Goal: Task Accomplishment & Management: Manage account settings

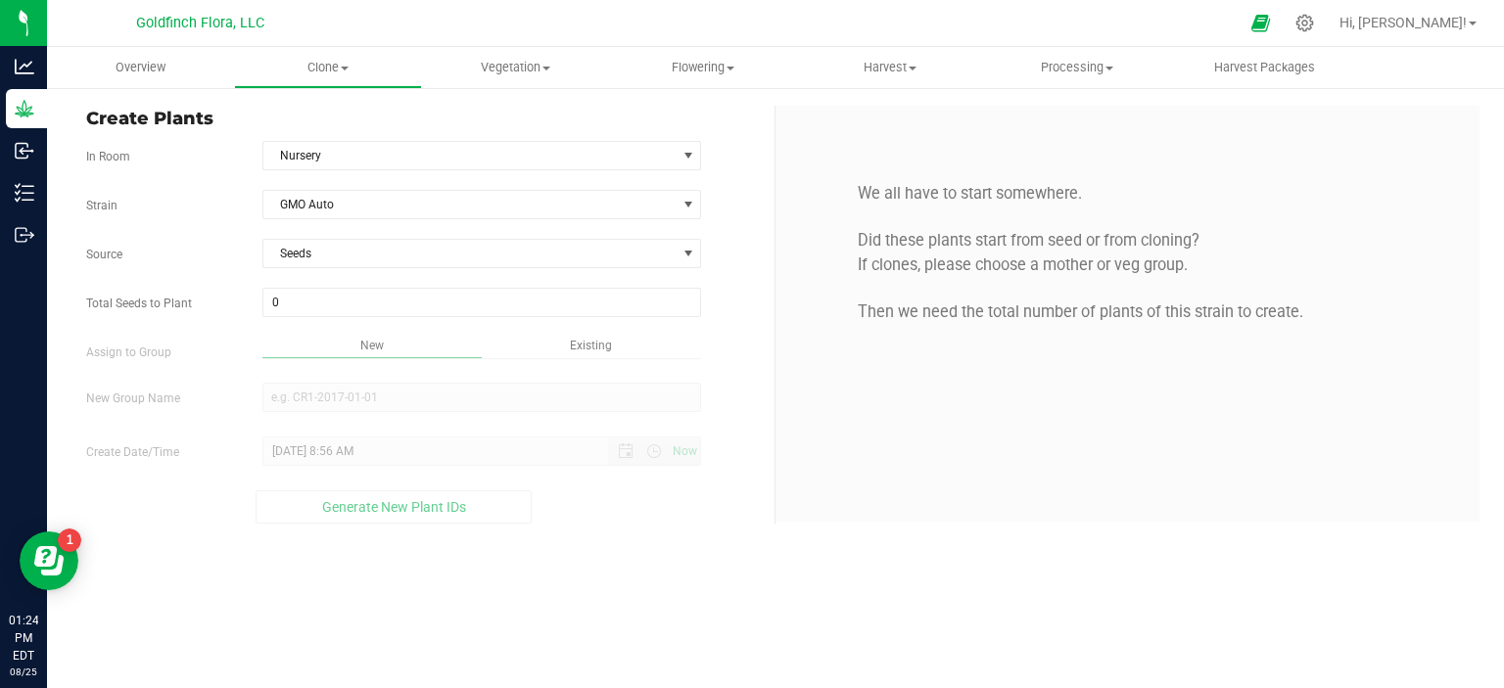
click at [1026, 464] on div "We all have to start somewhere. Did these plants start from seed or from clonin…" at bounding box center [1127, 314] width 704 height 416
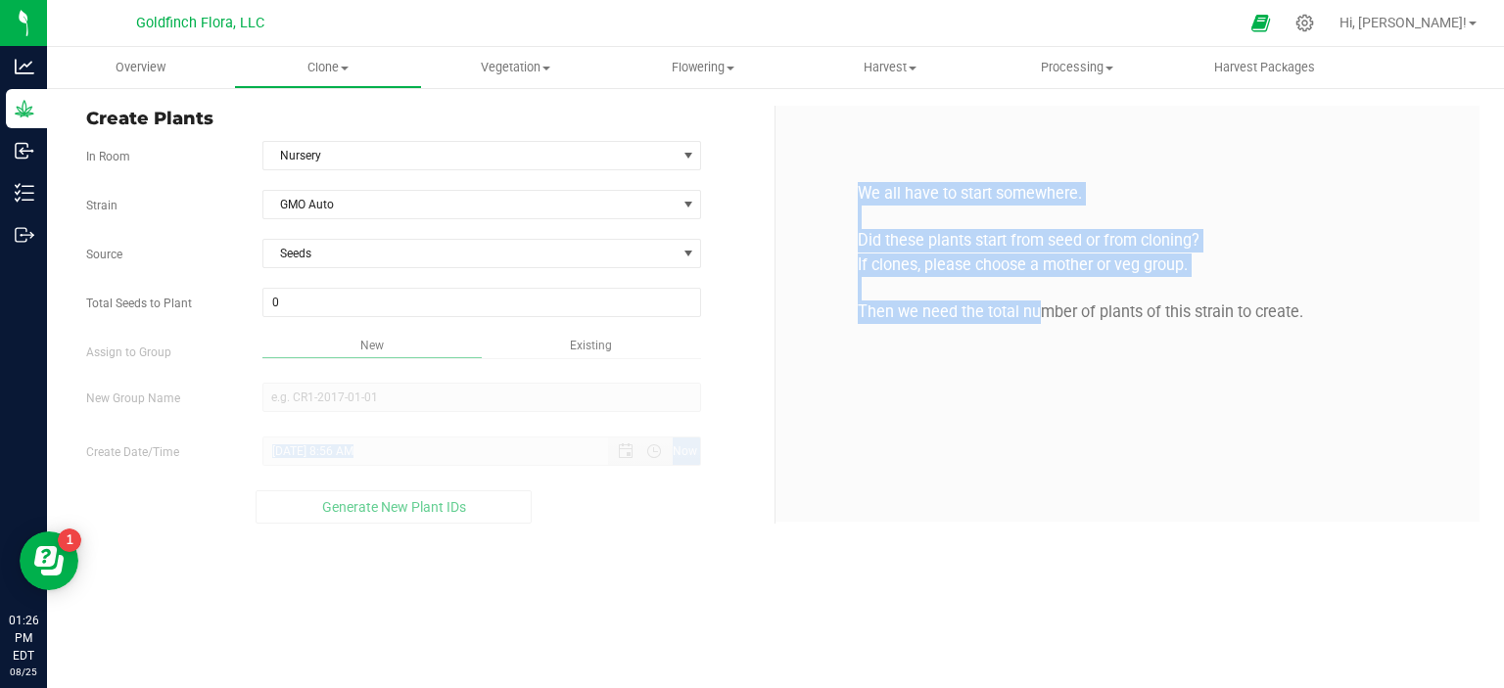
drag, startPoint x: 1026, startPoint y: 464, endPoint x: 611, endPoint y: 415, distance: 418.0
click at [611, 415] on div "Create Plants In Room Nursery Select room Clone Room Nursery Strain GMO Auto So…" at bounding box center [775, 315] width 1408 height 418
click at [538, 303] on span at bounding box center [482, 302] width 440 height 29
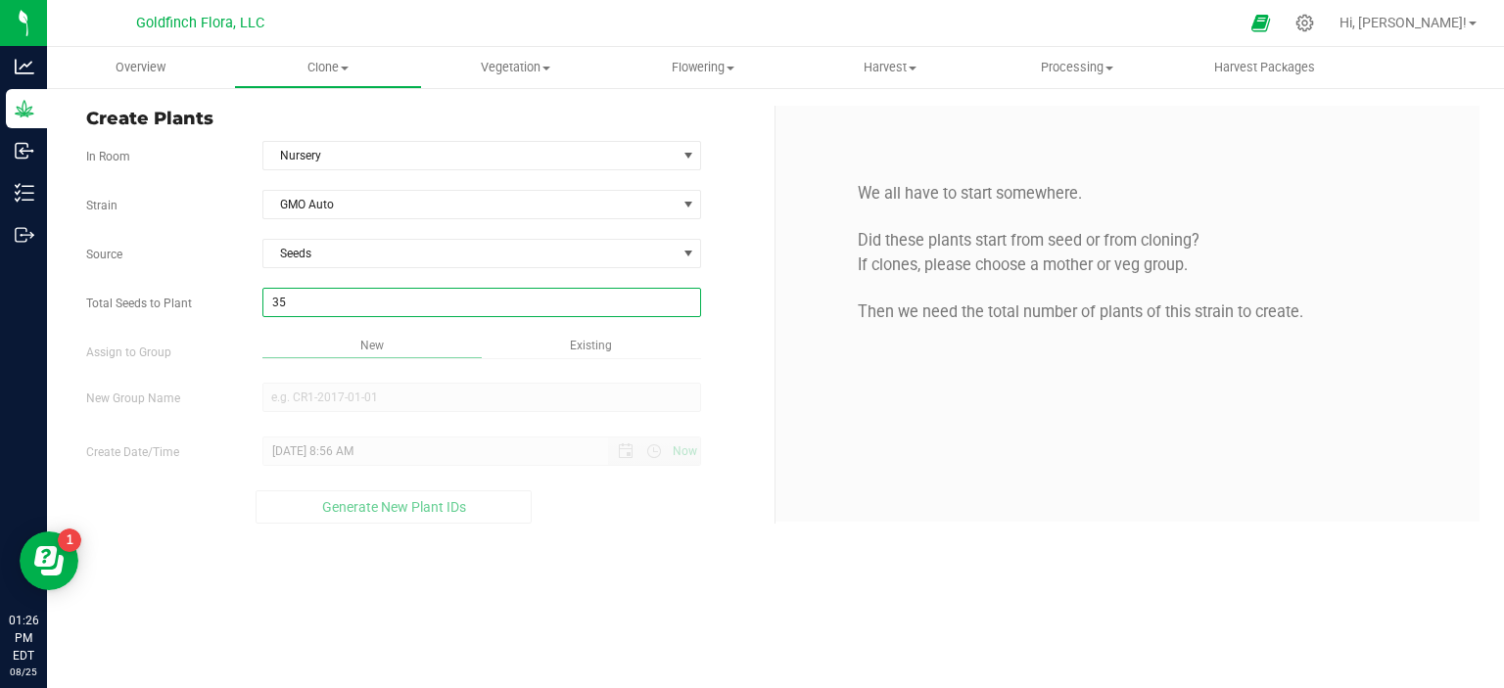
type input "350"
click at [380, 345] on div "Overview Clone Create plants Cloning groups Cloning plants Apply to plants Vege…" at bounding box center [775, 367] width 1457 height 641
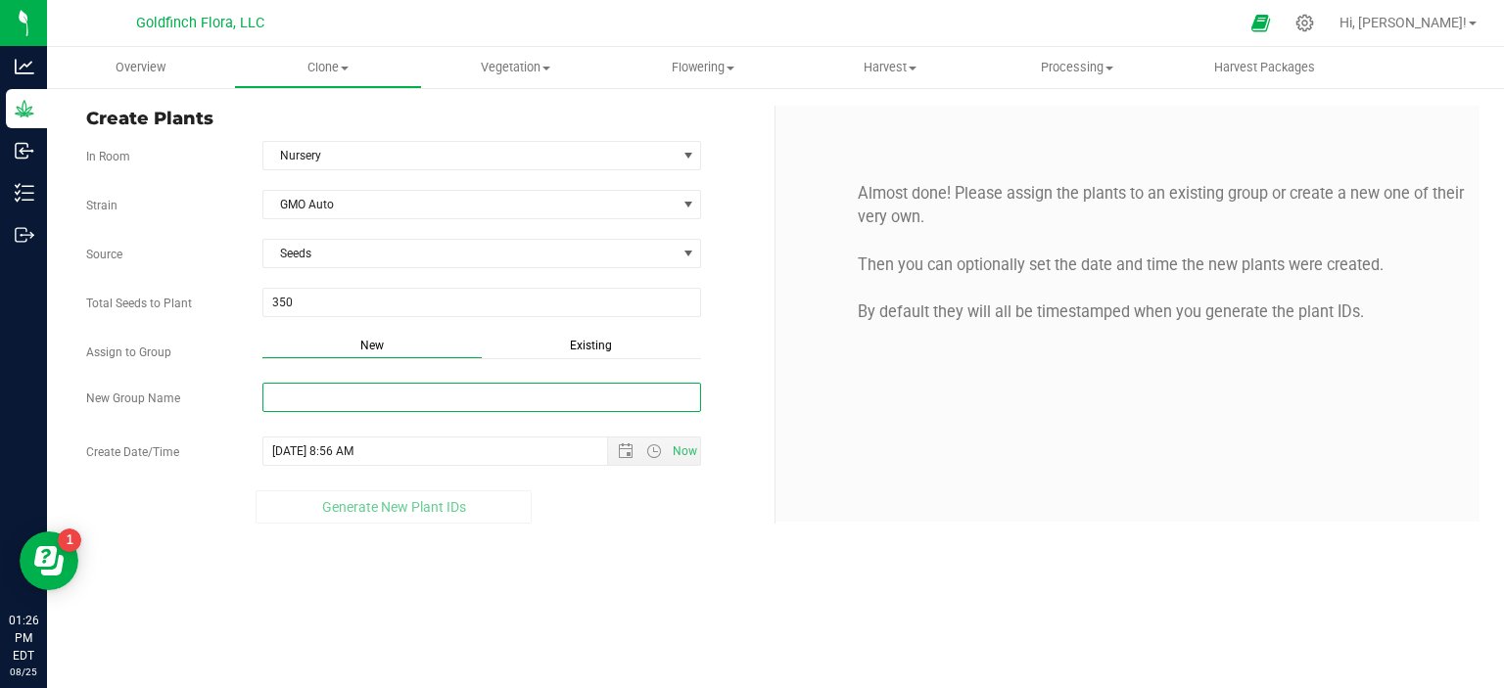
click at [386, 397] on input "New Group Name" at bounding box center [482, 397] width 440 height 29
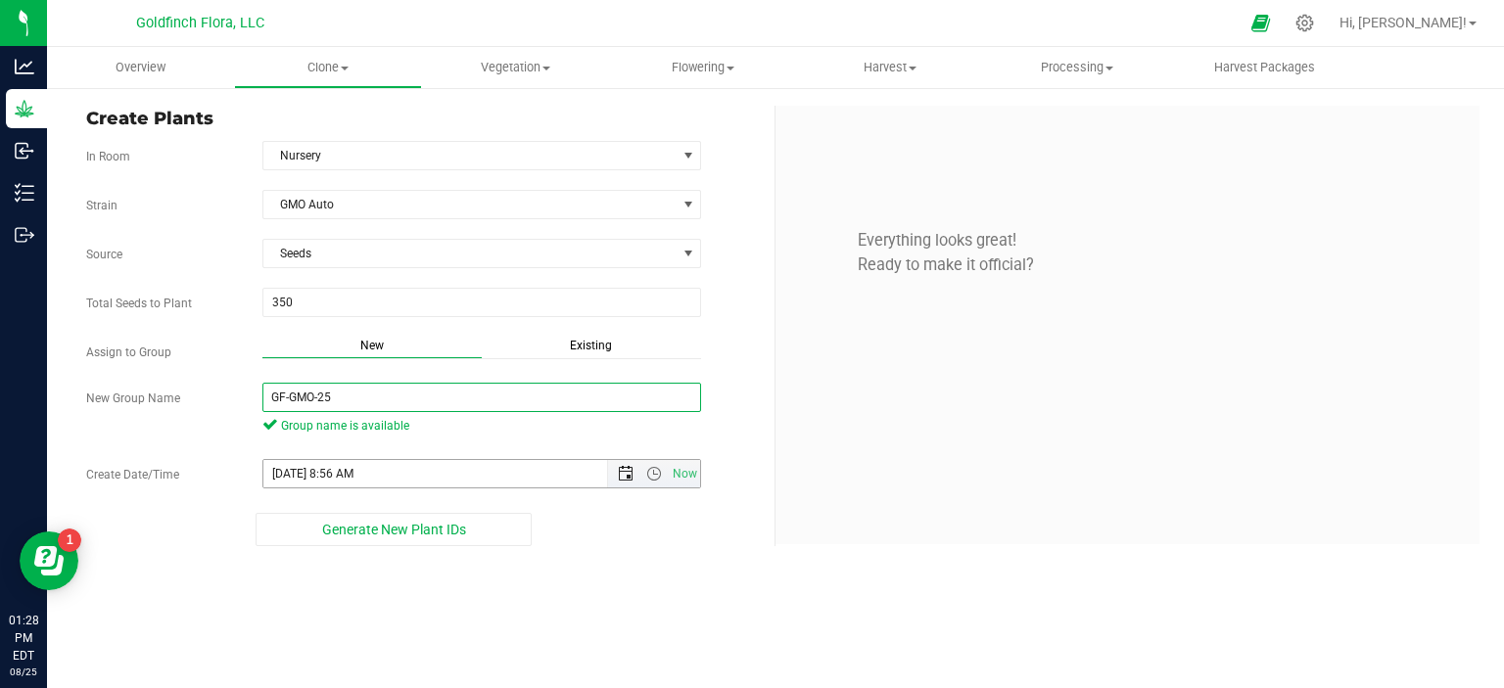
click at [623, 473] on span "Open the date view" at bounding box center [626, 474] width 16 height 16
type input "GF-GMO-25"
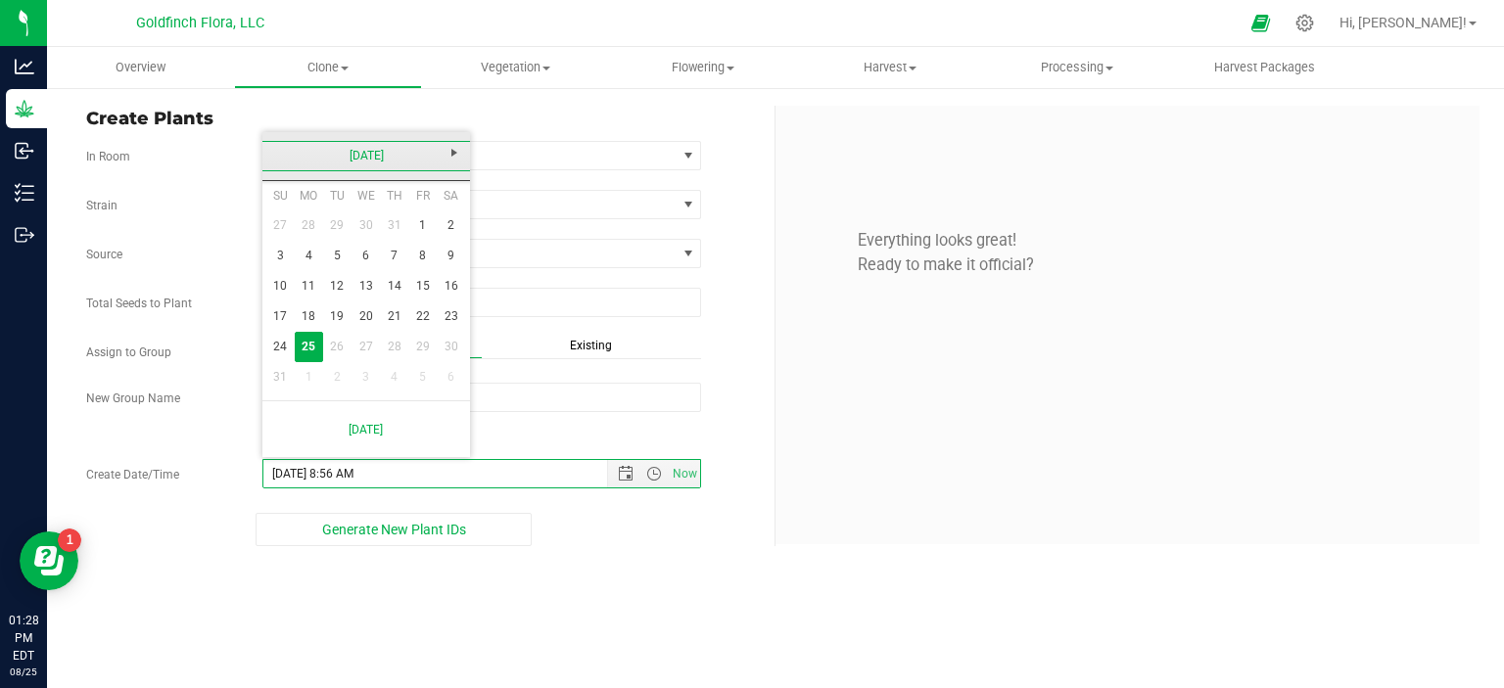
click at [273, 154] on link "[DATE]" at bounding box center [366, 156] width 210 height 30
click at [273, 154] on link "2025" at bounding box center [366, 156] width 210 height 30
click at [454, 146] on span "Next" at bounding box center [454, 153] width 16 height 16
click at [277, 152] on link "2030-2039" at bounding box center [366, 156] width 210 height 30
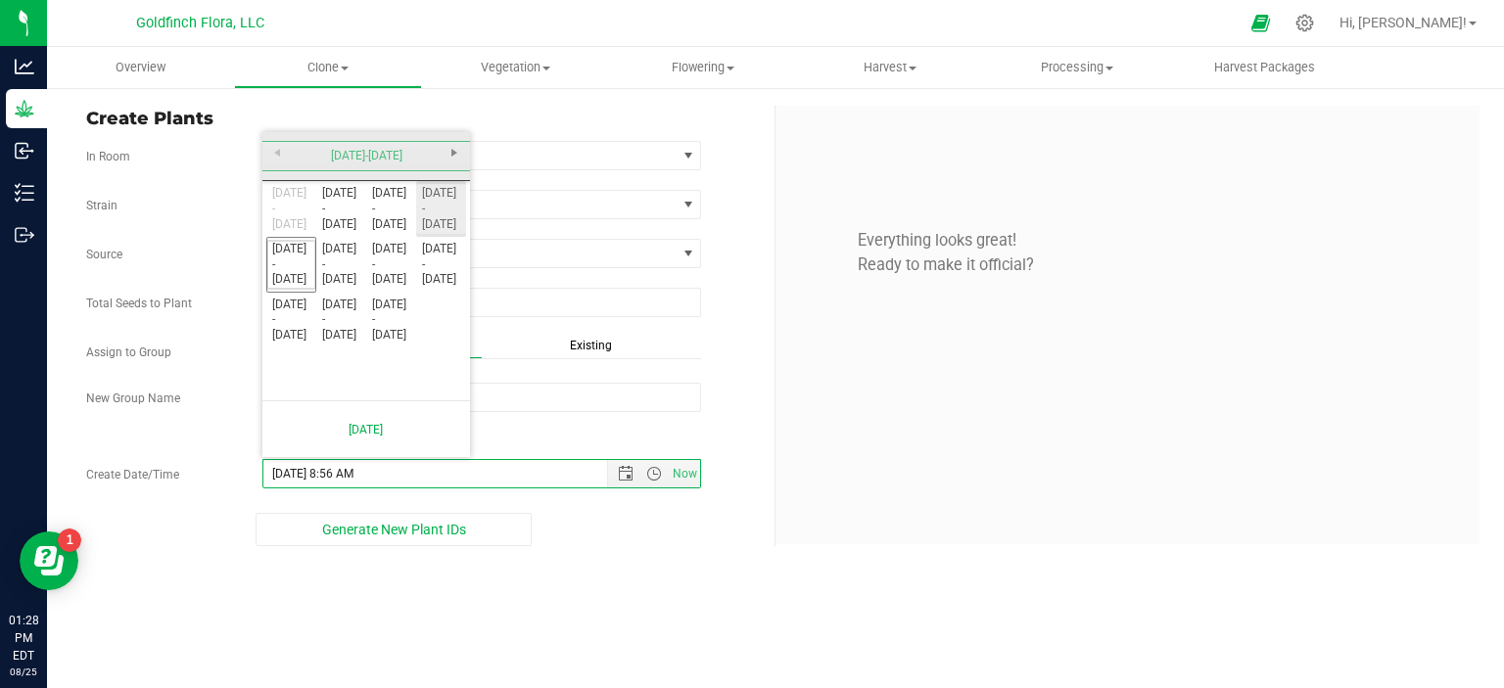
click at [430, 206] on link "2020 - 2029" at bounding box center [441, 209] width 50 height 50
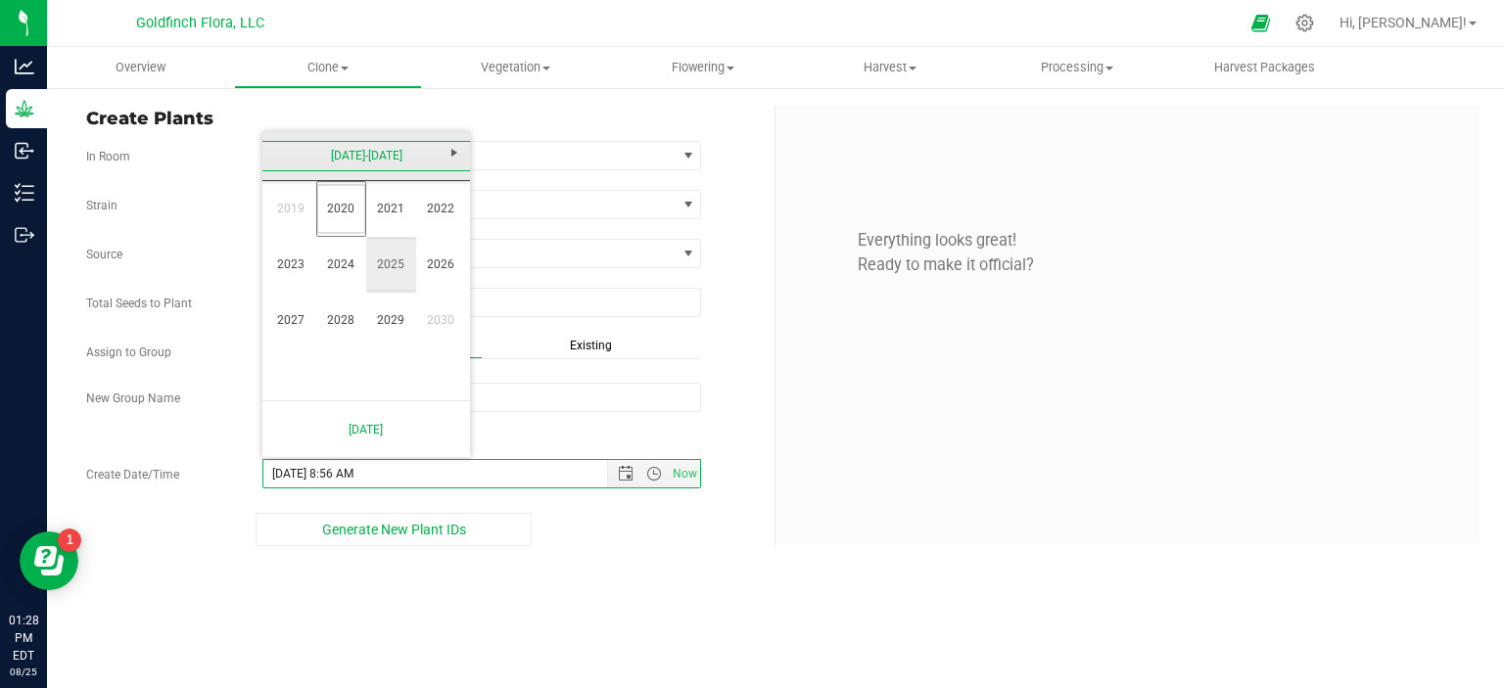
click at [395, 259] on link "2025" at bounding box center [391, 265] width 50 height 50
click at [427, 214] on link "Apr" at bounding box center [441, 209] width 50 height 50
click at [397, 281] on link "17" at bounding box center [394, 286] width 28 height 30
type input "4/17/2025 8:56 AM"
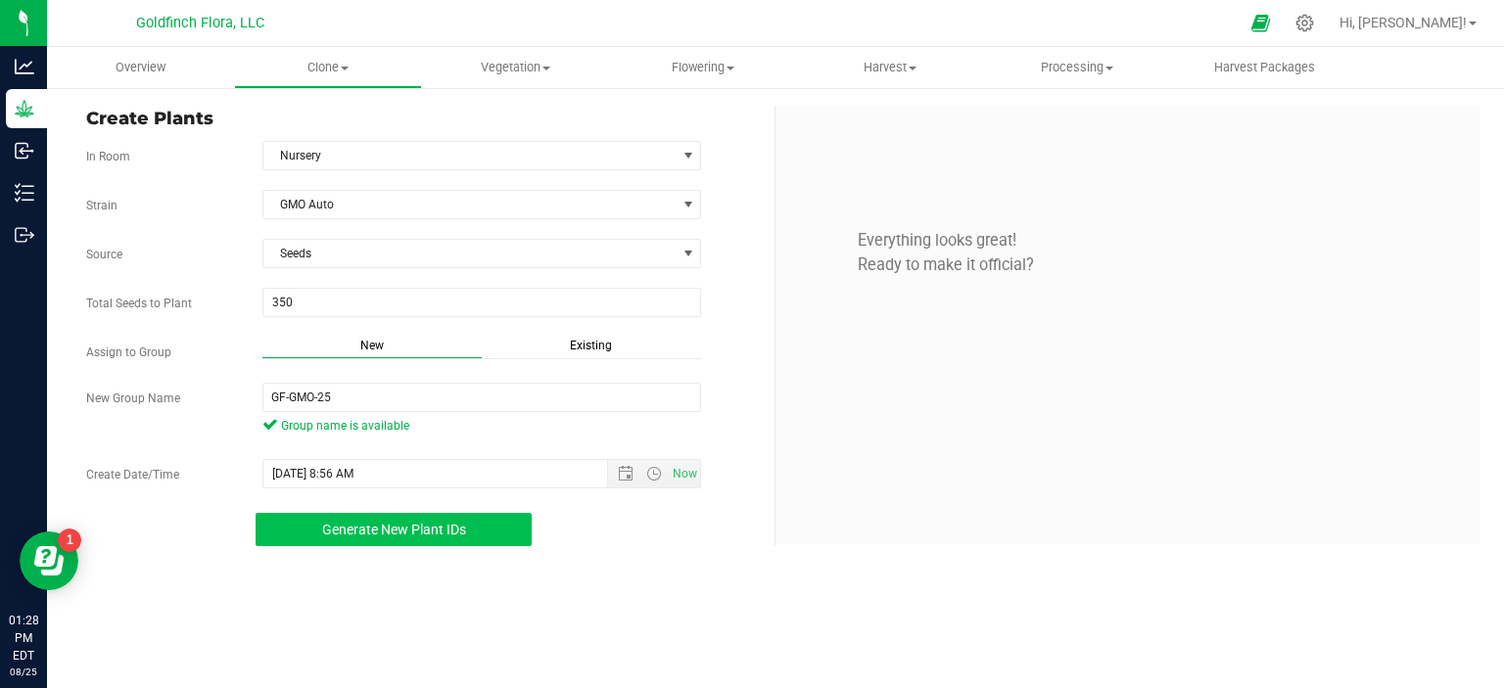
click at [392, 522] on span "Generate New Plant IDs" at bounding box center [394, 530] width 144 height 16
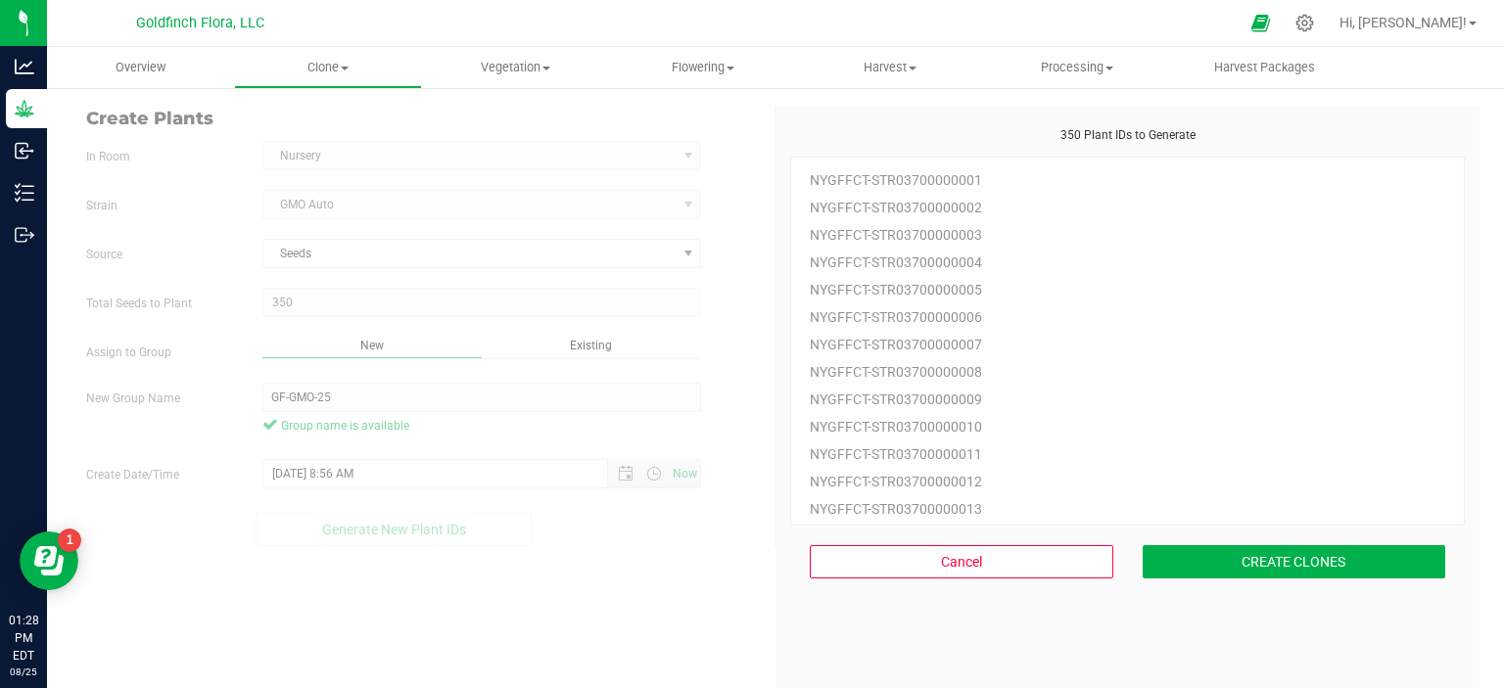
scroll to position [59, 0]
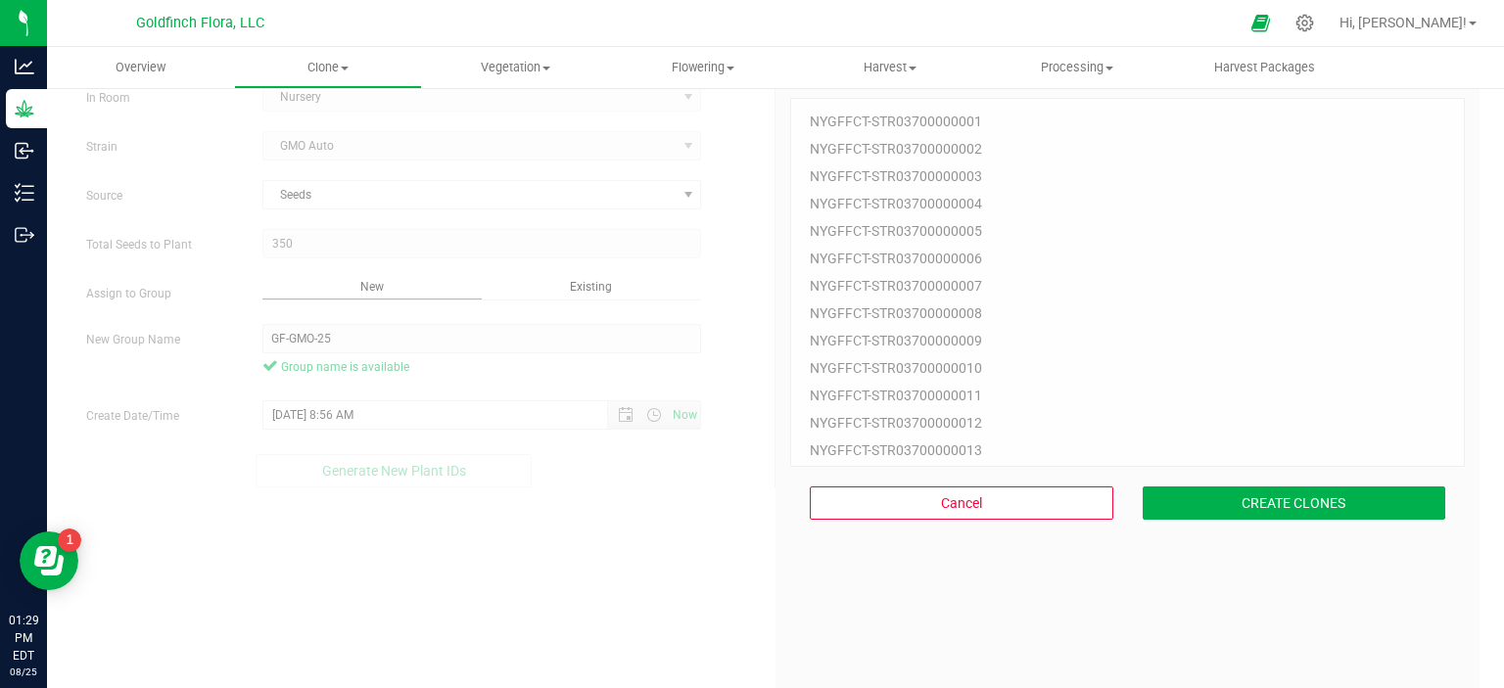
drag, startPoint x: 1441, startPoint y: 124, endPoint x: 1454, endPoint y: 333, distance: 208.9
click at [1454, 333] on div "350 Plant IDs to Generate NYGFFCT-STR03700000001 NYGFFCT-STR03700000002 NYGFFCT…" at bounding box center [1127, 401] width 704 height 709
drag, startPoint x: 1442, startPoint y: 121, endPoint x: 1436, endPoint y: 236, distance: 114.7
click at [1436, 236] on div "NYGFFCT-STR03700000001 NYGFFCT-STR03700000002 NYGFFCT-STR03700000003 NYGFFCT-ST…" at bounding box center [1127, 282] width 675 height 369
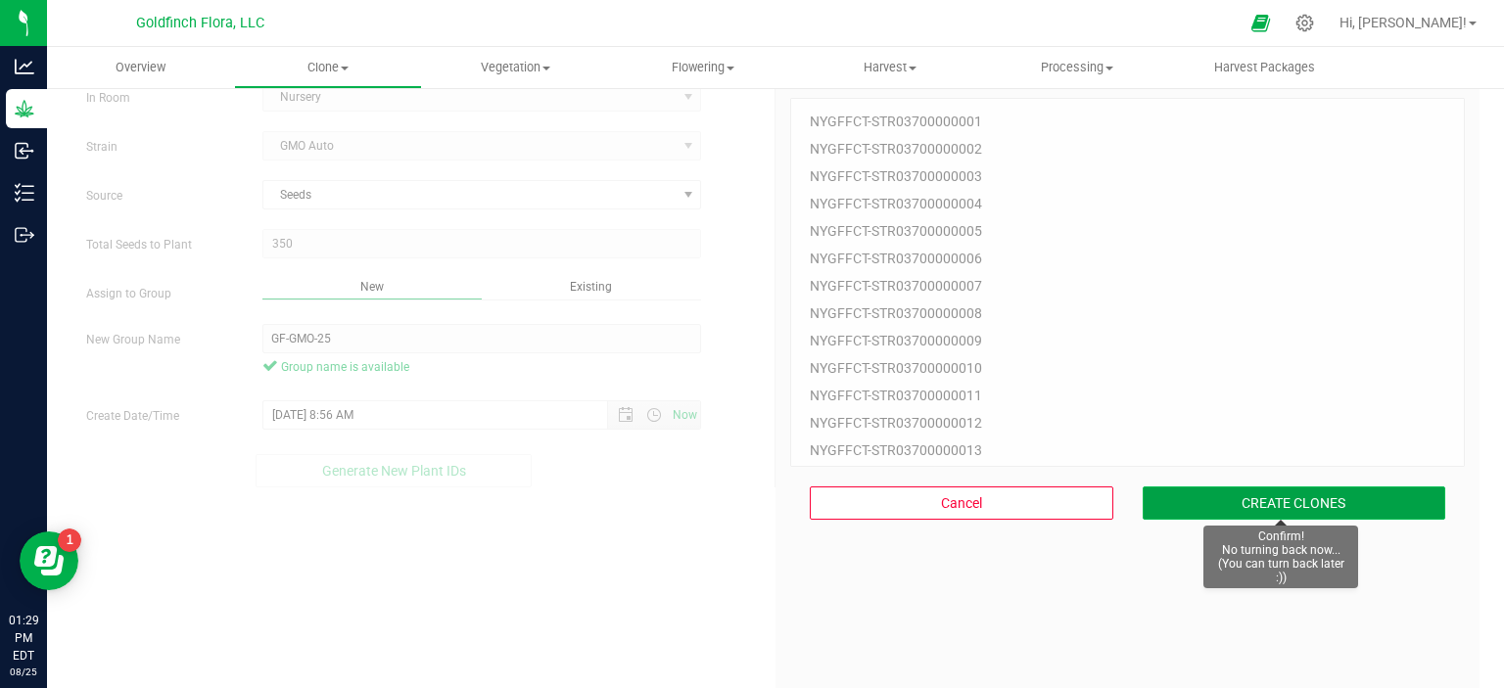
click at [1318, 504] on button "CREATE CLONES" at bounding box center [1293, 503] width 303 height 33
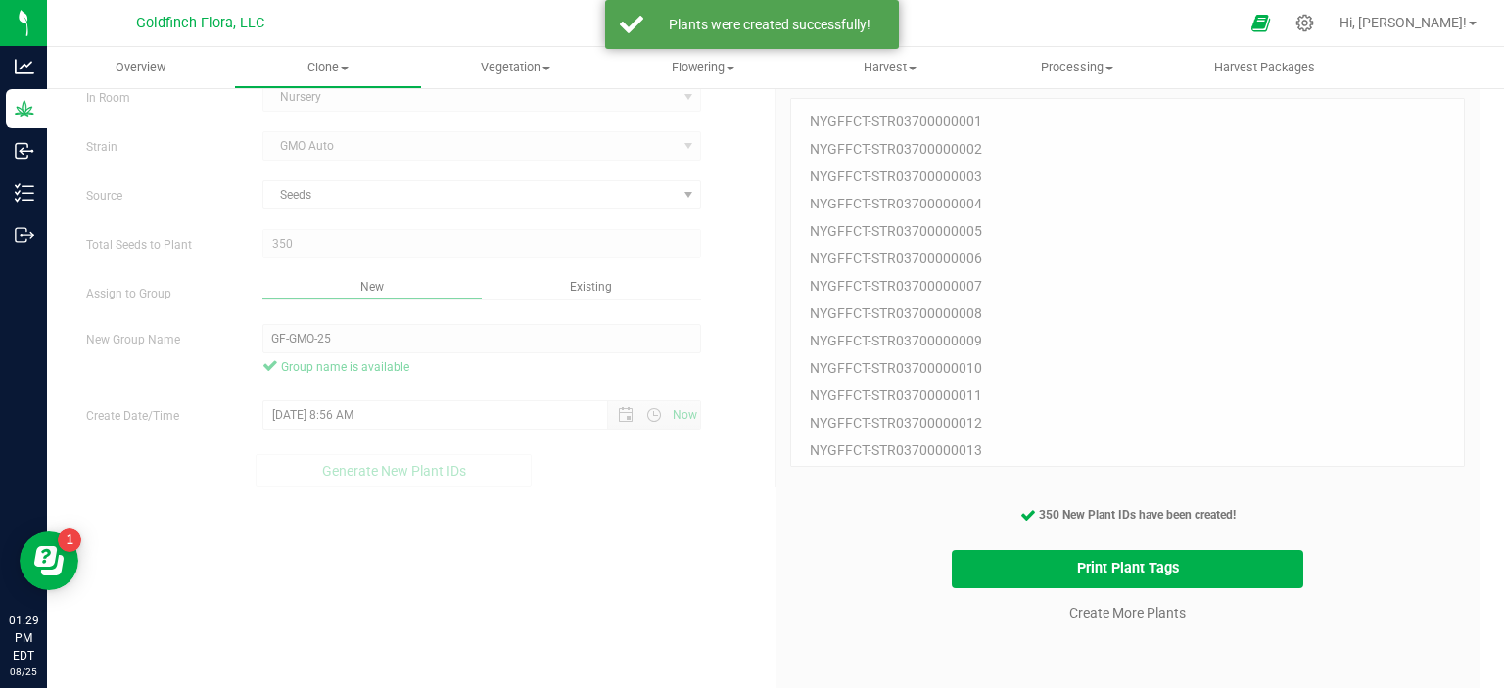
drag, startPoint x: 1441, startPoint y: 122, endPoint x: 1438, endPoint y: 250, distance: 127.3
click at [1438, 250] on div "NYGFFCT-STR03700000001 NYGFFCT-STR03700000002 NYGFFCT-STR03700000003 NYGFFCT-ST…" at bounding box center [1127, 282] width 675 height 369
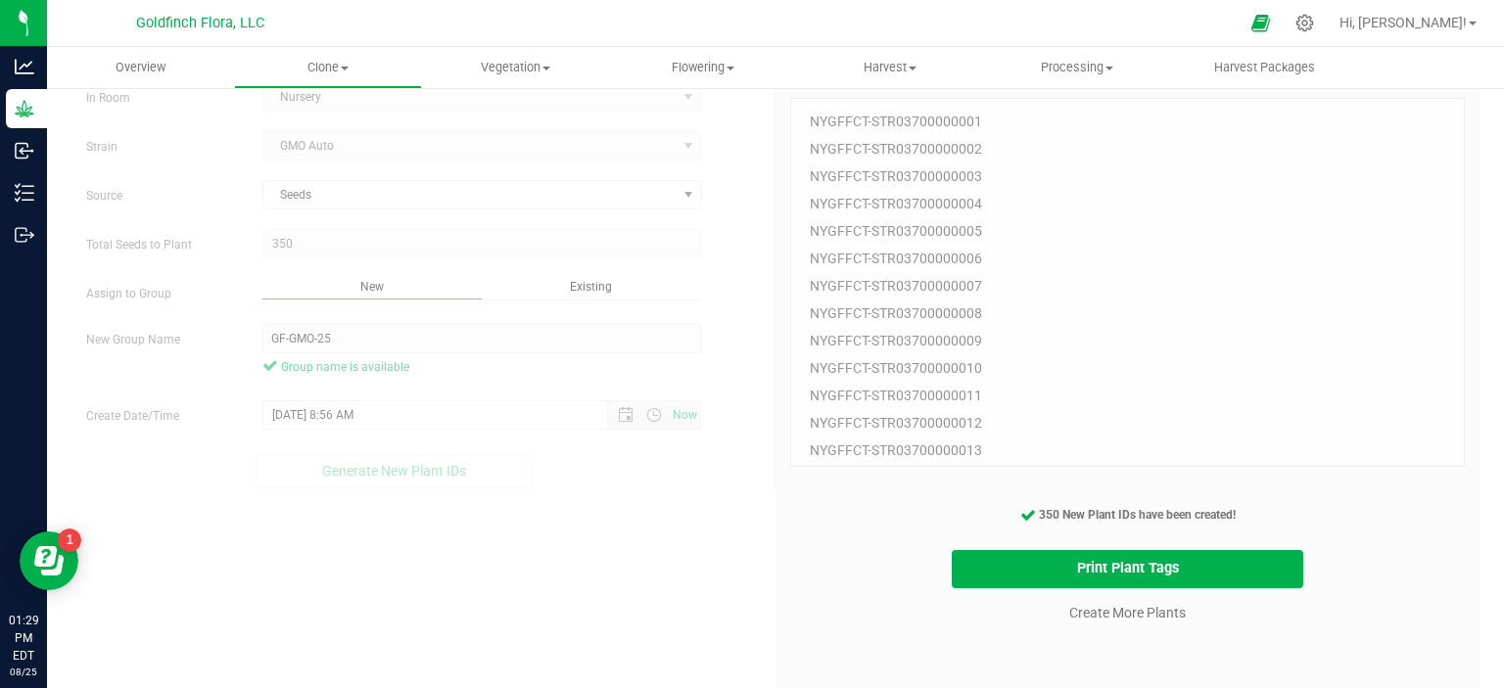
drag, startPoint x: 1441, startPoint y: 147, endPoint x: 1421, endPoint y: 418, distance: 271.9
click at [1421, 418] on div "NYGFFCT-STR03700000001 NYGFFCT-STR03700000002 NYGFFCT-STR03700000003 NYGFFCT-ST…" at bounding box center [1127, 282] width 675 height 369
click at [1165, 575] on button "Print Plant Tags" at bounding box center [1128, 569] width 352 height 38
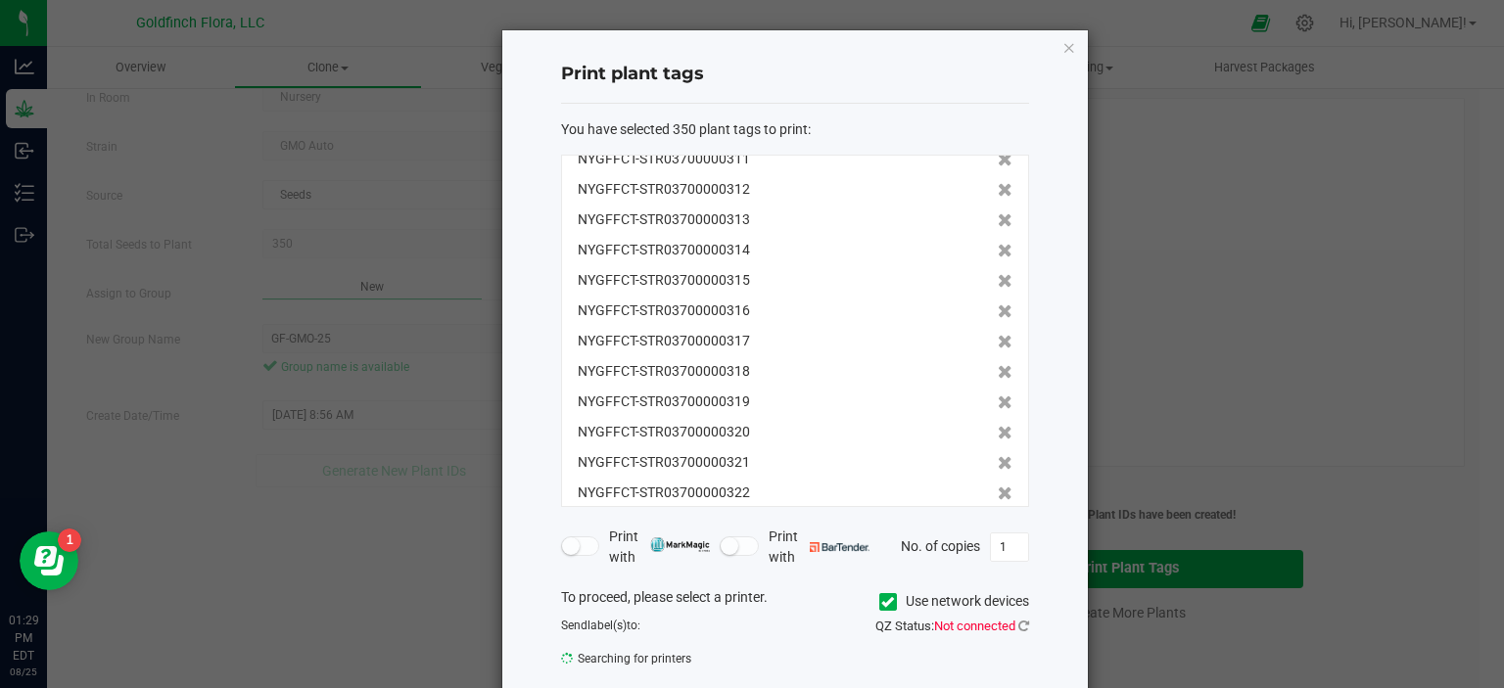
scroll to position [10286, 0]
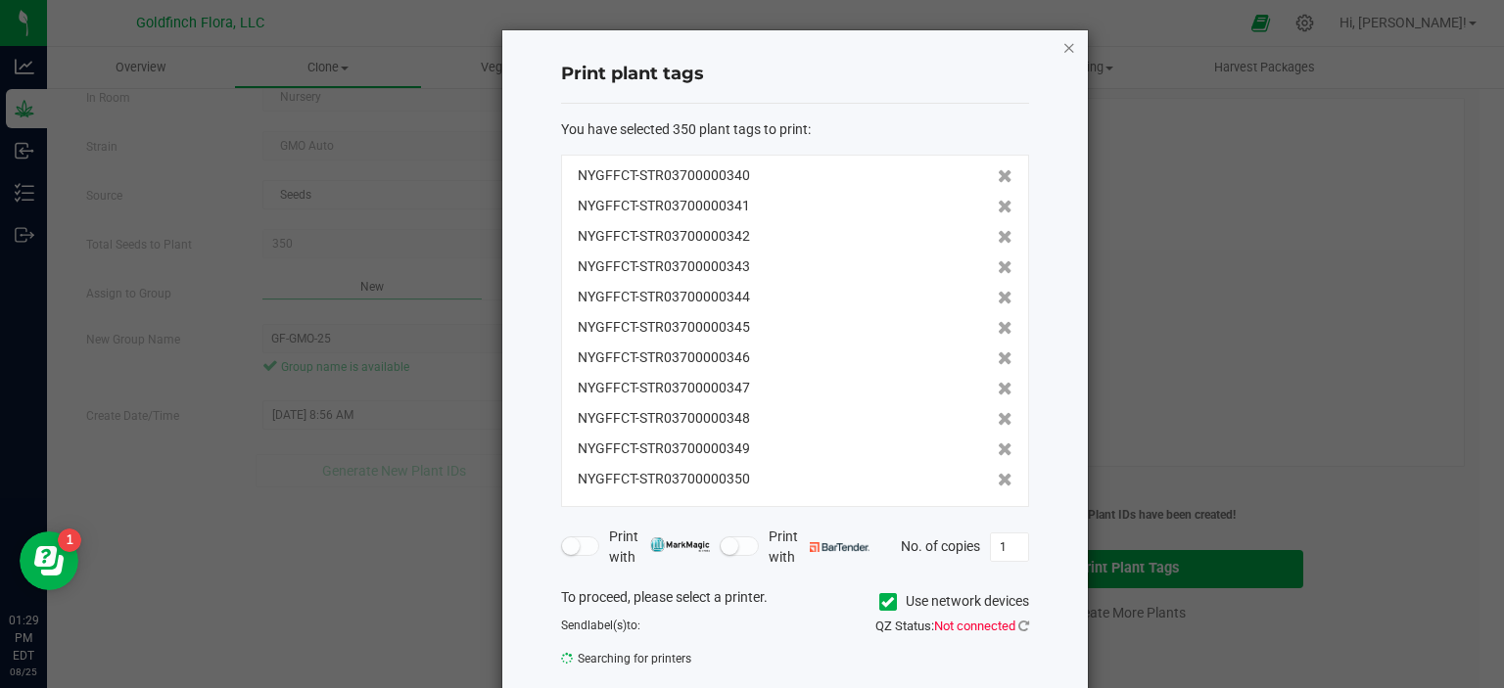
click at [1062, 50] on icon "button" at bounding box center [1069, 46] width 14 height 23
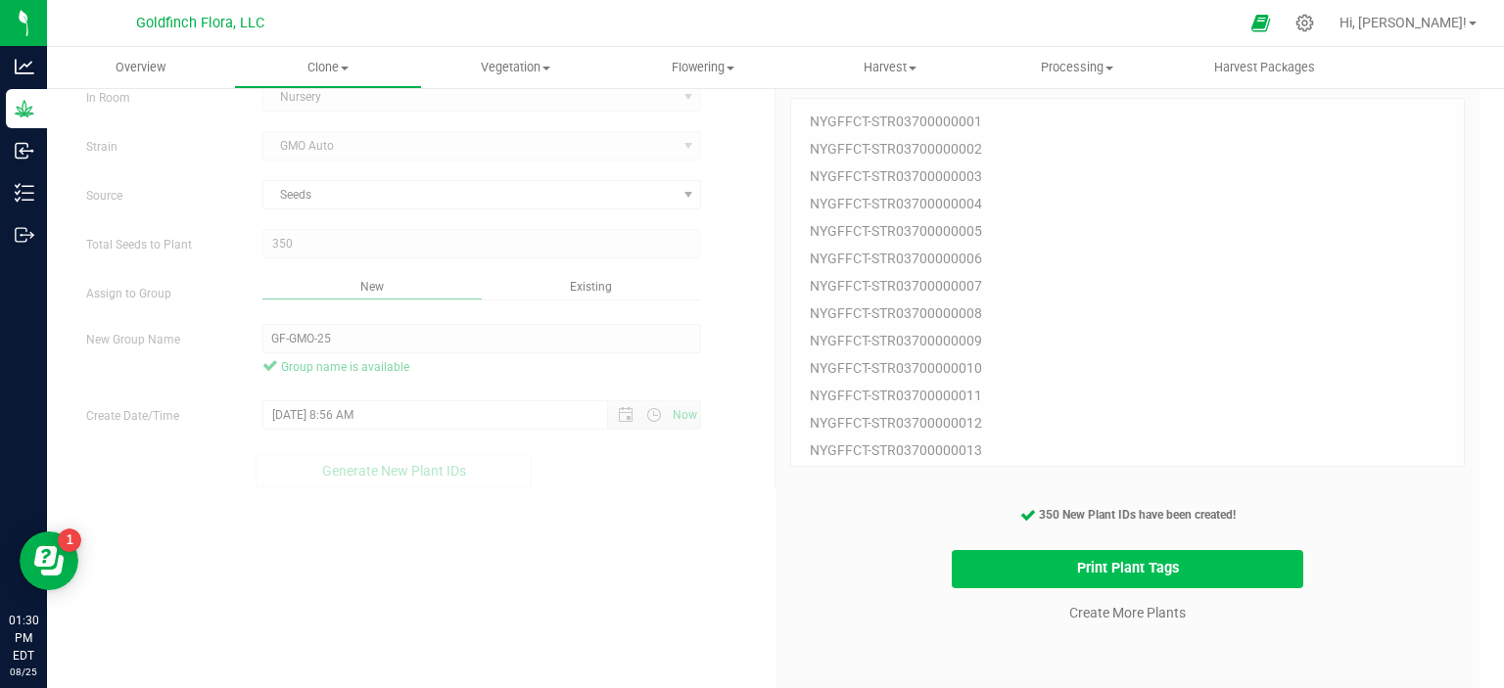
click at [1132, 567] on button "Print Plant Tags" at bounding box center [1128, 569] width 352 height 38
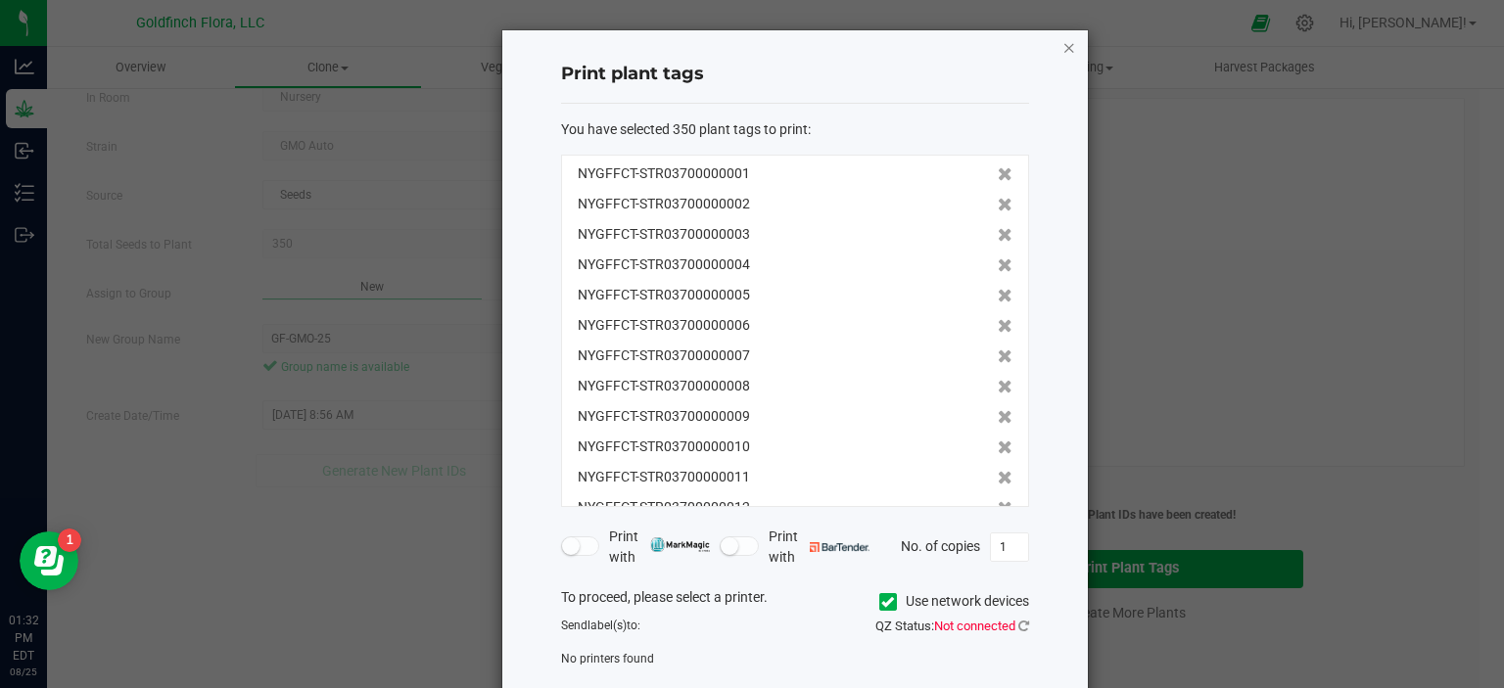
click at [1065, 42] on icon "button" at bounding box center [1069, 46] width 14 height 23
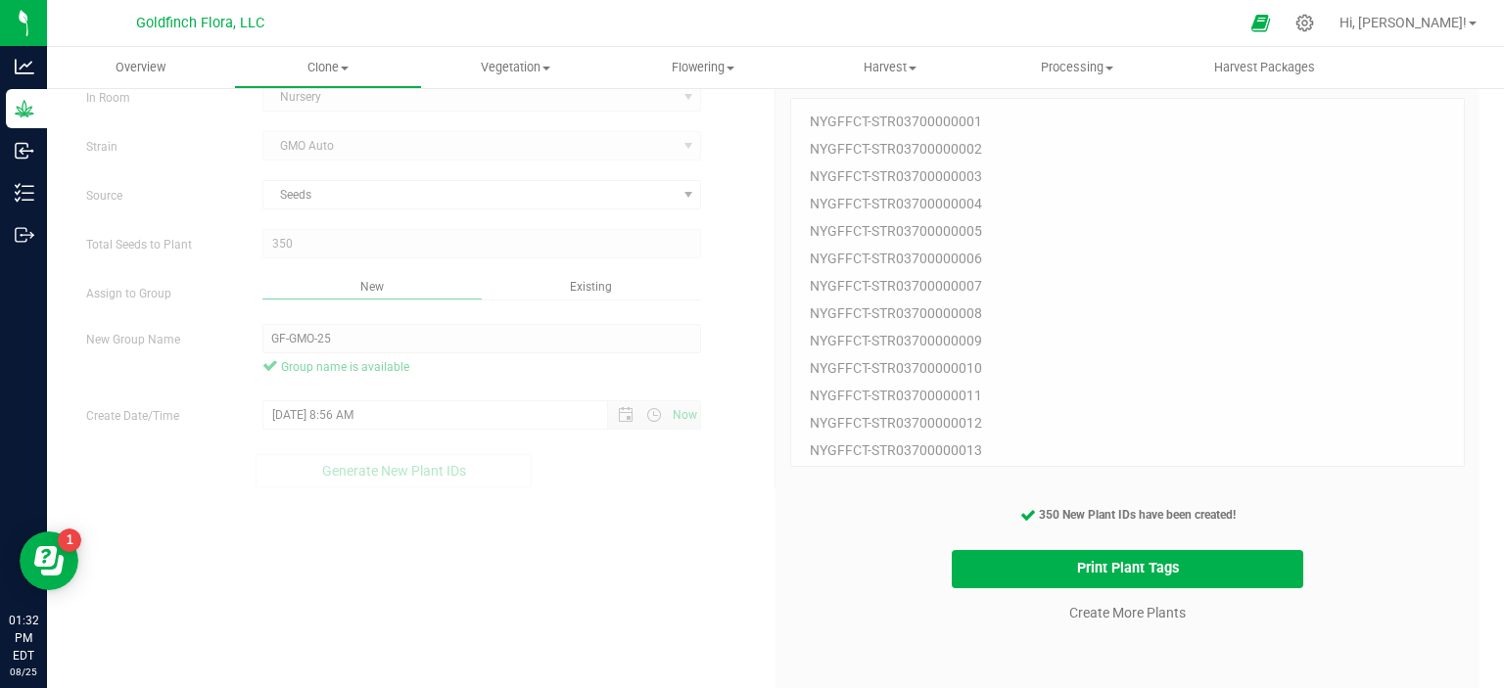
click at [751, 587] on div "Create Plants In Room Nursery Select room Clone Room Nursery Strain GMO Auto So…" at bounding box center [775, 401] width 1408 height 709
click at [1117, 568] on button "Print Plant Tags" at bounding box center [1128, 569] width 352 height 38
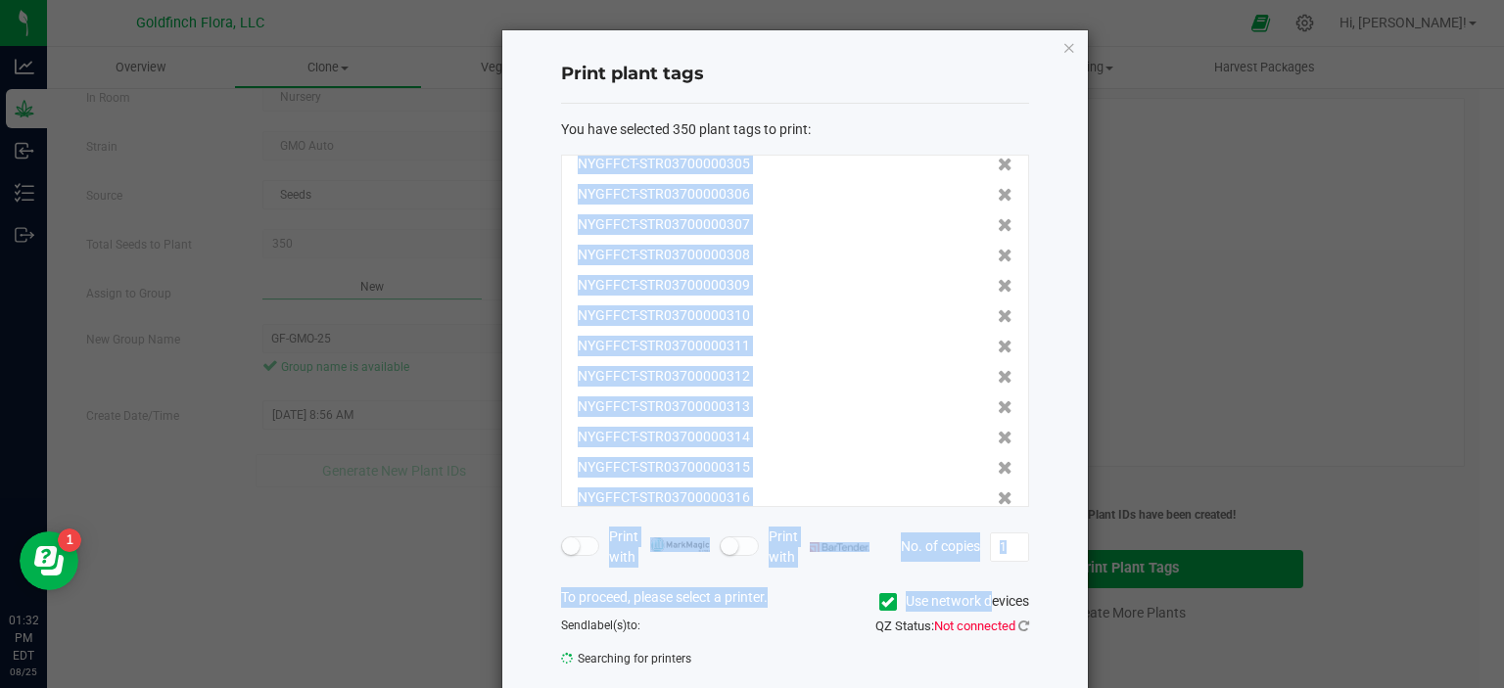
scroll to position [10287, 0]
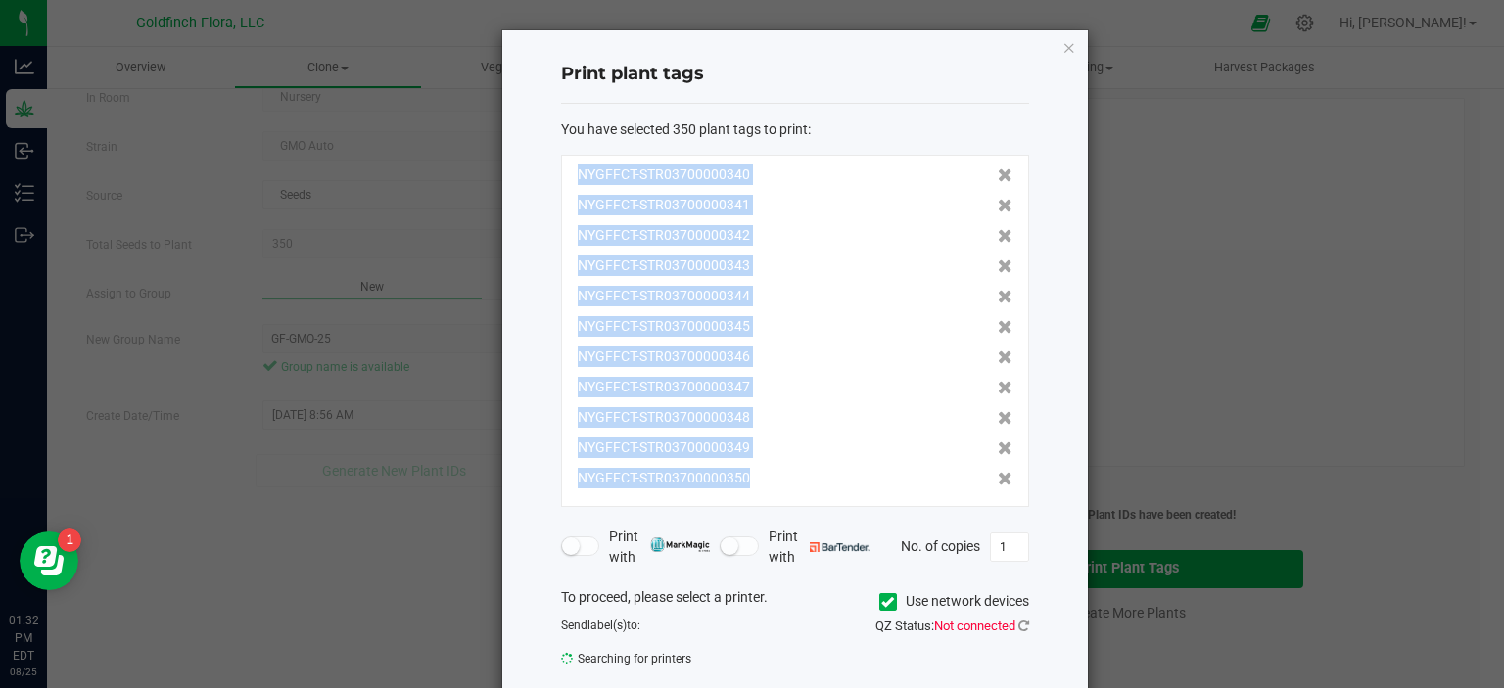
drag, startPoint x: 567, startPoint y: 172, endPoint x: 969, endPoint y: 480, distance: 506.3
click at [969, 480] on div "NYGFFCT-STR03700000001 NYGFFCT-STR03700000002 NYGFFCT-STR03700000003 NYGFFCT-ST…" at bounding box center [795, 331] width 468 height 352
copy div "NYGFFCT-STR03700000001 NYGFFCT-STR03700000002 NYGFFCT-STR03700000003 NYGFFCT-ST…"
click at [683, 351] on span "NYGFFCT-STR03700000346" at bounding box center [664, 357] width 172 height 21
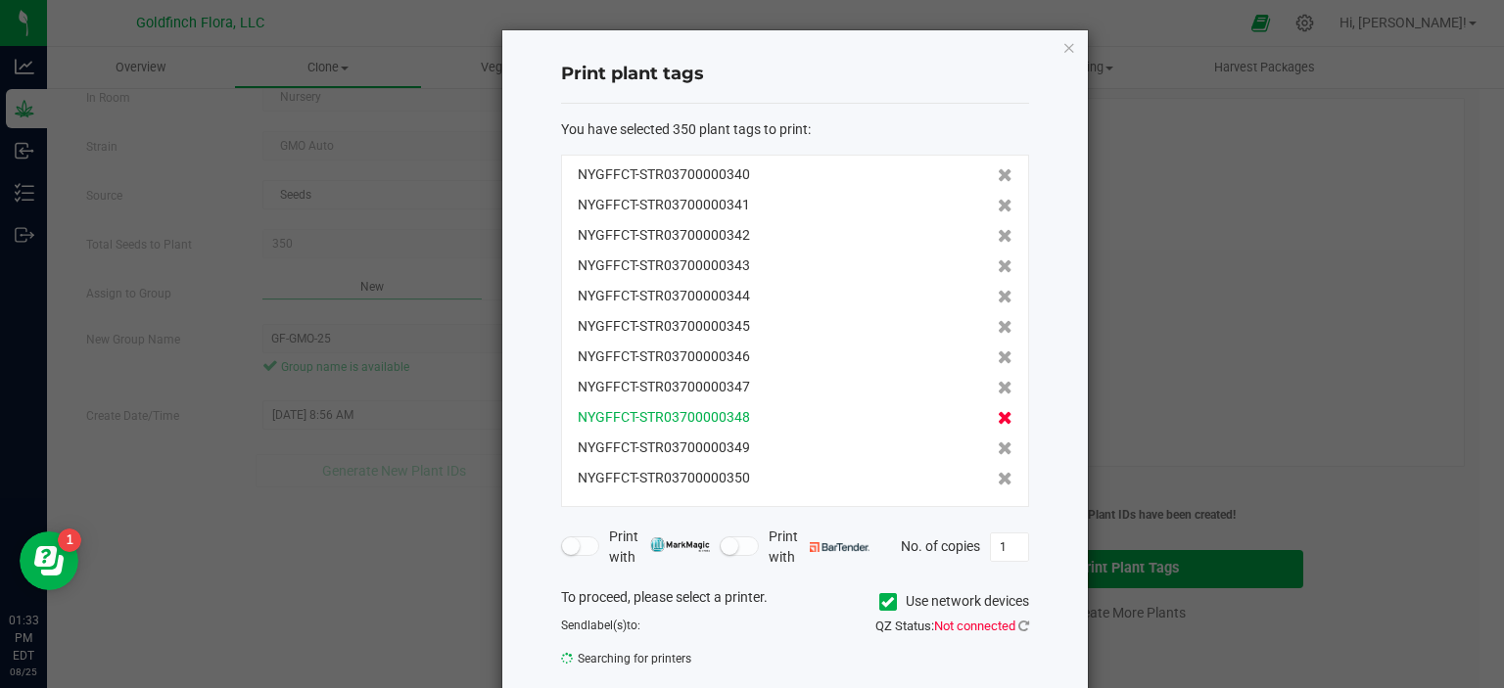
click at [998, 426] on span at bounding box center [1005, 417] width 15 height 21
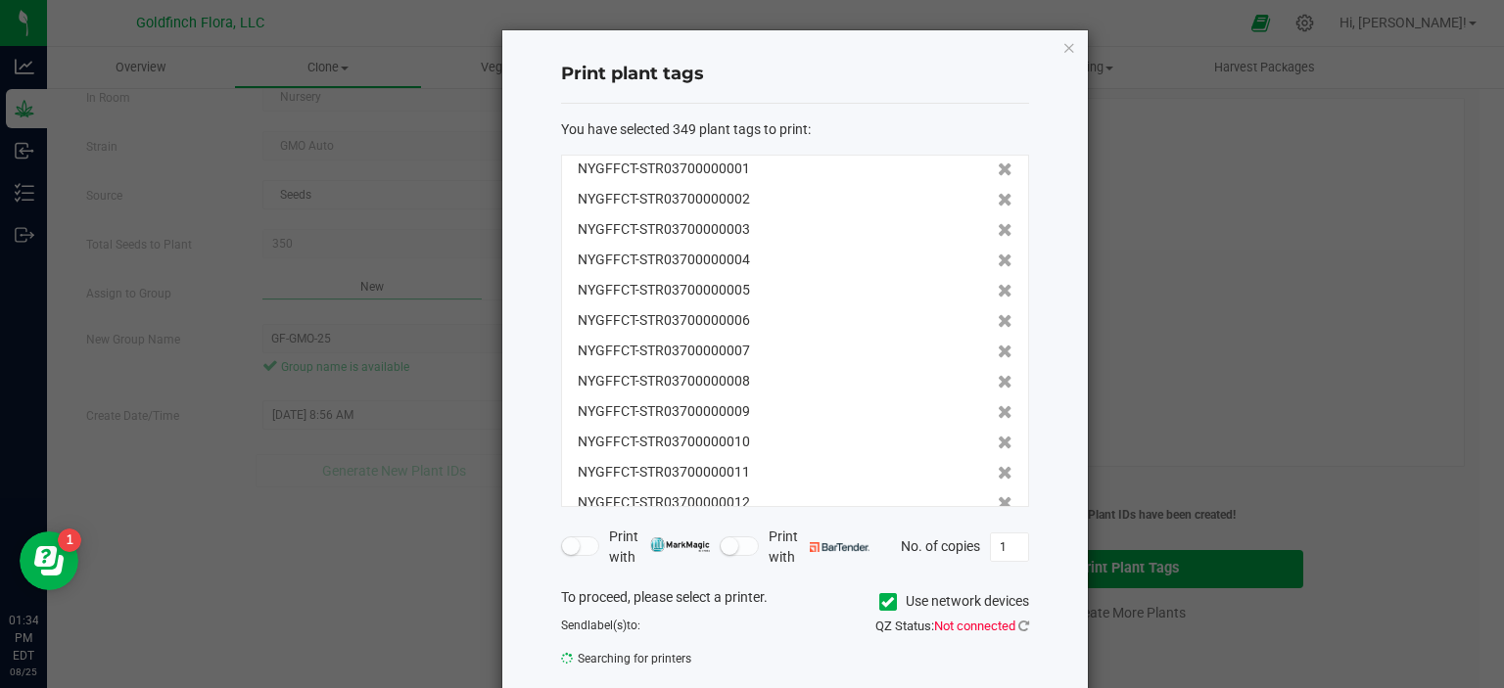
scroll to position [0, 0]
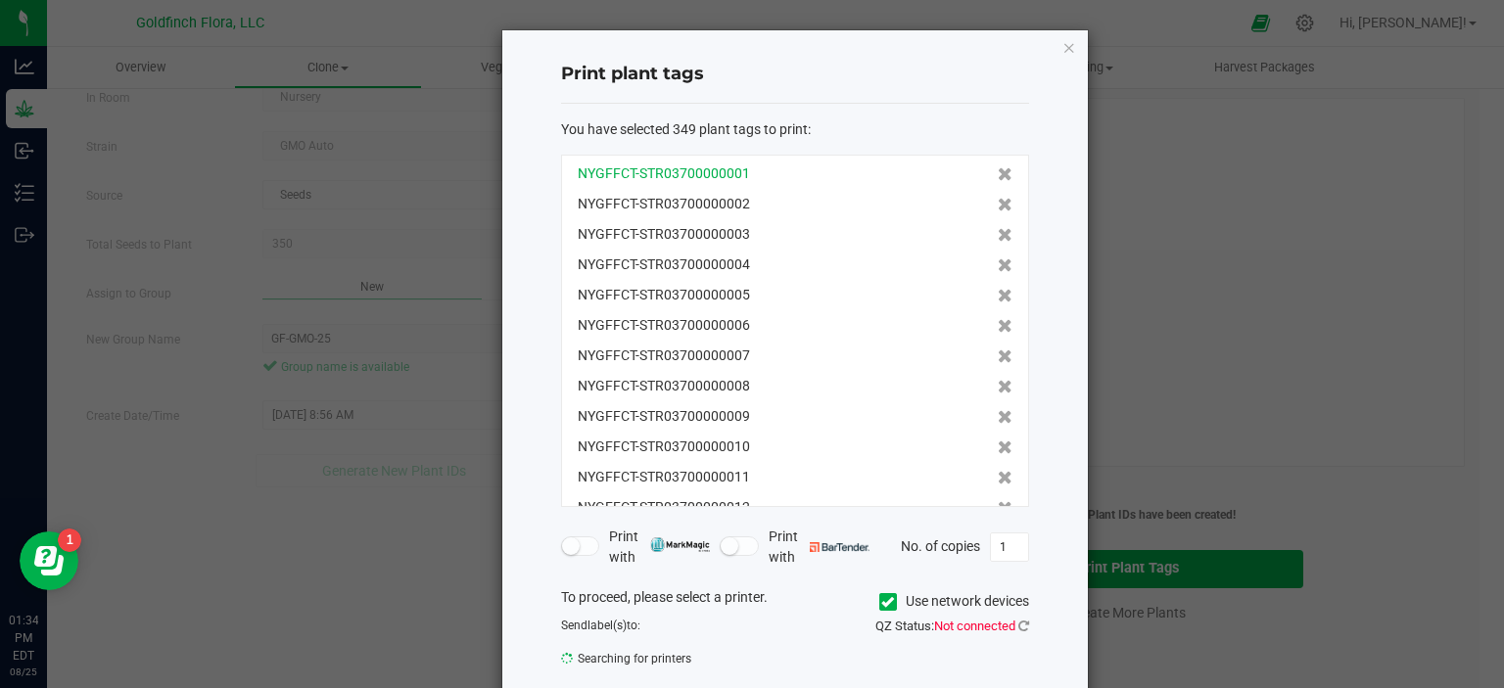
drag, startPoint x: 801, startPoint y: 481, endPoint x: 615, endPoint y: 172, distance: 360.1
click at [615, 172] on div "NYGFFCT-STR03700000001 NYGFFCT-STR03700000002 NYGFFCT-STR03700000003 NYGFFCT-ST…" at bounding box center [795, 331] width 468 height 352
click at [537, 183] on div "Print plant tags You have selected 349 plant tags to print : NYGFFCT-STR0370000…" at bounding box center [794, 403] width 585 height 747
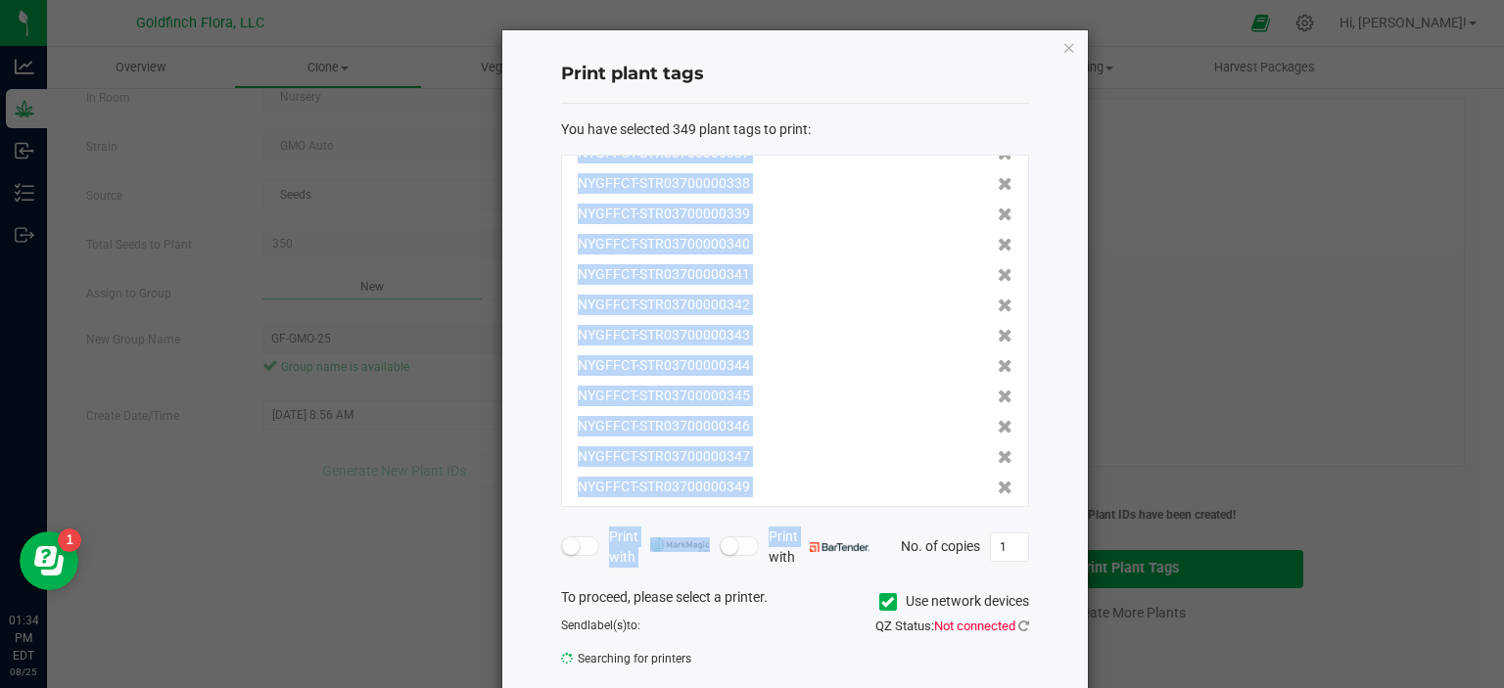
scroll to position [10256, 0]
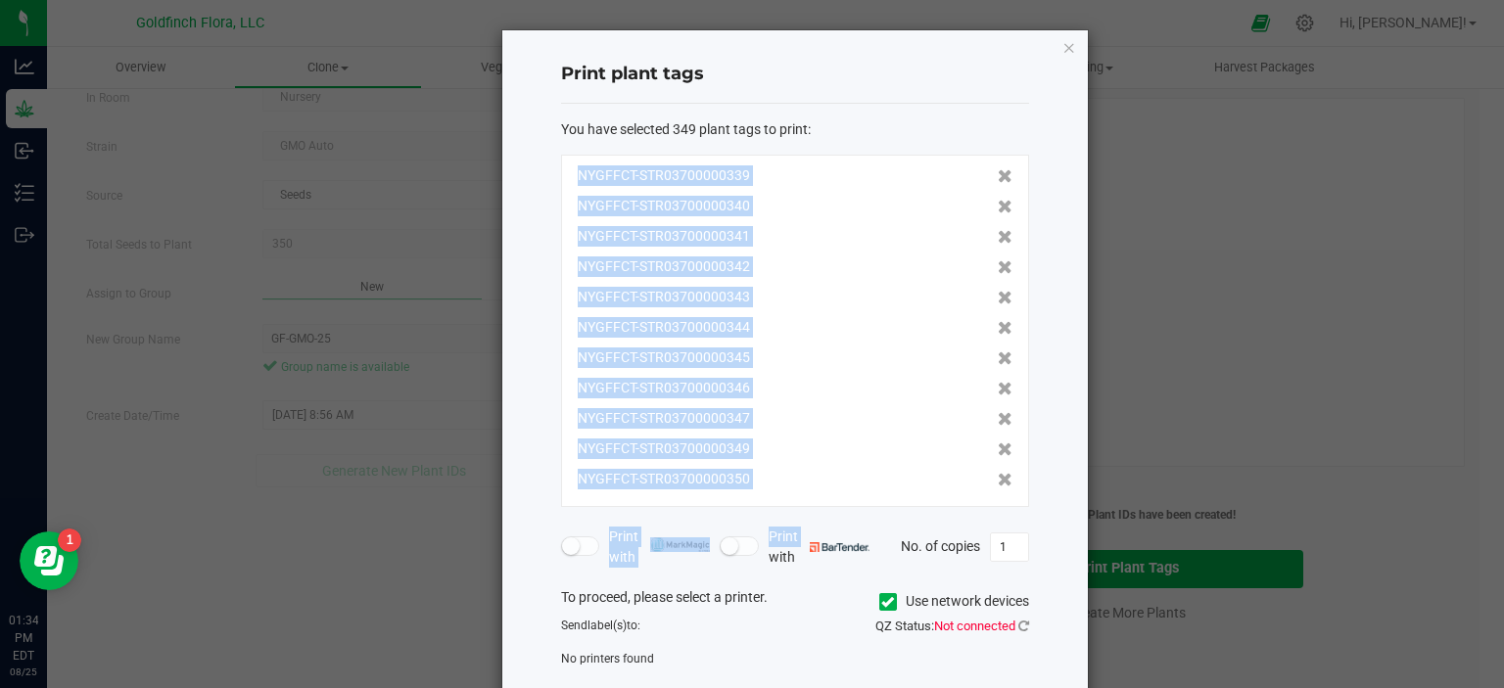
drag, startPoint x: 566, startPoint y: 170, endPoint x: 830, endPoint y: 487, distance: 412.1
click at [830, 487] on div "NYGFFCT-STR03700000001 NYGFFCT-STR03700000002 NYGFFCT-STR03700000003 NYGFFCT-ST…" at bounding box center [795, 331] width 468 height 352
click at [830, 487] on div "NYGFFCT-STR03700000350" at bounding box center [795, 479] width 435 height 21
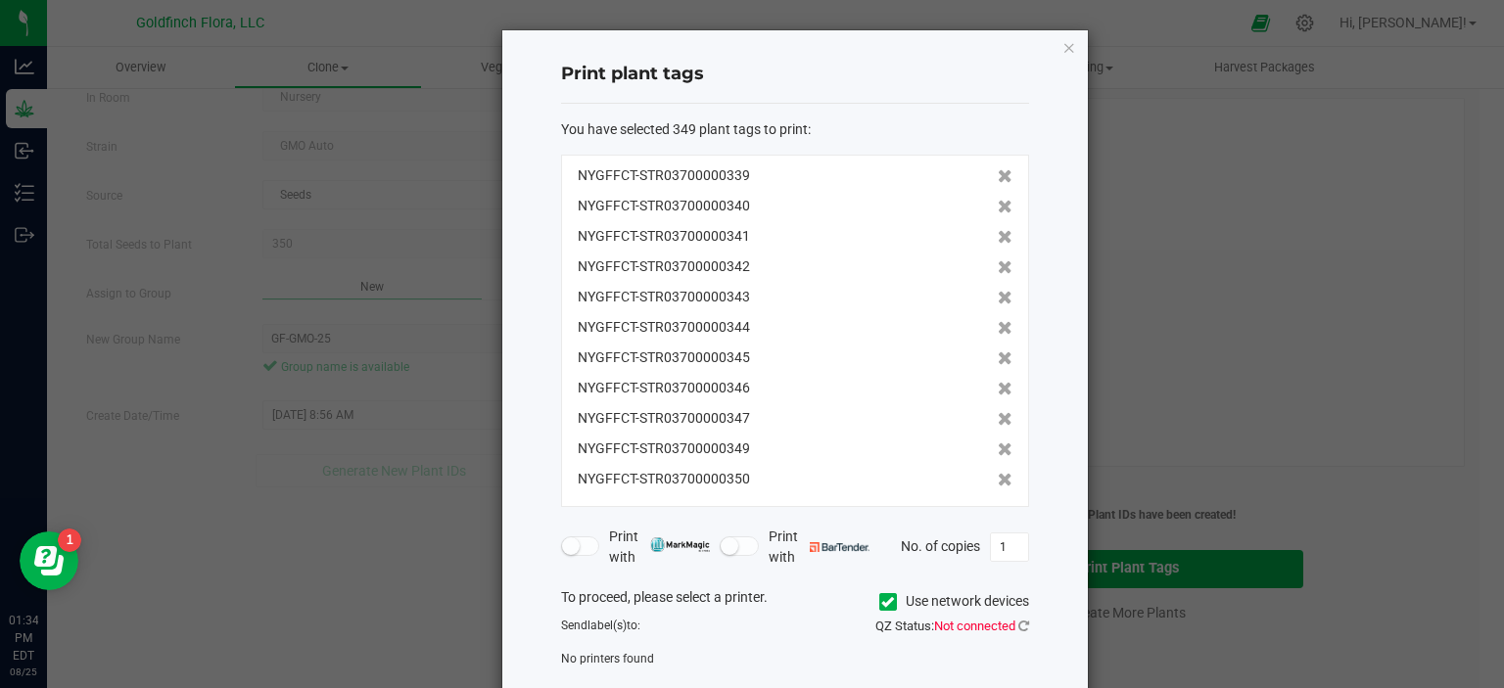
click at [885, 465] on div "NYGFFCT-STR03700000001 NYGFFCT-STR03700000002 NYGFFCT-STR03700000003 NYGFFCT-ST…" at bounding box center [795, 331] width 468 height 352
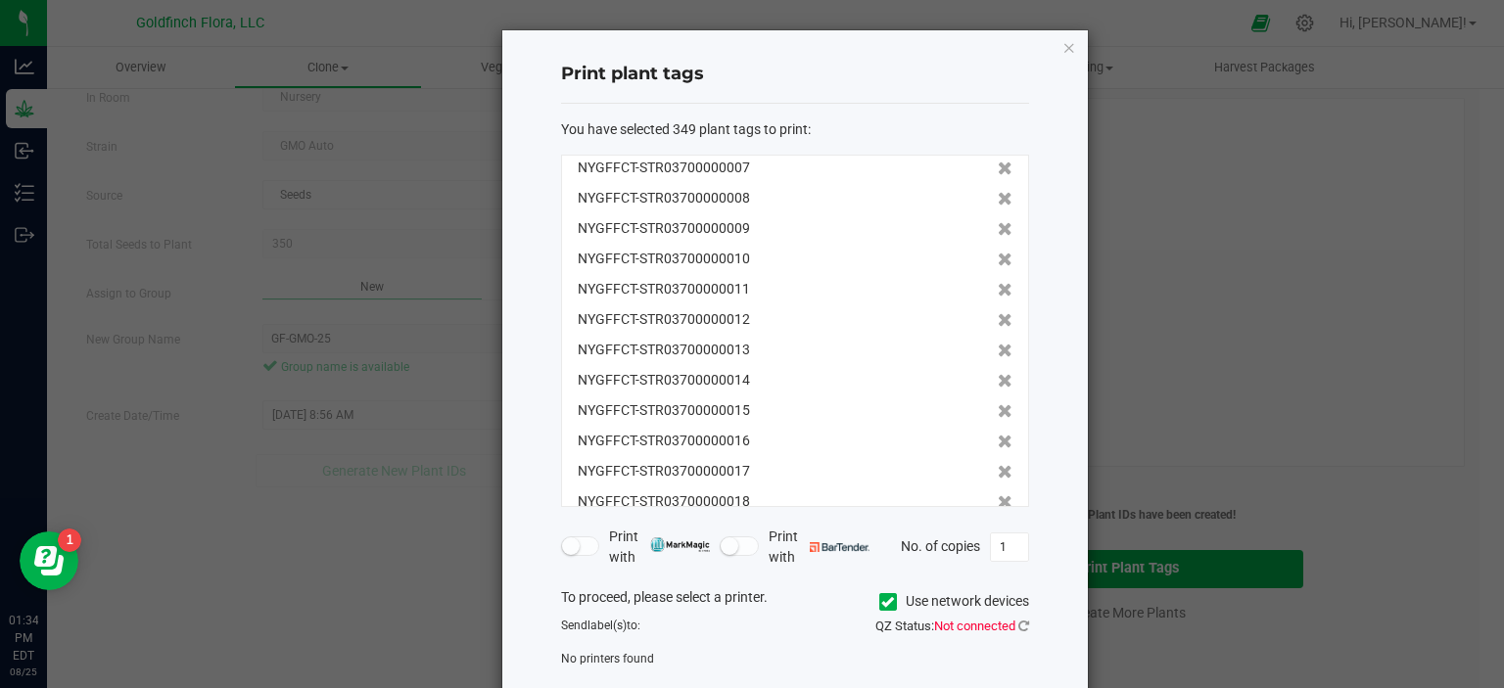
scroll to position [0, 0]
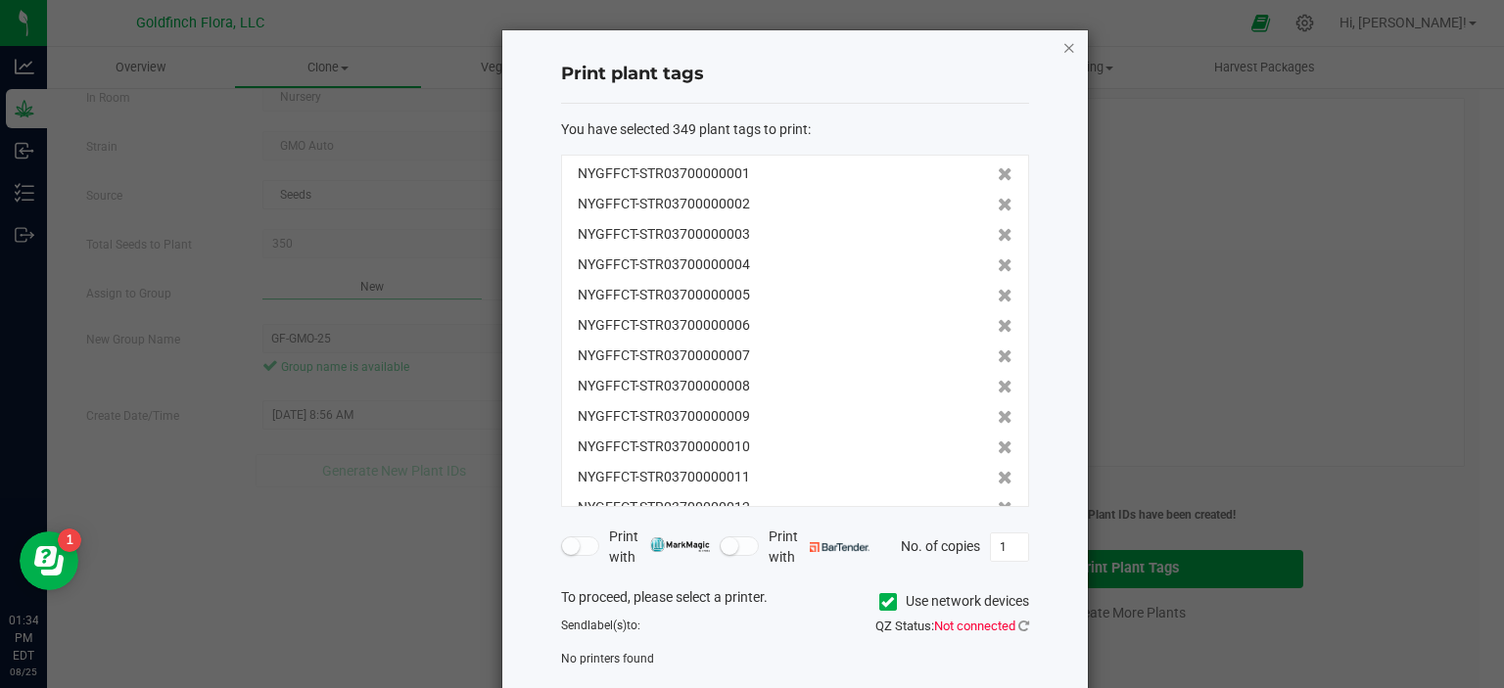
click at [1062, 50] on icon "button" at bounding box center [1069, 46] width 14 height 23
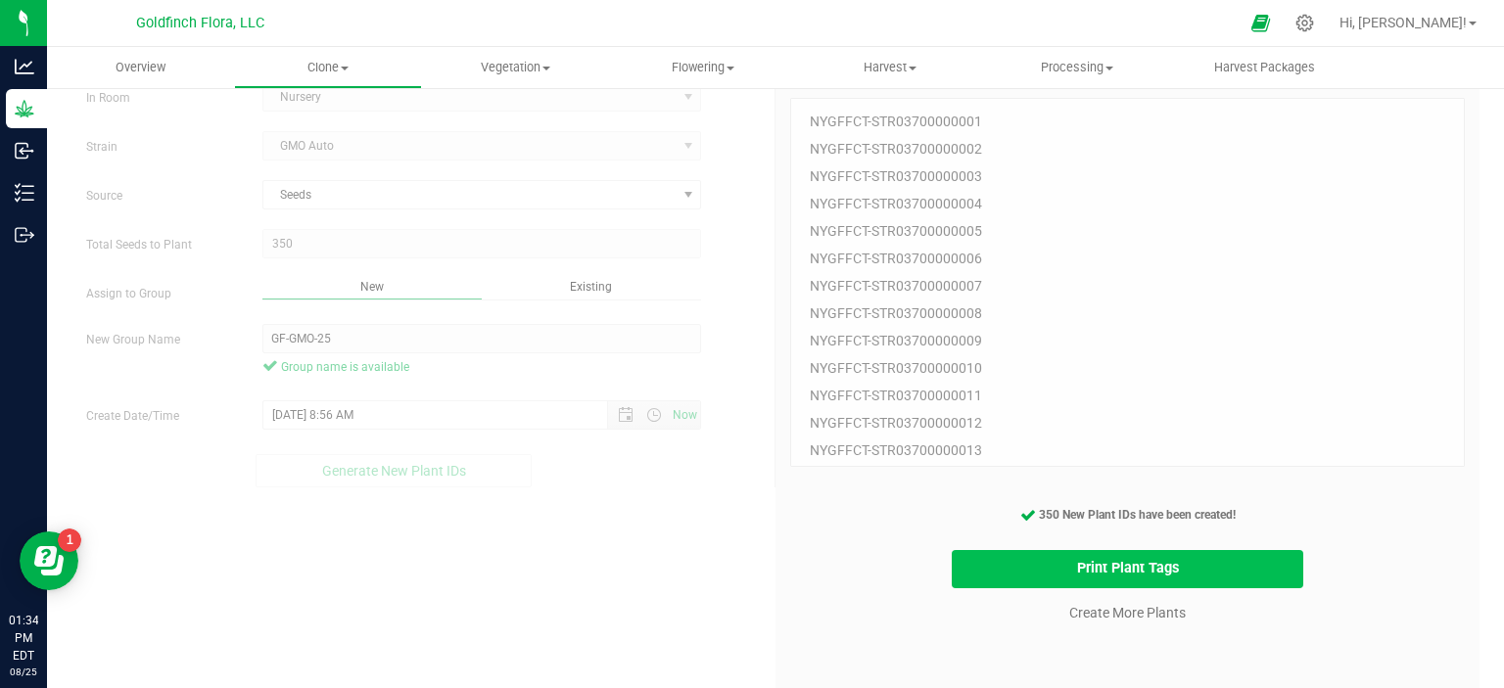
click at [1142, 569] on button "Print Plant Tags" at bounding box center [1128, 569] width 352 height 38
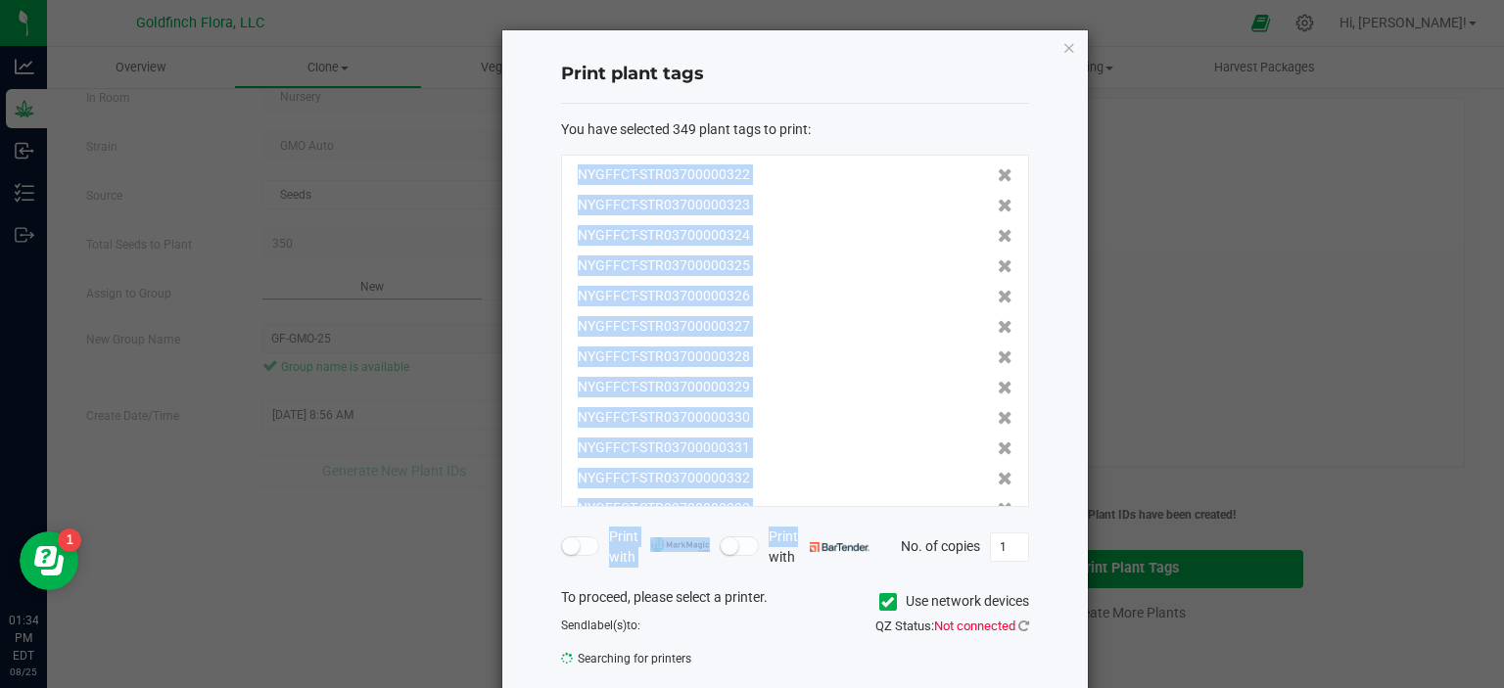
scroll to position [10256, 0]
drag, startPoint x: 561, startPoint y: 171, endPoint x: 896, endPoint y: 481, distance: 455.9
click at [896, 481] on div "NYGFFCT-STR03700000001 NYGFFCT-STR03700000002 NYGFFCT-STR03700000003 NYGFFCT-ST…" at bounding box center [795, 331] width 468 height 352
copy div "NYGFFCT-STR03700000001 NYGFFCT-STR03700000002 NYGFFCT-STR03700000003 NYGFFCT-ST…"
click at [1063, 46] on icon "button" at bounding box center [1069, 46] width 14 height 23
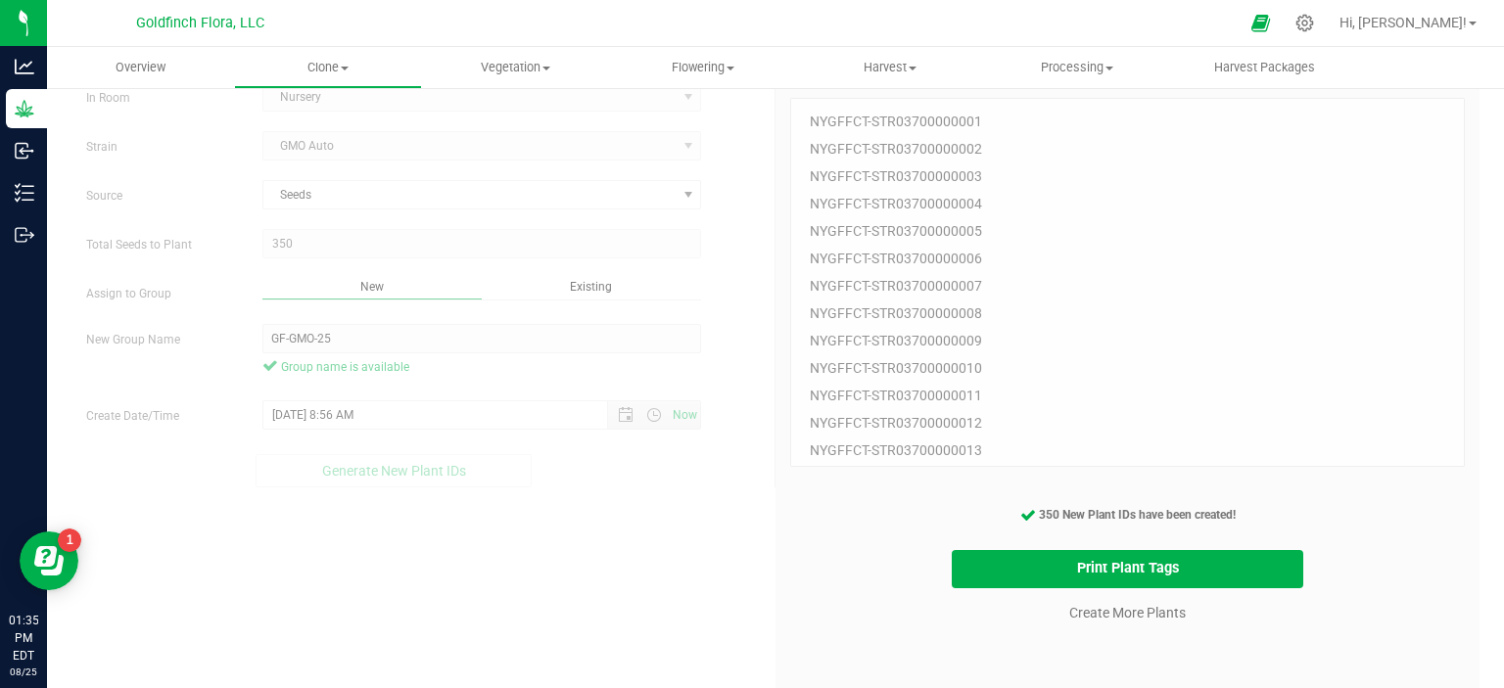
click at [681, 523] on div "Create Plants In Room Nursery Select room Clone Room Nursery Strain GMO Auto So…" at bounding box center [775, 401] width 1408 height 709
click at [1081, 614] on link "Create More Plants" at bounding box center [1127, 613] width 116 height 20
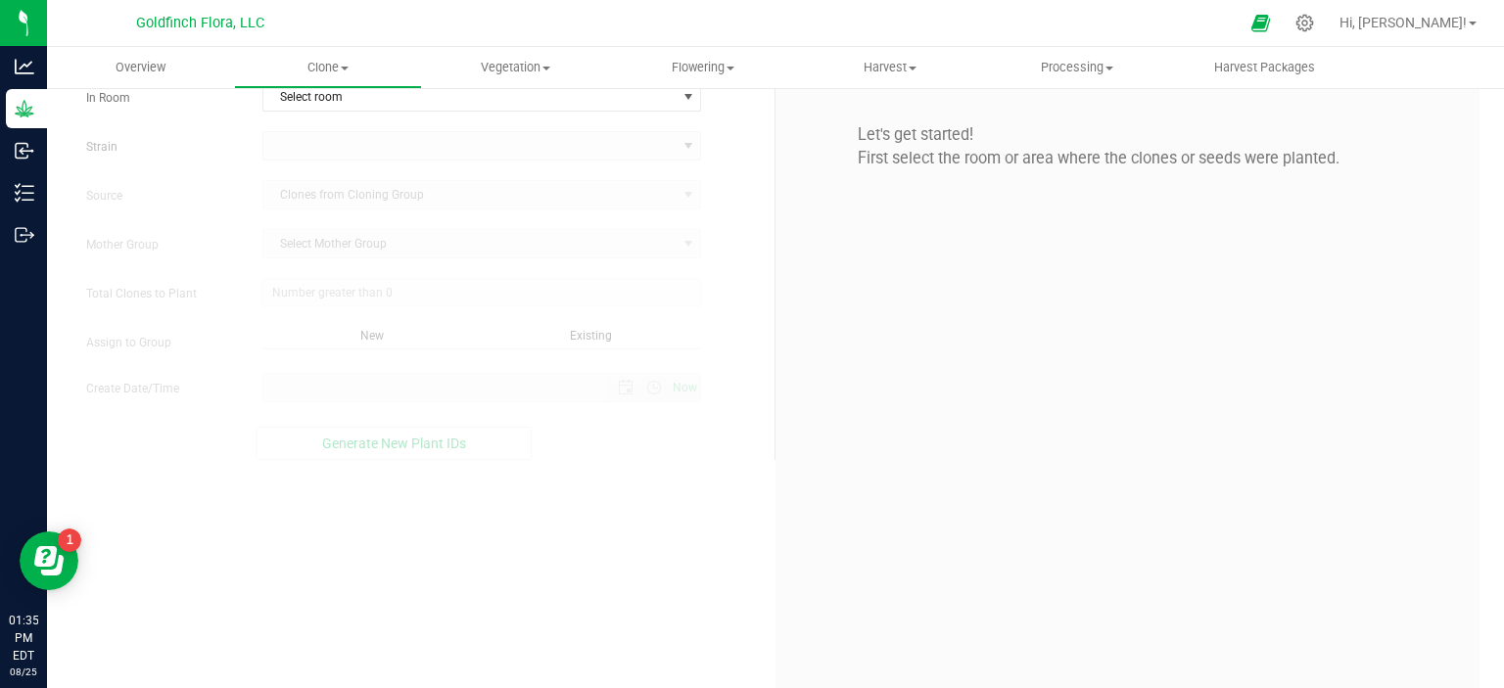
type input "0"
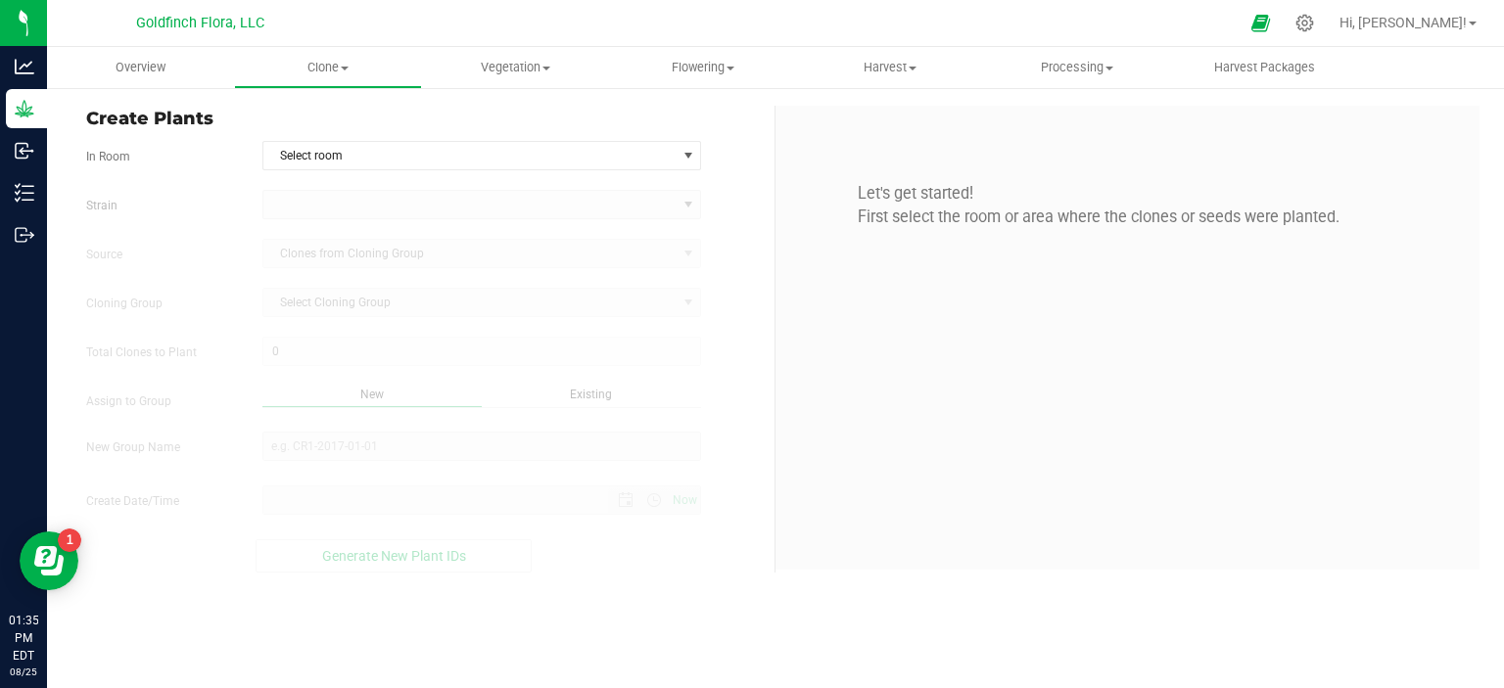
type input "8/25/2025 1:35 PM"
click at [690, 152] on span "select" at bounding box center [688, 156] width 16 height 16
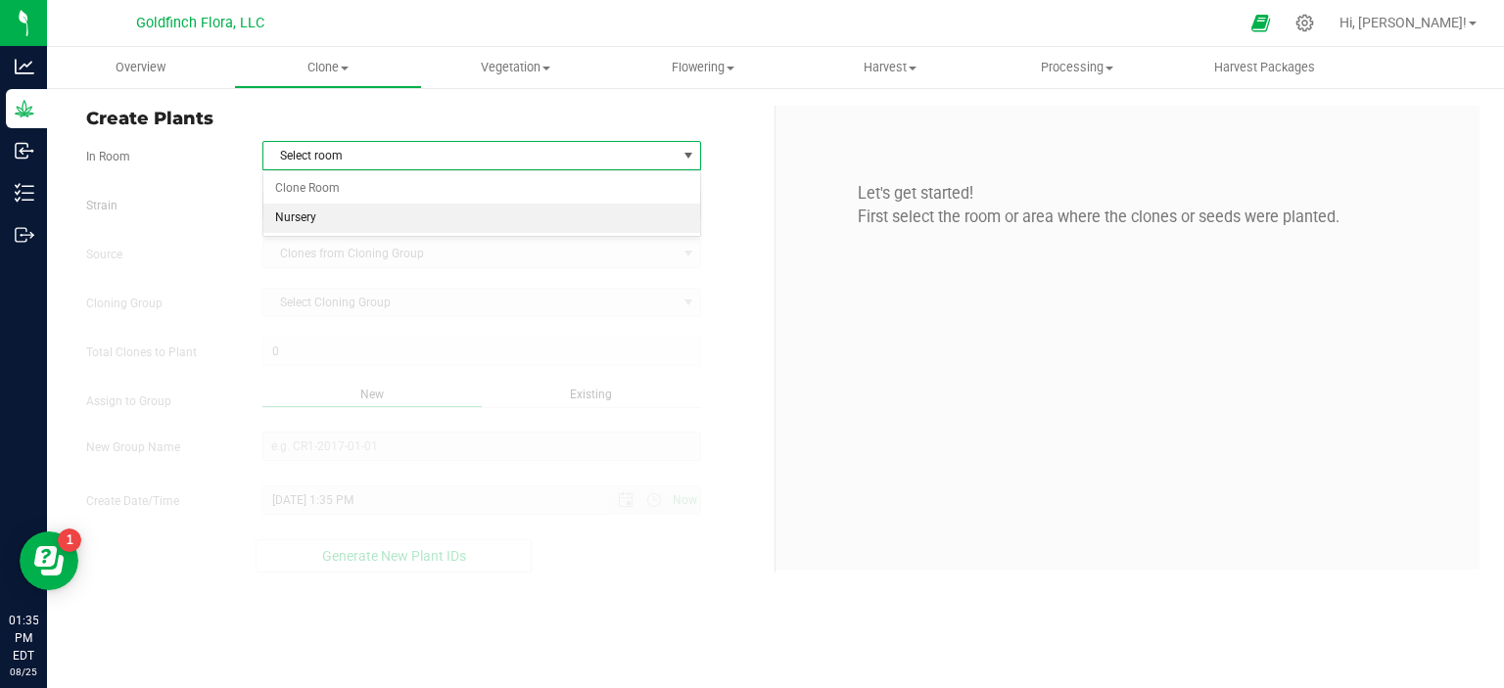
click at [551, 219] on li "Nursery" at bounding box center [482, 218] width 438 height 29
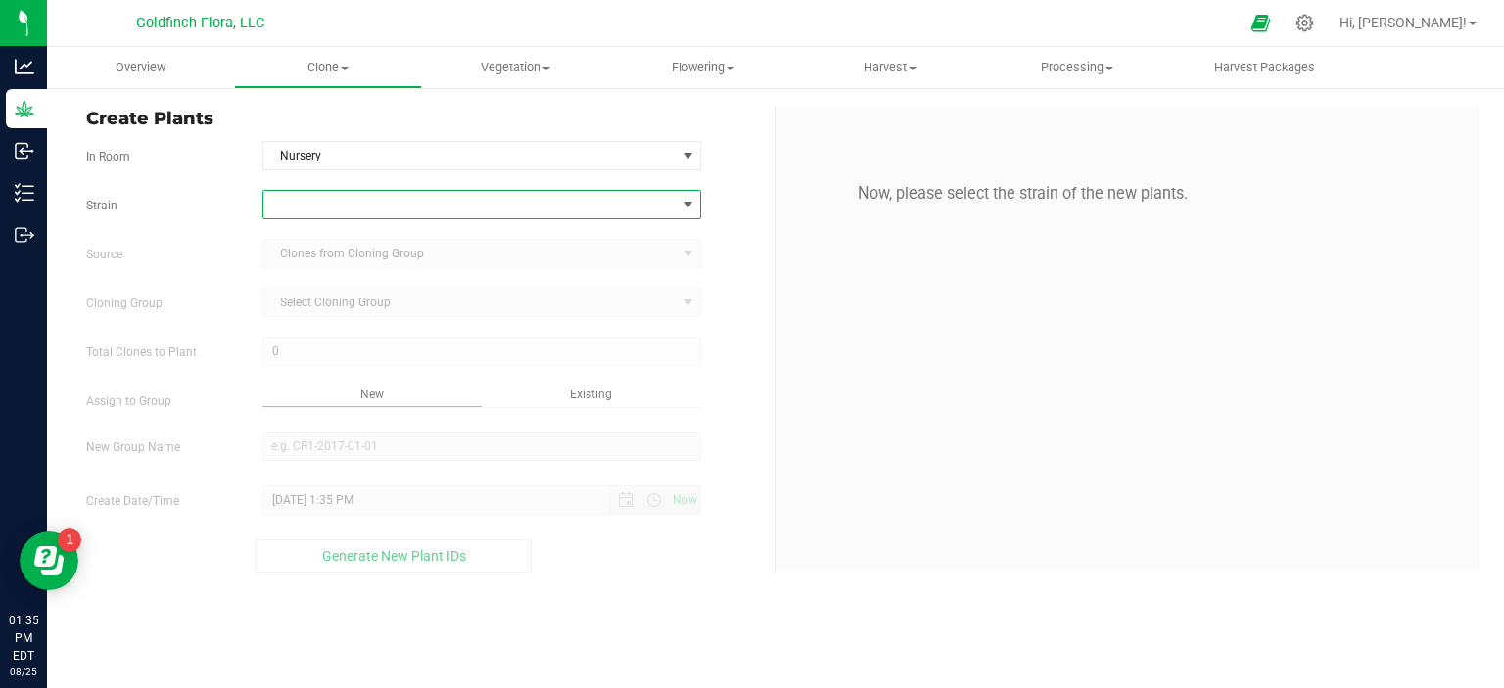
click at [638, 199] on span at bounding box center [469, 204] width 413 height 27
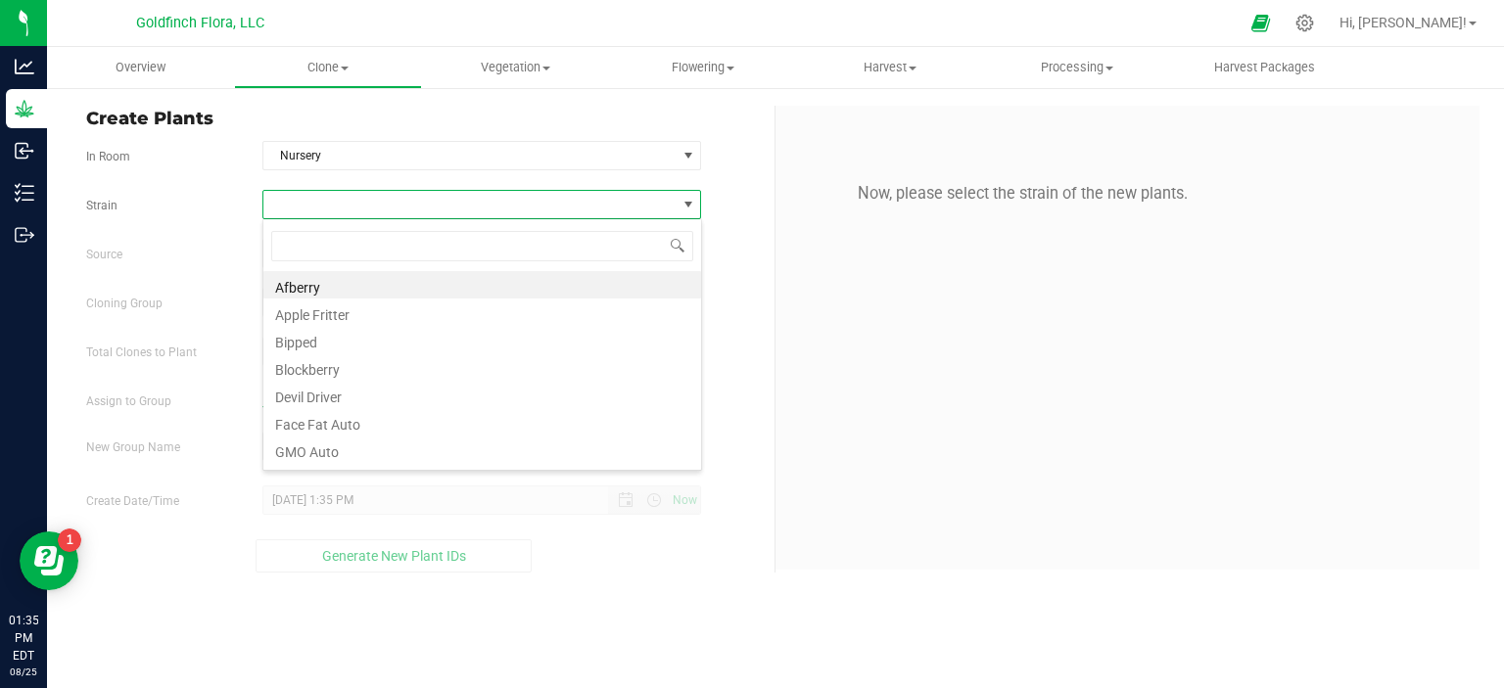
scroll to position [28, 439]
click at [638, 199] on span at bounding box center [469, 204] width 413 height 27
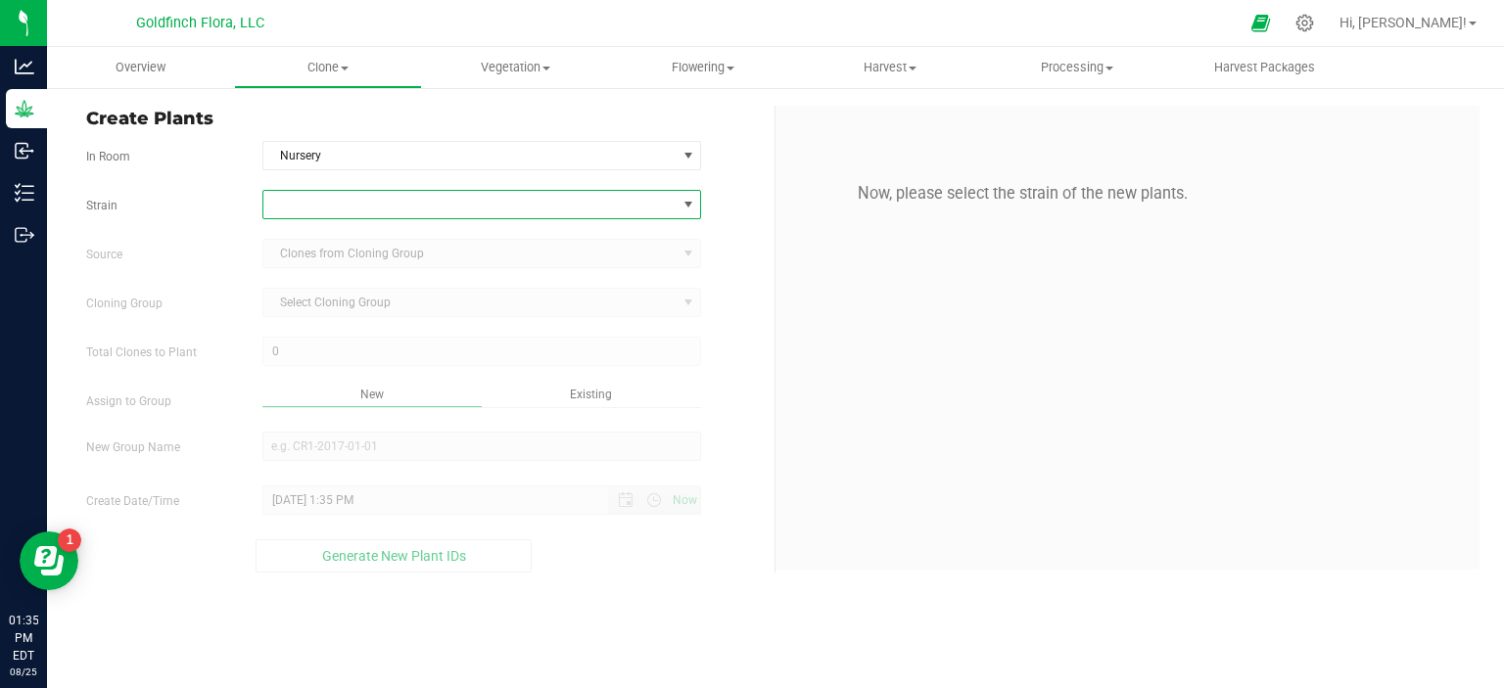
click at [638, 199] on span at bounding box center [469, 204] width 413 height 27
type input "a"
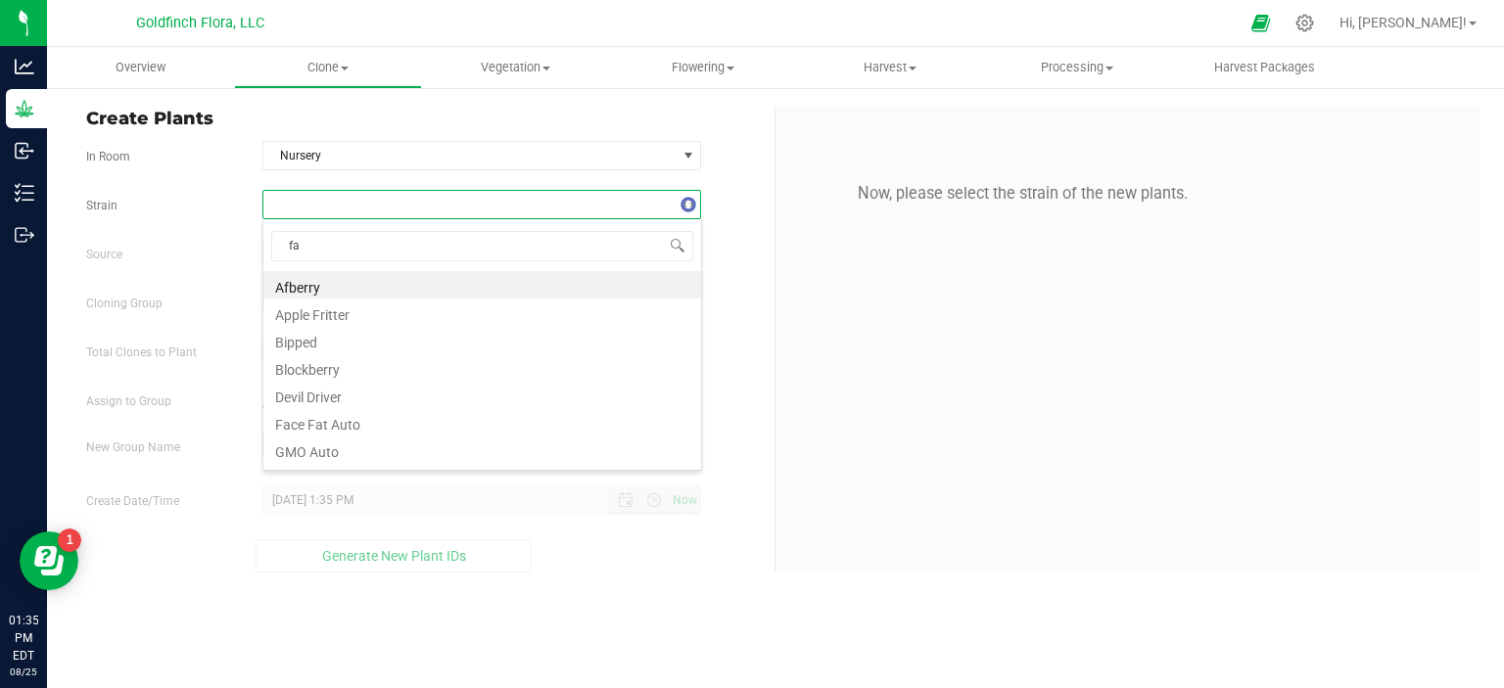
type input "fac"
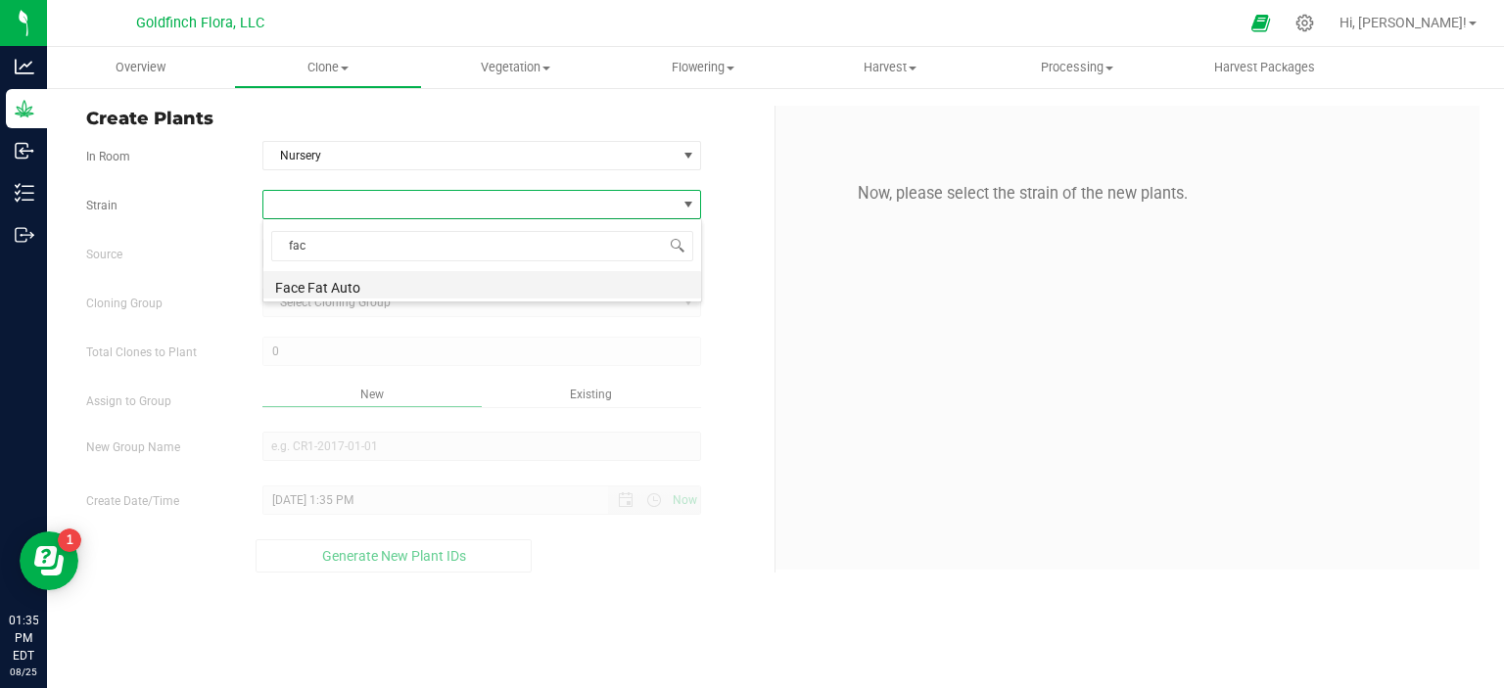
click at [627, 285] on li "Face Fat Auto" at bounding box center [482, 284] width 438 height 27
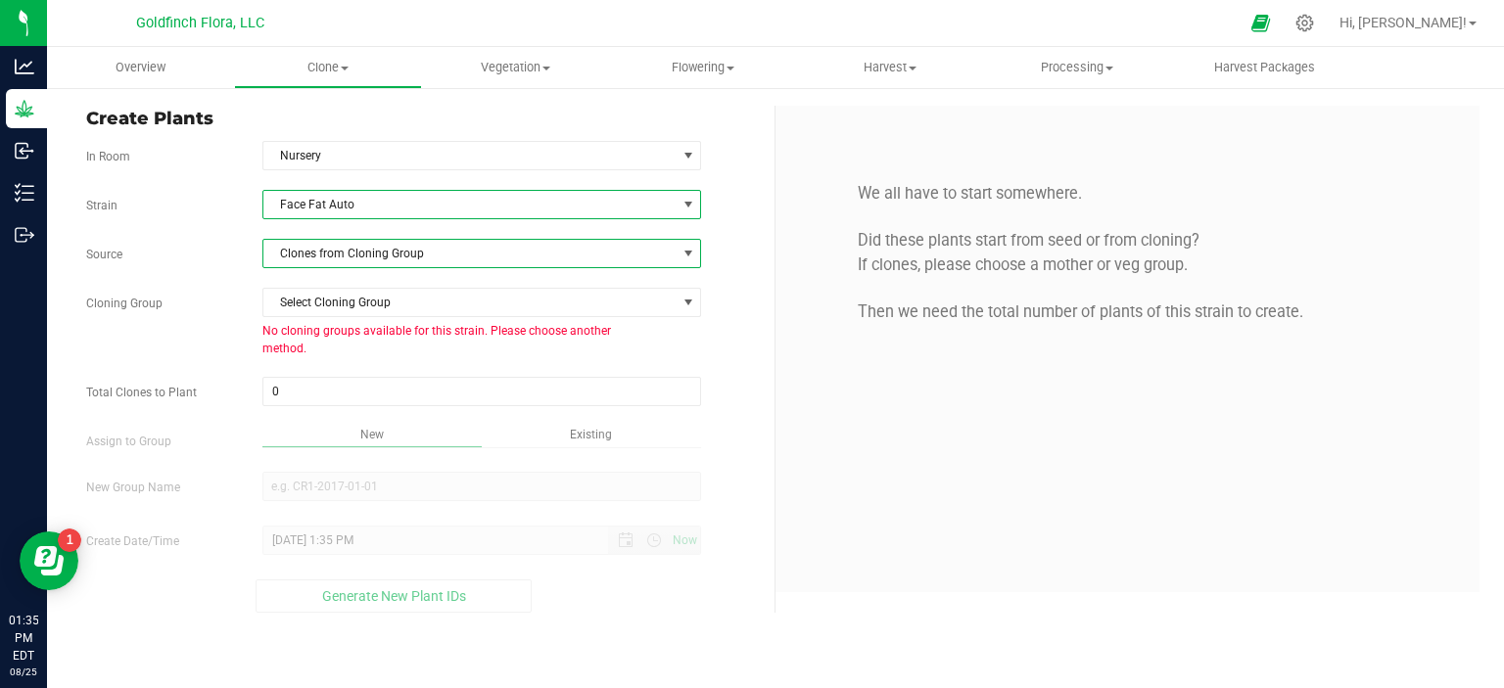
click at [690, 257] on span at bounding box center [688, 254] width 16 height 16
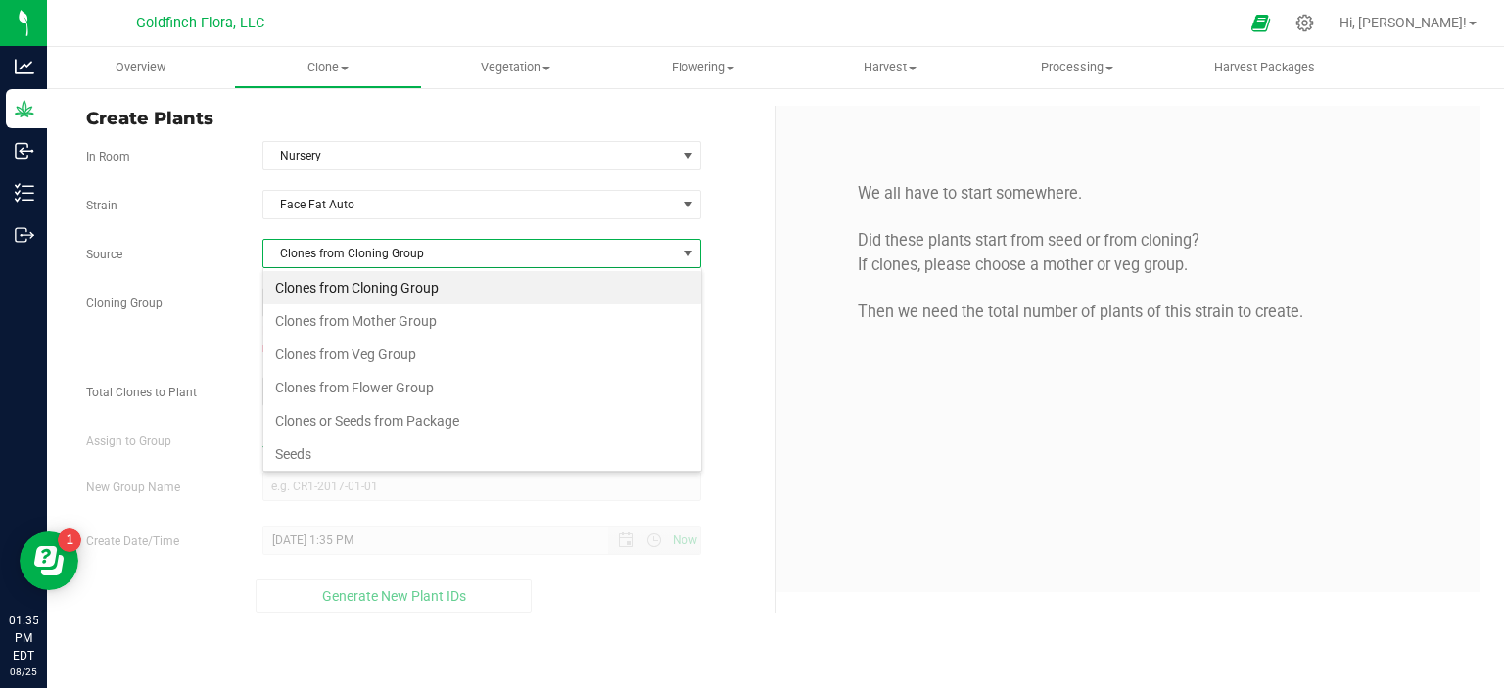
scroll to position [28, 439]
click at [464, 452] on li "Seeds" at bounding box center [482, 454] width 438 height 33
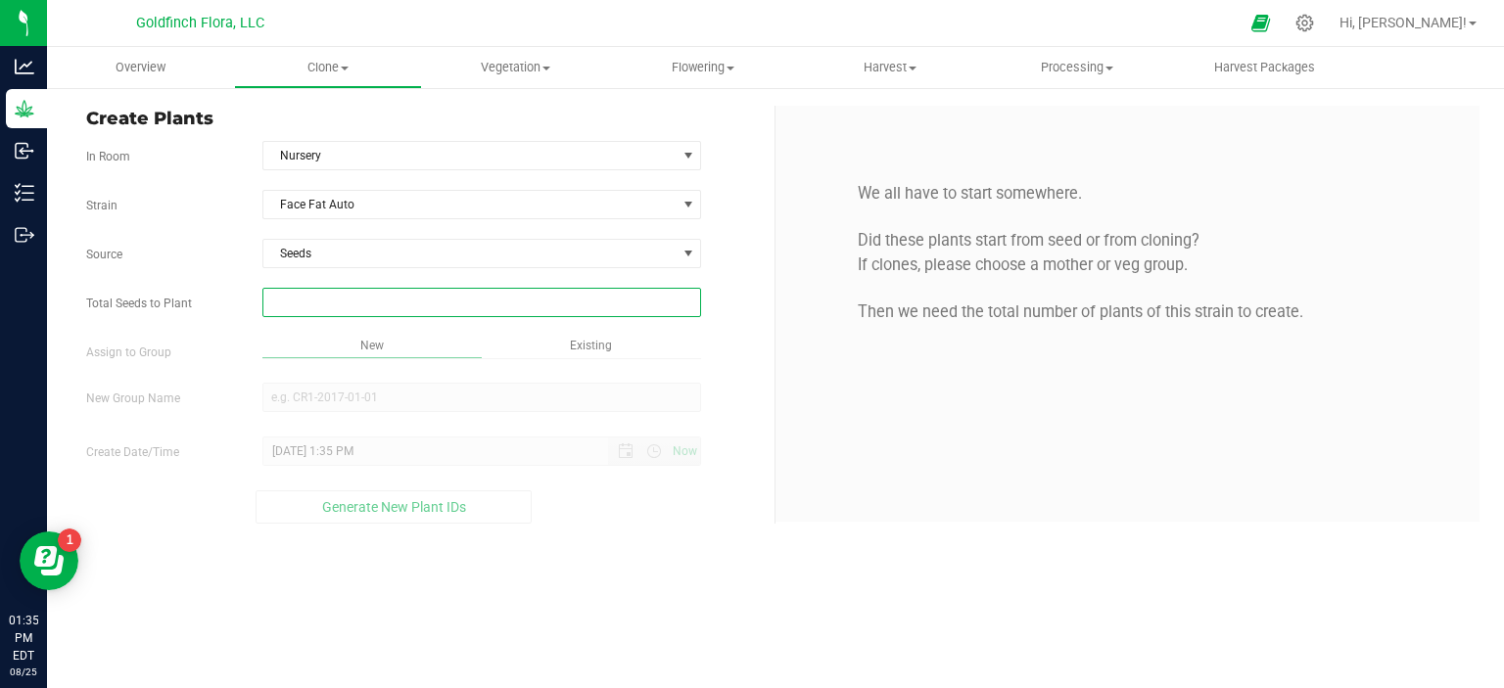
click at [418, 303] on span at bounding box center [482, 302] width 440 height 29
type input "350"
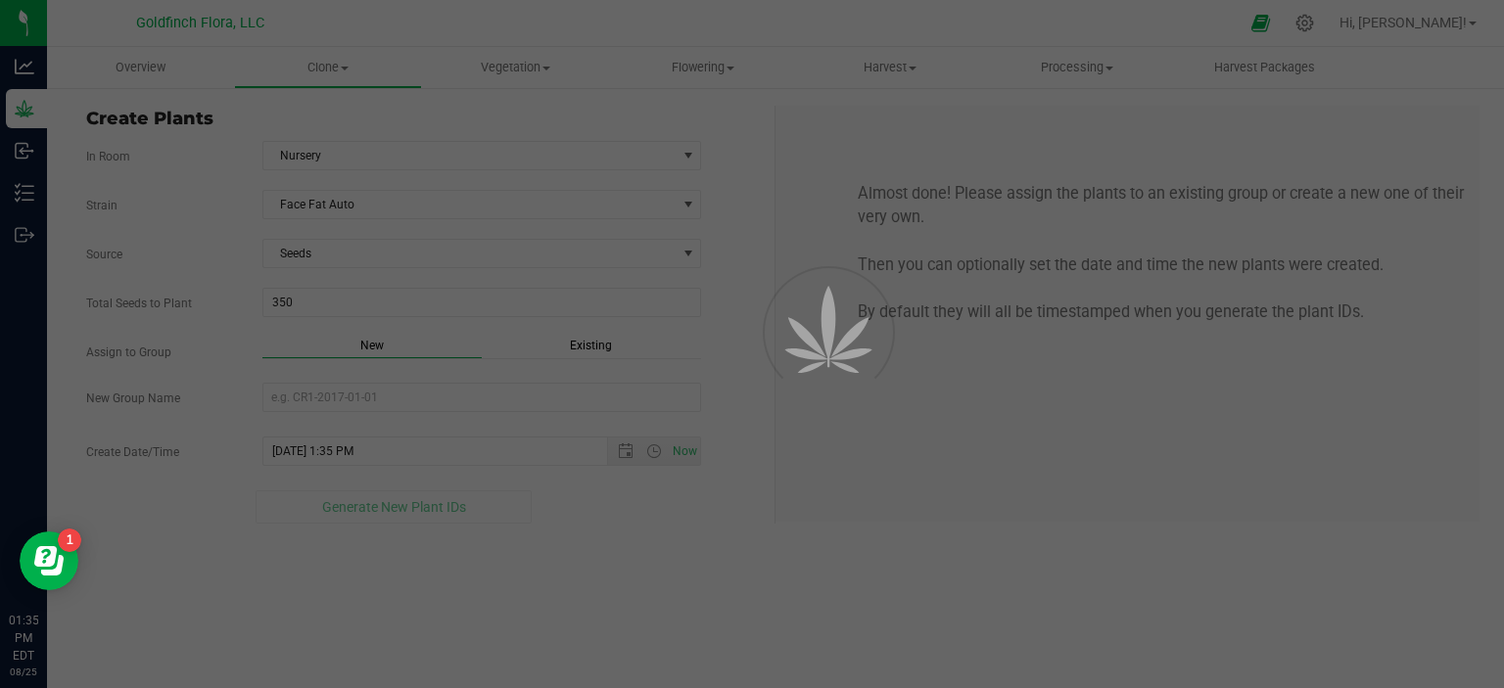
click at [418, 331] on div "Overview Clone Create plants Cloning groups Cloning plants Apply to plants Vege…" at bounding box center [775, 367] width 1457 height 641
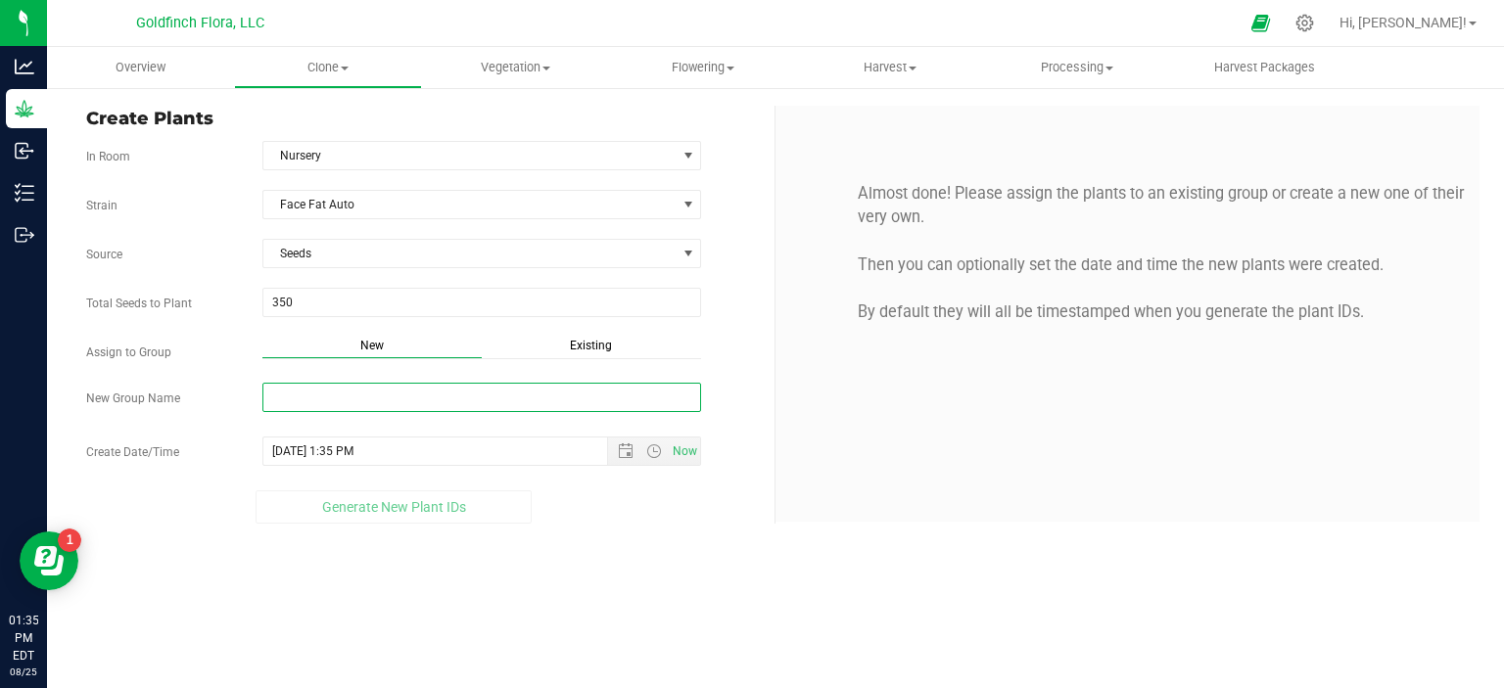
click at [378, 396] on input "New Group Name" at bounding box center [482, 397] width 440 height 29
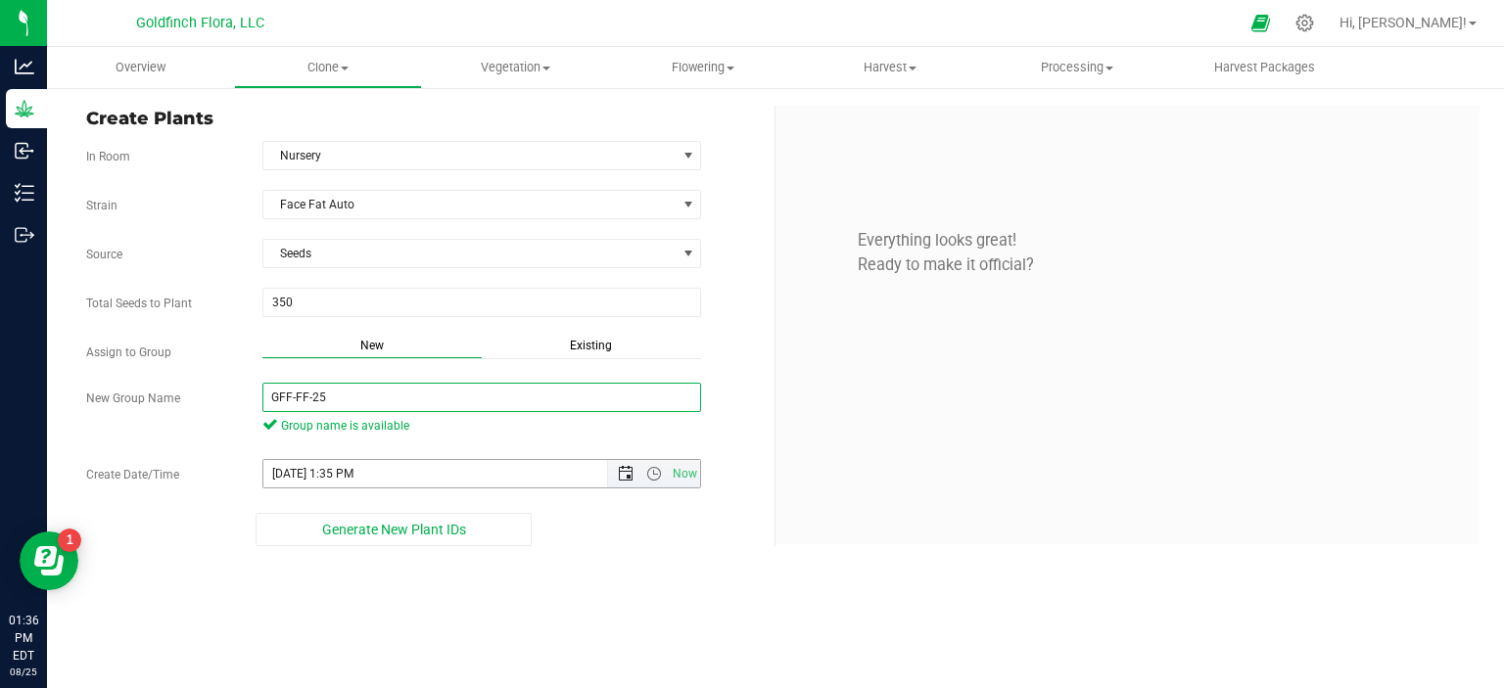
click at [624, 469] on span "Open the date view" at bounding box center [626, 474] width 16 height 16
type input "GFF-FF-25"
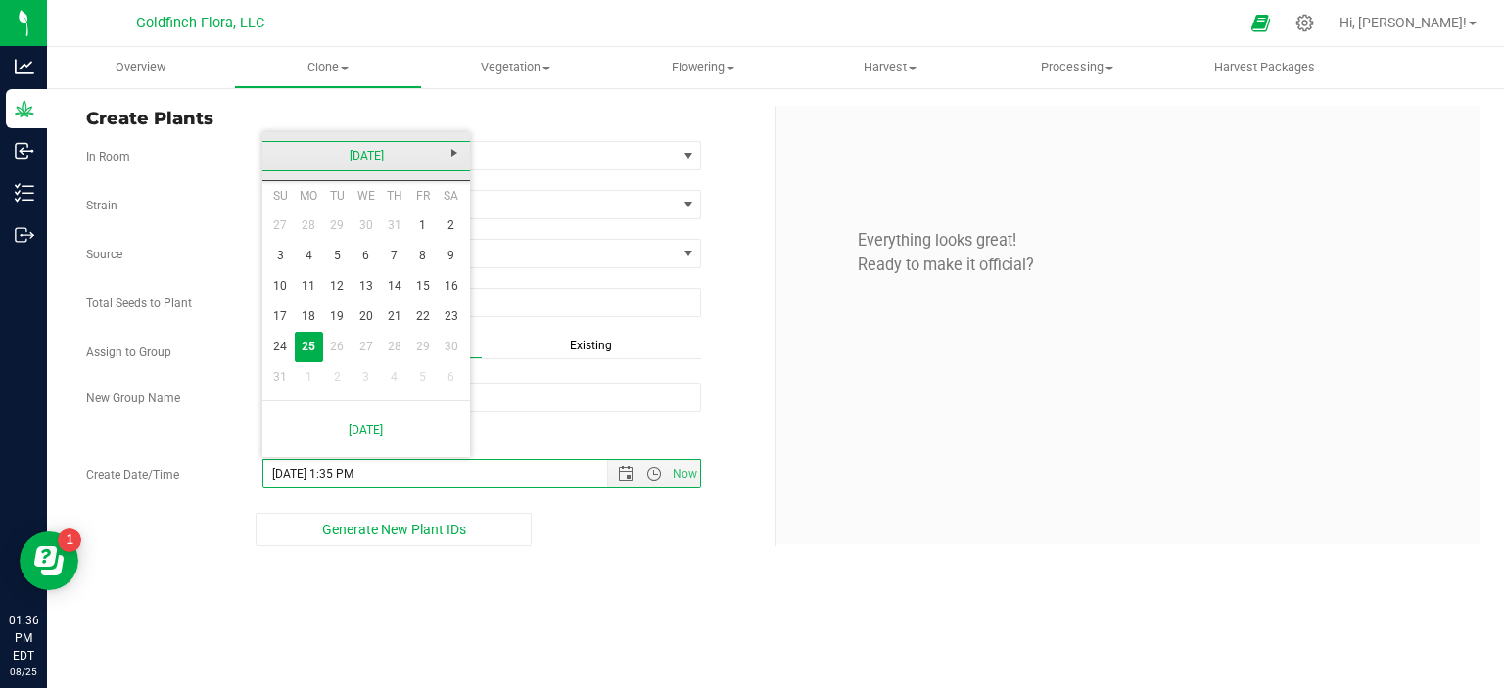
click at [402, 156] on link "[DATE]" at bounding box center [366, 156] width 210 height 30
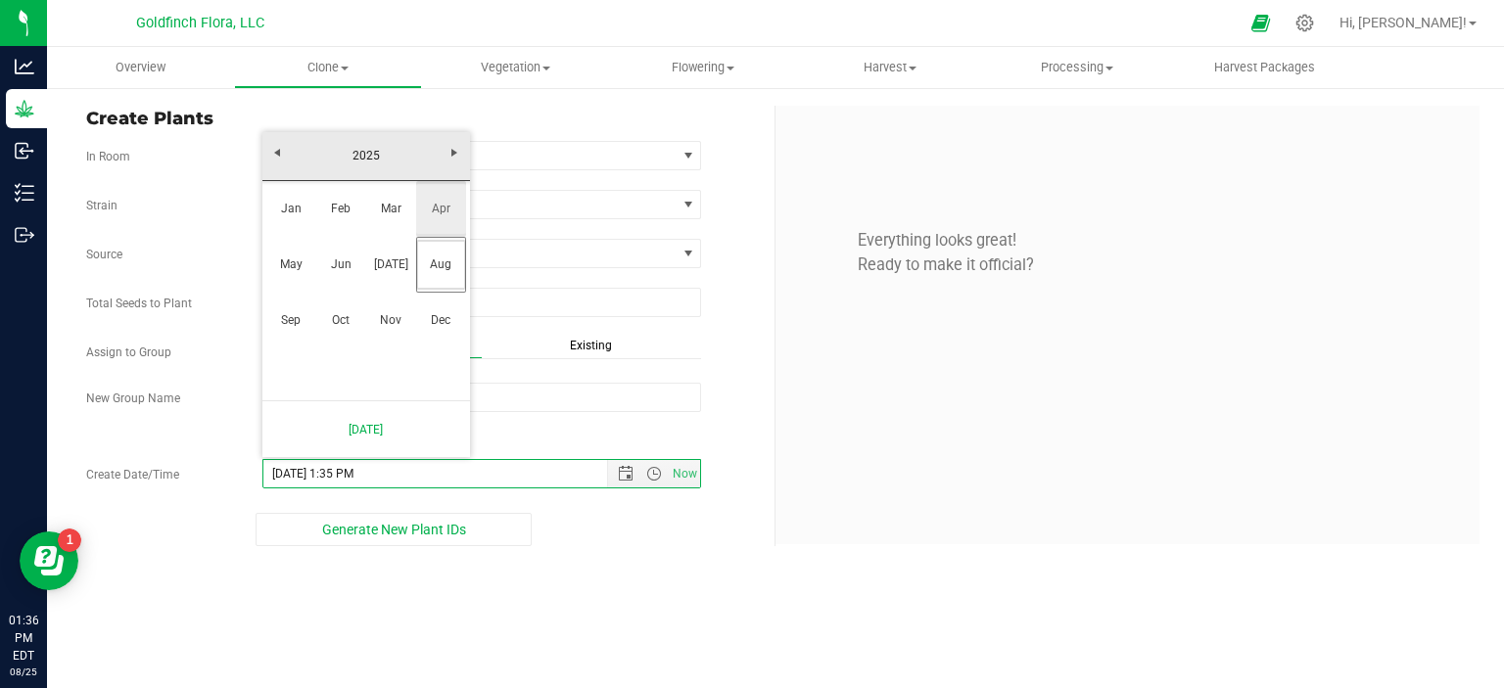
click at [438, 208] on link "Apr" at bounding box center [441, 209] width 50 height 50
click at [386, 289] on link "17" at bounding box center [394, 286] width 28 height 30
type input "4/17/2025 1:35 PM"
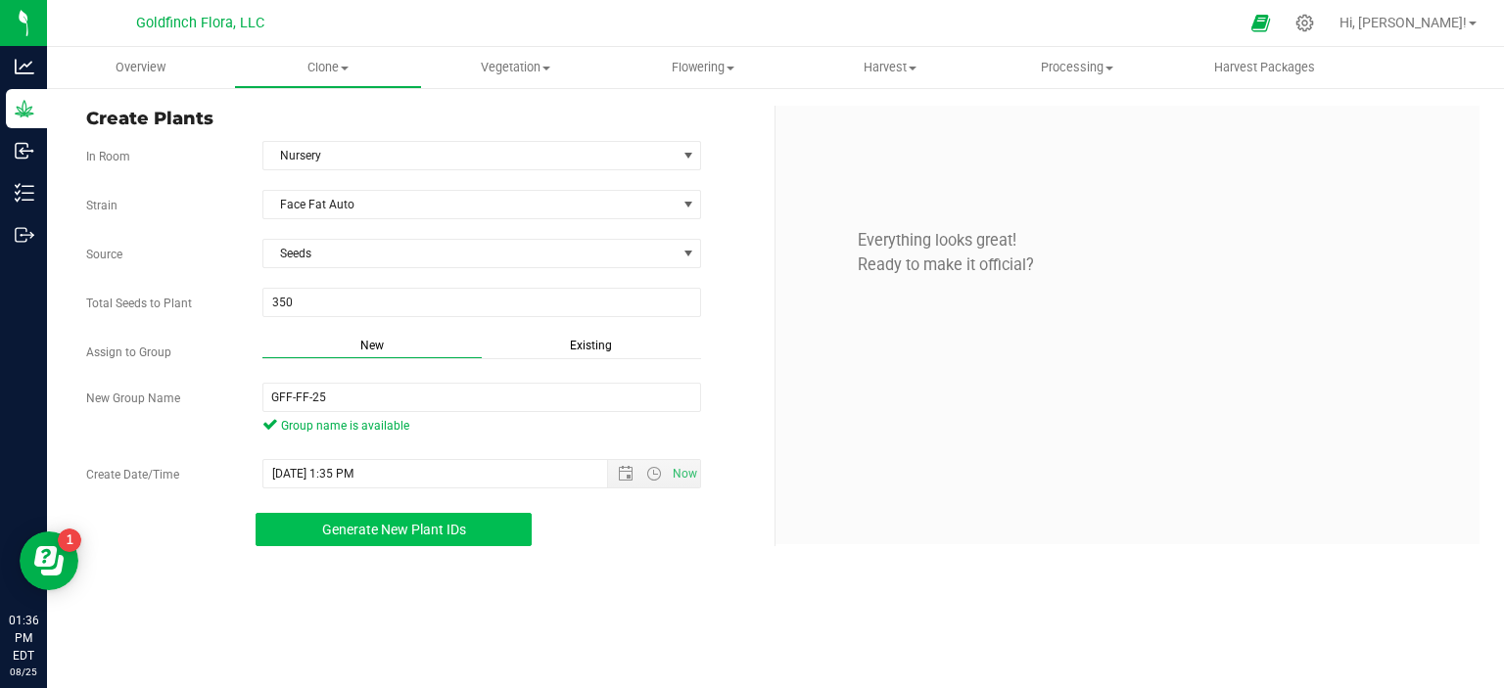
click at [478, 523] on button "Generate New Plant IDs" at bounding box center [394, 529] width 277 height 33
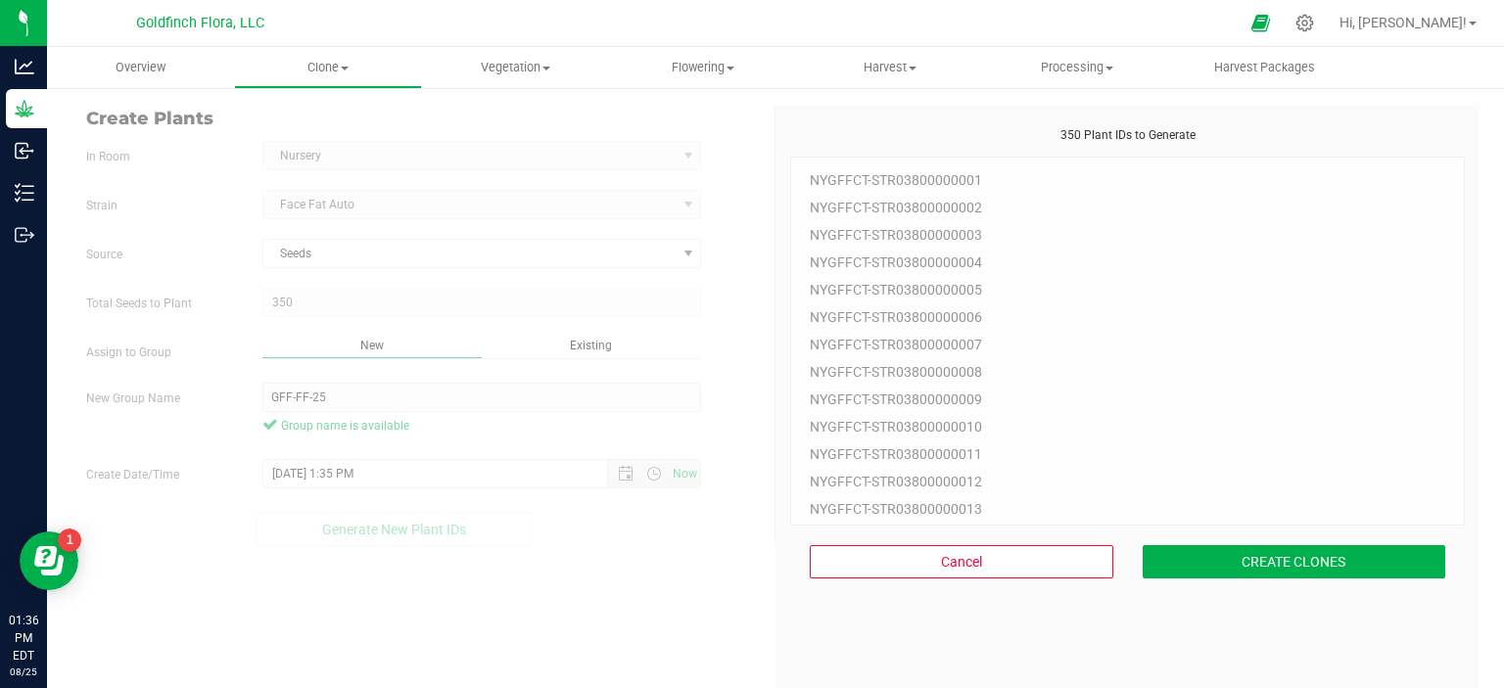
scroll to position [59, 0]
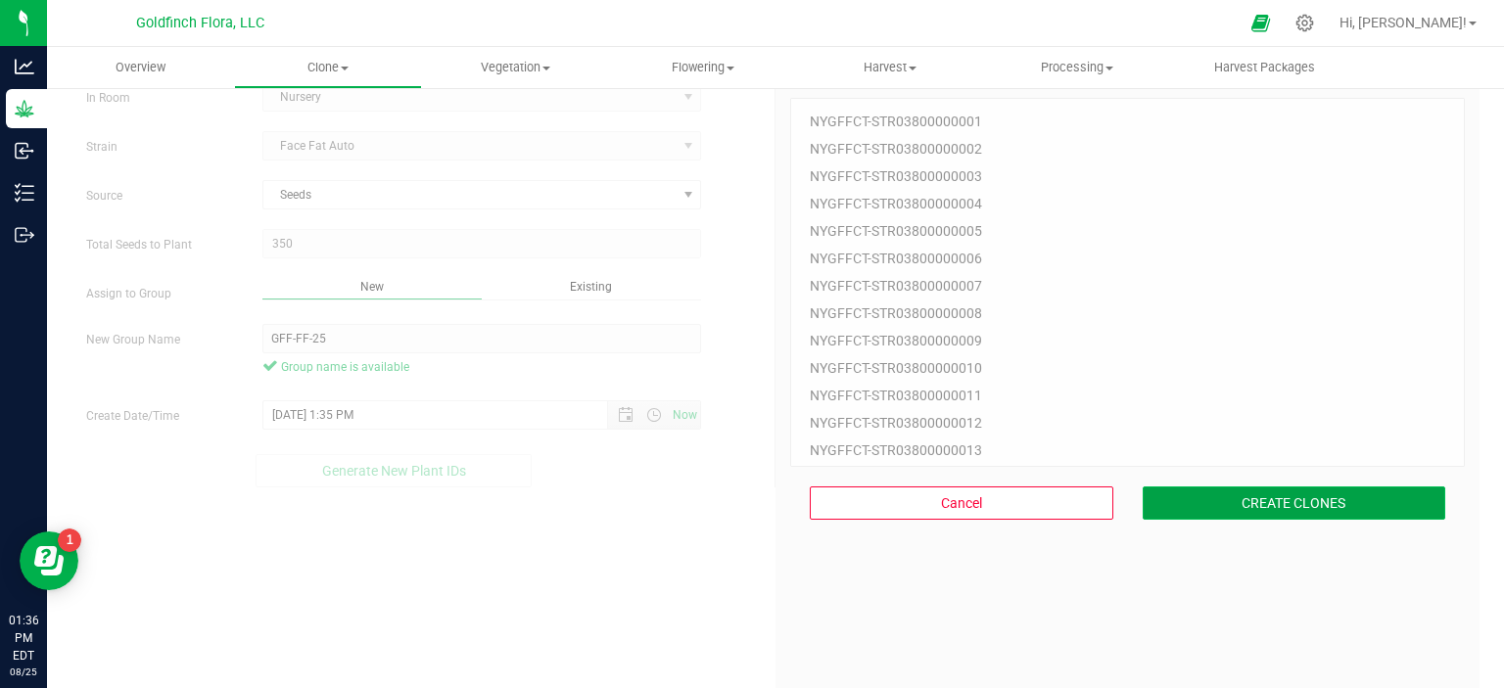
click at [1354, 495] on button "CREATE CLONES" at bounding box center [1293, 503] width 303 height 33
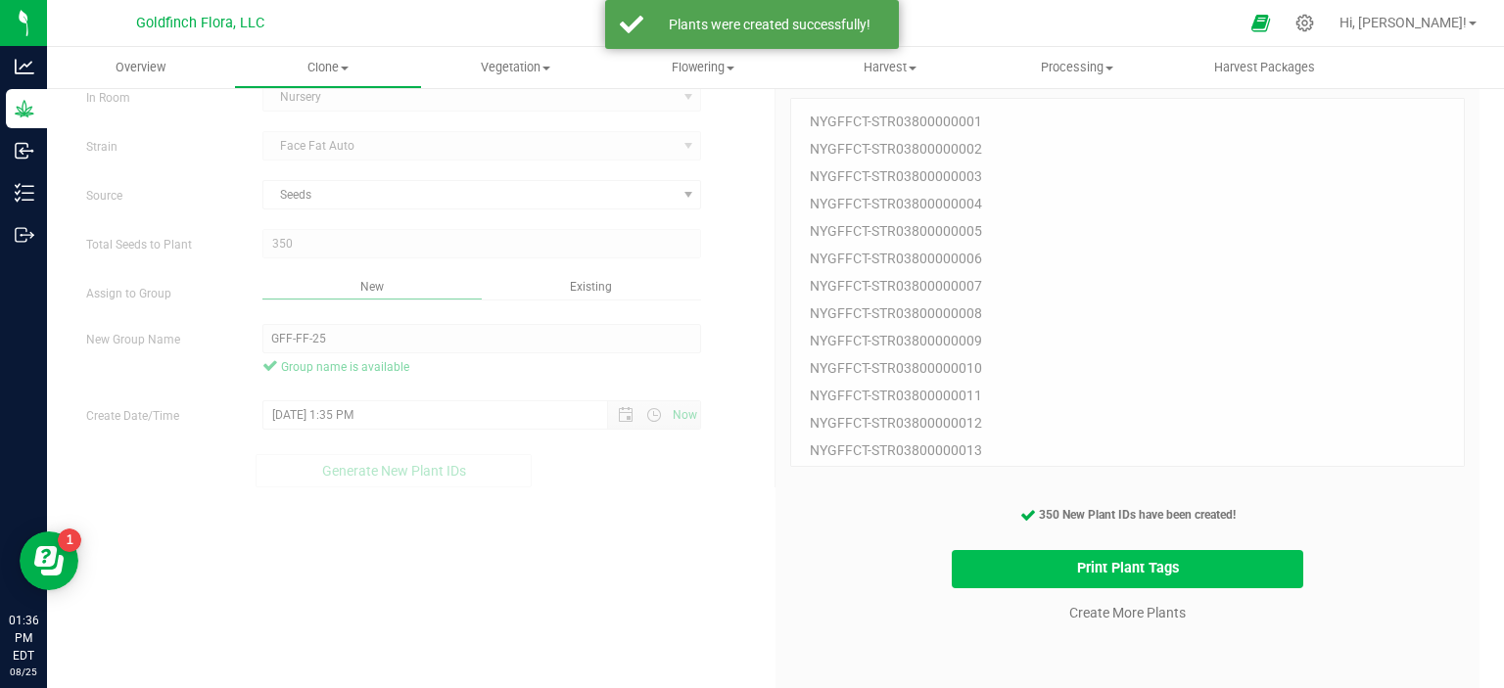
click at [1189, 577] on button "Print Plant Tags" at bounding box center [1128, 569] width 352 height 38
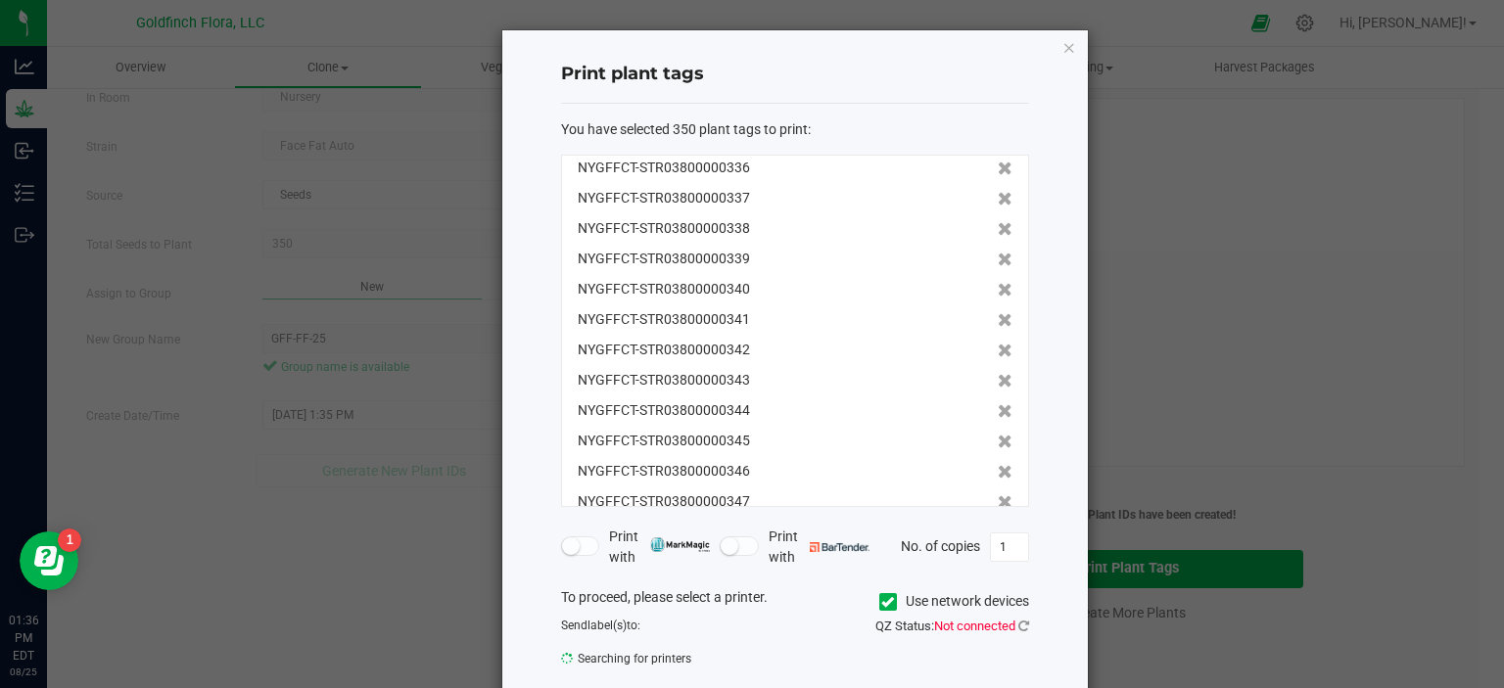
scroll to position [10287, 0]
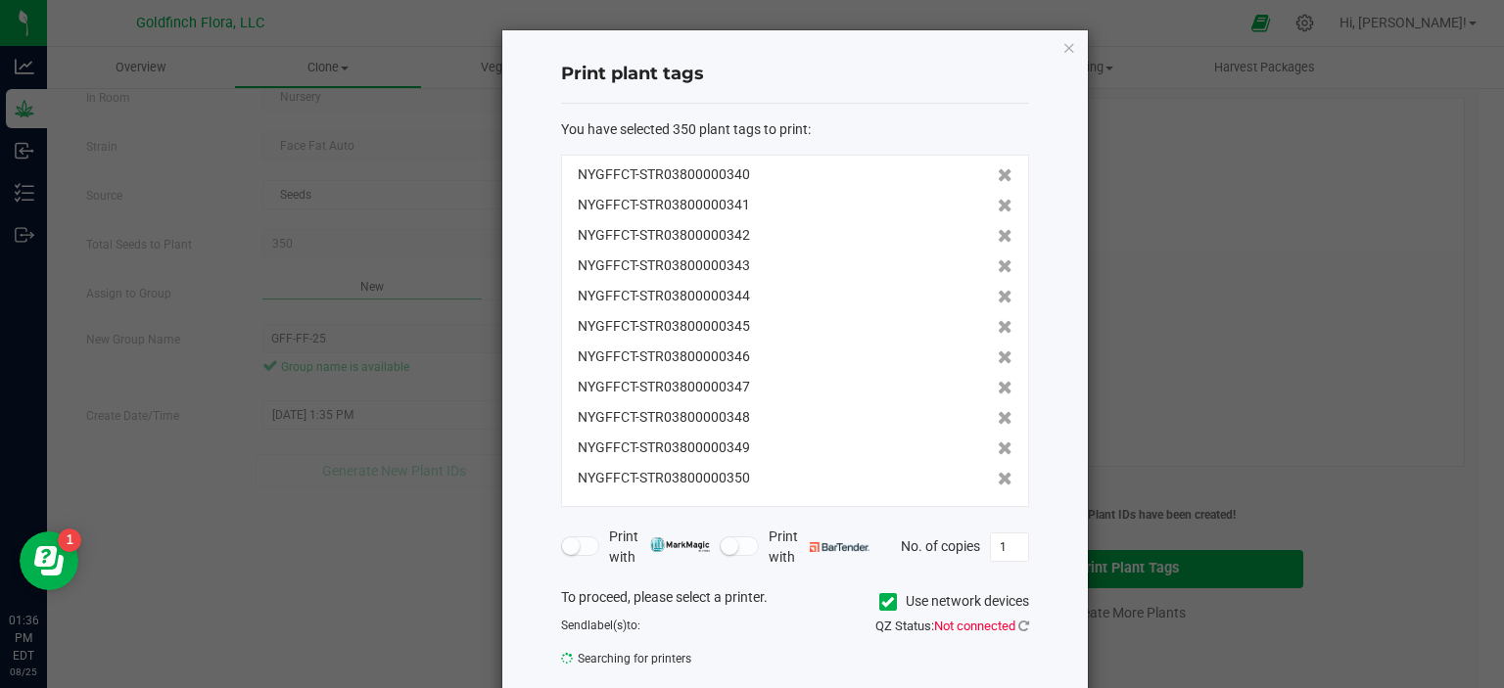
drag, startPoint x: 566, startPoint y: 170, endPoint x: 752, endPoint y: 499, distance: 377.9
click at [752, 499] on div "NYGFFCT-STR03800000001 NYGFFCT-STR03800000002 NYGFFCT-STR03800000003 NYGFFCT-ST…" at bounding box center [795, 331] width 468 height 352
copy div "NYGFFCT-STR03800000001 NYGFFCT-STR03800000002 NYGFFCT-STR03800000003 NYGFFCT-ST…"
click at [1062, 48] on icon "button" at bounding box center [1069, 46] width 14 height 23
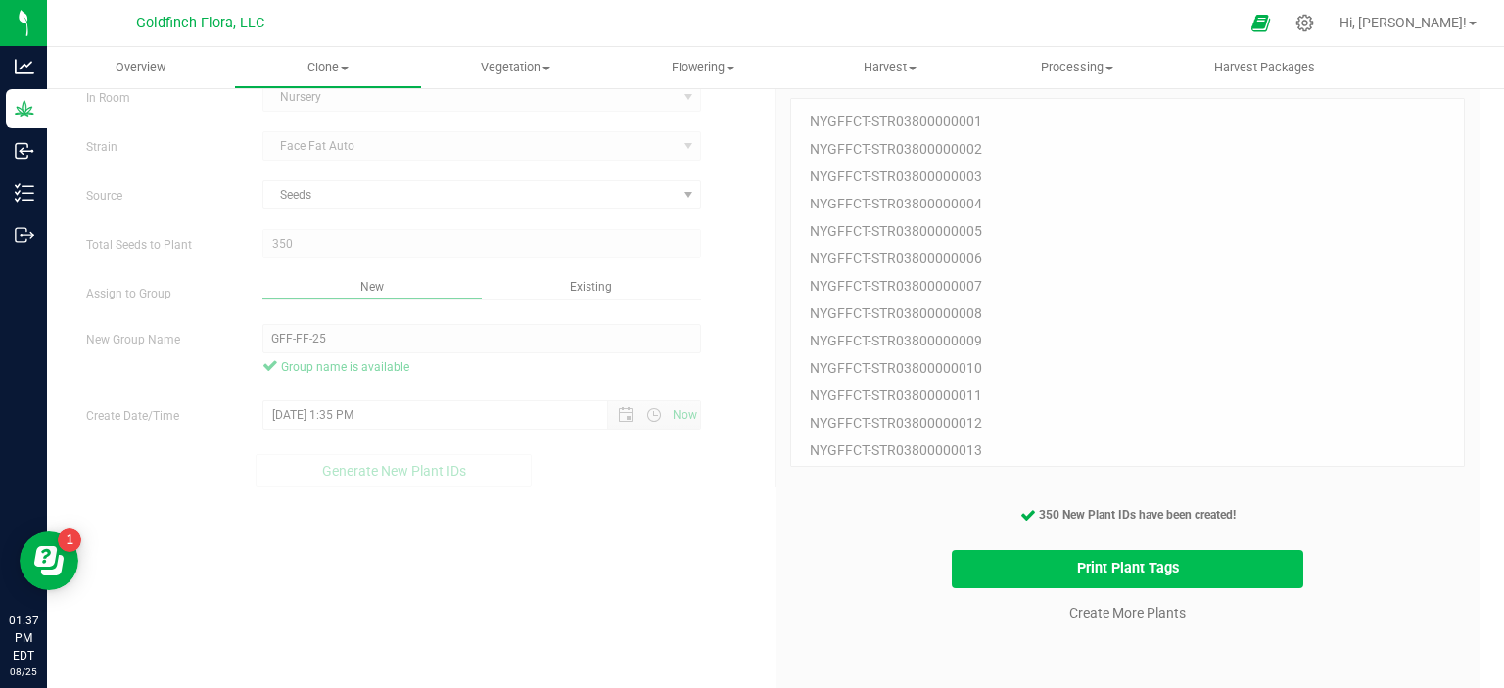
click at [1066, 567] on button "Print Plant Tags" at bounding box center [1128, 569] width 352 height 38
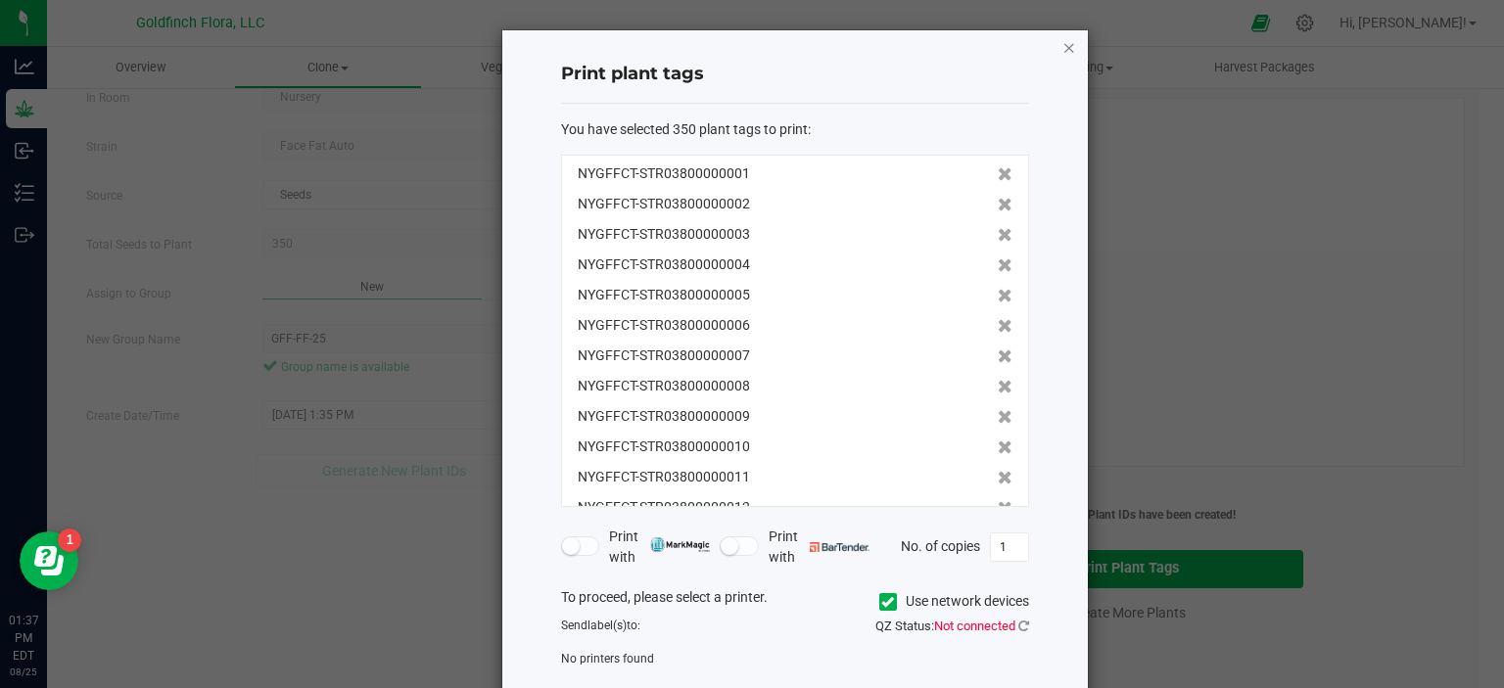
click at [1062, 50] on icon "button" at bounding box center [1069, 46] width 14 height 23
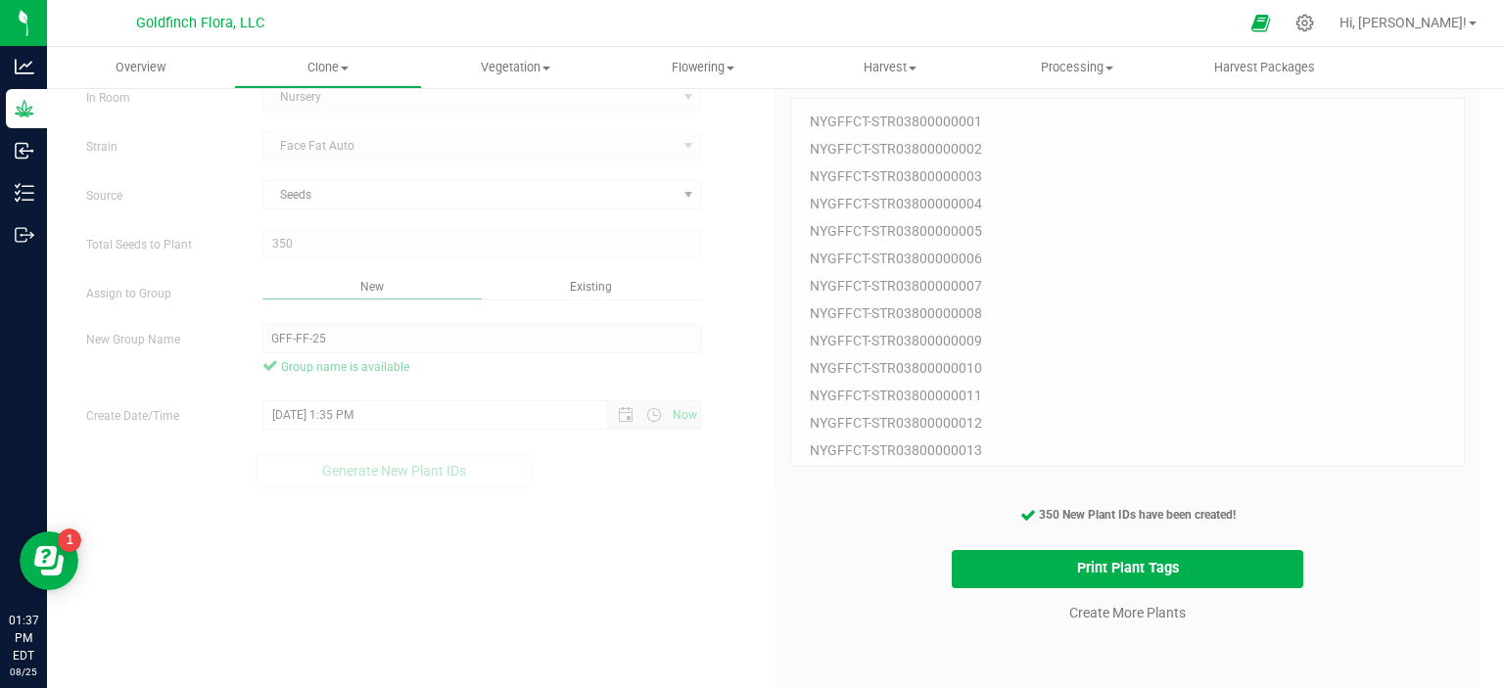
click at [678, 543] on div "Create Plants In Room Nursery Select room Clone Room Nursery Strain Face Fat Au…" at bounding box center [775, 401] width 1408 height 709
click at [1168, 606] on link "Create More Plants" at bounding box center [1127, 613] width 116 height 20
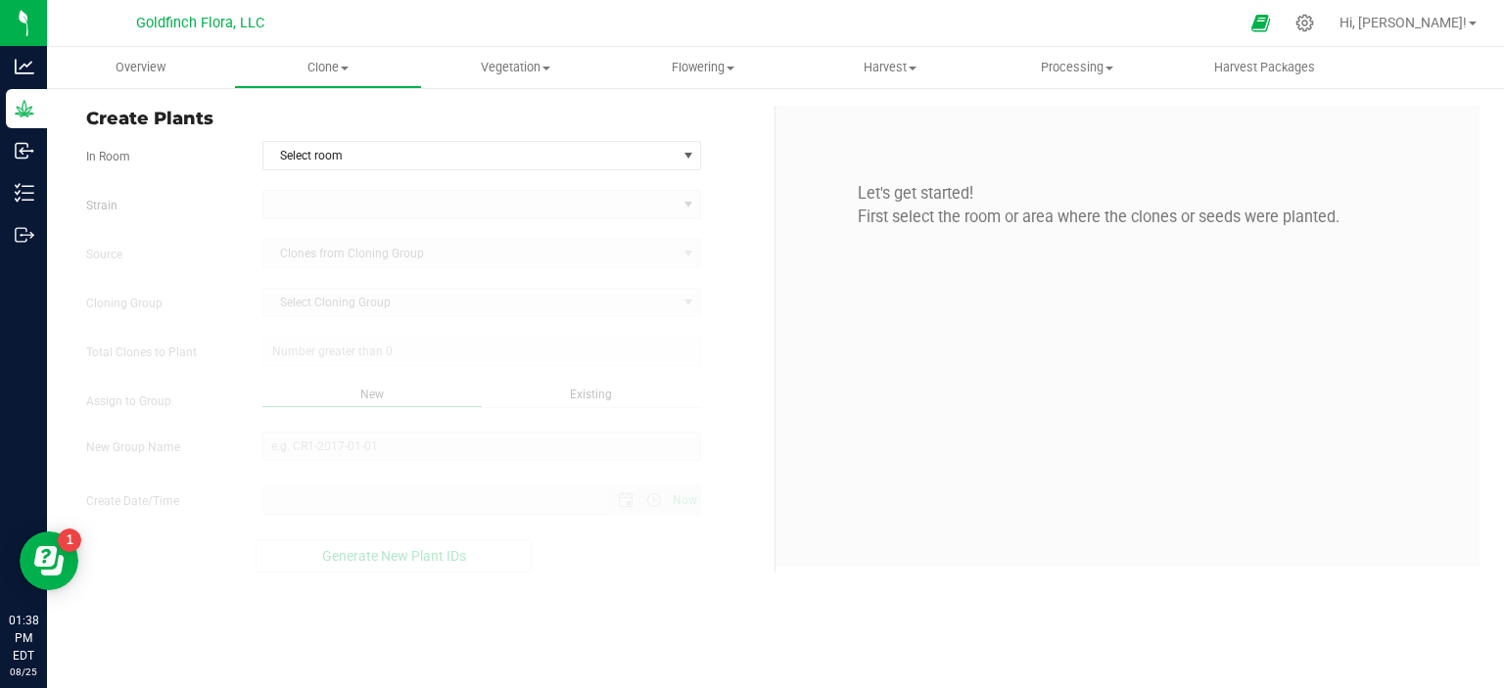
type input "8/25/2025 1:38 PM"
click at [688, 161] on span "select" at bounding box center [688, 156] width 16 height 16
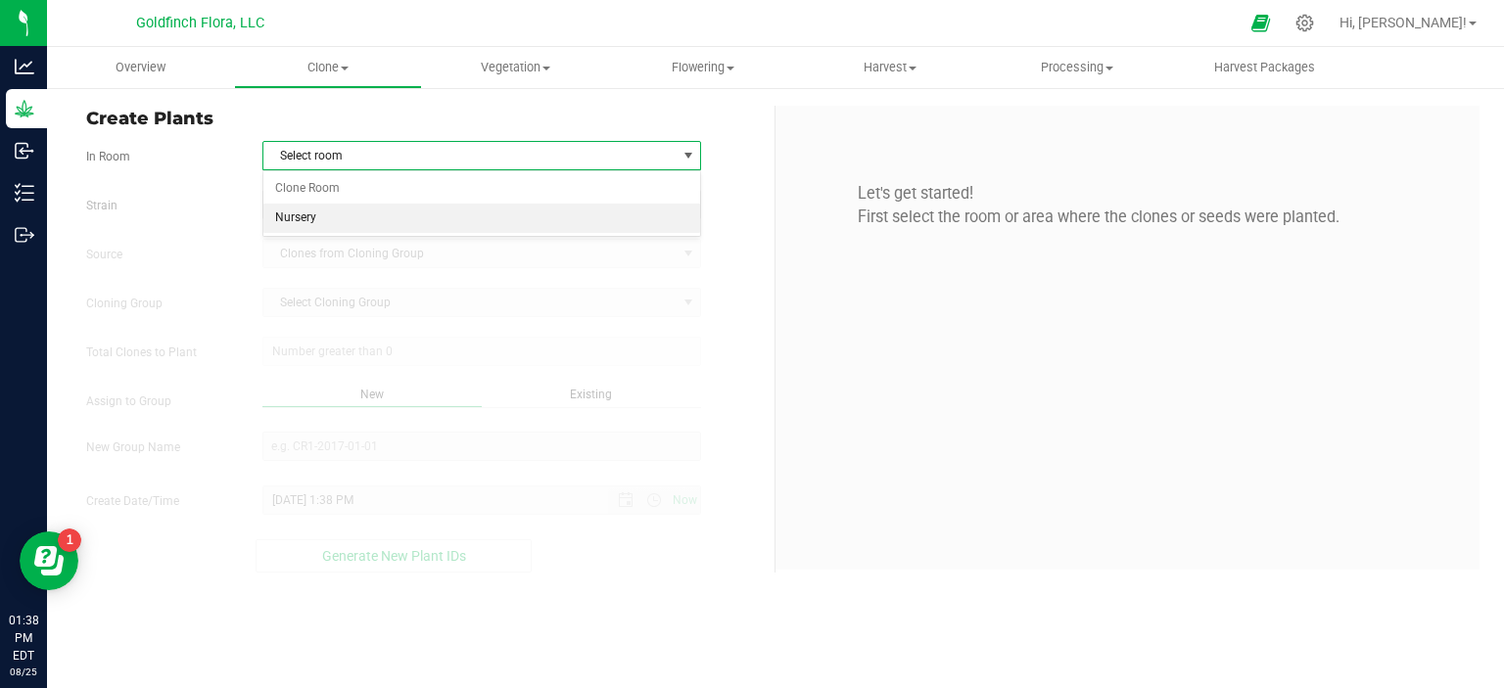
click at [466, 223] on li "Nursery" at bounding box center [482, 218] width 438 height 29
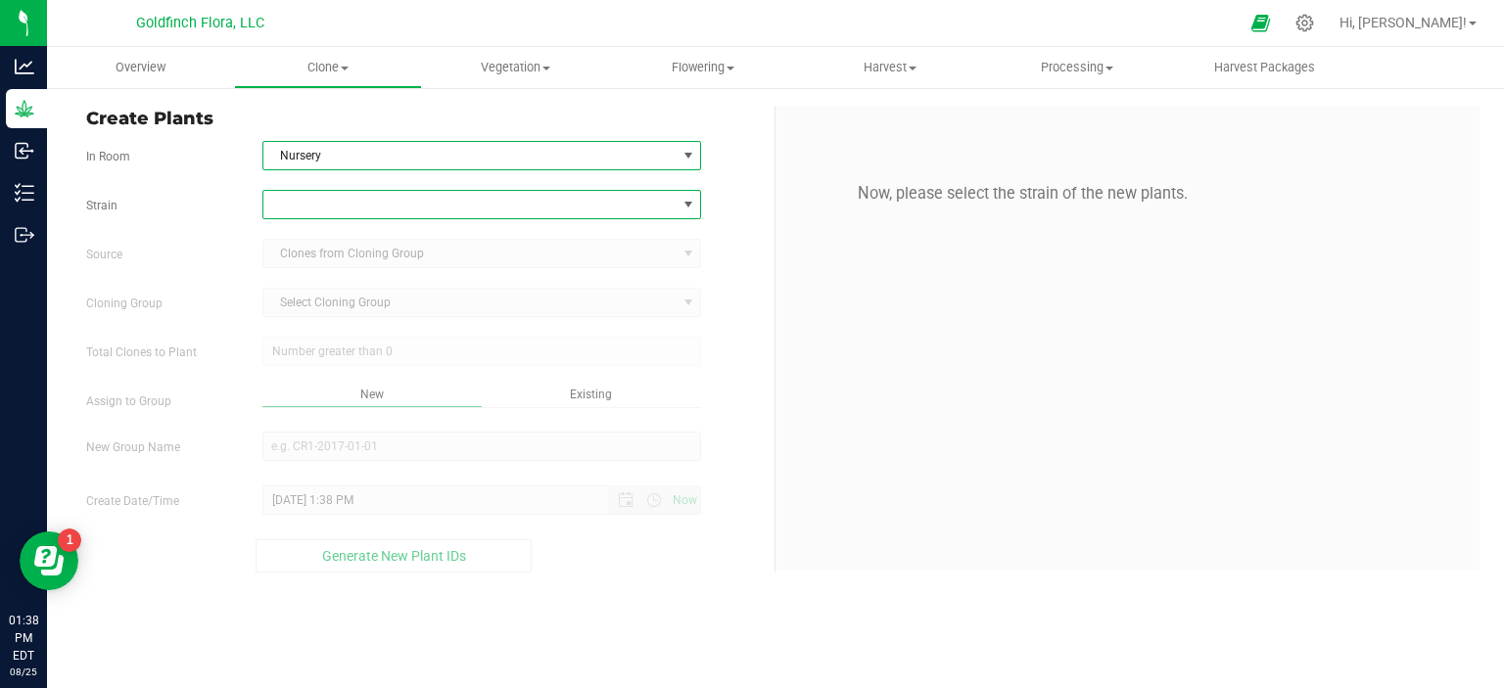
click at [688, 205] on span at bounding box center [688, 205] width 16 height 16
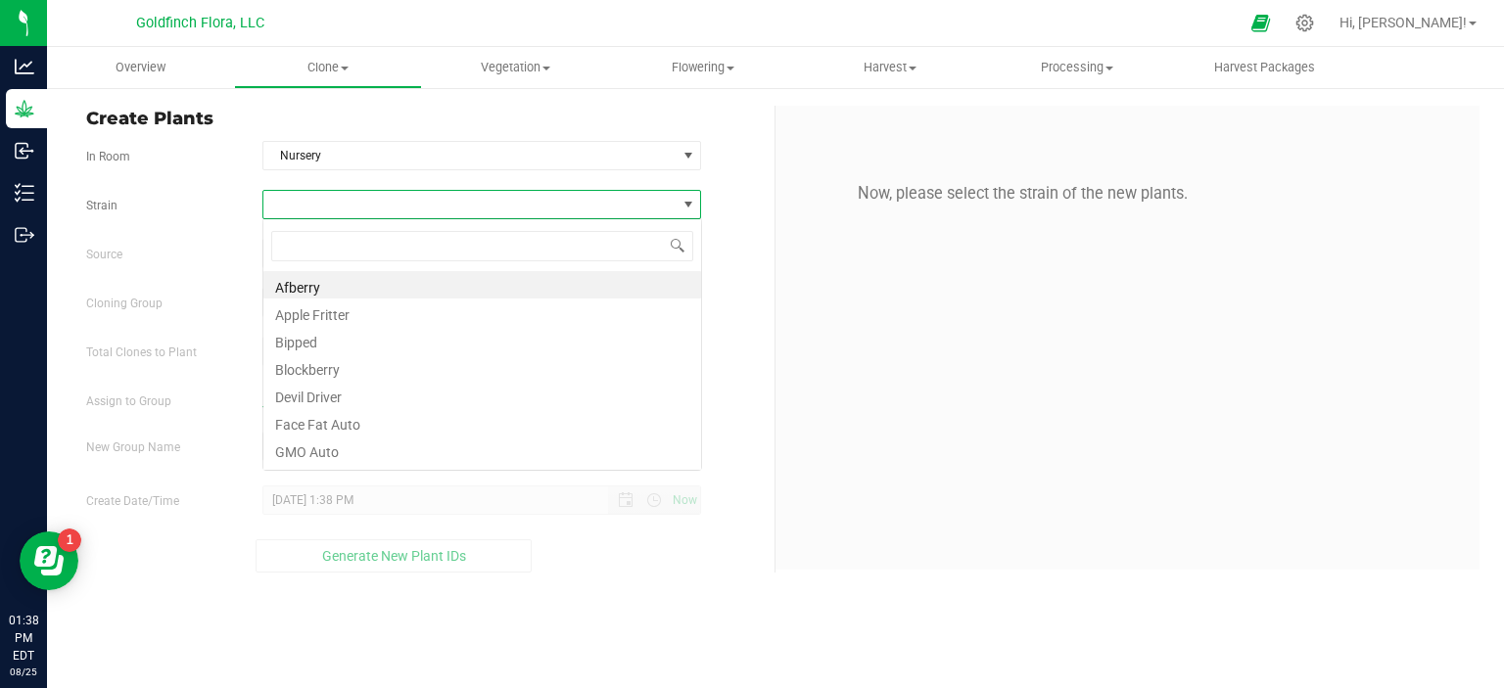
scroll to position [28, 439]
type input "gar"
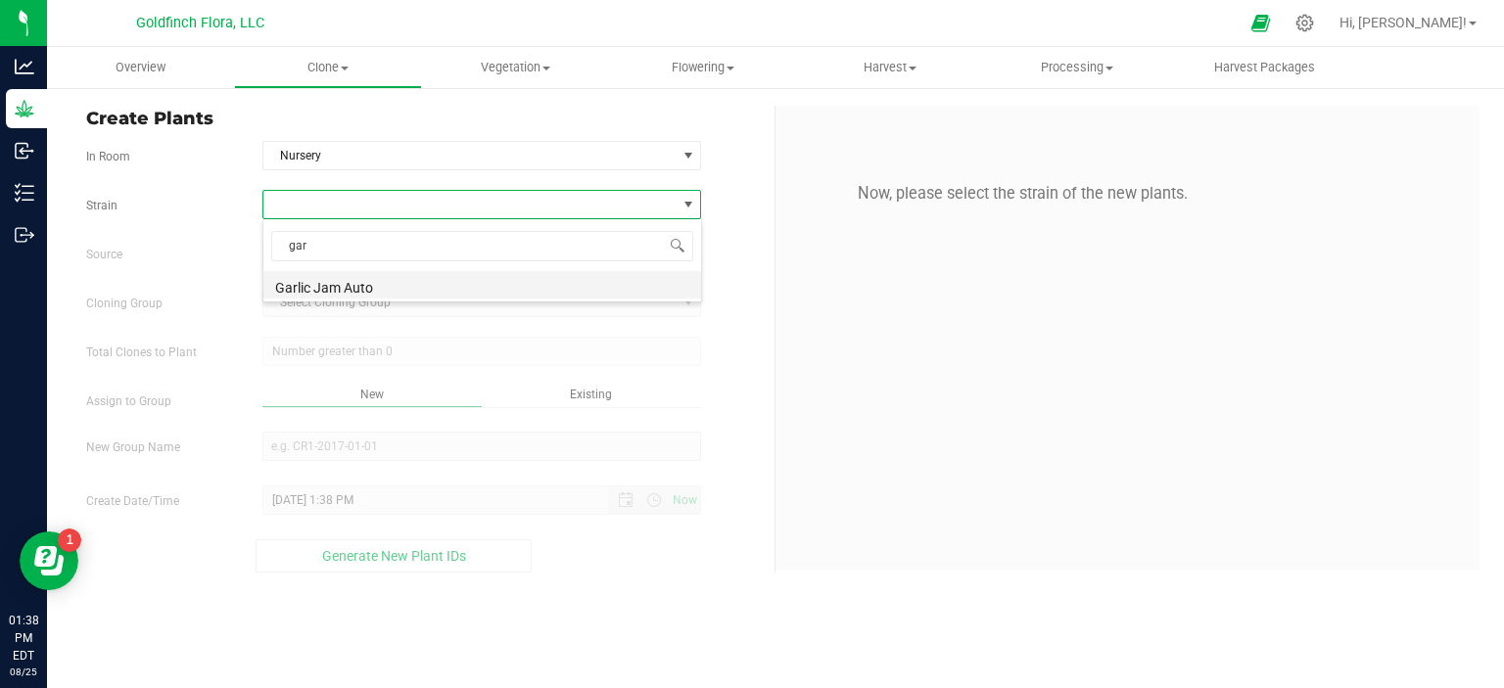
click at [503, 285] on li "Garlic Jam Auto" at bounding box center [482, 284] width 438 height 27
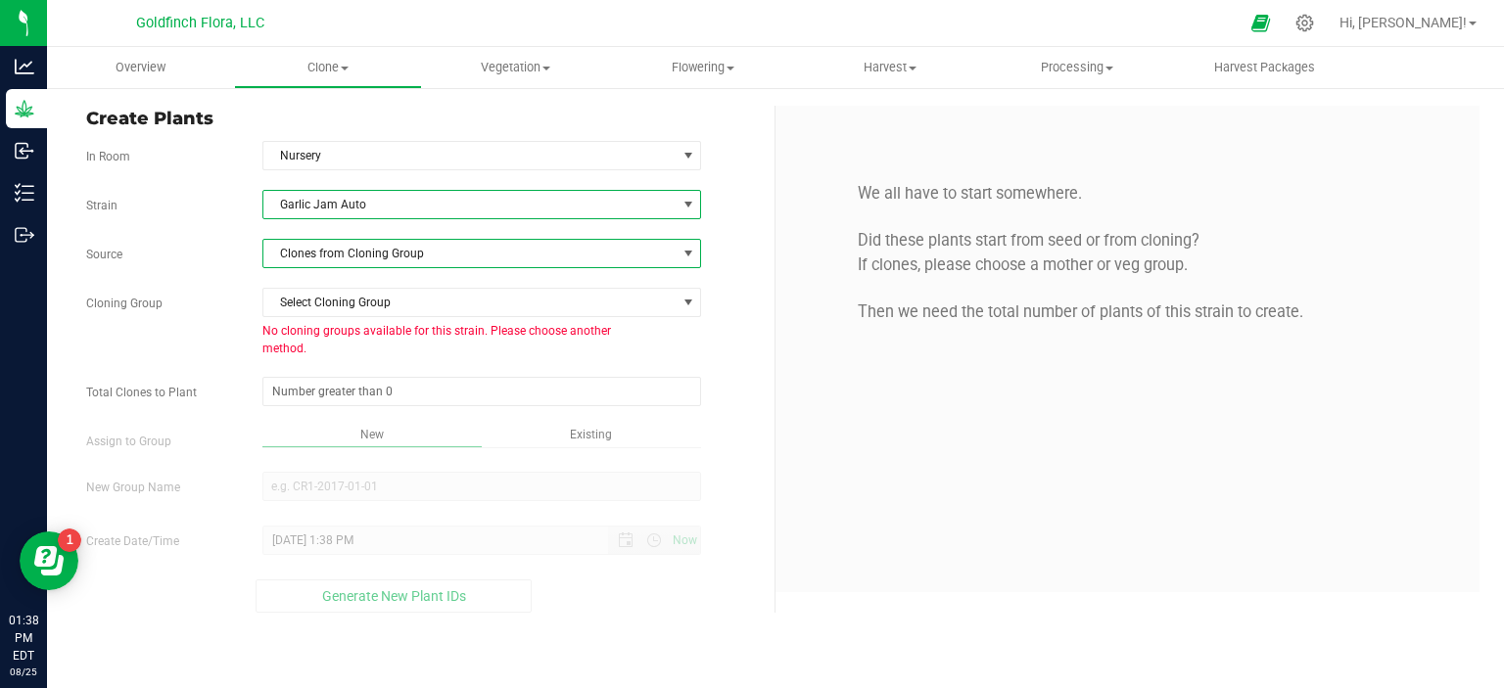
click at [687, 257] on span at bounding box center [688, 254] width 16 height 16
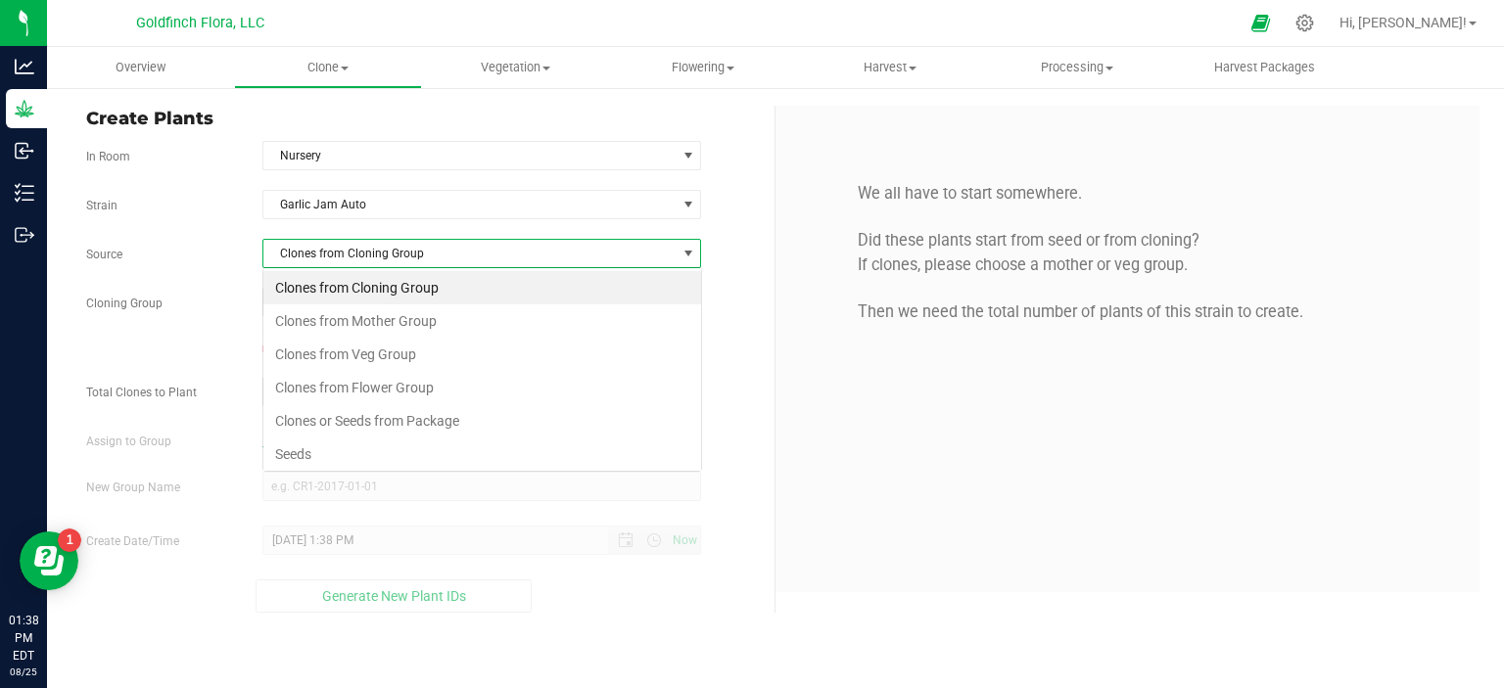
scroll to position [28, 439]
click at [479, 450] on li "Seeds" at bounding box center [482, 454] width 438 height 33
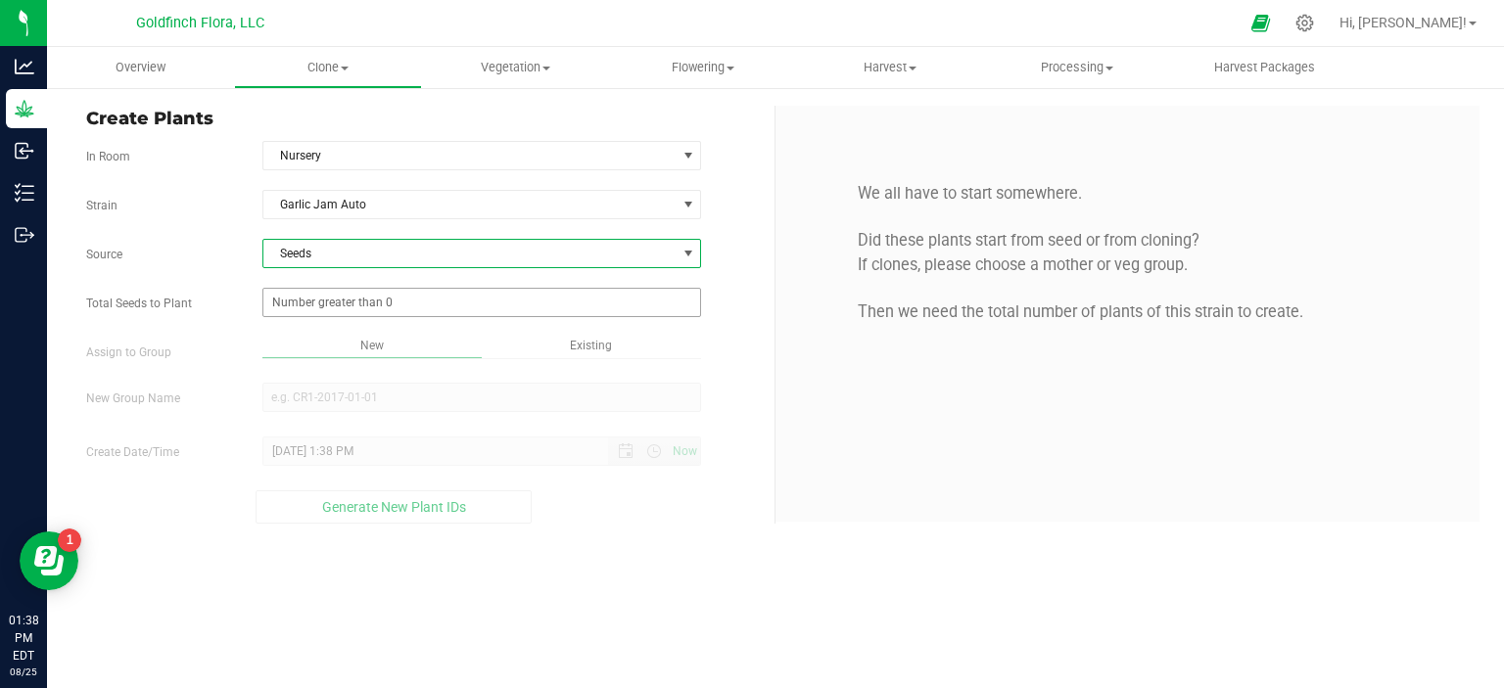
click at [658, 299] on span at bounding box center [482, 302] width 440 height 29
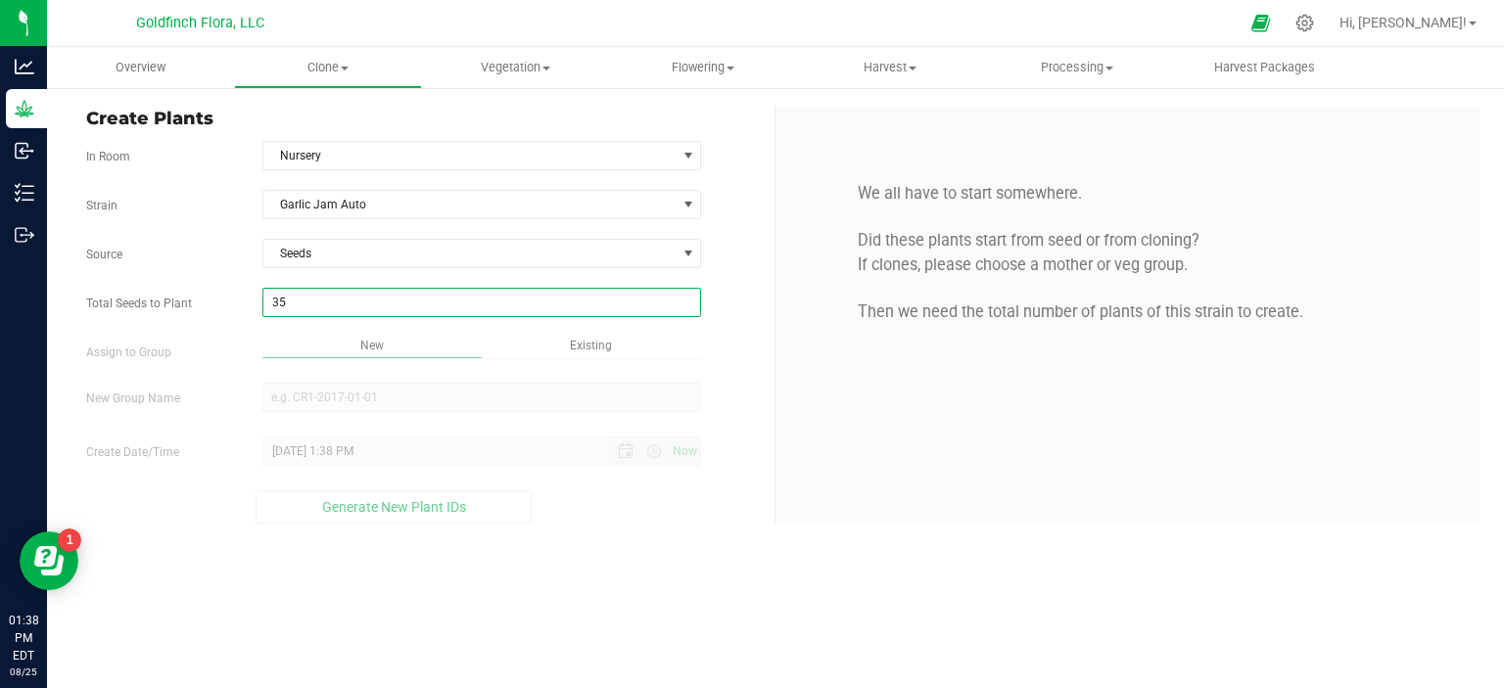
type input "350"
click at [439, 345] on div "Overview Clone Create plants Cloning groups Cloning plants Apply to plants Vege…" at bounding box center [775, 367] width 1457 height 641
type input "350"
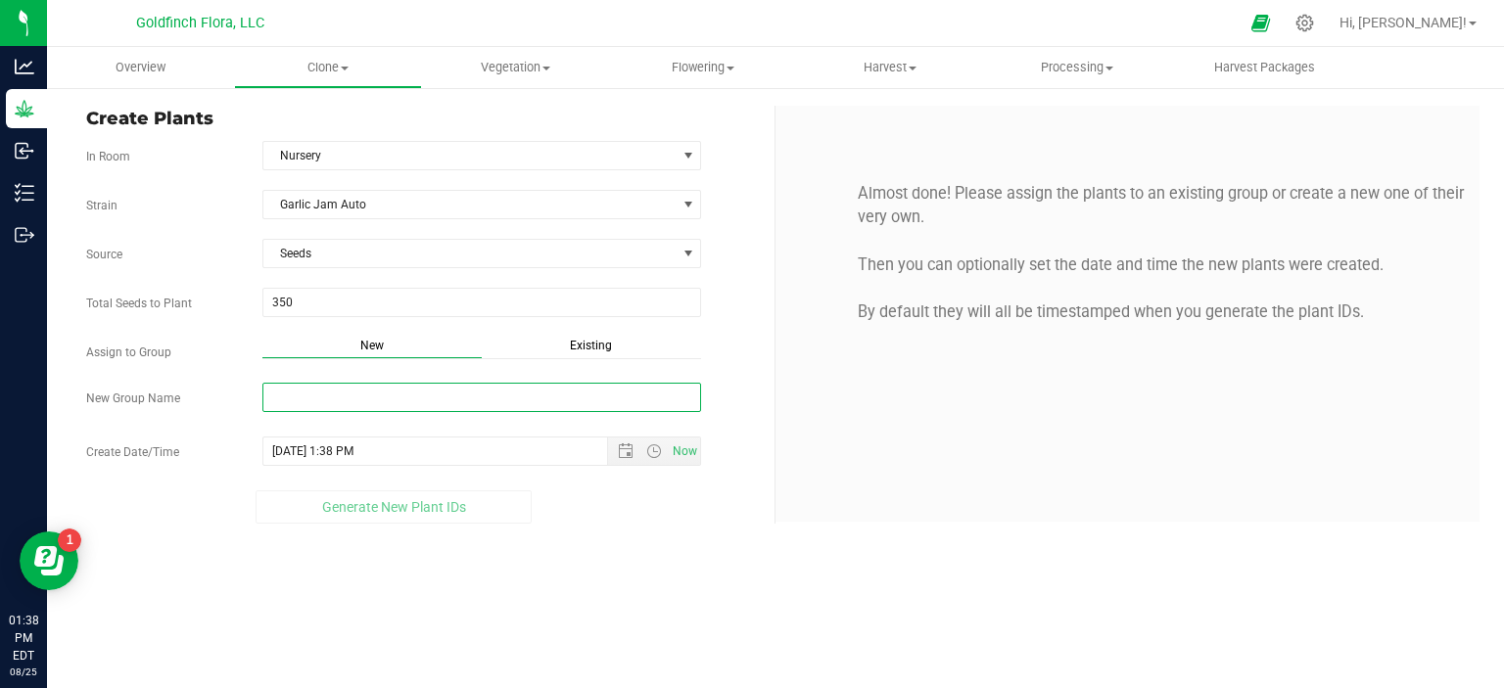
click at [399, 403] on input "New Group Name" at bounding box center [482, 397] width 440 height 29
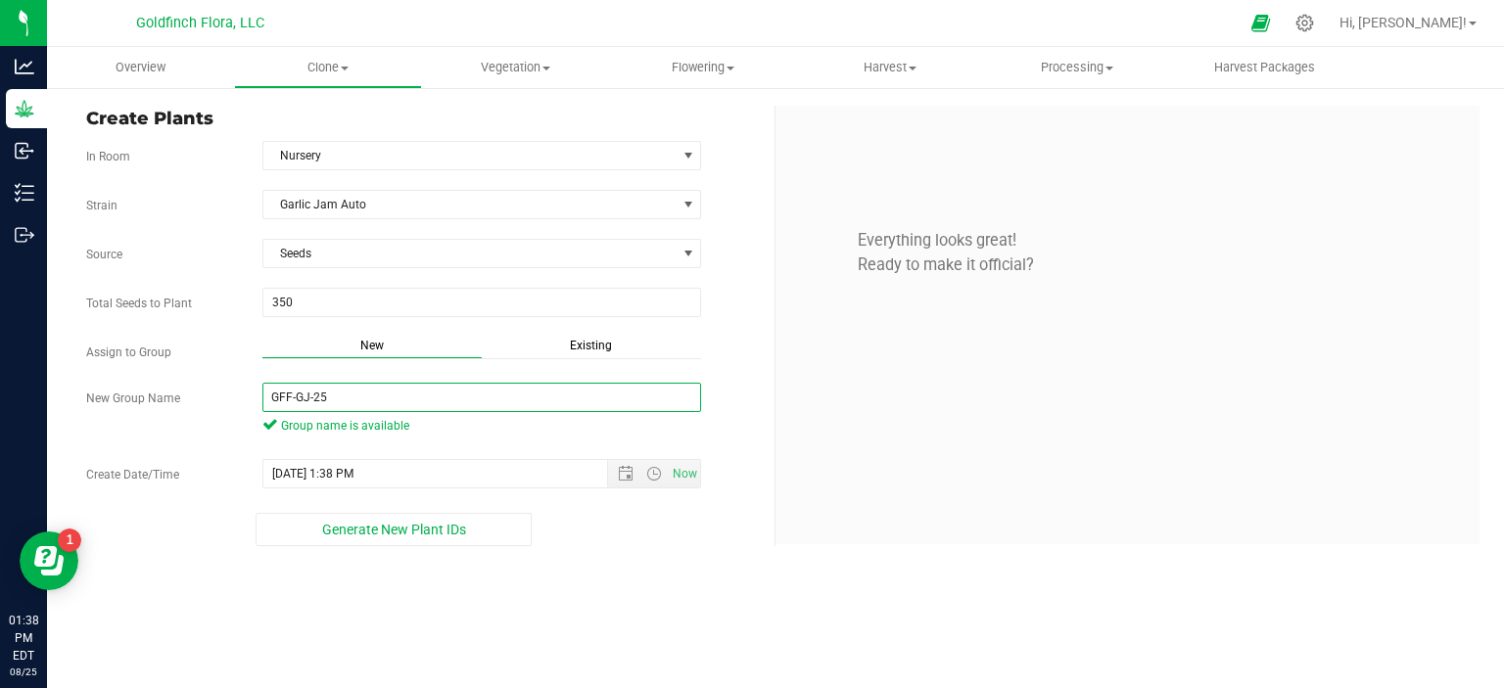
type input "GFF-GJ-25"
click at [623, 568] on div "Overview Clone Create plants Cloning groups Cloning plants Apply to plants Vege…" at bounding box center [775, 367] width 1457 height 641
click at [627, 474] on span "Open the date view" at bounding box center [626, 474] width 16 height 16
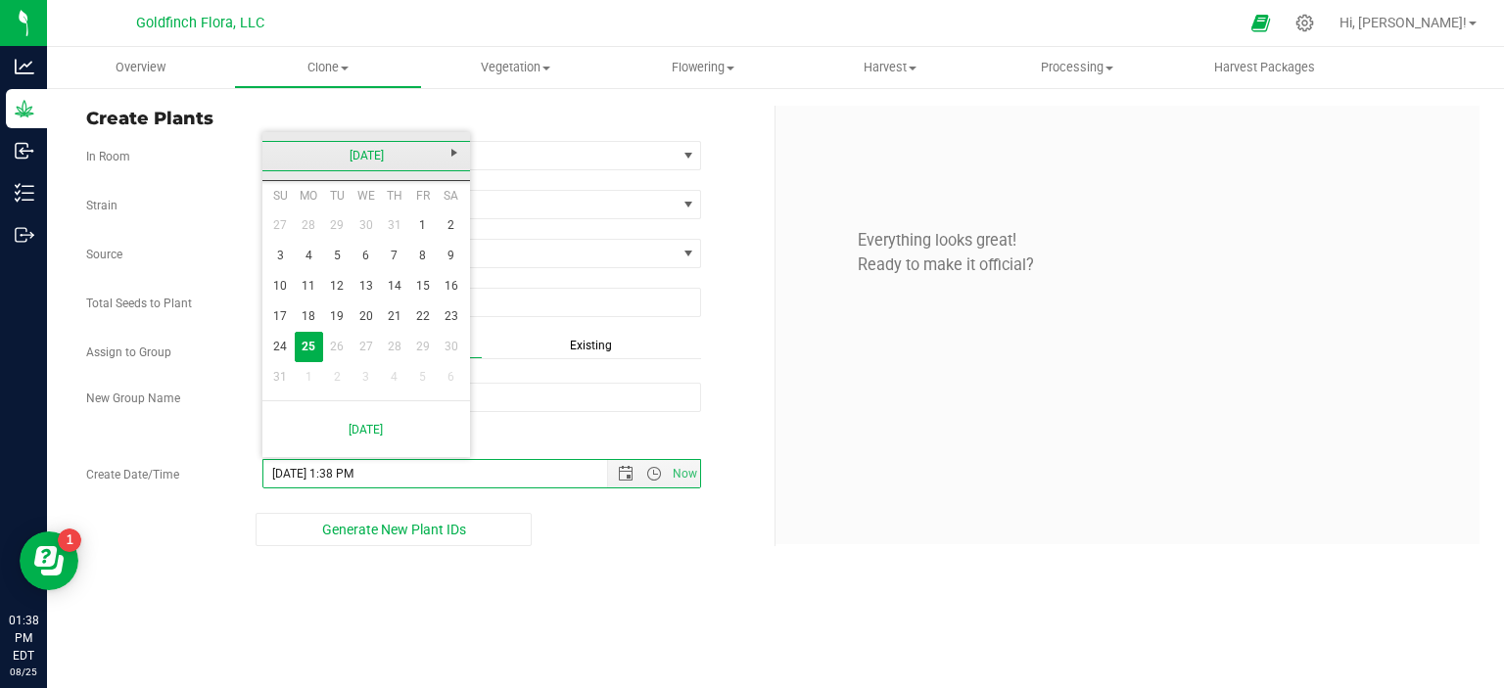
click at [355, 160] on link "[DATE]" at bounding box center [366, 156] width 210 height 30
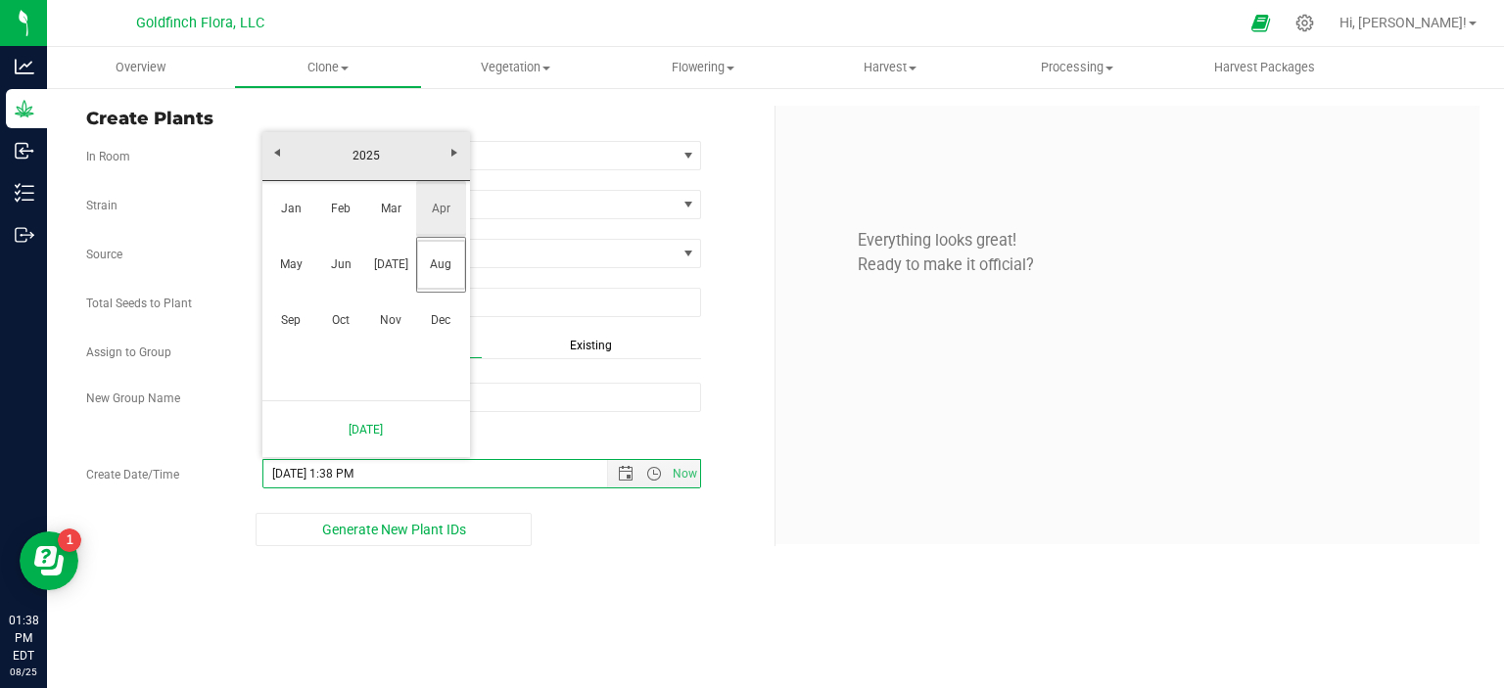
click at [433, 205] on link "Apr" at bounding box center [441, 209] width 50 height 50
click at [392, 281] on link "17" at bounding box center [394, 286] width 28 height 30
type input "4/17/2025 1:38 PM"
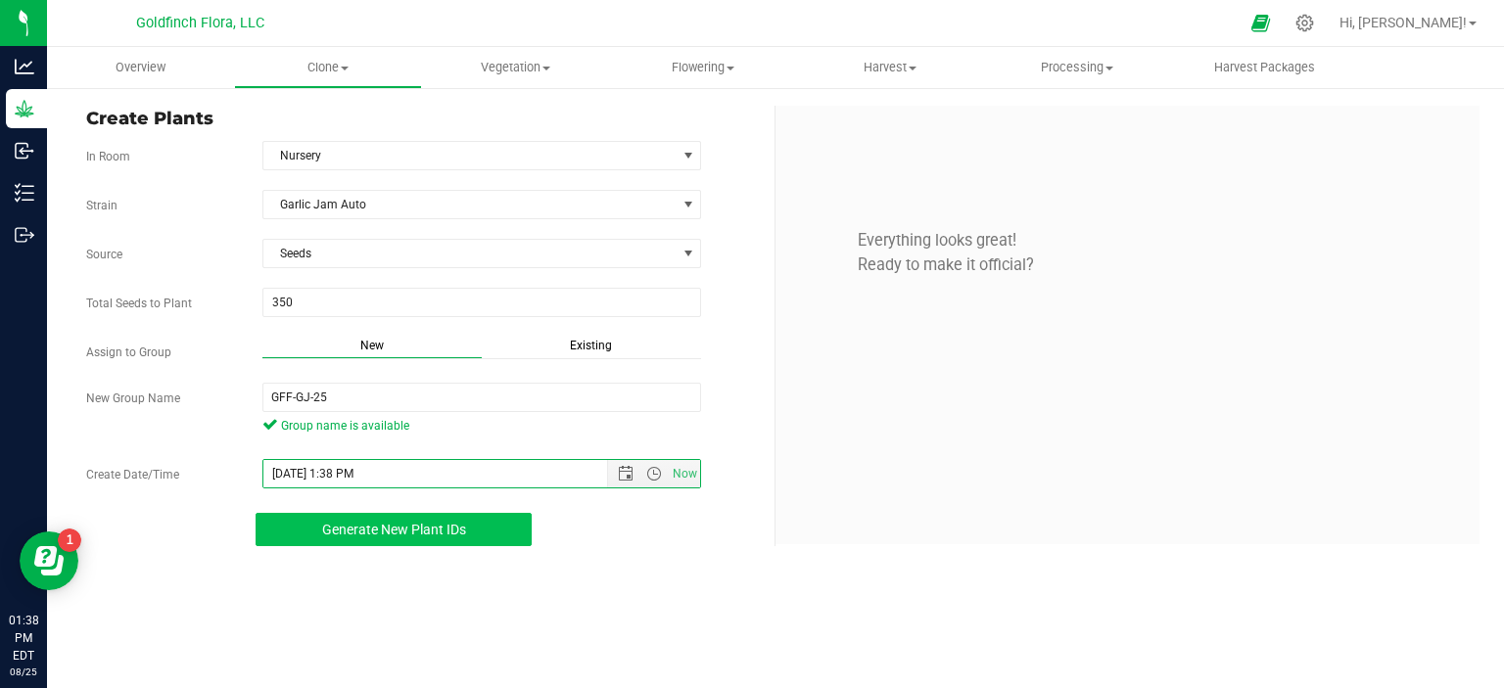
click at [352, 529] on span "Generate New Plant IDs" at bounding box center [394, 530] width 144 height 16
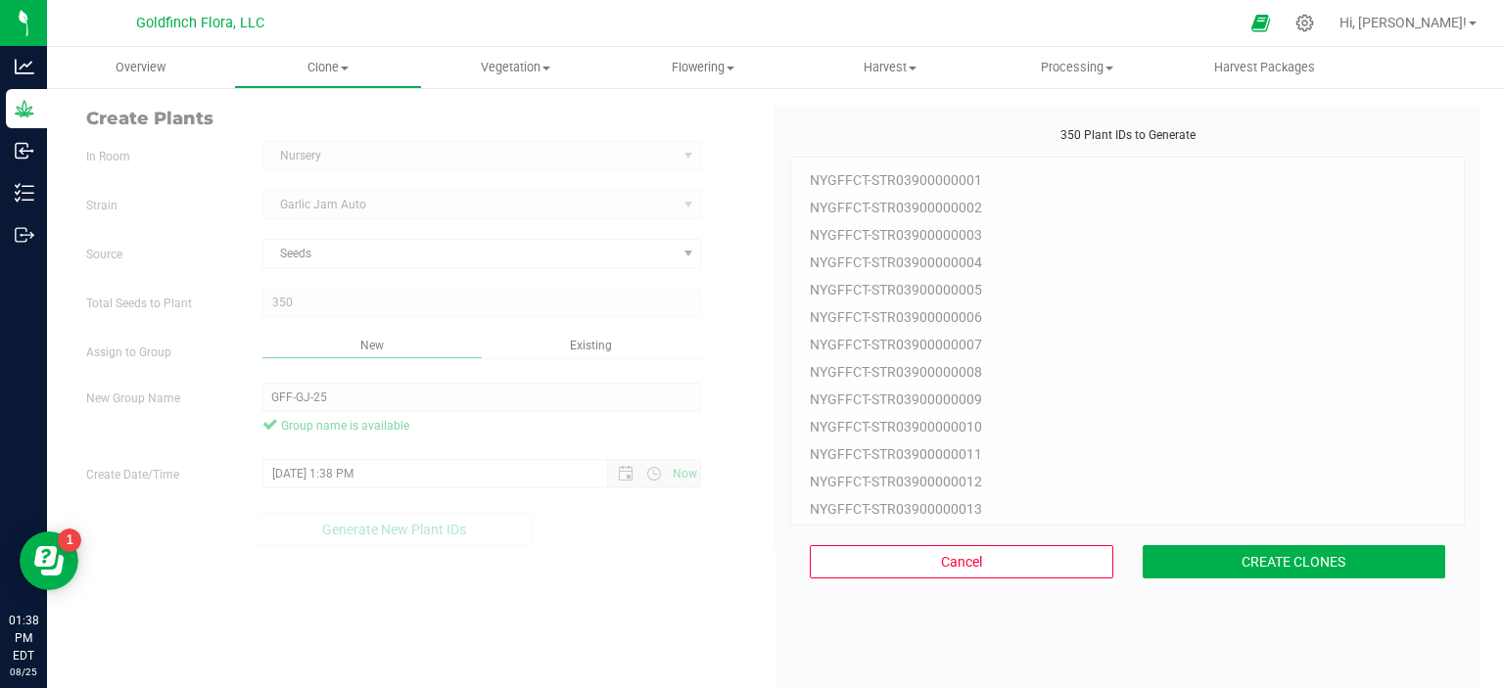
scroll to position [59, 0]
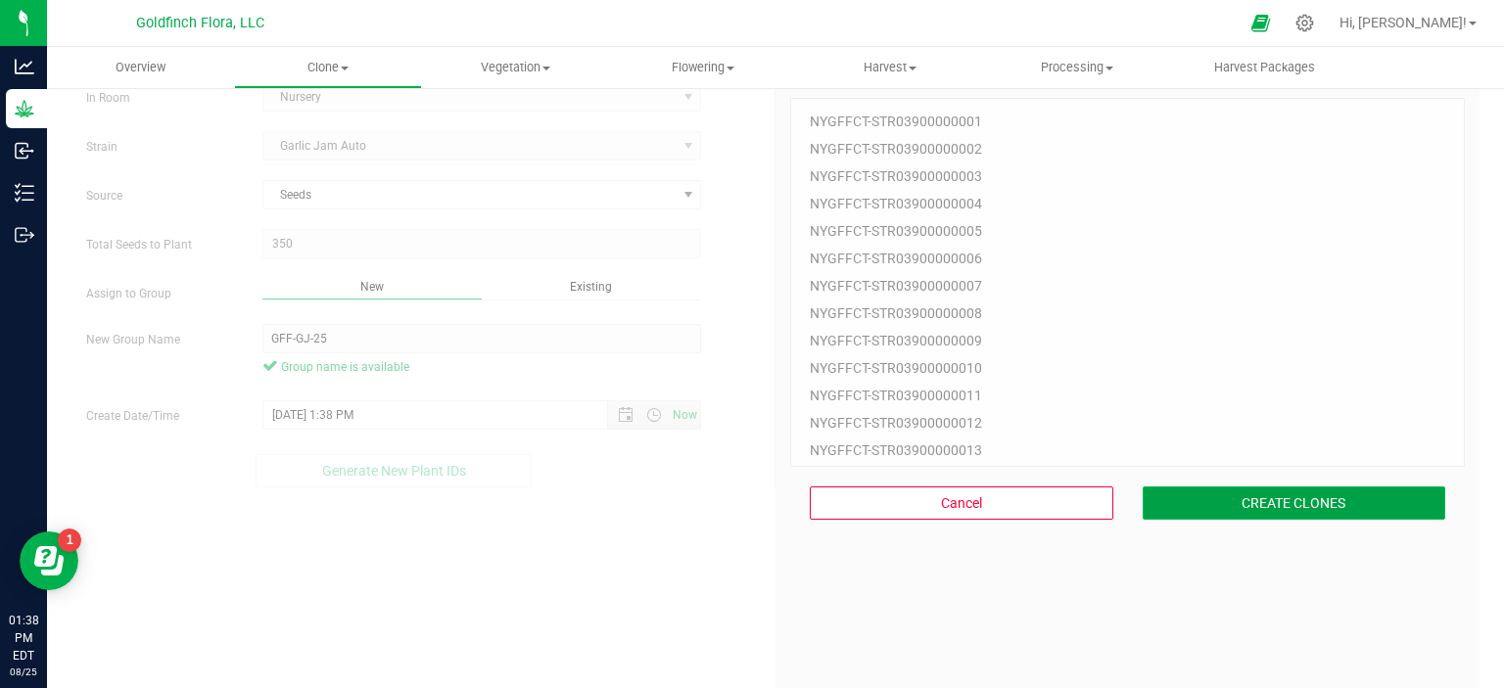
click at [1214, 498] on button "CREATE CLONES" at bounding box center [1293, 503] width 303 height 33
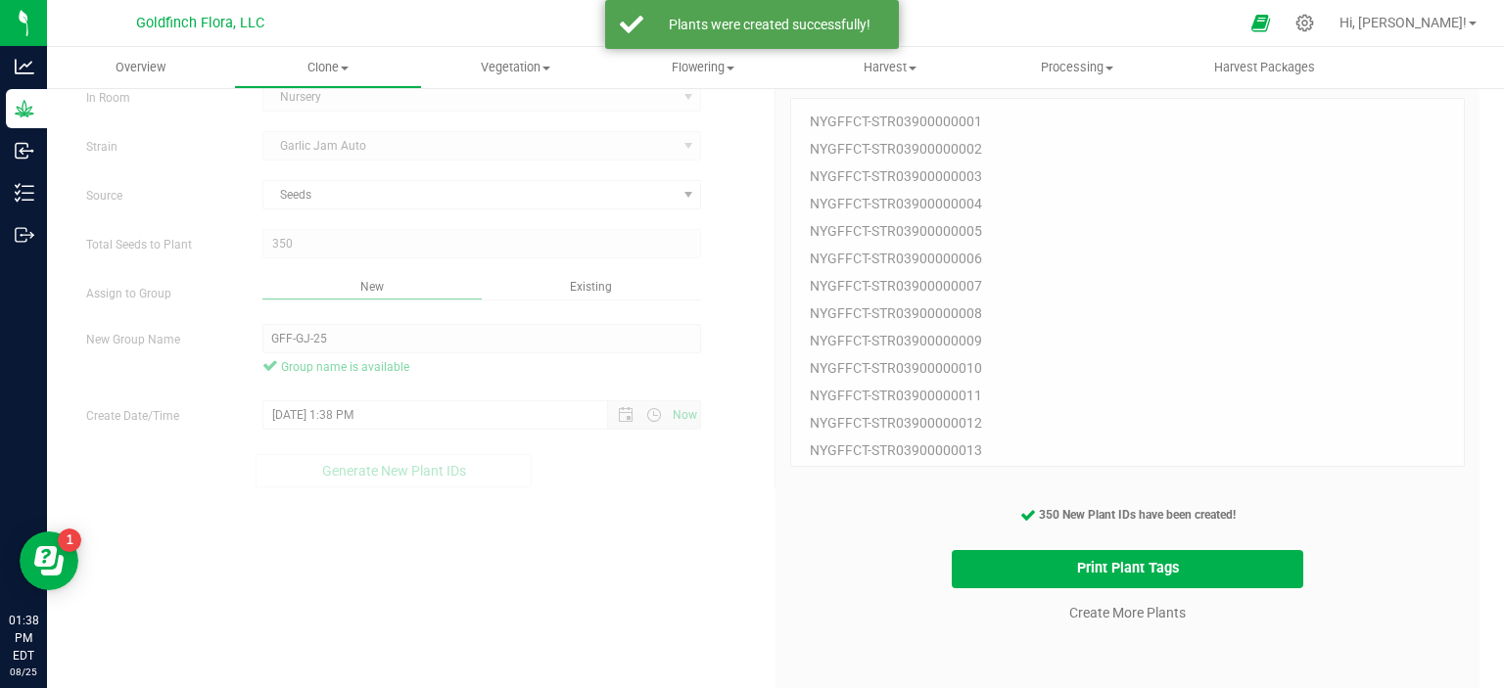
click at [624, 550] on div "Create Plants In Room Nursery Select room Clone Room Nursery Strain Garlic Jam …" at bounding box center [775, 401] width 1408 height 709
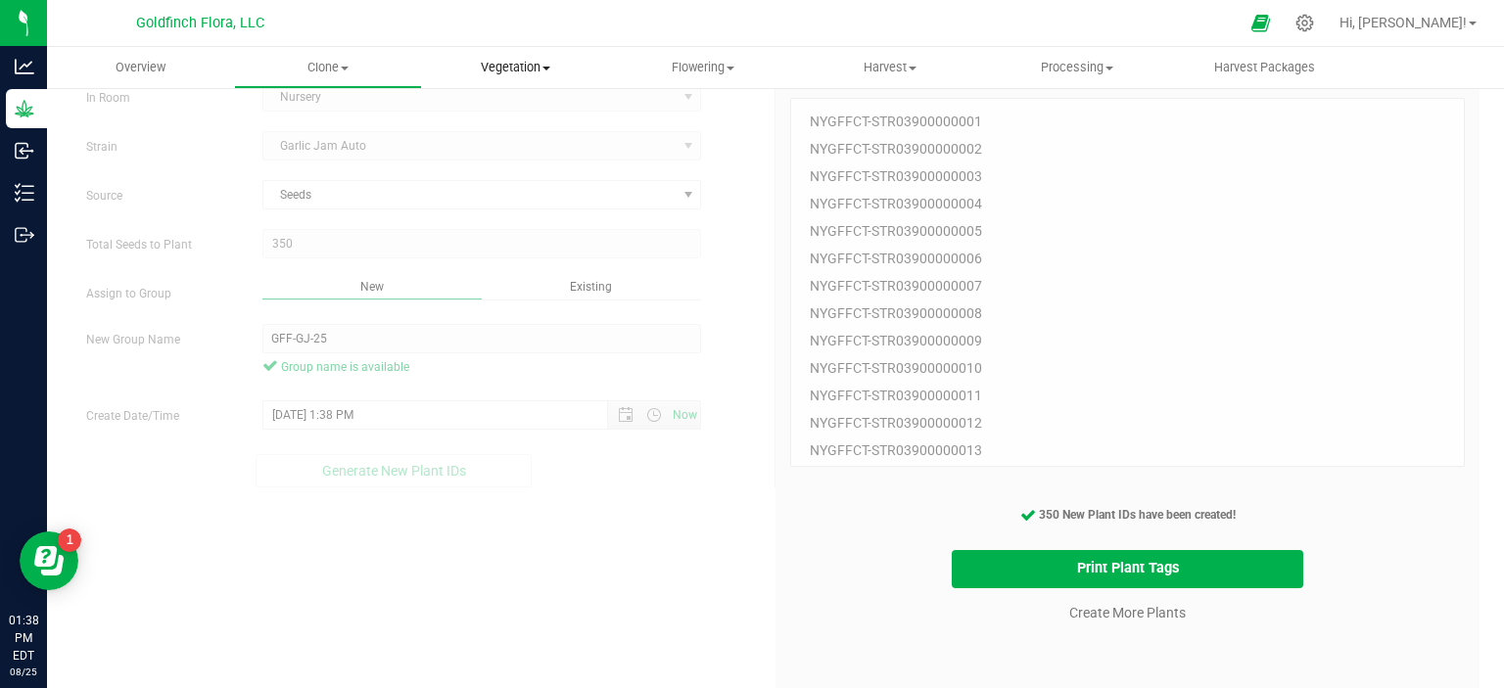
click at [508, 70] on span "Vegetation" at bounding box center [515, 68] width 185 height 18
click at [490, 116] on span "Veg groups" at bounding box center [484, 118] width 124 height 17
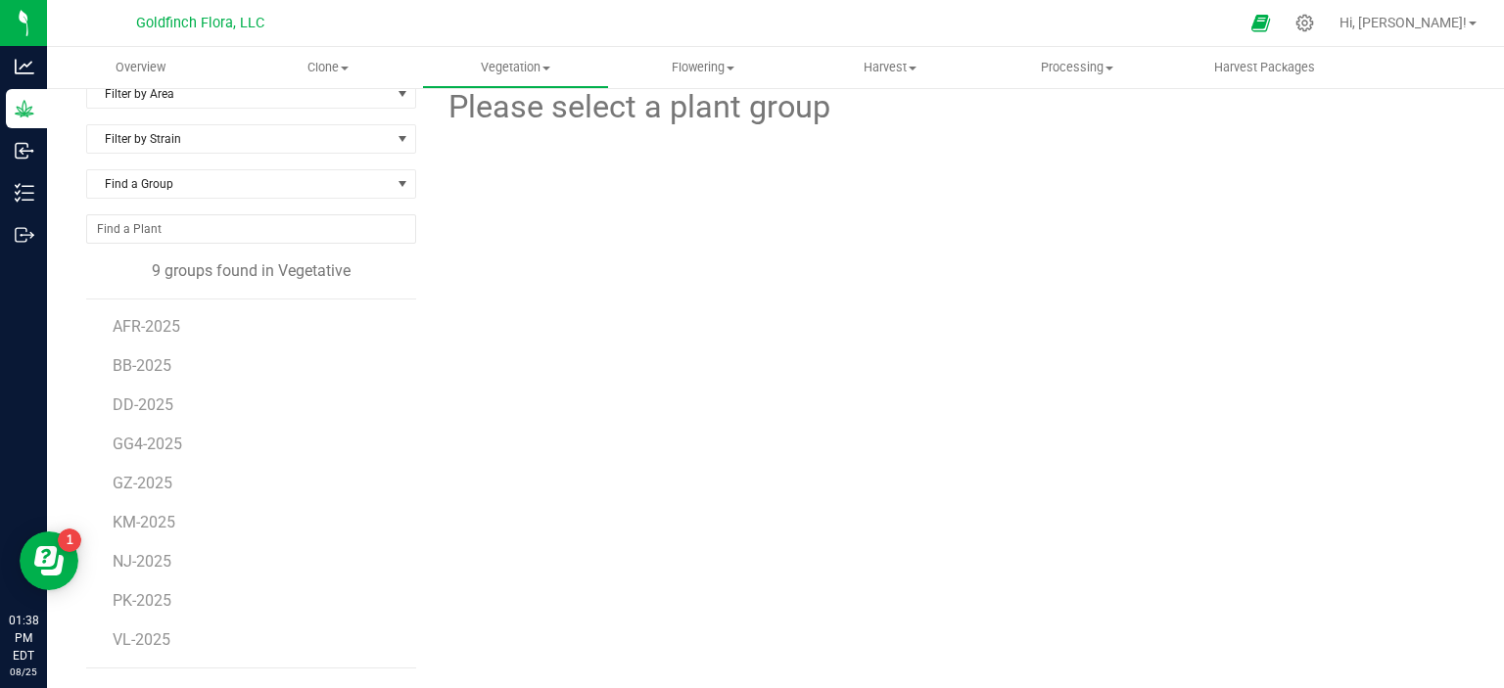
scroll to position [23, 0]
click at [335, 74] on span "Clone" at bounding box center [327, 68] width 185 height 18
click at [505, 187] on div at bounding box center [947, 219] width 1063 height 170
click at [347, 73] on span "Clone" at bounding box center [327, 68] width 187 height 18
click at [315, 142] on span "Cloning groups" at bounding box center [308, 141] width 148 height 17
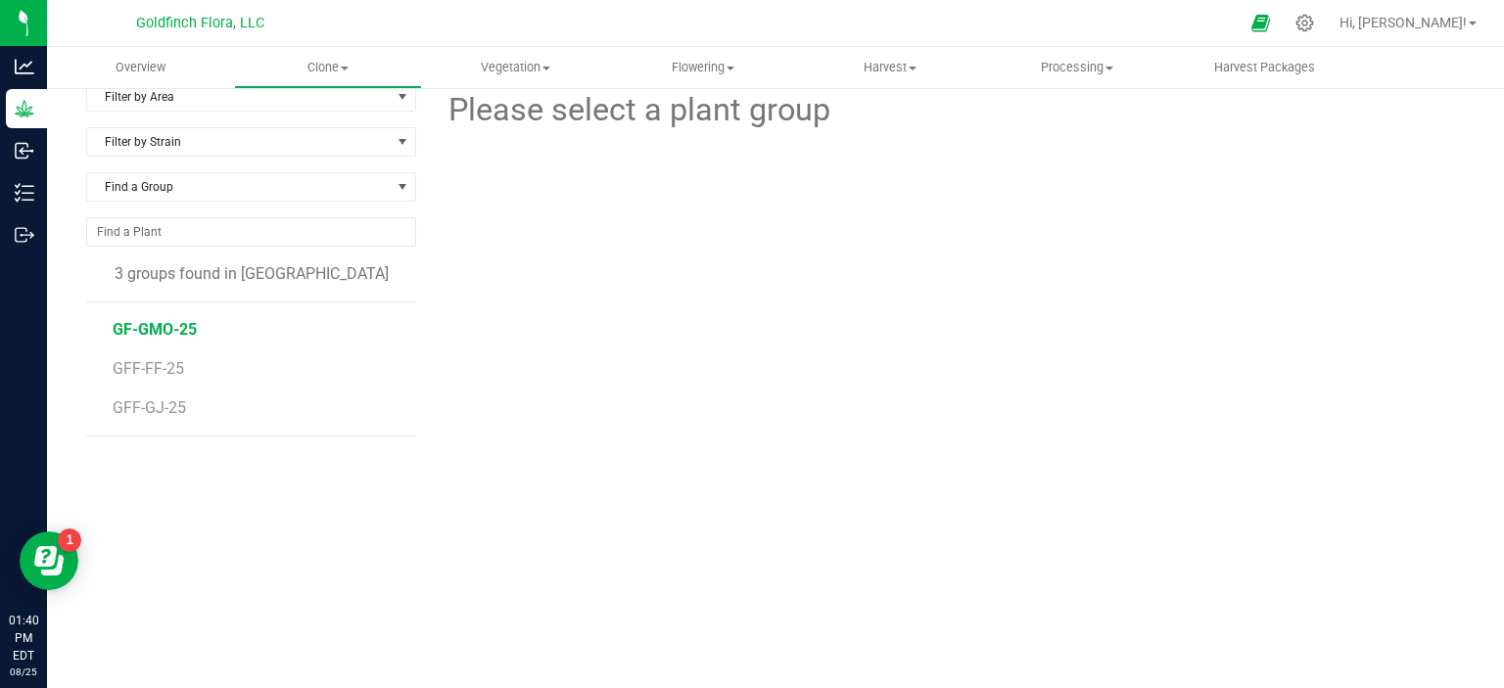
click at [180, 328] on span "GF-GMO-25" at bounding box center [155, 329] width 84 height 19
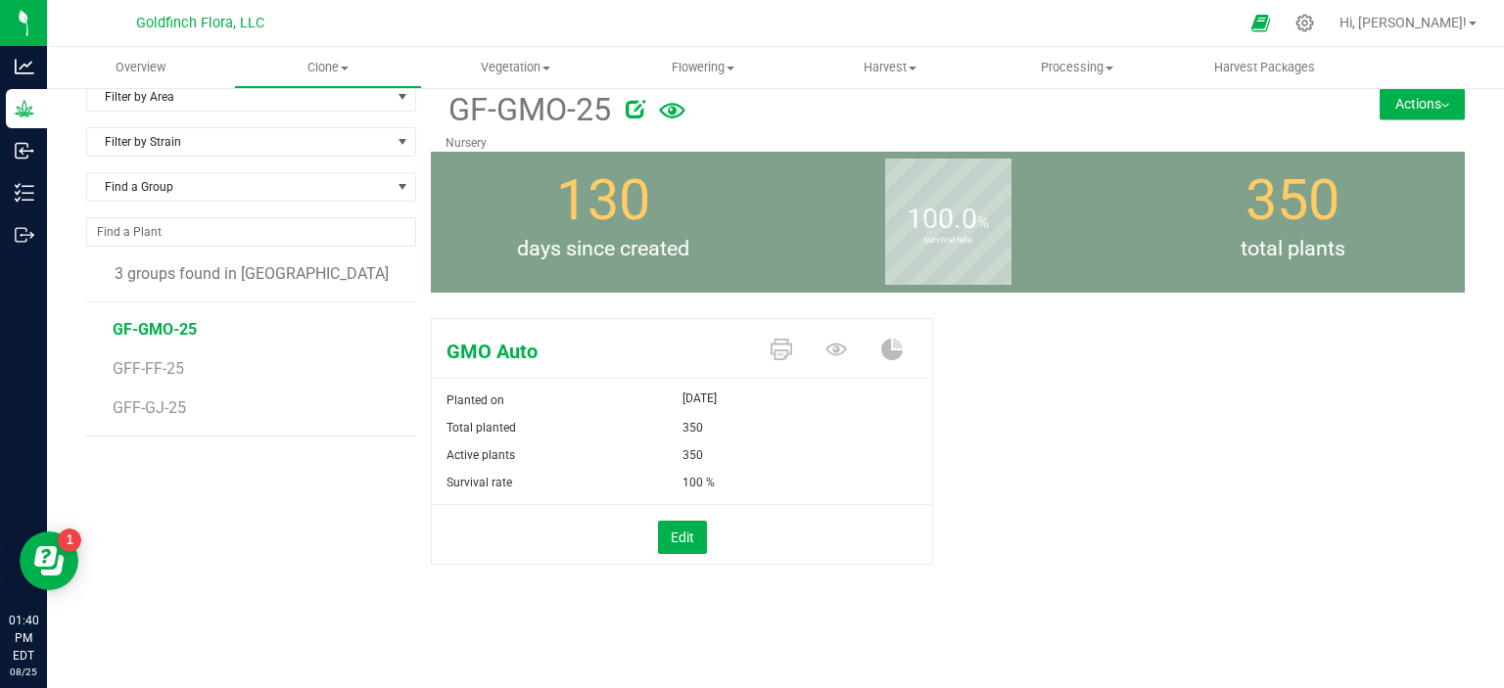
click at [1437, 102] on button "Actions" at bounding box center [1421, 103] width 85 height 31
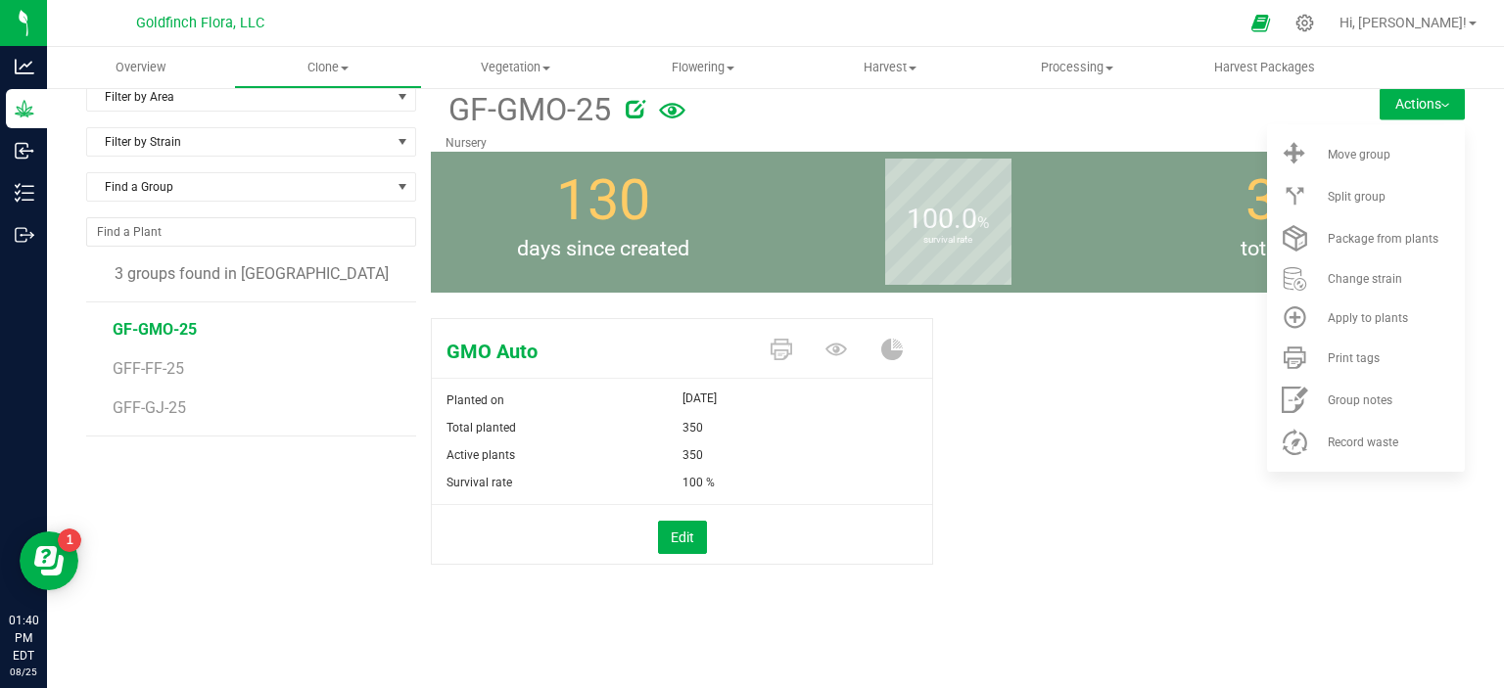
click at [1047, 553] on div "GMO Auto Planted on Apr 17, 2025 Total planted 350 Active plants 350 Survival r…" at bounding box center [948, 461] width 1034 height 303
click at [677, 536] on button "Edit" at bounding box center [682, 537] width 49 height 33
click at [1055, 539] on div "GMO Auto Planted on Apr 17, 2025 Total planted 350 Active plants 350 350 Surviv…" at bounding box center [948, 462] width 1034 height 305
click at [302, 479] on div "Filter by Area Filter by Area All Clone Room Nursery Filter by Strain Find a Gr…" at bounding box center [258, 375] width 345 height 587
click at [531, 66] on span "Vegetation" at bounding box center [515, 68] width 185 height 18
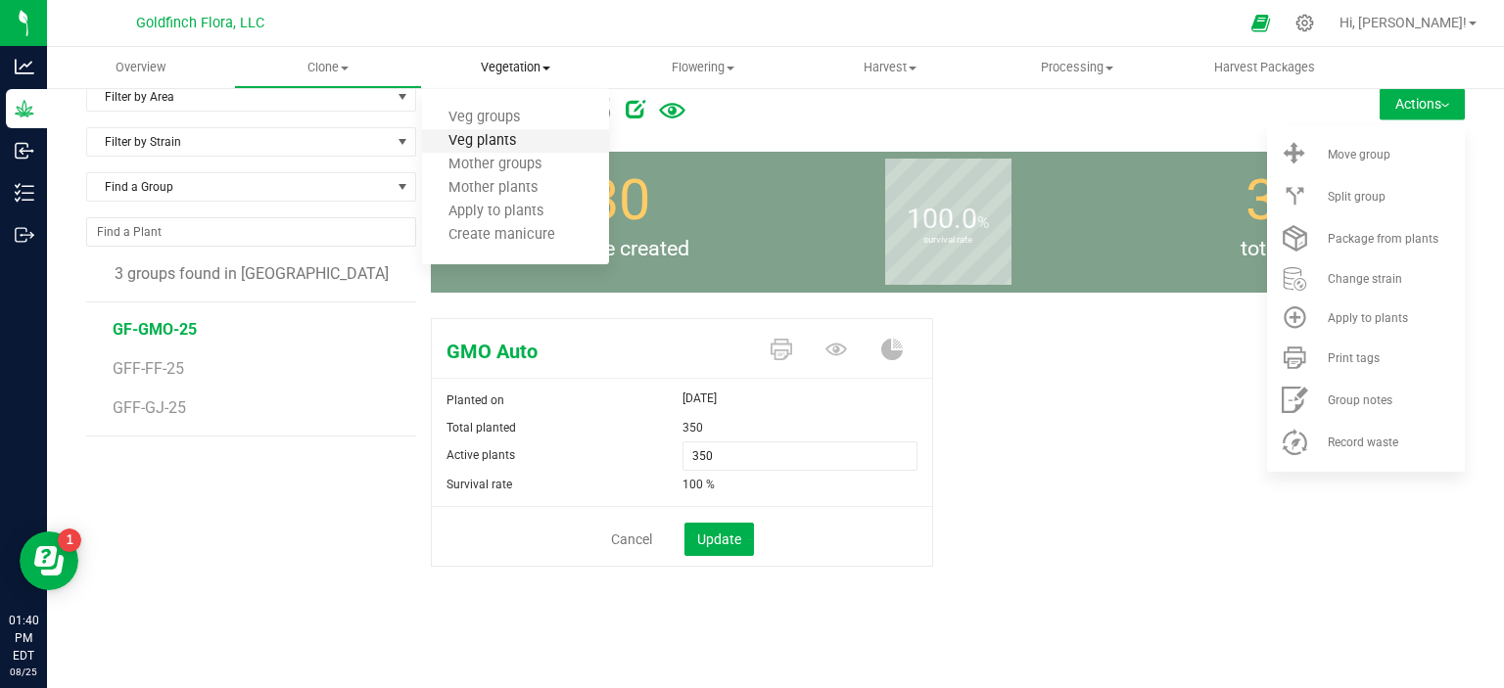
click at [490, 140] on span "Veg plants" at bounding box center [482, 141] width 120 height 17
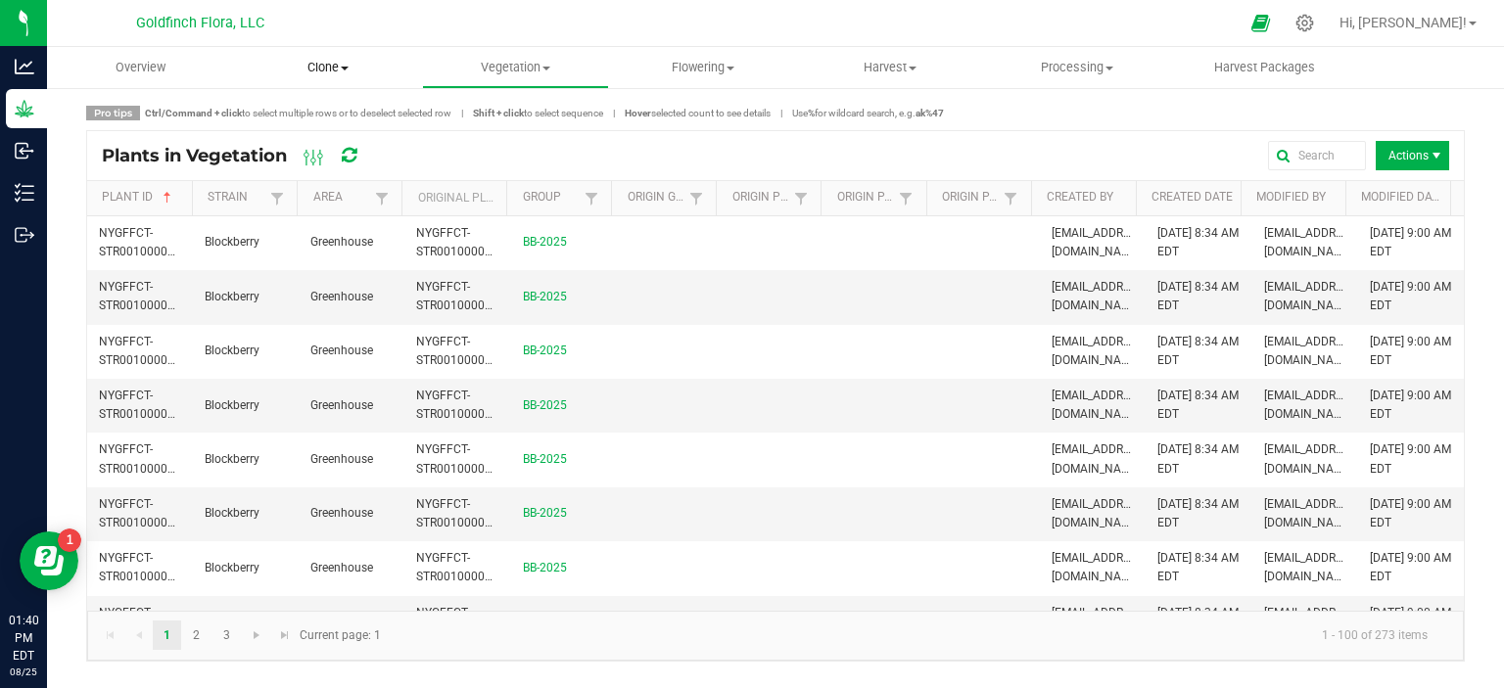
click at [347, 64] on span "Clone" at bounding box center [327, 68] width 185 height 18
click at [284, 134] on span "Cloning groups" at bounding box center [308, 141] width 148 height 17
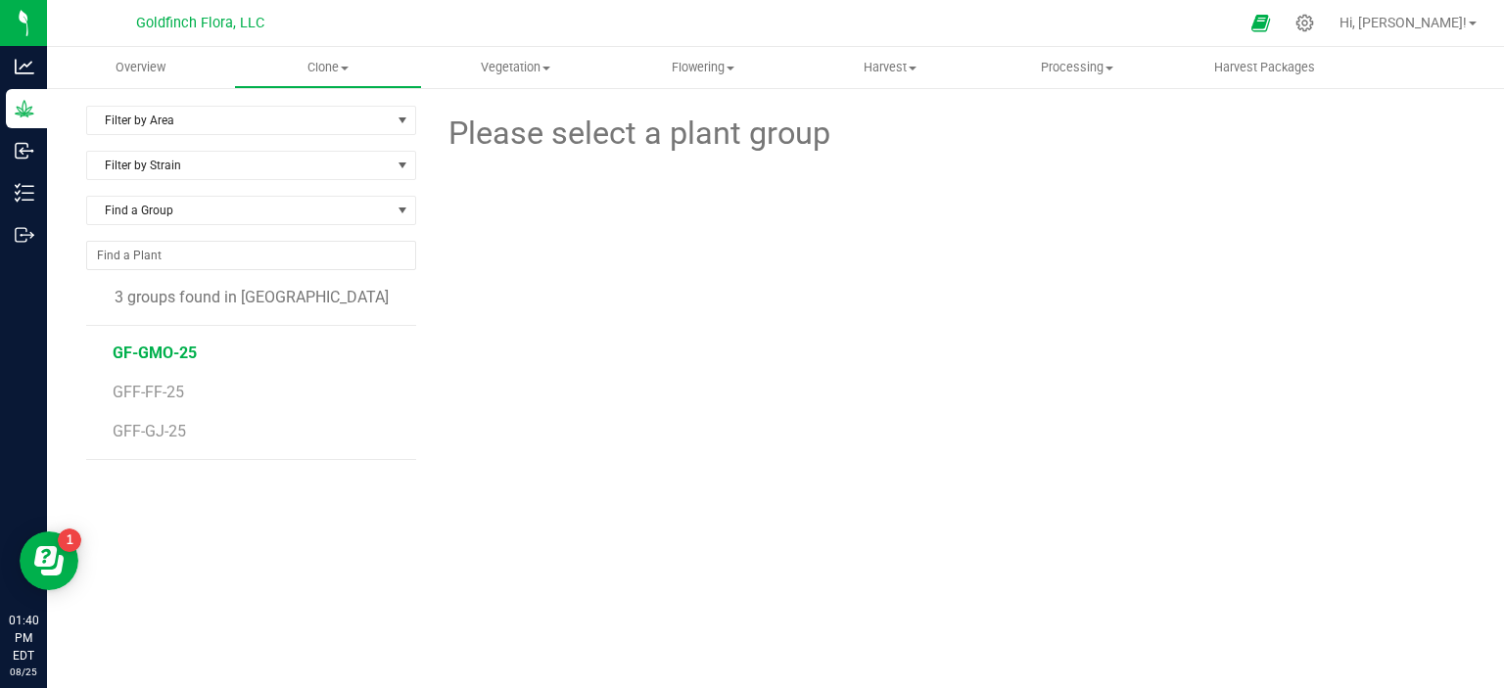
click at [138, 351] on span "GF-GMO-25" at bounding box center [155, 353] width 84 height 19
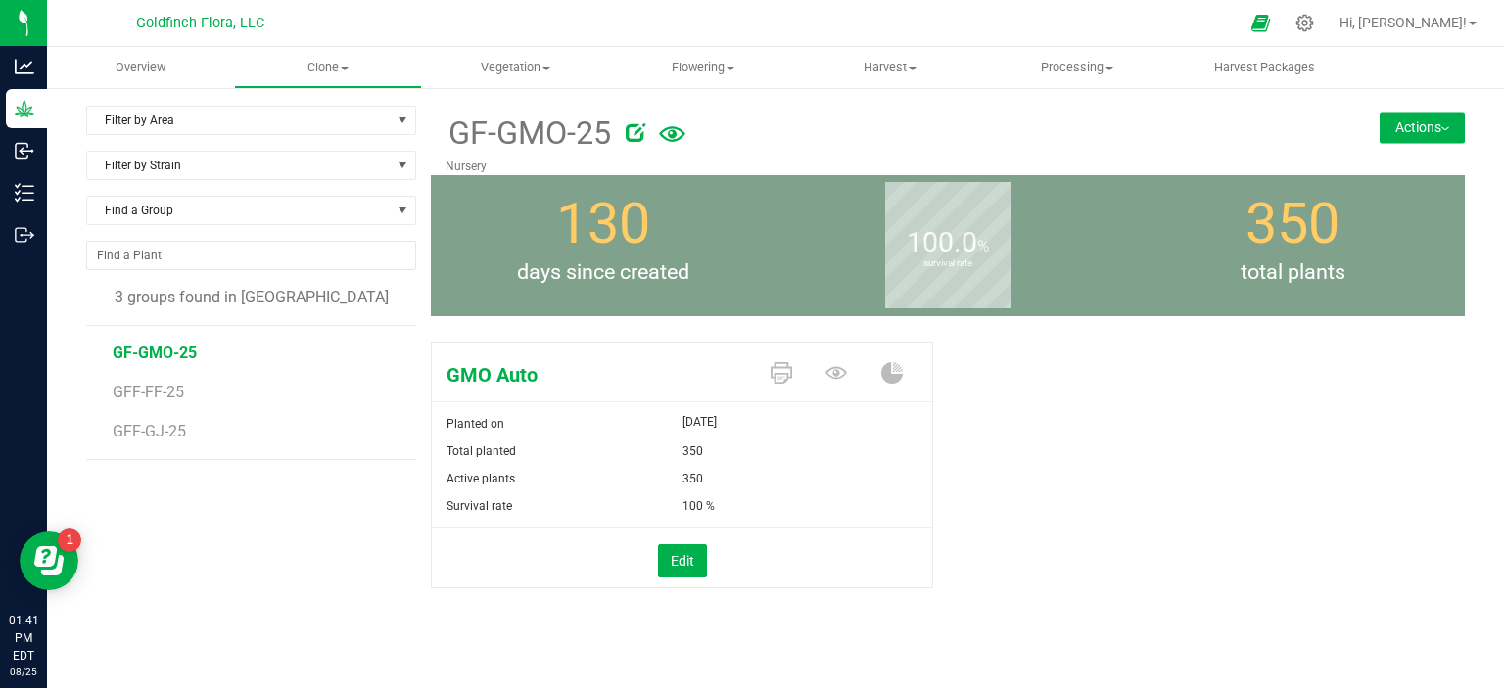
click at [1441, 127] on img at bounding box center [1445, 129] width 8 height 4
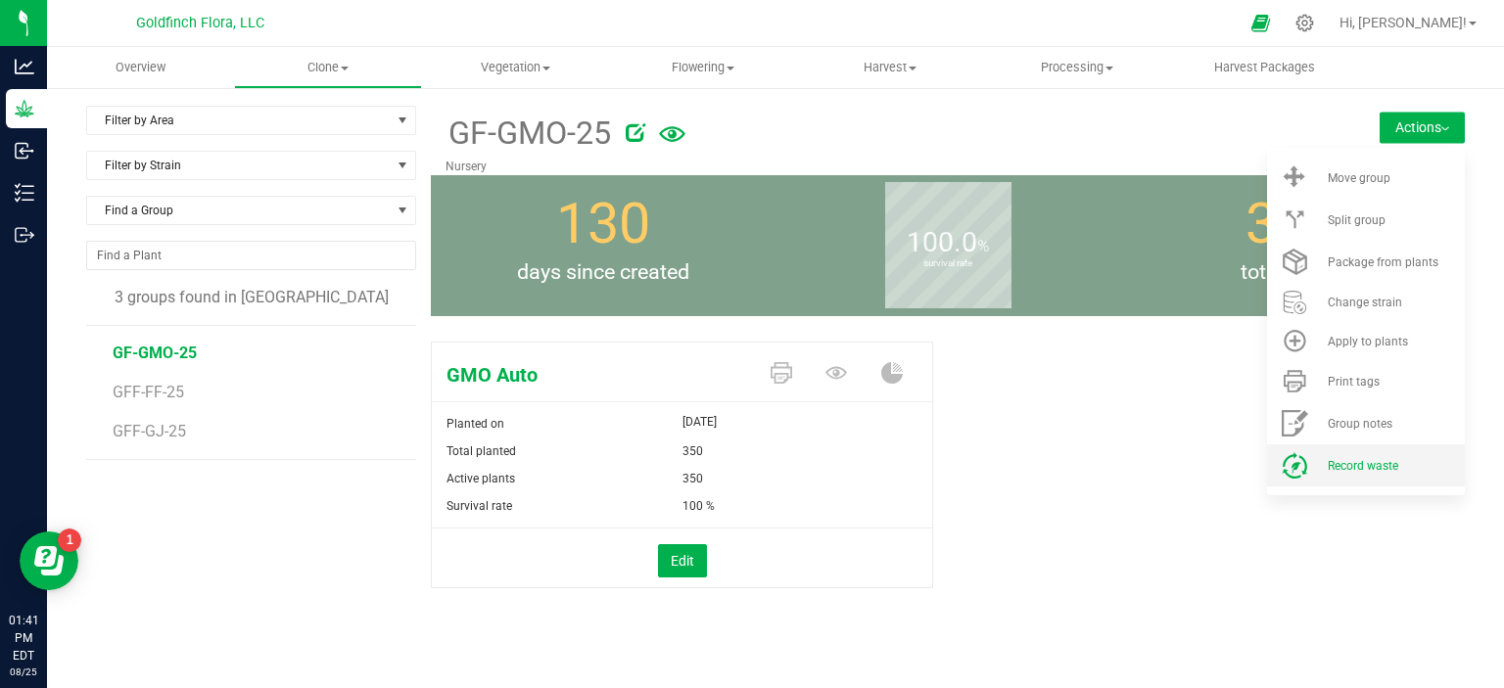
click at [1371, 464] on span "Record waste" at bounding box center [1362, 466] width 70 height 14
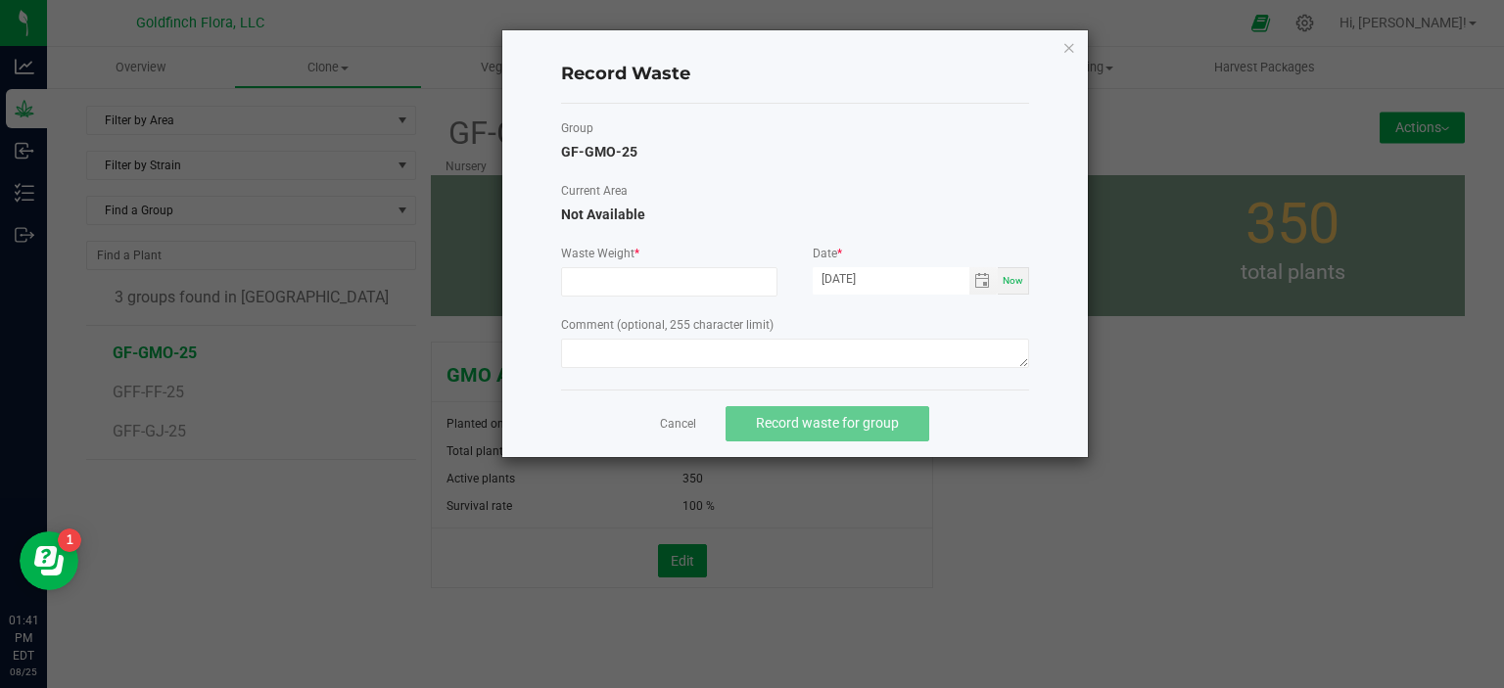
click at [1044, 563] on ngb-modal-window "Record Waste Group GF-GMO-25 Current Area Not Available Waste Weight * Date * 0…" at bounding box center [759, 344] width 1518 height 688
click at [676, 418] on link "Cancel" at bounding box center [678, 424] width 36 height 17
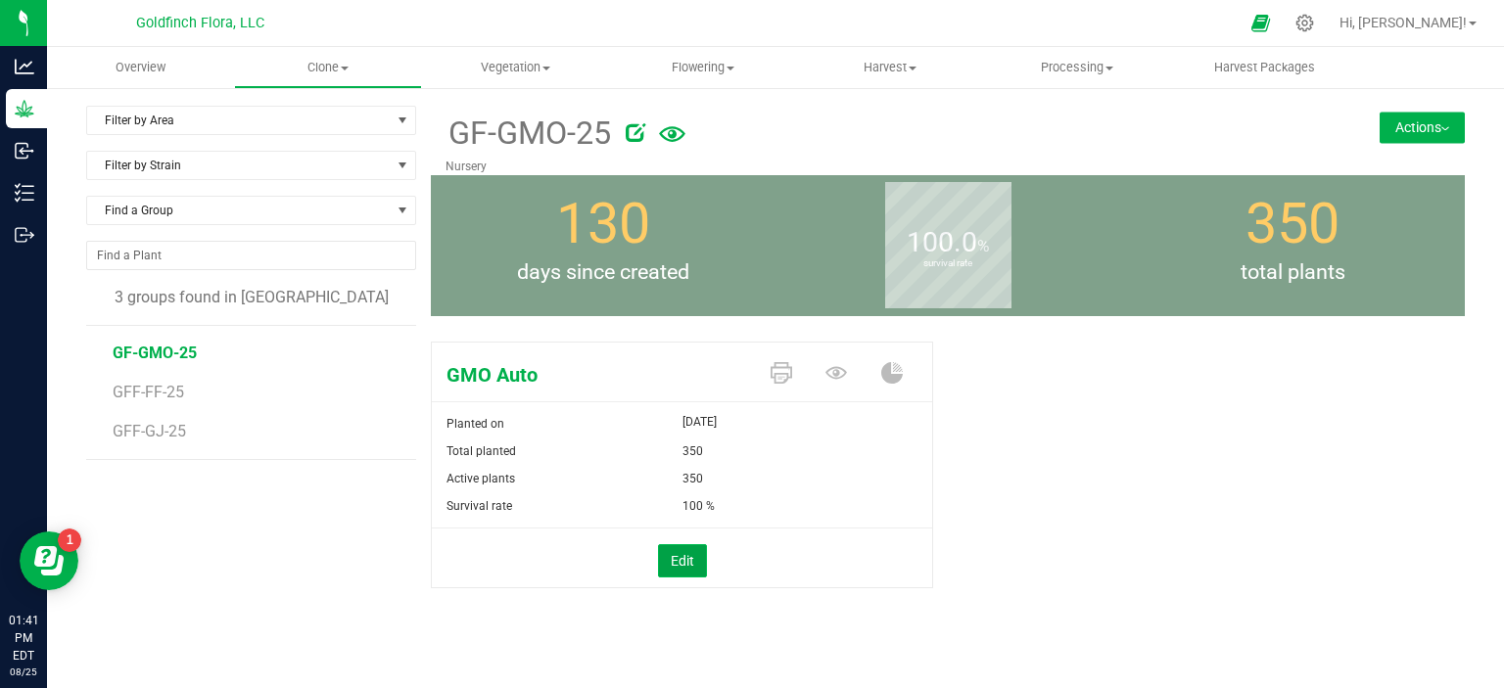
click at [674, 563] on button "Edit" at bounding box center [682, 560] width 49 height 33
click at [787, 480] on span "350 350" at bounding box center [800, 479] width 236 height 29
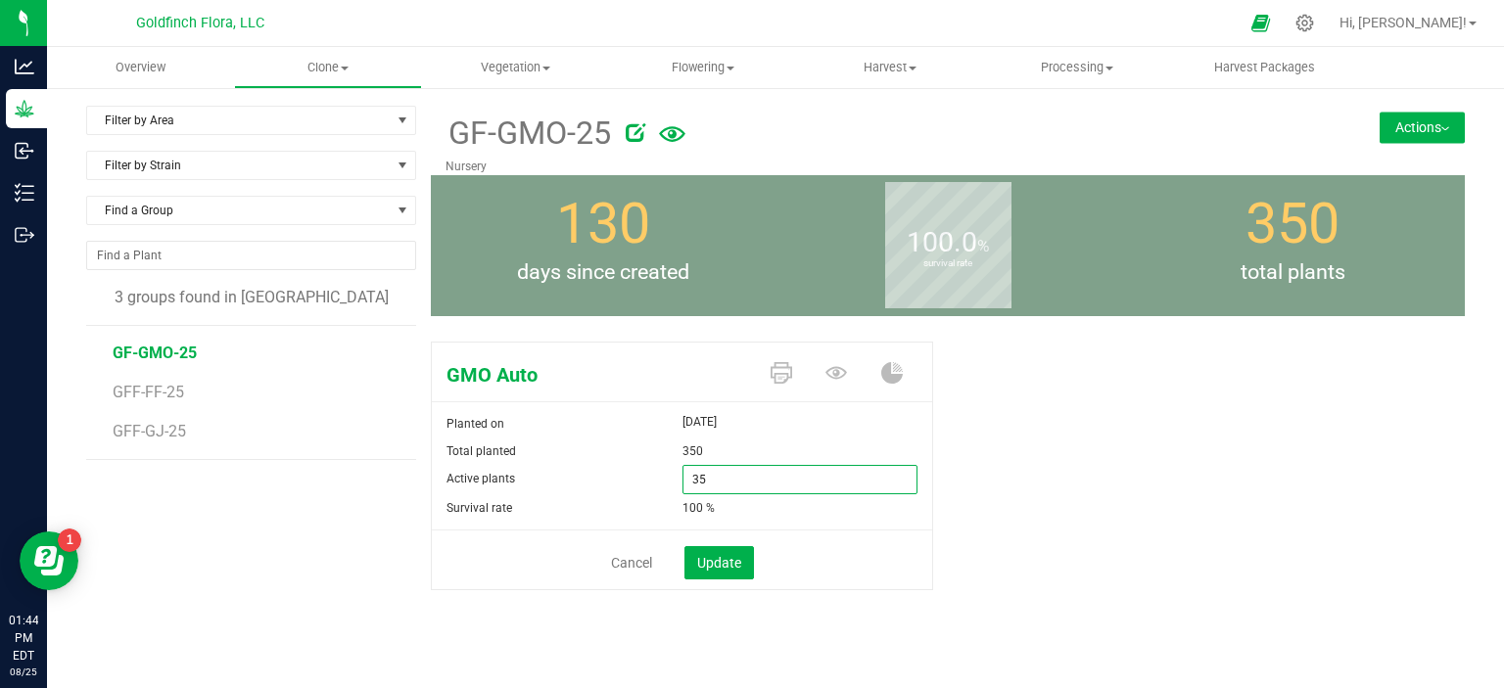
type input "3"
type input "220"
click at [721, 561] on span "Update" at bounding box center [719, 563] width 44 height 16
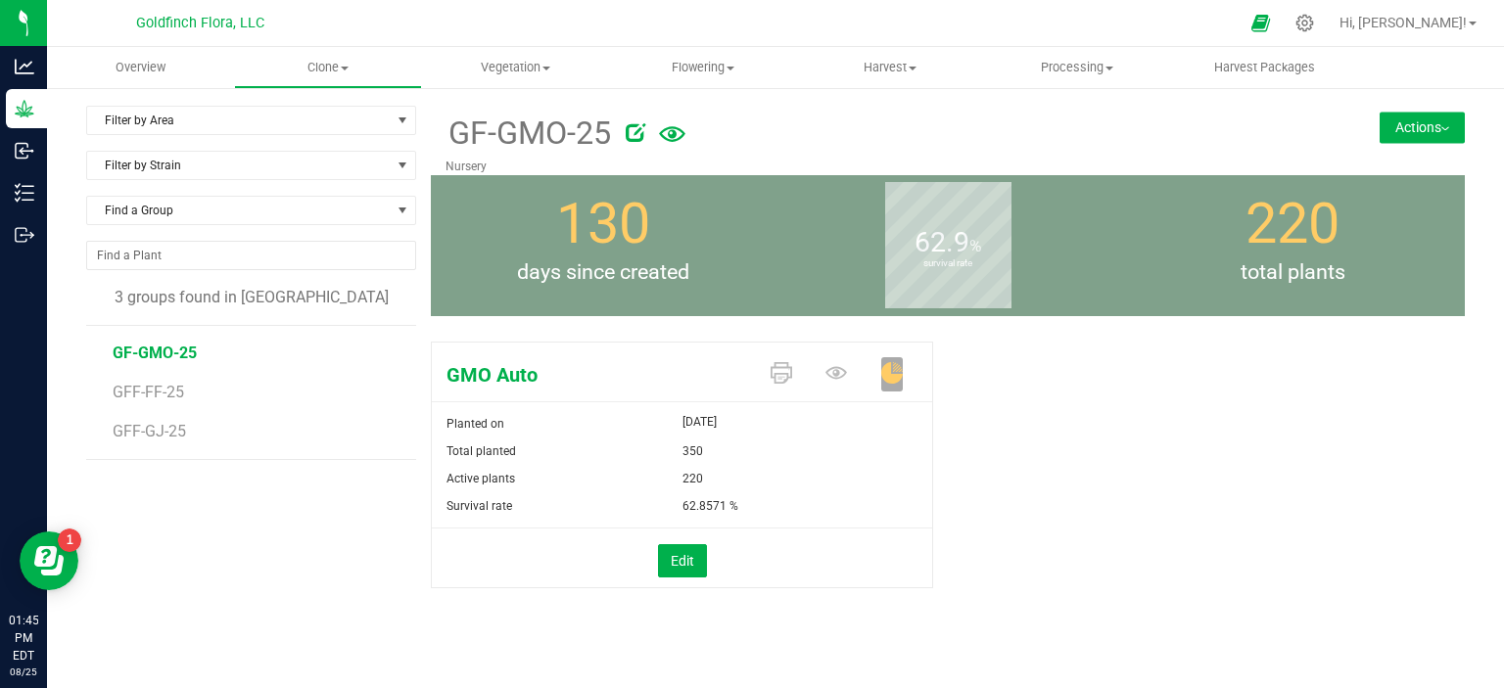
click at [1402, 120] on button "Actions" at bounding box center [1421, 127] width 85 height 31
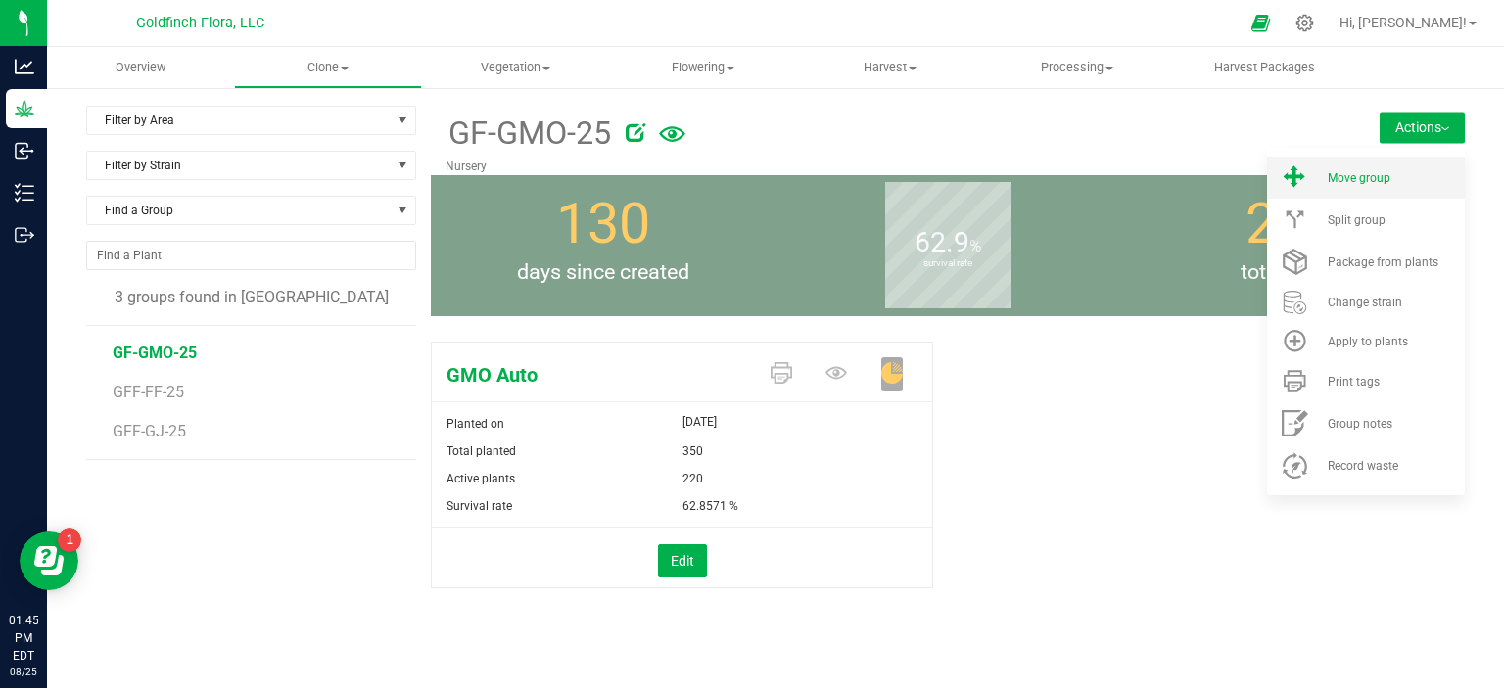
click at [1366, 183] on span "Move group" at bounding box center [1358, 178] width 63 height 14
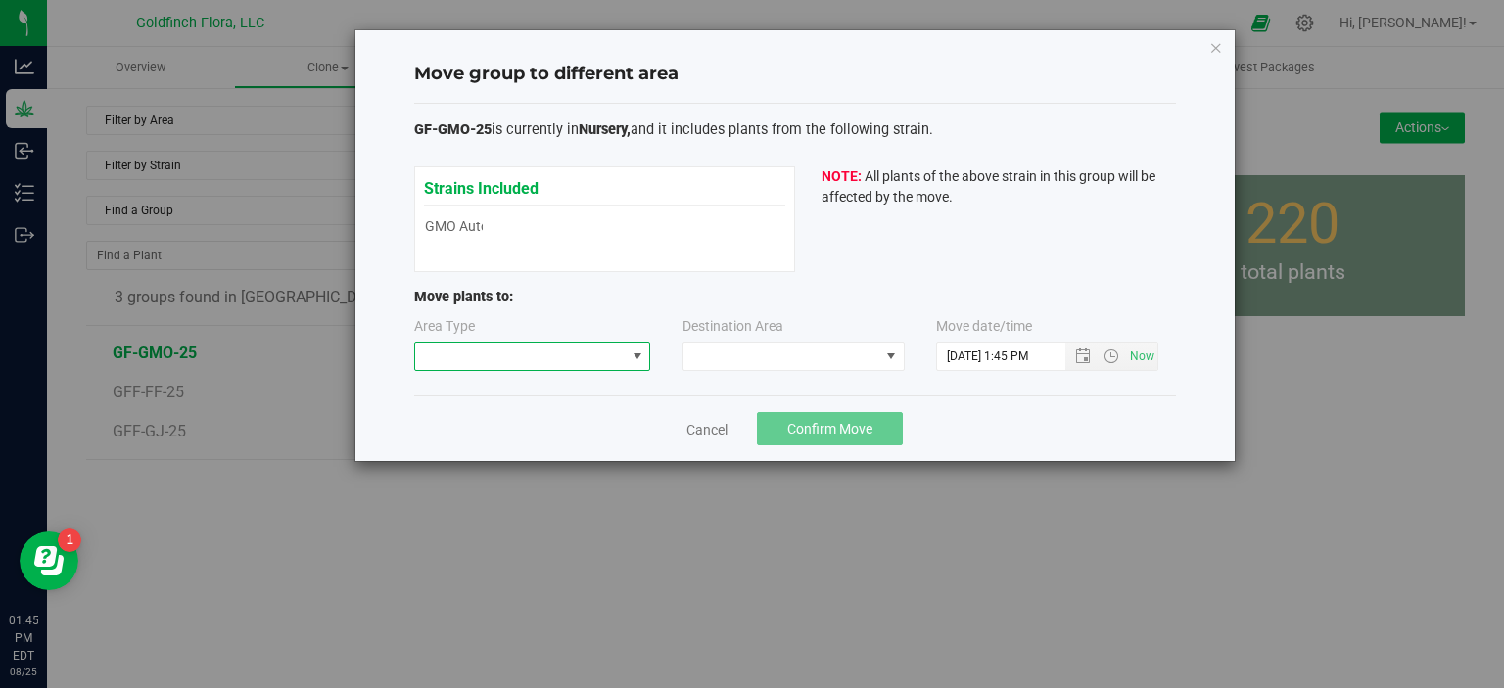
click at [636, 353] on span at bounding box center [637, 357] width 16 height 16
click at [562, 426] on li "Vegetative" at bounding box center [531, 424] width 235 height 33
click at [890, 356] on span at bounding box center [891, 357] width 16 height 16
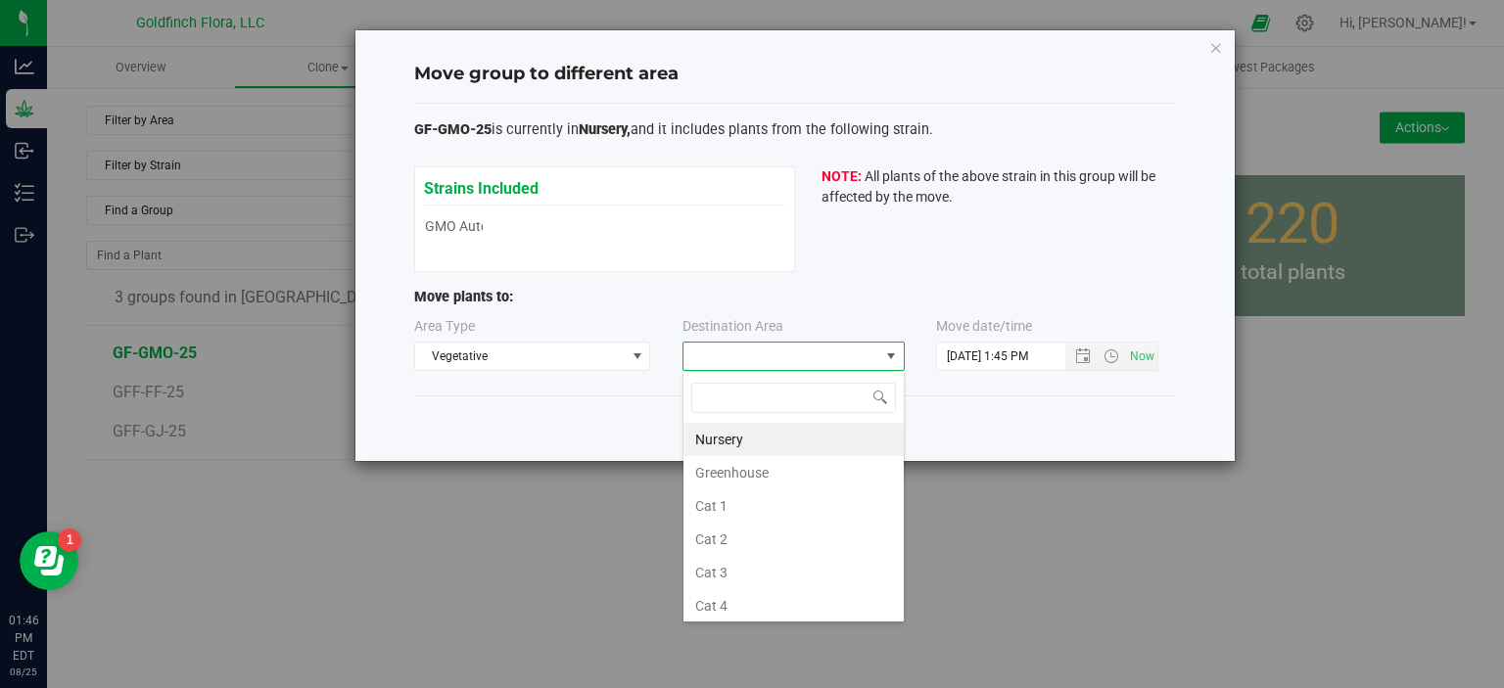
scroll to position [28, 222]
click at [744, 474] on li "Greenhouse" at bounding box center [793, 472] width 220 height 33
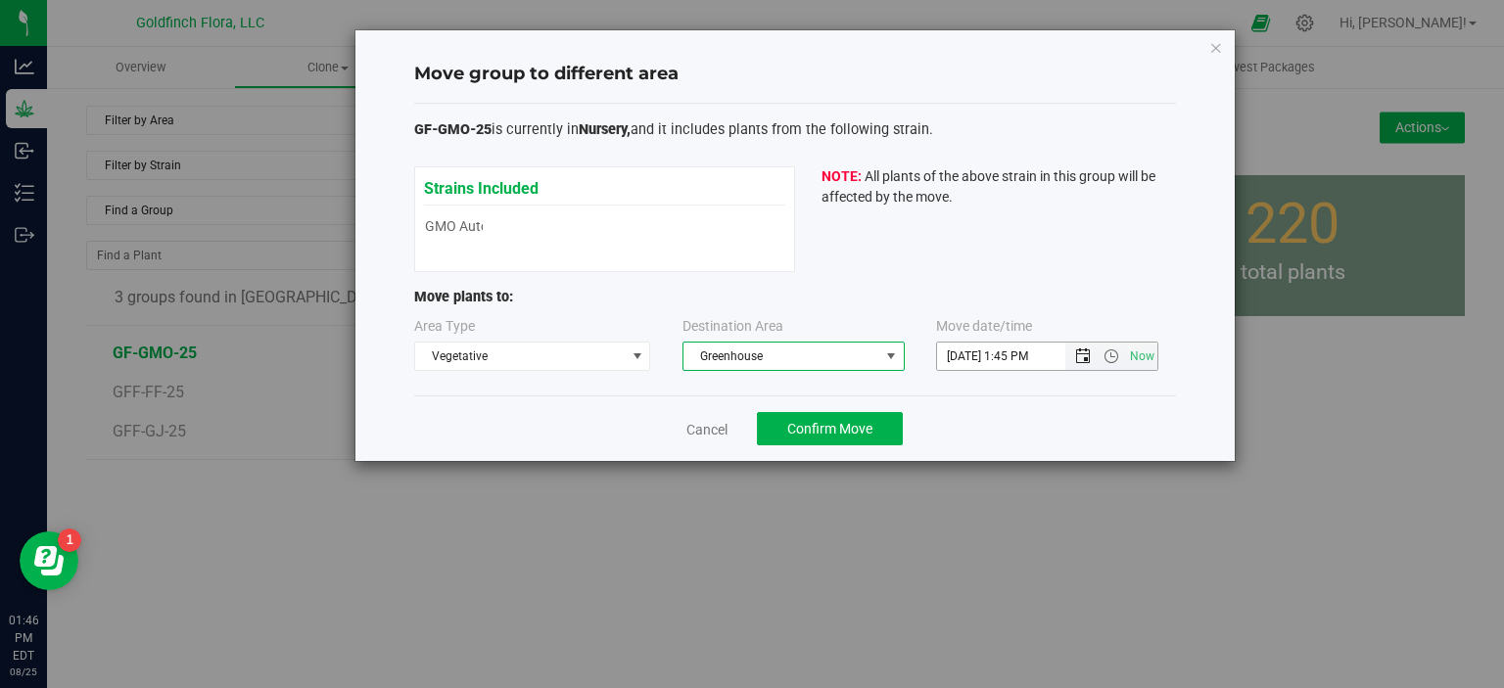
click at [1081, 356] on span "Open the date view" at bounding box center [1083, 357] width 16 height 16
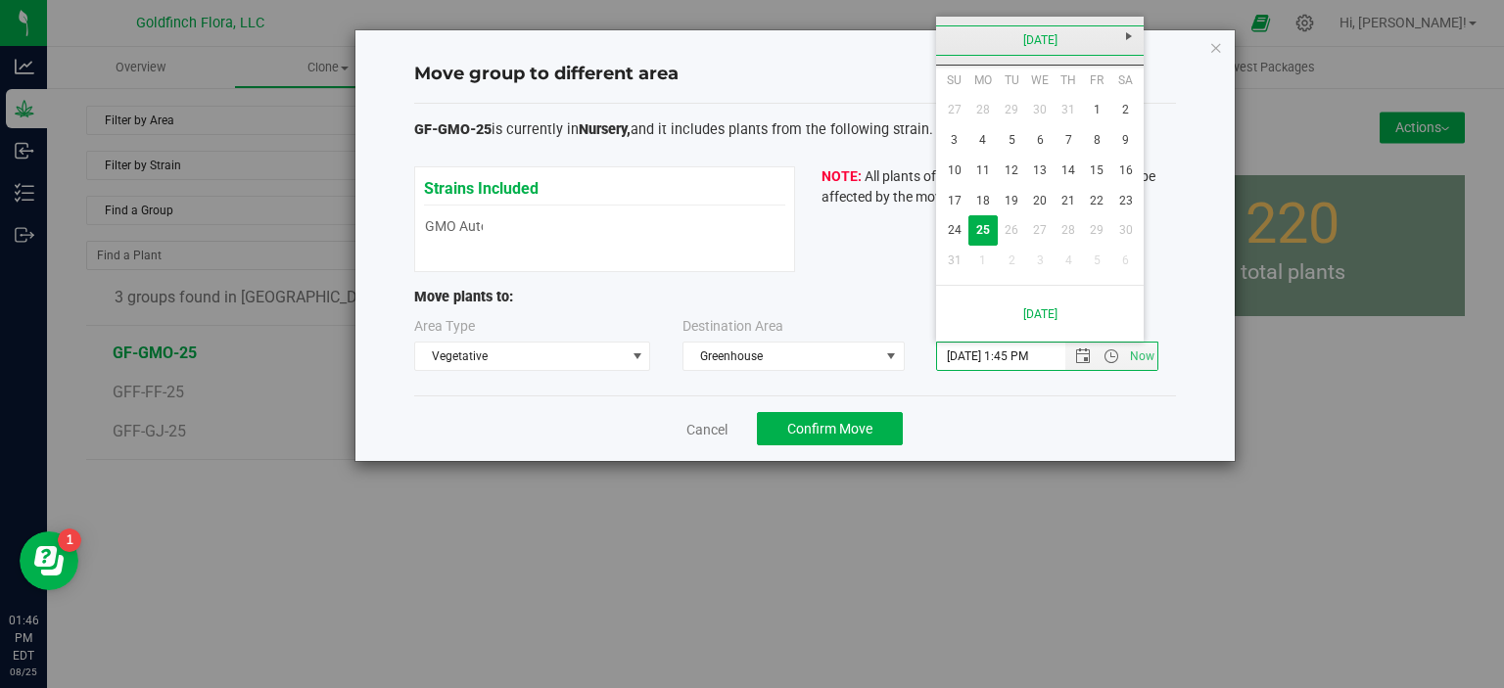
click at [1057, 38] on link "[DATE]" at bounding box center [1040, 40] width 210 height 30
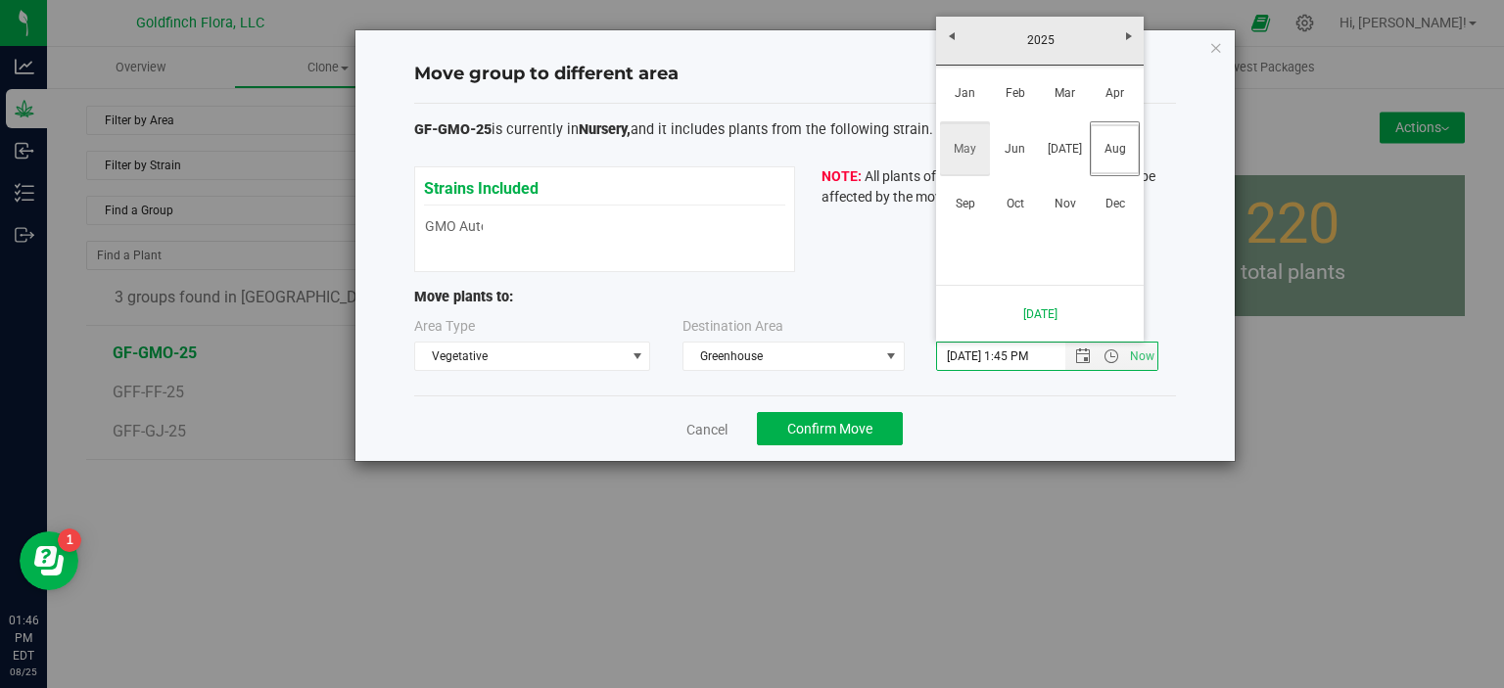
click at [965, 153] on link "May" at bounding box center [965, 149] width 50 height 50
click at [1073, 166] on link "15" at bounding box center [1068, 171] width 28 height 30
type input "5/15/2025 1:45 PM"
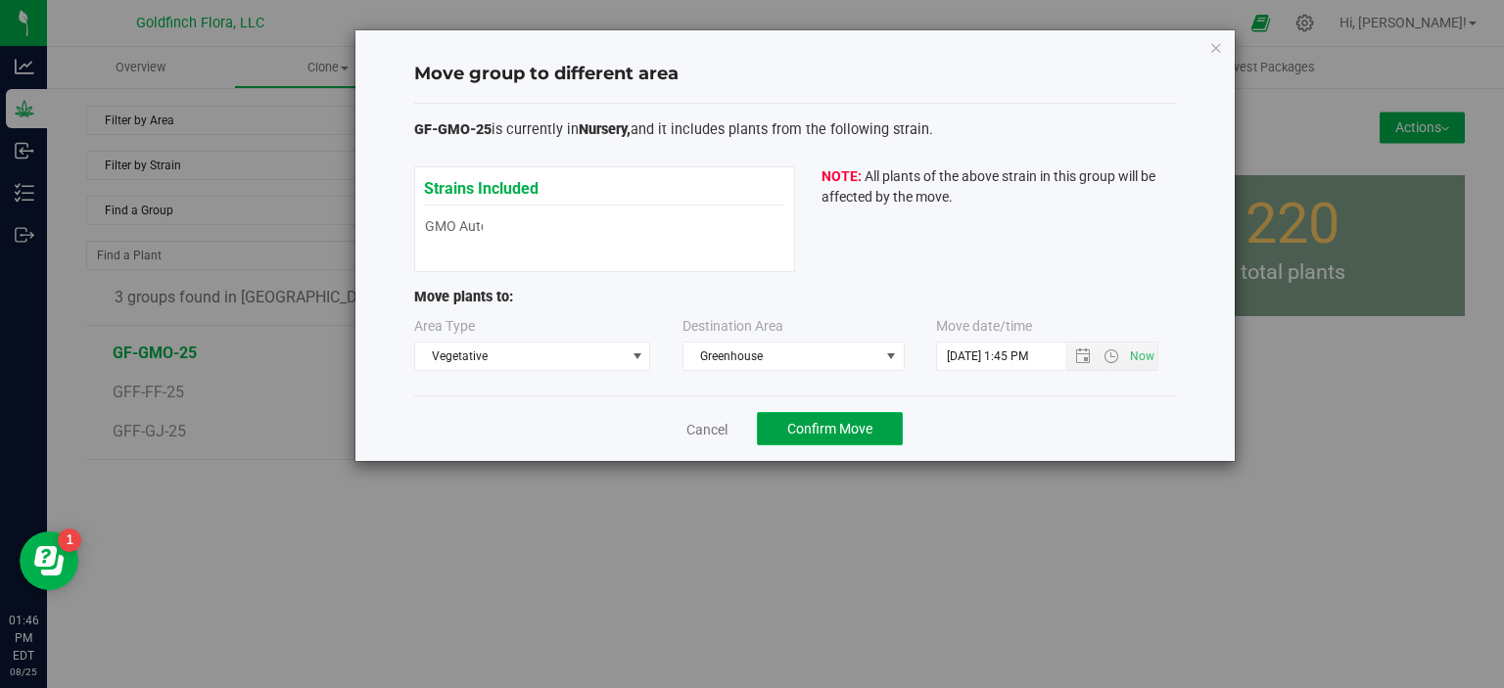
click at [826, 425] on span "Confirm Move" at bounding box center [829, 429] width 85 height 16
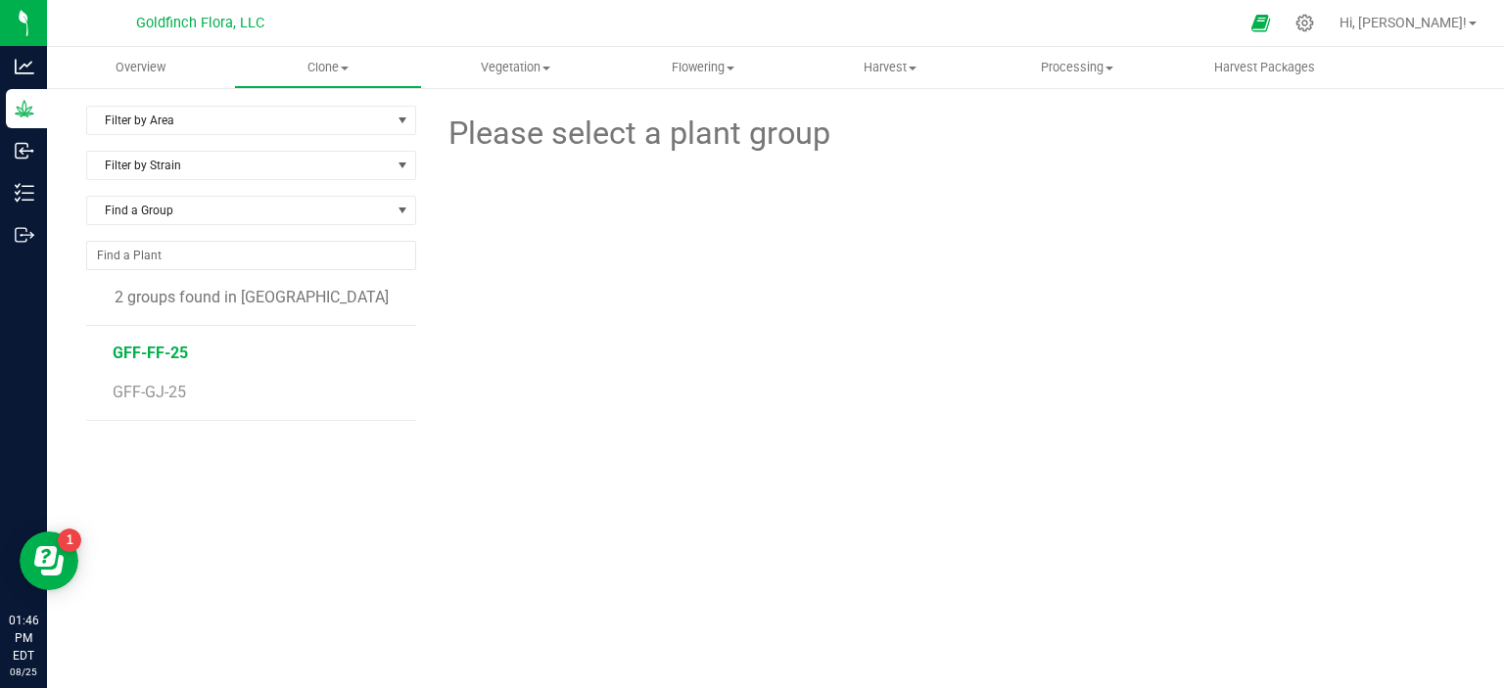
click at [156, 348] on span "GFF-FF-25" at bounding box center [150, 353] width 75 height 19
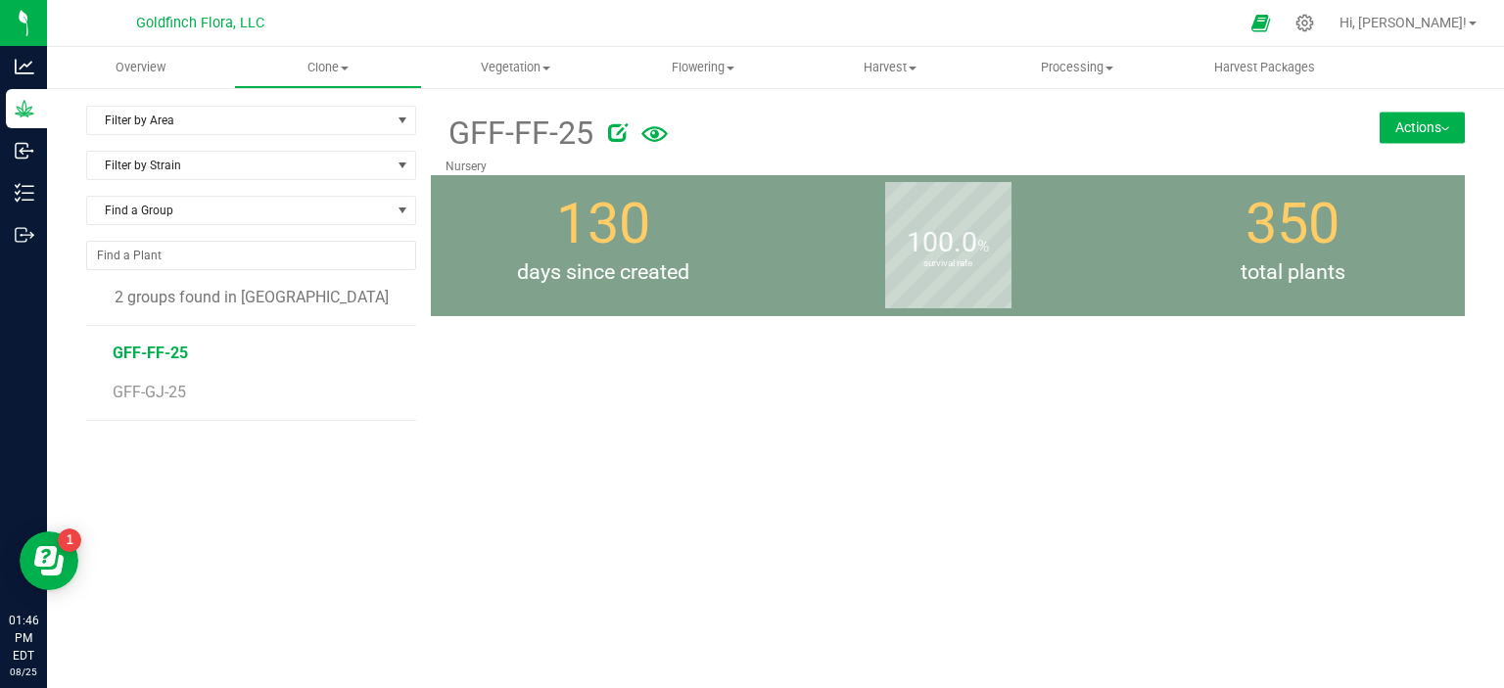
click at [1425, 122] on button "Actions" at bounding box center [1421, 127] width 85 height 31
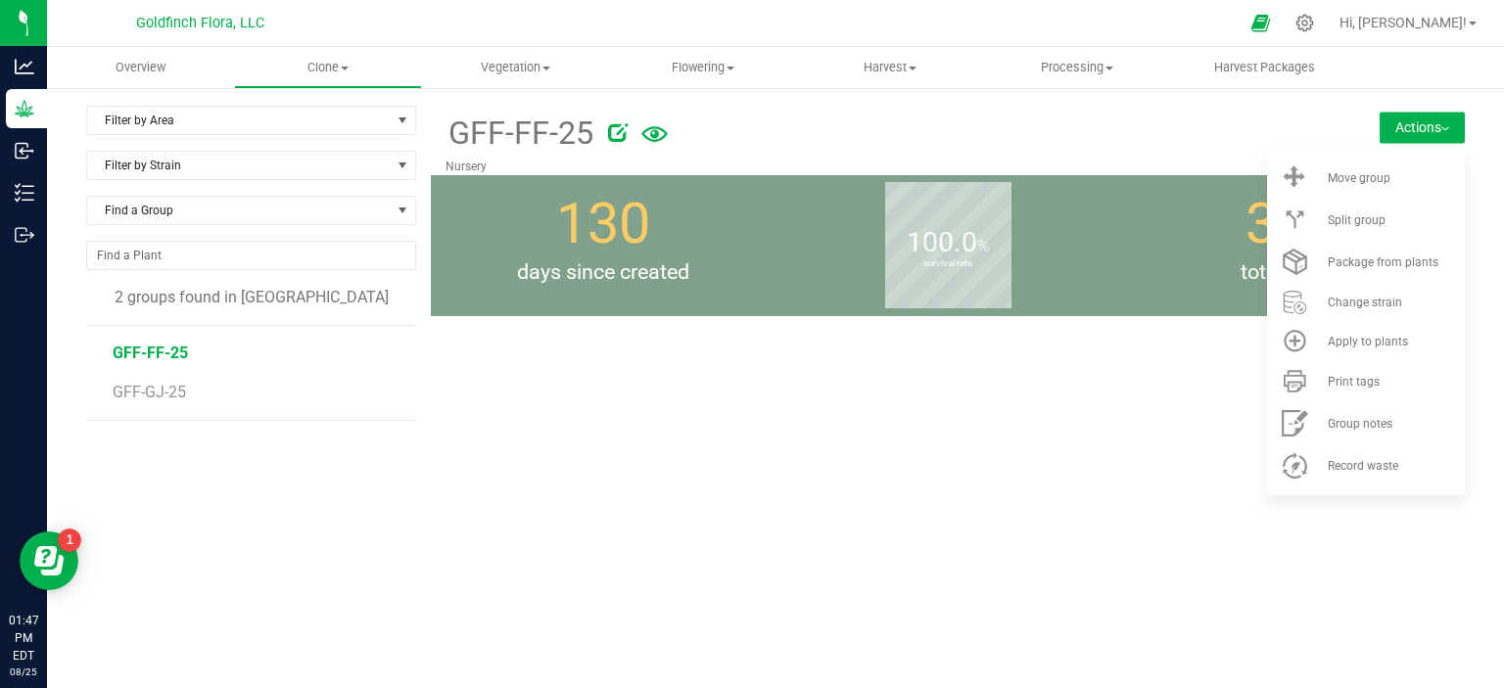
click at [935, 364] on div "GFF-FF-25 Nursery Actions Move group Split group 130" at bounding box center [948, 399] width 1034 height 587
click at [1079, 455] on div "GFF-FF-25 Nursery Actions Move group Split group 130" at bounding box center [948, 399] width 1034 height 587
click at [1072, 414] on div "GFF-FF-25 Nursery Actions Move group Split group 130" at bounding box center [948, 399] width 1034 height 587
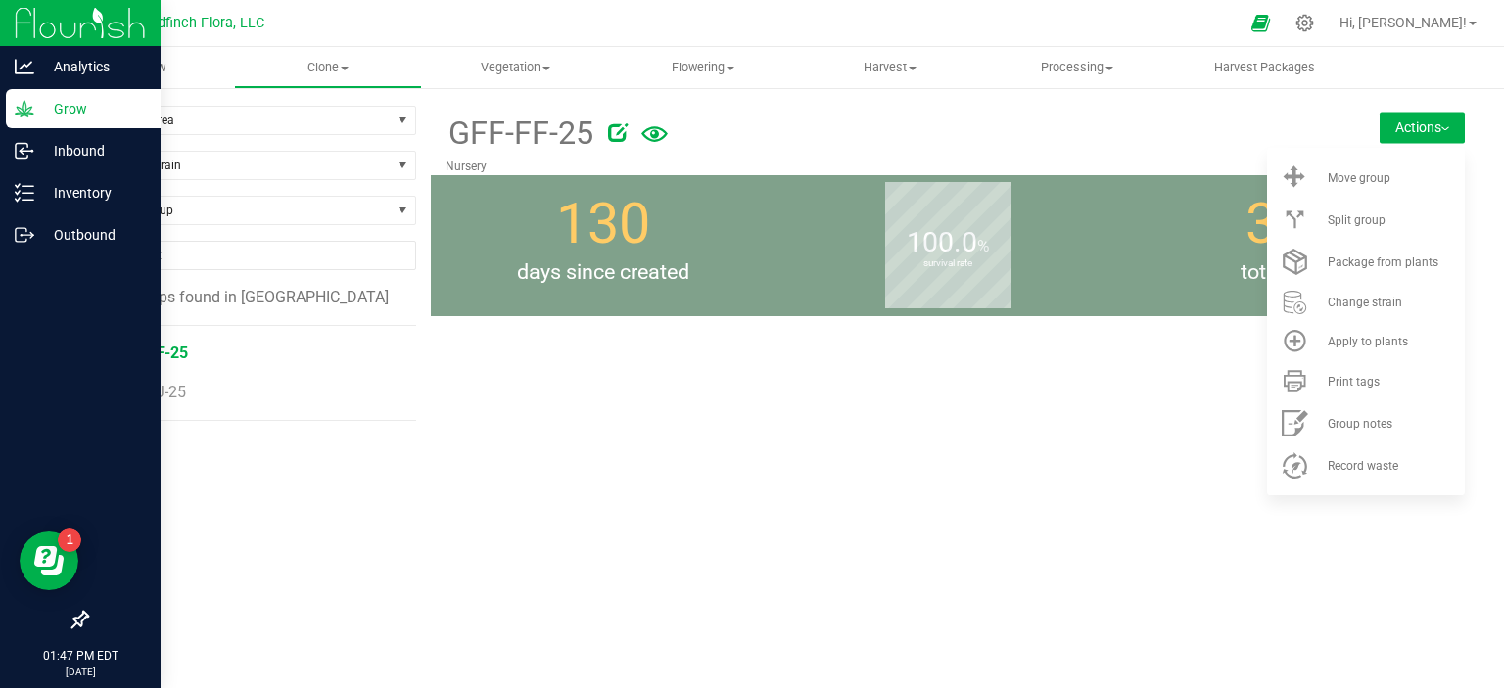
click at [70, 109] on p "Grow" at bounding box center [92, 108] width 117 height 23
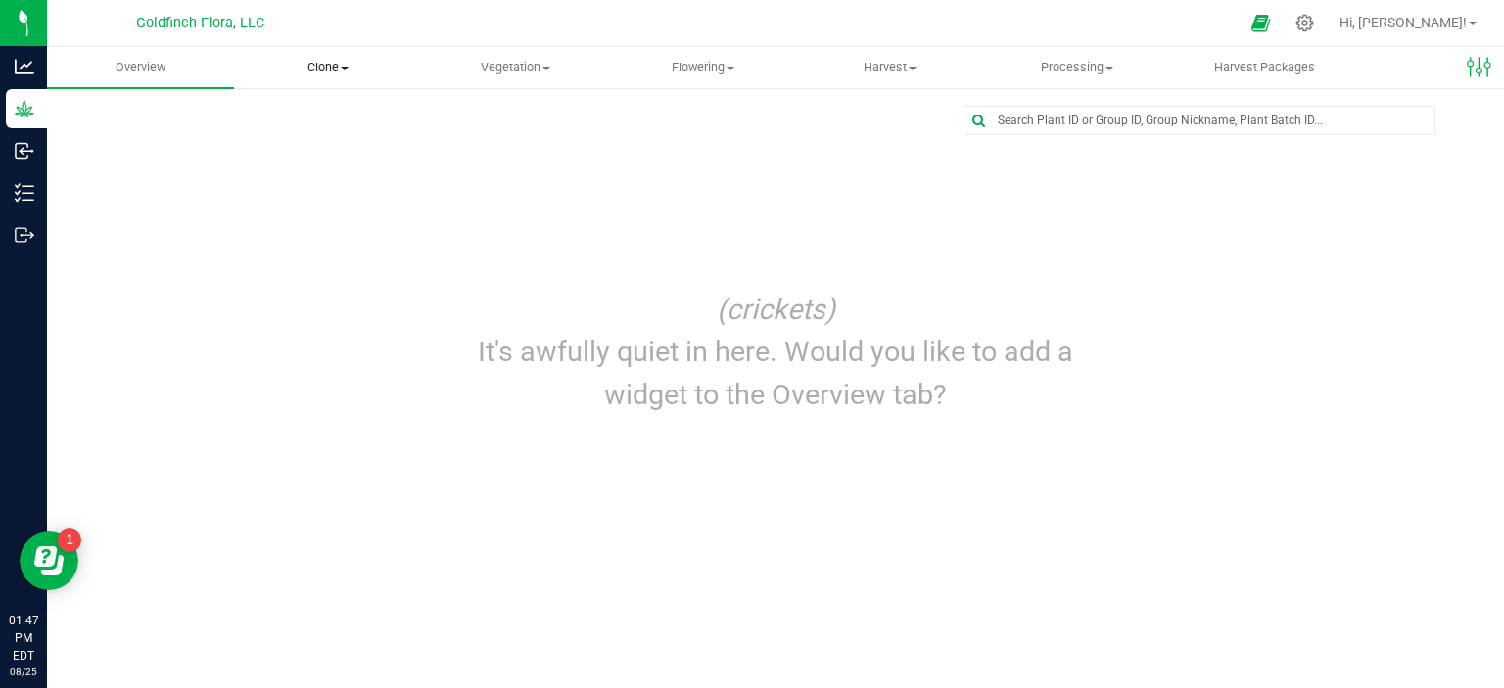
click at [321, 70] on span "Clone" at bounding box center [327, 68] width 185 height 18
click at [282, 135] on span "Cloning groups" at bounding box center [308, 141] width 148 height 17
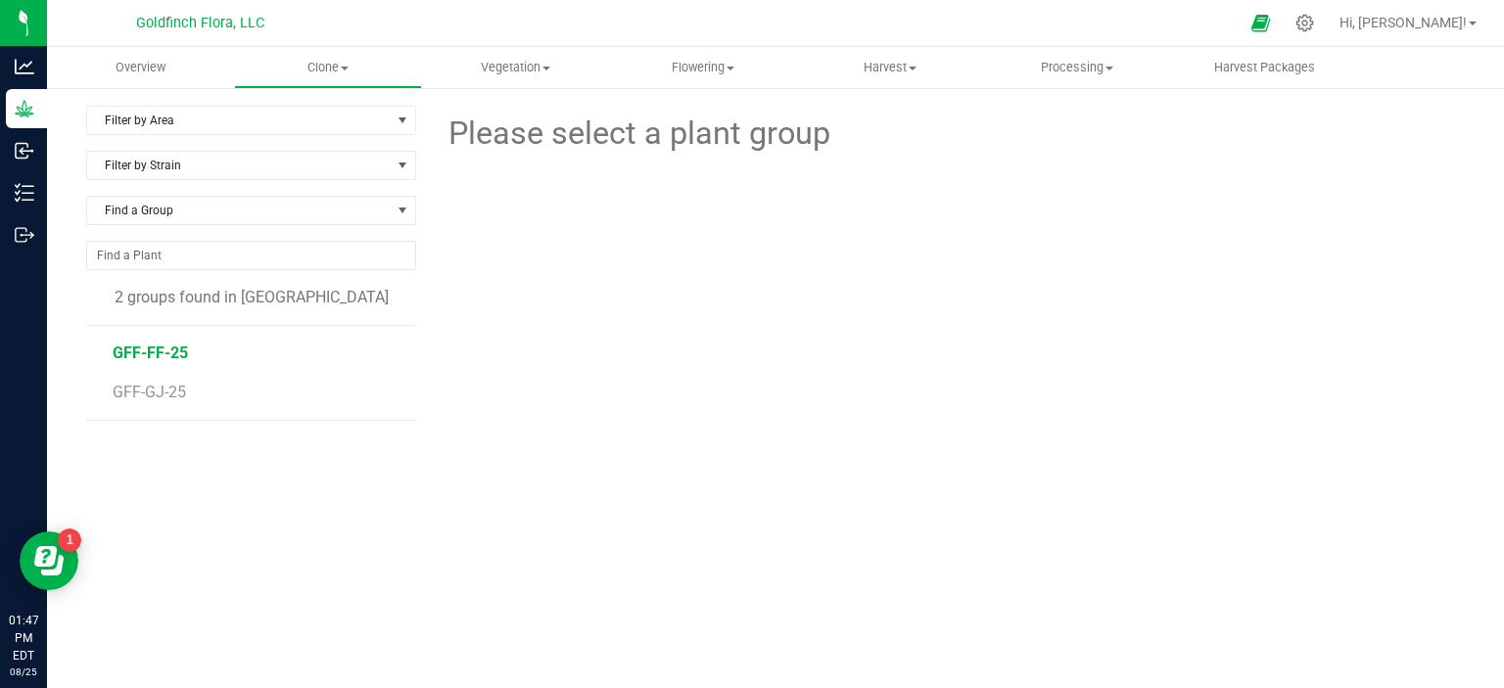
click at [127, 351] on span "GFF-FF-25" at bounding box center [150, 353] width 75 height 19
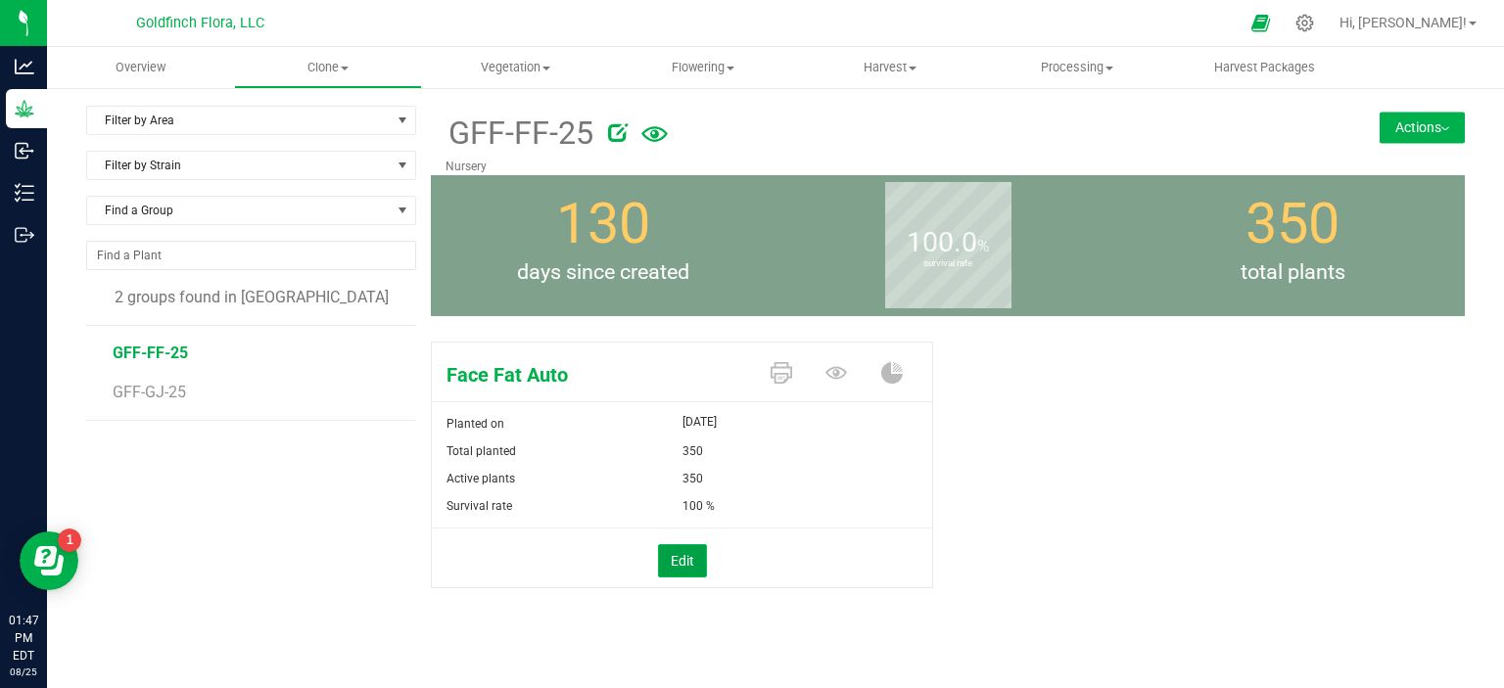
click at [673, 555] on button "Edit" at bounding box center [682, 560] width 49 height 33
click at [714, 478] on span "350 350" at bounding box center [800, 479] width 236 height 29
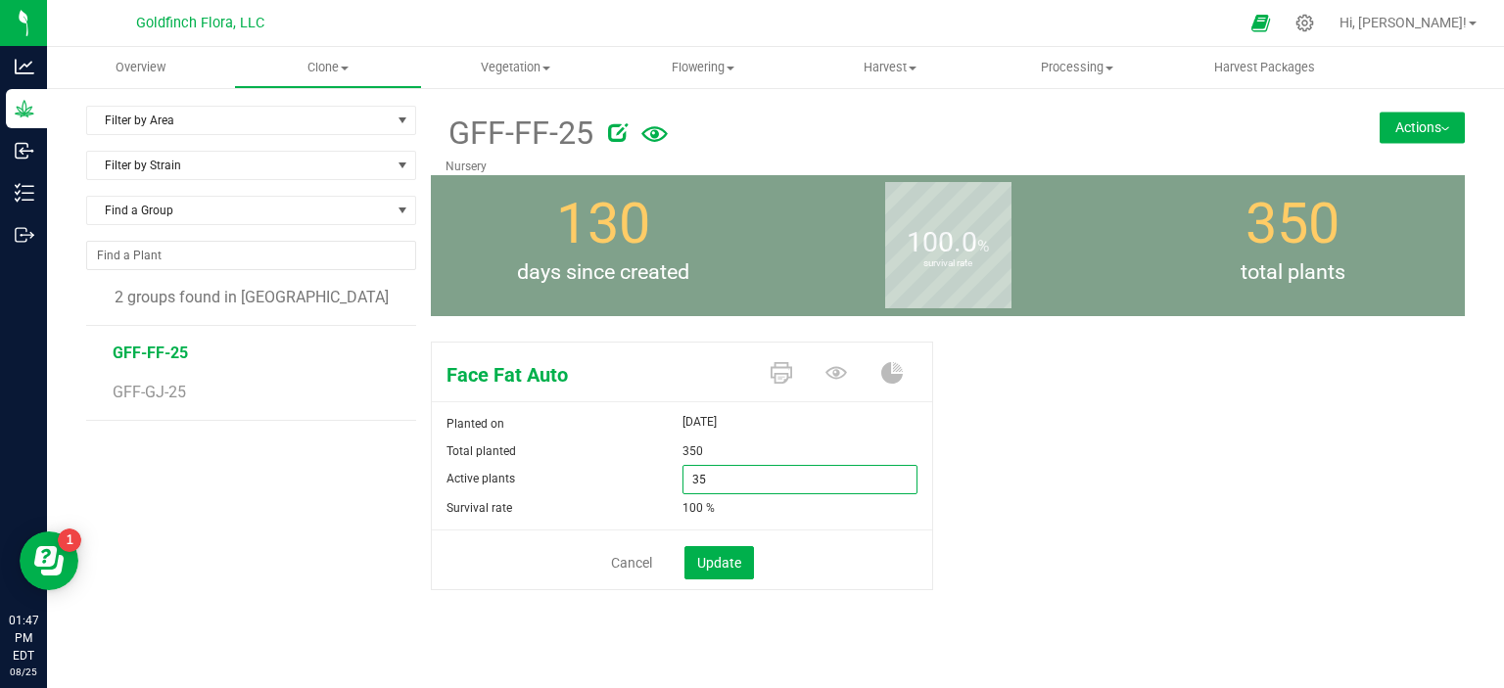
type input "3"
type input "280"
click at [722, 559] on span "Update" at bounding box center [719, 563] width 44 height 16
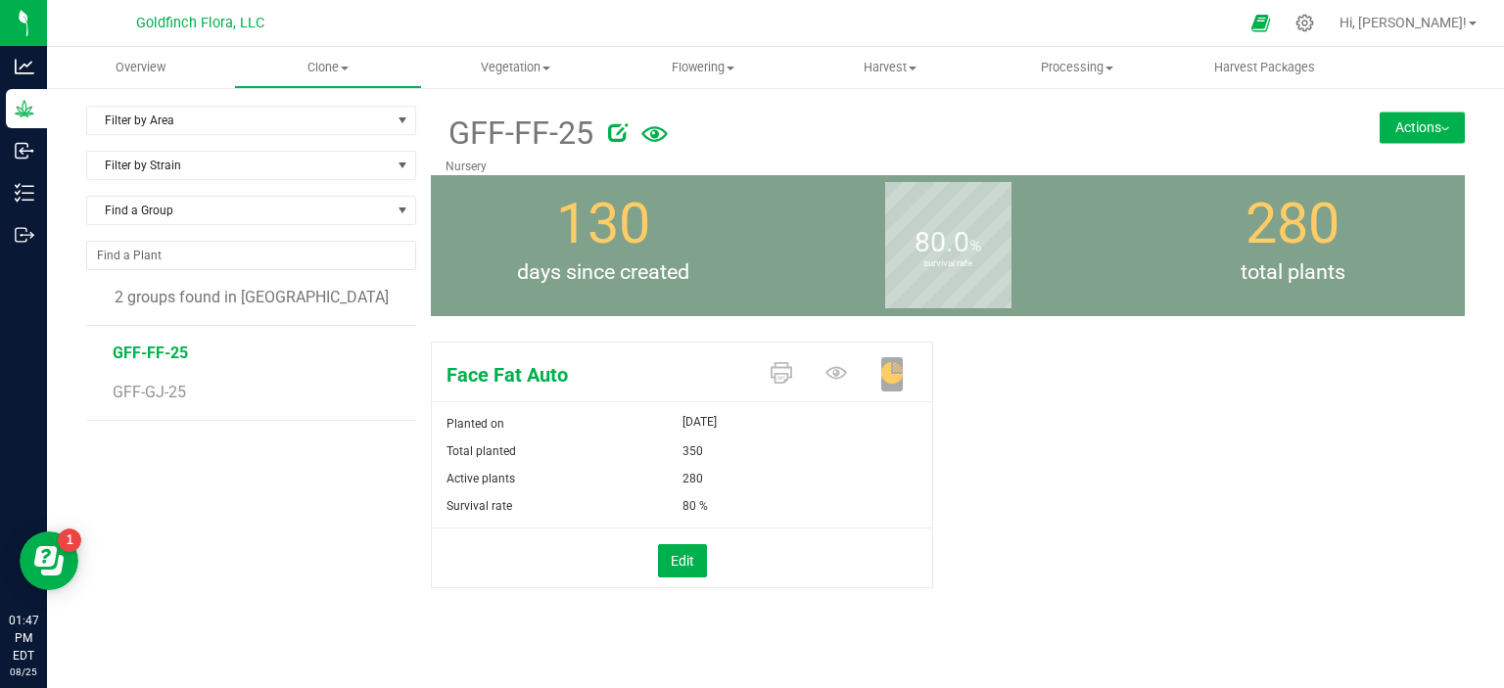
click at [1385, 128] on button "Actions" at bounding box center [1421, 127] width 85 height 31
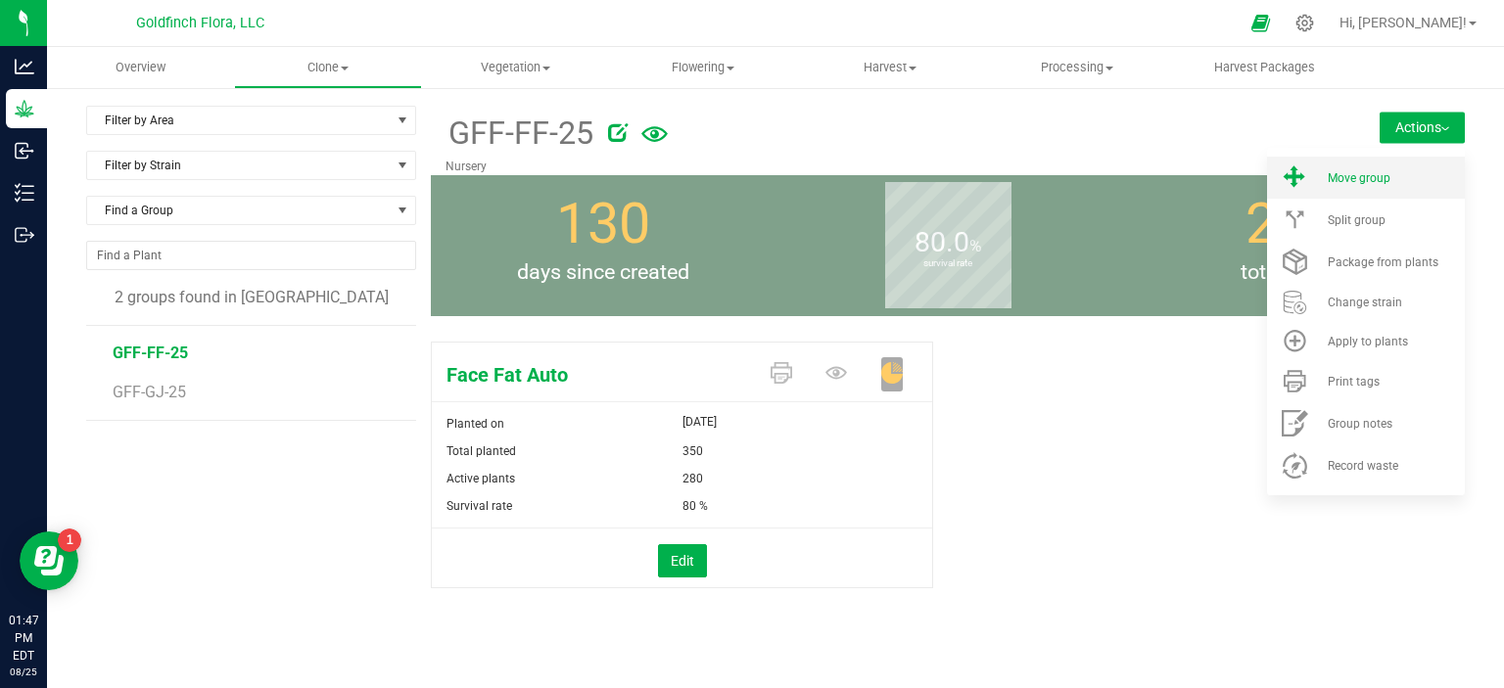
click at [1352, 180] on span "Move group" at bounding box center [1358, 178] width 63 height 14
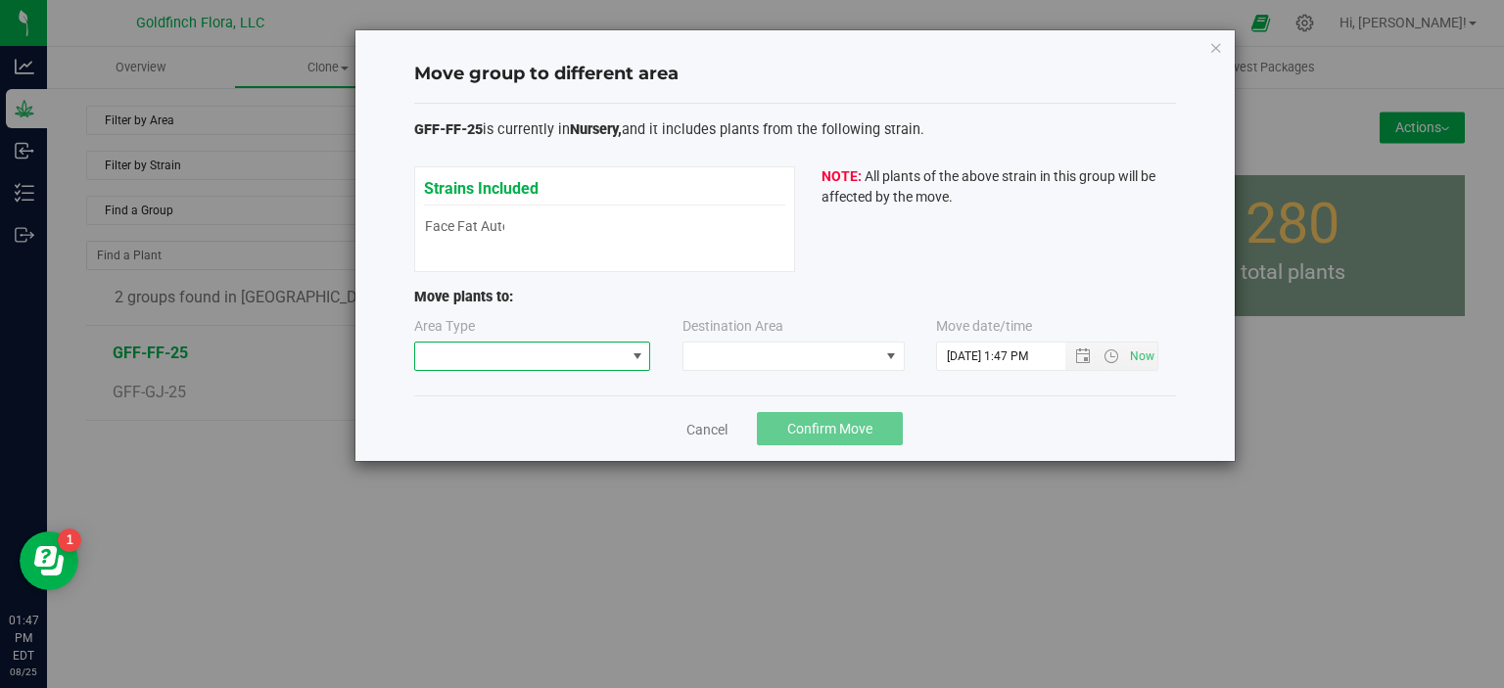
click at [638, 355] on span at bounding box center [637, 357] width 16 height 16
click at [548, 421] on li "Vegetative" at bounding box center [531, 424] width 235 height 33
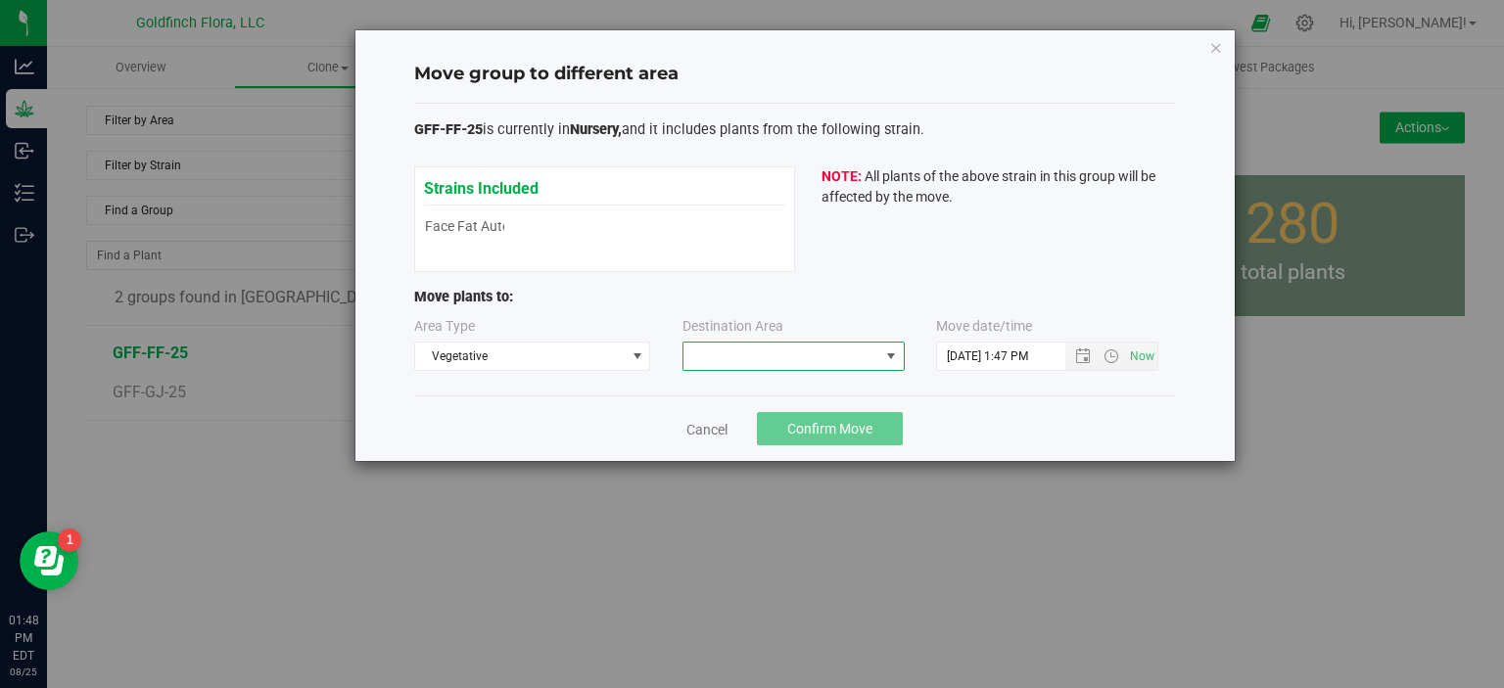
click at [893, 354] on span at bounding box center [891, 357] width 16 height 16
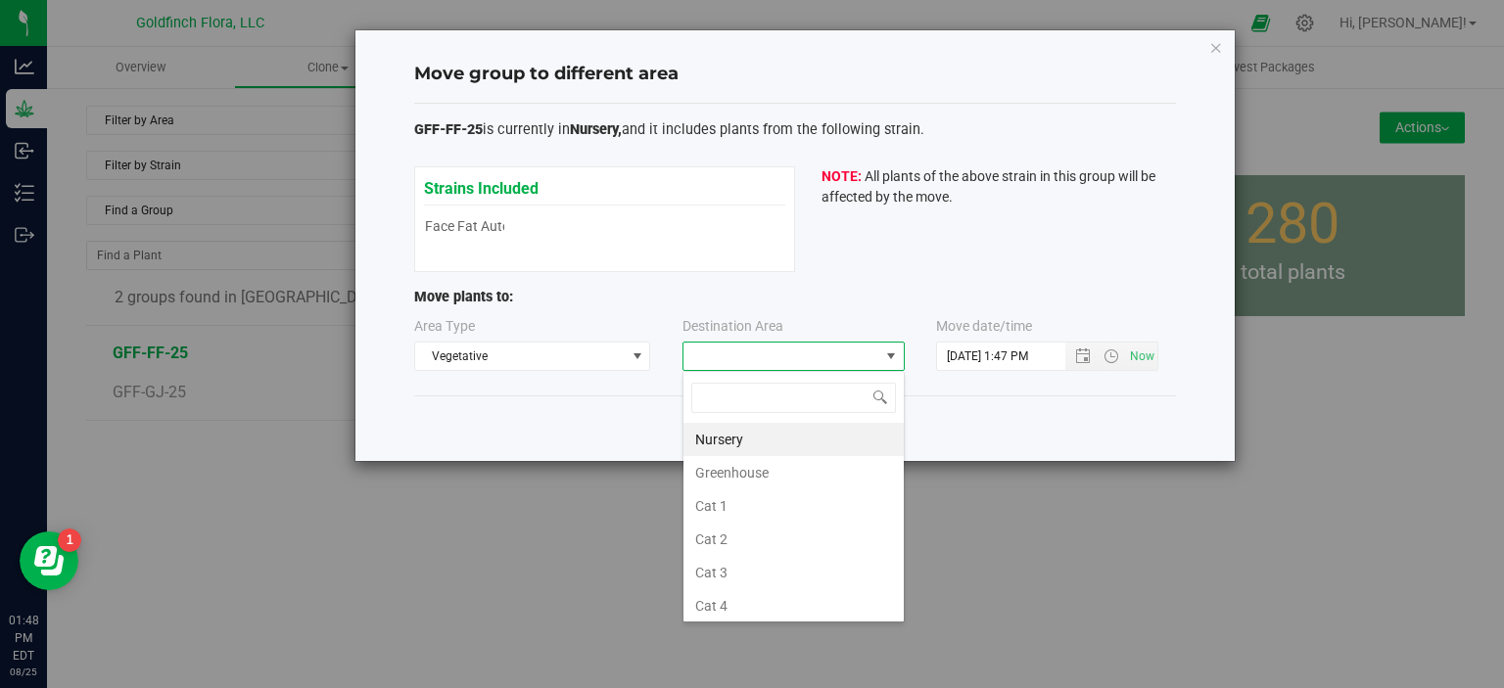
scroll to position [28, 222]
click at [743, 472] on li "Greenhouse" at bounding box center [793, 472] width 220 height 33
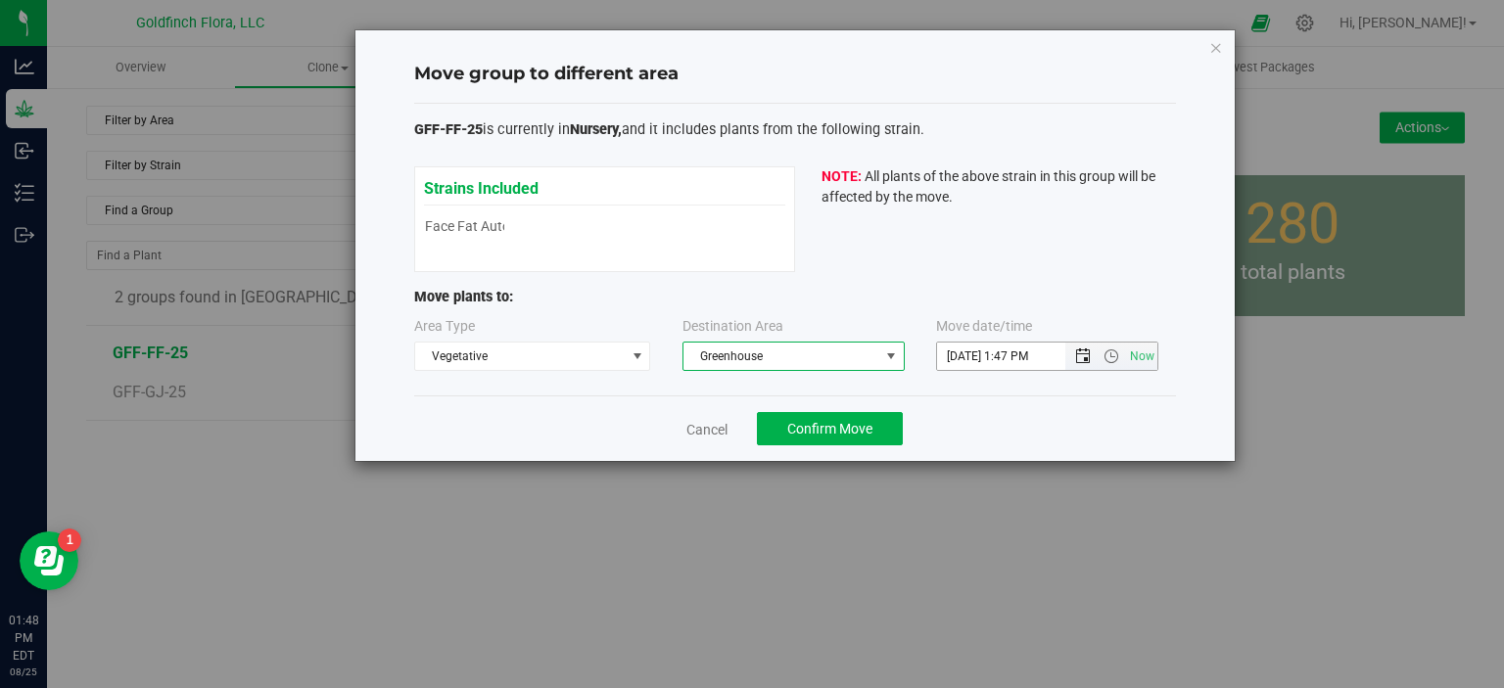
click at [1086, 354] on span "Open the date view" at bounding box center [1083, 357] width 16 height 16
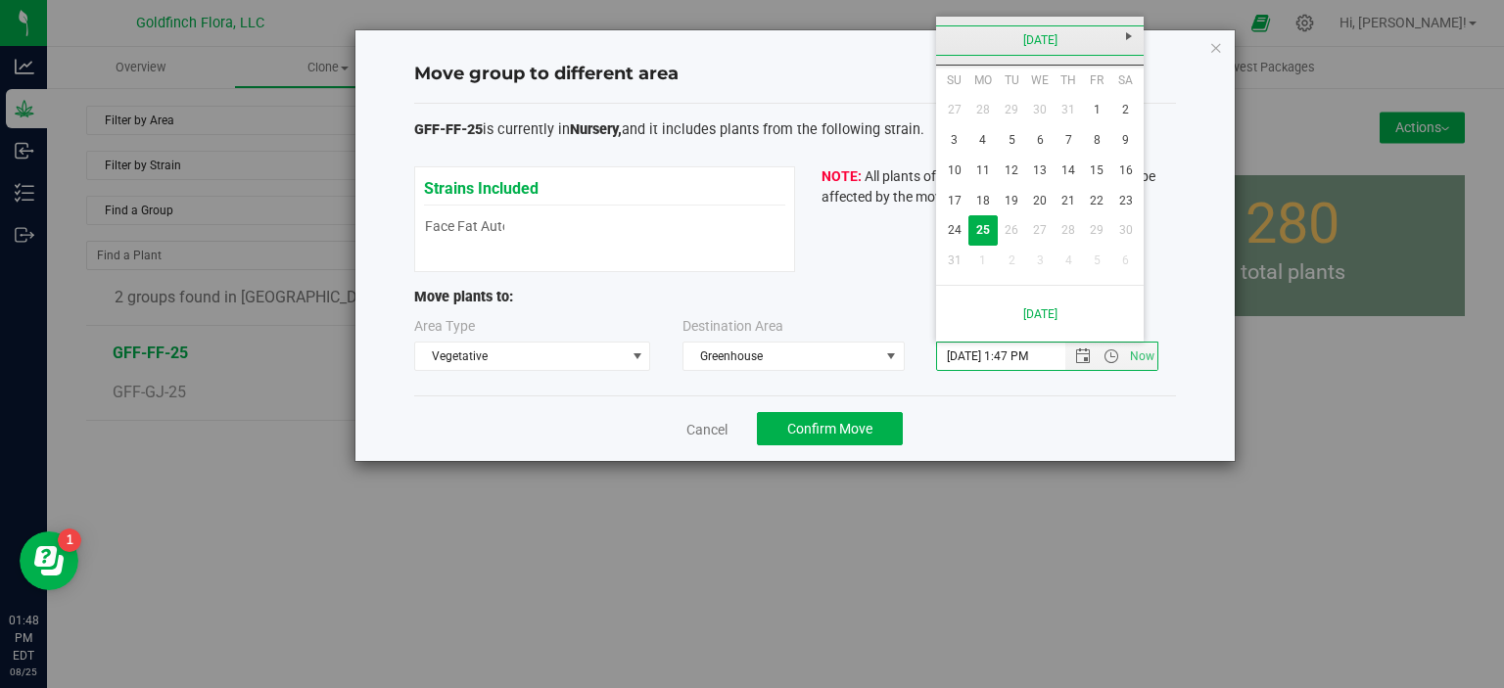
click at [1020, 42] on link "[DATE]" at bounding box center [1040, 40] width 210 height 30
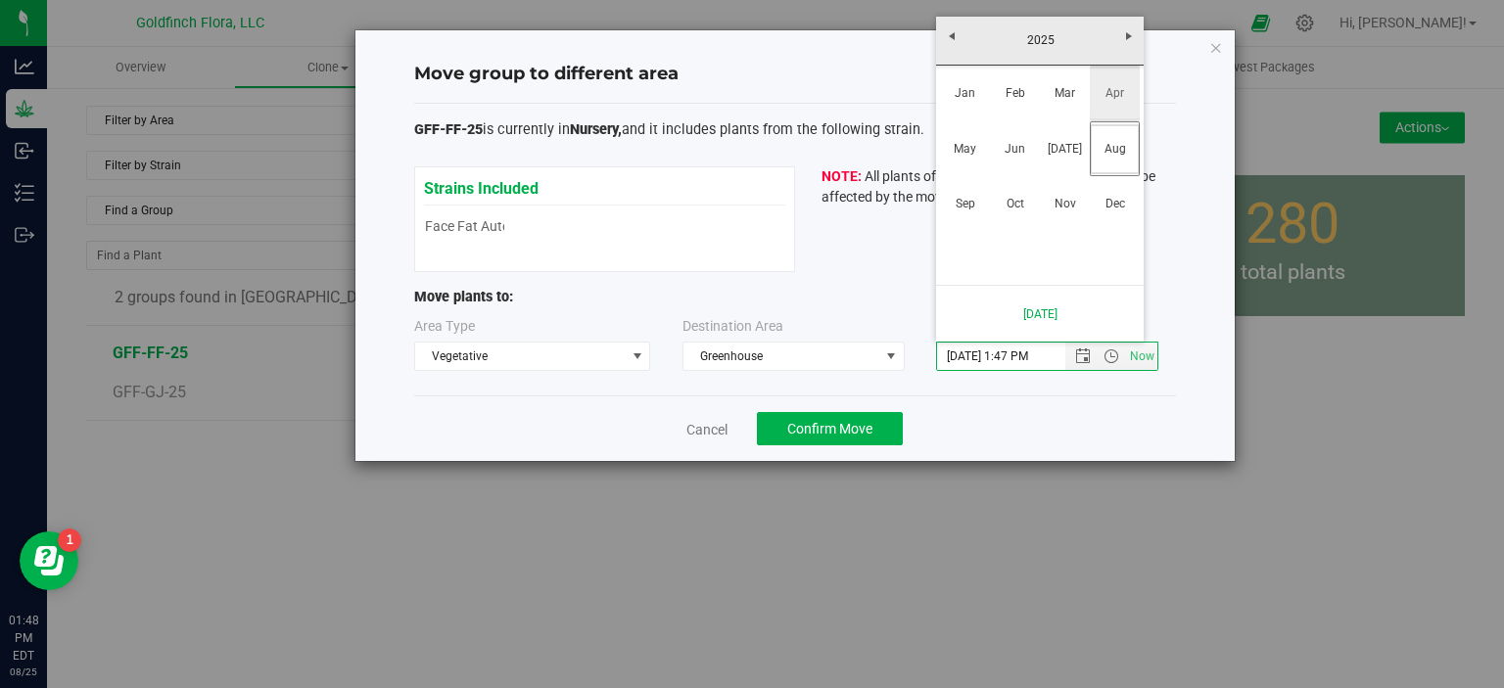
click at [1110, 92] on link "Apr" at bounding box center [1115, 94] width 50 height 50
click at [1062, 163] on link "17" at bounding box center [1068, 171] width 28 height 30
type input "4/17/2025 1:47 PM"
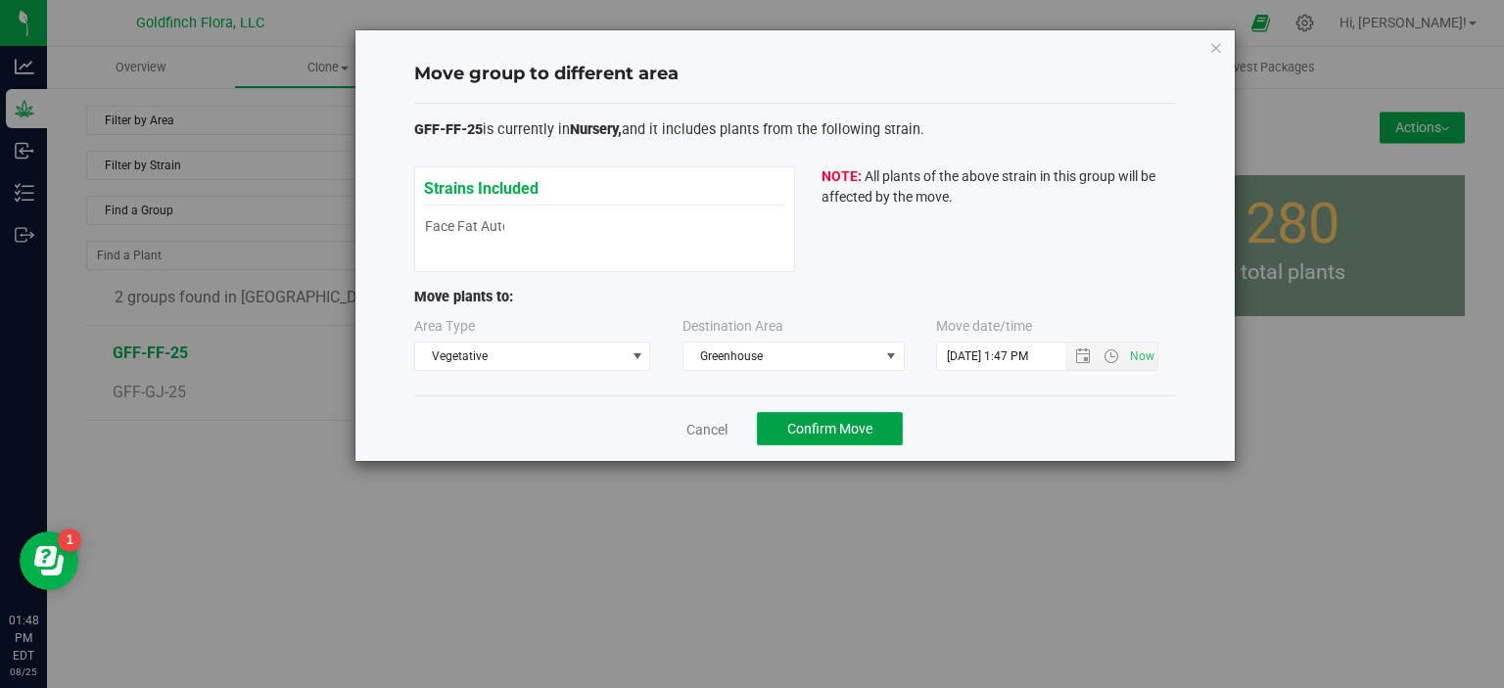
click at [829, 423] on span "Confirm Move" at bounding box center [829, 429] width 85 height 16
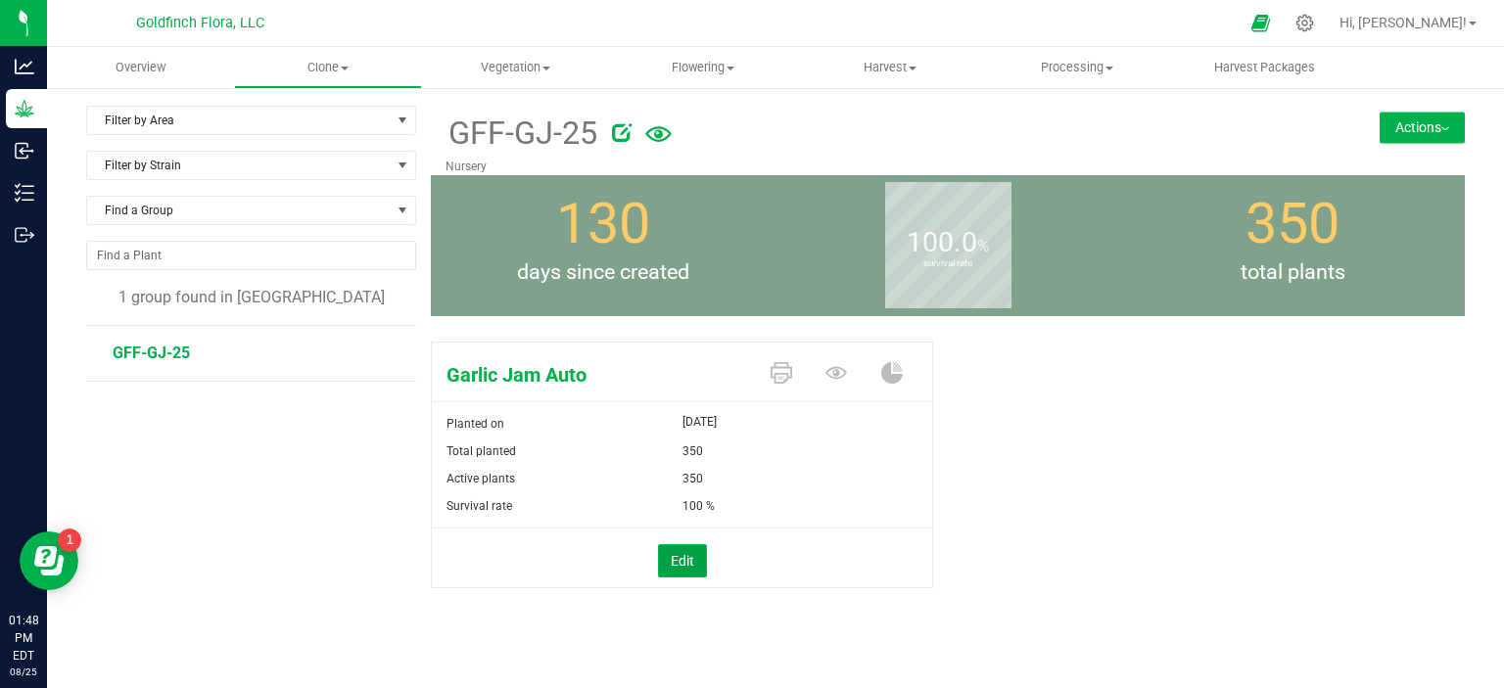
click at [674, 559] on button "Edit" at bounding box center [682, 560] width 49 height 33
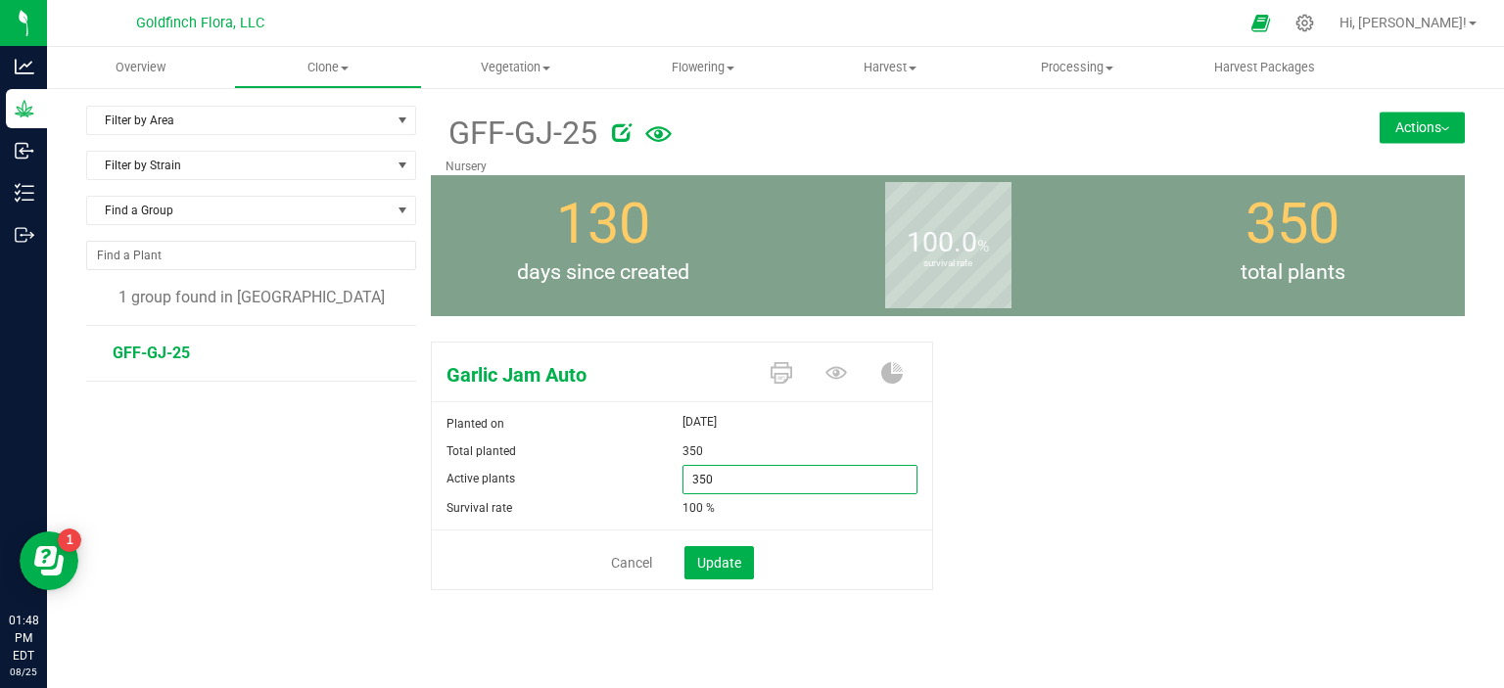
drag, startPoint x: 712, startPoint y: 477, endPoint x: 678, endPoint y: 477, distance: 33.3
click at [682, 477] on span "350 350" at bounding box center [800, 479] width 236 height 29
type input "300"
click at [720, 559] on span "Update" at bounding box center [719, 563] width 44 height 16
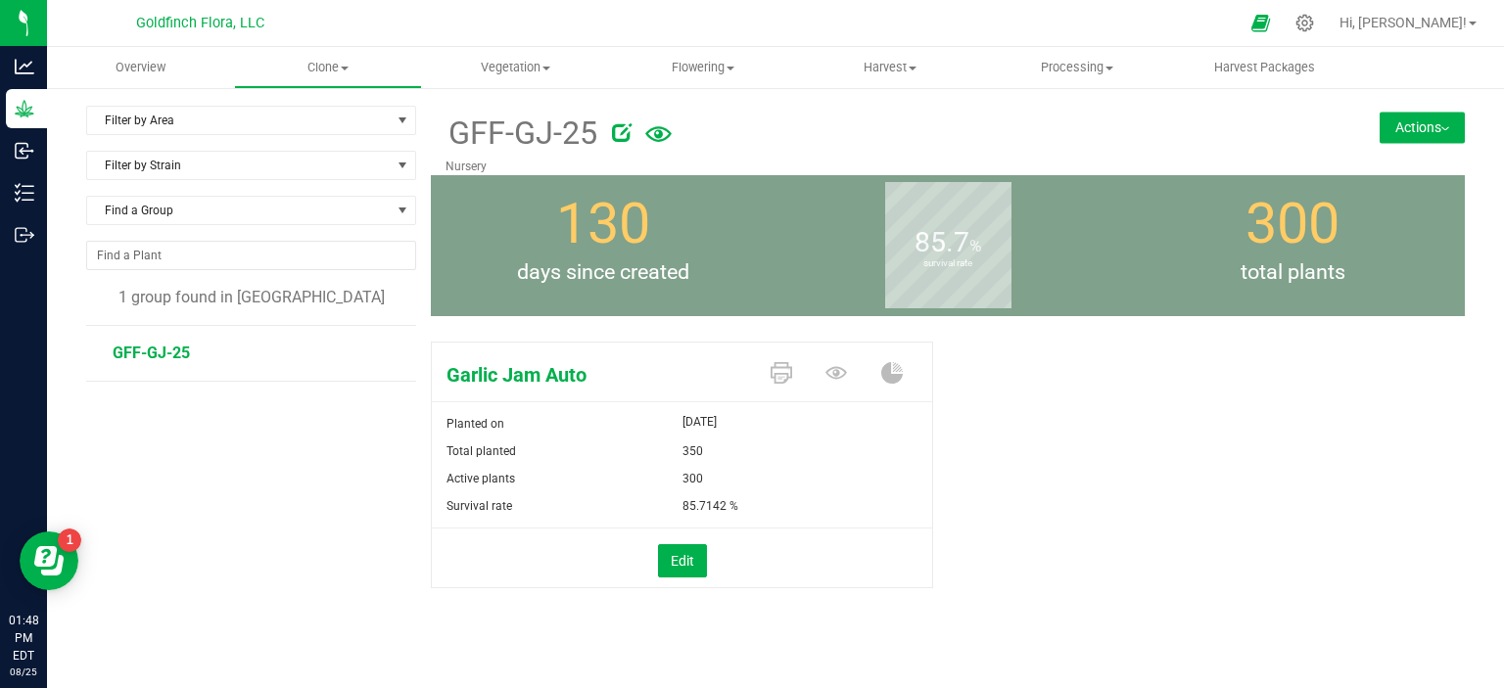
click at [1404, 120] on button "Actions" at bounding box center [1421, 127] width 85 height 31
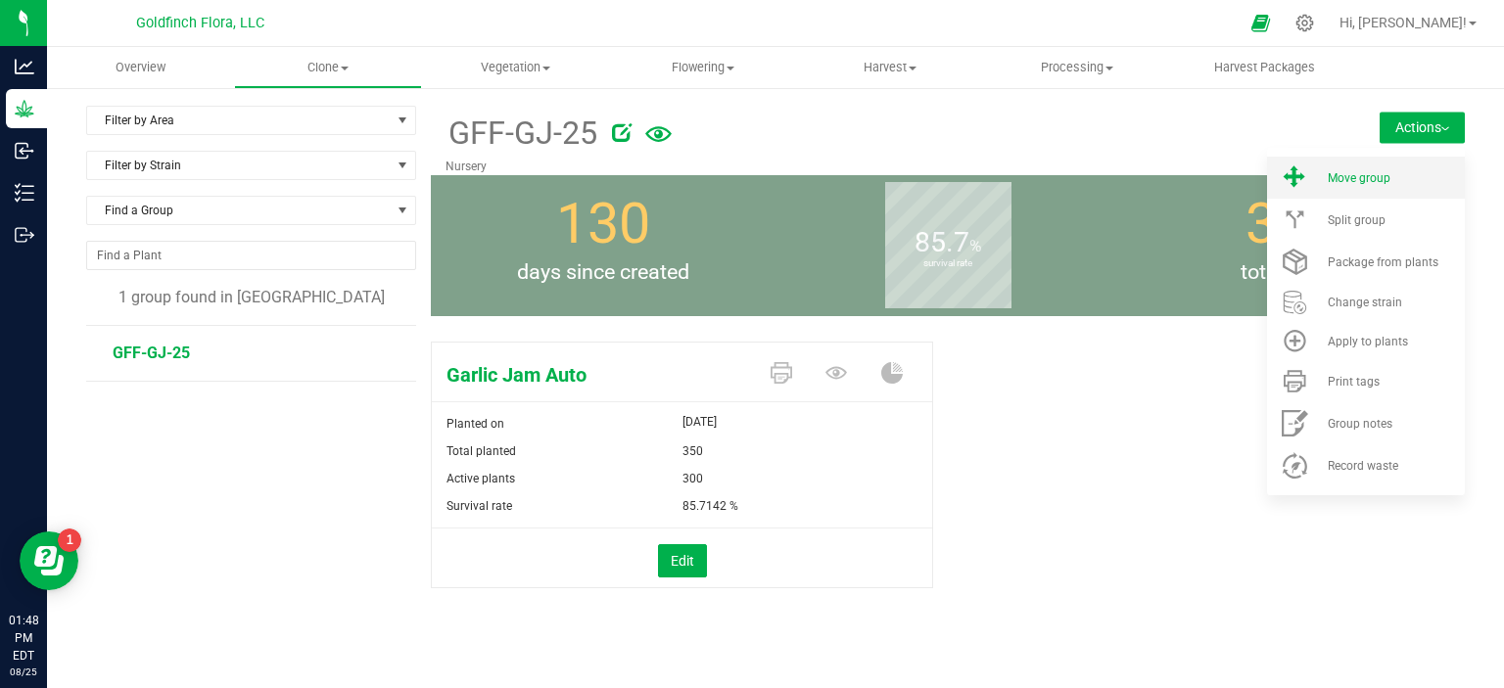
click at [1327, 178] on span "Move group" at bounding box center [1358, 178] width 63 height 14
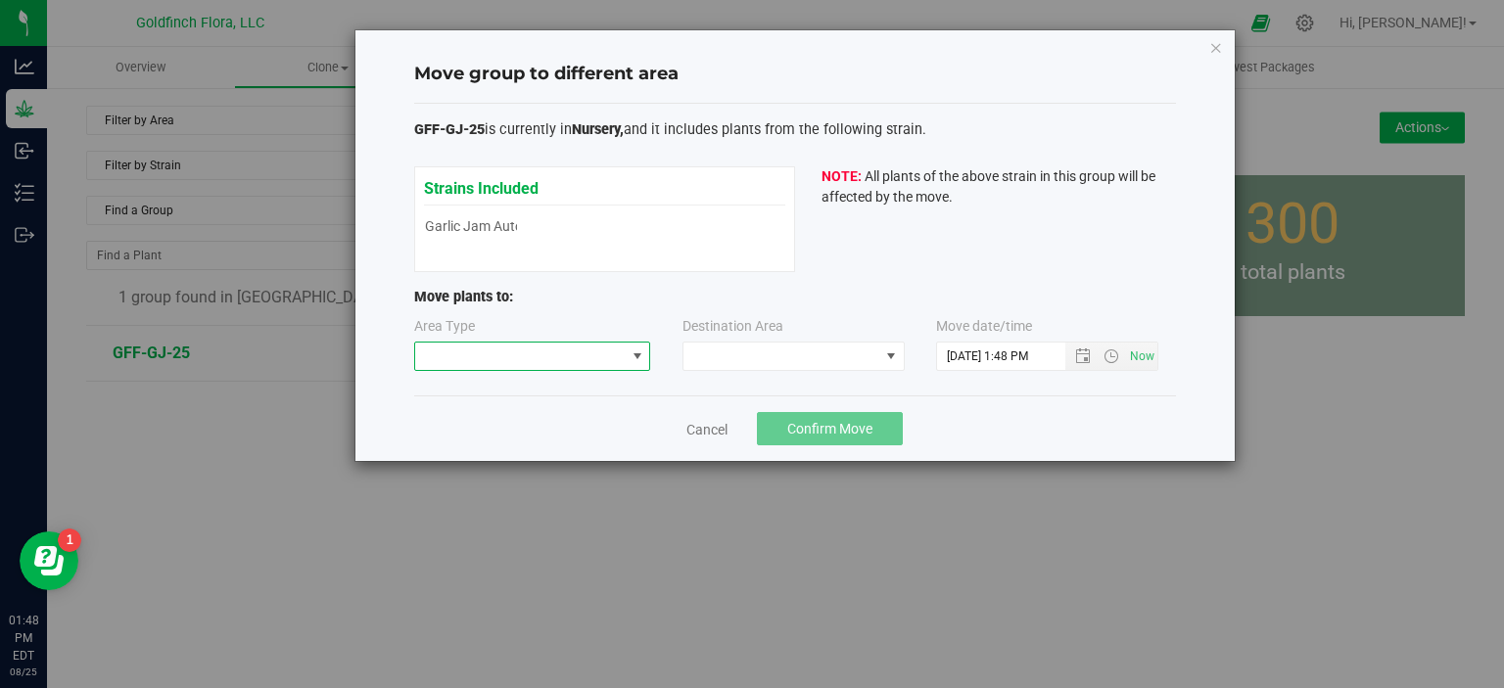
click at [641, 354] on span at bounding box center [637, 357] width 16 height 16
click at [546, 430] on li "Vegetative" at bounding box center [531, 424] width 235 height 33
click at [887, 350] on span at bounding box center [891, 357] width 16 height 16
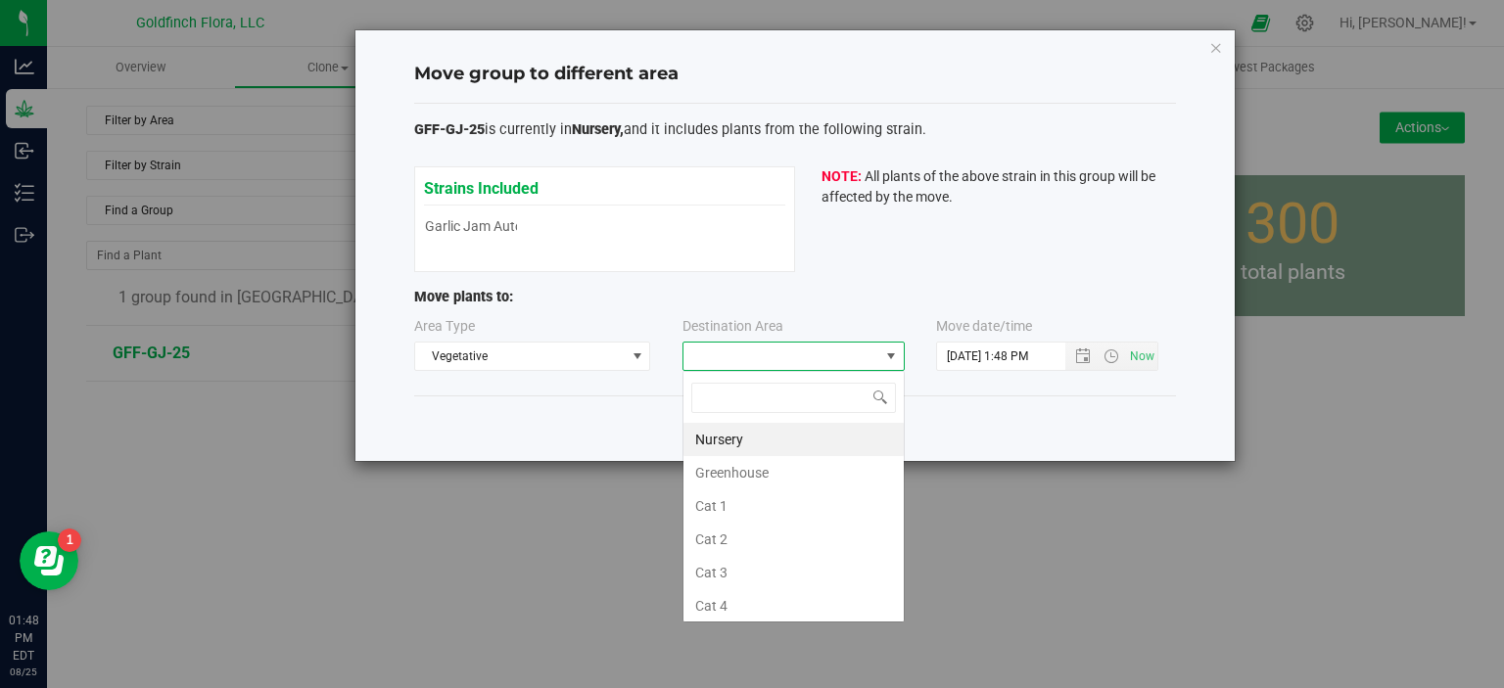
scroll to position [28, 222]
click at [782, 469] on li "Greenhouse" at bounding box center [793, 472] width 220 height 33
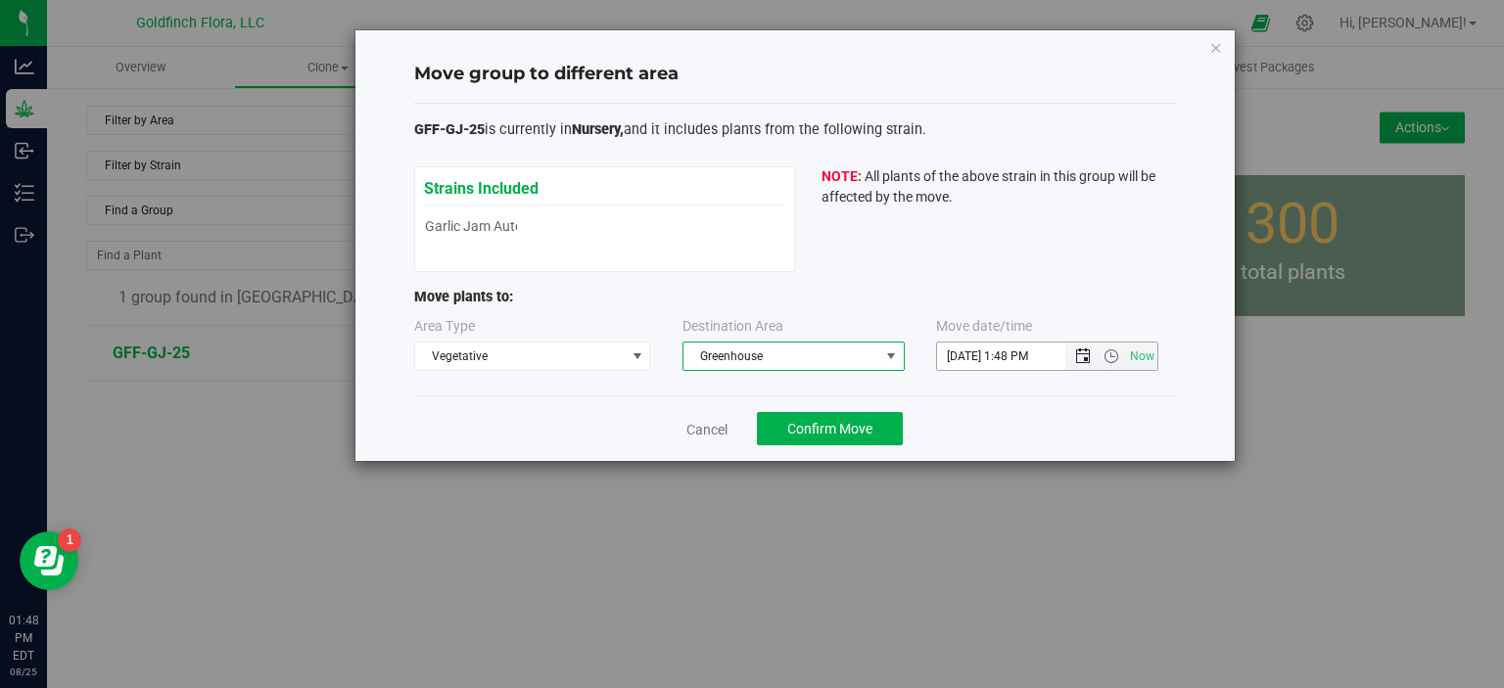
click at [1081, 354] on span "Open the date view" at bounding box center [1083, 357] width 16 height 16
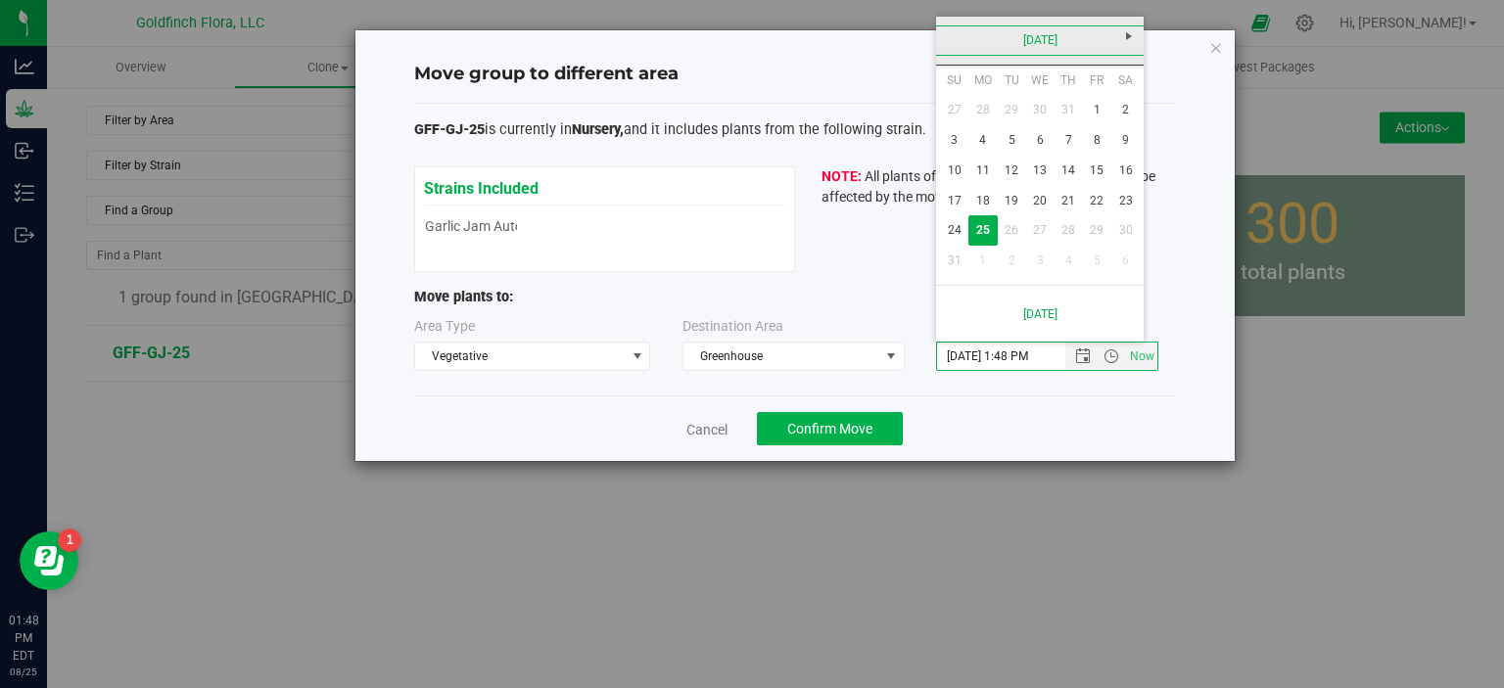
click at [1019, 38] on link "[DATE]" at bounding box center [1040, 40] width 210 height 30
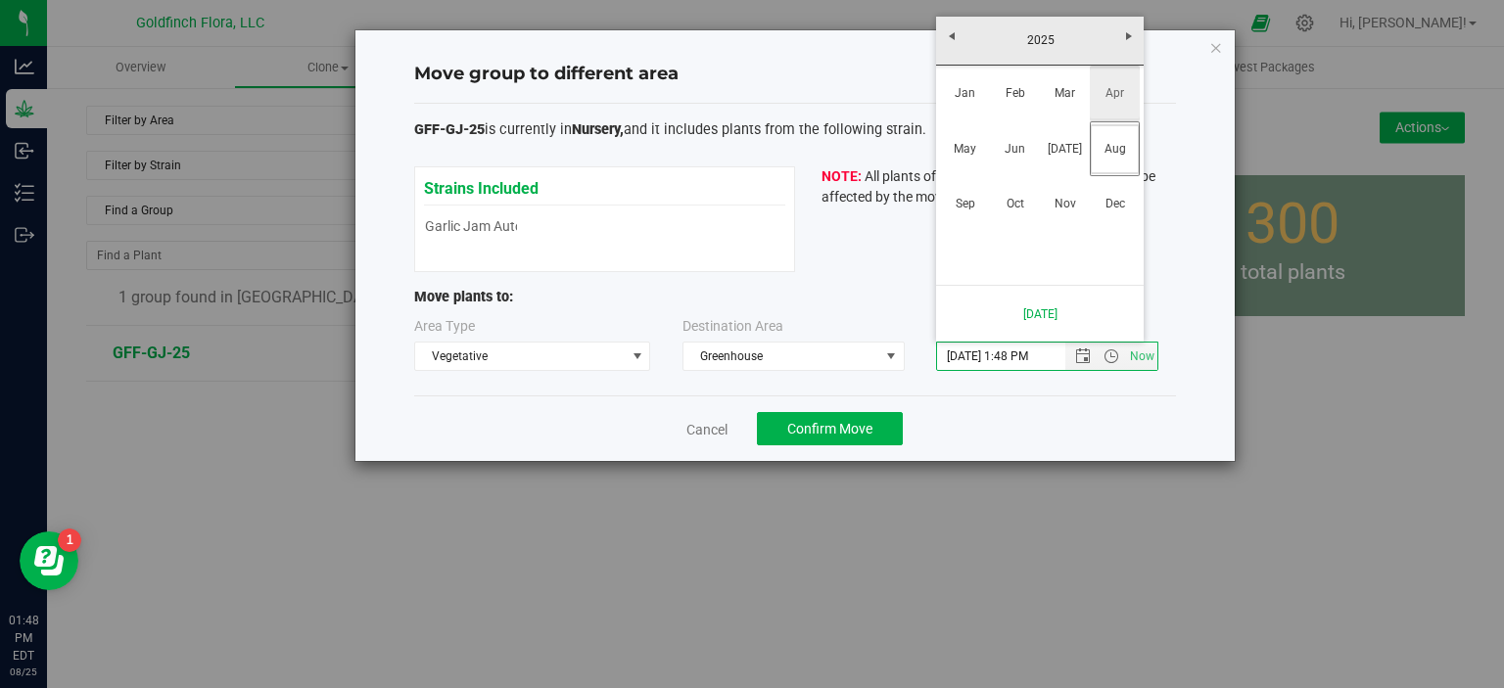
click at [1109, 101] on link "Apr" at bounding box center [1115, 94] width 50 height 50
click at [1073, 167] on link "17" at bounding box center [1068, 171] width 28 height 30
type input "4/17/2025 1:48 PM"
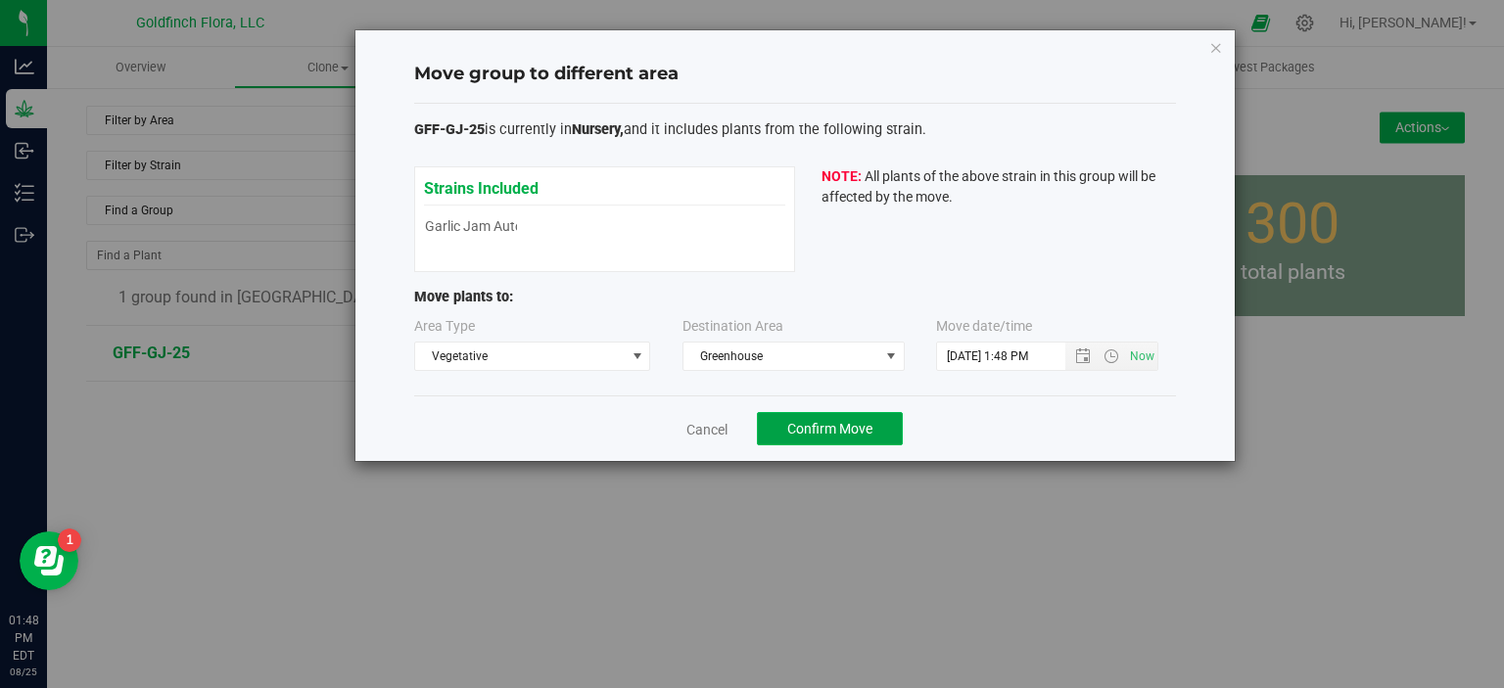
click at [816, 424] on span "Confirm Move" at bounding box center [829, 429] width 85 height 16
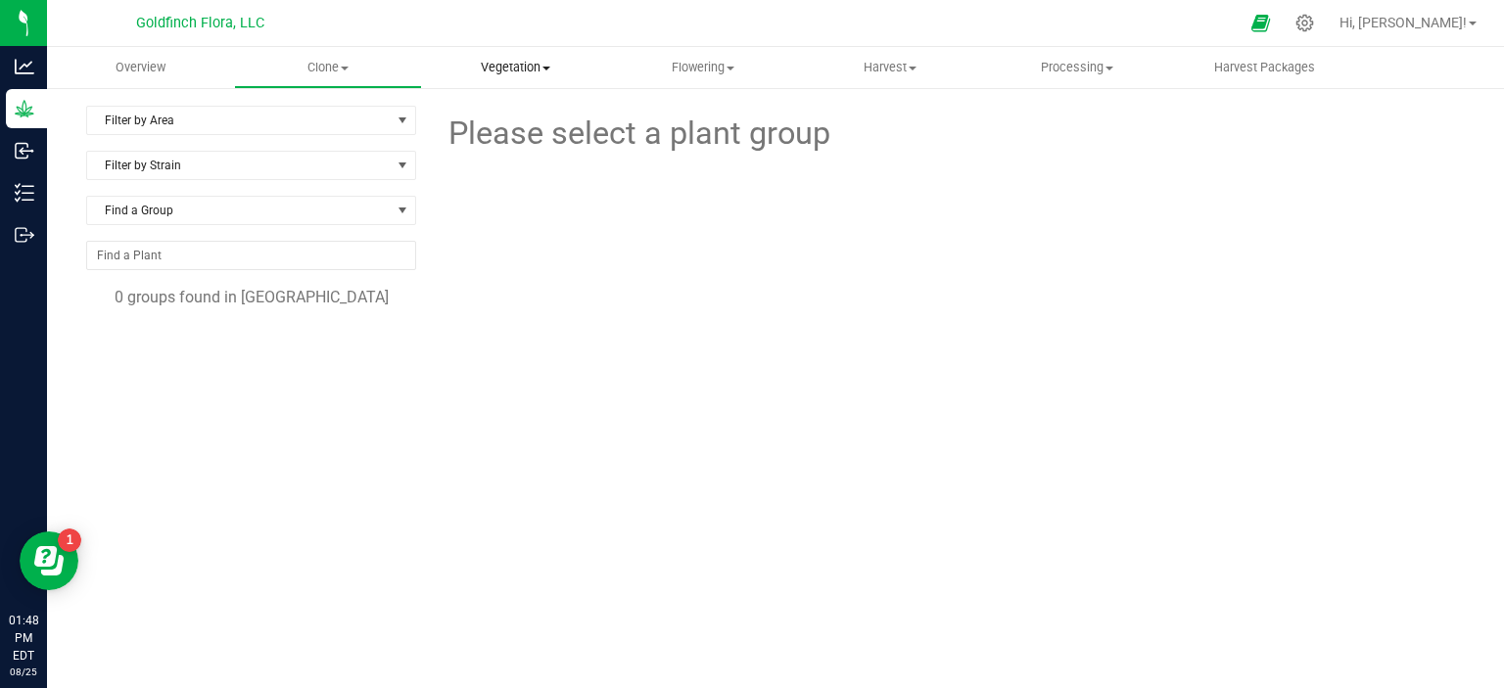
click at [524, 70] on span "Vegetation" at bounding box center [515, 68] width 185 height 18
click at [483, 116] on span "Veg groups" at bounding box center [484, 118] width 124 height 17
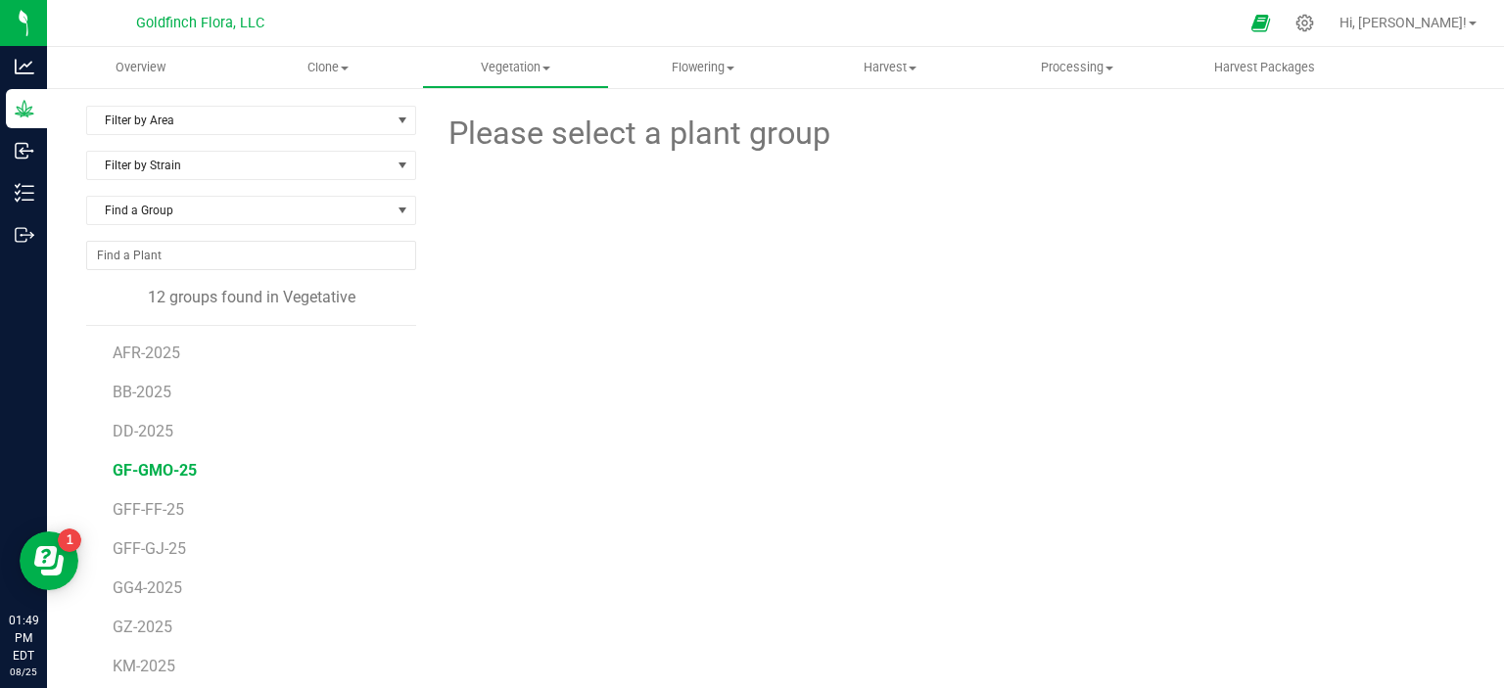
click at [161, 467] on span "GF-GMO-25" at bounding box center [155, 470] width 84 height 19
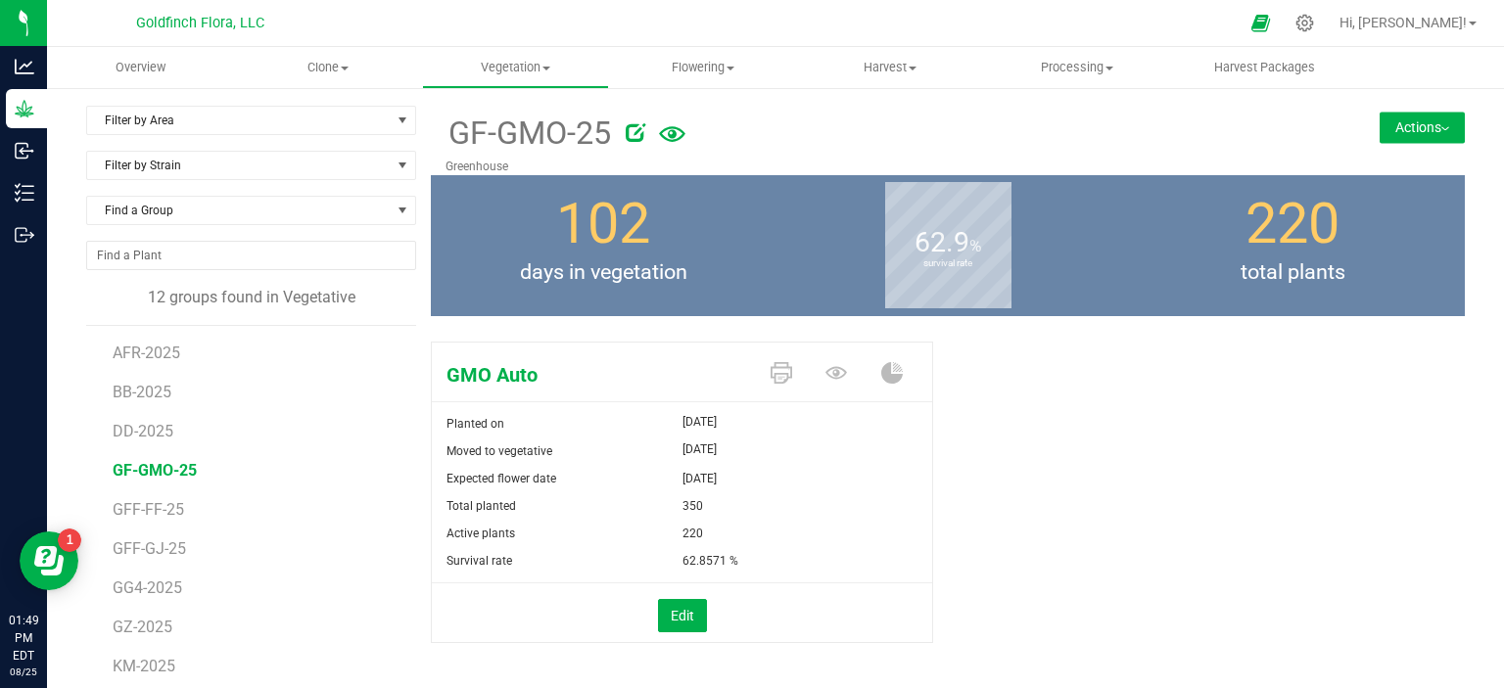
click at [1389, 125] on button "Actions" at bounding box center [1421, 127] width 85 height 31
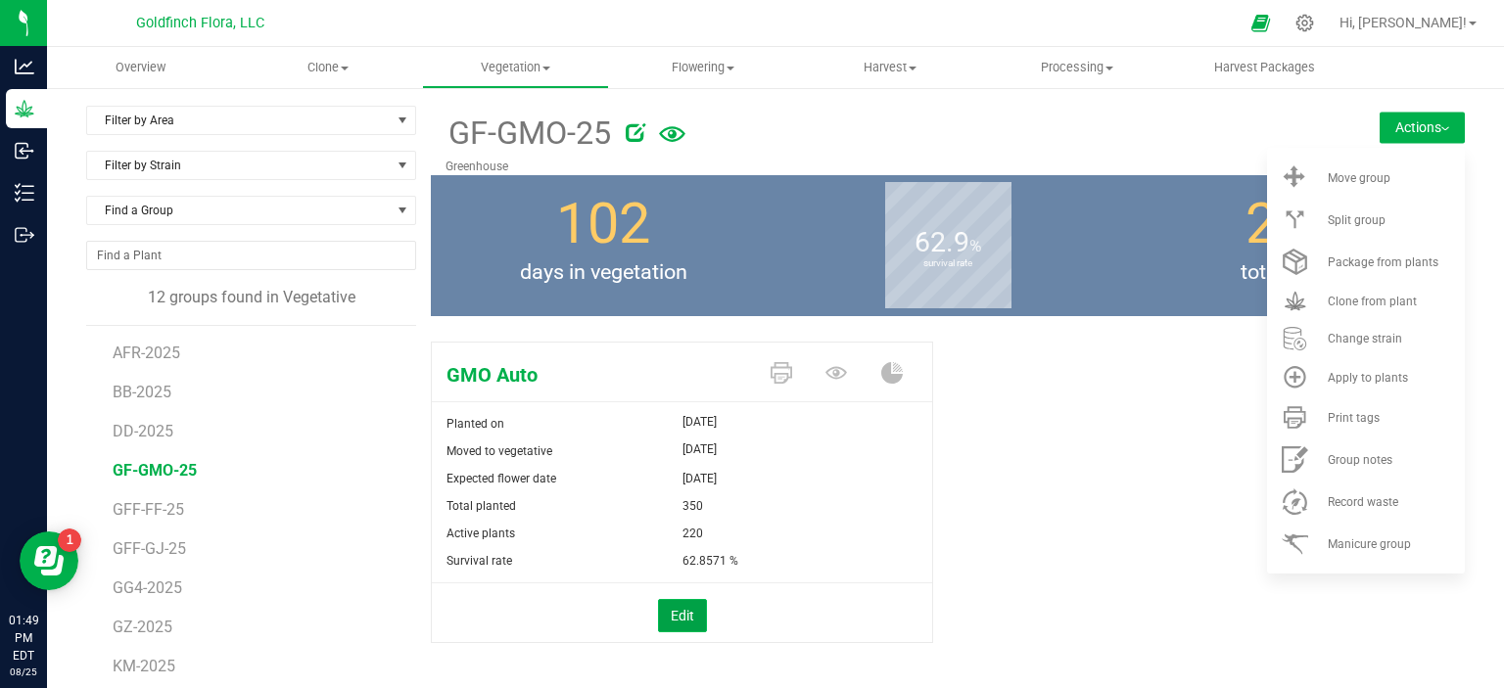
click at [680, 609] on button "Edit" at bounding box center [682, 615] width 49 height 33
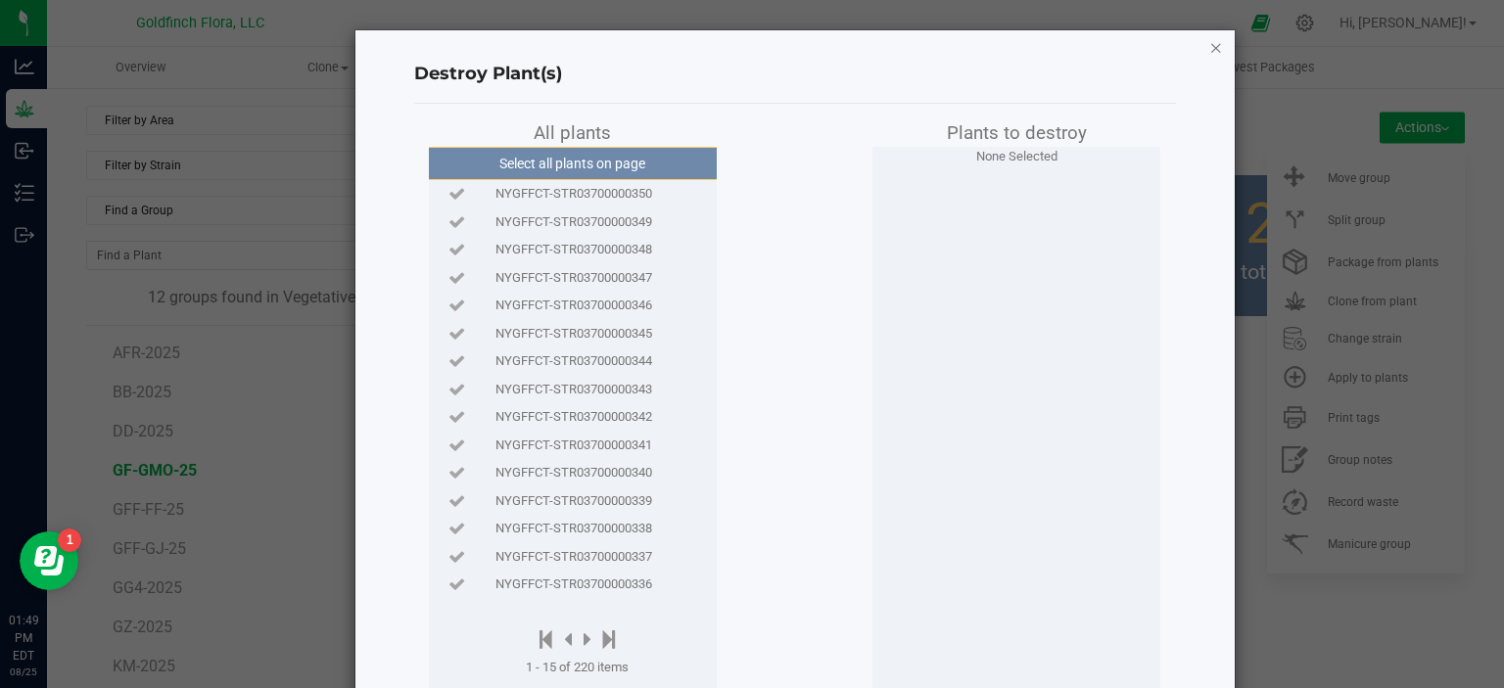
click at [1209, 46] on icon "button" at bounding box center [1216, 46] width 14 height 23
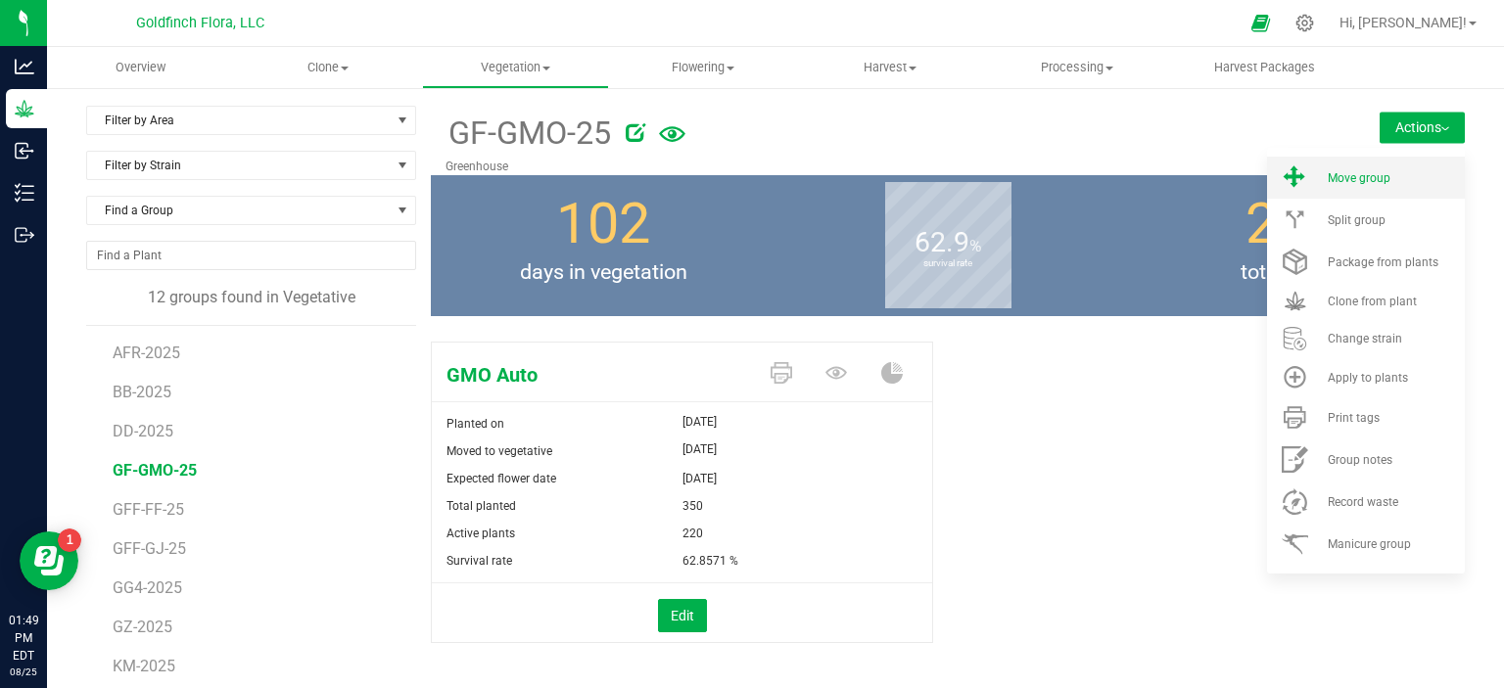
click at [1327, 175] on span "Move group" at bounding box center [1358, 178] width 63 height 14
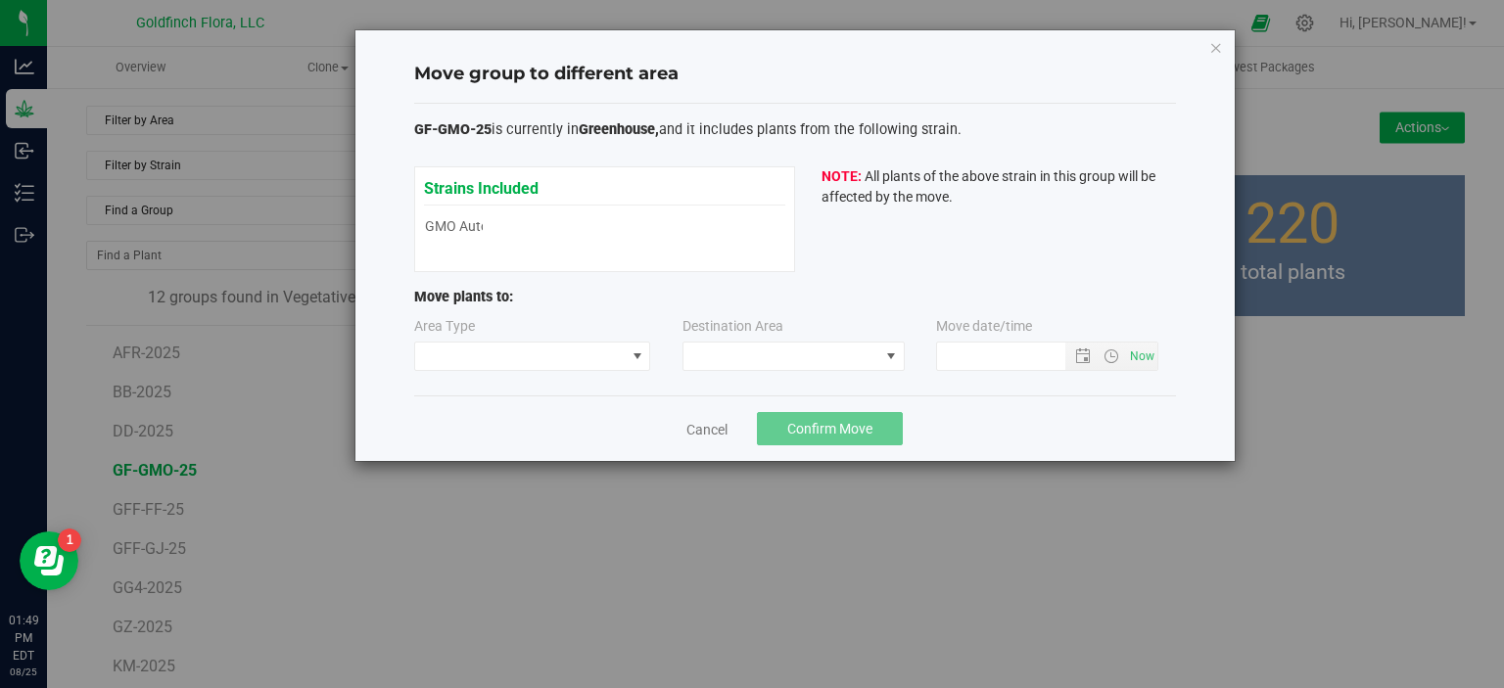
type input "8/25/2025 1:49 PM"
click at [641, 351] on span at bounding box center [637, 357] width 16 height 16
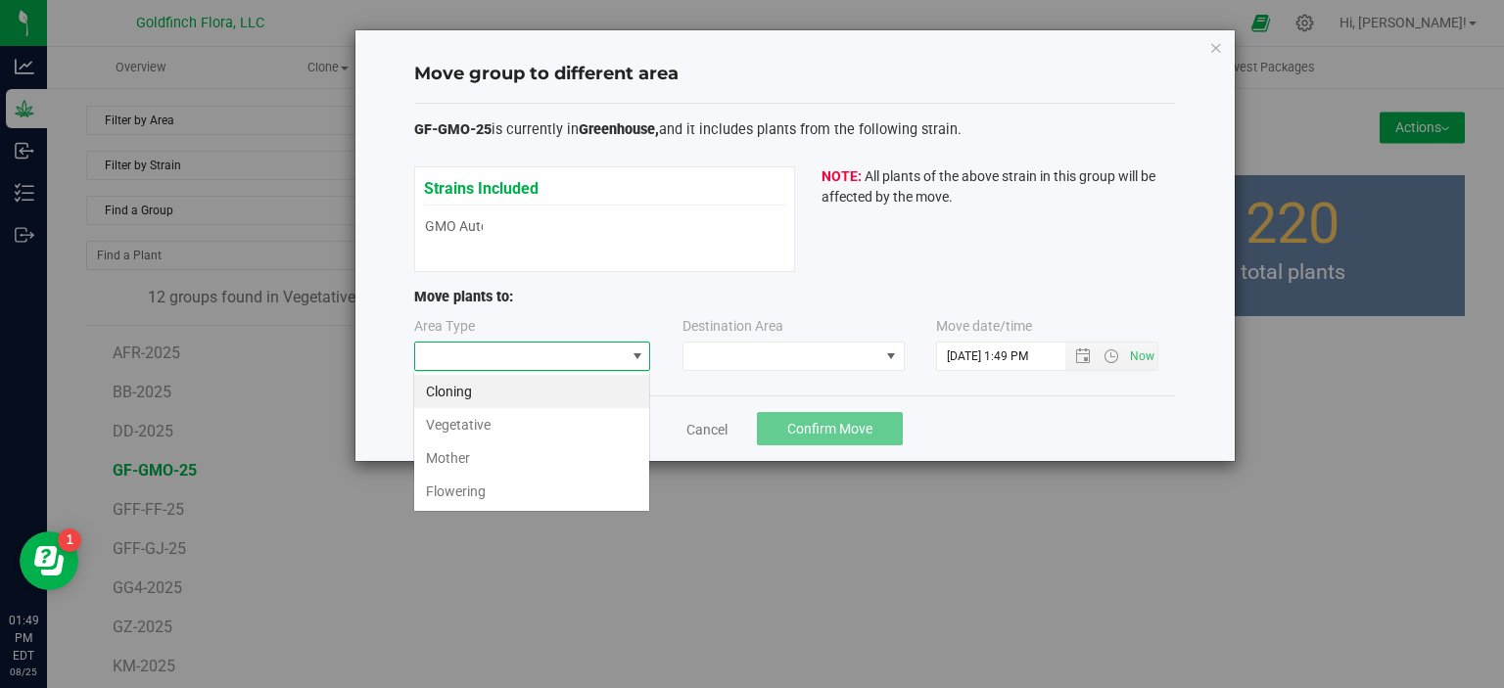
scroll to position [28, 236]
click at [552, 396] on li "Cloning" at bounding box center [531, 391] width 235 height 33
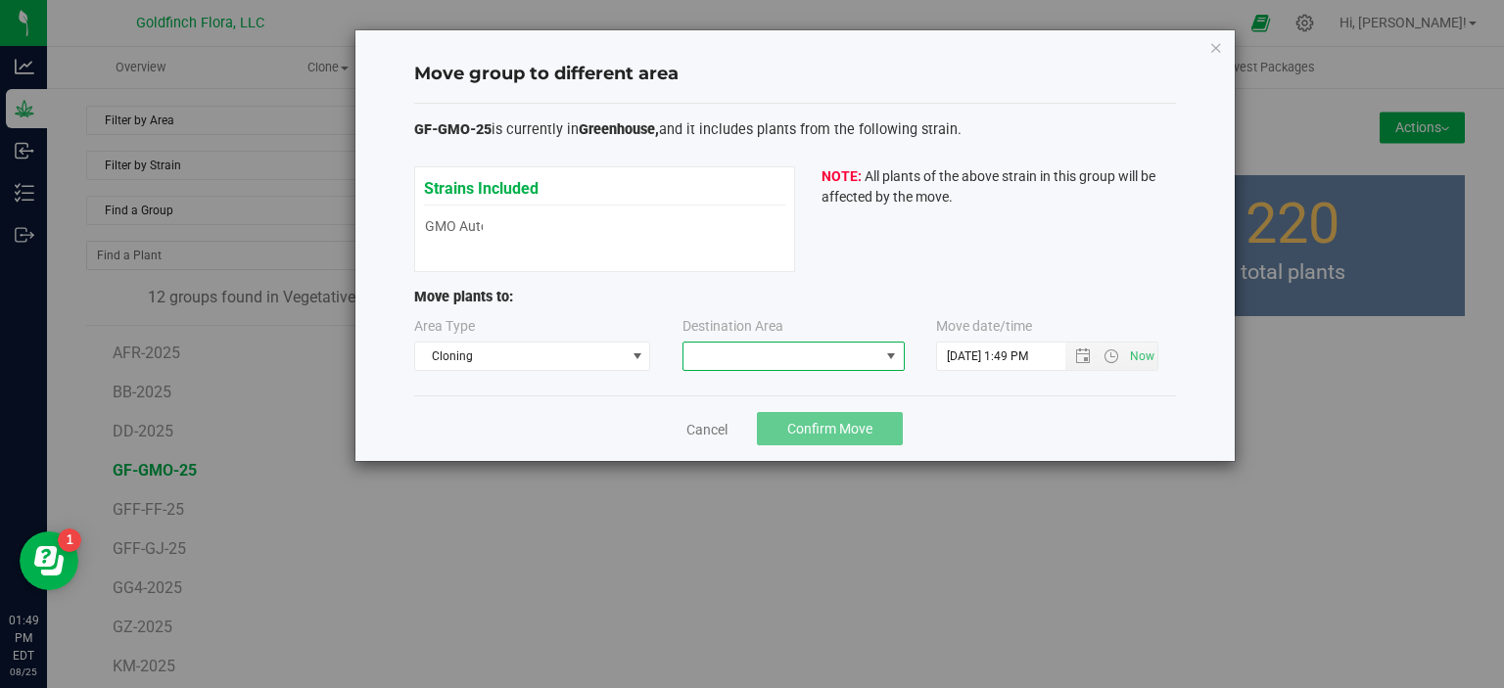
click at [893, 352] on span at bounding box center [891, 357] width 16 height 16
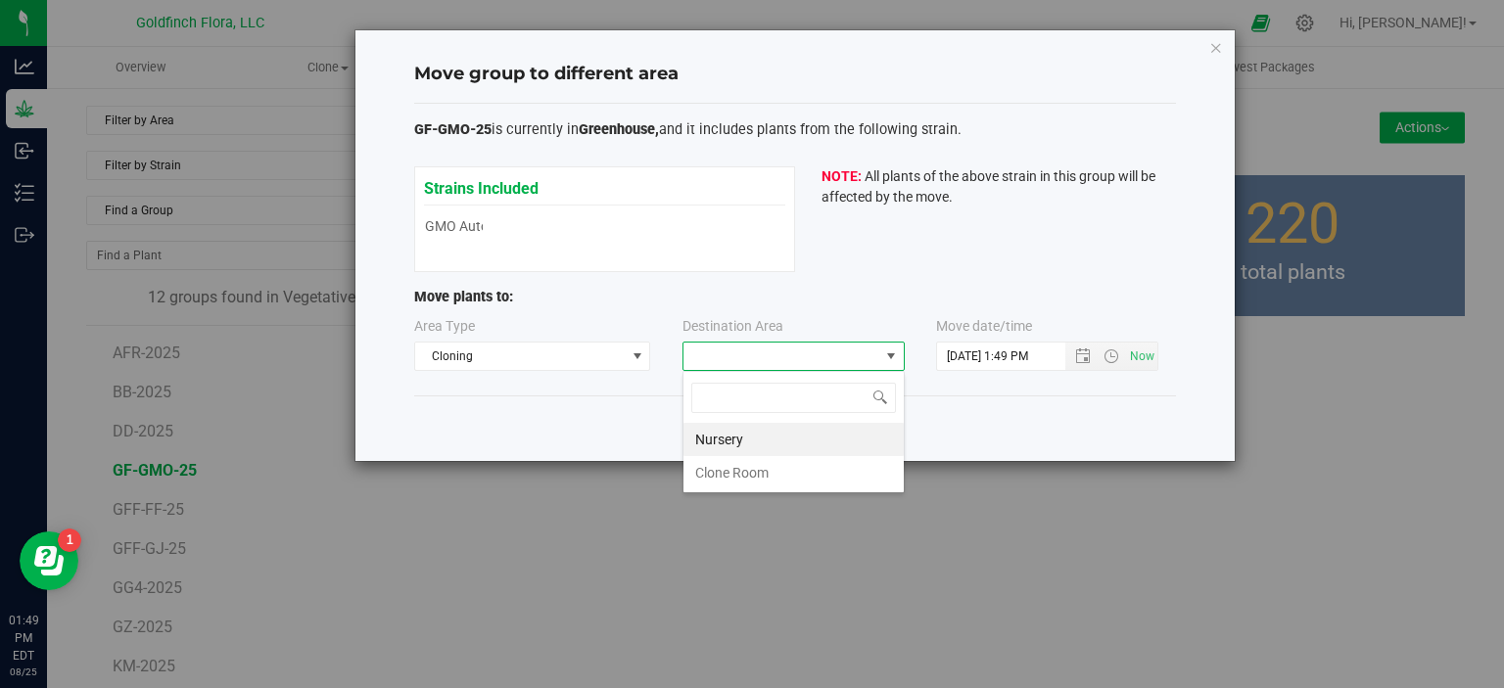
scroll to position [28, 222]
click at [767, 443] on li "Nursery" at bounding box center [793, 439] width 220 height 33
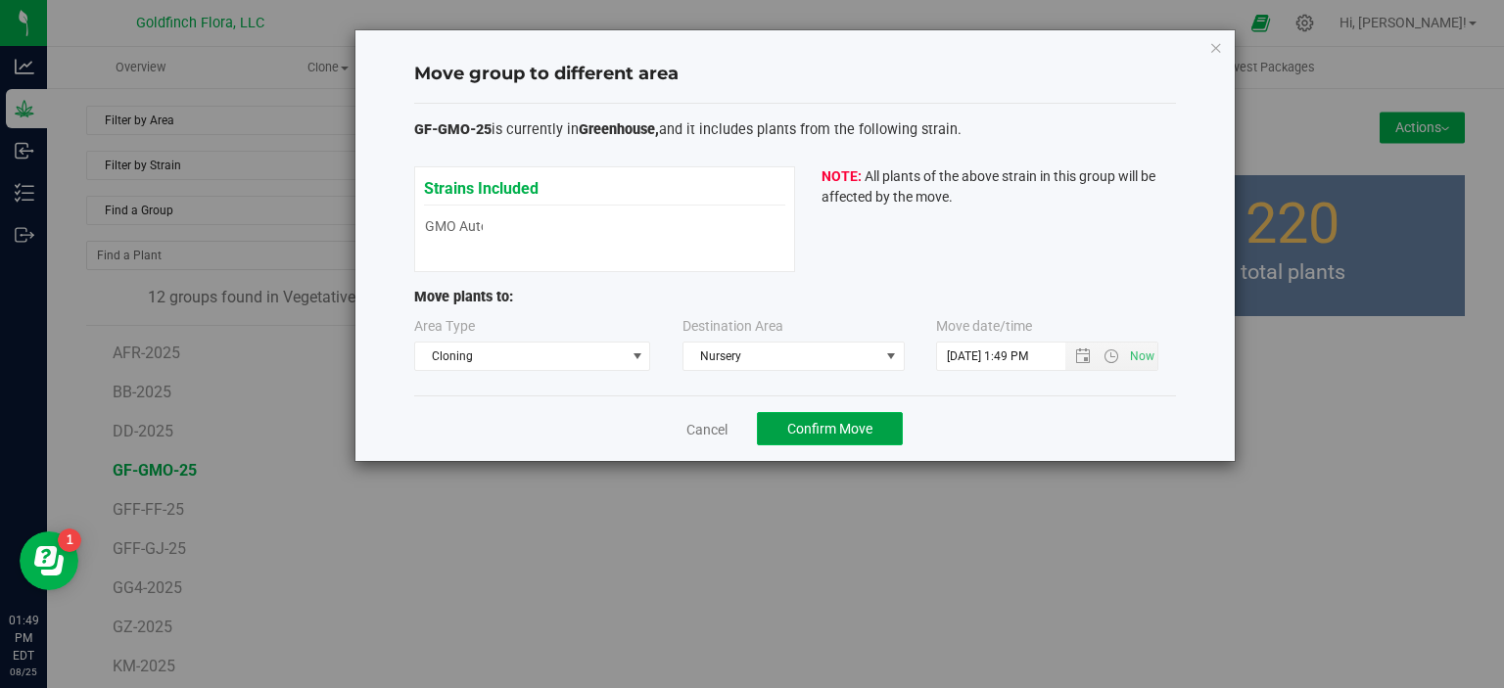
click at [823, 422] on span "Confirm Move" at bounding box center [829, 429] width 85 height 16
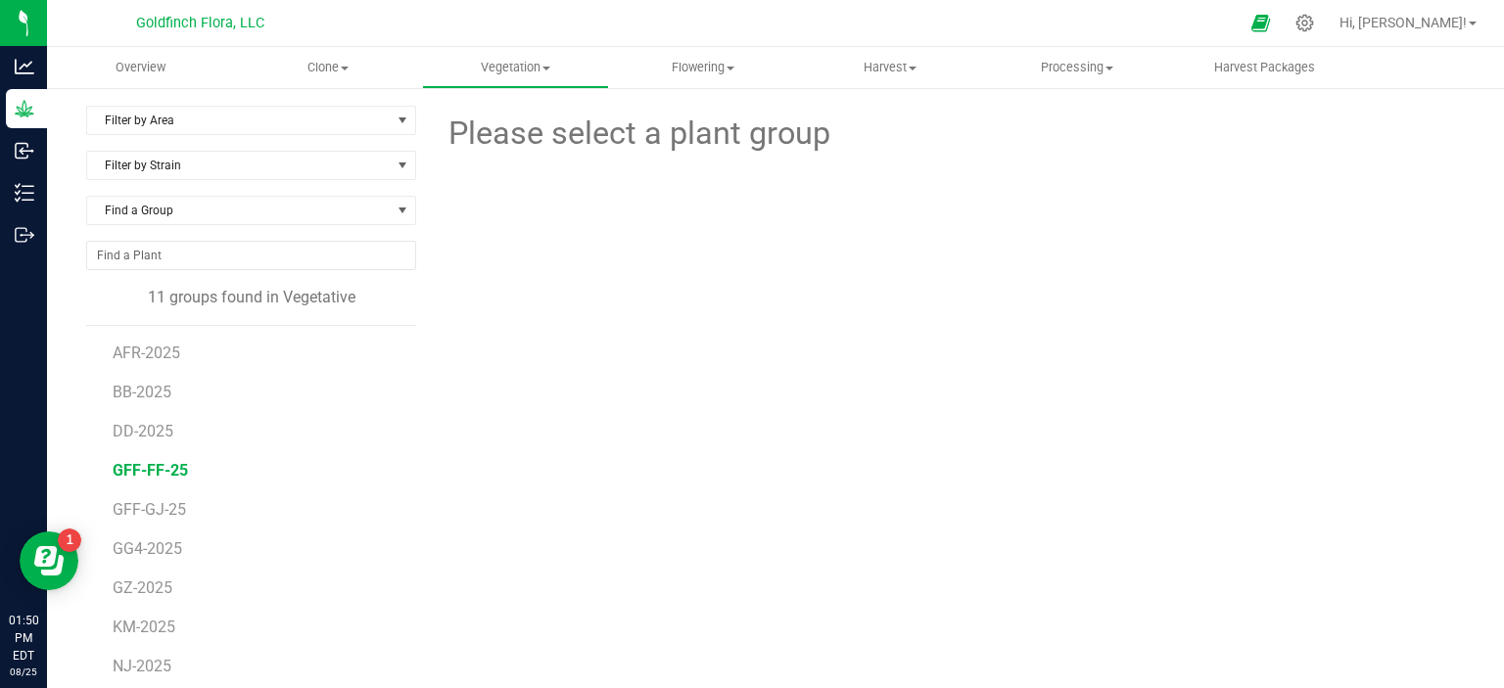
click at [151, 468] on span "GFF-FF-25" at bounding box center [150, 470] width 75 height 19
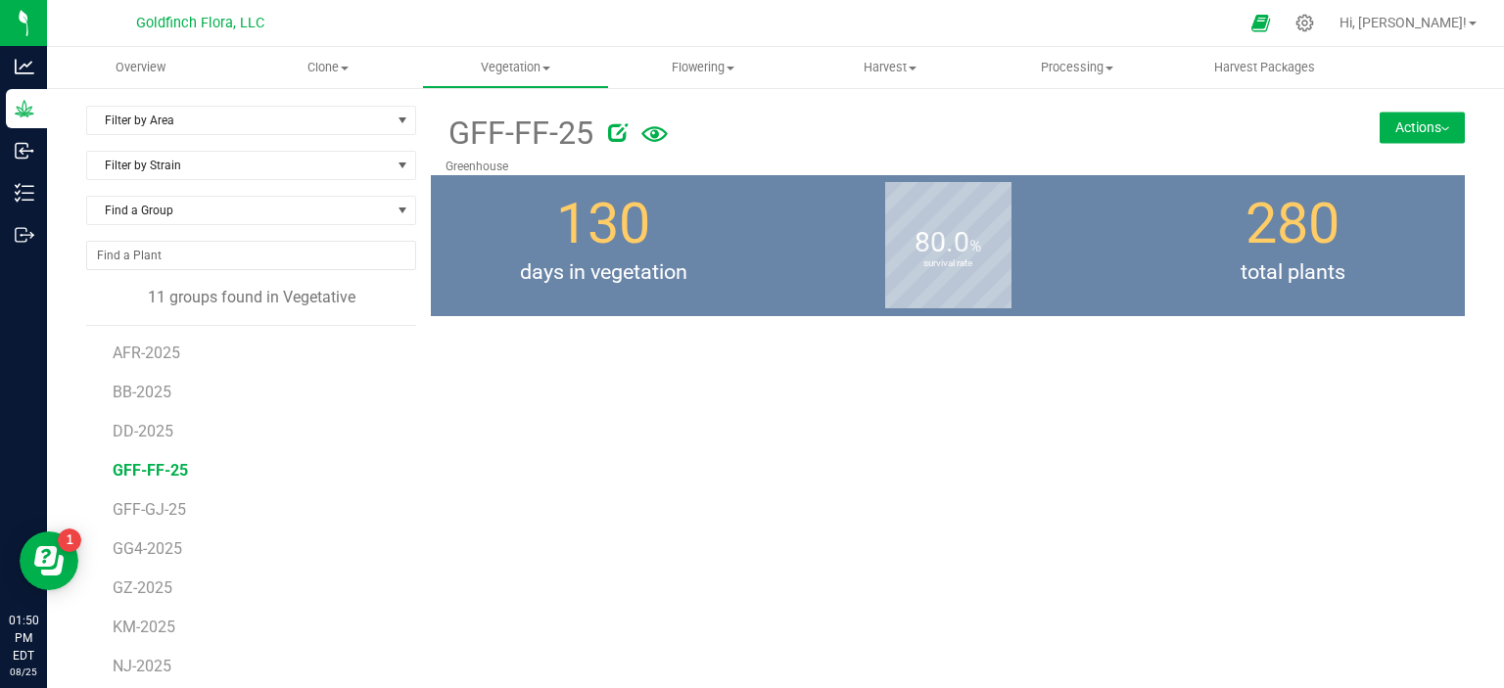
click at [1389, 121] on button "Actions" at bounding box center [1421, 127] width 85 height 31
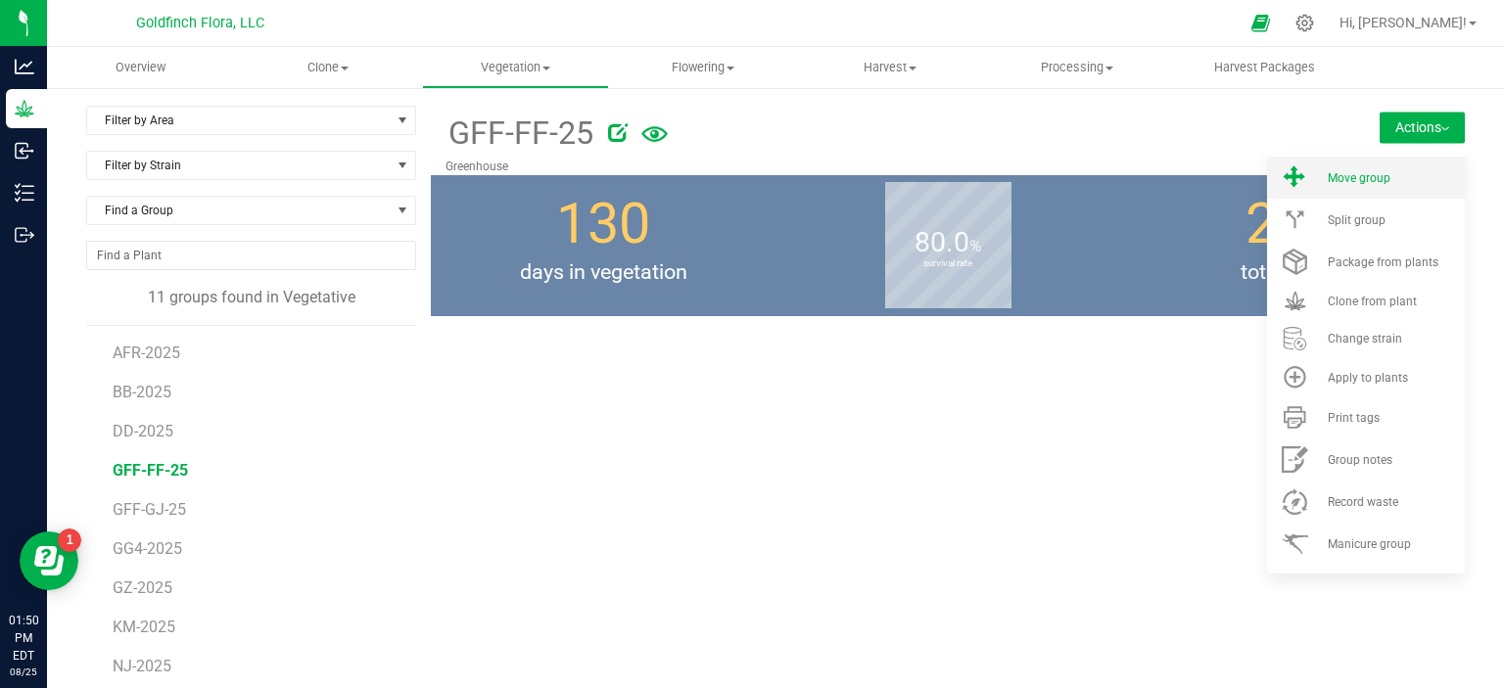
click at [1354, 172] on span "Move group" at bounding box center [1358, 178] width 63 height 14
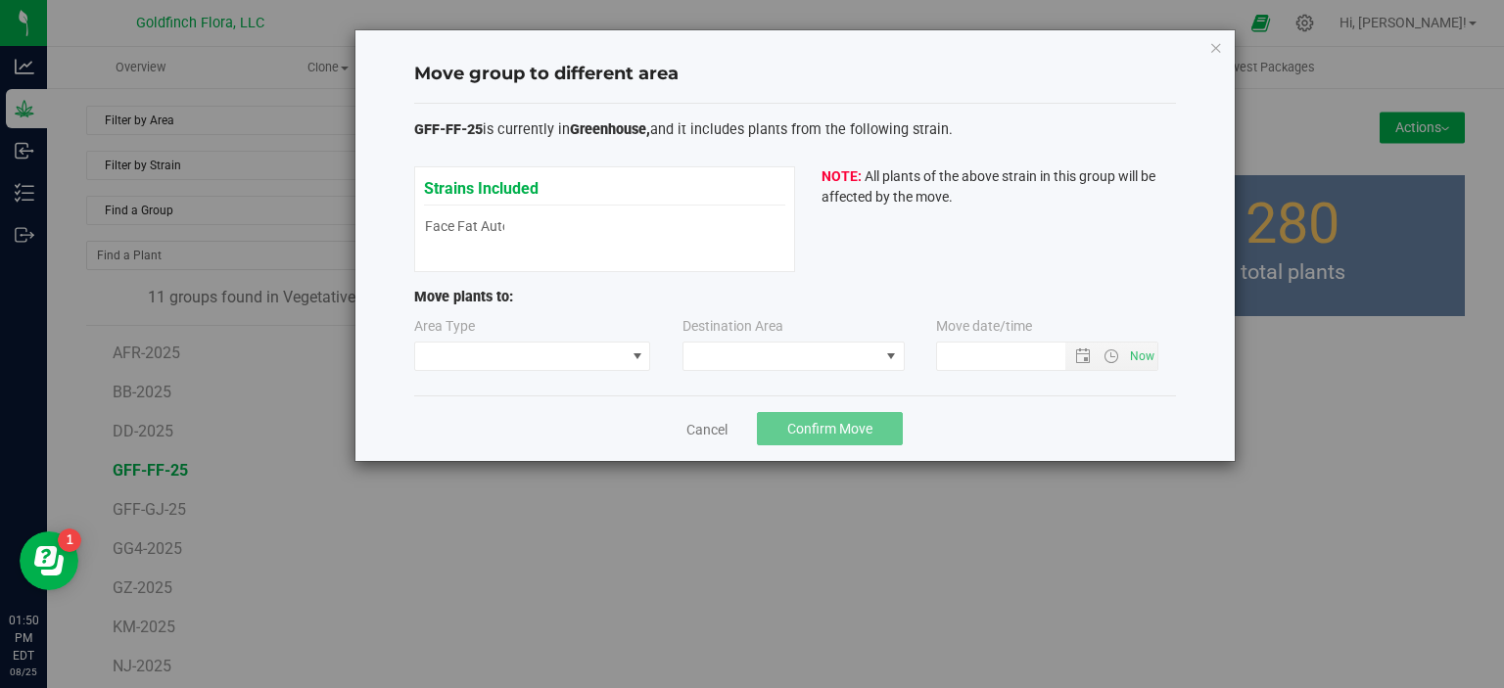
type input "8/25/2025 1:50 PM"
click at [639, 351] on span at bounding box center [637, 357] width 16 height 16
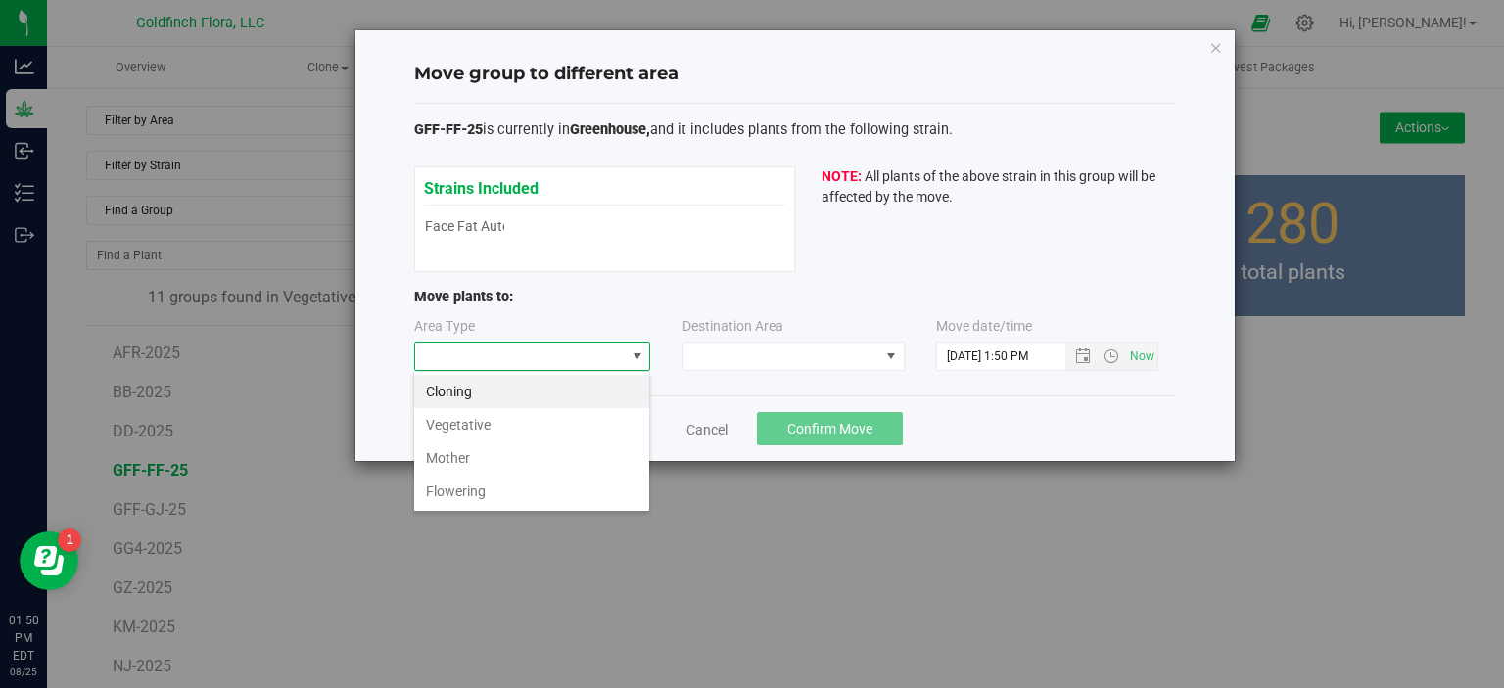
scroll to position [28, 236]
click at [529, 391] on li "Cloning" at bounding box center [531, 391] width 235 height 33
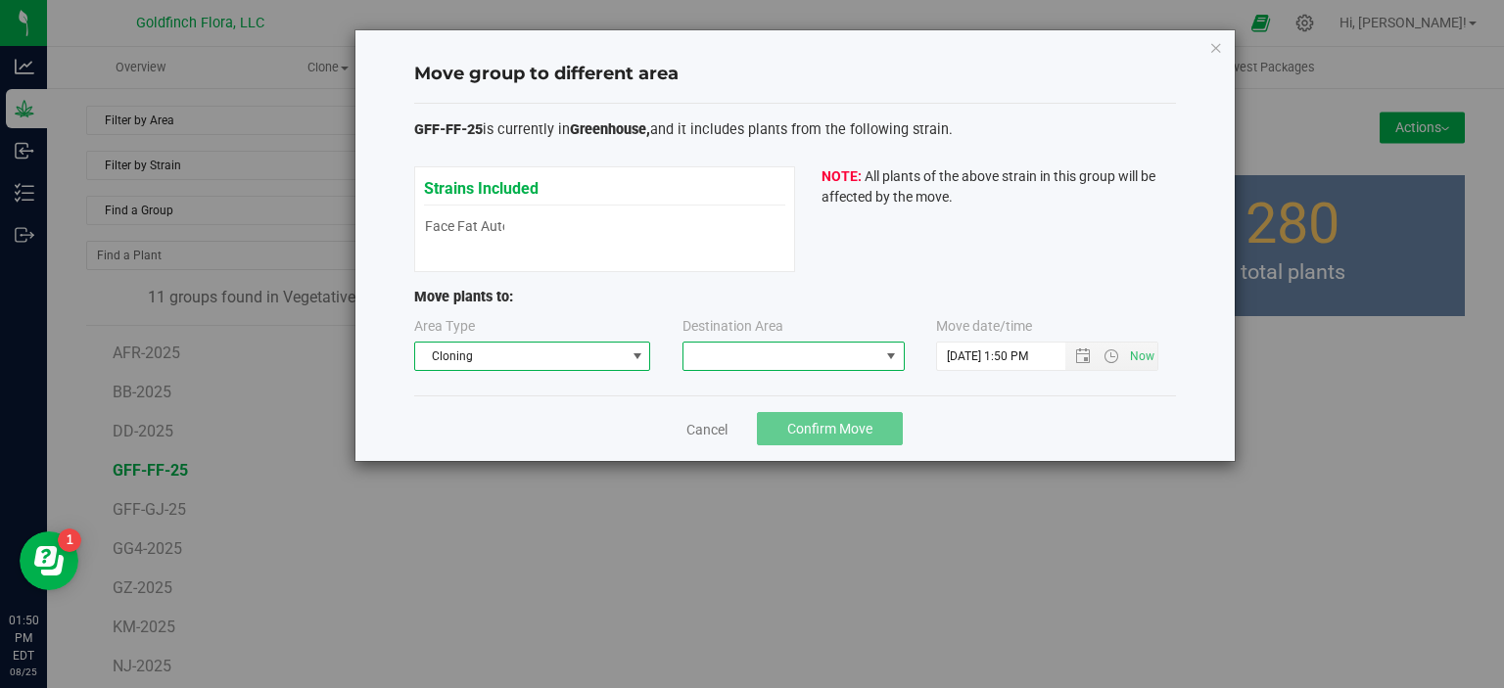
click at [890, 355] on span at bounding box center [891, 357] width 16 height 16
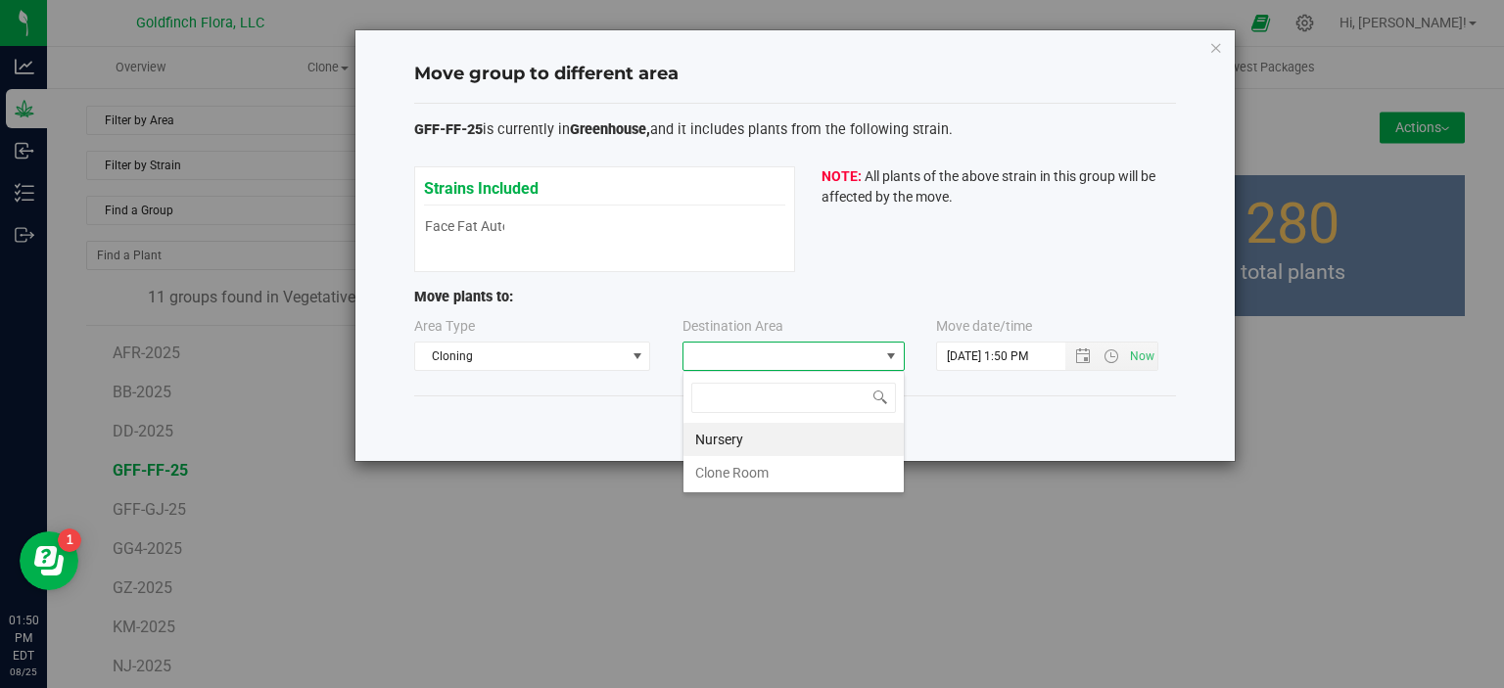
scroll to position [28, 222]
click at [776, 446] on li "Nursery" at bounding box center [793, 439] width 220 height 33
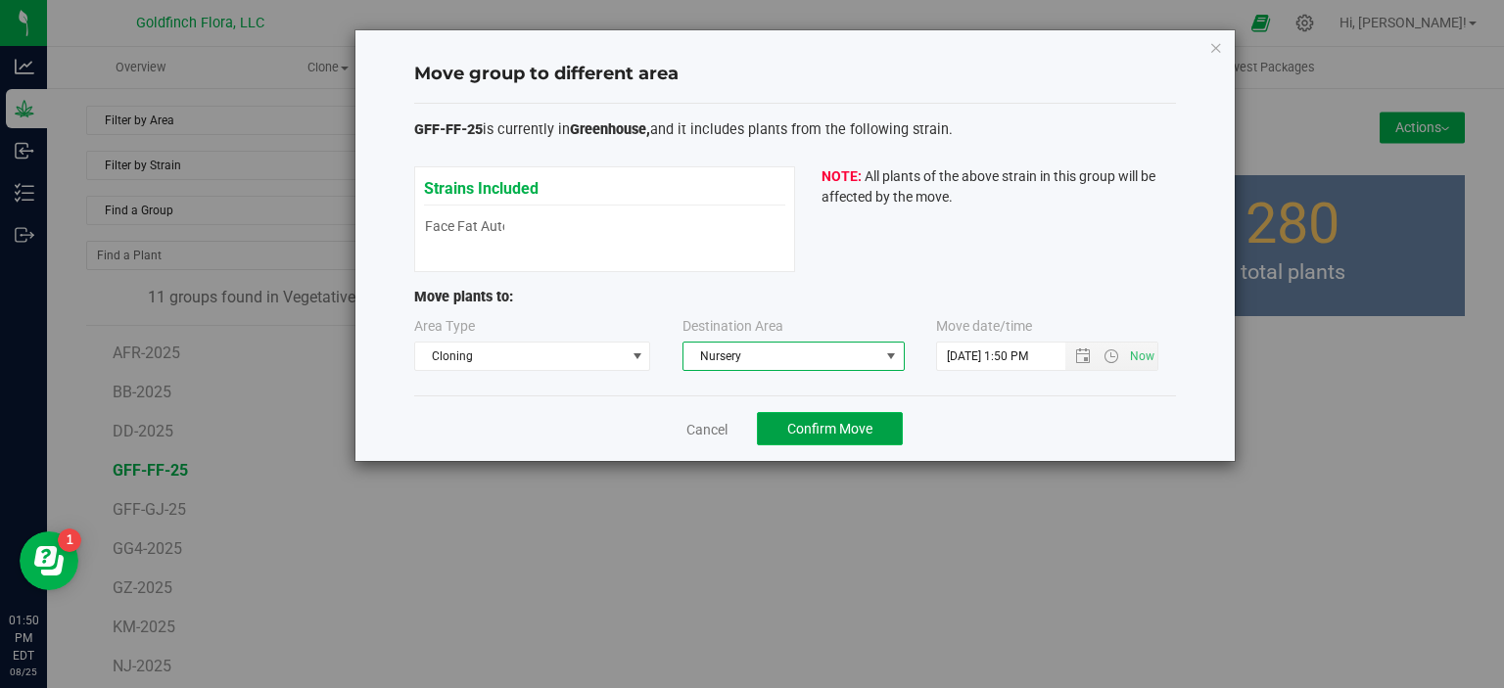
click at [826, 421] on span "Confirm Move" at bounding box center [829, 429] width 85 height 16
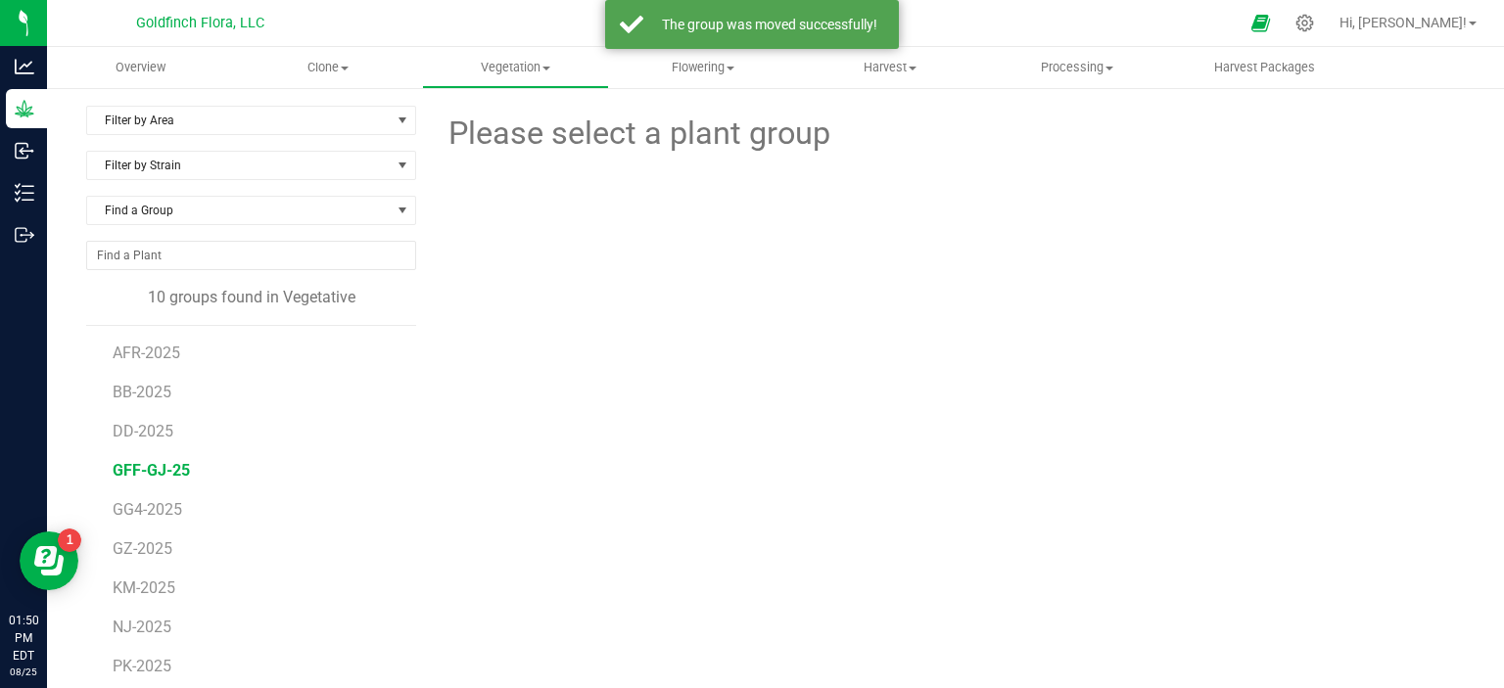
click at [158, 465] on span "GFF-GJ-25" at bounding box center [151, 470] width 77 height 19
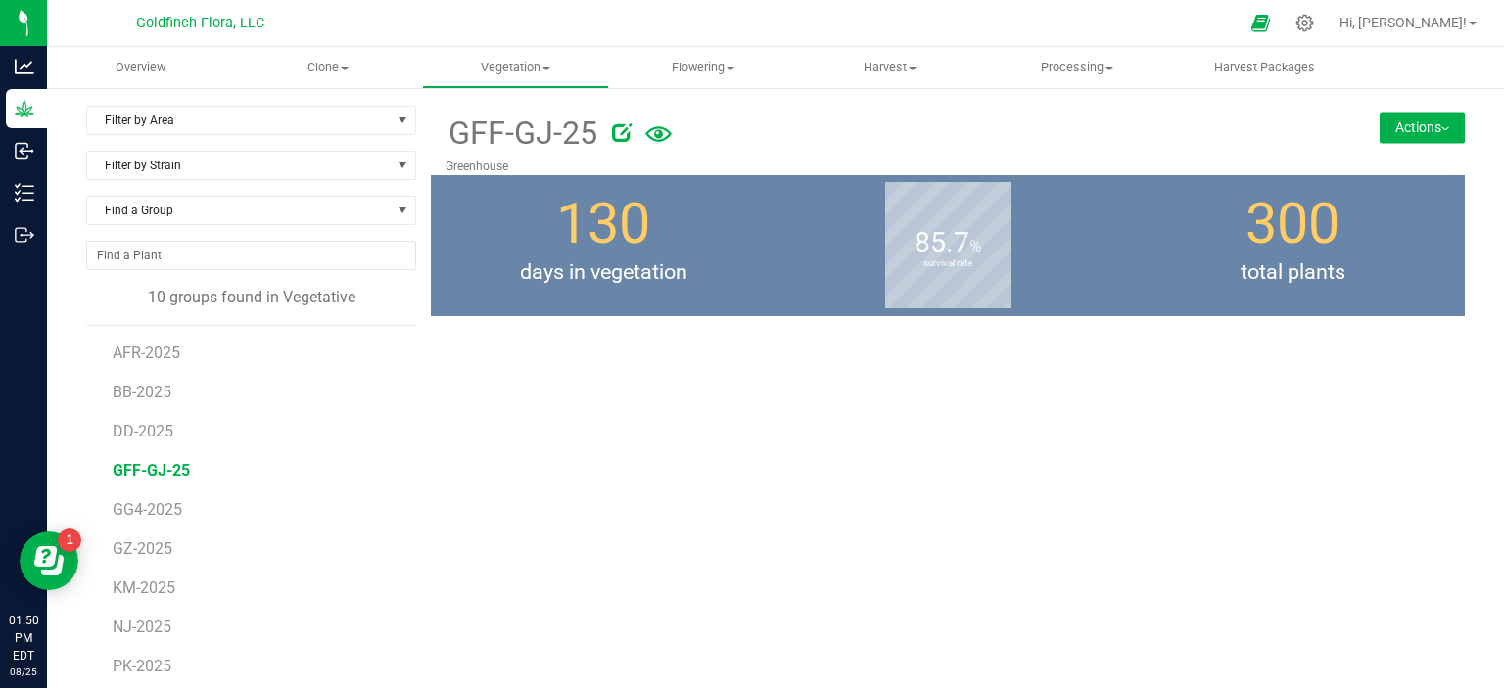
click at [1383, 120] on button "Actions" at bounding box center [1421, 127] width 85 height 31
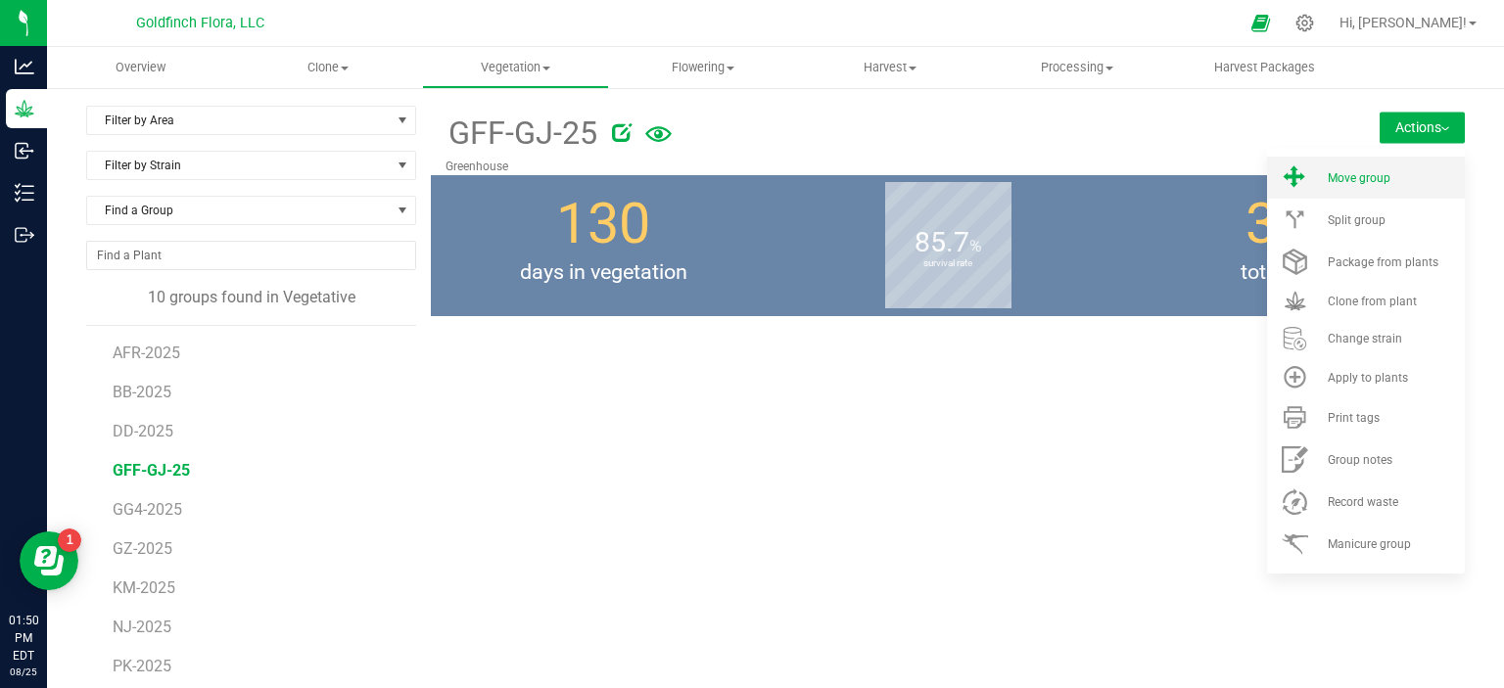
click at [1344, 171] on span "Move group" at bounding box center [1358, 178] width 63 height 14
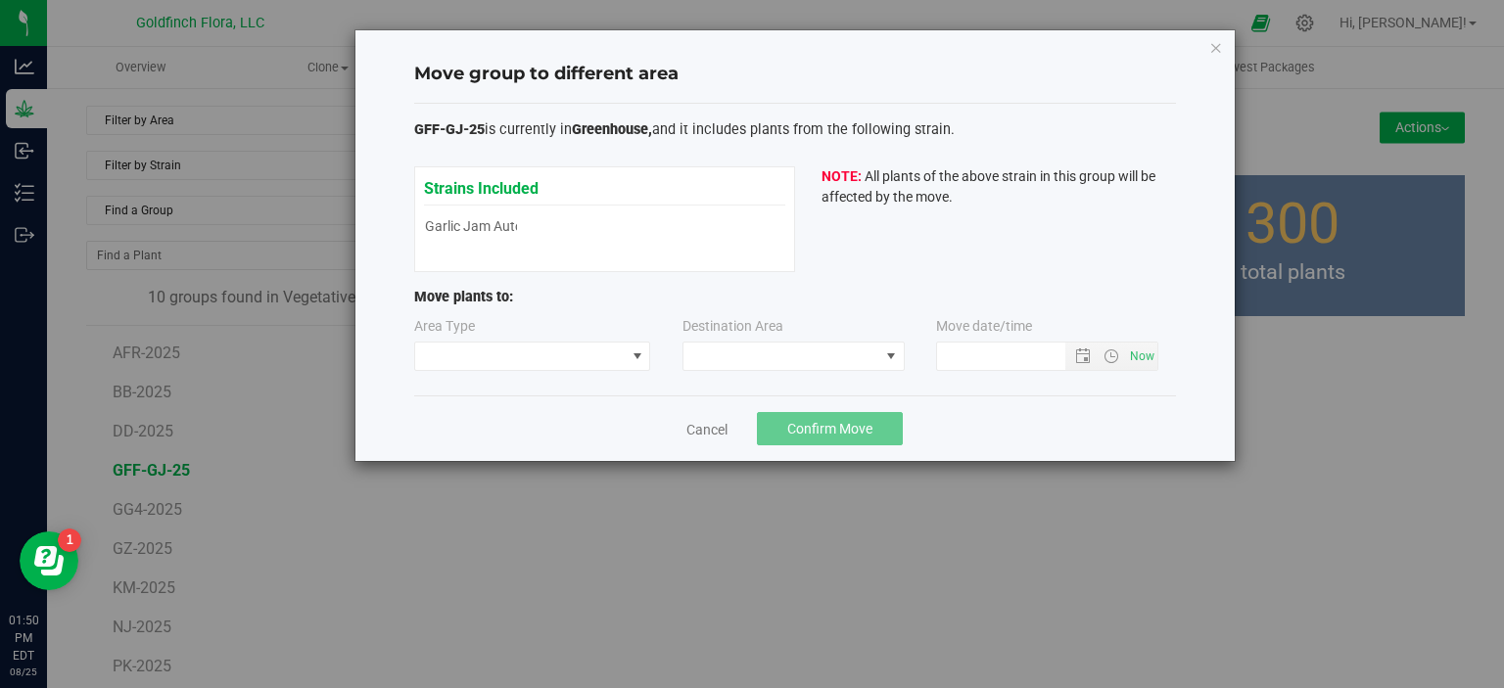
type input "8/25/2025 1:50 PM"
click at [634, 353] on span at bounding box center [637, 357] width 16 height 16
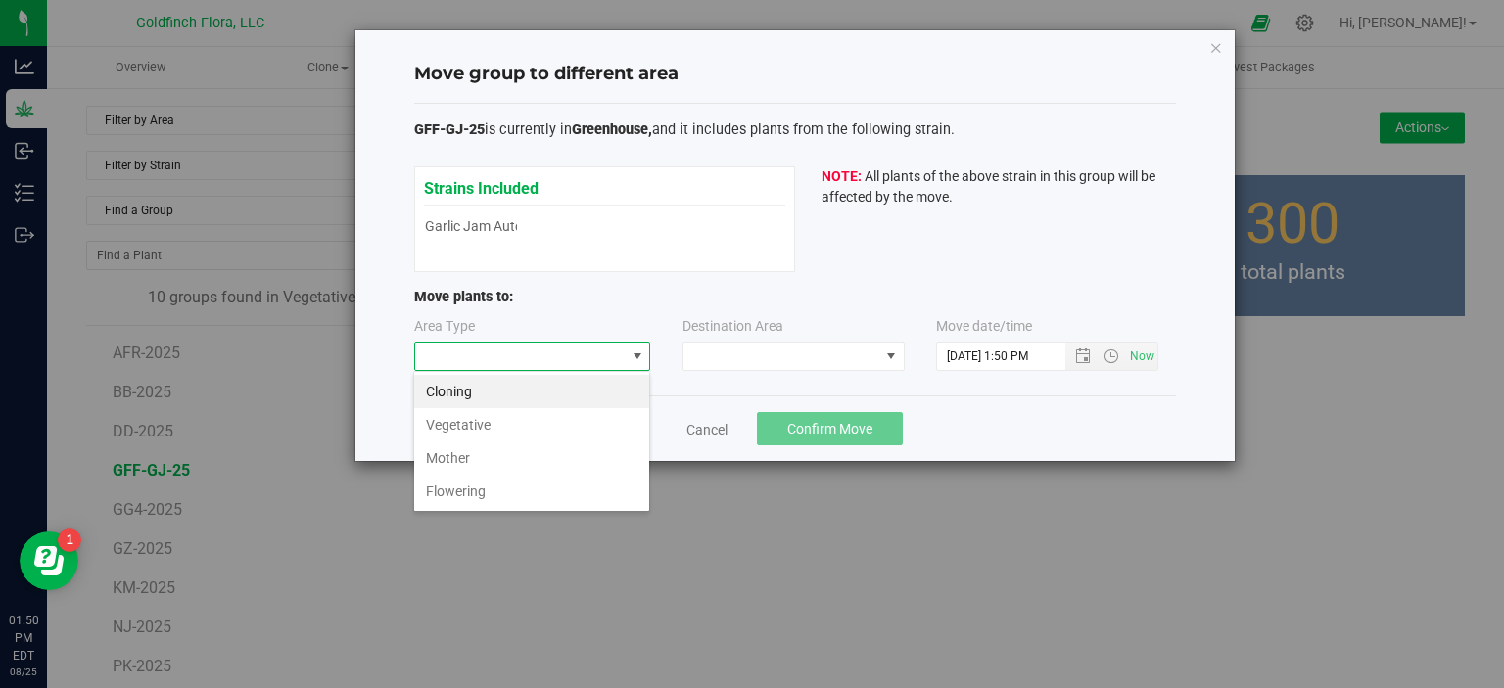
scroll to position [28, 236]
click at [571, 395] on li "Cloning" at bounding box center [531, 391] width 235 height 33
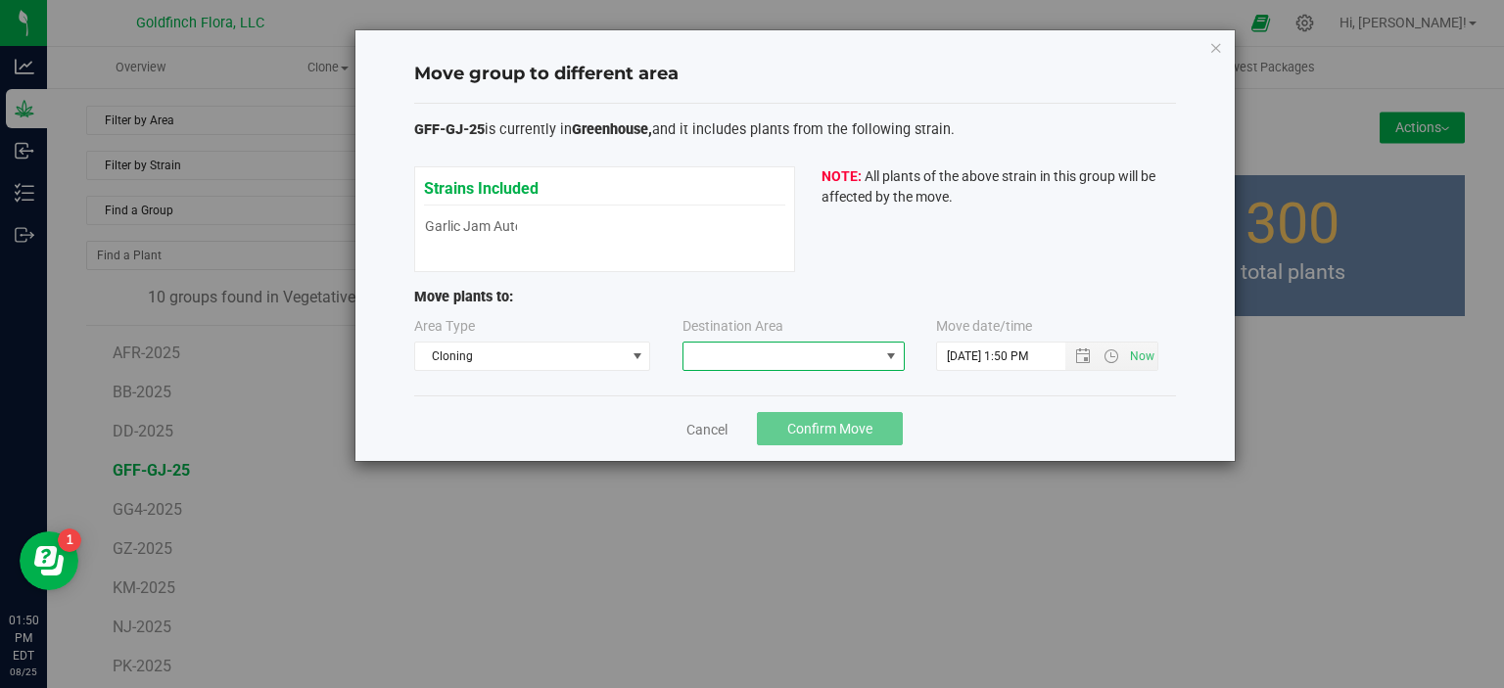
click at [889, 351] on span at bounding box center [891, 357] width 16 height 16
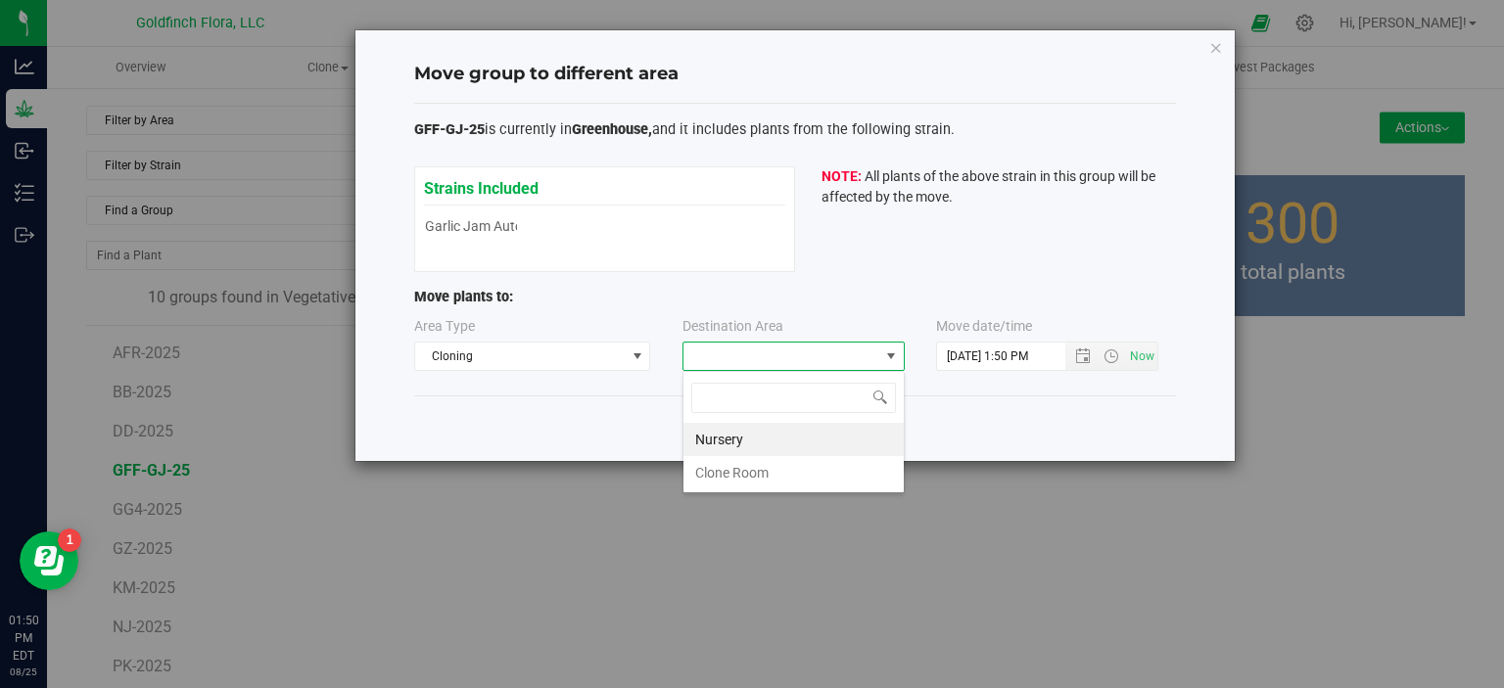
scroll to position [28, 222]
click at [810, 438] on li "Nursery" at bounding box center [793, 439] width 220 height 33
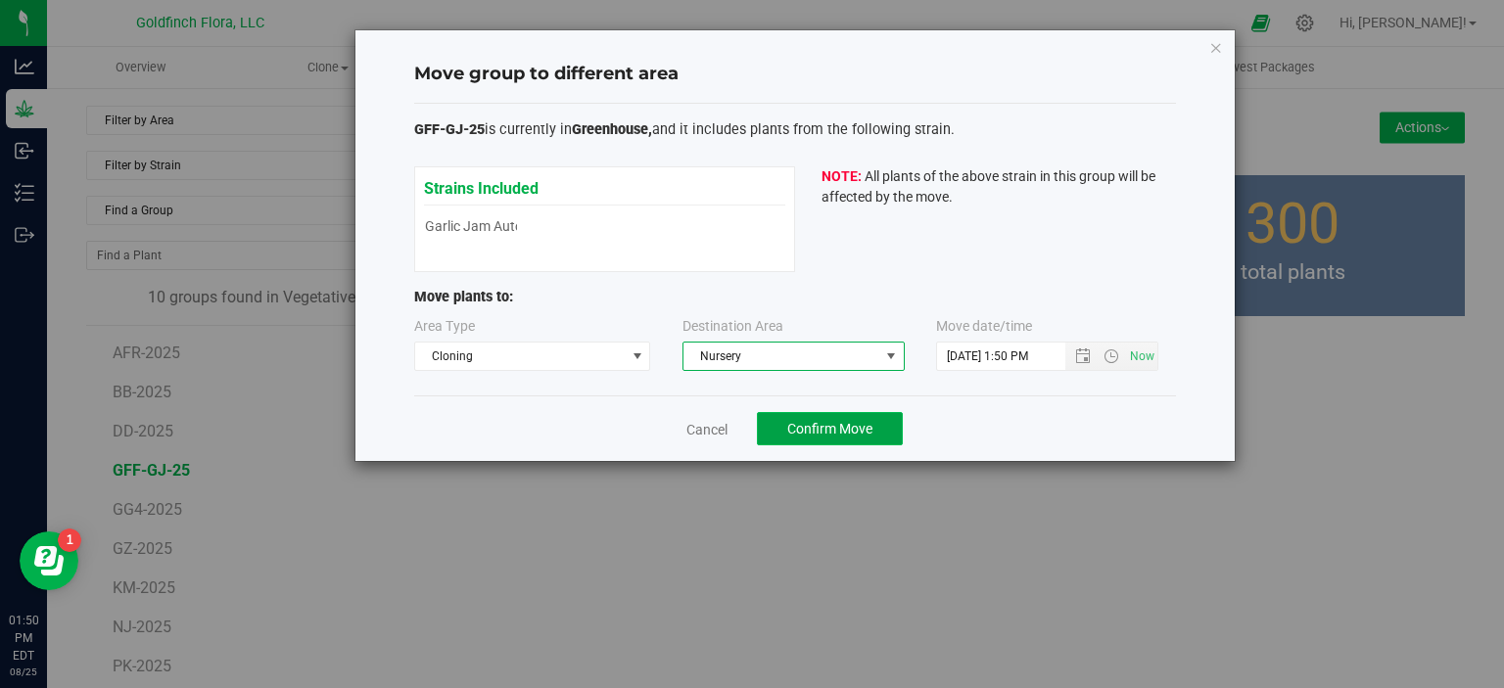
click at [820, 427] on span "Confirm Move" at bounding box center [829, 429] width 85 height 16
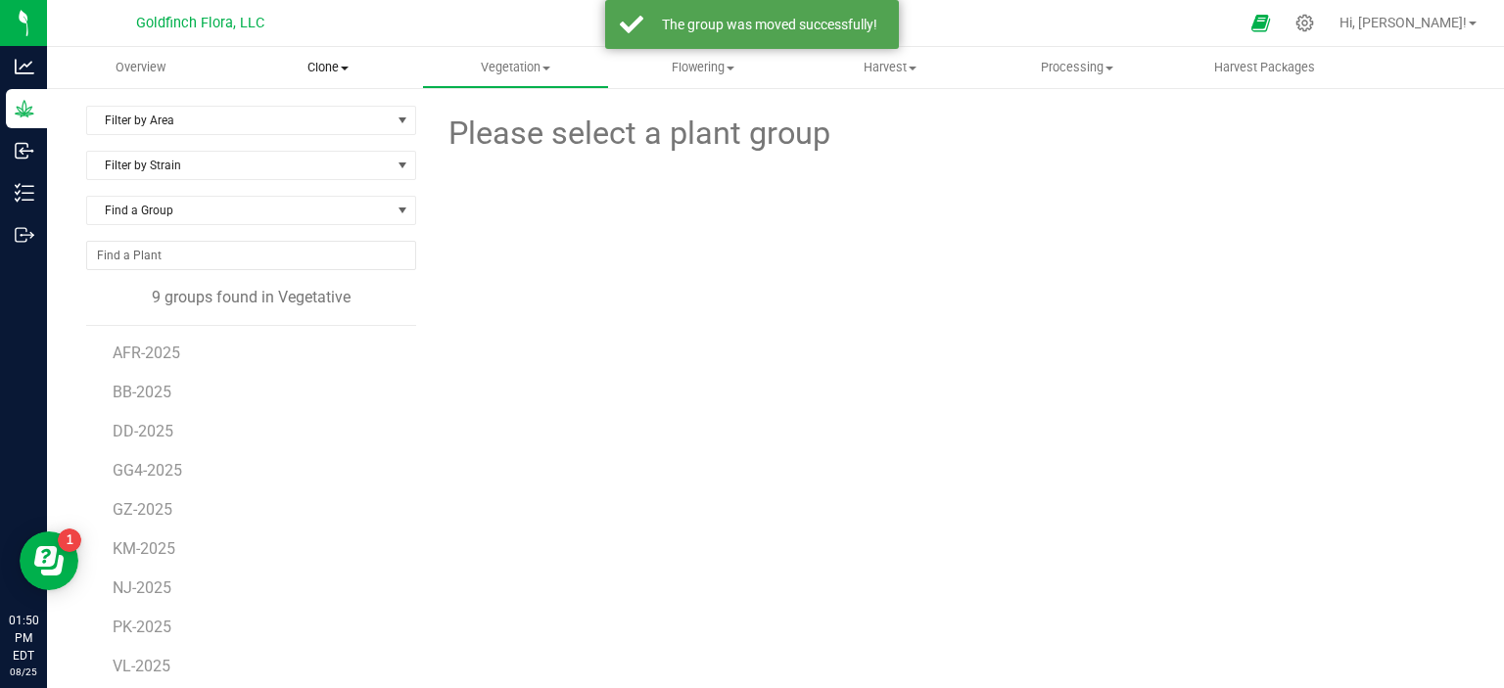
click at [349, 63] on span "Clone" at bounding box center [327, 68] width 185 height 18
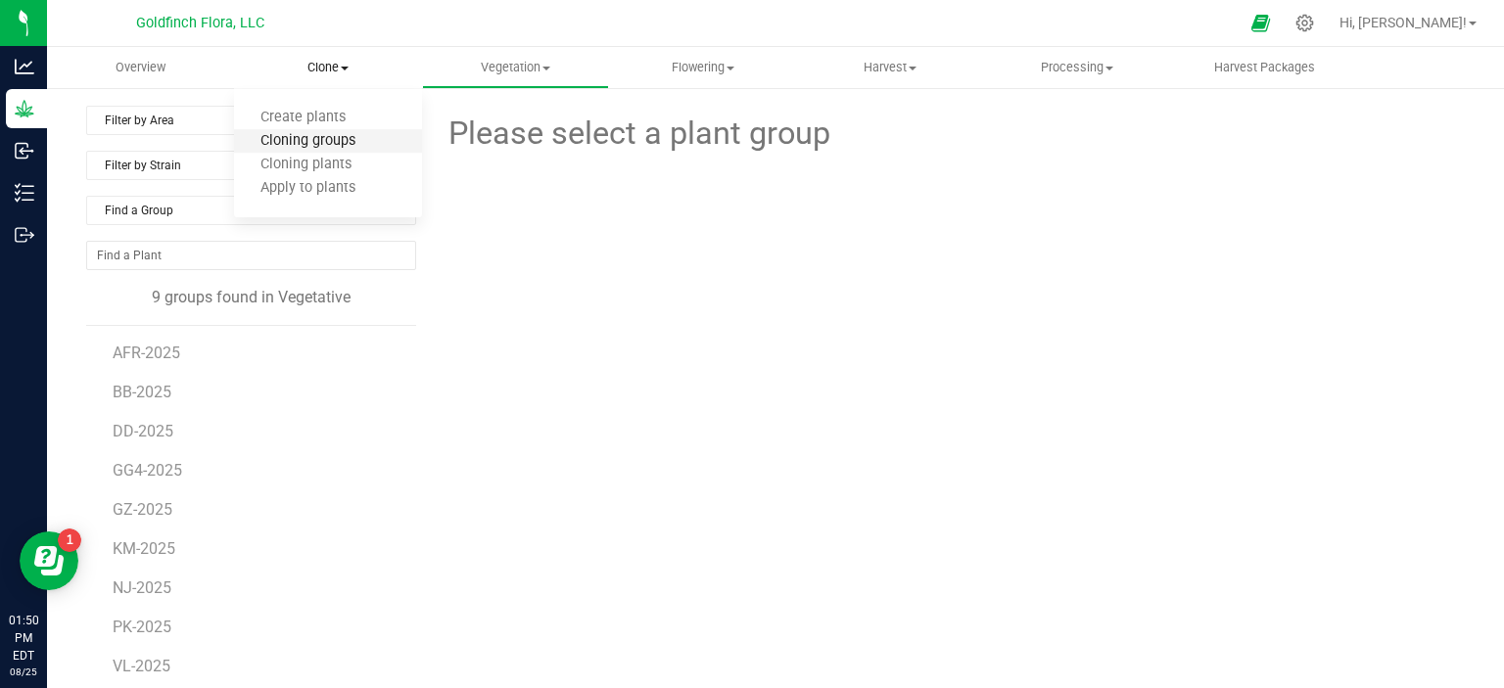
click at [316, 134] on span "Cloning groups" at bounding box center [308, 141] width 148 height 17
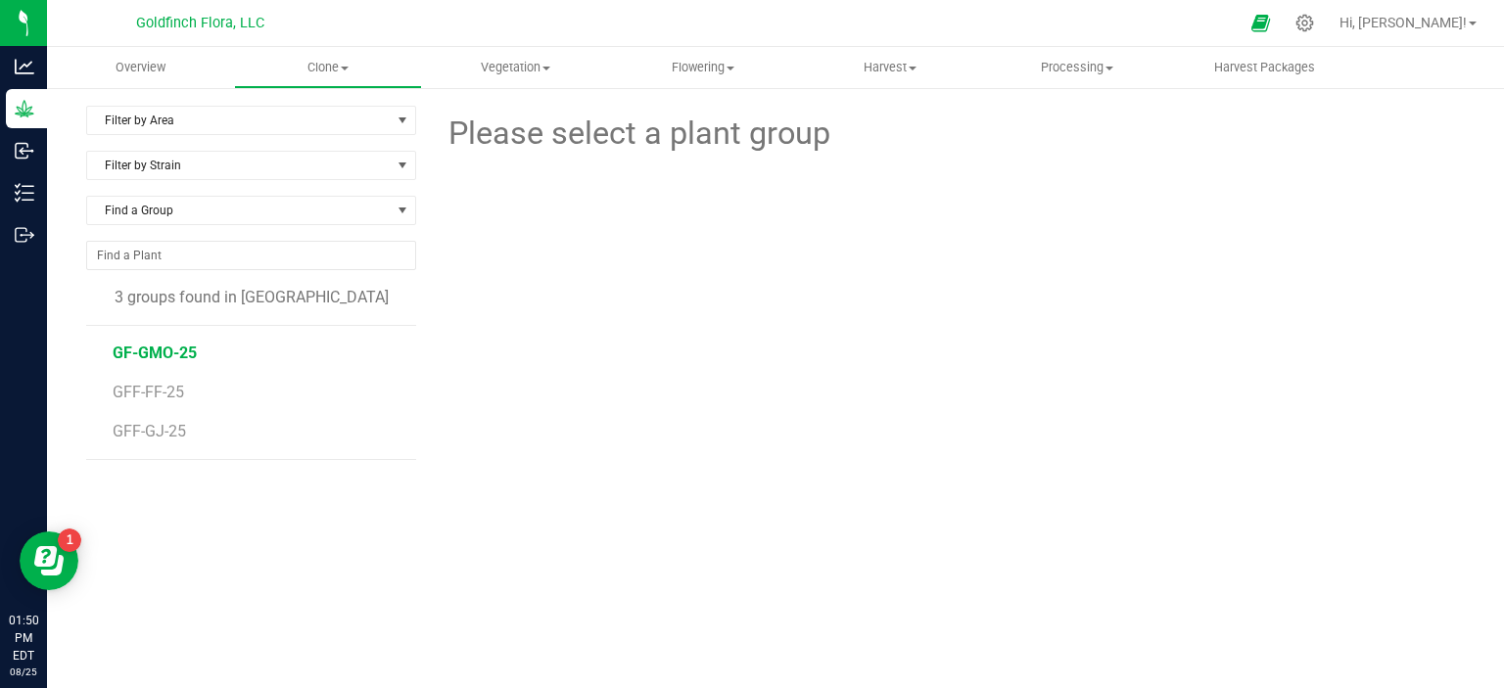
click at [156, 349] on span "GF-GMO-25" at bounding box center [155, 353] width 84 height 19
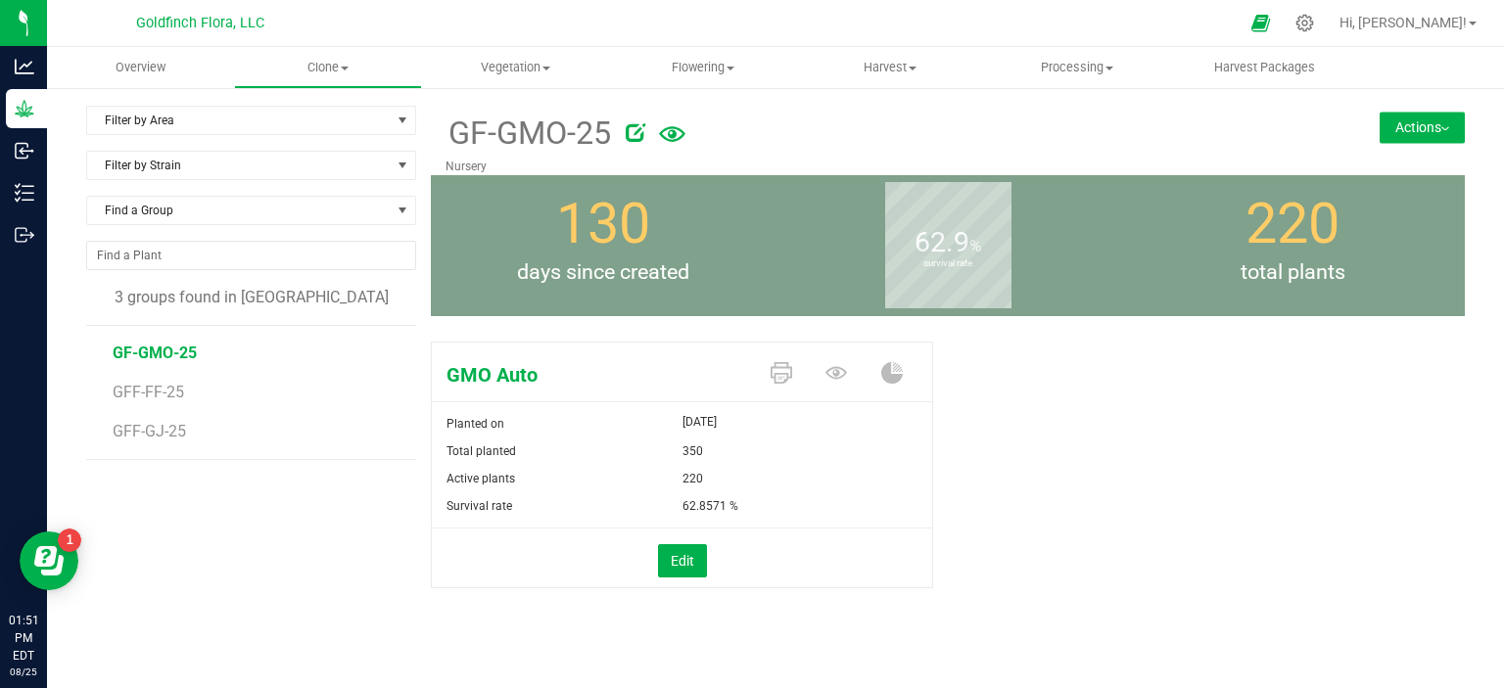
click at [1382, 128] on button "Actions" at bounding box center [1421, 127] width 85 height 31
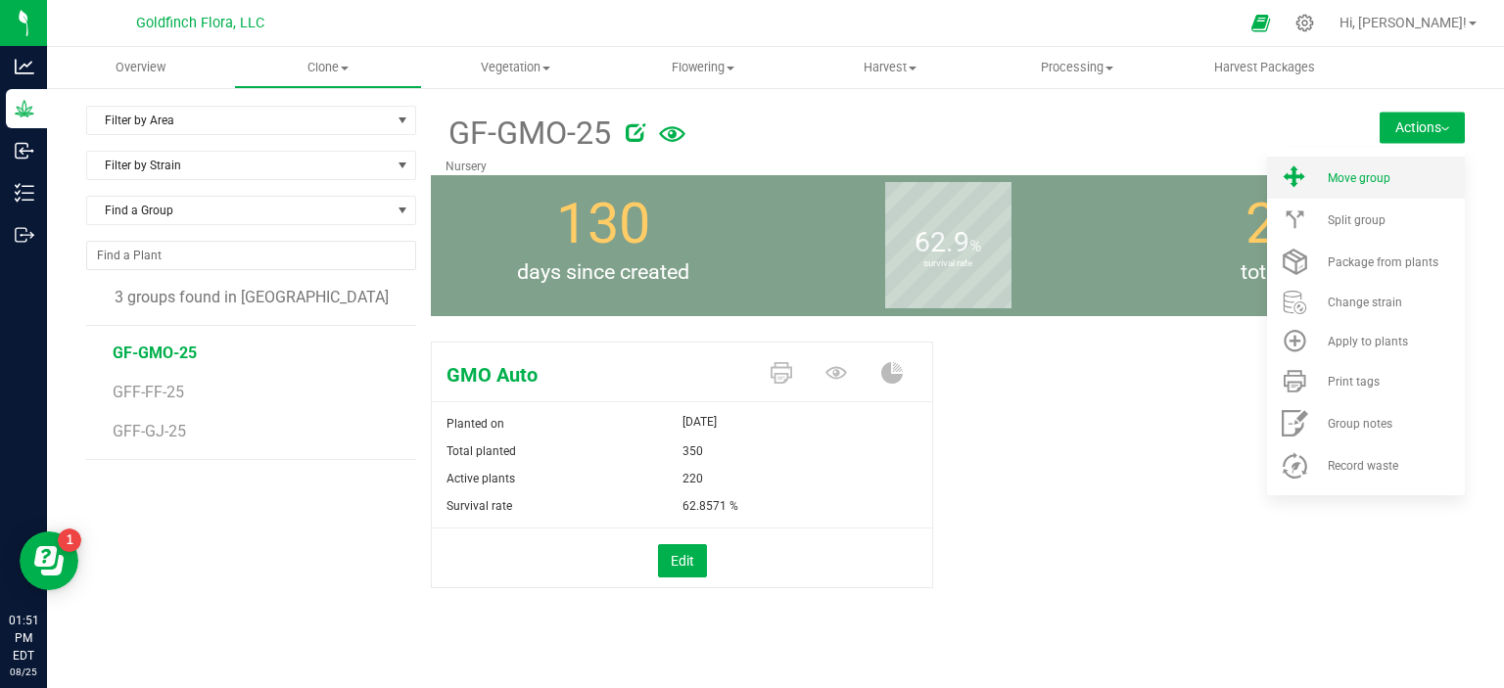
click at [1360, 176] on span "Move group" at bounding box center [1358, 178] width 63 height 14
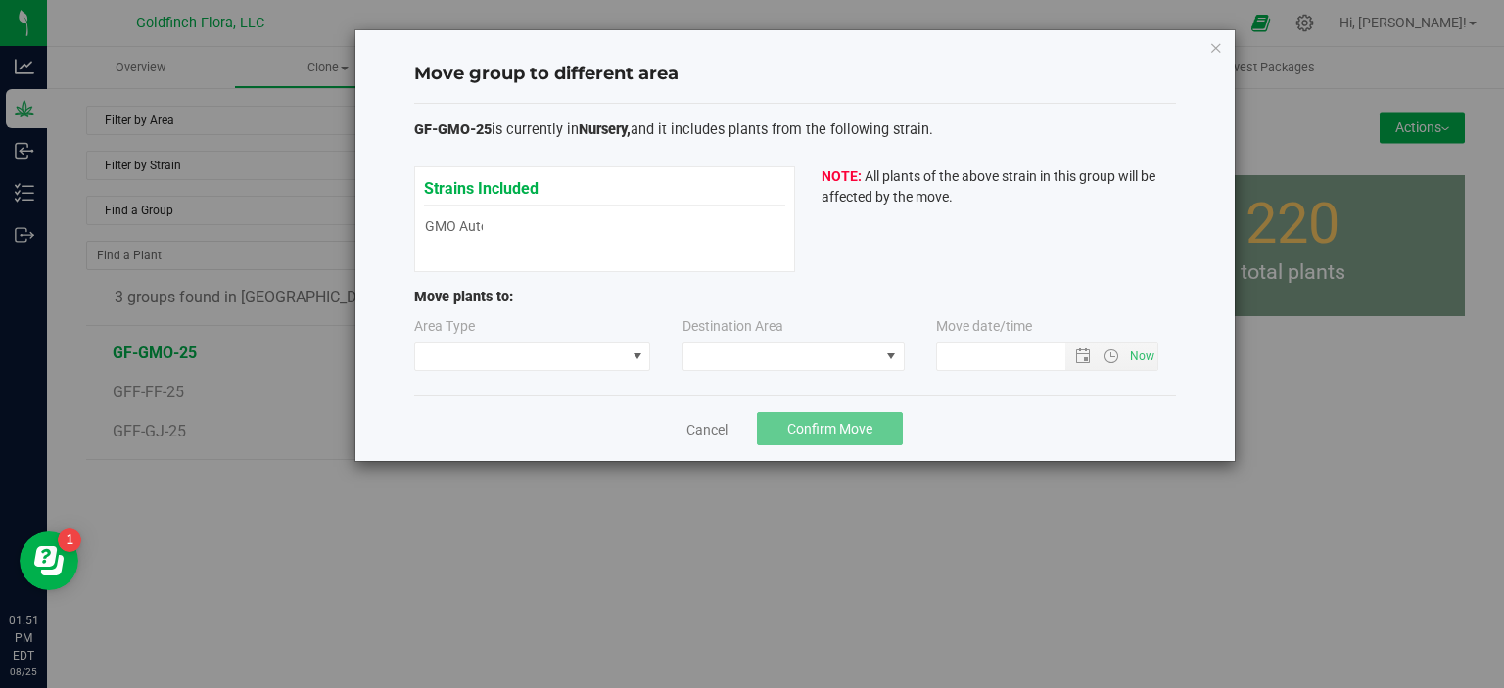
type input "8/25/2025 1:51 PM"
click at [717, 426] on link "Cancel" at bounding box center [706, 430] width 41 height 20
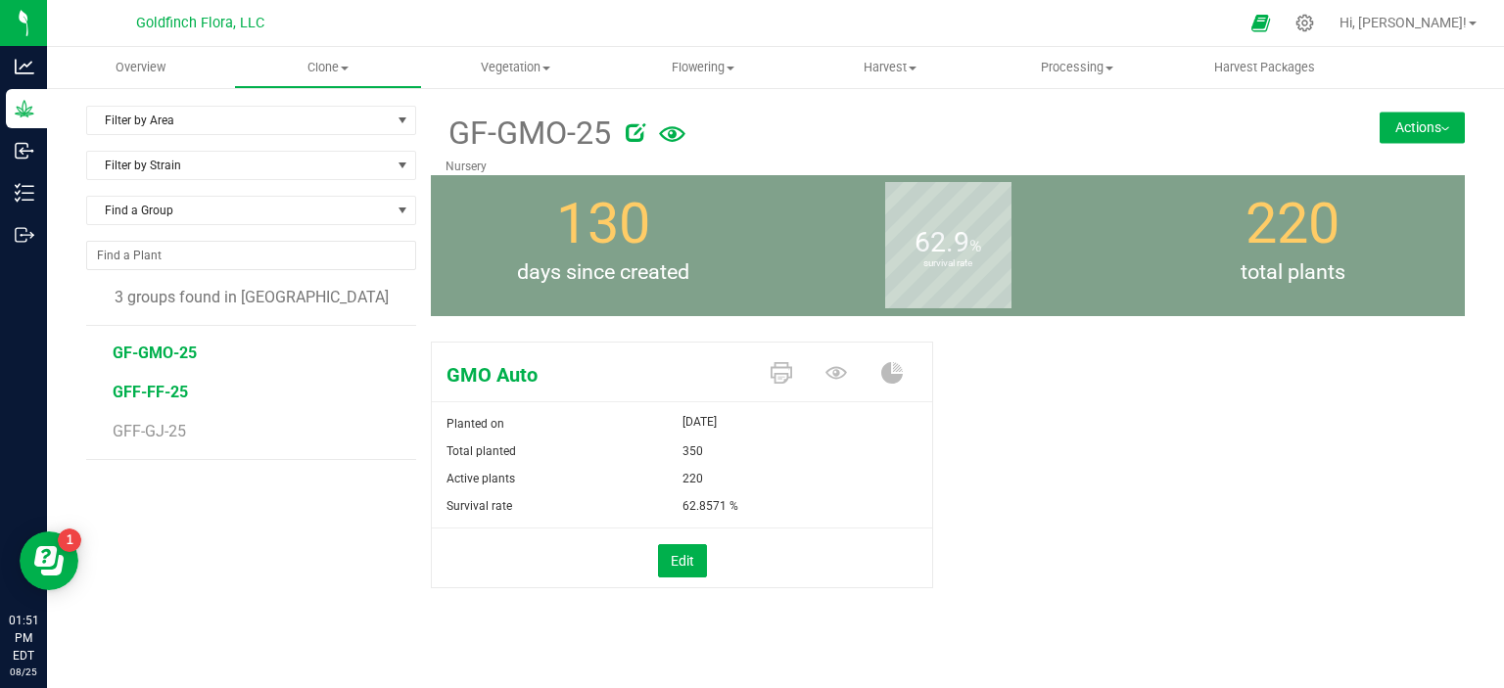
click at [168, 394] on span "GFF-FF-25" at bounding box center [150, 392] width 75 height 19
click at [162, 352] on span "GF-GMO-25" at bounding box center [155, 353] width 84 height 19
click at [1421, 124] on button "Actions" at bounding box center [1421, 127] width 85 height 31
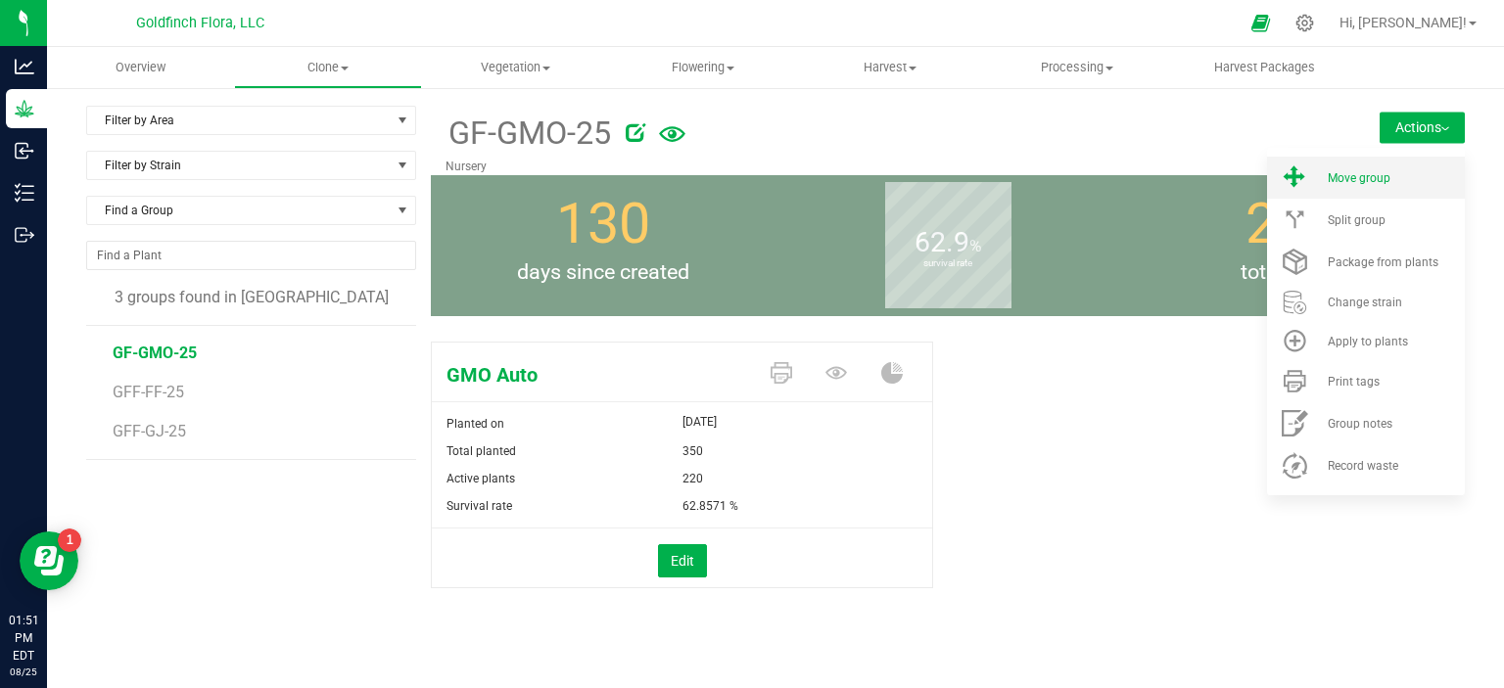
click at [1333, 175] on span "Move group" at bounding box center [1358, 178] width 63 height 14
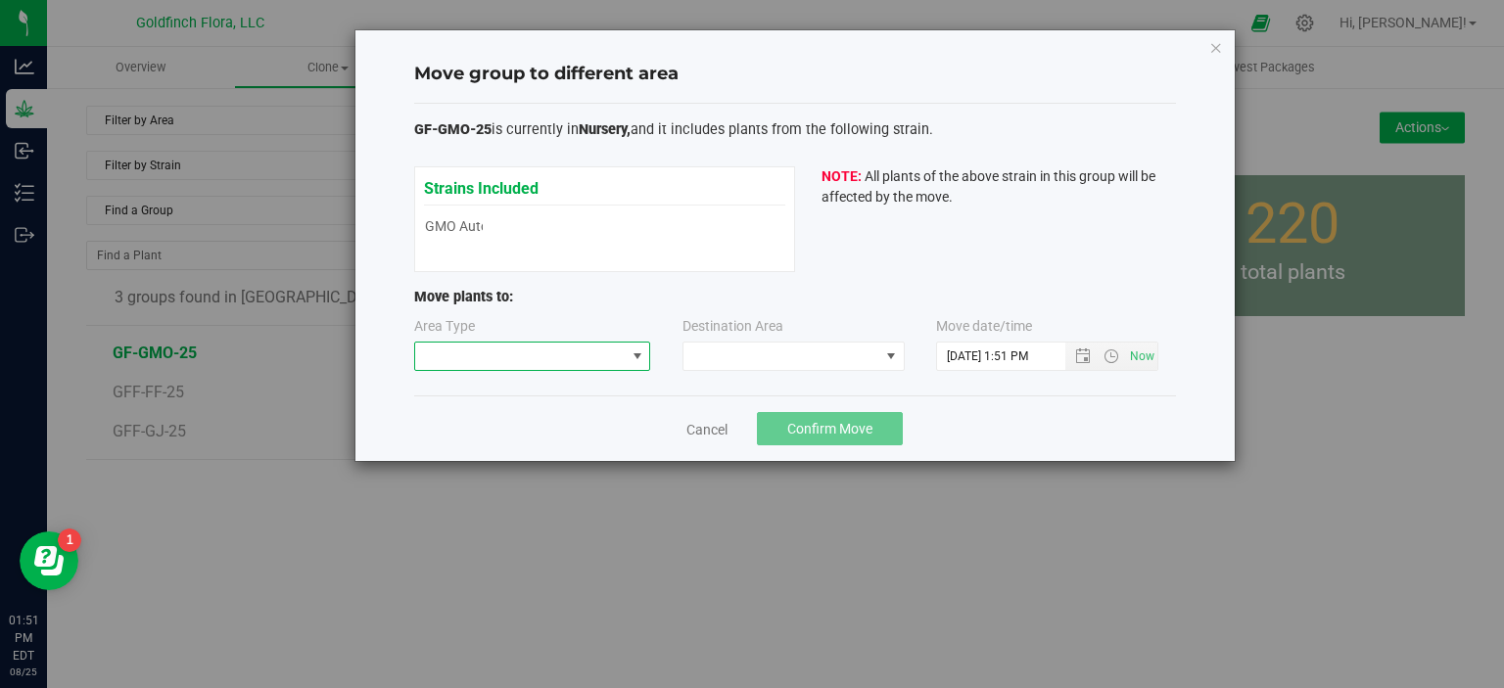
click at [637, 356] on span at bounding box center [637, 357] width 16 height 16
click at [536, 421] on li "Vegetative" at bounding box center [531, 424] width 235 height 33
click at [889, 351] on span at bounding box center [891, 357] width 16 height 16
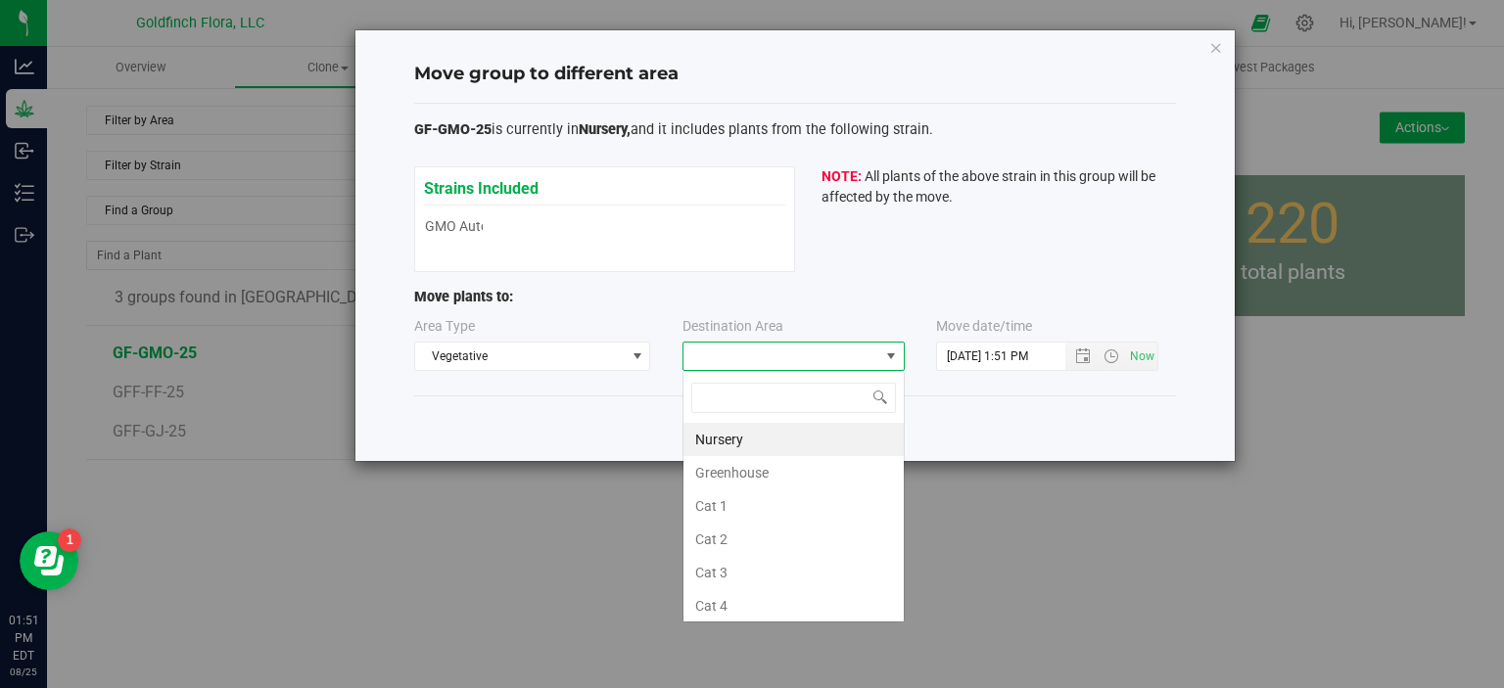
scroll to position [28, 222]
click at [761, 472] on li "Greenhouse" at bounding box center [793, 472] width 220 height 33
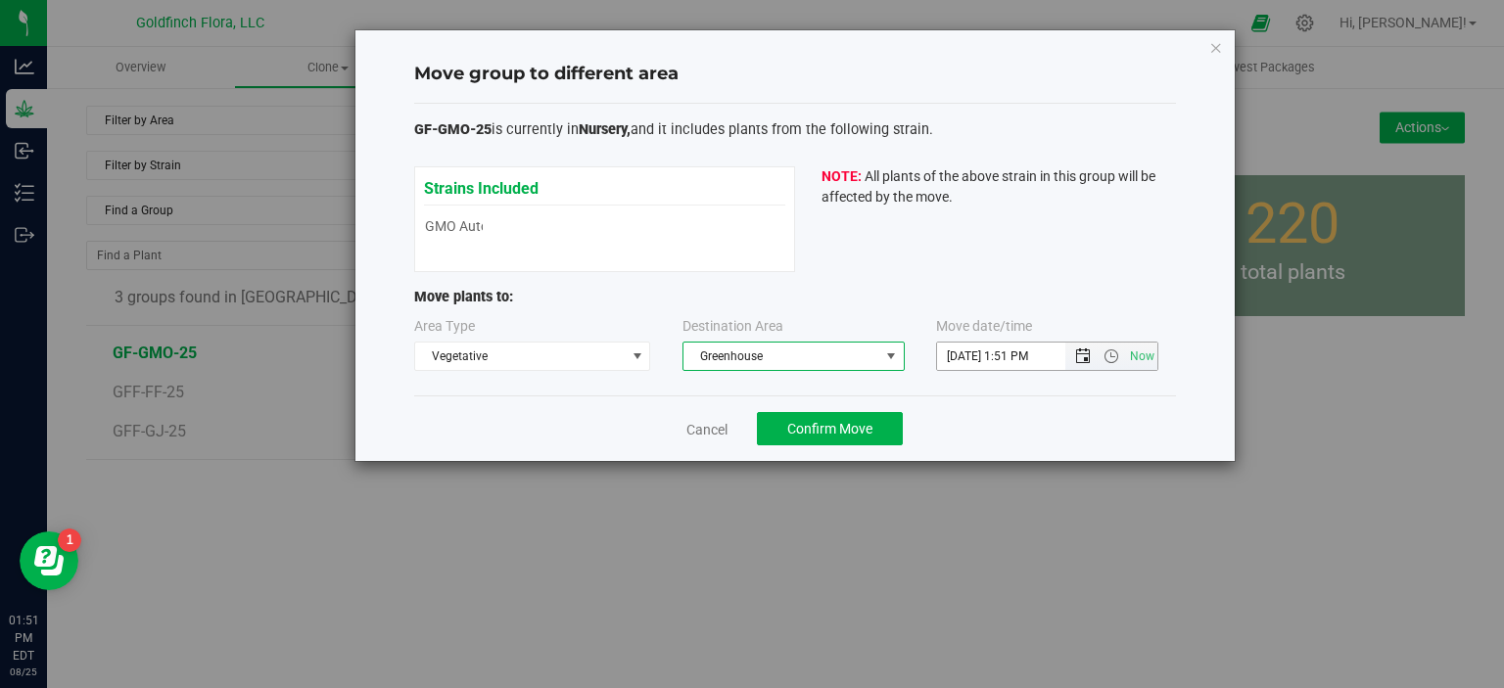
click at [1085, 358] on span "Open the date view" at bounding box center [1083, 357] width 16 height 16
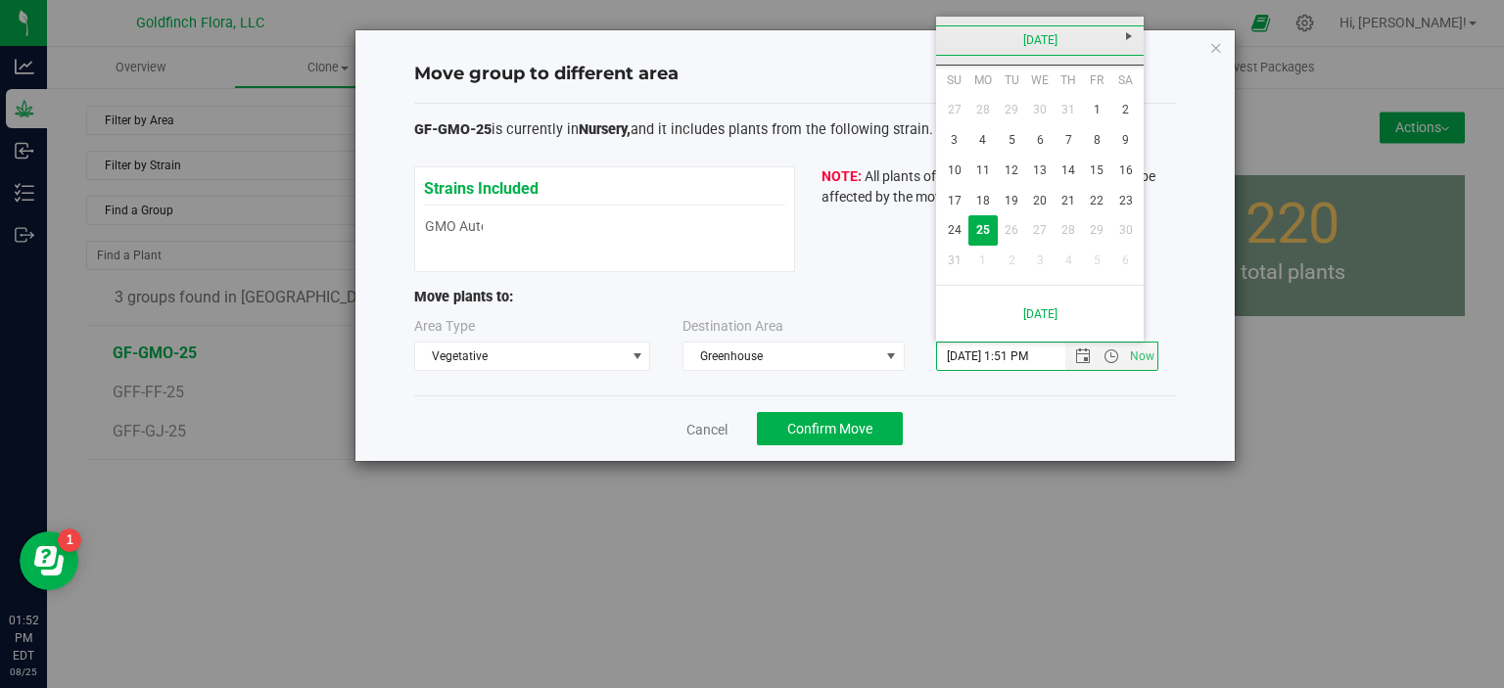
click at [1042, 37] on link "[DATE]" at bounding box center [1040, 40] width 210 height 30
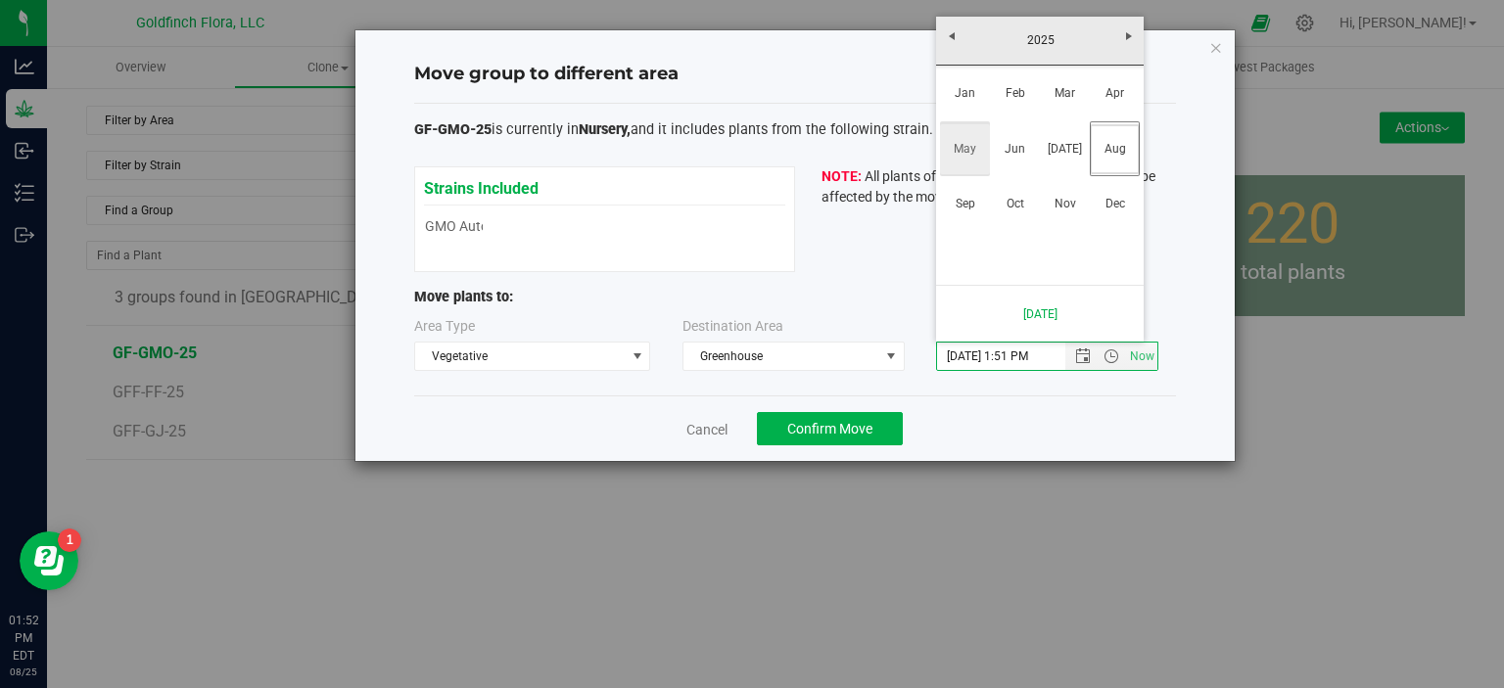
click at [963, 156] on link "May" at bounding box center [965, 149] width 50 height 50
click at [1066, 104] on link "1" at bounding box center [1068, 110] width 28 height 30
type input "5/1/2025 1:51 PM"
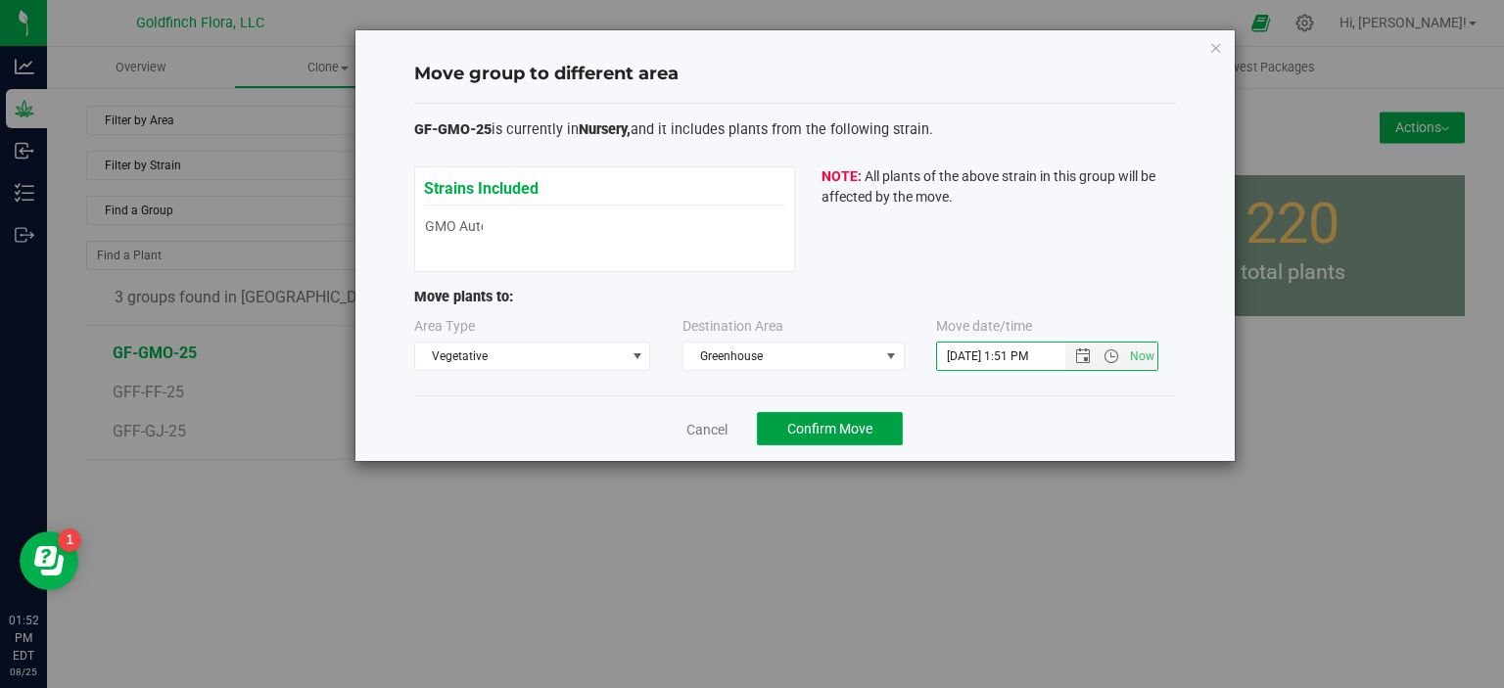
click at [826, 429] on span "Confirm Move" at bounding box center [829, 429] width 85 height 16
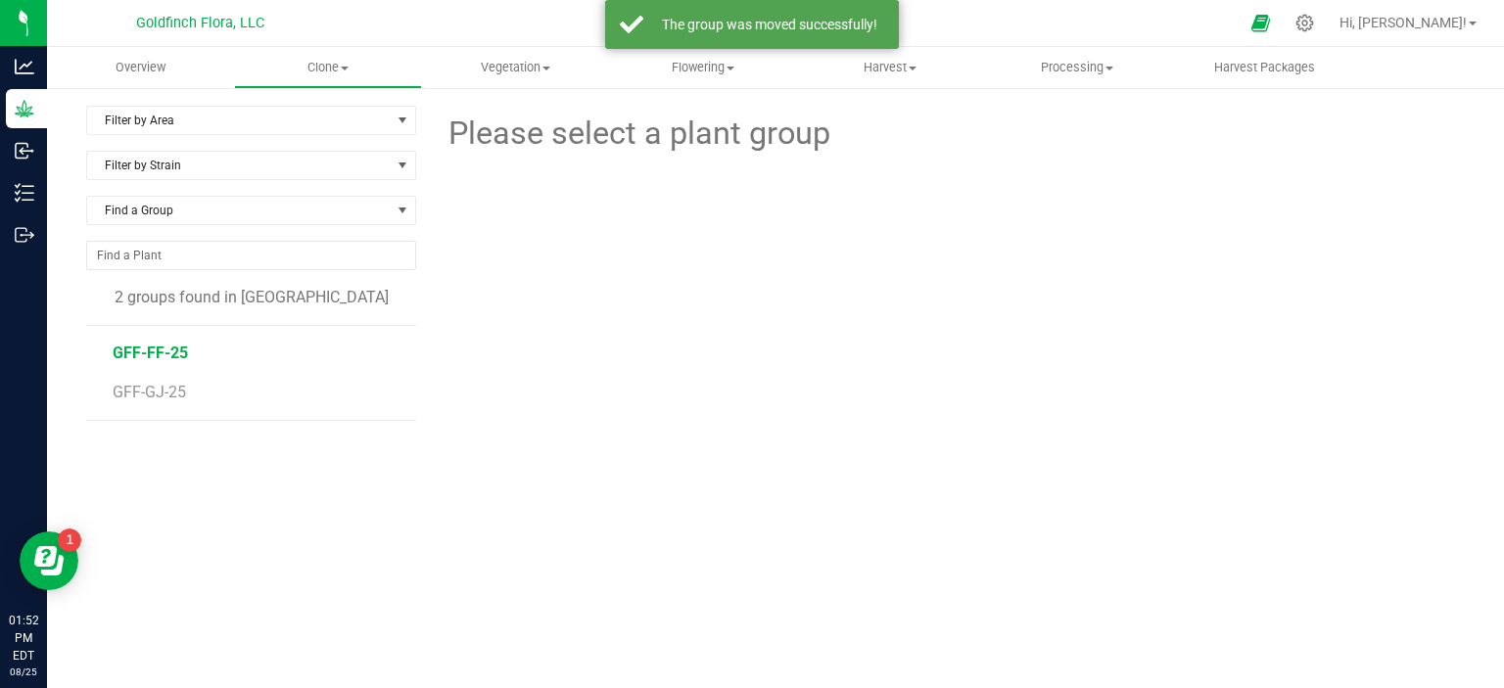
click at [130, 351] on span "GFF-FF-25" at bounding box center [150, 353] width 75 height 19
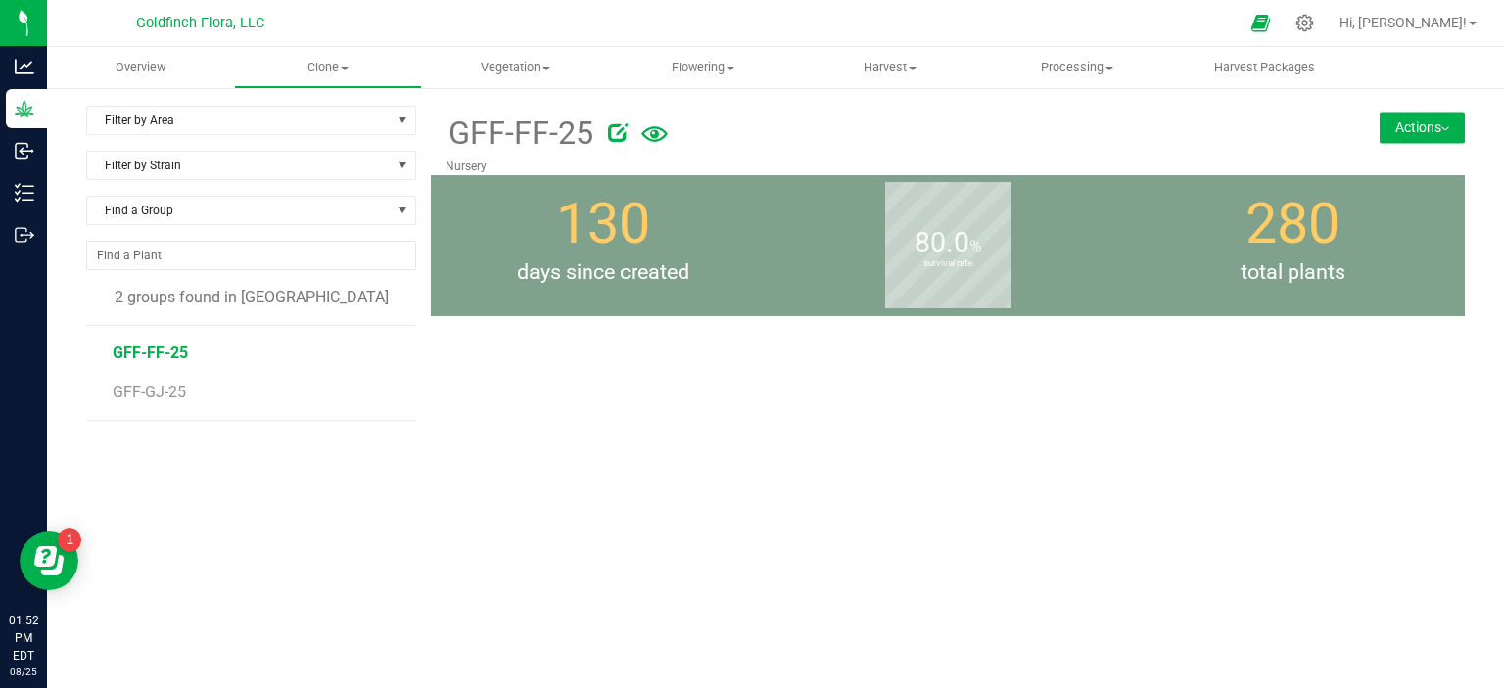
click at [130, 351] on span "GFF-FF-25" at bounding box center [150, 353] width 75 height 19
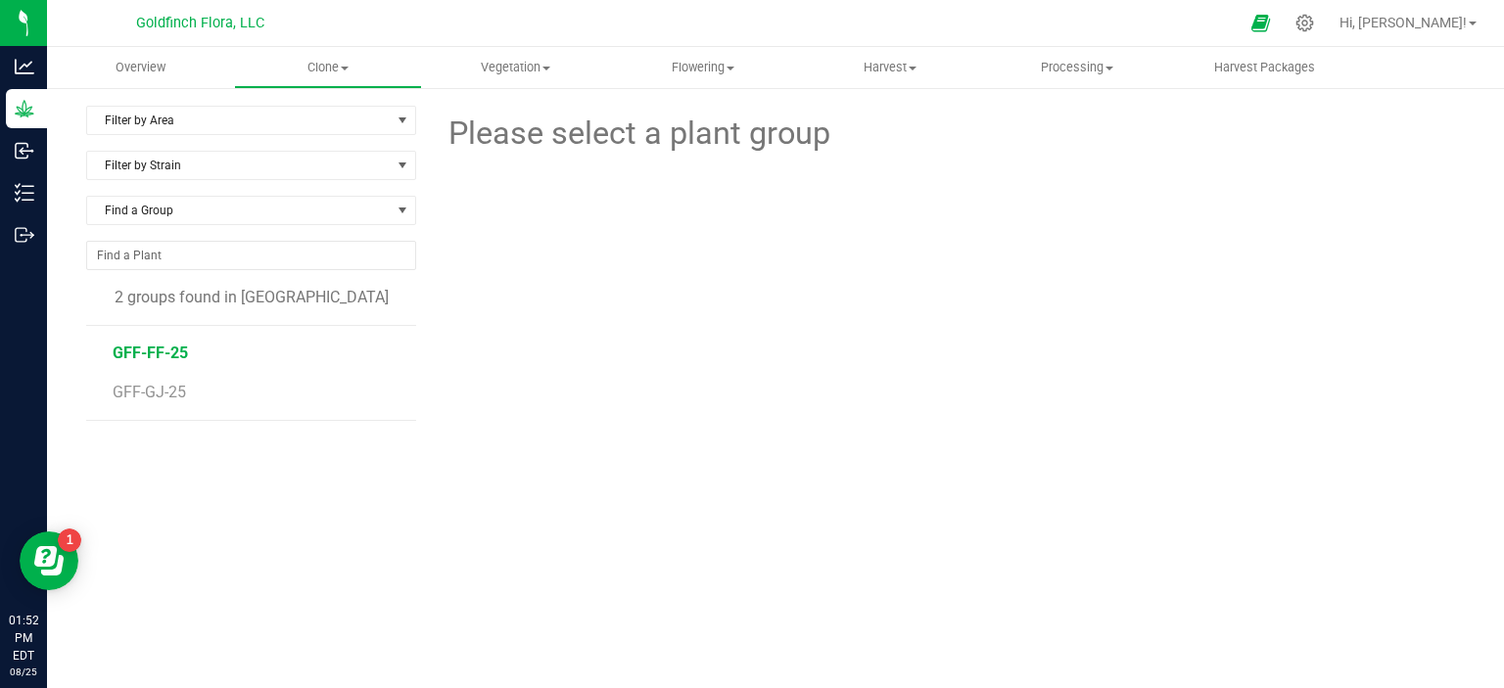
click at [130, 351] on span "GFF-FF-25" at bounding box center [150, 353] width 75 height 19
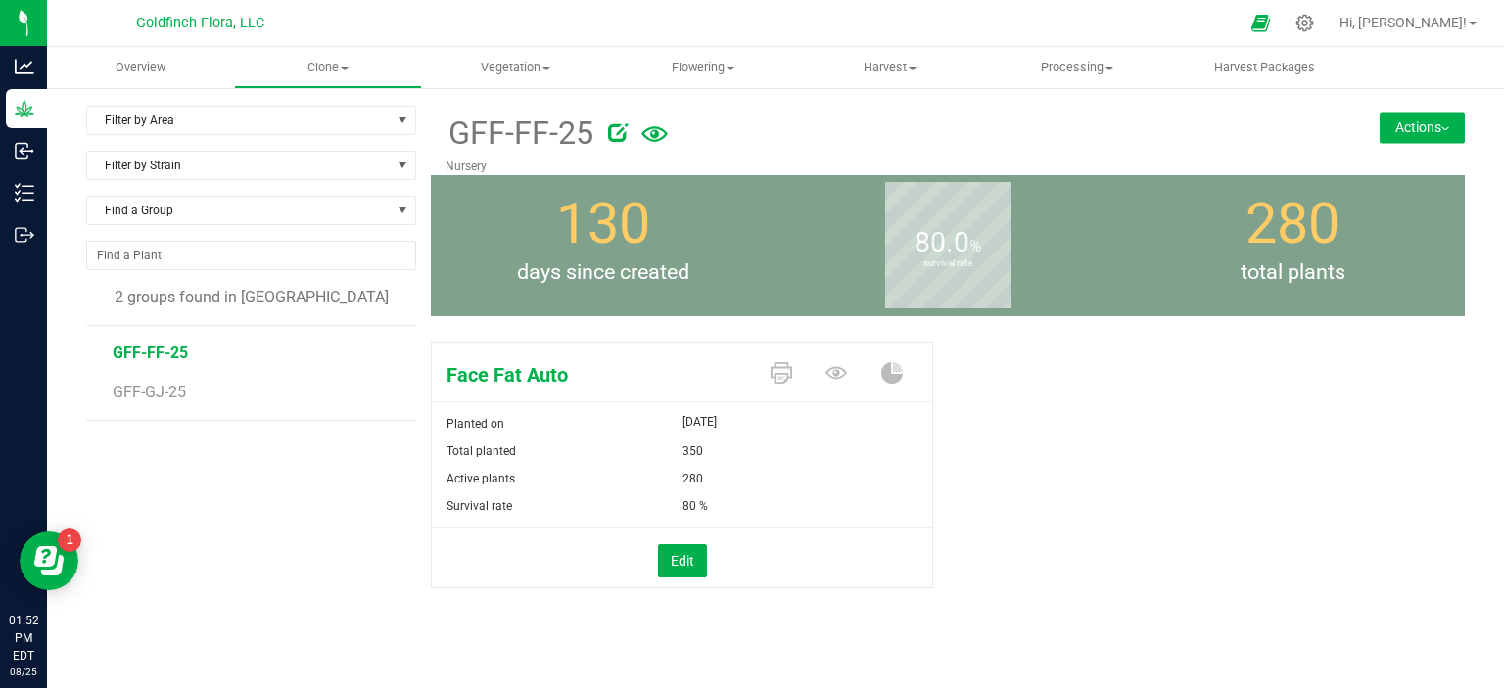
click at [1383, 128] on button "Actions" at bounding box center [1421, 127] width 85 height 31
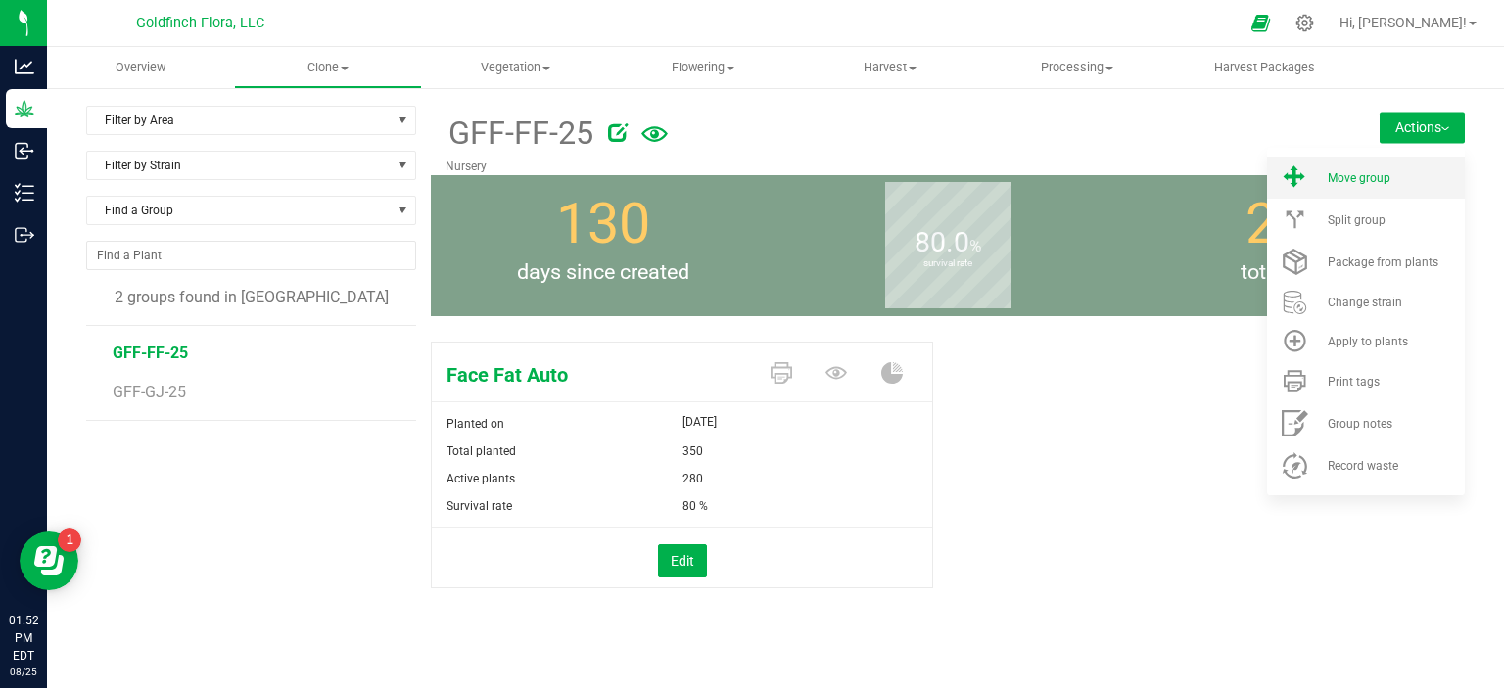
click at [1327, 174] on span "Move group" at bounding box center [1358, 178] width 63 height 14
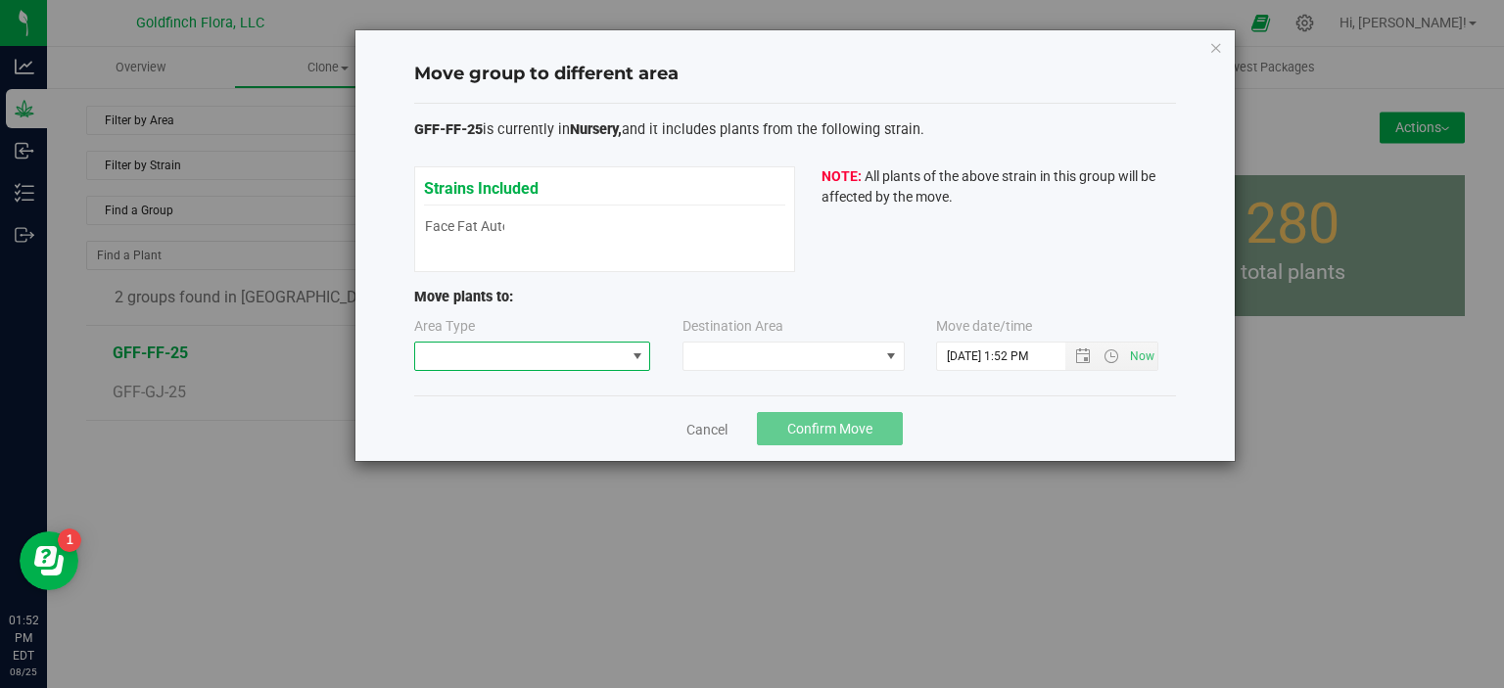
click at [639, 355] on span at bounding box center [637, 357] width 16 height 16
click at [529, 431] on li "Vegetative" at bounding box center [531, 424] width 235 height 33
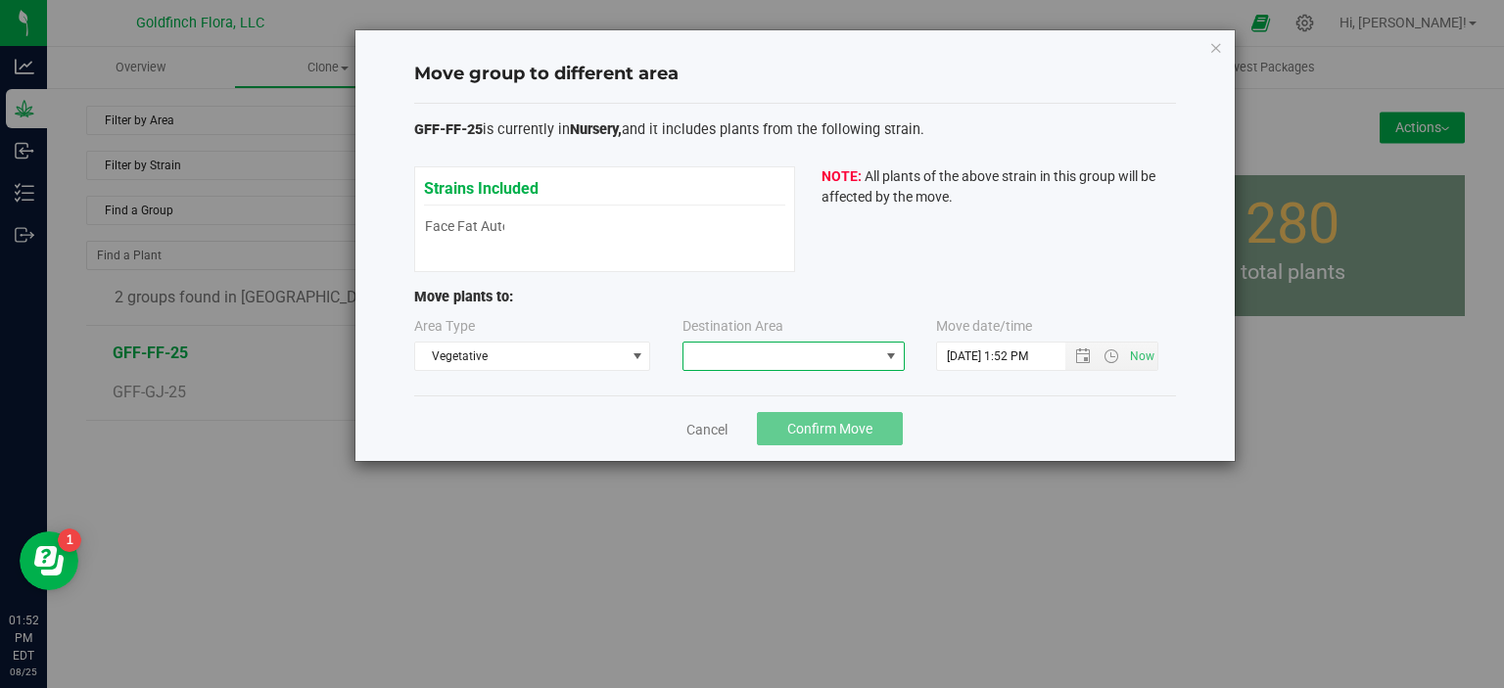
click at [893, 351] on span at bounding box center [891, 357] width 16 height 16
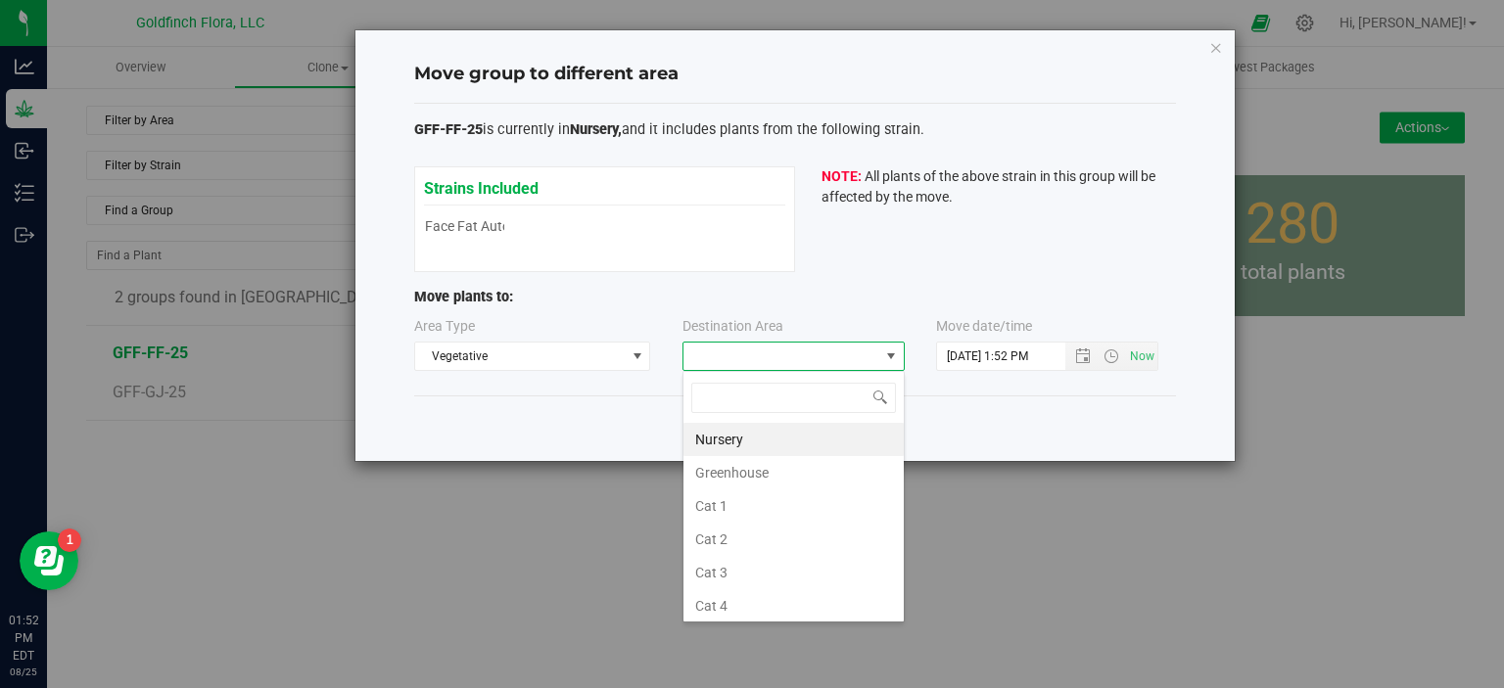
scroll to position [28, 222]
click at [742, 476] on li "Greenhouse" at bounding box center [793, 472] width 220 height 33
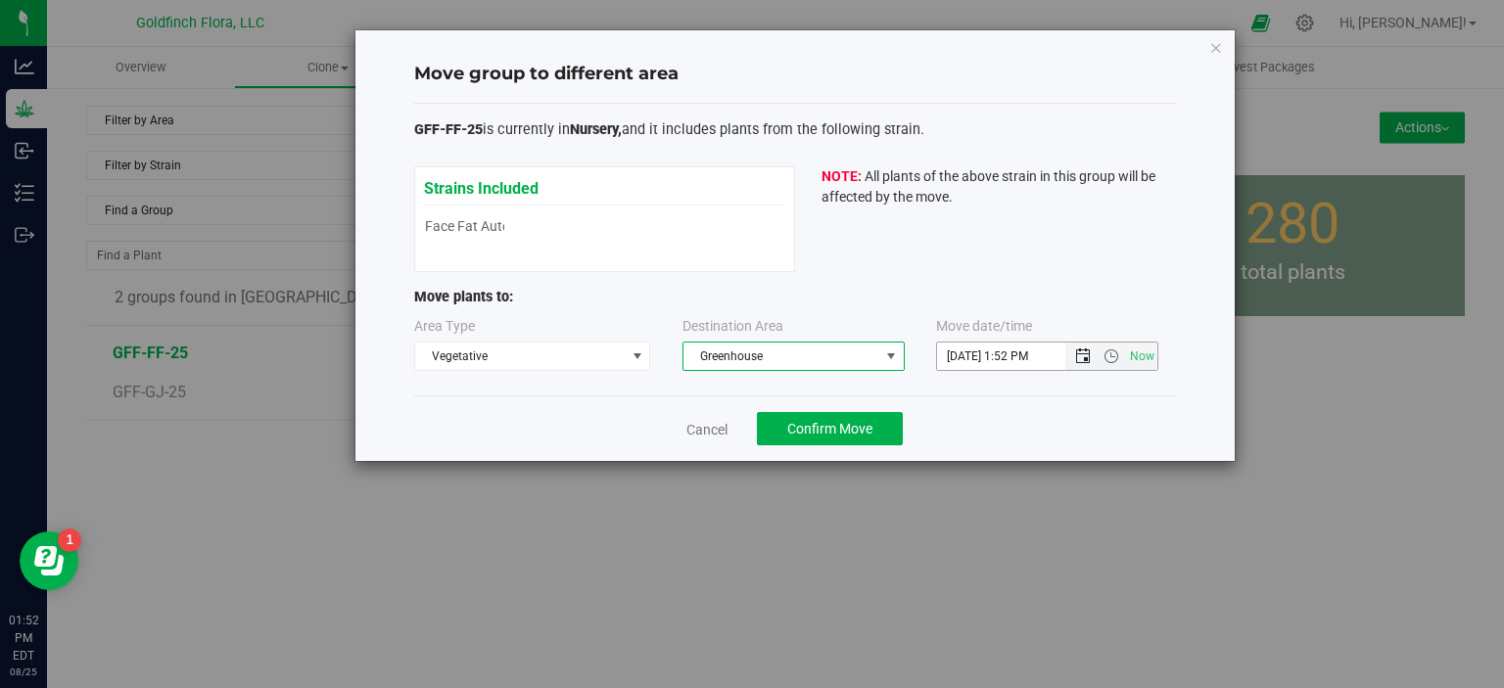
click at [1085, 354] on span "Open the date view" at bounding box center [1083, 357] width 16 height 16
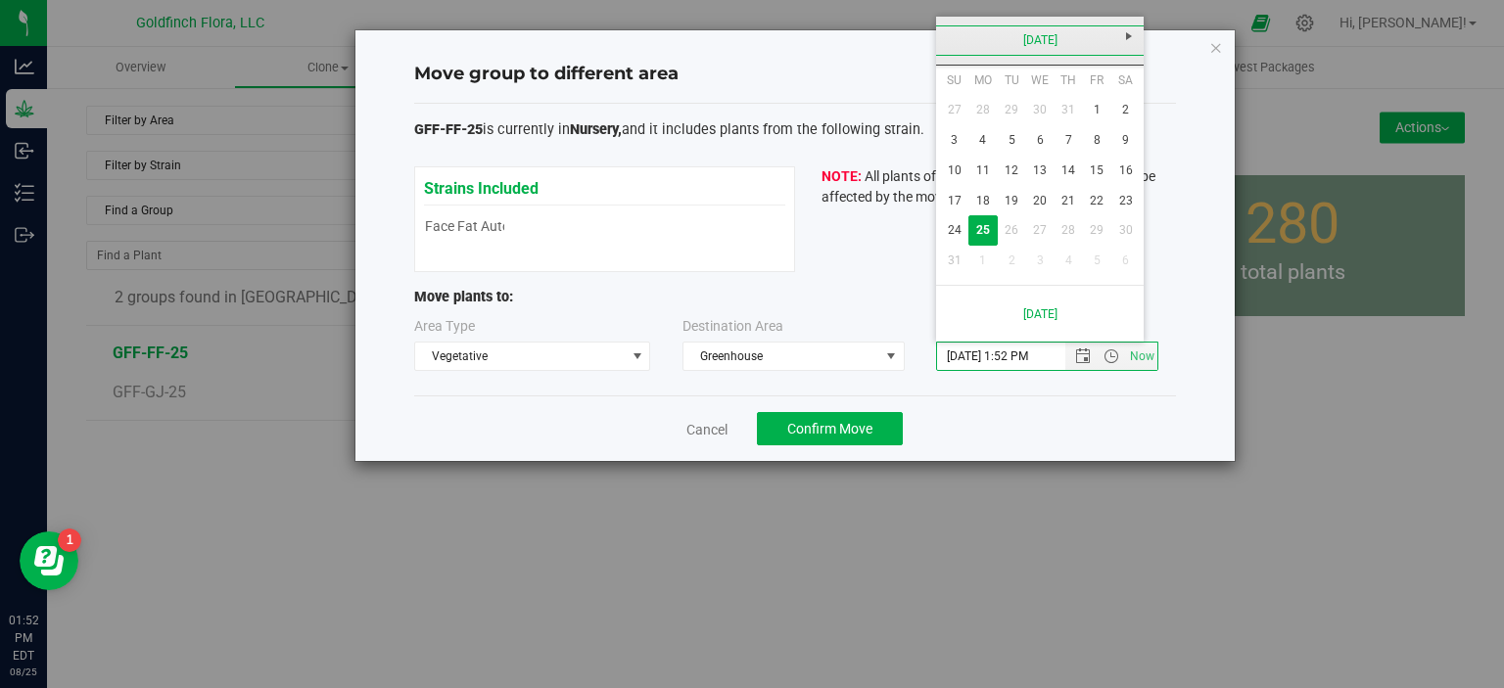
click at [1024, 50] on link "[DATE]" at bounding box center [1040, 40] width 210 height 30
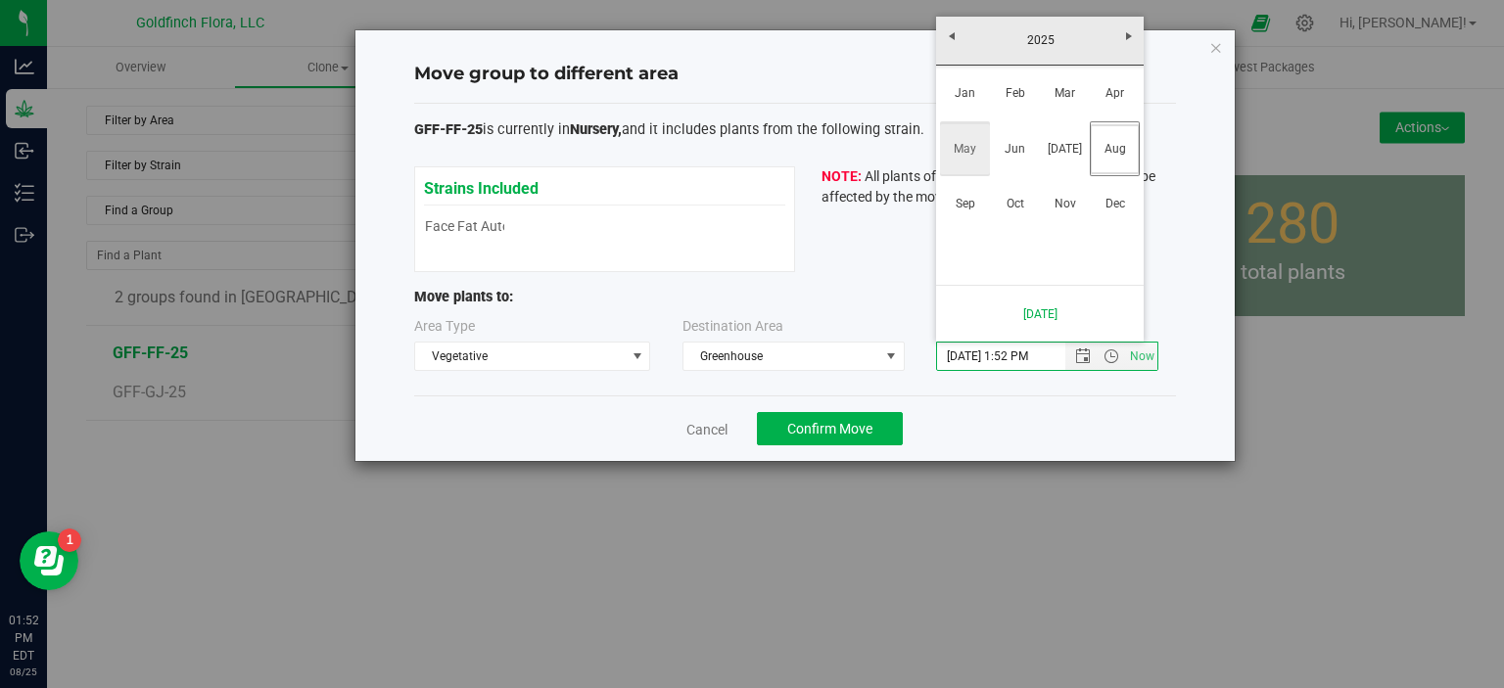
click at [964, 149] on link "May" at bounding box center [965, 149] width 50 height 50
click at [1069, 105] on link "1" at bounding box center [1068, 110] width 28 height 30
type input "5/1/2025 1:52 PM"
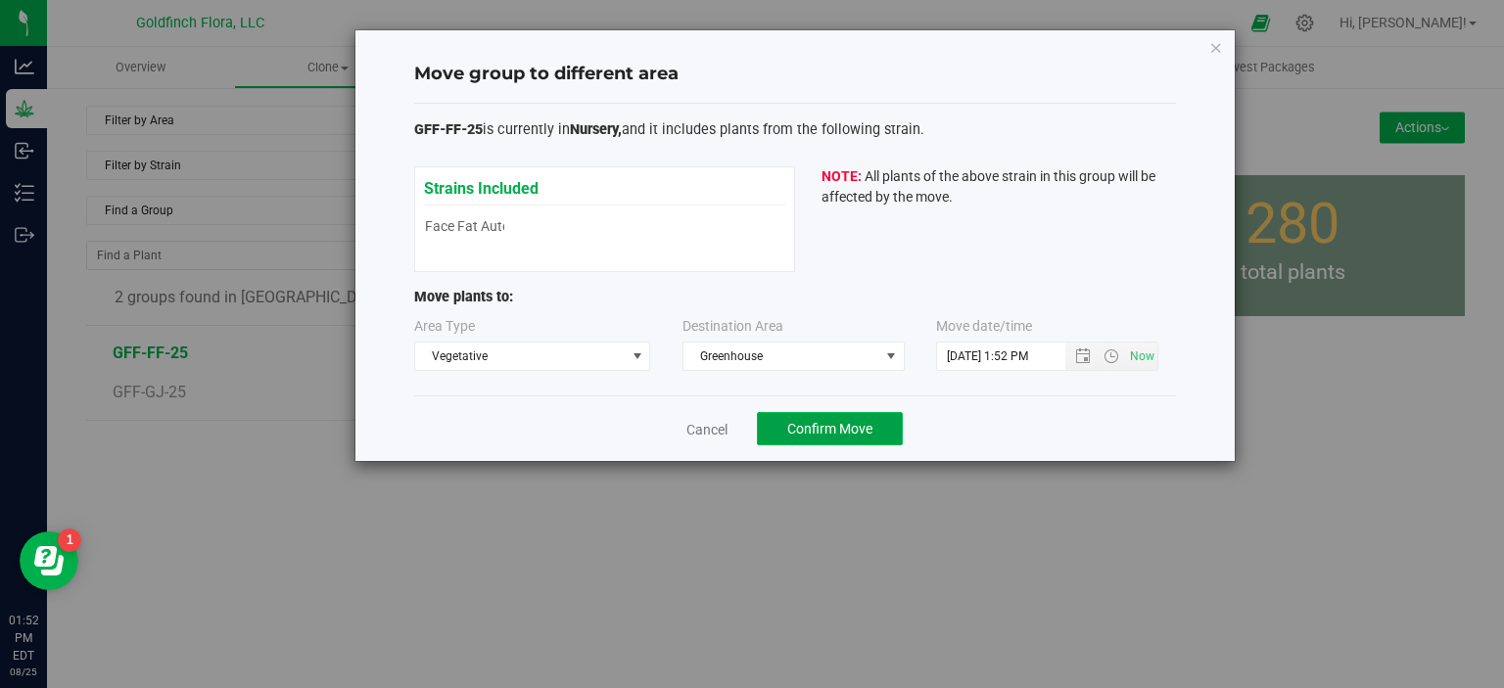
click at [844, 432] on span "Confirm Move" at bounding box center [829, 429] width 85 height 16
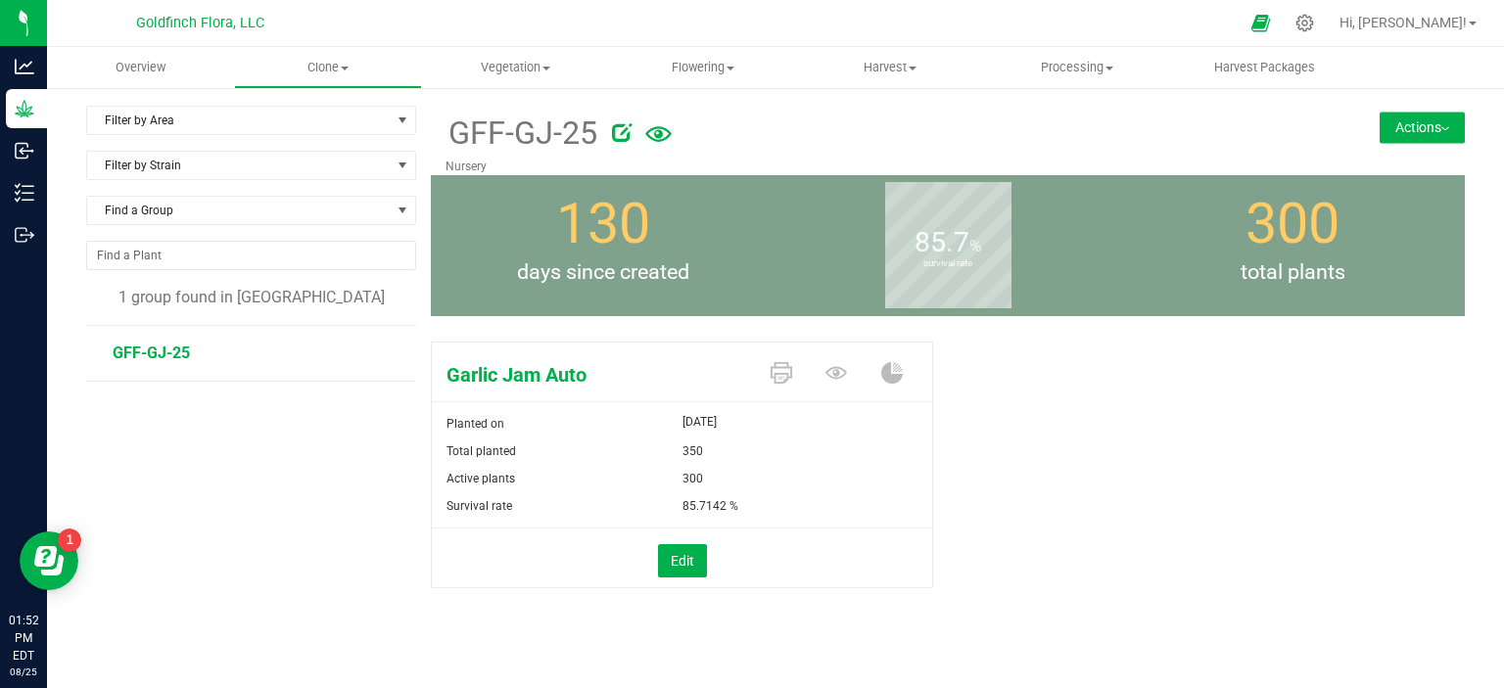
click at [1379, 124] on button "Actions" at bounding box center [1421, 127] width 85 height 31
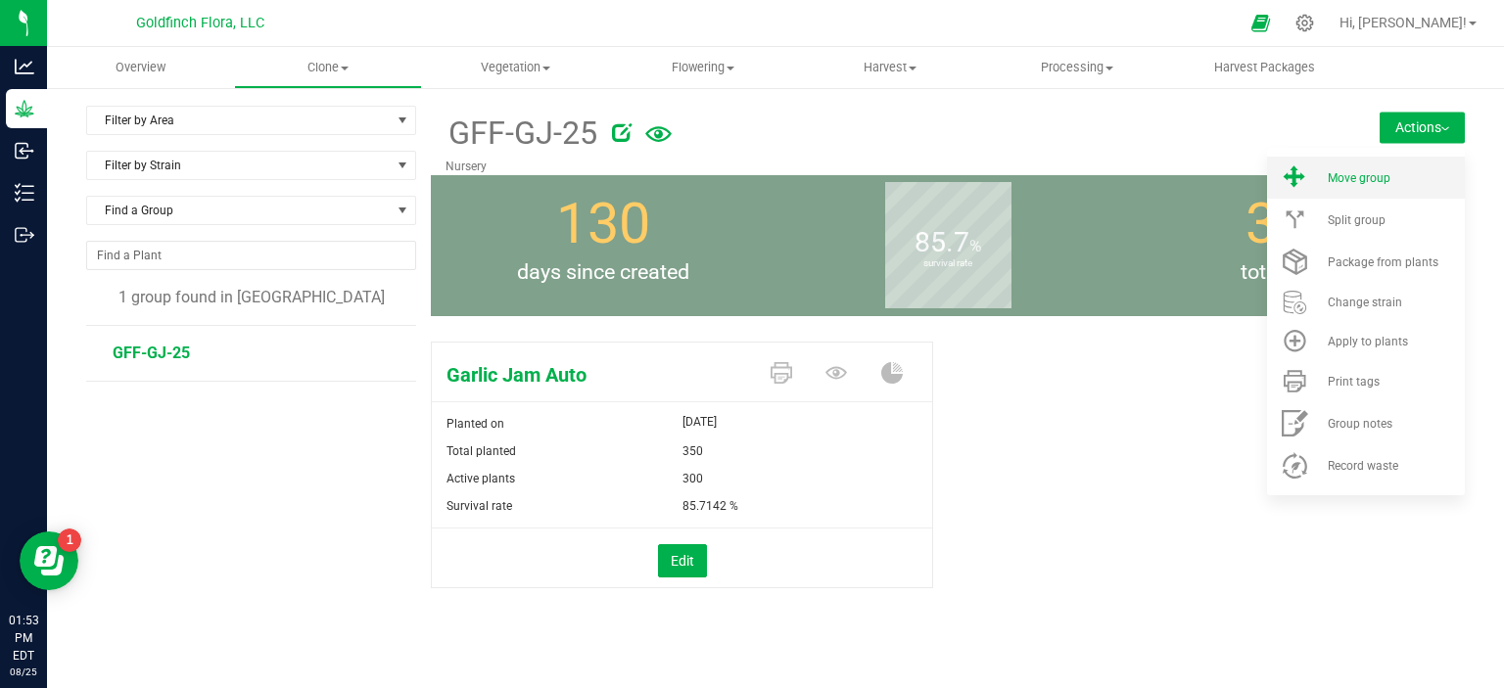
click at [1352, 171] on span "Move group" at bounding box center [1358, 178] width 63 height 14
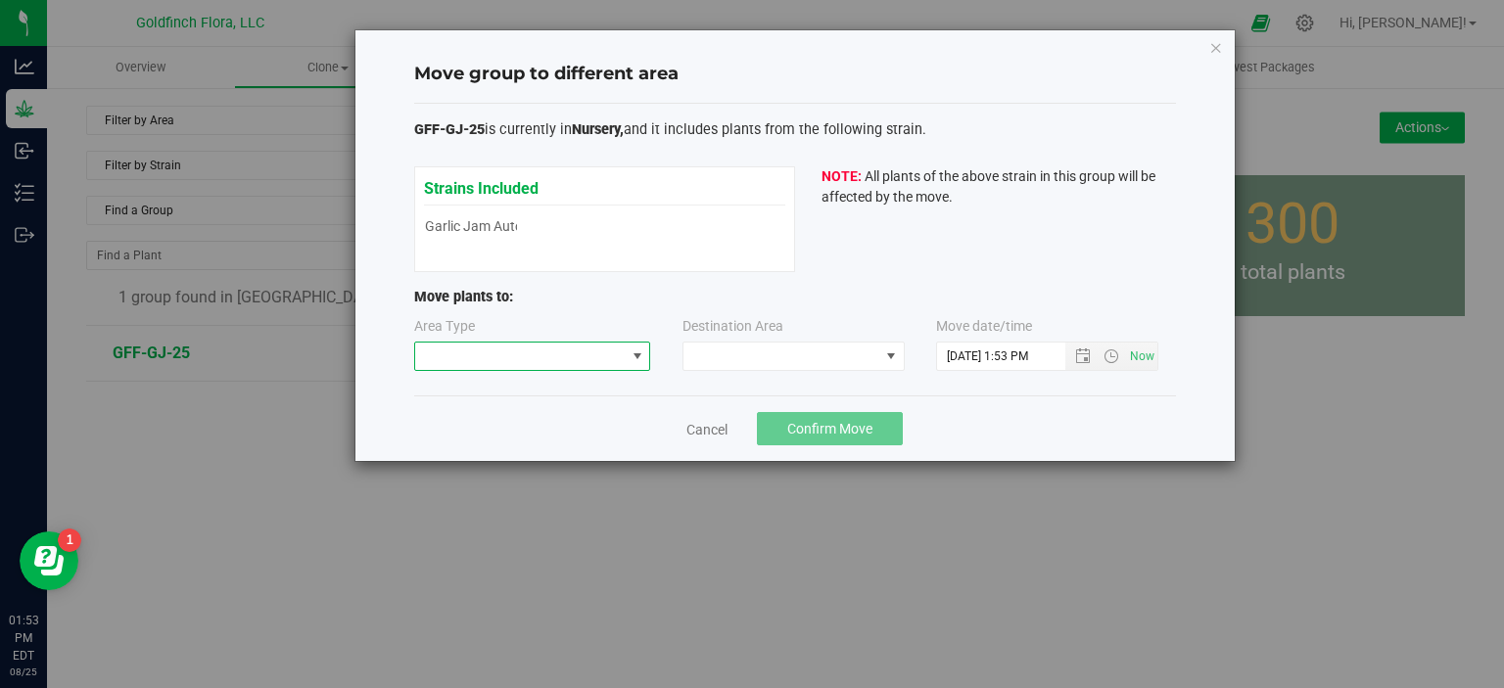
click at [638, 359] on span at bounding box center [637, 357] width 16 height 16
click at [492, 422] on li "Vegetative" at bounding box center [531, 424] width 235 height 33
click at [889, 354] on span at bounding box center [891, 357] width 16 height 16
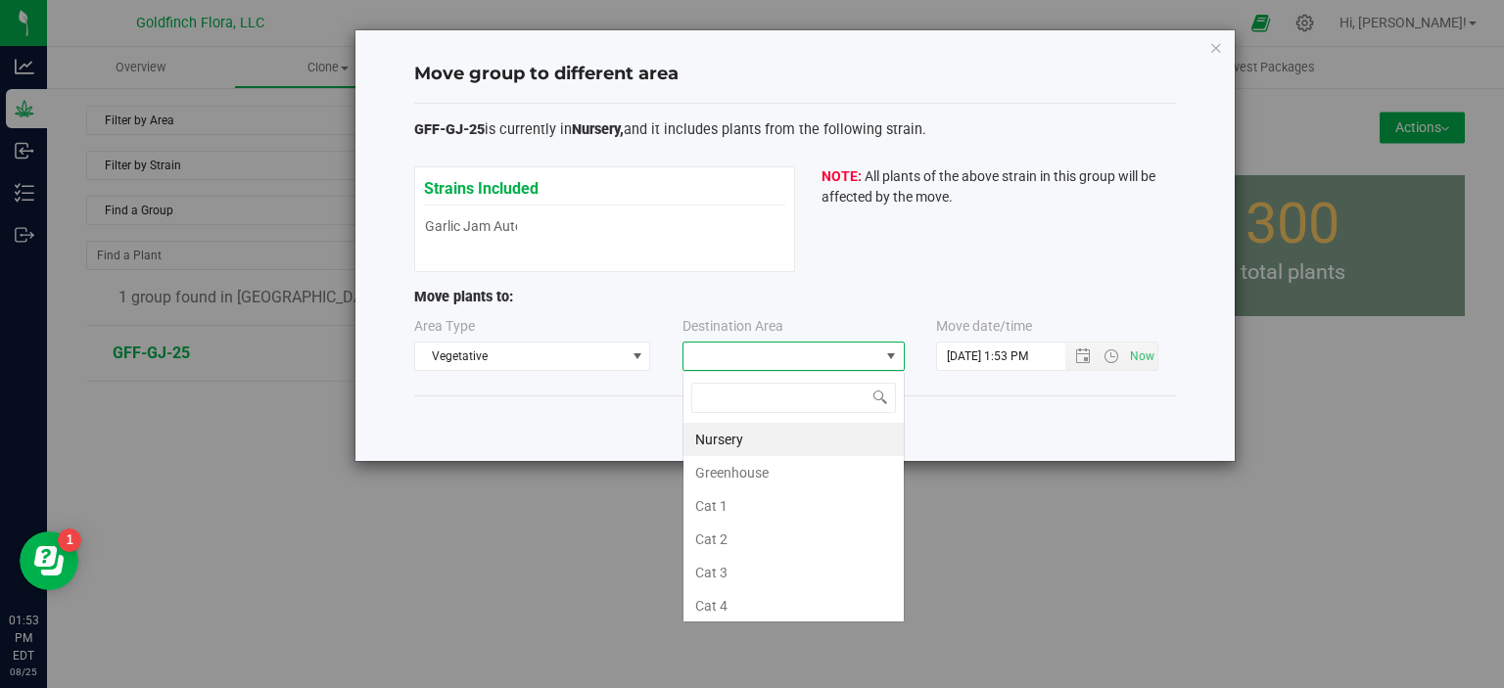
scroll to position [28, 222]
click at [751, 465] on li "Greenhouse" at bounding box center [793, 472] width 220 height 33
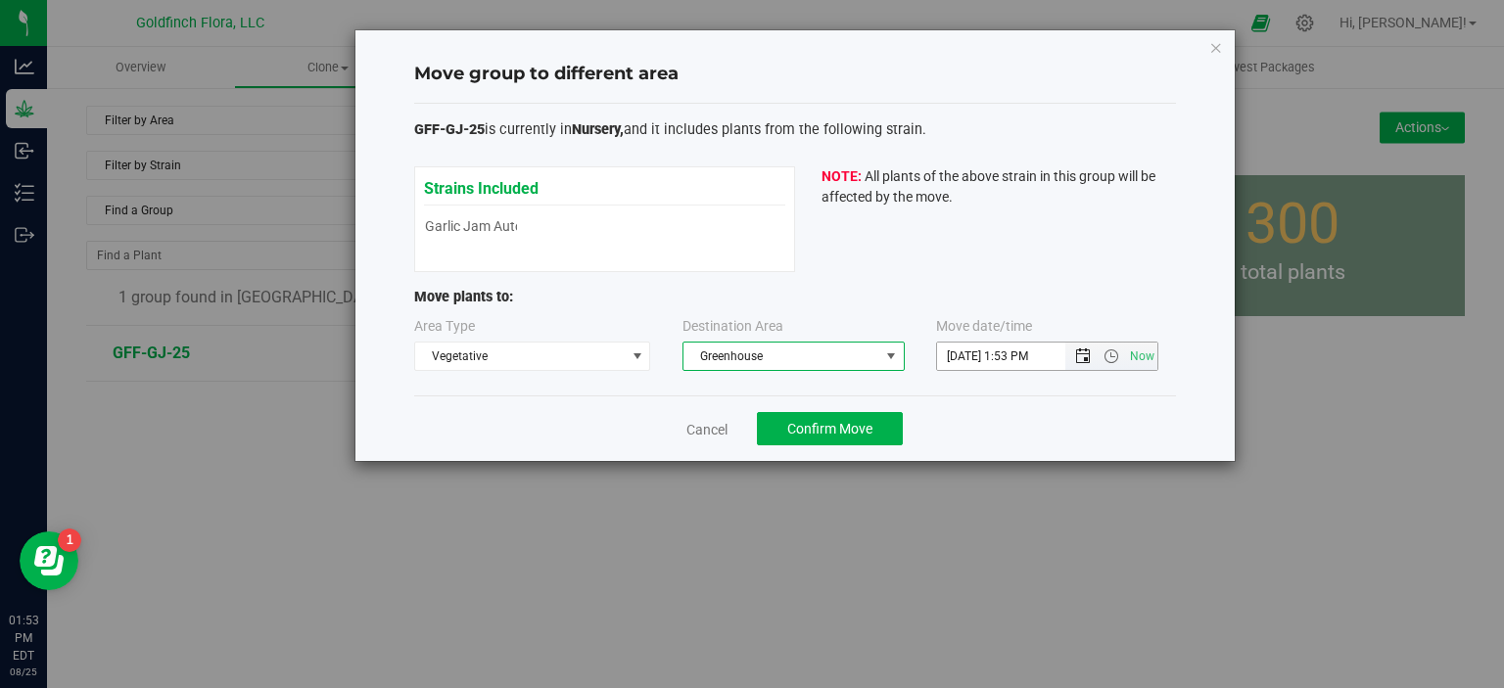
click at [1082, 349] on span "Open the date view" at bounding box center [1083, 357] width 16 height 16
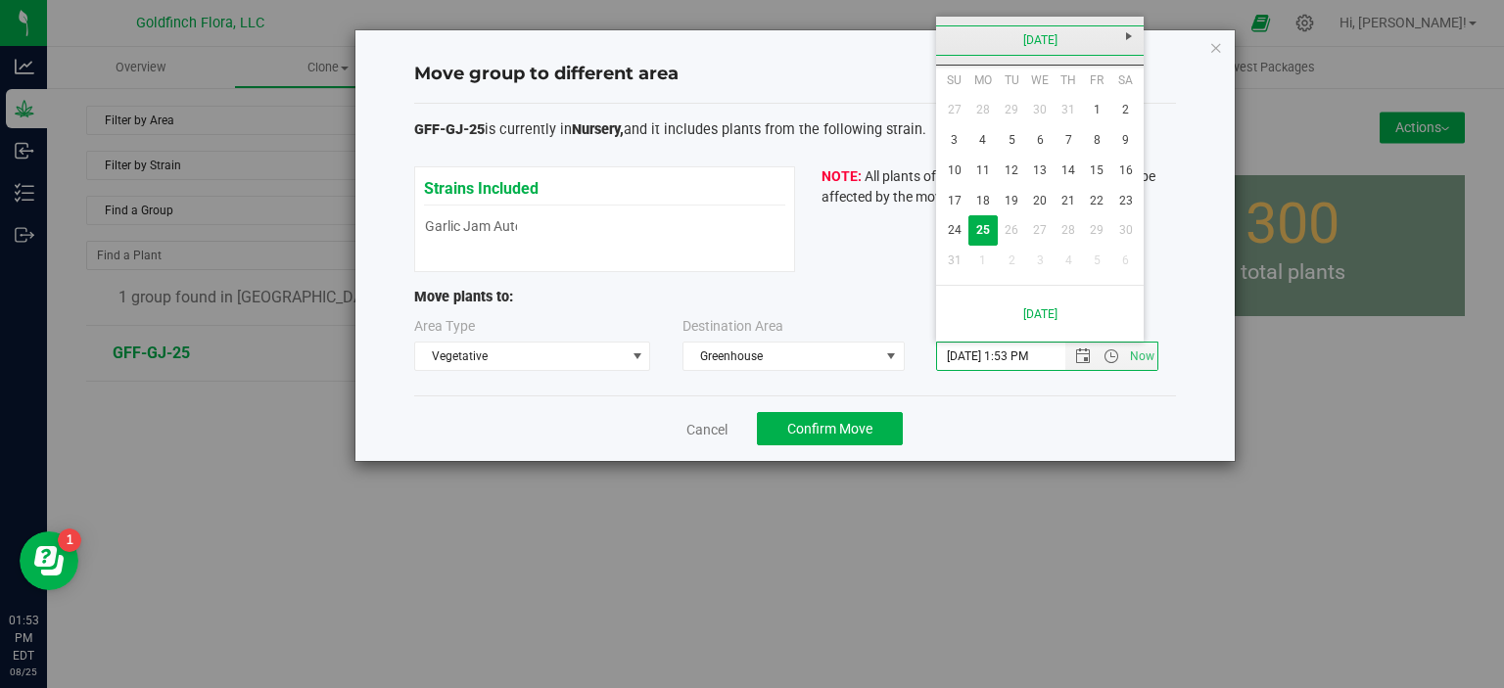
click at [1013, 42] on link "[DATE]" at bounding box center [1040, 40] width 210 height 30
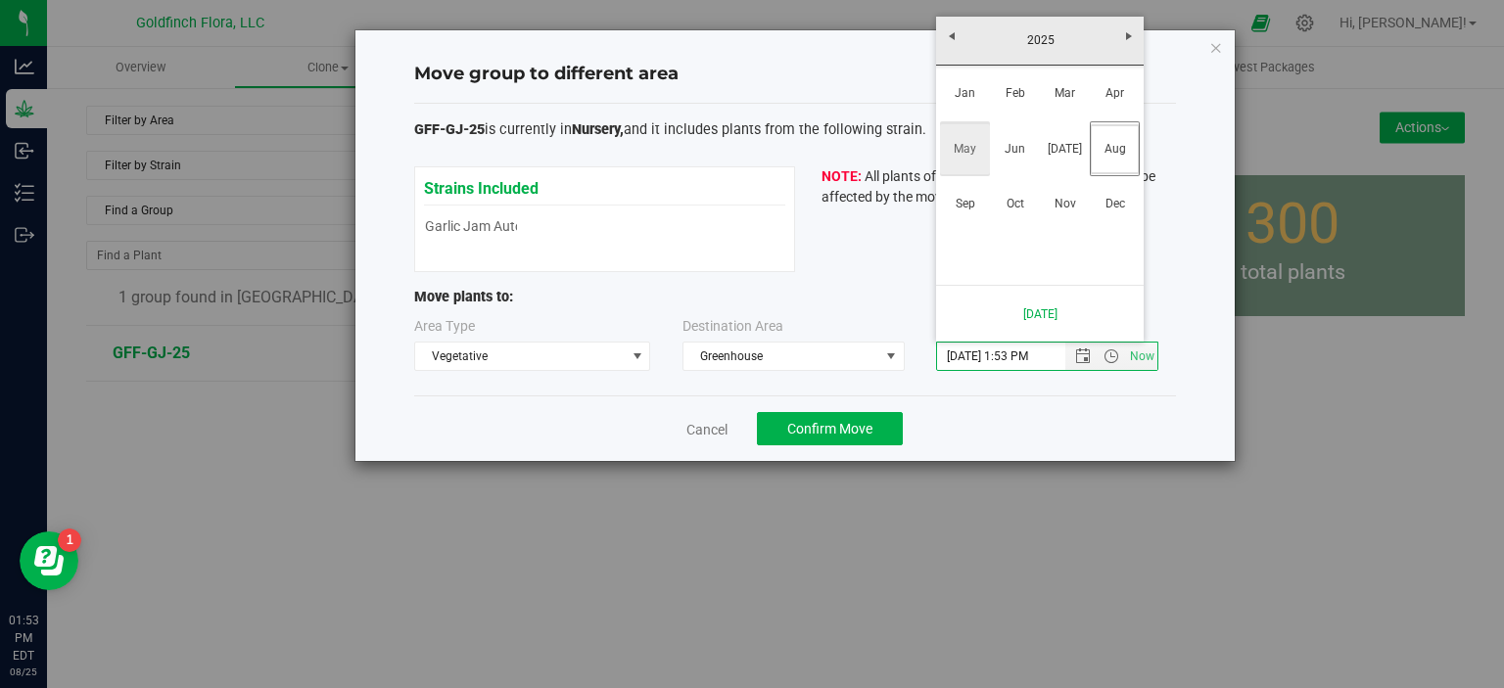
click at [963, 147] on link "May" at bounding box center [965, 149] width 50 height 50
click at [1066, 105] on link "1" at bounding box center [1068, 110] width 28 height 30
type input "5/1/2025 1:53 PM"
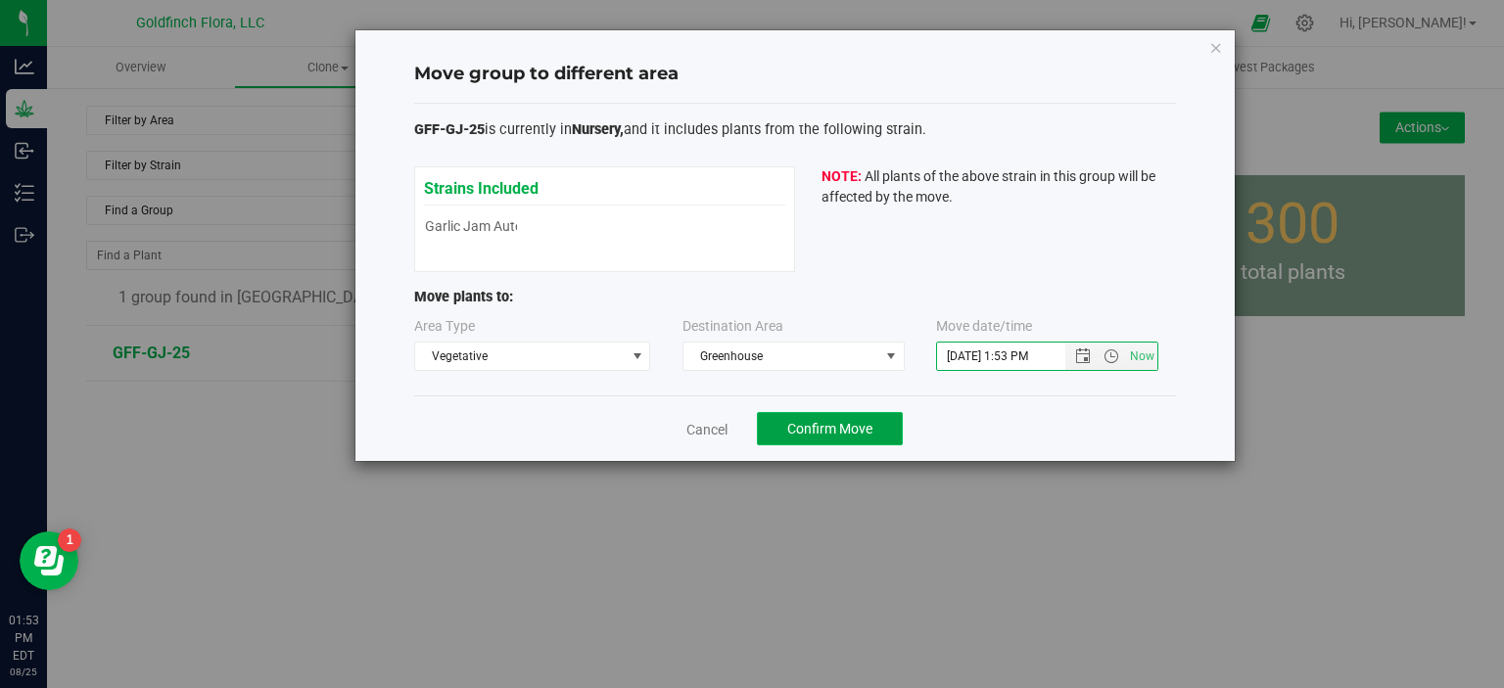
click at [829, 425] on span "Confirm Move" at bounding box center [829, 429] width 85 height 16
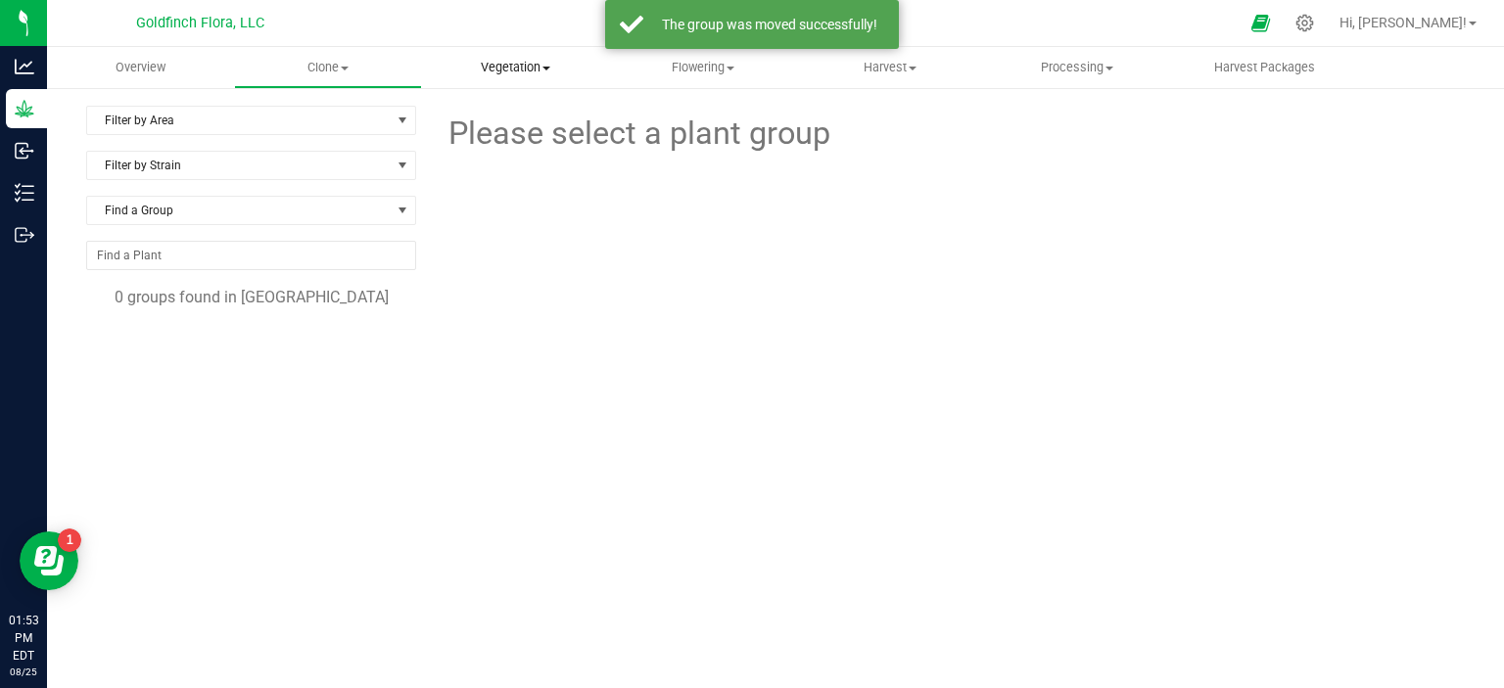
click at [500, 69] on span "Vegetation" at bounding box center [515, 68] width 185 height 18
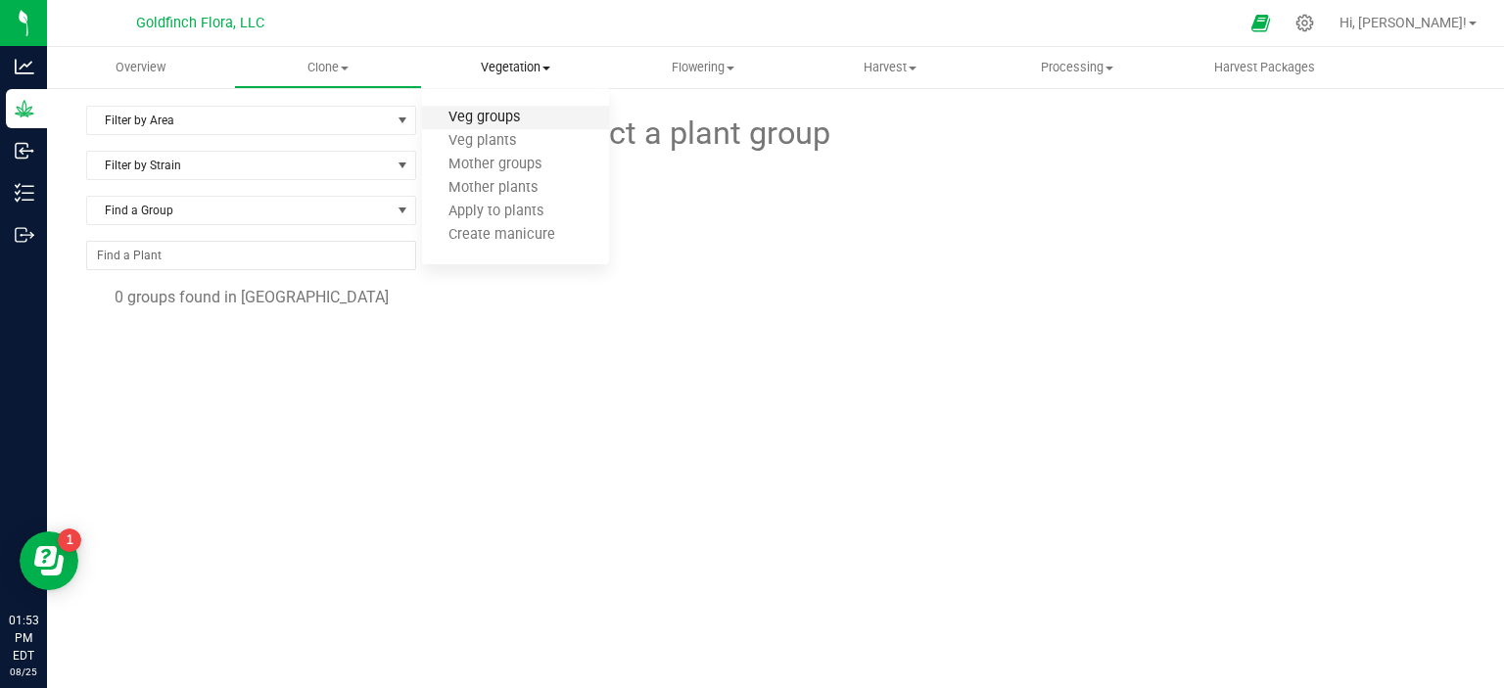
click at [492, 116] on span "Veg groups" at bounding box center [484, 118] width 124 height 17
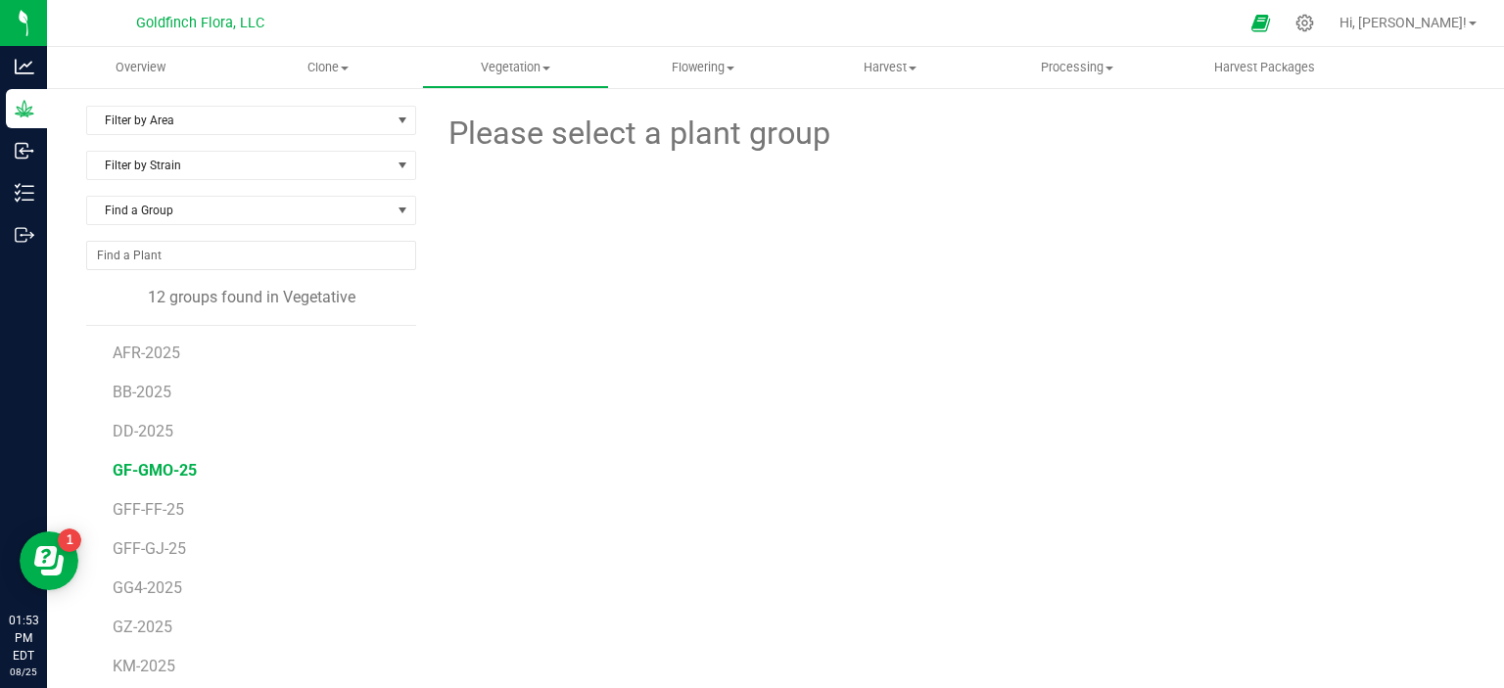
click at [182, 471] on span "GF-GMO-25" at bounding box center [155, 470] width 84 height 19
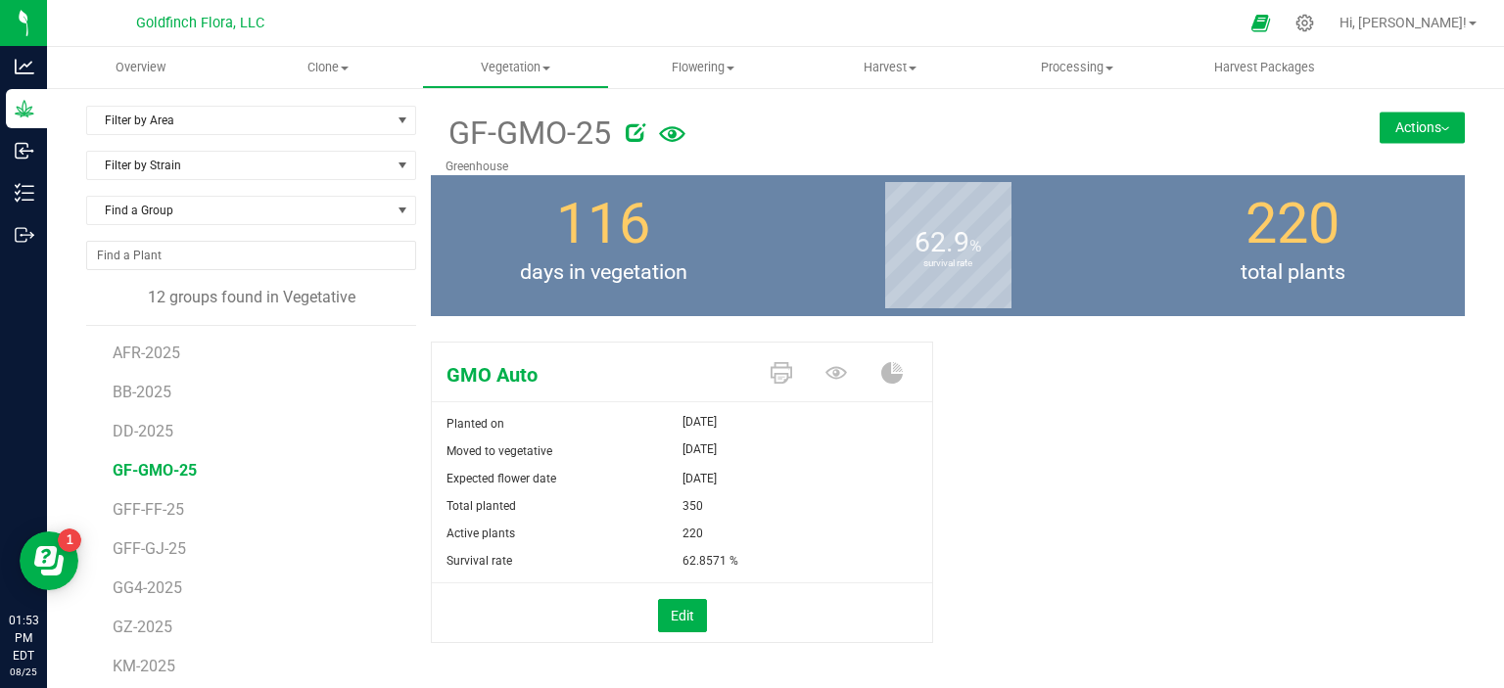
click at [1401, 128] on button "Actions" at bounding box center [1421, 127] width 85 height 31
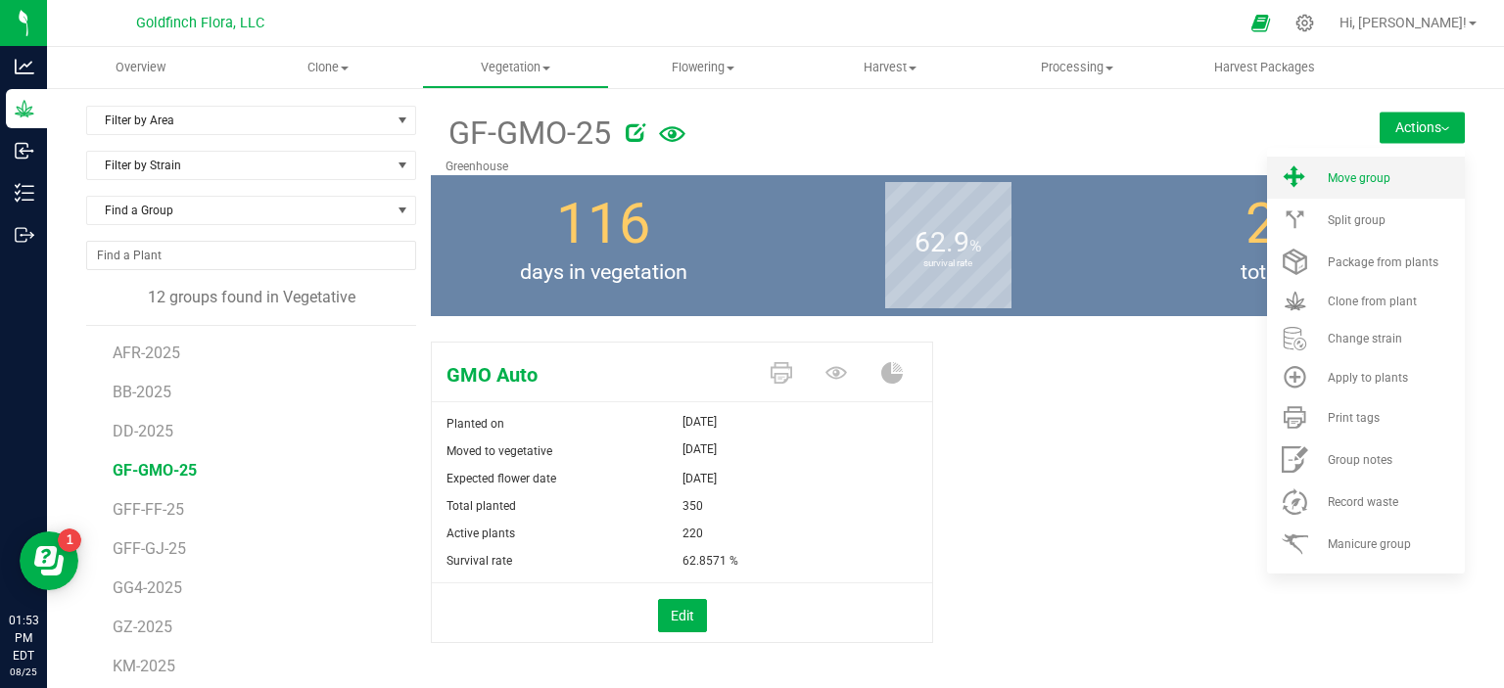
click at [1367, 172] on span "Move group" at bounding box center [1358, 178] width 63 height 14
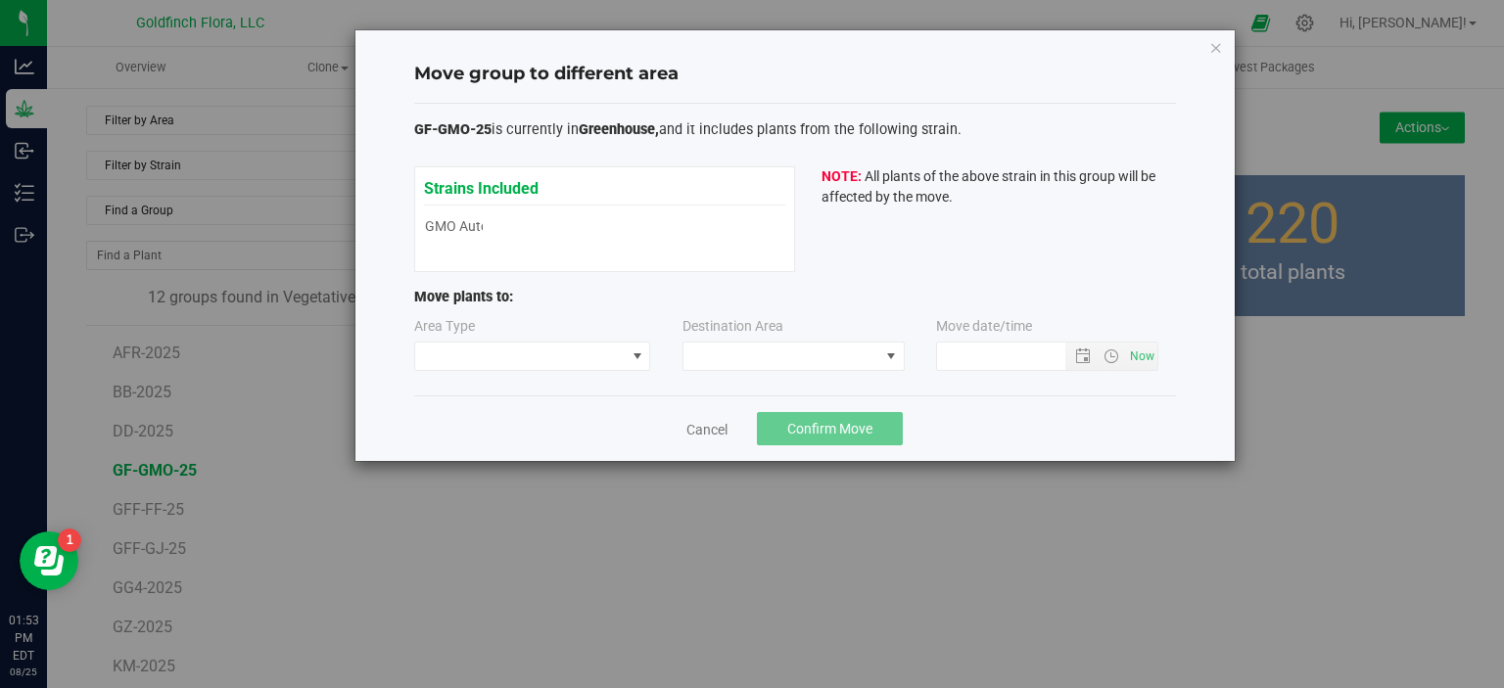
type input "8/25/2025 1:53 PM"
click at [697, 434] on link "Cancel" at bounding box center [706, 430] width 41 height 20
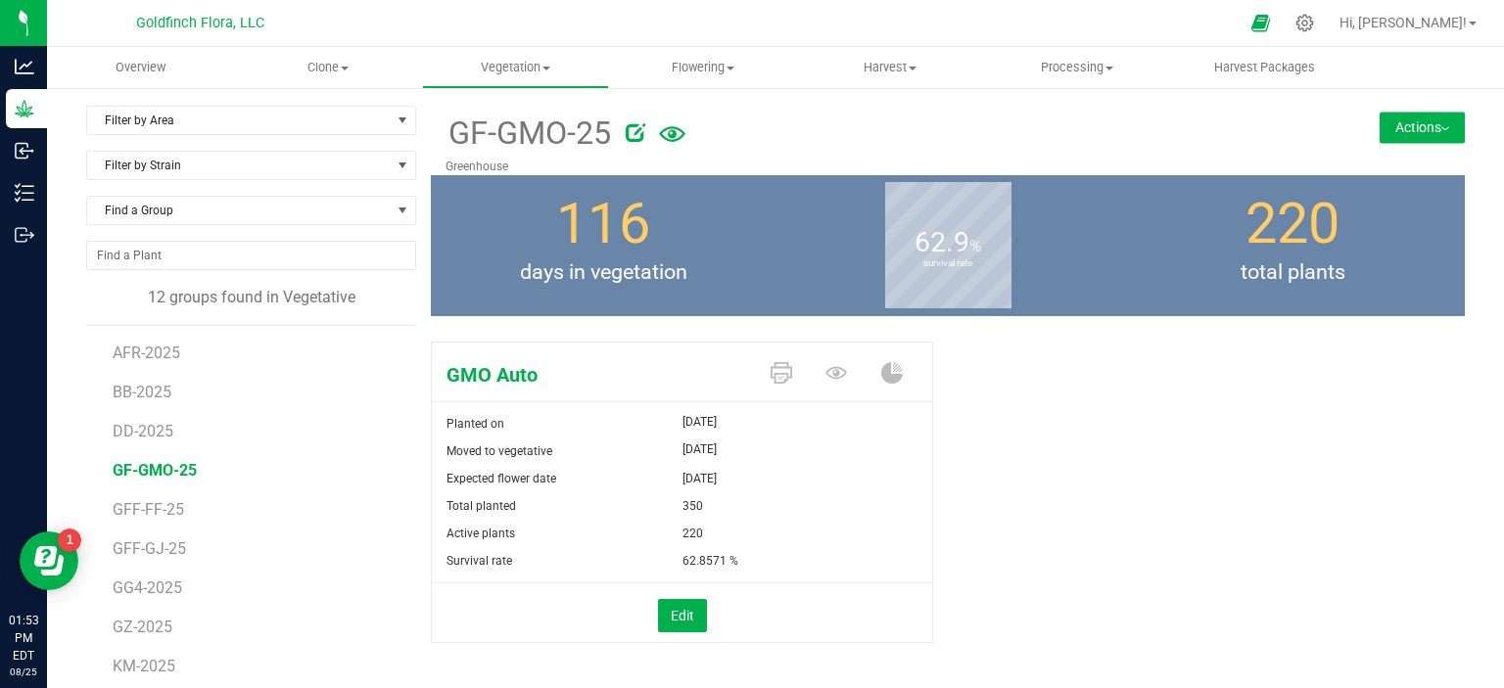
click at [1415, 127] on button "Actions" at bounding box center [1421, 127] width 85 height 31
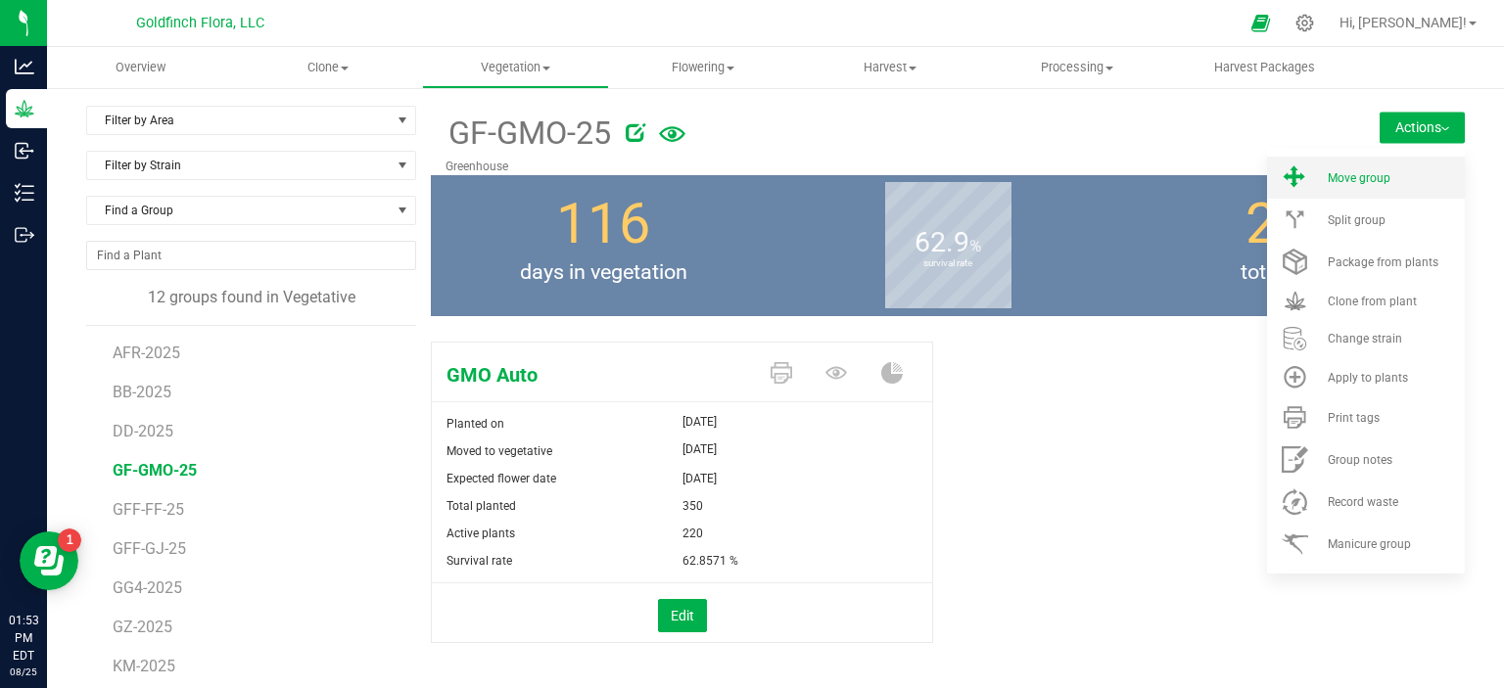
click at [1333, 171] on span "Move group" at bounding box center [1358, 178] width 63 height 14
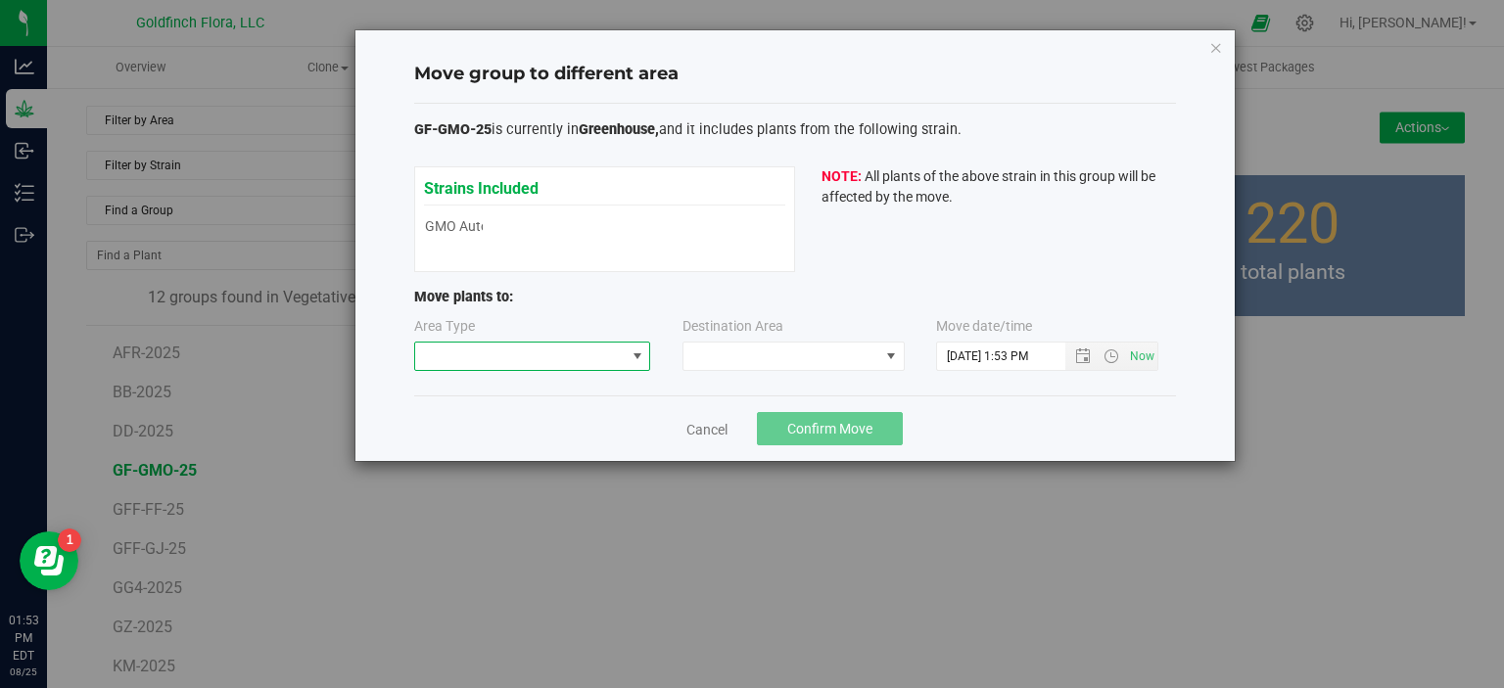
click at [642, 350] on span at bounding box center [637, 357] width 16 height 16
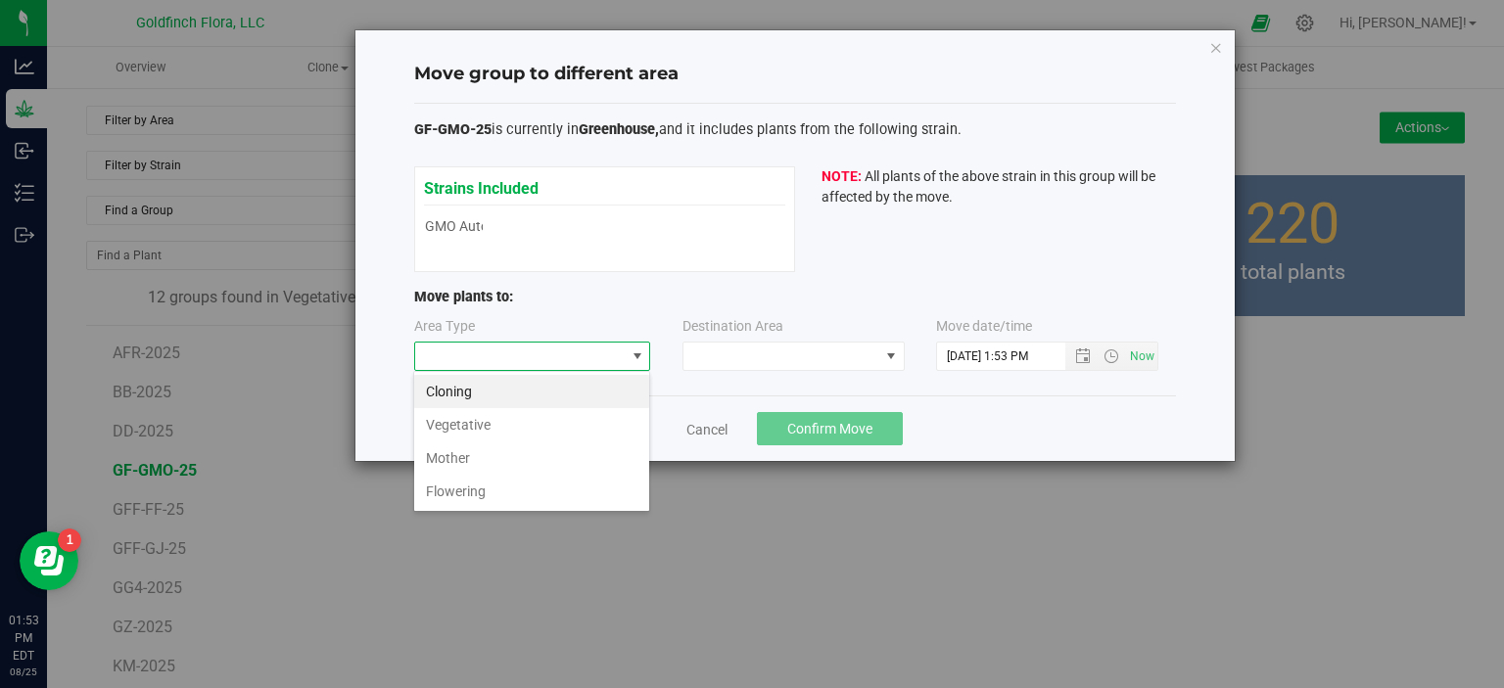
scroll to position [28, 236]
click at [535, 488] on li "Flowering" at bounding box center [531, 491] width 235 height 33
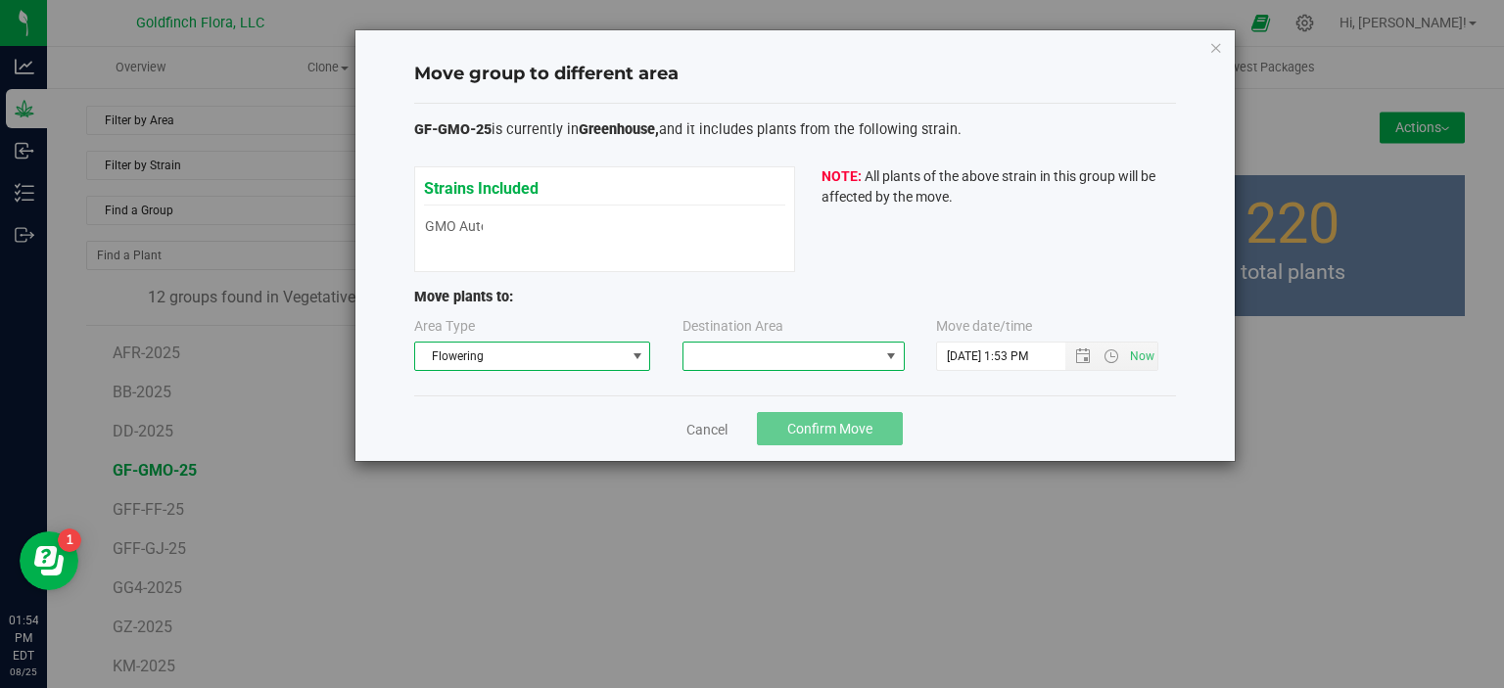
click at [890, 356] on span at bounding box center [891, 357] width 16 height 16
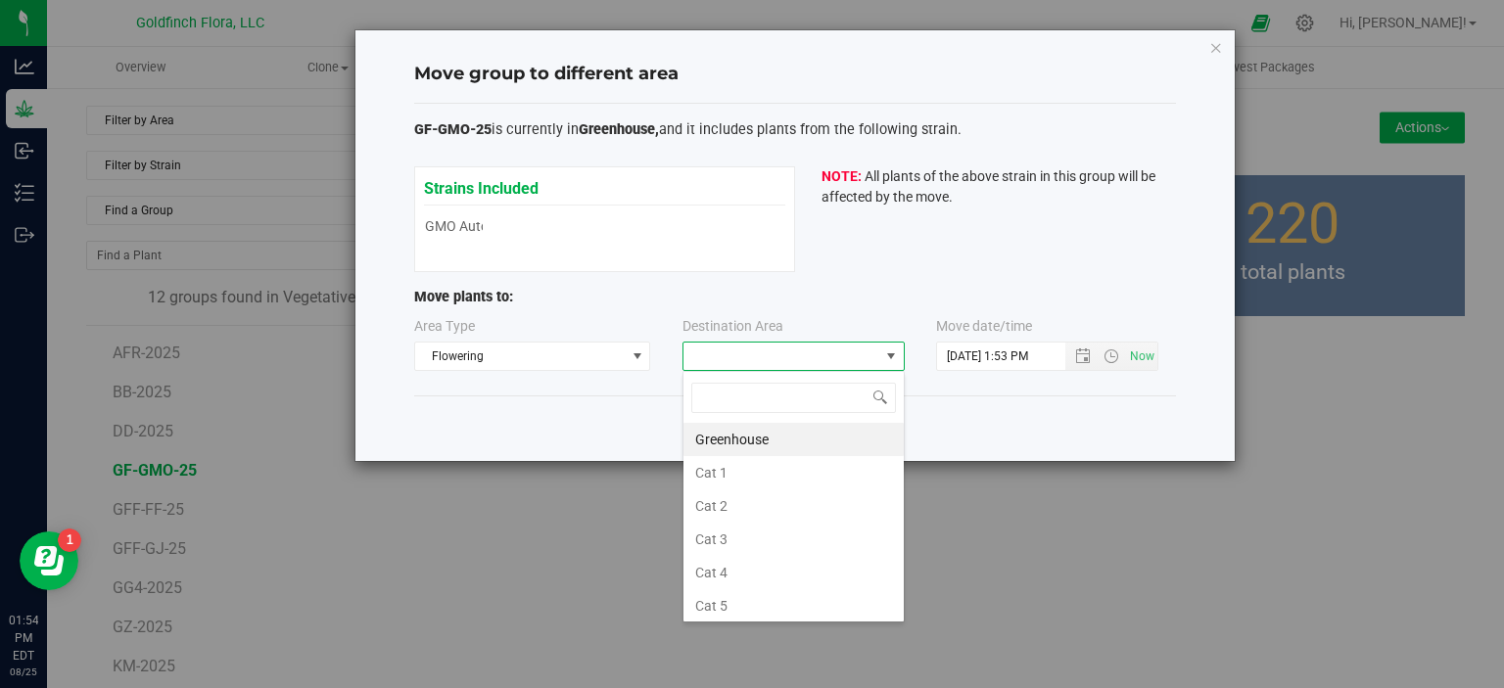
scroll to position [28, 222]
click at [764, 442] on li "Greenhouse" at bounding box center [793, 439] width 220 height 33
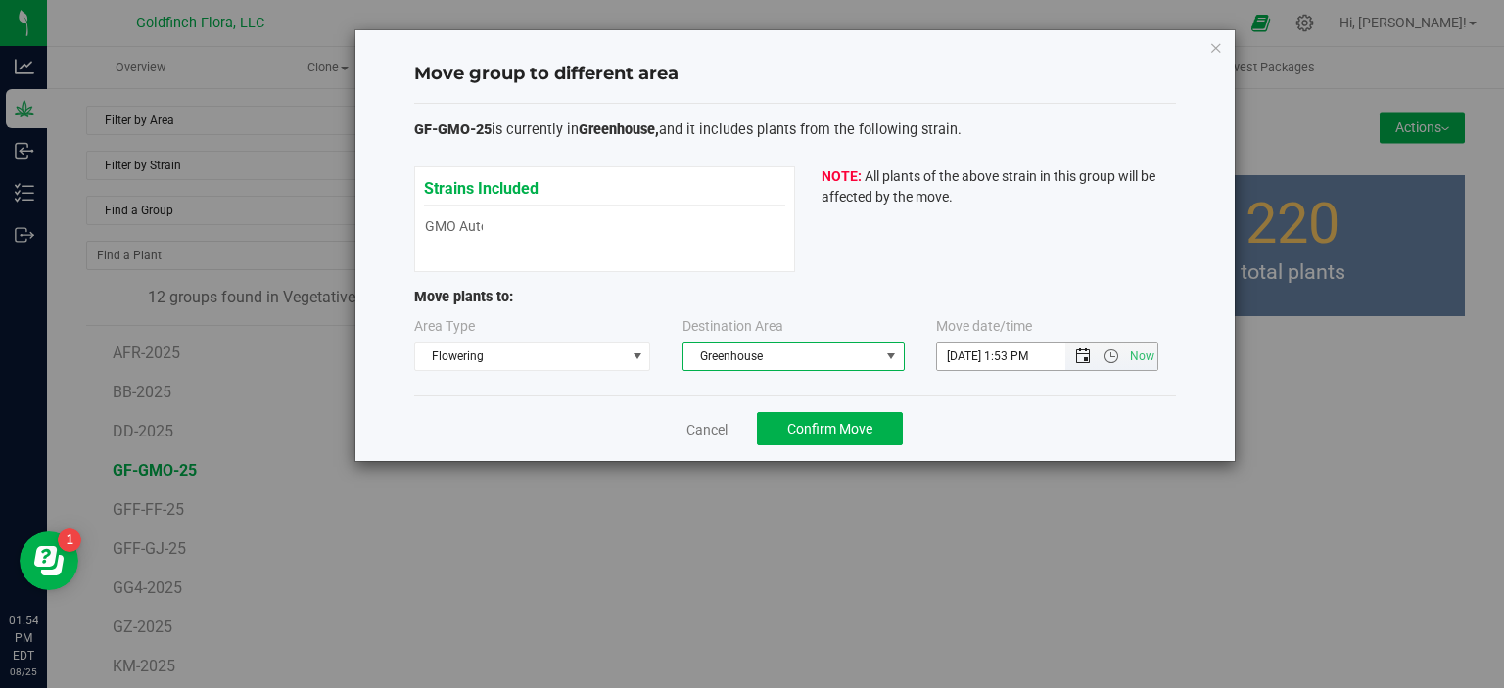
click at [1081, 349] on span "Open the date view" at bounding box center [1083, 357] width 16 height 16
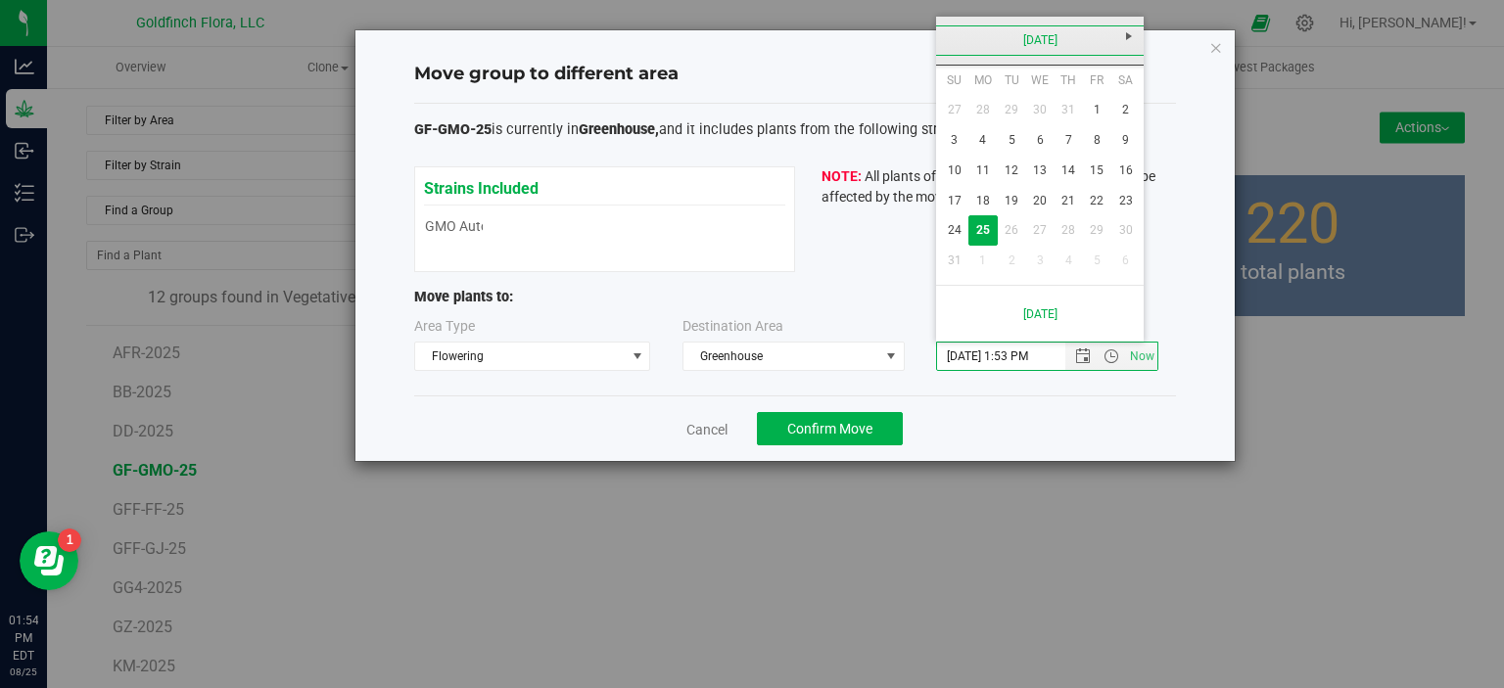
click at [1044, 39] on link "[DATE]" at bounding box center [1040, 40] width 210 height 30
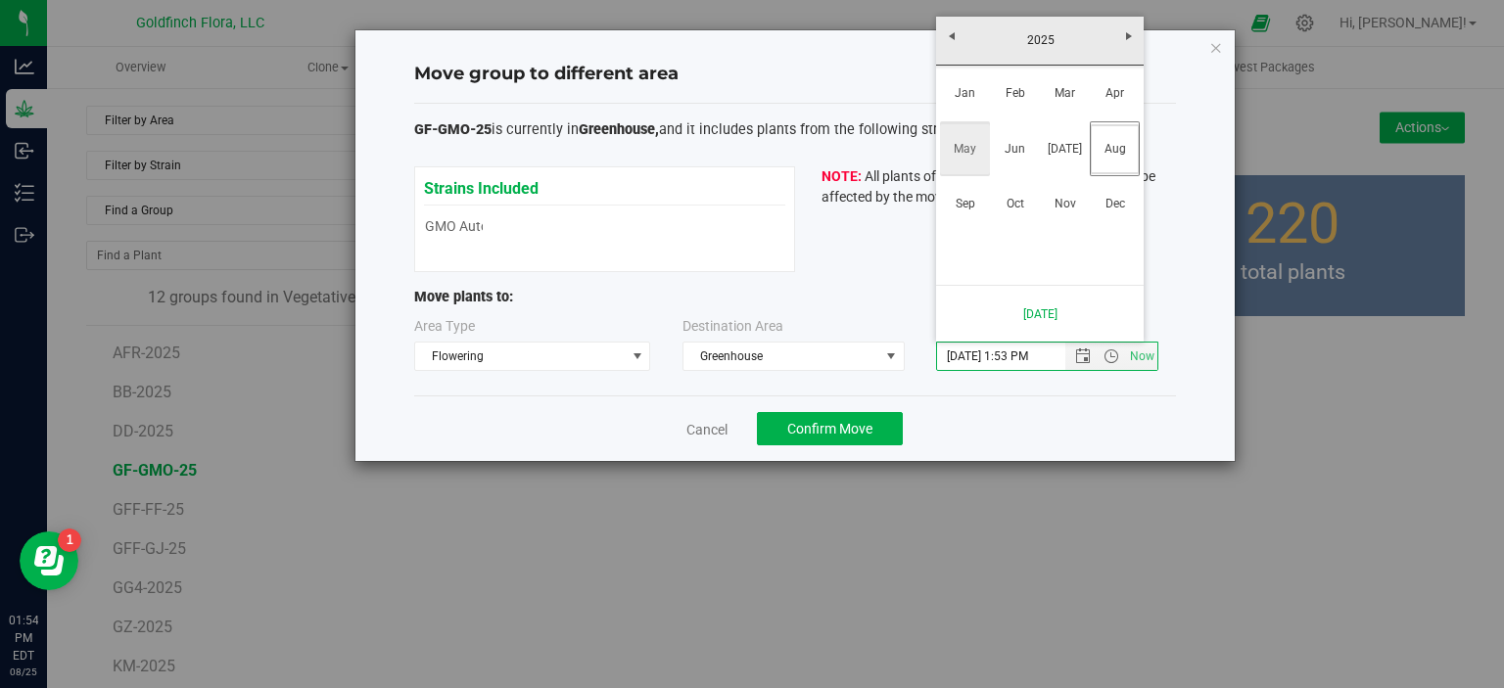
click at [961, 143] on link "May" at bounding box center [965, 149] width 50 height 50
click at [1065, 171] on link "15" at bounding box center [1068, 171] width 28 height 30
type input "5/15/2025 1:53 PM"
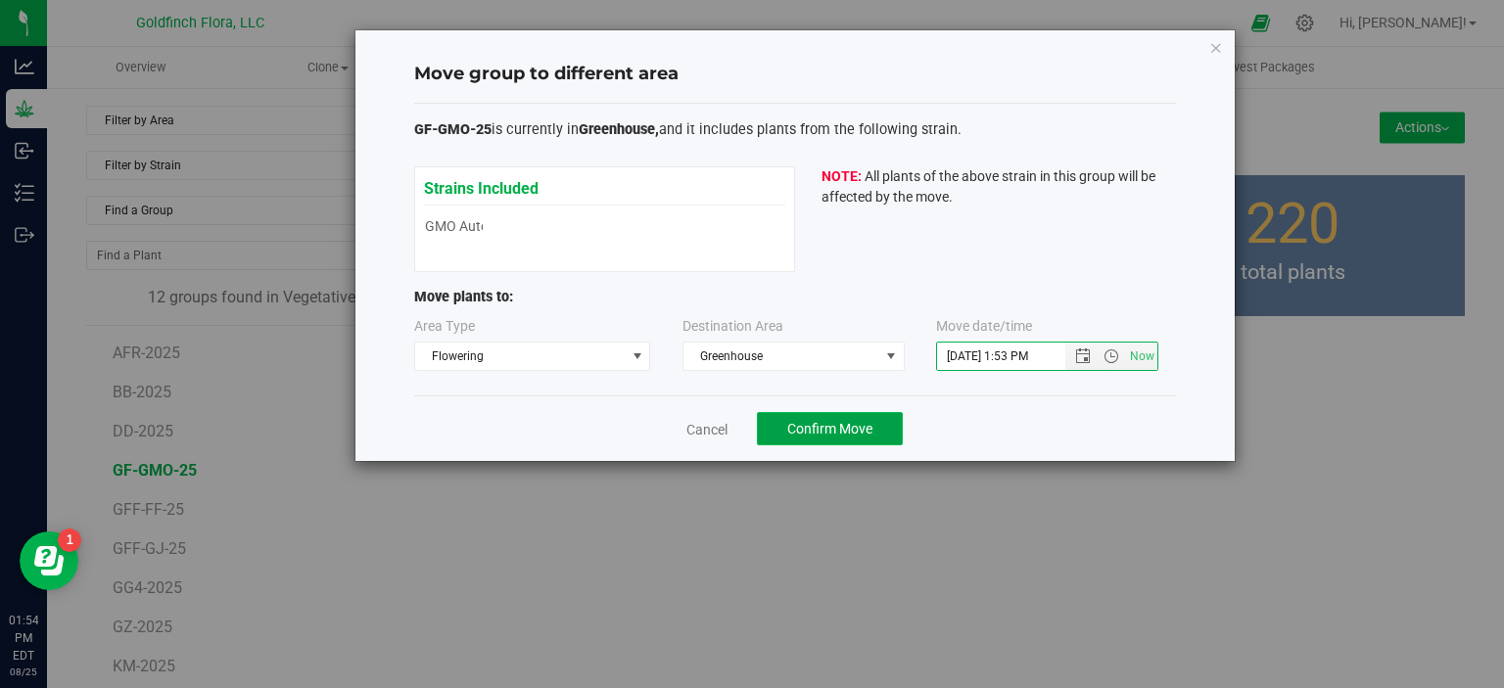
click at [830, 421] on span "Confirm Move" at bounding box center [829, 429] width 85 height 16
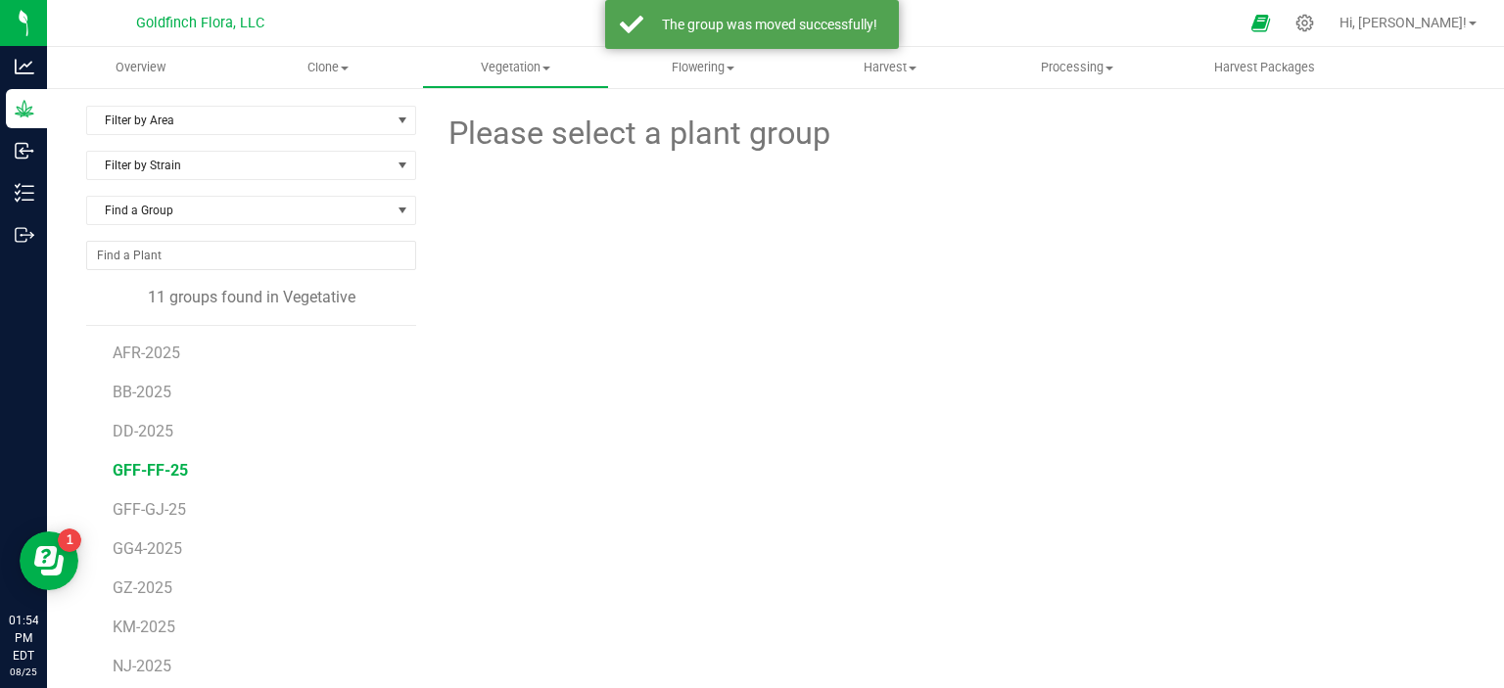
click at [146, 466] on span "GFF-FF-25" at bounding box center [150, 470] width 75 height 19
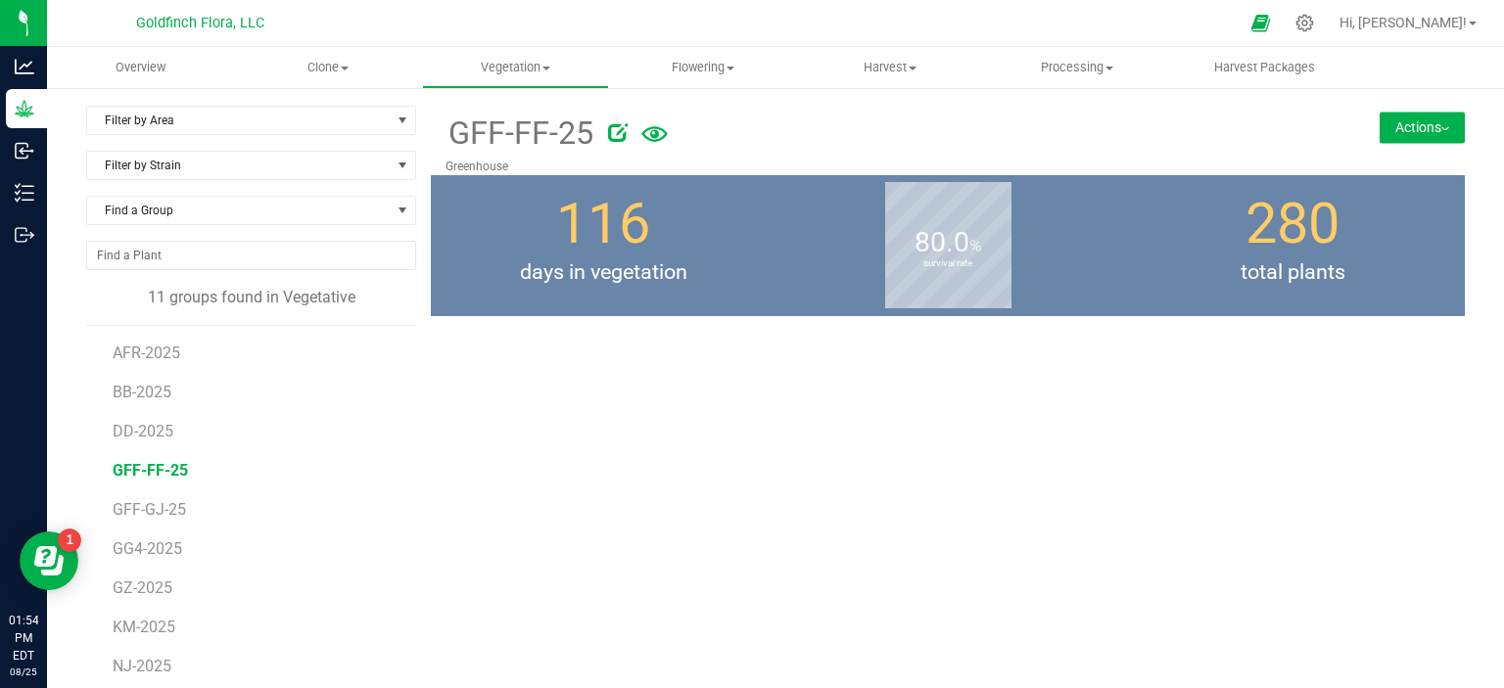
click at [163, 469] on span "GFF-FF-25" at bounding box center [150, 470] width 75 height 19
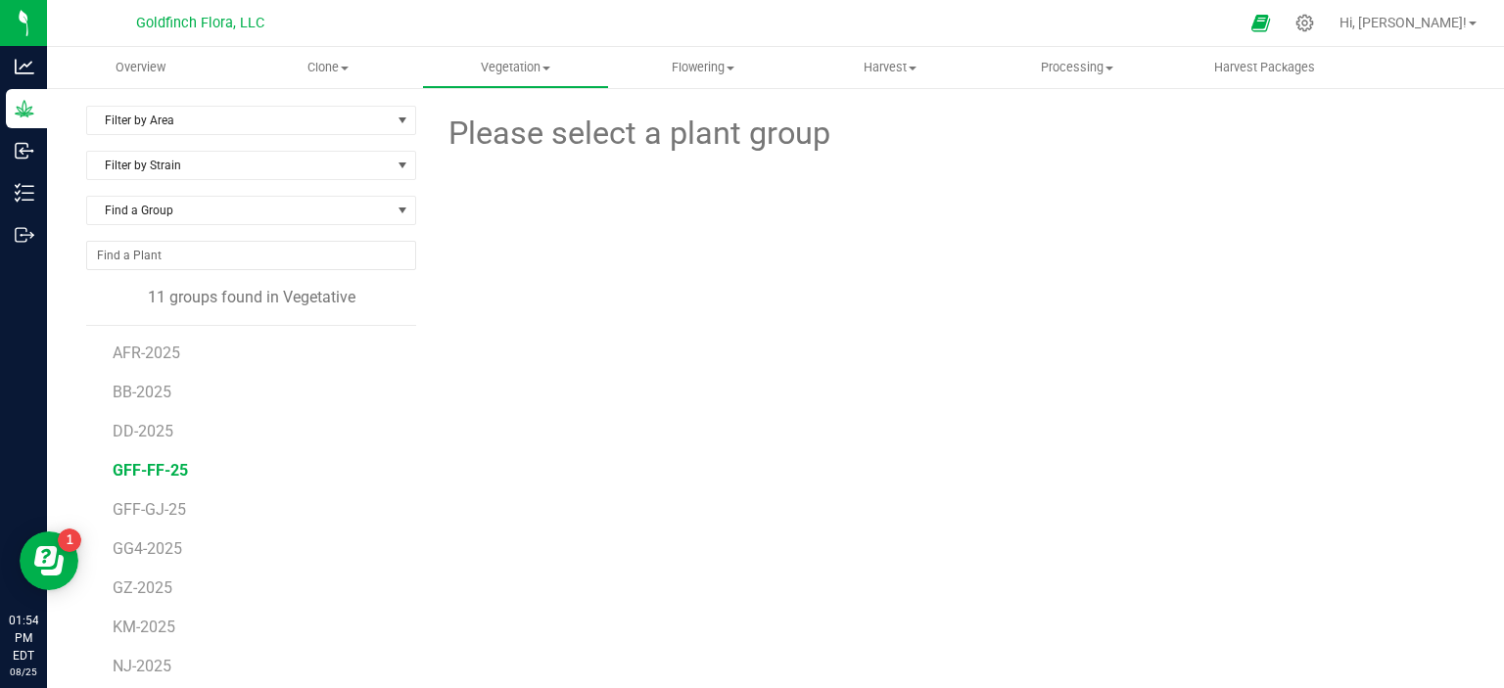
click at [163, 469] on span "GFF-FF-25" at bounding box center [150, 470] width 75 height 19
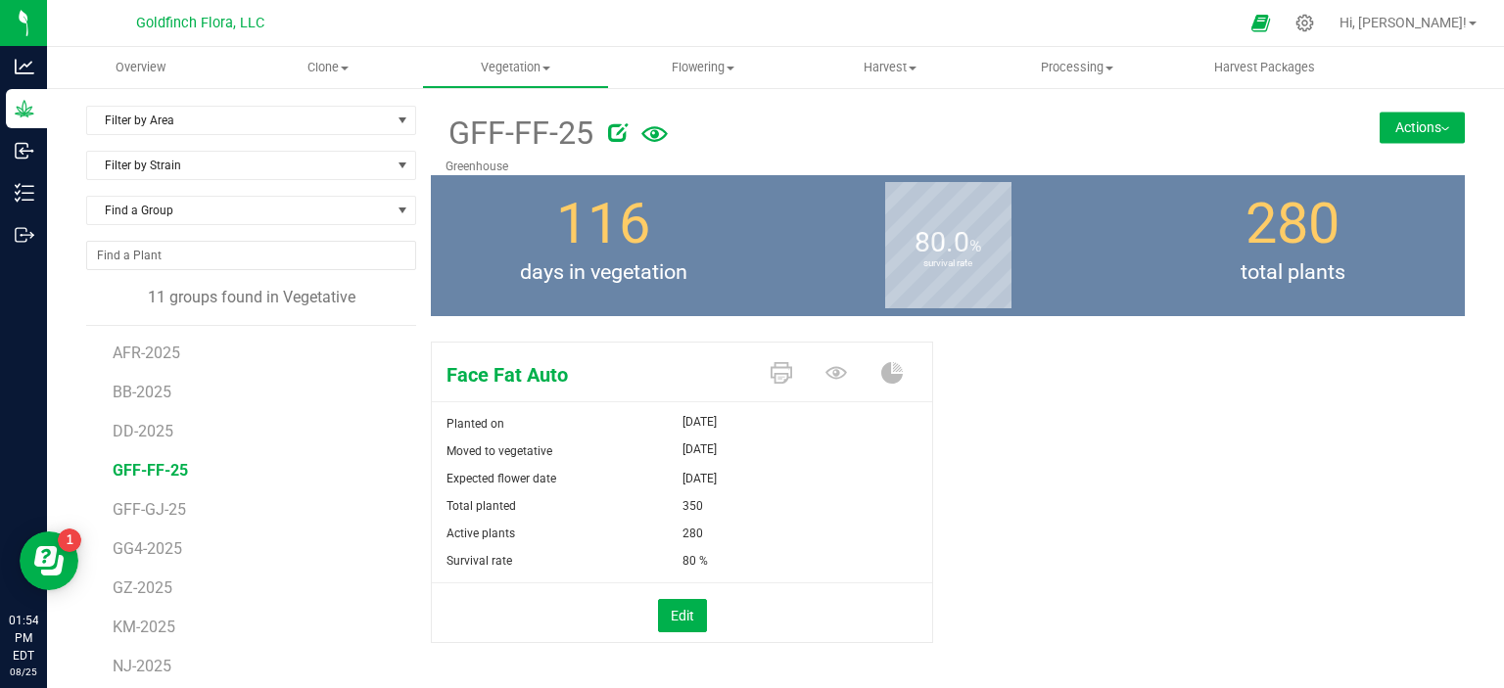
click at [1394, 124] on button "Actions" at bounding box center [1421, 127] width 85 height 31
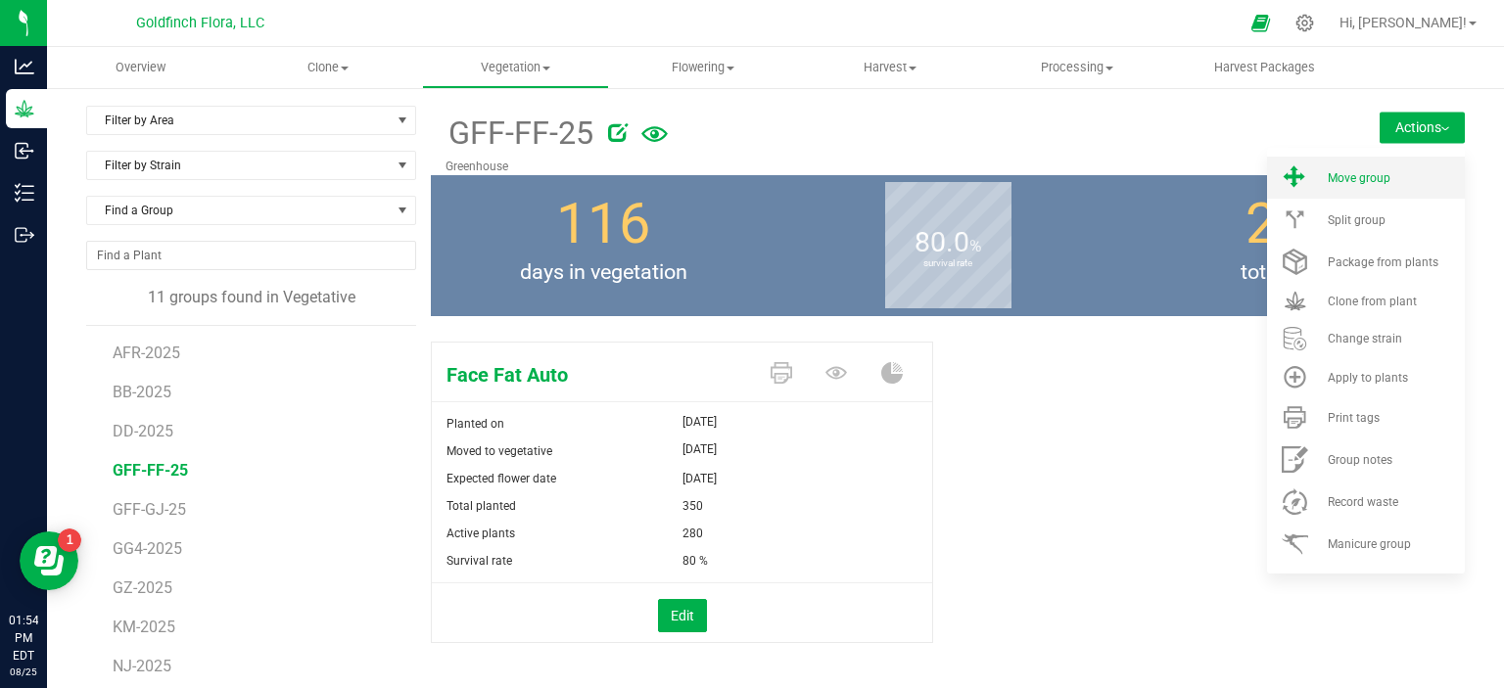
click at [1327, 171] on span "Move group" at bounding box center [1358, 178] width 63 height 14
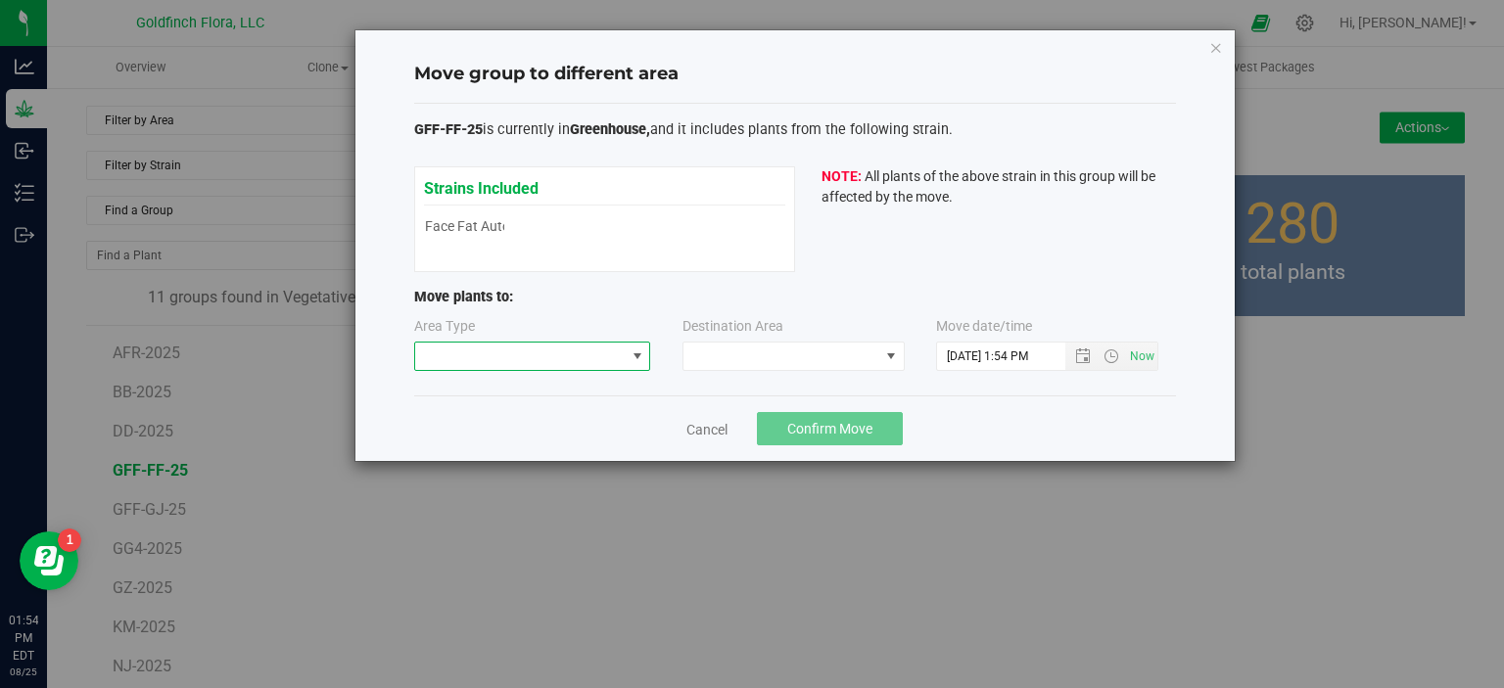
click at [635, 355] on span at bounding box center [637, 357] width 16 height 16
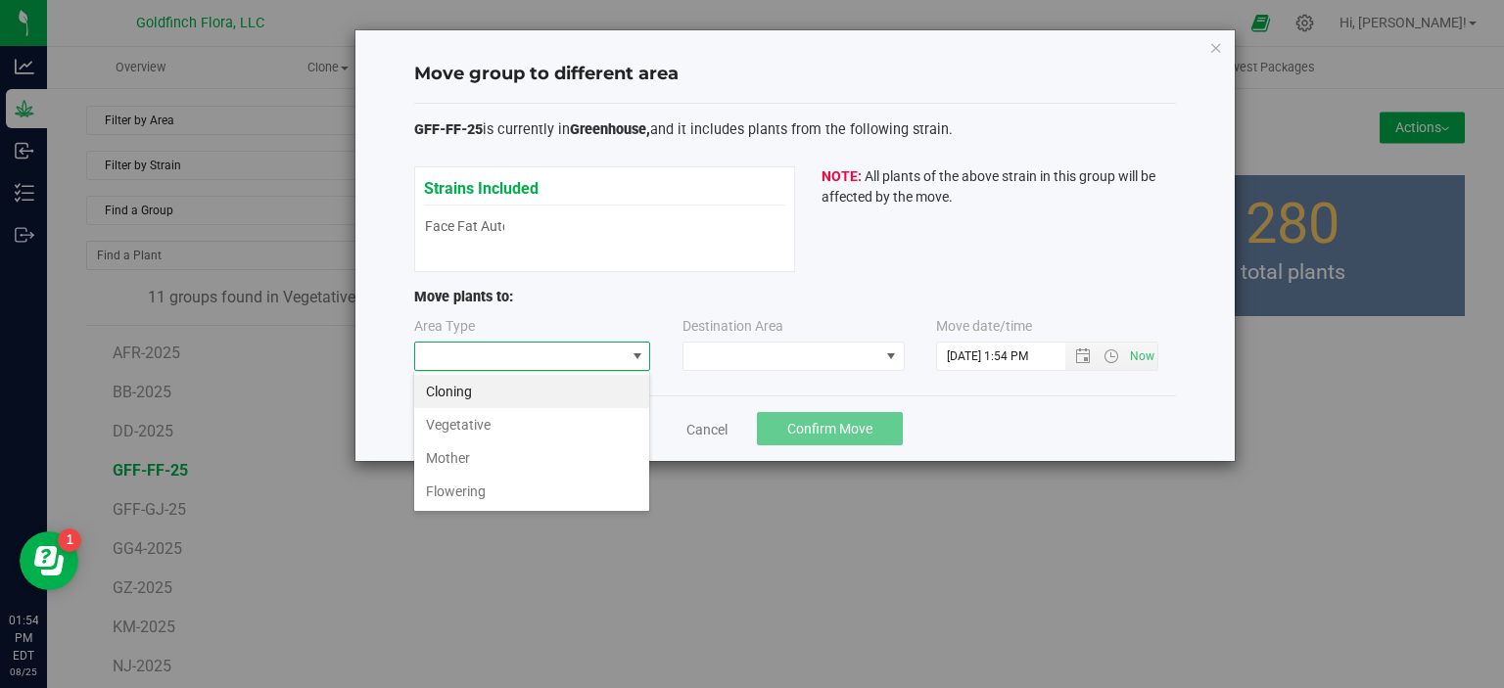
scroll to position [28, 236]
click at [546, 487] on li "Flowering" at bounding box center [531, 491] width 235 height 33
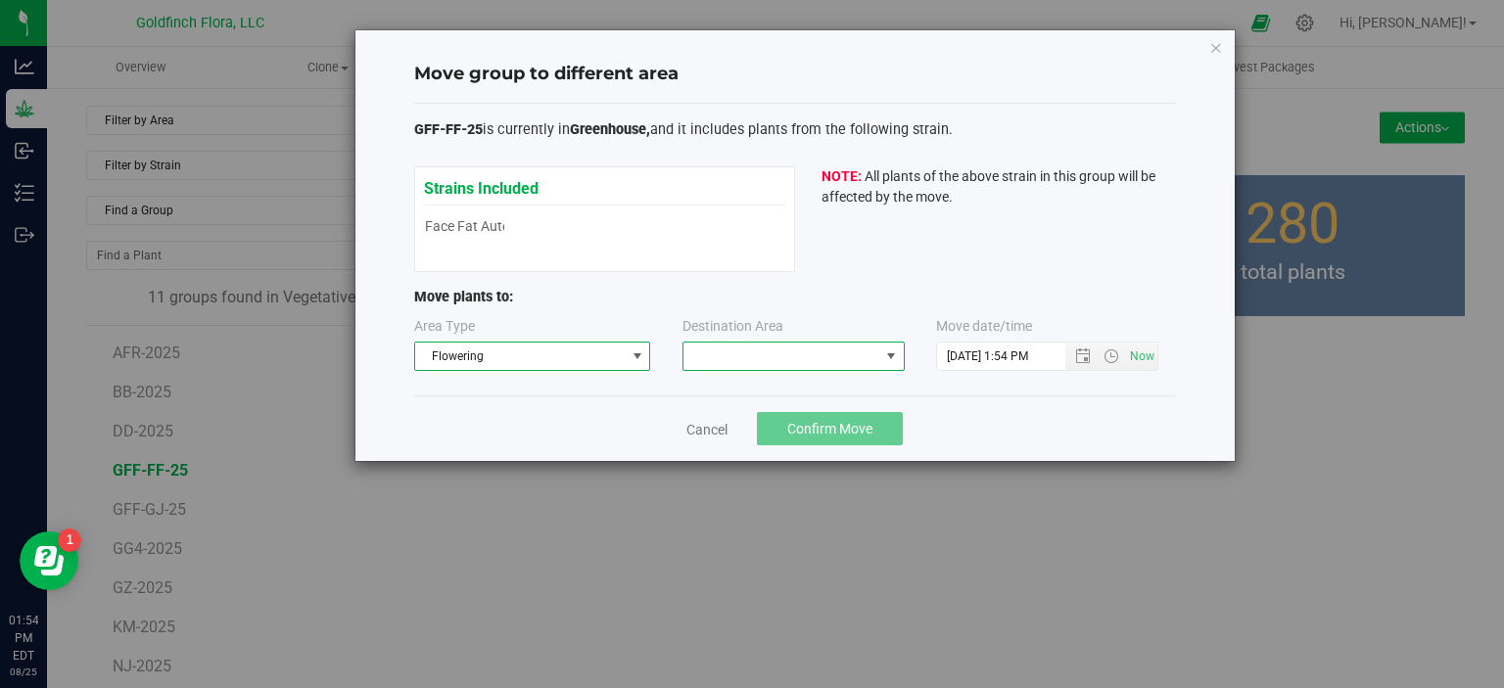
click at [892, 351] on span at bounding box center [891, 357] width 16 height 16
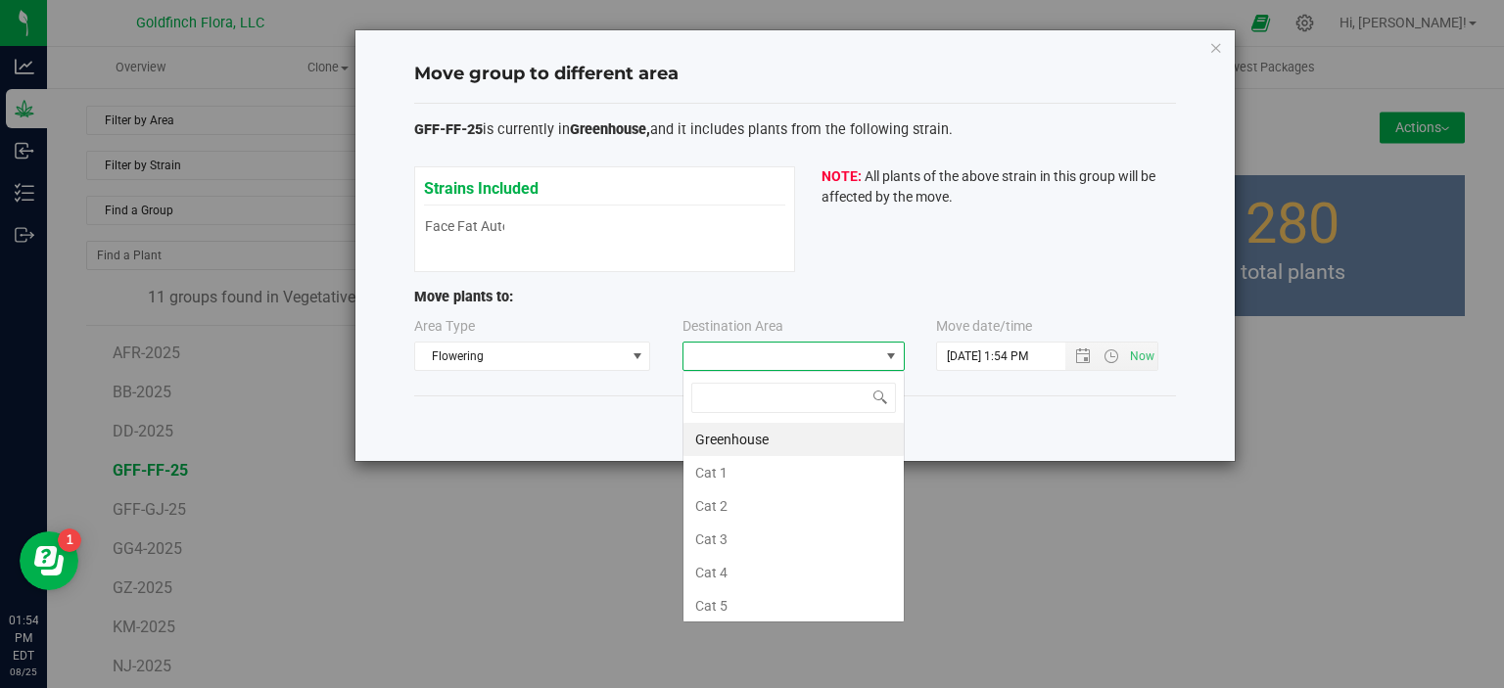
scroll to position [28, 222]
click at [788, 439] on li "Greenhouse" at bounding box center [793, 439] width 220 height 33
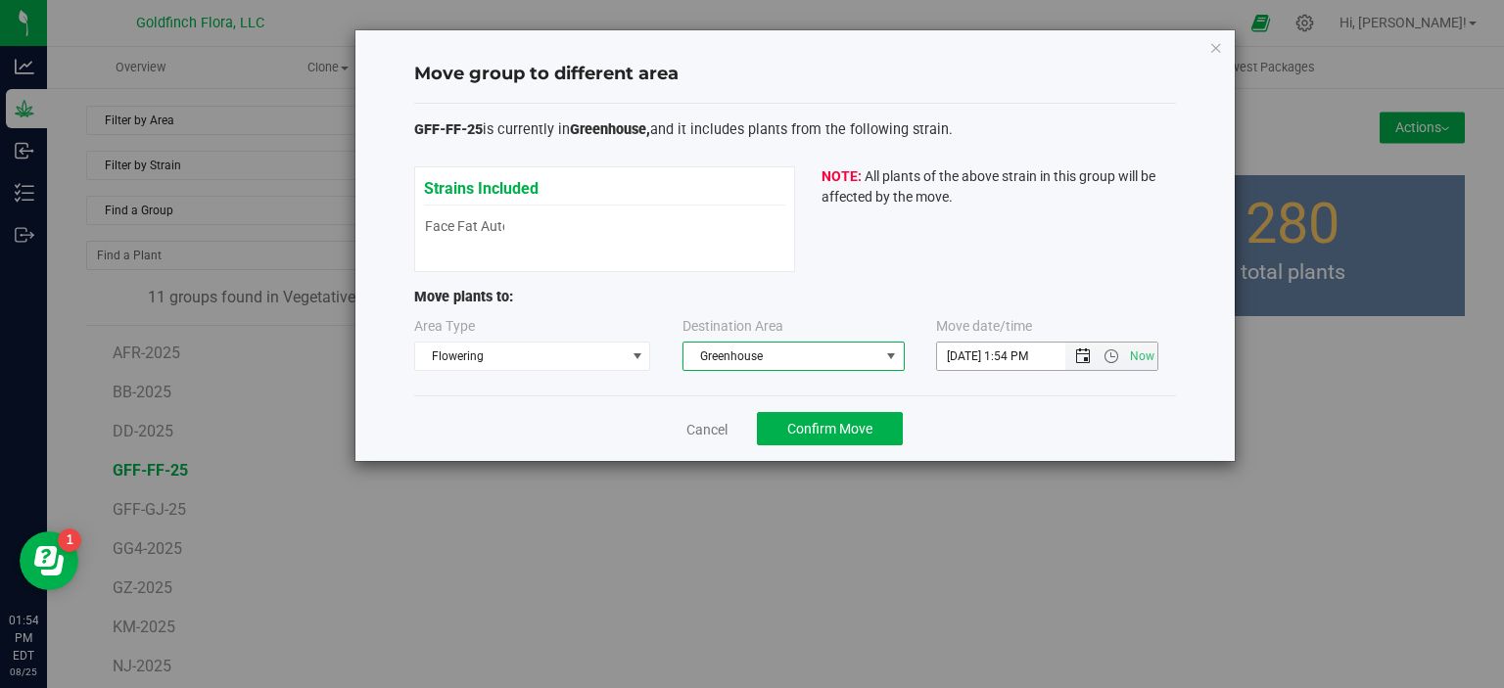
click at [1081, 353] on span "Open the date view" at bounding box center [1083, 357] width 16 height 16
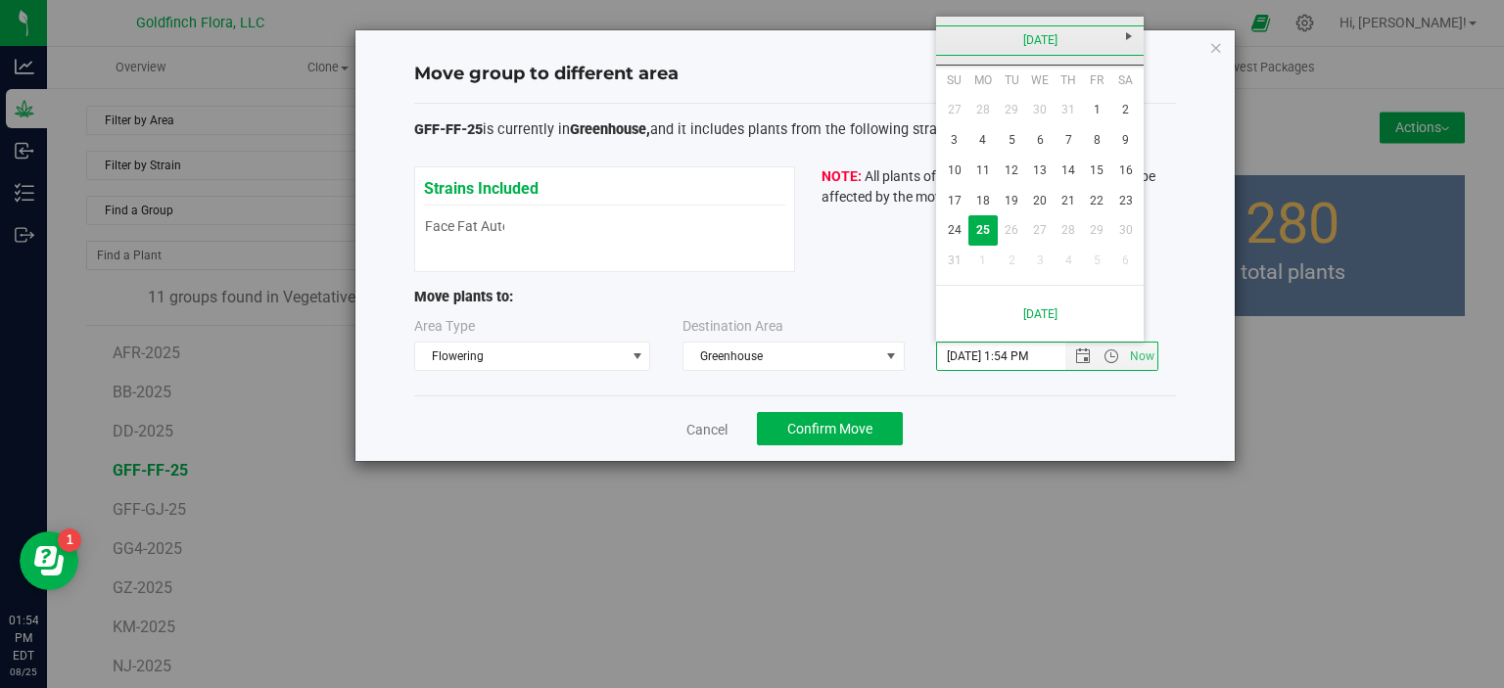
click at [1039, 41] on link "[DATE]" at bounding box center [1040, 40] width 210 height 30
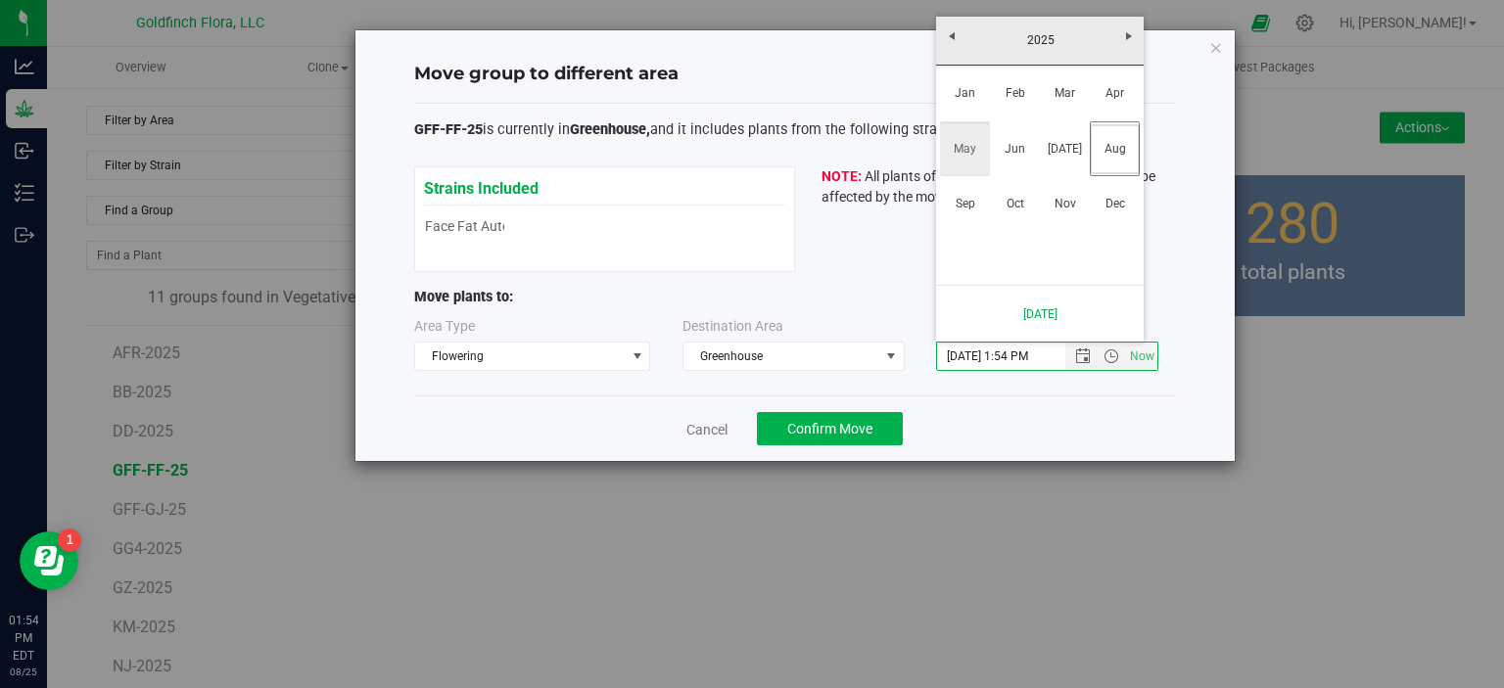
click at [959, 142] on link "May" at bounding box center [965, 149] width 50 height 50
click at [1070, 105] on link "1" at bounding box center [1068, 110] width 28 height 30
type input "5/1/2025 1:54 PM"
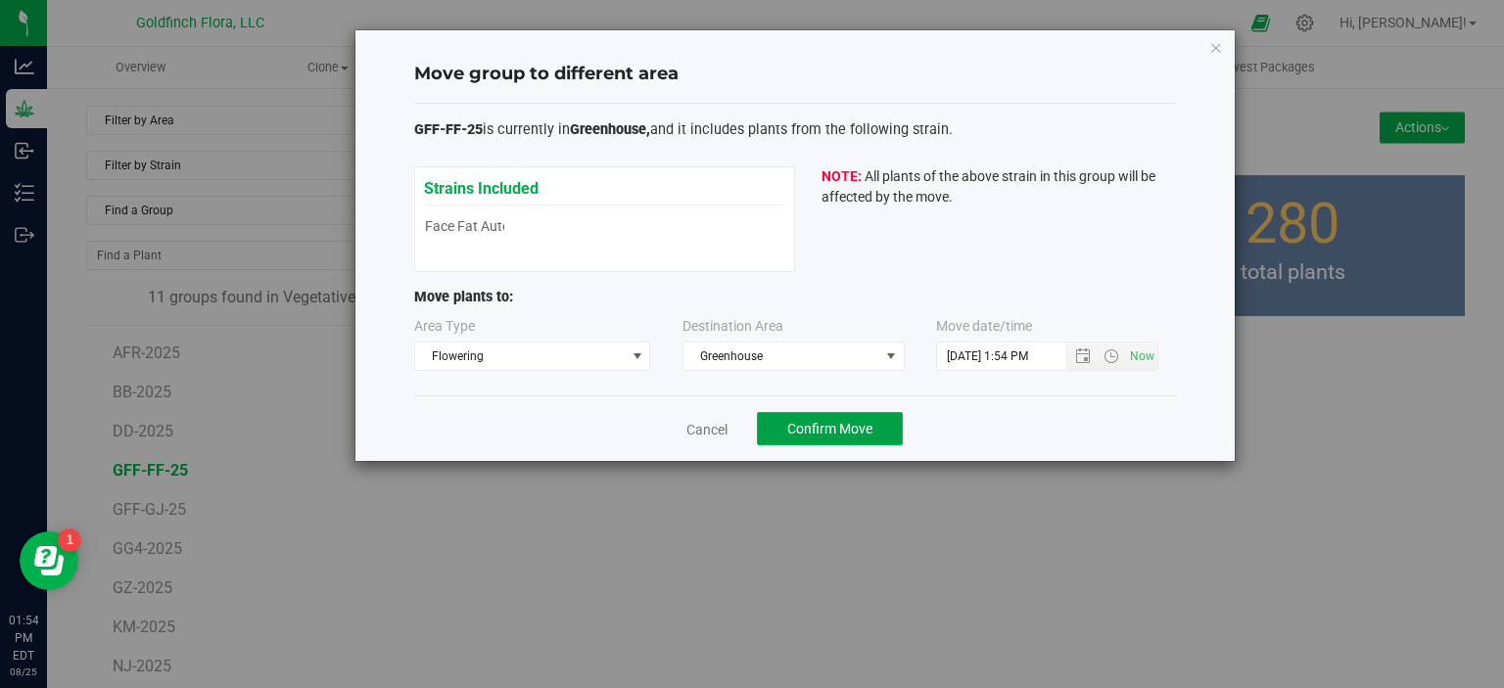
click at [818, 430] on span "Confirm Move" at bounding box center [829, 429] width 85 height 16
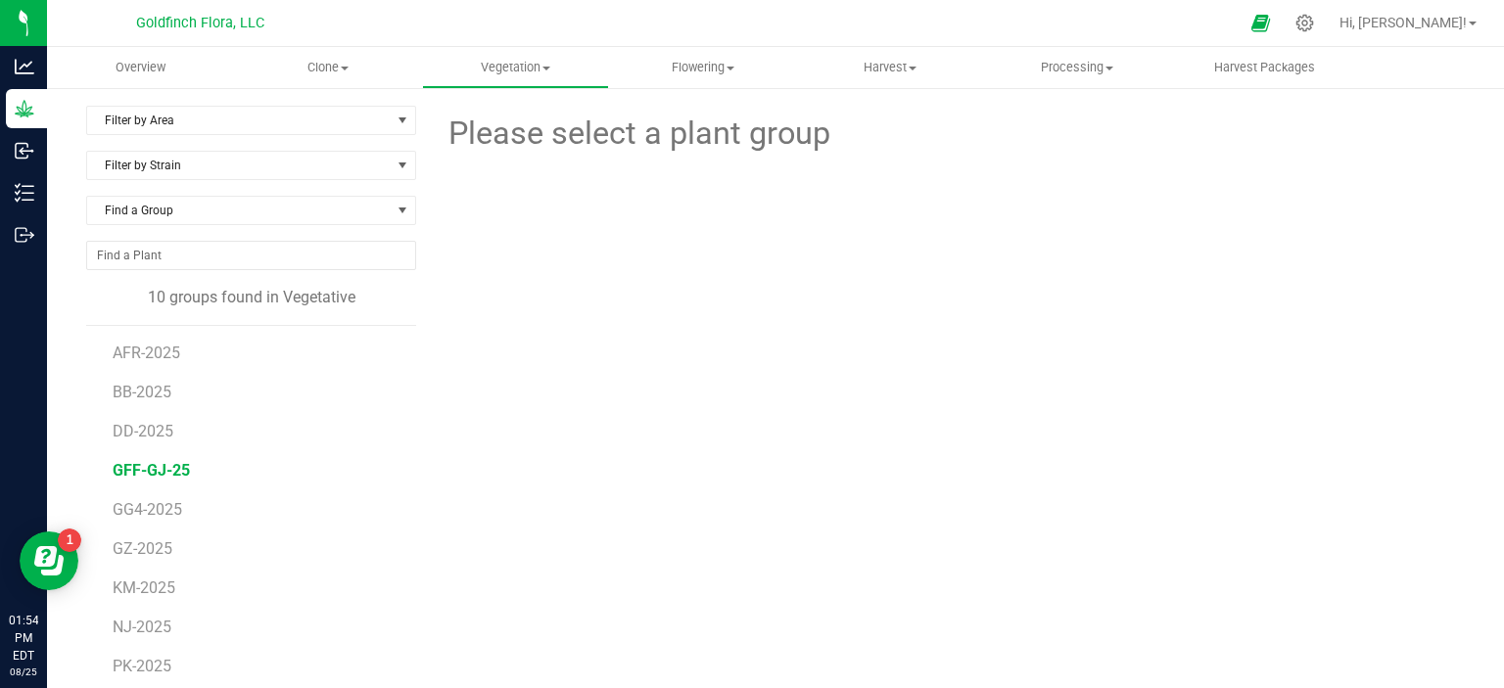
click at [145, 474] on span "GFF-GJ-25" at bounding box center [151, 470] width 77 height 19
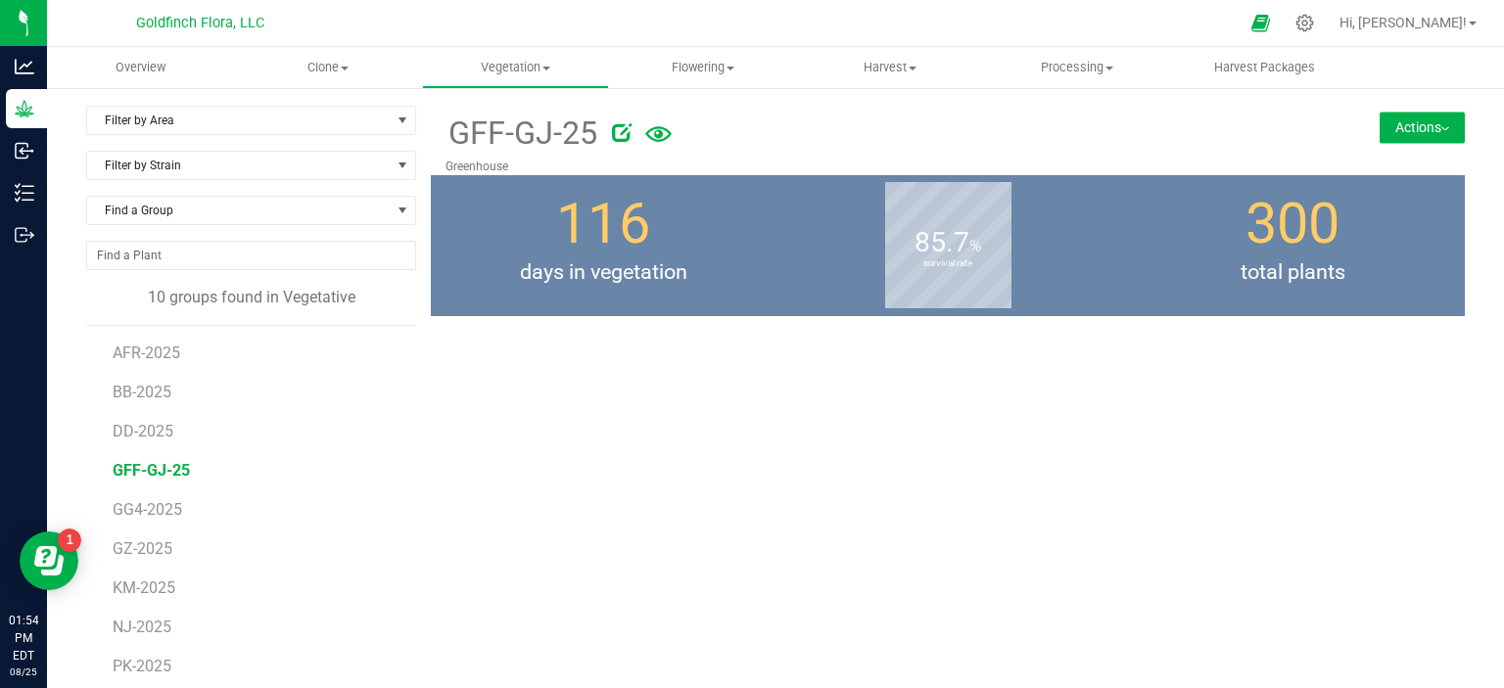
click at [145, 474] on span "GFF-GJ-25" at bounding box center [151, 470] width 77 height 19
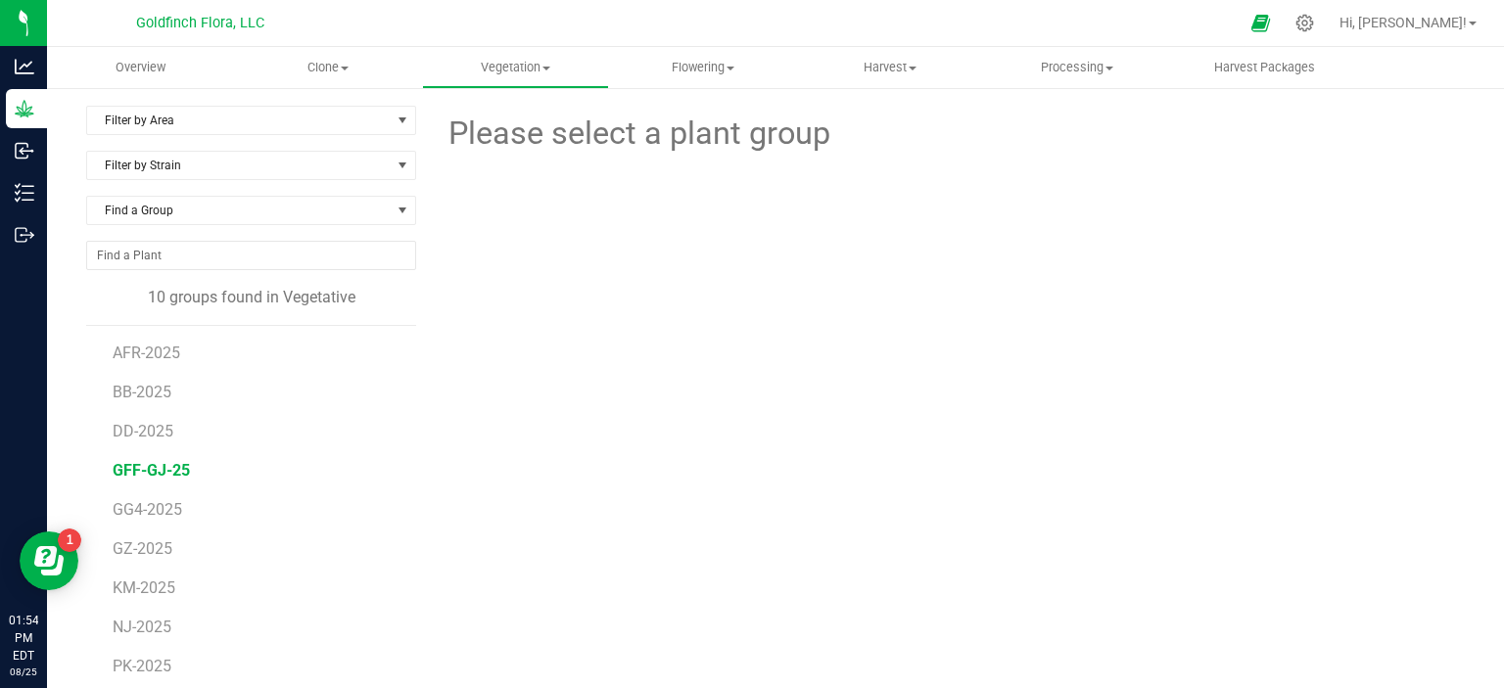
click at [145, 474] on span "GFF-GJ-25" at bounding box center [151, 470] width 77 height 19
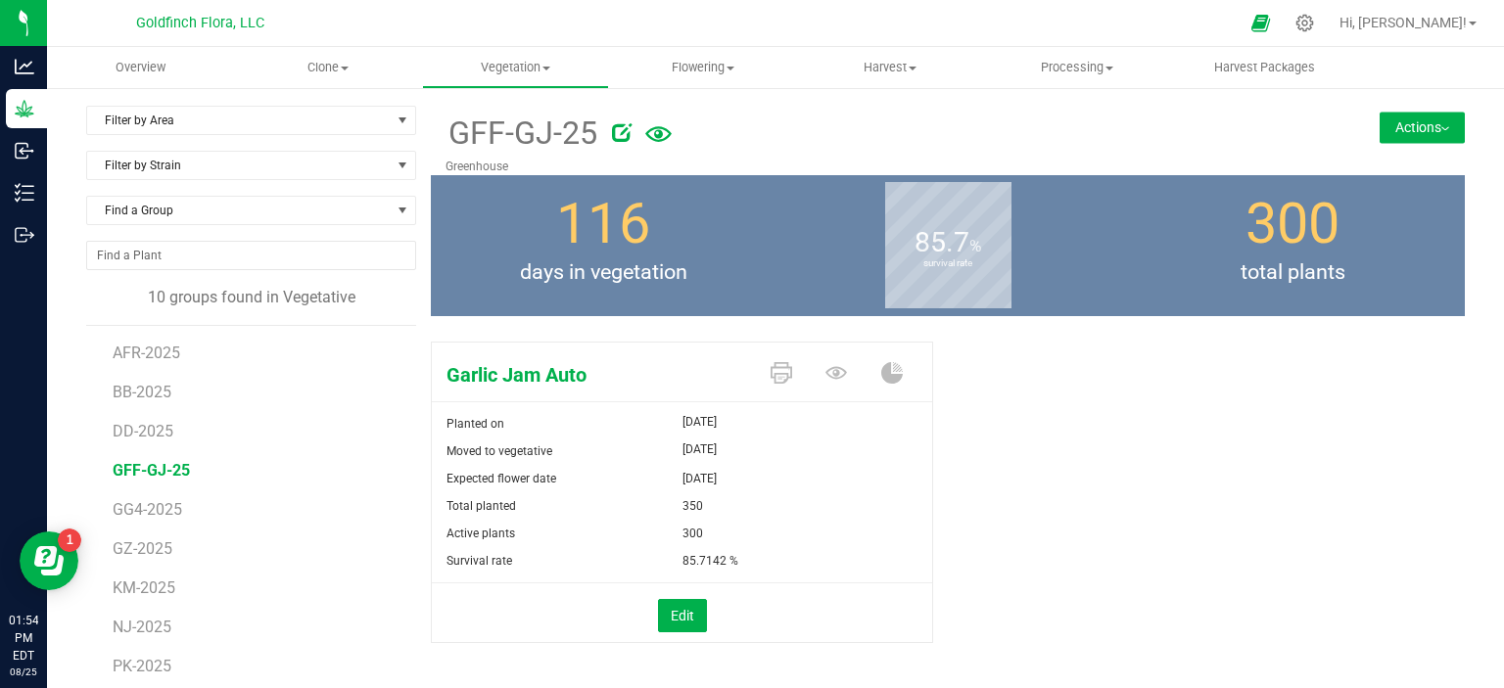
click at [1398, 120] on button "Actions" at bounding box center [1421, 127] width 85 height 31
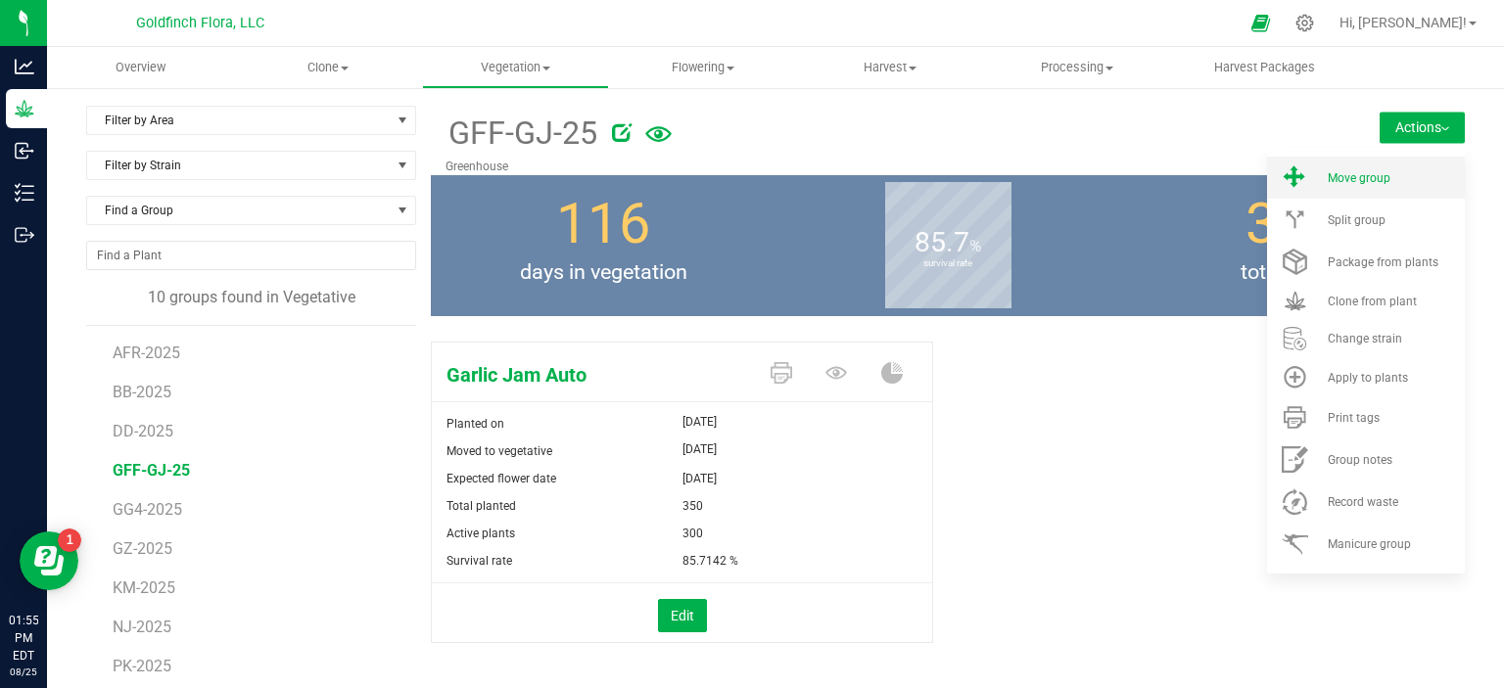
click at [1327, 175] on span "Move group" at bounding box center [1358, 178] width 63 height 14
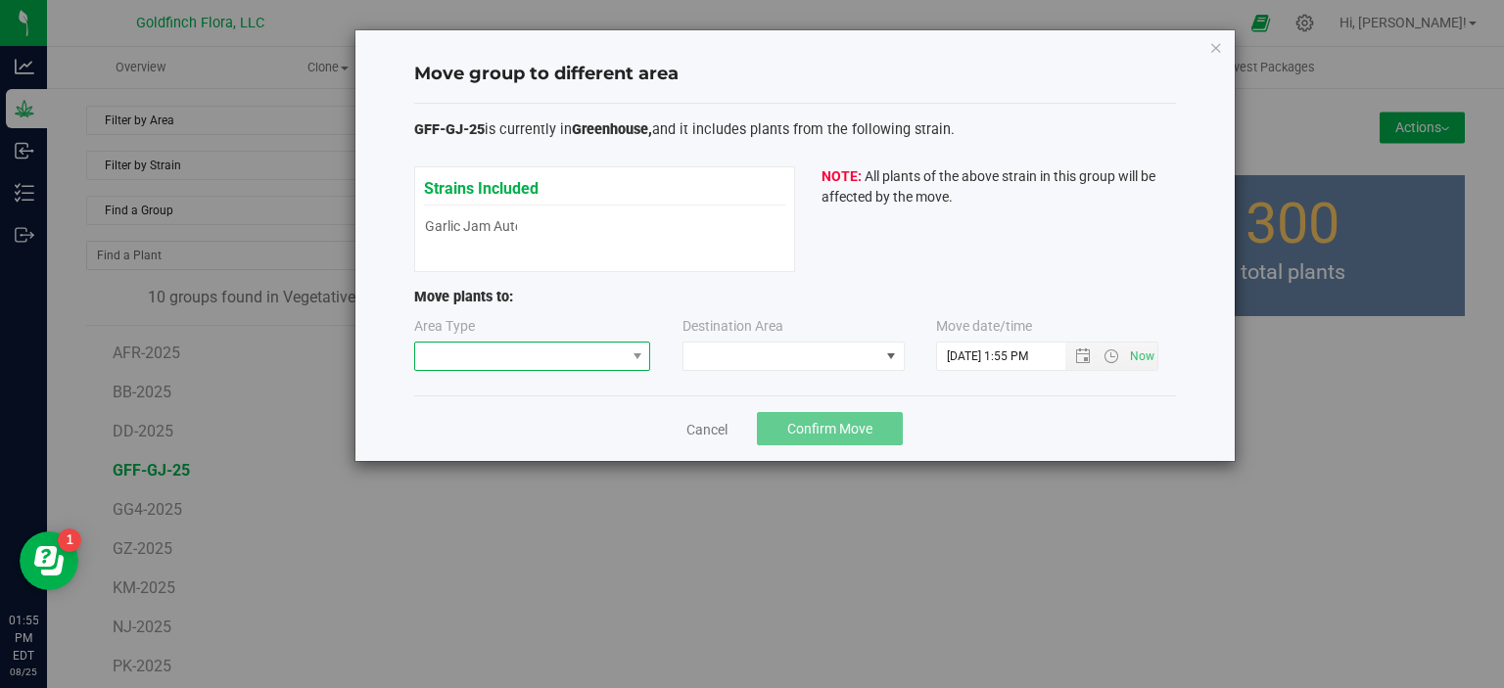
click at [645, 345] on span at bounding box center [637, 356] width 24 height 27
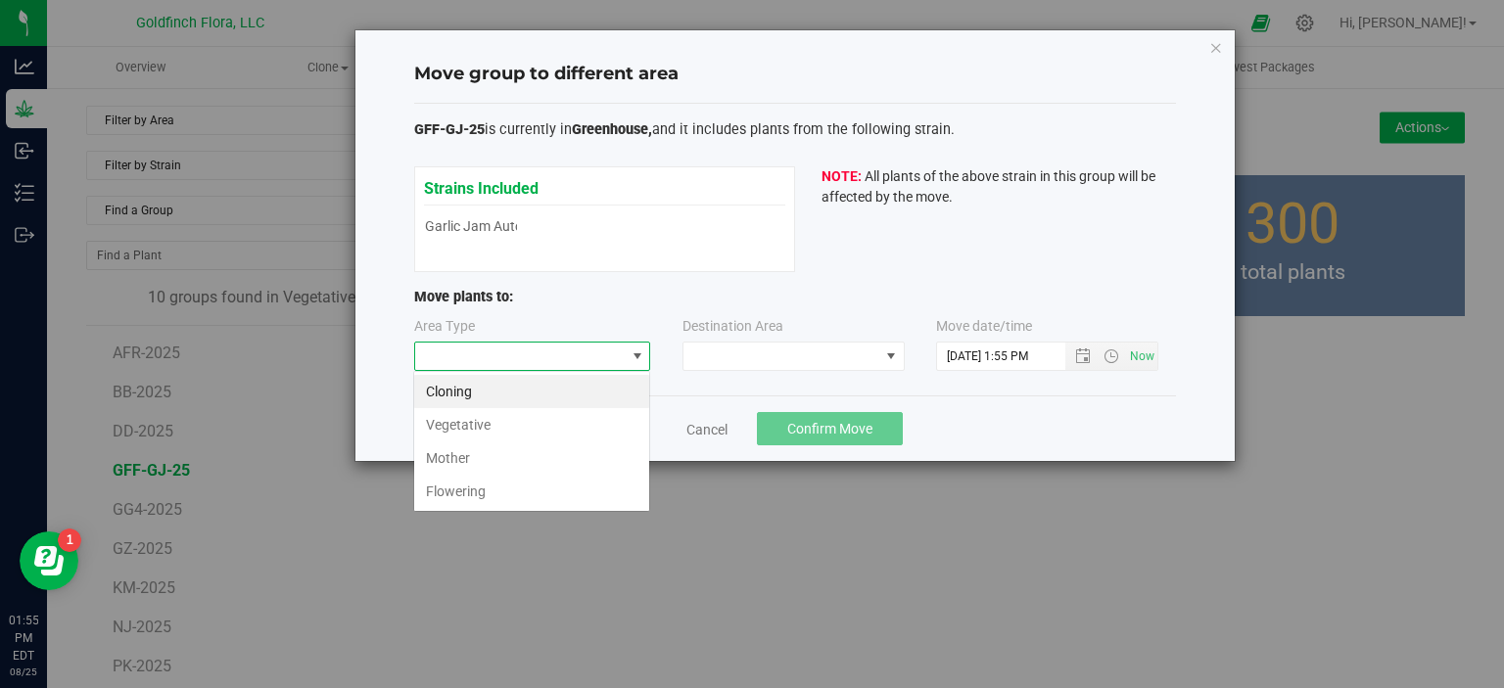
scroll to position [28, 236]
click at [510, 489] on li "Flowering" at bounding box center [531, 491] width 235 height 33
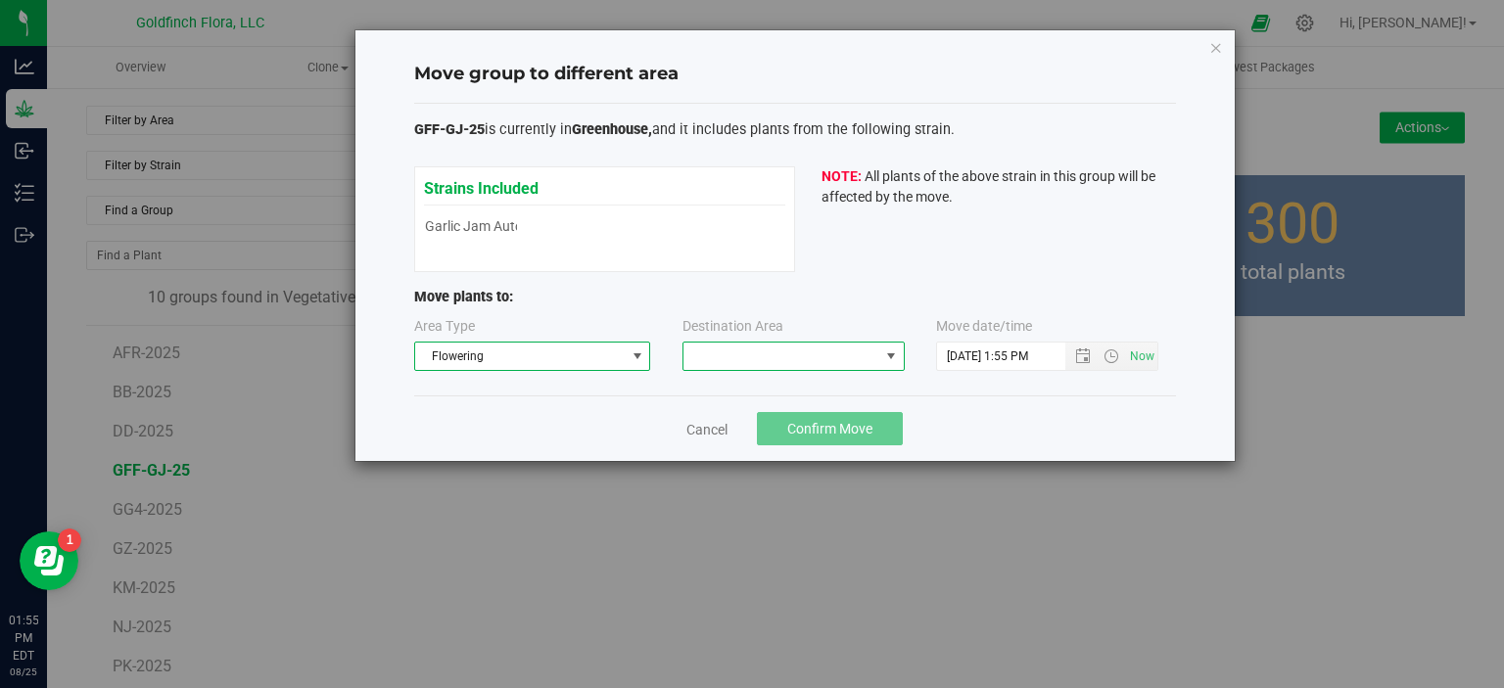
click at [890, 355] on span at bounding box center [891, 357] width 16 height 16
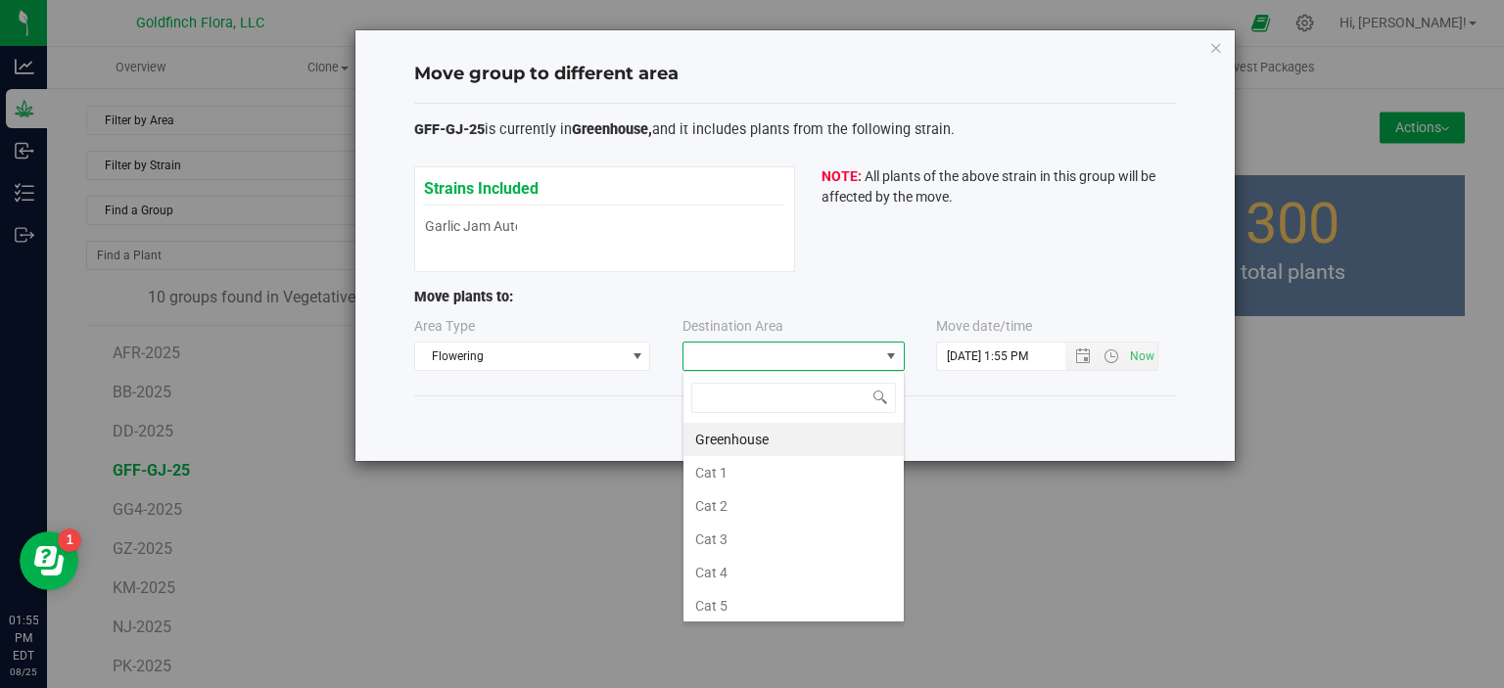
scroll to position [28, 222]
click at [730, 438] on li "Greenhouse" at bounding box center [793, 439] width 220 height 33
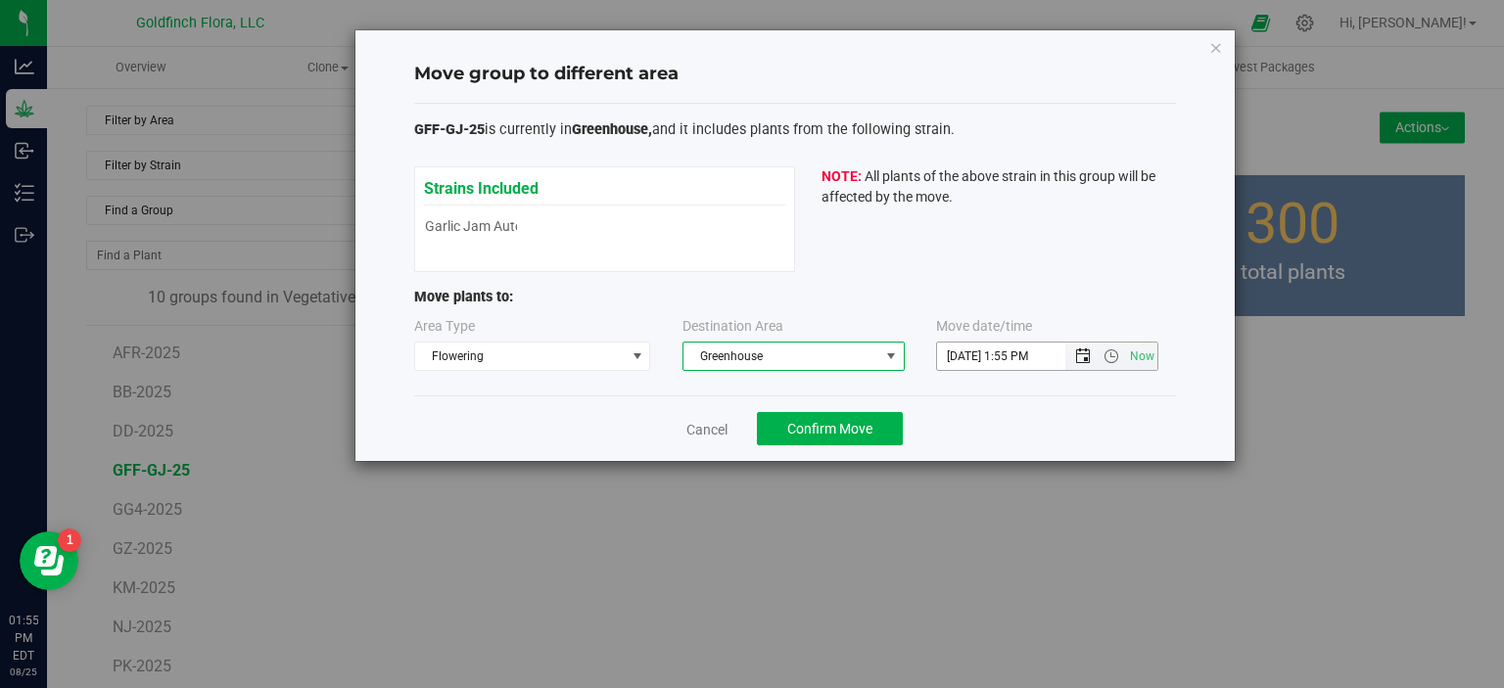
click at [1080, 359] on span "Open the date view" at bounding box center [1083, 357] width 16 height 16
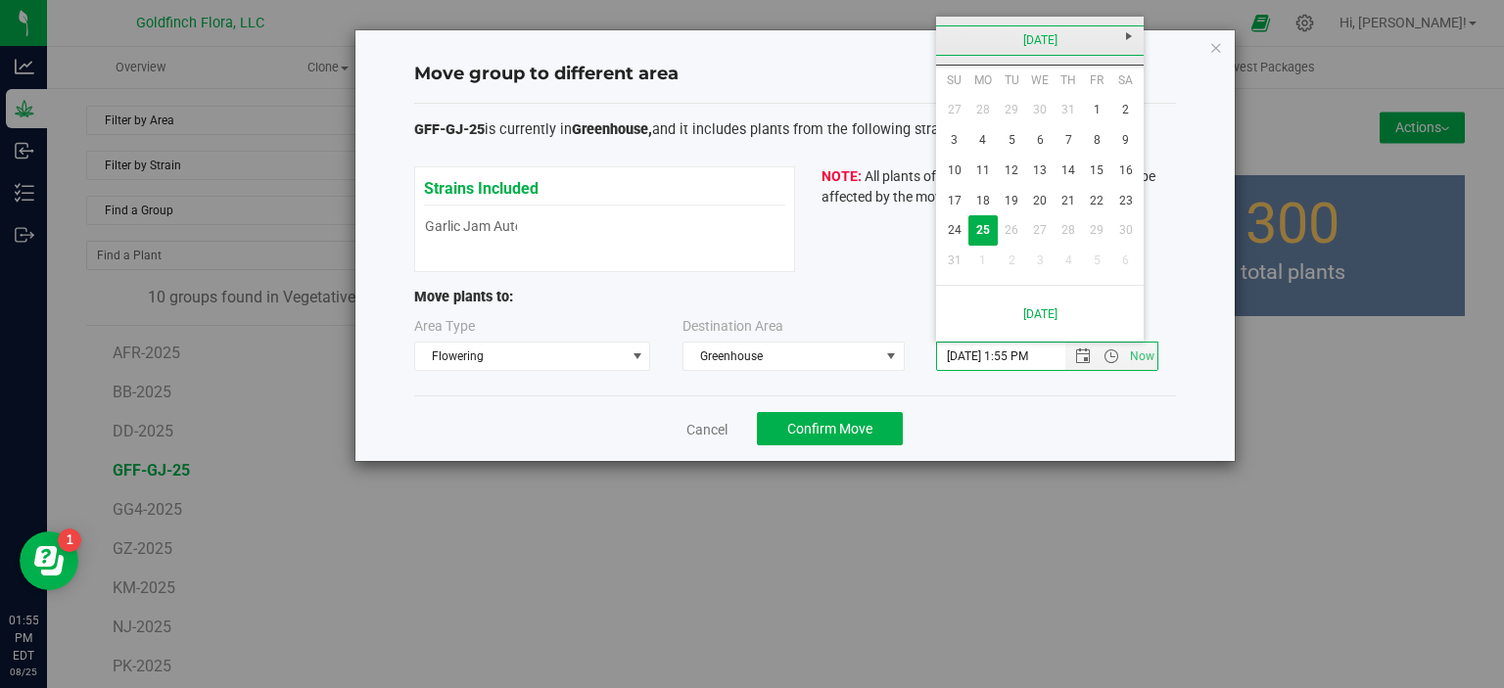
click at [1023, 46] on link "[DATE]" at bounding box center [1040, 40] width 210 height 30
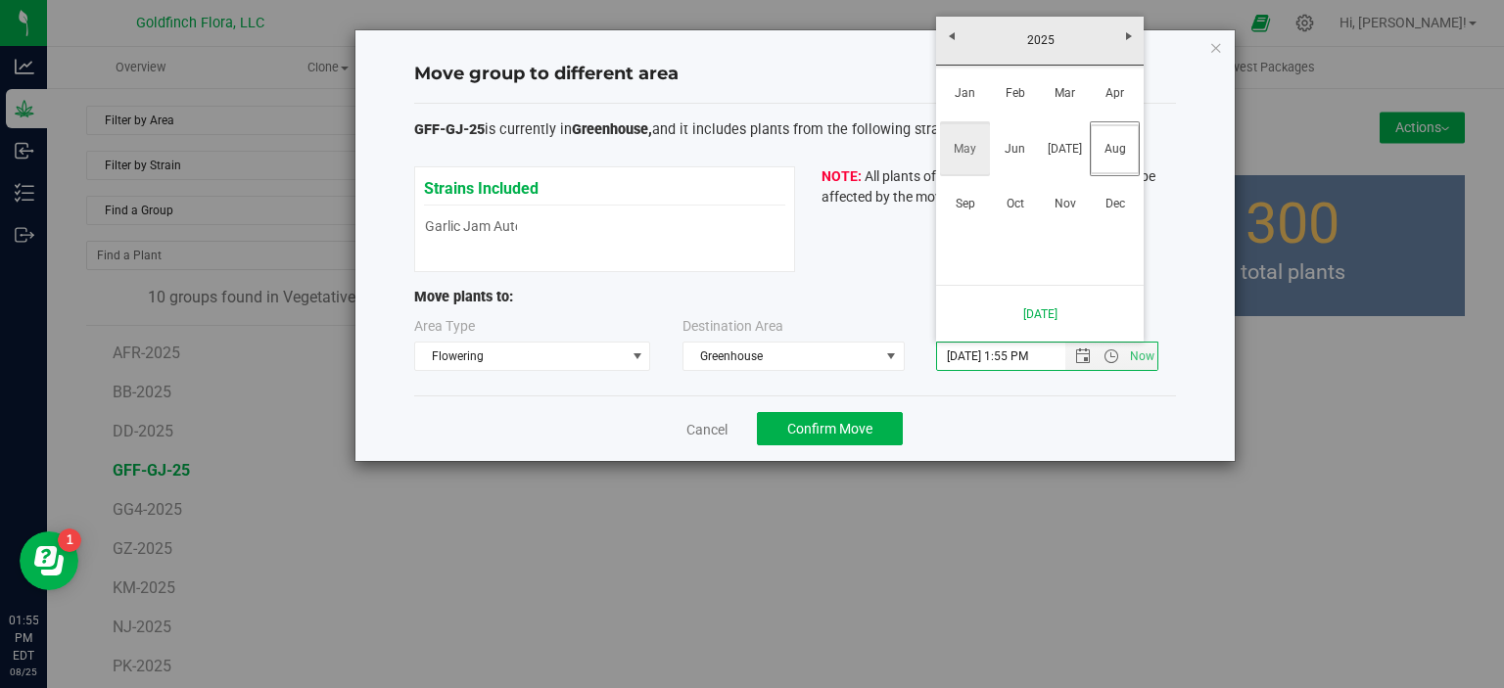
click at [971, 143] on link "May" at bounding box center [965, 149] width 50 height 50
click at [1067, 106] on link "1" at bounding box center [1068, 110] width 28 height 30
type input "5/1/2025 1:55 PM"
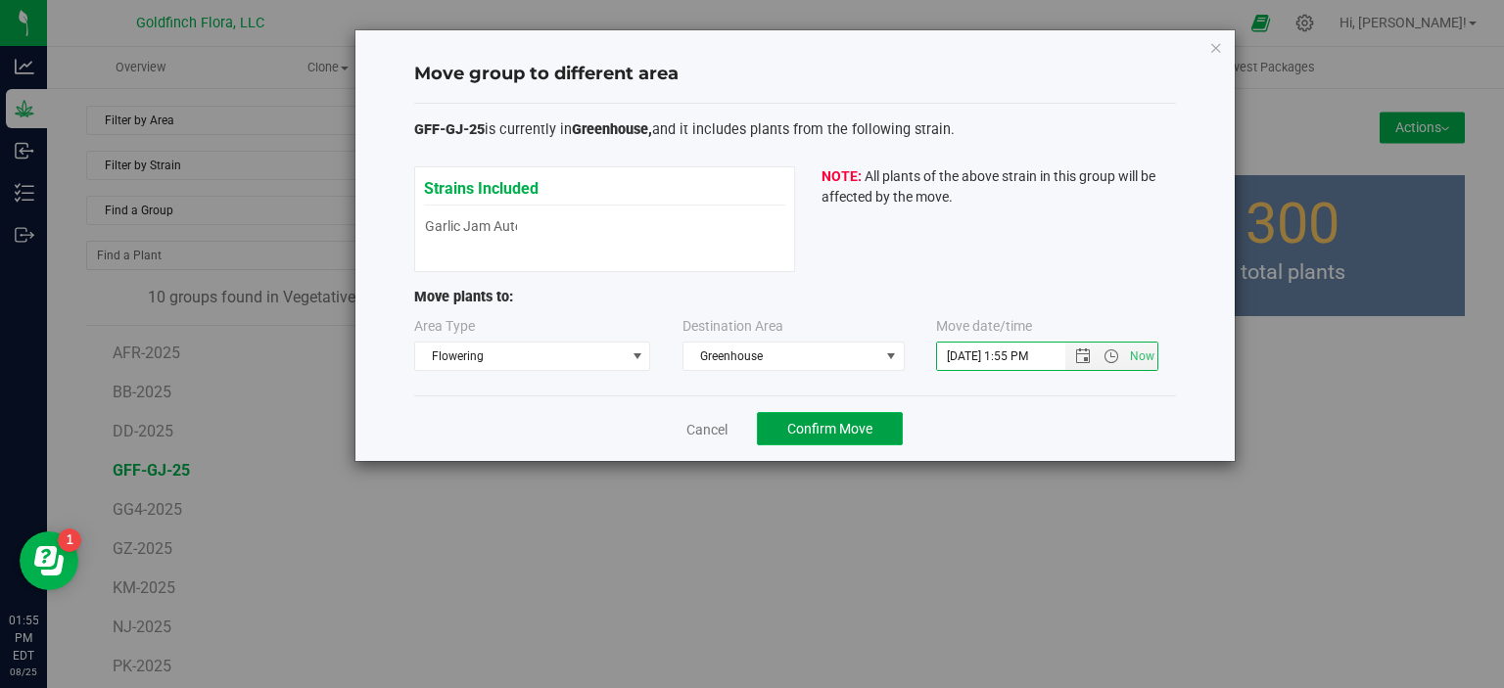
click at [811, 421] on span "Confirm Move" at bounding box center [829, 429] width 85 height 16
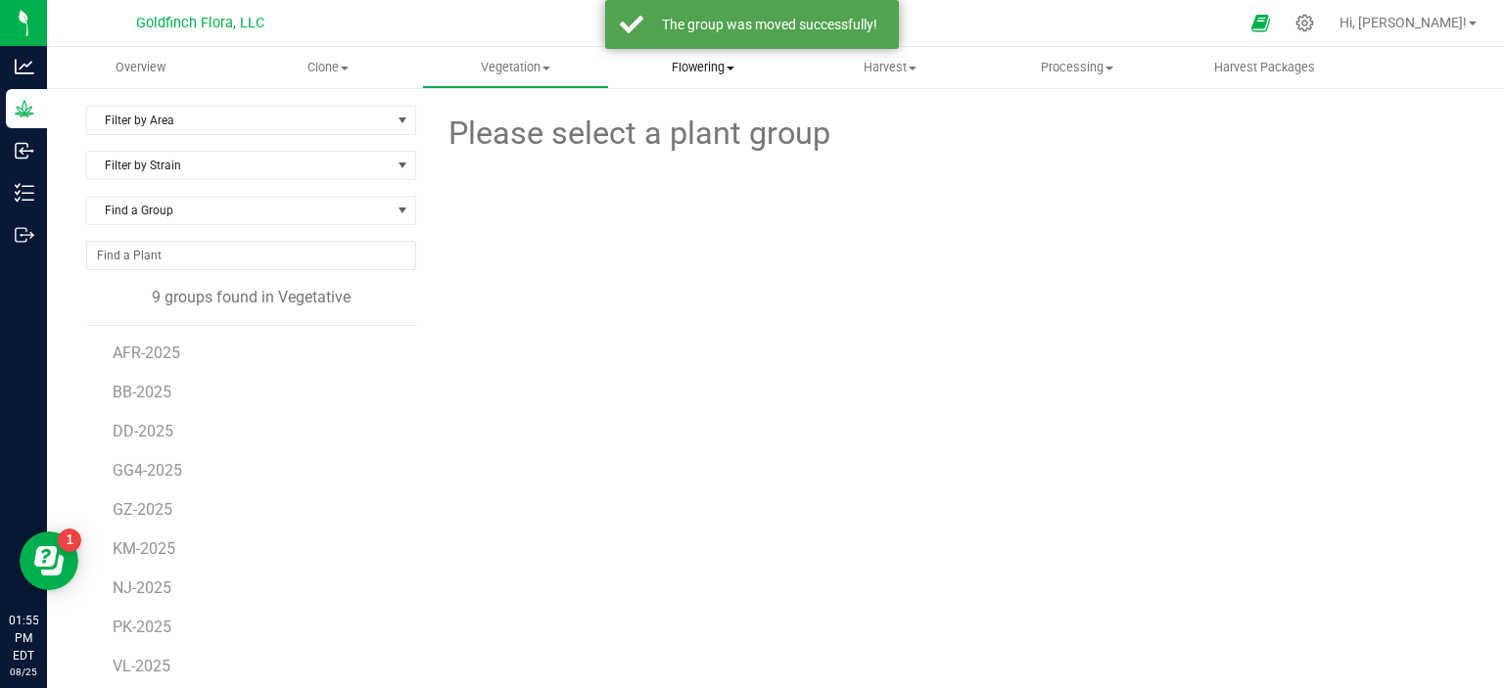
click at [687, 70] on span "Flowering" at bounding box center [702, 68] width 185 height 18
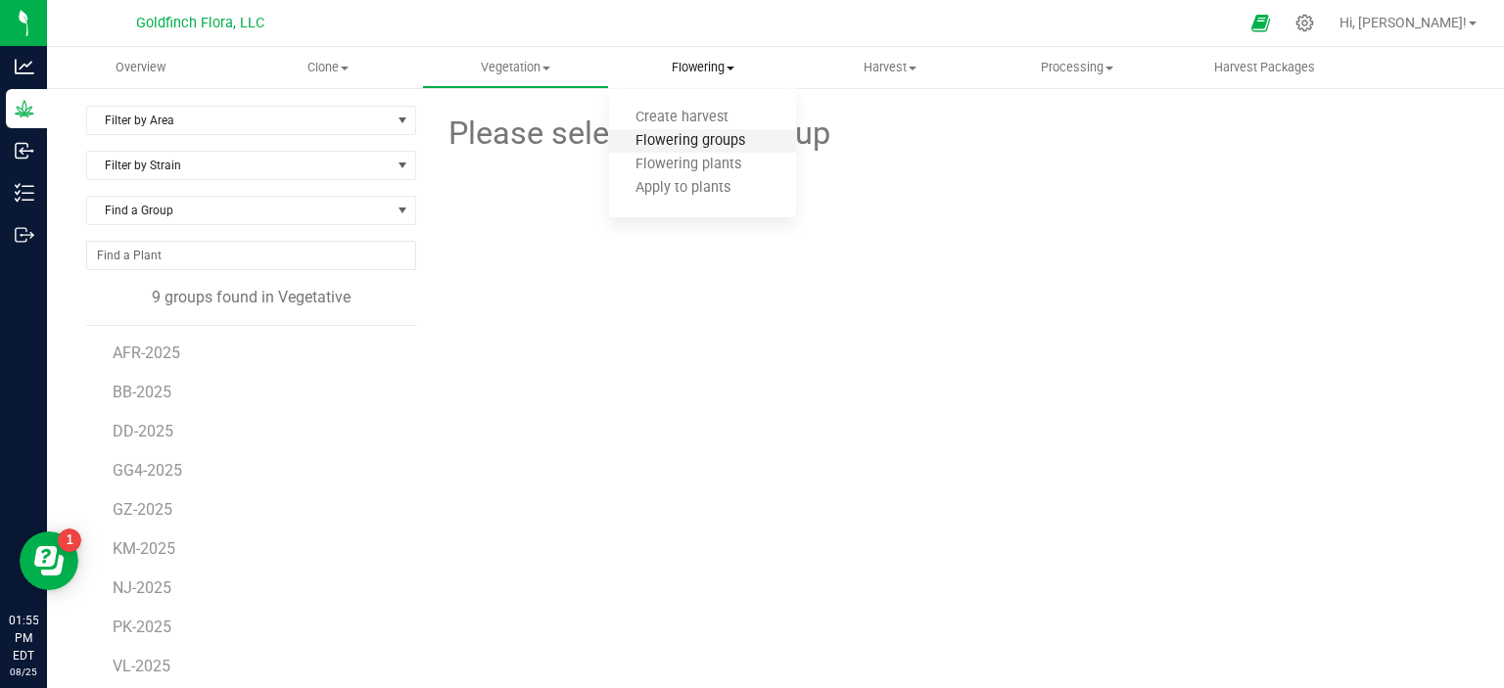
click at [682, 139] on span "Flowering groups" at bounding box center [690, 141] width 163 height 17
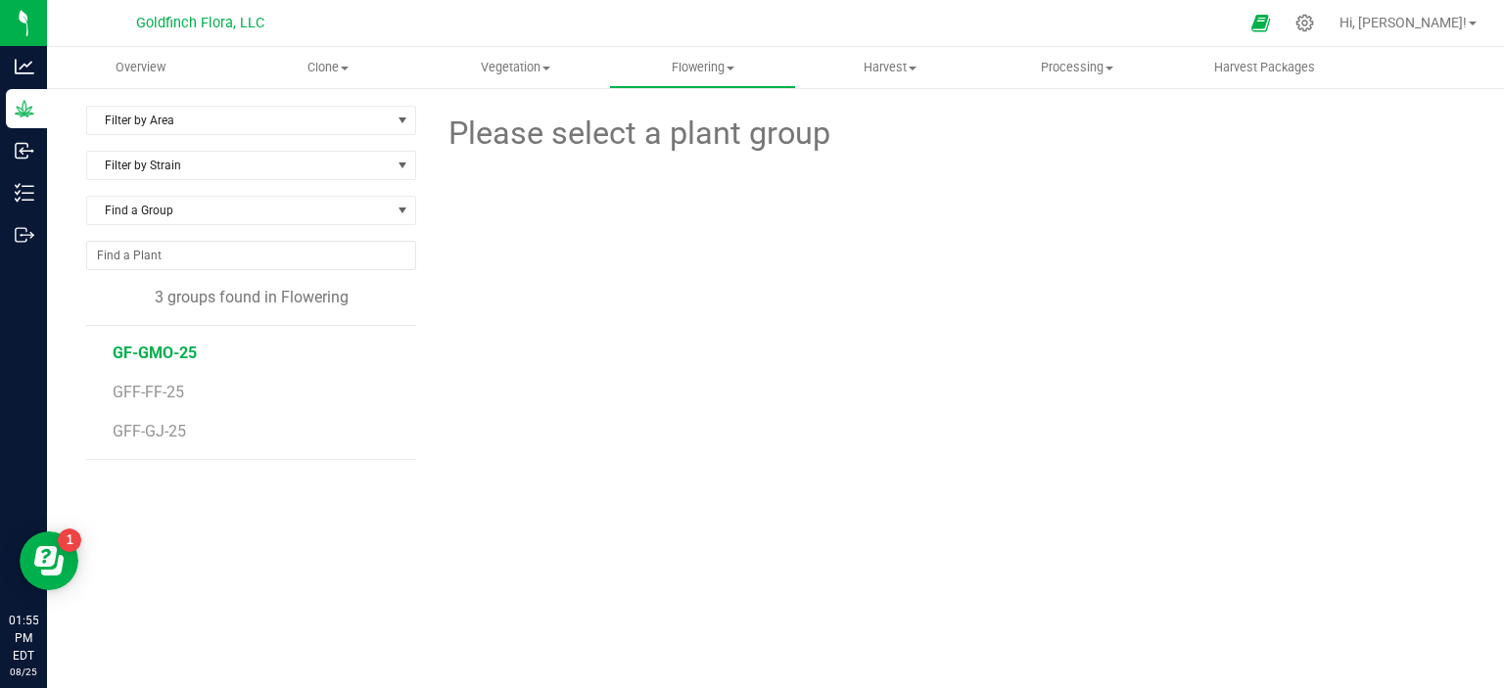
click at [145, 349] on span "GF-GMO-25" at bounding box center [155, 353] width 84 height 19
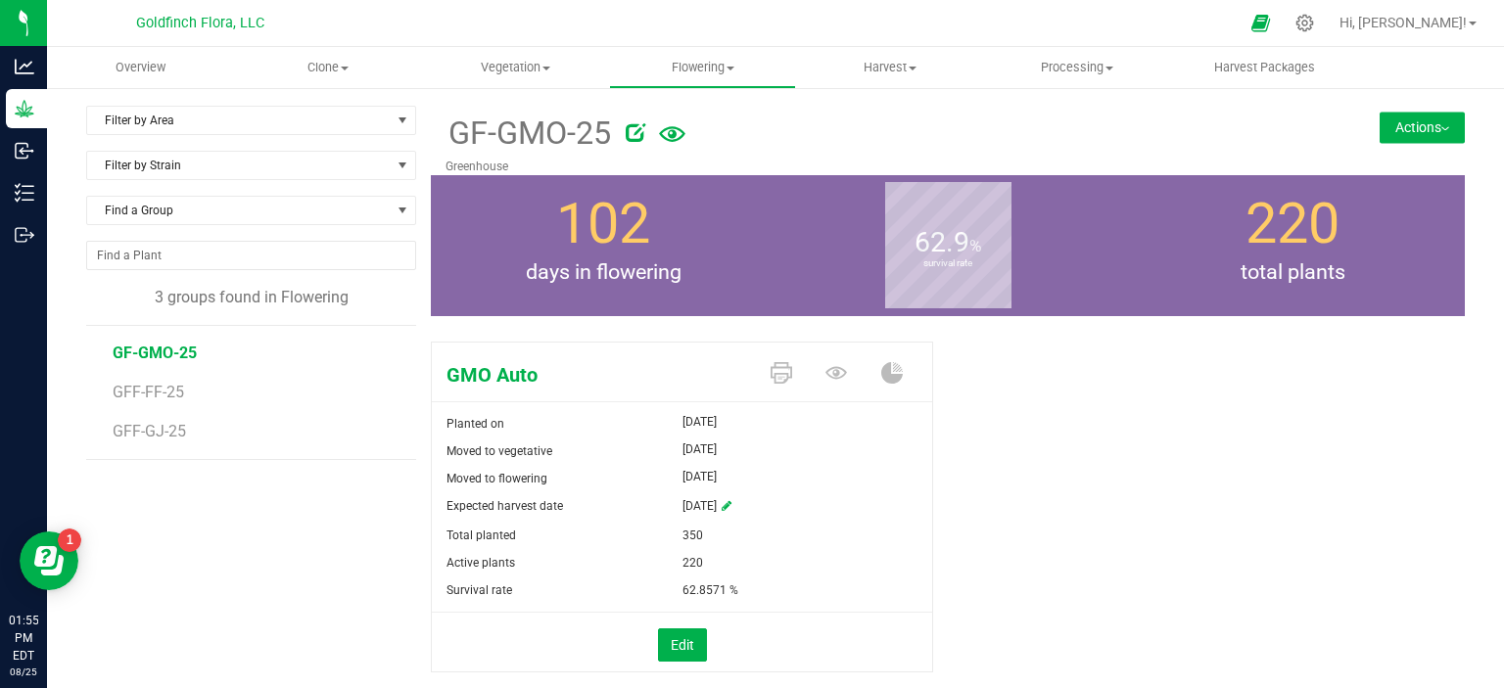
click at [1394, 125] on button "Actions" at bounding box center [1421, 127] width 85 height 31
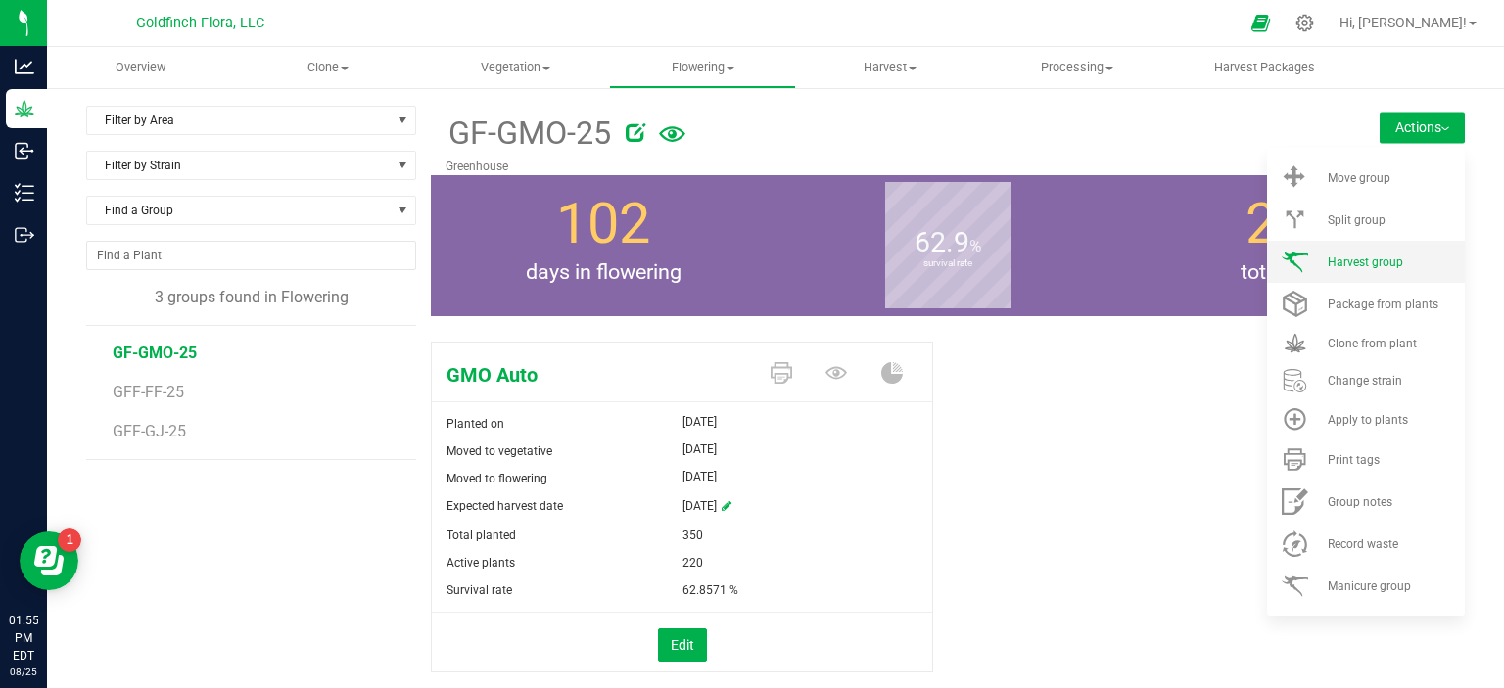
click at [1355, 262] on span "Harvest group" at bounding box center [1364, 263] width 75 height 14
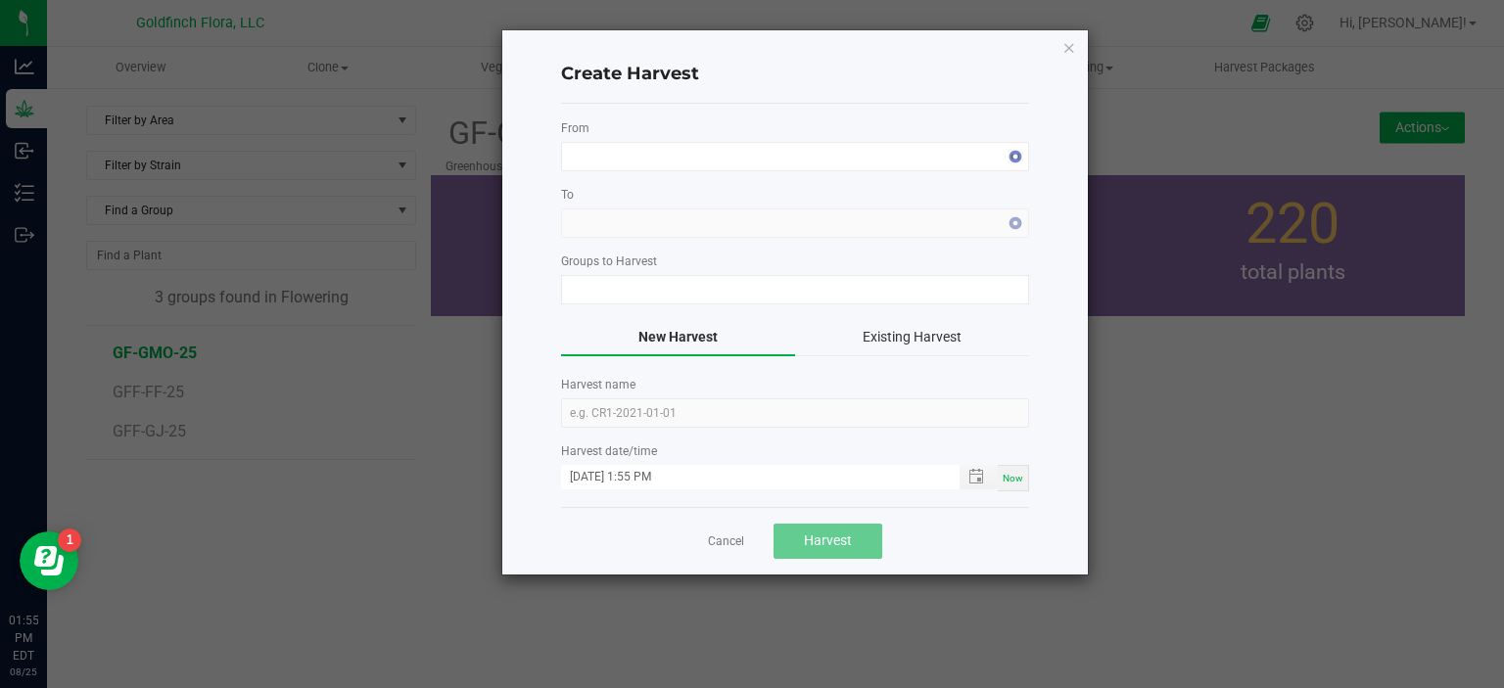
type input "GF-GMO-25"
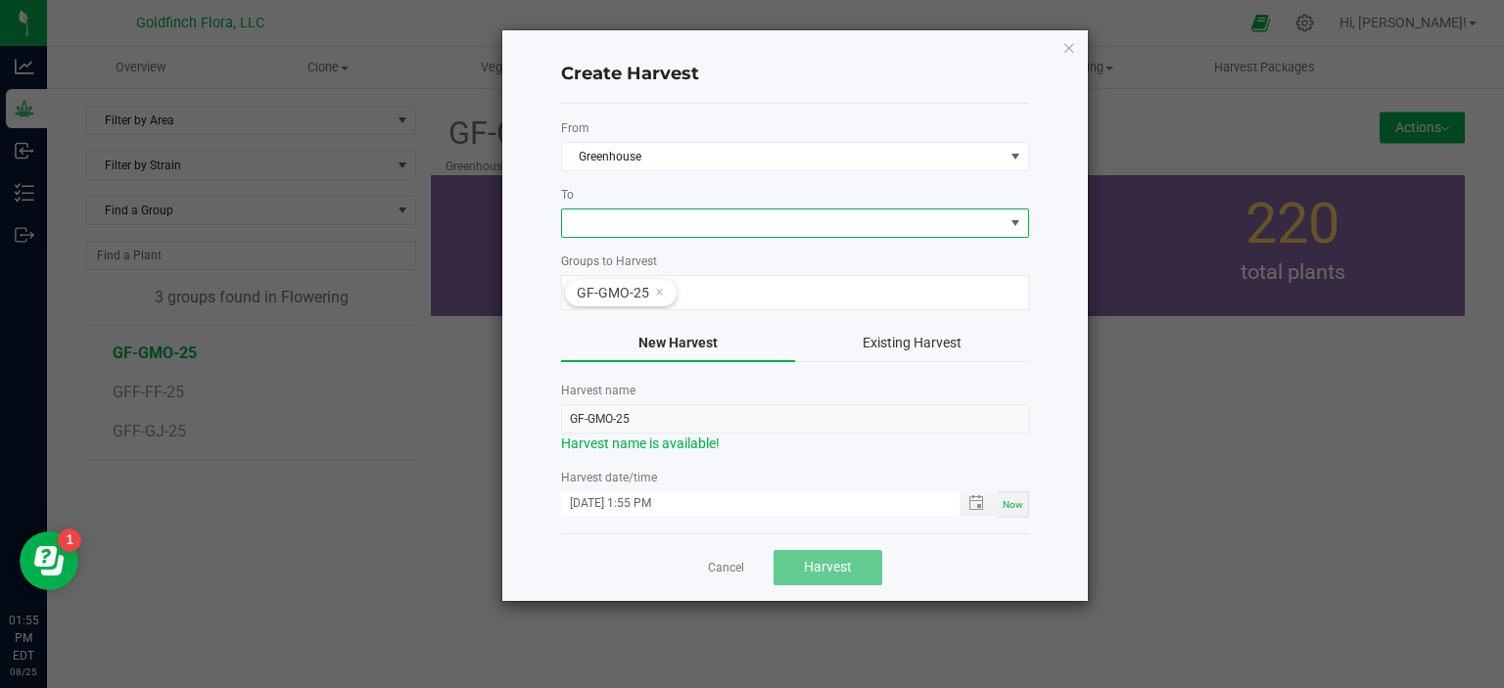
click at [1015, 222] on span at bounding box center [1015, 223] width 16 height 16
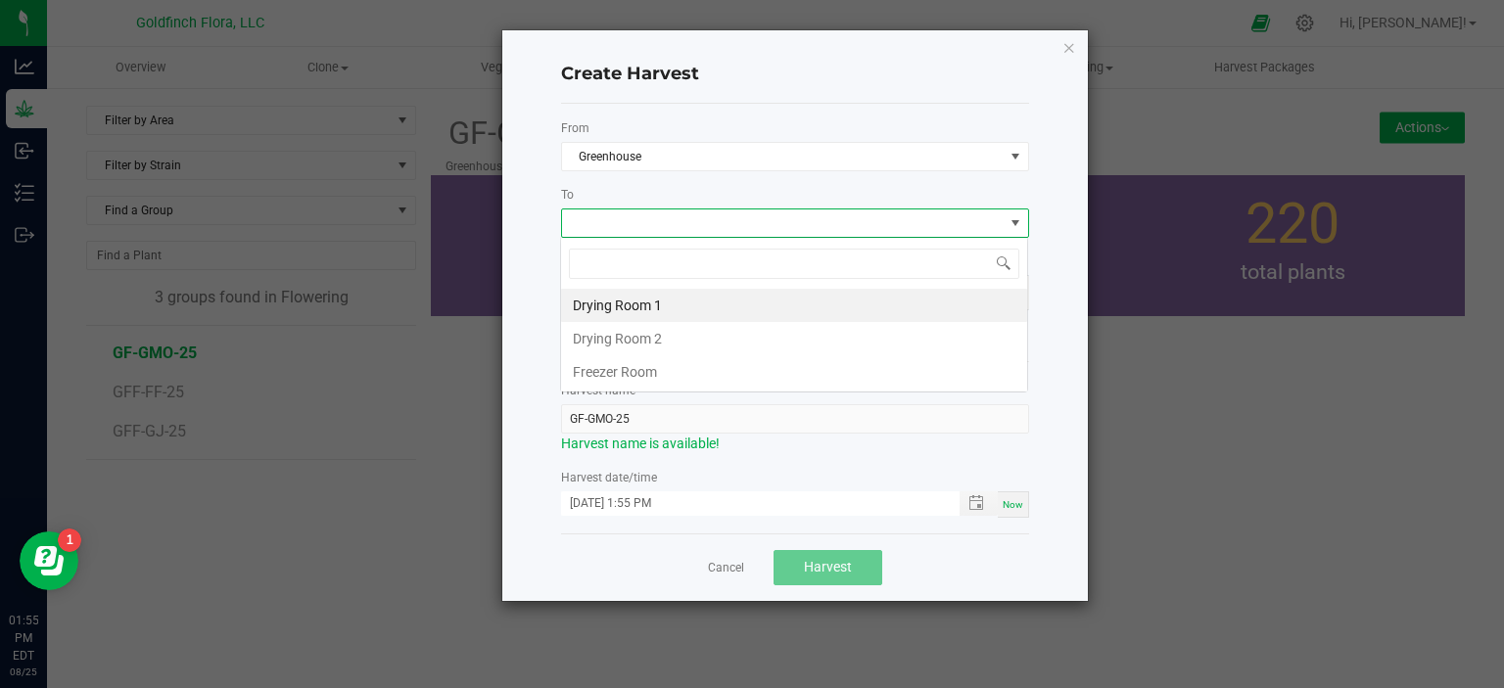
scroll to position [28, 468]
click at [787, 307] on li "Drying Room 1" at bounding box center [794, 305] width 466 height 33
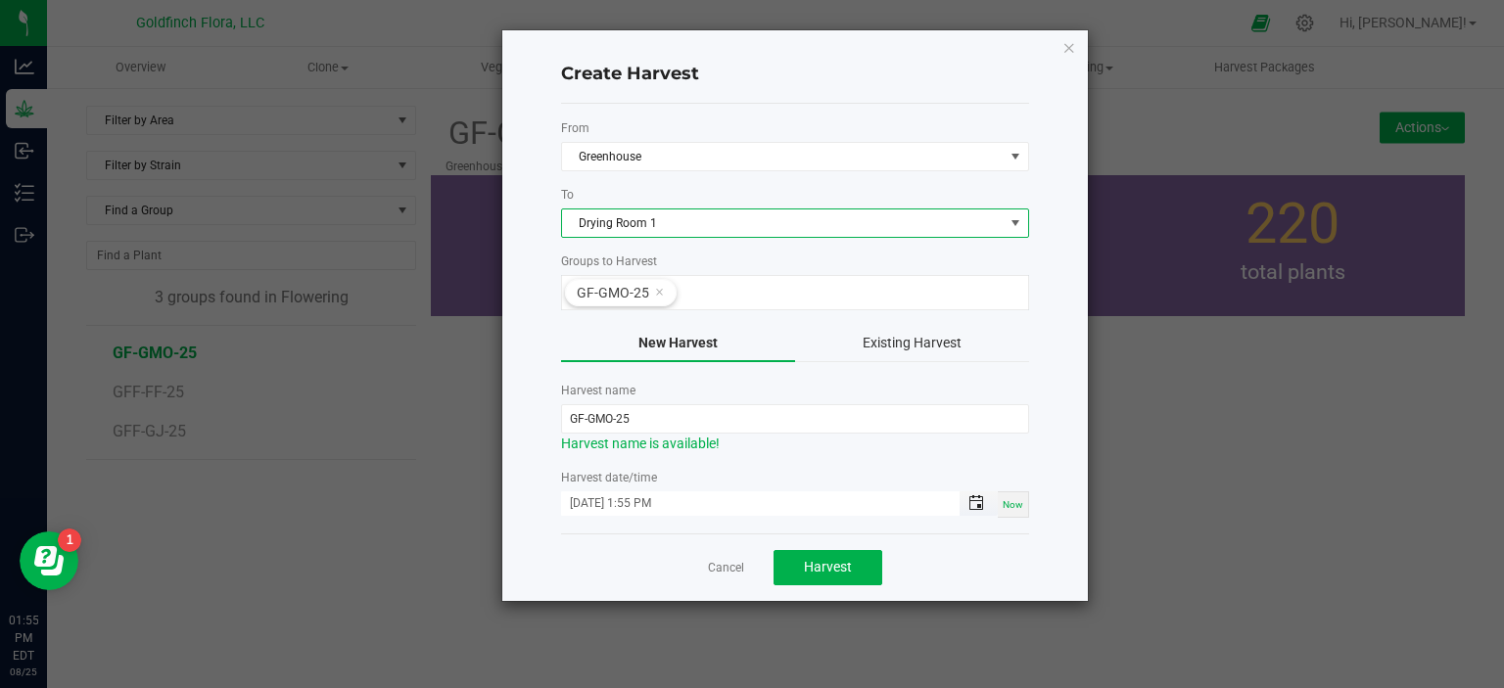
click at [979, 500] on span "Toggle popup" at bounding box center [976, 503] width 16 height 16
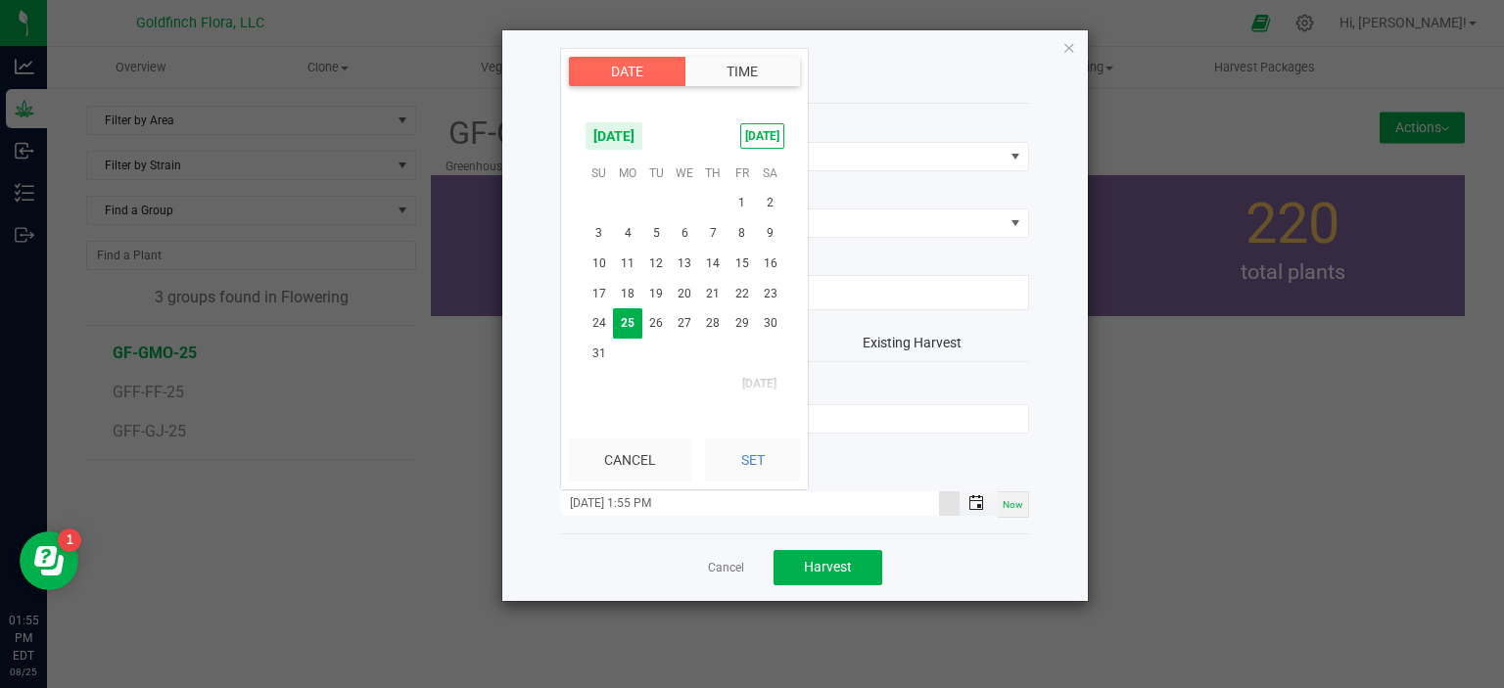
scroll to position [26, 0]
click at [643, 130] on span "[DATE]" at bounding box center [613, 135] width 59 height 29
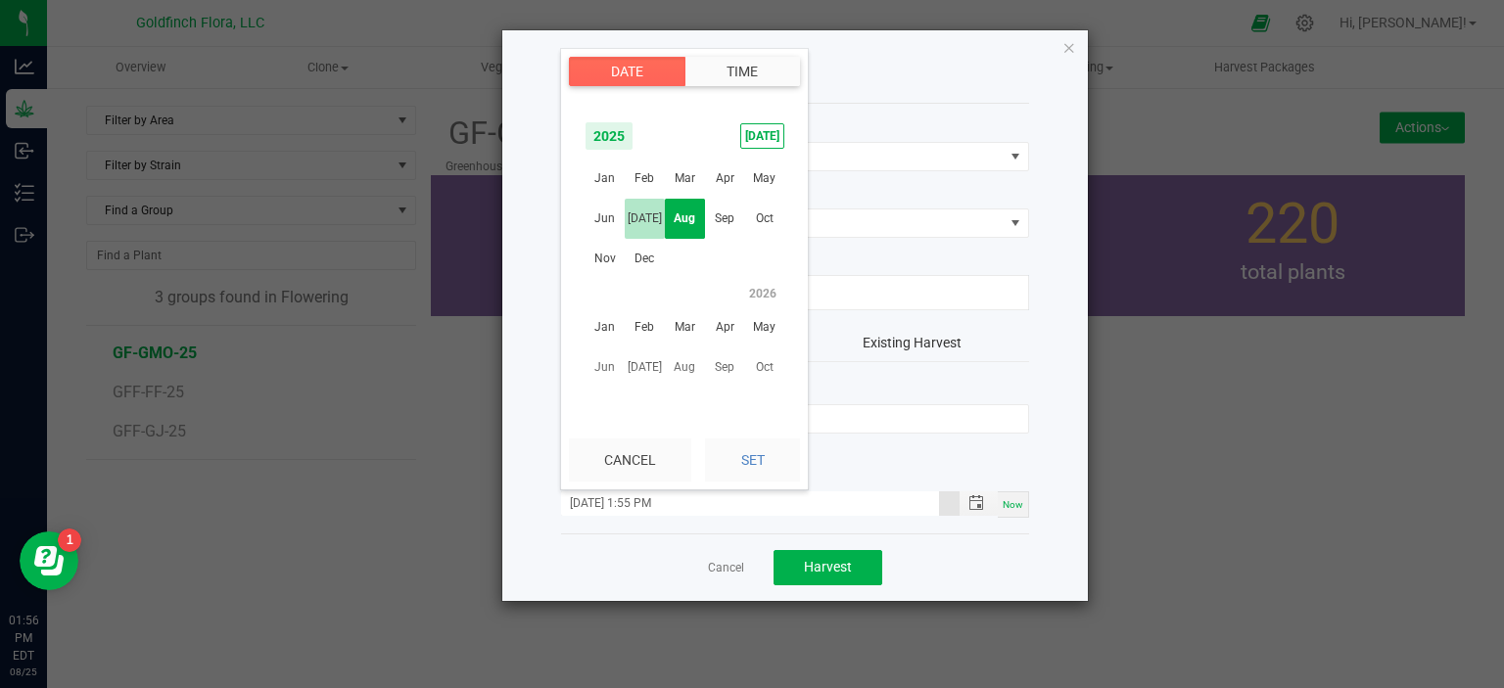
click at [650, 219] on span "[DATE]" at bounding box center [645, 219] width 40 height 40
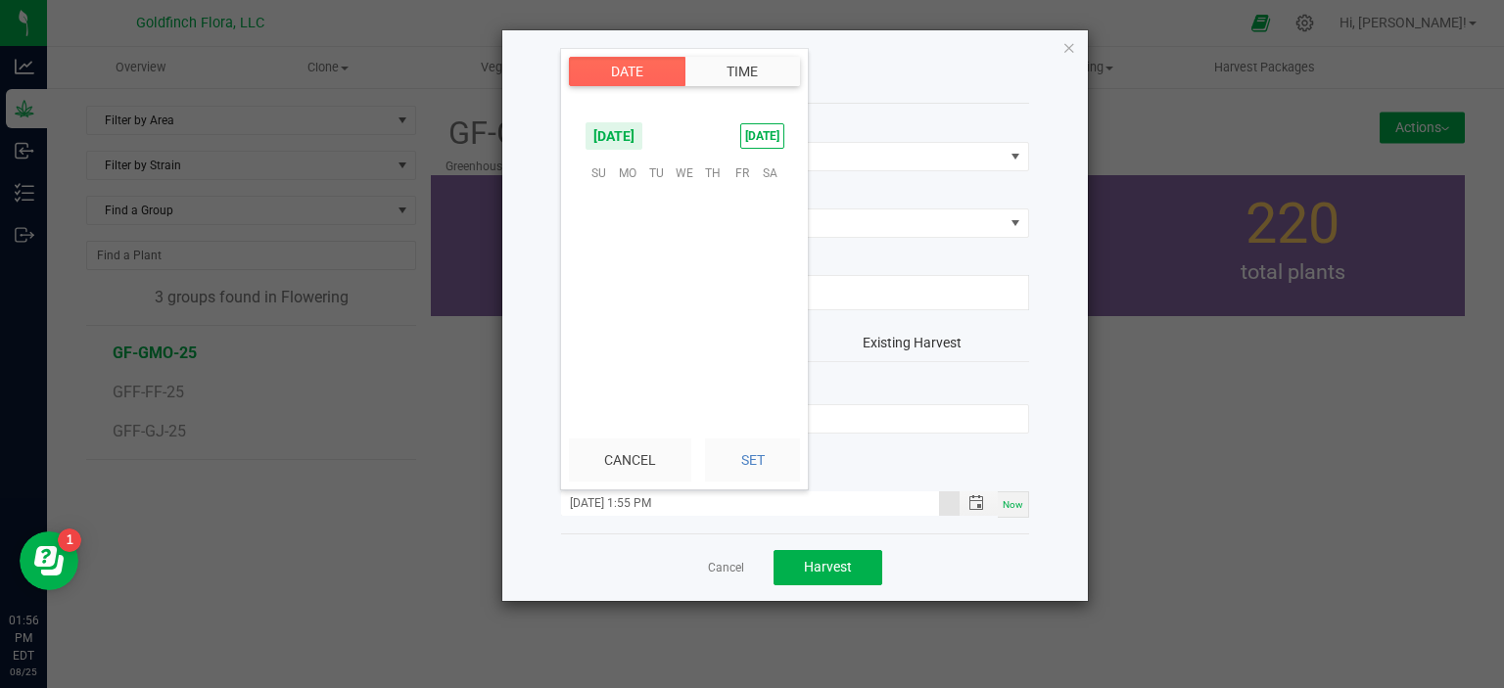
scroll to position [317130, 0]
click at [719, 228] on span "10" at bounding box center [713, 234] width 28 height 30
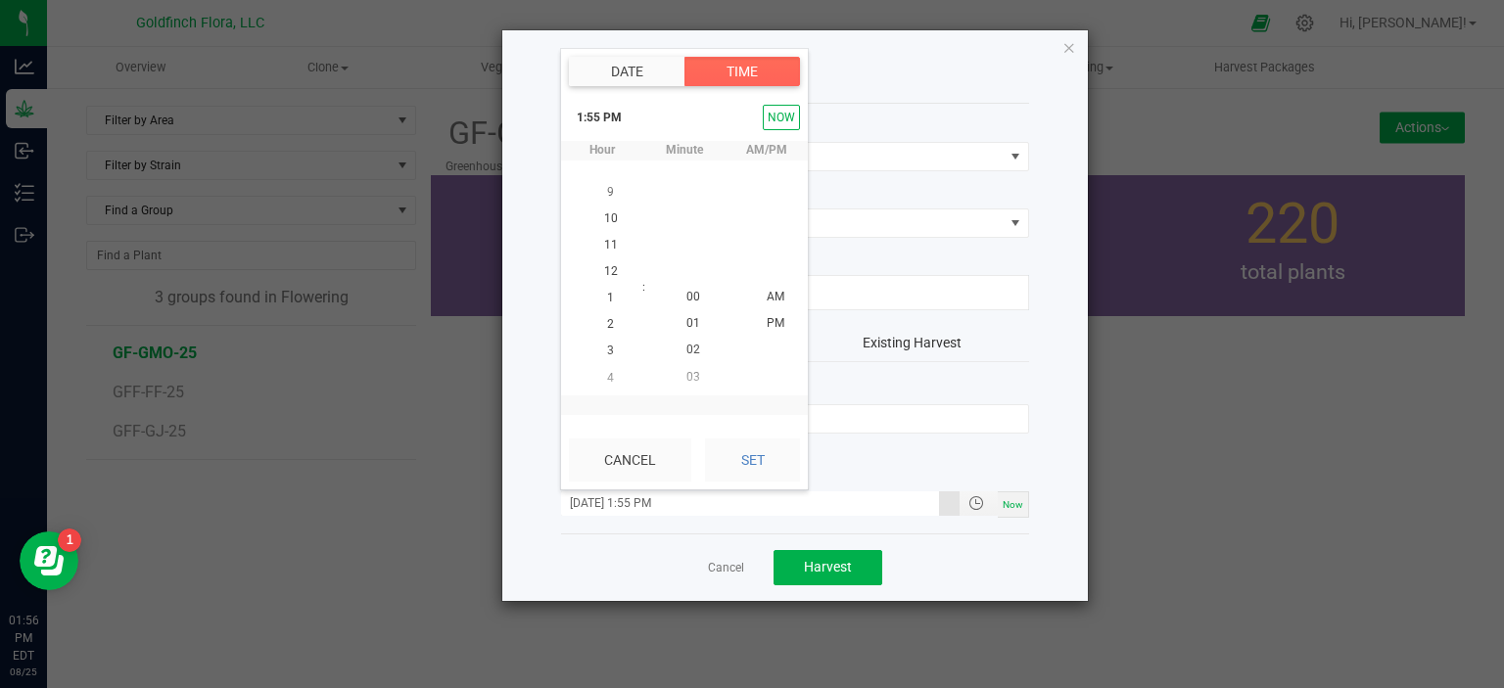
scroll to position [26, 0]
click at [753, 456] on button "Set" at bounding box center [752, 460] width 95 height 43
type input "07/10/2025 1:55 PM"
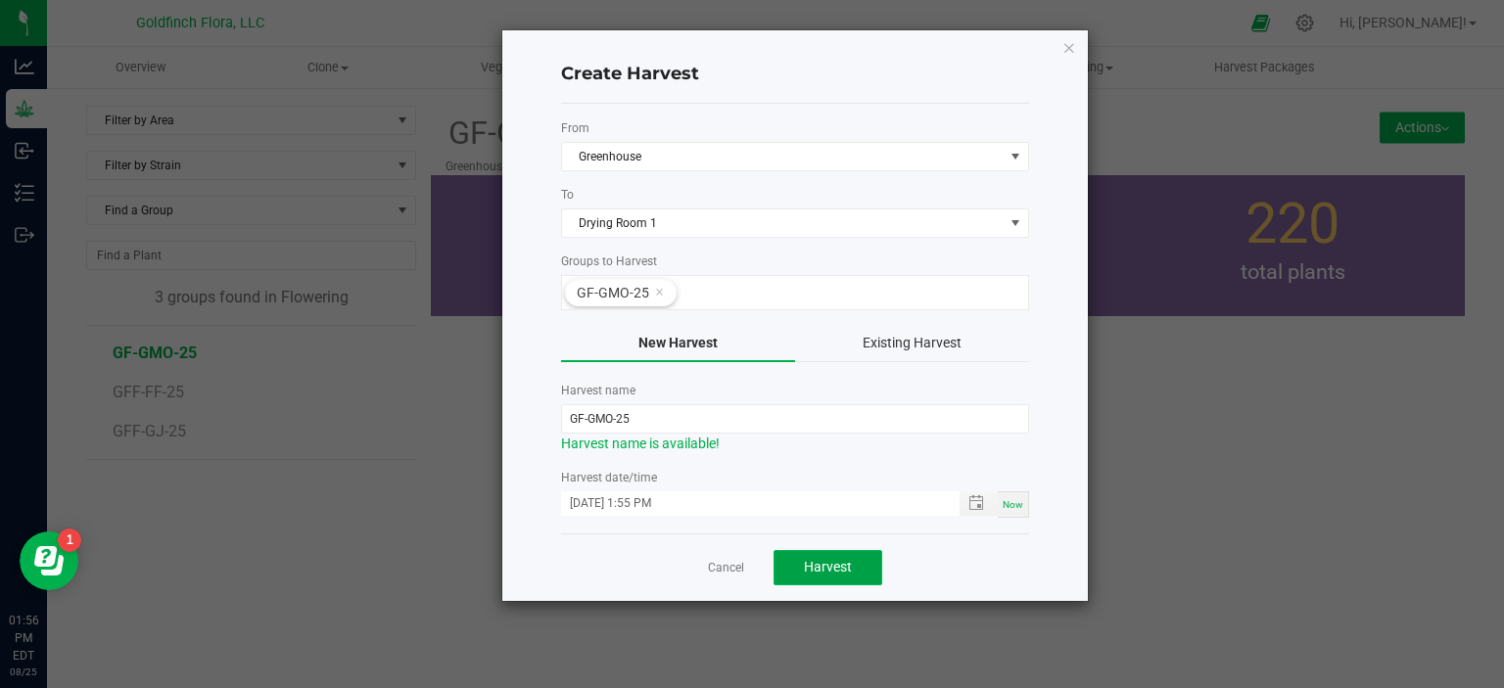
click at [825, 564] on span "Harvest" at bounding box center [828, 567] width 48 height 16
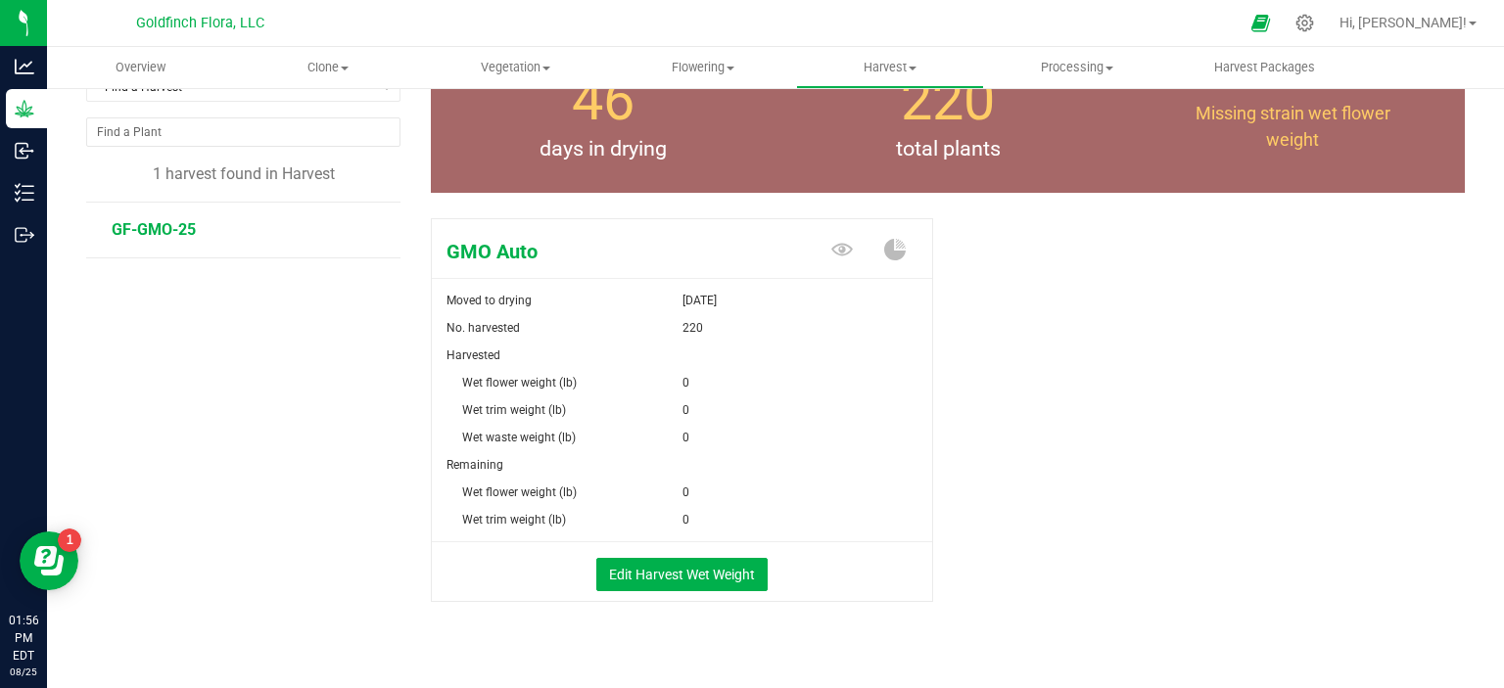
scroll to position [148, 0]
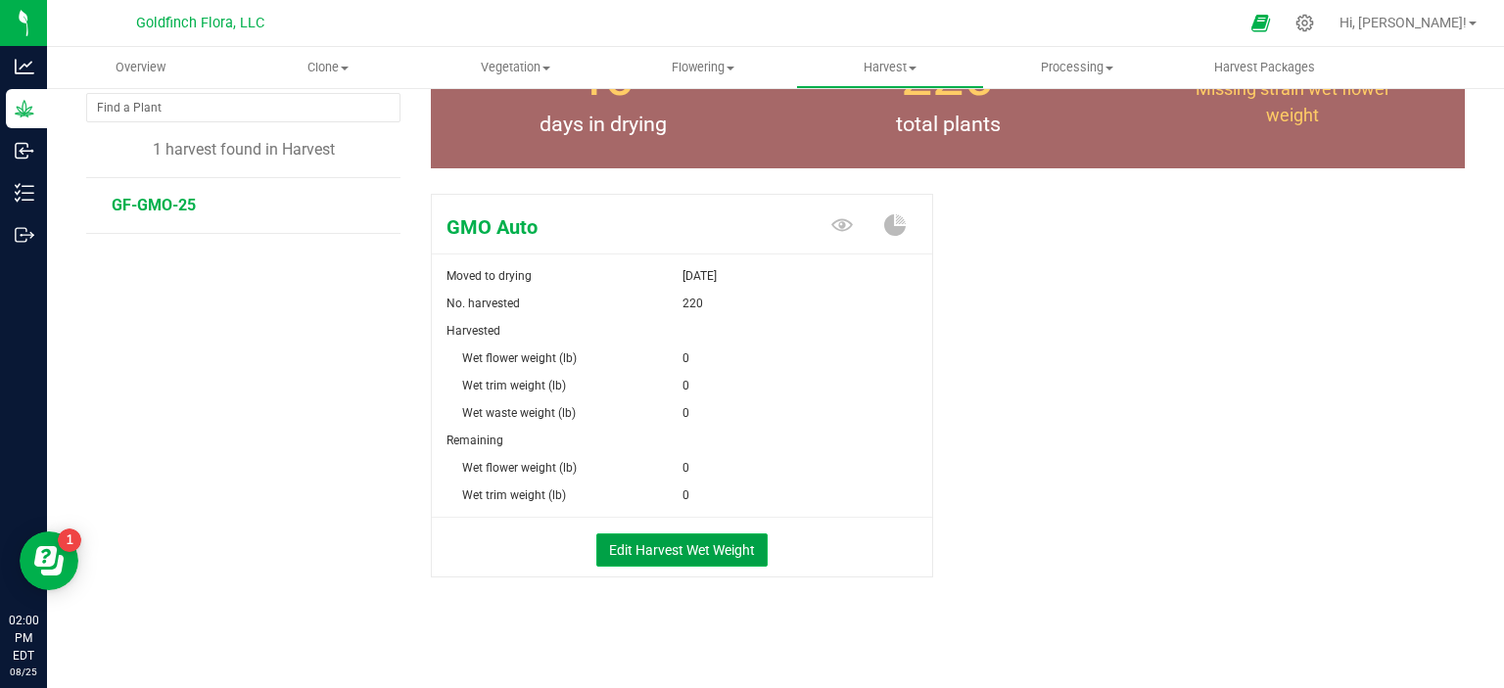
click at [689, 548] on button "Edit Harvest Wet Weight" at bounding box center [681, 550] width 171 height 33
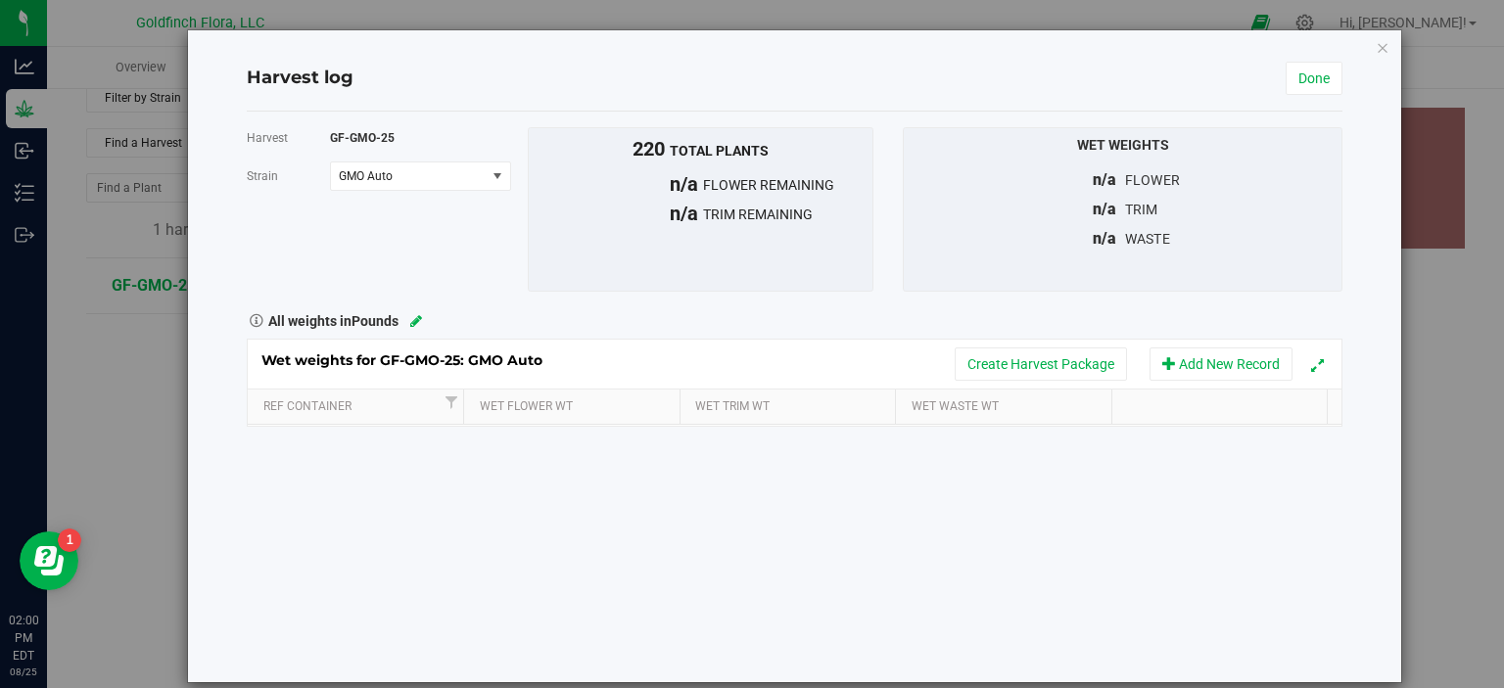
scroll to position [148, 0]
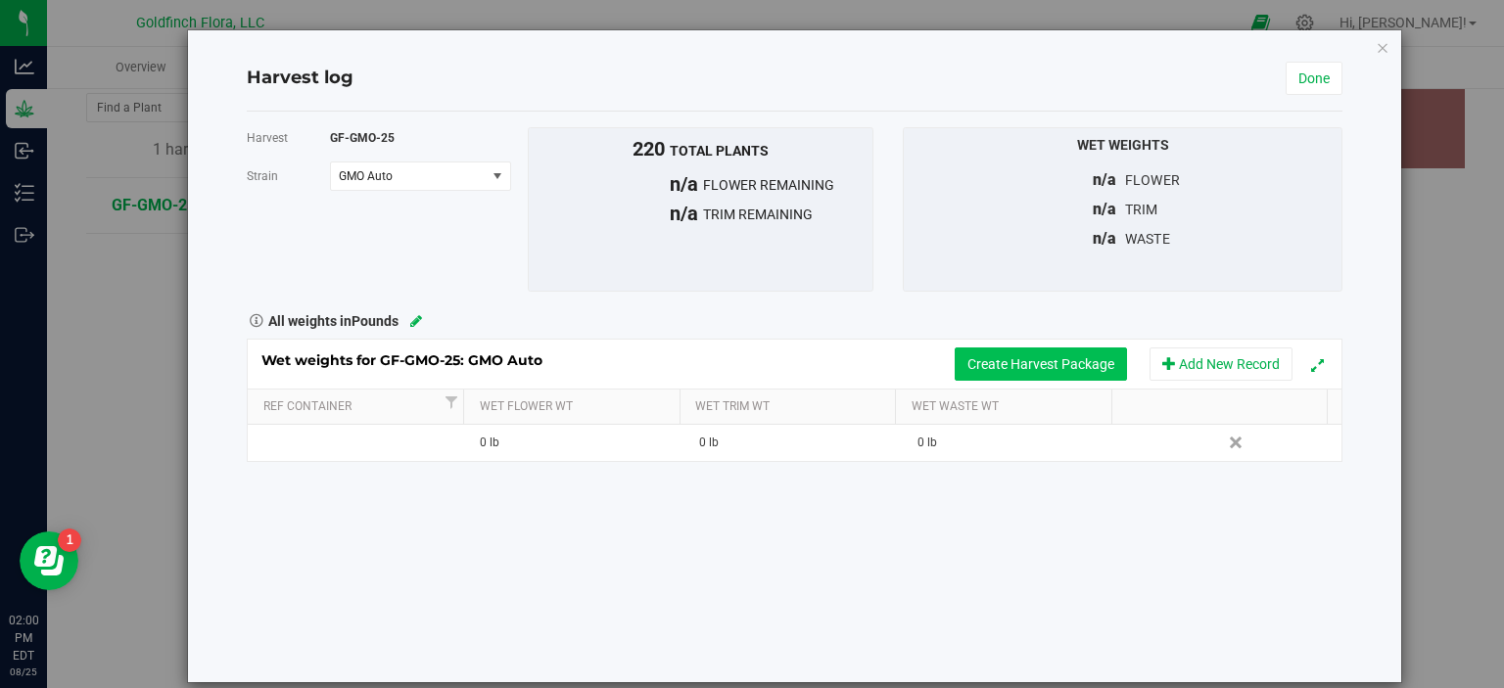
click at [1029, 362] on button "Create Harvest Package" at bounding box center [1041, 364] width 172 height 33
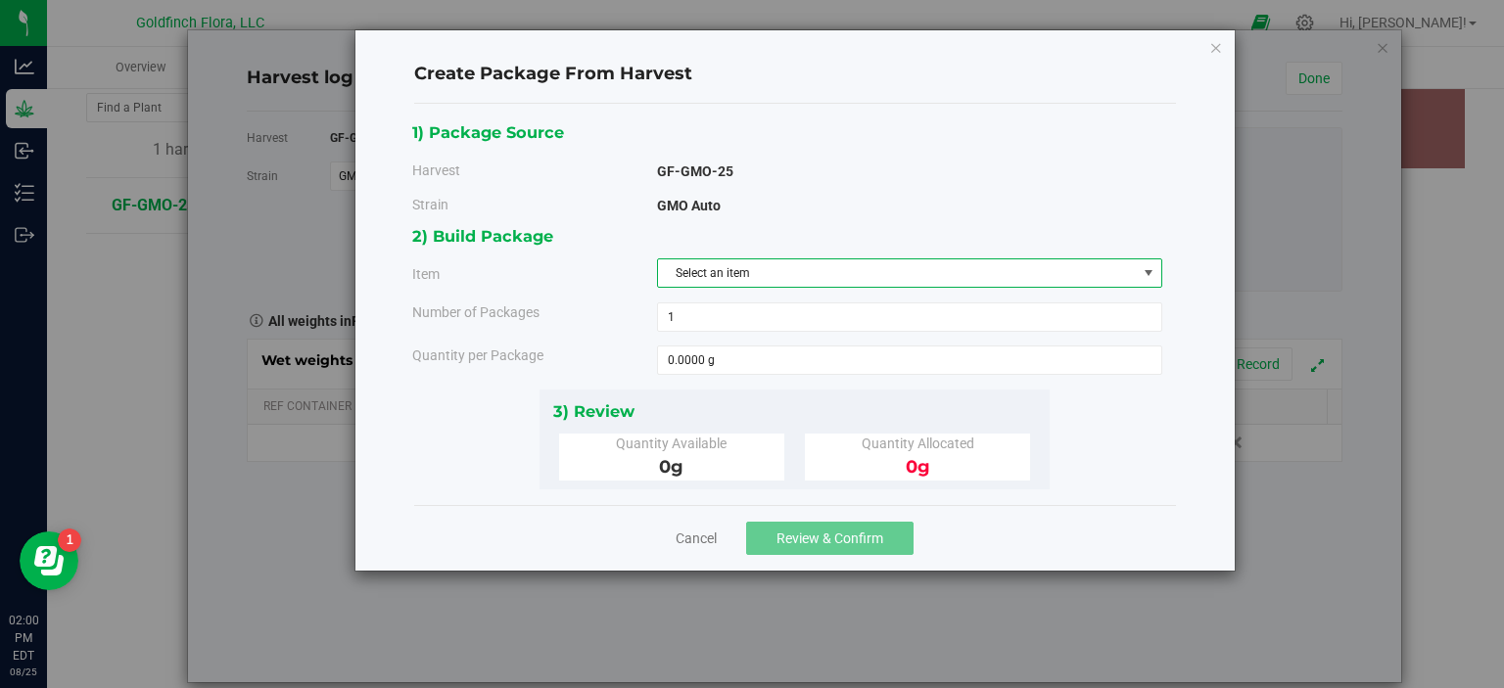
click at [1153, 267] on span "select" at bounding box center [1149, 273] width 16 height 16
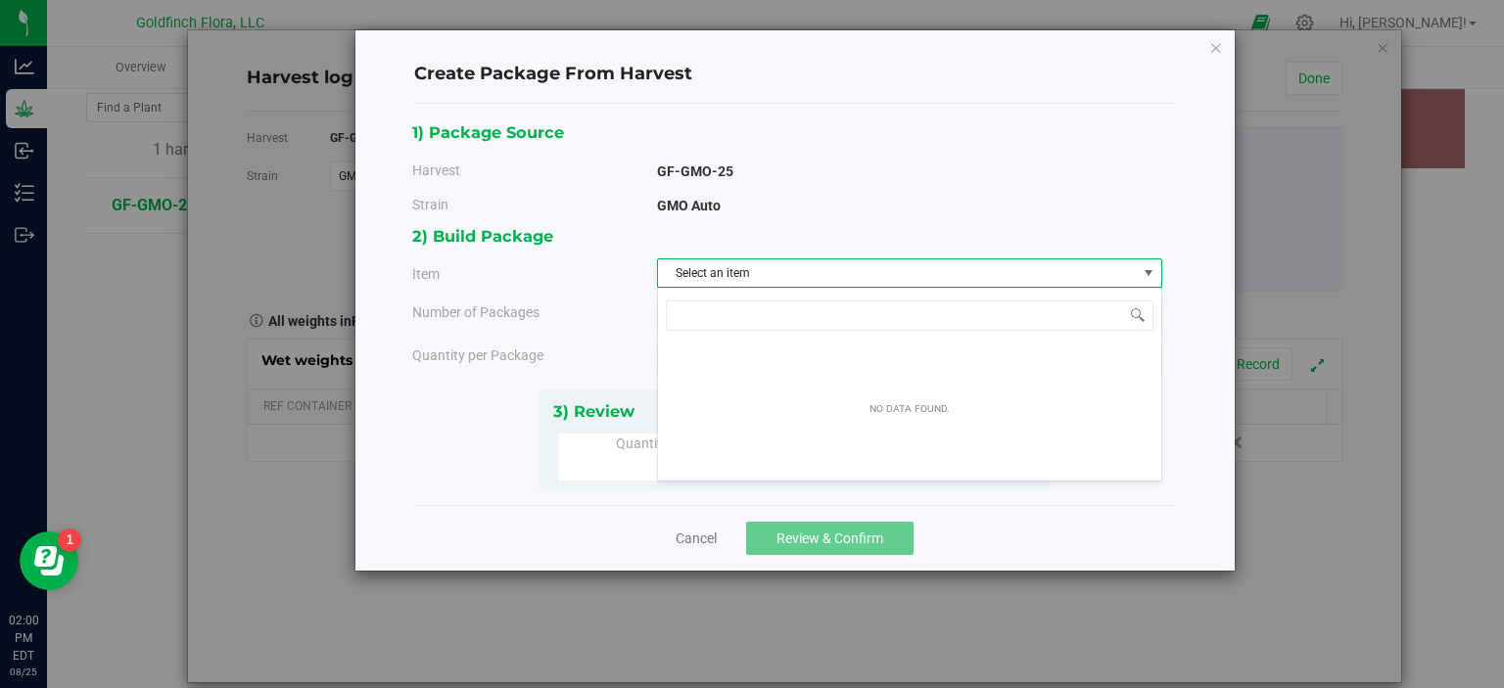
click at [1153, 267] on span "select" at bounding box center [1149, 273] width 16 height 16
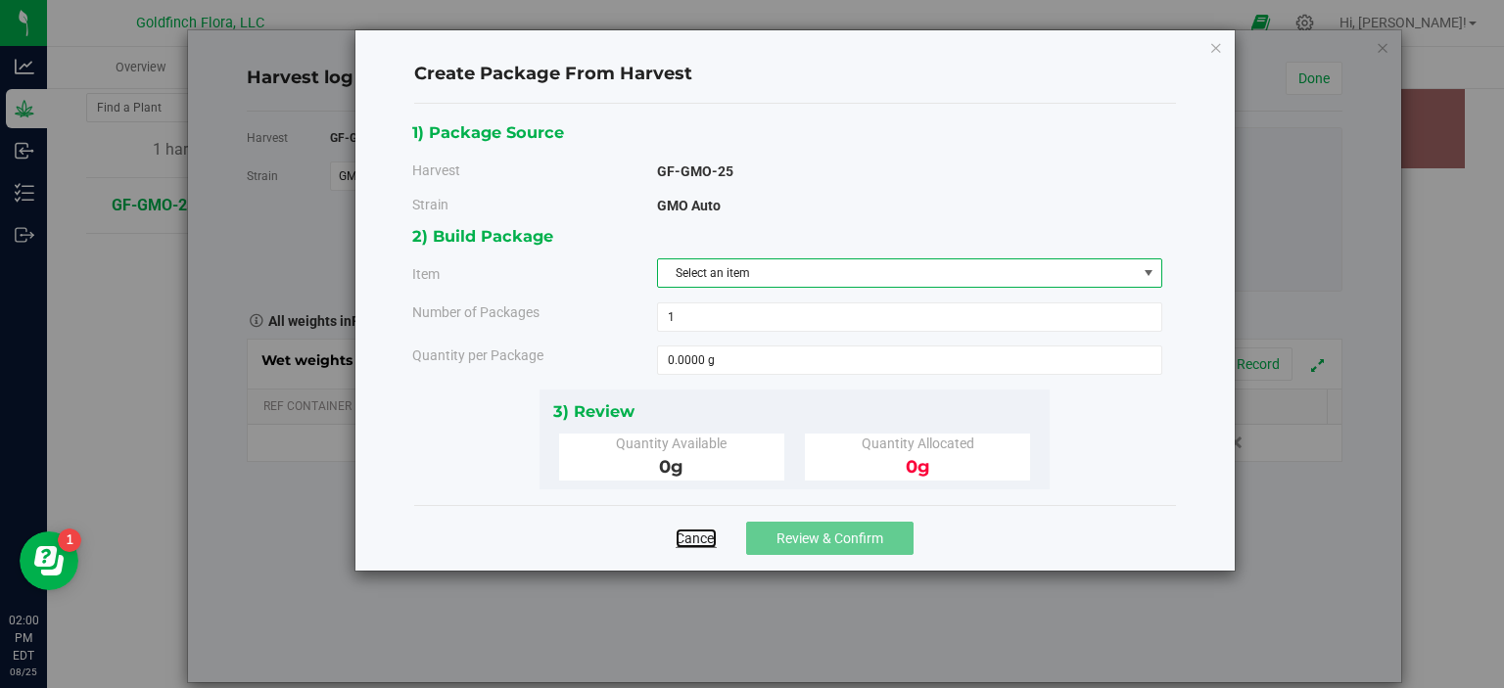
click at [700, 536] on link "Cancel" at bounding box center [695, 539] width 41 height 20
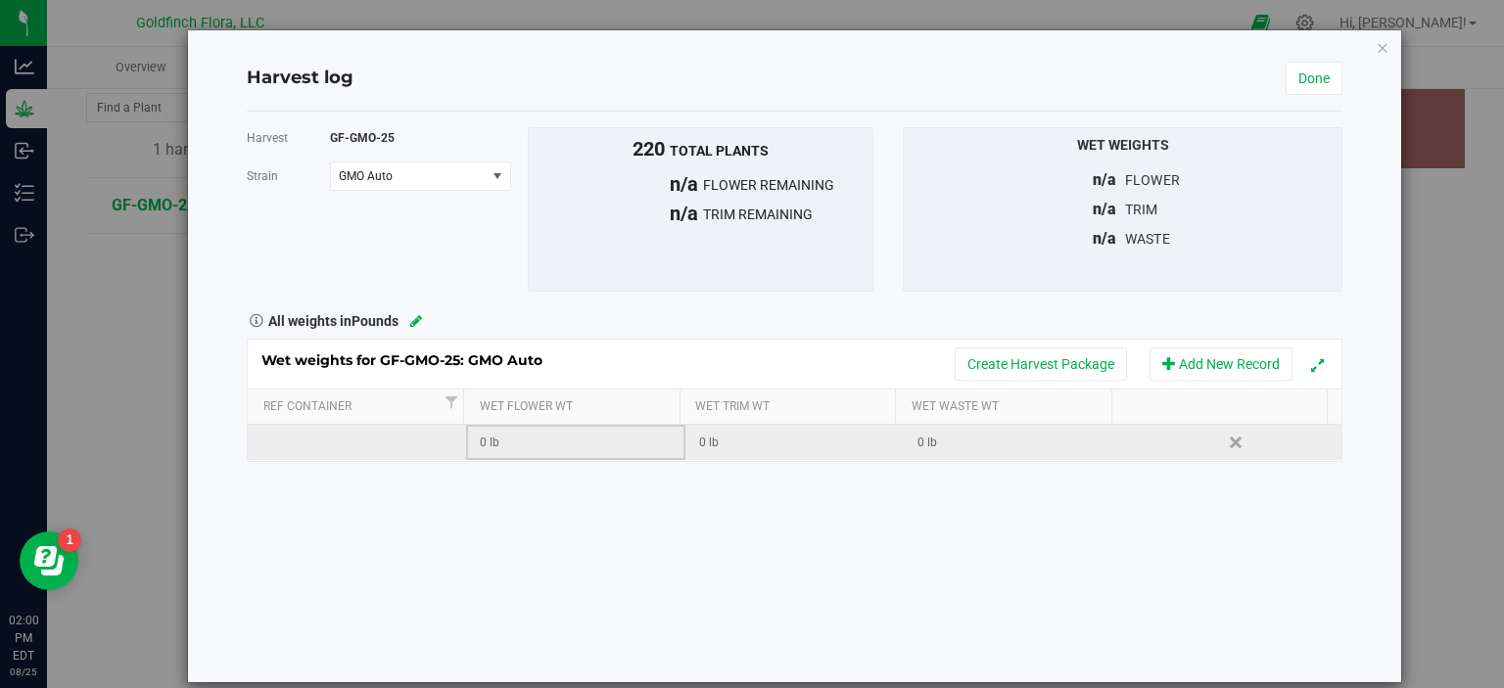
click at [480, 439] on div "0 lb" at bounding box center [582, 443] width 204 height 19
type input "85.26"
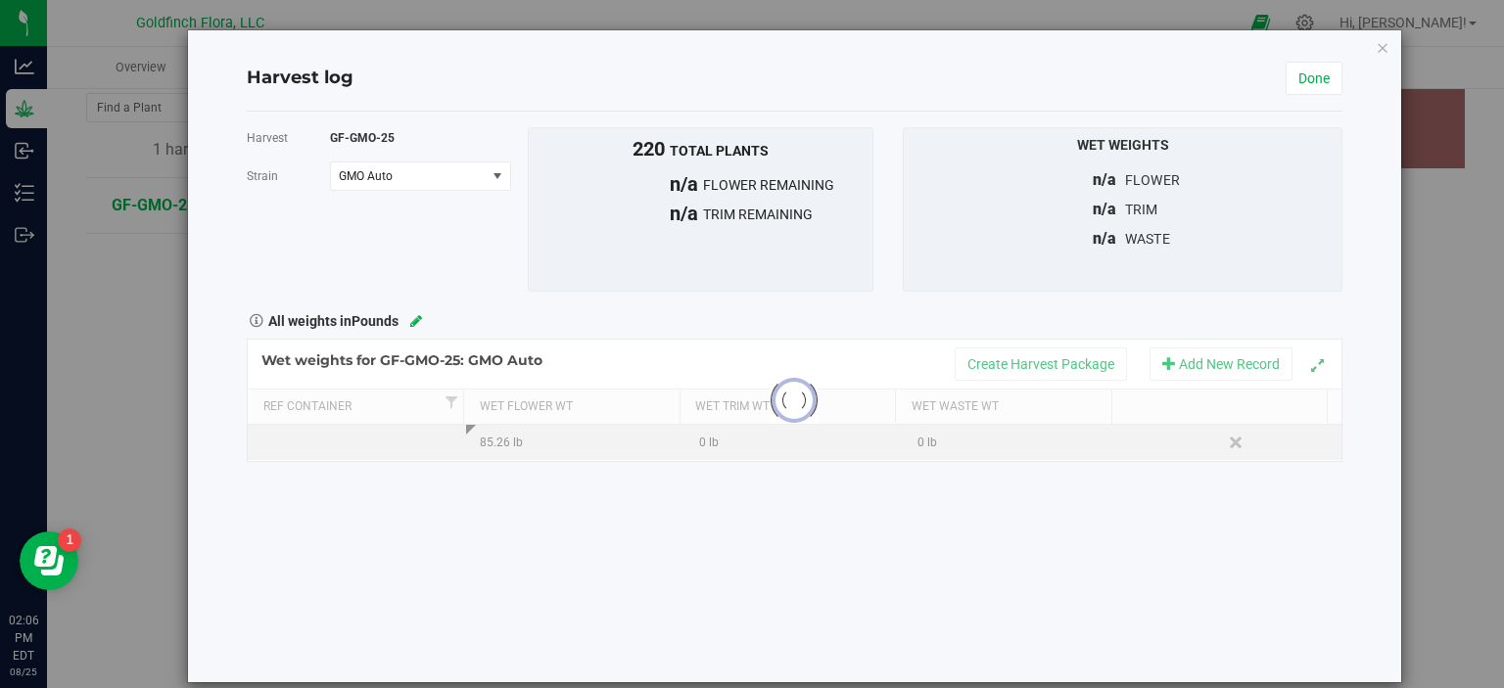
click at [753, 498] on div "Harvest GF-GMO-25 Strain GMO Auto Select strain GMO Auto To bulk upload dry wei…" at bounding box center [794, 397] width 1095 height 571
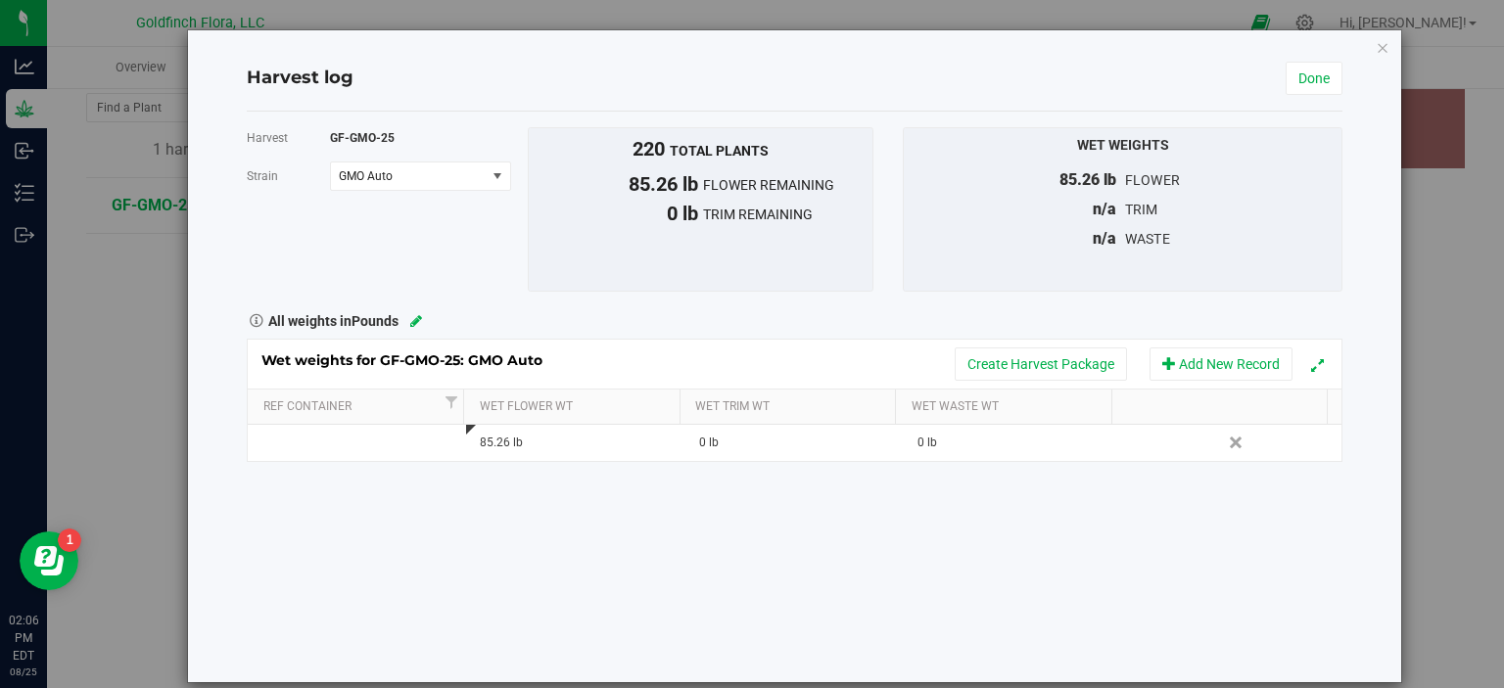
click at [753, 498] on div "Harvest GF-GMO-25 Strain GMO Auto Select strain GMO Auto To bulk upload dry wei…" at bounding box center [794, 397] width 1095 height 571
click at [1308, 76] on link "Done" at bounding box center [1313, 78] width 57 height 33
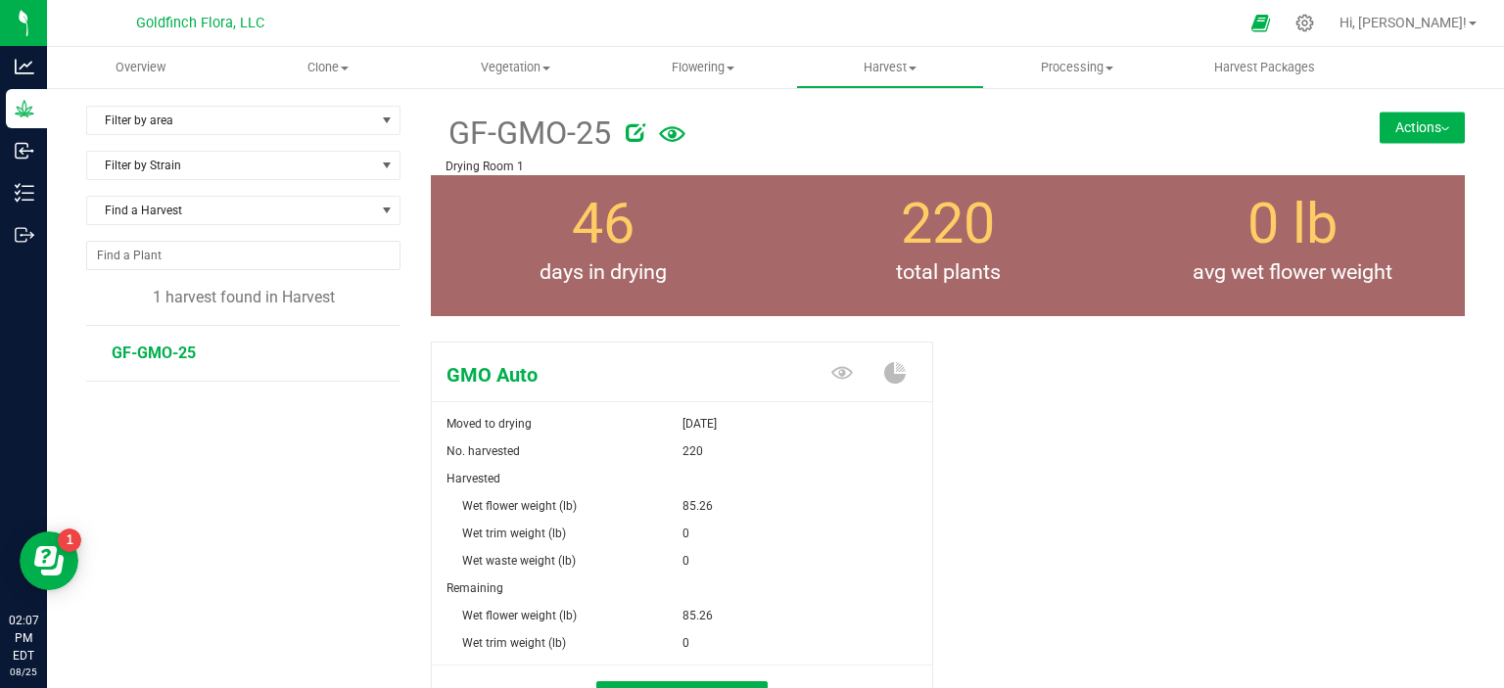
click at [1408, 121] on button "Actions" at bounding box center [1421, 127] width 85 height 31
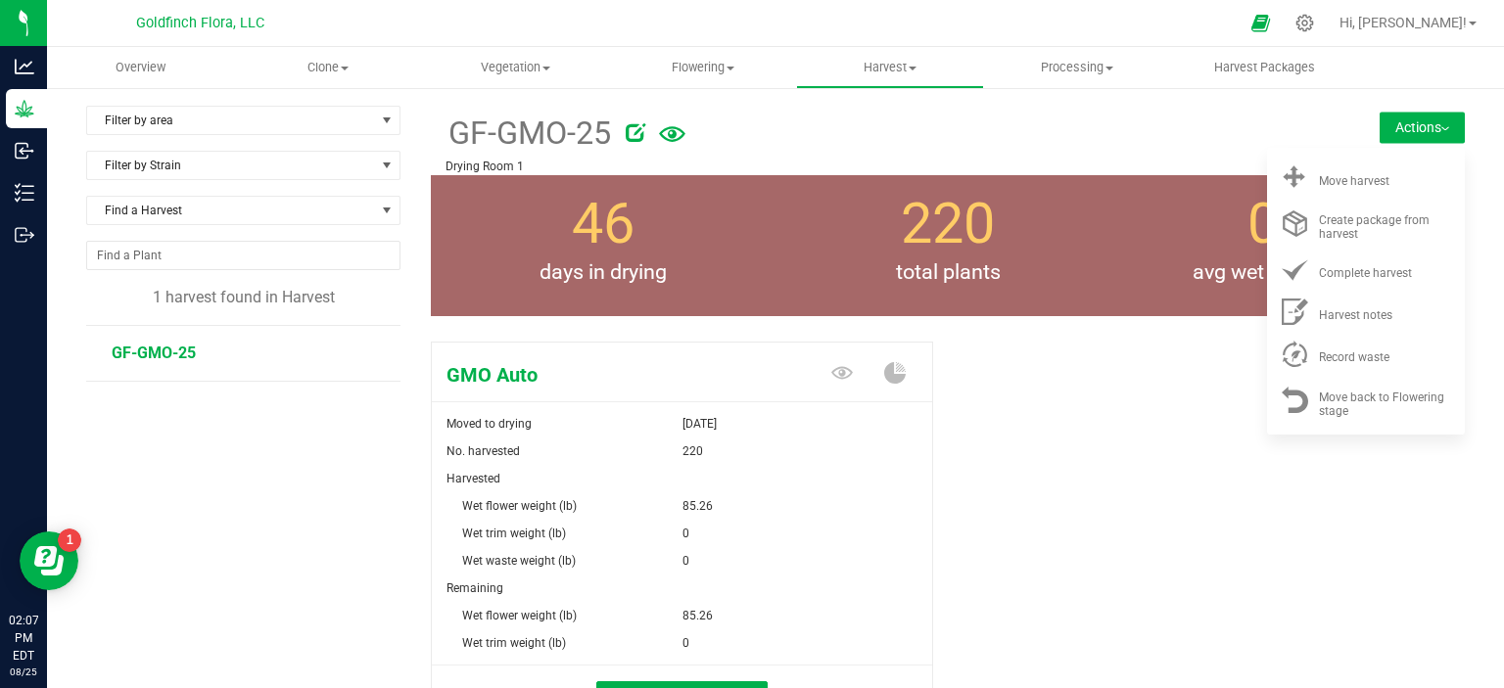
click at [1408, 121] on button "Actions" at bounding box center [1421, 127] width 85 height 31
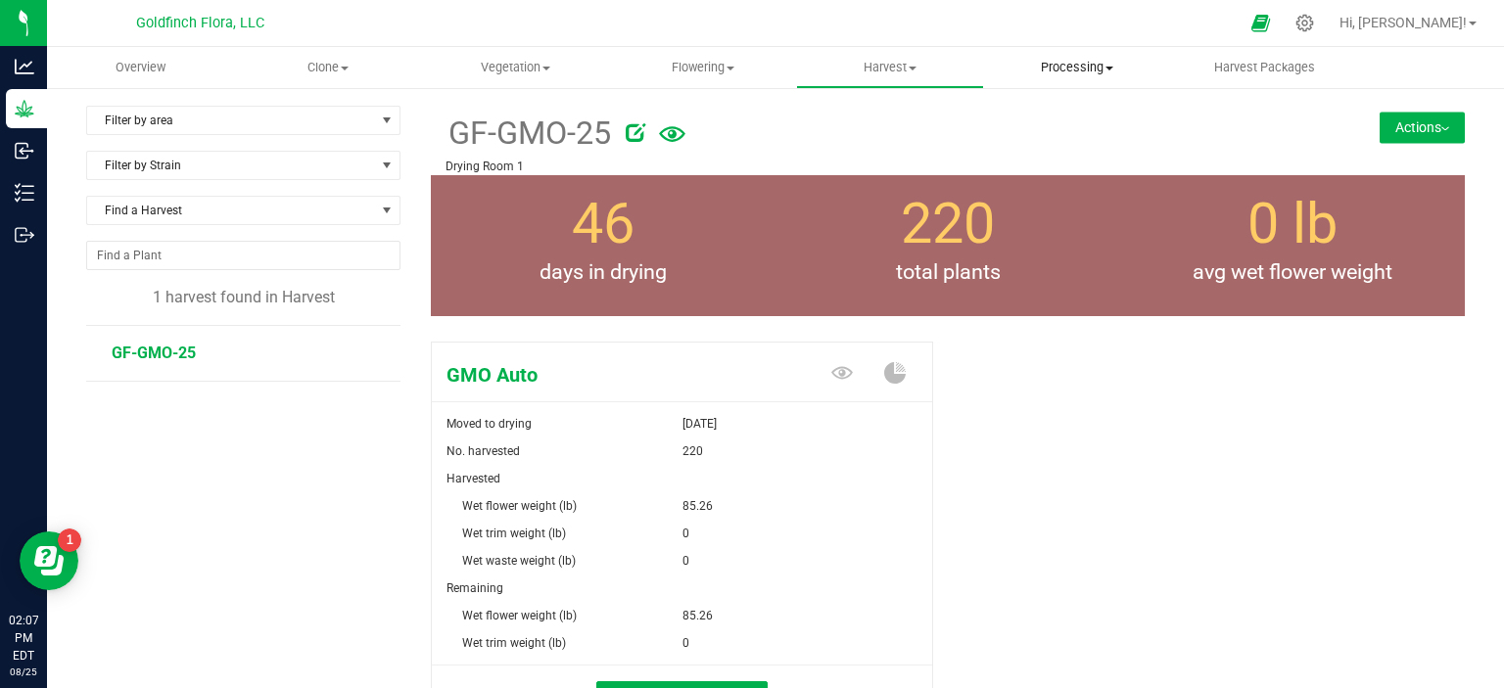
click at [1069, 67] on span "Processing" at bounding box center [1077, 68] width 185 height 18
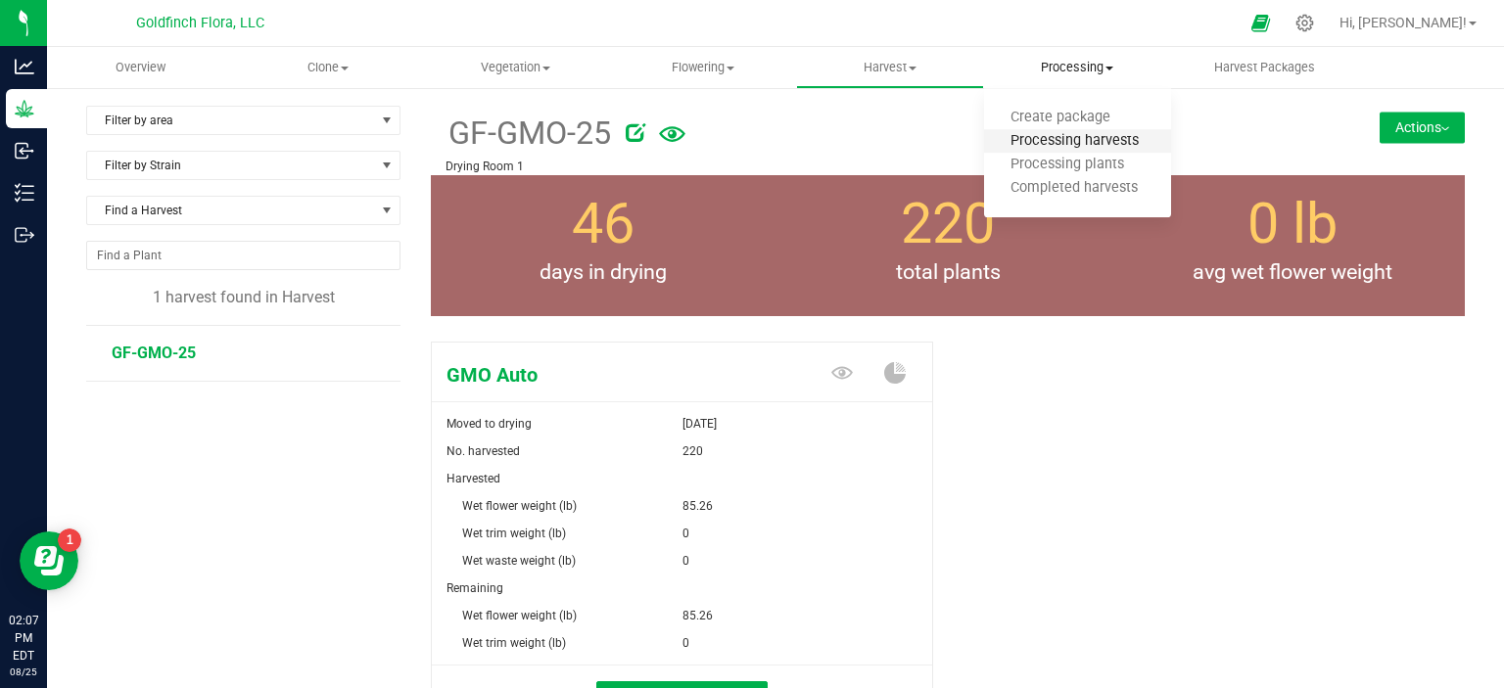
click at [1057, 137] on span "Processing harvests" at bounding box center [1074, 141] width 181 height 17
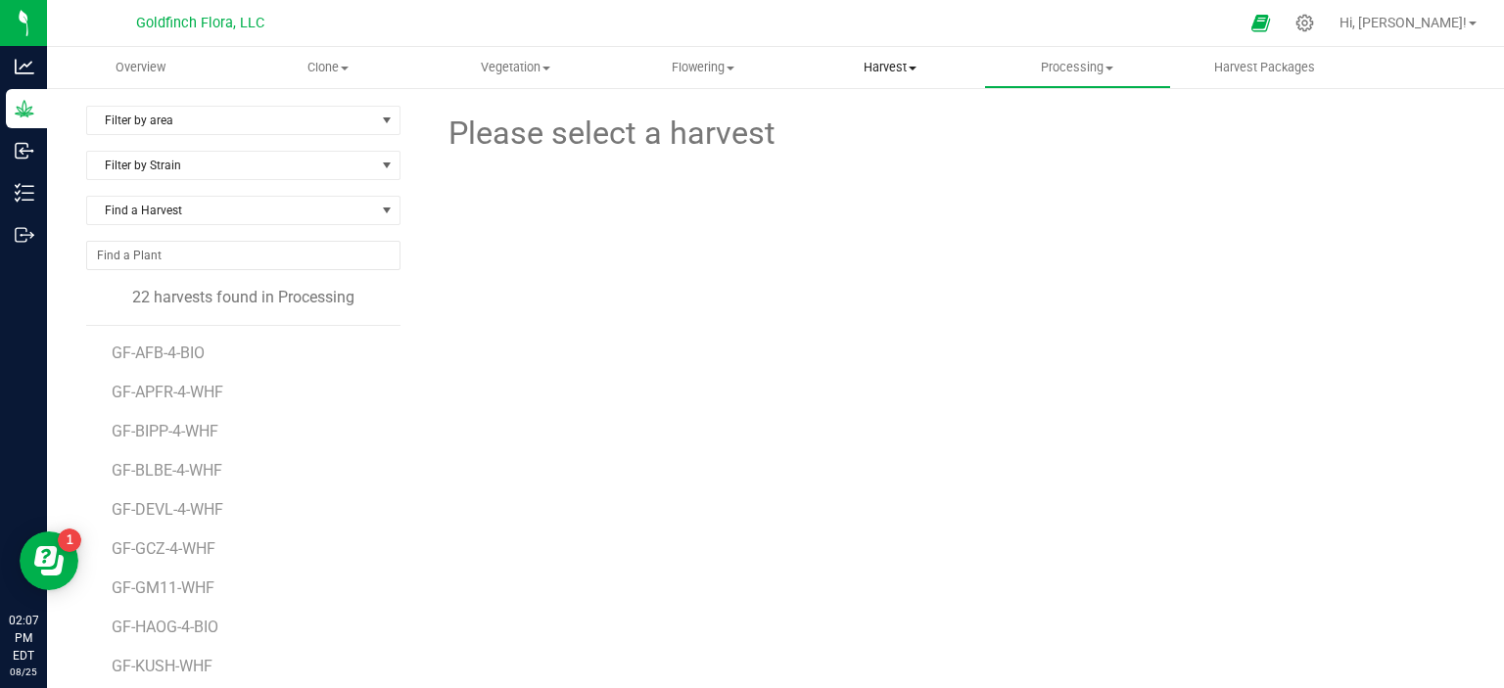
click at [877, 63] on span "Harvest" at bounding box center [889, 68] width 185 height 18
click at [854, 119] on span "Harvests" at bounding box center [850, 118] width 109 height 17
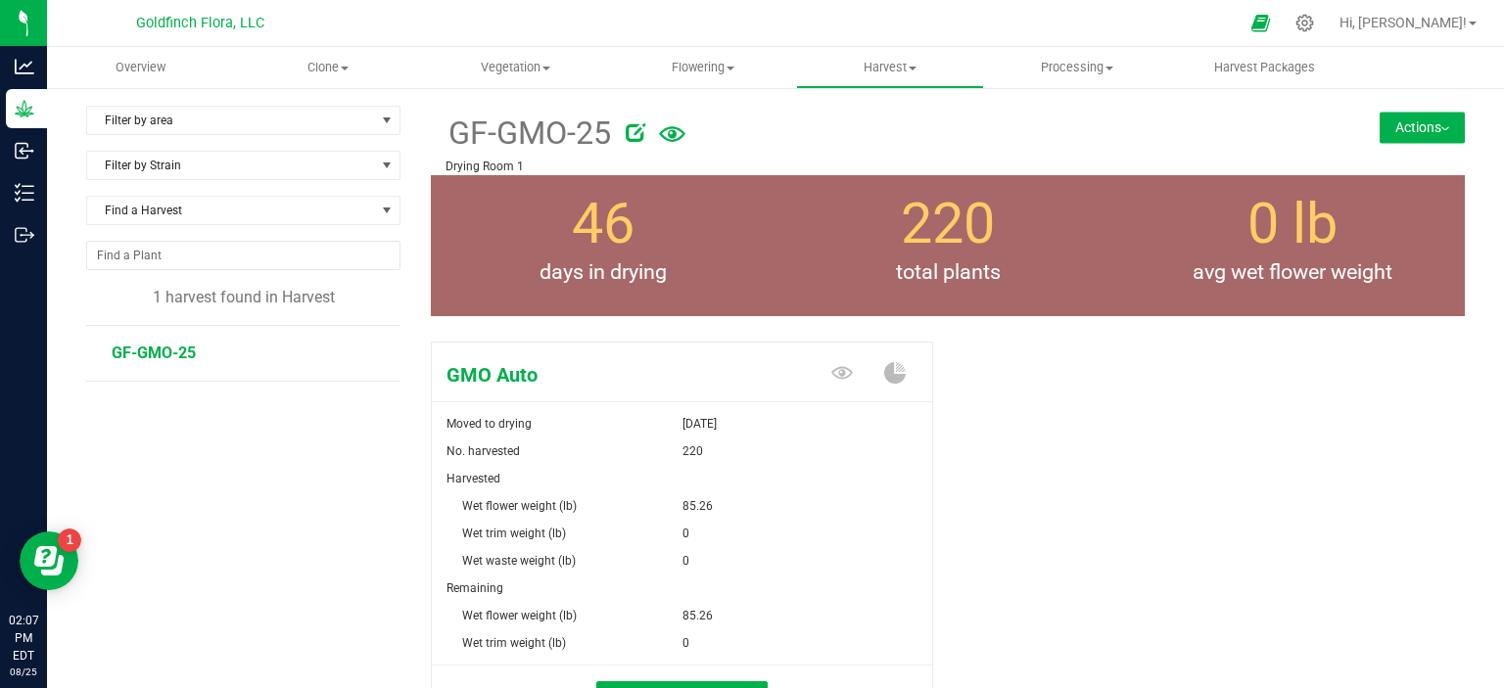
click at [1414, 127] on button "Actions" at bounding box center [1421, 127] width 85 height 31
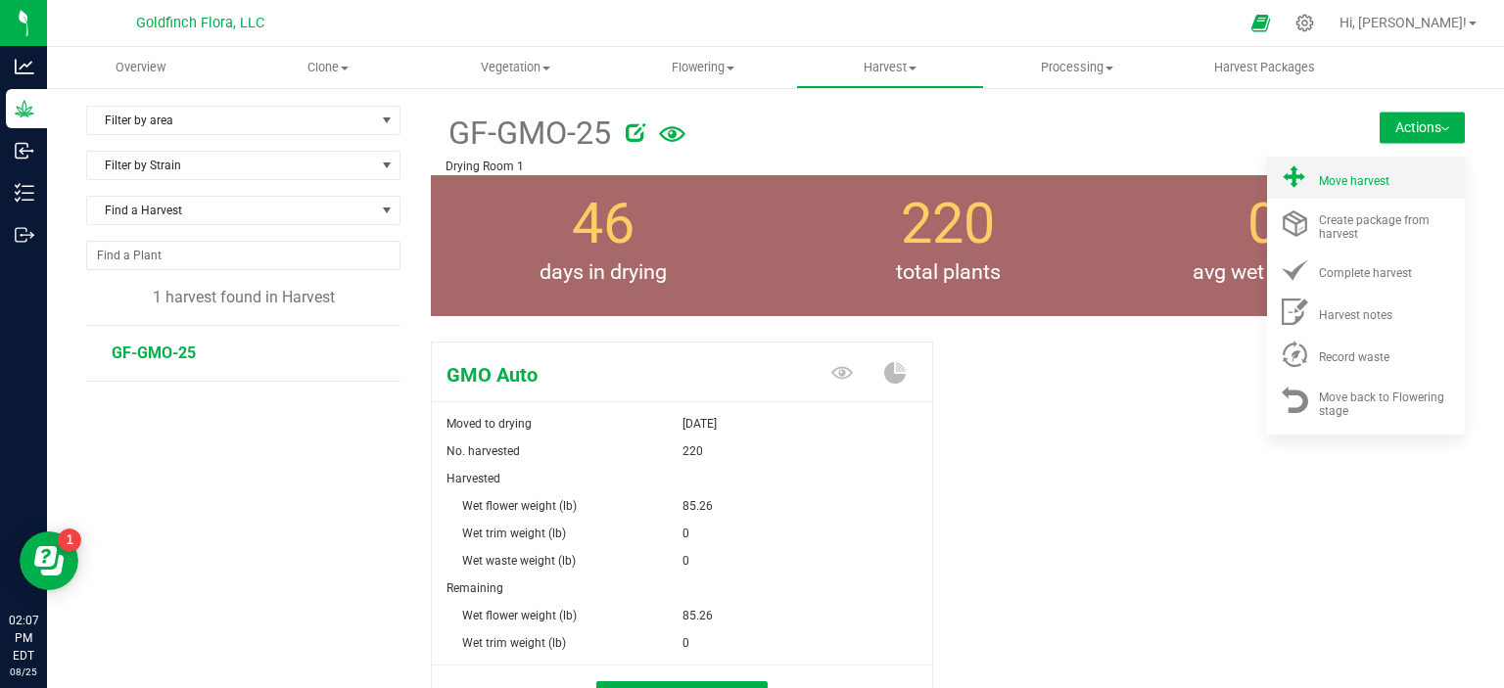
click at [1324, 175] on span "Move harvest" at bounding box center [1354, 181] width 70 height 14
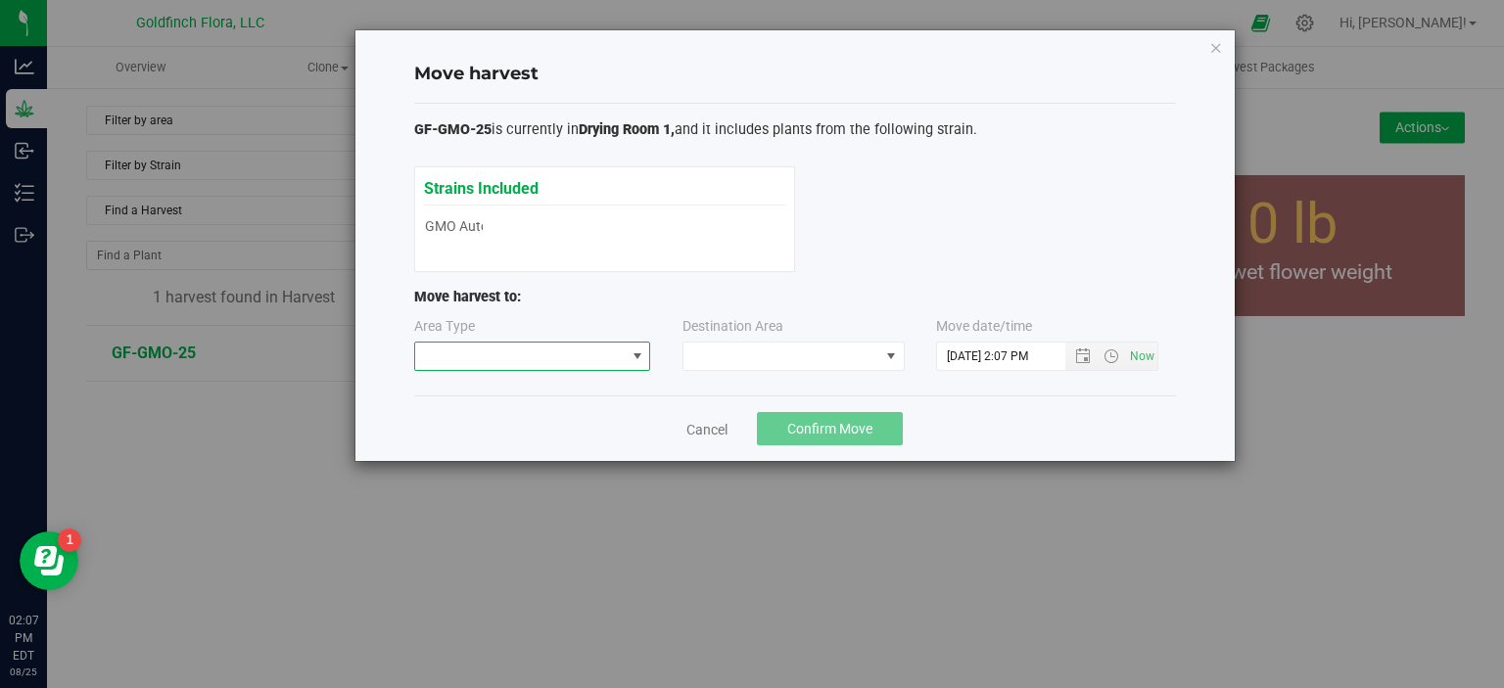
click at [637, 355] on span at bounding box center [637, 357] width 16 height 16
click at [545, 422] on li "Processing" at bounding box center [531, 424] width 235 height 33
click at [885, 358] on span at bounding box center [891, 357] width 16 height 16
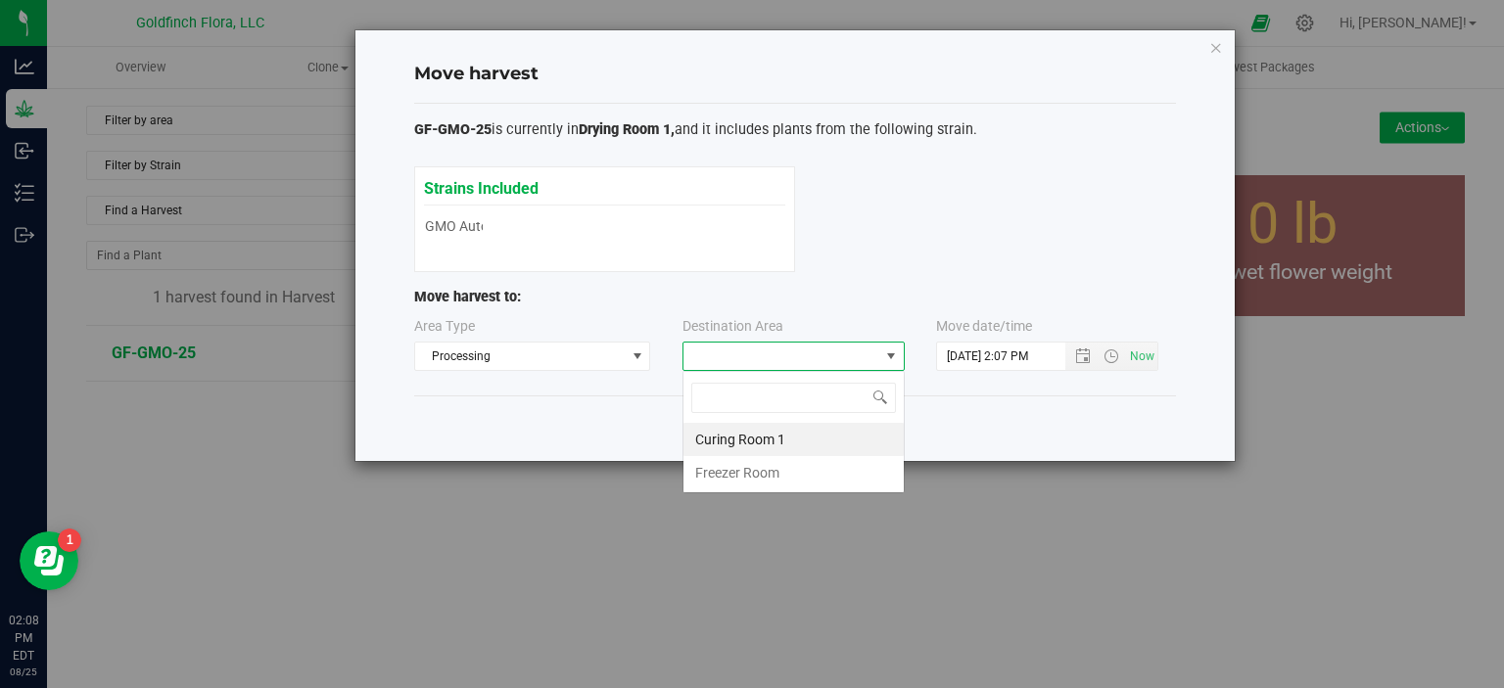
scroll to position [28, 222]
click at [778, 440] on li "Curing Room 1" at bounding box center [793, 439] width 220 height 33
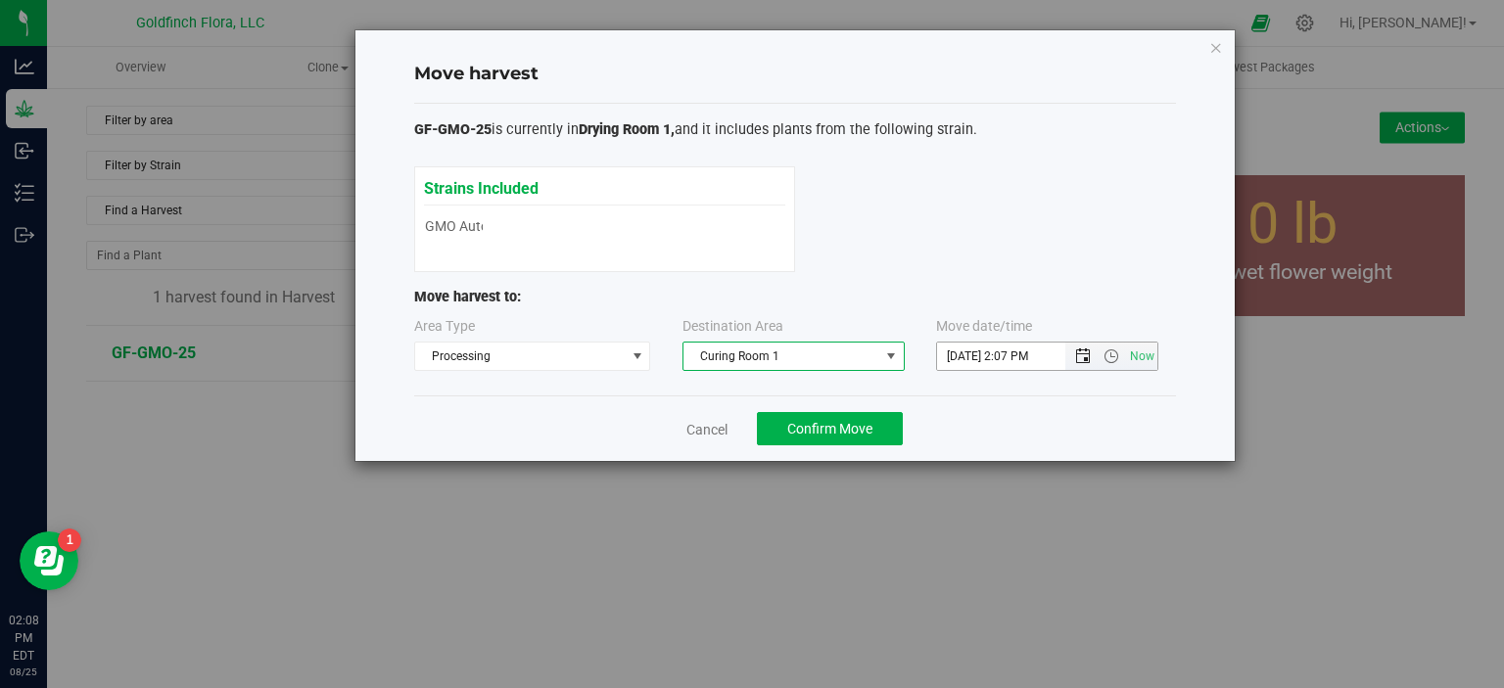
click at [1082, 351] on span "Open the date view" at bounding box center [1083, 357] width 16 height 16
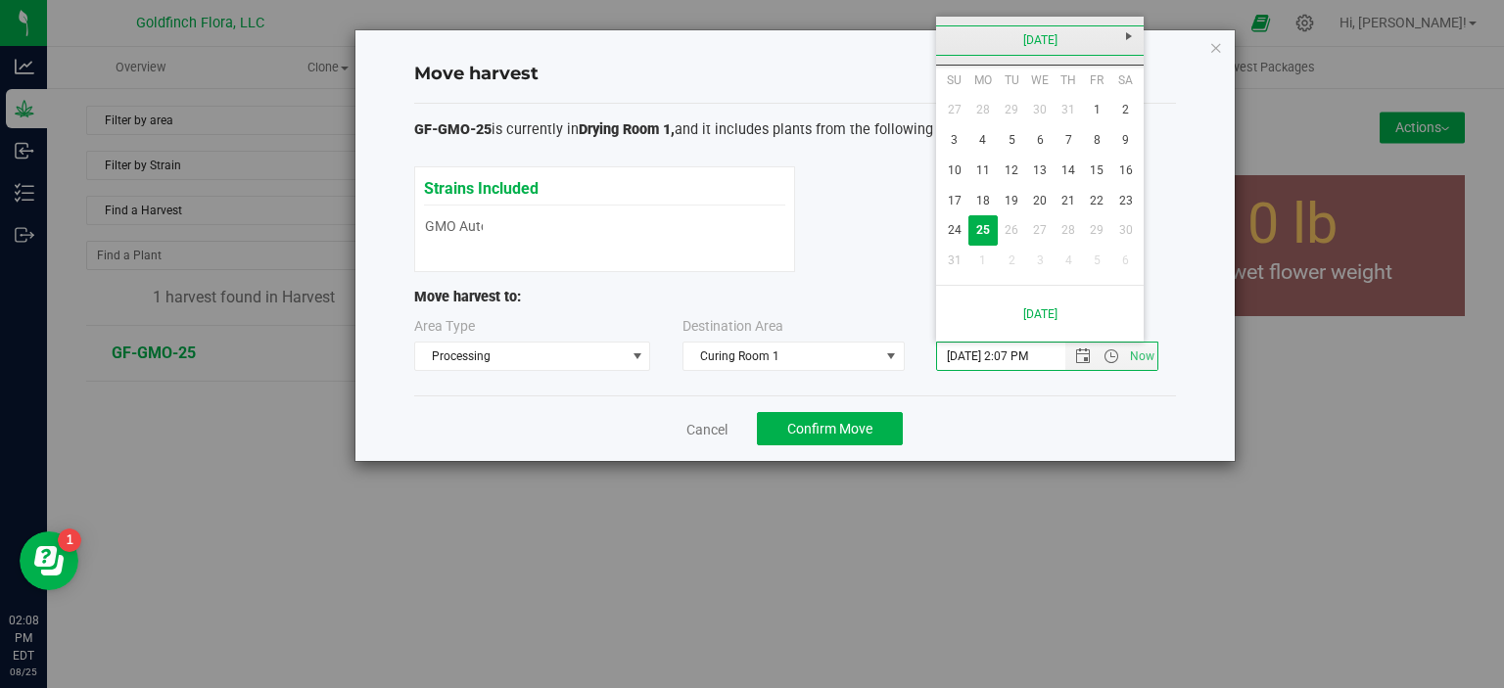
click at [1044, 40] on link "[DATE]" at bounding box center [1040, 40] width 210 height 30
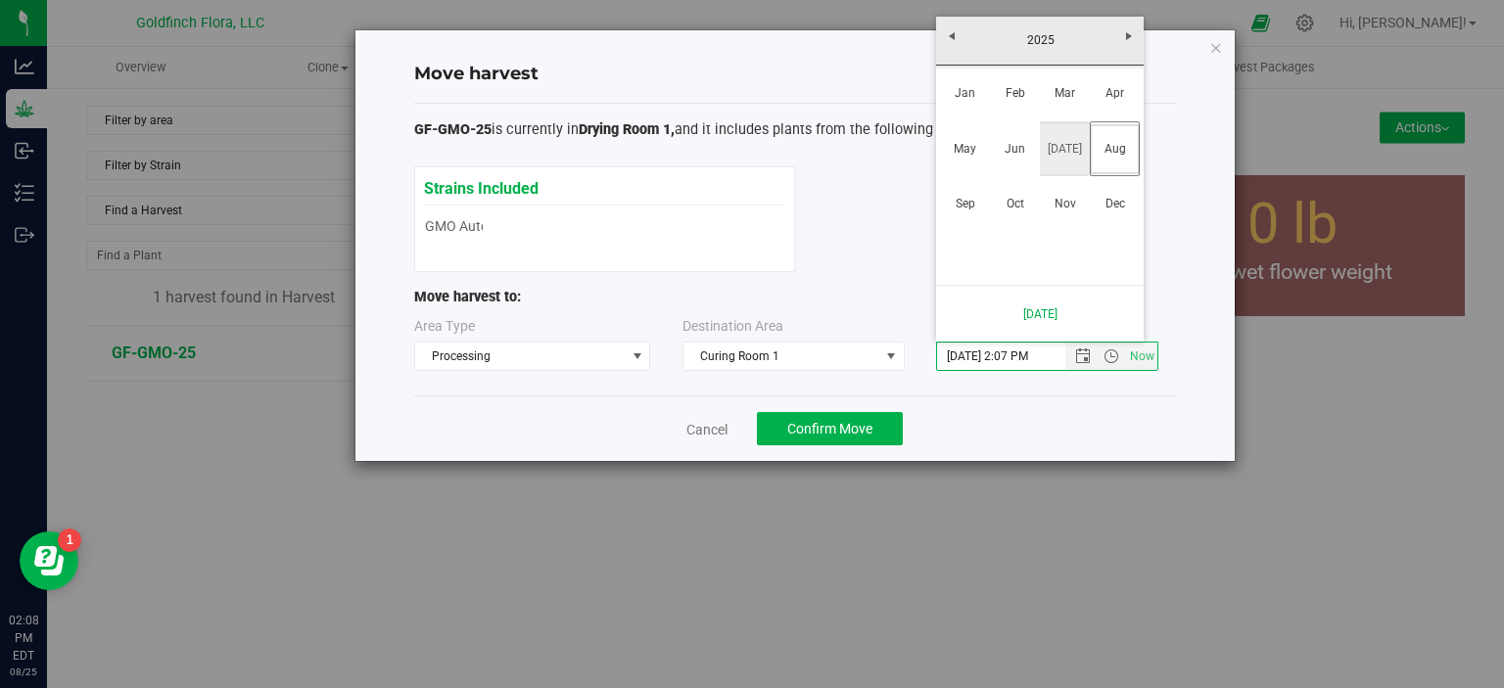
click at [1064, 138] on link "[DATE]" at bounding box center [1065, 149] width 50 height 50
click at [1069, 201] on link "24" at bounding box center [1068, 201] width 28 height 30
type input "7/24/2025 2:07 PM"
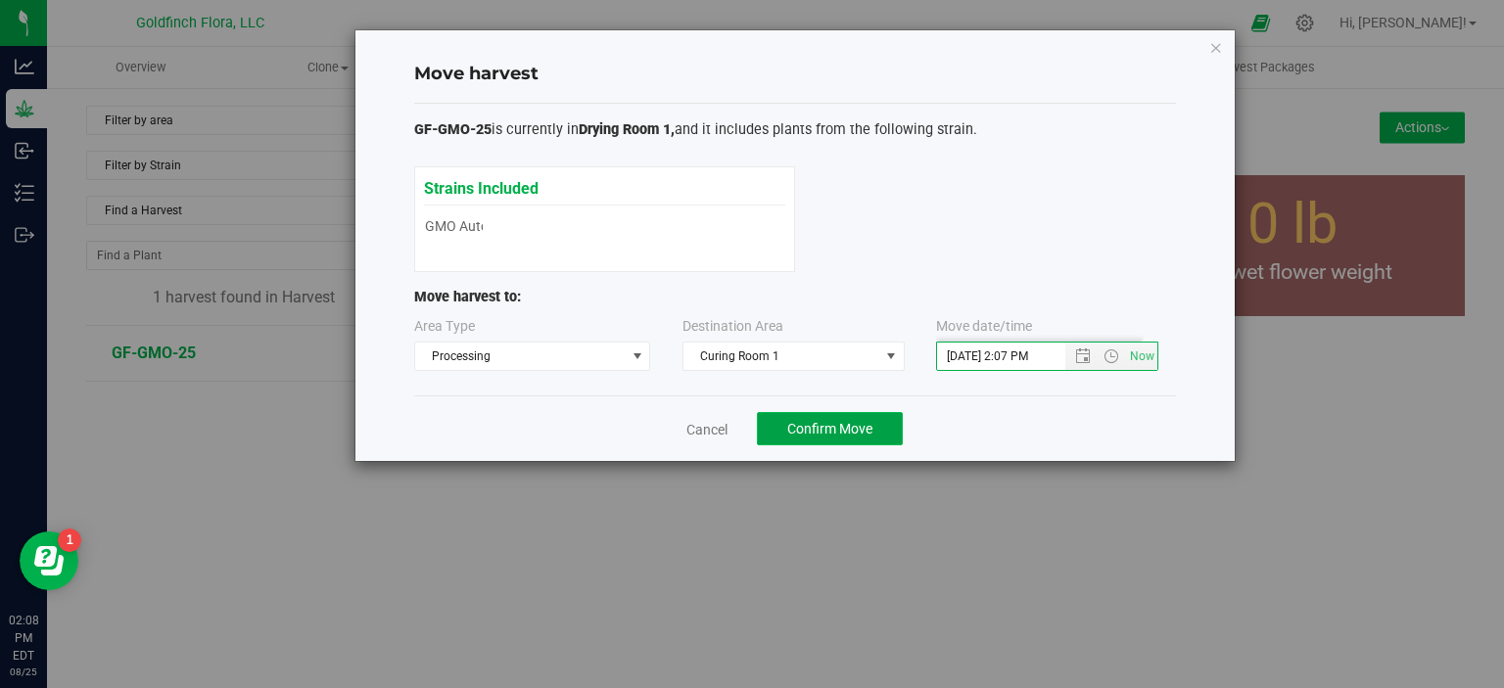
click at [824, 424] on span "Confirm Move" at bounding box center [829, 429] width 85 height 16
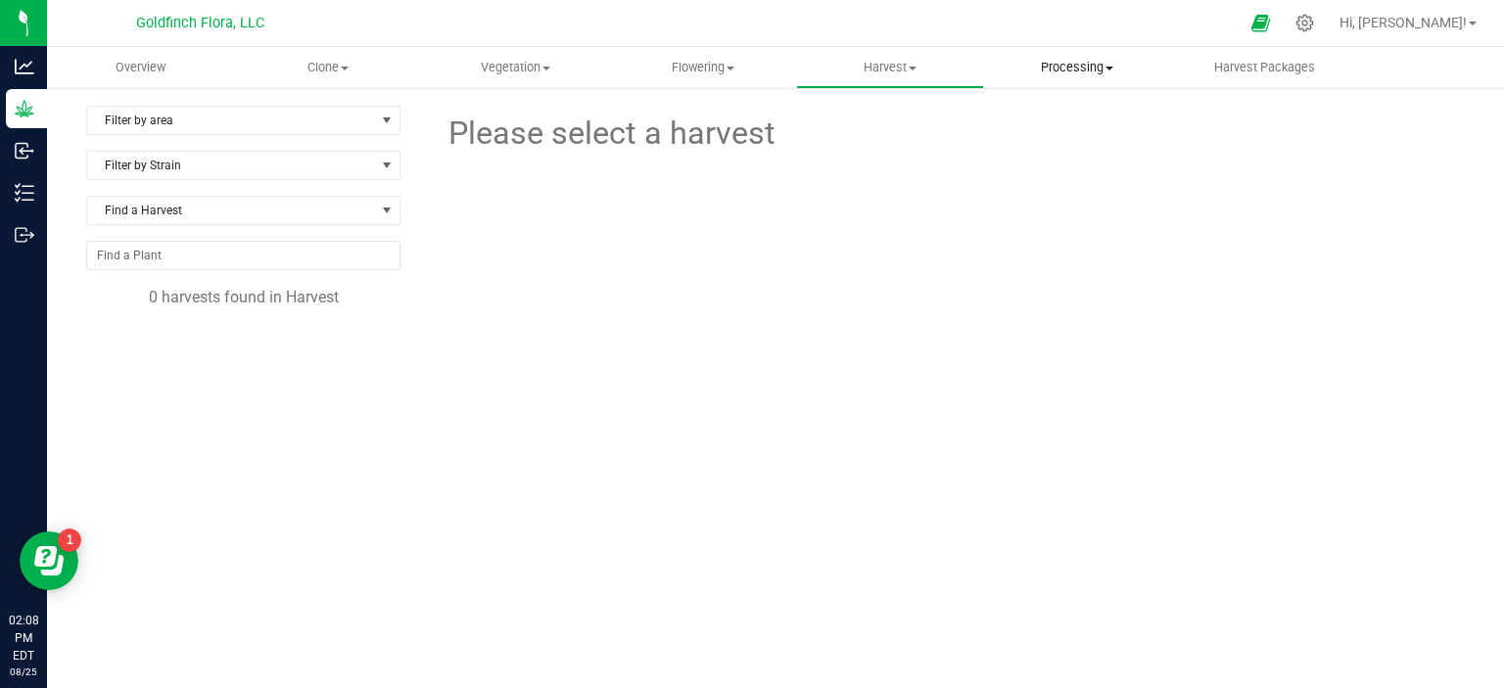
click at [1077, 68] on span "Processing" at bounding box center [1077, 68] width 185 height 18
click at [1061, 141] on span "Processing harvests" at bounding box center [1074, 141] width 181 height 17
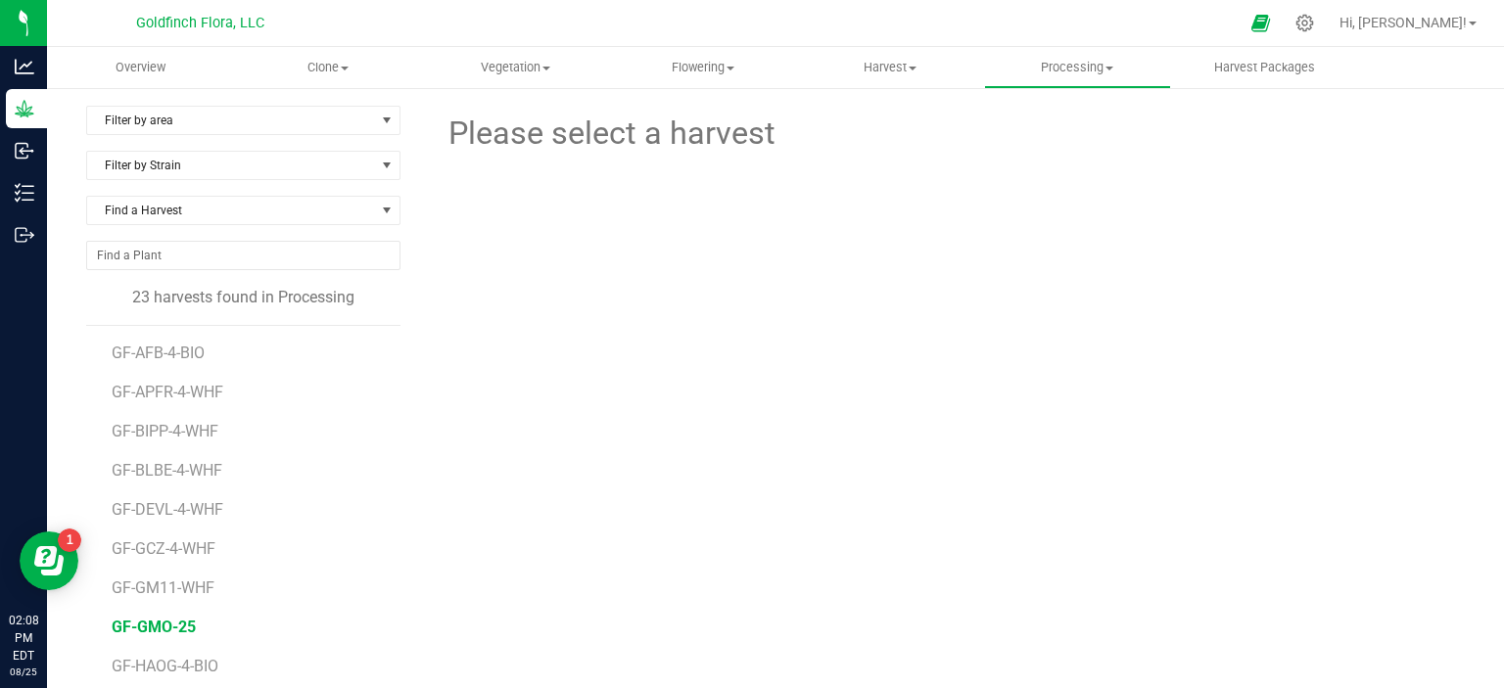
click at [157, 629] on span "GF-GMO-25" at bounding box center [154, 627] width 84 height 19
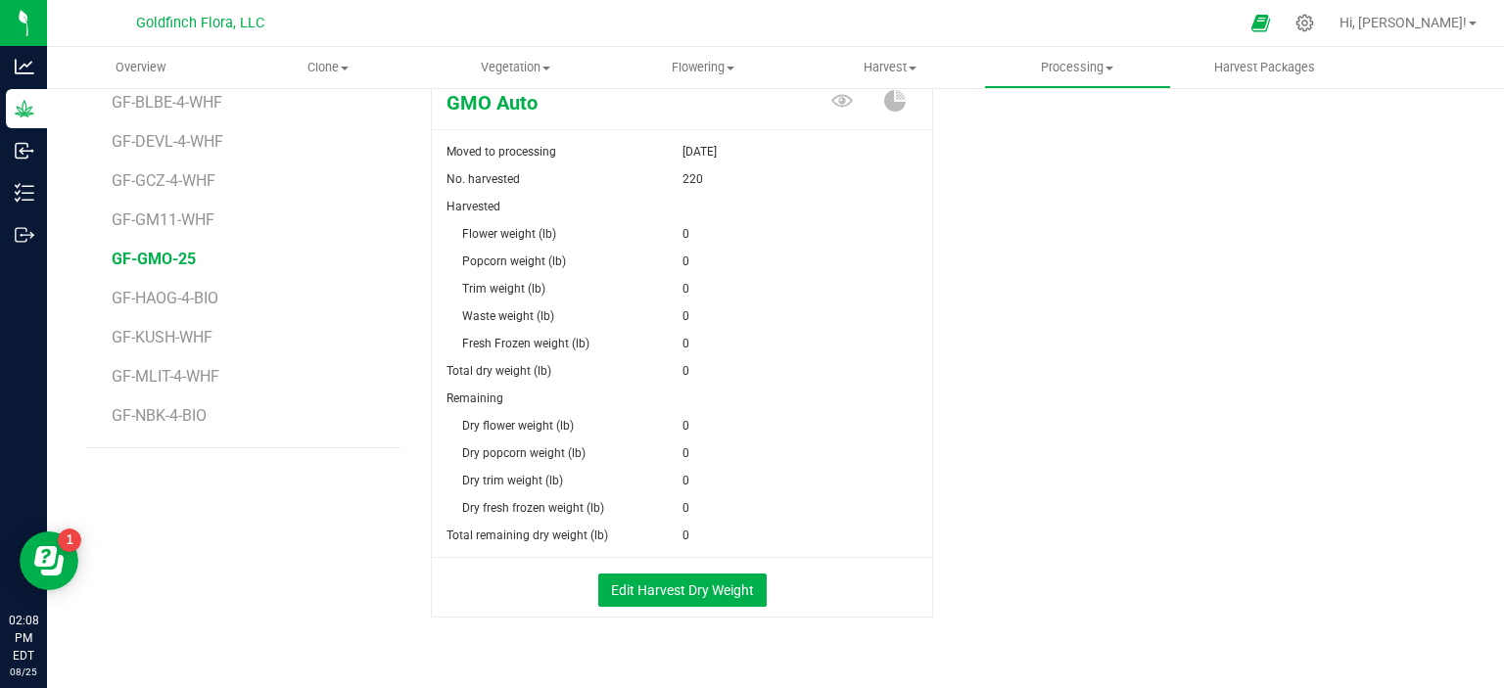
scroll to position [369, 0]
click at [693, 585] on button "Edit Harvest Dry Weight" at bounding box center [682, 589] width 168 height 33
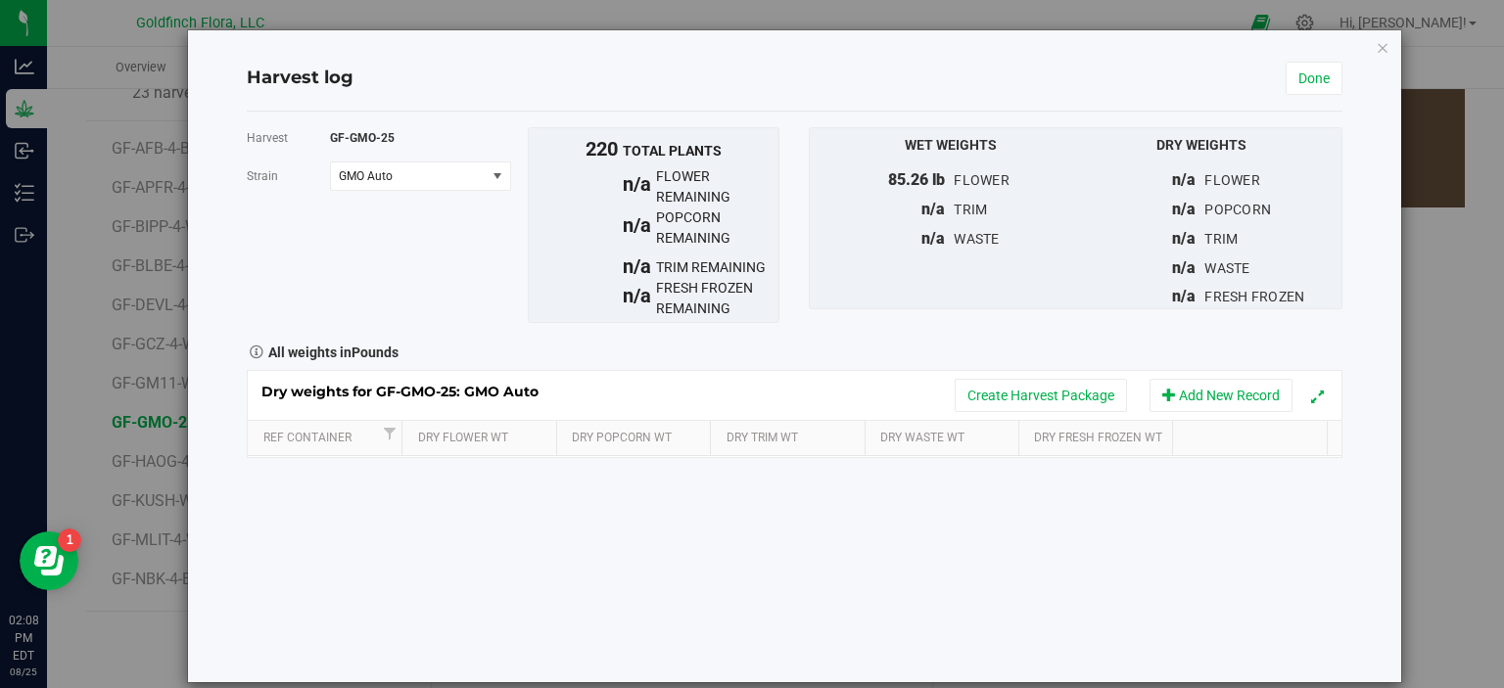
scroll to position [369, 0]
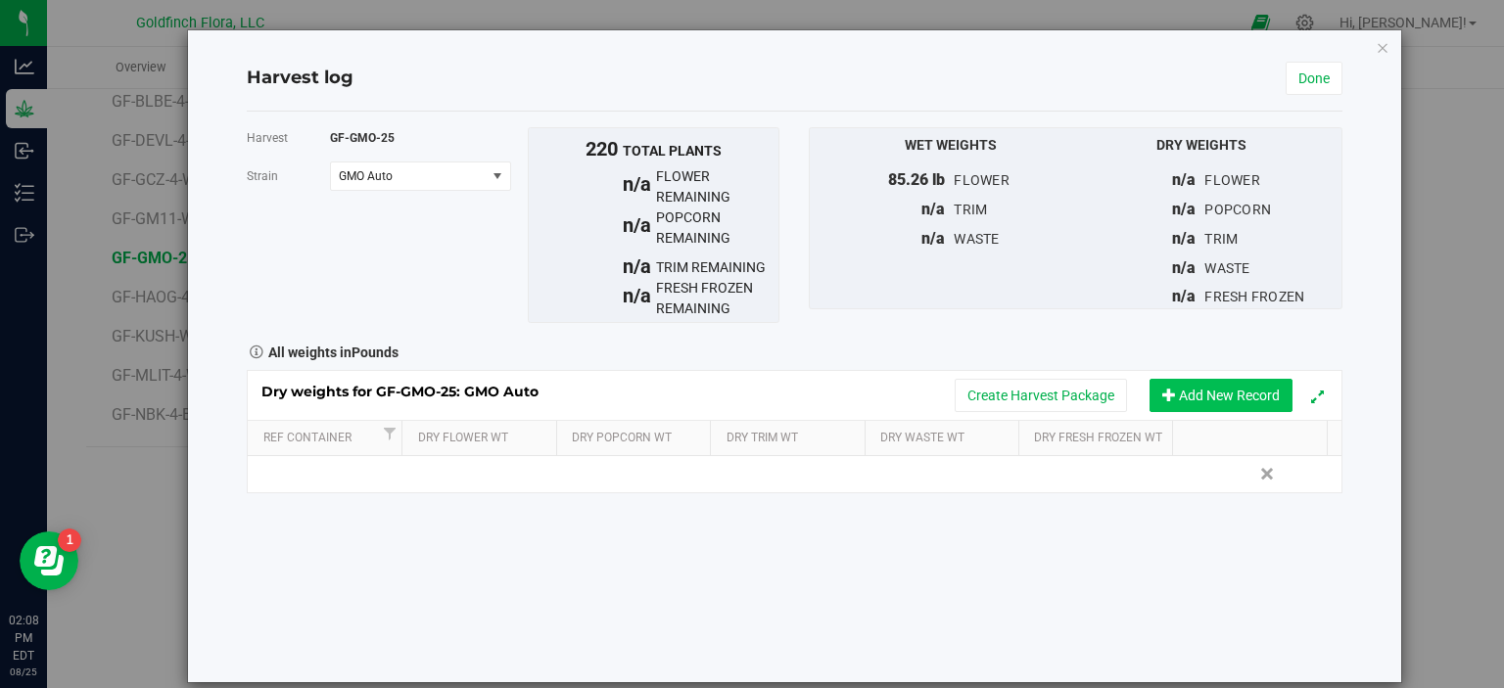
click at [1200, 395] on button "Add New Record" at bounding box center [1220, 395] width 143 height 33
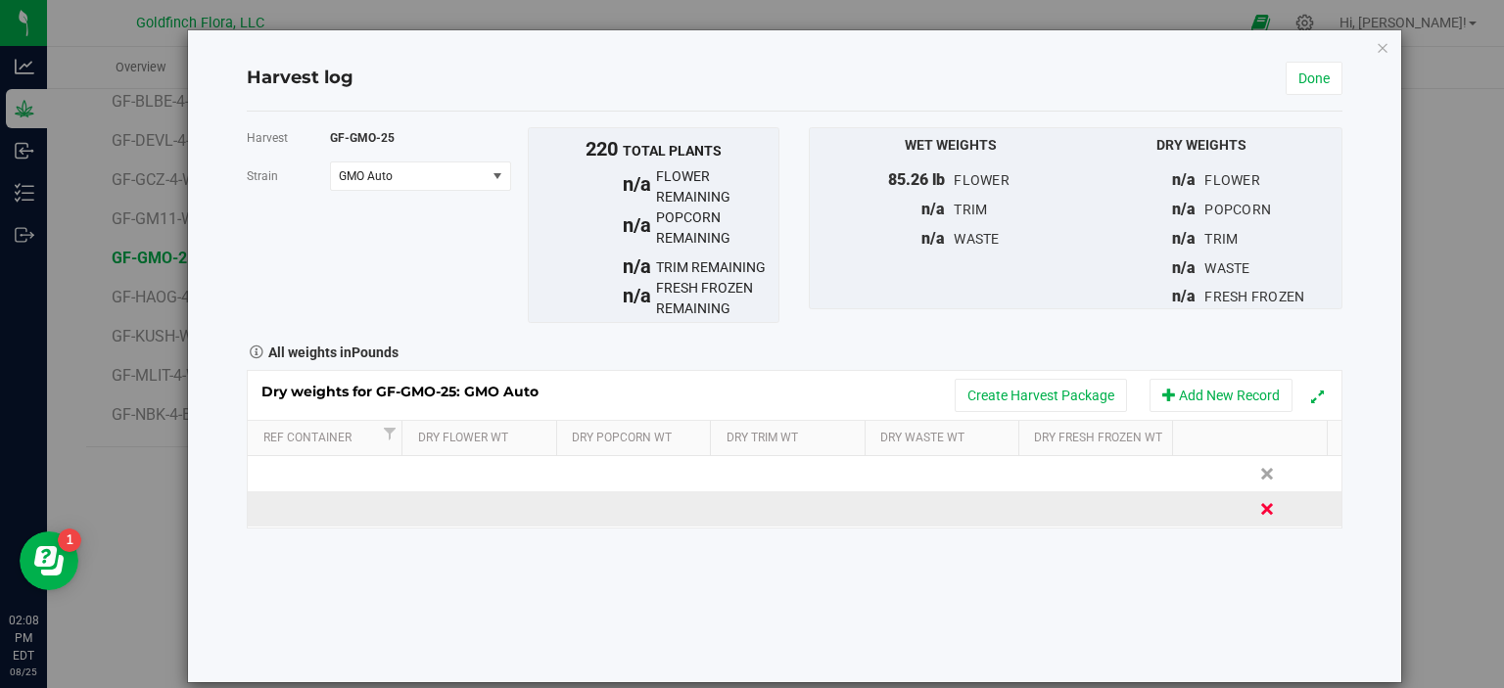
click at [1254, 514] on link "Delete" at bounding box center [1268, 508] width 29 height 25
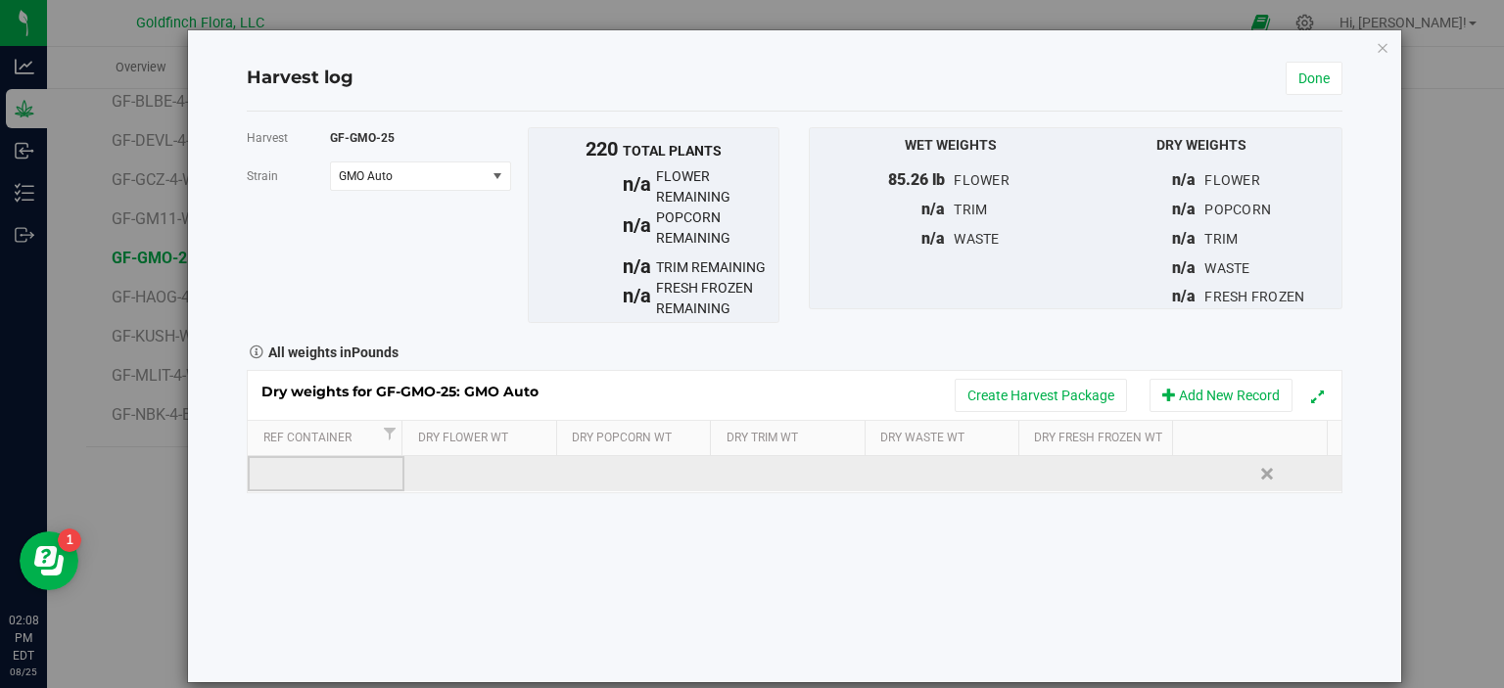
click at [384, 471] on td at bounding box center [326, 473] width 157 height 35
click at [497, 466] on td at bounding box center [482, 473] width 157 height 35
type input "8.36"
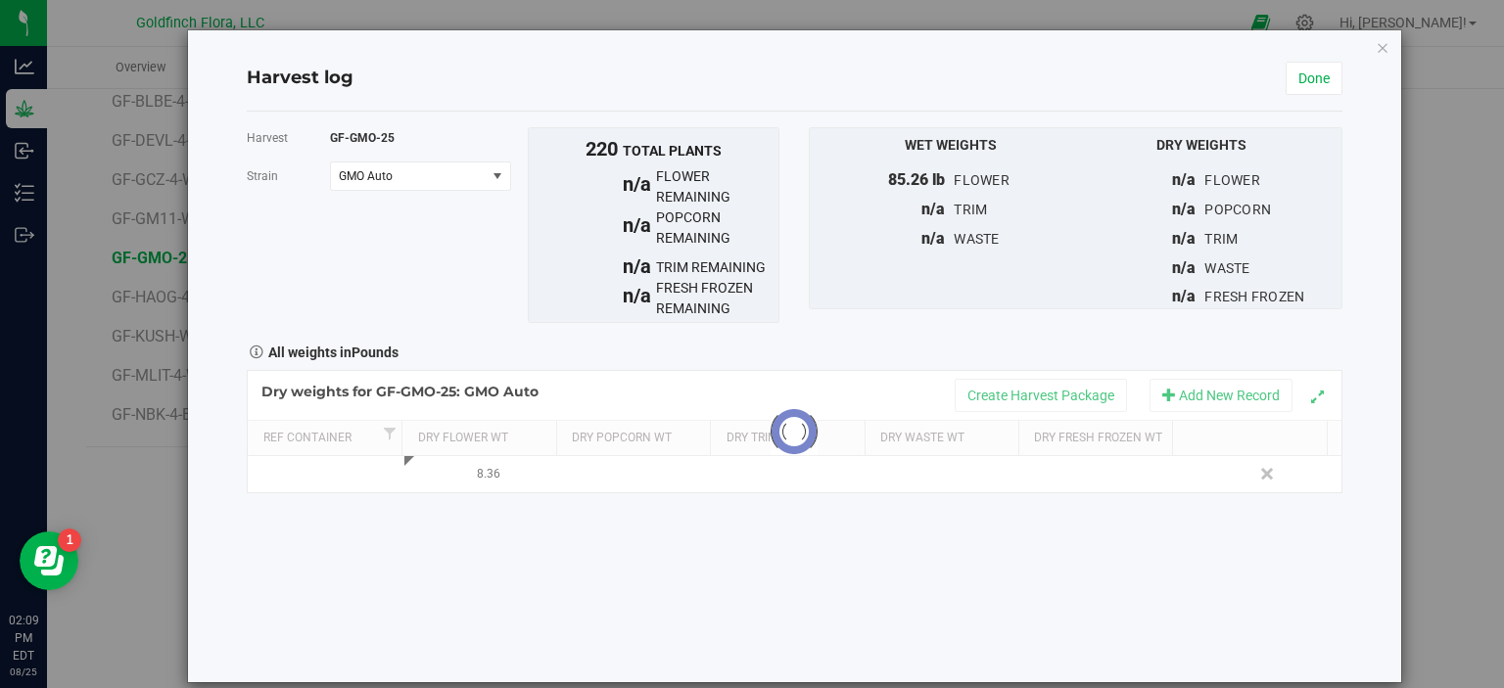
click at [793, 608] on div "Harvest GF-GMO-25 Strain GMO Auto Select strain GMO Auto To bulk upload trim we…" at bounding box center [794, 397] width 1095 height 571
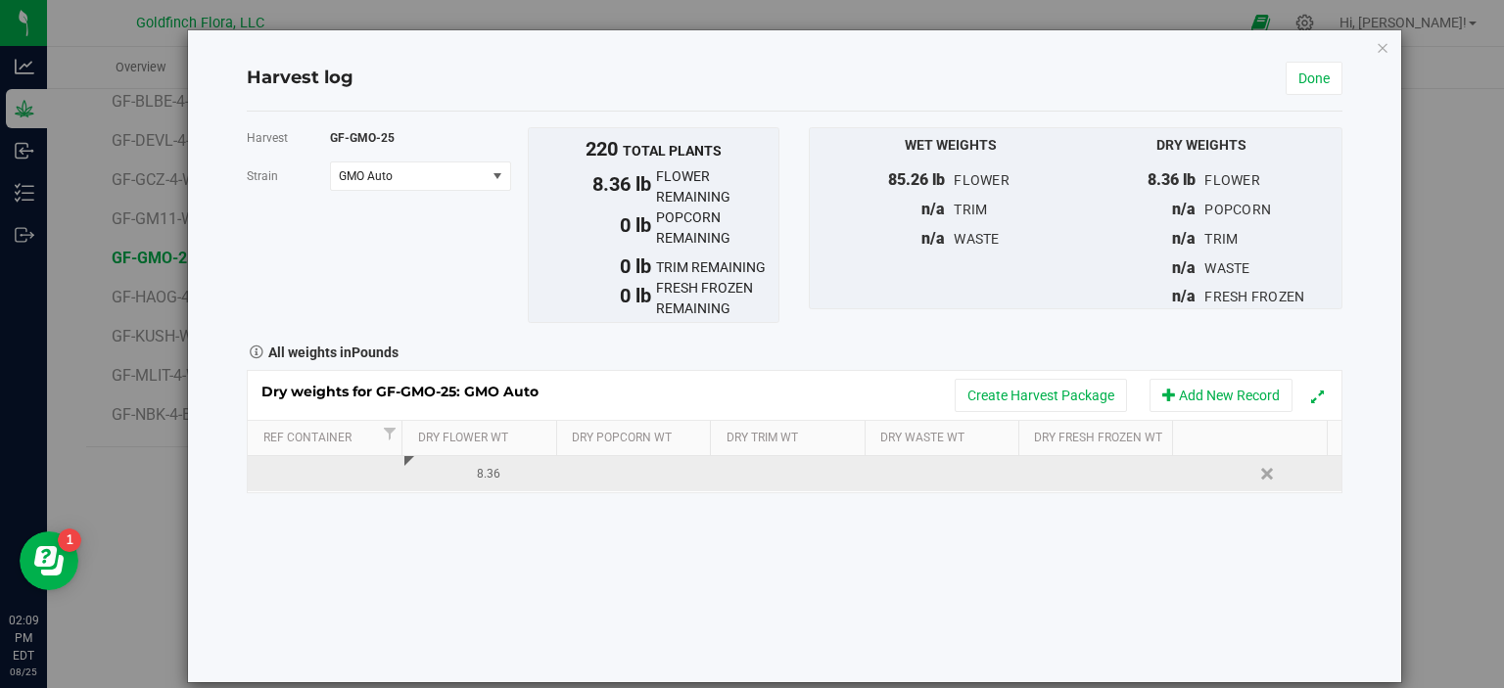
click at [756, 471] on td at bounding box center [795, 473] width 157 height 35
click at [892, 463] on td at bounding box center [950, 473] width 157 height 35
type input "1.47"
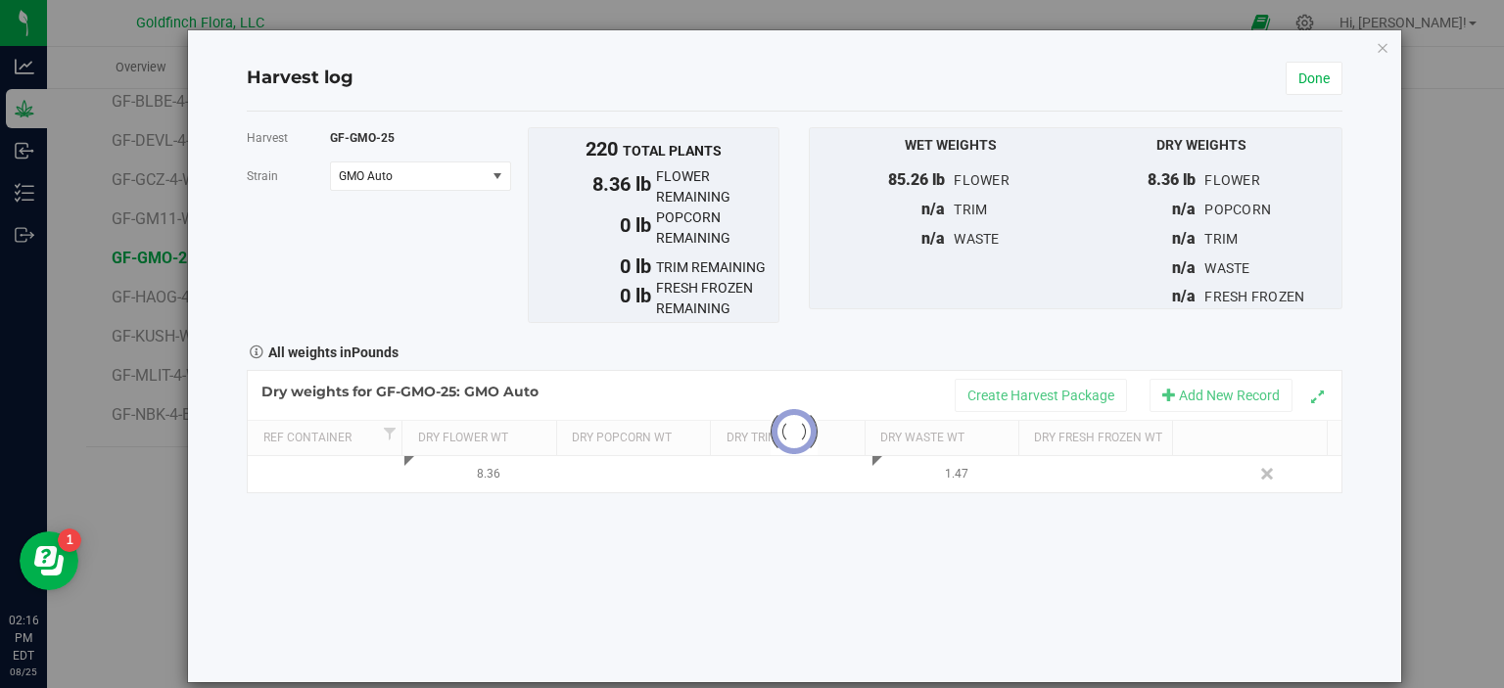
click at [1275, 570] on div "Harvest GF-GMO-25 Strain GMO Auto Select strain GMO Auto To bulk upload trim we…" at bounding box center [794, 397] width 1095 height 571
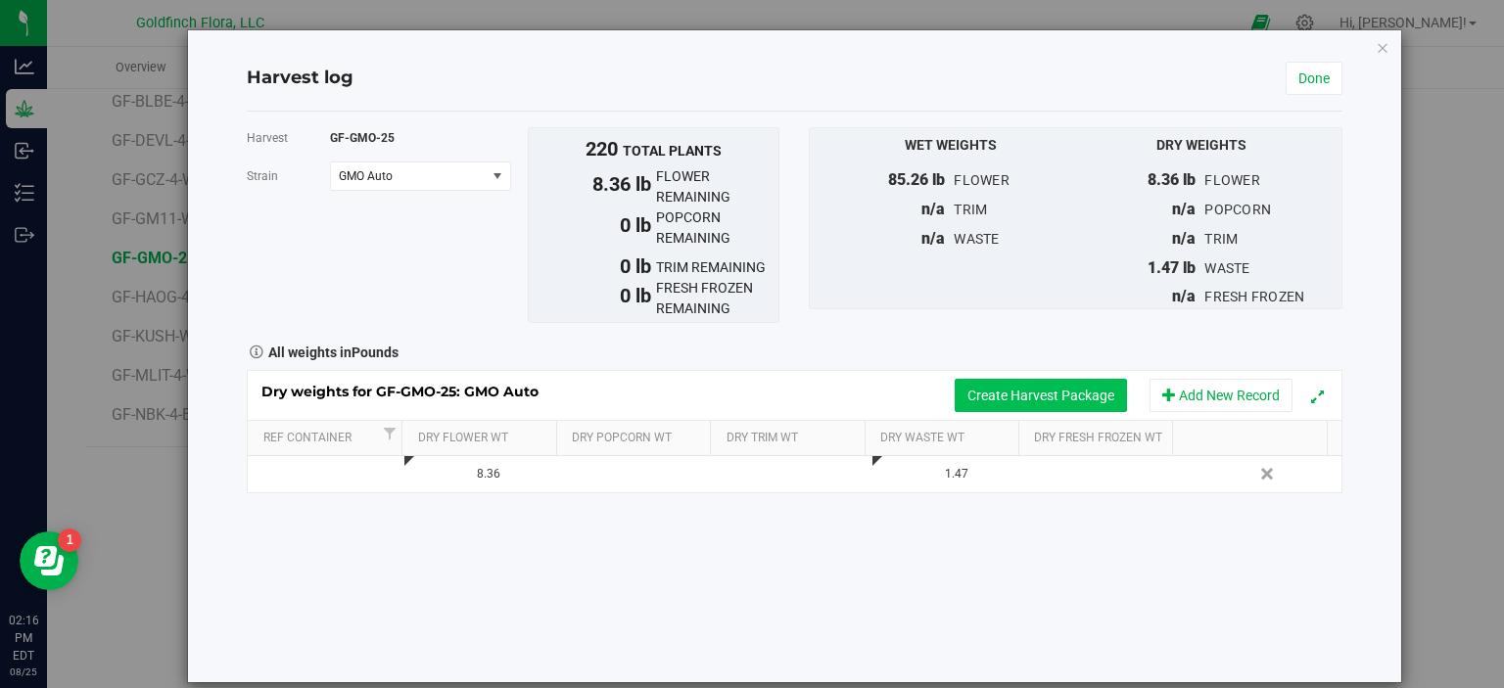
click at [1056, 395] on button "Create Harvest Package" at bounding box center [1041, 395] width 172 height 33
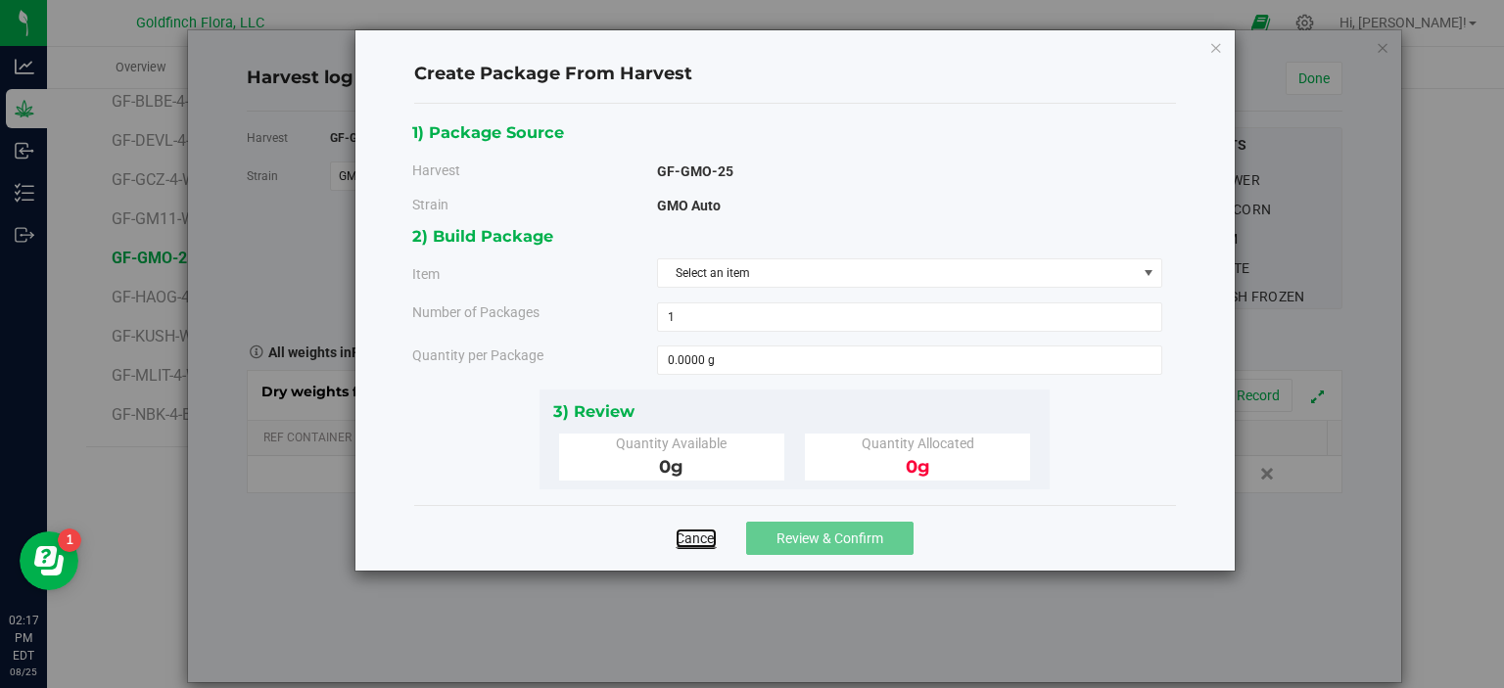
click at [701, 533] on link "Cancel" at bounding box center [695, 539] width 41 height 20
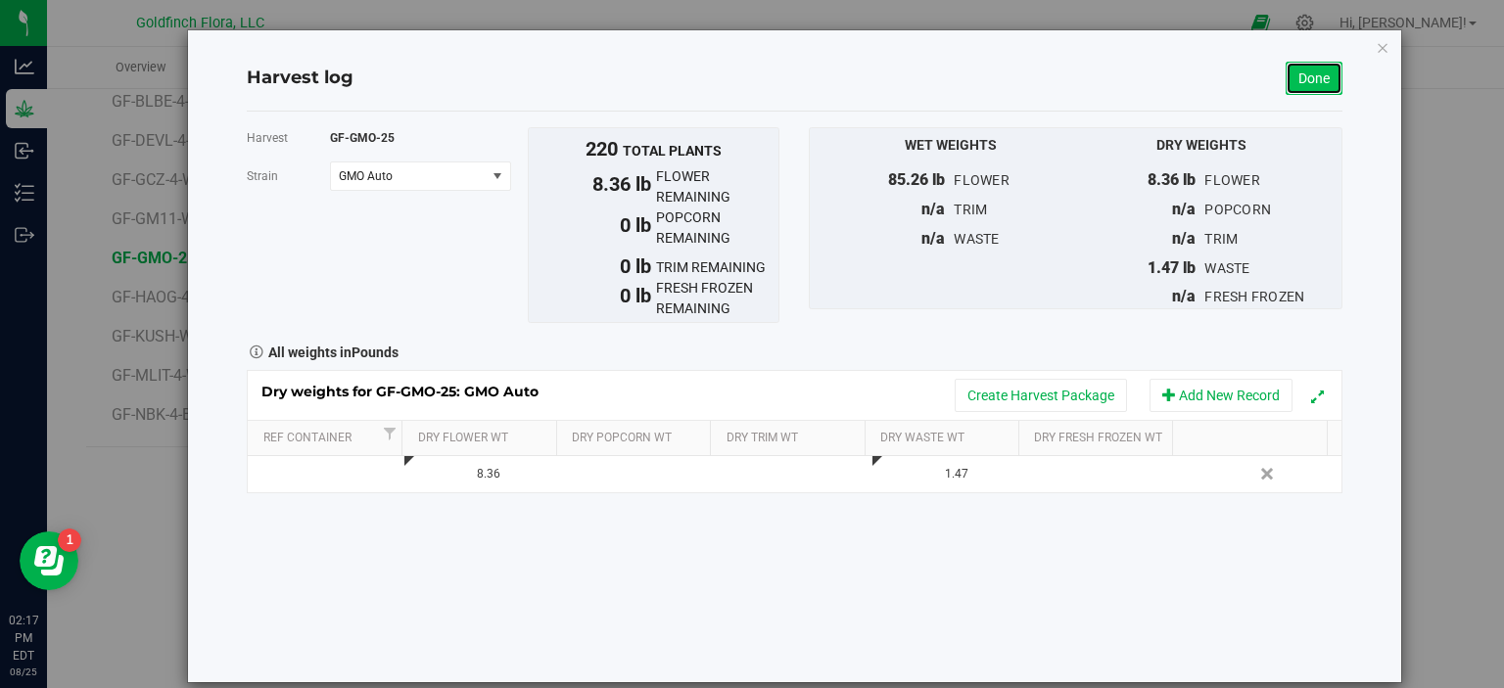
click at [1308, 78] on link "Done" at bounding box center [1313, 78] width 57 height 33
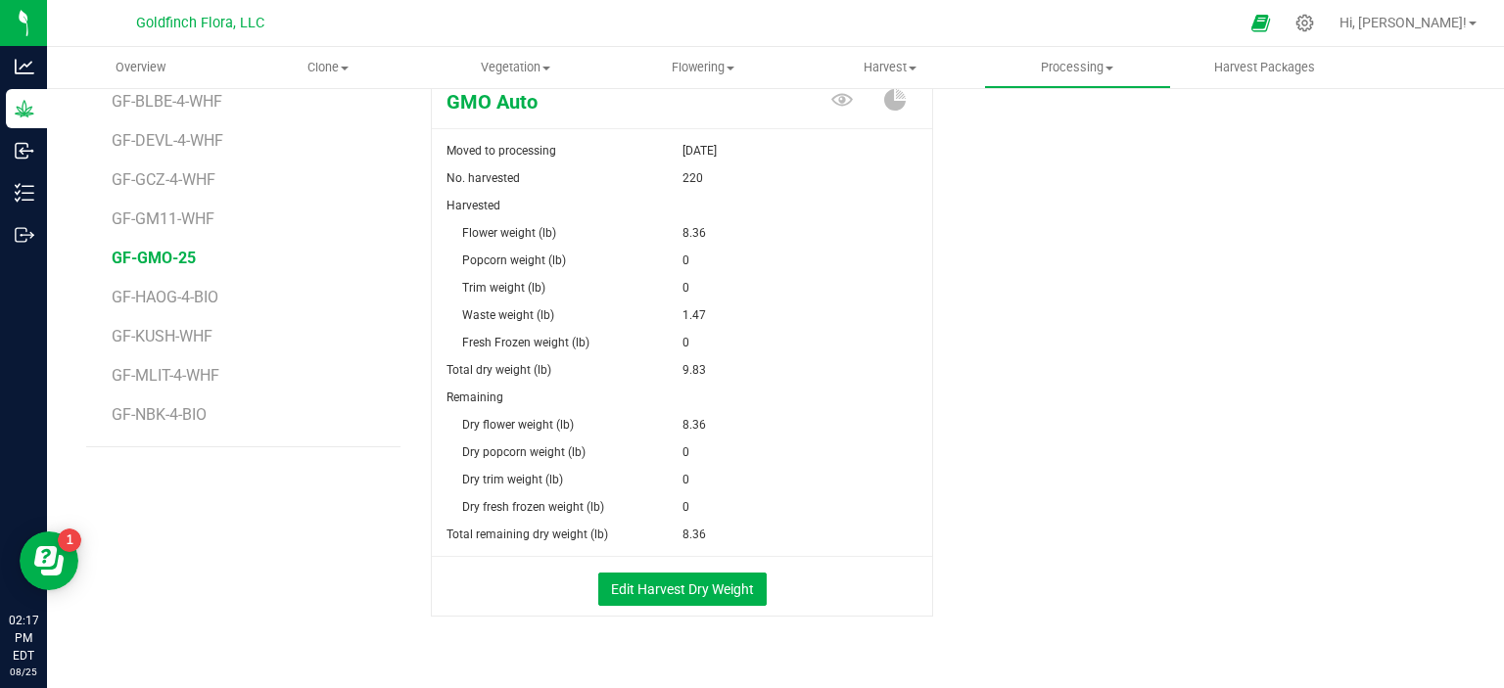
scroll to position [369, 0]
click at [890, 64] on span "Harvest" at bounding box center [889, 68] width 185 height 18
click at [851, 116] on span "Harvests" at bounding box center [850, 118] width 109 height 17
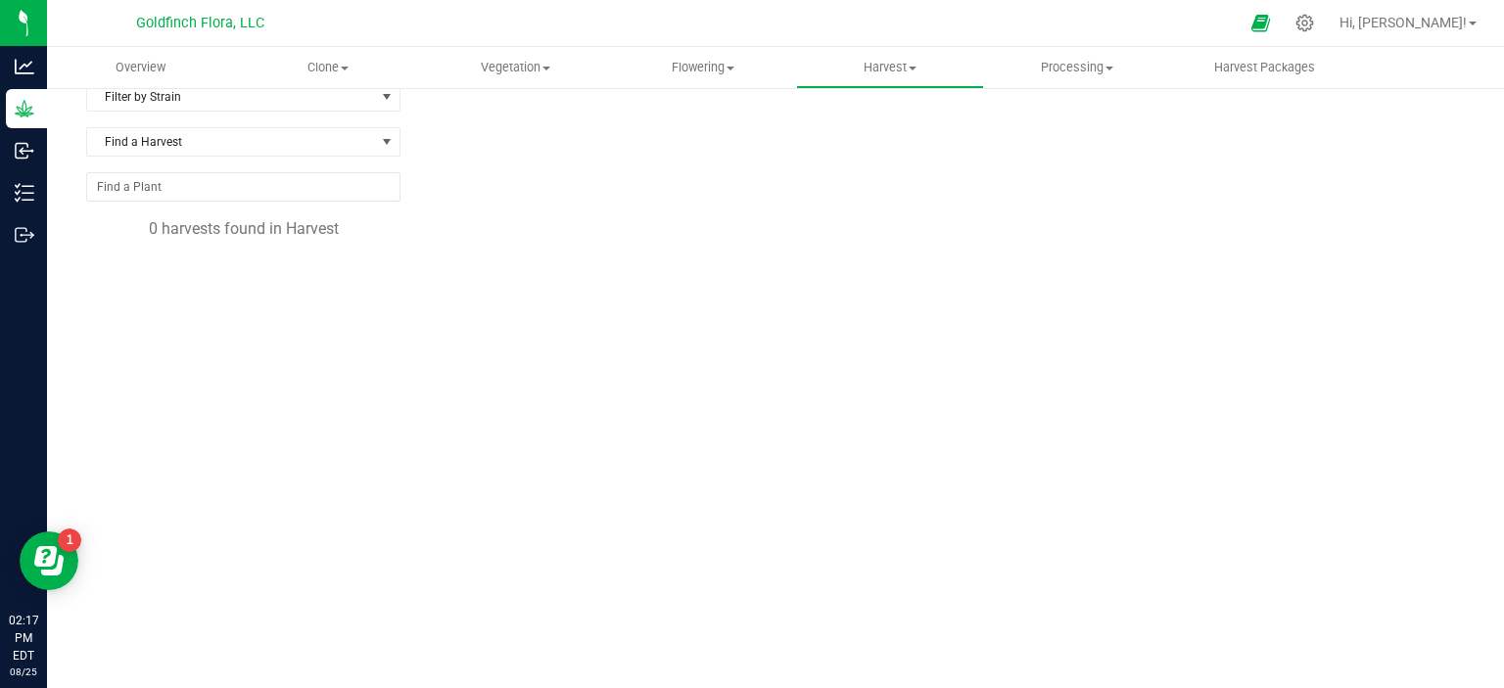
scroll to position [68, 0]
click at [709, 67] on span "Flowering" at bounding box center [702, 68] width 185 height 18
click at [691, 143] on span "Flowering groups" at bounding box center [690, 141] width 163 height 17
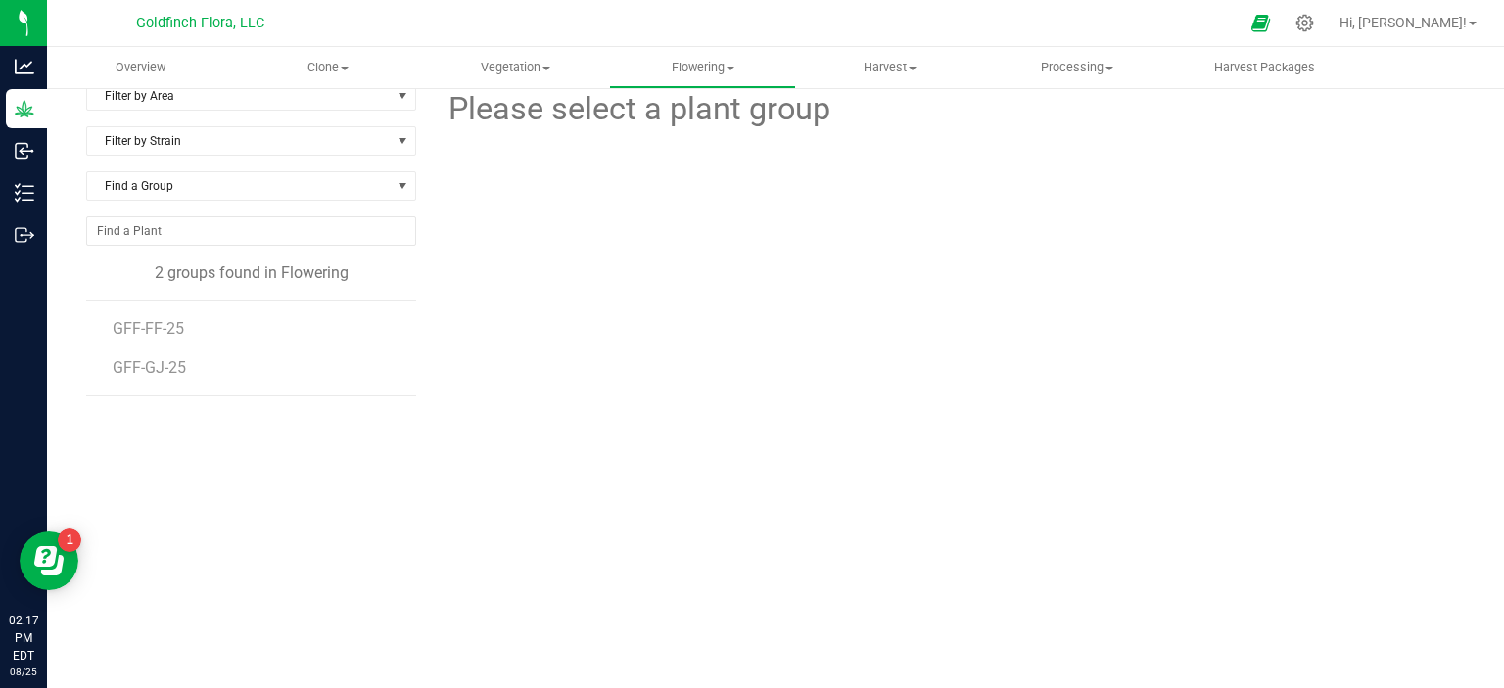
scroll to position [23, 0]
click at [138, 324] on span "GFF-FF-25" at bounding box center [150, 329] width 75 height 19
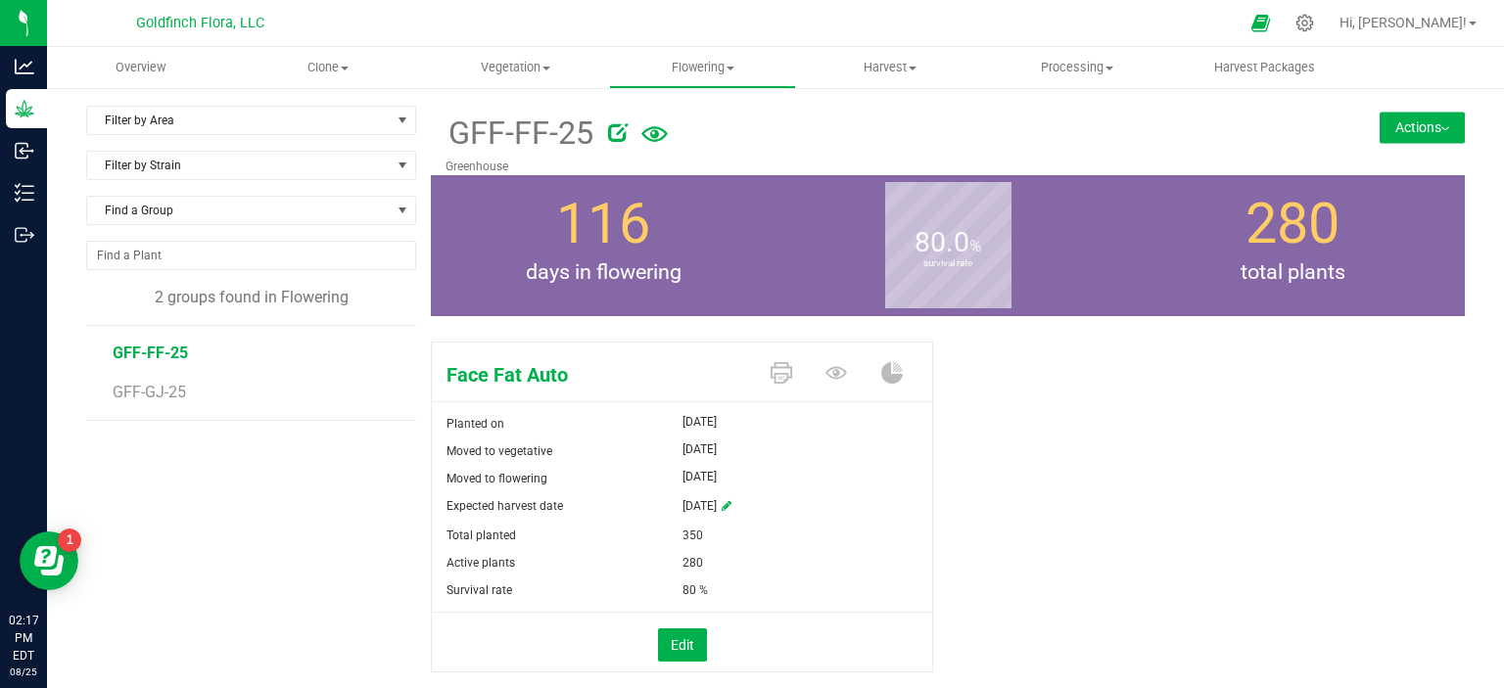
click at [1396, 123] on button "Actions" at bounding box center [1421, 127] width 85 height 31
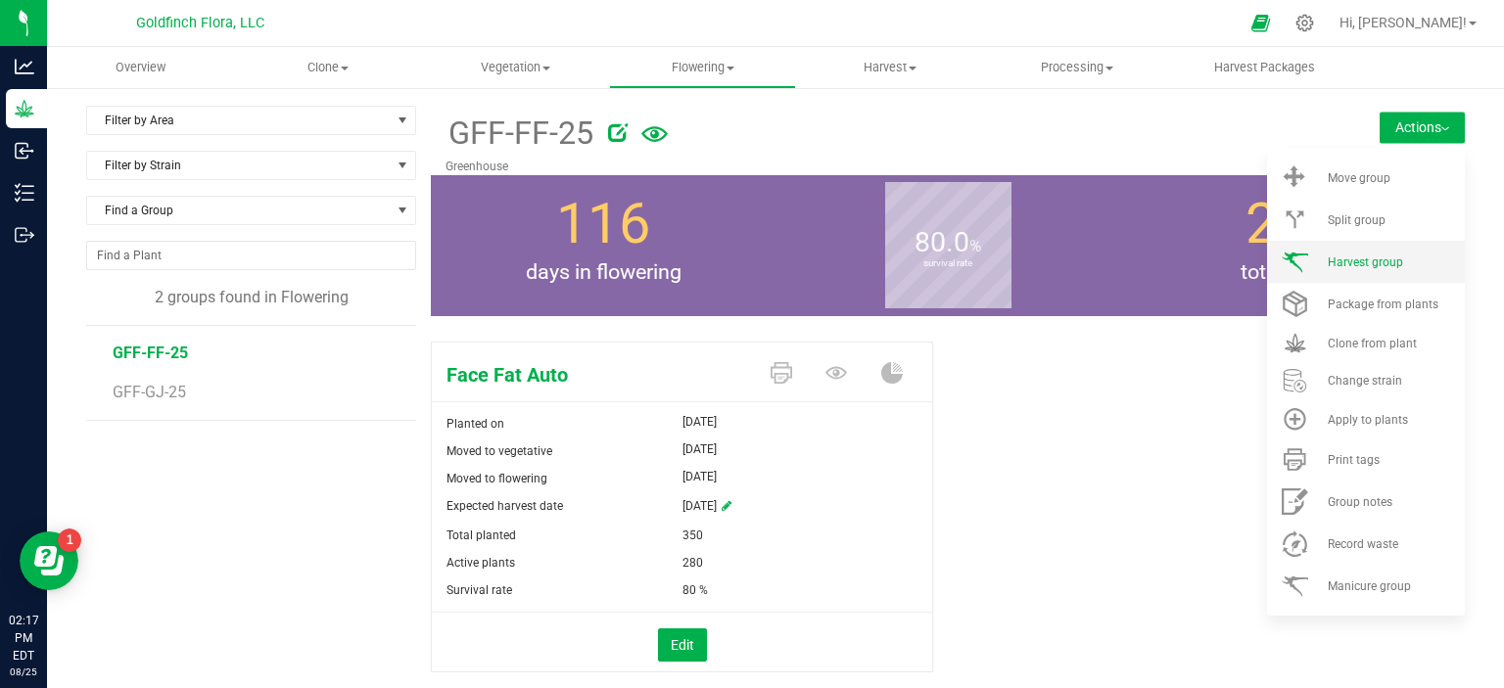
click at [1347, 257] on span "Harvest group" at bounding box center [1364, 263] width 75 height 14
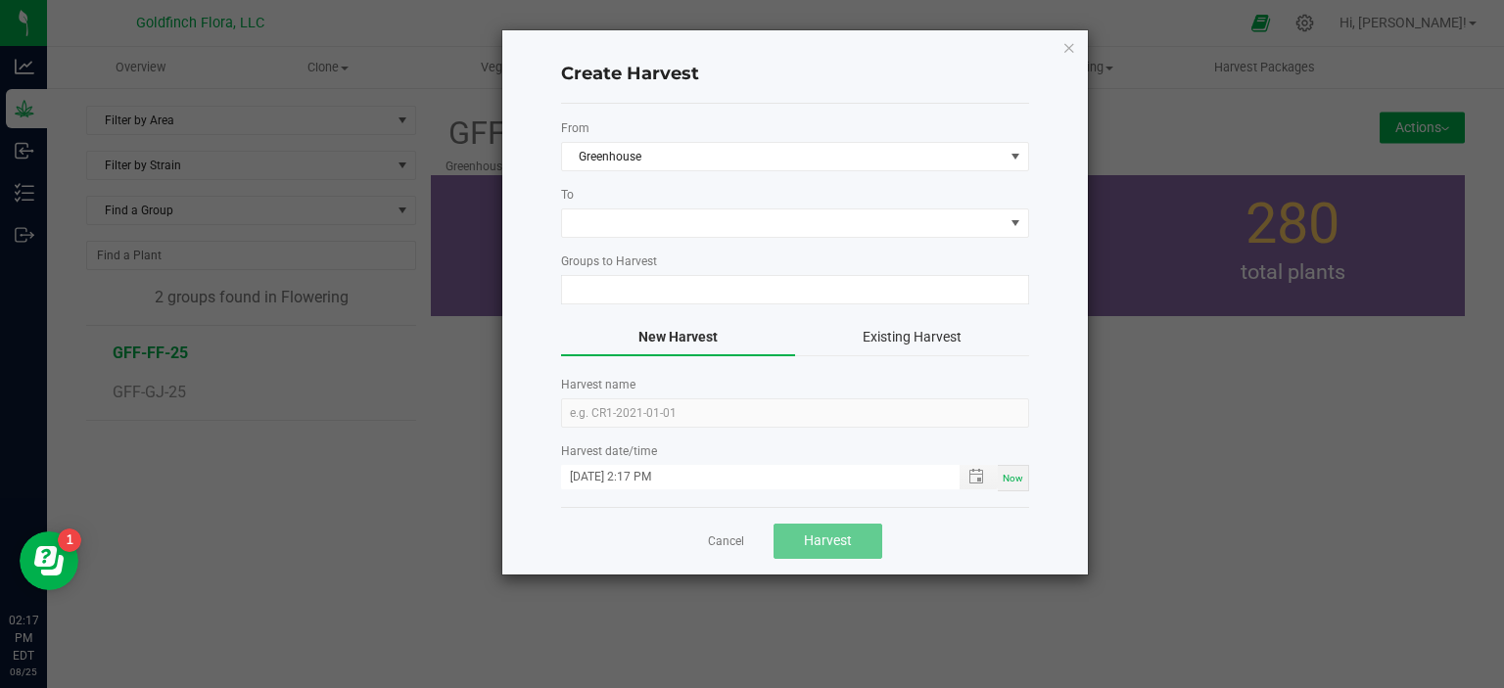
type input "GFF-FF-25"
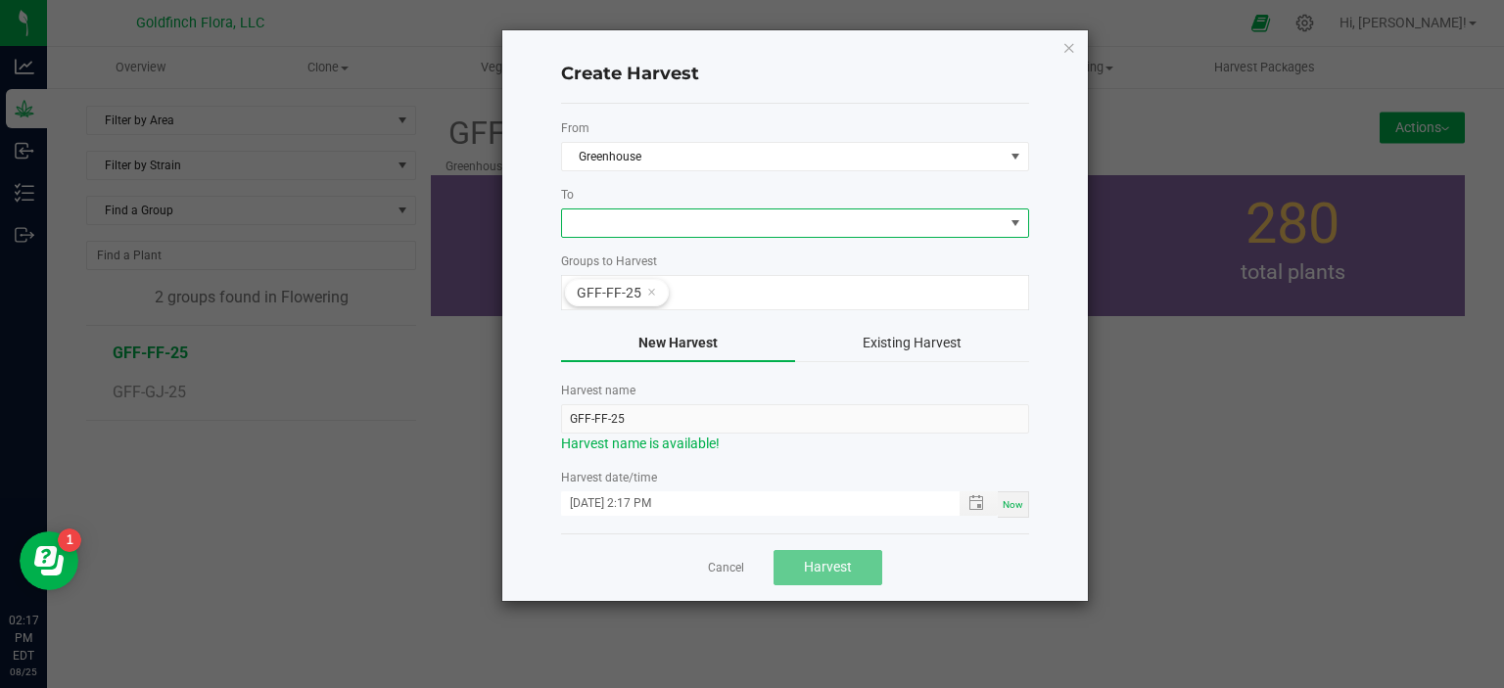
click at [1019, 218] on span at bounding box center [1015, 223] width 16 height 16
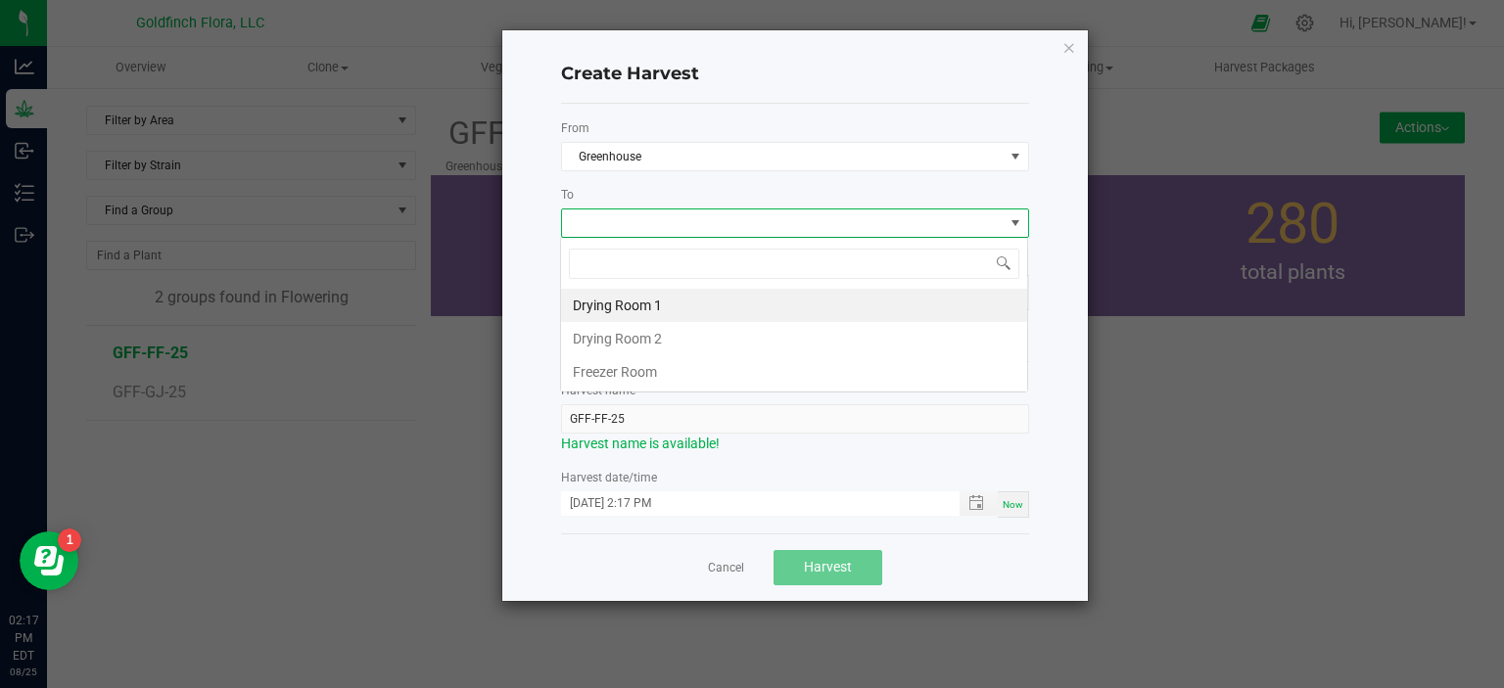
scroll to position [28, 468]
click at [638, 311] on li "Drying Room 1" at bounding box center [794, 305] width 466 height 33
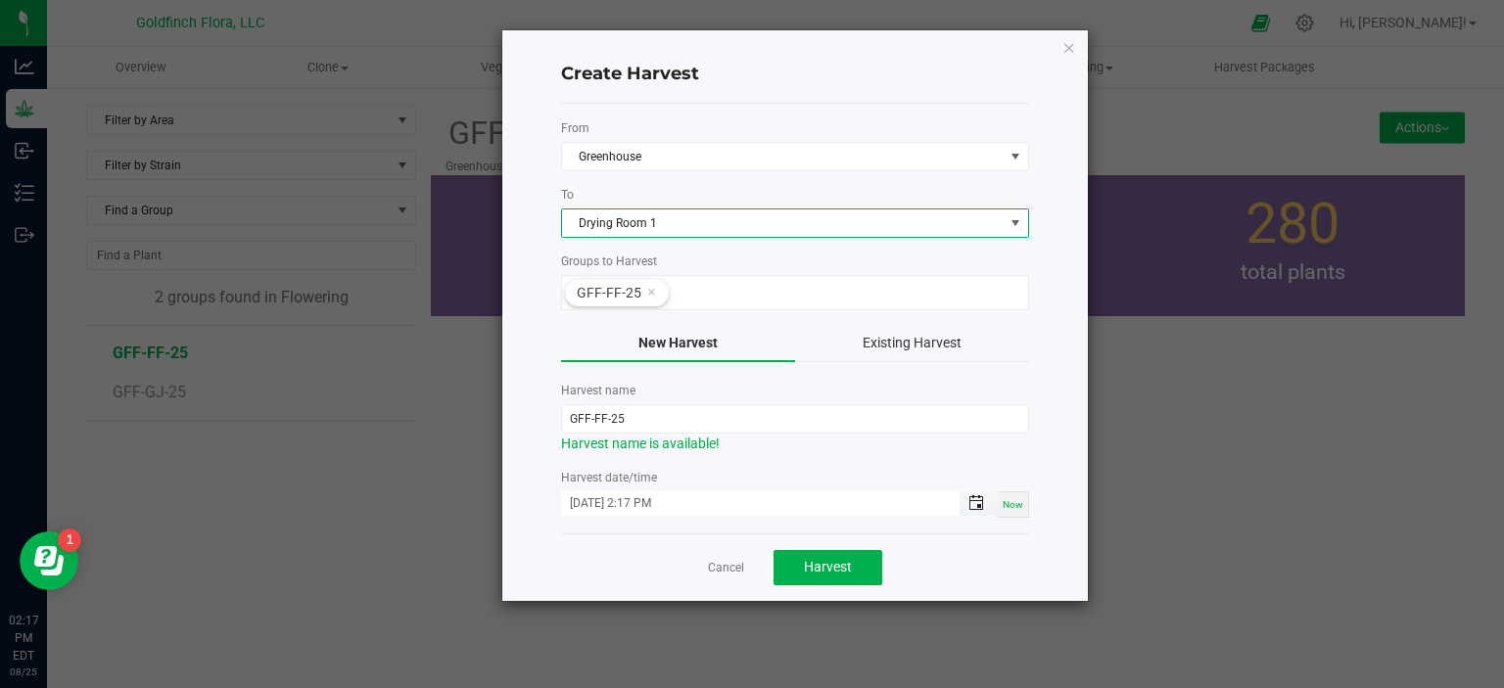
click at [975, 499] on span "Toggle popup" at bounding box center [976, 503] width 16 height 16
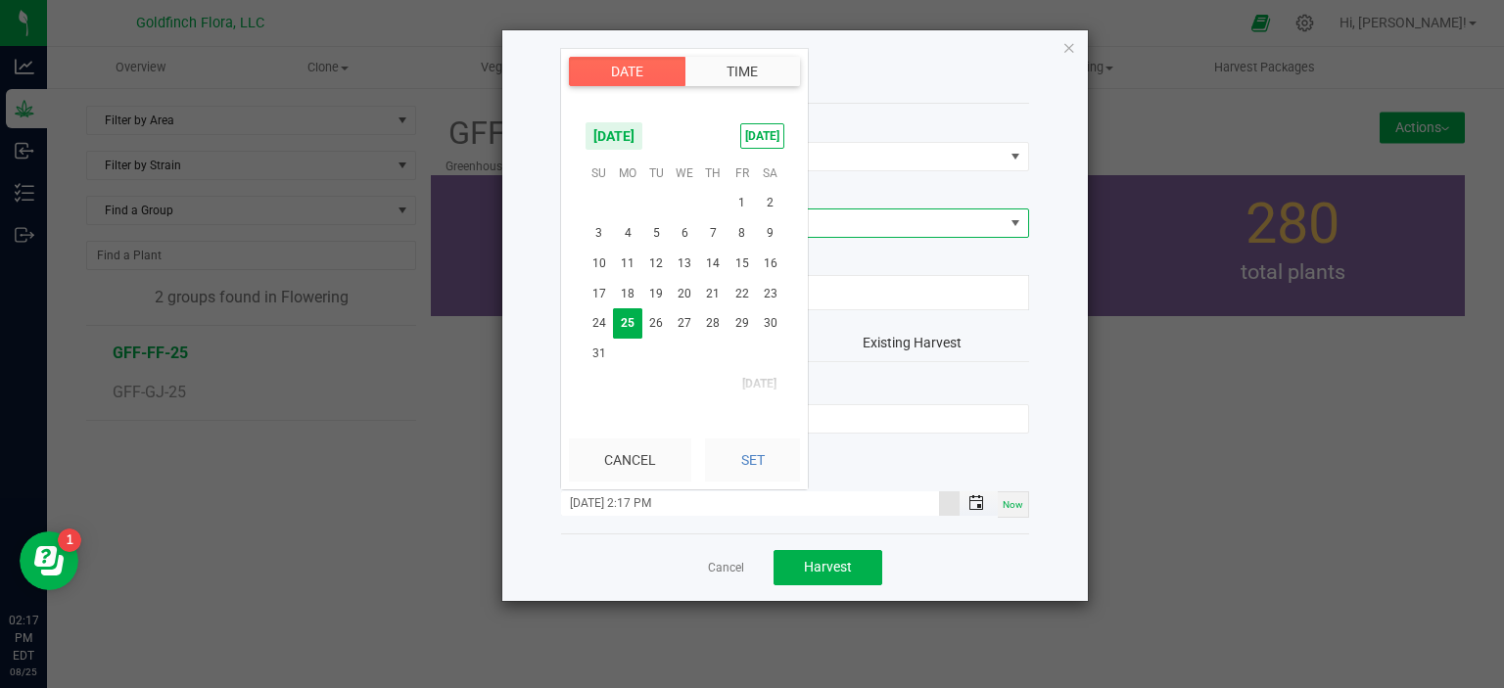
scroll to position [26, 0]
click at [643, 140] on span "[DATE]" at bounding box center [613, 135] width 59 height 29
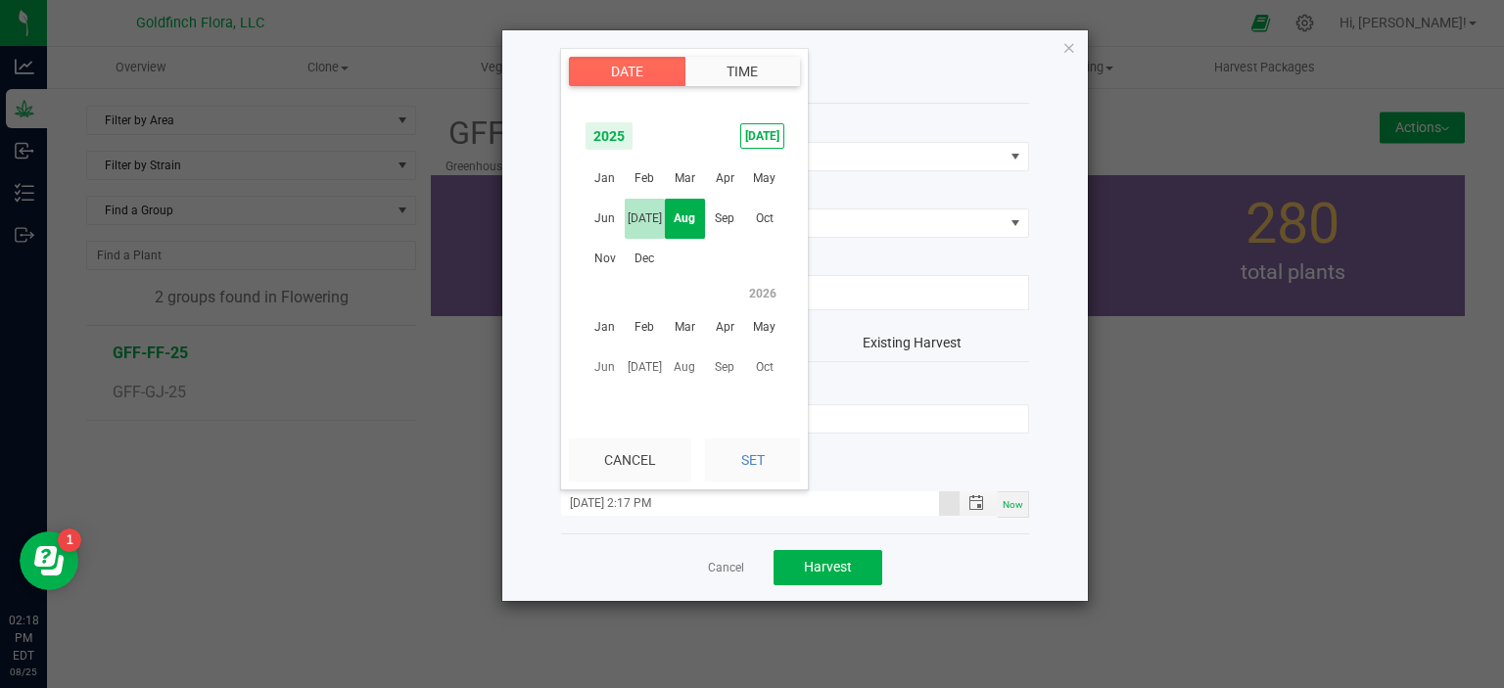
click at [647, 217] on span "[DATE]" at bounding box center [645, 219] width 40 height 40
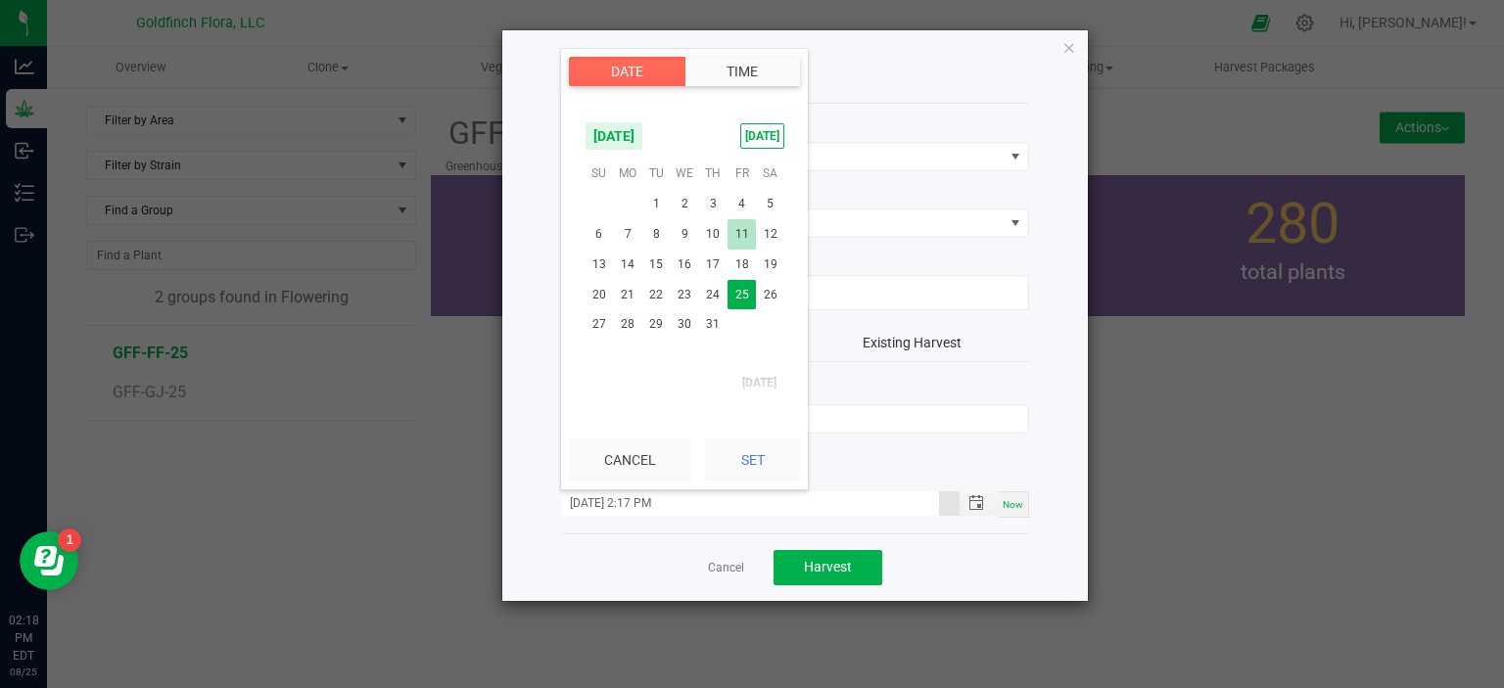
click at [735, 232] on span "11" at bounding box center [741, 234] width 28 height 30
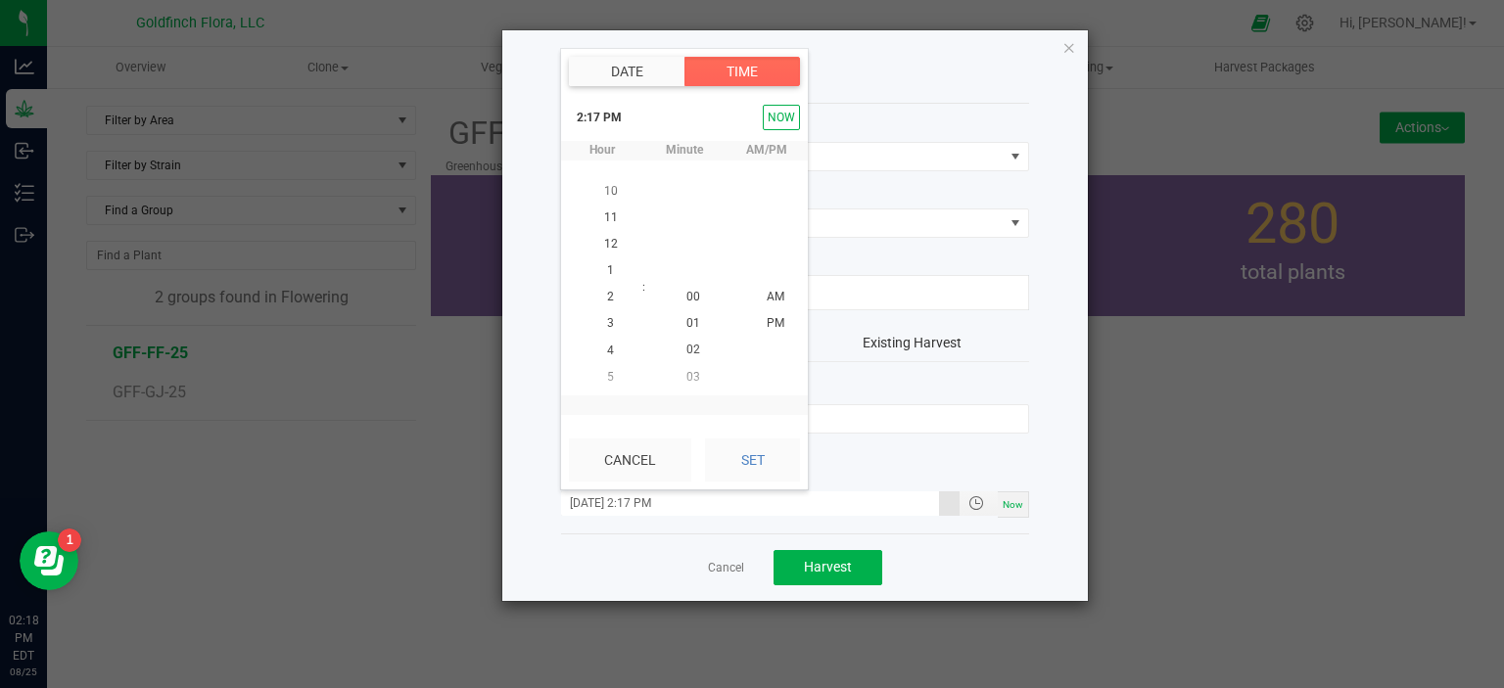
scroll to position [26, 0]
click at [808, 571] on span "Harvest" at bounding box center [828, 567] width 48 height 16
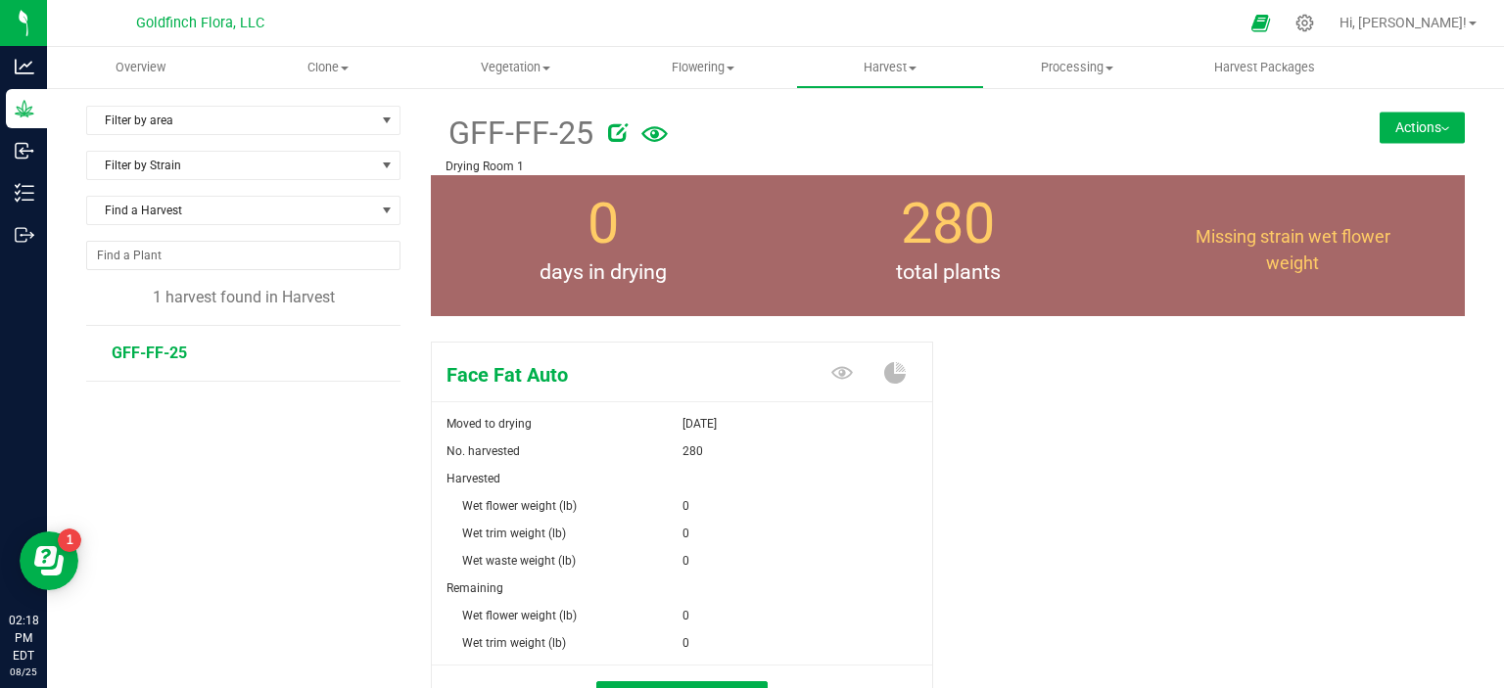
click at [1417, 121] on button "Actions" at bounding box center [1421, 127] width 85 height 31
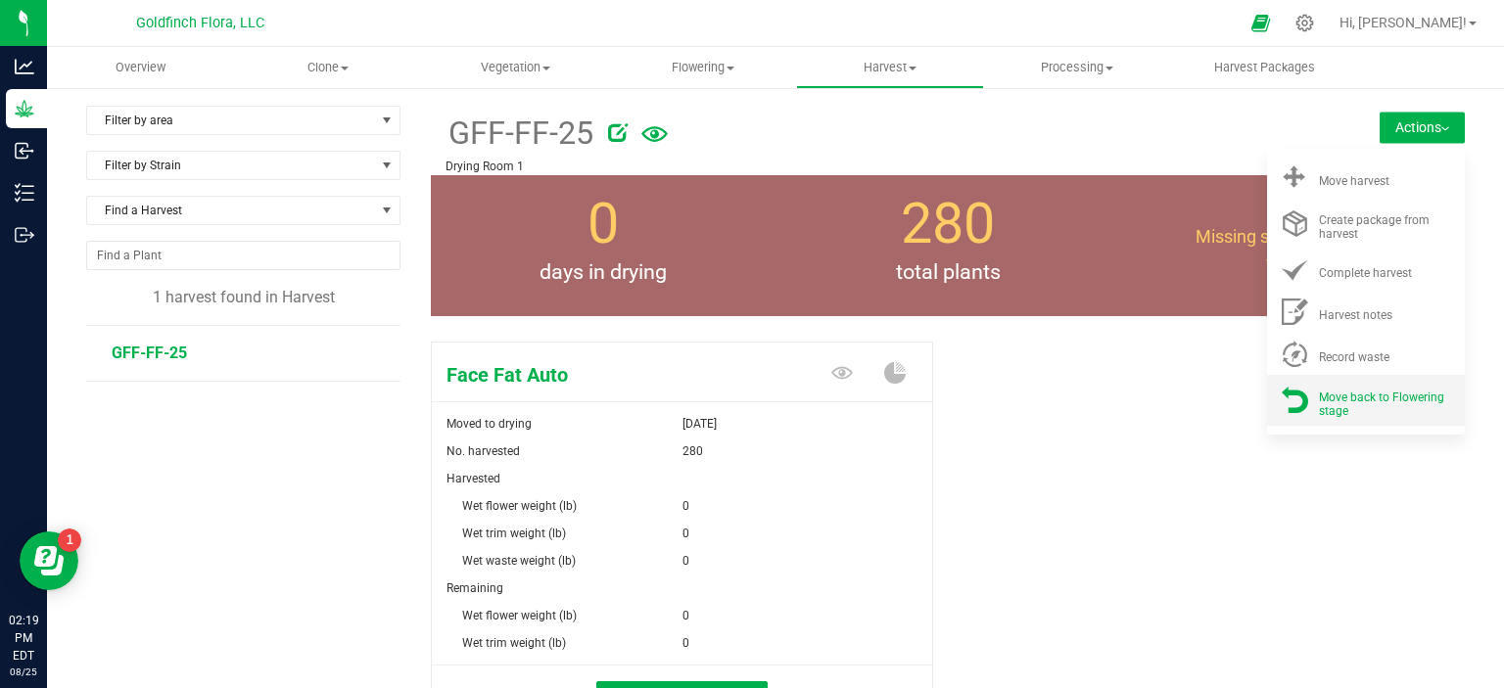
click at [1383, 403] on div "Move back to Flowering stage" at bounding box center [1385, 400] width 133 height 34
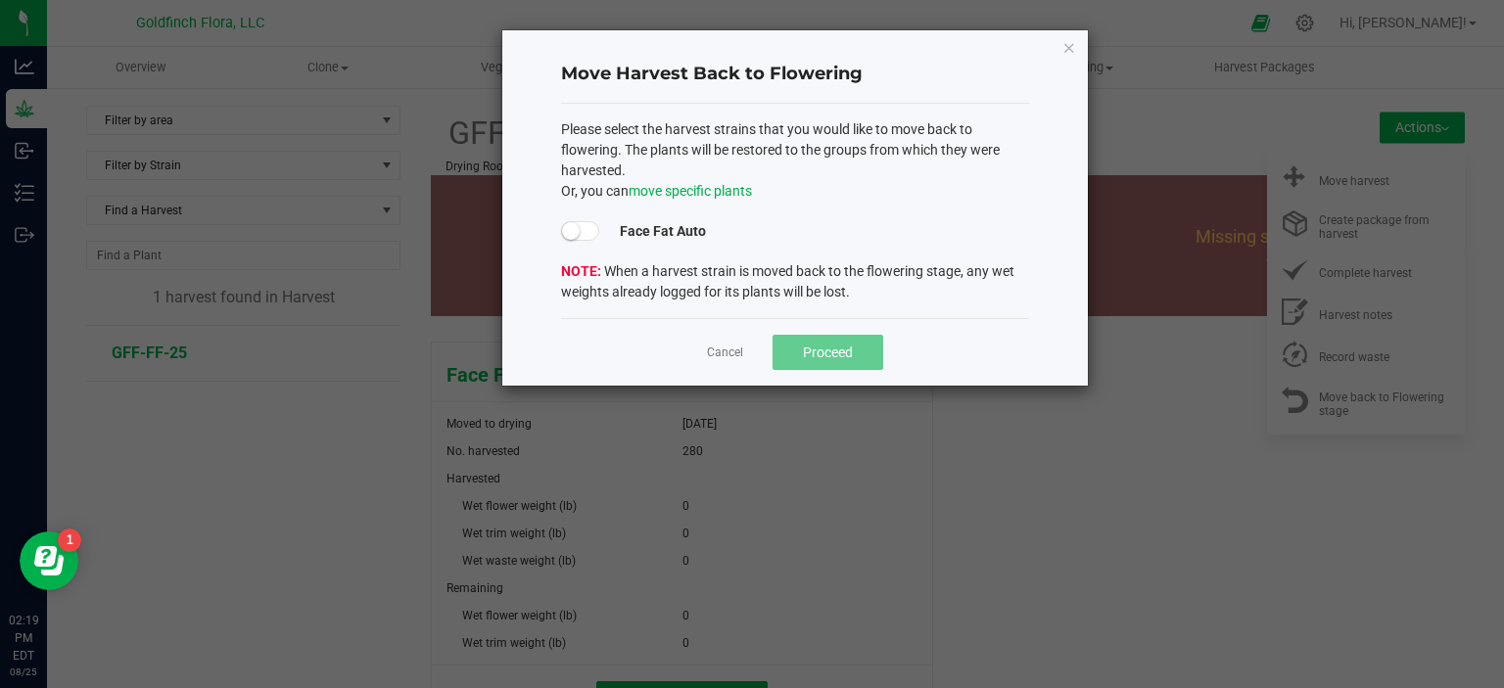
click at [569, 230] on small at bounding box center [571, 231] width 18 height 18
click at [840, 349] on span "Proceed" at bounding box center [828, 353] width 50 height 16
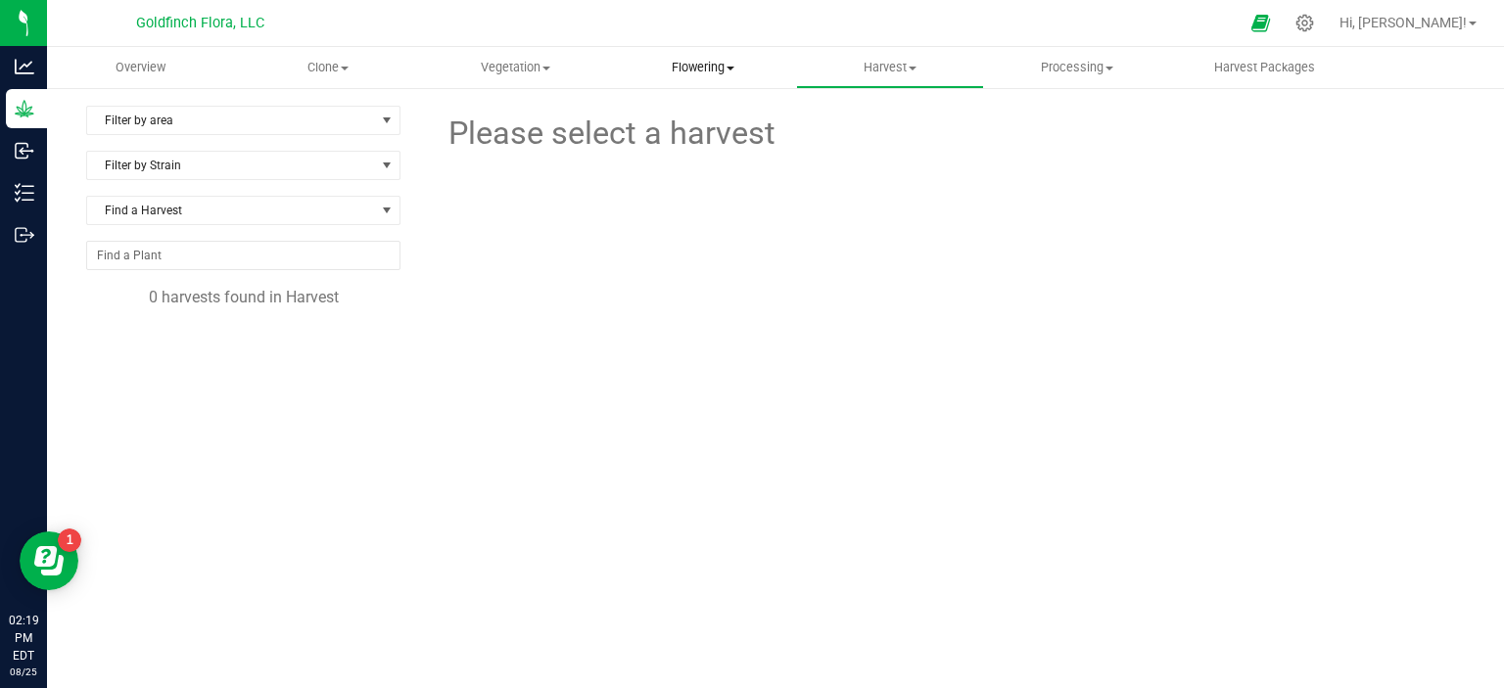
click at [704, 61] on span "Flowering" at bounding box center [702, 68] width 185 height 18
click at [674, 142] on span "Flowering groups" at bounding box center [690, 141] width 163 height 17
click at [155, 349] on span "GFF-FF-25" at bounding box center [150, 353] width 75 height 19
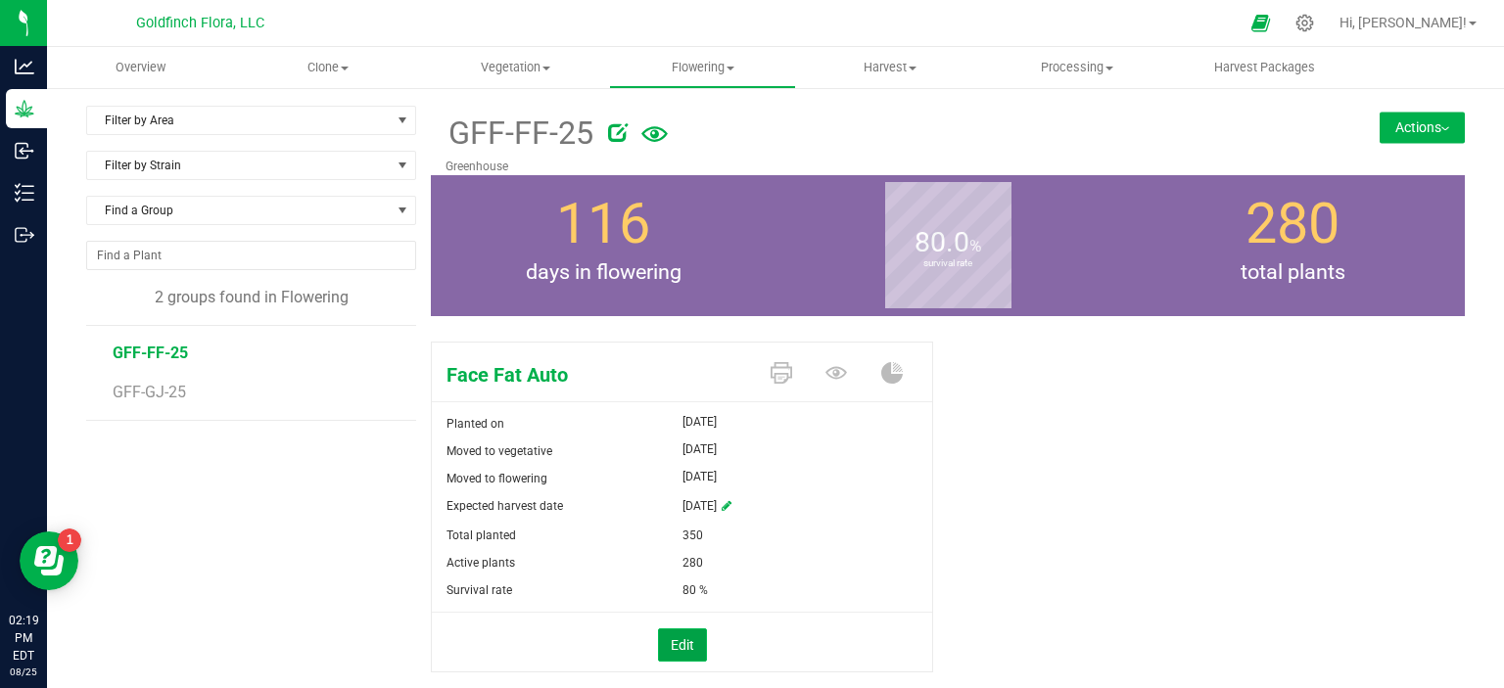
click at [677, 646] on button "Edit" at bounding box center [682, 645] width 49 height 33
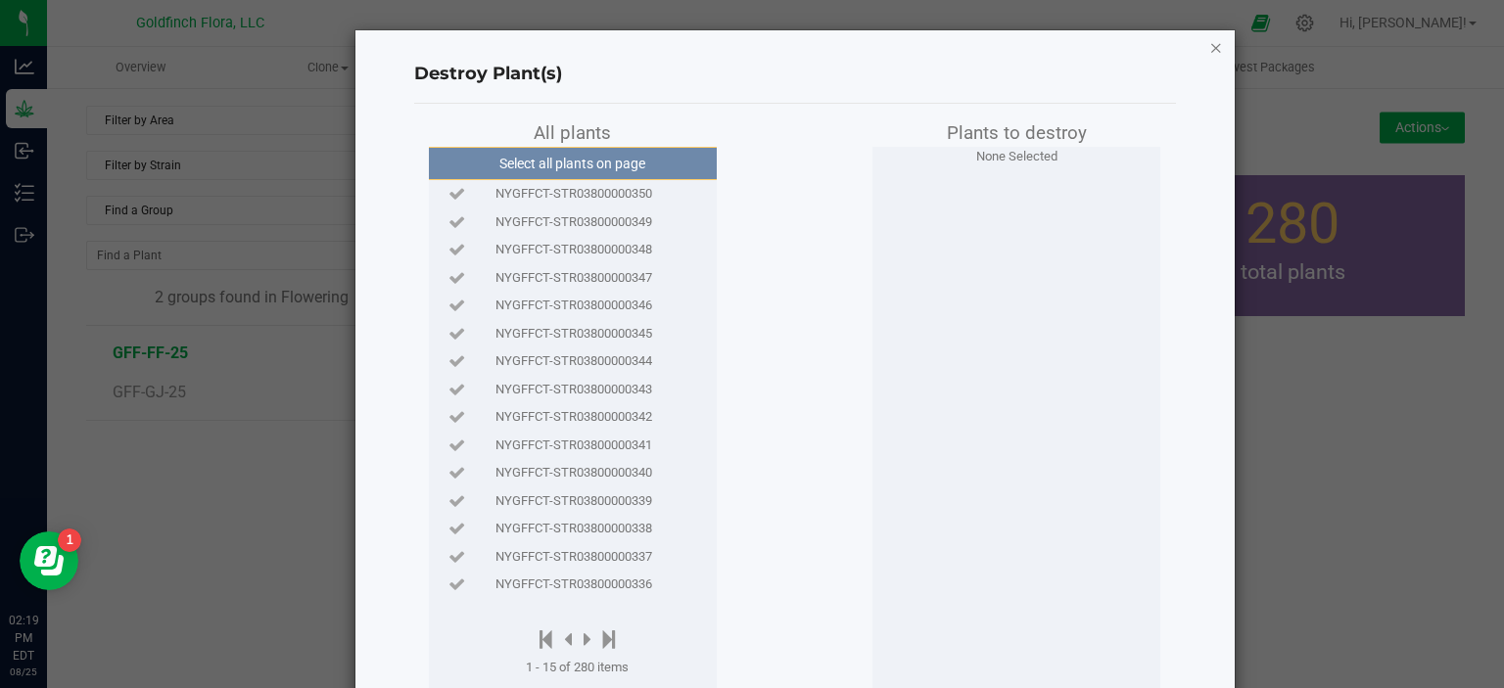
click at [1209, 45] on icon "button" at bounding box center [1216, 46] width 14 height 23
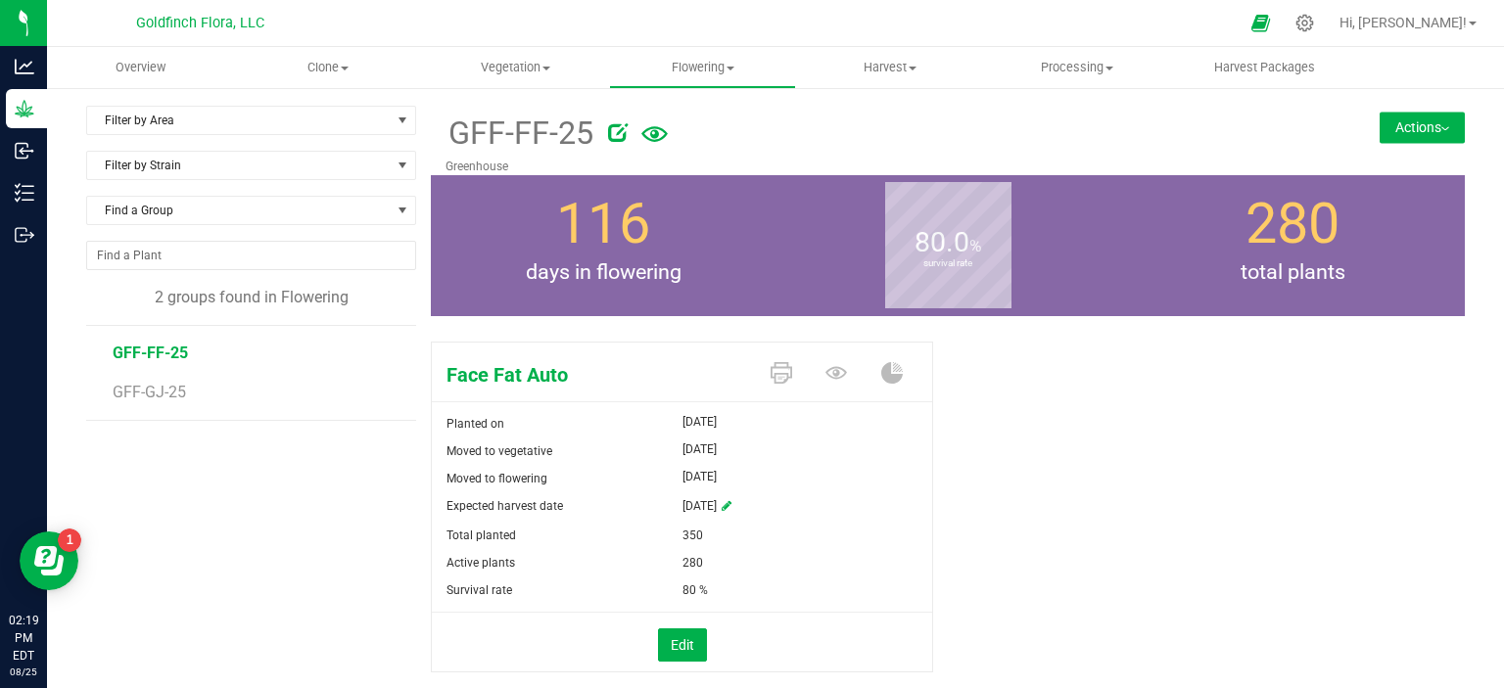
click at [1387, 132] on button "Actions" at bounding box center [1421, 127] width 85 height 31
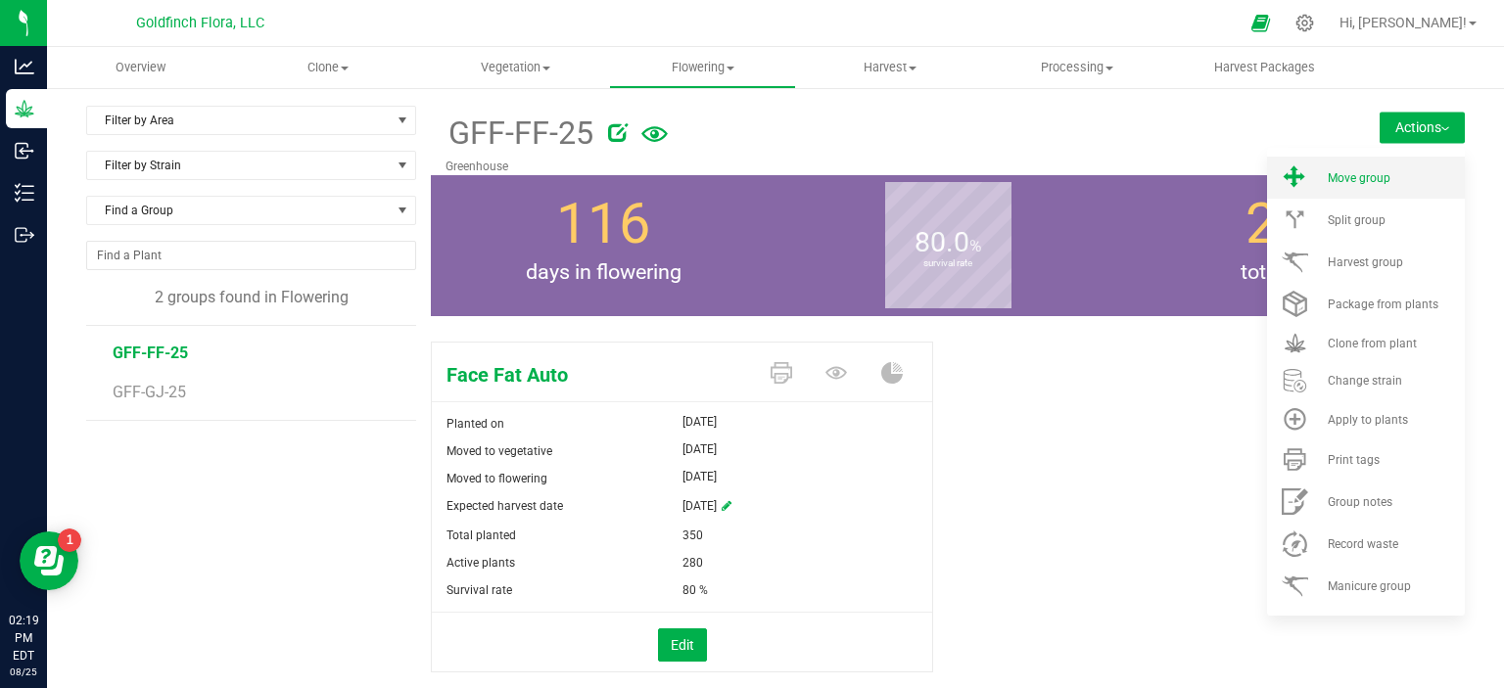
click at [1331, 174] on span "Move group" at bounding box center [1358, 178] width 63 height 14
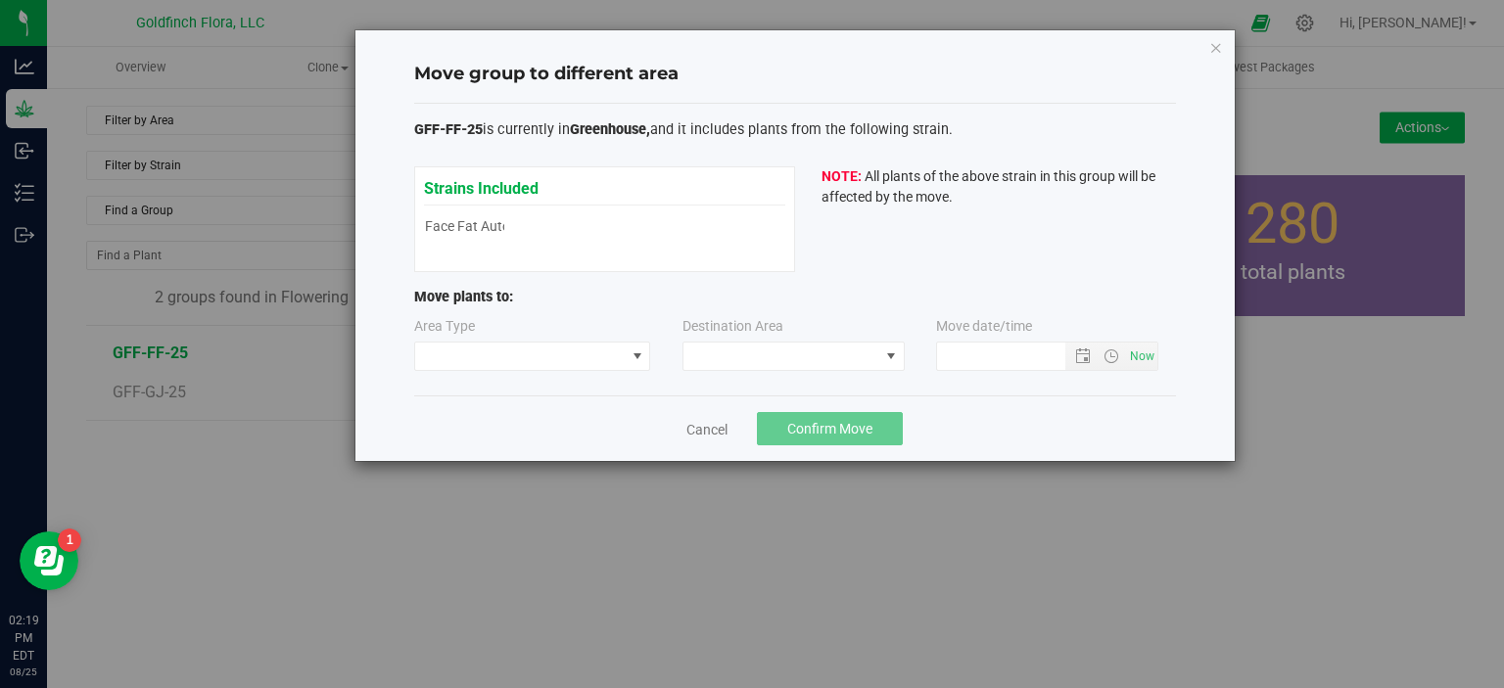
type input "8/25/2025 2:19 PM"
click at [635, 353] on span at bounding box center [637, 357] width 16 height 16
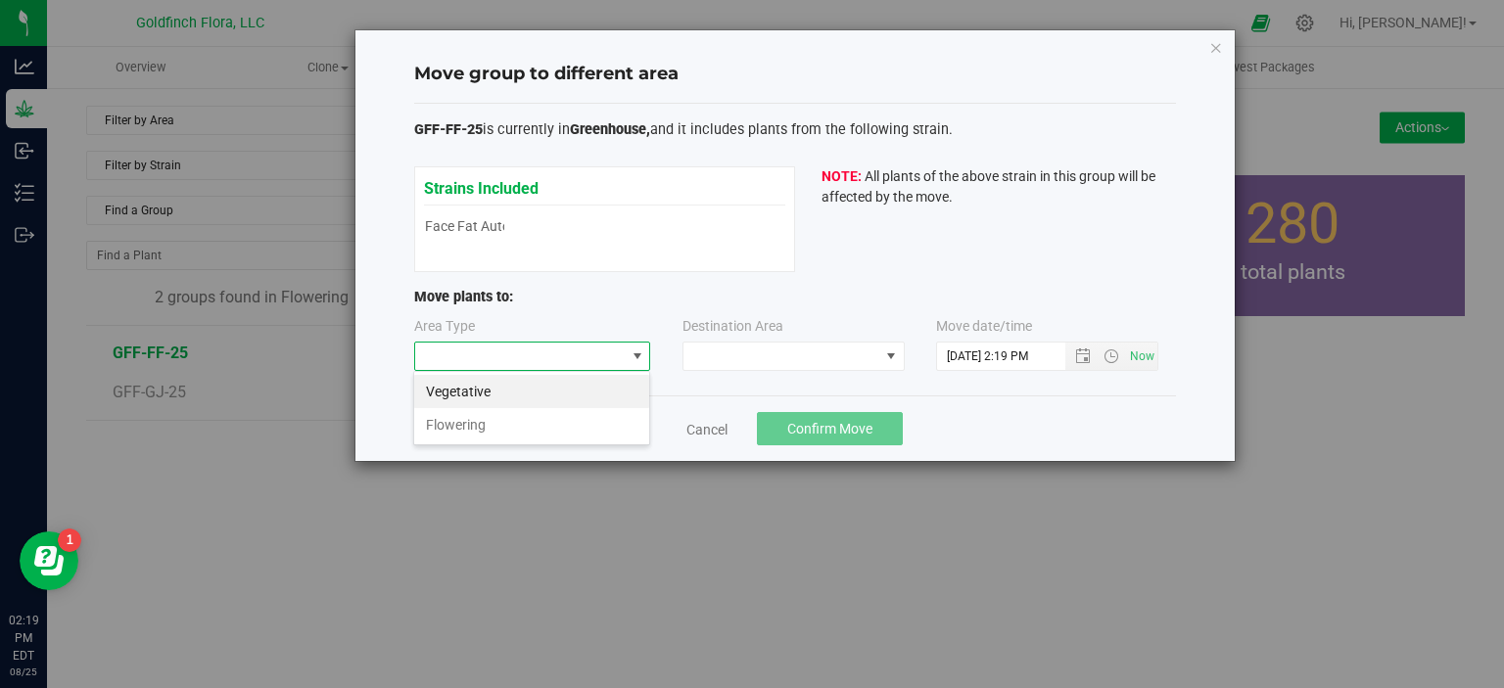
scroll to position [28, 236]
click at [564, 394] on li "Vegetative" at bounding box center [531, 391] width 235 height 33
click at [897, 358] on span at bounding box center [891, 357] width 16 height 16
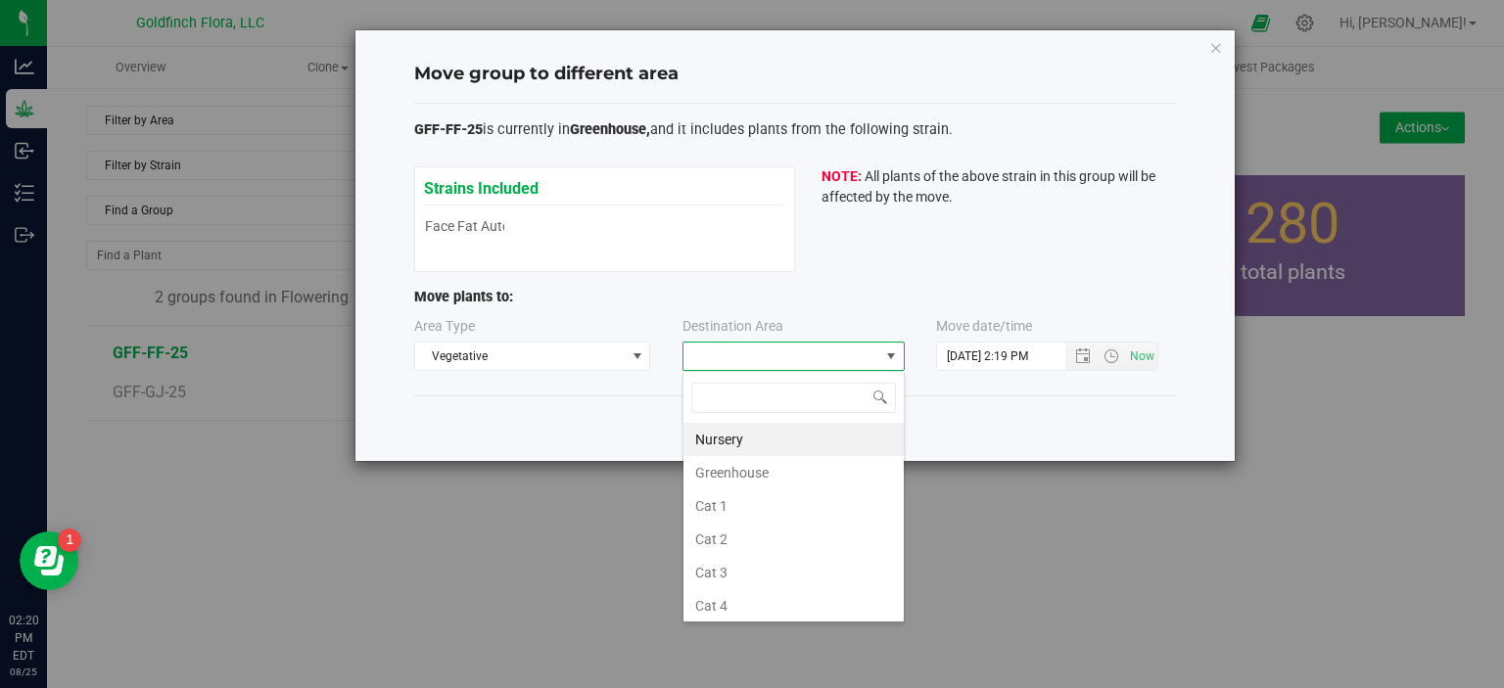
scroll to position [28, 222]
click at [744, 470] on li "Greenhouse" at bounding box center [793, 472] width 220 height 33
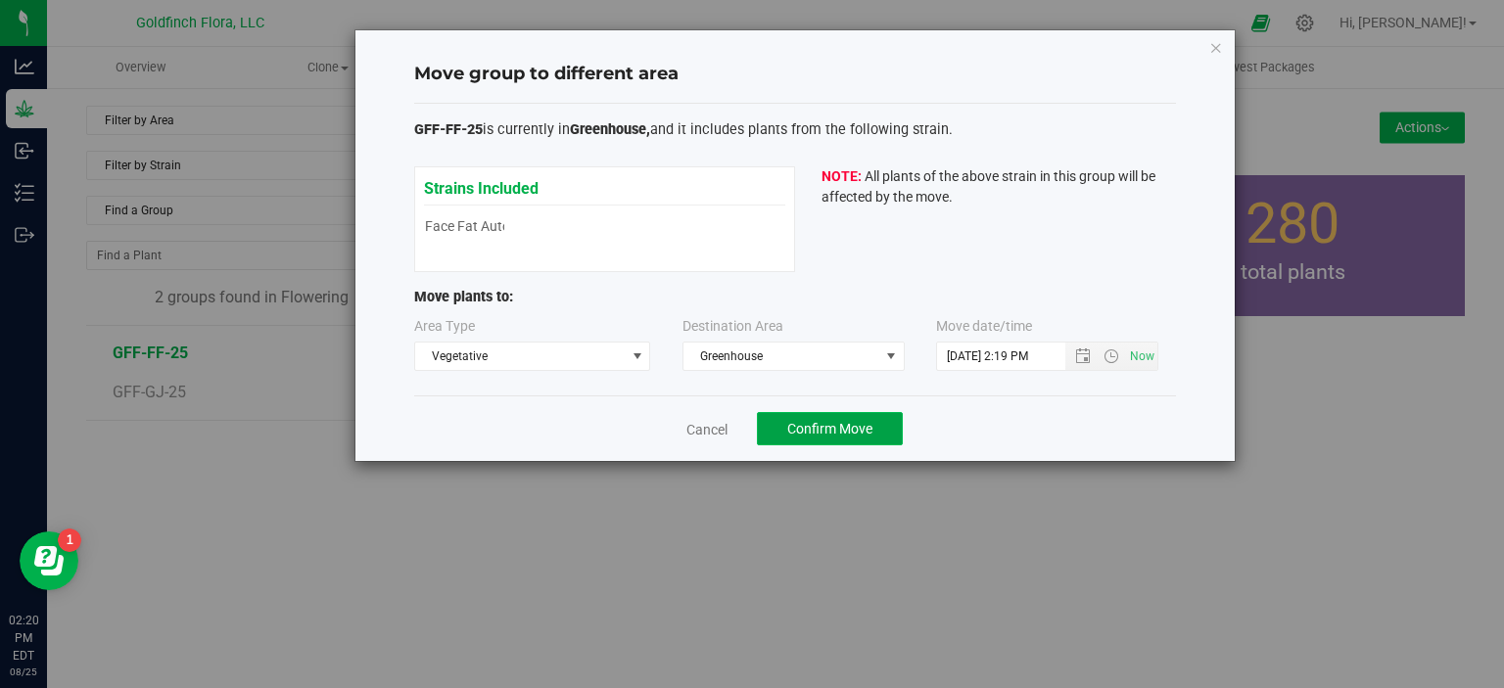
click at [829, 427] on span "Confirm Move" at bounding box center [829, 429] width 85 height 16
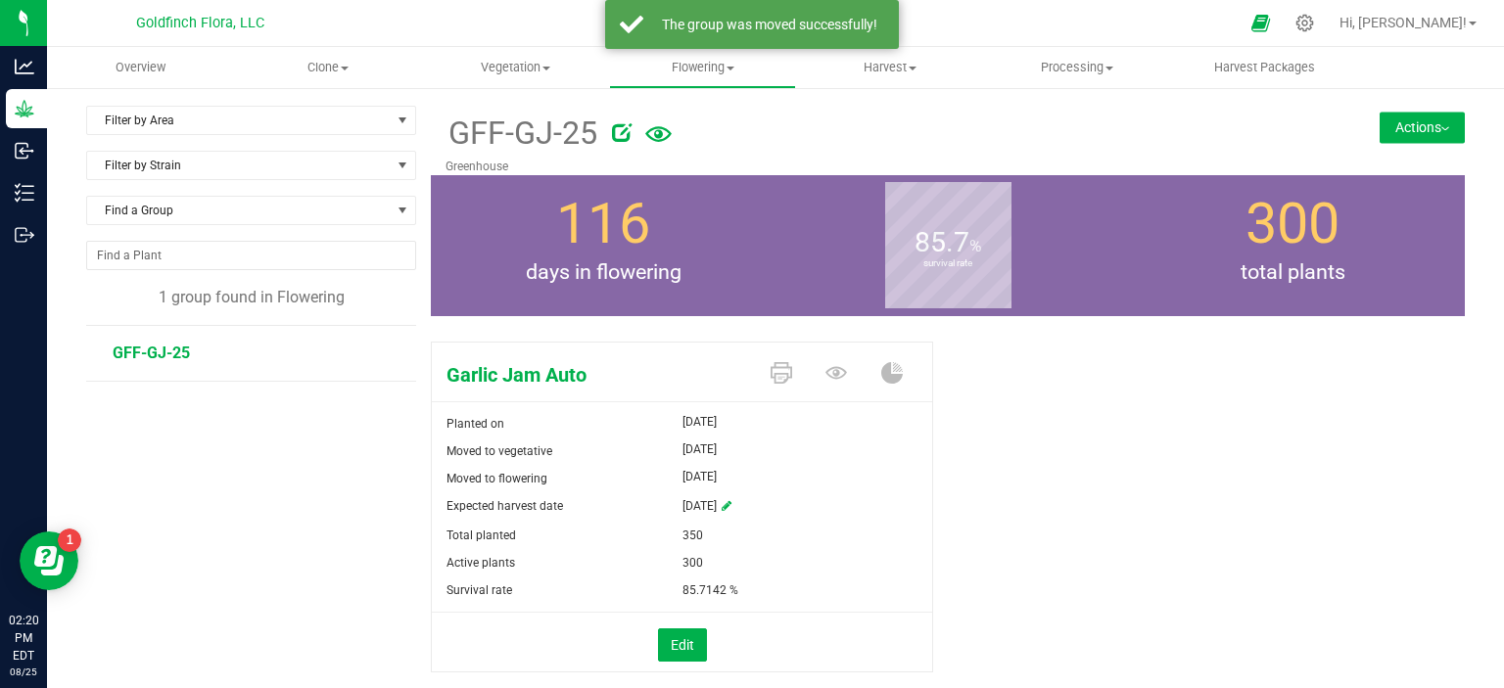
click at [1396, 121] on button "Actions" at bounding box center [1421, 127] width 85 height 31
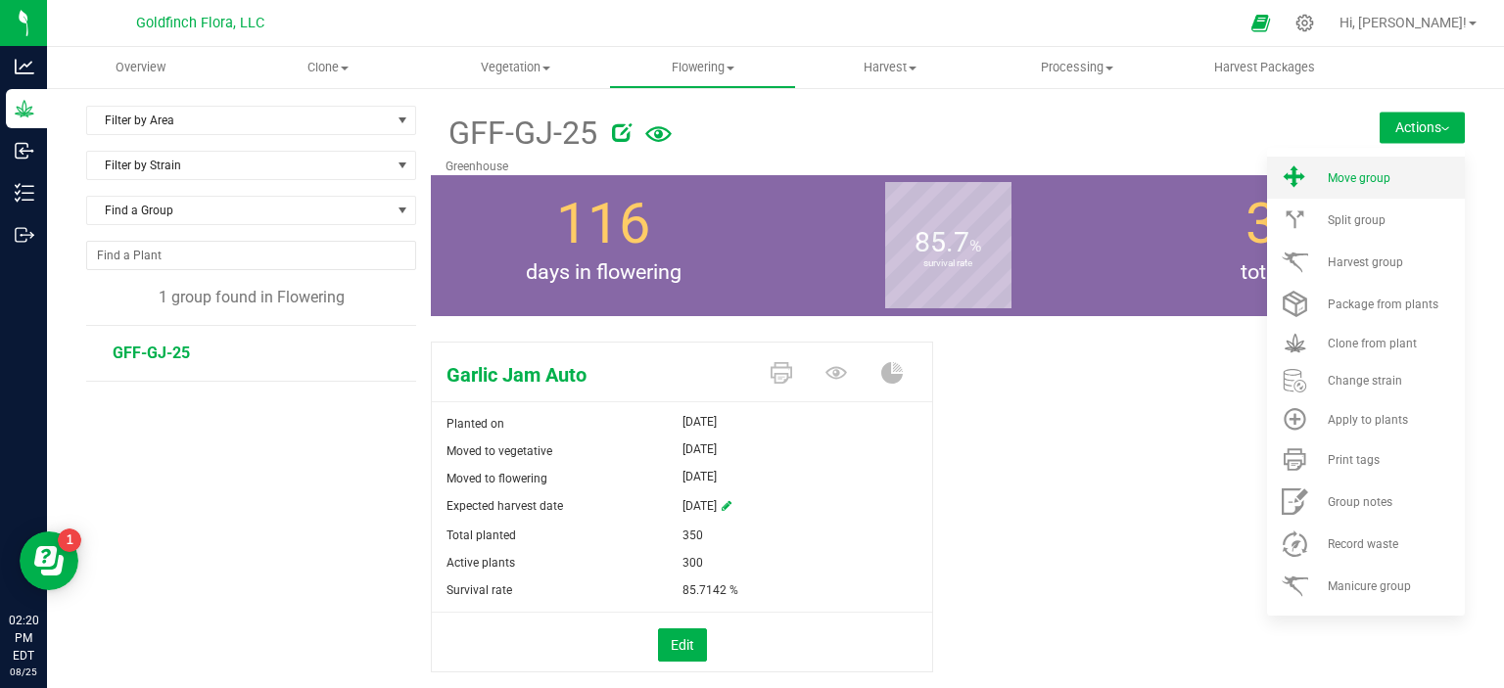
click at [1347, 178] on span "Move group" at bounding box center [1358, 178] width 63 height 14
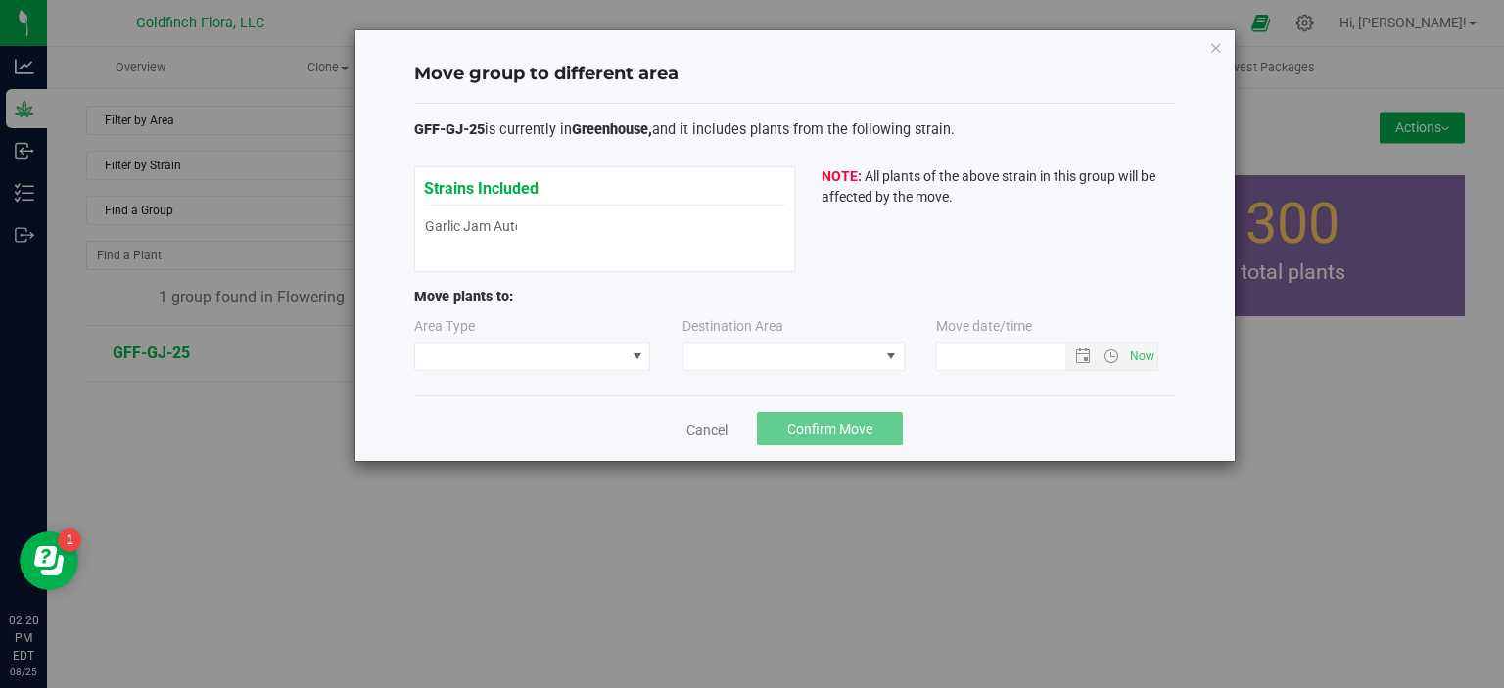
type input "8/25/2025 2:20 PM"
click at [640, 354] on span at bounding box center [637, 357] width 16 height 16
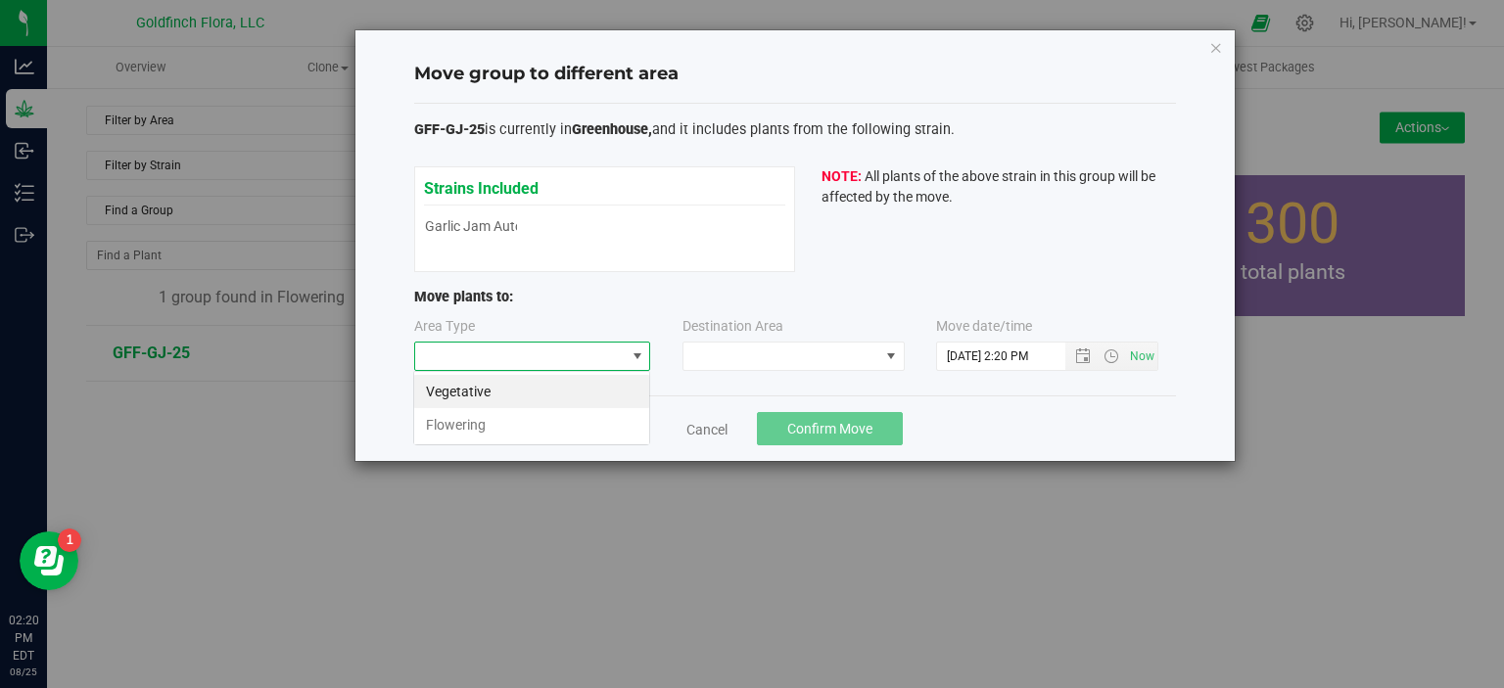
scroll to position [28, 236]
click at [640, 354] on span at bounding box center [637, 357] width 16 height 16
click at [641, 352] on span at bounding box center [637, 357] width 16 height 16
click at [579, 393] on li "Vegetative" at bounding box center [531, 391] width 235 height 33
click at [894, 350] on span at bounding box center [891, 357] width 16 height 16
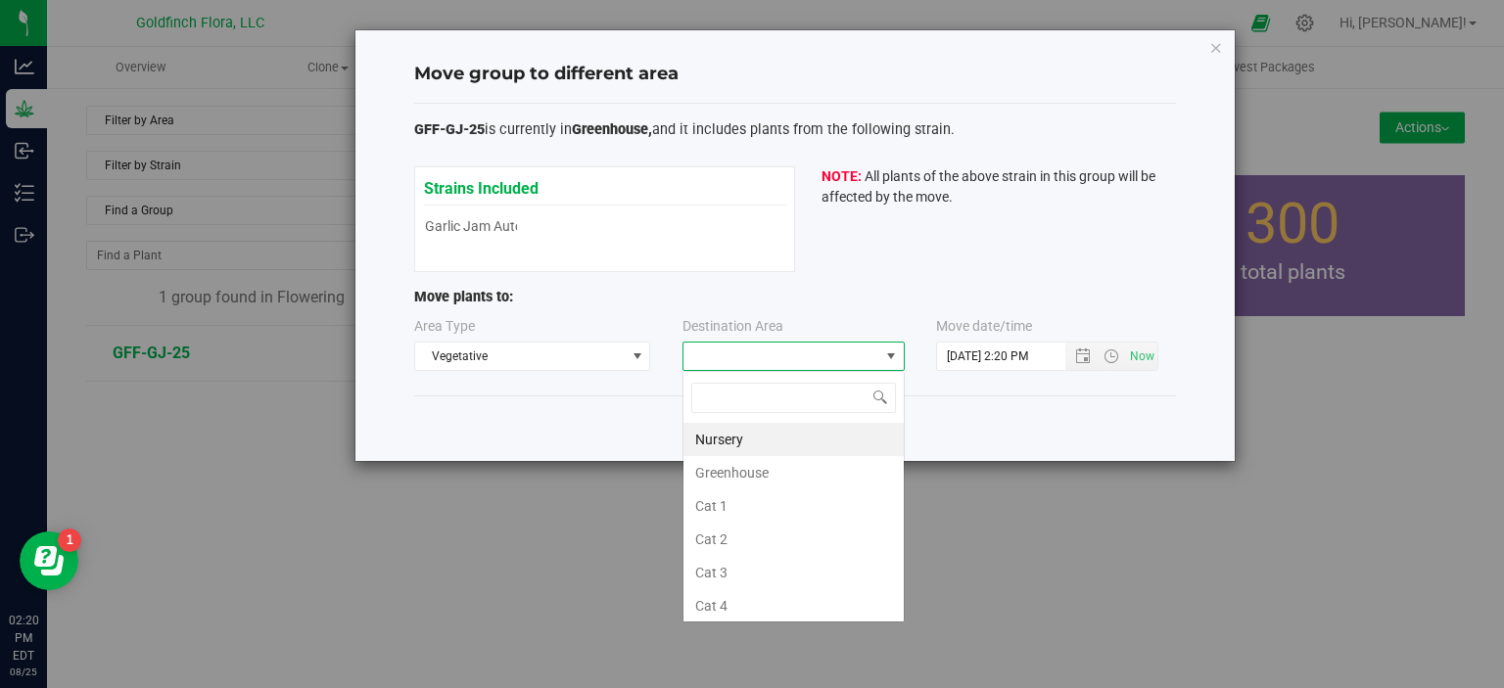
scroll to position [28, 222]
click at [771, 473] on li "Greenhouse" at bounding box center [793, 472] width 220 height 33
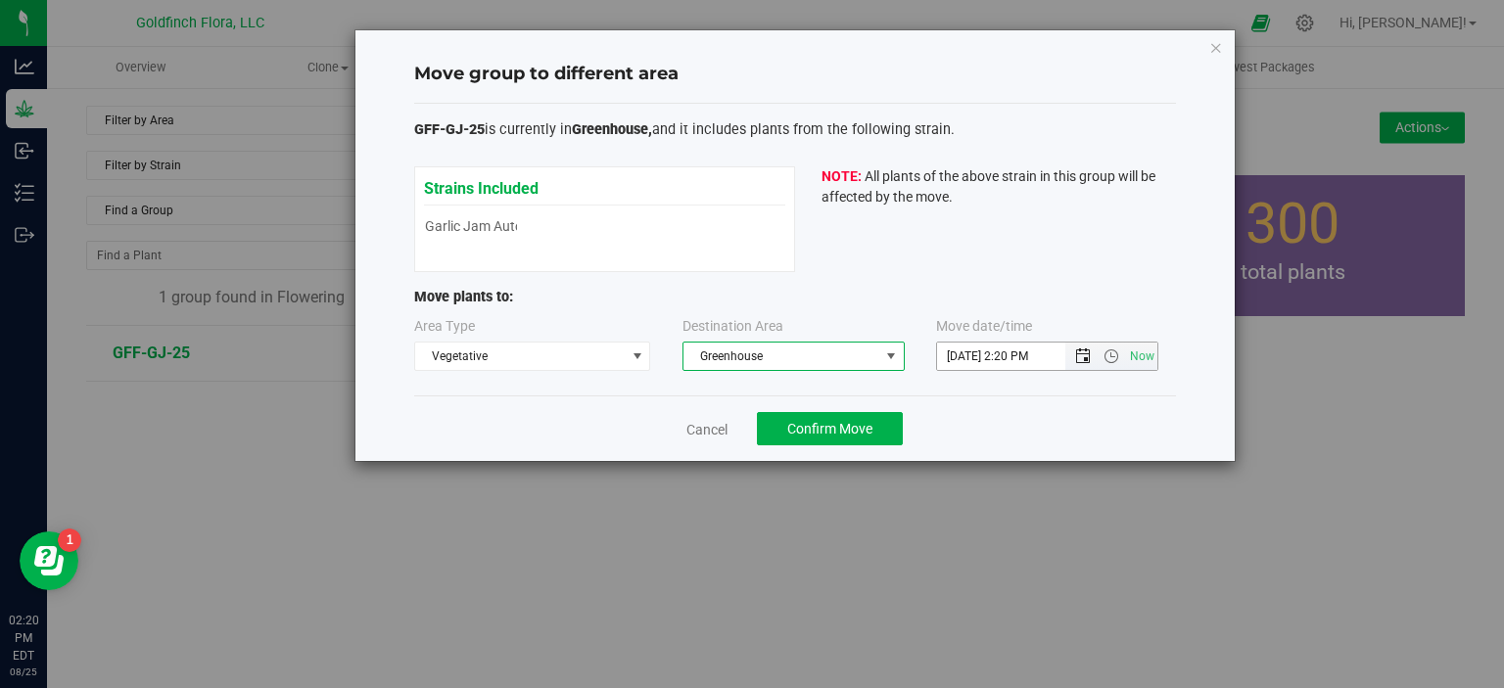
click at [1081, 352] on span "Open the date view" at bounding box center [1083, 357] width 16 height 16
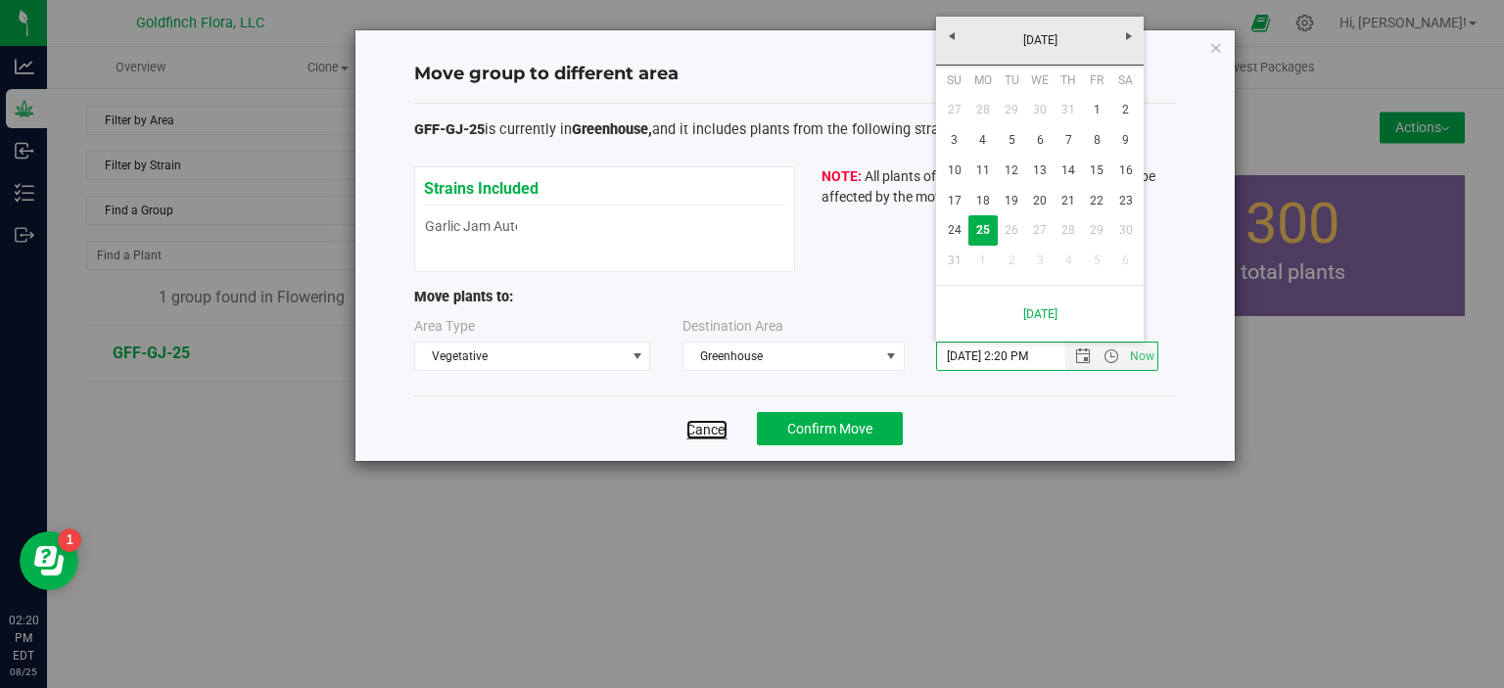
click at [704, 431] on link "Cancel" at bounding box center [706, 430] width 41 height 20
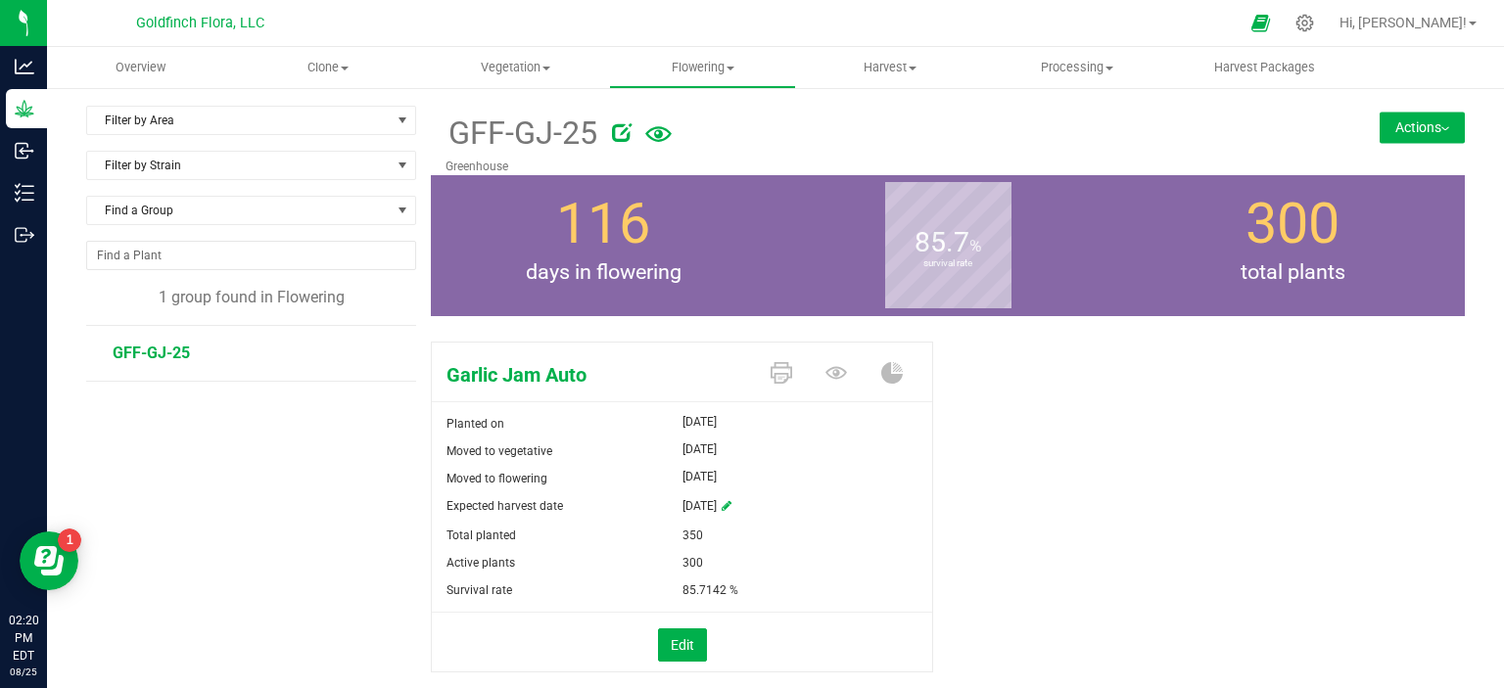
click at [1379, 120] on button "Actions" at bounding box center [1421, 127] width 85 height 31
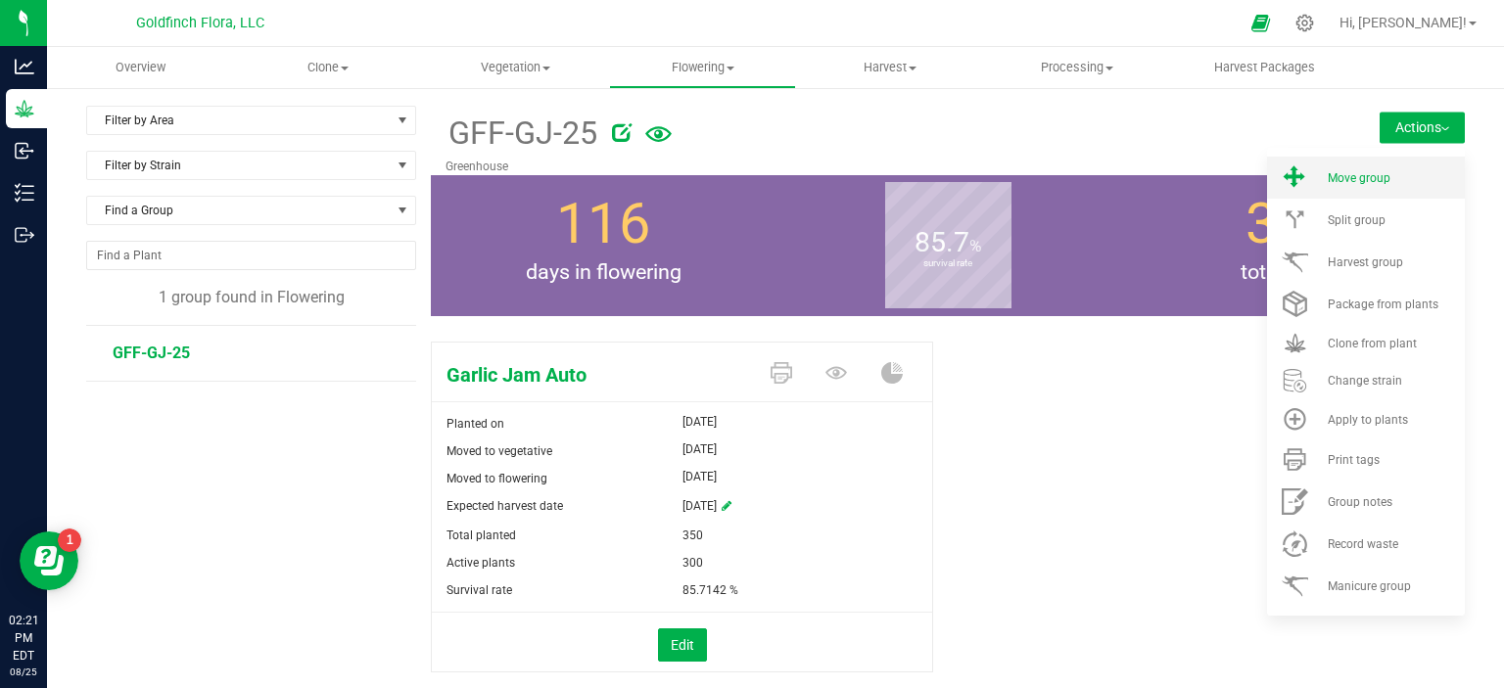
click at [1302, 175] on span at bounding box center [1294, 177] width 47 height 26
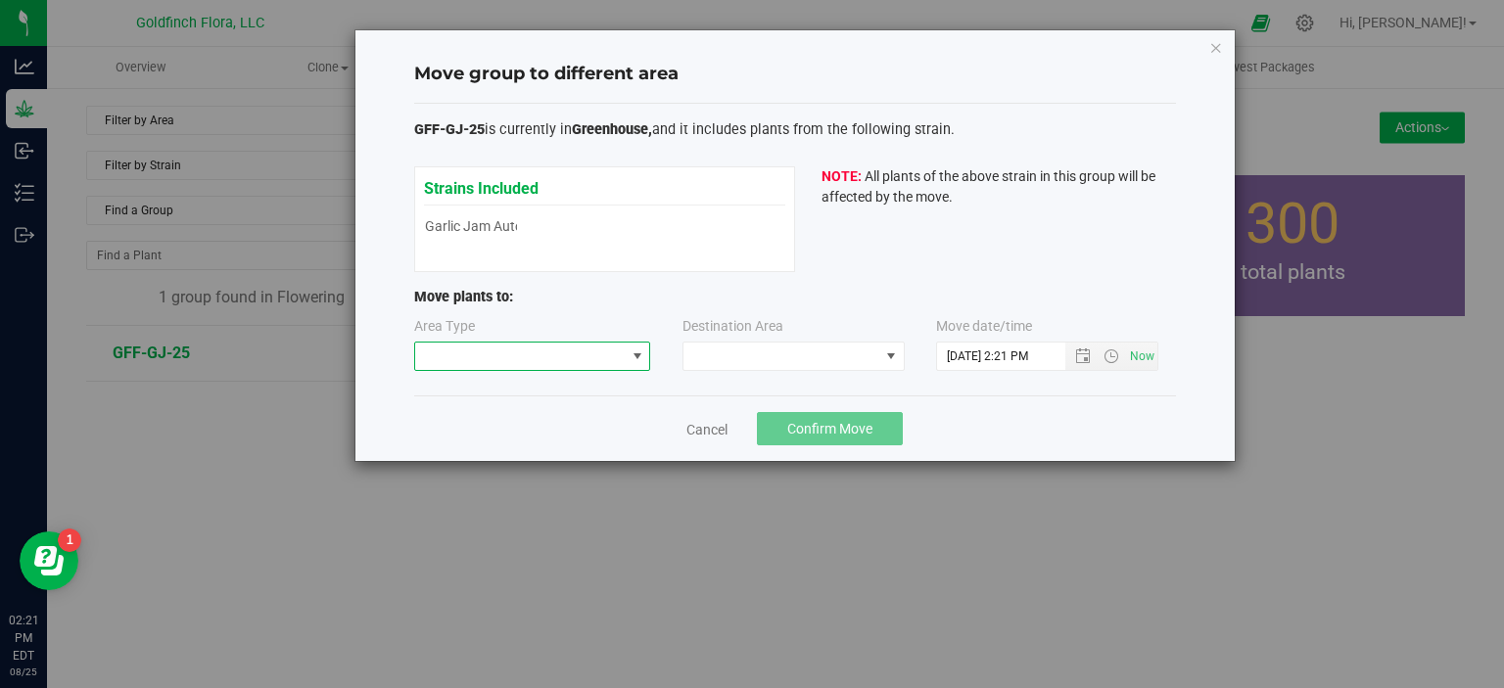
click at [634, 354] on span at bounding box center [637, 357] width 16 height 16
click at [523, 394] on li "Vegetative" at bounding box center [531, 391] width 235 height 33
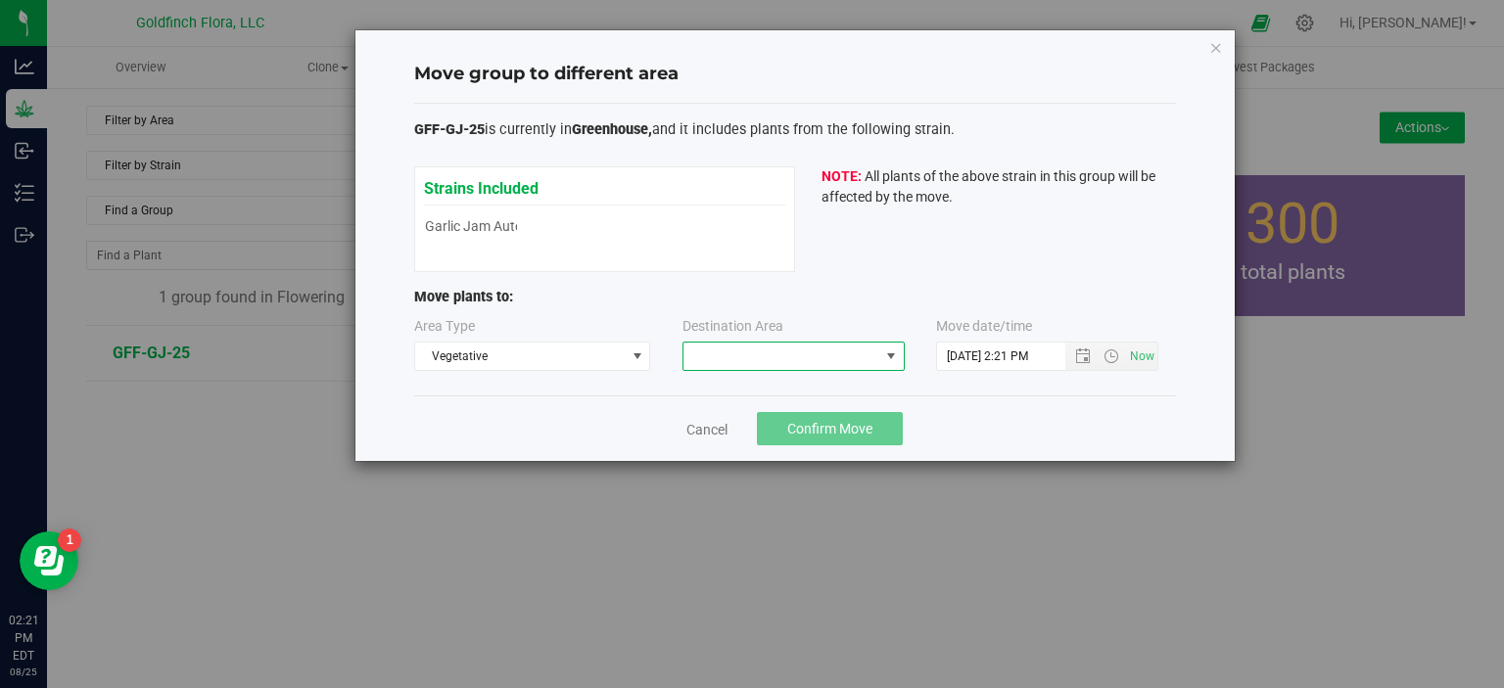
click at [895, 355] on span at bounding box center [891, 357] width 16 height 16
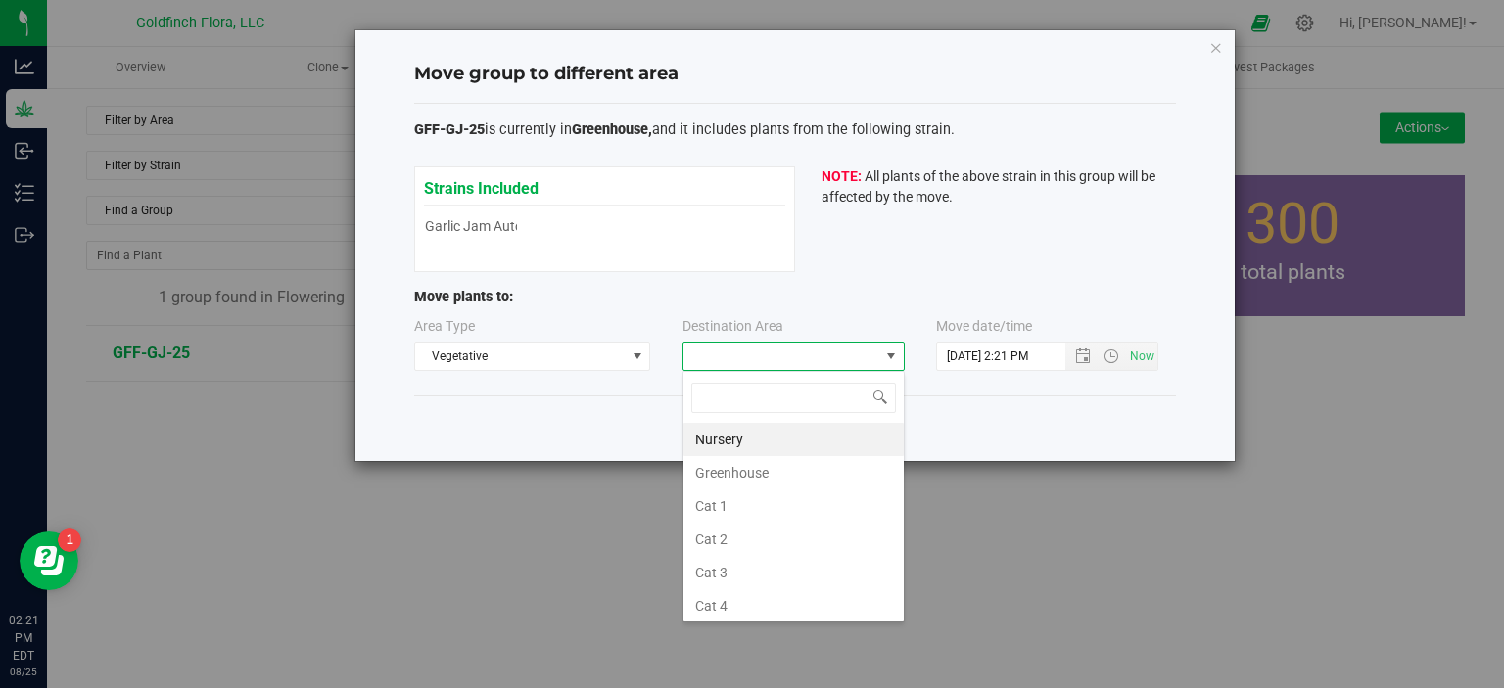
scroll to position [28, 222]
click at [721, 466] on li "Greenhouse" at bounding box center [793, 472] width 220 height 33
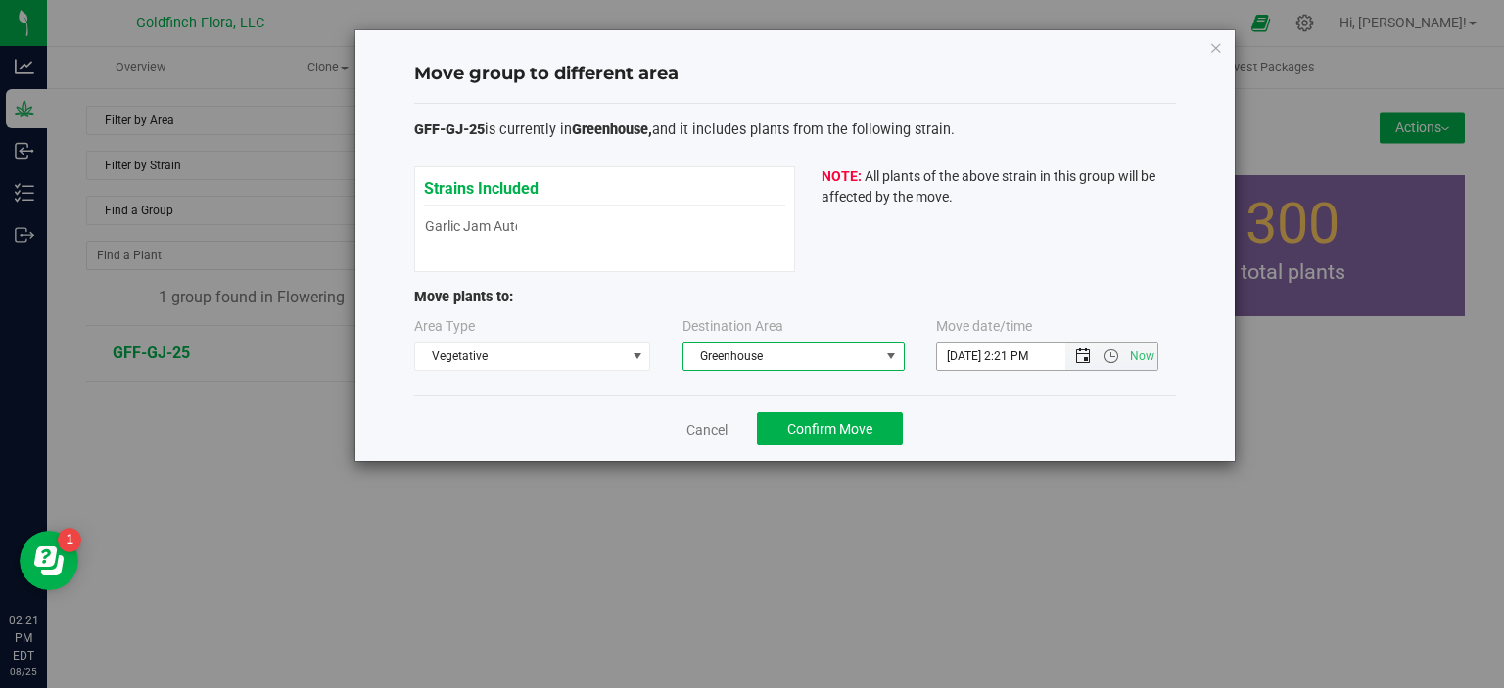
click at [1085, 351] on span "Open the date view" at bounding box center [1083, 357] width 16 height 16
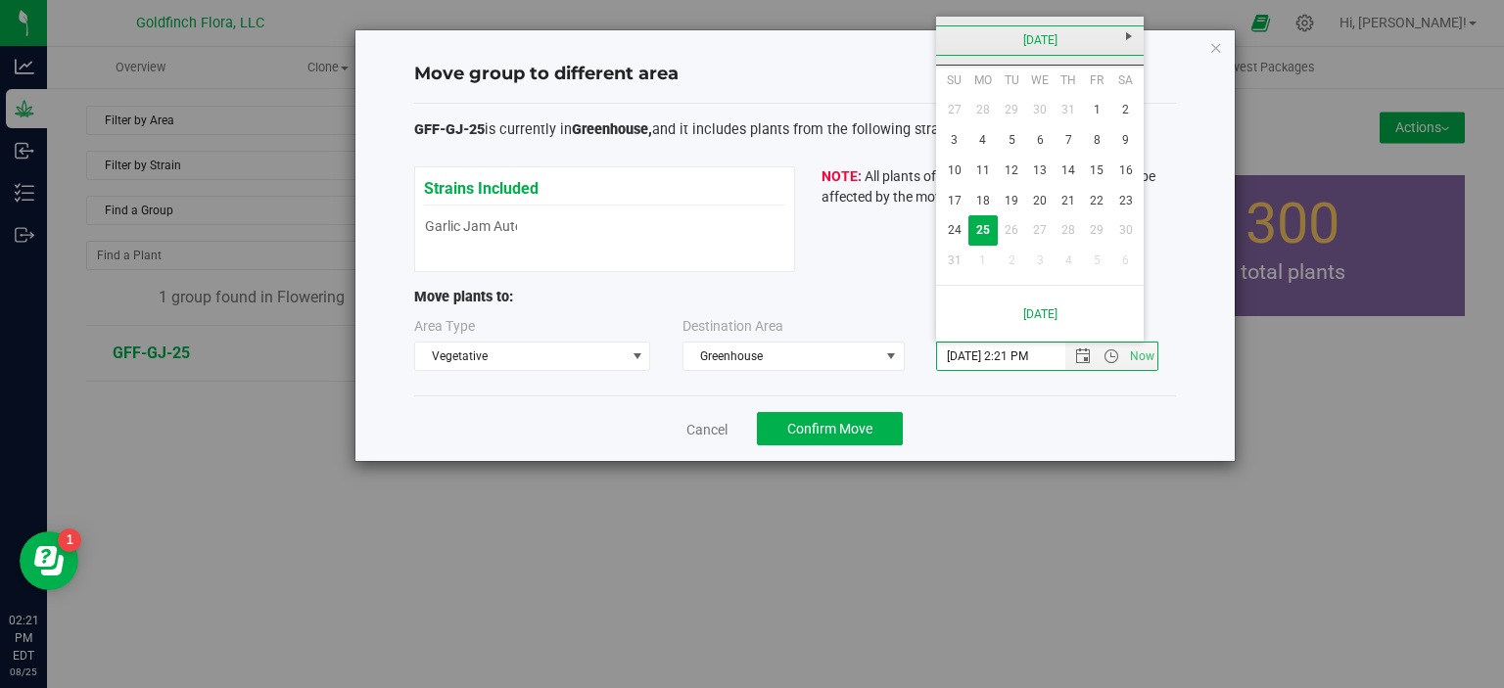
click at [1040, 39] on link "[DATE]" at bounding box center [1040, 40] width 210 height 30
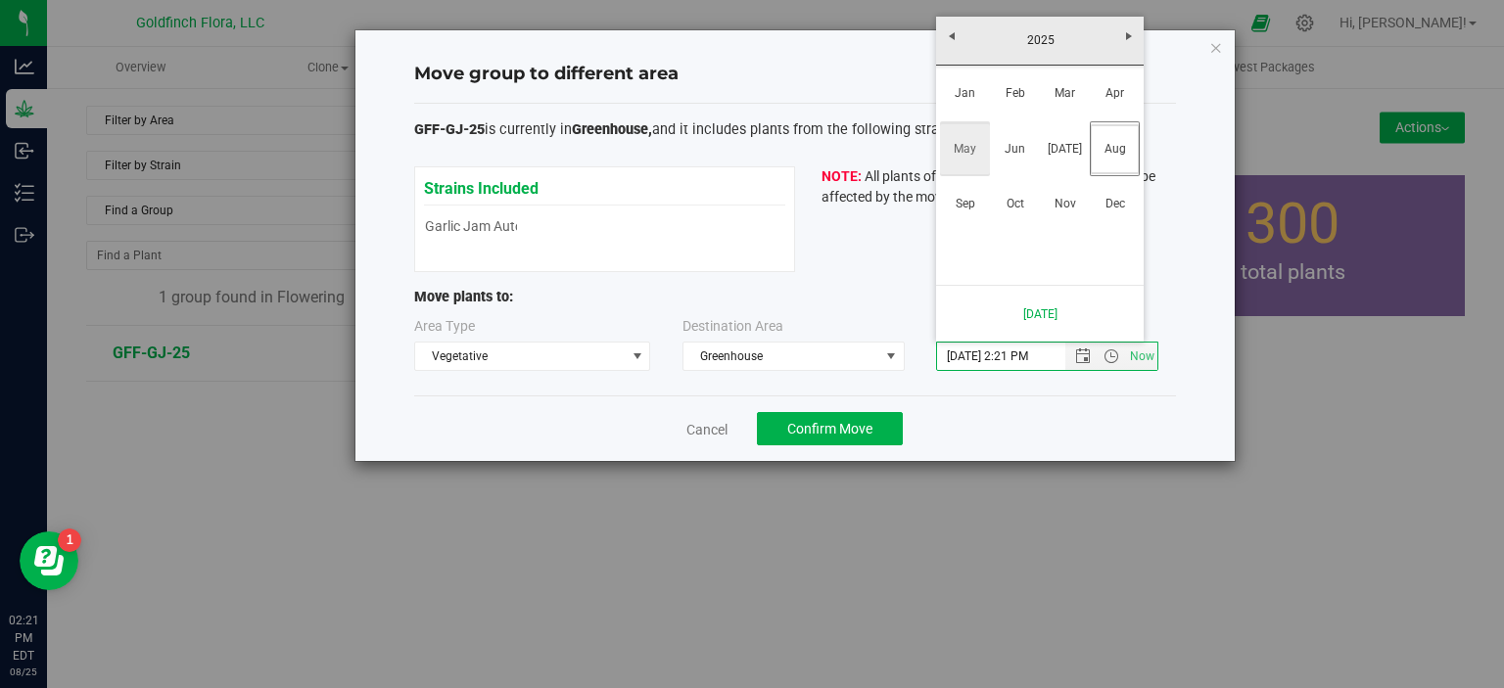
click at [962, 144] on link "May" at bounding box center [965, 149] width 50 height 50
click at [1073, 104] on link "1" at bounding box center [1068, 110] width 28 height 30
type input "5/1/2025 2:21 PM"
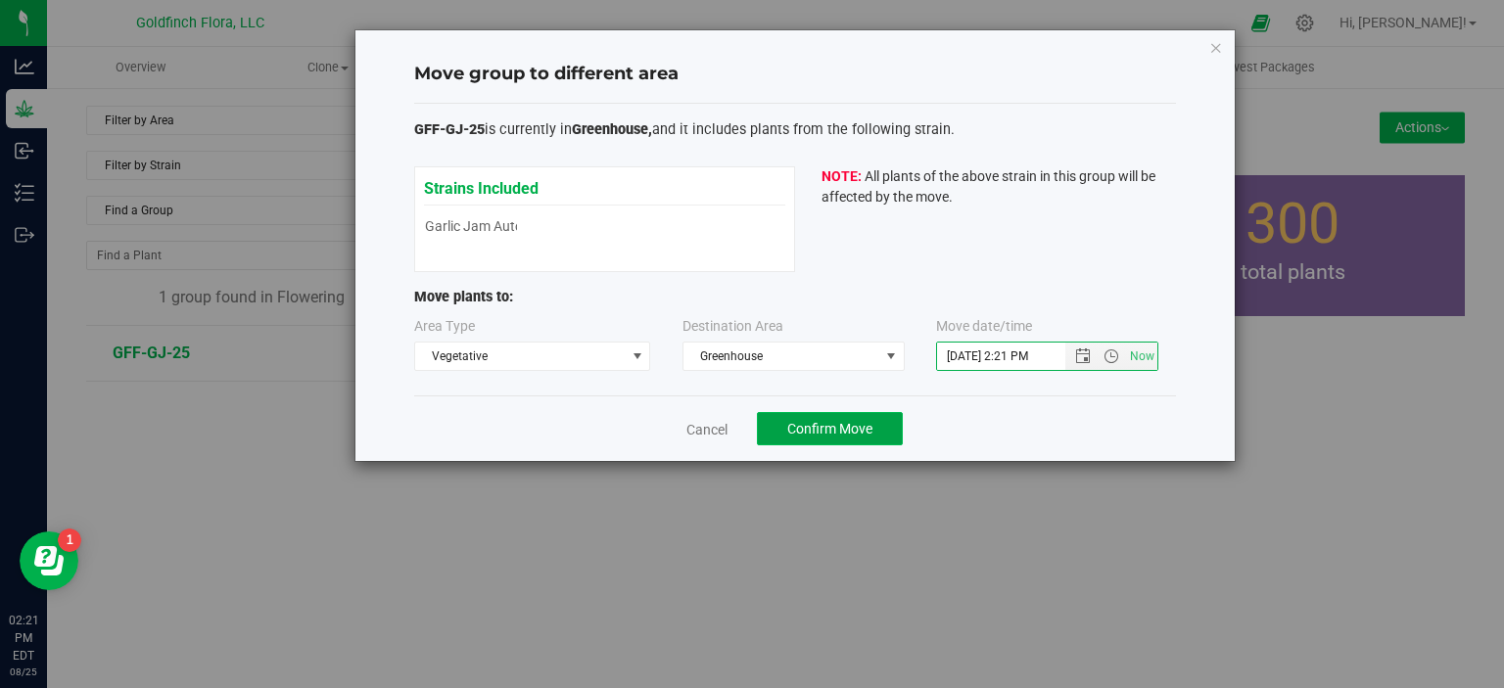
click at [836, 422] on span "Confirm Move" at bounding box center [829, 429] width 85 height 16
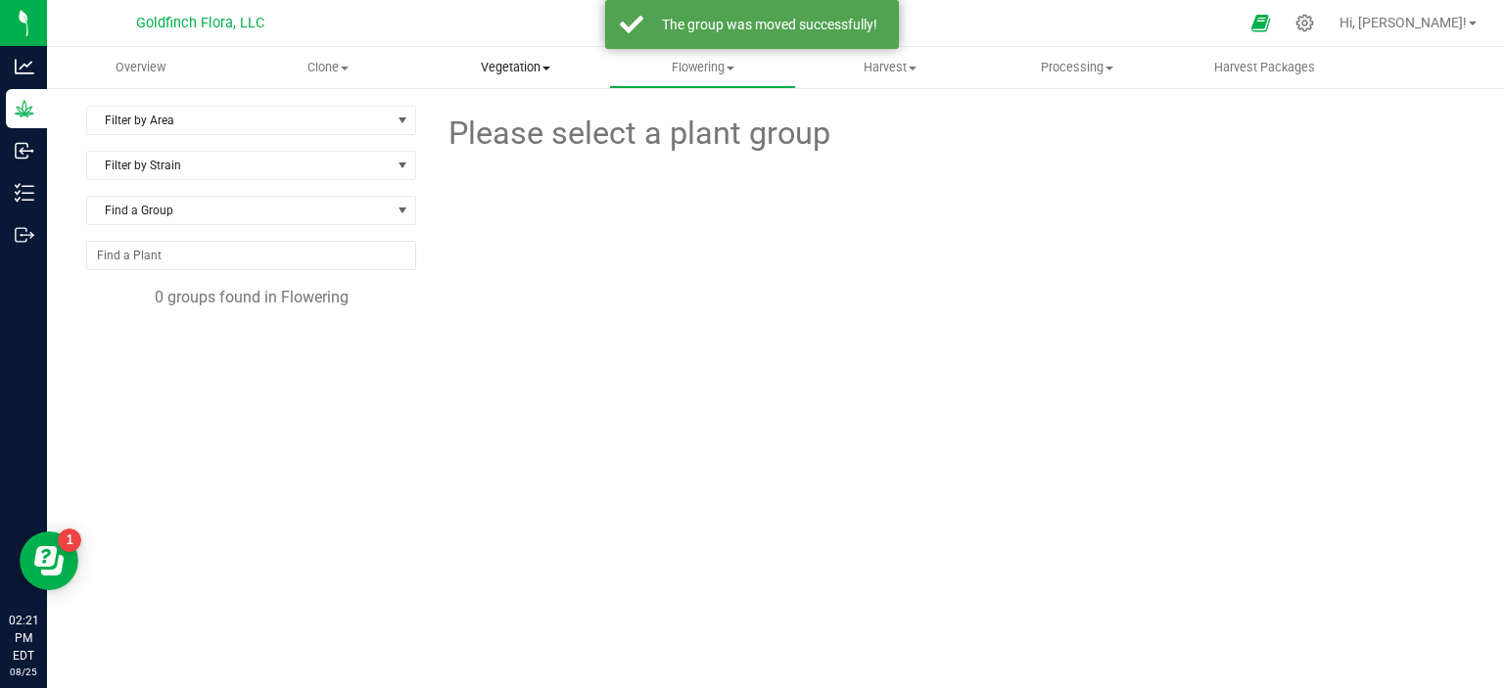
click at [501, 62] on span "Vegetation" at bounding box center [515, 68] width 185 height 18
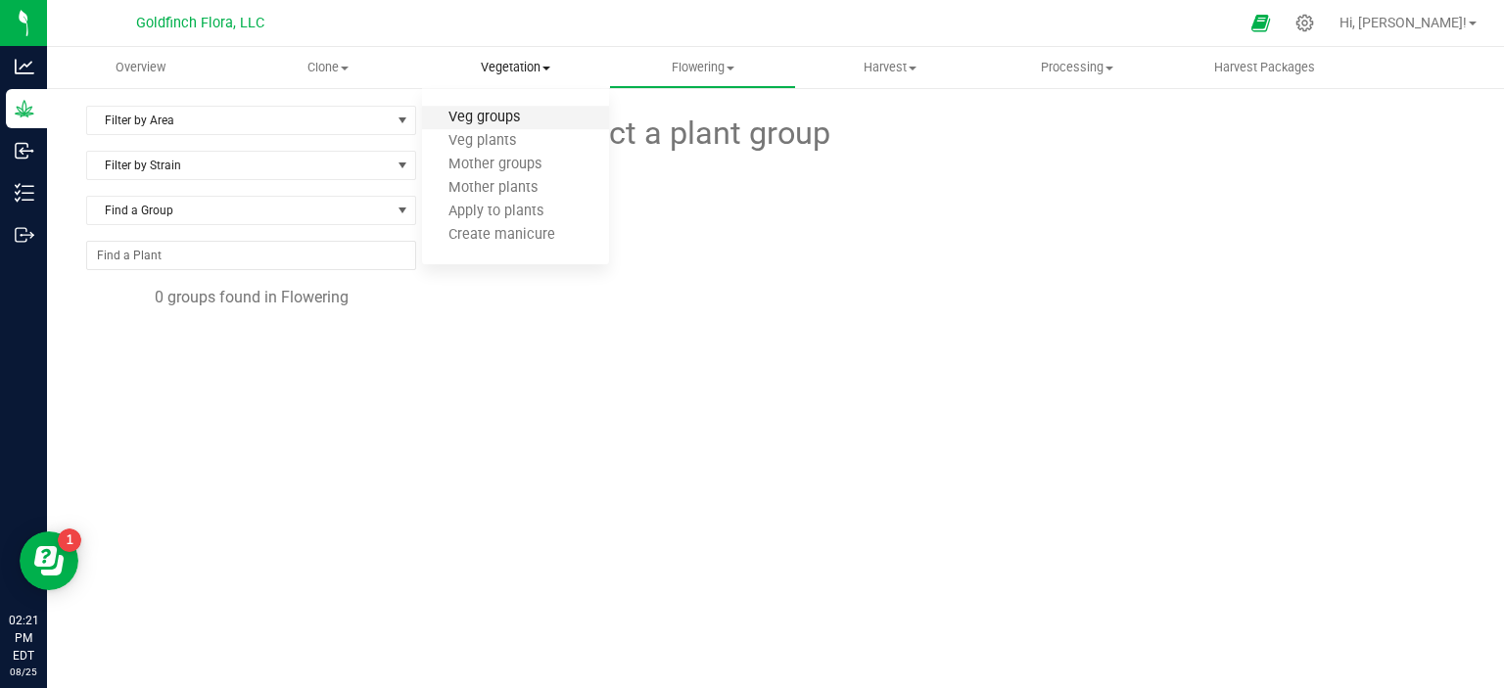
click at [471, 118] on span "Veg groups" at bounding box center [484, 118] width 124 height 17
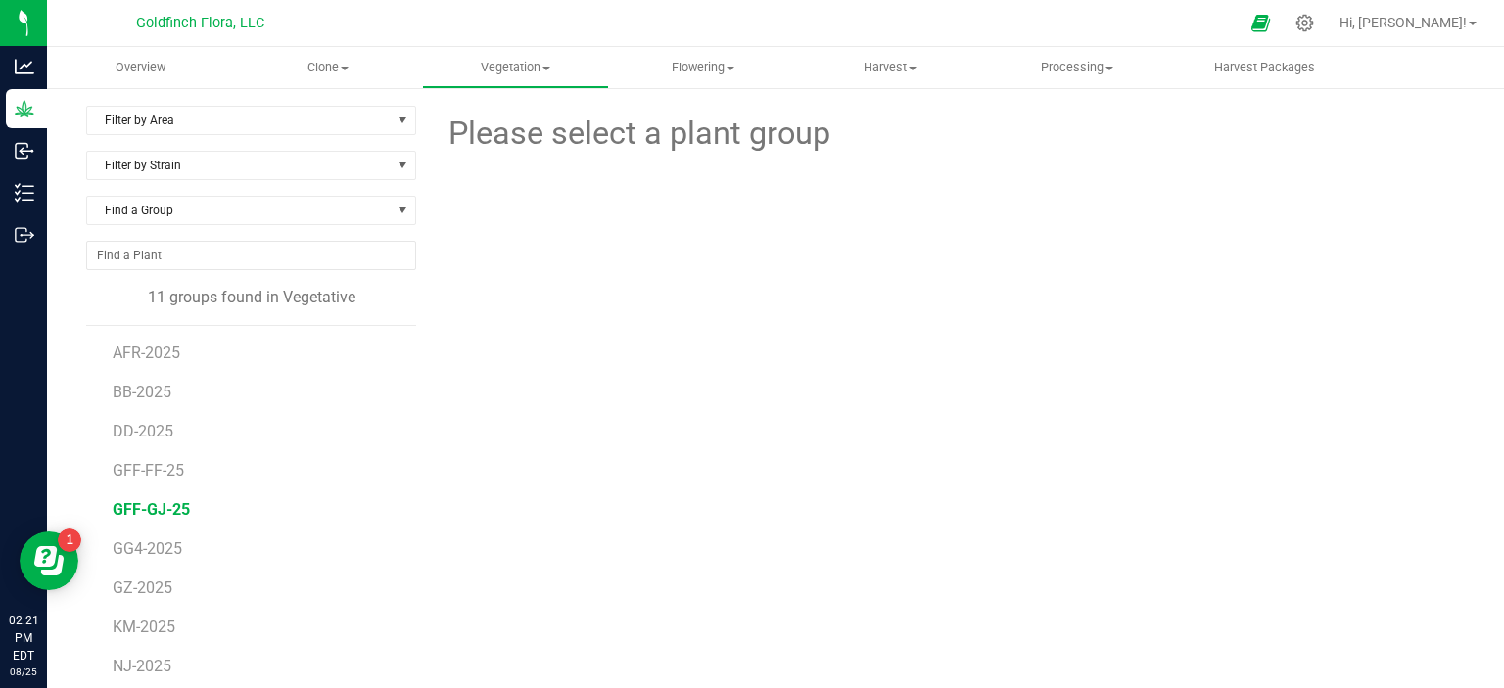
click at [141, 505] on span "GFF-GJ-25" at bounding box center [151, 509] width 77 height 19
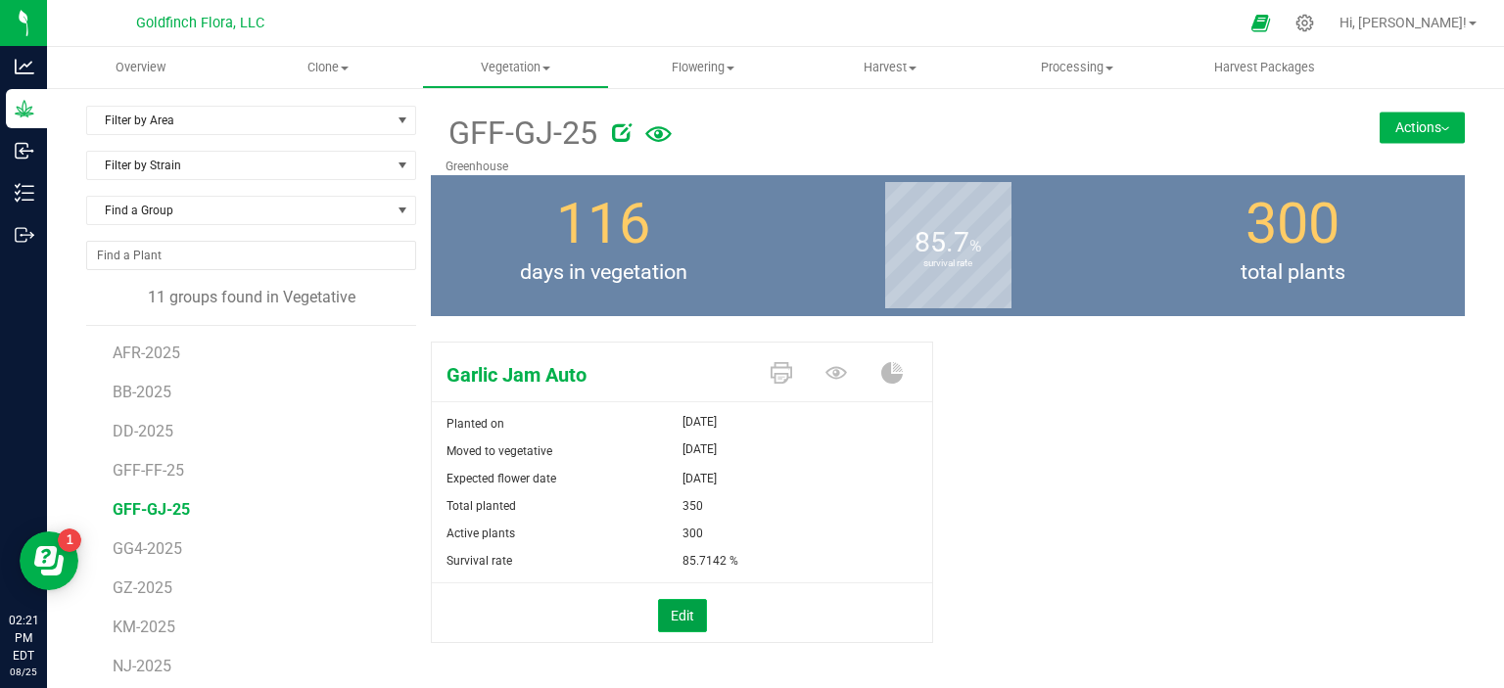
click at [678, 608] on button "Edit" at bounding box center [682, 615] width 49 height 33
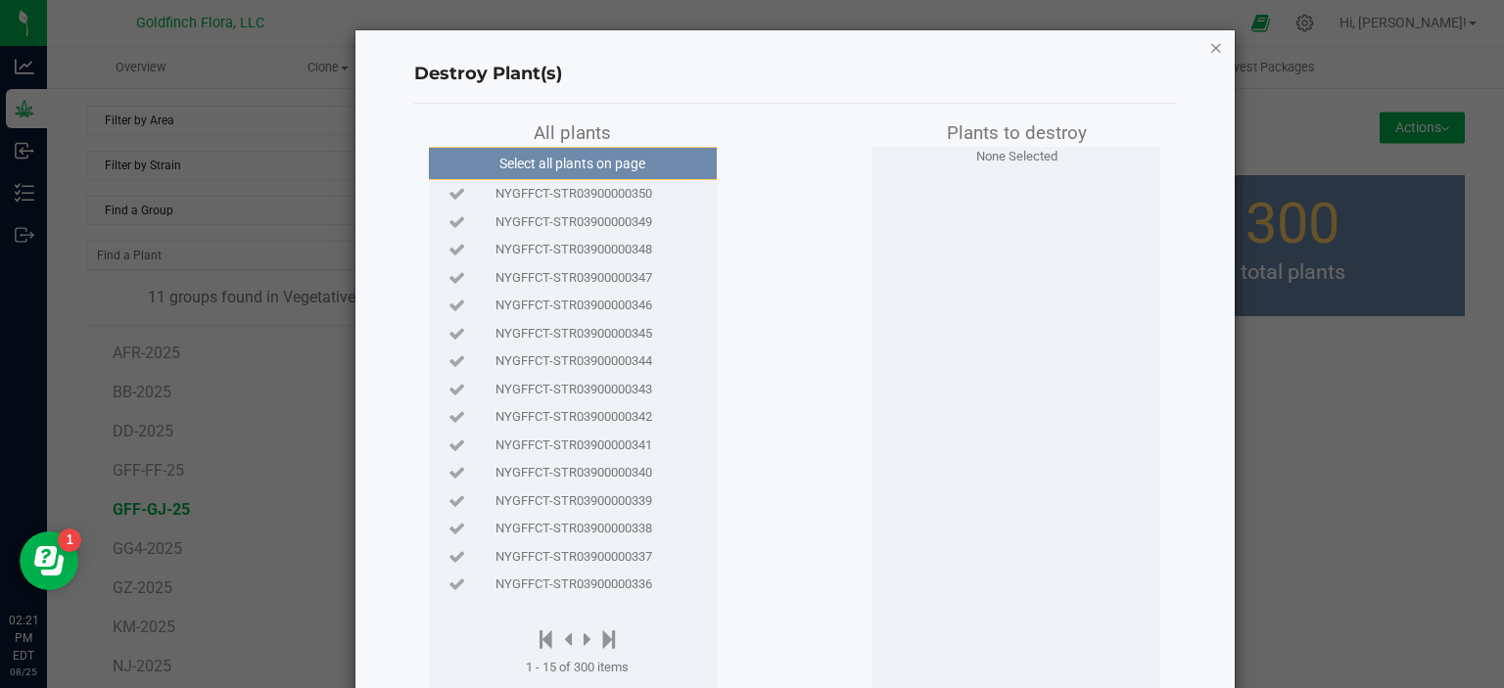
click at [1209, 46] on icon "button" at bounding box center [1216, 46] width 14 height 23
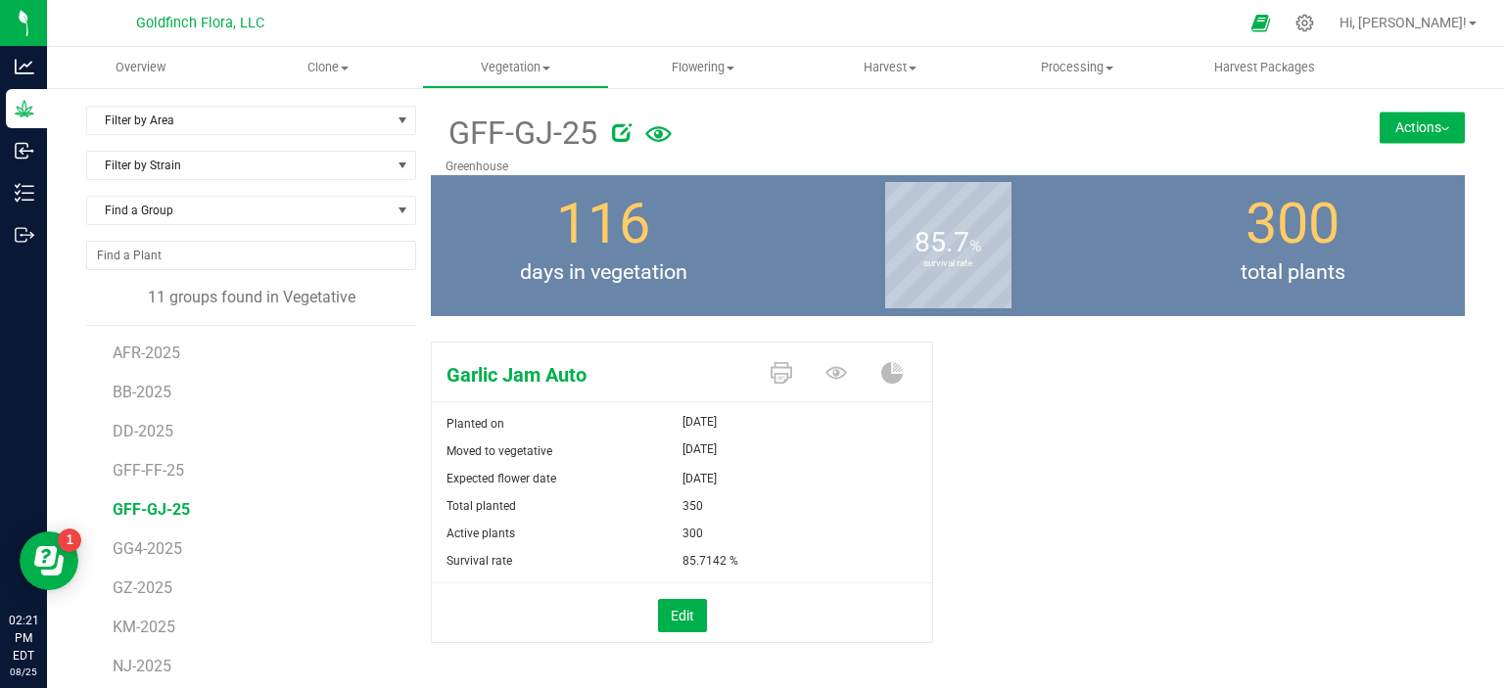
click at [1410, 127] on button "Actions" at bounding box center [1421, 127] width 85 height 31
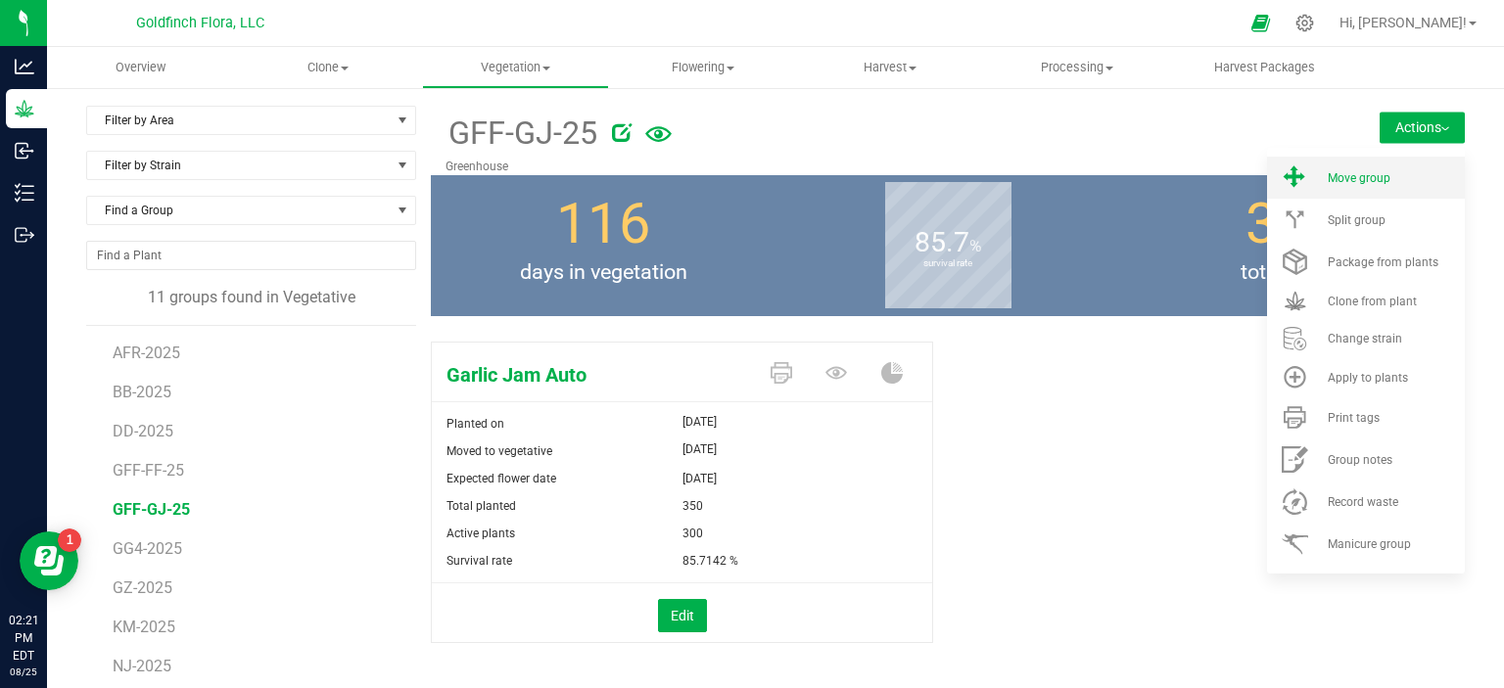
click at [1327, 174] on span "Move group" at bounding box center [1358, 178] width 63 height 14
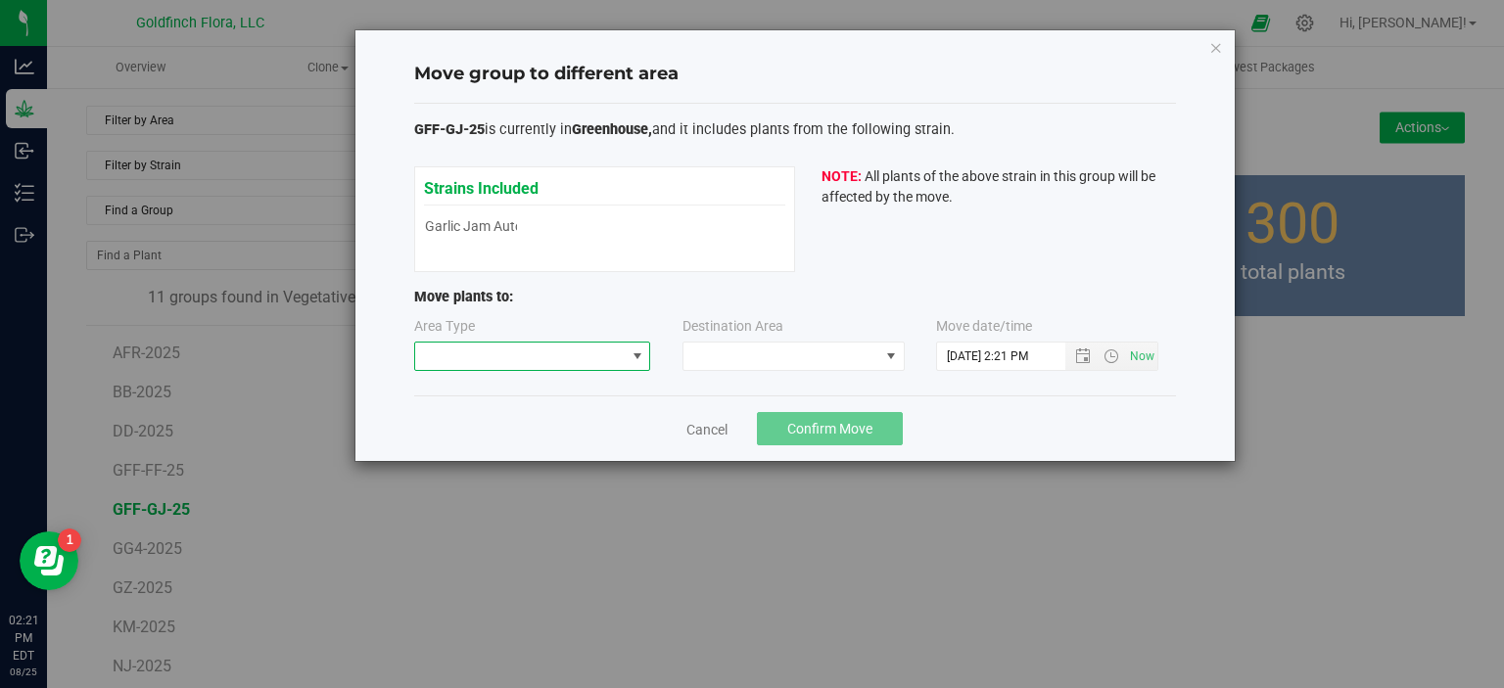
click at [631, 357] on span at bounding box center [637, 357] width 16 height 16
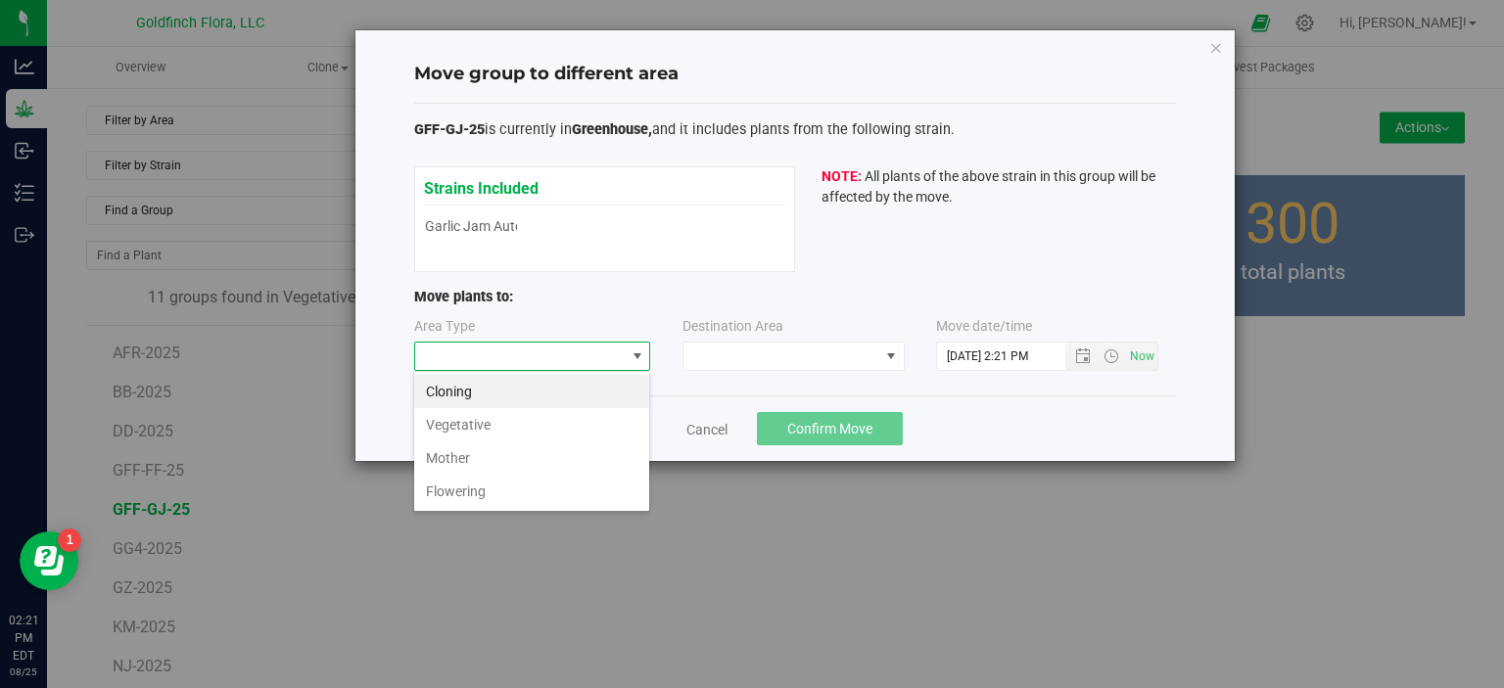
scroll to position [28, 236]
click at [512, 392] on li "Cloning" at bounding box center [531, 391] width 235 height 33
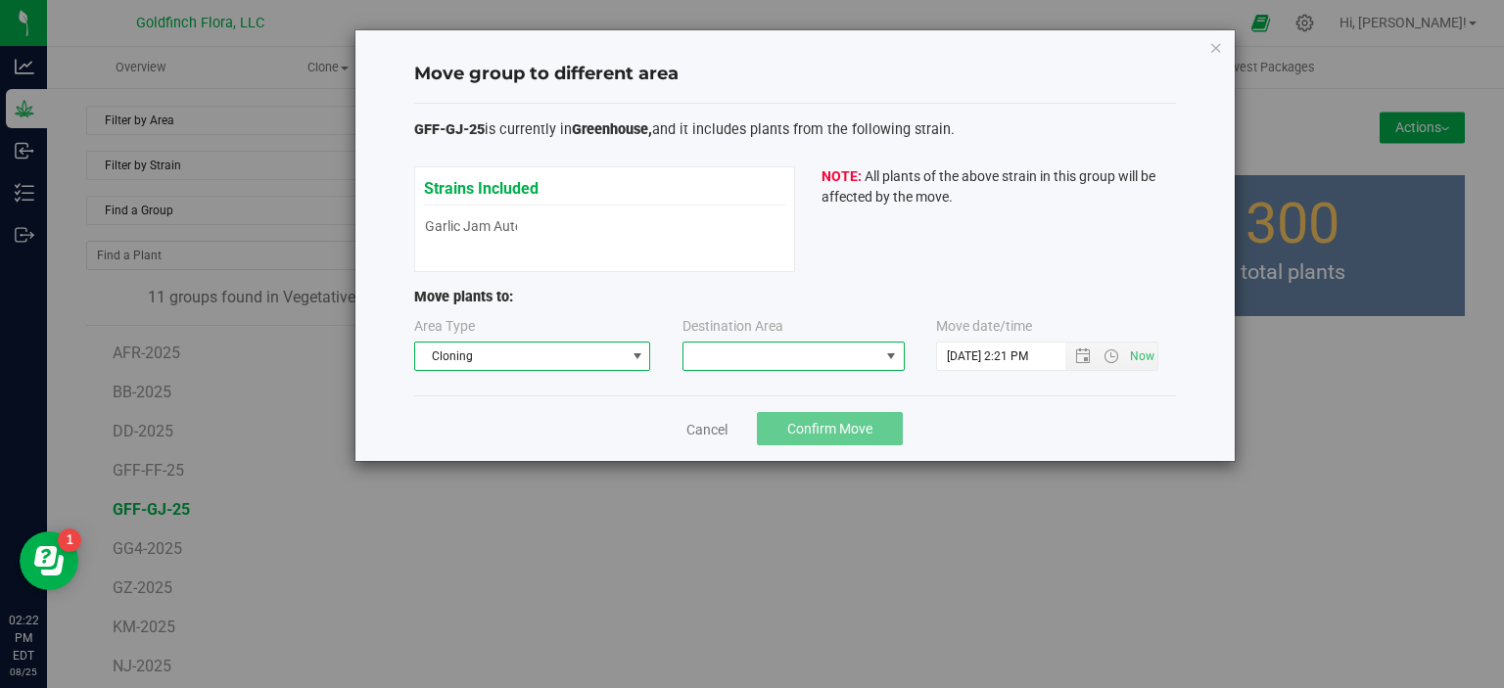
click at [895, 351] on span at bounding box center [891, 357] width 16 height 16
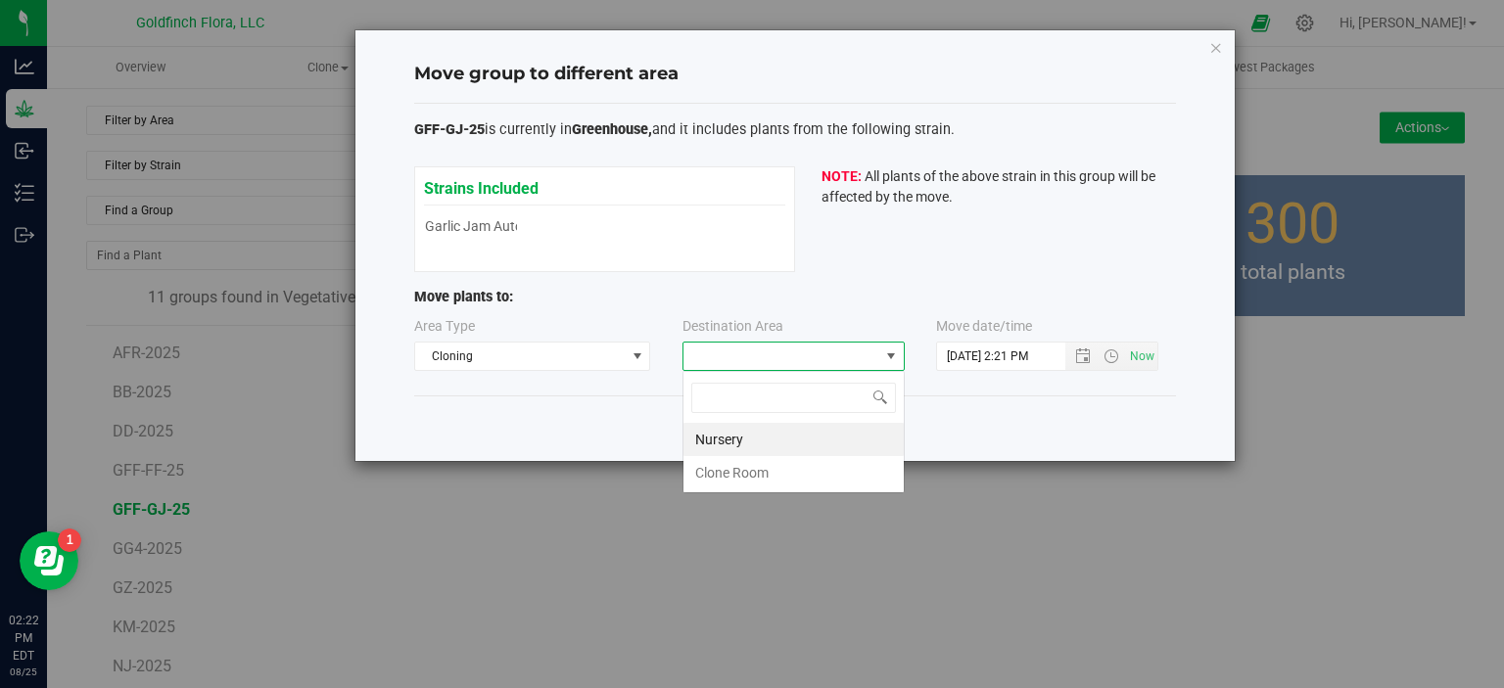
scroll to position [28, 222]
click at [734, 441] on li "Nursery" at bounding box center [793, 439] width 220 height 33
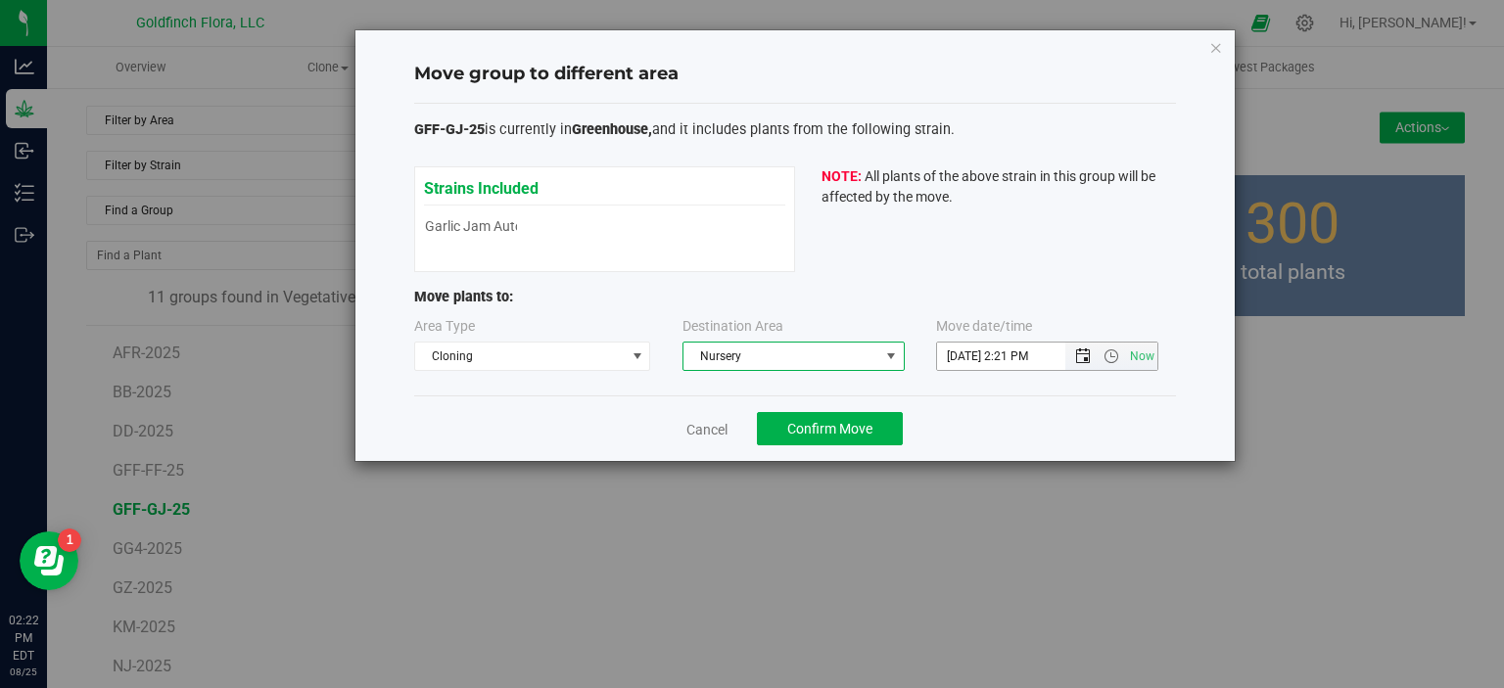
click at [1087, 354] on span "Open the date view" at bounding box center [1083, 357] width 16 height 16
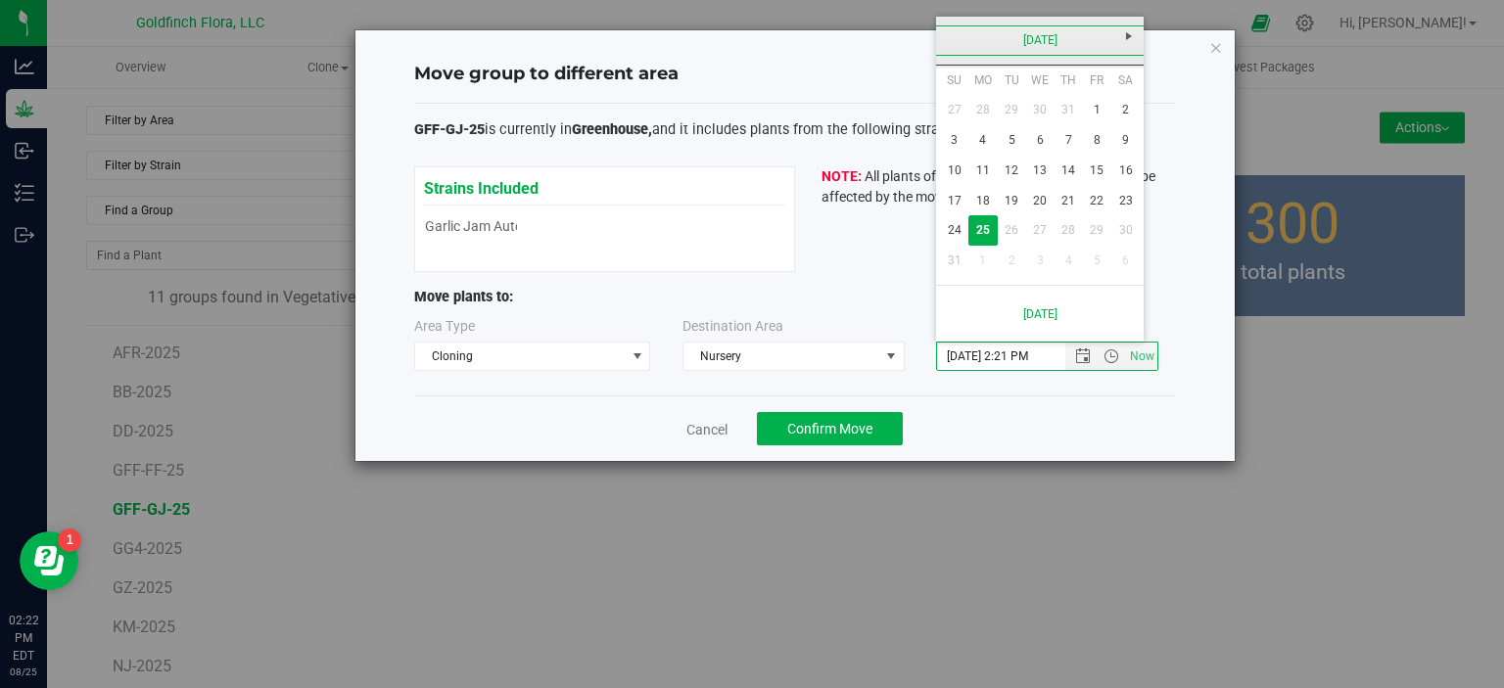
click at [1052, 34] on link "[DATE]" at bounding box center [1040, 40] width 210 height 30
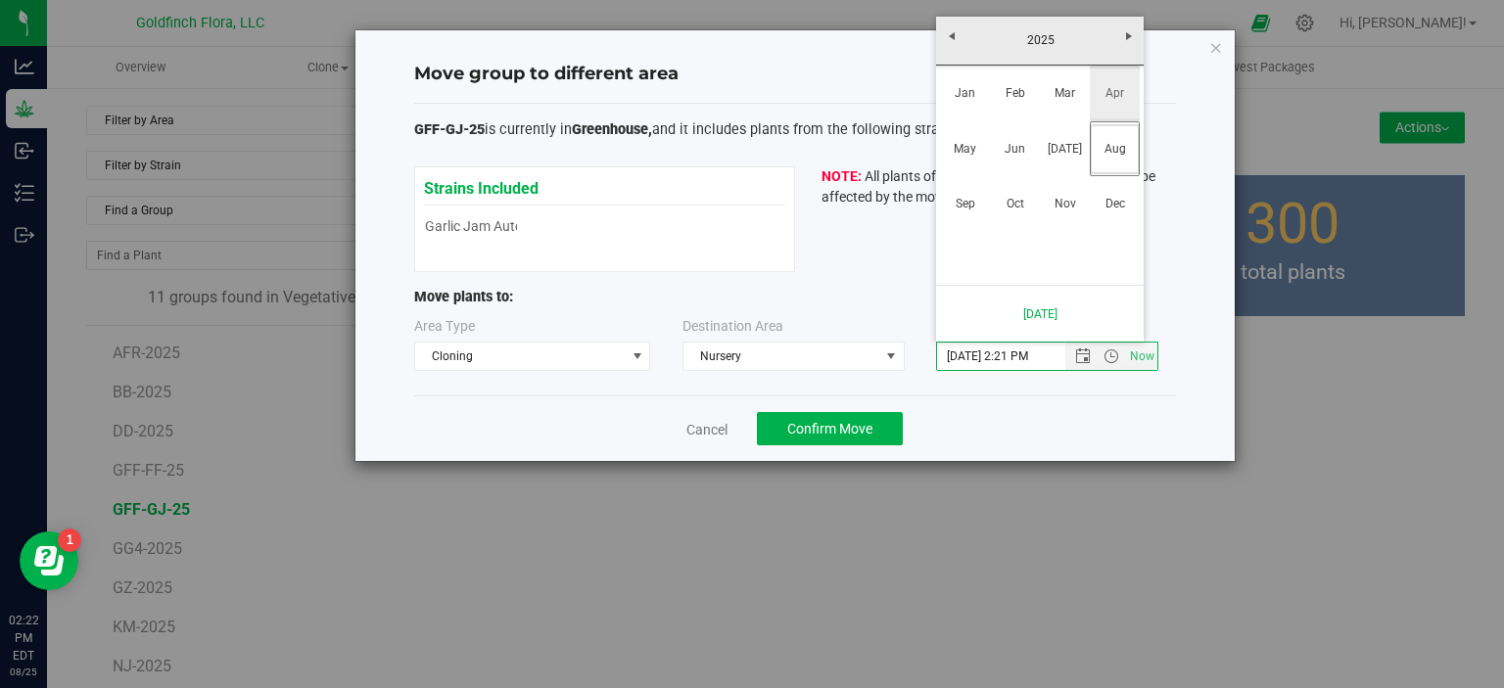
click at [1116, 91] on link "Apr" at bounding box center [1115, 94] width 50 height 50
click at [1065, 167] on link "17" at bounding box center [1068, 171] width 28 height 30
type input "4/17/2025 2:21 PM"
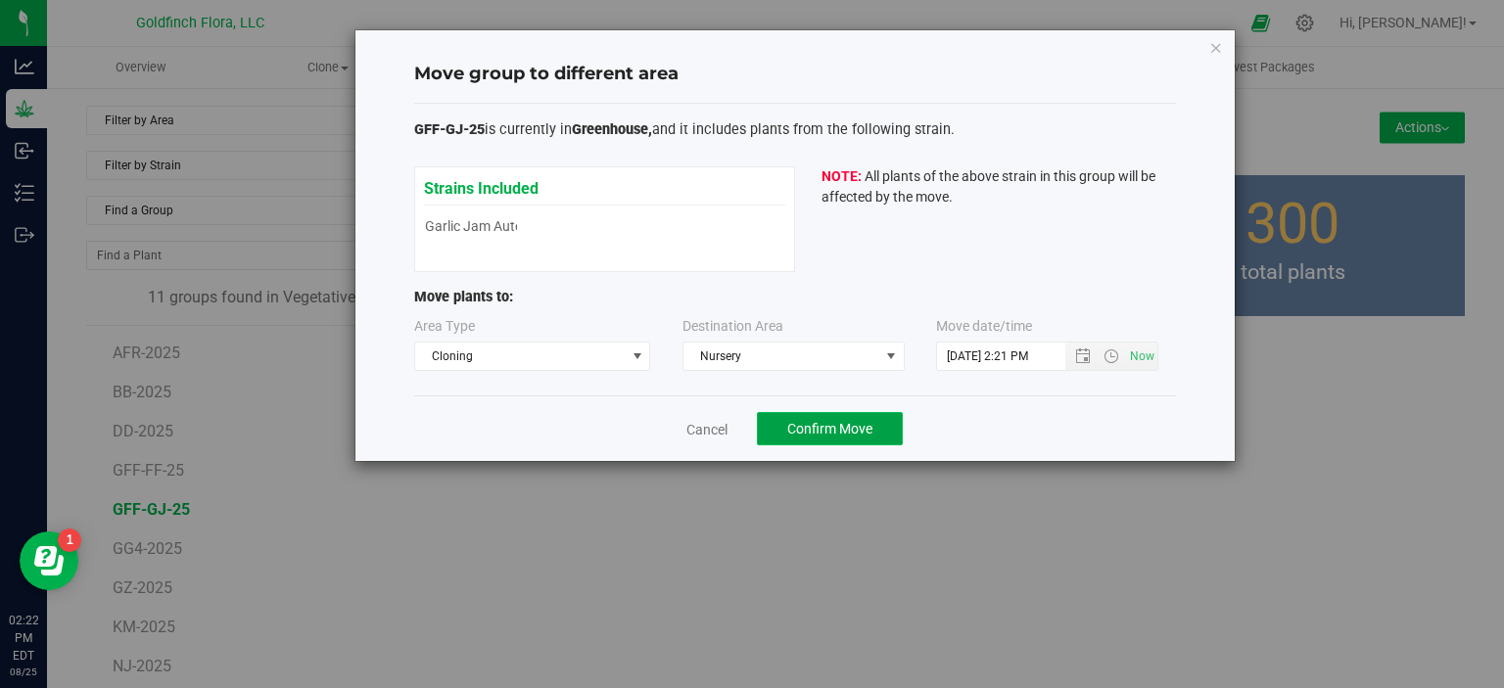
click at [822, 425] on span "Confirm Move" at bounding box center [829, 429] width 85 height 16
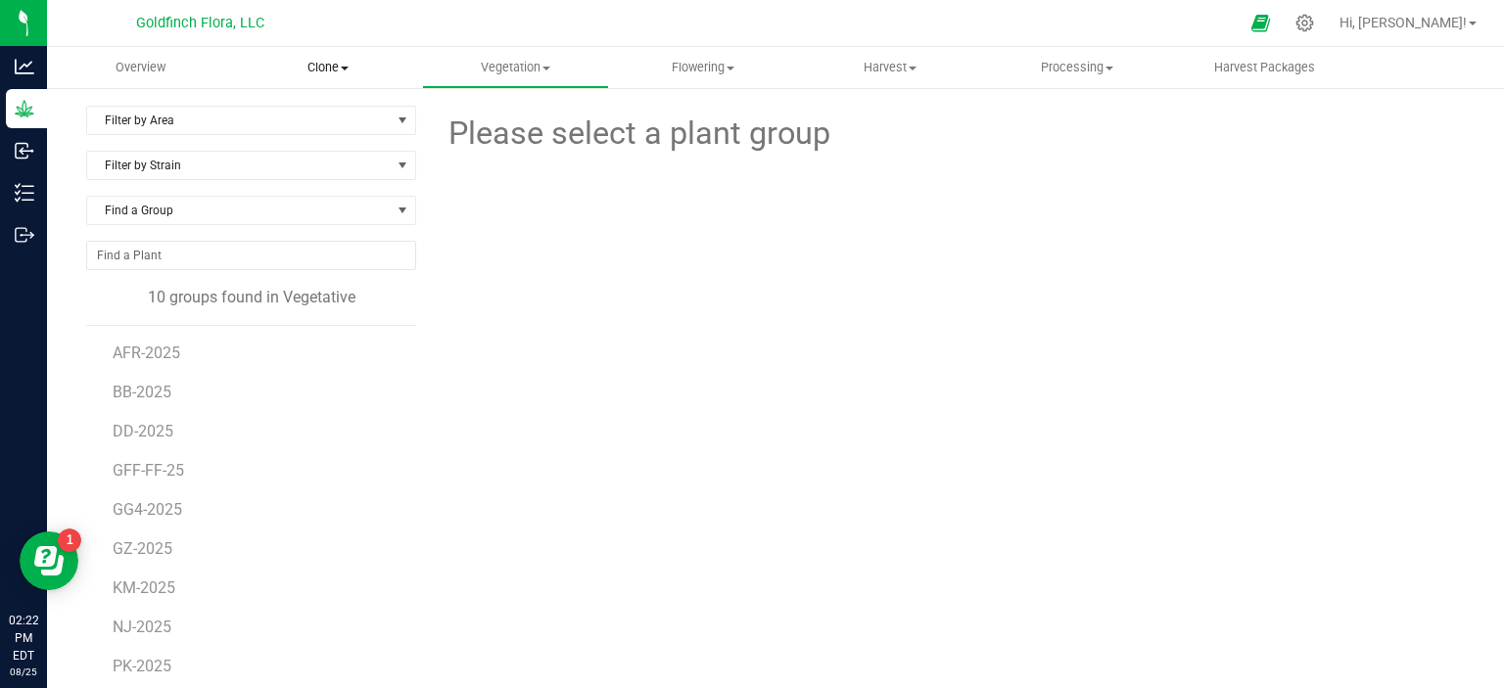
click at [324, 69] on span "Clone" at bounding box center [327, 68] width 185 height 18
click at [298, 139] on span "Cloning groups" at bounding box center [308, 141] width 148 height 17
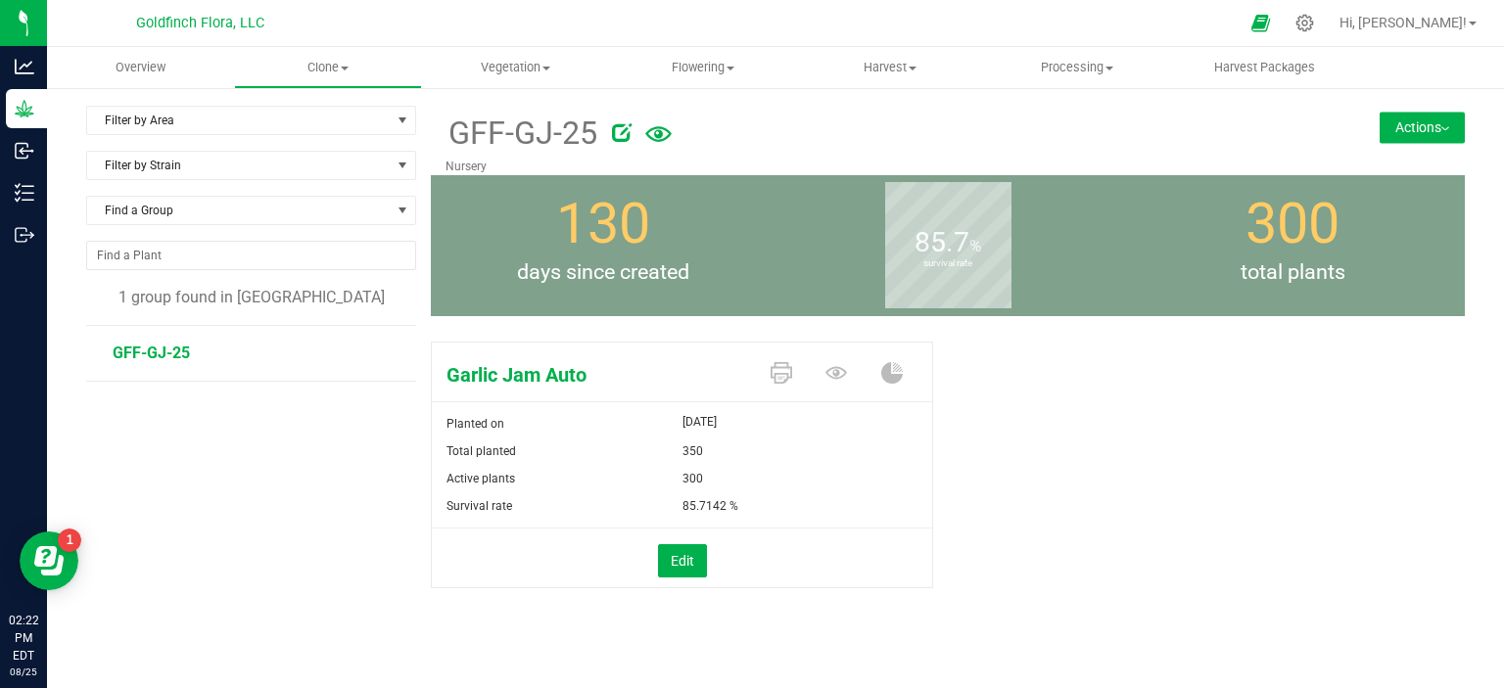
click at [1390, 128] on button "Actions" at bounding box center [1421, 127] width 85 height 31
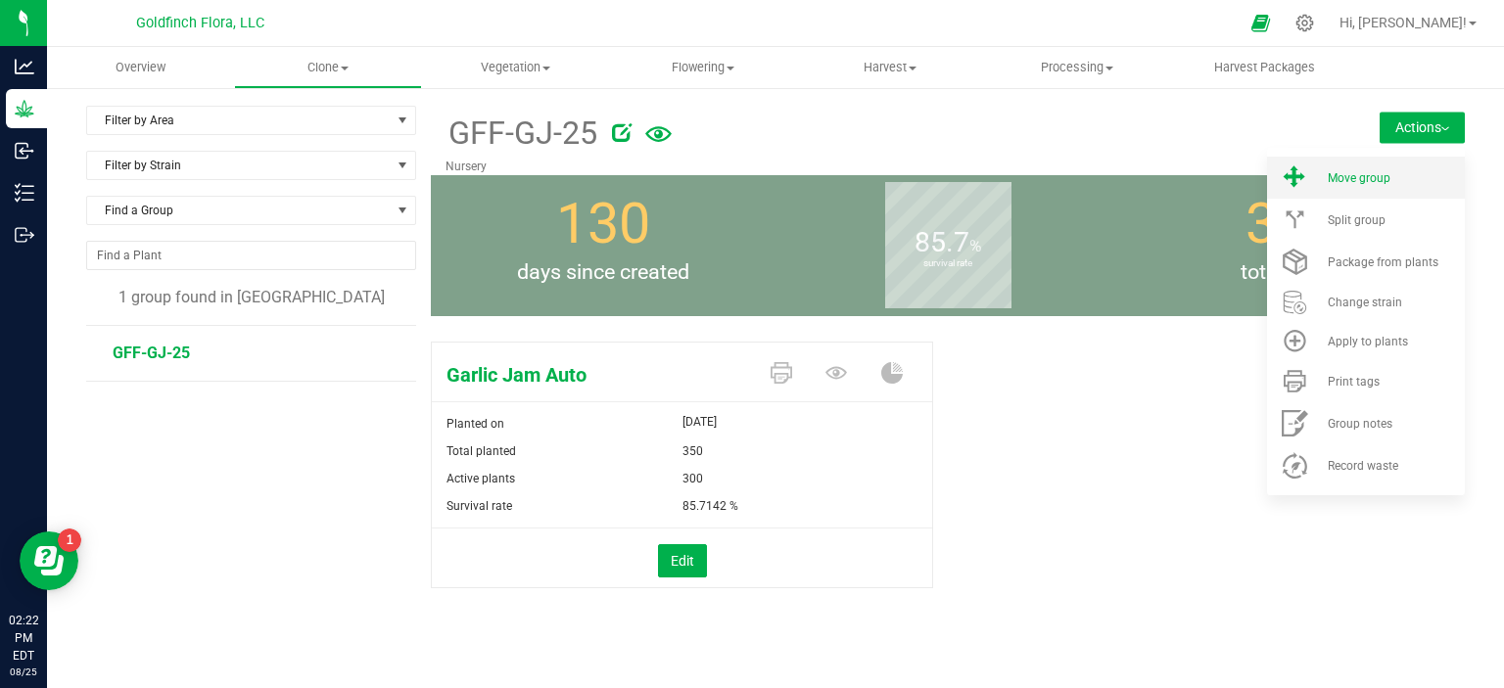
click at [1357, 171] on span "Move group" at bounding box center [1358, 178] width 63 height 14
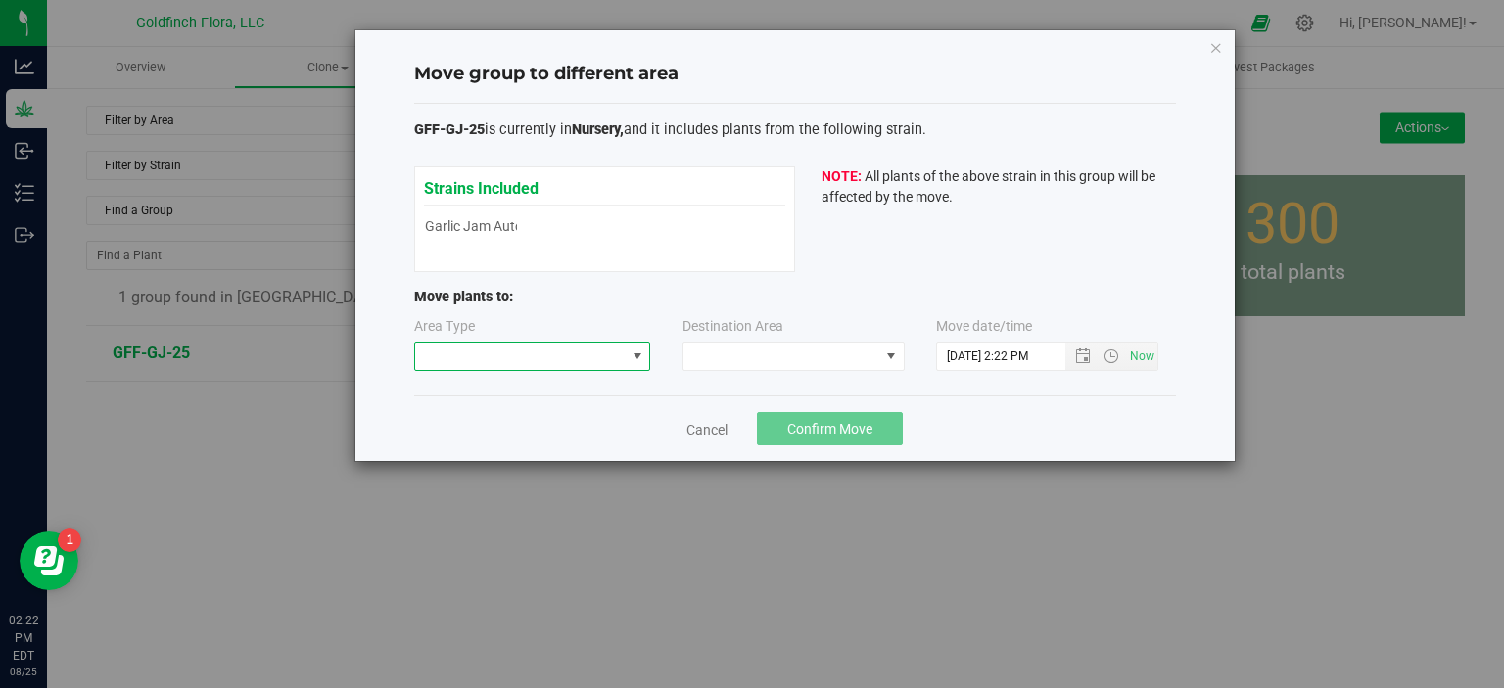
click at [639, 354] on span at bounding box center [637, 357] width 16 height 16
click at [535, 421] on li "Vegetative" at bounding box center [531, 424] width 235 height 33
click at [898, 355] on span at bounding box center [891, 357] width 16 height 16
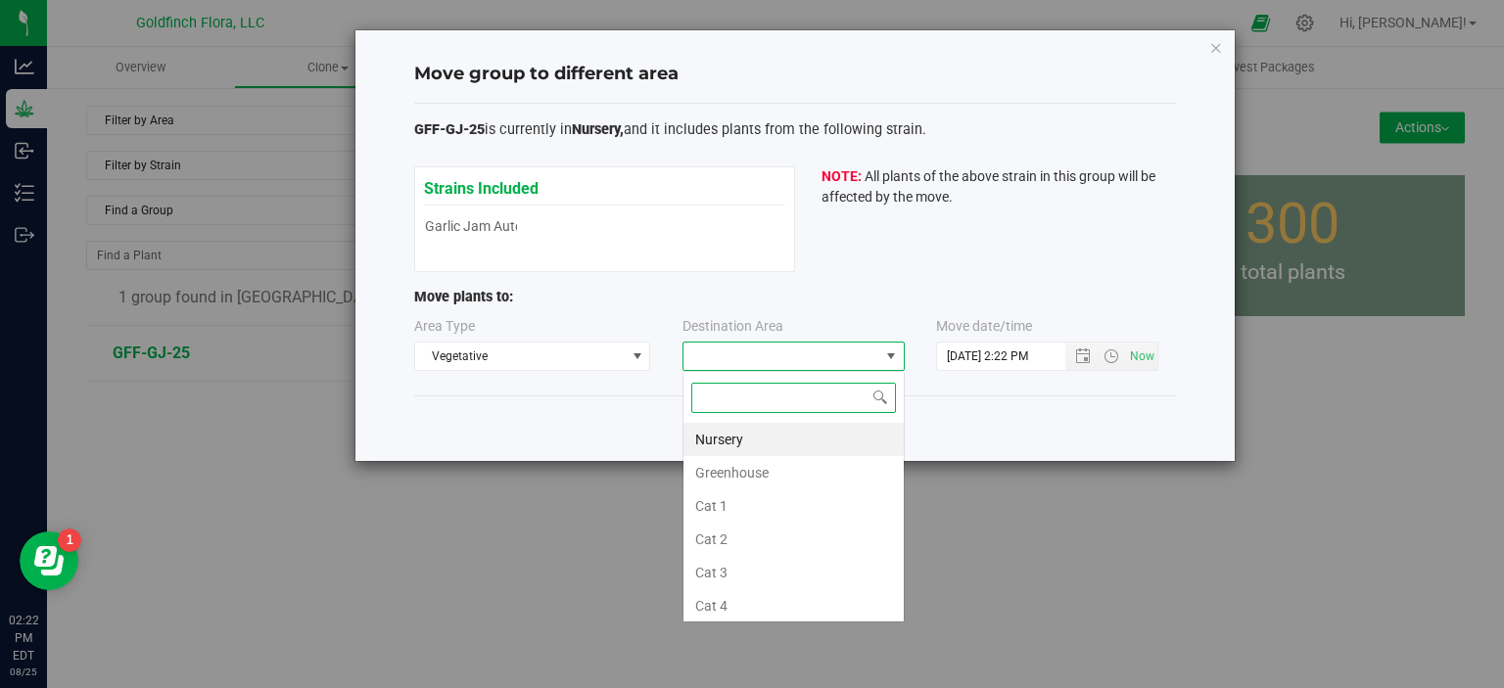
scroll to position [28, 222]
click at [764, 470] on li "Greenhouse" at bounding box center [793, 472] width 220 height 33
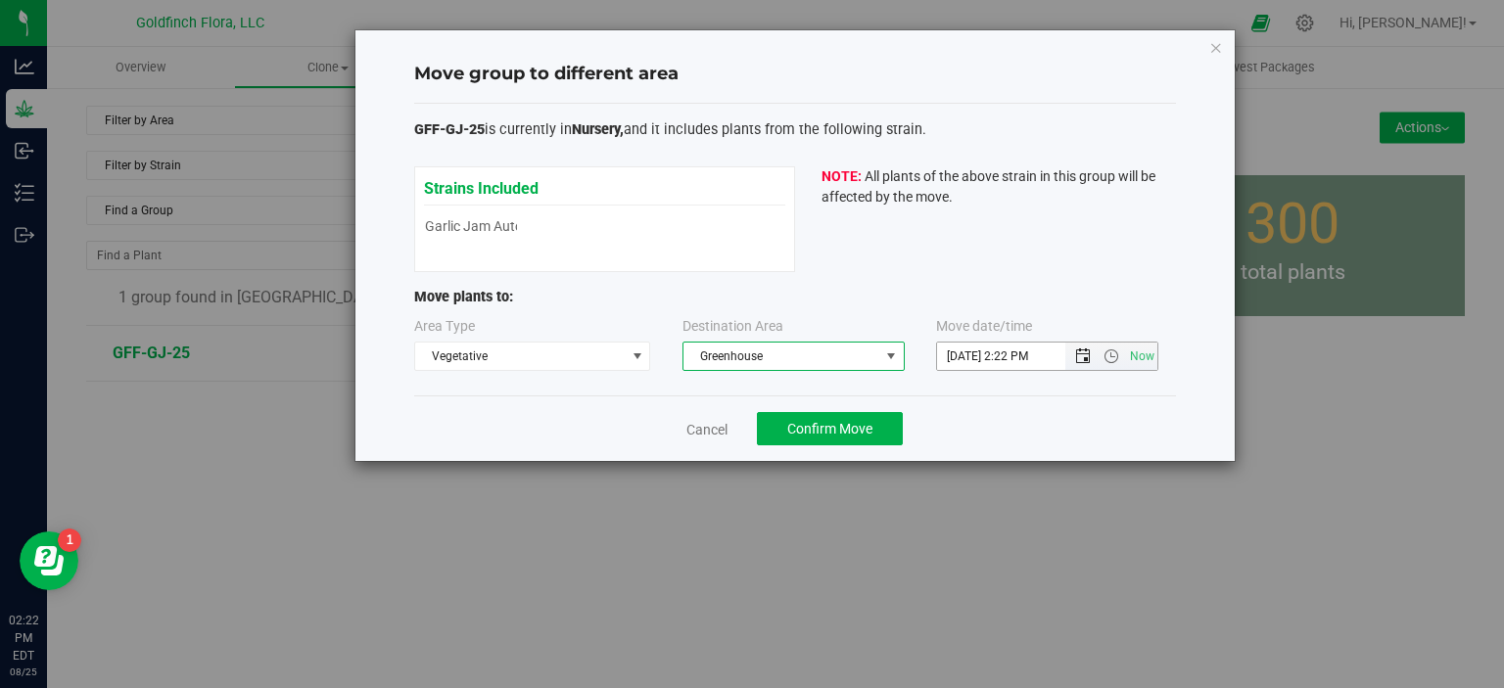
click at [1082, 351] on span "Open the date view" at bounding box center [1083, 357] width 16 height 16
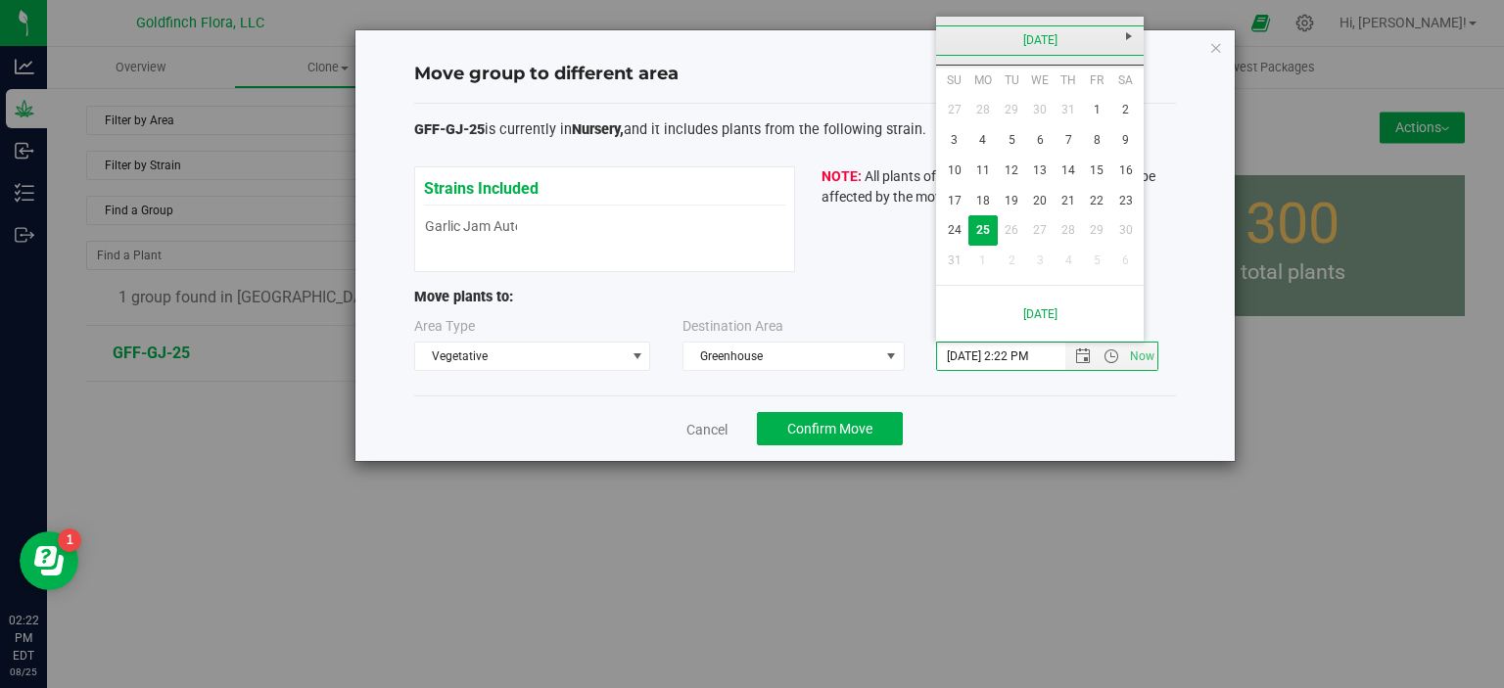
click at [1013, 34] on link "[DATE]" at bounding box center [1040, 40] width 210 height 30
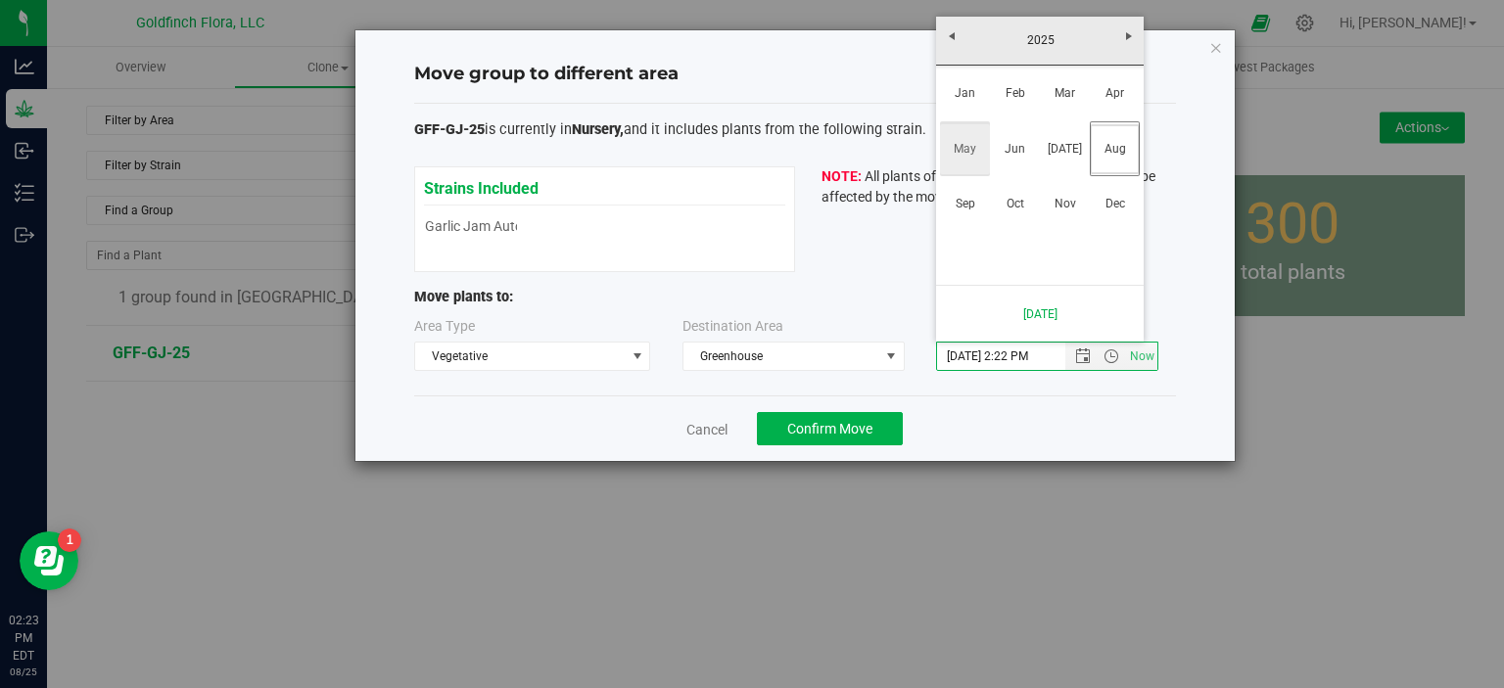
click at [968, 145] on link "May" at bounding box center [965, 149] width 50 height 50
click at [1065, 115] on link "1" at bounding box center [1068, 110] width 28 height 30
type input "5/1/2025 2:22 PM"
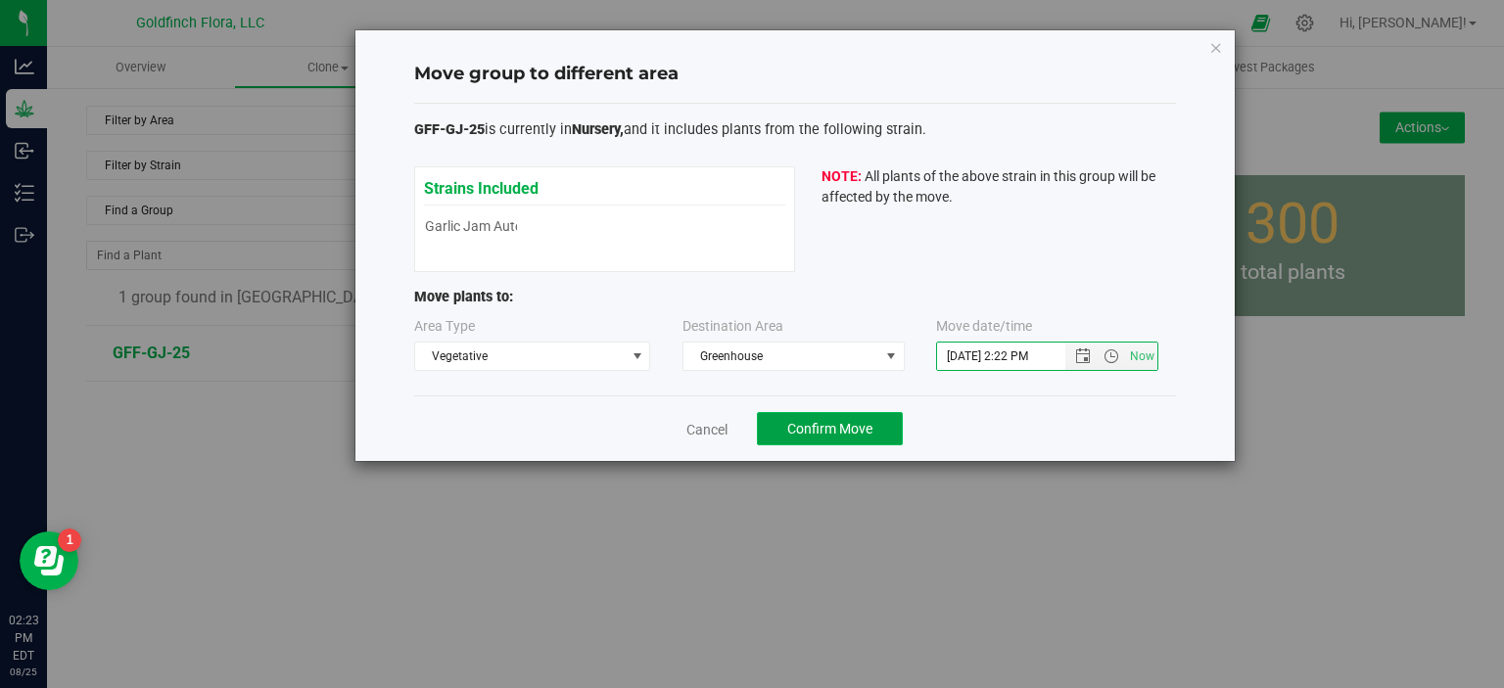
click at [826, 426] on span "Confirm Move" at bounding box center [829, 429] width 85 height 16
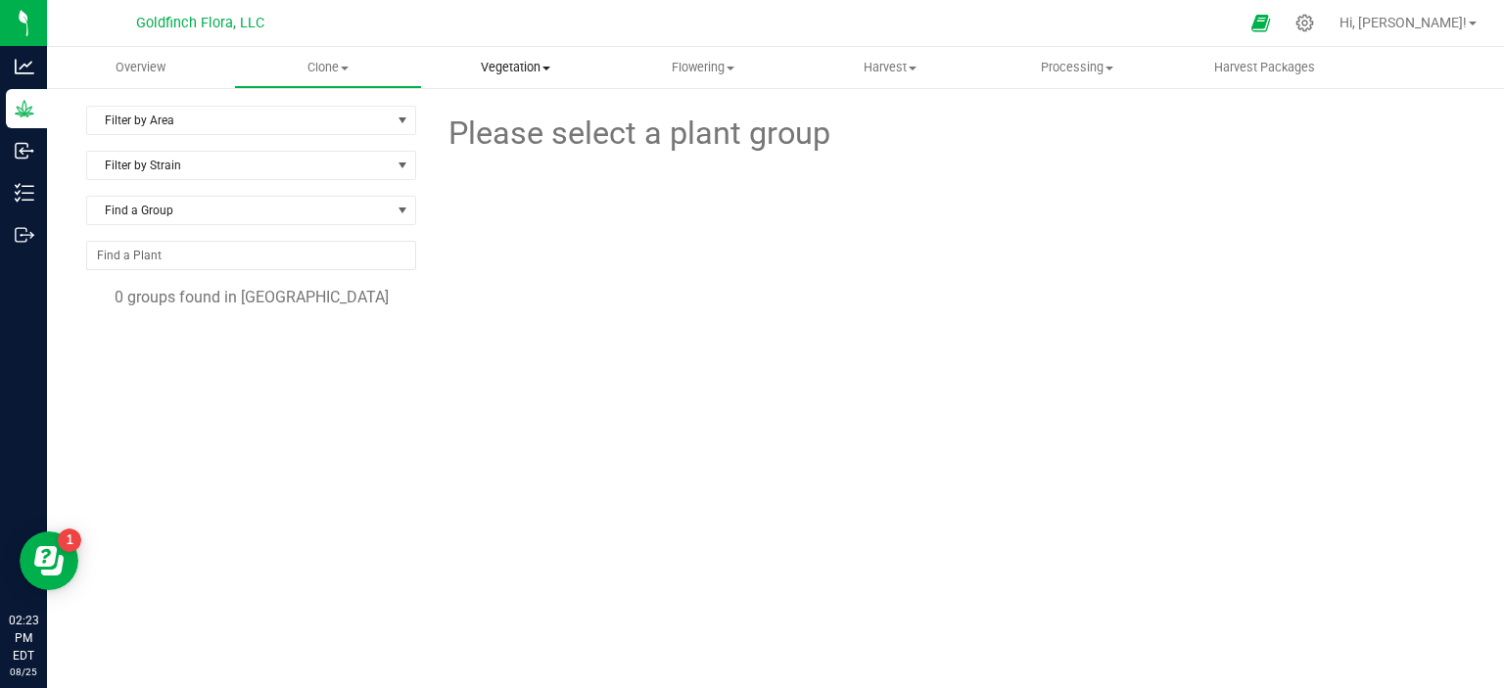
click at [514, 65] on span "Vegetation" at bounding box center [515, 68] width 185 height 18
click at [501, 120] on span "Veg groups" at bounding box center [484, 118] width 124 height 17
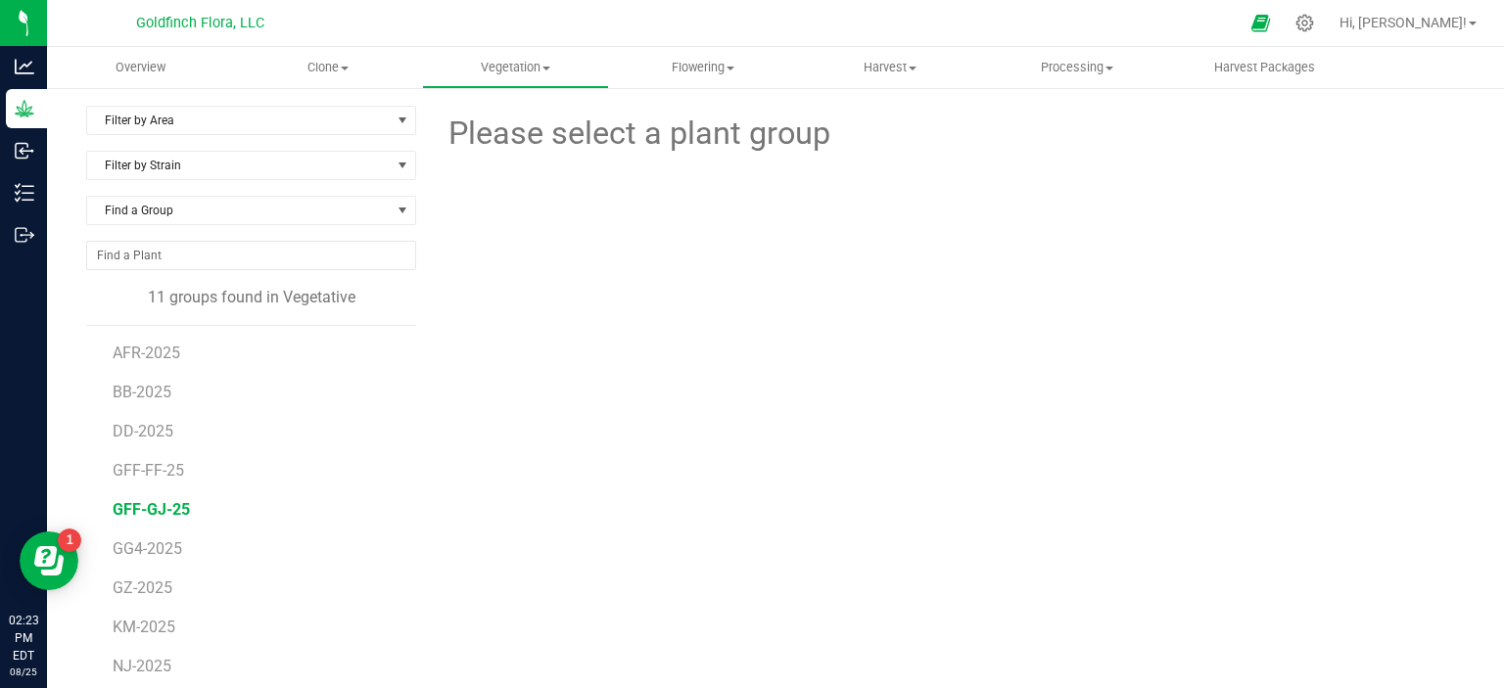
click at [139, 502] on span "GFF-GJ-25" at bounding box center [151, 509] width 77 height 19
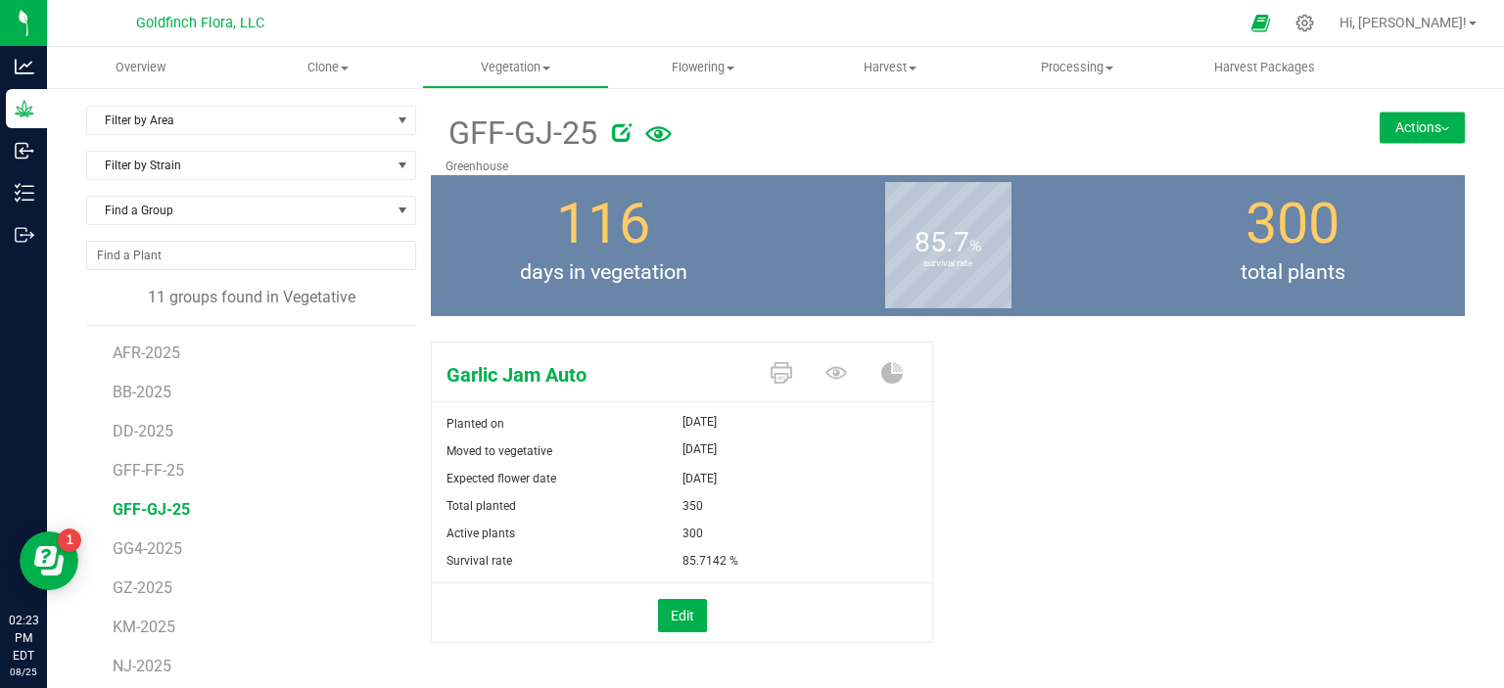
click at [1400, 133] on button "Actions" at bounding box center [1421, 127] width 85 height 31
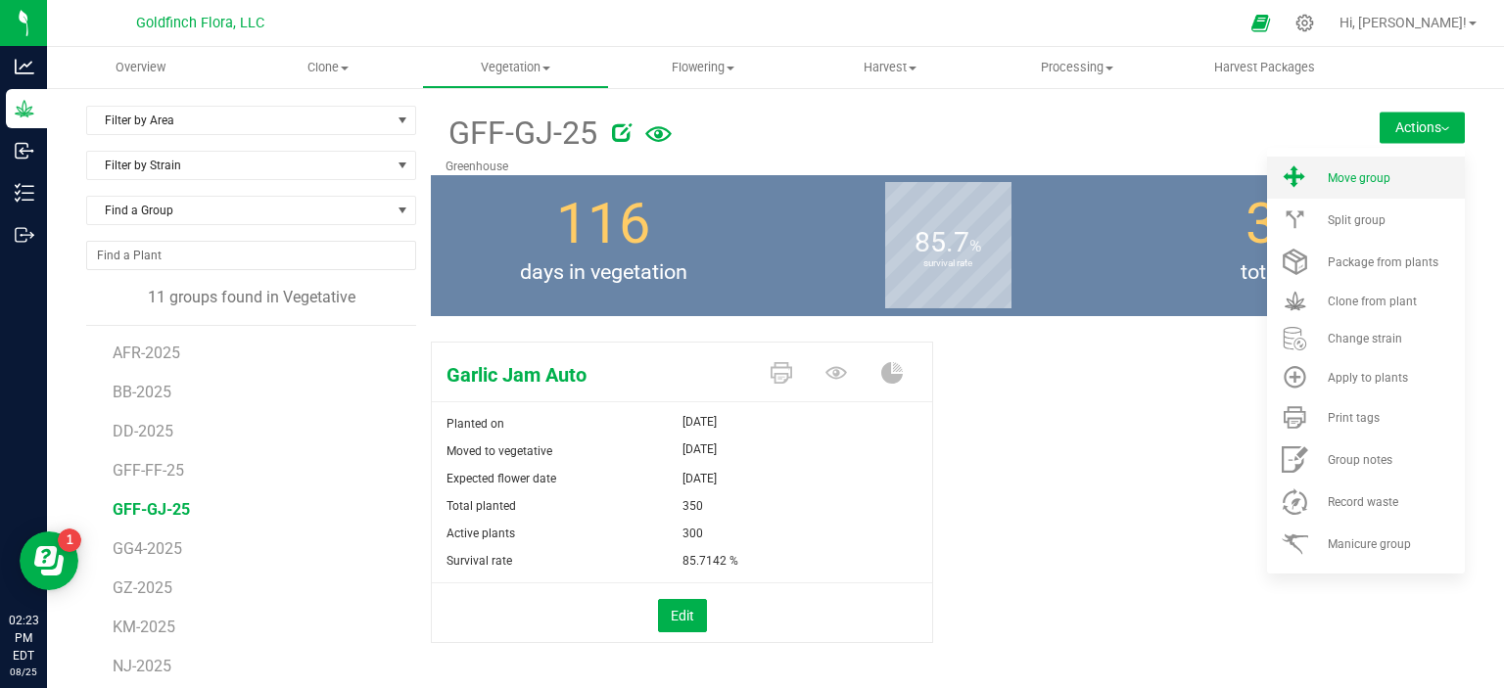
click at [1349, 171] on span "Move group" at bounding box center [1358, 178] width 63 height 14
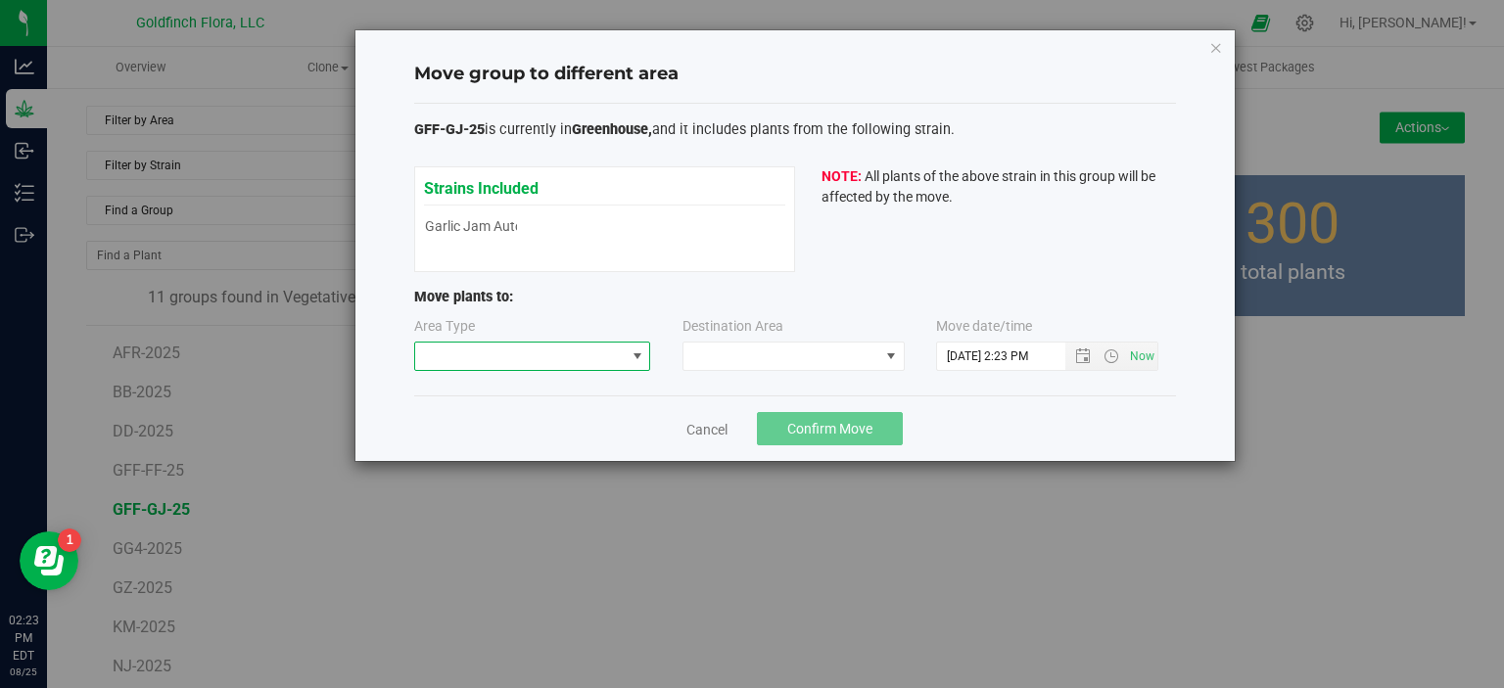
click at [639, 357] on span at bounding box center [637, 357] width 16 height 16
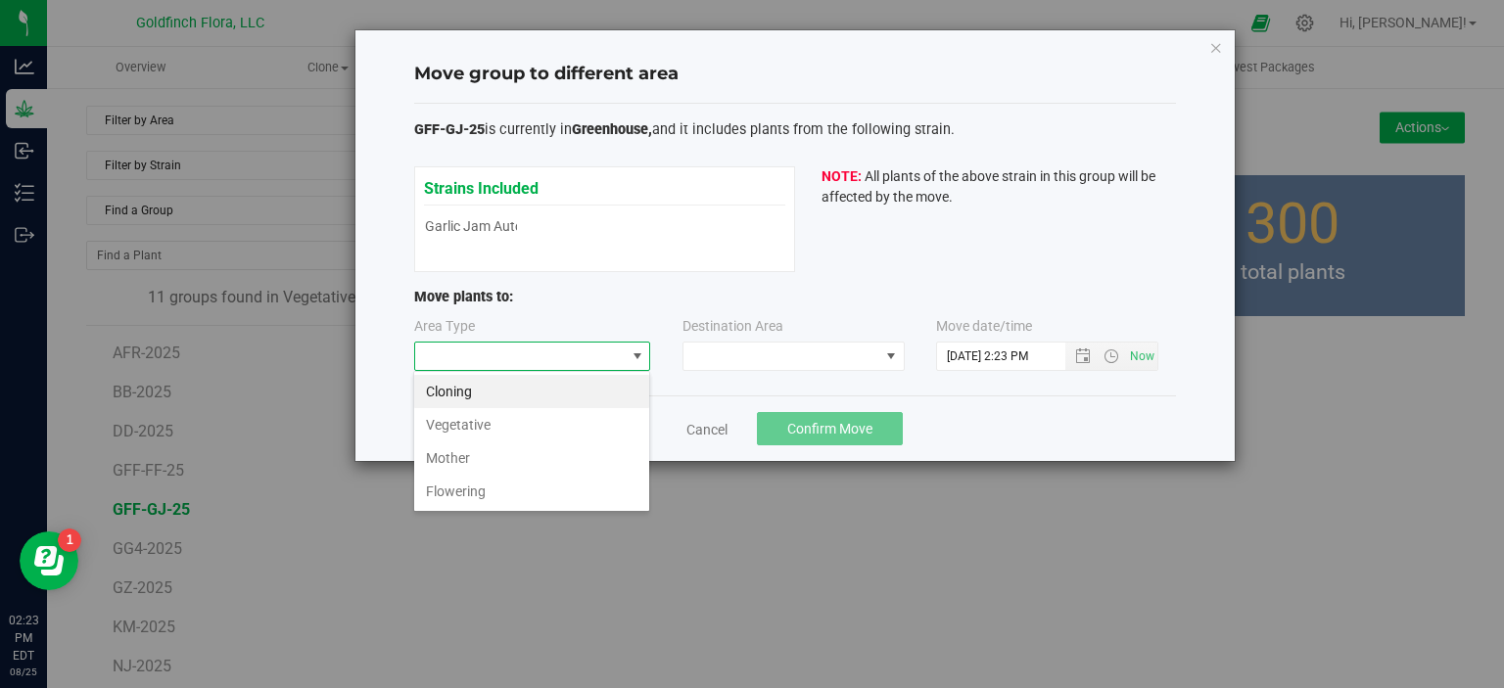
scroll to position [28, 236]
click at [544, 491] on li "Flowering" at bounding box center [531, 491] width 235 height 33
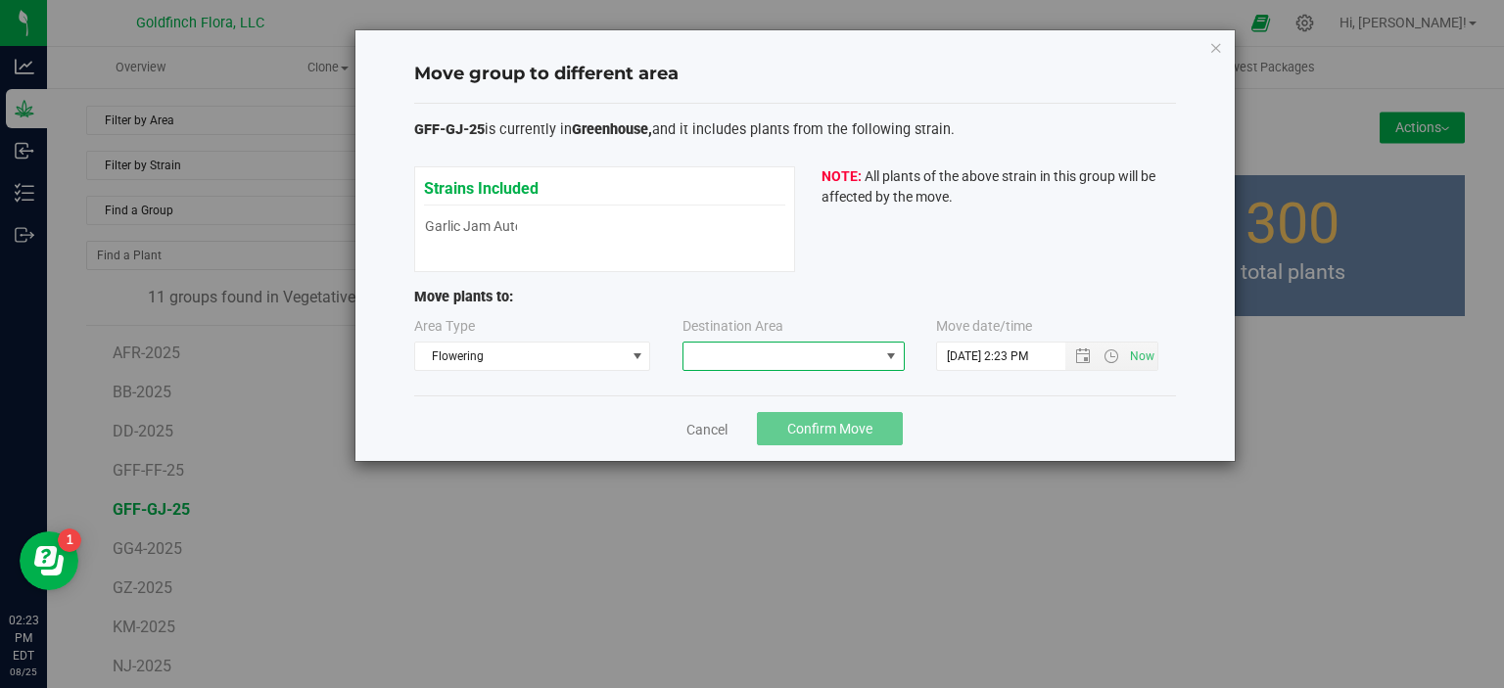
click at [889, 356] on span at bounding box center [891, 357] width 16 height 16
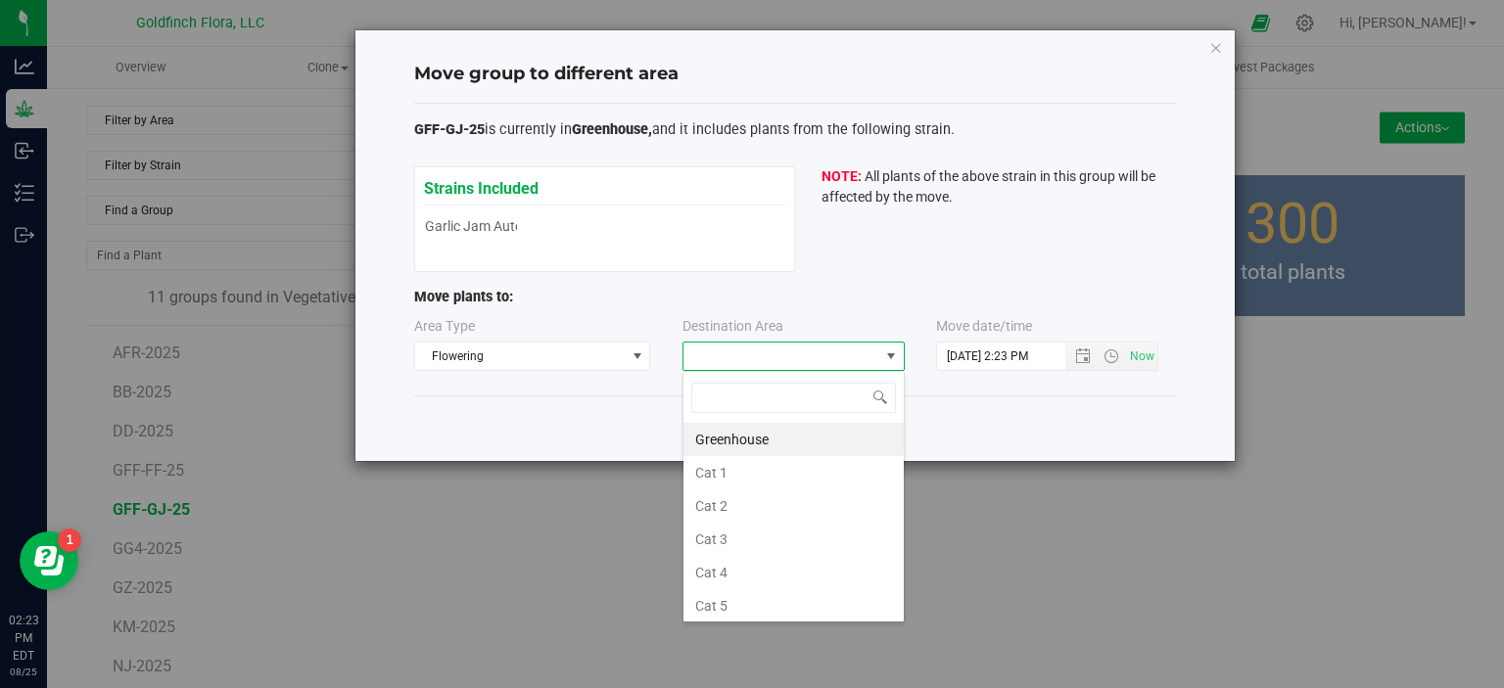
scroll to position [28, 222]
click at [783, 444] on li "Greenhouse" at bounding box center [793, 439] width 220 height 33
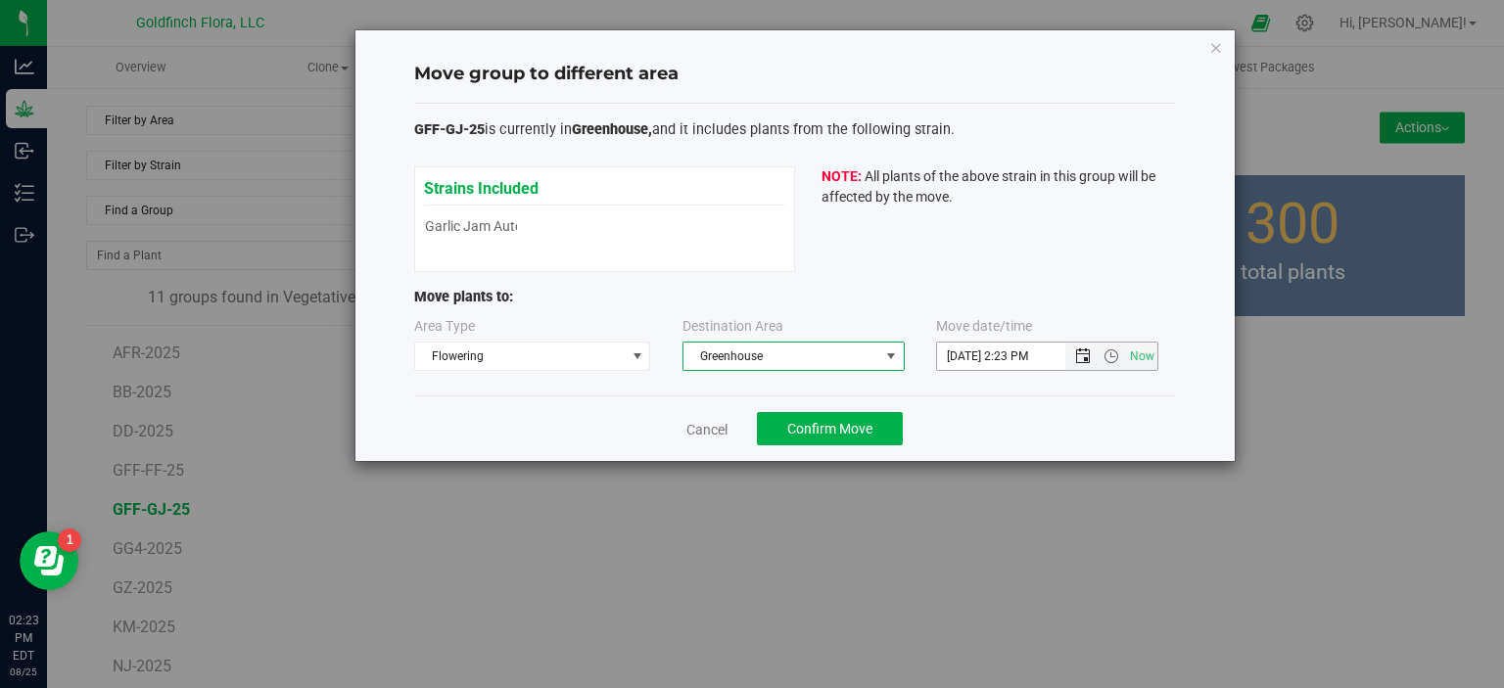
click at [1086, 355] on span "Open the date view" at bounding box center [1083, 357] width 16 height 16
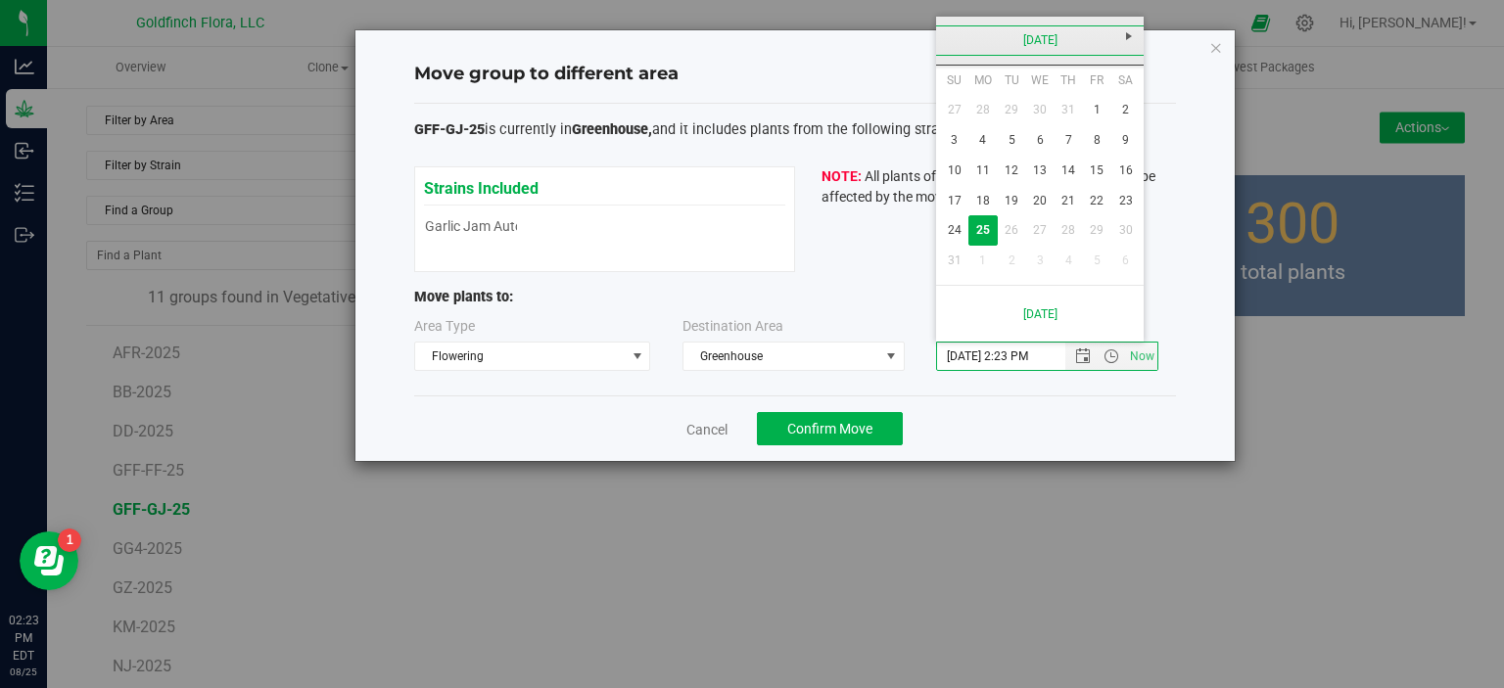
click at [1057, 34] on link "[DATE]" at bounding box center [1040, 40] width 210 height 30
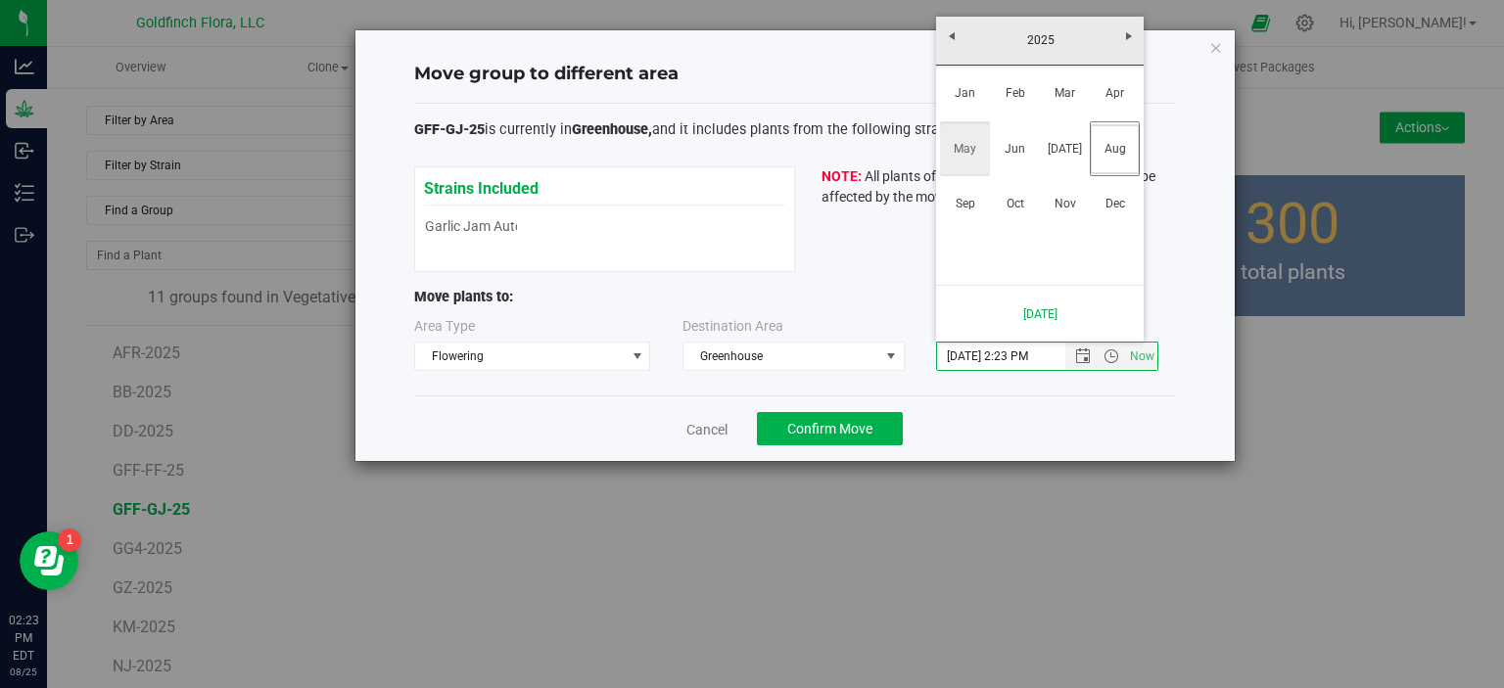
click at [962, 141] on link "May" at bounding box center [965, 149] width 50 height 50
click at [1072, 166] on link "15" at bounding box center [1068, 171] width 28 height 30
type input "5/15/2025 2:23 PM"
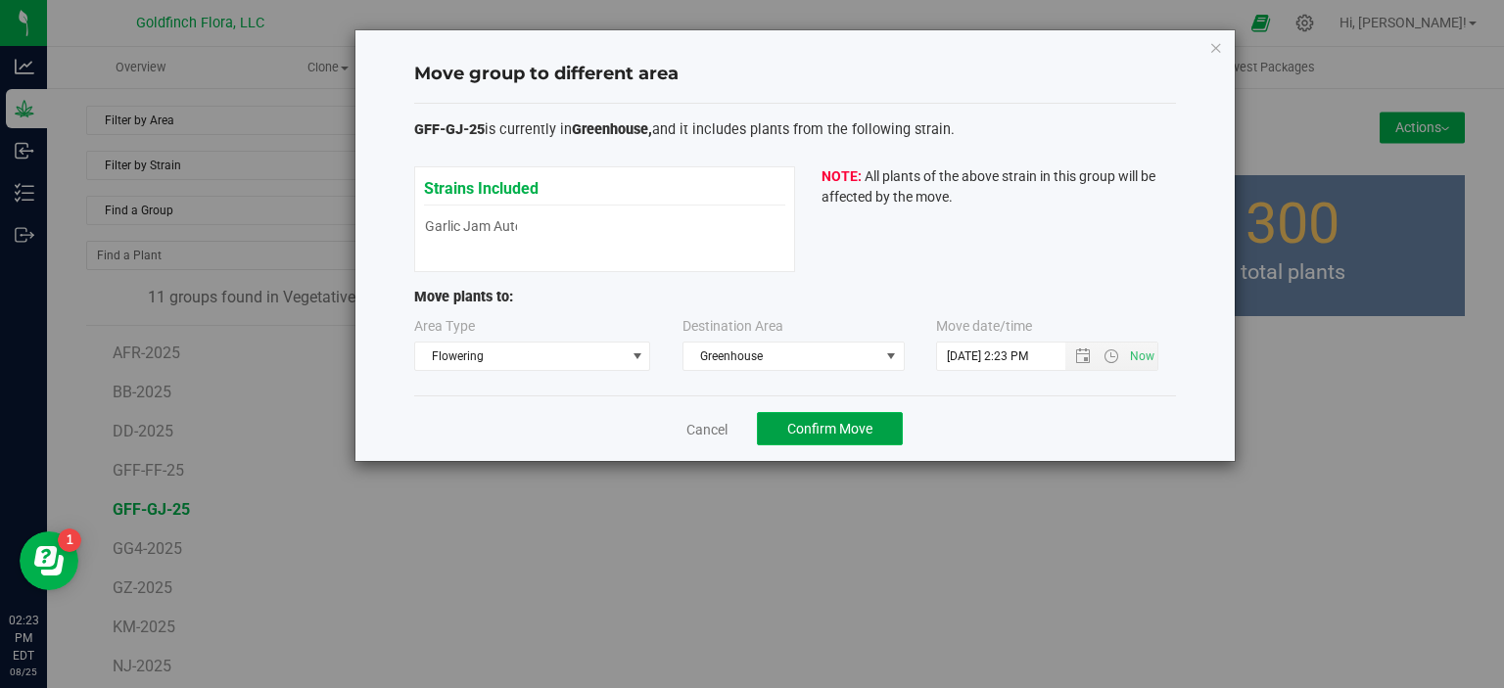
click at [798, 421] on span "Confirm Move" at bounding box center [829, 429] width 85 height 16
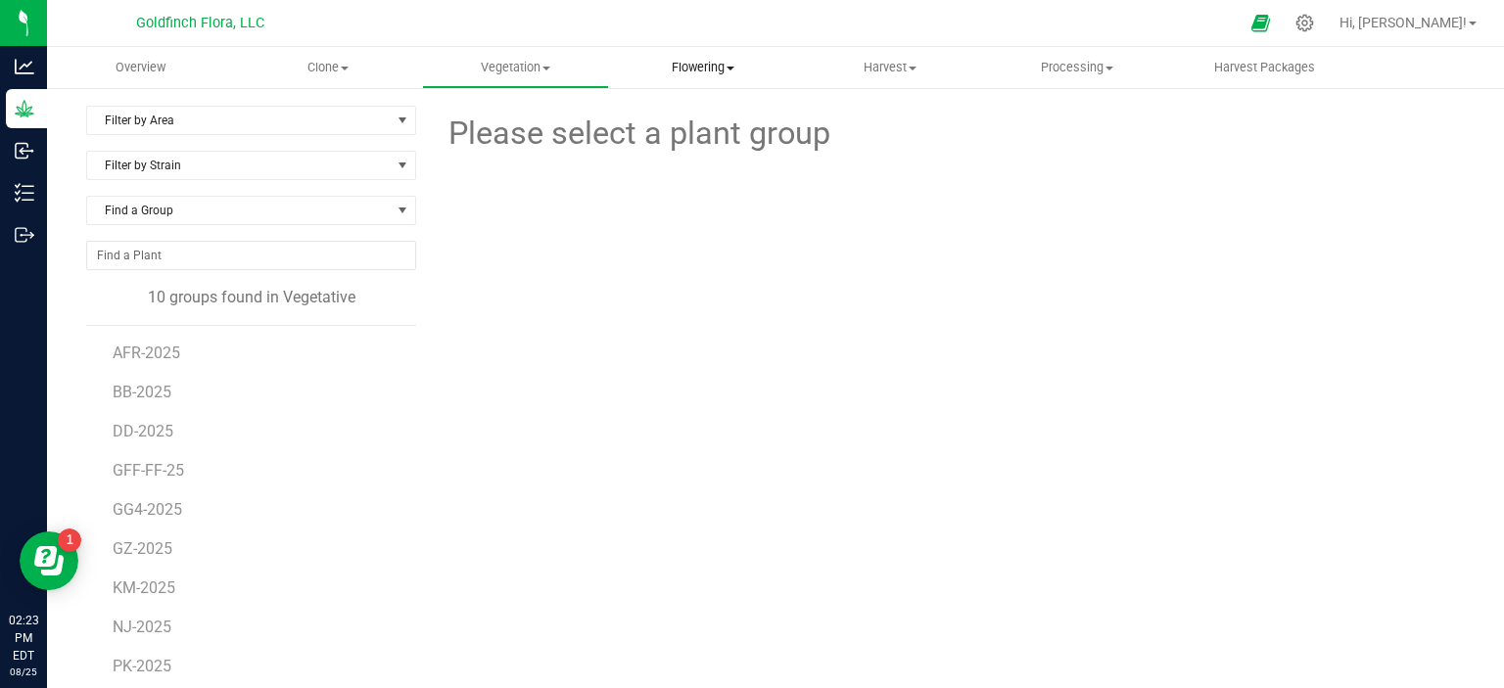
click at [697, 63] on span "Flowering" at bounding box center [702, 68] width 185 height 18
click at [673, 140] on span "Flowering groups" at bounding box center [690, 141] width 163 height 17
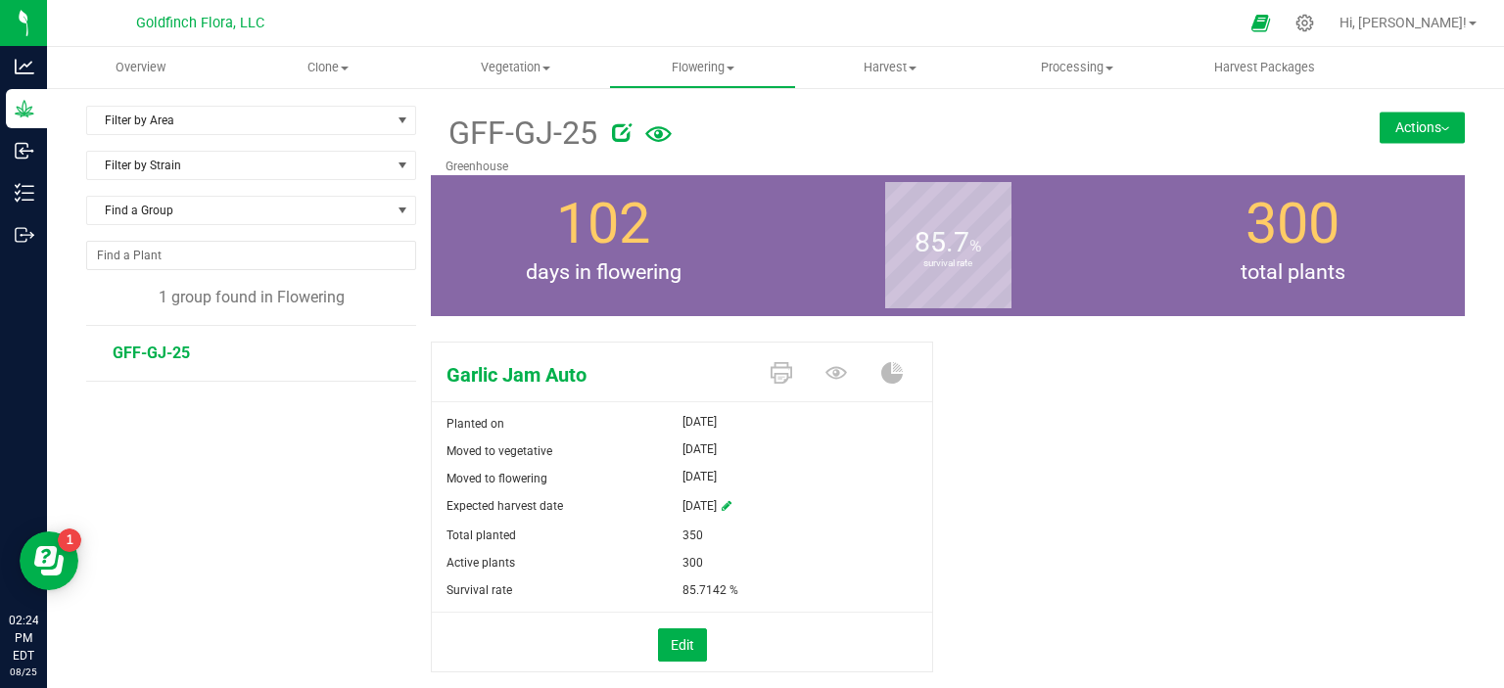
click at [1406, 118] on button "Actions" at bounding box center [1421, 127] width 85 height 31
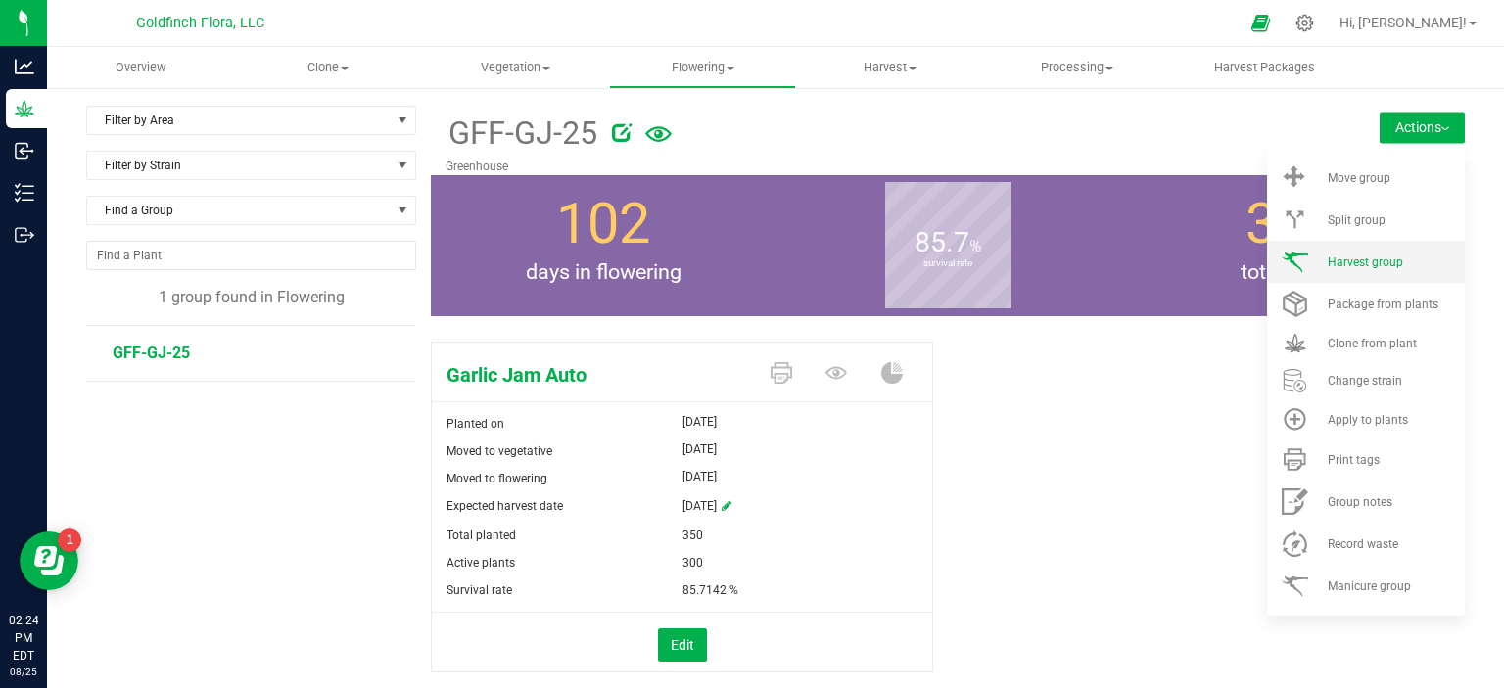
click at [1368, 263] on span "Harvest group" at bounding box center [1364, 263] width 75 height 14
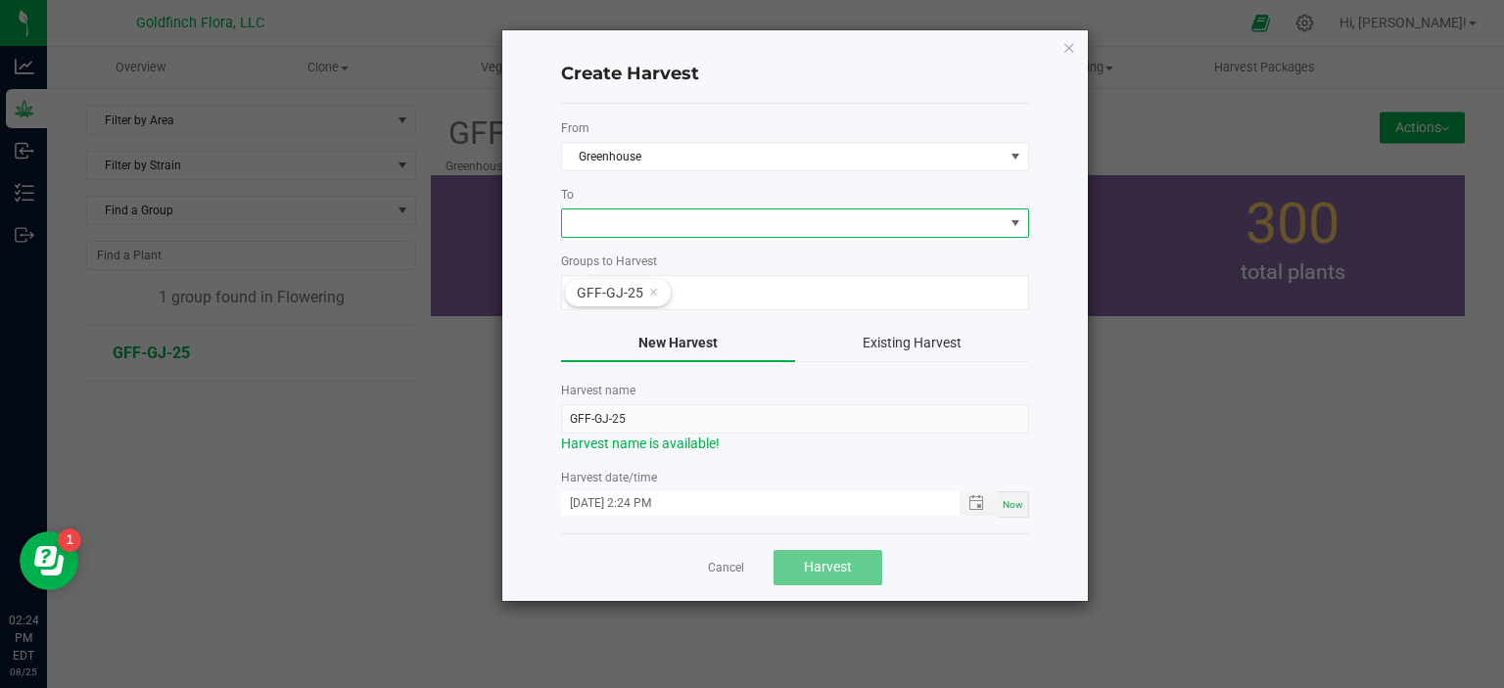
click at [1019, 222] on span at bounding box center [1015, 223] width 16 height 16
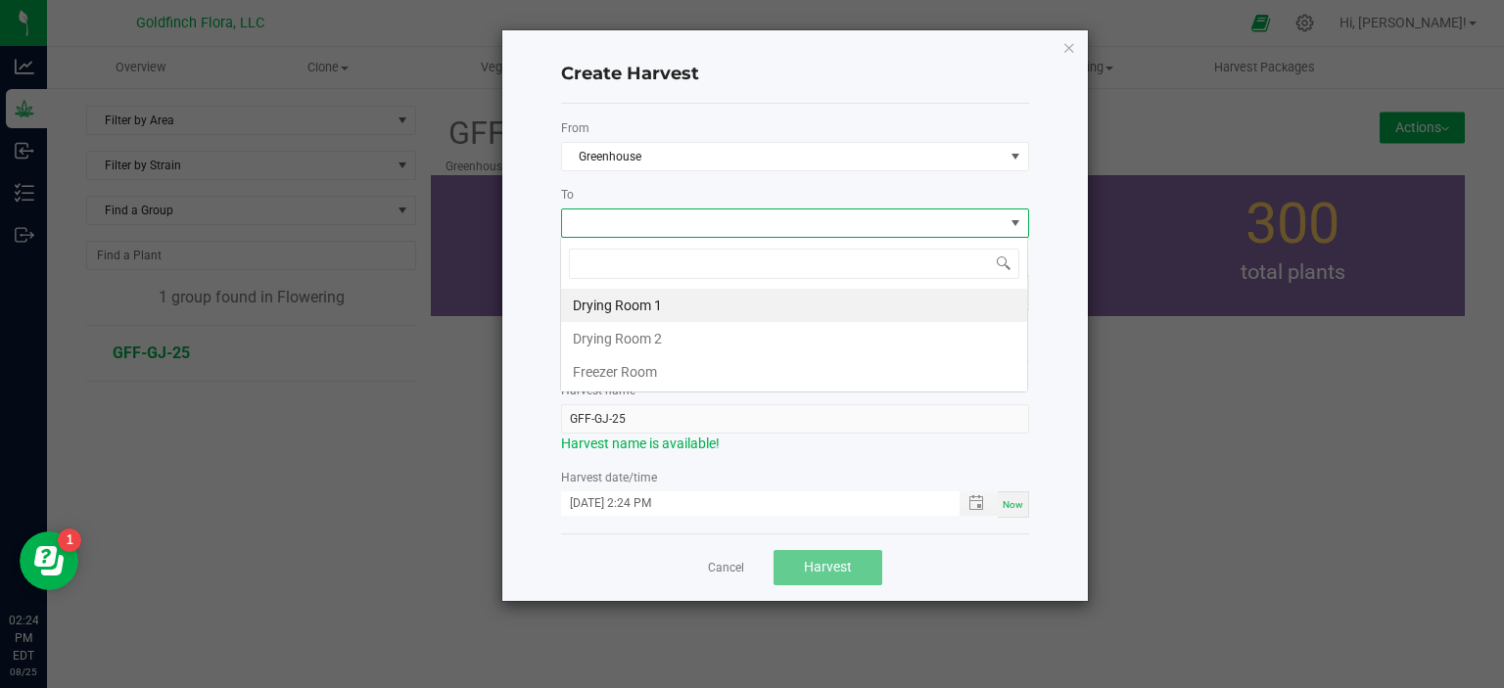
scroll to position [28, 468]
click at [630, 301] on li "Drying Room 1" at bounding box center [794, 305] width 466 height 33
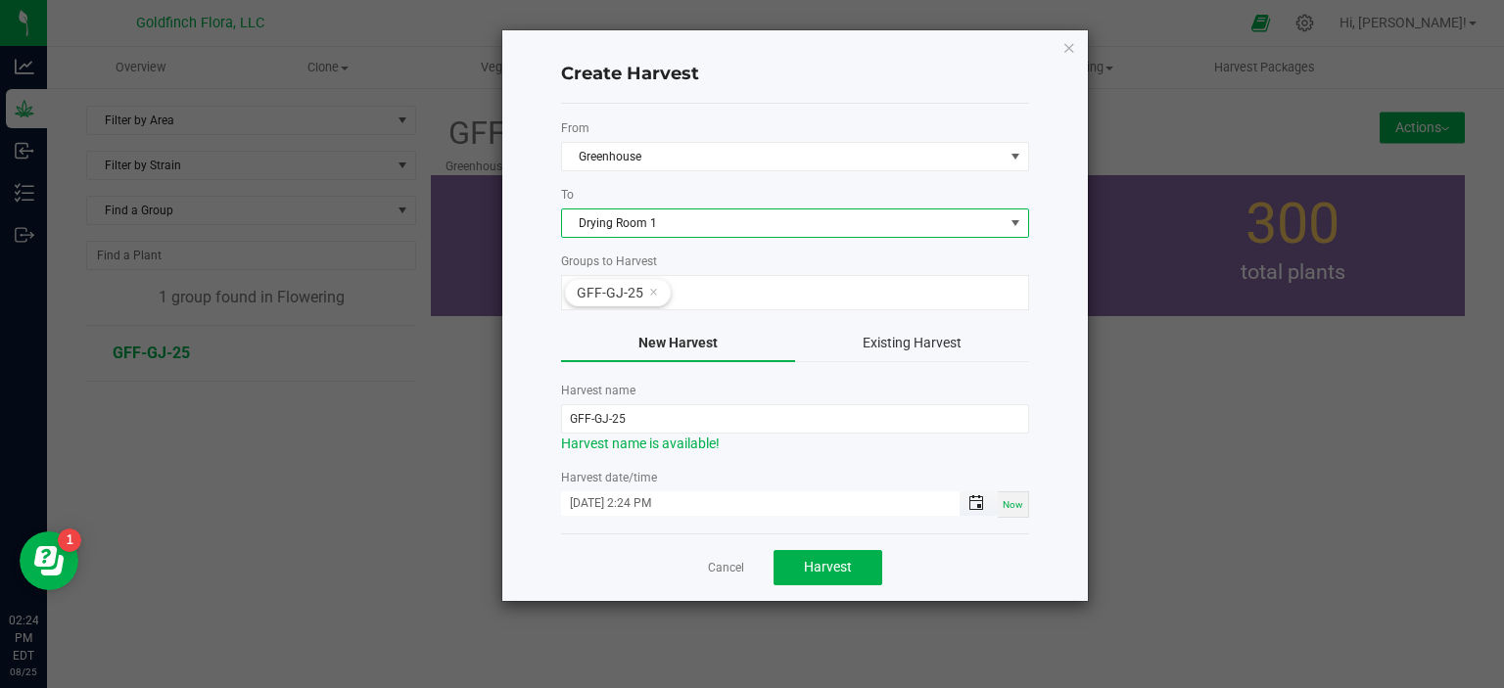
click at [970, 506] on span "Toggle popup" at bounding box center [976, 503] width 16 height 16
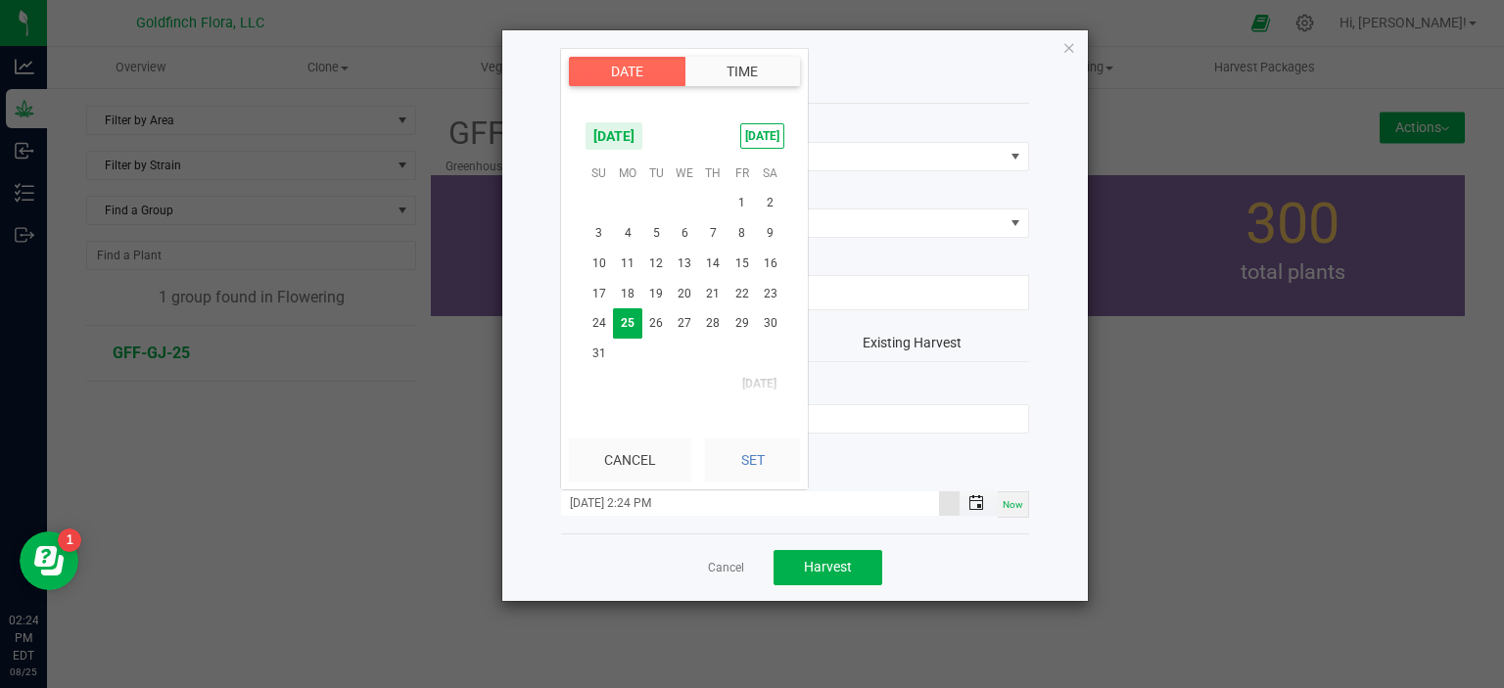
scroll to position [26, 0]
click at [643, 139] on span "[DATE]" at bounding box center [613, 135] width 59 height 29
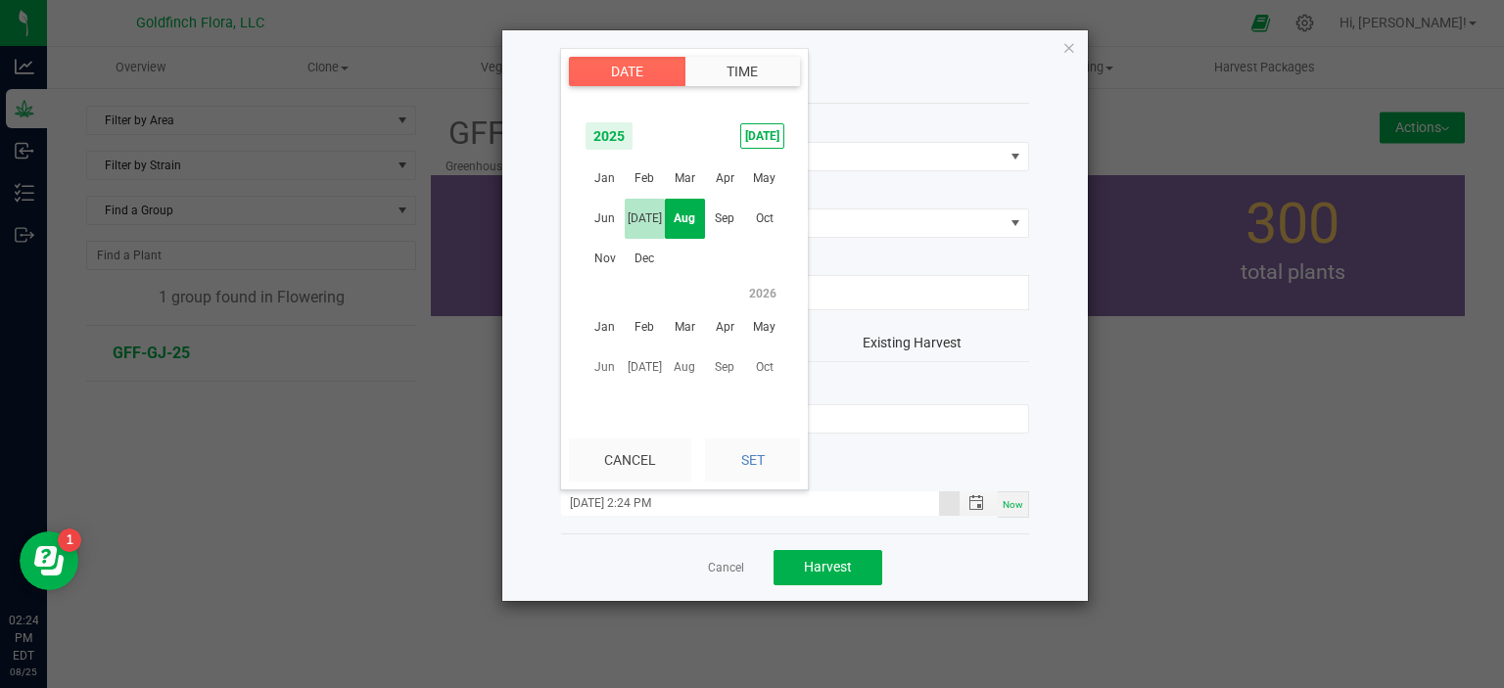
click at [647, 219] on span "[DATE]" at bounding box center [645, 219] width 40 height 40
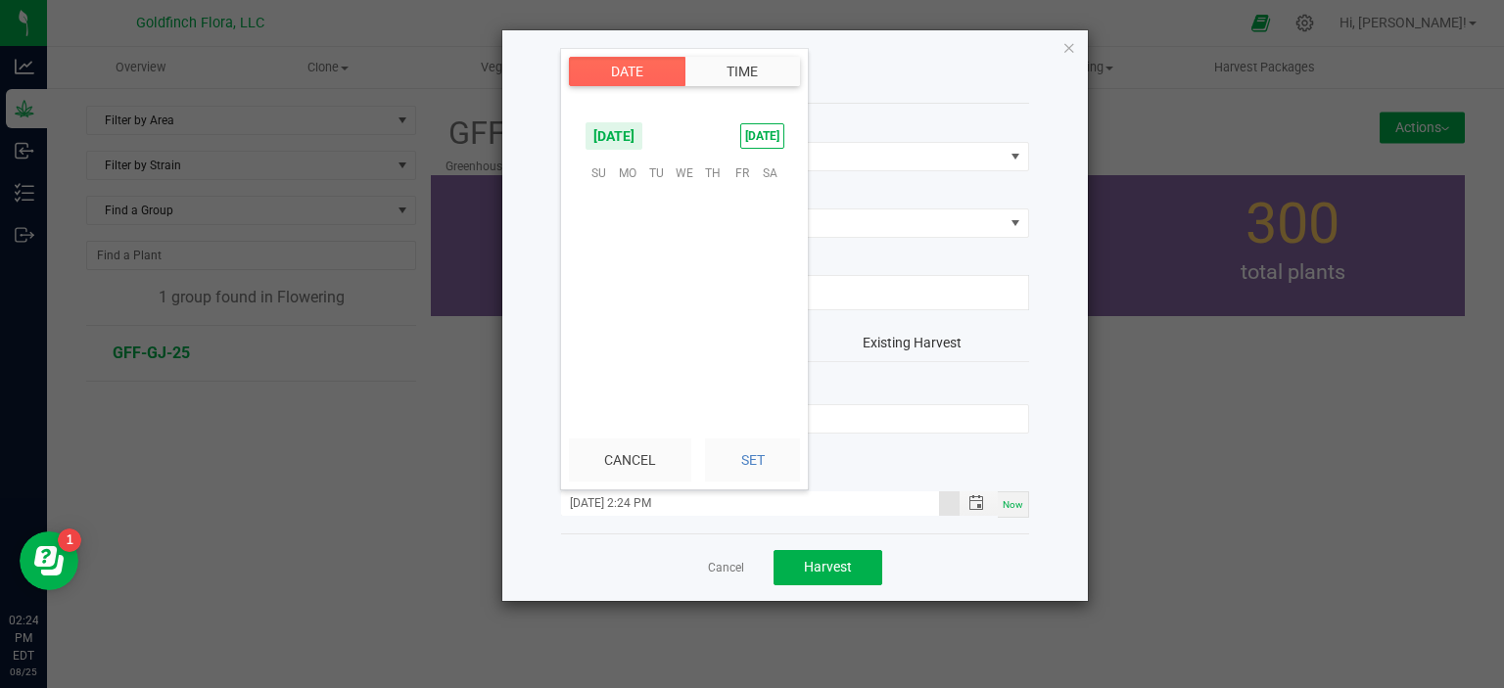
scroll to position [317130, 0]
click at [720, 230] on span "10" at bounding box center [713, 234] width 28 height 30
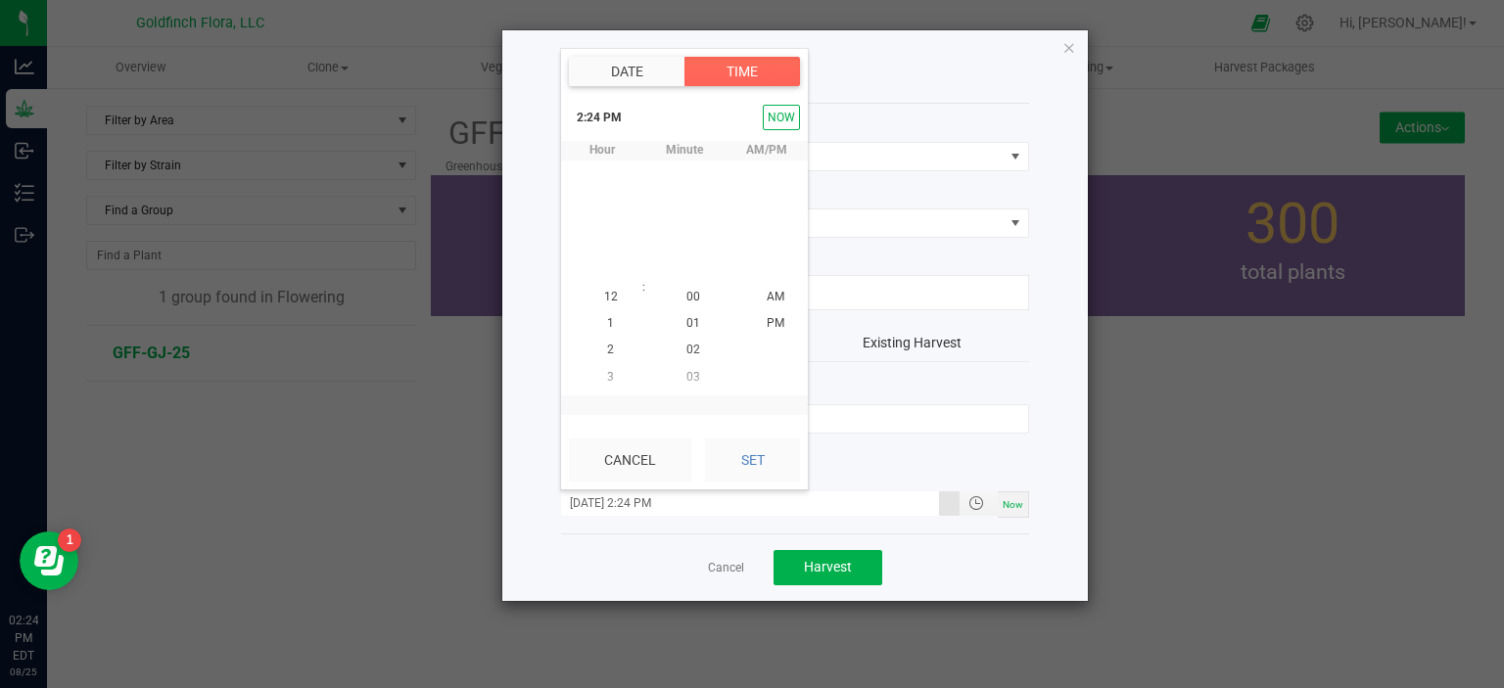
scroll to position [26, 0]
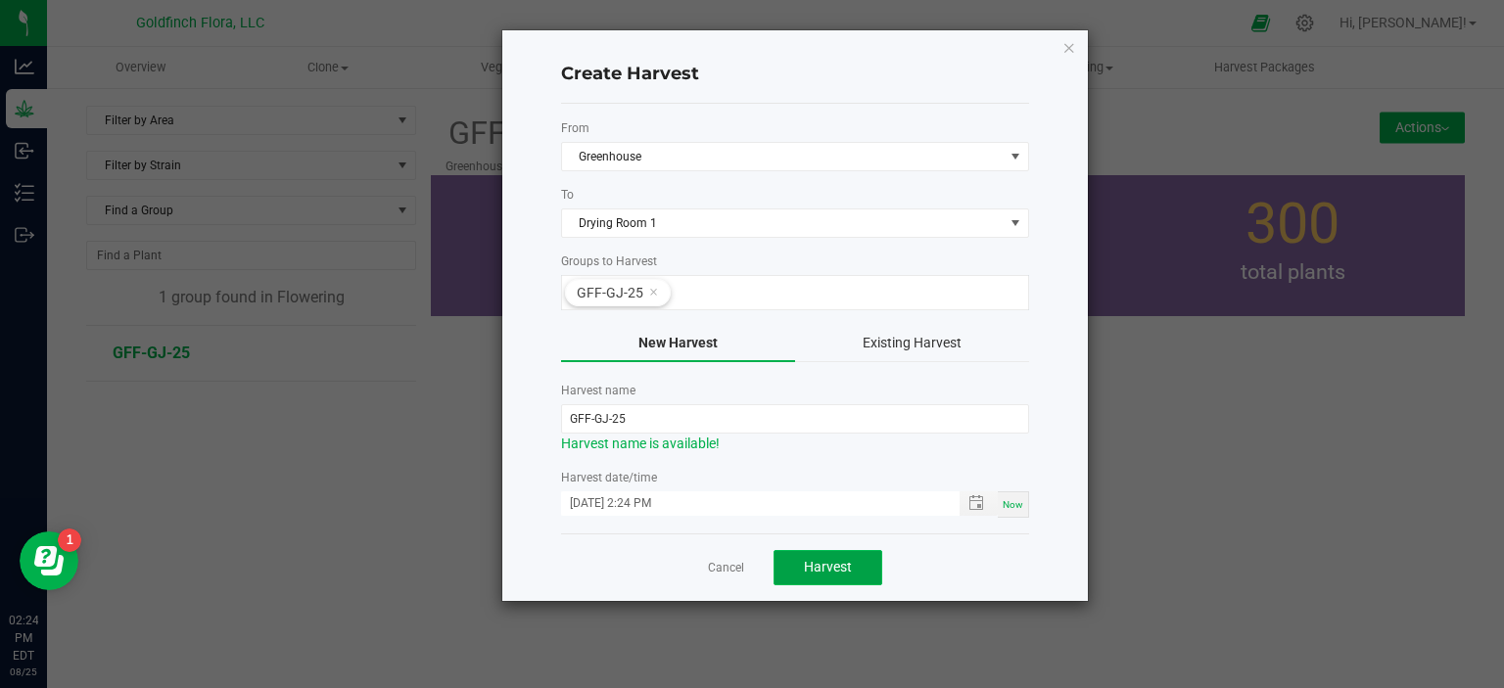
click at [830, 567] on span "Harvest" at bounding box center [828, 567] width 48 height 16
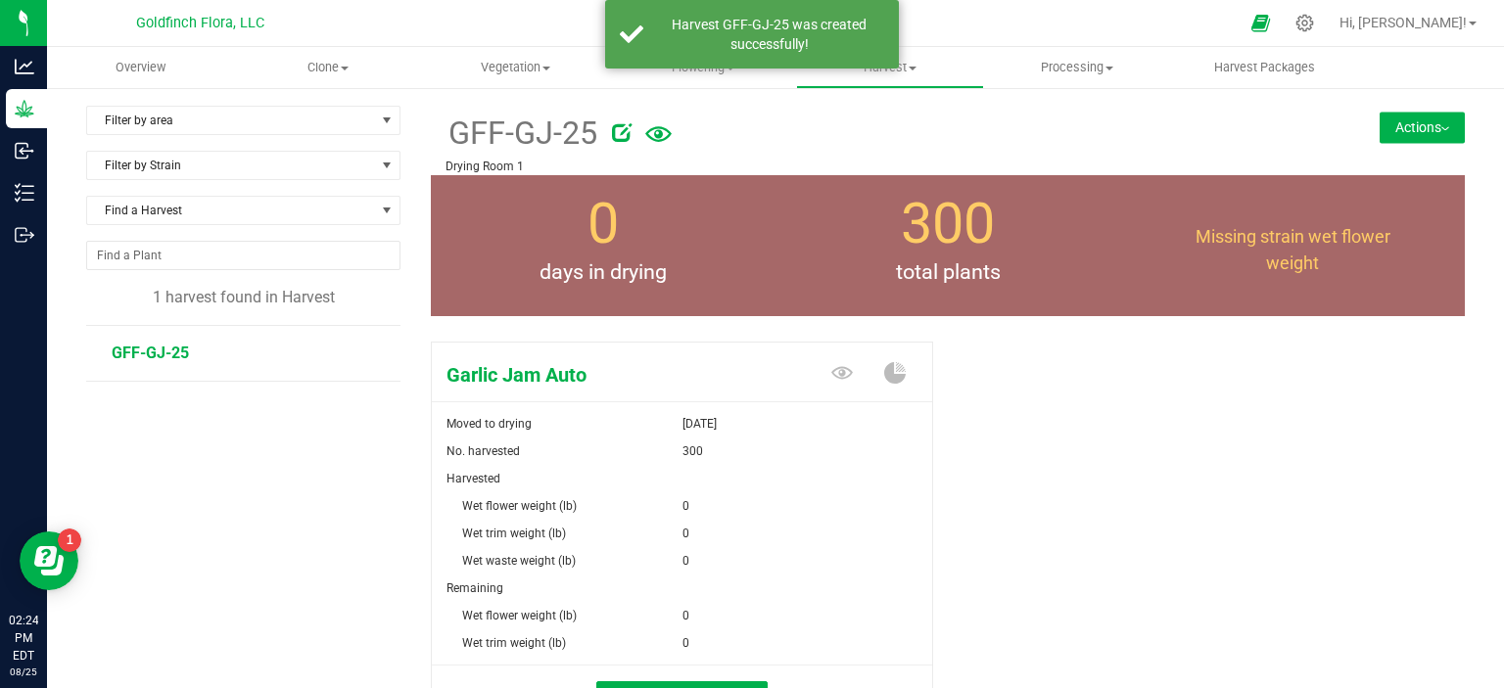
click at [1090, 544] on div "Garlic Jam Auto Moved to drying Aug 25, 2025 No. harvested 300 Harvested Wet fl…" at bounding box center [948, 554] width 1034 height 441
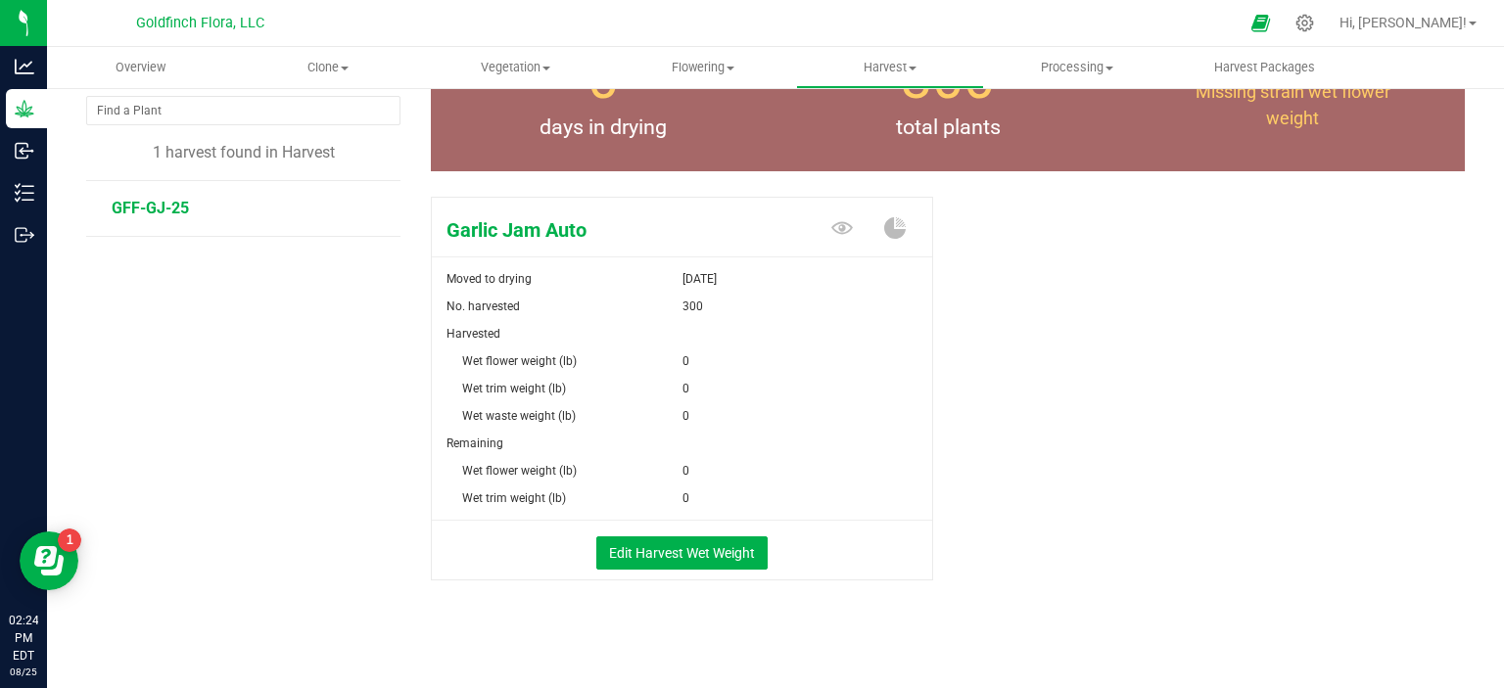
scroll to position [148, 0]
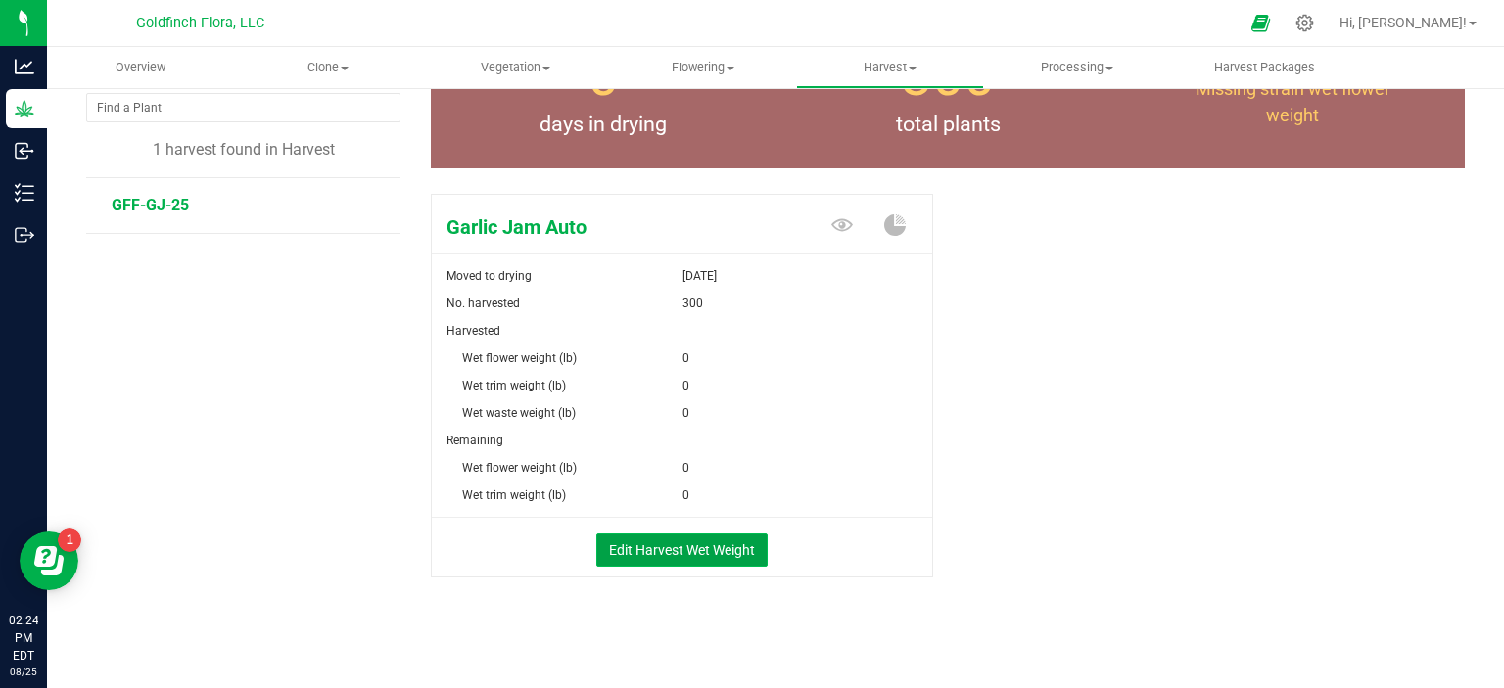
click at [656, 543] on button "Edit Harvest Wet Weight" at bounding box center [681, 550] width 171 height 33
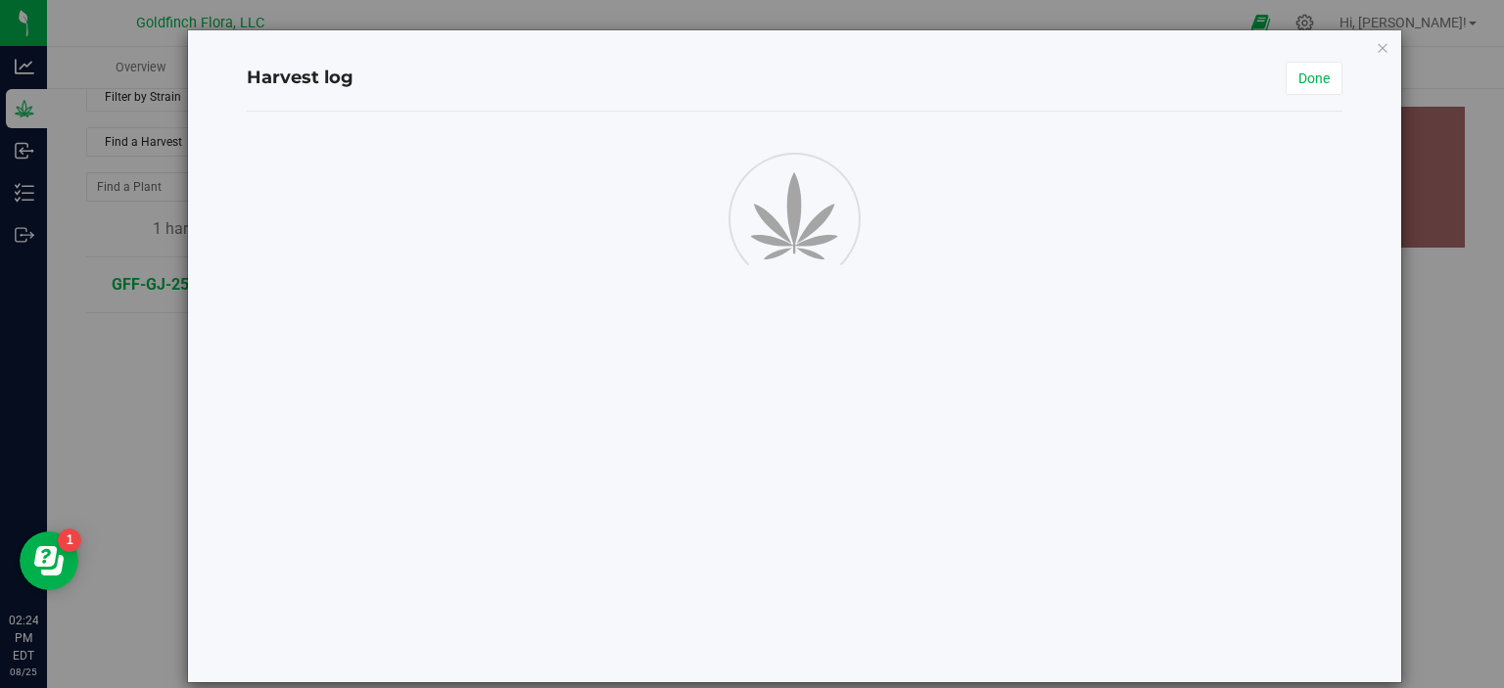
scroll to position [148, 0]
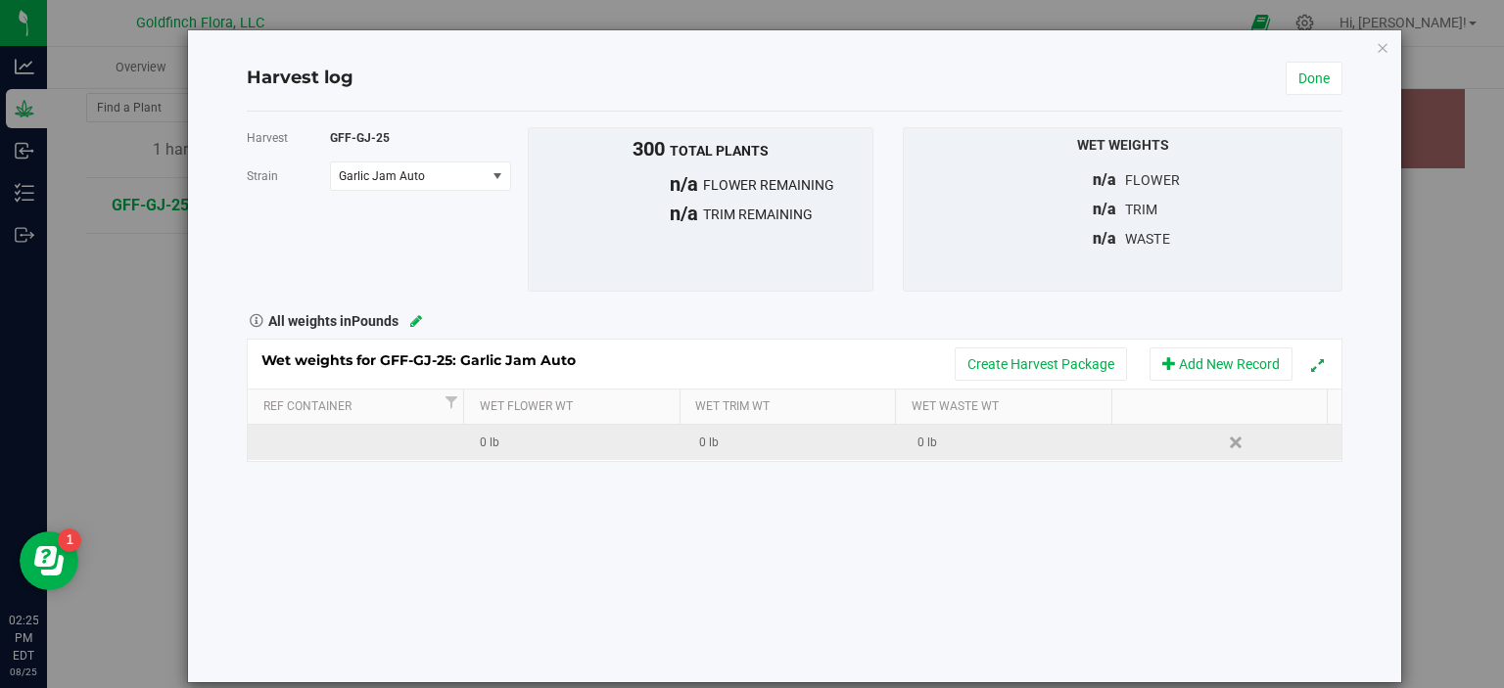
click at [517, 446] on div "0 lb" at bounding box center [582, 443] width 204 height 19
type input "124.59"
click at [1118, 536] on div "Harvest GFF-GJ-25 Strain Garlic Jam Auto Select strain Garlic Jam Auto To bulk …" at bounding box center [794, 397] width 1095 height 571
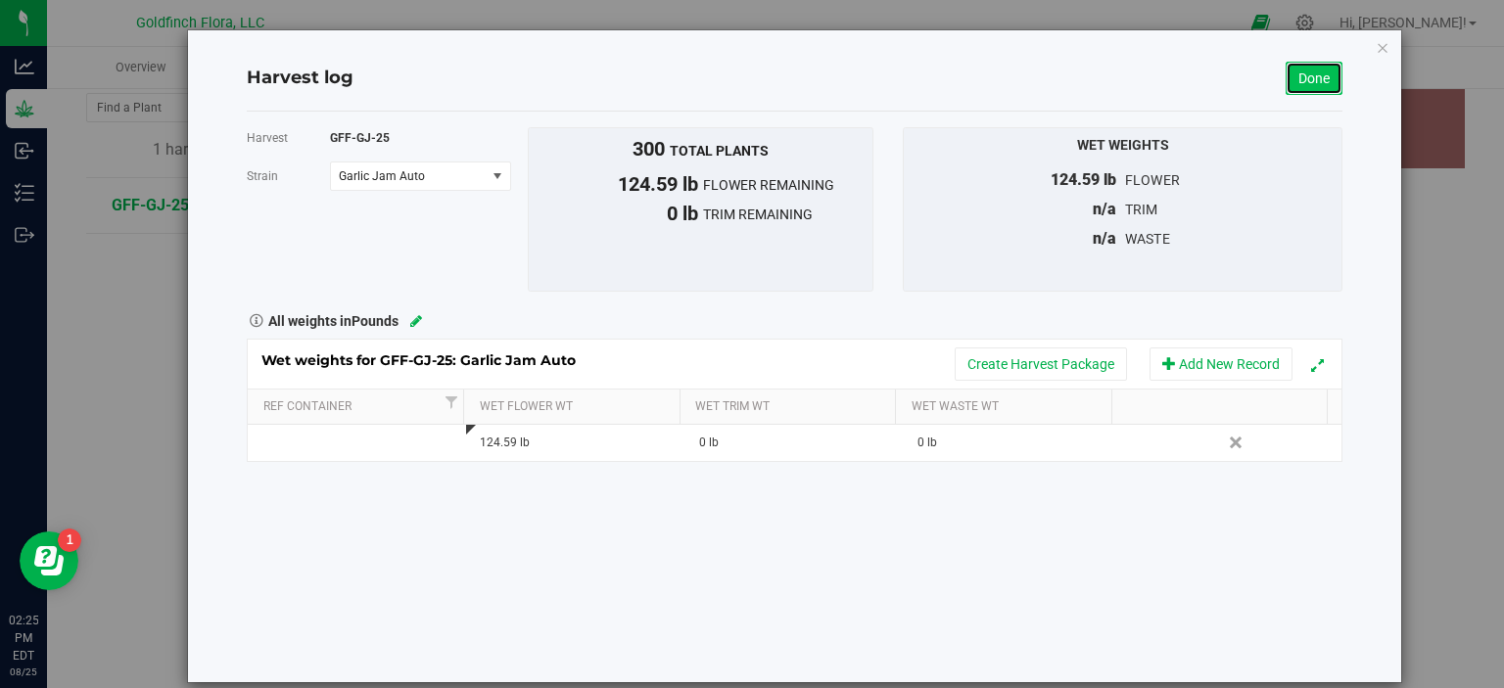
click at [1292, 79] on link "Done" at bounding box center [1313, 78] width 57 height 33
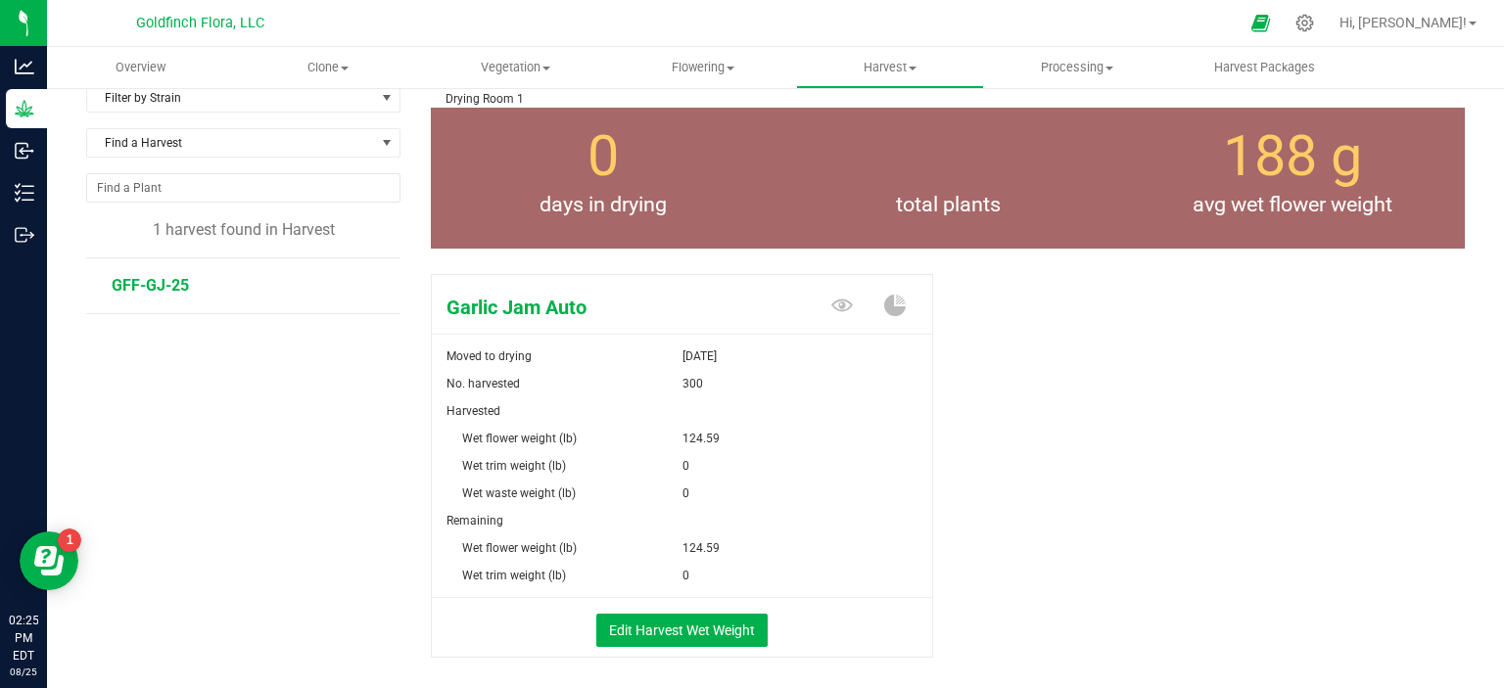
scroll to position [148, 0]
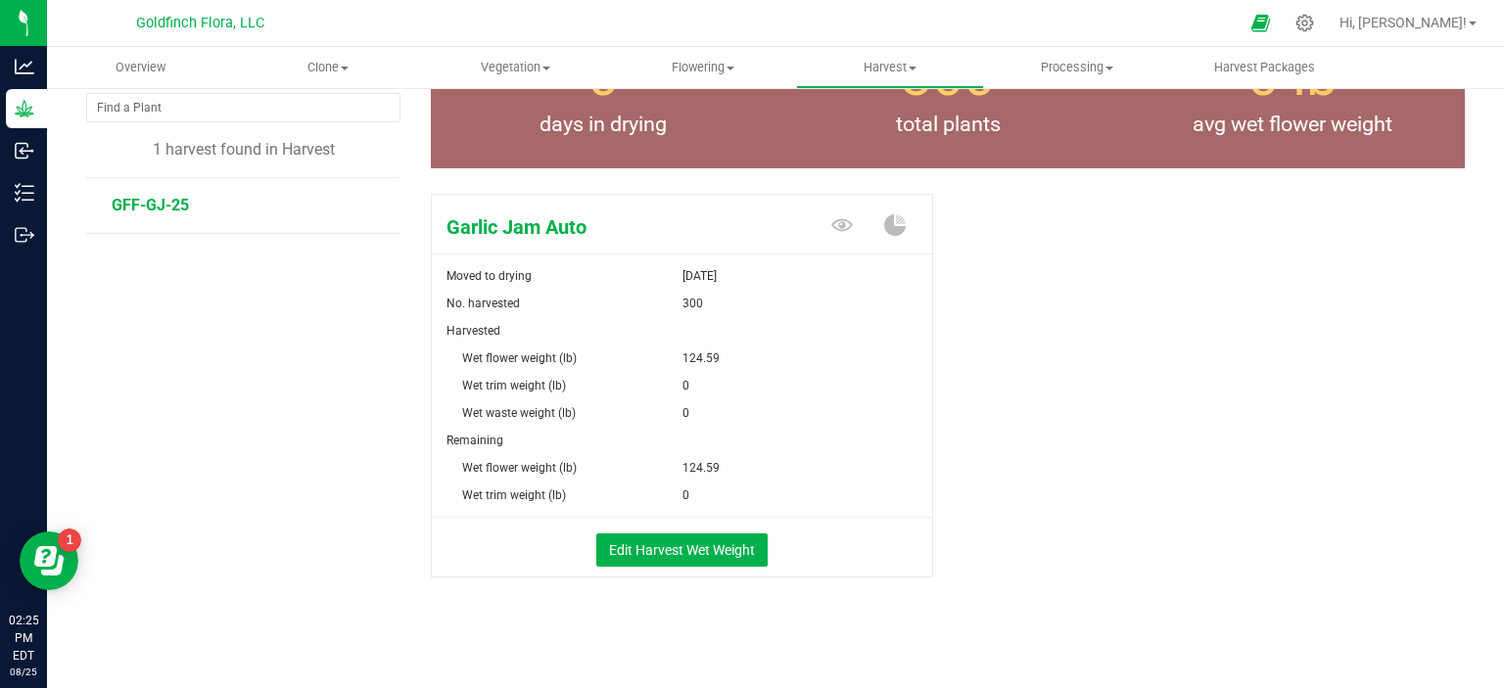
drag, startPoint x: 1488, startPoint y: 575, endPoint x: 1500, endPoint y: 414, distance: 161.0
click at [1500, 414] on div "Overview Clone Create plants Cloning groups Cloning plants Apply to plants Vege…" at bounding box center [775, 367] width 1457 height 641
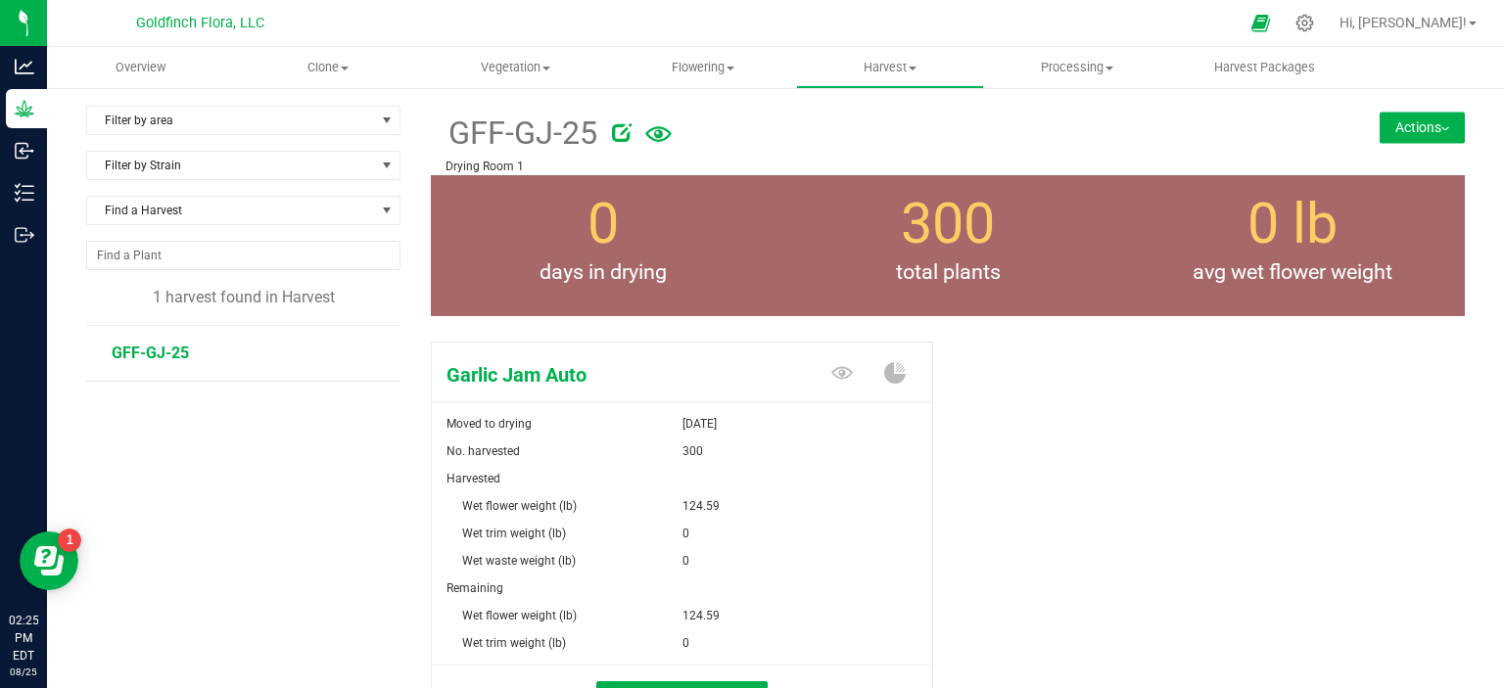
click at [1393, 117] on button "Actions" at bounding box center [1421, 127] width 85 height 31
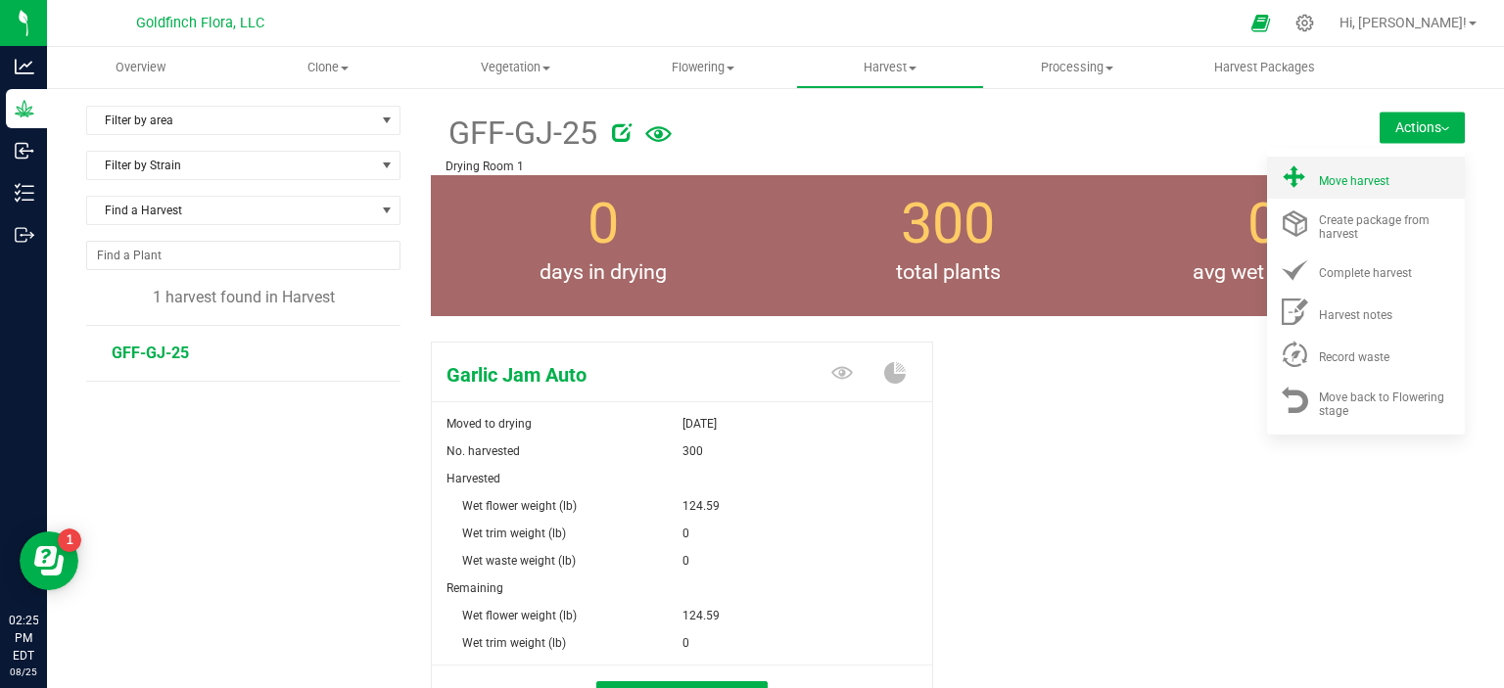
click at [1332, 180] on span "Move harvest" at bounding box center [1354, 181] width 70 height 14
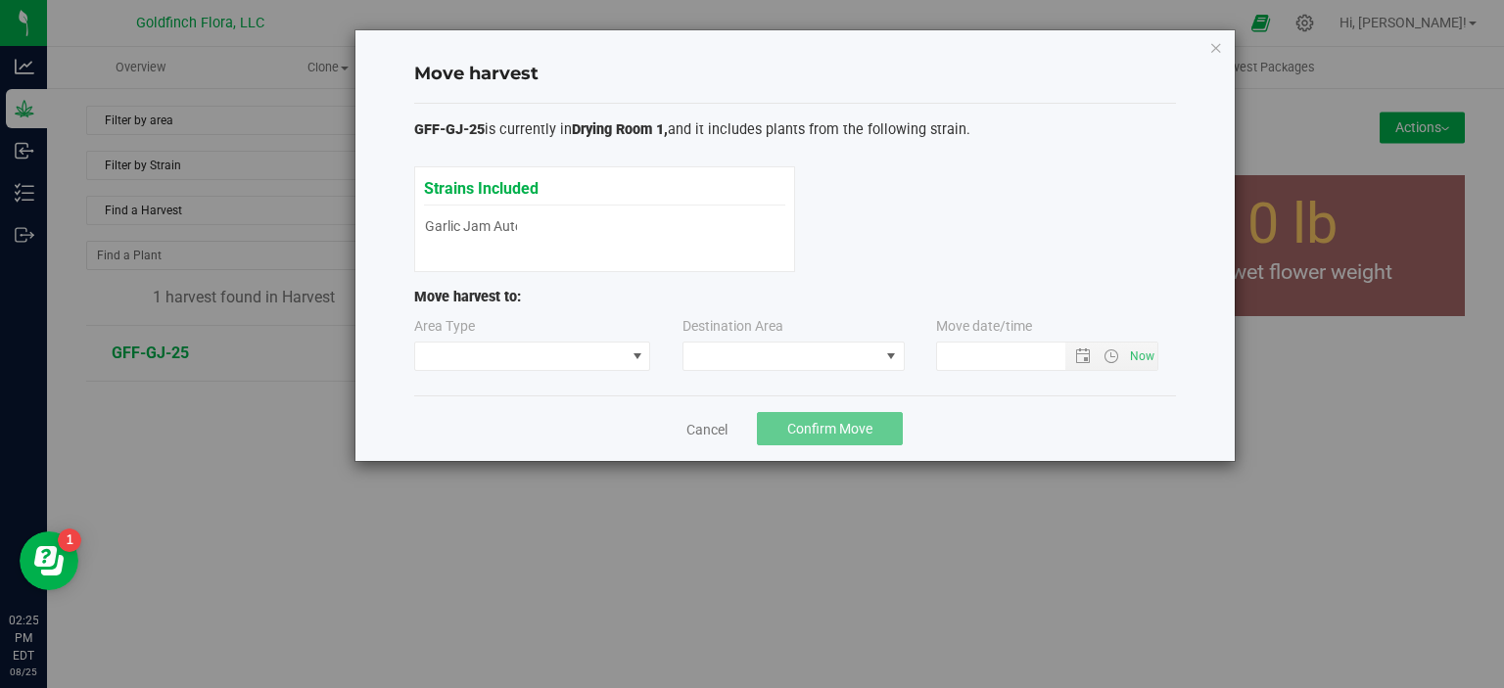
type input "8/25/2025 2:25 PM"
click at [639, 352] on span at bounding box center [637, 357] width 16 height 16
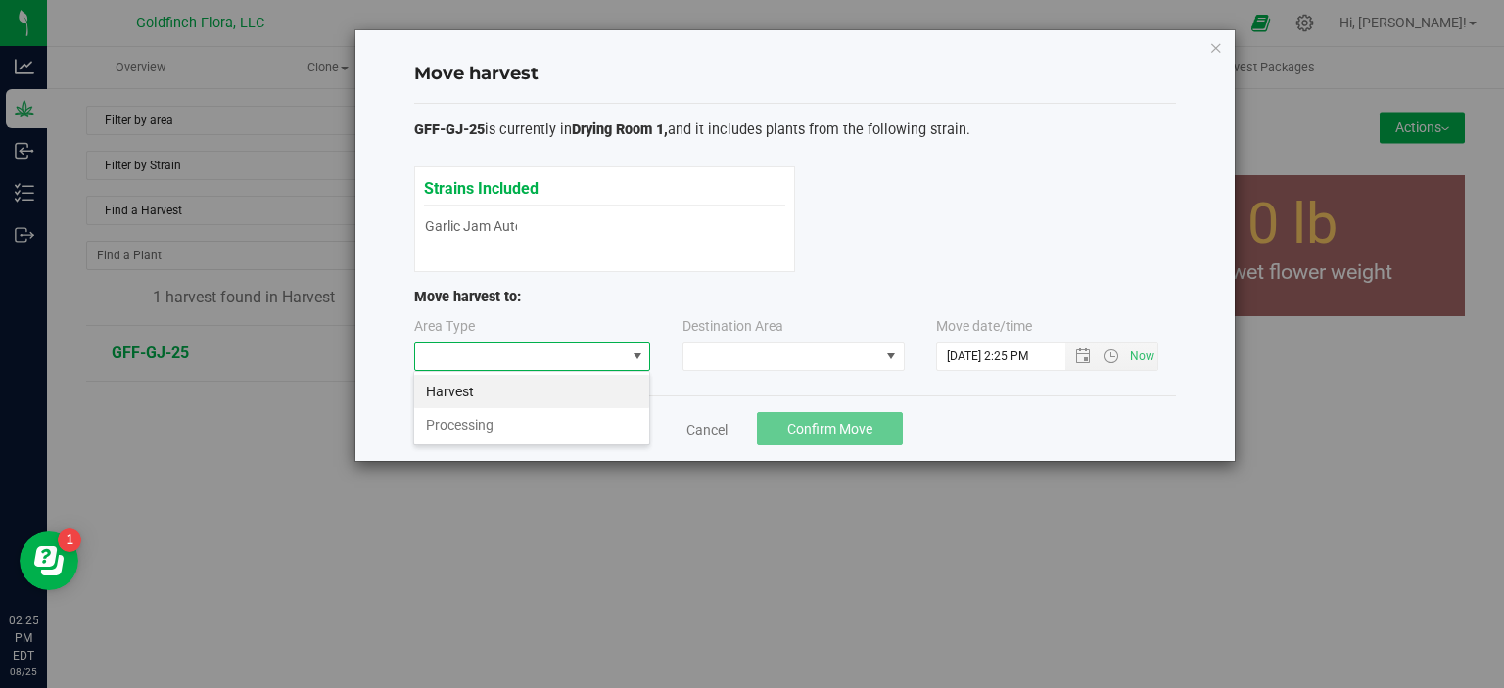
scroll to position [28, 236]
click at [513, 426] on li "Processing" at bounding box center [531, 424] width 235 height 33
click at [893, 355] on span at bounding box center [891, 357] width 16 height 16
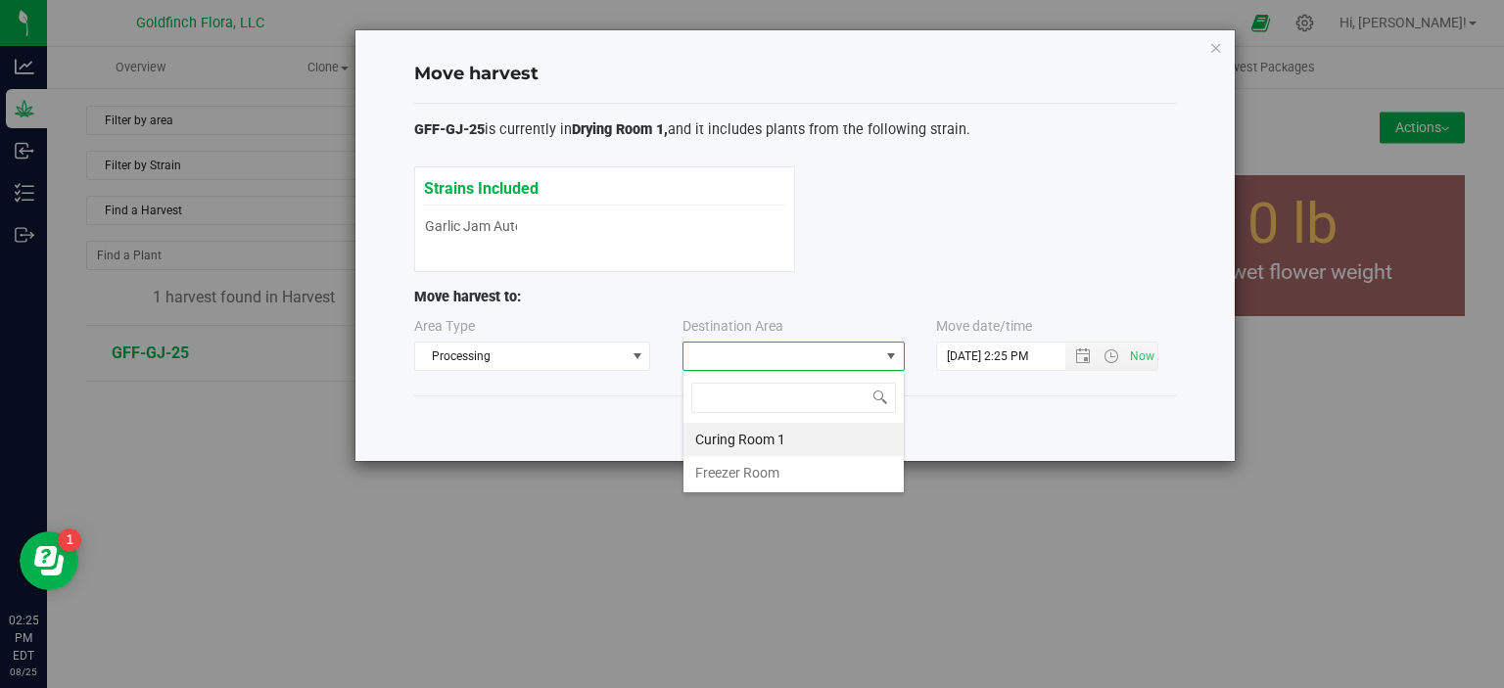
scroll to position [28, 222]
click at [768, 443] on li "Curing Room 1" at bounding box center [793, 439] width 220 height 33
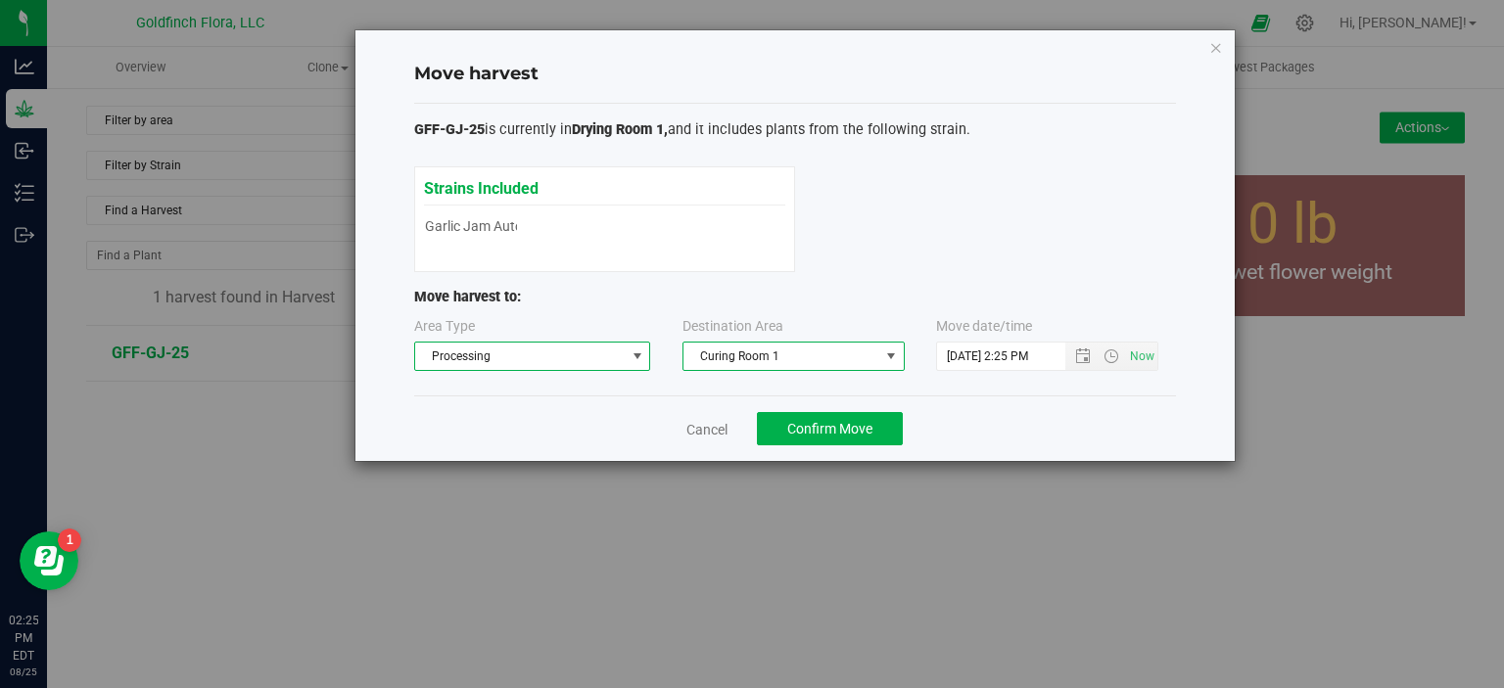
click at [636, 352] on span at bounding box center [637, 357] width 16 height 16
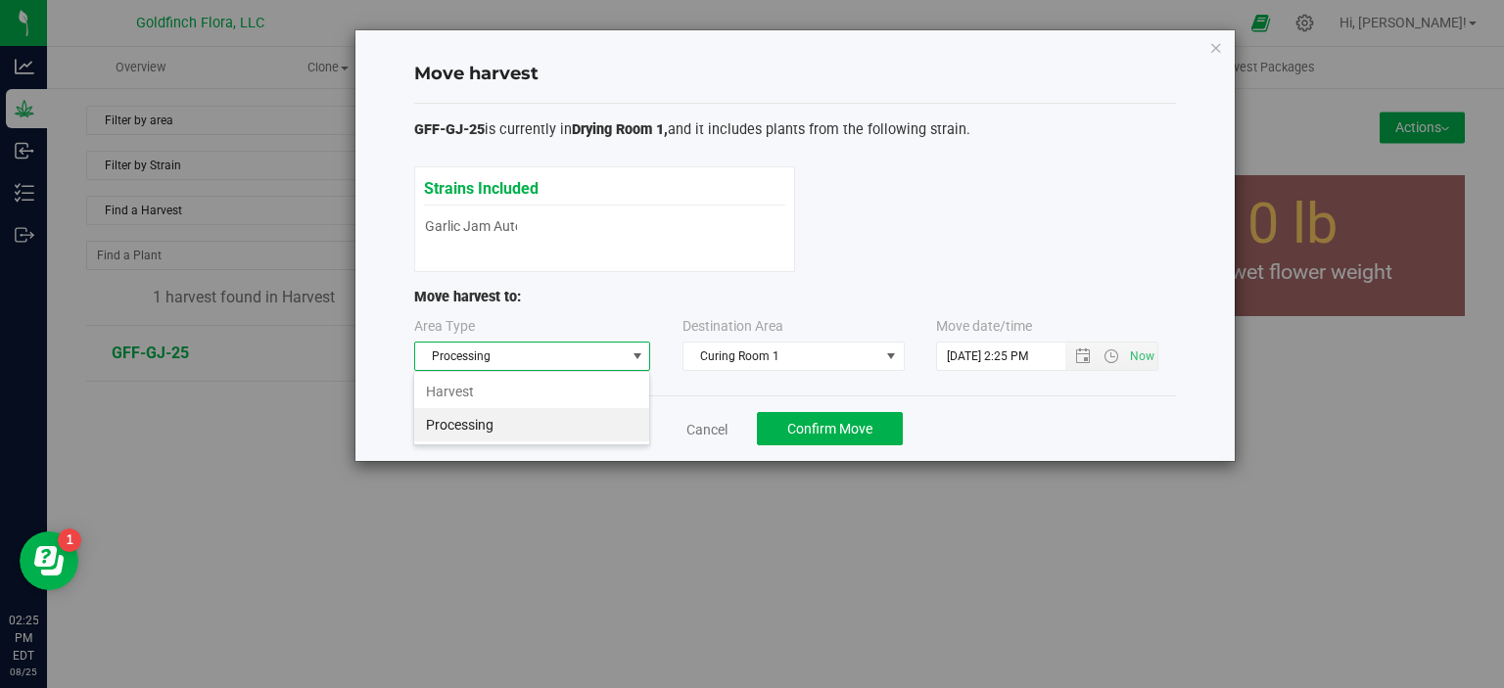
scroll to position [28, 236]
click at [560, 395] on li "Harvest" at bounding box center [531, 391] width 235 height 33
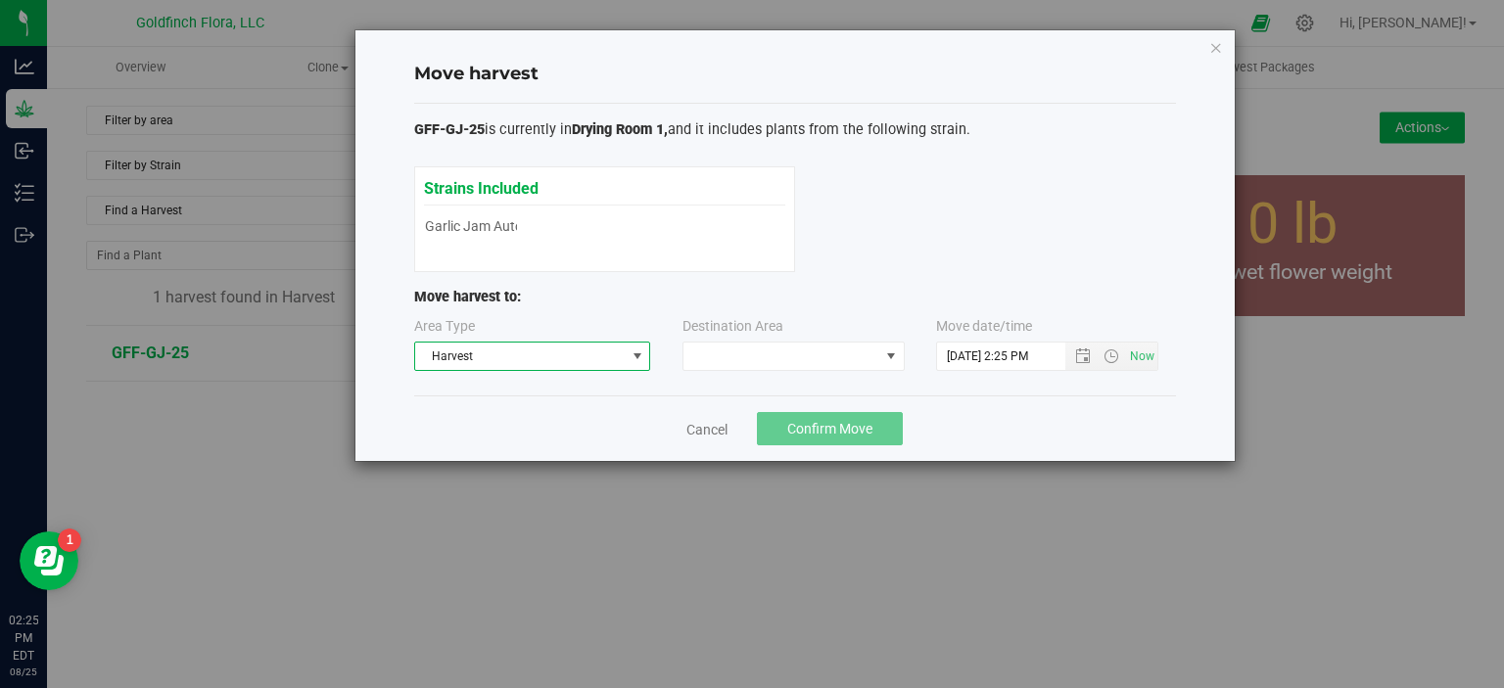
click at [637, 351] on span at bounding box center [637, 357] width 16 height 16
click at [599, 426] on li "Processing" at bounding box center [531, 424] width 235 height 33
click at [894, 349] on span at bounding box center [891, 357] width 16 height 16
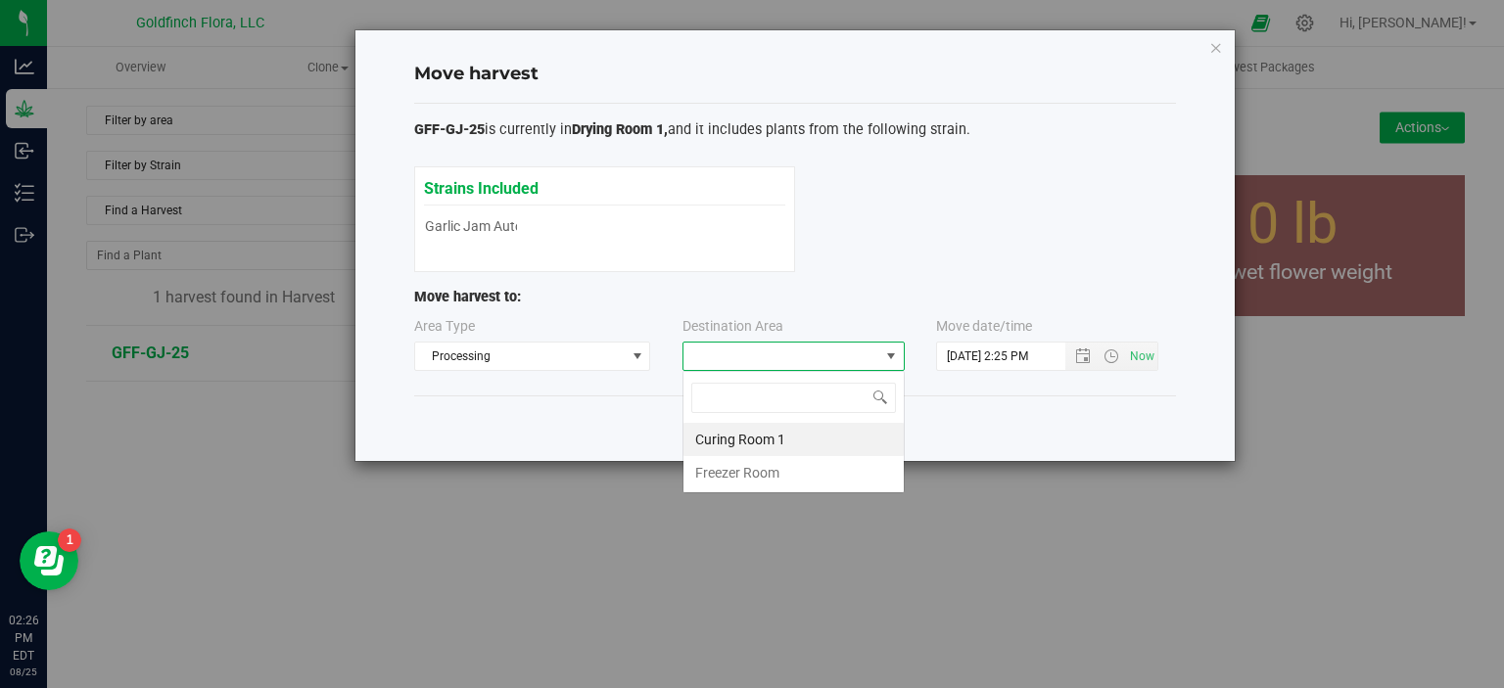
scroll to position [28, 222]
click at [789, 437] on li "Curing Room 1" at bounding box center [793, 439] width 220 height 33
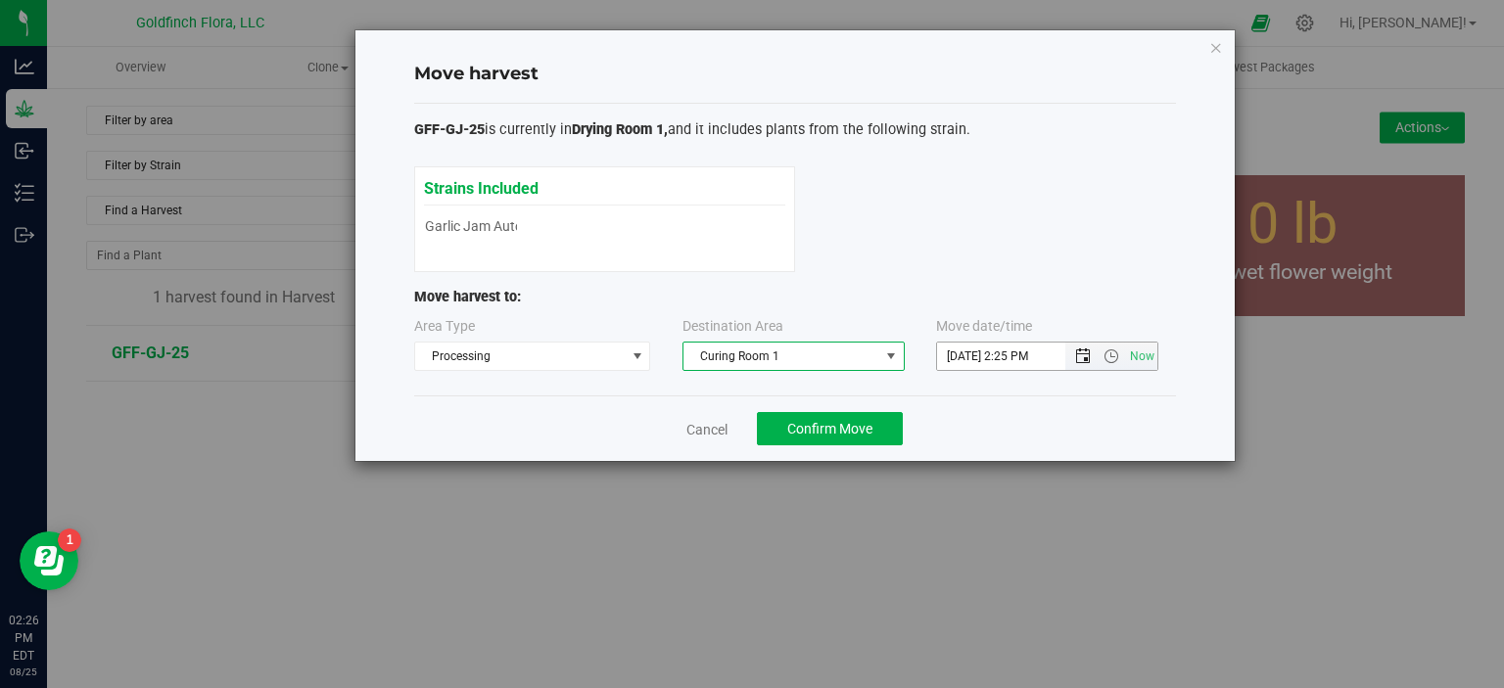
click at [1089, 359] on span "Open the date view" at bounding box center [1083, 357] width 16 height 16
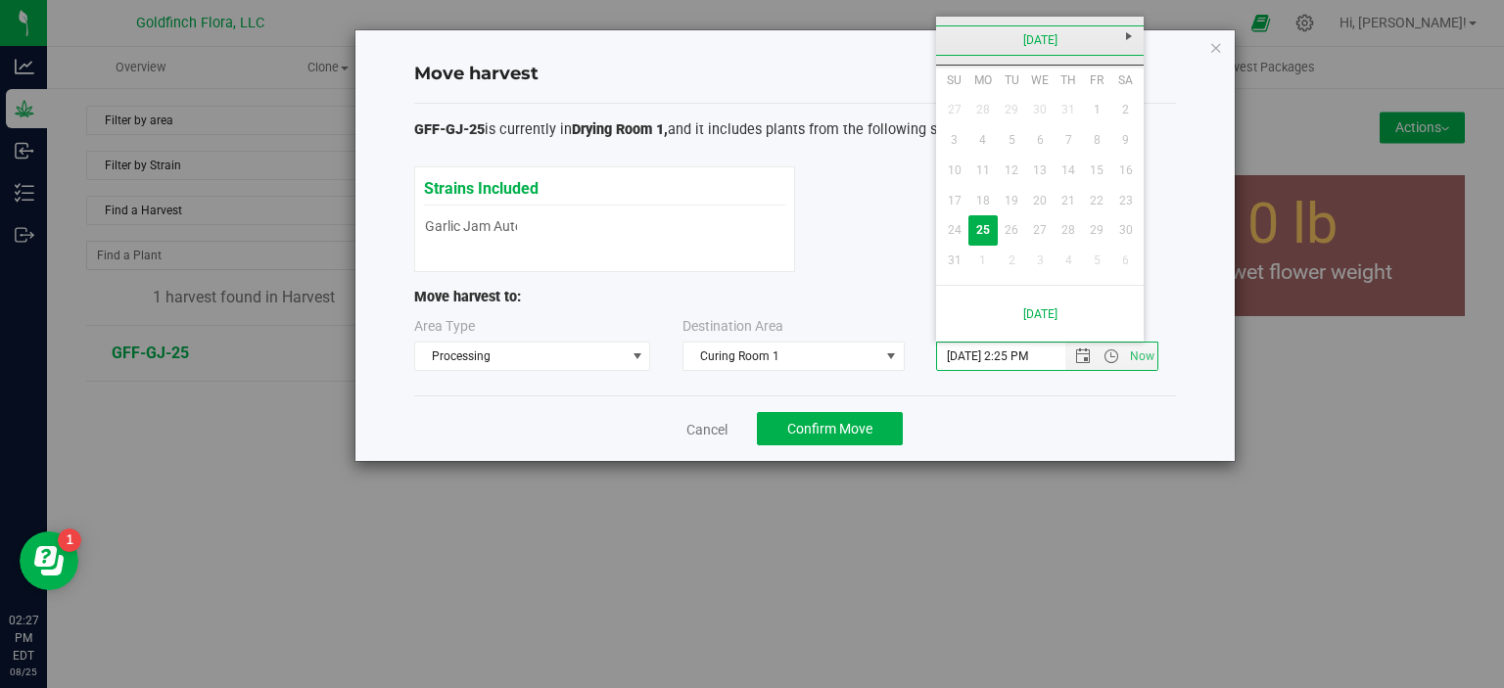
click at [1026, 38] on link "[DATE]" at bounding box center [1040, 40] width 210 height 30
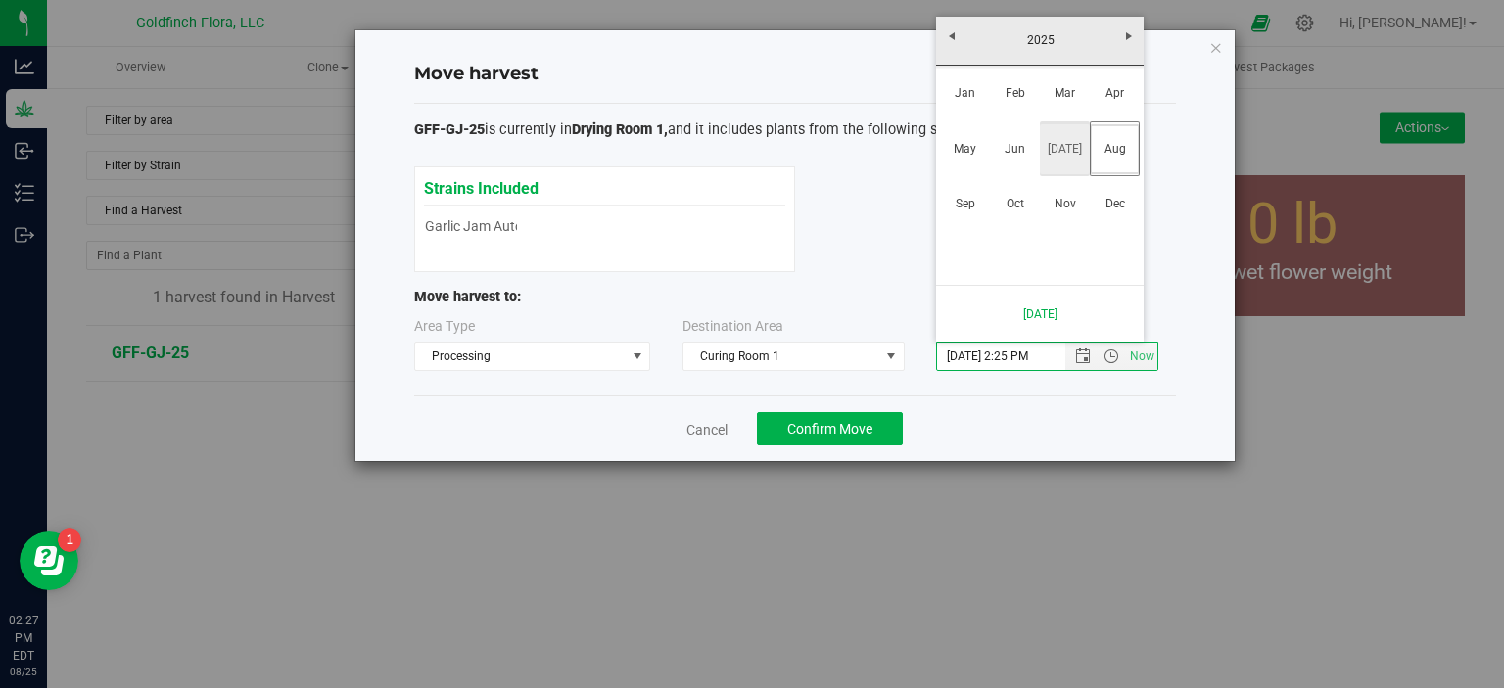
click at [1061, 146] on link "[DATE]" at bounding box center [1065, 149] width 50 height 50
click at [1030, 39] on link "[DATE]" at bounding box center [1040, 40] width 210 height 30
click at [1065, 151] on link "[DATE]" at bounding box center [1065, 149] width 50 height 50
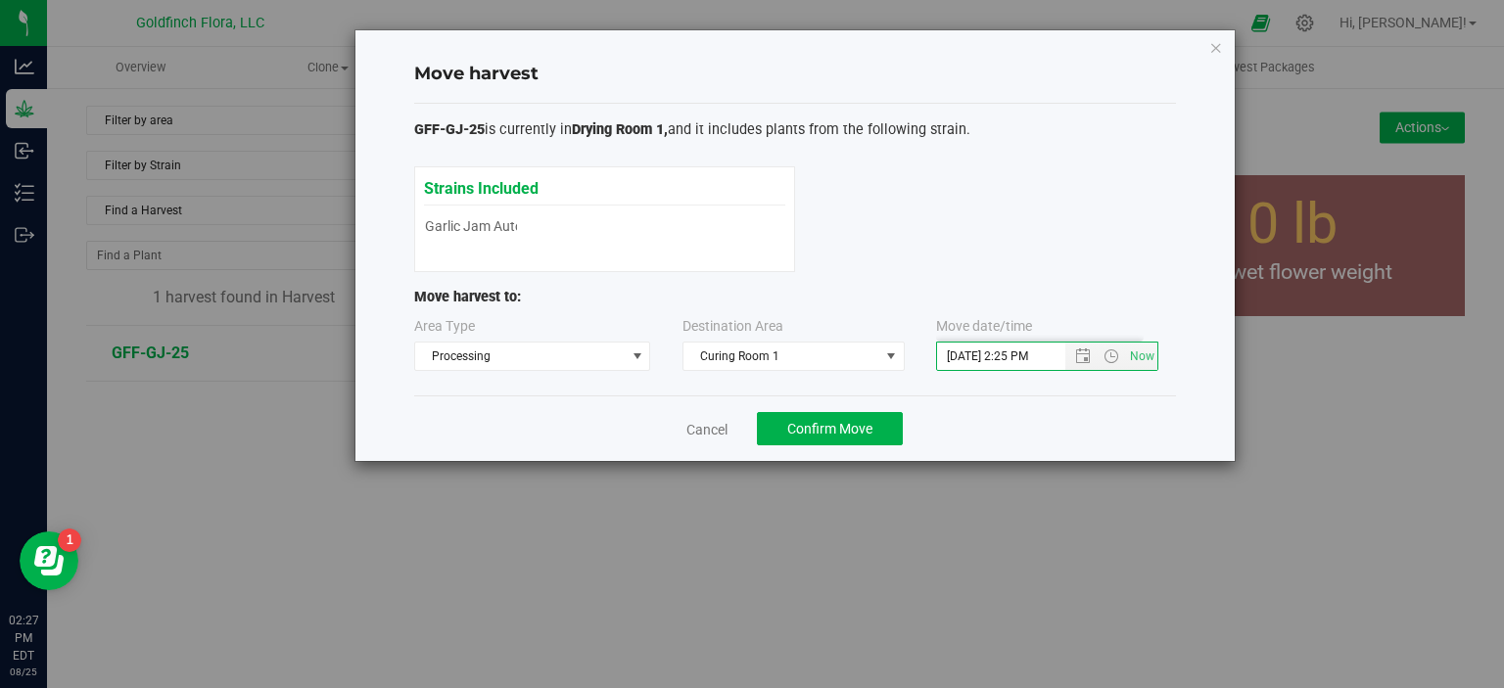
click at [1001, 427] on div "Cancel Confirm Move" at bounding box center [795, 429] width 762 height 66
click at [891, 355] on span at bounding box center [891, 357] width 16 height 16
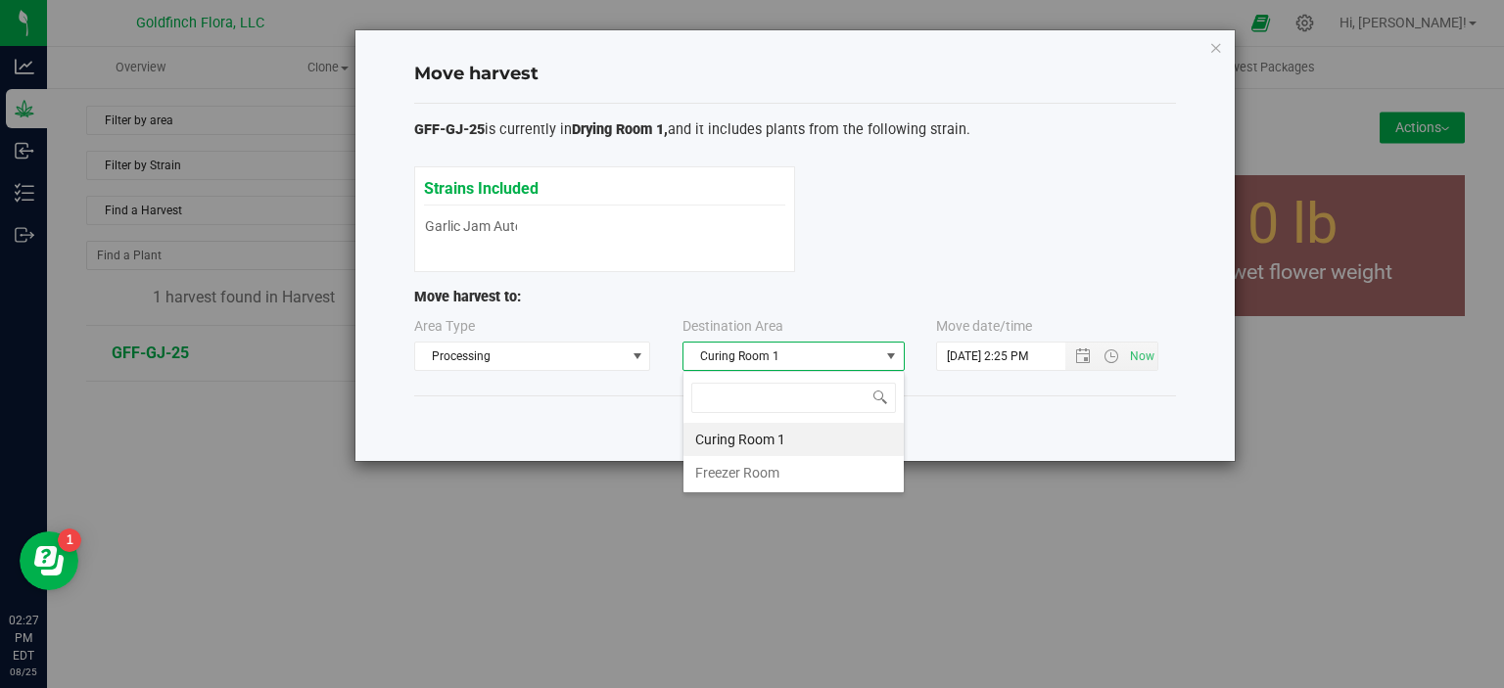
click at [891, 355] on span at bounding box center [891, 357] width 16 height 16
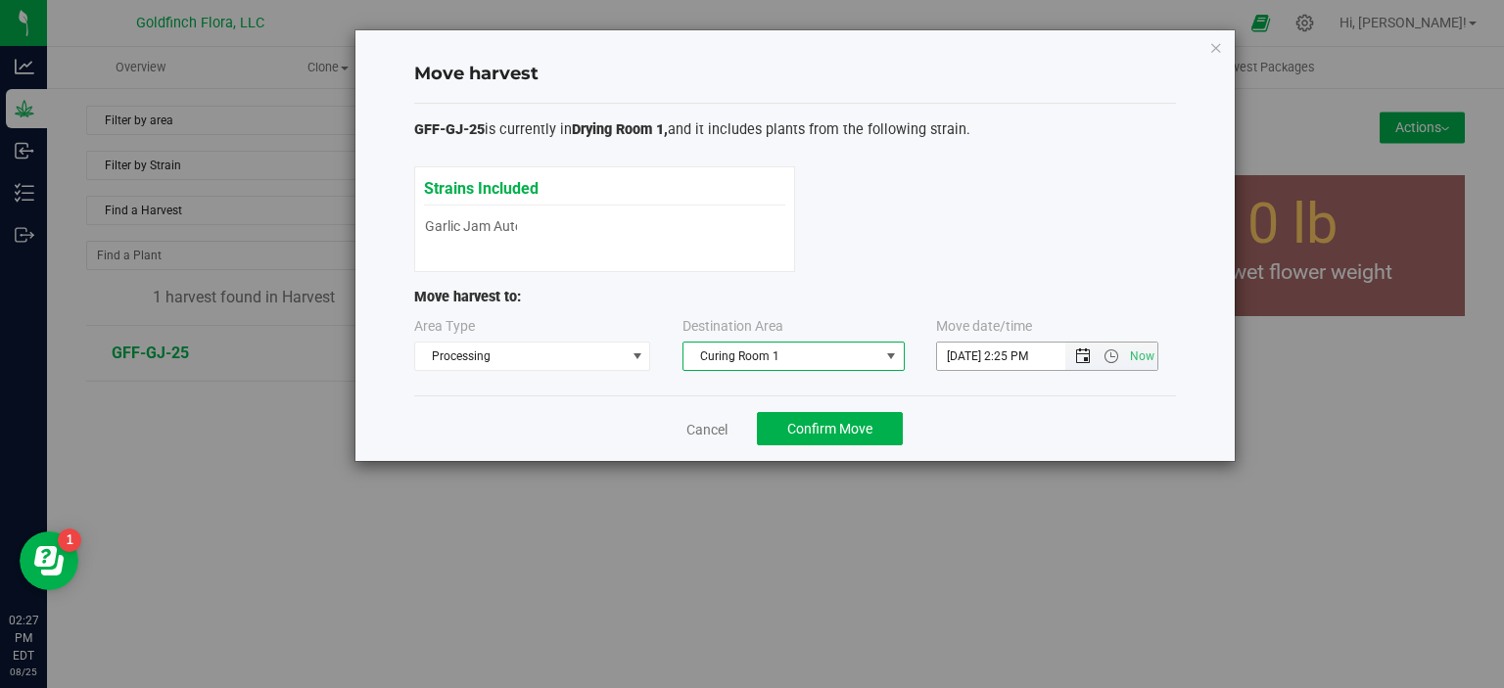
click at [1082, 358] on span "Open the date view" at bounding box center [1083, 357] width 16 height 16
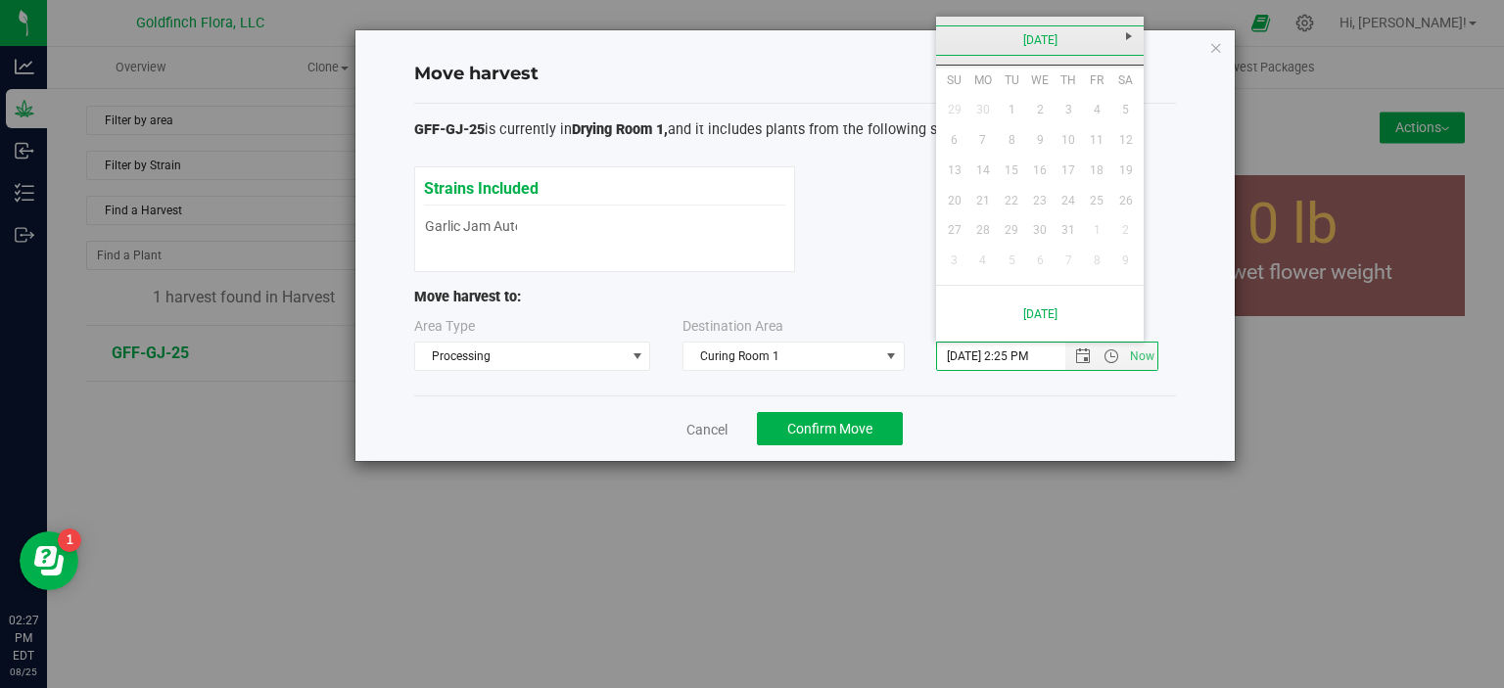
click at [1039, 37] on link "[DATE]" at bounding box center [1040, 40] width 210 height 30
click at [1065, 140] on link "[DATE]" at bounding box center [1065, 149] width 50 height 50
click at [839, 430] on span "Confirm Move" at bounding box center [829, 429] width 85 height 16
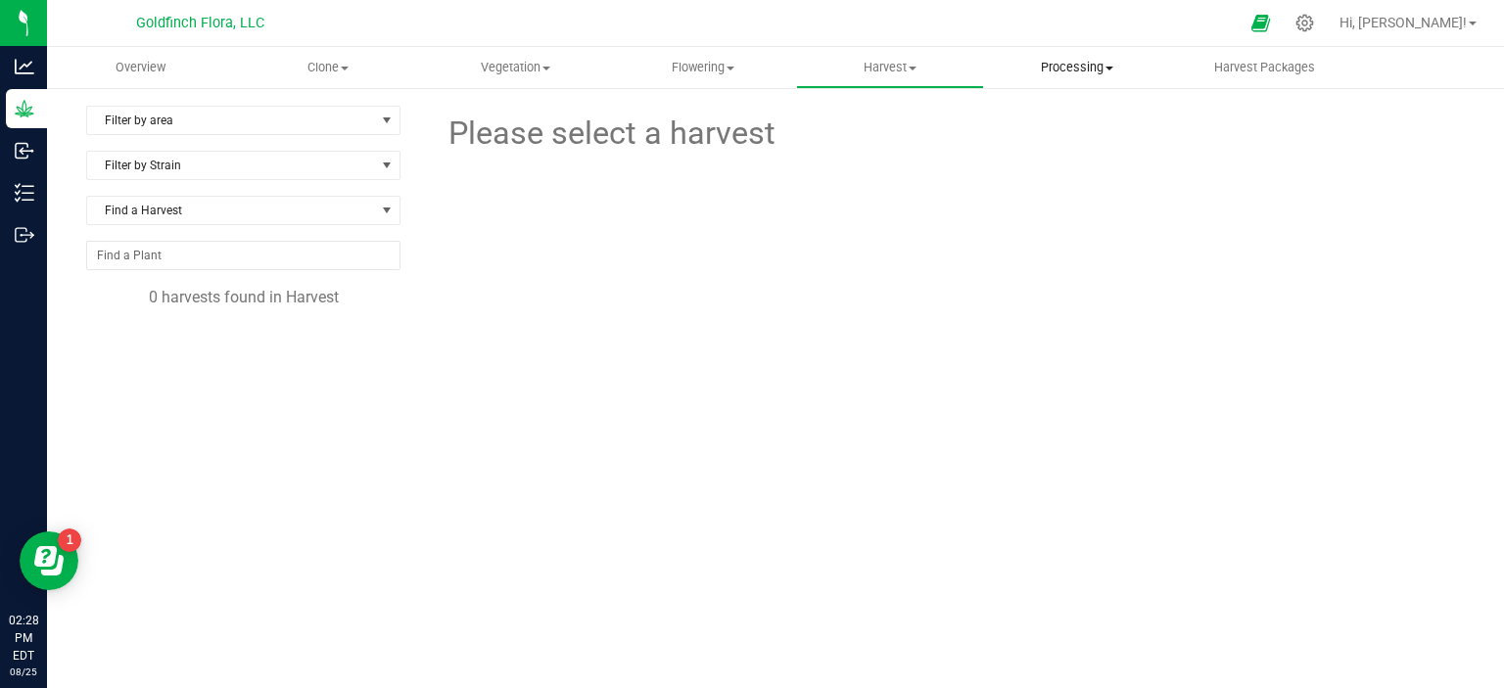
click at [1082, 72] on span "Processing" at bounding box center [1077, 68] width 185 height 18
click at [1062, 143] on span "Processing harvests" at bounding box center [1074, 141] width 181 height 17
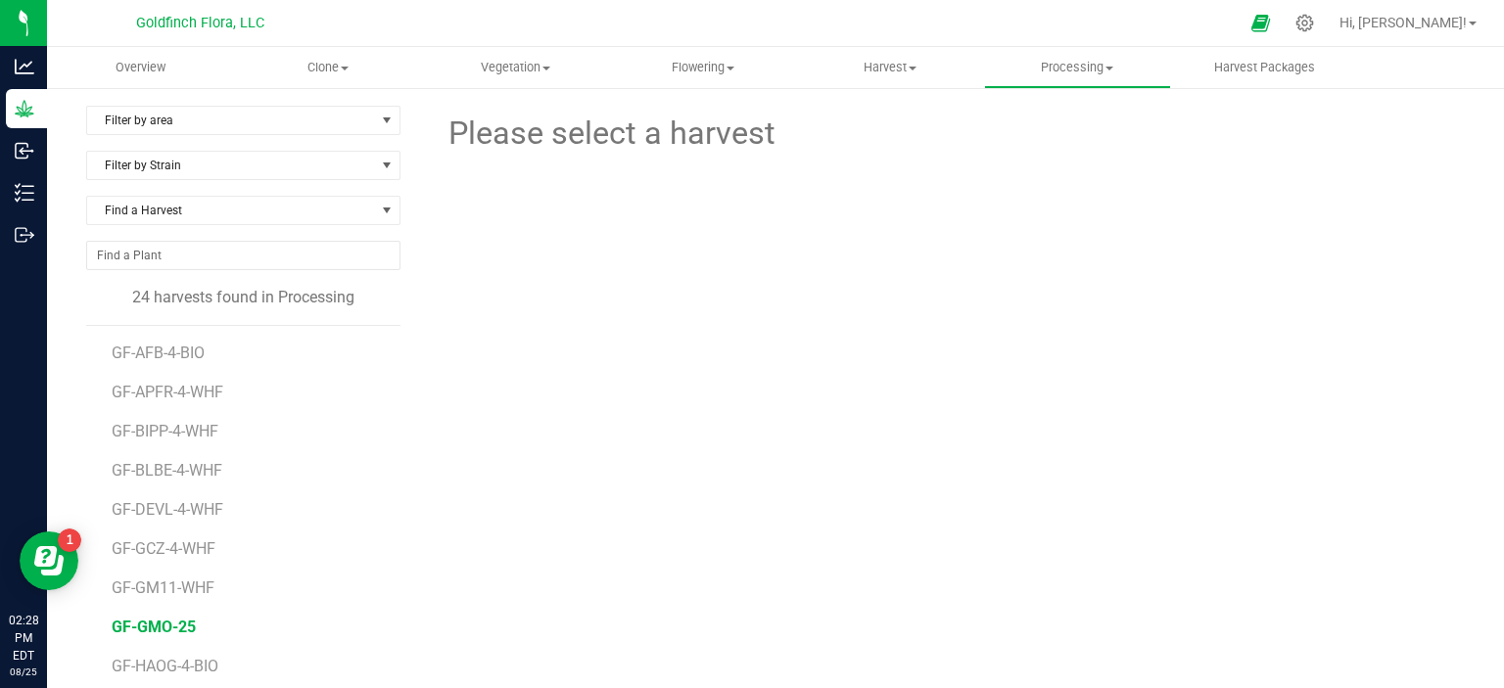
click at [156, 618] on span "GF-GMO-25" at bounding box center [154, 627] width 84 height 19
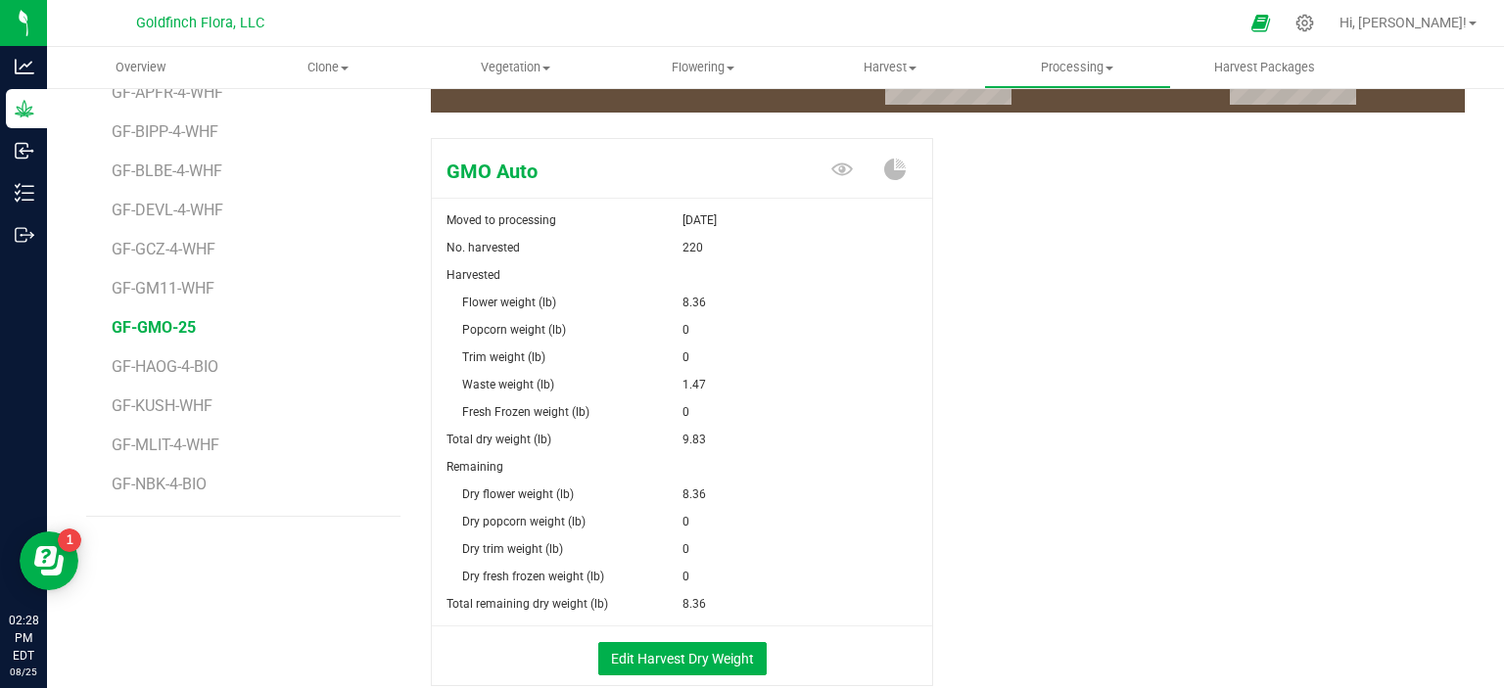
scroll to position [301, 0]
click at [701, 75] on span "Flowering" at bounding box center [702, 68] width 185 height 18
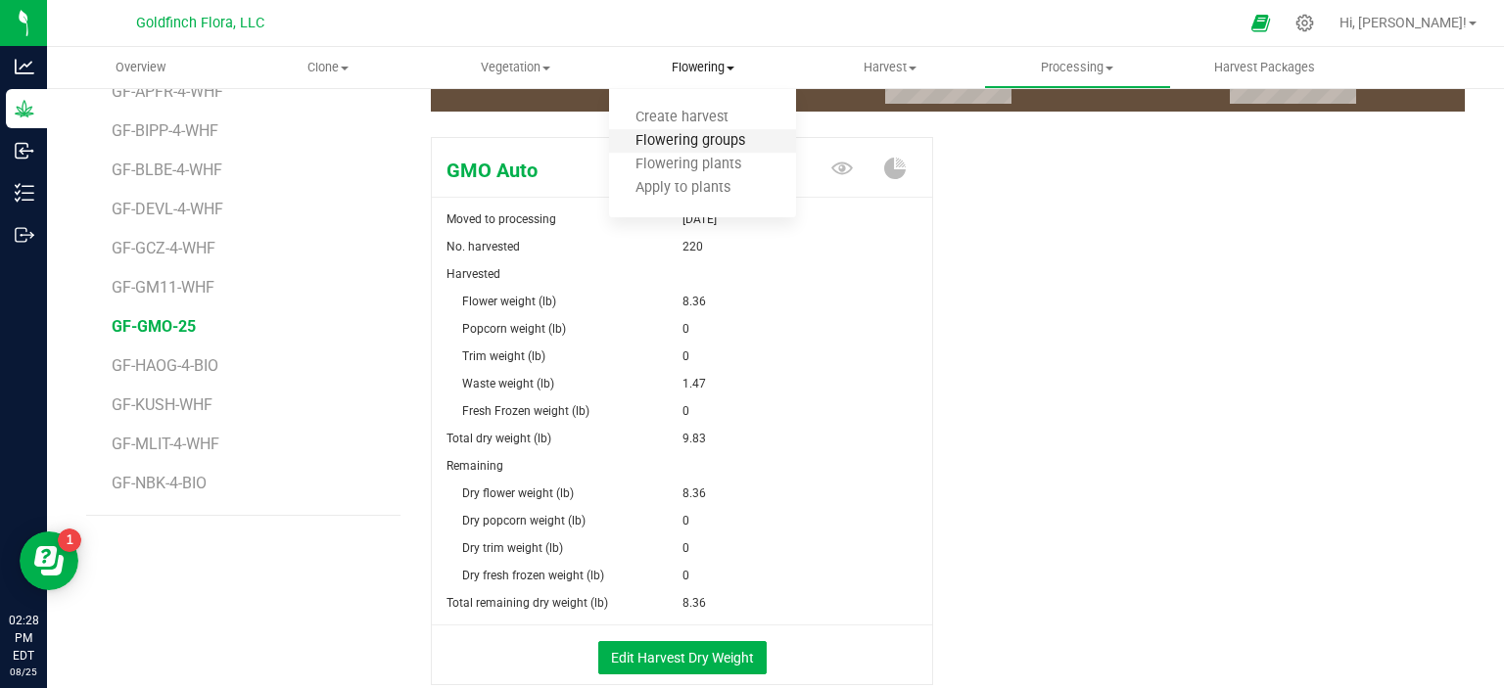
click at [676, 136] on span "Flowering groups" at bounding box center [690, 141] width 163 height 17
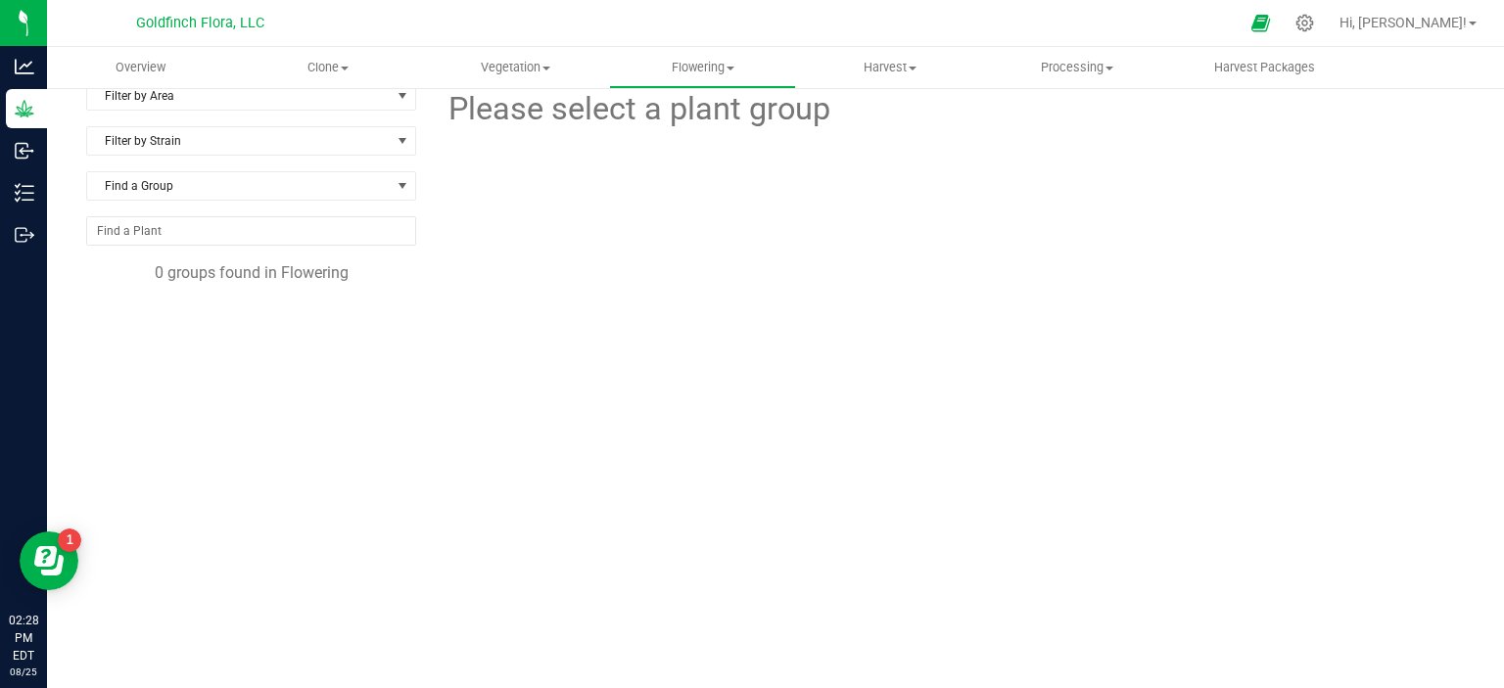
scroll to position [23, 0]
click at [878, 64] on span "Harvest" at bounding box center [889, 68] width 185 height 18
click at [862, 113] on span "Harvests" at bounding box center [850, 118] width 109 height 17
click at [1069, 63] on span "Processing" at bounding box center [1077, 68] width 185 height 18
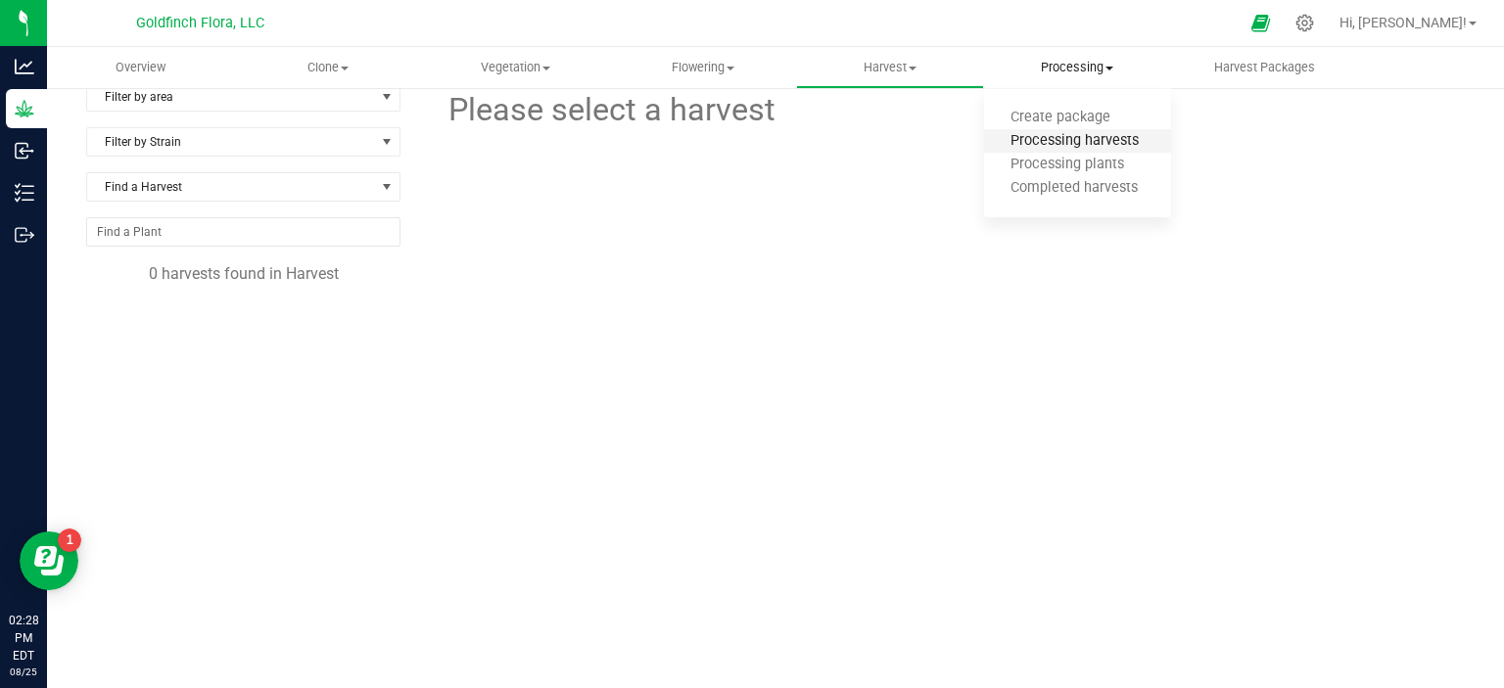
click at [1071, 142] on span "Processing harvests" at bounding box center [1074, 141] width 181 height 17
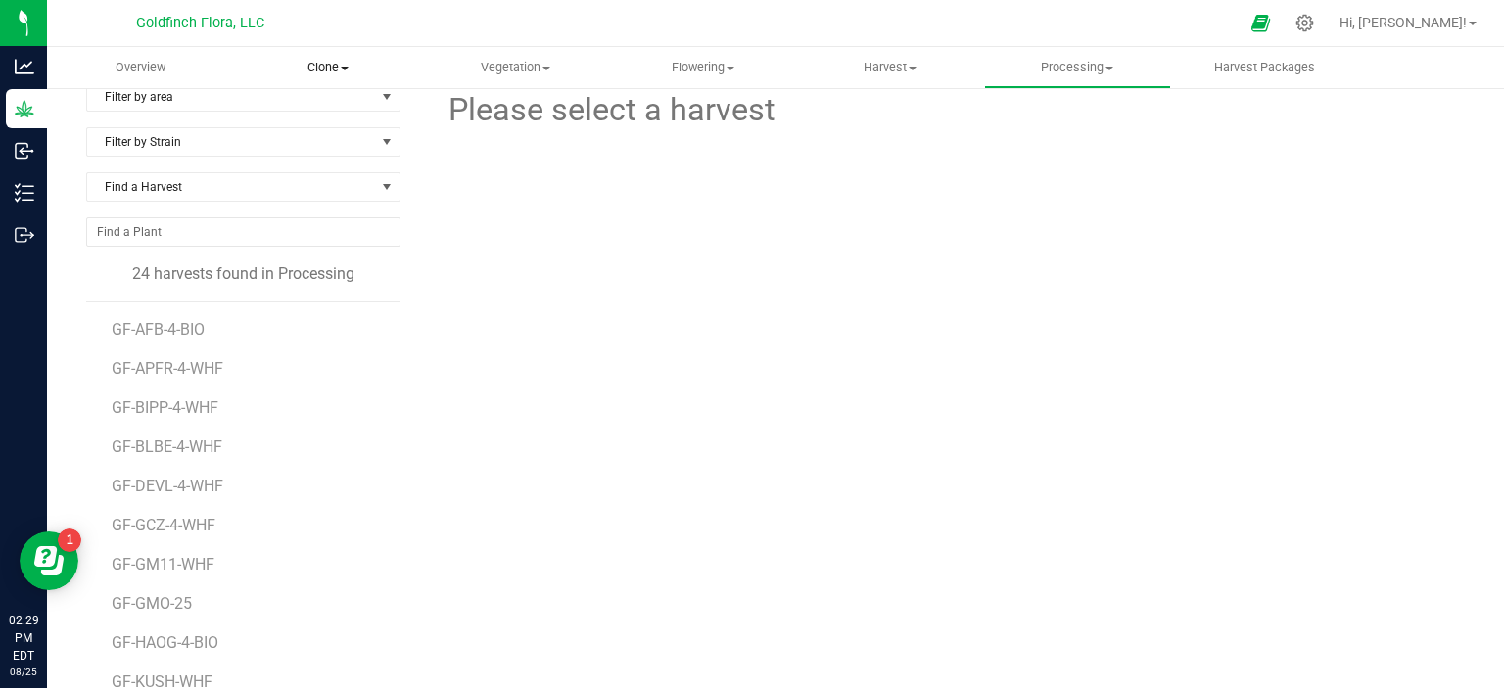
click at [327, 56] on uib-tab-heading "Clone Create plants Cloning groups Cloning plants Apply to plants" at bounding box center [327, 67] width 185 height 39
click at [304, 142] on span "Cloning groups" at bounding box center [308, 141] width 148 height 17
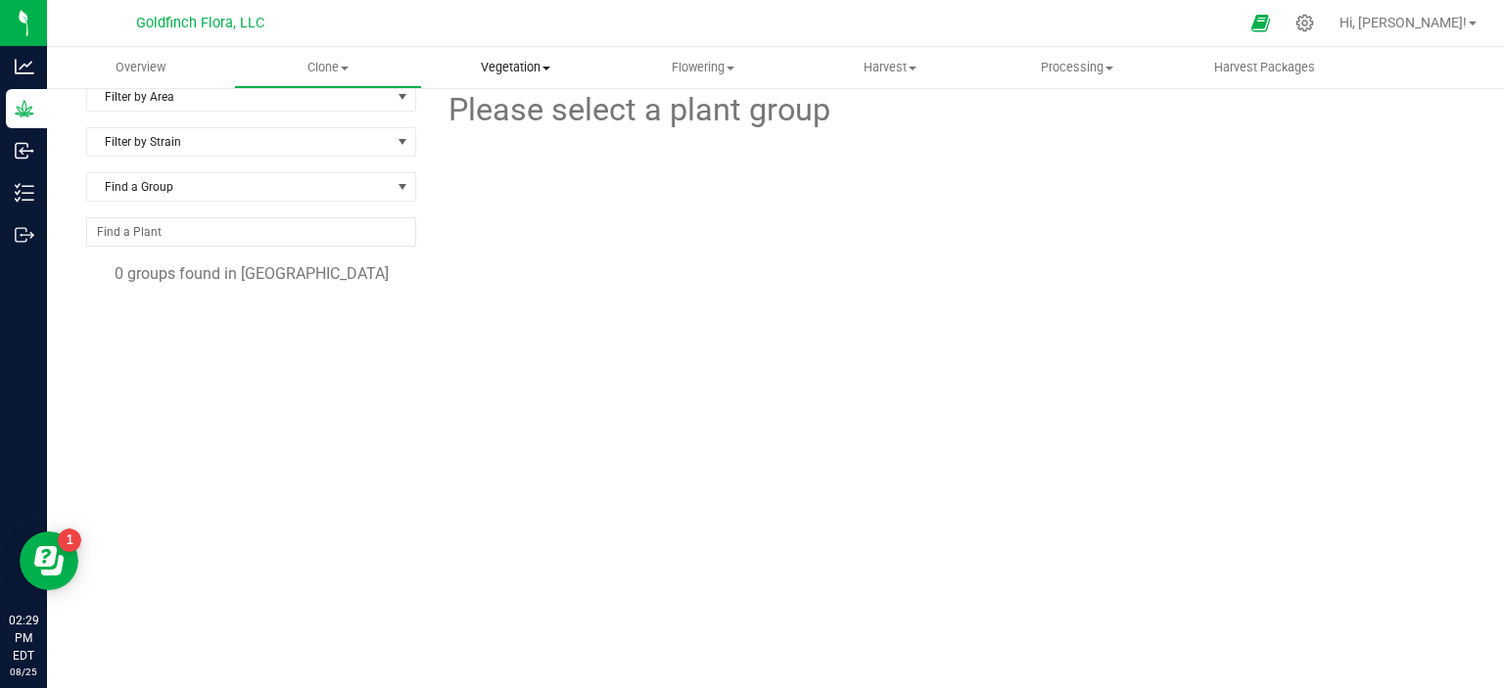
click at [502, 70] on span "Vegetation" at bounding box center [515, 68] width 185 height 18
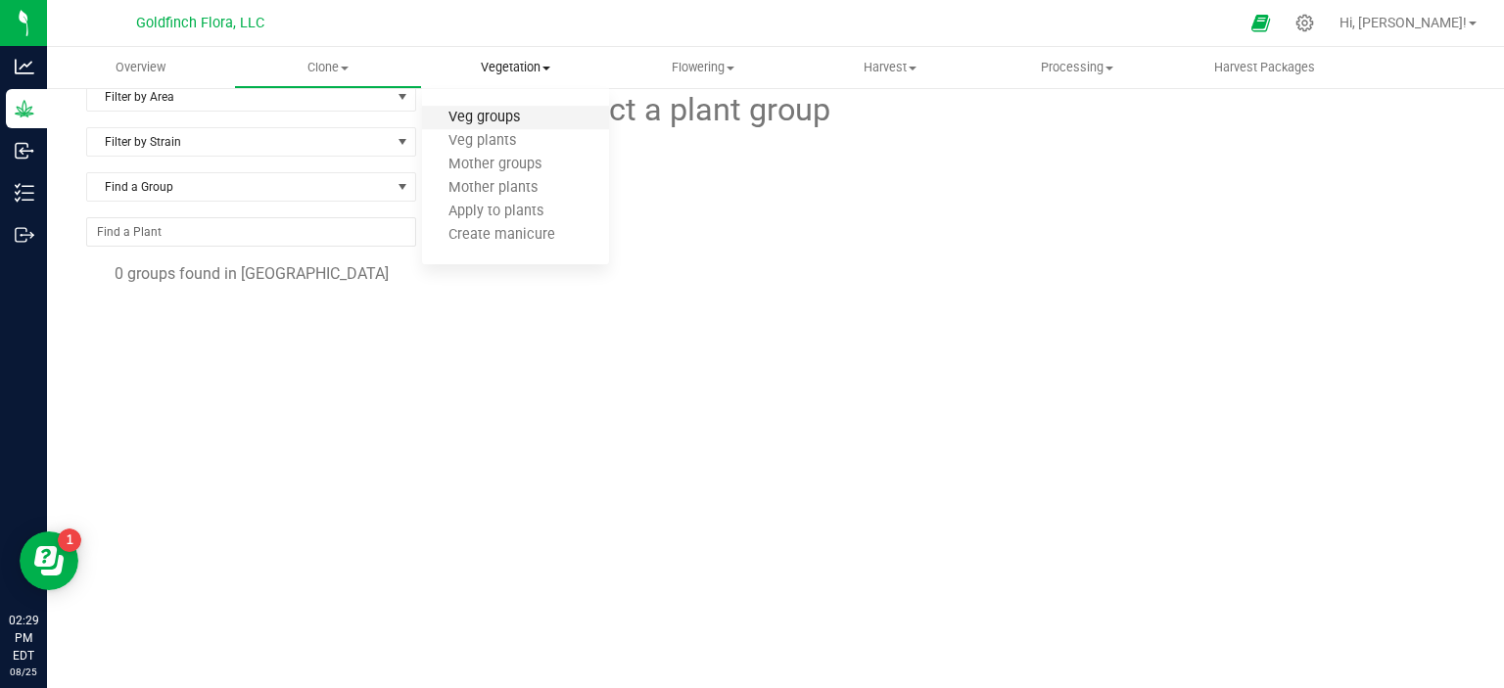
click at [489, 124] on span "Veg groups" at bounding box center [484, 118] width 124 height 17
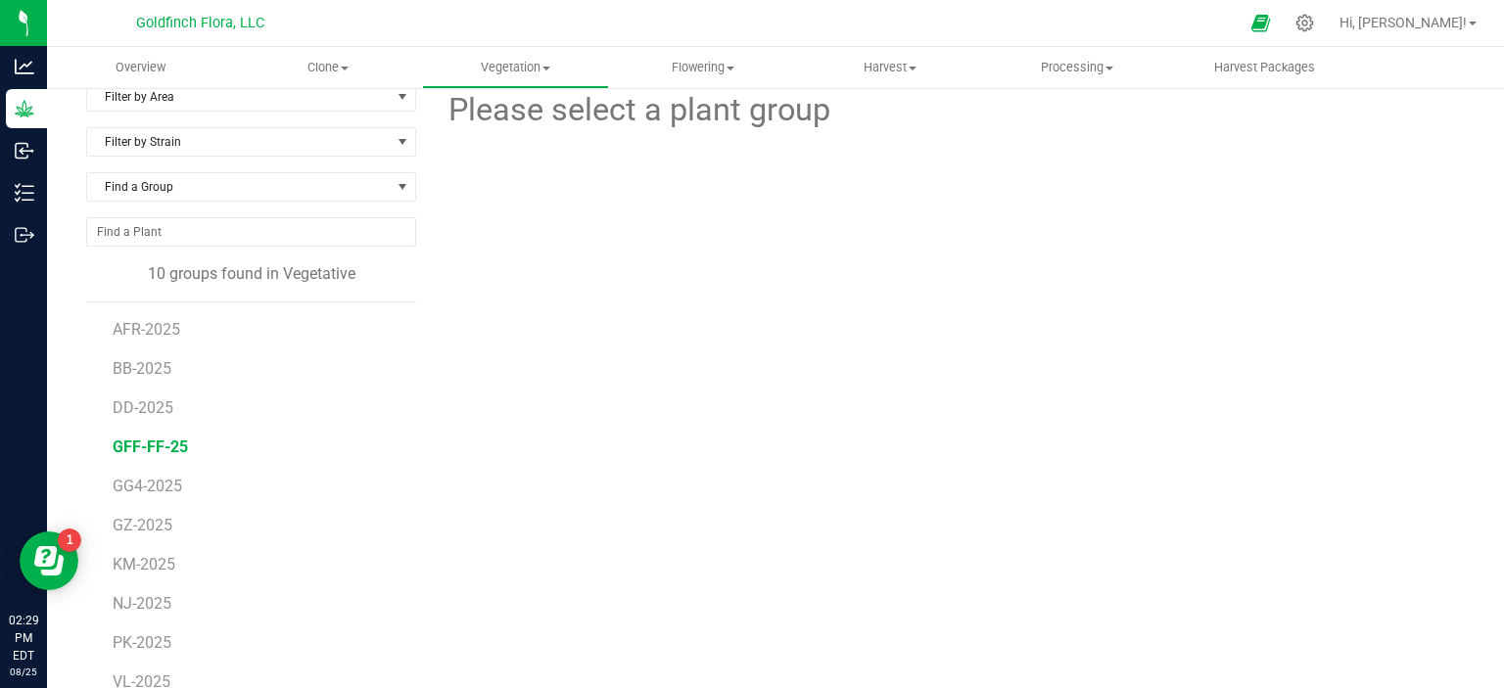
click at [151, 445] on span "GFF-FF-25" at bounding box center [150, 447] width 75 height 19
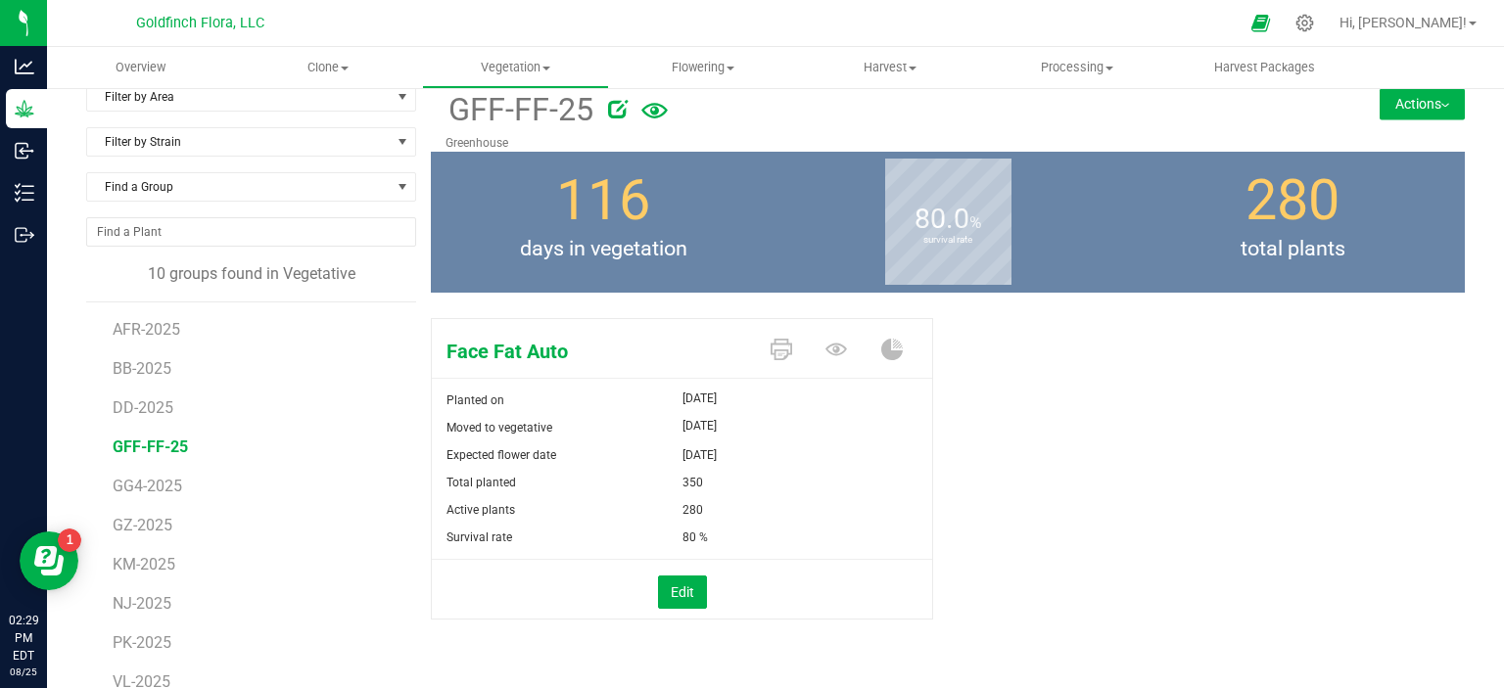
click at [1403, 101] on button "Actions" at bounding box center [1421, 103] width 85 height 31
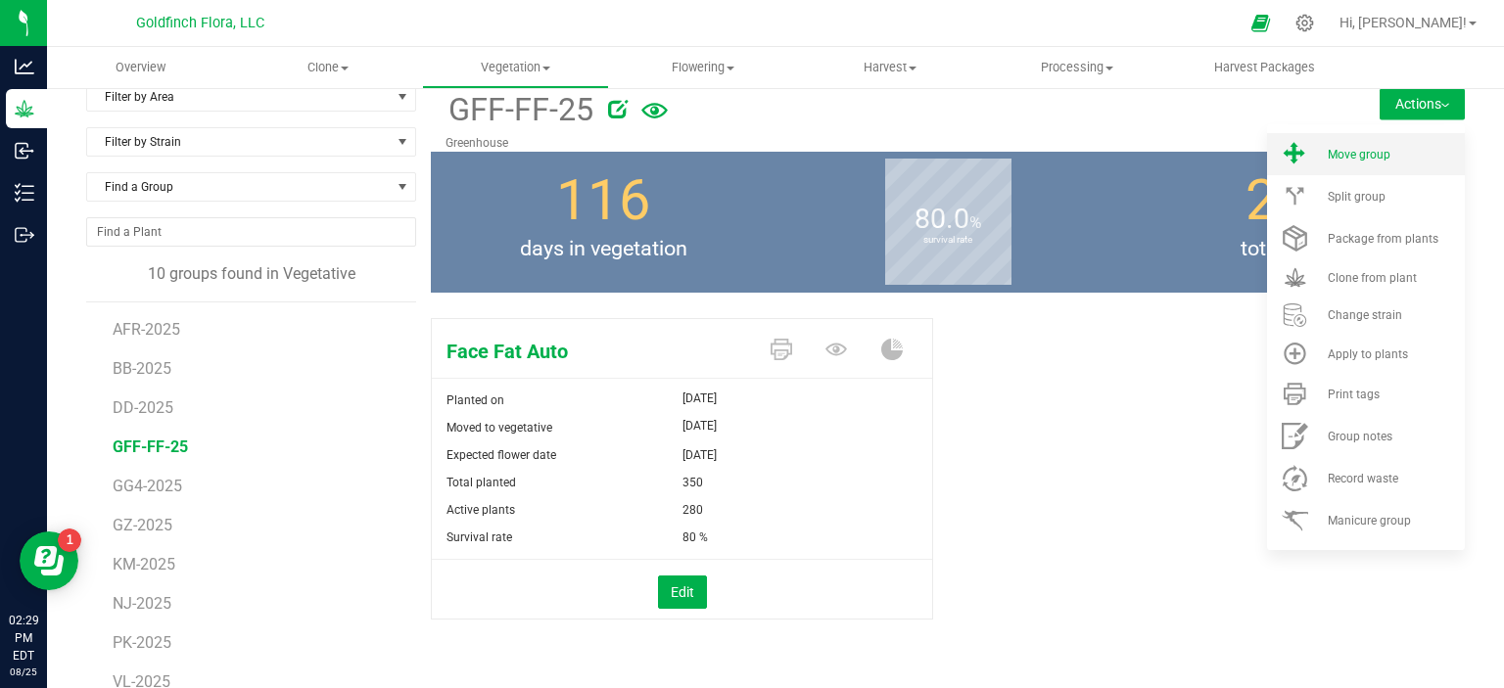
click at [1335, 162] on li "Move group" at bounding box center [1366, 154] width 198 height 42
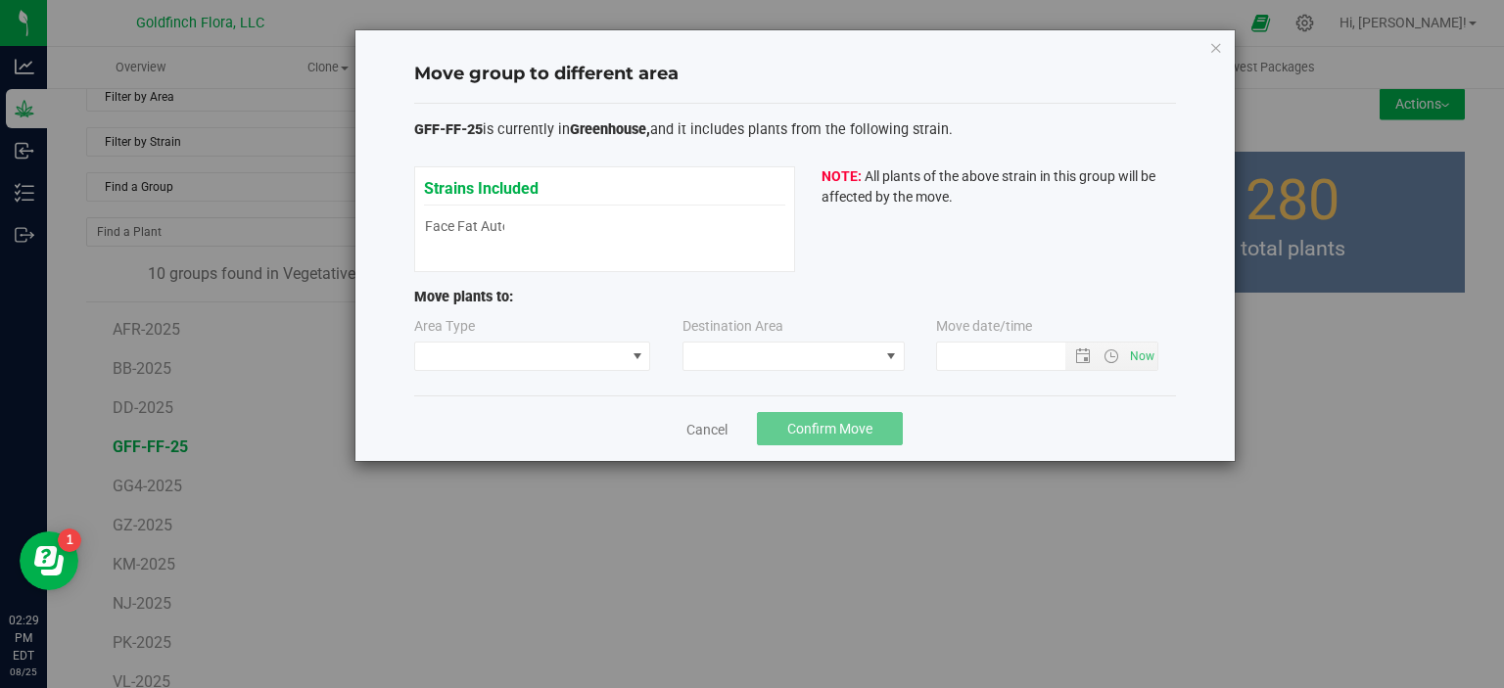
type input "8/25/2025 2:29 PM"
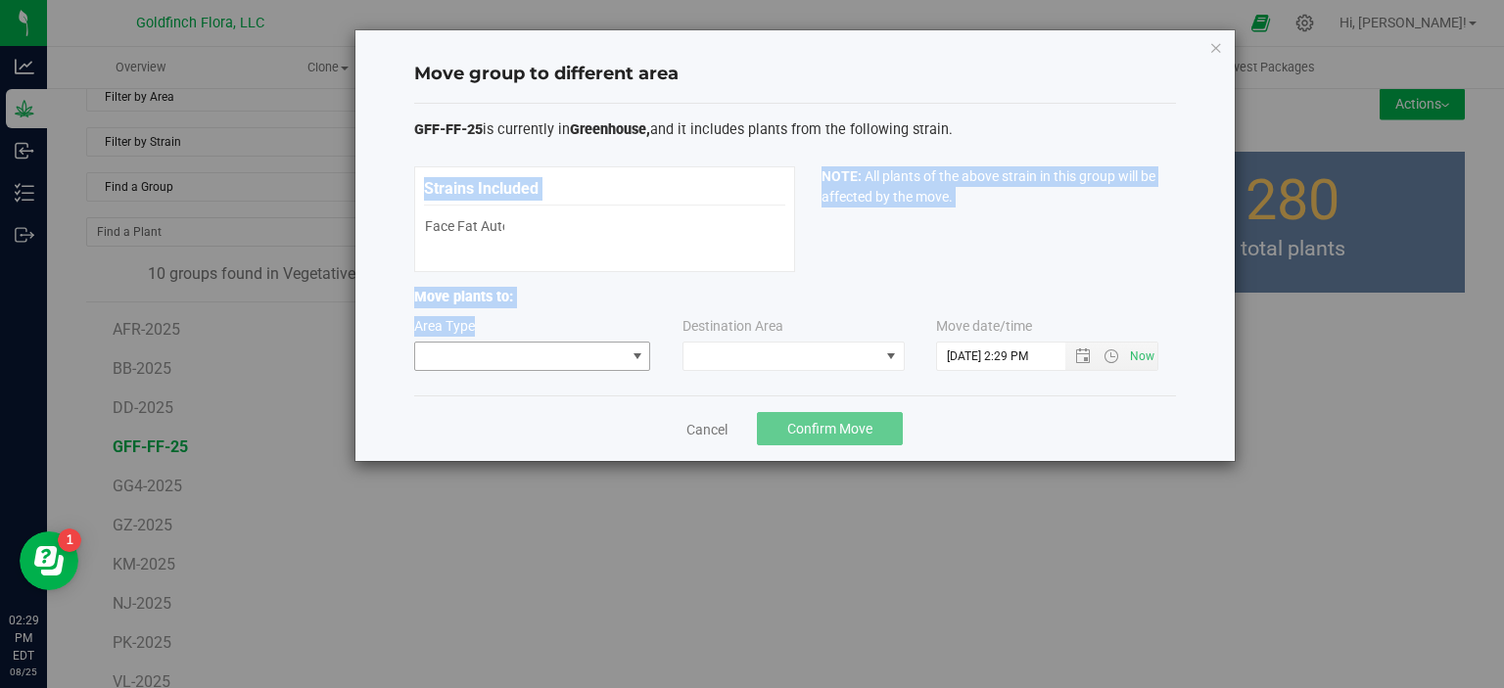
drag, startPoint x: 1335, startPoint y: 162, endPoint x: 638, endPoint y: 358, distance: 724.3
click at [638, 358] on div "Move group to different area GFF-FF-25 is currently in Greenhouse, and it inclu…" at bounding box center [759, 344] width 1518 height 688
click at [638, 358] on span at bounding box center [637, 357] width 16 height 16
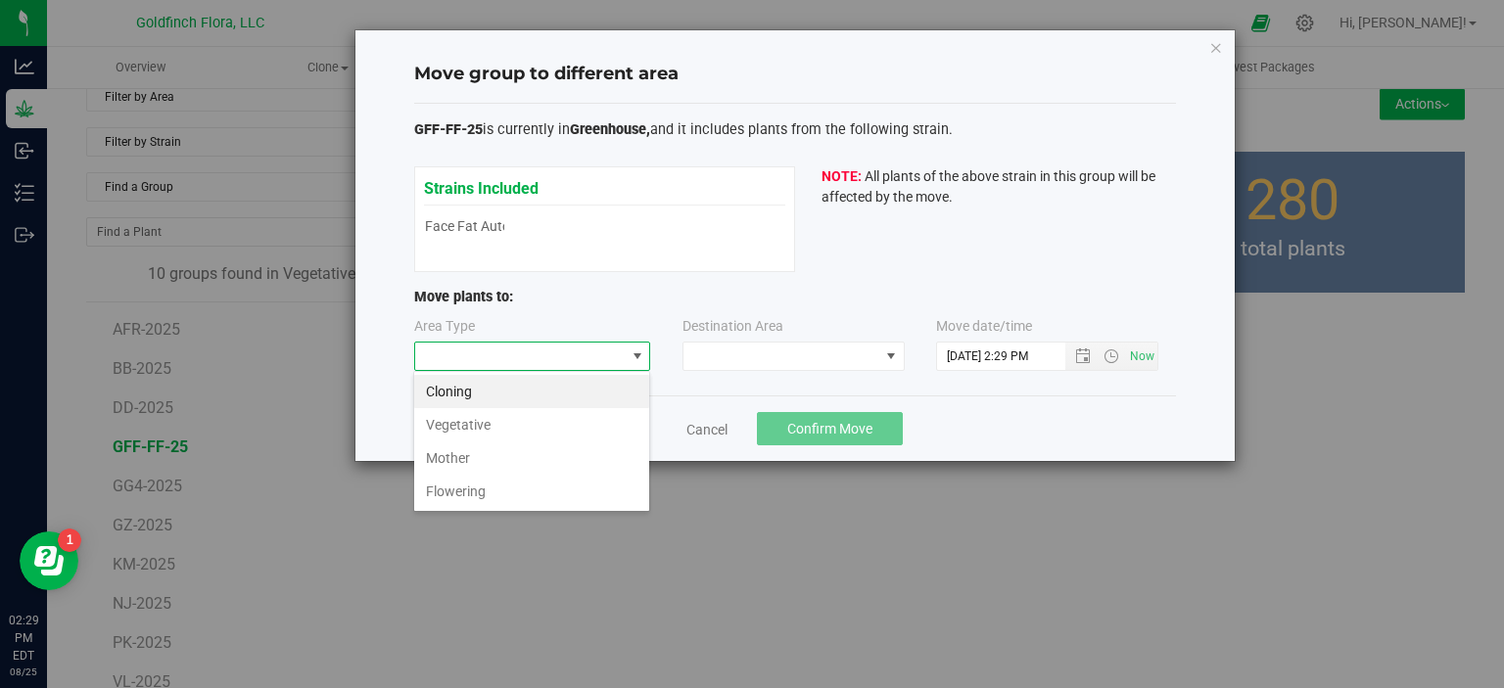
scroll to position [28, 236]
click at [521, 387] on li "Cloning" at bounding box center [531, 391] width 235 height 33
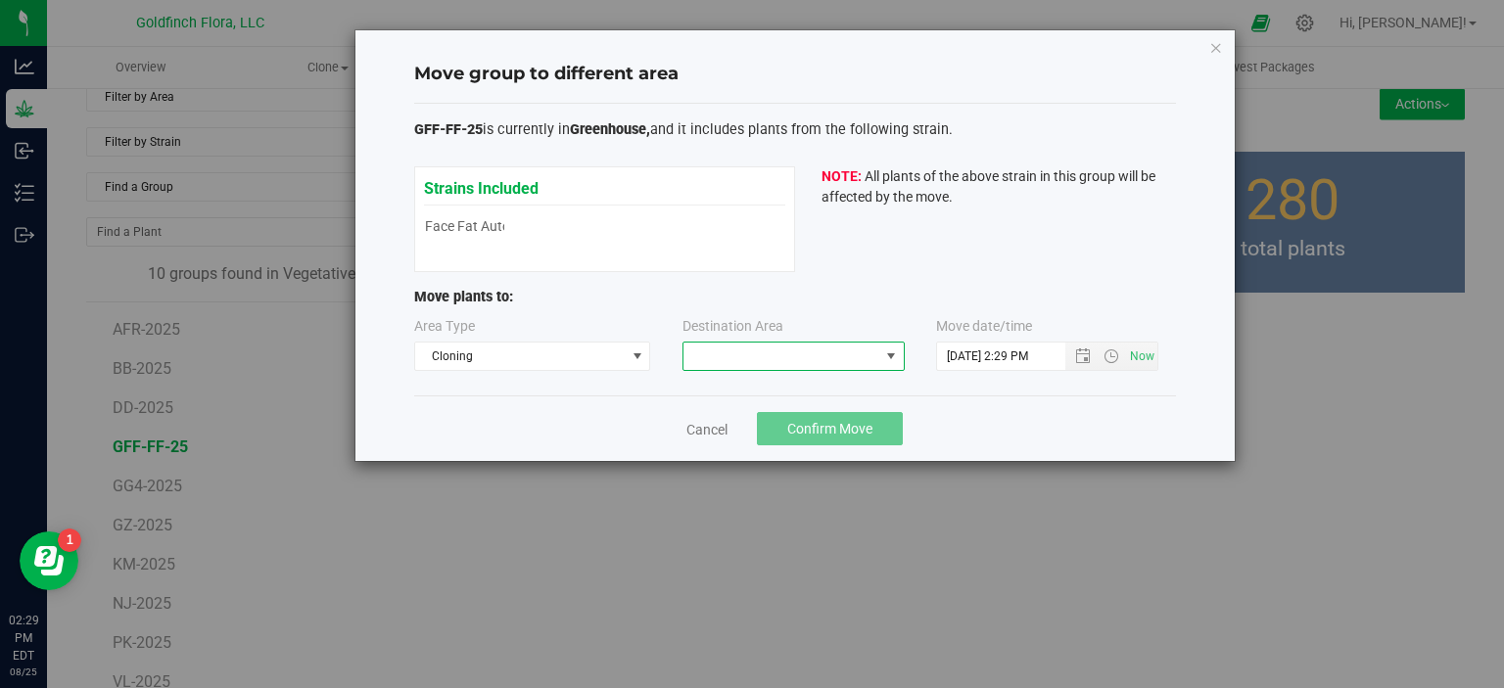
click at [890, 357] on span at bounding box center [891, 357] width 16 height 16
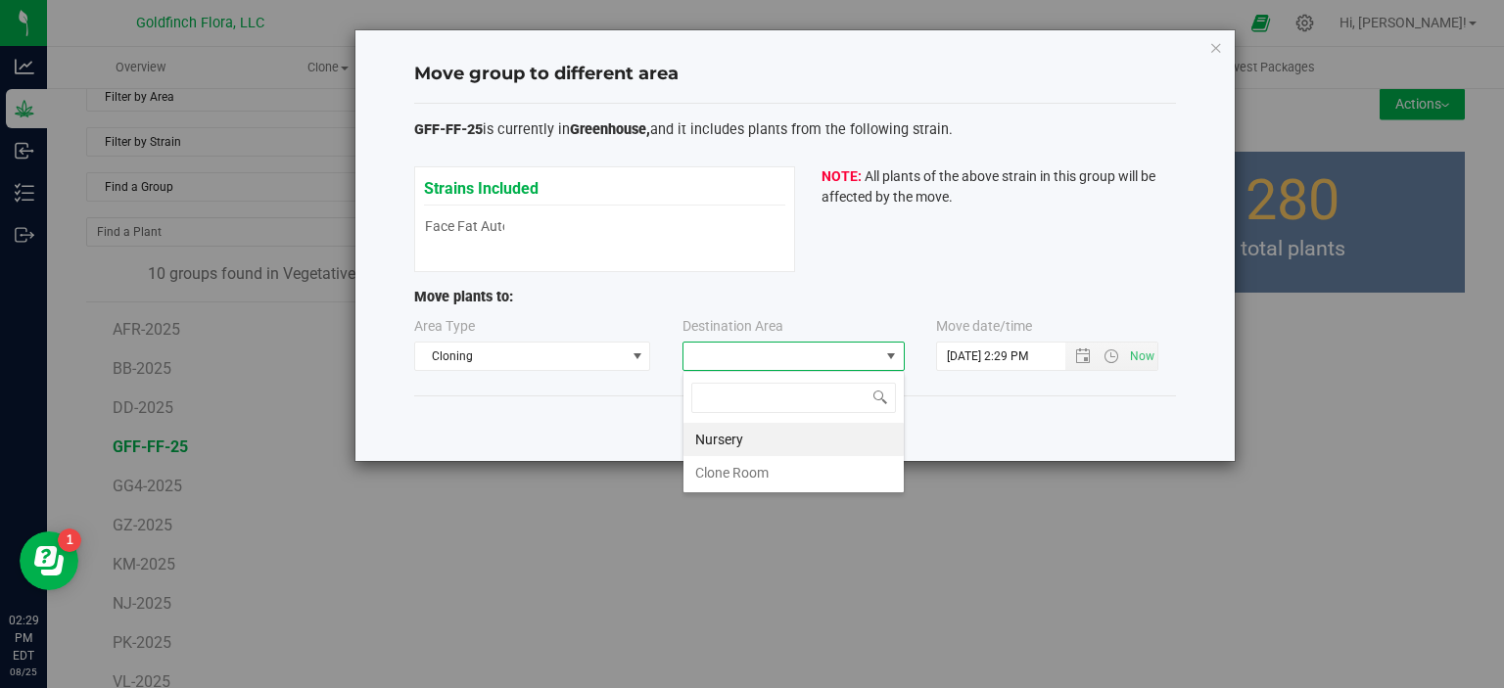
scroll to position [28, 222]
click at [744, 442] on li "Nursery" at bounding box center [793, 439] width 220 height 33
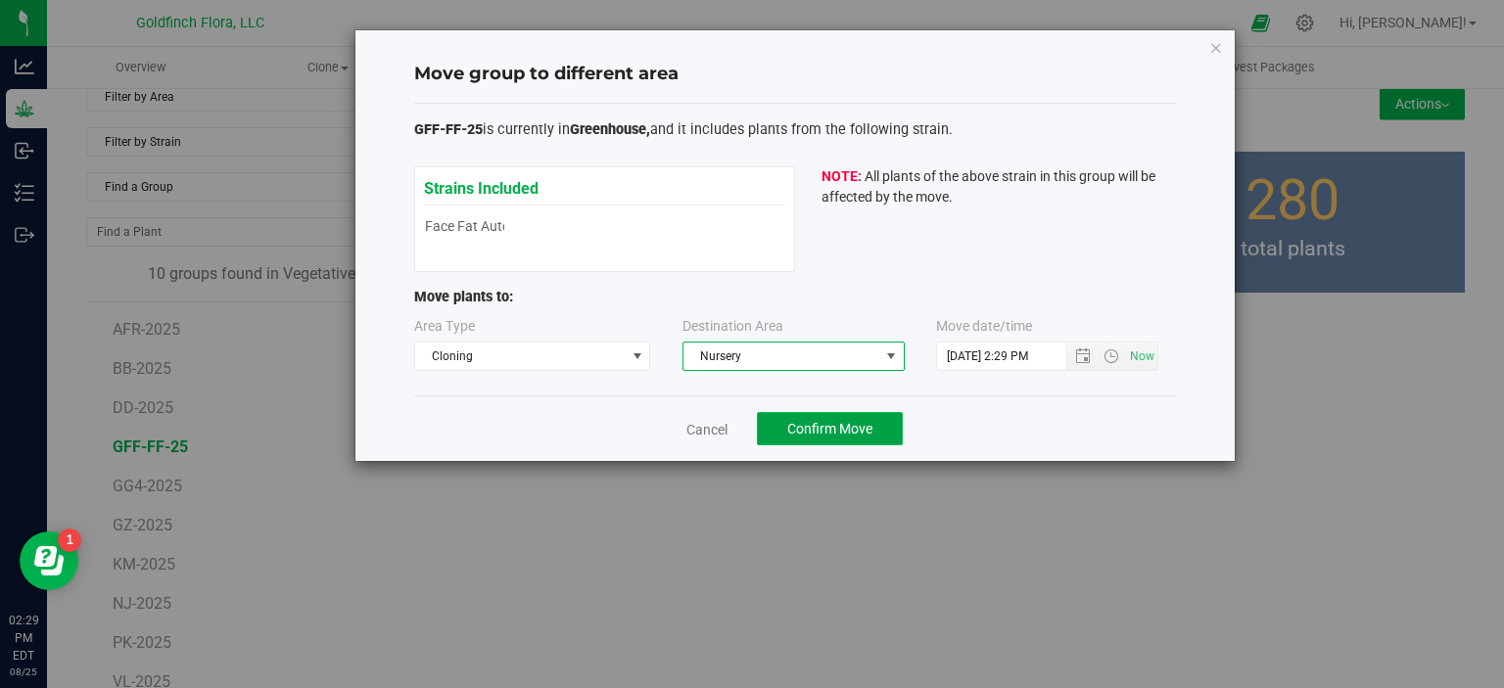
click at [826, 429] on span "Confirm Move" at bounding box center [829, 429] width 85 height 16
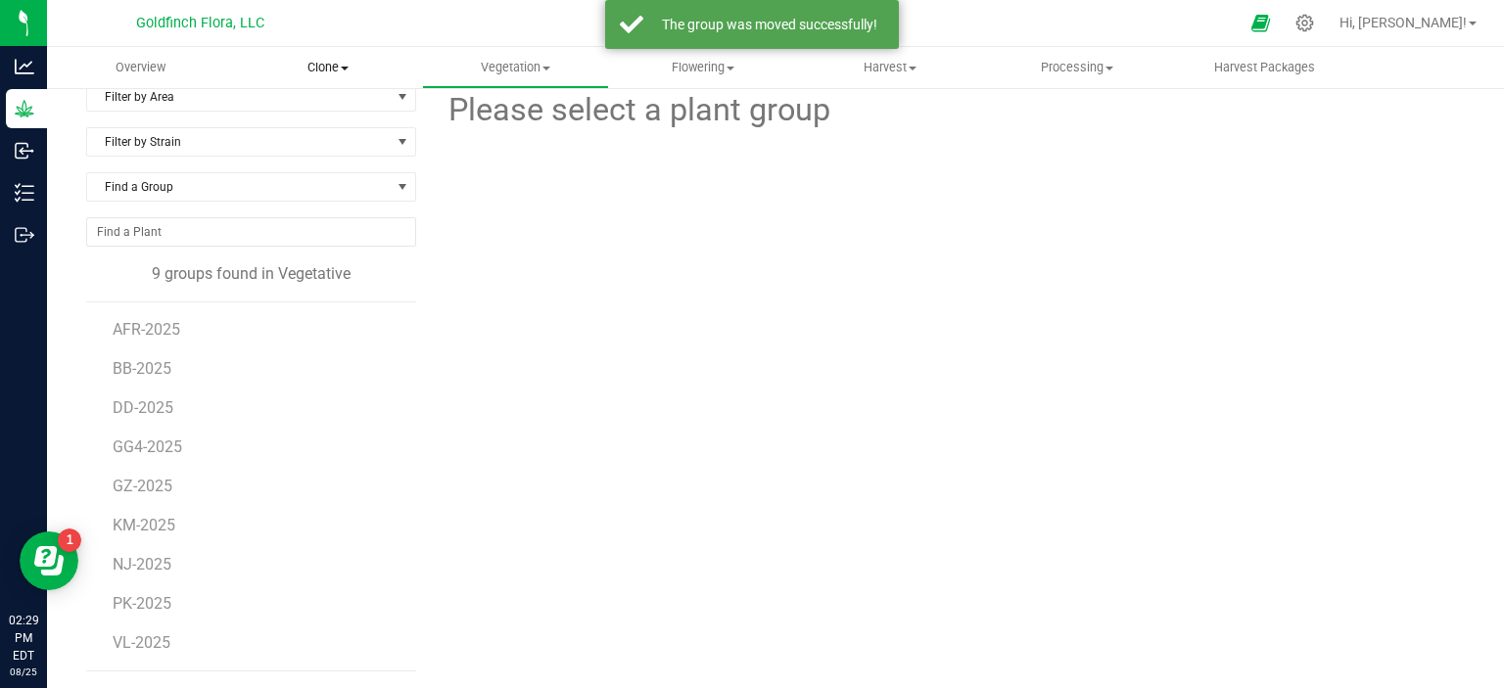
click at [325, 68] on span "Clone" at bounding box center [327, 68] width 185 height 18
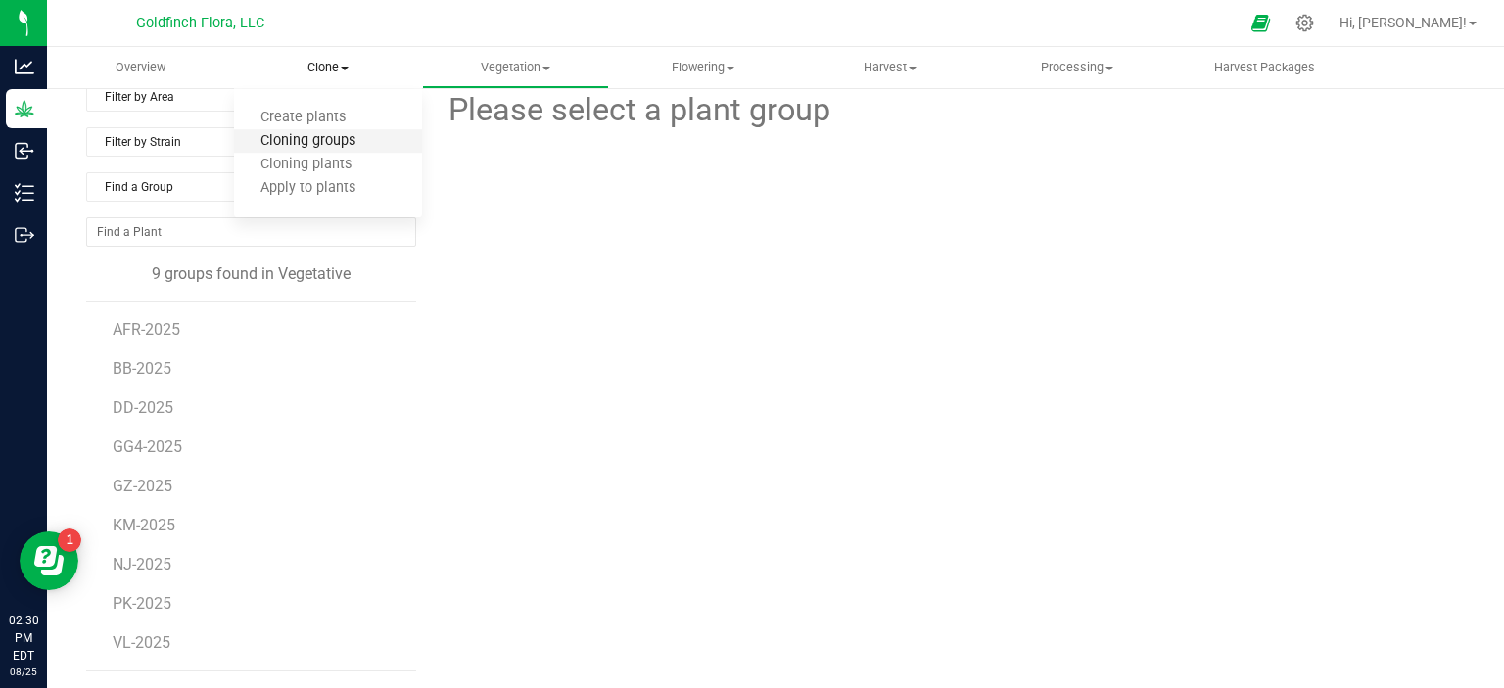
click at [309, 138] on span "Cloning groups" at bounding box center [308, 141] width 148 height 17
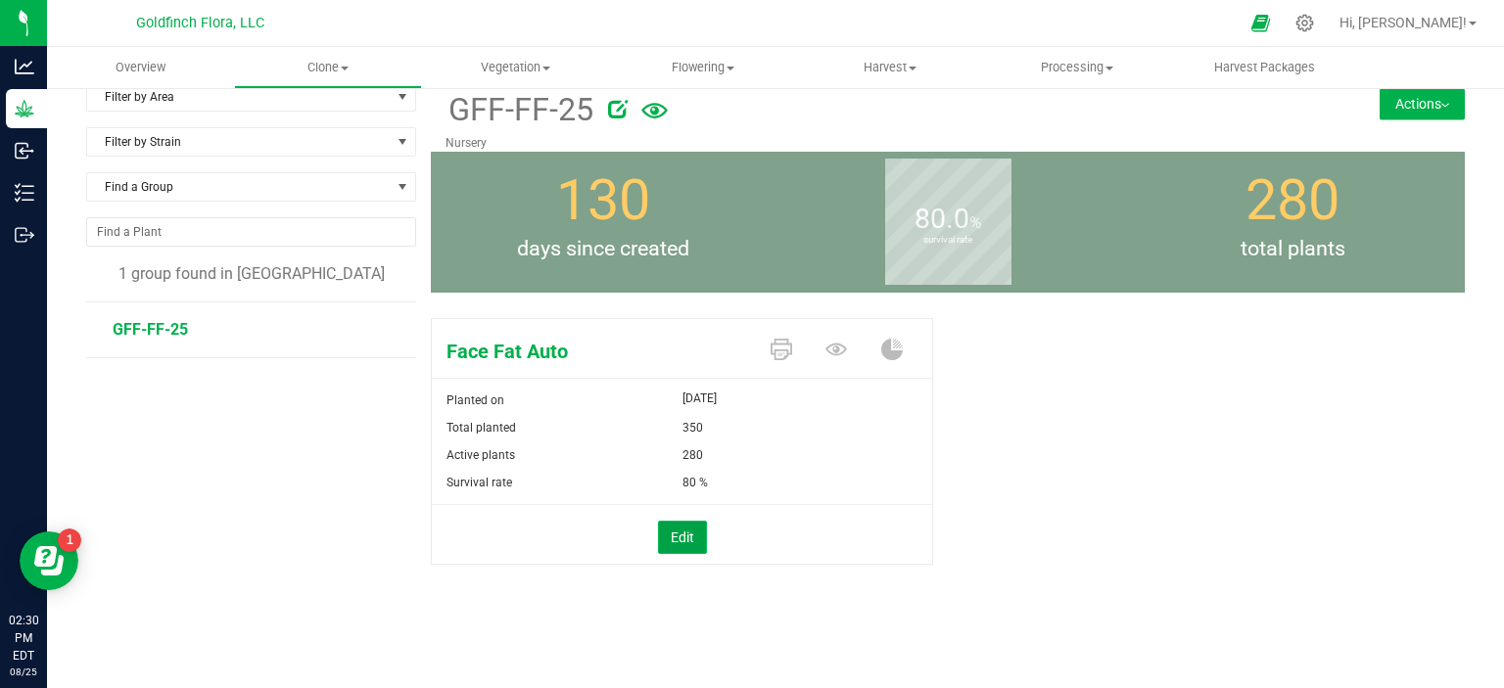
click at [666, 536] on button "Edit" at bounding box center [682, 537] width 49 height 33
click at [316, 460] on div "Filter by Area Filter by Area All Clone Room Nursery Filter by Strain Find a Gr…" at bounding box center [258, 375] width 345 height 587
click at [1398, 105] on button "Actions" at bounding box center [1421, 103] width 85 height 31
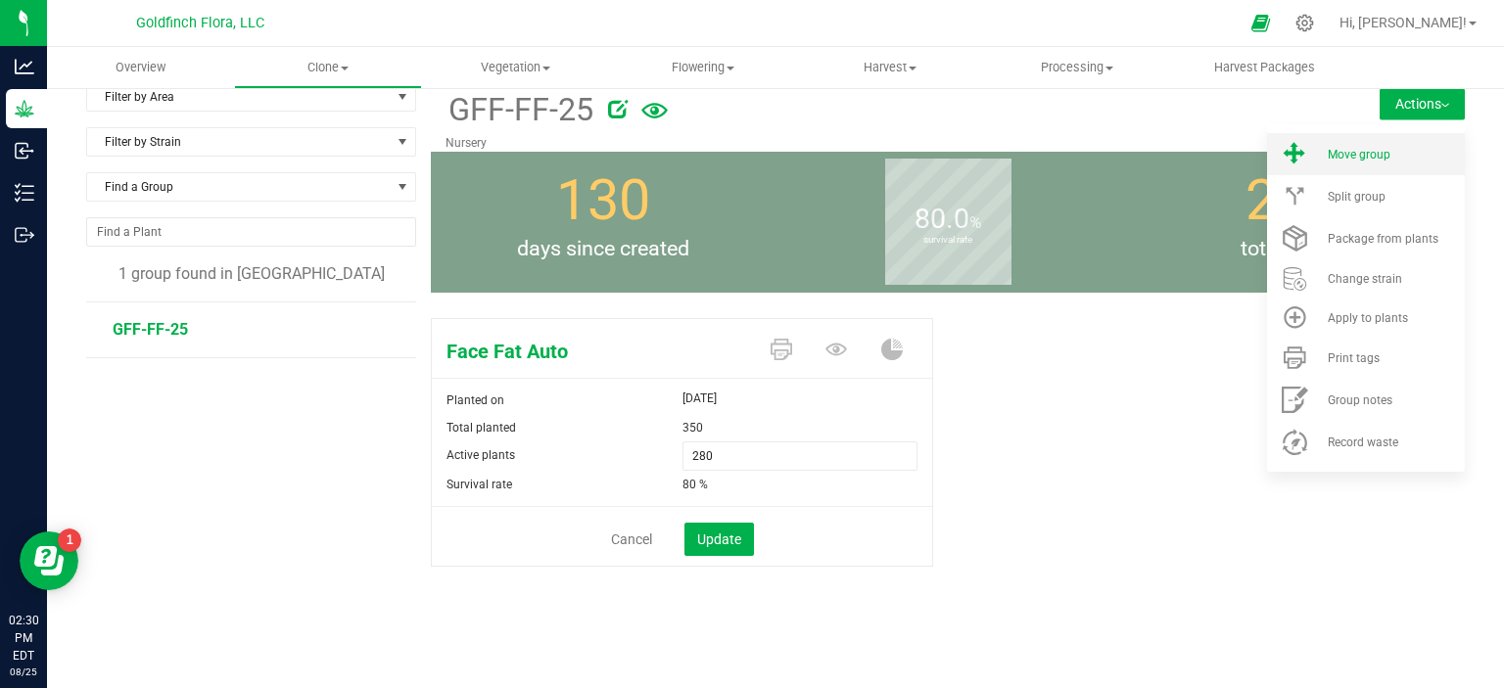
click at [1335, 156] on span "Move group" at bounding box center [1358, 155] width 63 height 14
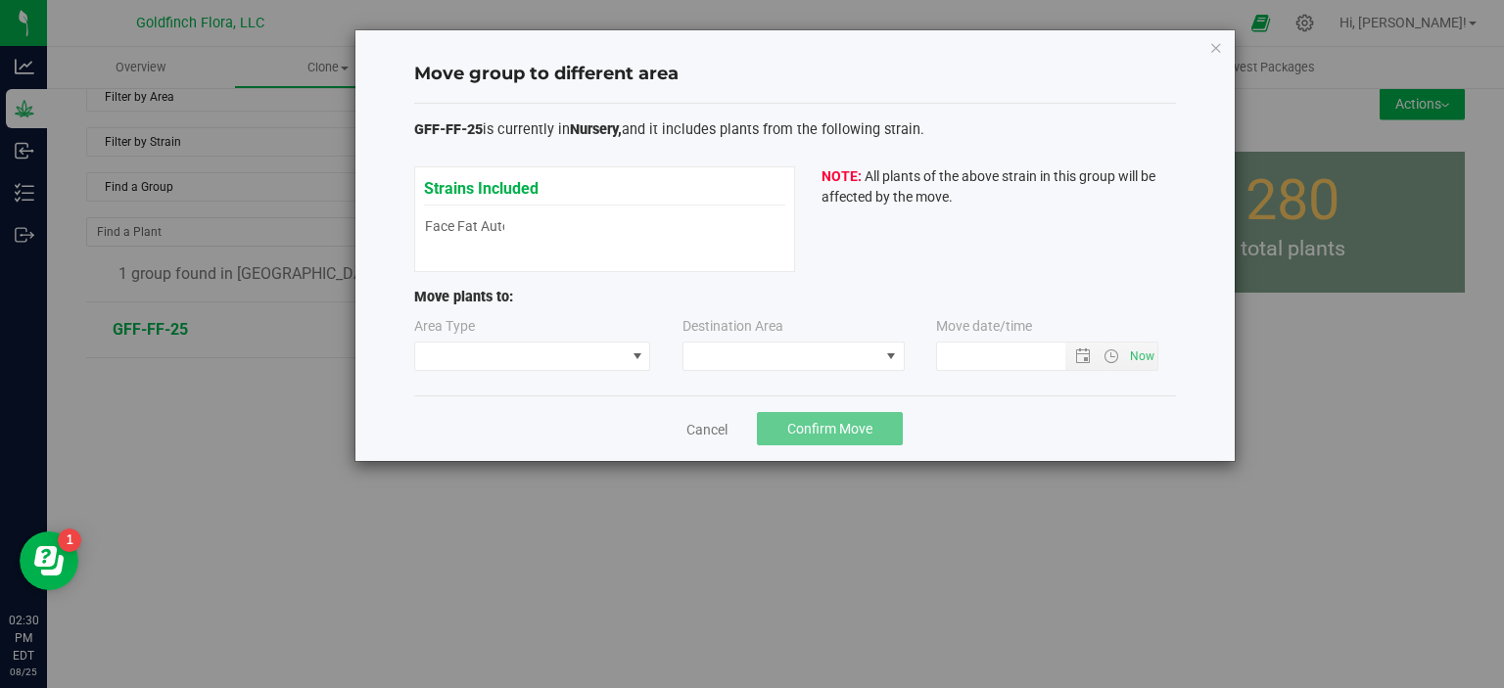
type input "8/25/2025 2:30 PM"
click at [635, 360] on span at bounding box center [637, 357] width 16 height 16
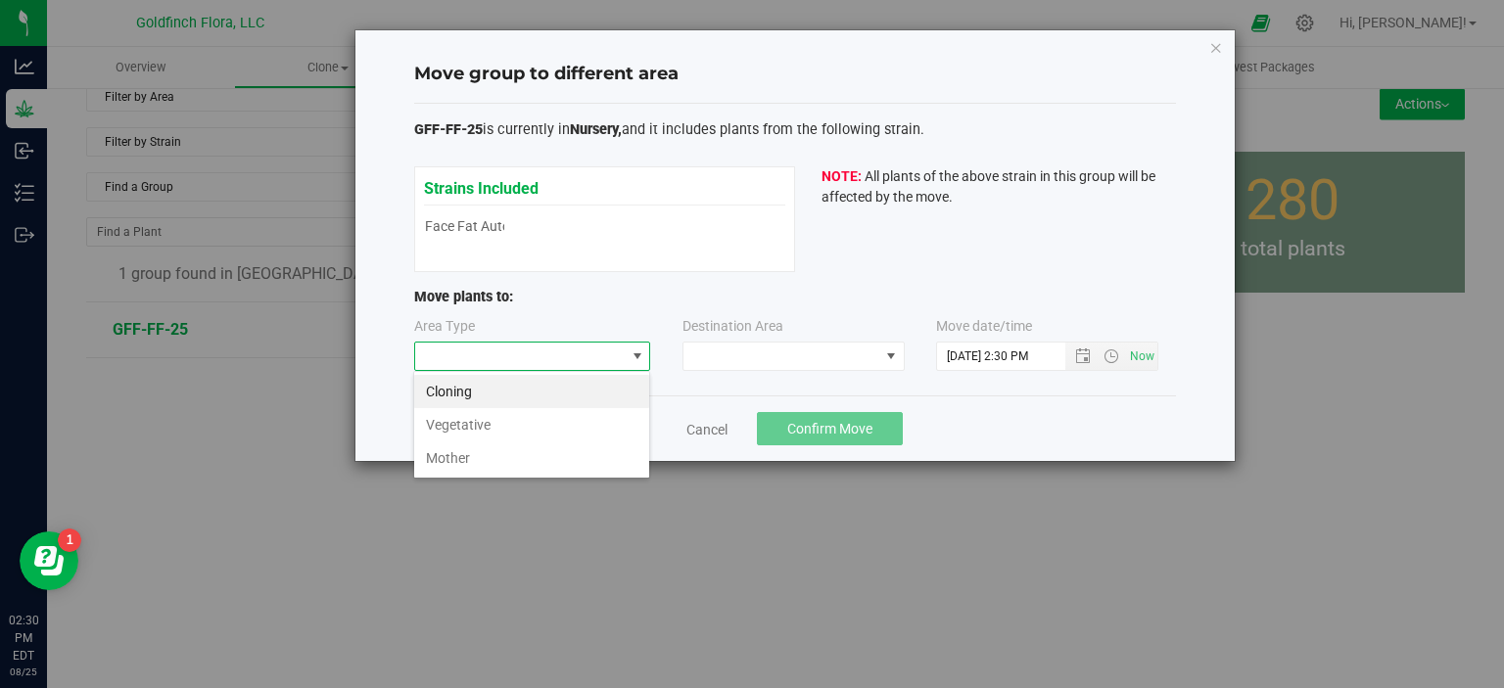
scroll to position [28, 236]
click at [635, 360] on span at bounding box center [637, 357] width 16 height 16
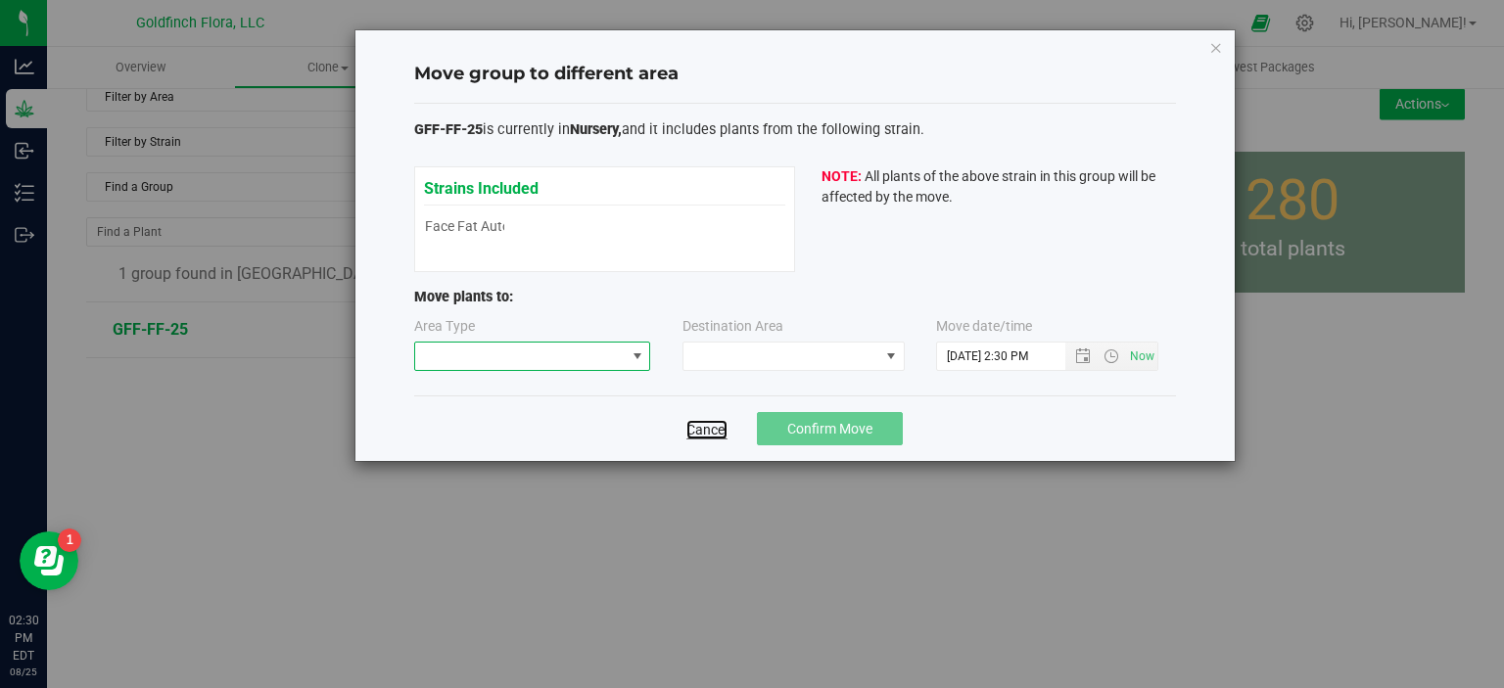
click at [712, 426] on link "Cancel" at bounding box center [706, 430] width 41 height 20
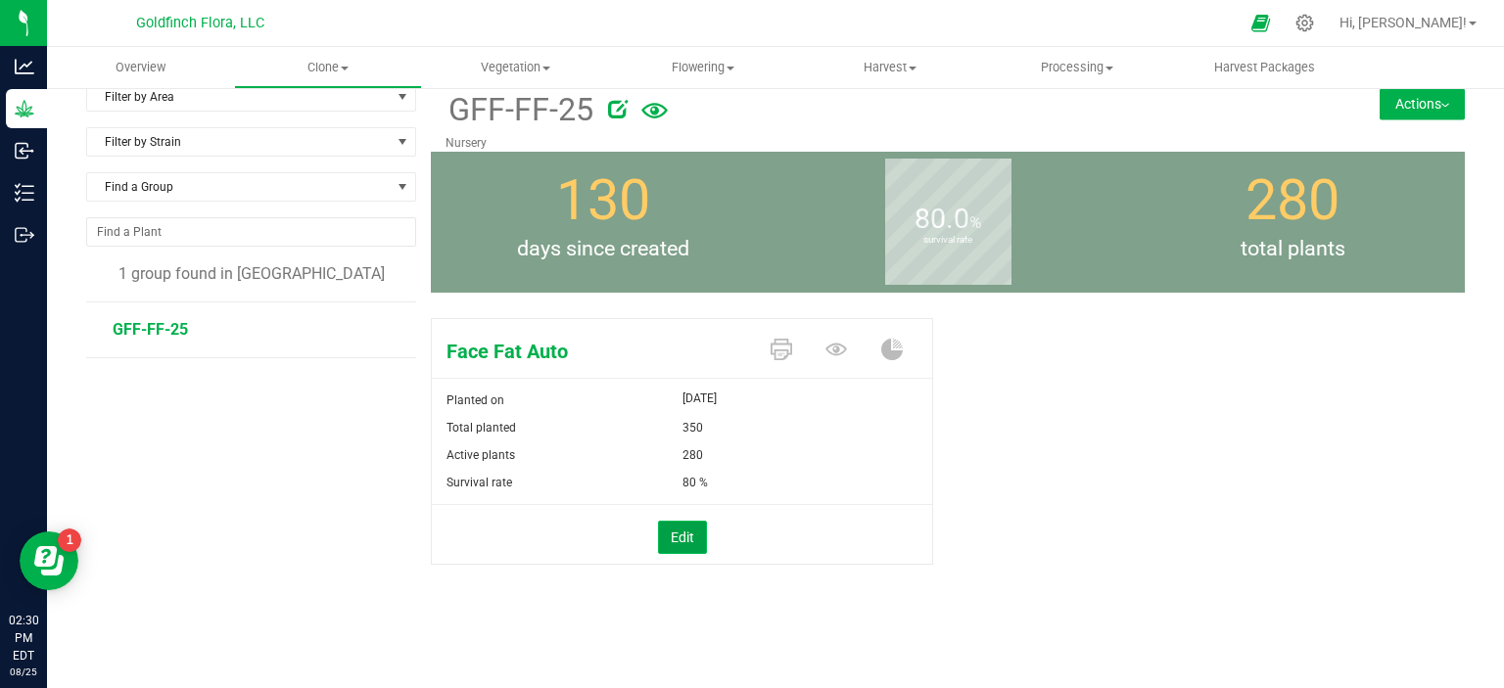
click at [674, 532] on button "Edit" at bounding box center [682, 537] width 49 height 33
click at [717, 391] on span "[DATE]" at bounding box center [699, 398] width 34 height 23
click at [239, 450] on div "Filter by Area Filter by Area All Clone Room Nursery Filter by Strain Find a Gr…" at bounding box center [258, 375] width 345 height 587
click at [153, 328] on span "GFF-FF-25" at bounding box center [150, 329] width 75 height 19
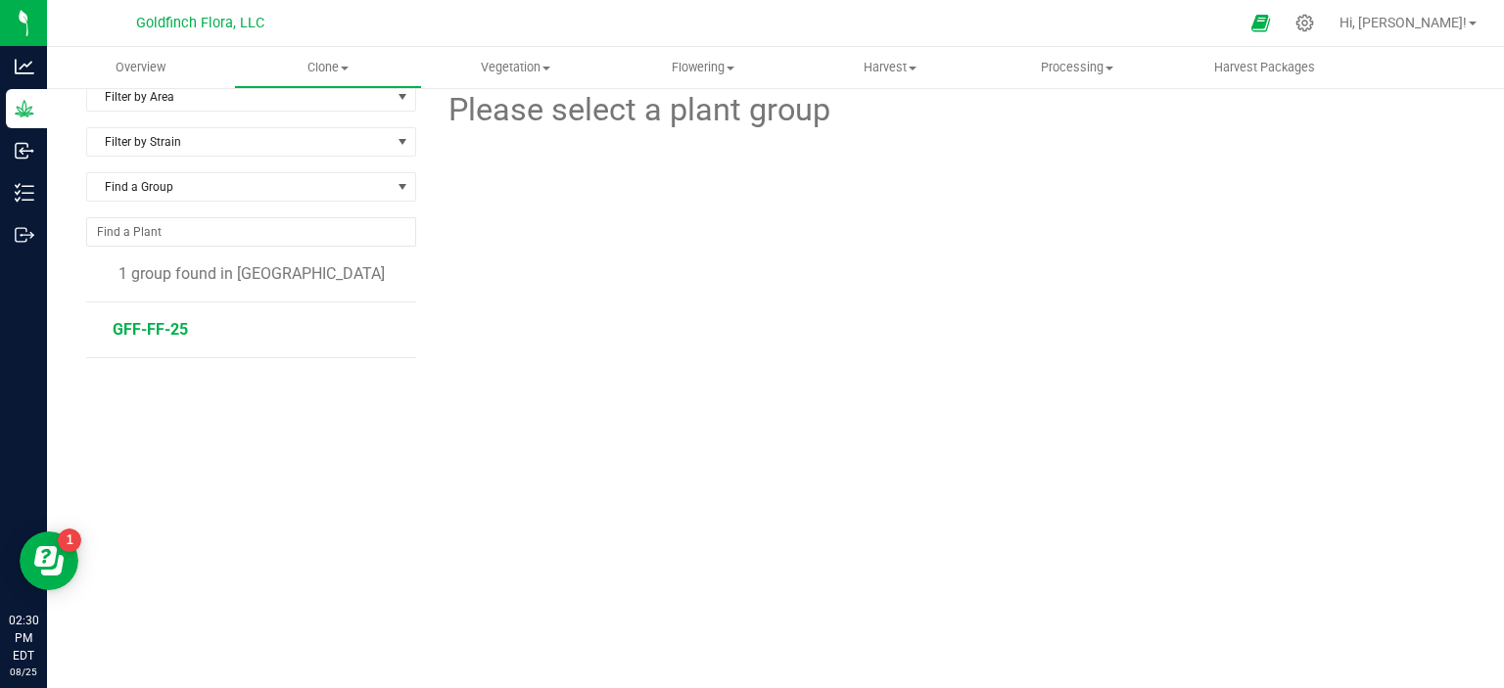
click at [153, 328] on span "GFF-FF-25" at bounding box center [150, 329] width 75 height 19
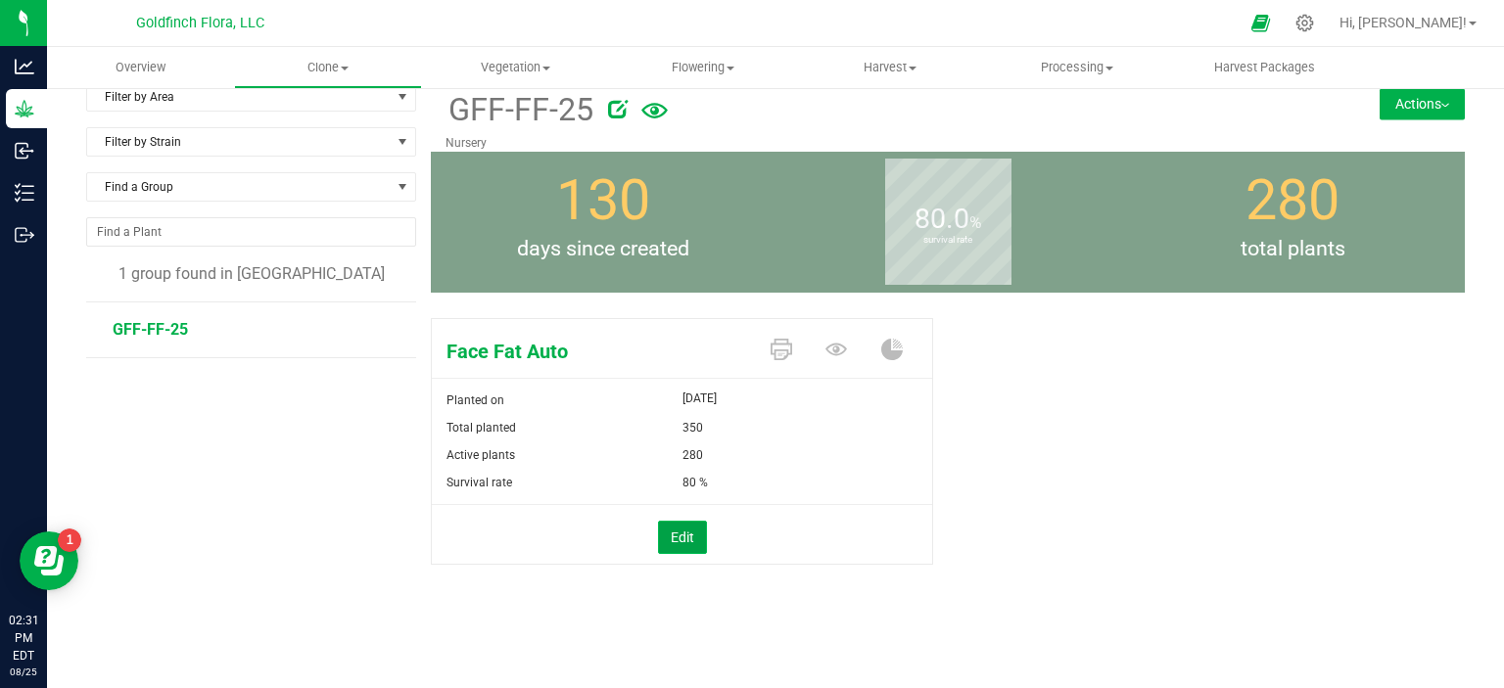
click at [677, 534] on button "Edit" at bounding box center [682, 537] width 49 height 33
click at [714, 537] on span "Update" at bounding box center [719, 540] width 44 height 16
click at [1390, 101] on button "Actions" at bounding box center [1421, 103] width 85 height 31
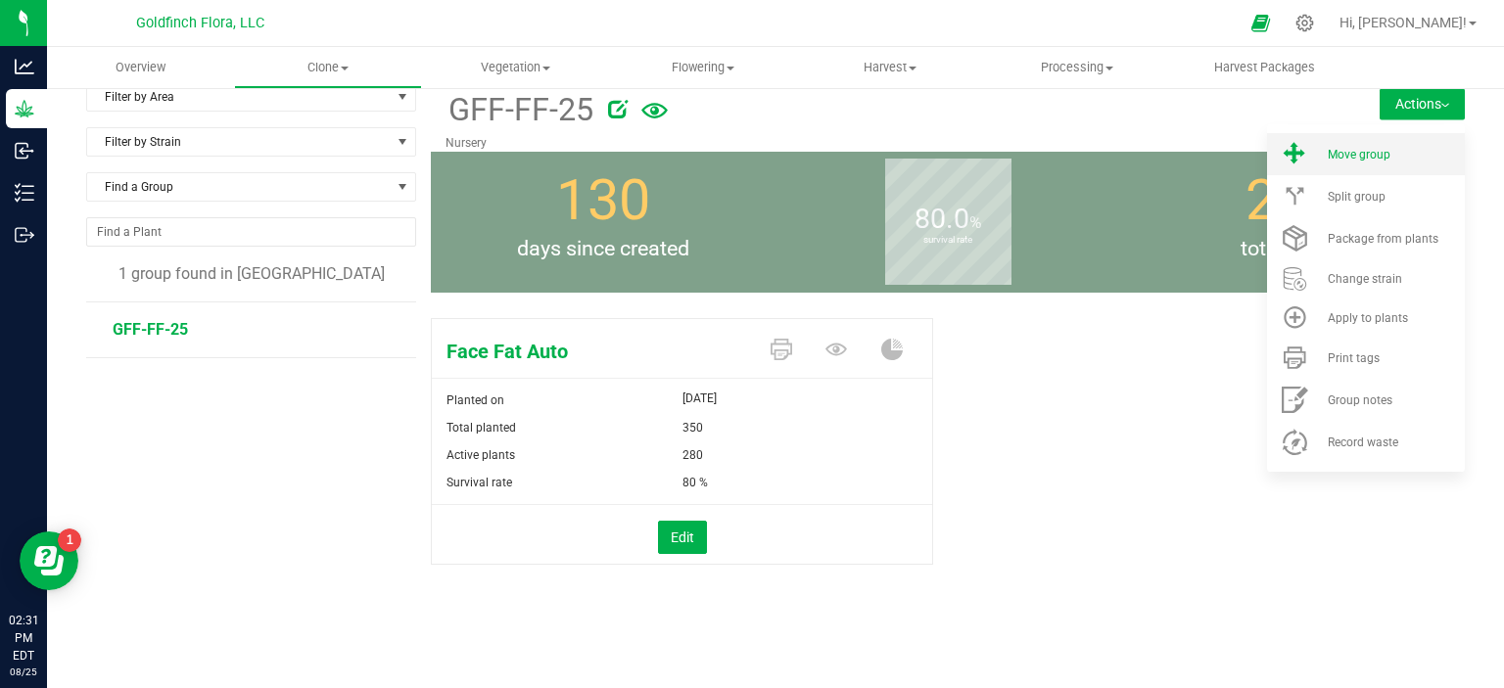
click at [1351, 151] on span "Move group" at bounding box center [1358, 155] width 63 height 14
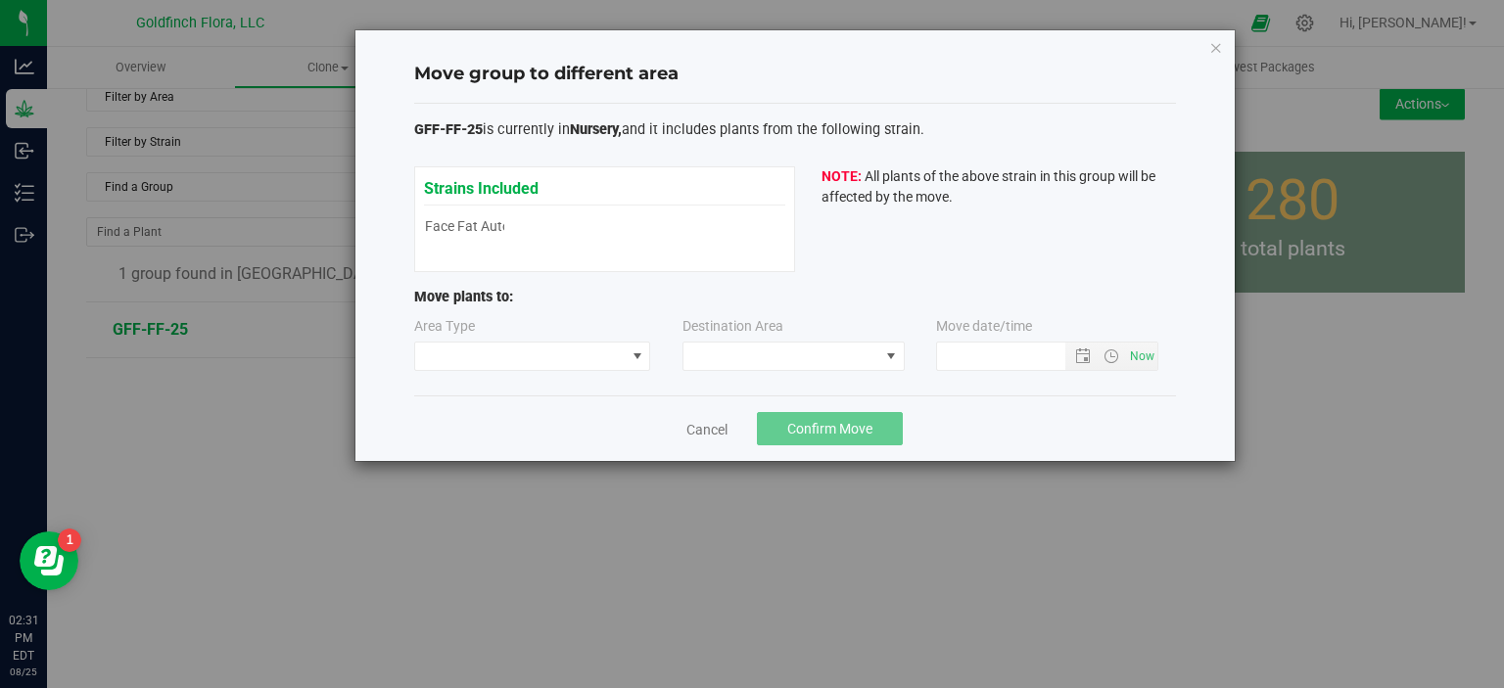
type input "8/25/2025 2:31 PM"
click at [635, 356] on span at bounding box center [637, 357] width 16 height 16
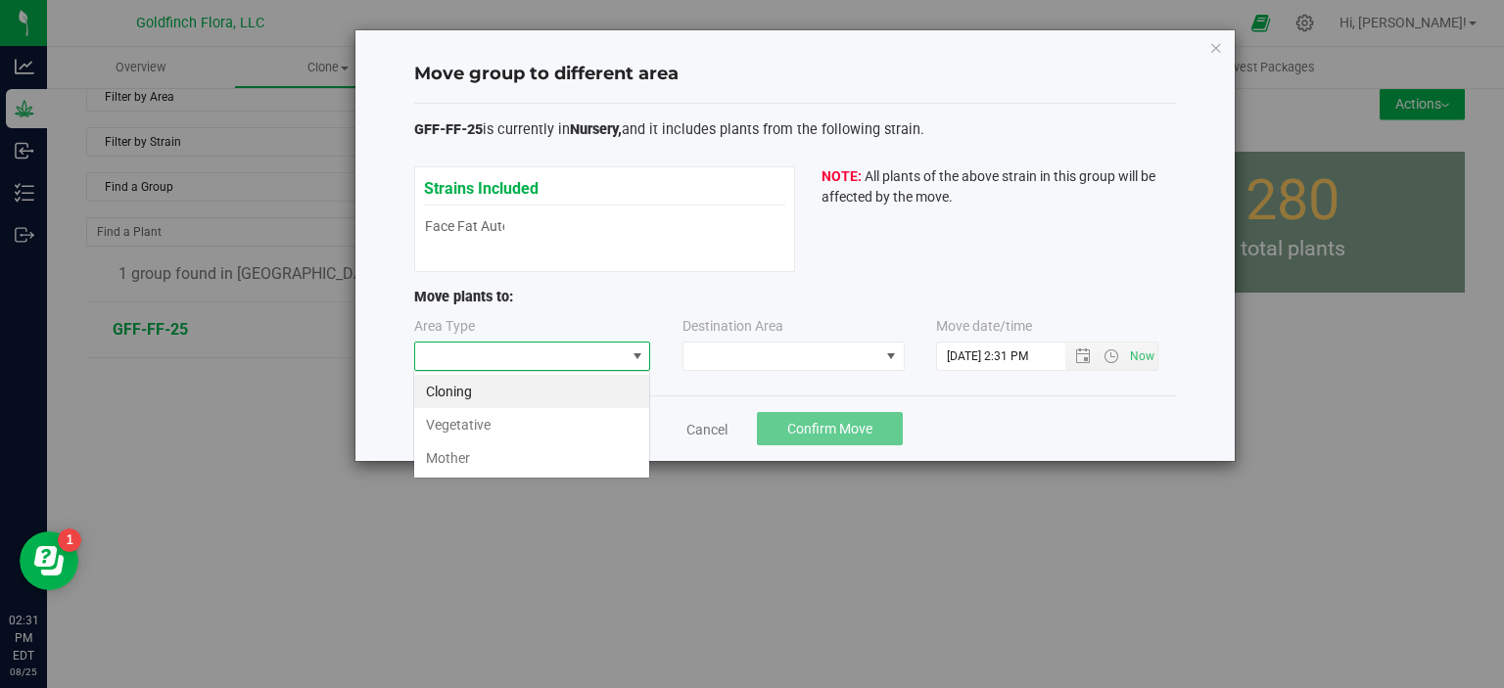
scroll to position [28, 236]
click at [560, 418] on li "Vegetative" at bounding box center [531, 424] width 235 height 33
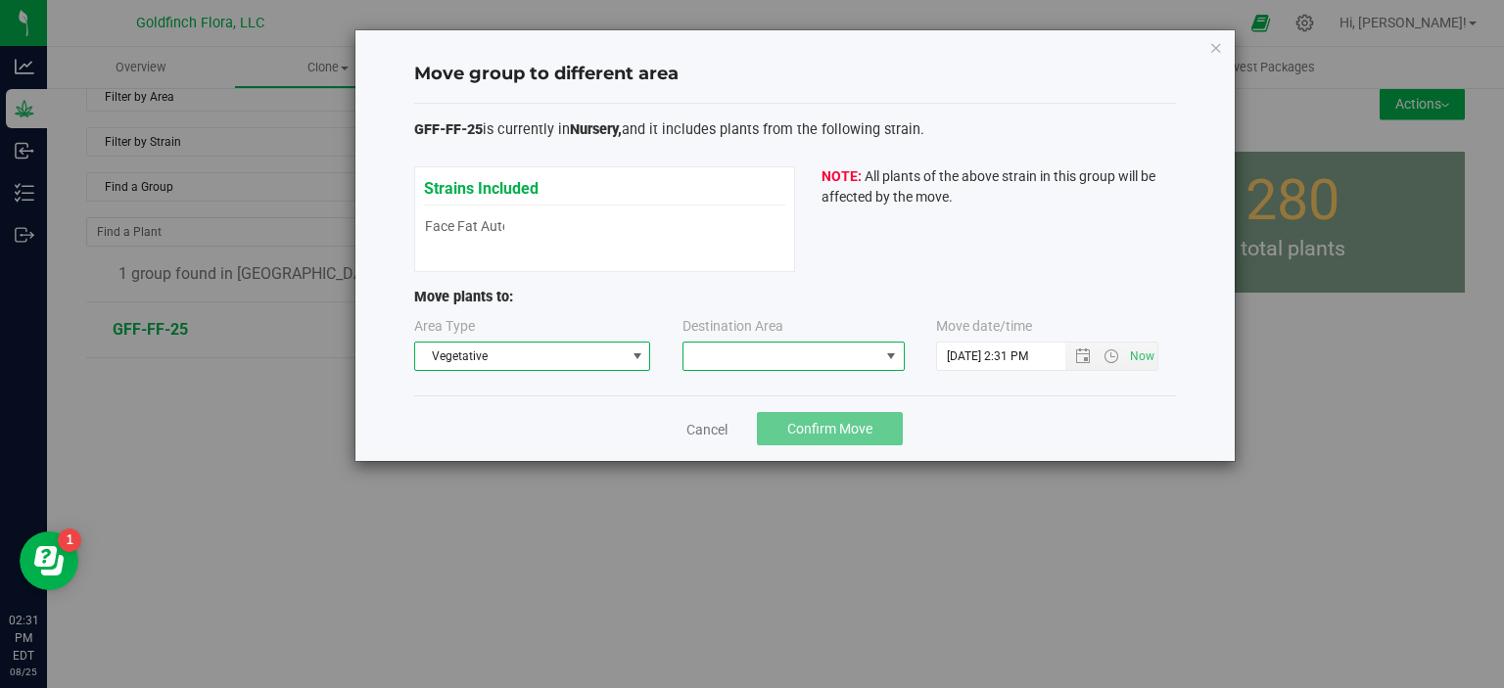
click at [893, 357] on span at bounding box center [891, 357] width 16 height 16
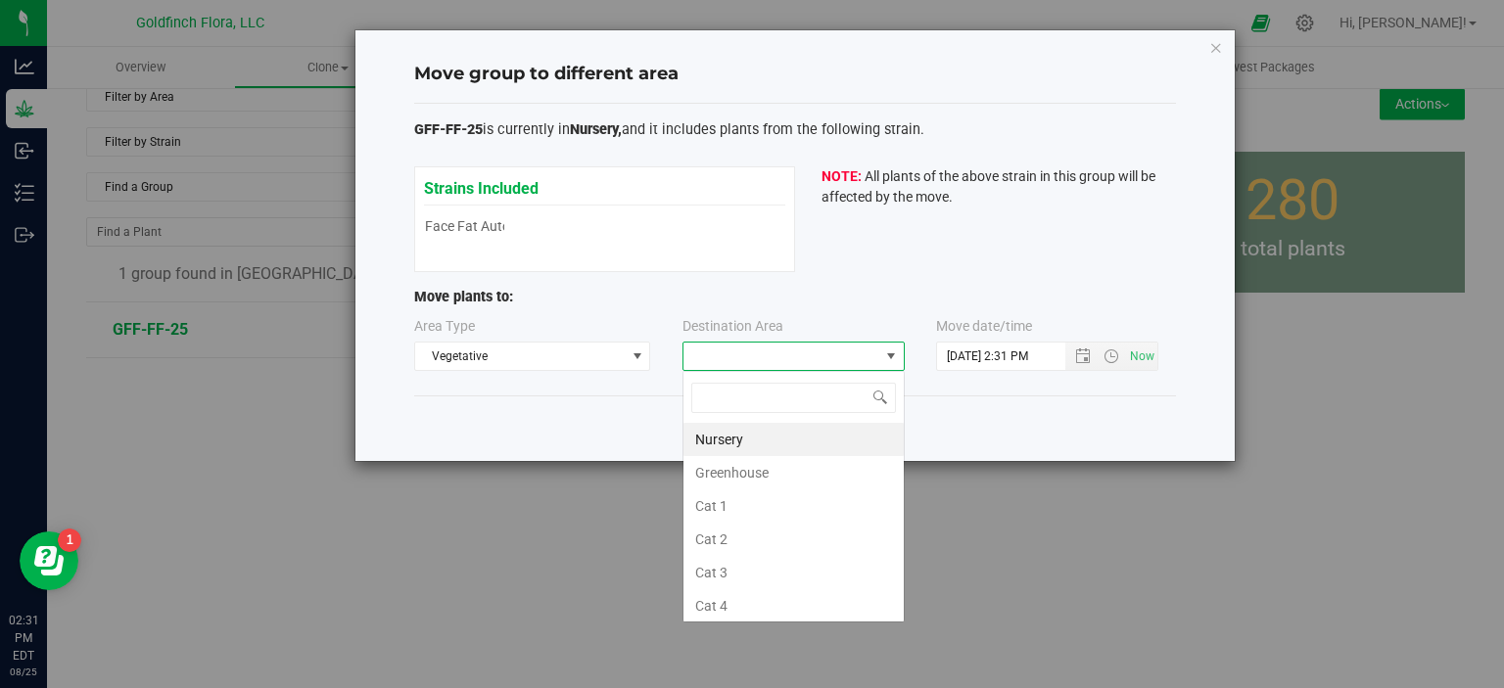
scroll to position [28, 222]
click at [770, 477] on li "Greenhouse" at bounding box center [793, 472] width 220 height 33
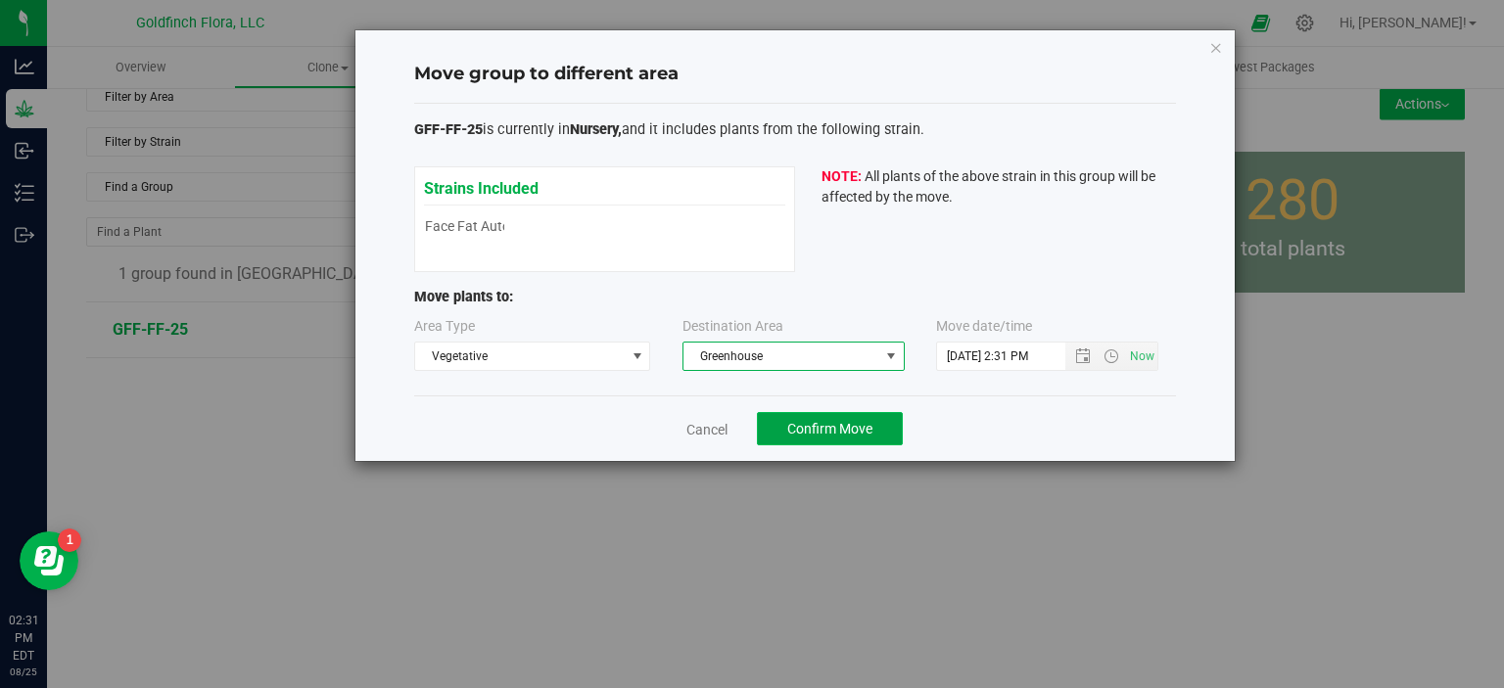
click at [833, 430] on span "Confirm Move" at bounding box center [829, 429] width 85 height 16
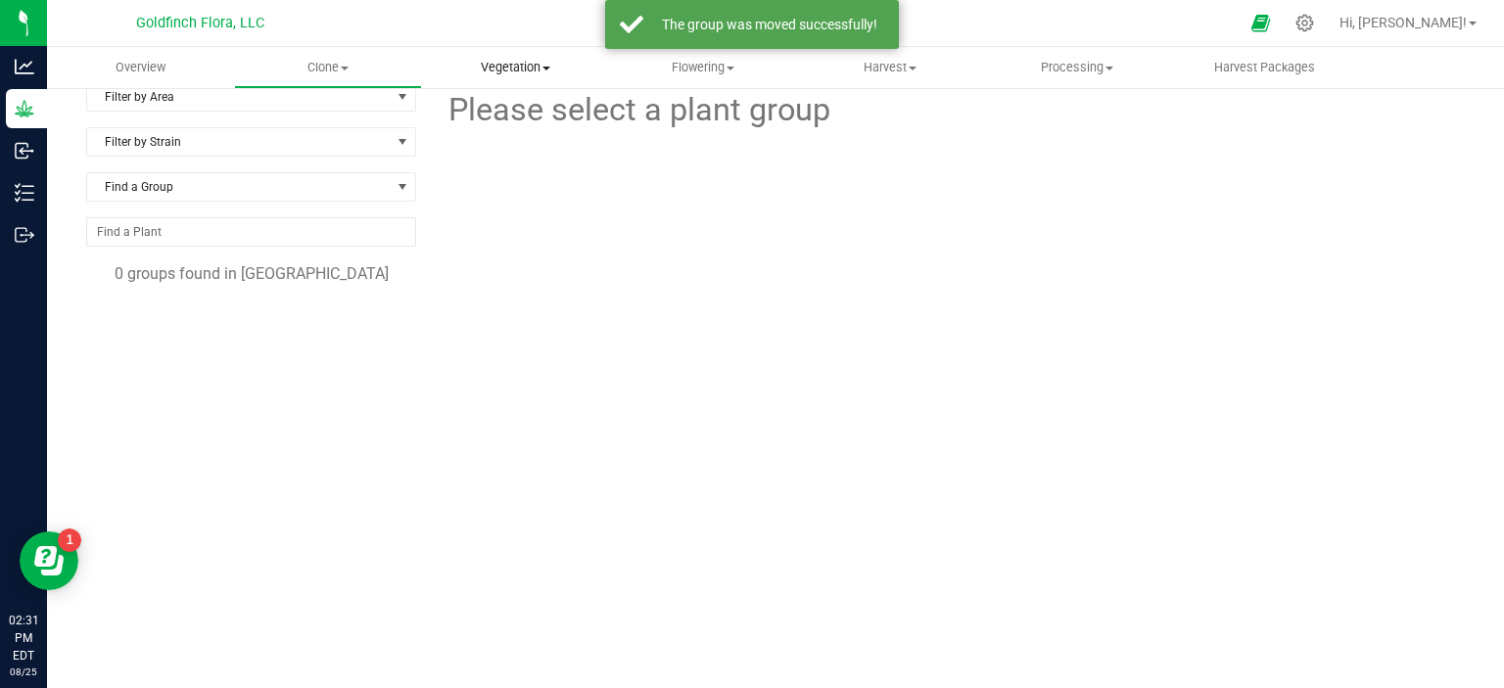
click at [505, 60] on span "Vegetation" at bounding box center [515, 68] width 185 height 18
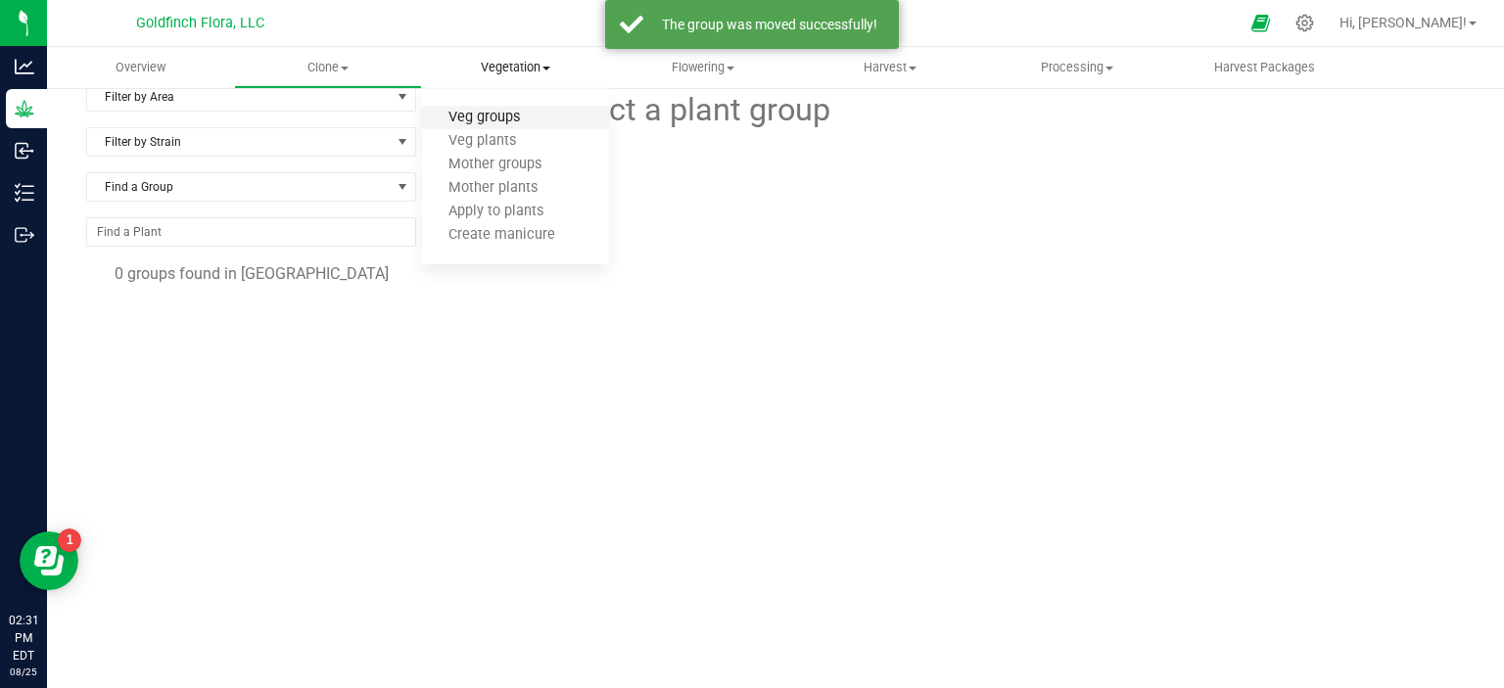
click at [458, 116] on span "Veg groups" at bounding box center [484, 118] width 124 height 17
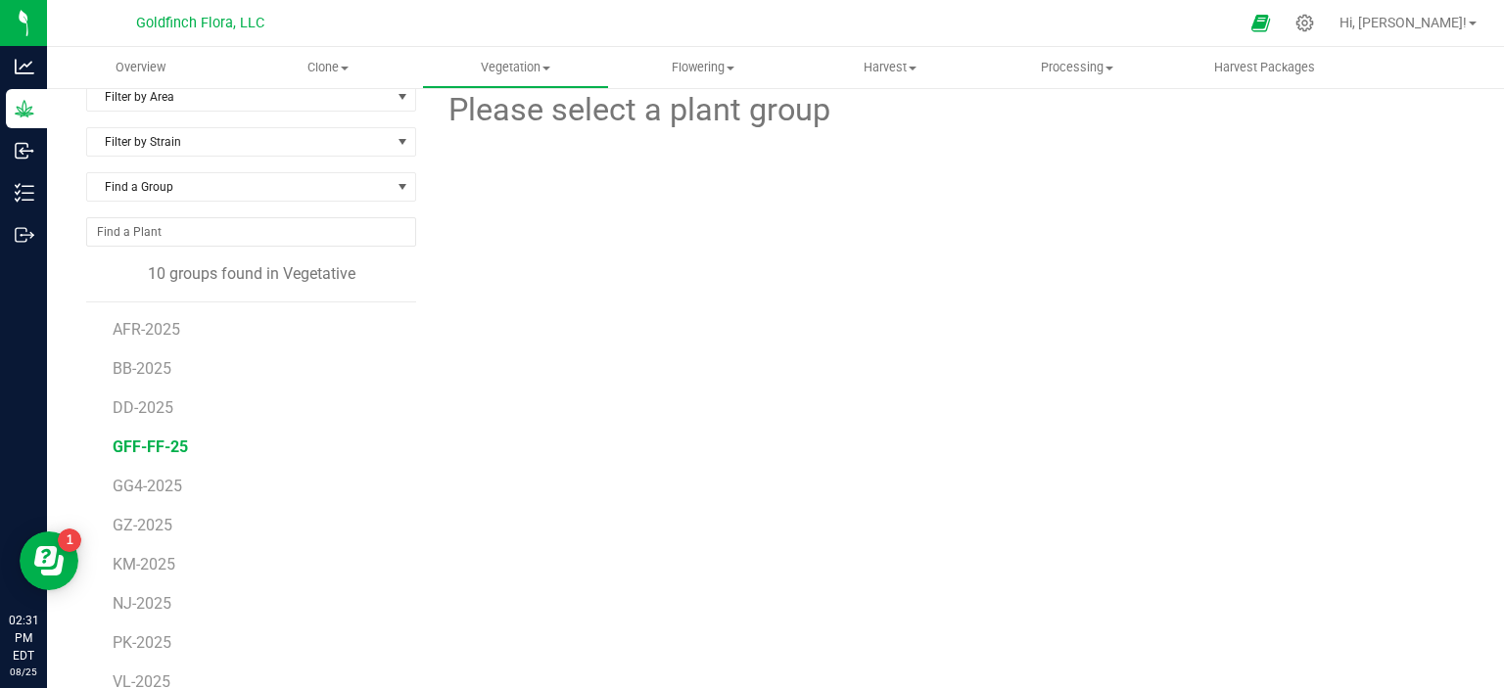
click at [163, 445] on span "GFF-FF-25" at bounding box center [150, 447] width 75 height 19
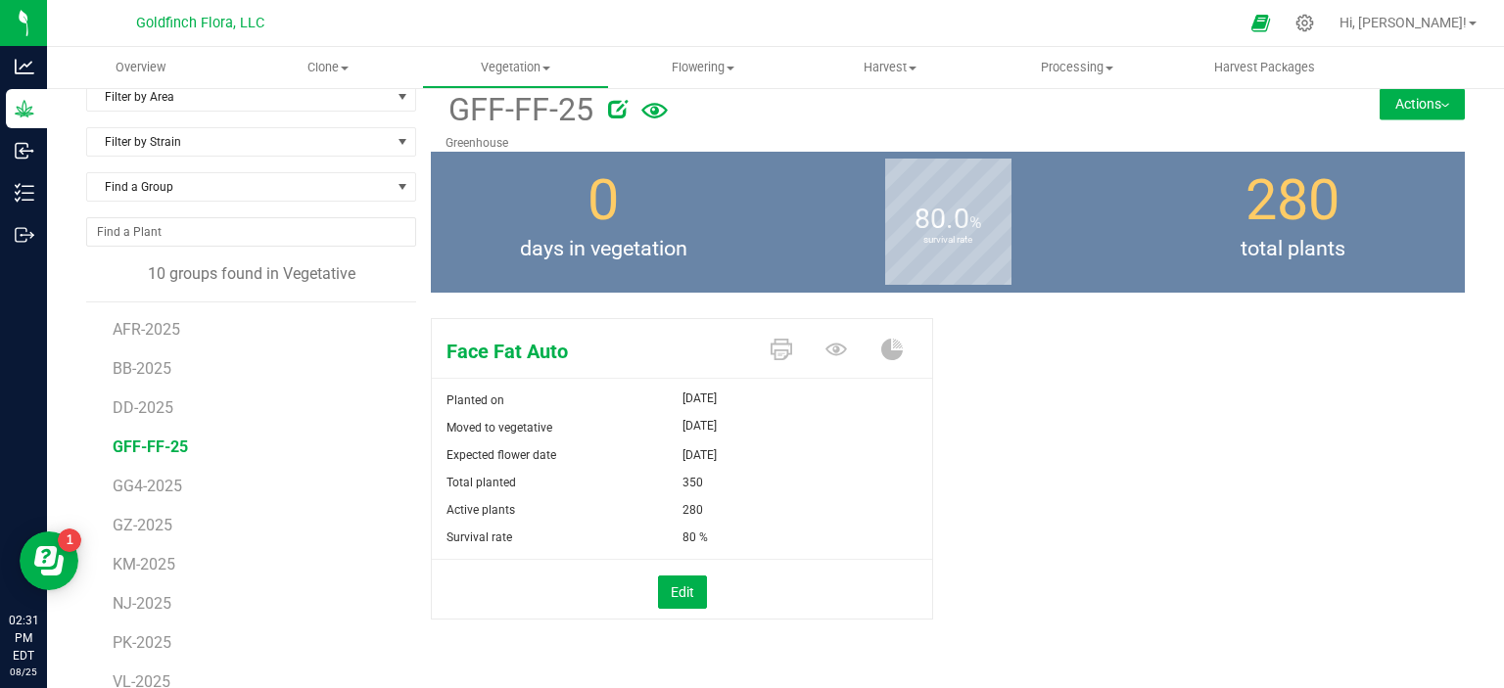
click at [1404, 98] on button "Actions" at bounding box center [1421, 103] width 85 height 31
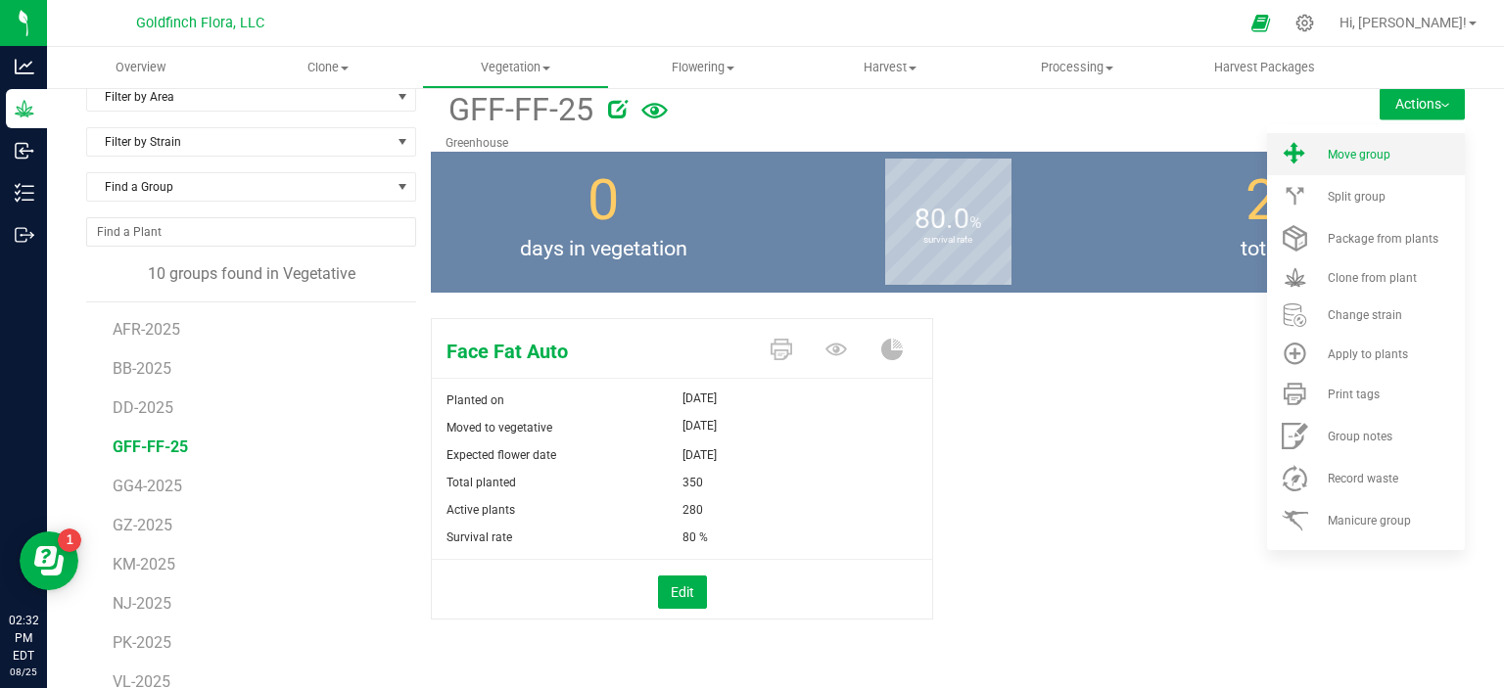
click at [1344, 155] on span "Move group" at bounding box center [1358, 155] width 63 height 14
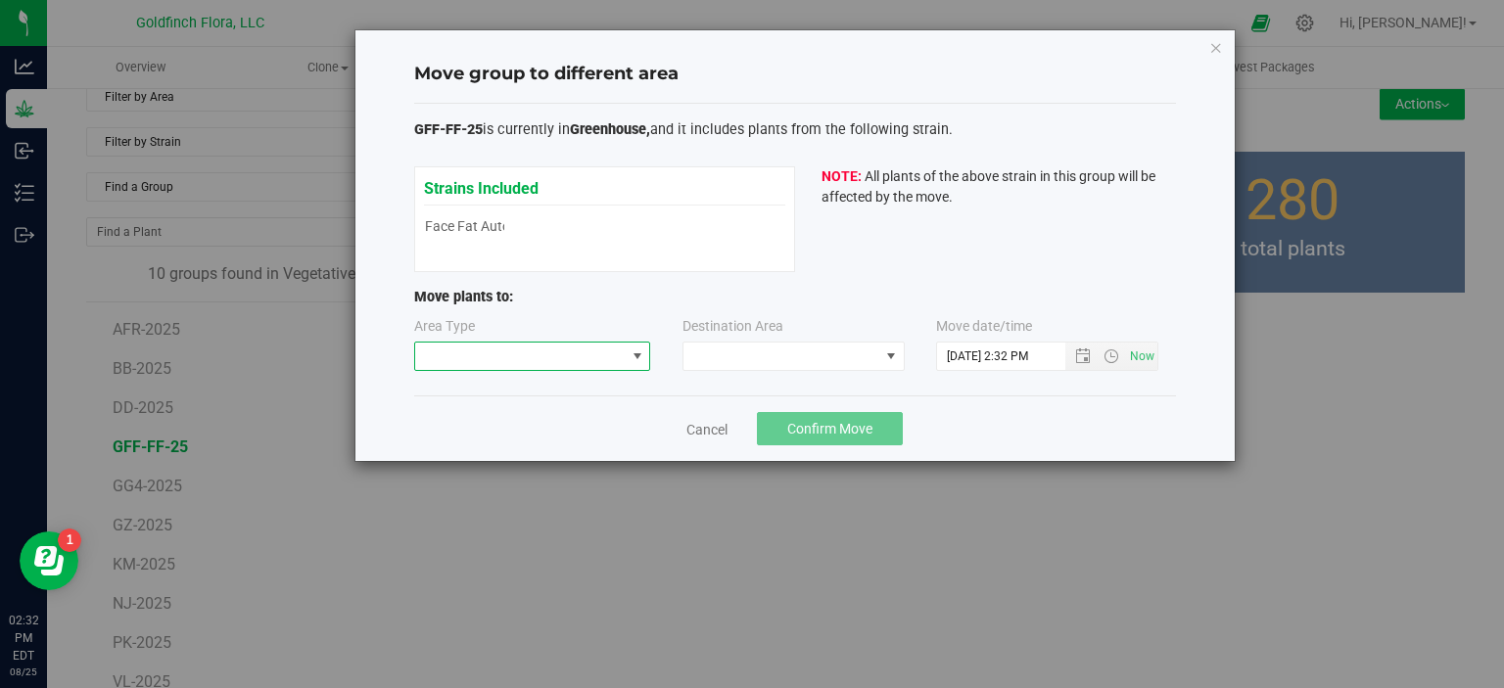
click at [638, 355] on span at bounding box center [637, 357] width 16 height 16
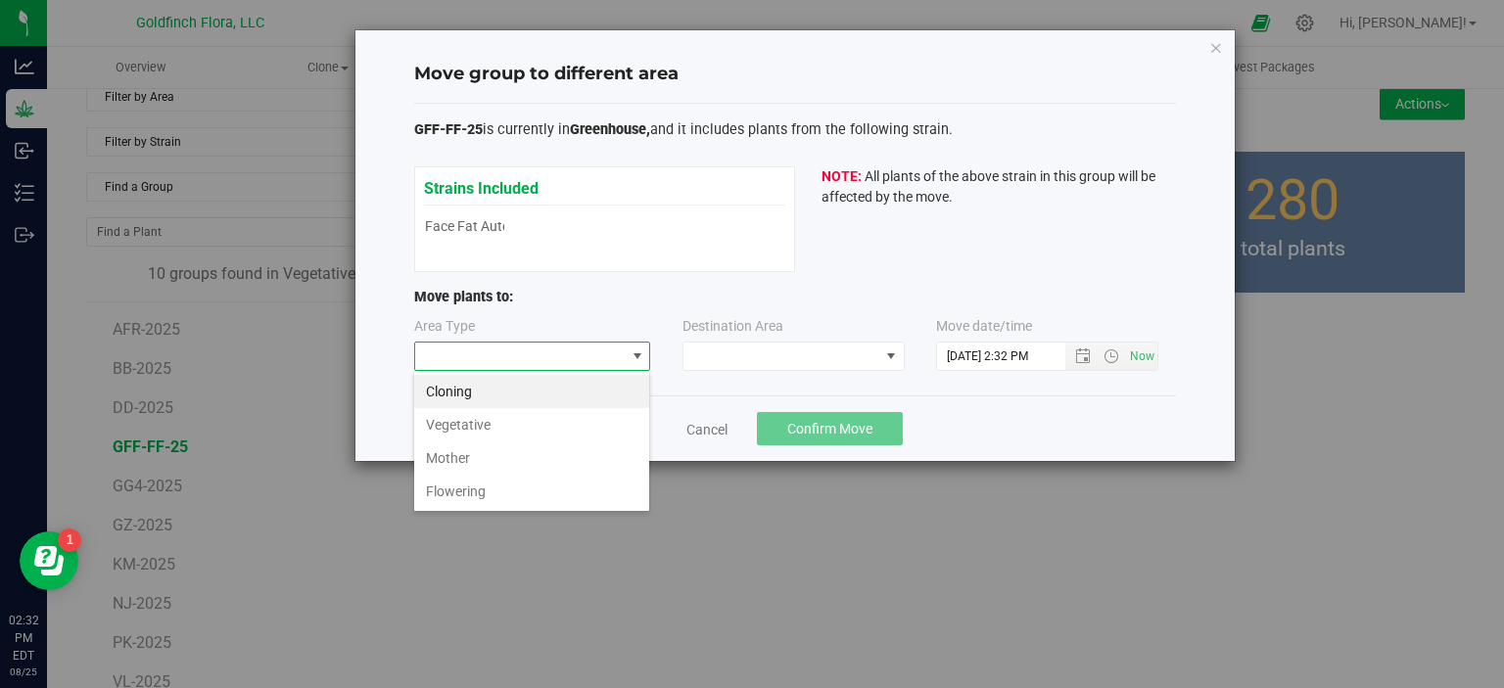
scroll to position [28, 236]
click at [548, 395] on li "Cloning" at bounding box center [531, 391] width 235 height 33
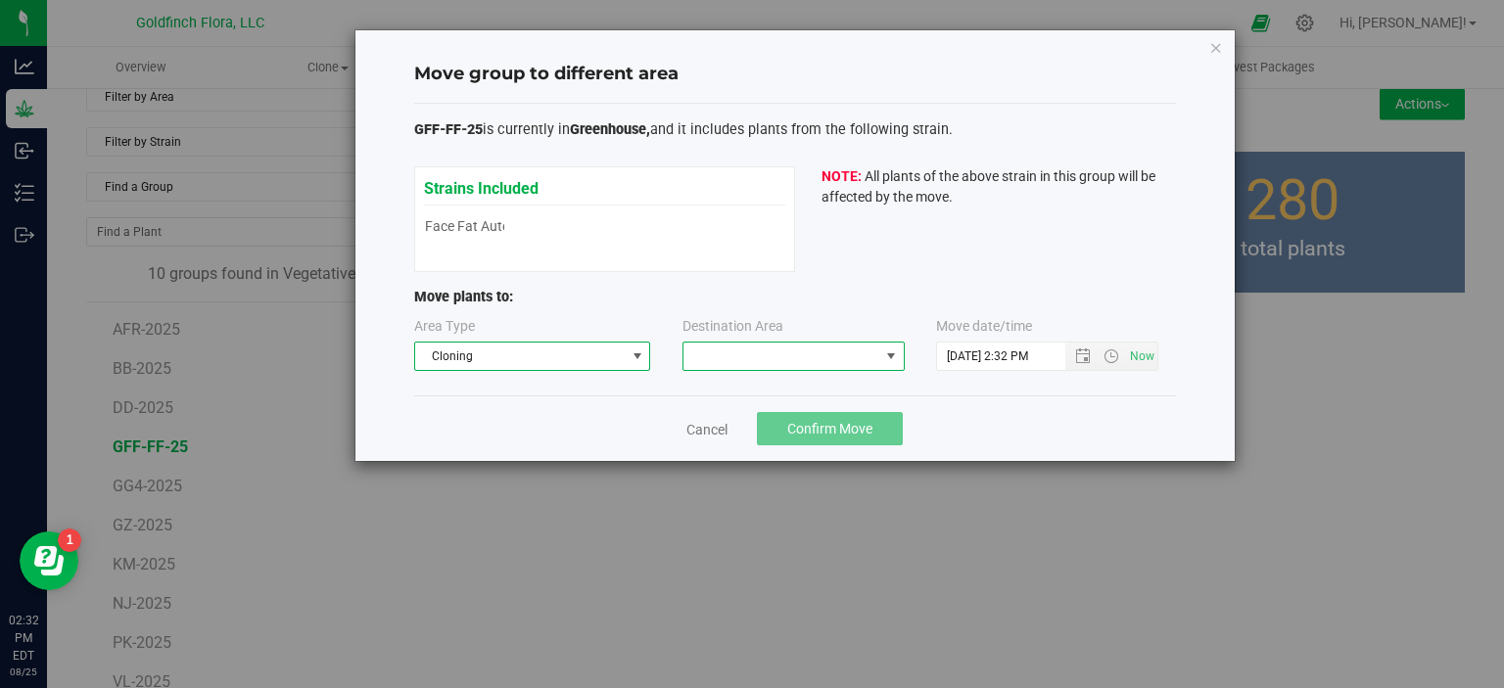
click at [891, 356] on span at bounding box center [891, 357] width 16 height 16
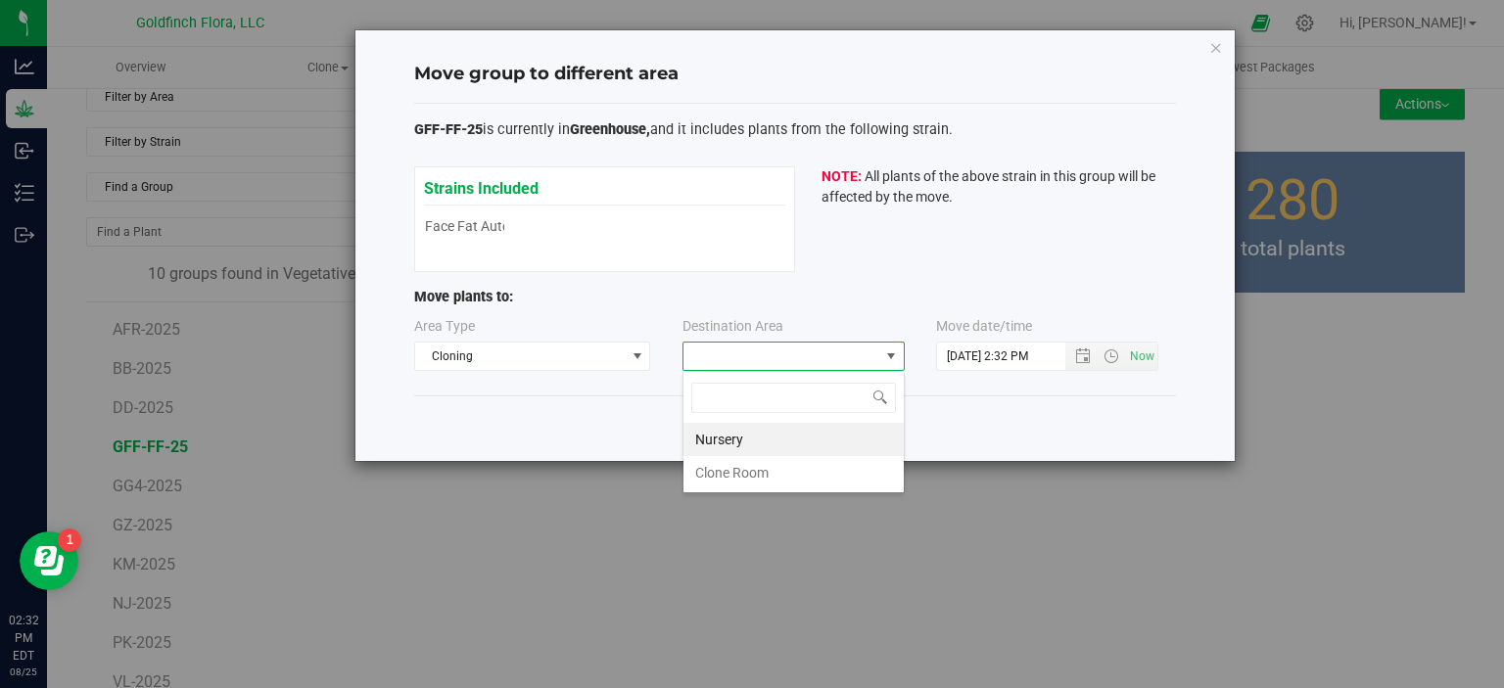
scroll to position [28, 222]
click at [779, 439] on li "Nursery" at bounding box center [793, 439] width 220 height 33
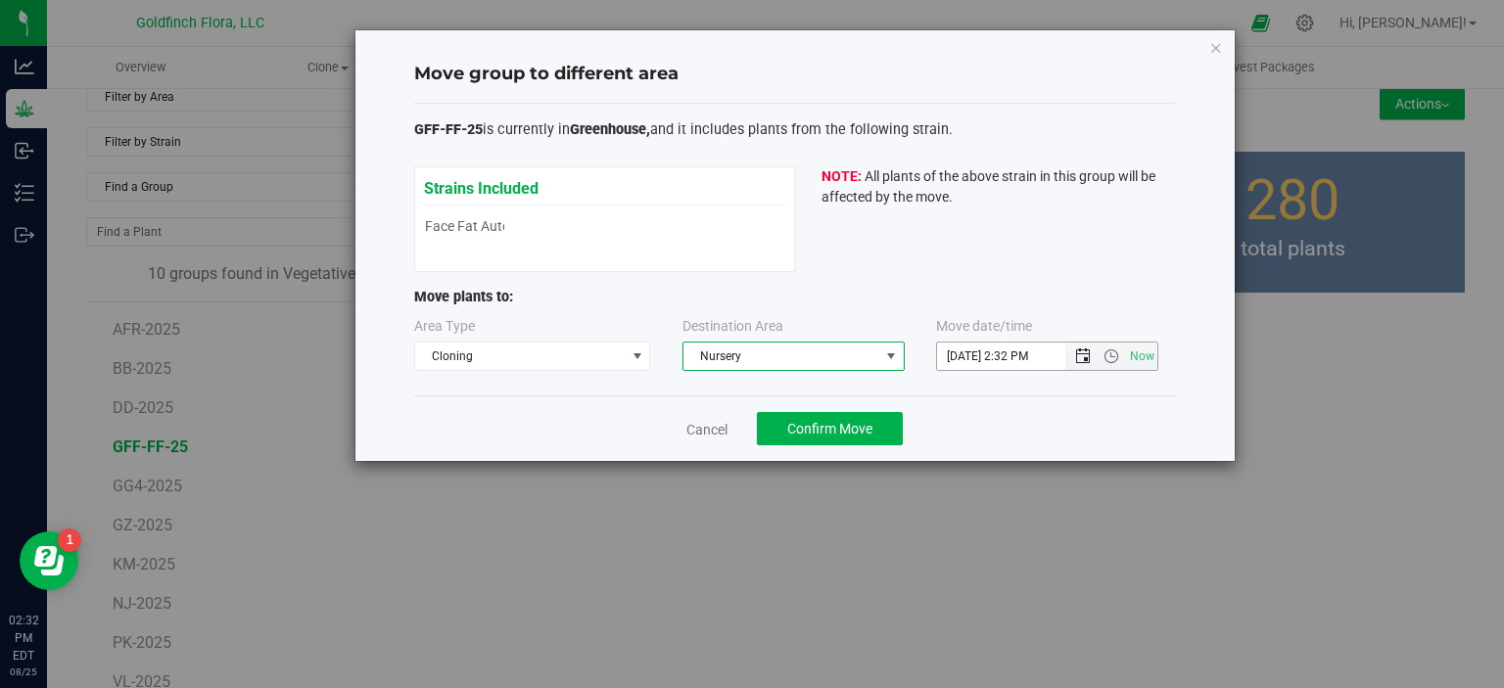
click at [1085, 358] on span "Open the date view" at bounding box center [1083, 357] width 16 height 16
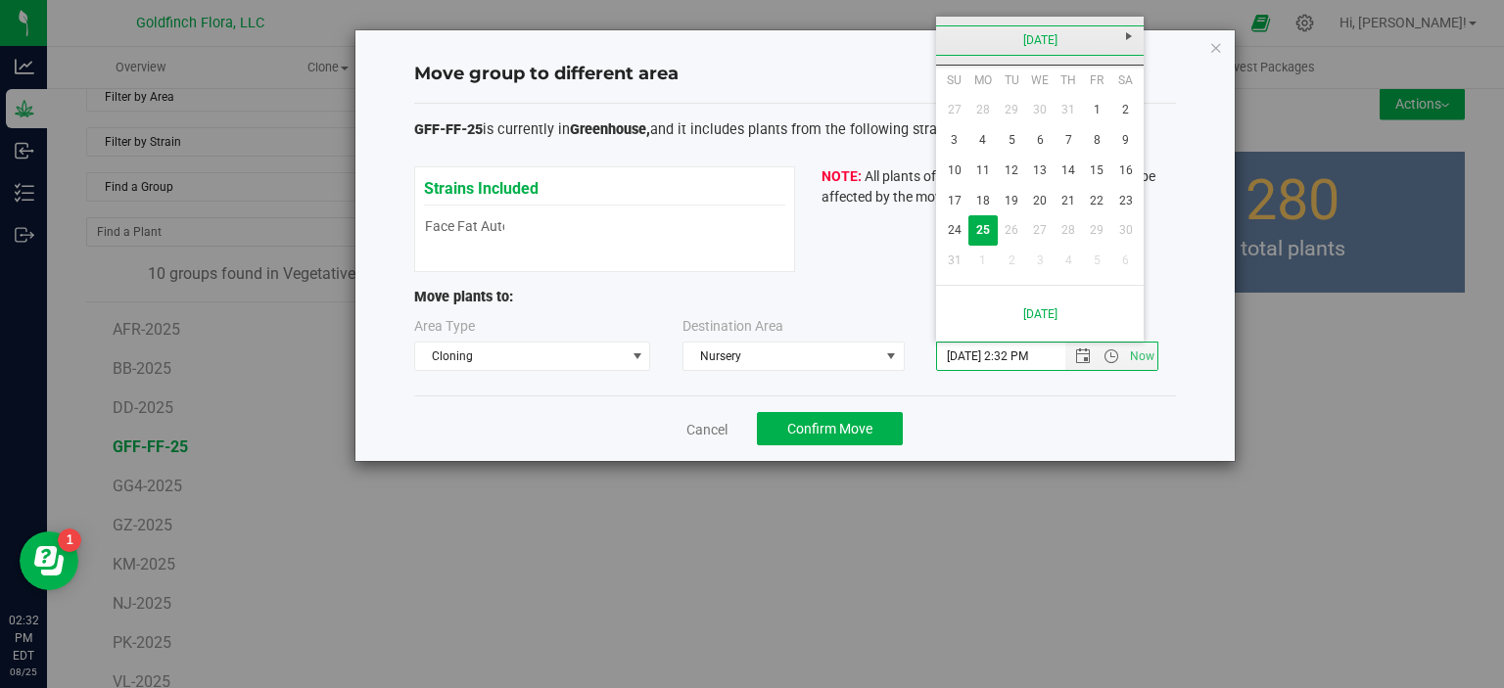
click at [1046, 38] on link "[DATE]" at bounding box center [1040, 40] width 210 height 30
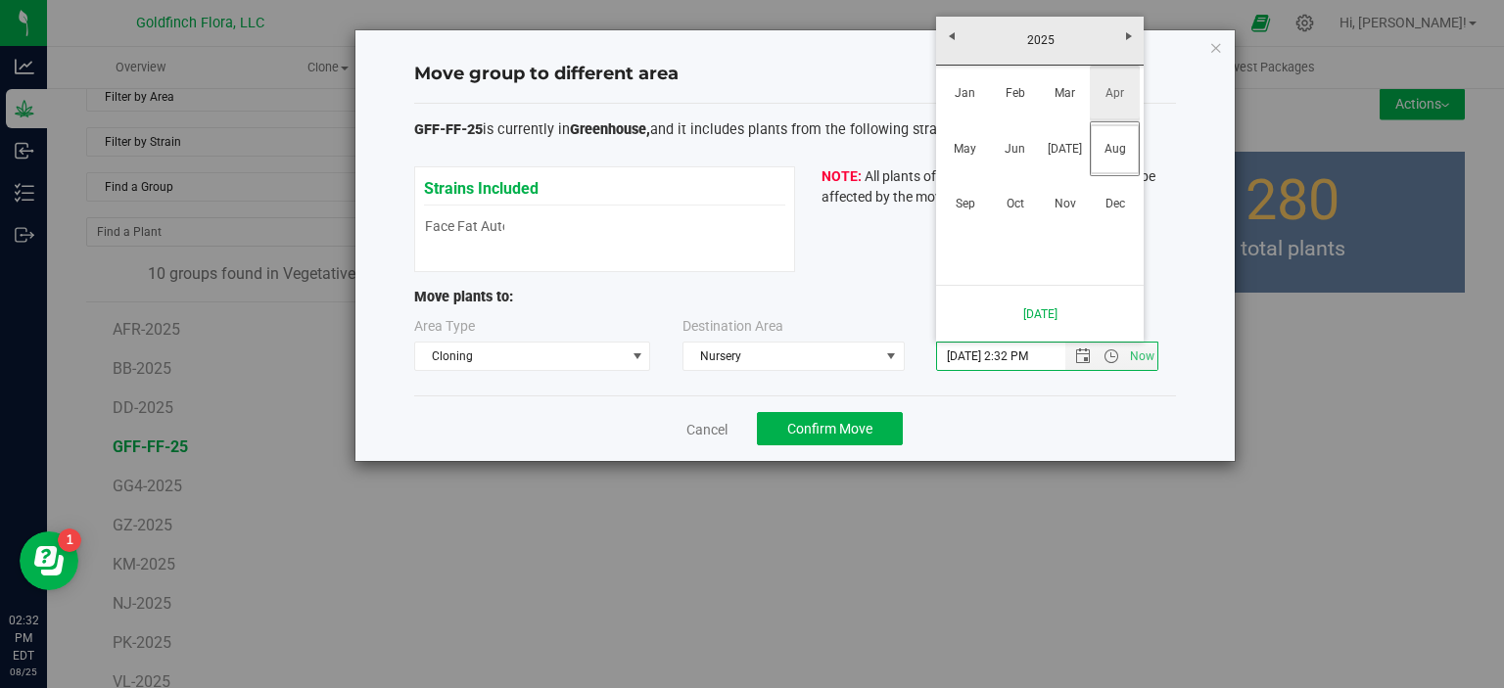
click at [1107, 93] on link "Apr" at bounding box center [1115, 94] width 50 height 50
click at [1069, 168] on link "17" at bounding box center [1068, 171] width 28 height 30
type input "4/17/2025 2:32 PM"
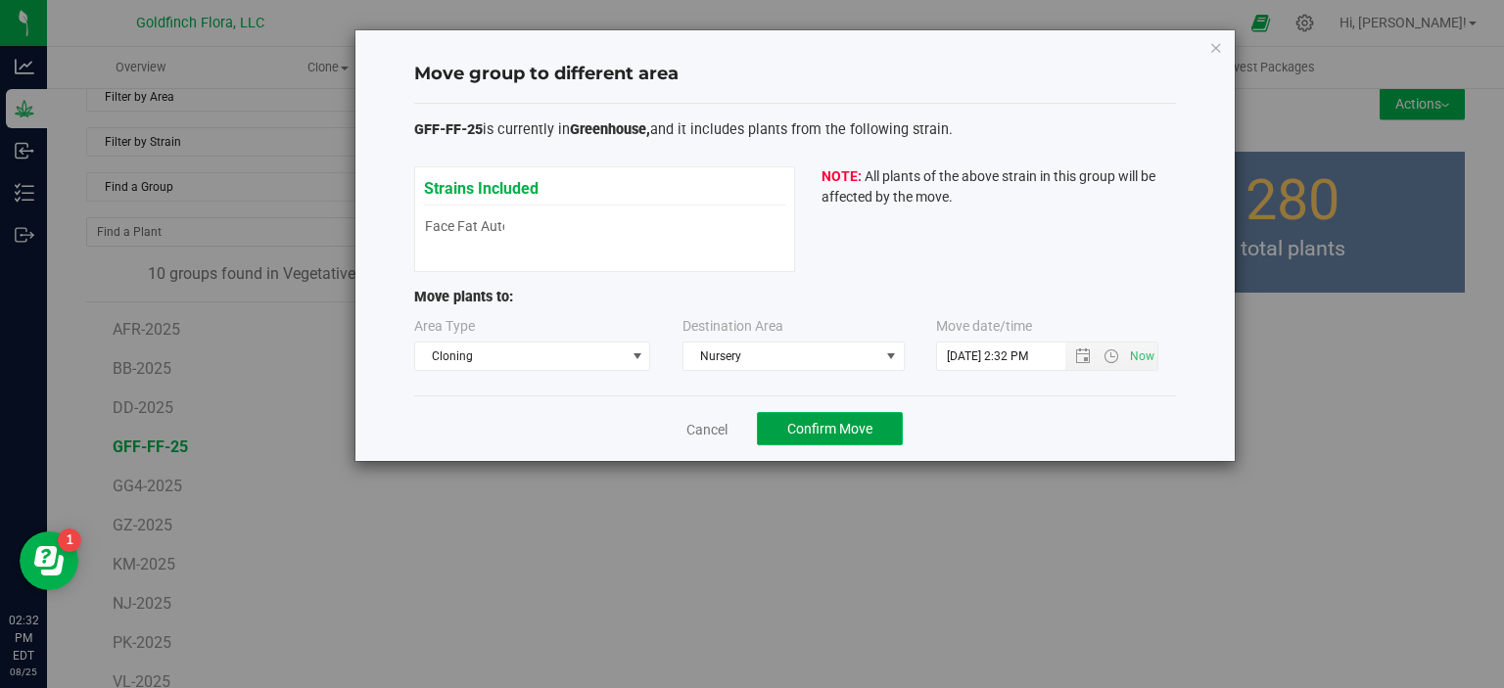
click at [838, 427] on span "Confirm Move" at bounding box center [829, 429] width 85 height 16
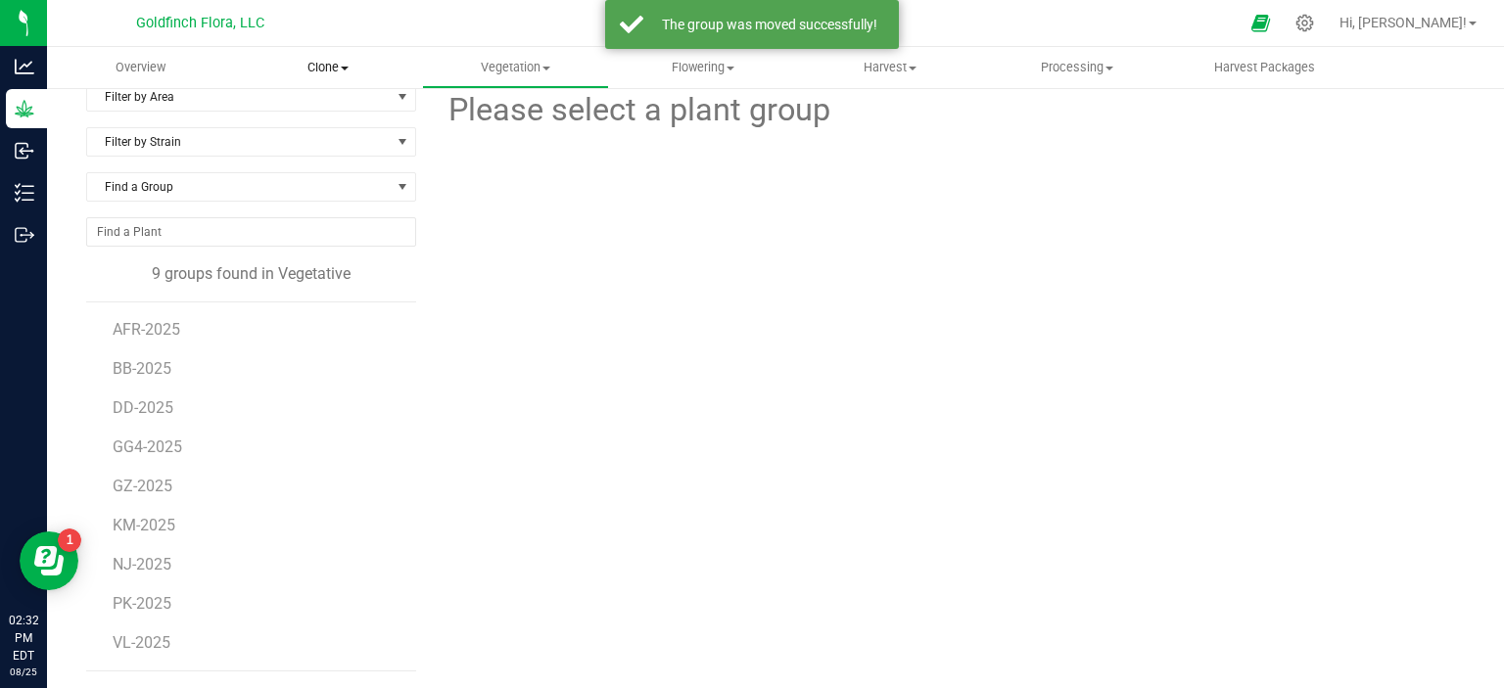
click at [321, 67] on span "Clone" at bounding box center [327, 68] width 185 height 18
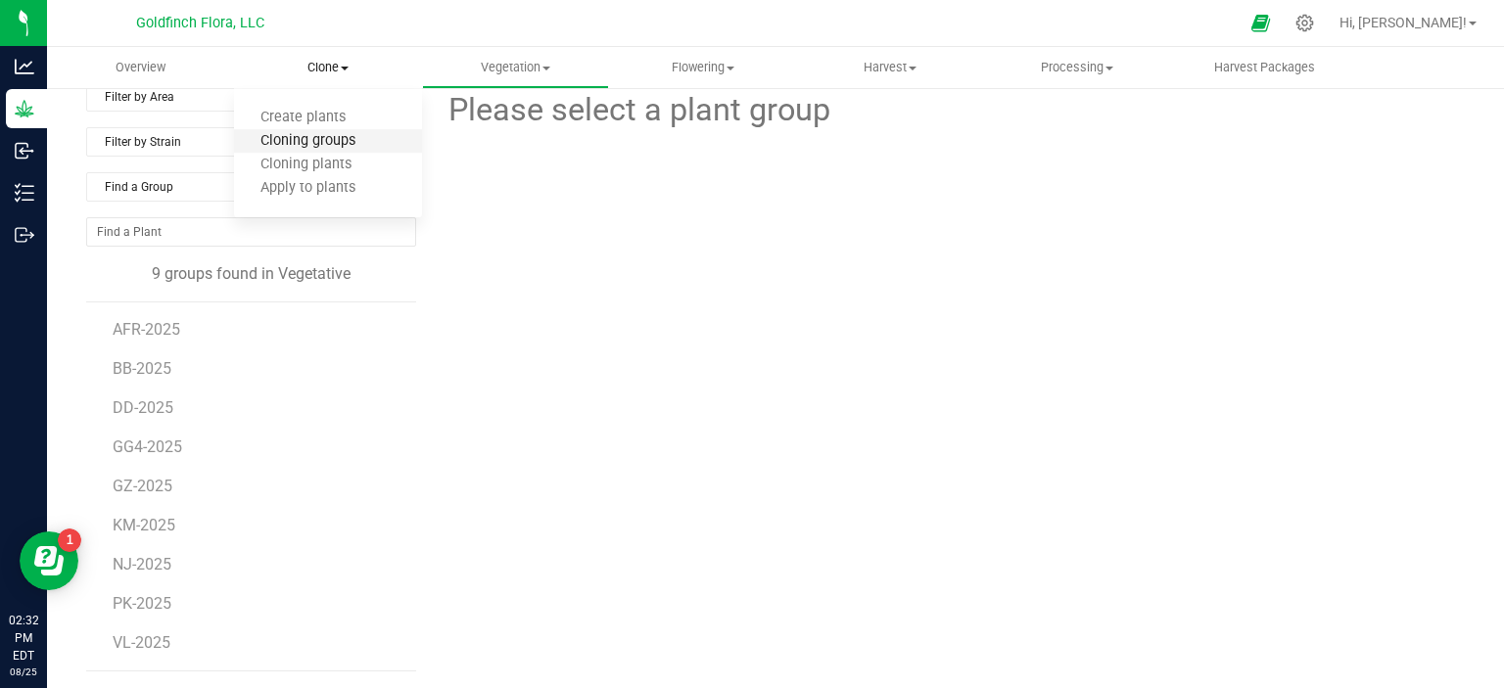
click at [316, 142] on span "Cloning groups" at bounding box center [308, 141] width 148 height 17
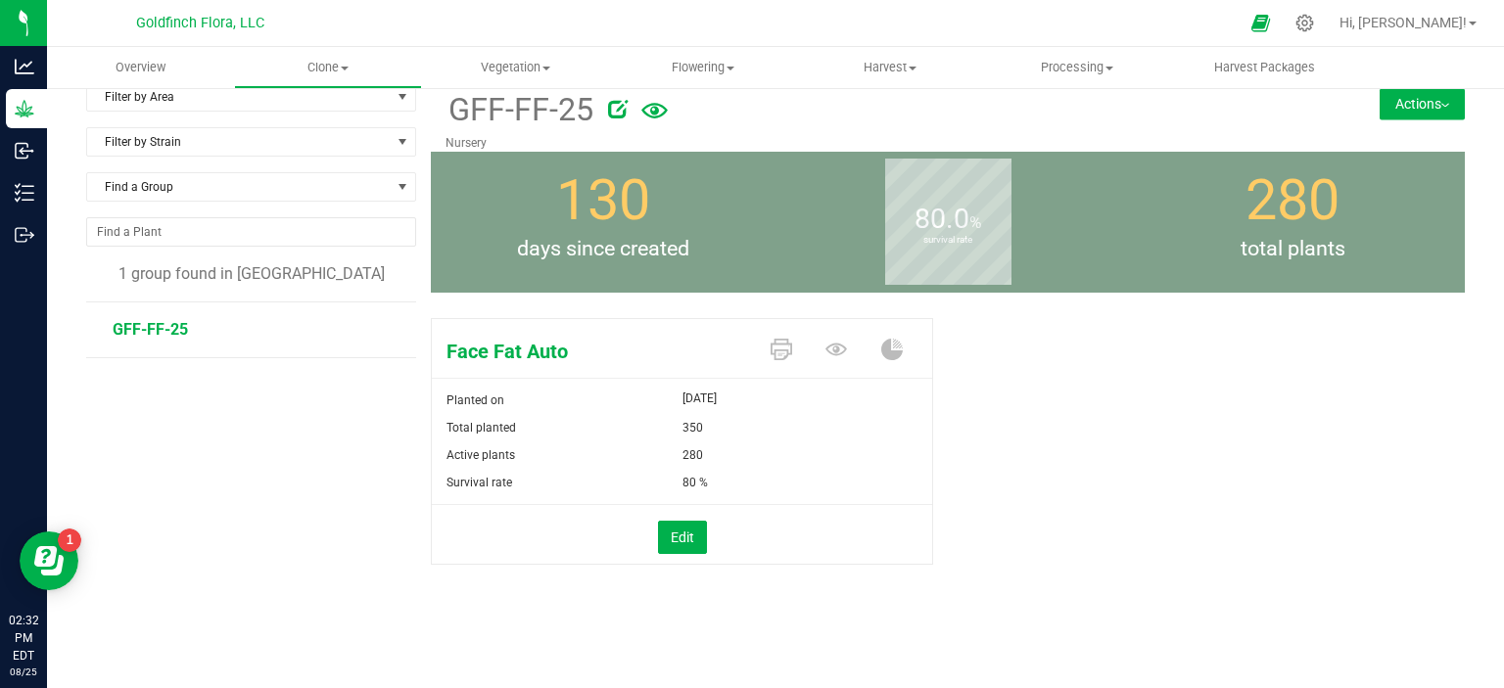
click at [1408, 106] on button "Actions" at bounding box center [1421, 103] width 85 height 31
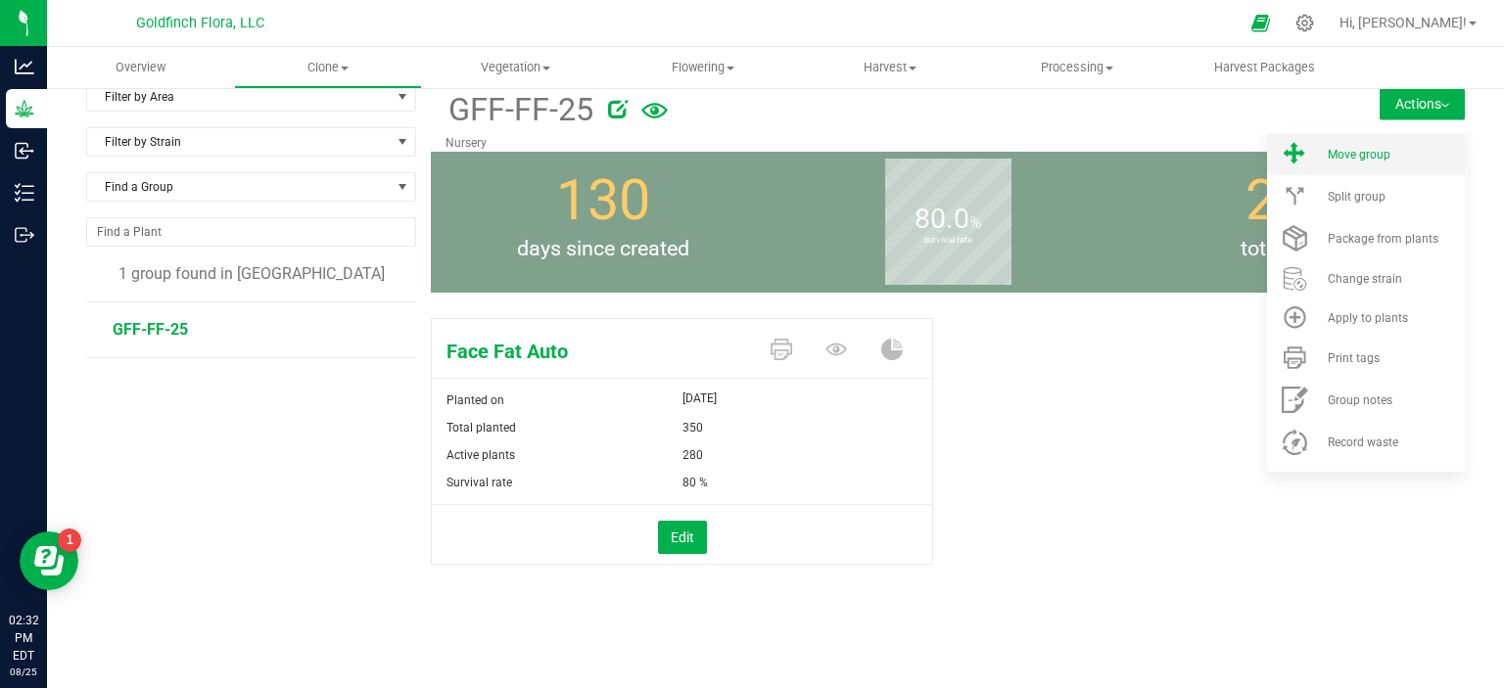
click at [1368, 149] on span "Move group" at bounding box center [1358, 155] width 63 height 14
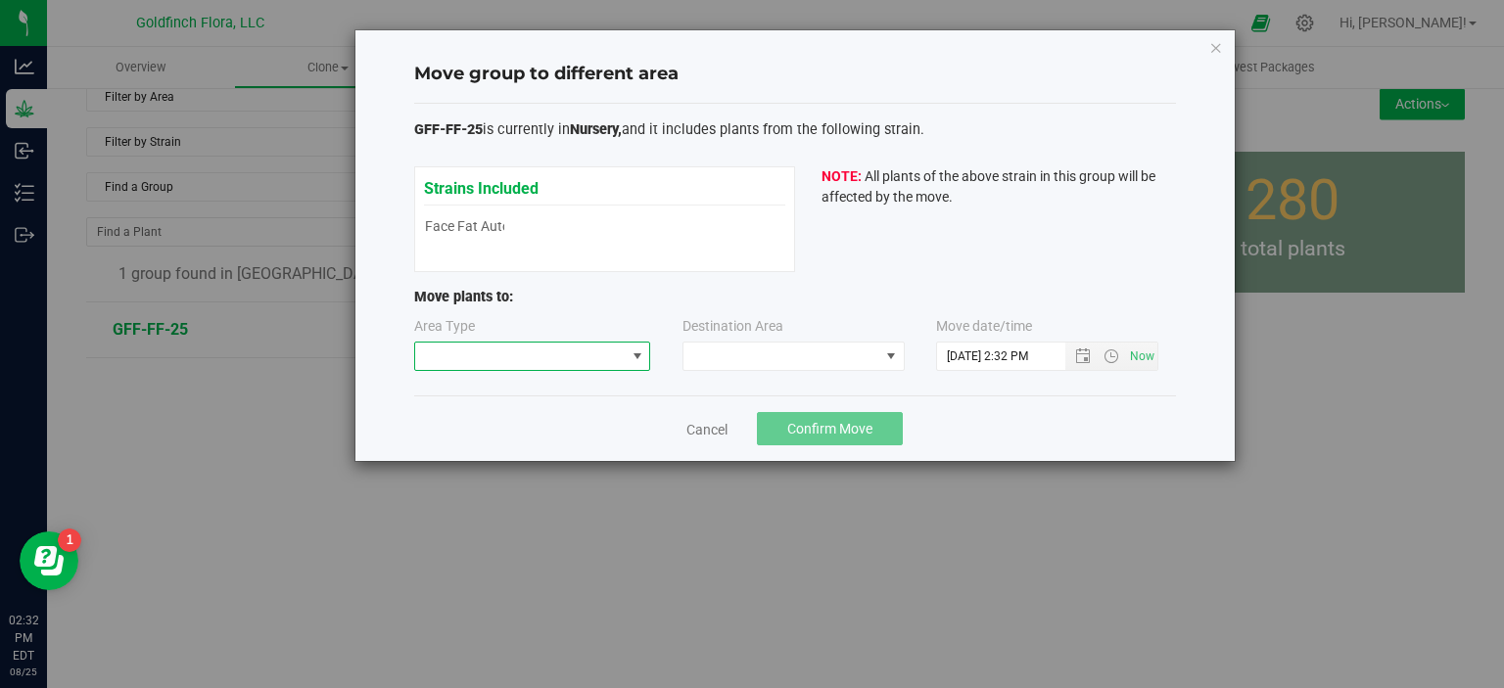
click at [641, 355] on span at bounding box center [637, 357] width 16 height 16
click at [556, 426] on li "Vegetative" at bounding box center [531, 424] width 235 height 33
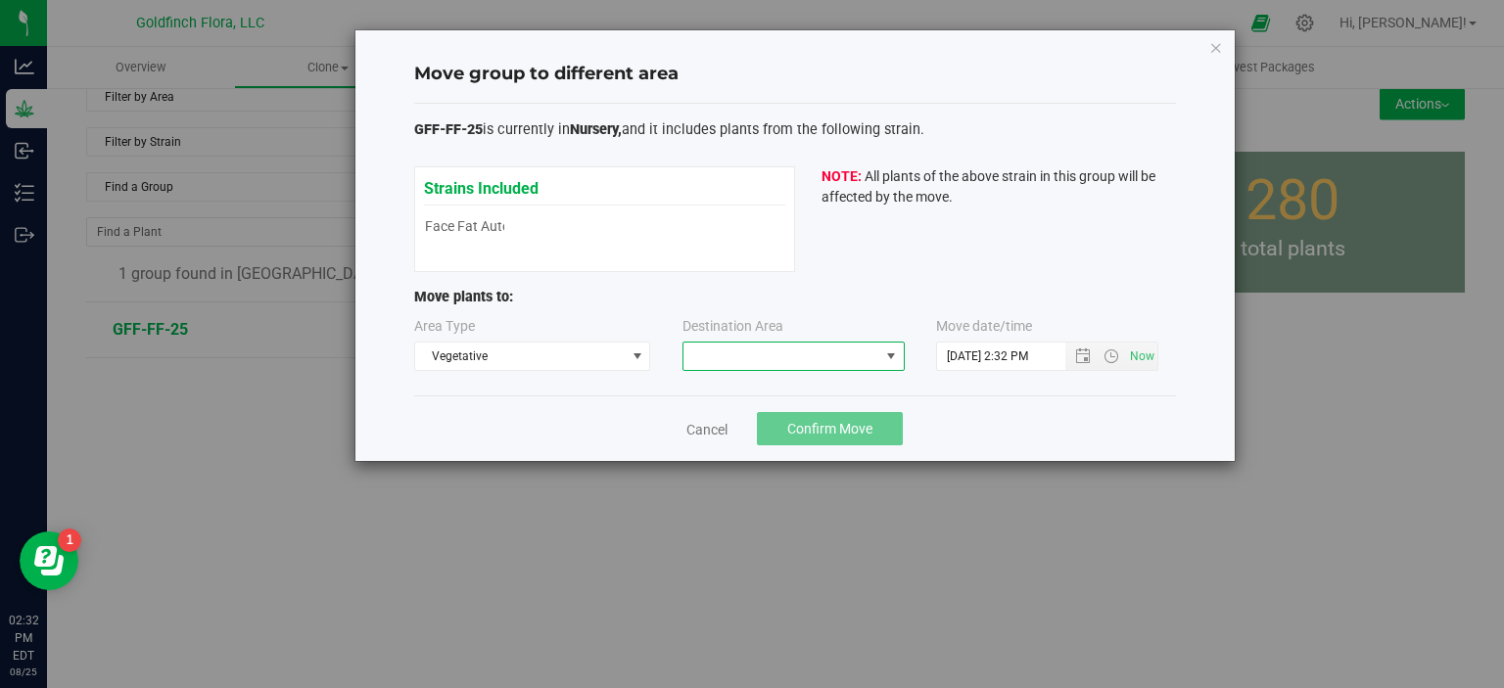
click at [895, 354] on span at bounding box center [891, 357] width 16 height 16
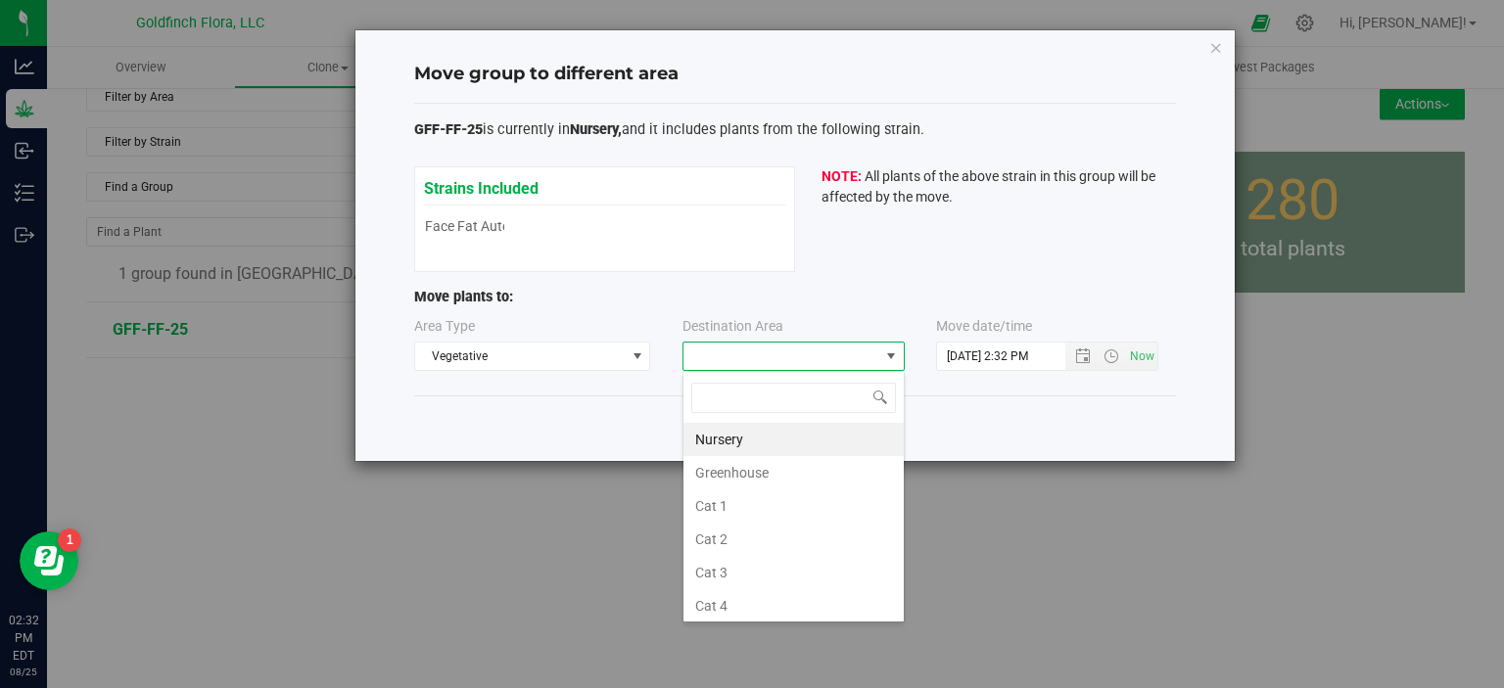
scroll to position [28, 222]
click at [773, 472] on li "Greenhouse" at bounding box center [793, 472] width 220 height 33
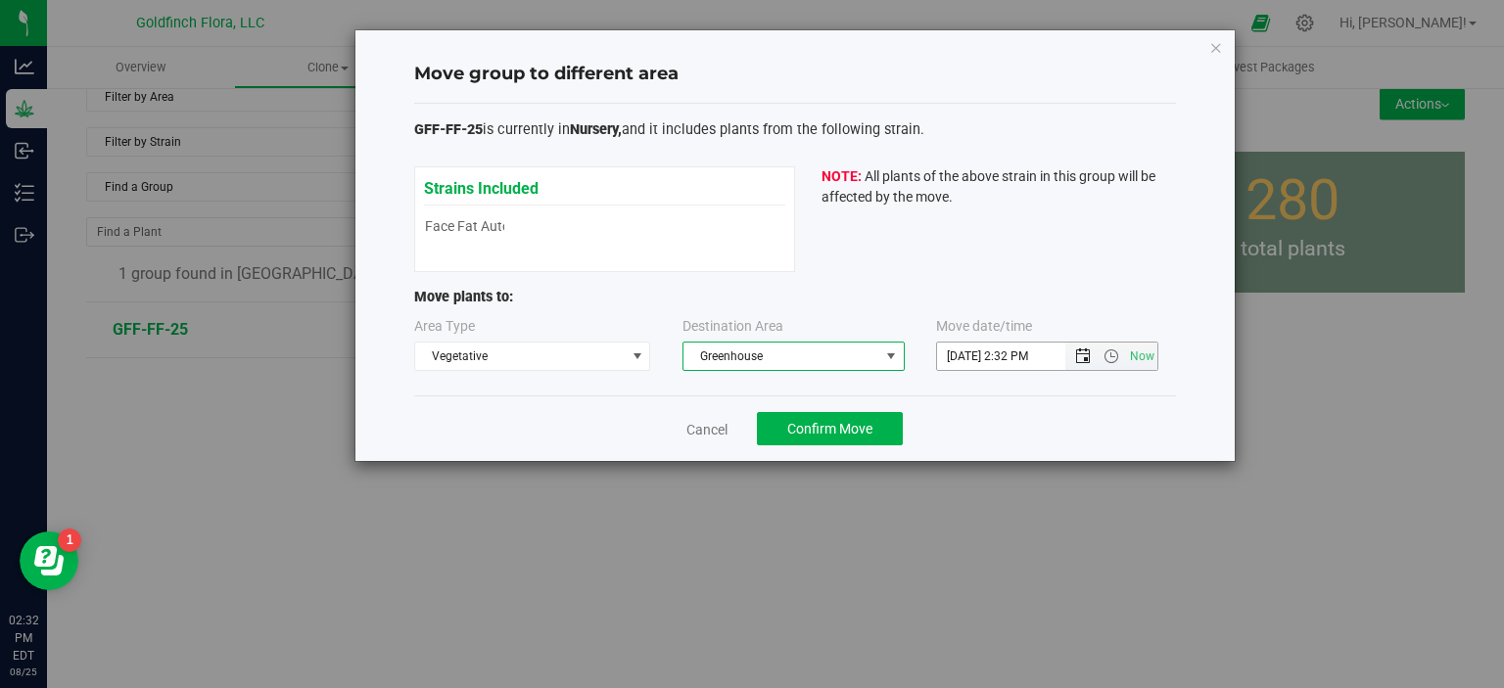
click at [1087, 359] on span "Open the date view" at bounding box center [1083, 357] width 16 height 16
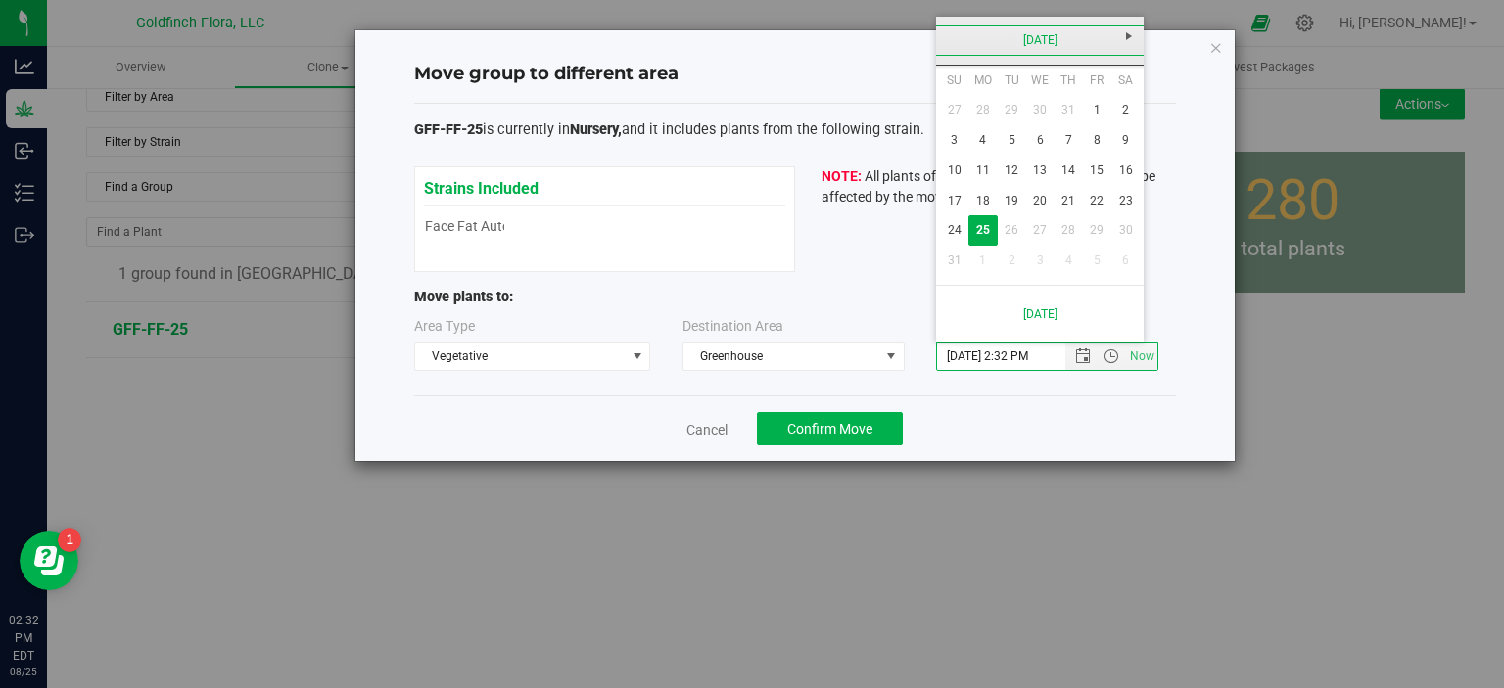
click at [1069, 34] on link "[DATE]" at bounding box center [1040, 40] width 210 height 30
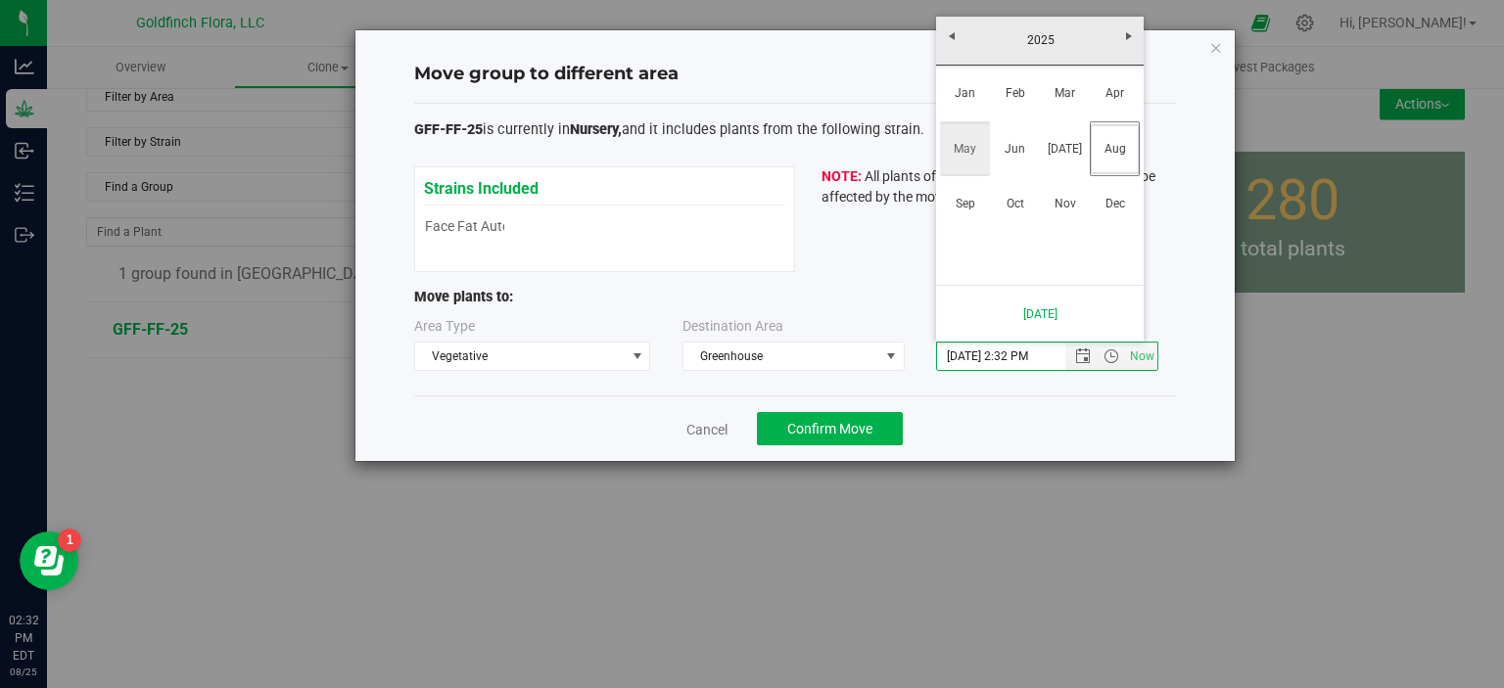
click at [965, 141] on link "May" at bounding box center [965, 149] width 50 height 50
click at [1065, 104] on link "1" at bounding box center [1068, 110] width 28 height 30
type input "5/1/2025 2:32 PM"
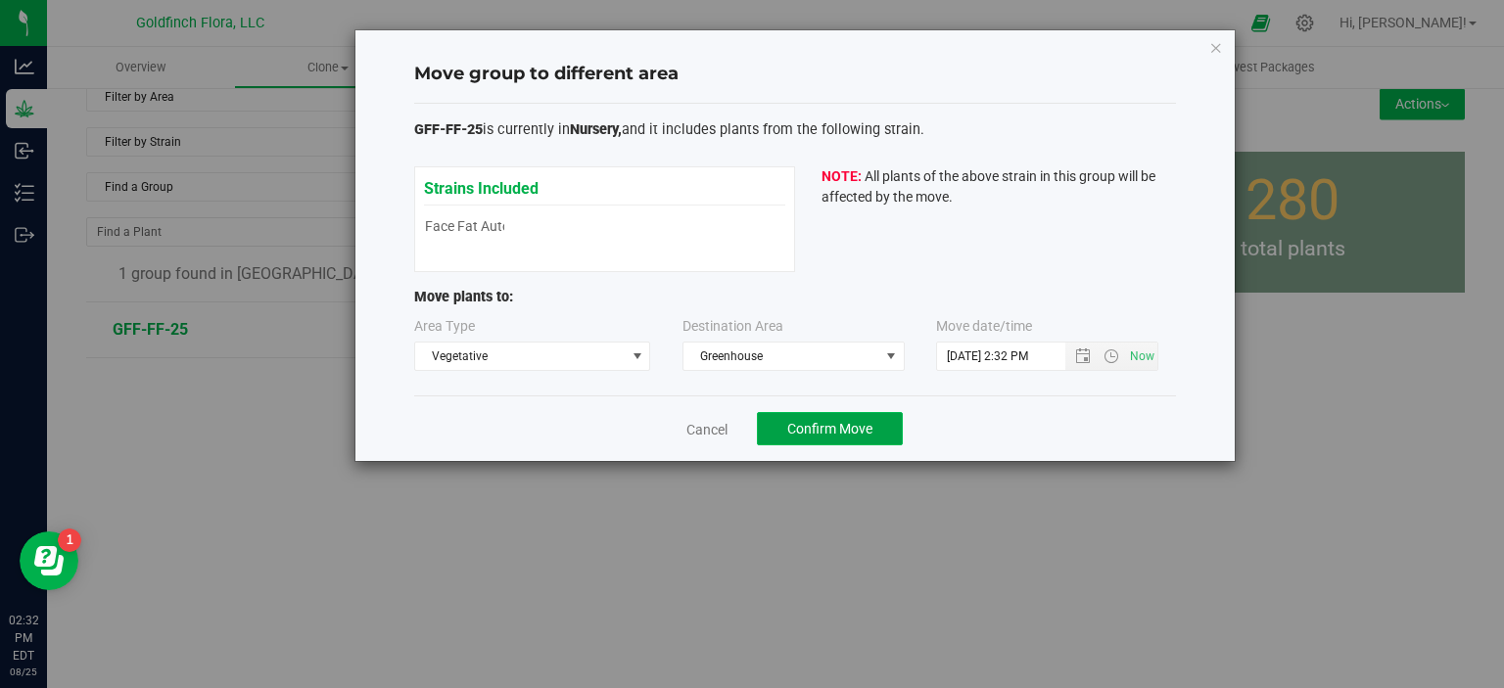
click at [830, 414] on button "Confirm Move" at bounding box center [830, 428] width 146 height 33
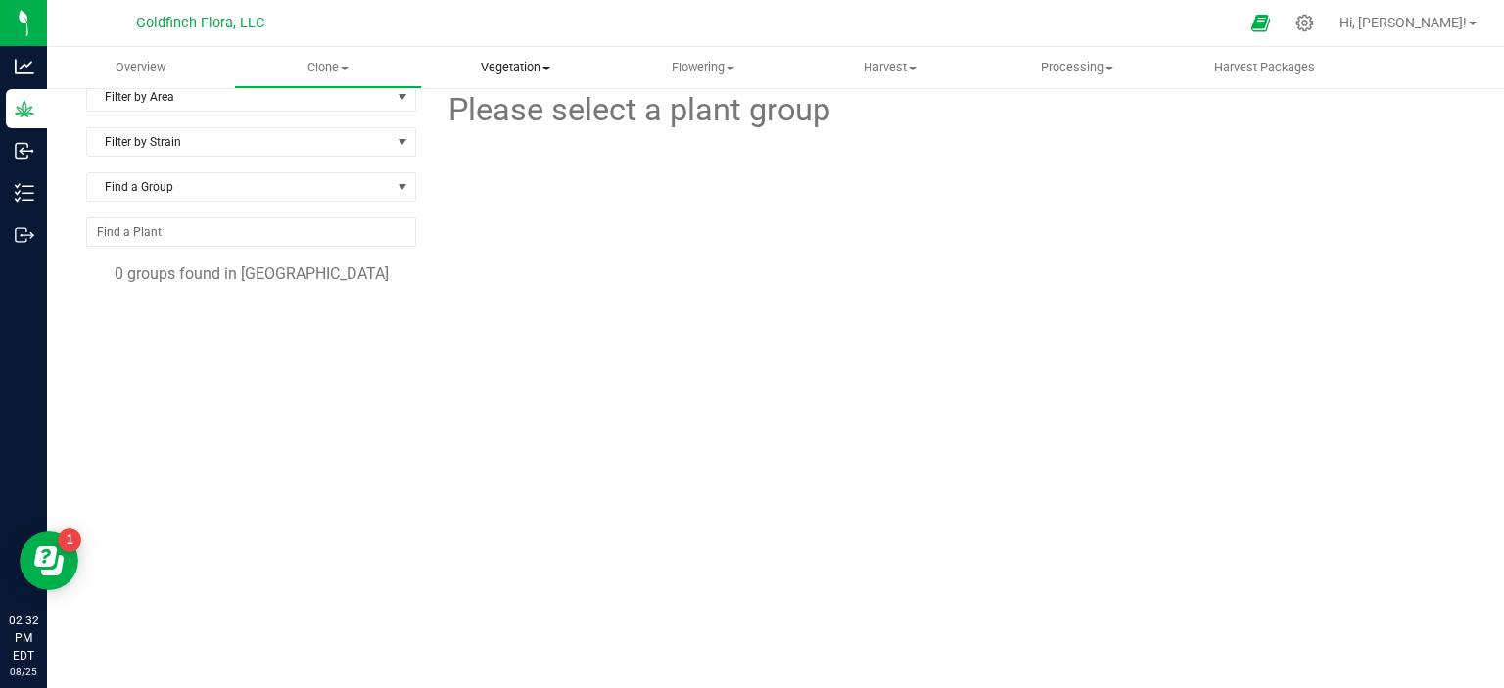
click at [522, 66] on span "Vegetation" at bounding box center [515, 68] width 185 height 18
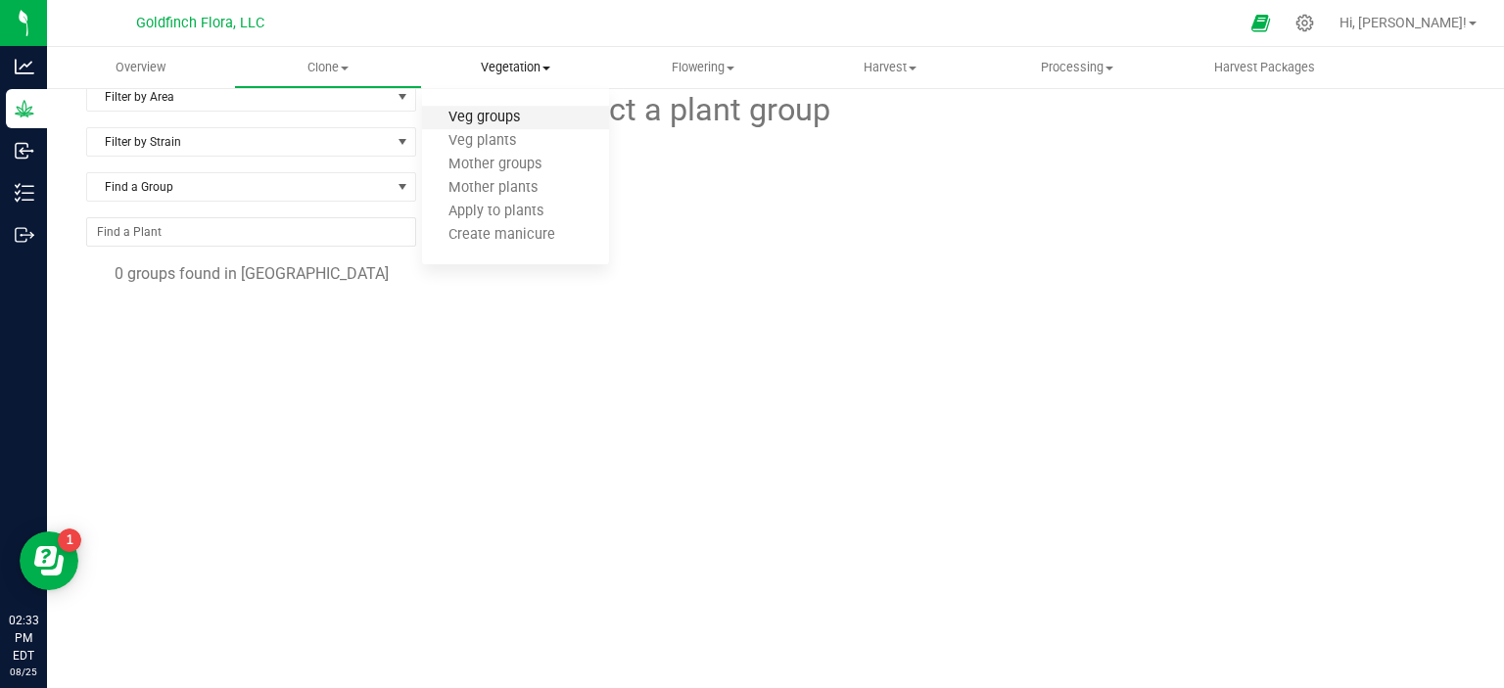
click at [484, 120] on span "Veg groups" at bounding box center [484, 118] width 124 height 17
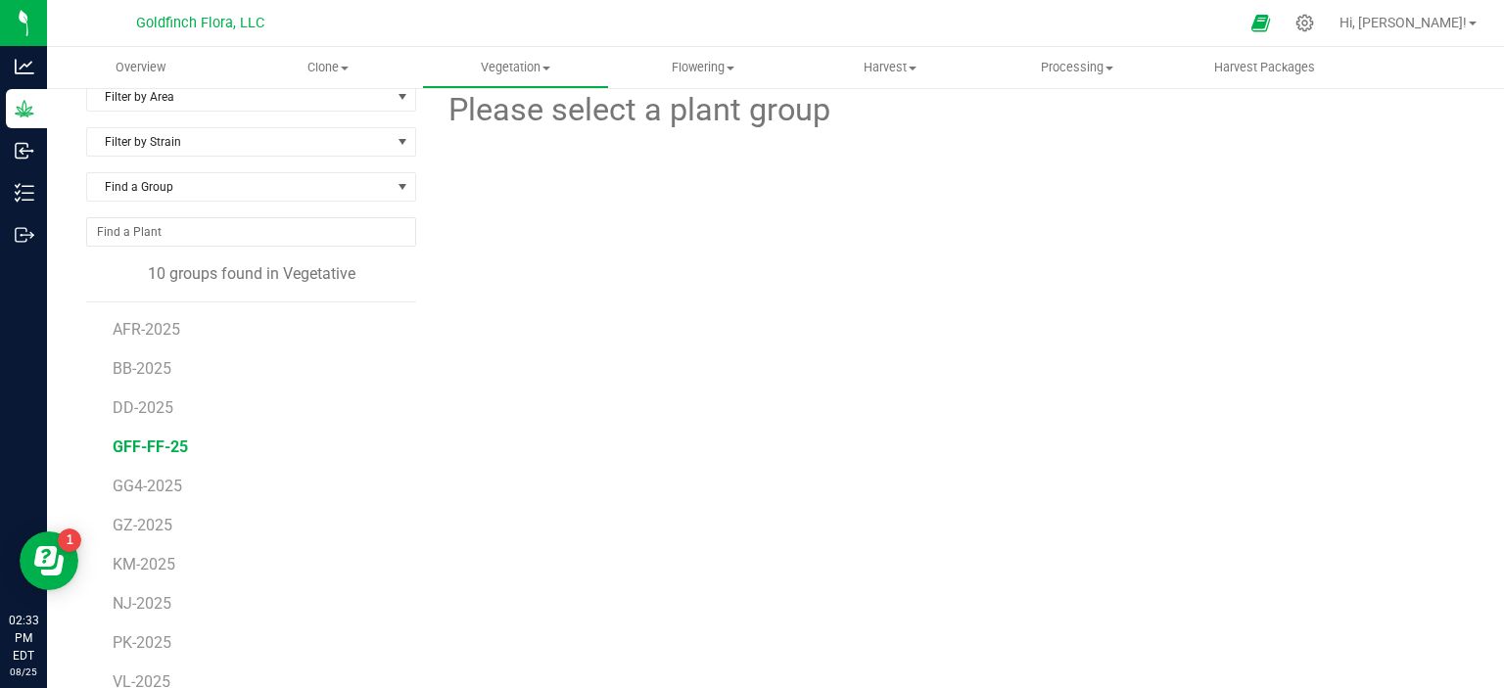
click at [148, 445] on span "GFF-FF-25" at bounding box center [150, 447] width 75 height 19
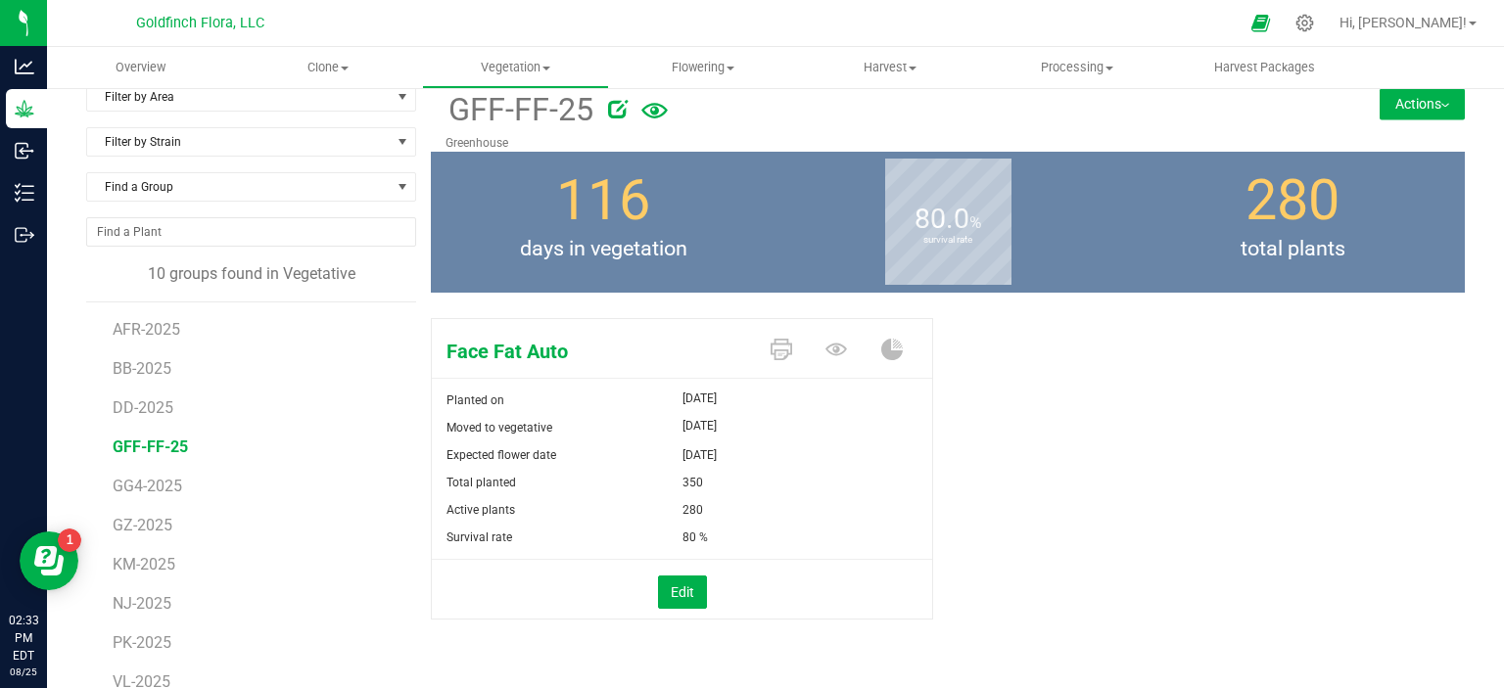
click at [1401, 104] on button "Actions" at bounding box center [1421, 103] width 85 height 31
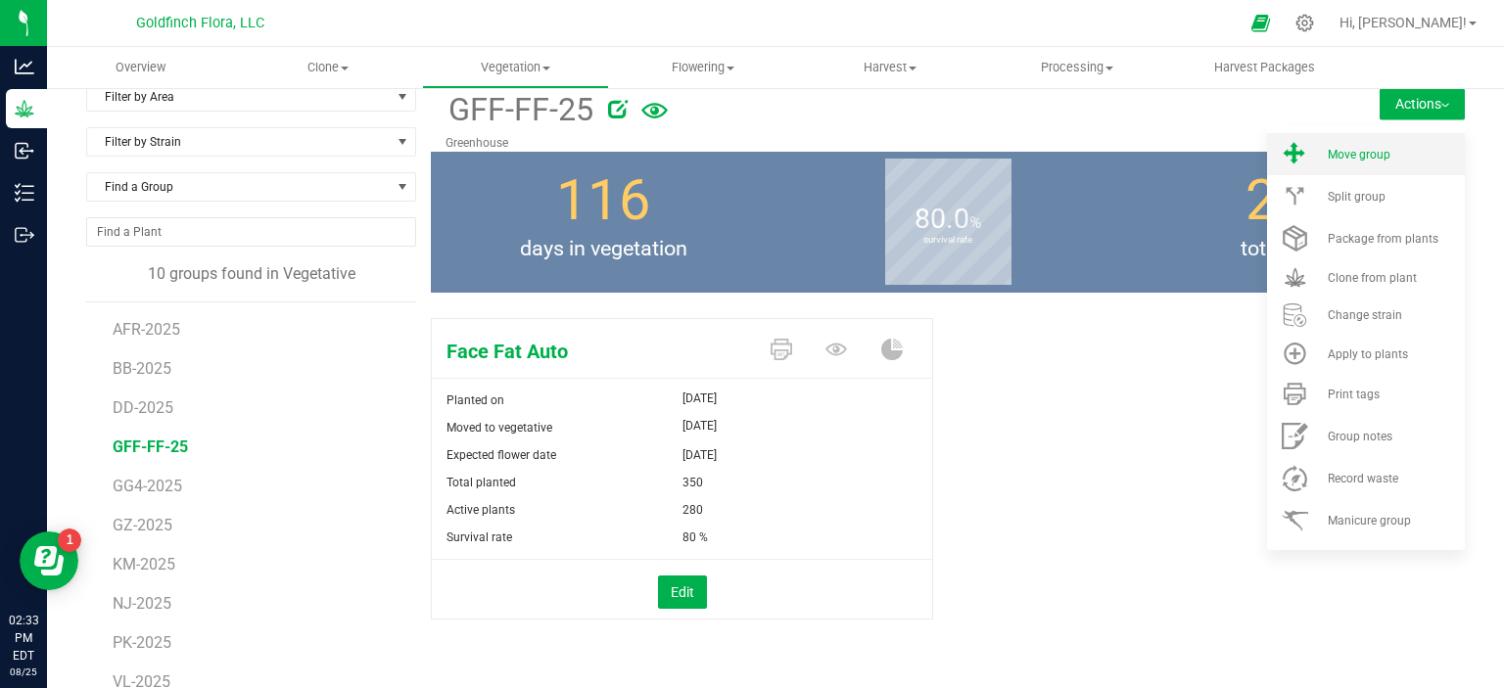
click at [1349, 151] on span "Move group" at bounding box center [1358, 155] width 63 height 14
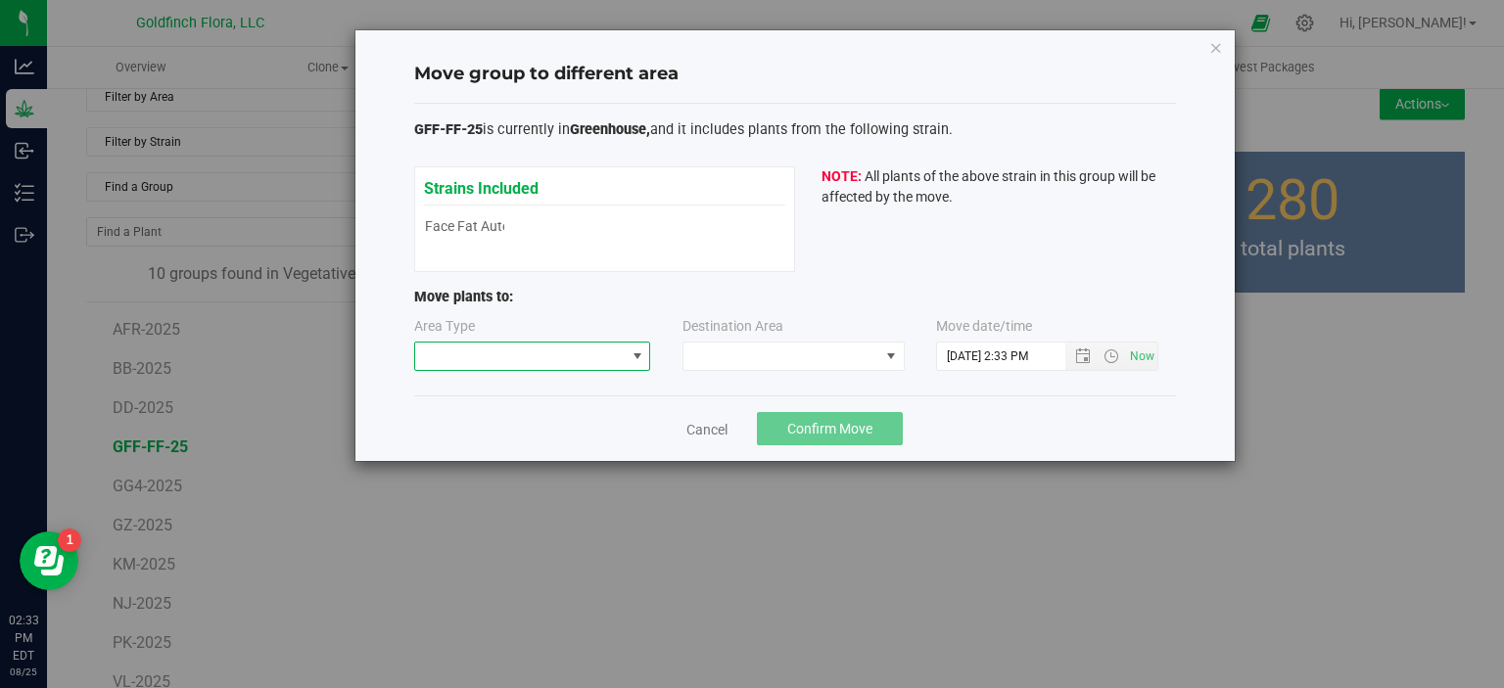
click at [637, 352] on span at bounding box center [637, 357] width 16 height 16
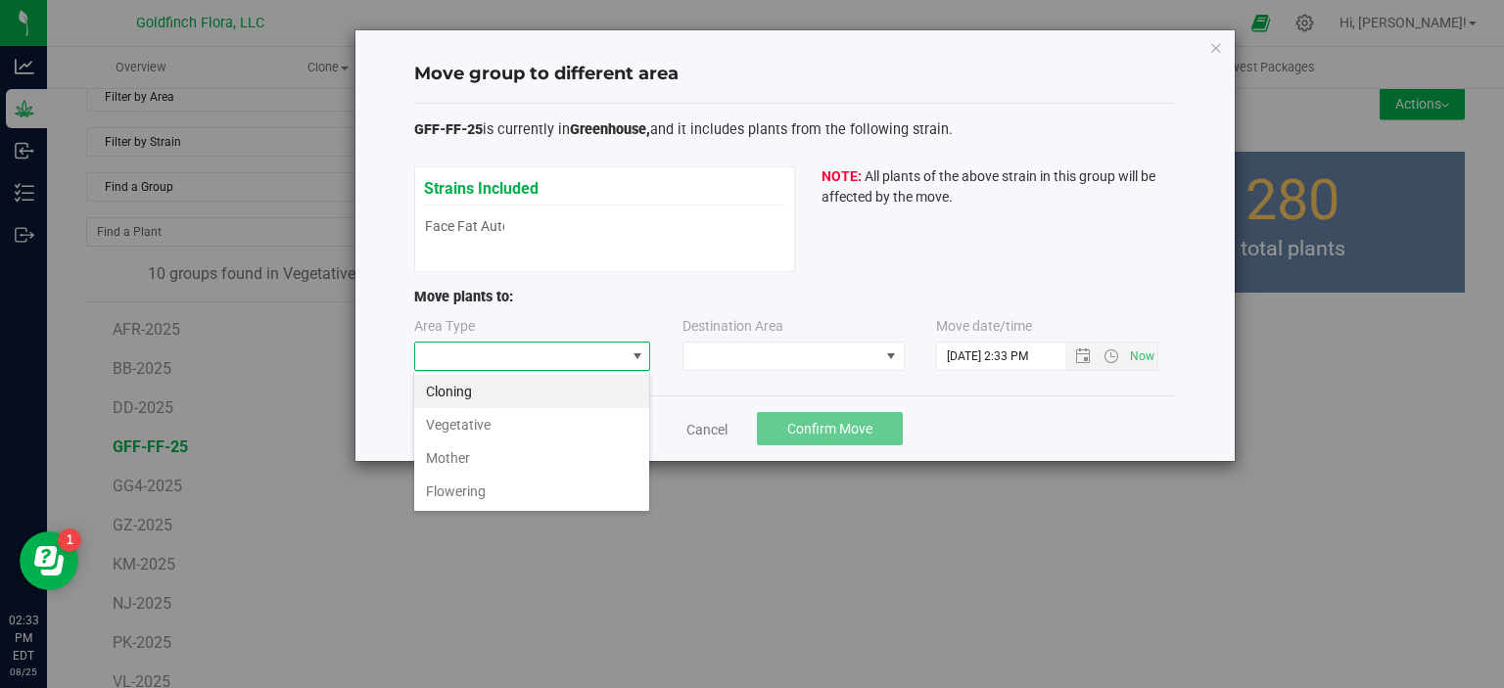
scroll to position [28, 236]
click at [488, 486] on li "Flowering" at bounding box center [531, 491] width 235 height 33
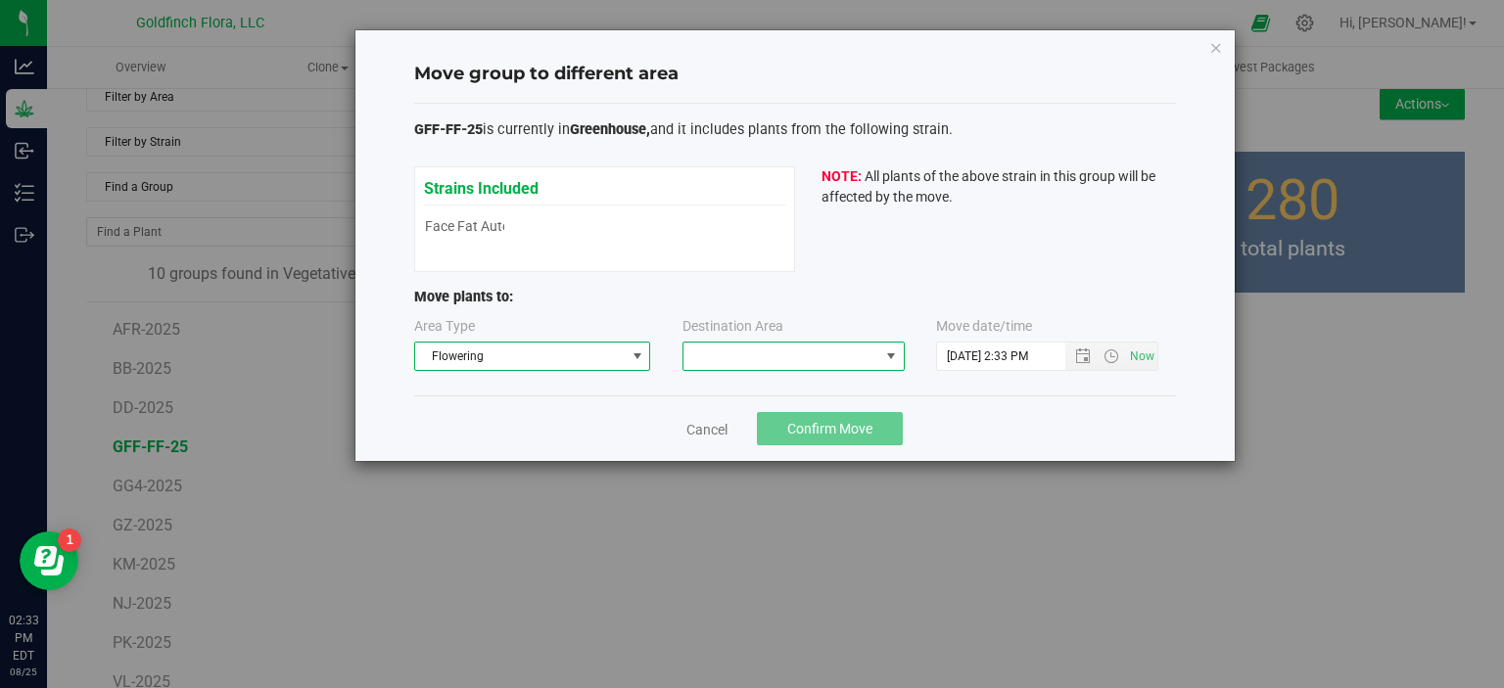
click at [893, 351] on span at bounding box center [891, 357] width 16 height 16
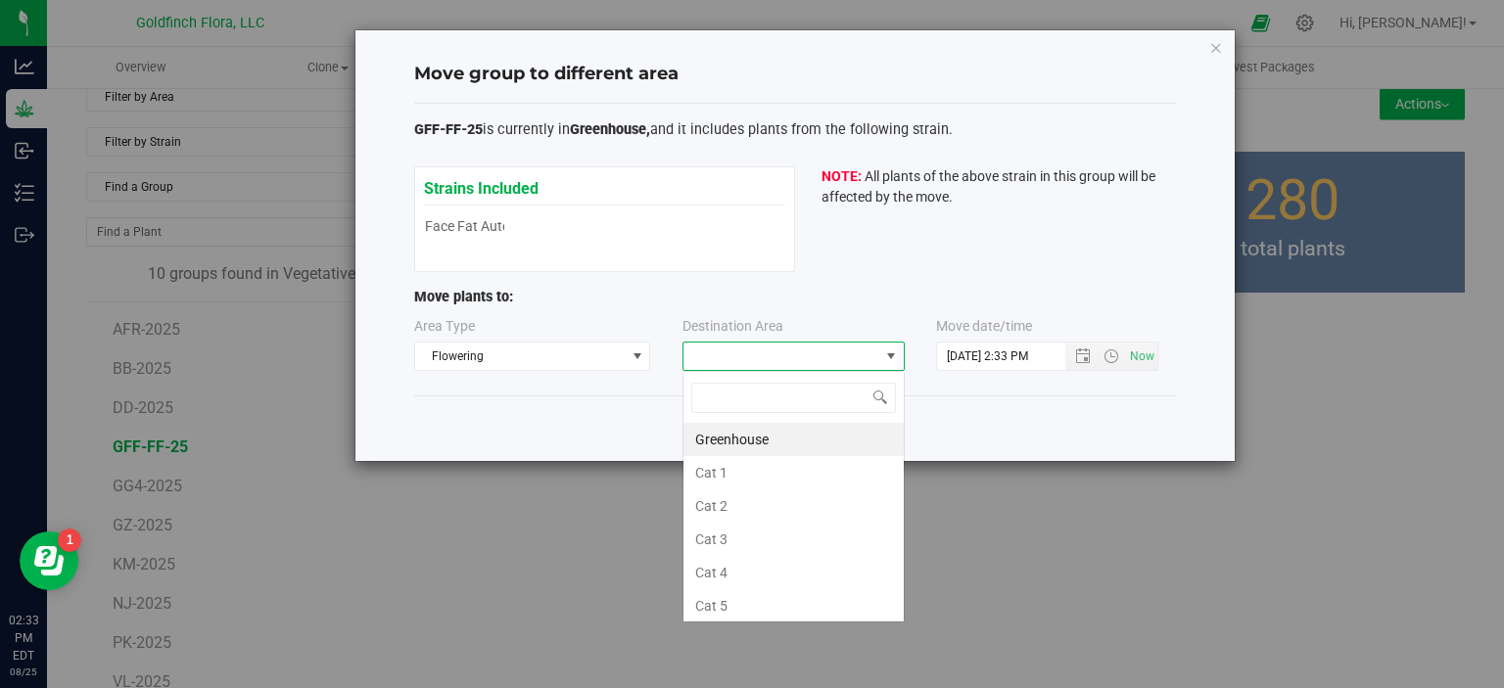
scroll to position [28, 222]
click at [766, 441] on li "Greenhouse" at bounding box center [793, 439] width 220 height 33
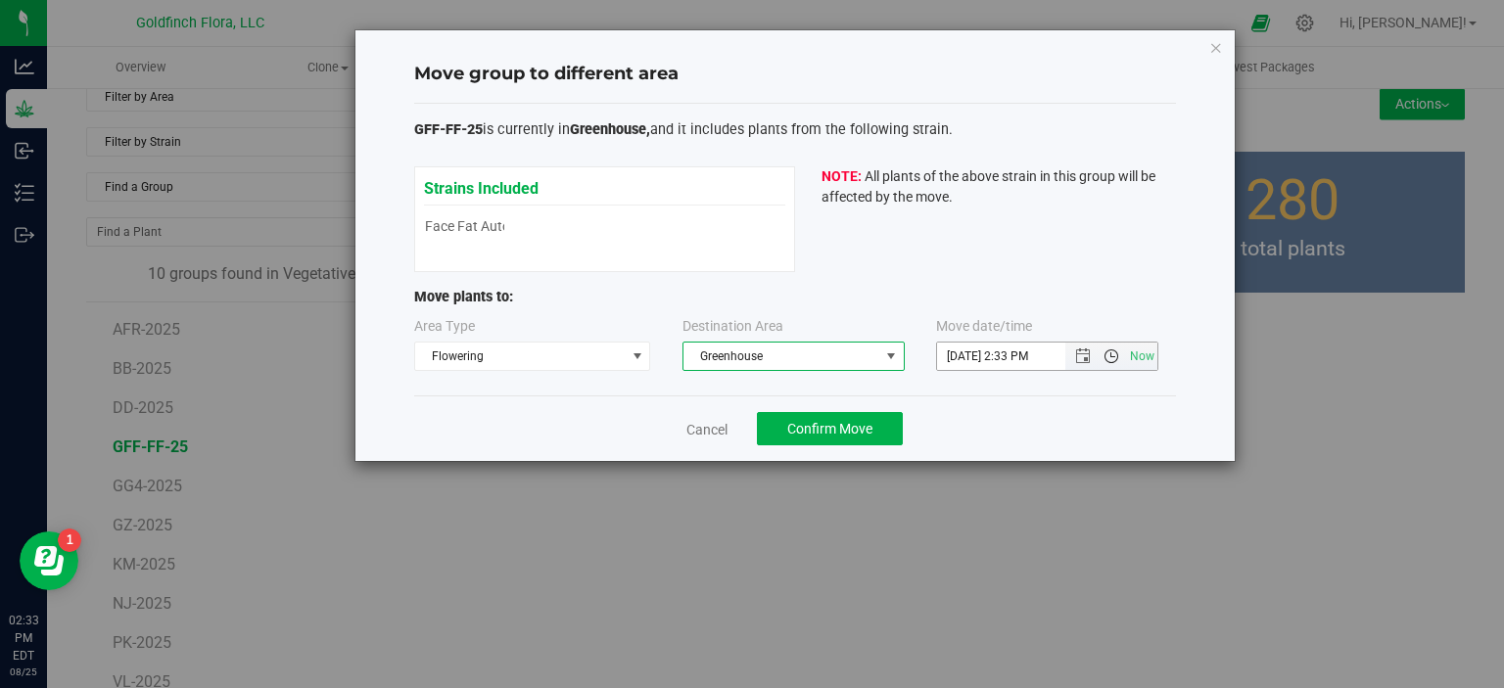
click at [1094, 354] on span "Open the time view" at bounding box center [1110, 357] width 33 height 16
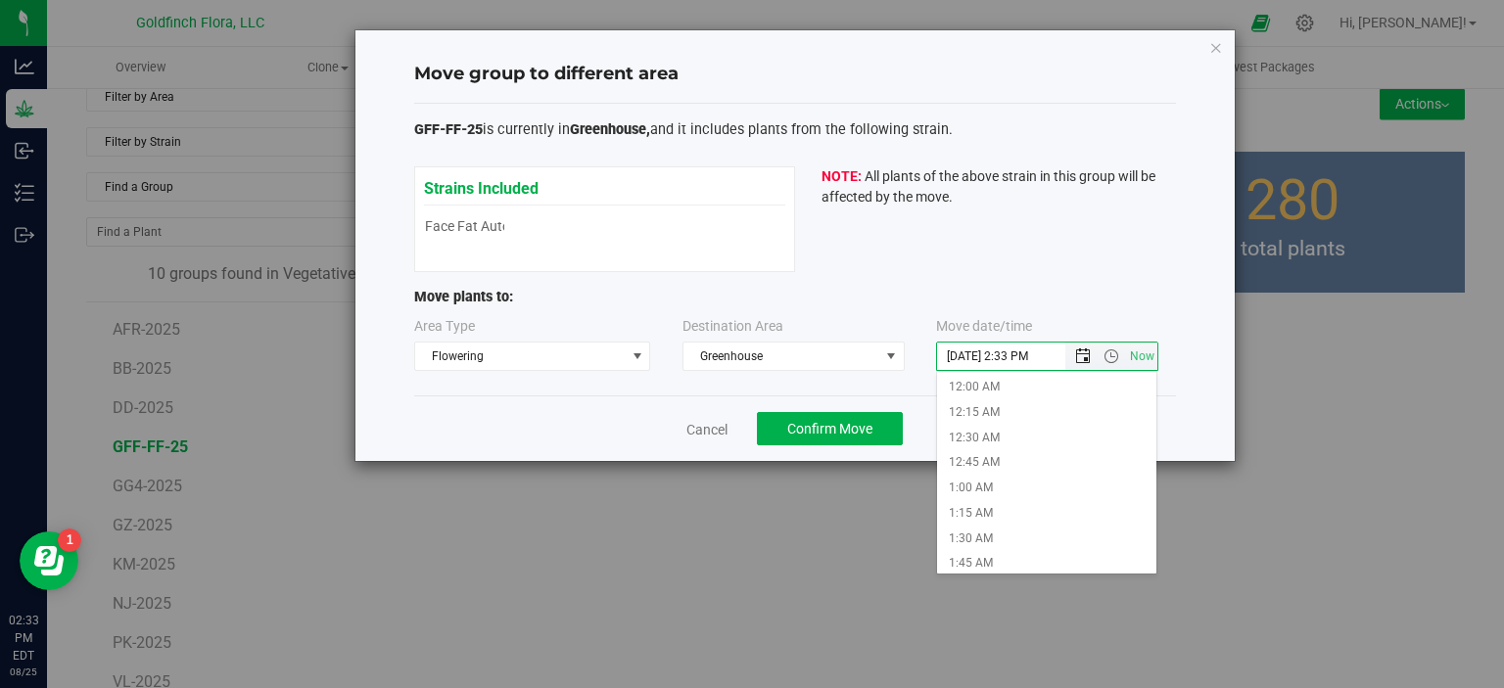
click at [1082, 354] on span "Open the date view" at bounding box center [1083, 357] width 16 height 16
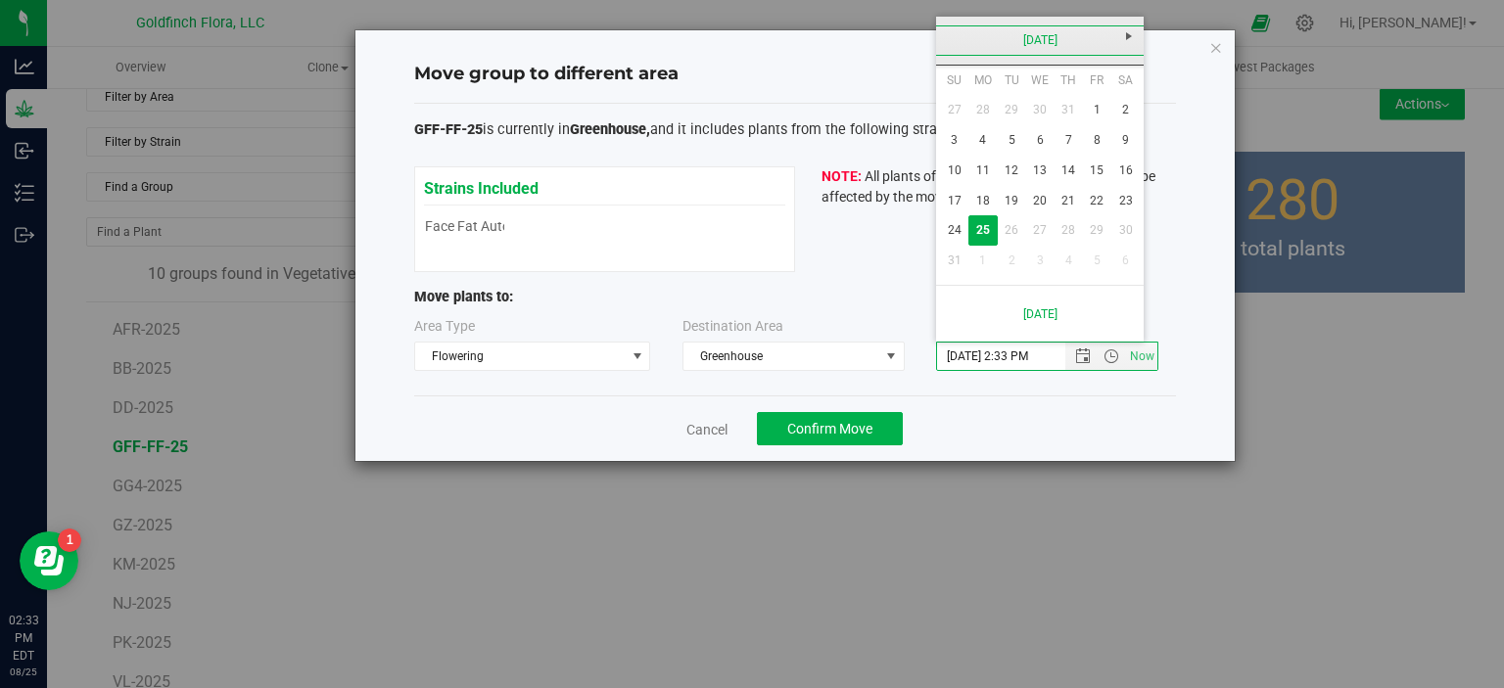
click at [1031, 42] on link "[DATE]" at bounding box center [1040, 40] width 210 height 30
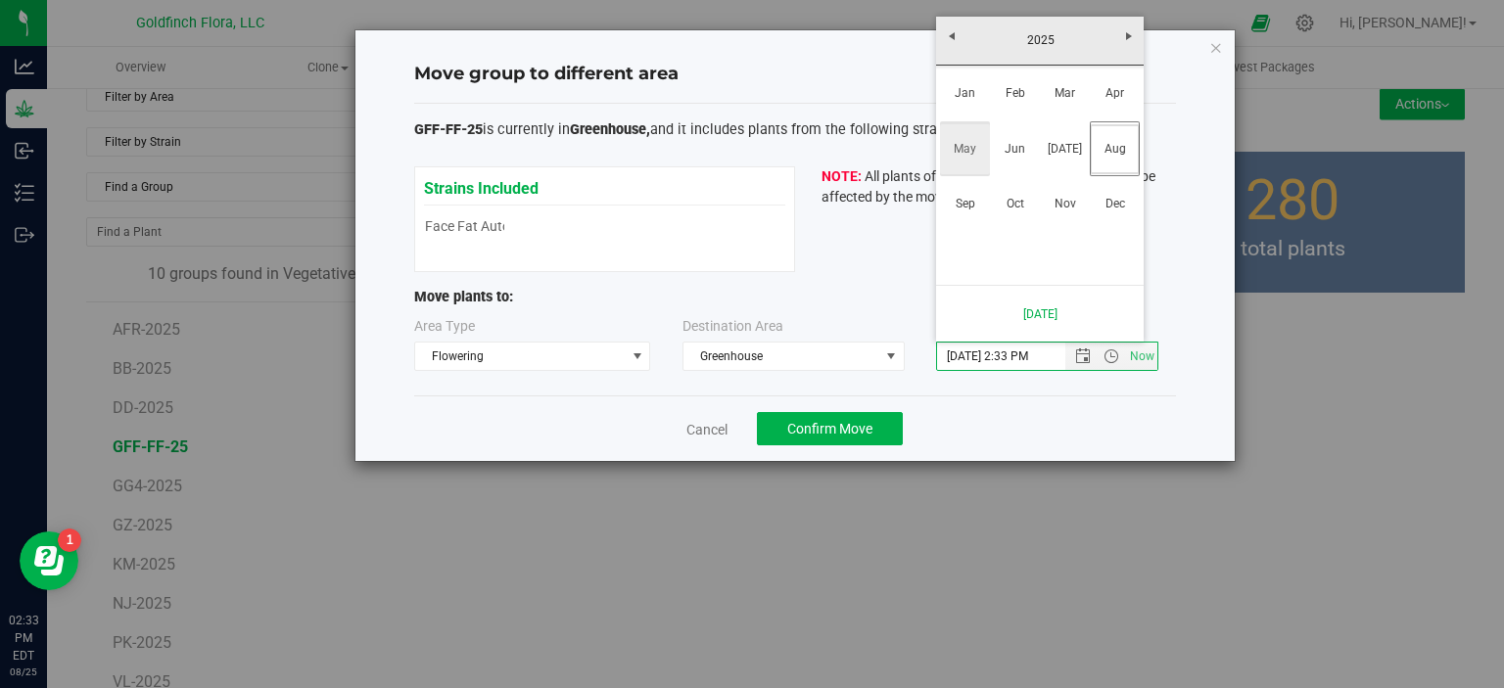
click at [969, 146] on link "May" at bounding box center [965, 149] width 50 height 50
click at [1069, 163] on link "15" at bounding box center [1068, 171] width 28 height 30
type input "5/15/2025 2:33 PM"
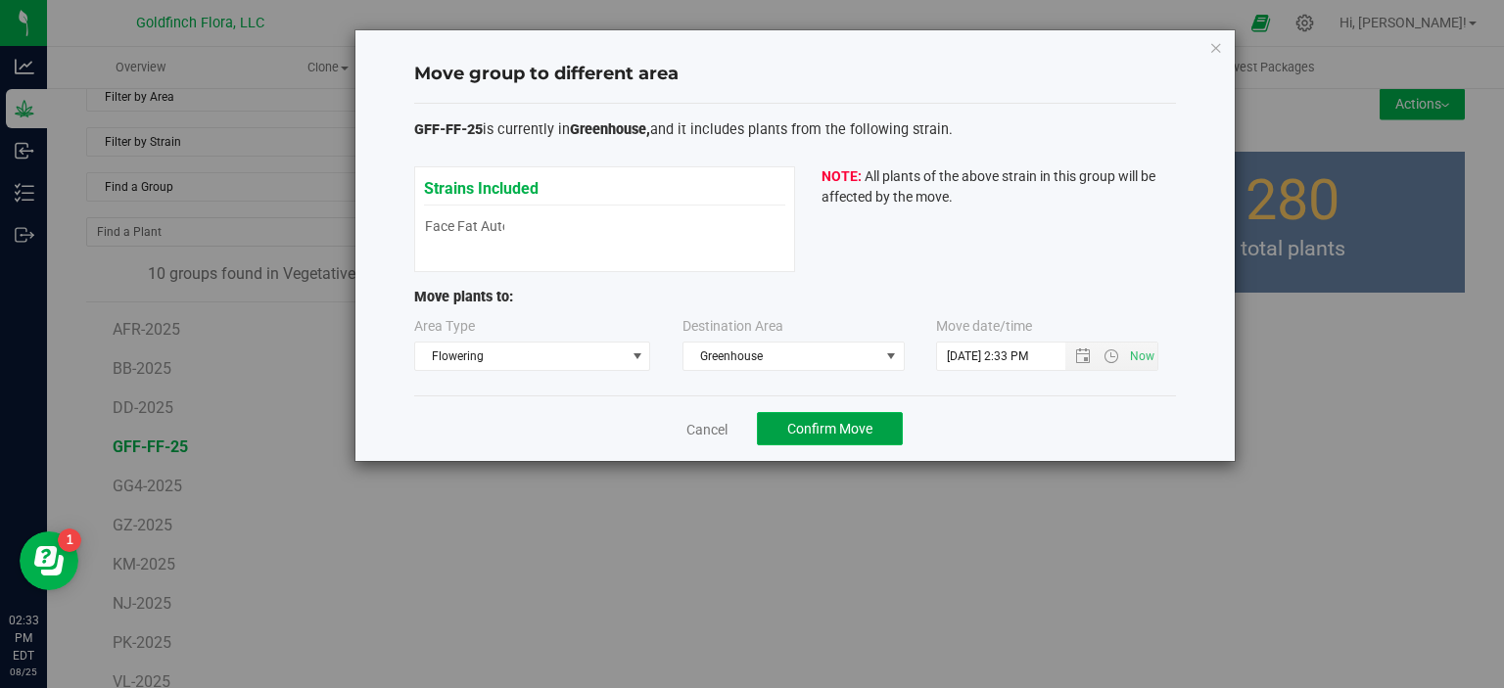
click at [815, 422] on span "Confirm Move" at bounding box center [829, 429] width 85 height 16
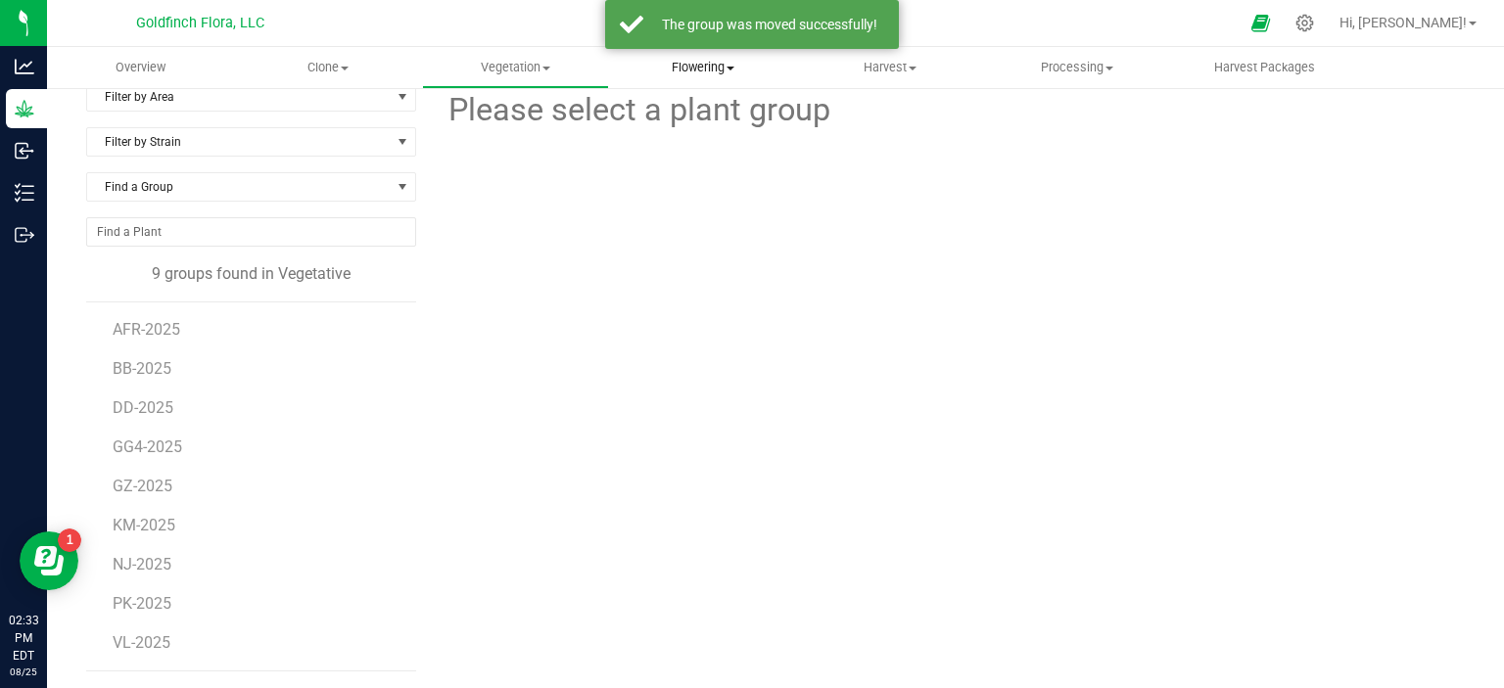
click at [693, 70] on span "Flowering" at bounding box center [702, 68] width 185 height 18
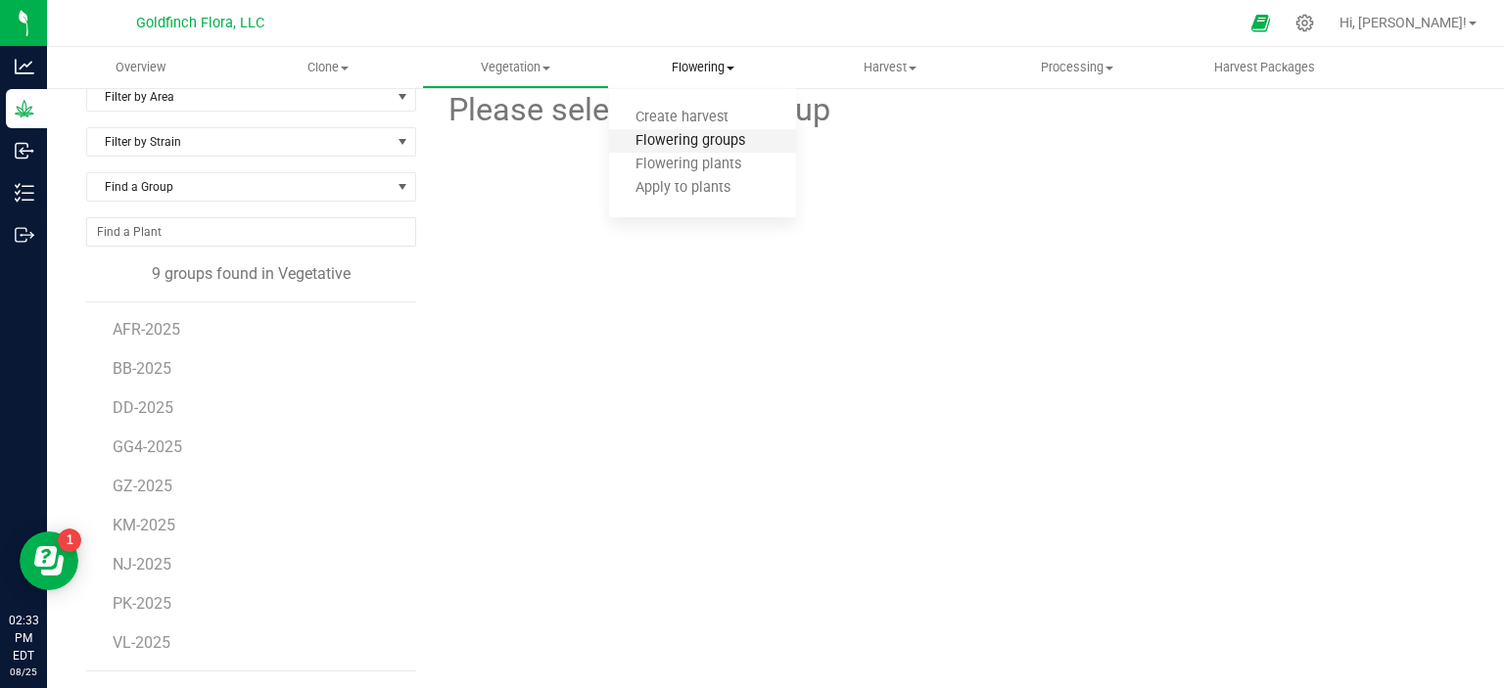
click at [693, 142] on span "Flowering groups" at bounding box center [690, 141] width 163 height 17
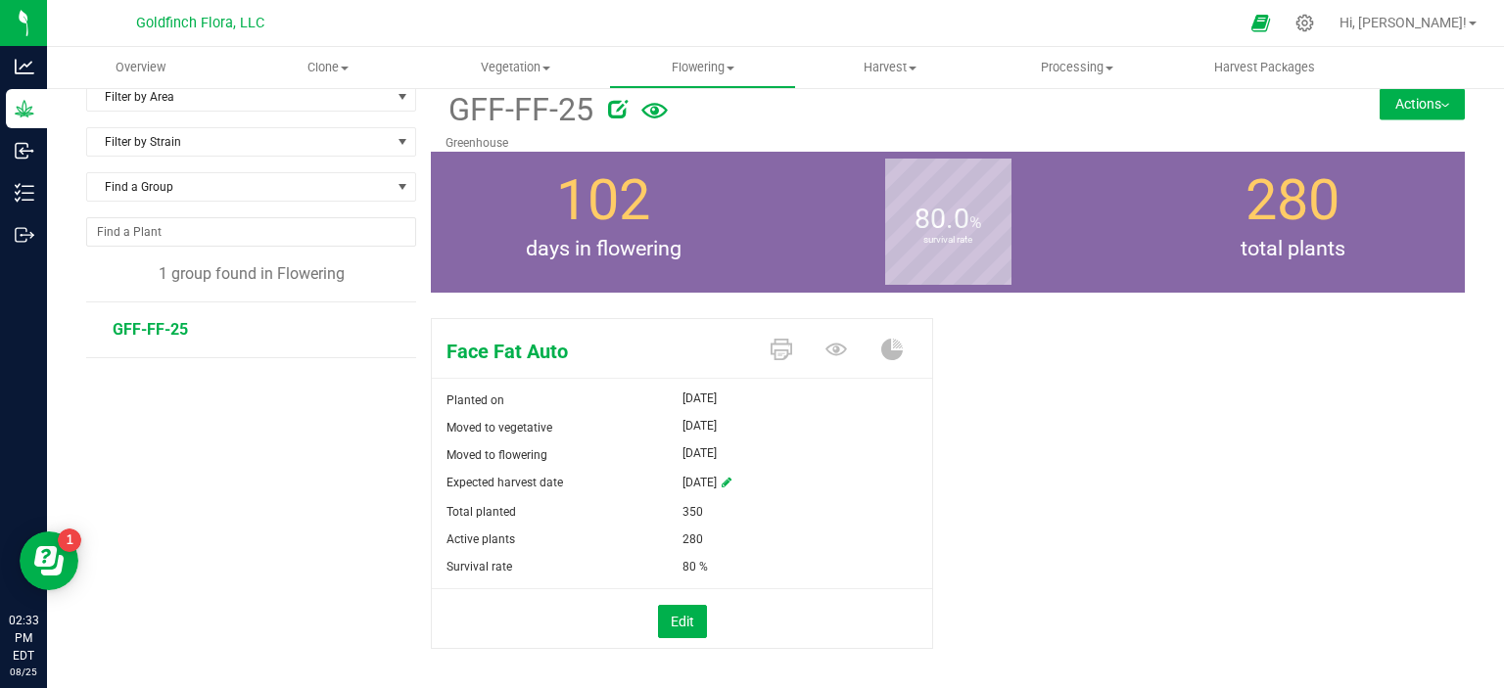
click at [731, 479] on icon at bounding box center [727, 483] width 10 height 12
click at [789, 483] on span "select" at bounding box center [797, 484] width 16 height 16
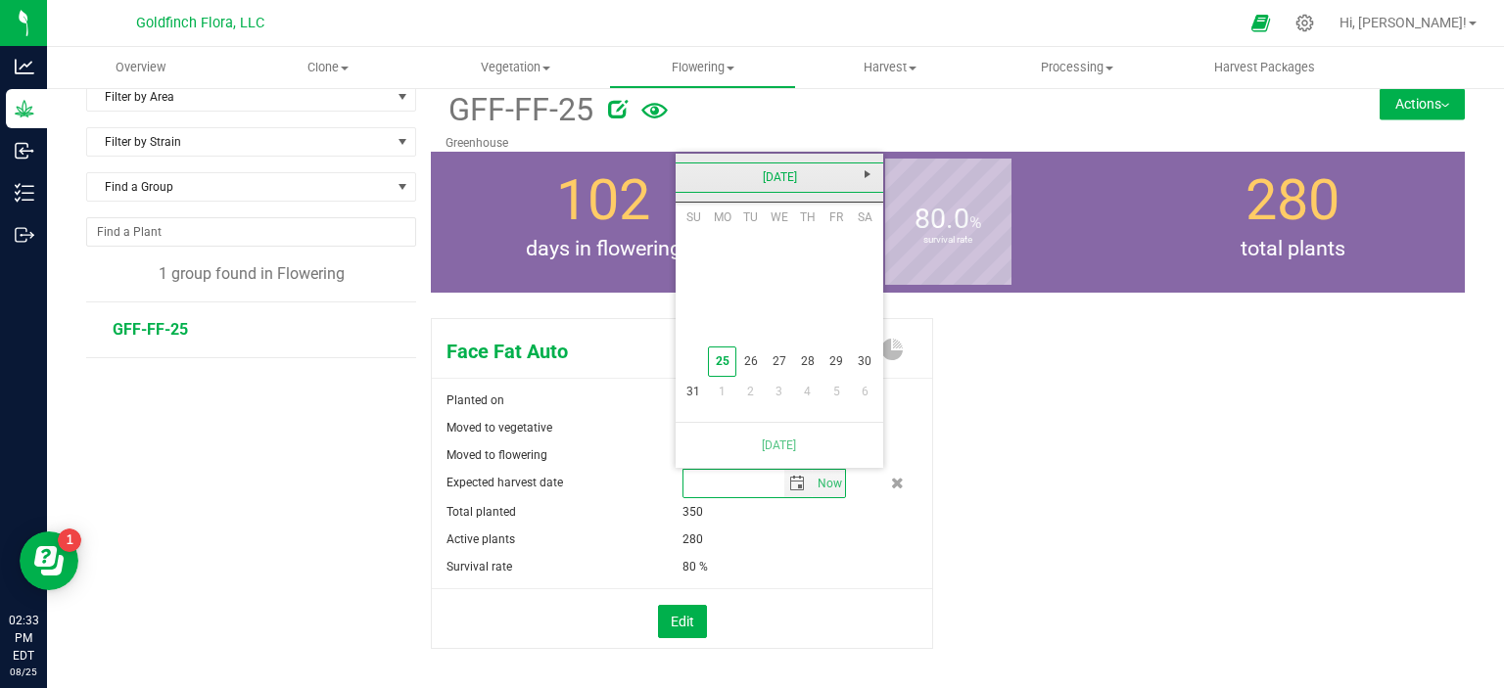
click at [787, 171] on link "[DATE]" at bounding box center [780, 178] width 210 height 30
click at [753, 485] on input "text" at bounding box center [733, 483] width 101 height 27
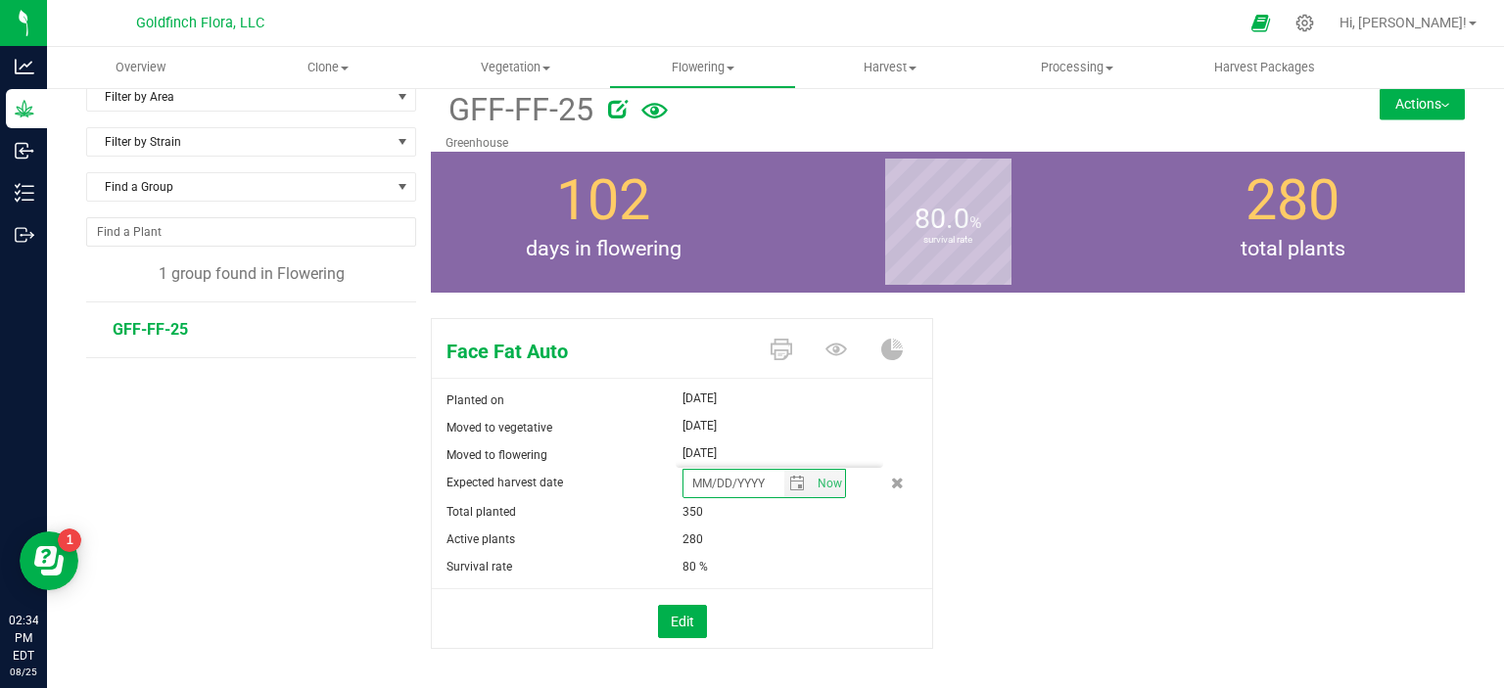
click at [1010, 486] on div "Face Fat Auto Planted on Apr 17, 2025 Moved to vegetative May 1, 2025 Moved to …" at bounding box center [948, 504] width 1034 height 388
drag, startPoint x: 757, startPoint y: 479, endPoint x: 697, endPoint y: 479, distance: 59.7
click at [697, 479] on input "text" at bounding box center [733, 483] width 101 height 27
type input "07/11/2025"
click at [1058, 614] on div "Face Fat Auto Planted on Apr 17, 2025 Moved to vegetative May 1, 2025 Moved to …" at bounding box center [948, 504] width 1034 height 388
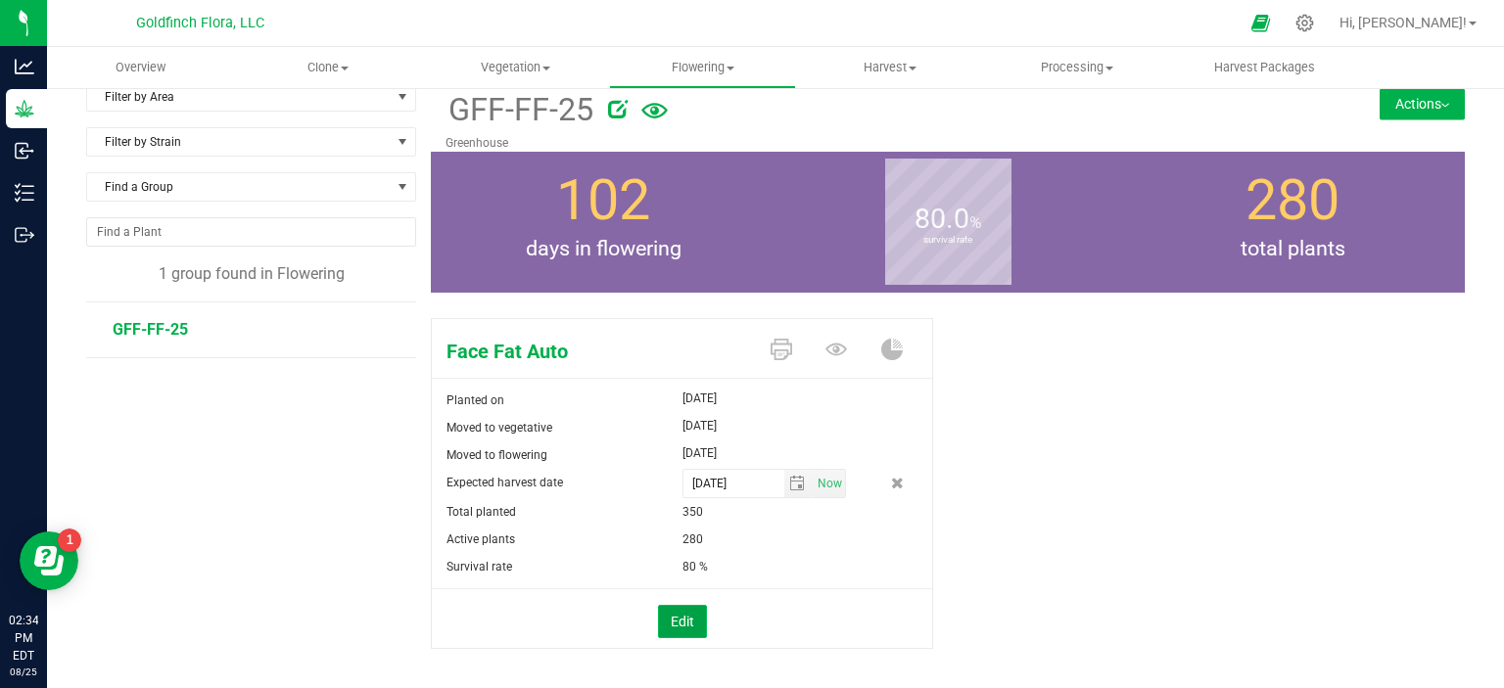
click at [683, 619] on button "Edit" at bounding box center [682, 621] width 49 height 33
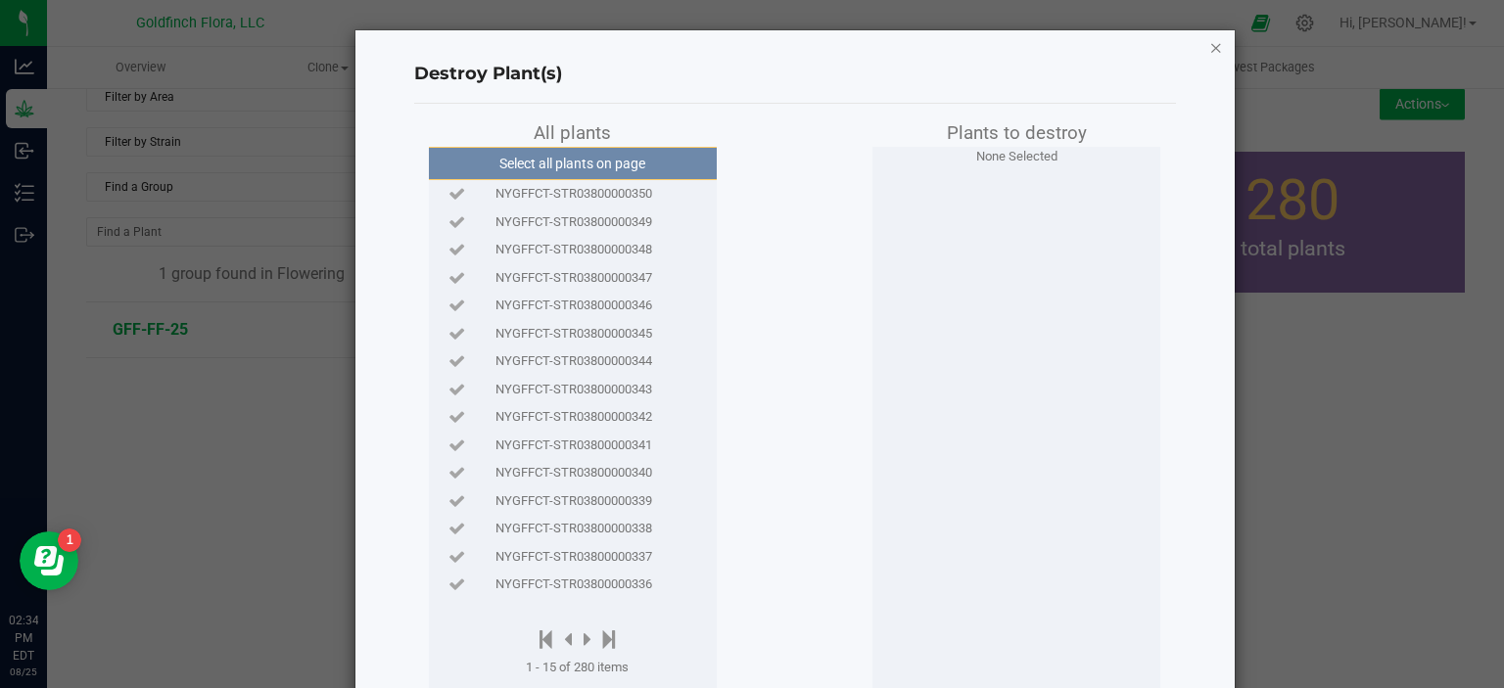
click at [1209, 50] on icon "button" at bounding box center [1216, 46] width 14 height 23
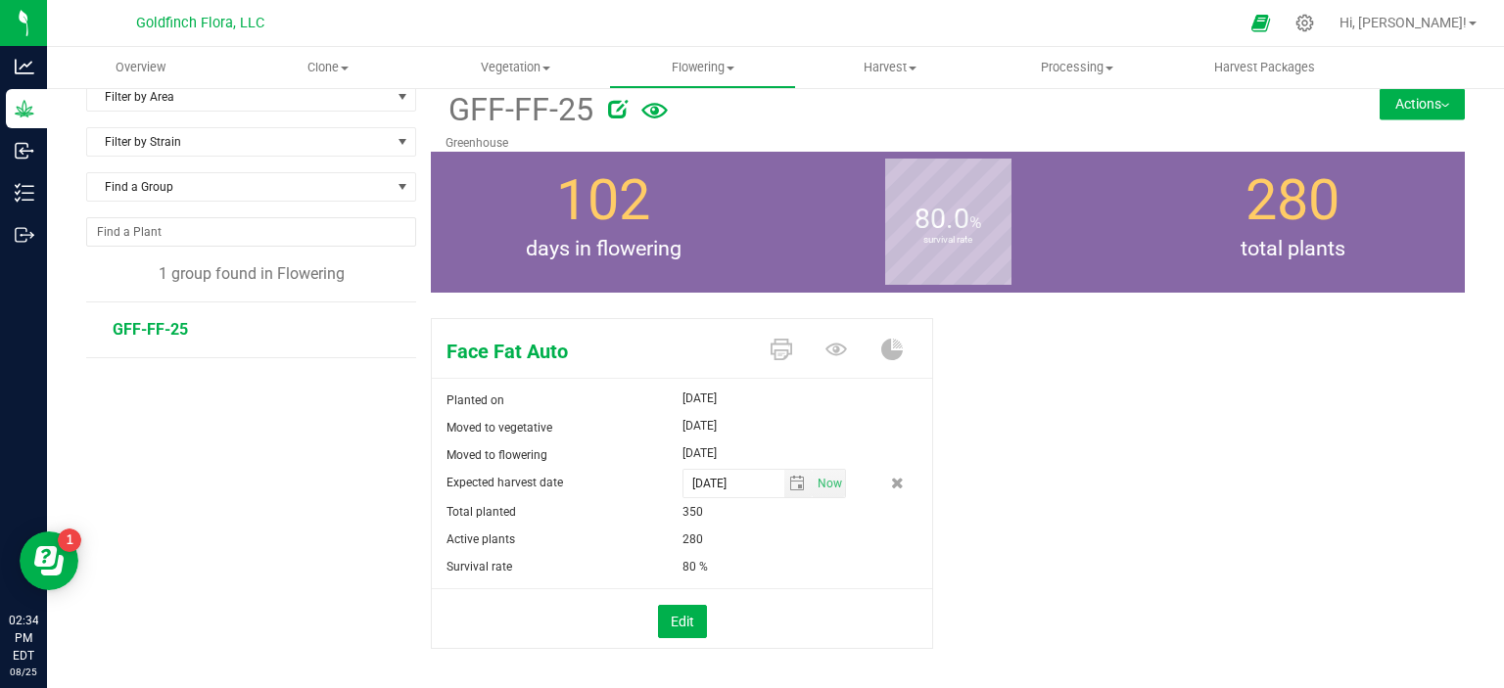
click at [1095, 431] on div "Face Fat Auto Planted on Apr 17, 2025 Moved to vegetative May 1, 2025 Moved to …" at bounding box center [948, 504] width 1034 height 388
click at [1405, 99] on button "Actions" at bounding box center [1421, 103] width 85 height 31
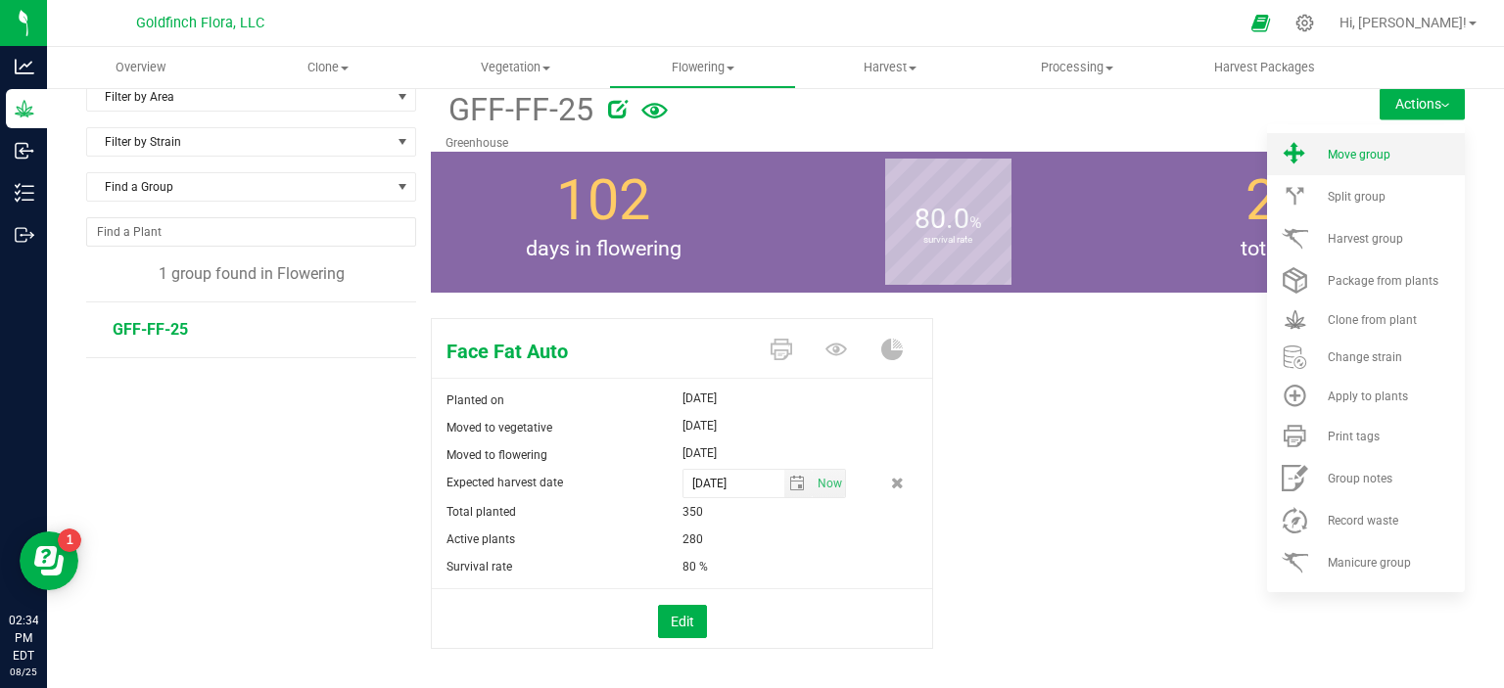
click at [1359, 157] on span "Move group" at bounding box center [1358, 155] width 63 height 14
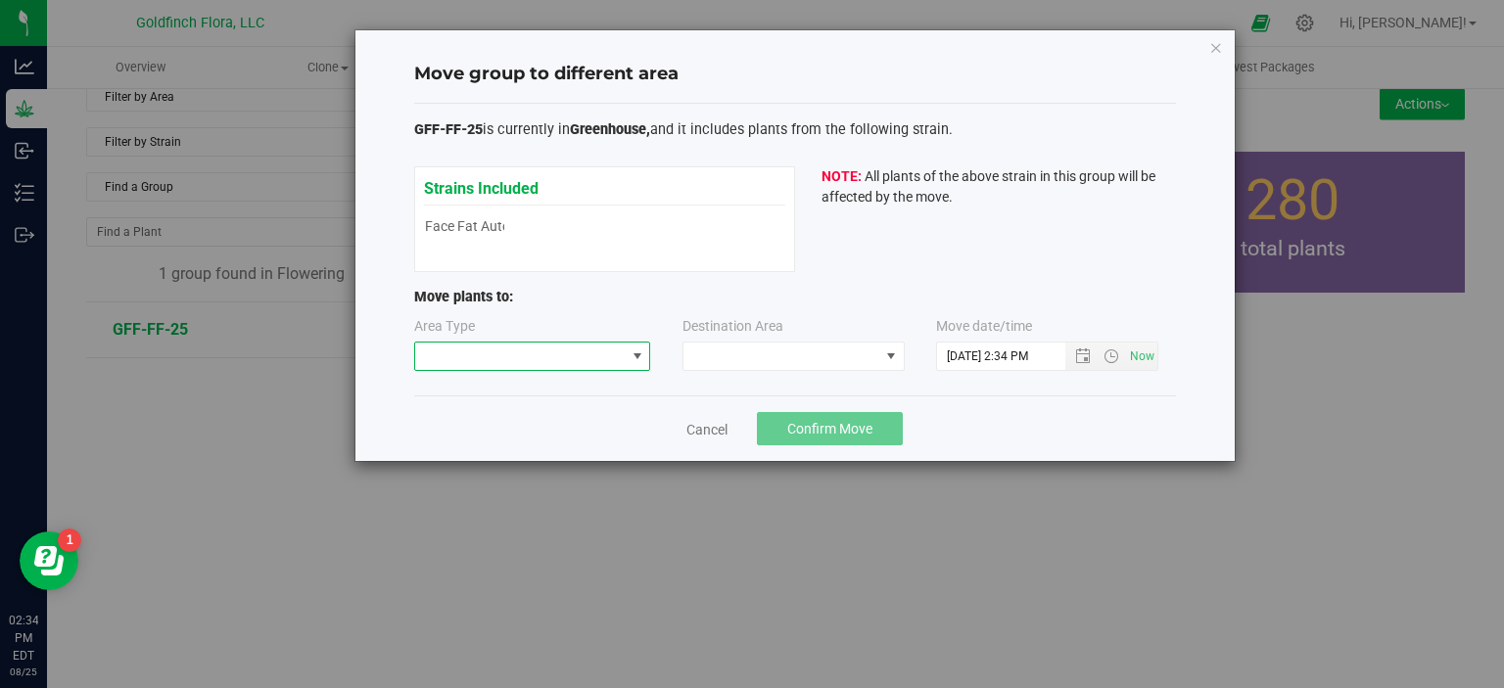
click at [639, 356] on span at bounding box center [637, 357] width 16 height 16
click at [568, 430] on li "Flowering" at bounding box center [531, 424] width 235 height 33
click at [889, 357] on span at bounding box center [891, 357] width 16 height 16
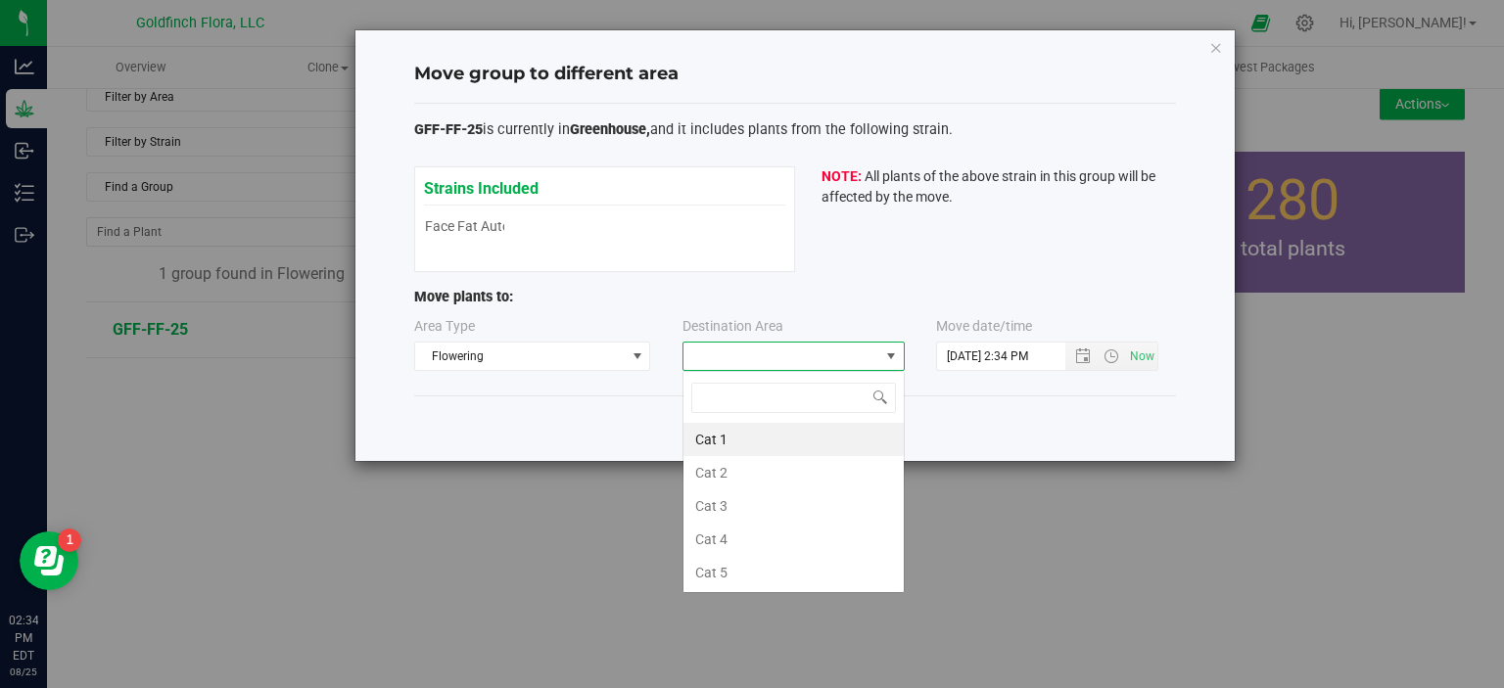
scroll to position [28, 222]
click at [991, 585] on div "Move group to different area GFF-FF-25 is currently in Greenhouse, and it inclu…" at bounding box center [759, 344] width 1518 height 688
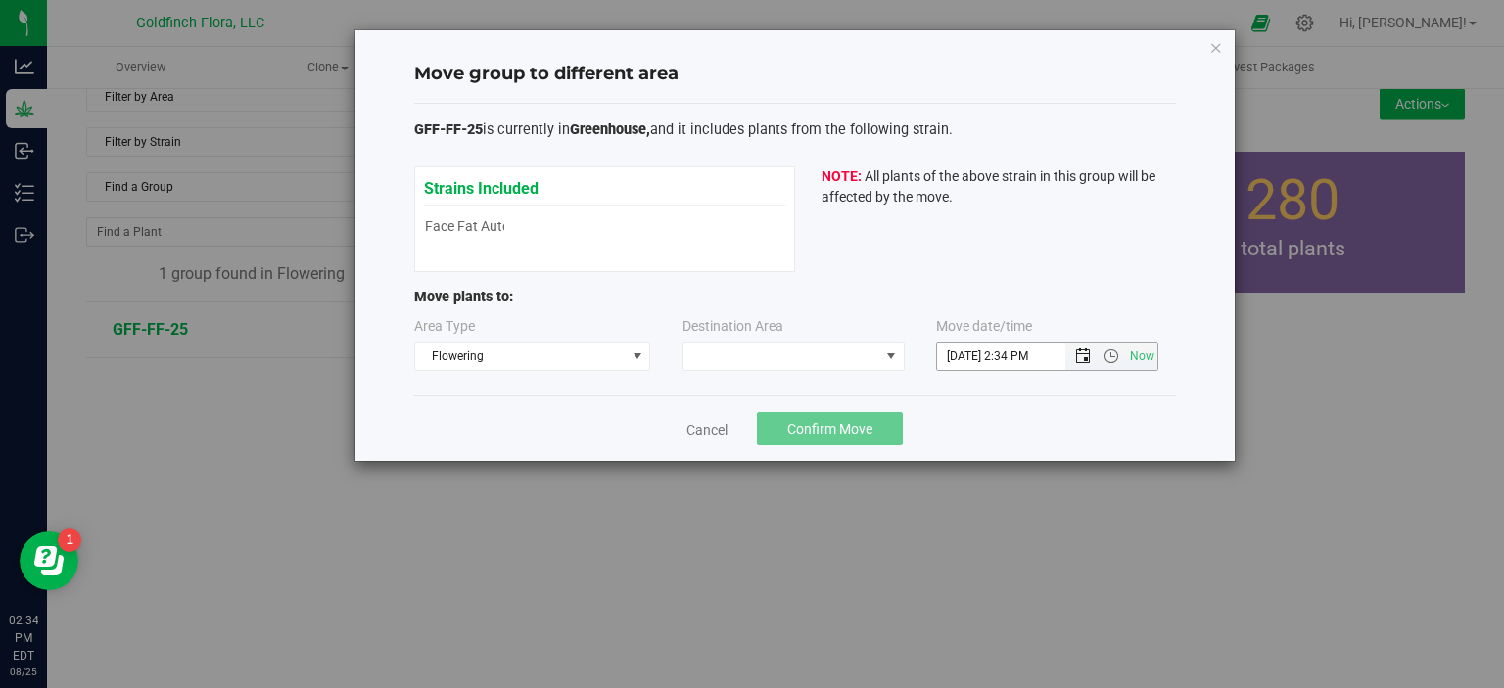
click at [1085, 354] on span "Open the date view" at bounding box center [1083, 357] width 16 height 16
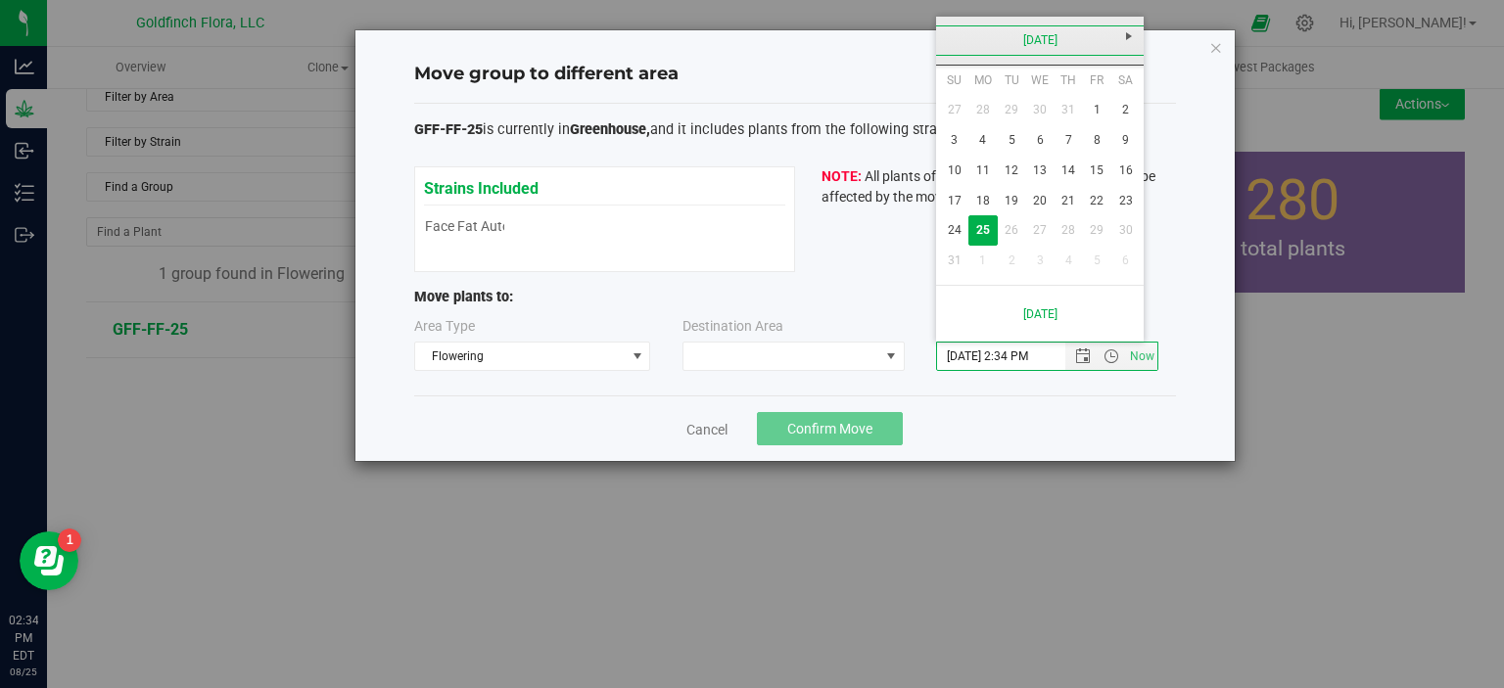
click at [1048, 39] on link "[DATE]" at bounding box center [1040, 40] width 210 height 30
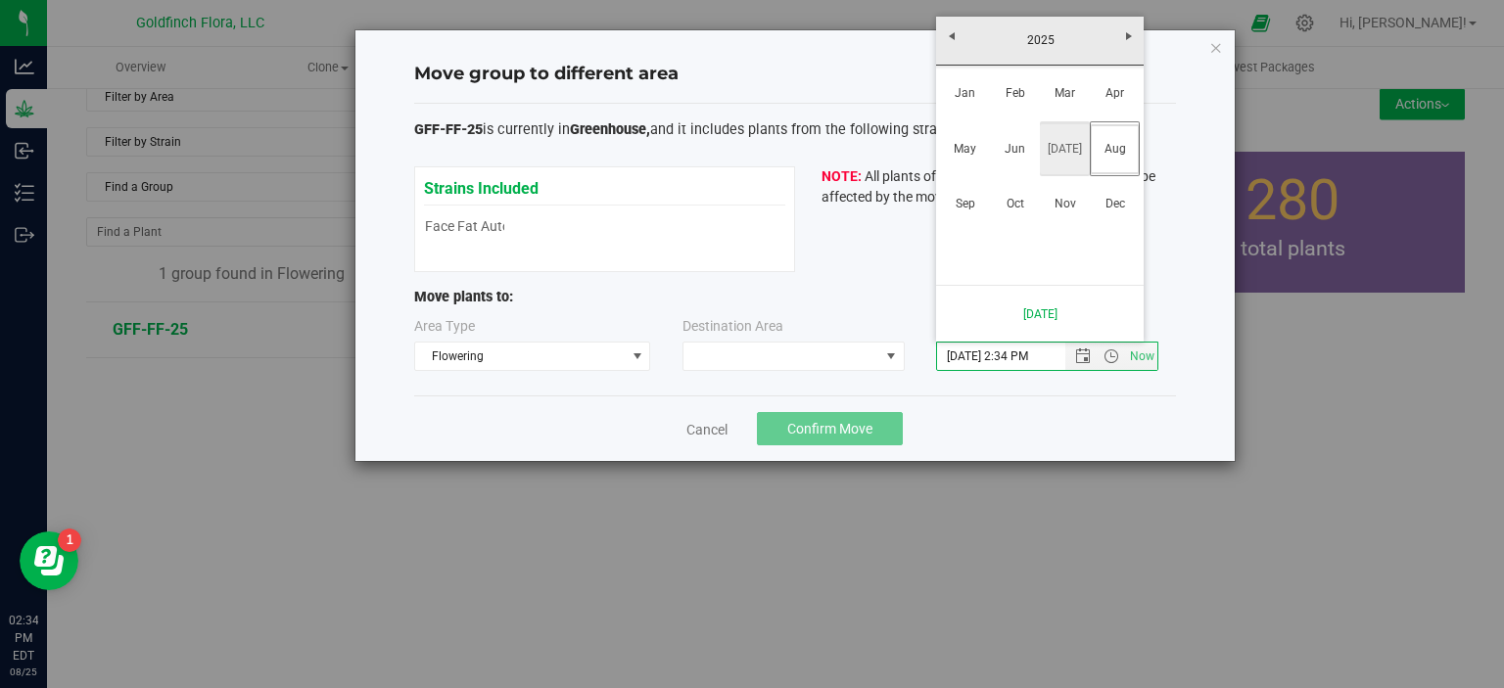
click at [1067, 144] on link "[DATE]" at bounding box center [1065, 149] width 50 height 50
click at [1093, 139] on link "11" at bounding box center [1097, 140] width 28 height 30
type input "7/11/2025 2:34 PM"
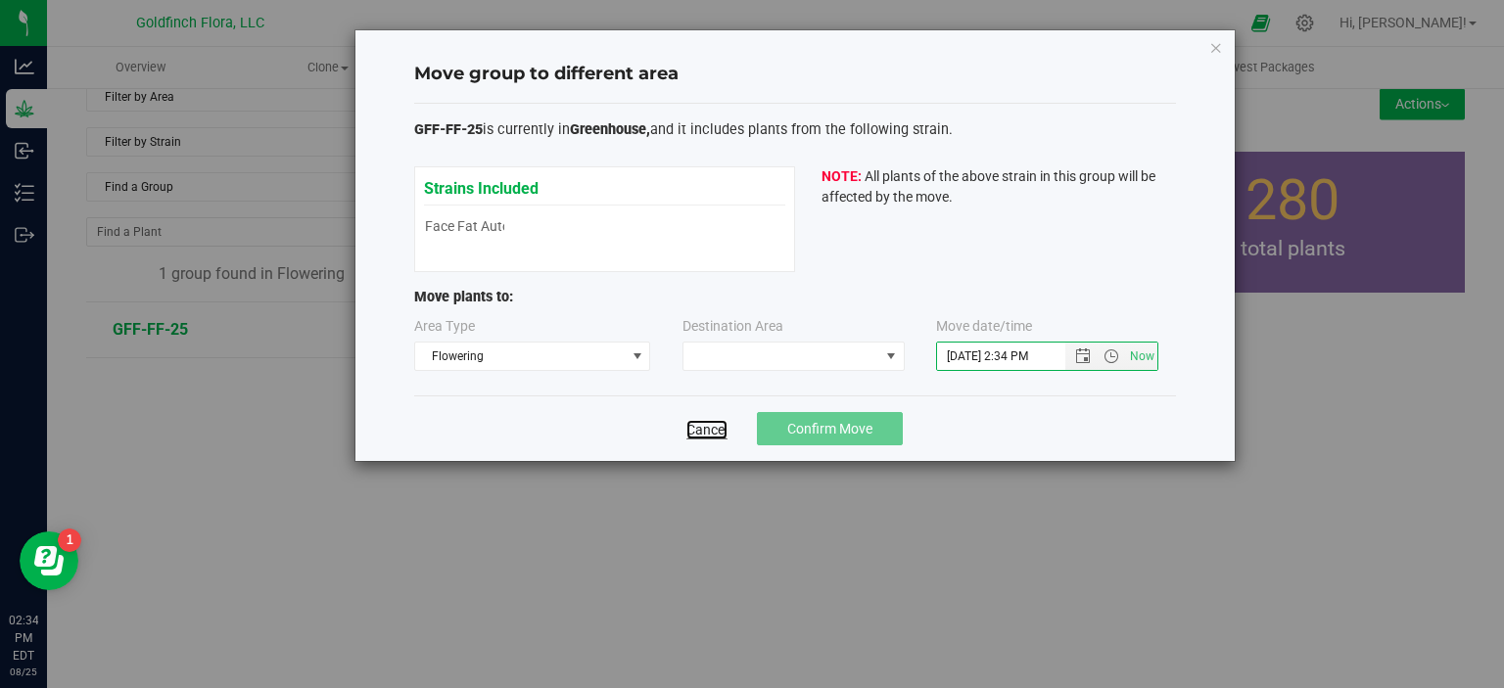
click at [710, 428] on link "Cancel" at bounding box center [706, 430] width 41 height 20
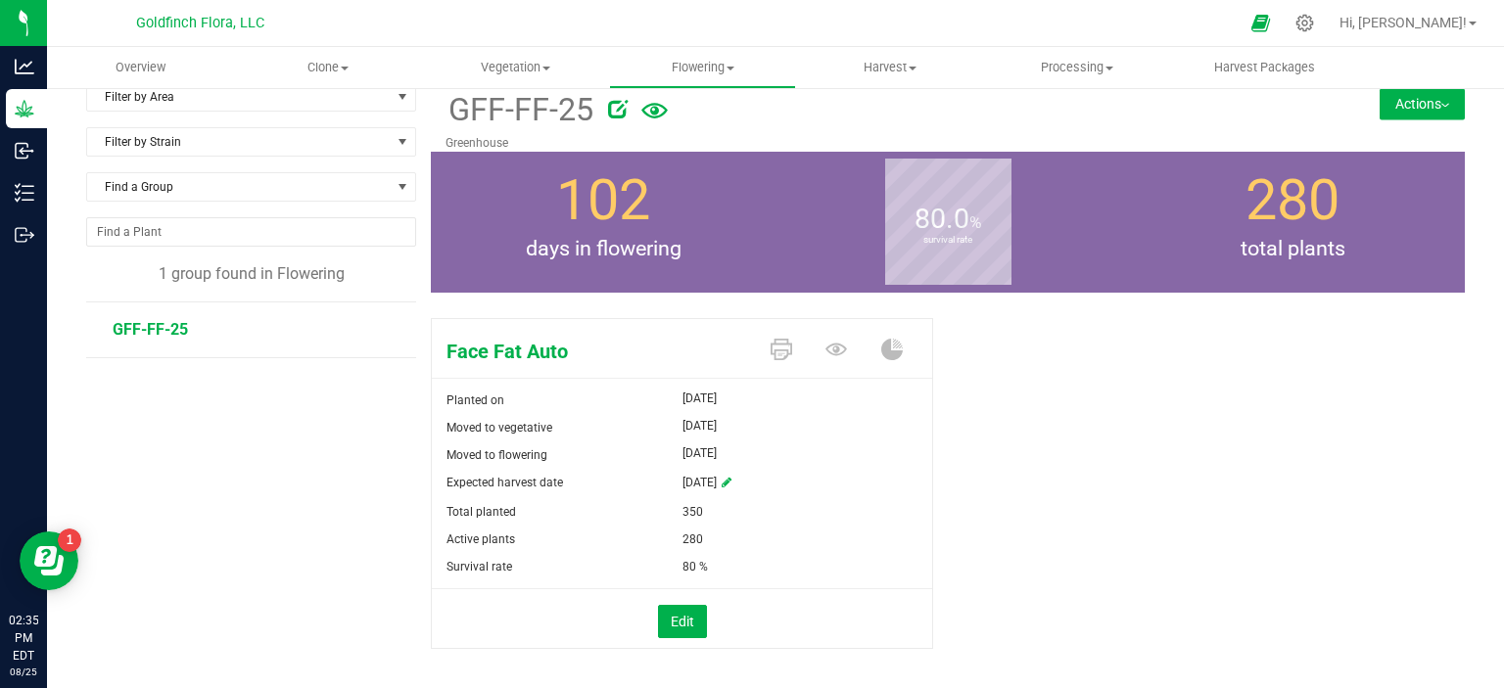
click at [1406, 99] on button "Actions" at bounding box center [1421, 103] width 85 height 31
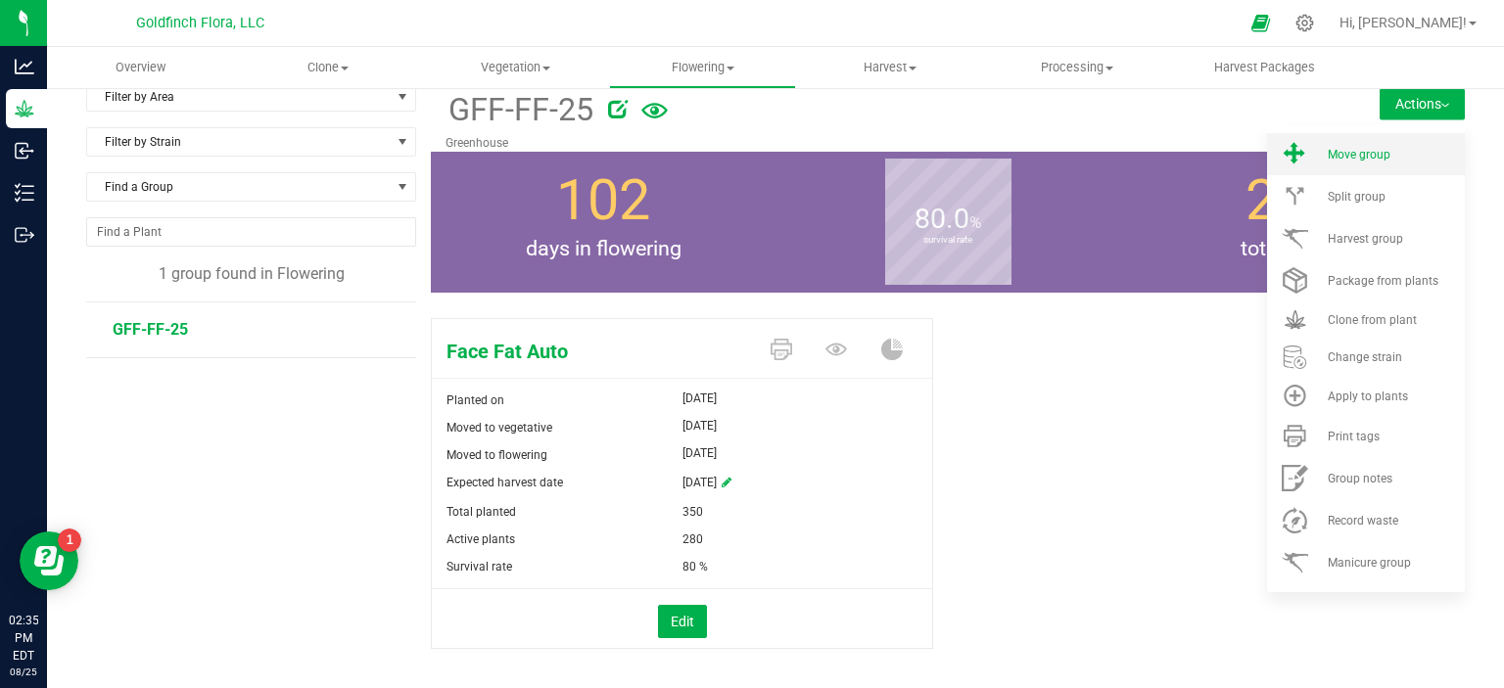
click at [1339, 156] on span "Move group" at bounding box center [1358, 155] width 63 height 14
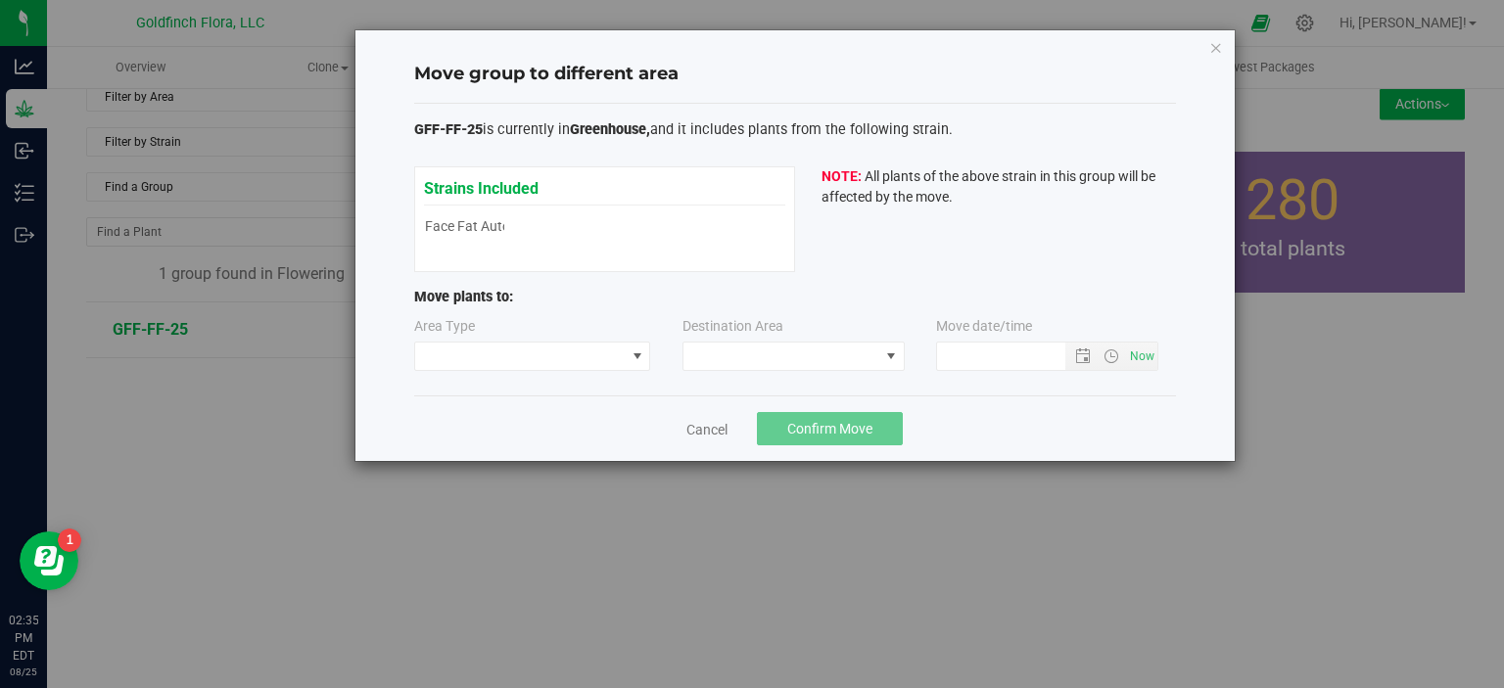
type input "8/25/2025 2:35 PM"
click at [638, 352] on span at bounding box center [637, 357] width 16 height 16
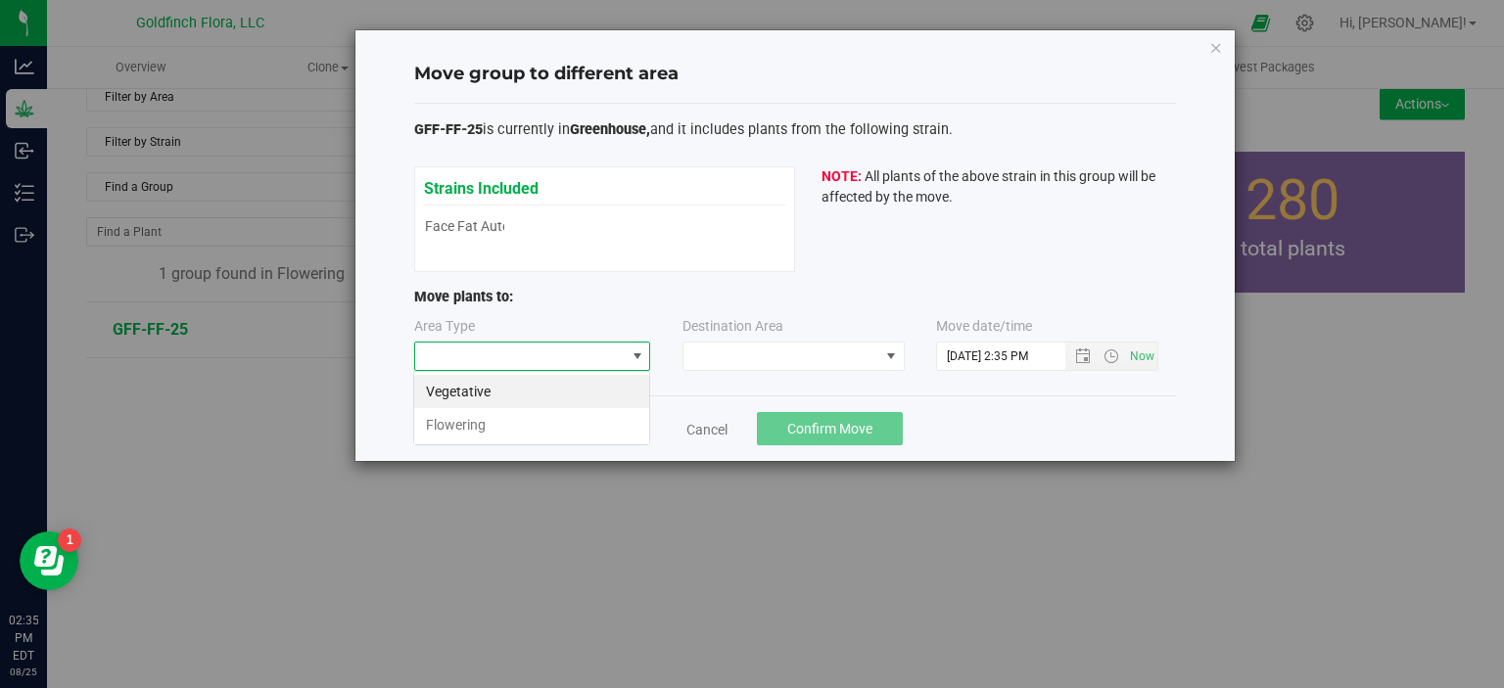
scroll to position [28, 236]
click at [810, 567] on div "Move group to different area GFF-FF-25 is currently in Greenhouse, and it inclu…" at bounding box center [759, 344] width 1518 height 688
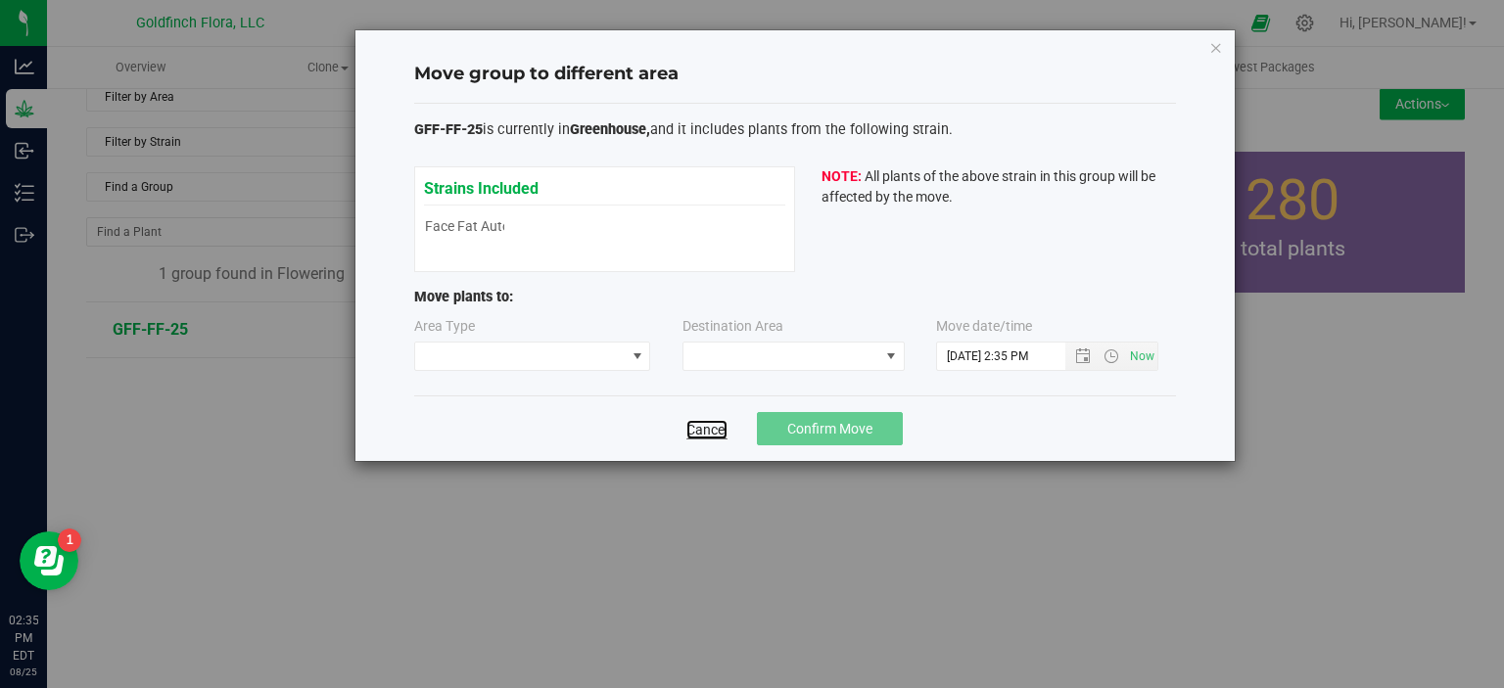
click at [706, 430] on link "Cancel" at bounding box center [706, 430] width 41 height 20
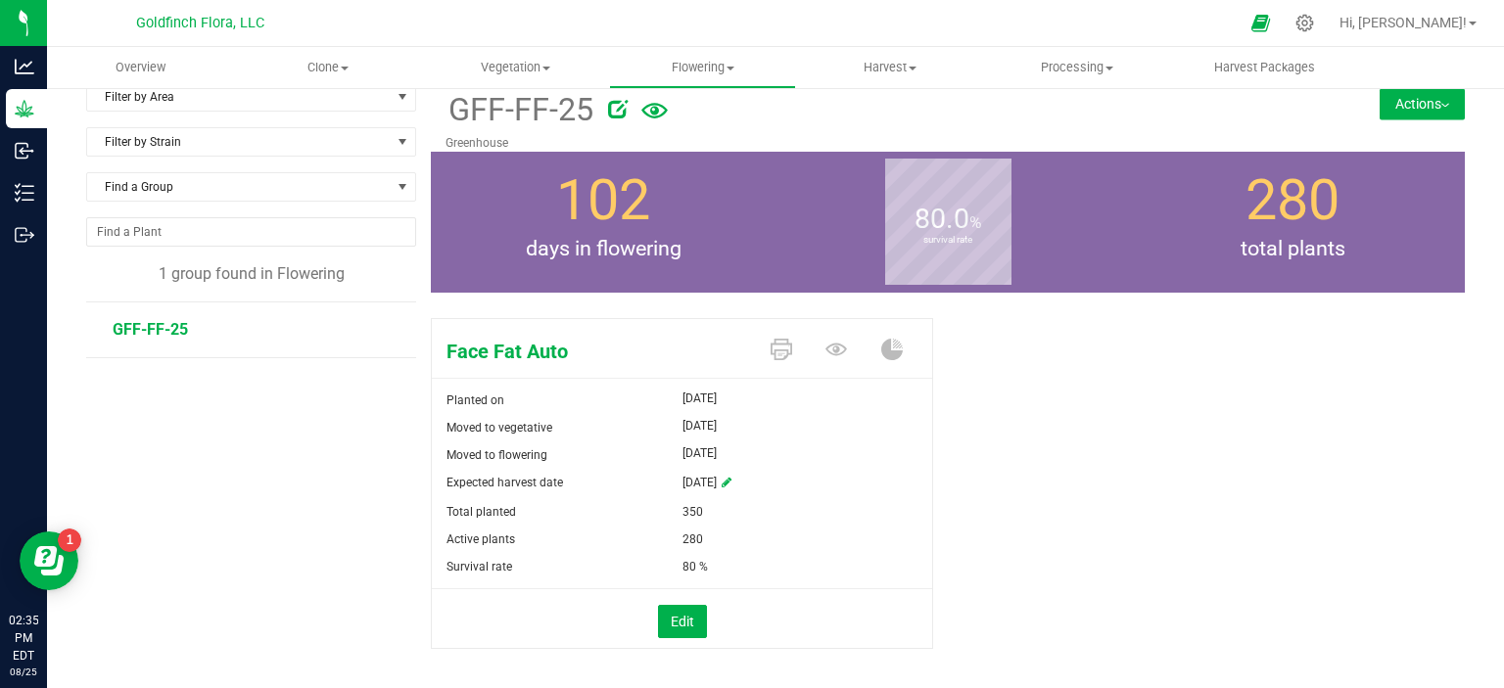
click at [1011, 487] on div "Face Fat Auto Planted on Apr 17, 2025 Moved to vegetative May 1, 2025 Moved to …" at bounding box center [948, 504] width 1034 height 388
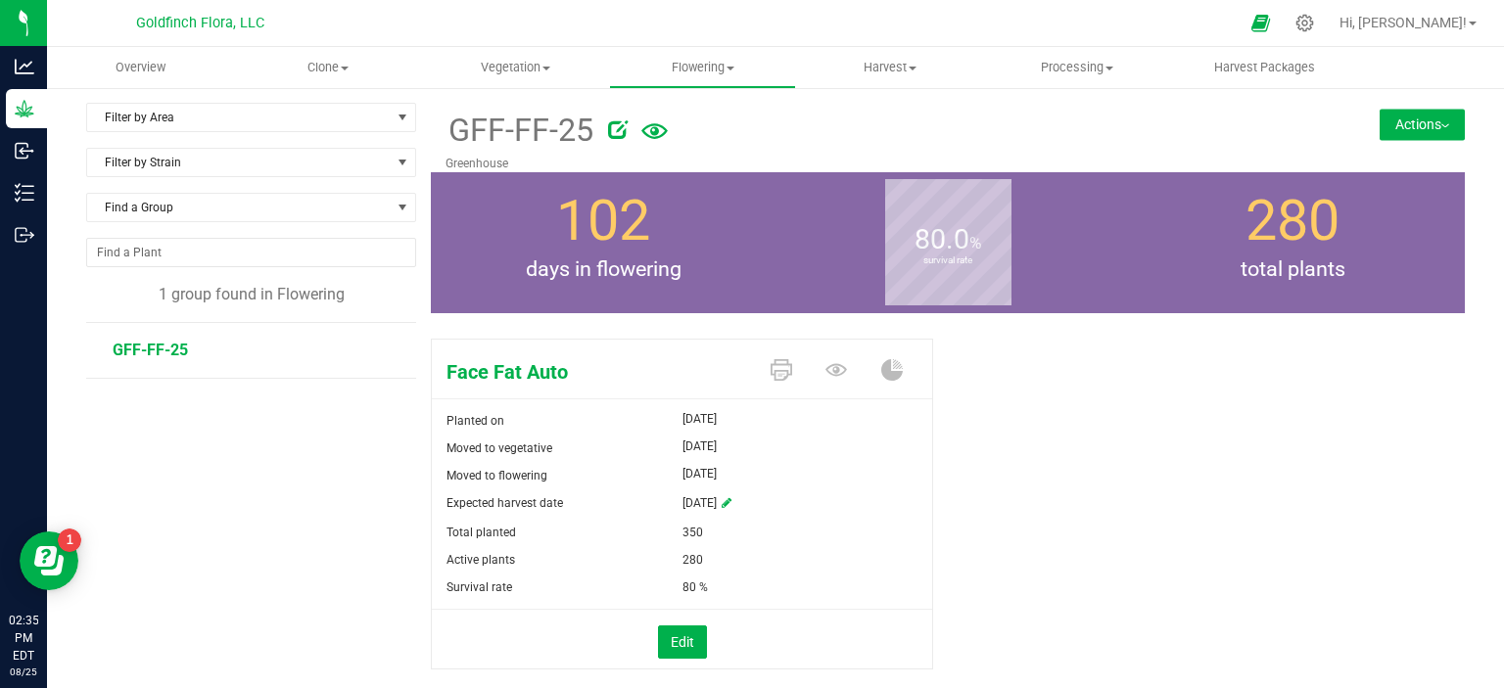
scroll to position [8, 0]
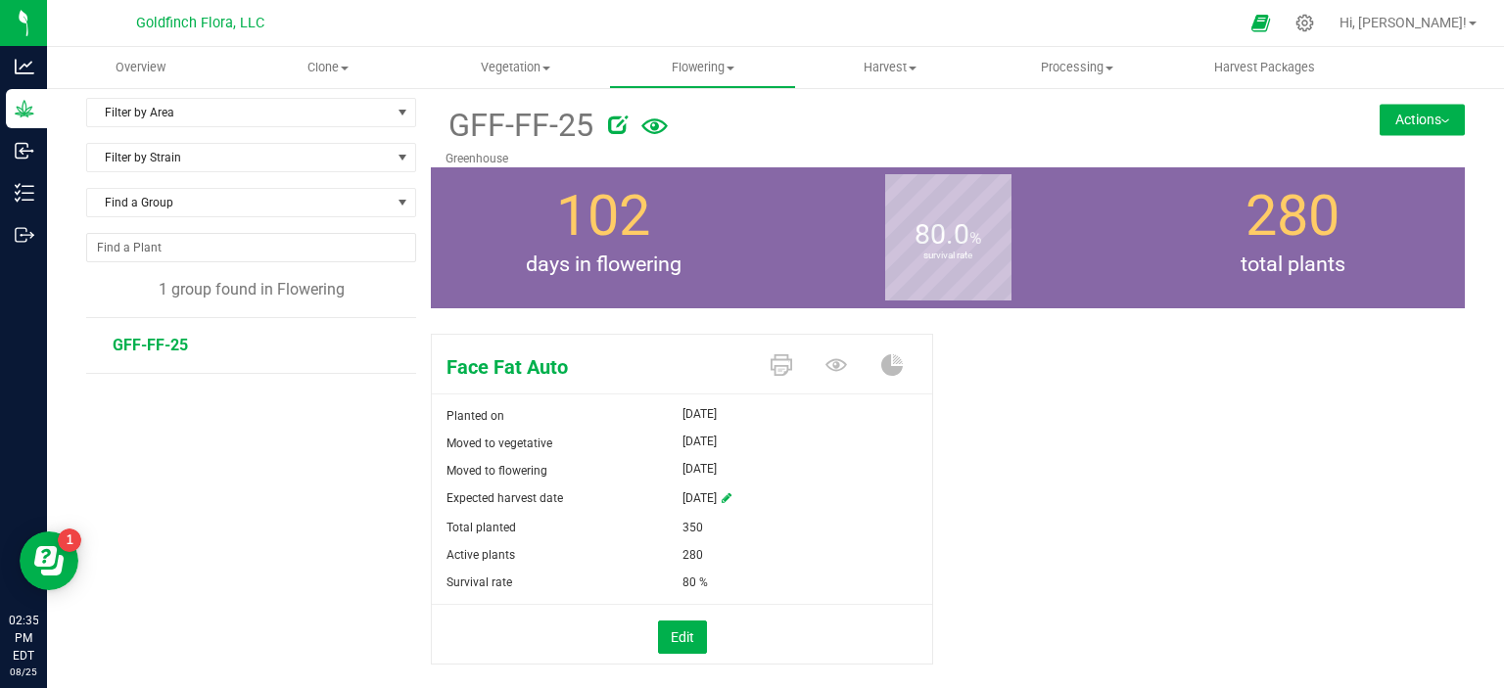
click at [141, 348] on span "GFF-FF-25" at bounding box center [150, 345] width 75 height 19
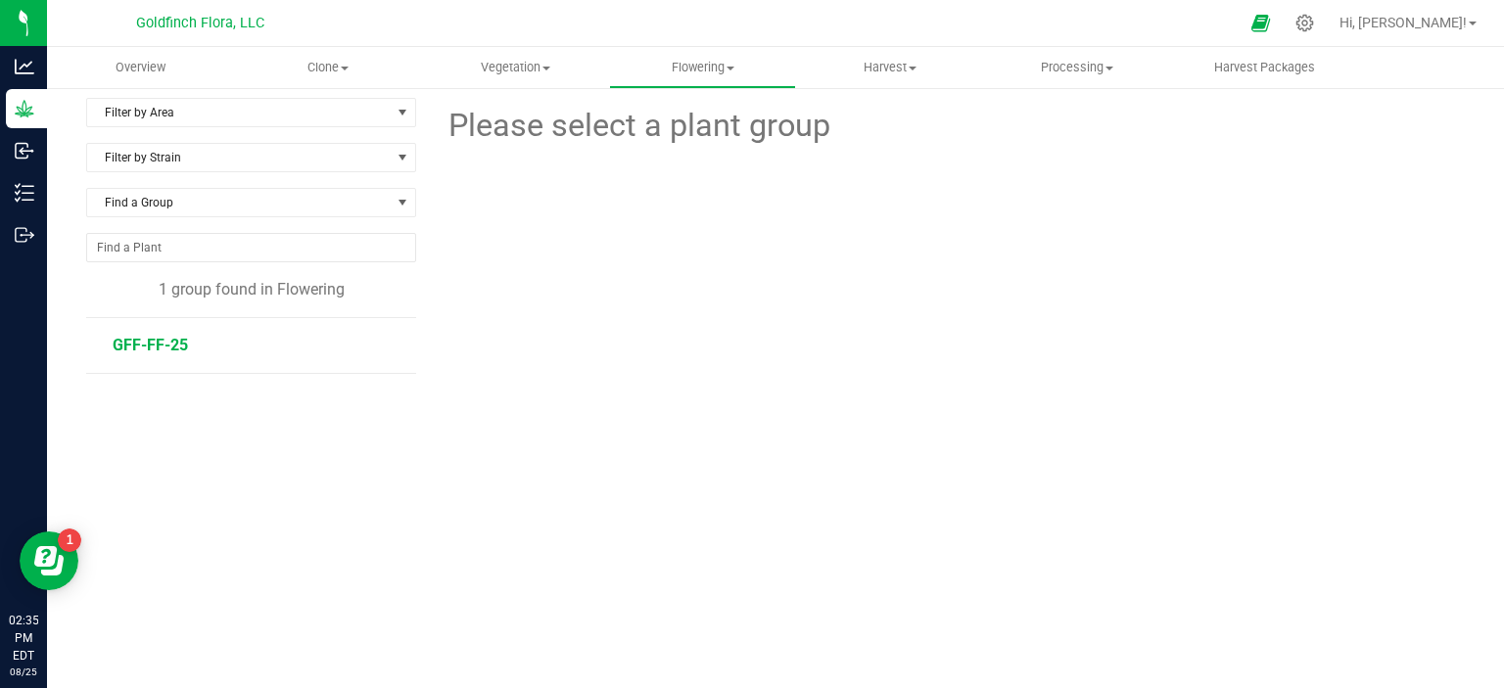
click at [141, 340] on span "GFF-FF-25" at bounding box center [150, 345] width 75 height 19
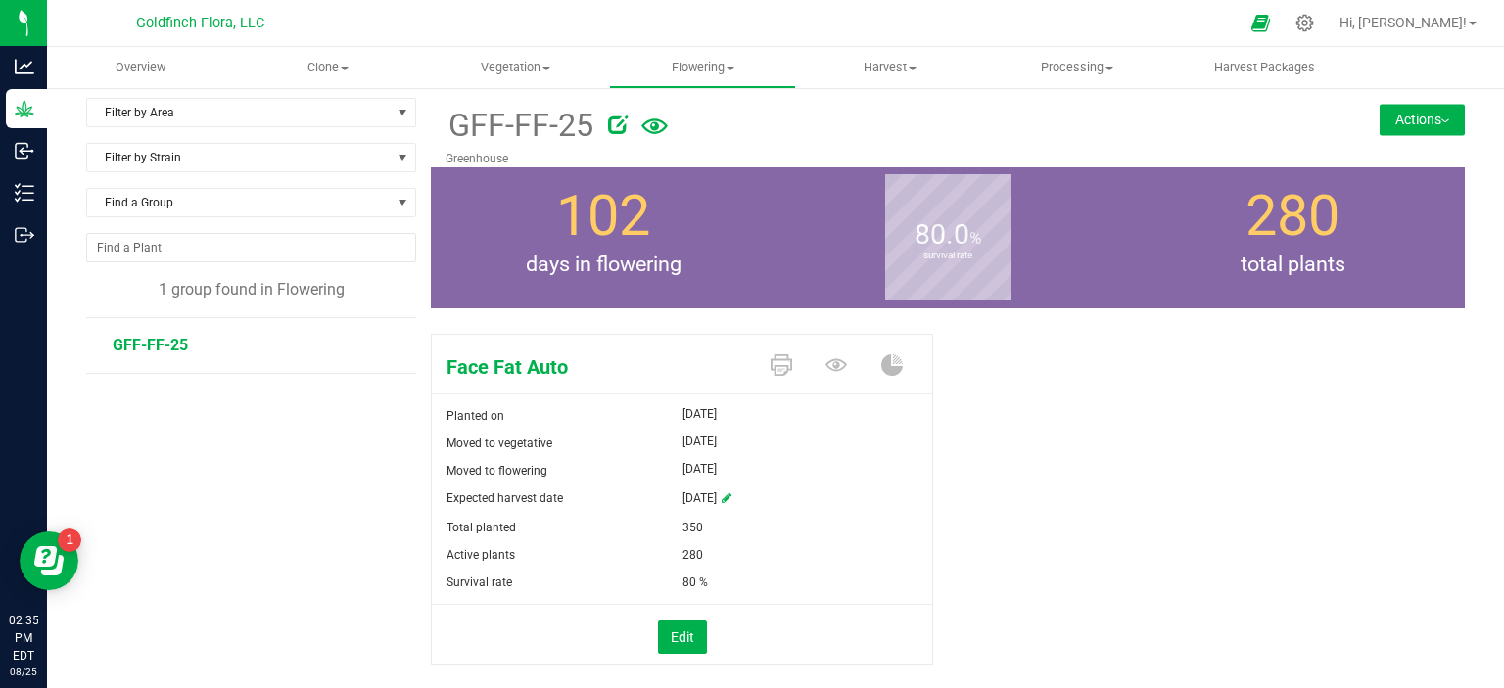
click at [1408, 113] on button "Actions" at bounding box center [1421, 119] width 85 height 31
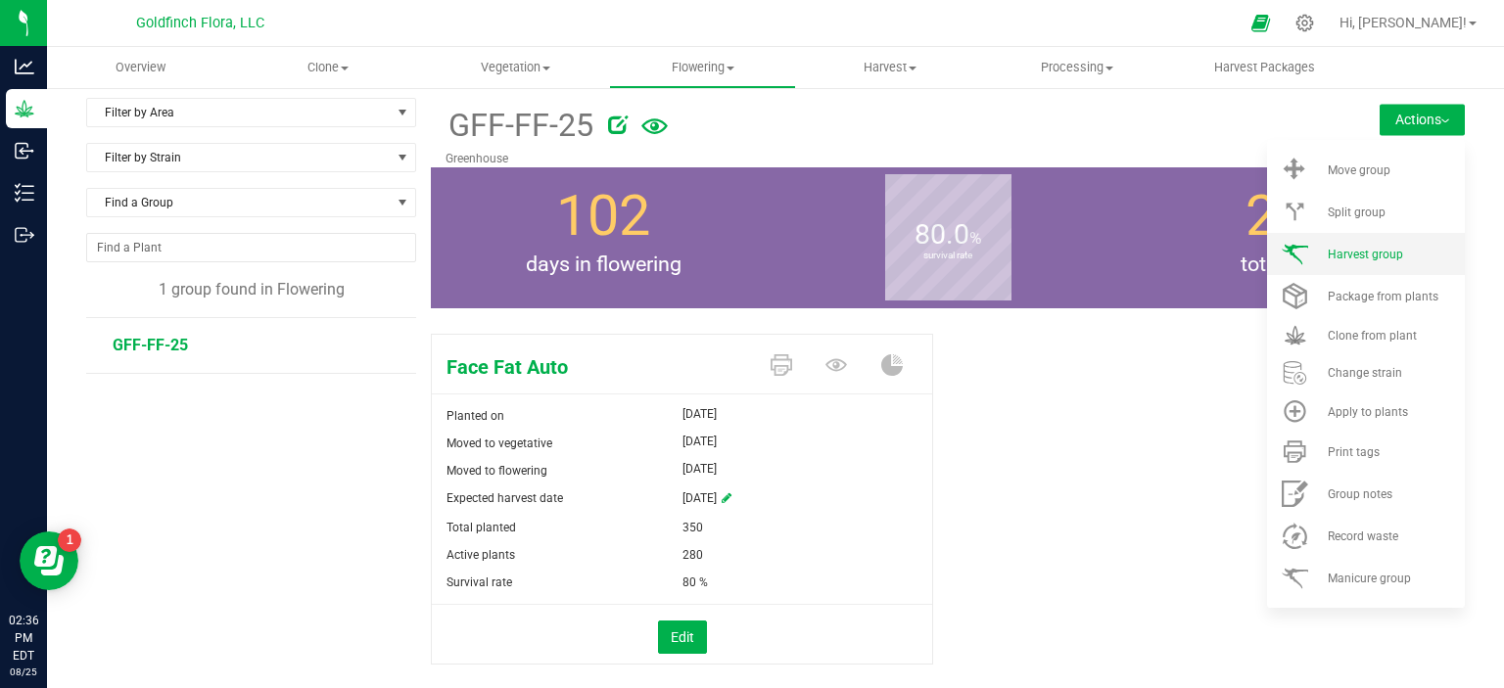
click at [1349, 254] on span "Harvest group" at bounding box center [1364, 255] width 75 height 14
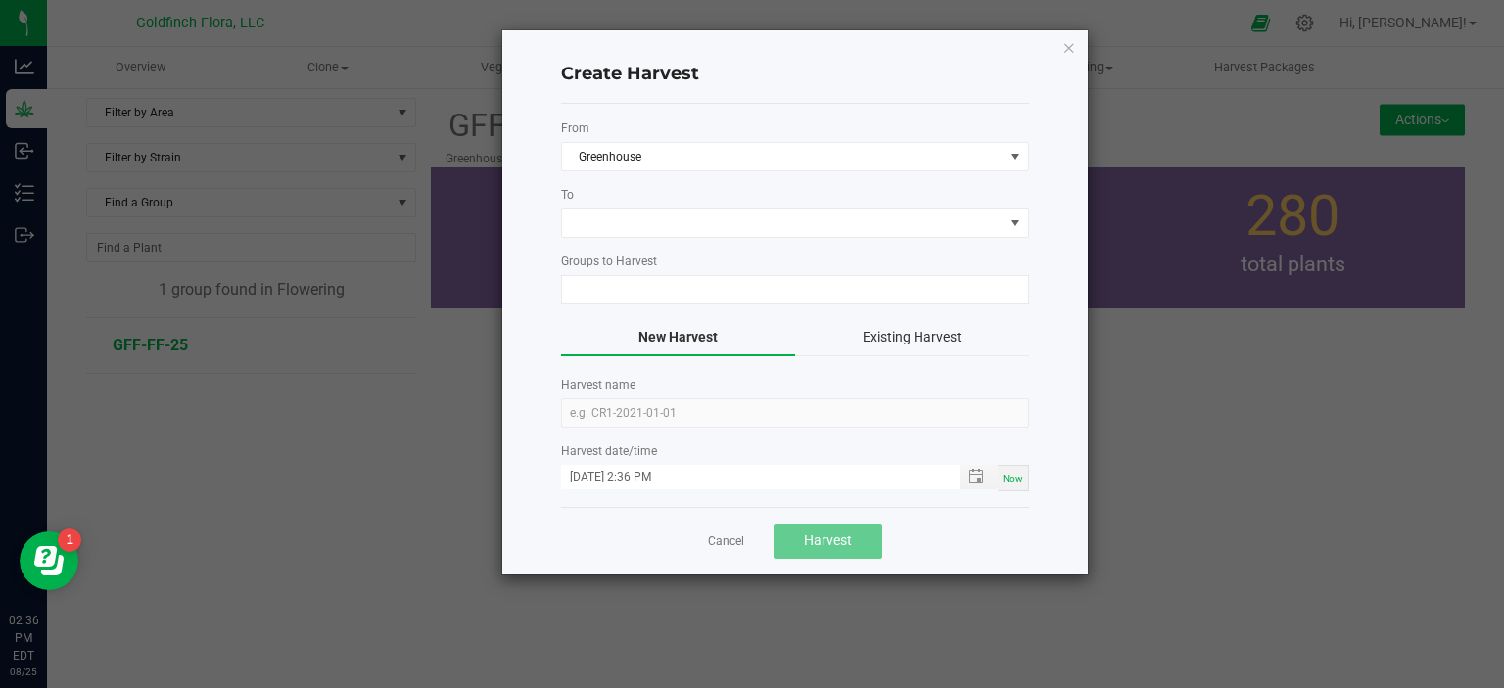
type input "GFF-FF-25"
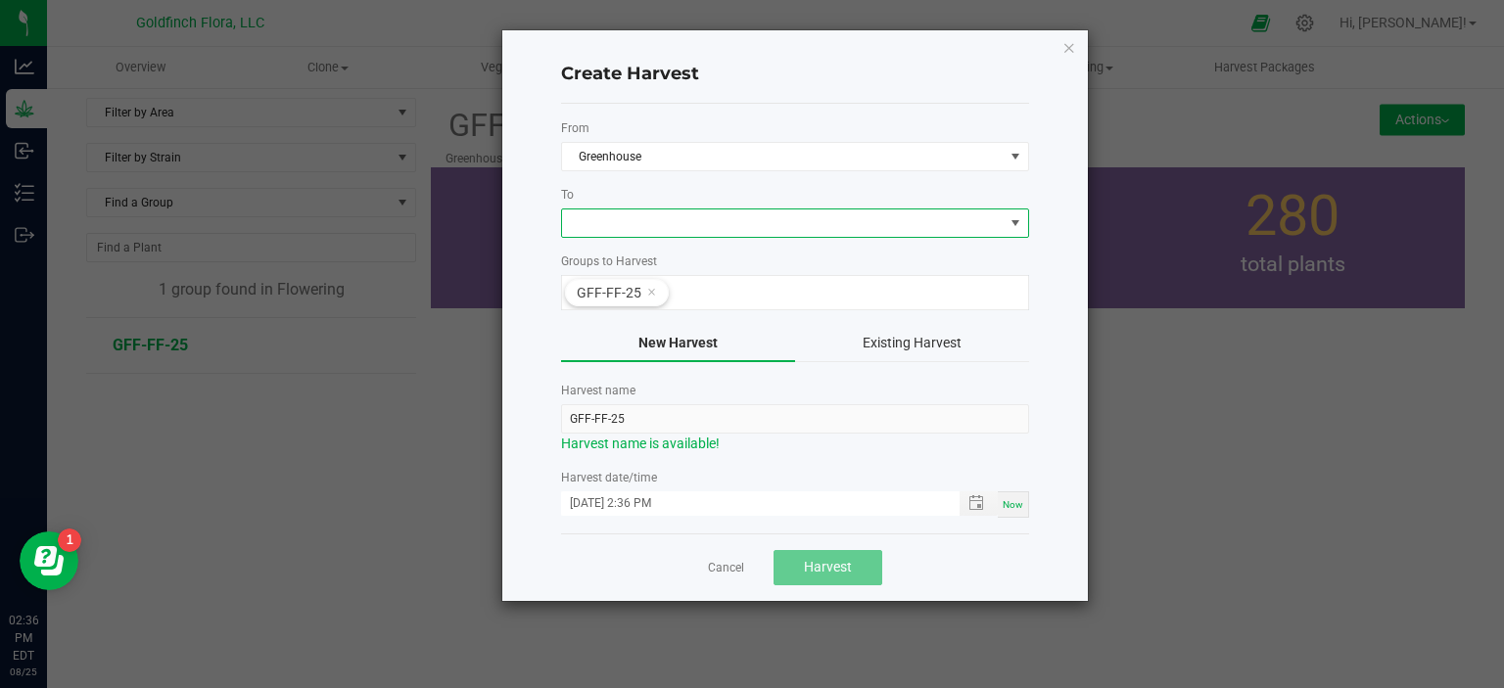
click at [1014, 223] on span at bounding box center [1015, 223] width 16 height 16
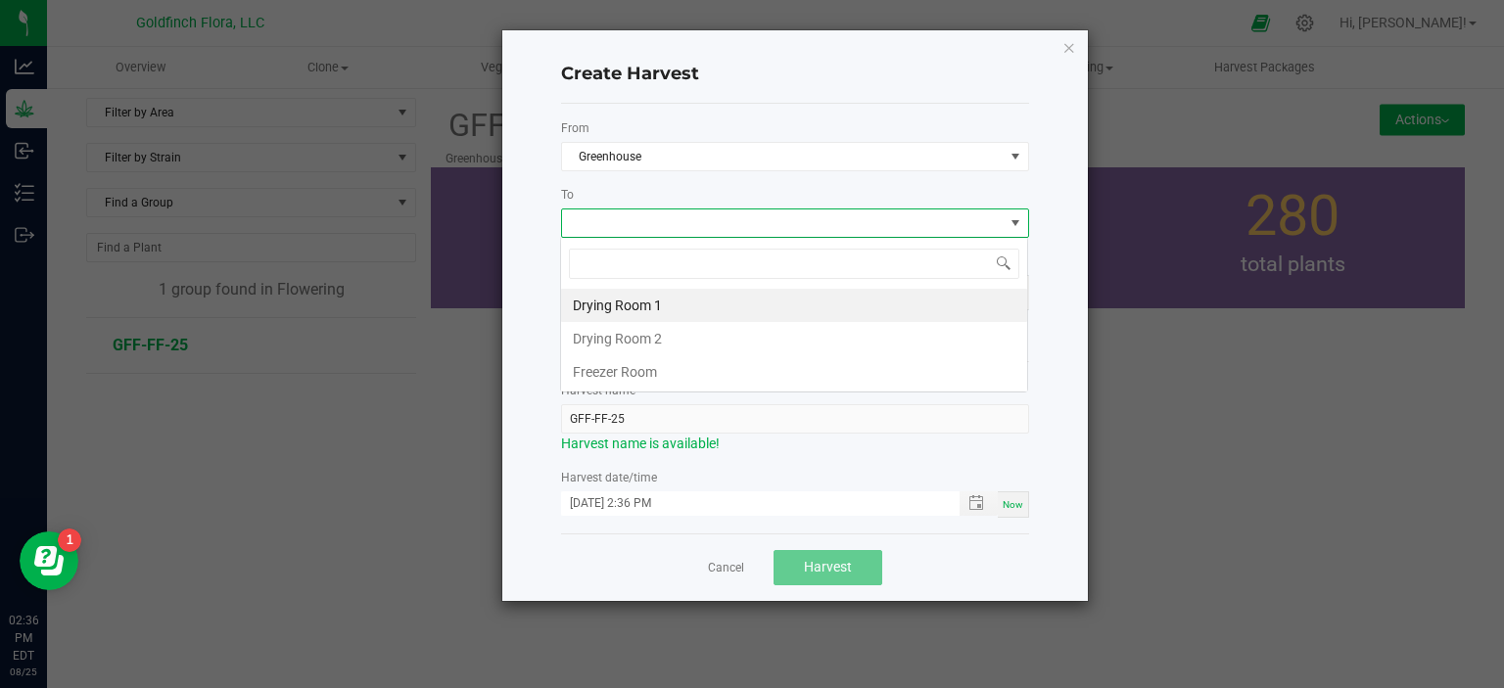
scroll to position [28, 468]
click at [639, 307] on li "Drying Room 1" at bounding box center [794, 305] width 466 height 33
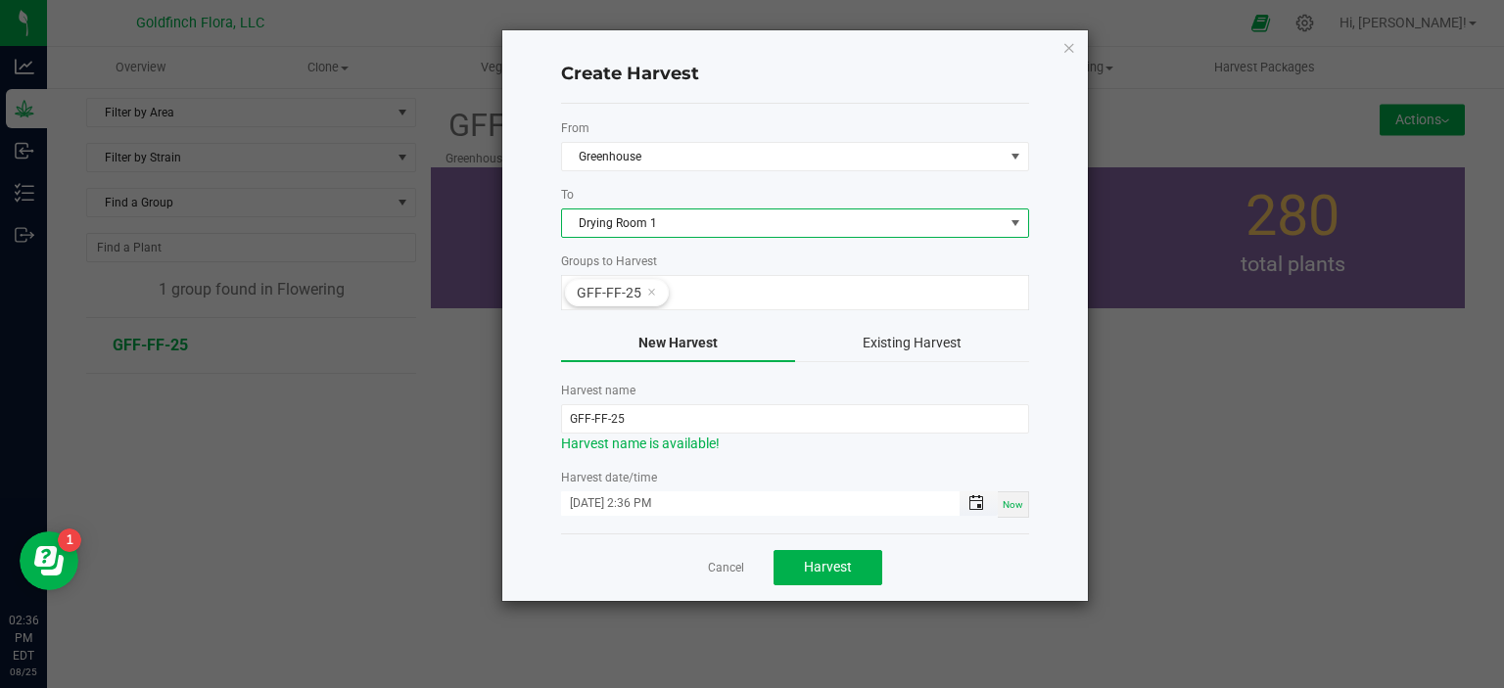
click at [982, 501] on span "Toggle popup" at bounding box center [976, 503] width 16 height 16
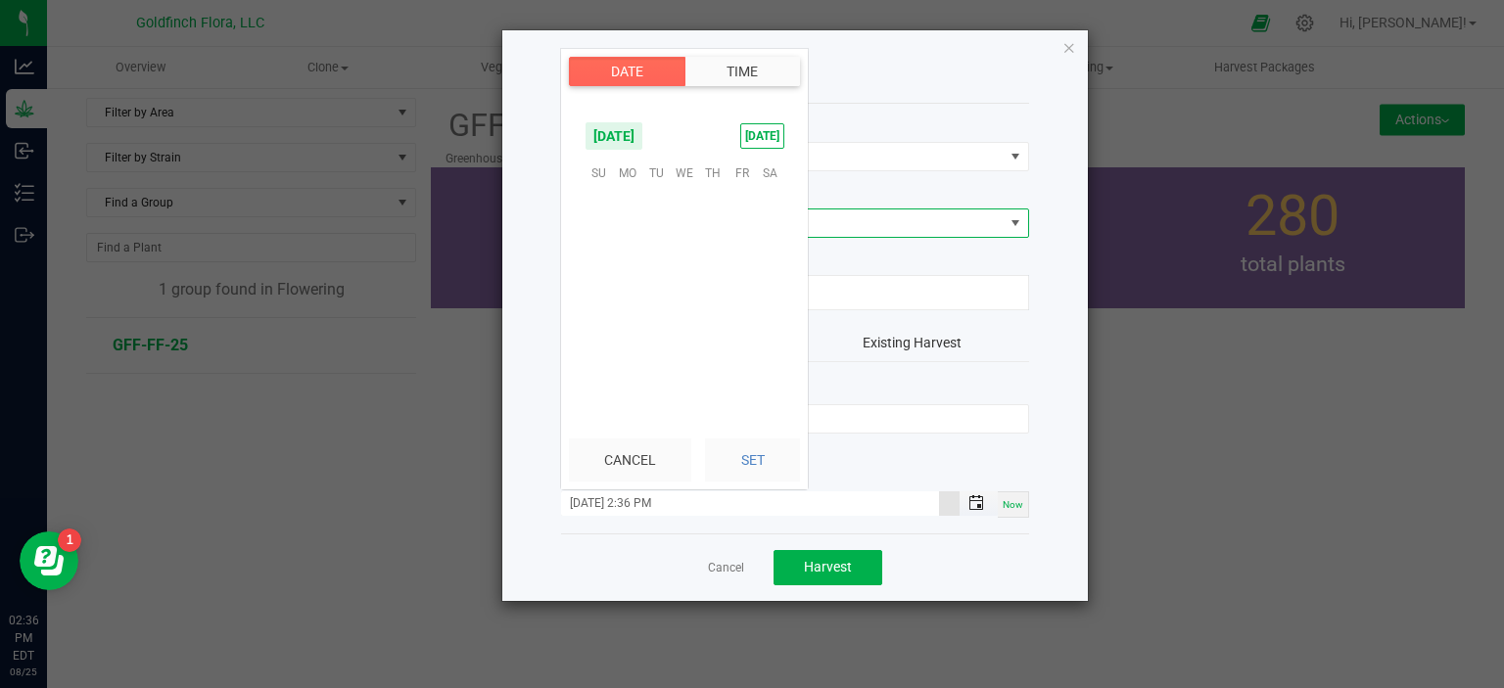
scroll to position [26, 0]
click at [643, 136] on span "[DATE]" at bounding box center [613, 135] width 59 height 29
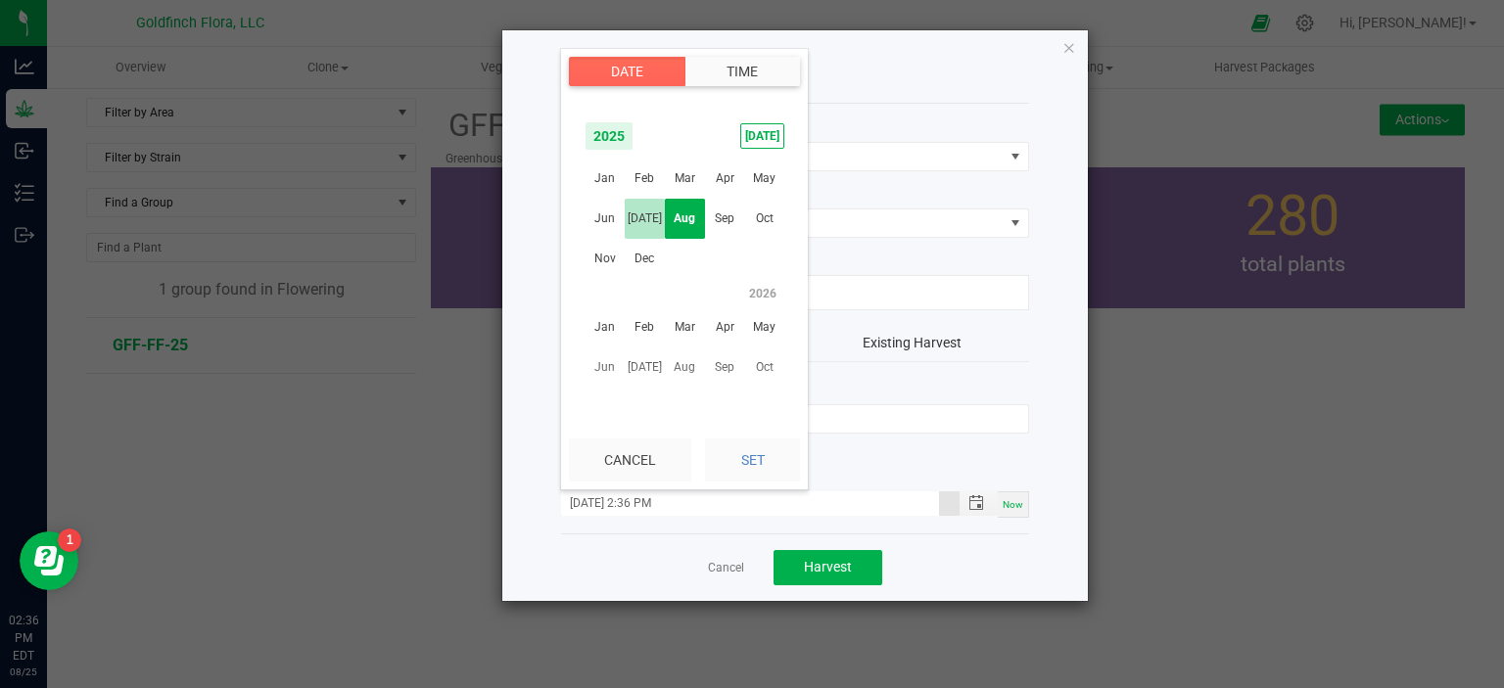
click at [650, 211] on span "[DATE]" at bounding box center [645, 219] width 40 height 40
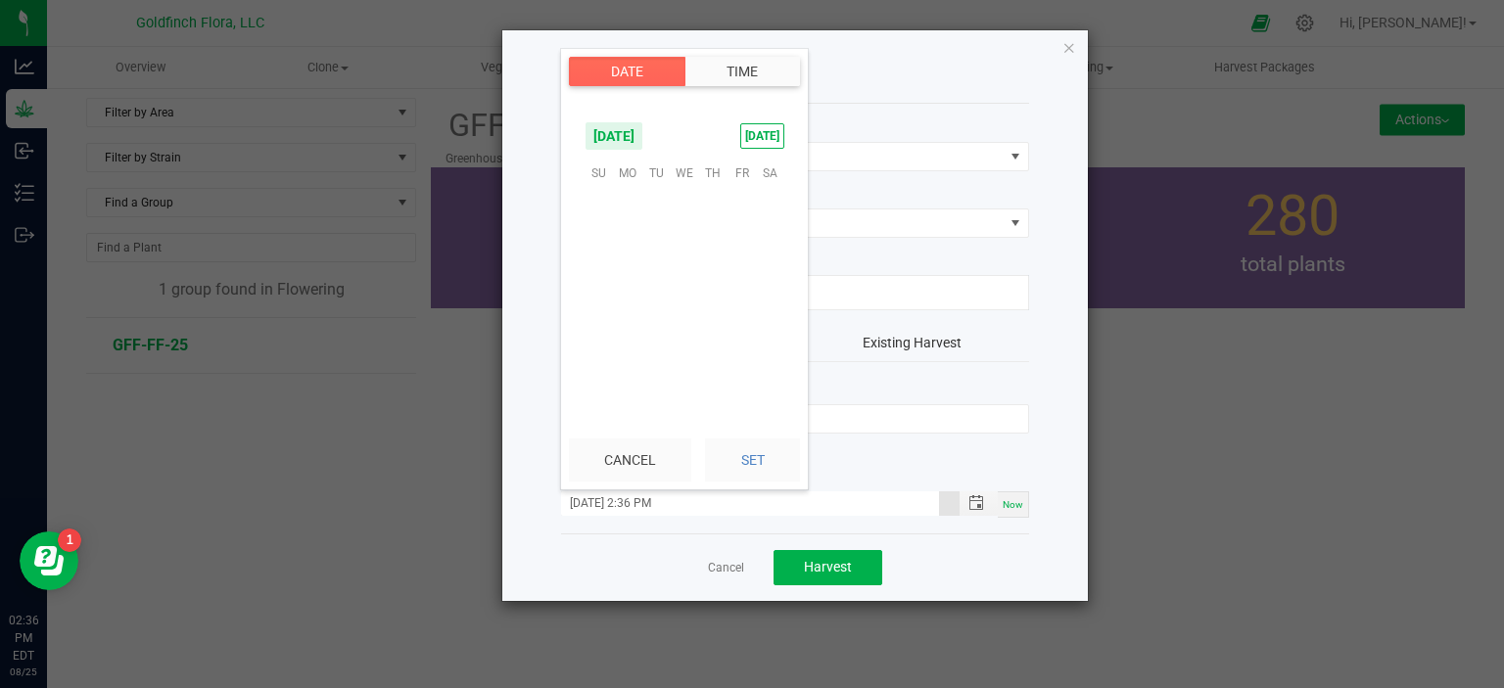
scroll to position [317130, 0]
click at [736, 234] on span "11" at bounding box center [741, 234] width 28 height 30
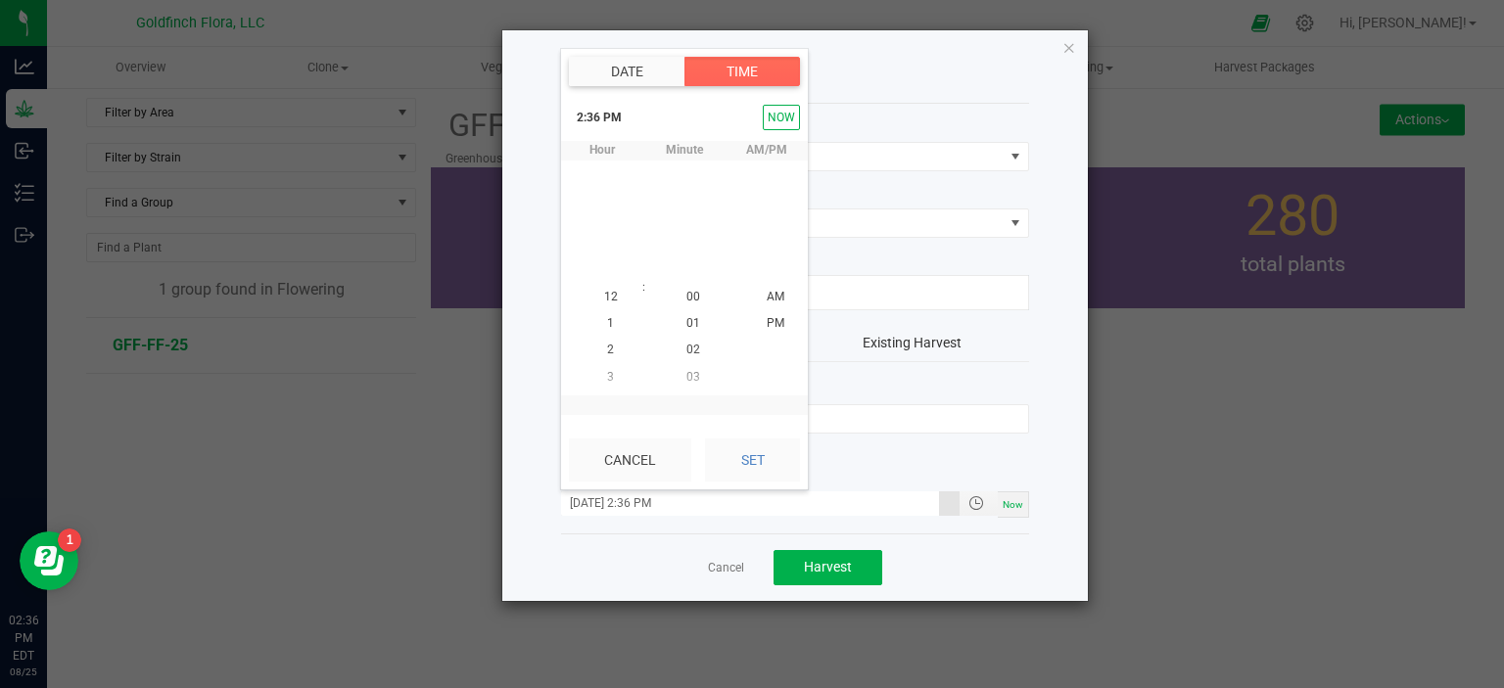
scroll to position [26, 0]
click at [765, 461] on button "Set" at bounding box center [752, 460] width 95 height 43
type input "07/11/2025 2:36 PM"
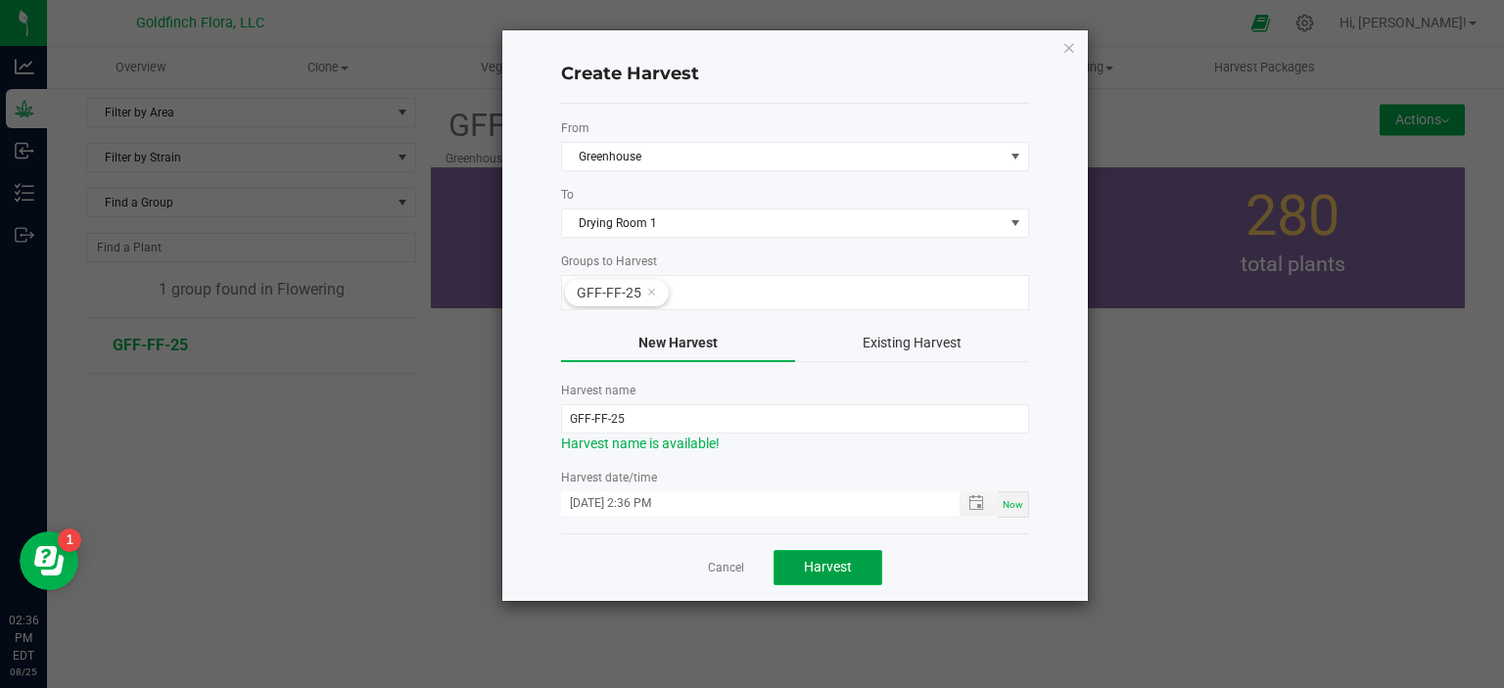
click at [826, 567] on span "Harvest" at bounding box center [828, 567] width 48 height 16
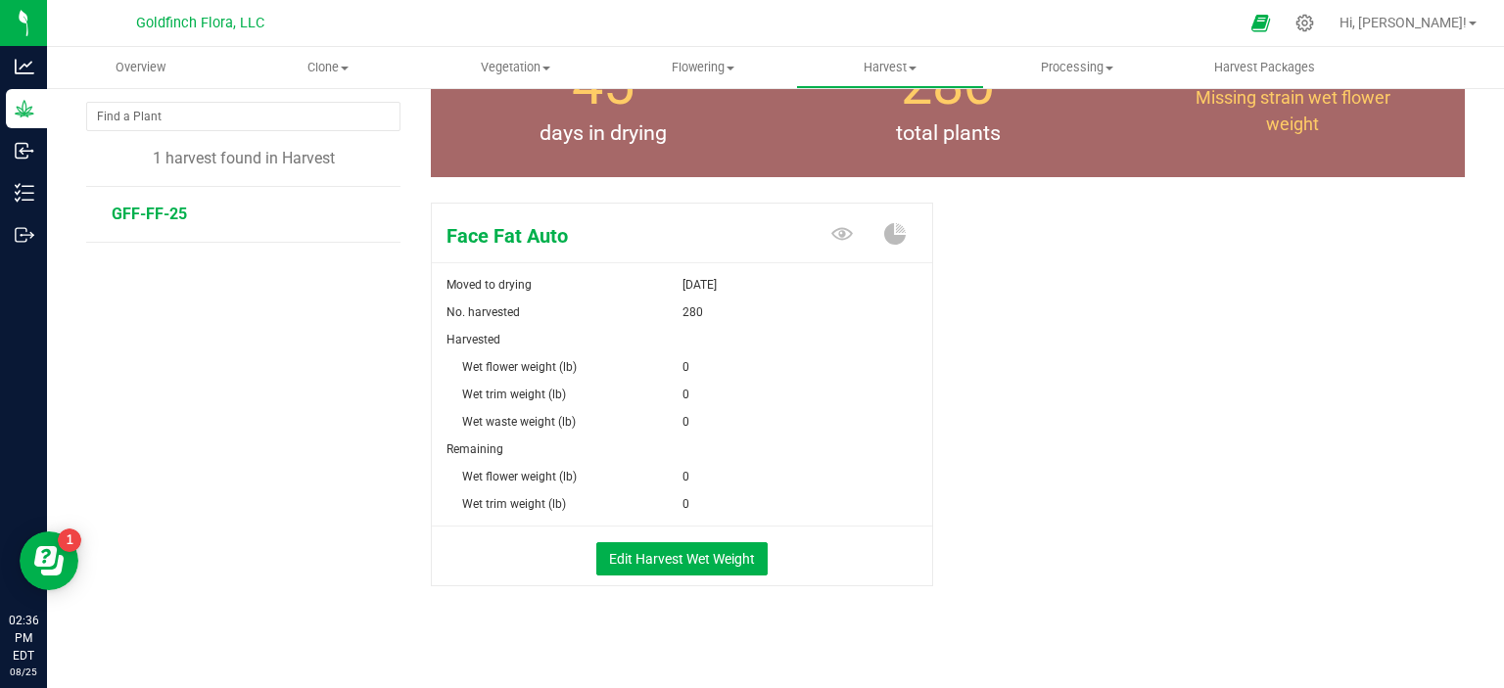
scroll to position [148, 0]
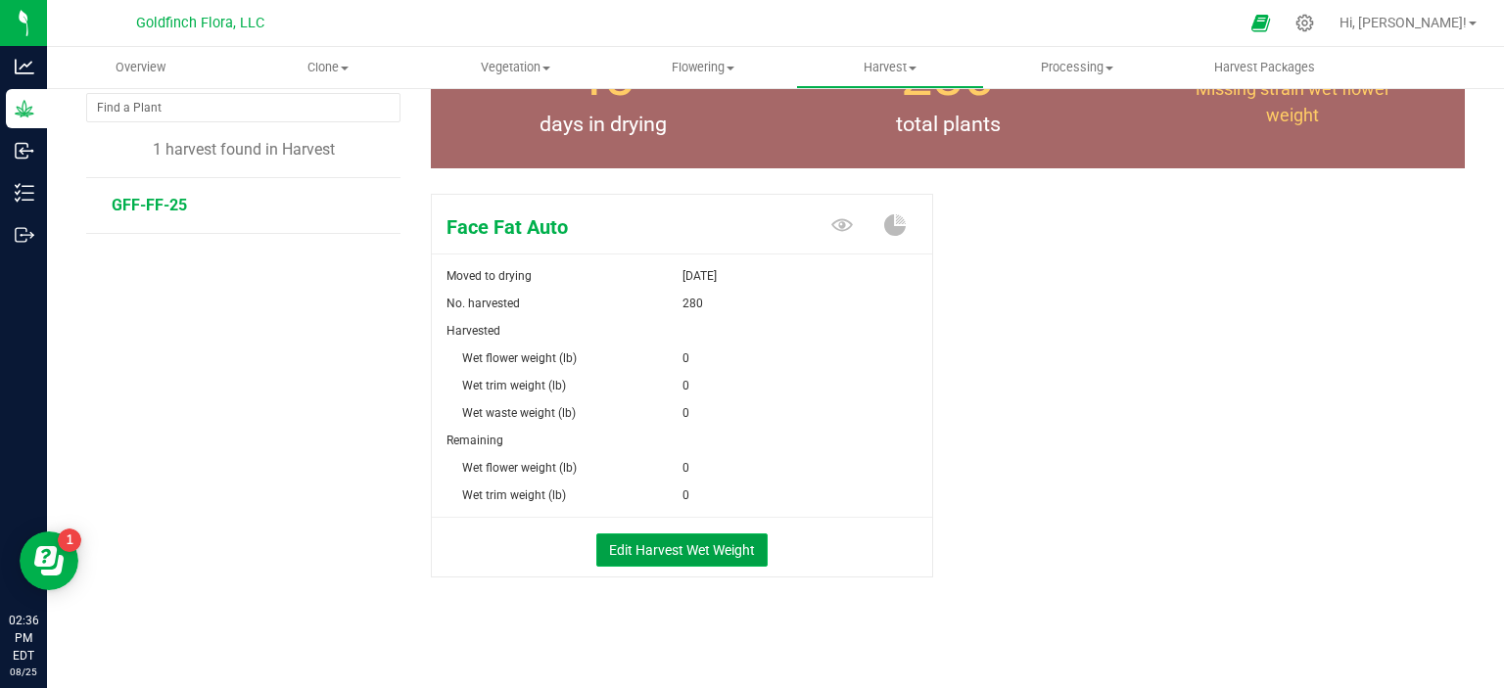
click at [680, 546] on button "Edit Harvest Wet Weight" at bounding box center [681, 550] width 171 height 33
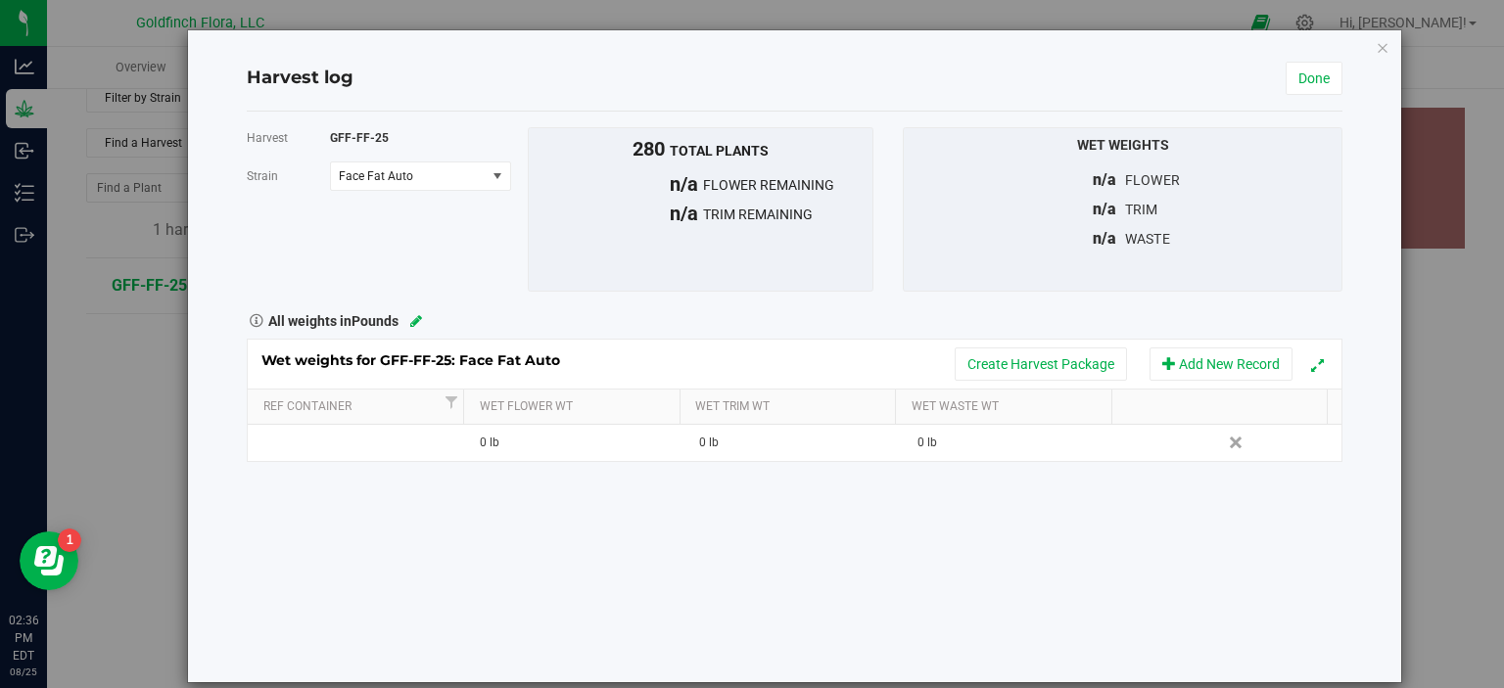
scroll to position [148, 0]
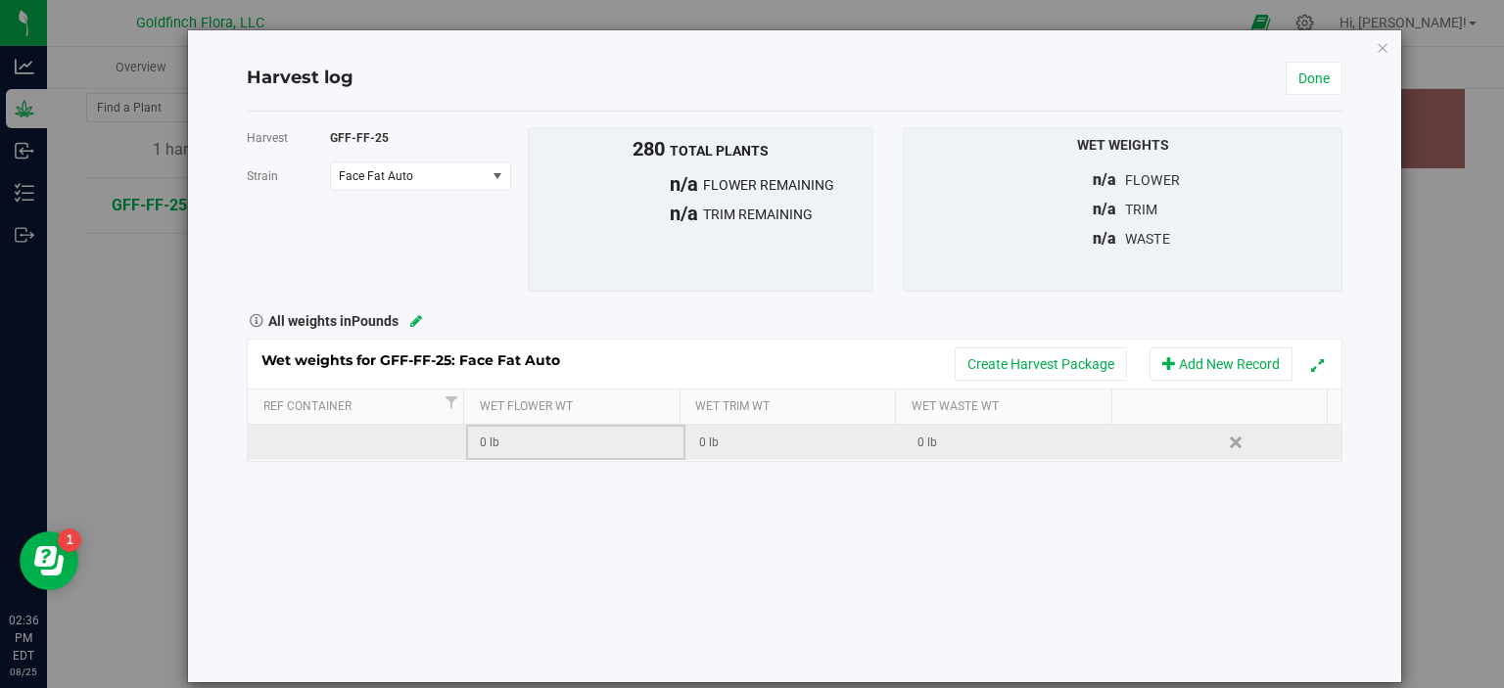
click at [505, 446] on div "0 lb" at bounding box center [582, 443] width 204 height 19
type input "75.24"
click at [1167, 546] on div "Harvest GFF-FF-25 Strain Face Fat Auto Select strain Face Fat Auto To bulk uplo…" at bounding box center [794, 397] width 1095 height 571
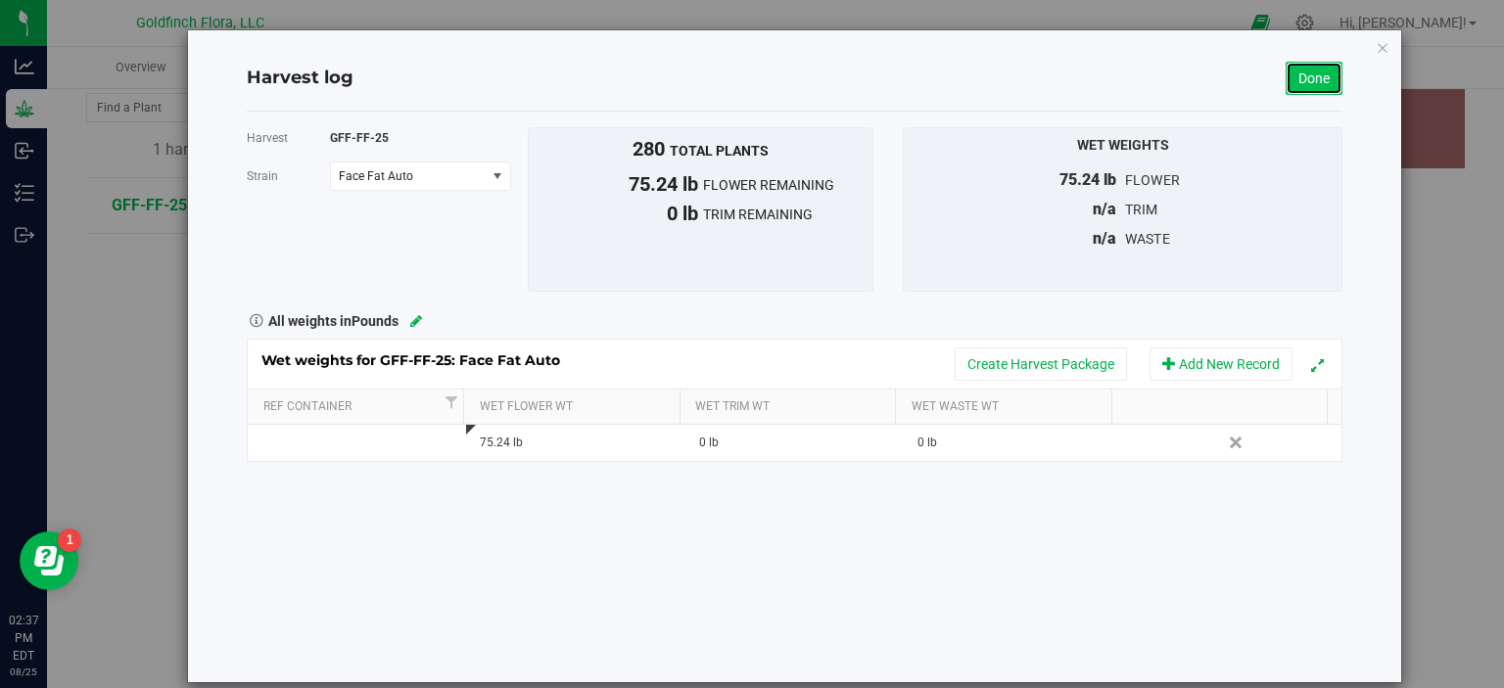
click at [1304, 73] on link "Done" at bounding box center [1313, 78] width 57 height 33
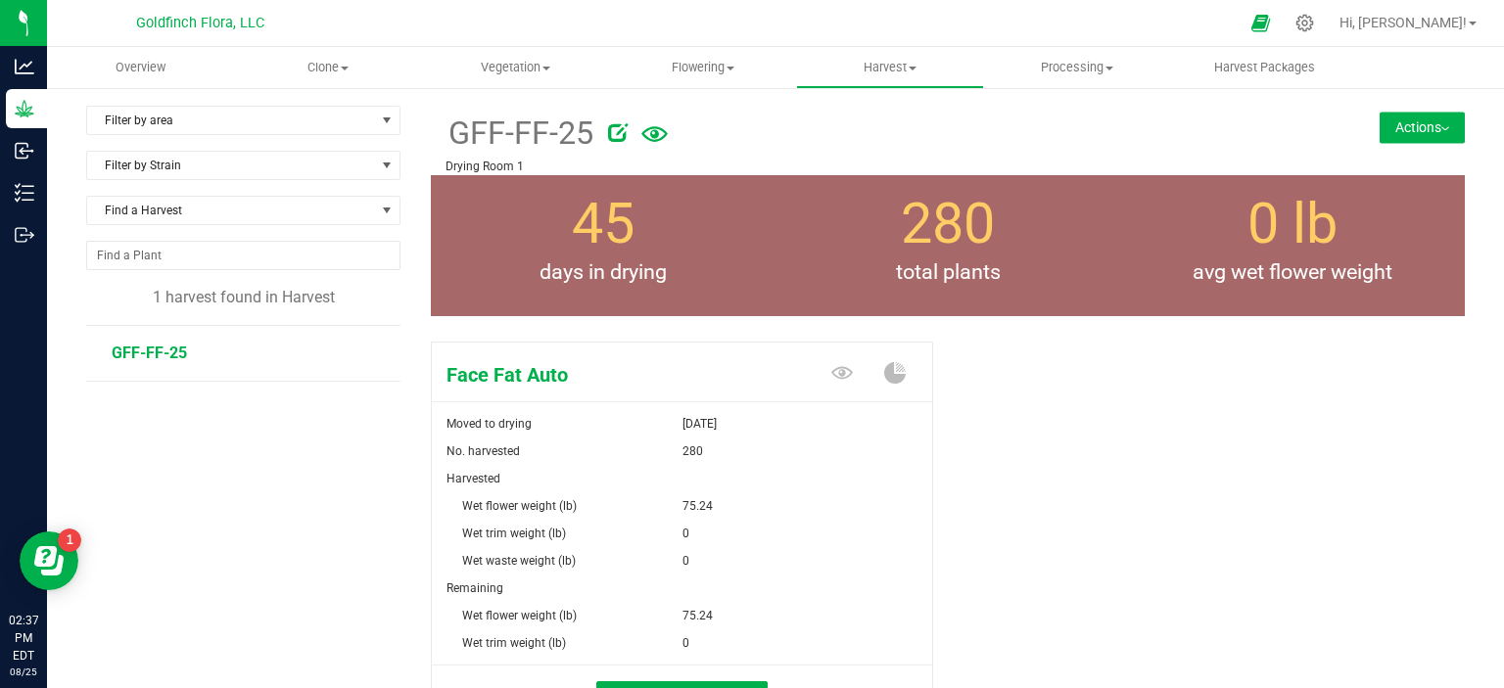
click at [1399, 125] on button "Actions" at bounding box center [1421, 127] width 85 height 31
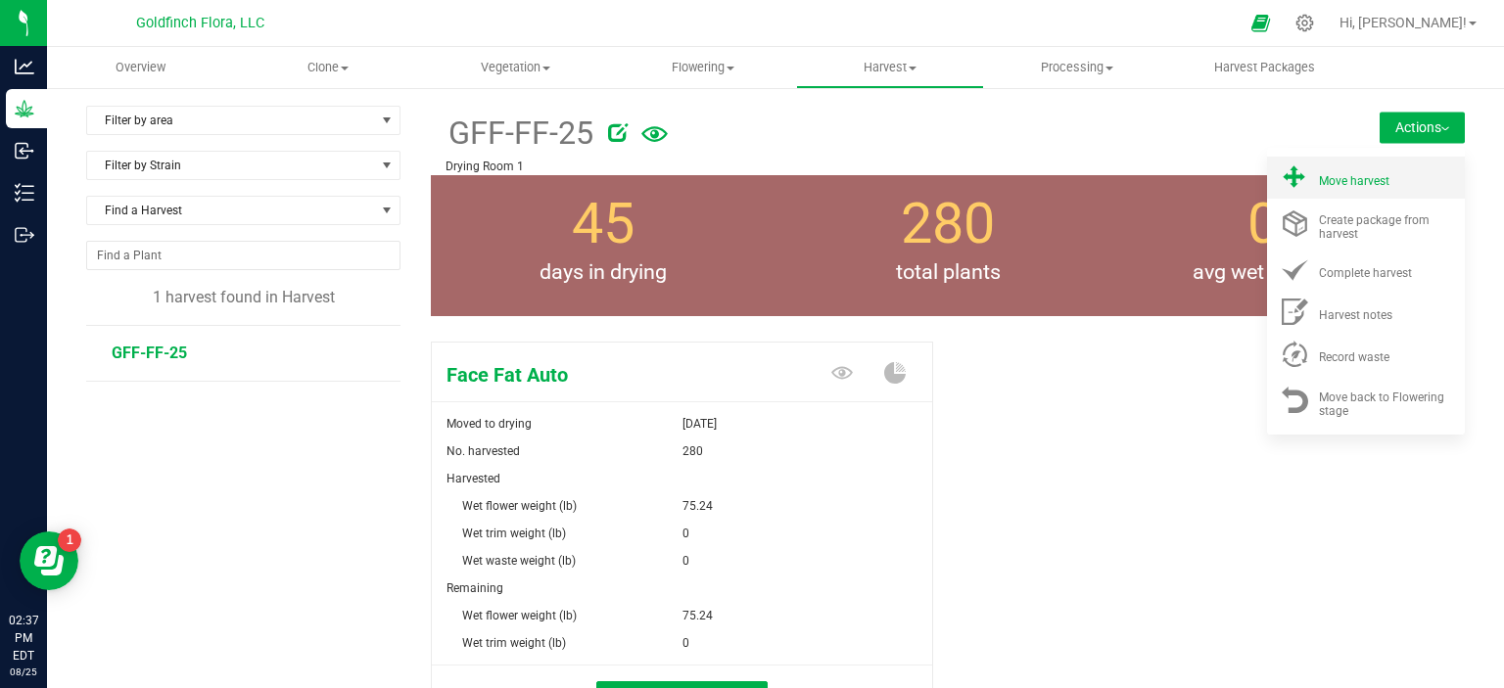
click at [1334, 178] on span "Move harvest" at bounding box center [1354, 181] width 70 height 14
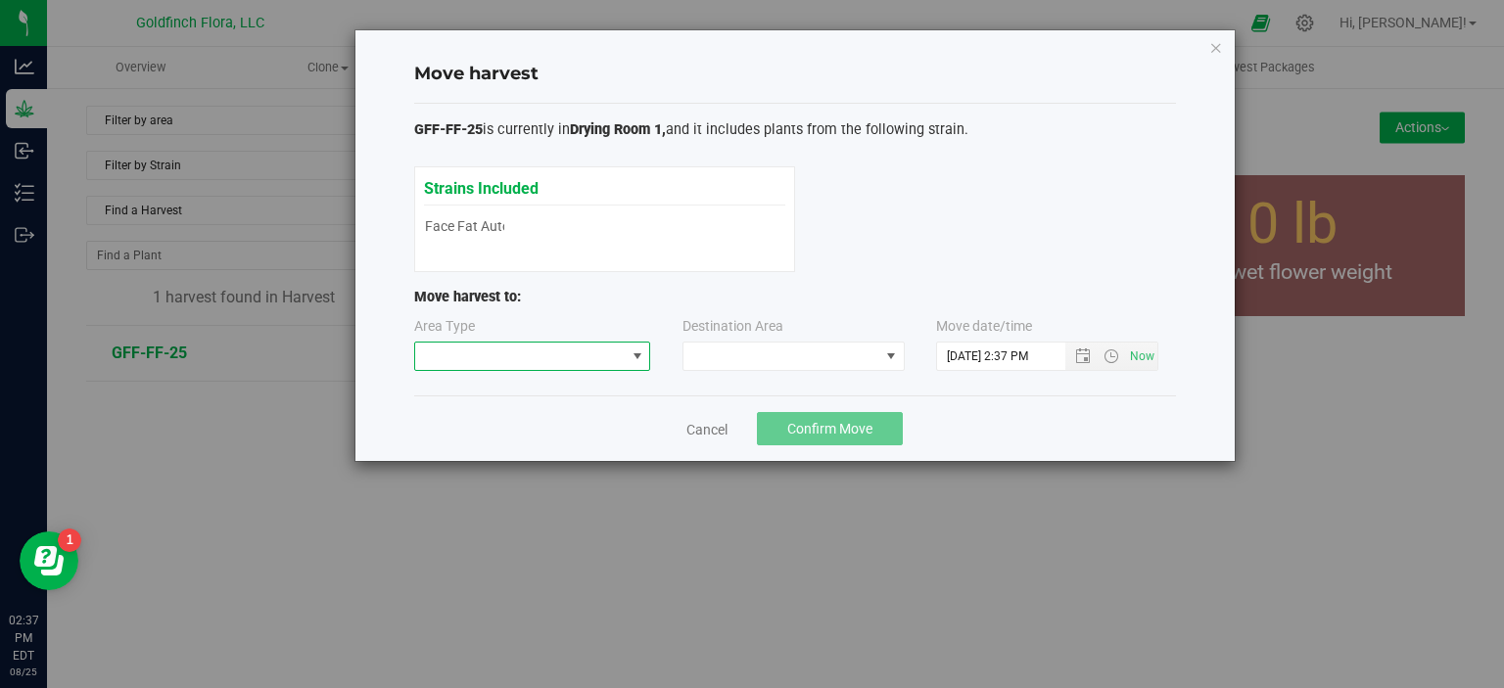
click at [637, 357] on span at bounding box center [637, 357] width 16 height 16
click at [568, 426] on li "Processing" at bounding box center [531, 424] width 235 height 33
click at [893, 351] on span at bounding box center [891, 357] width 16 height 16
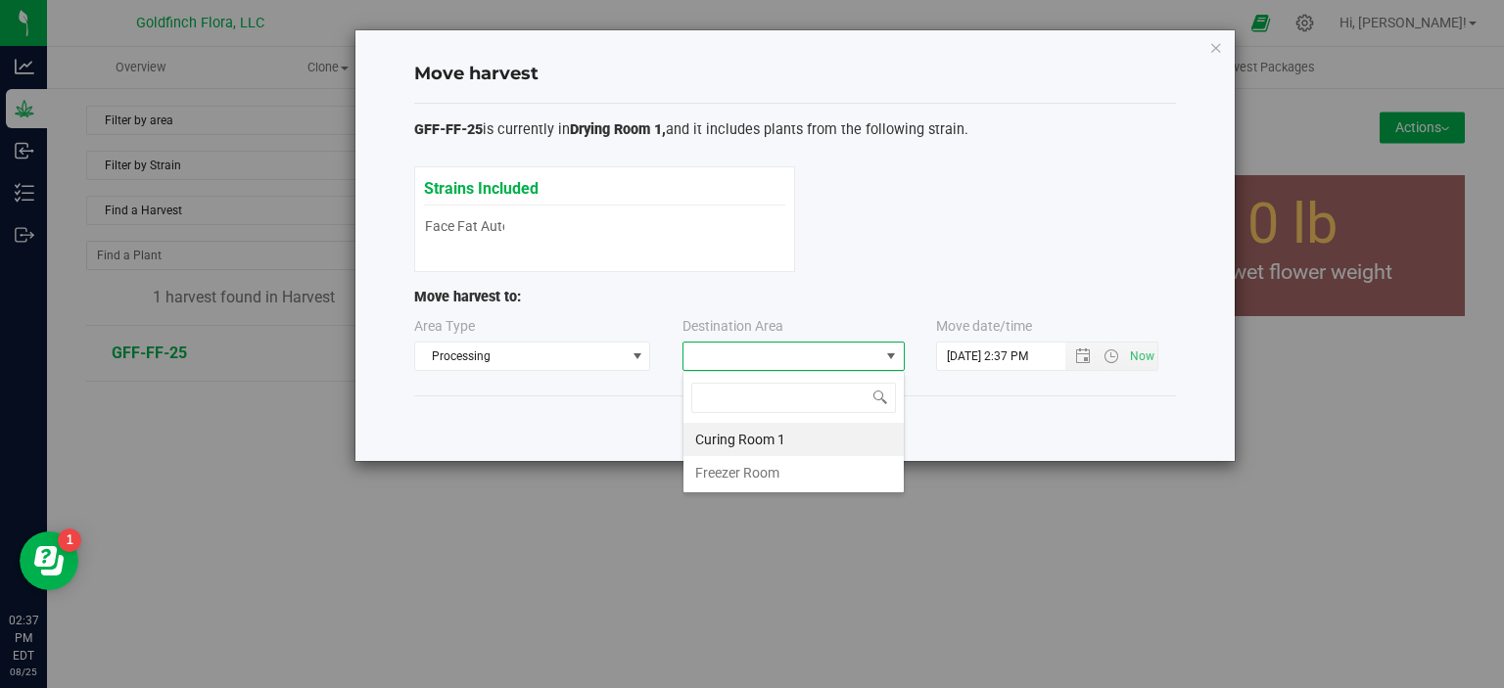
scroll to position [28, 222]
click at [764, 436] on li "Curing Room 1" at bounding box center [793, 439] width 220 height 33
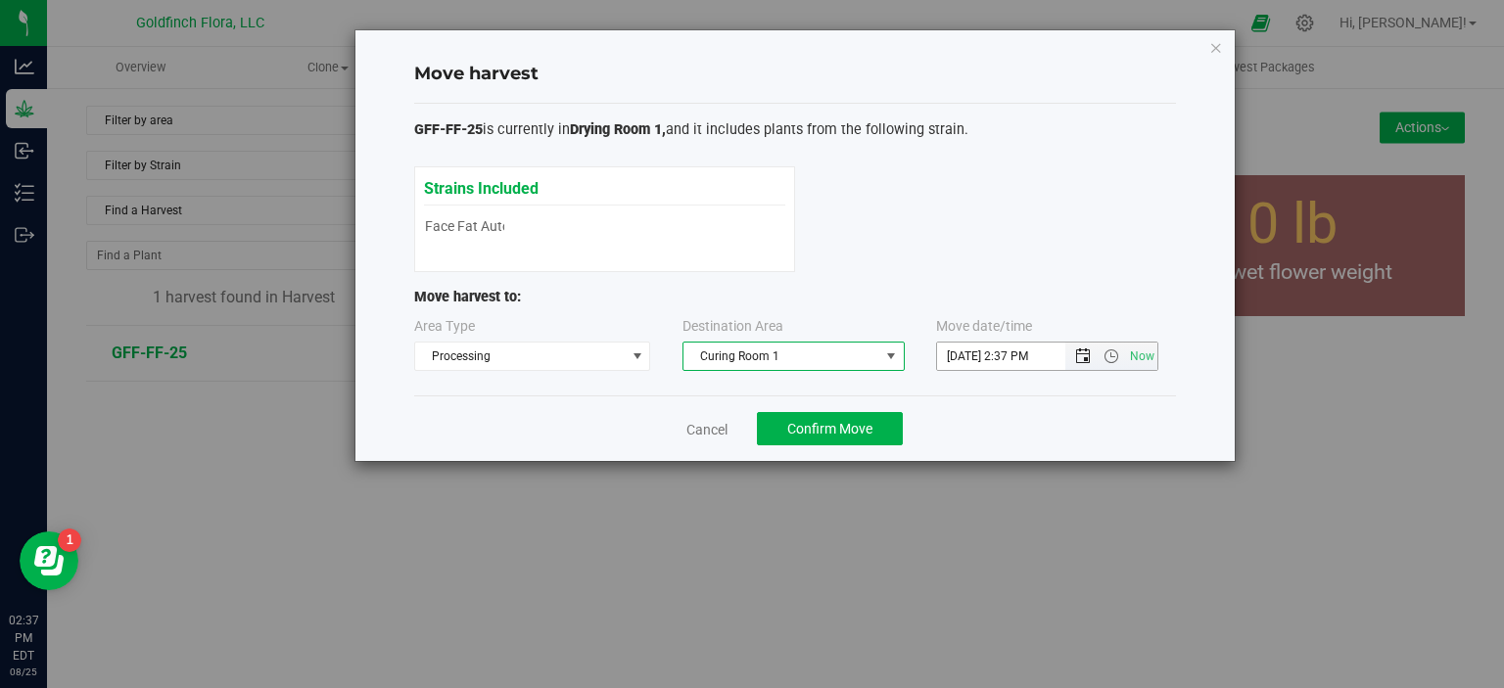
click at [1087, 349] on span "Open the date view" at bounding box center [1083, 357] width 16 height 16
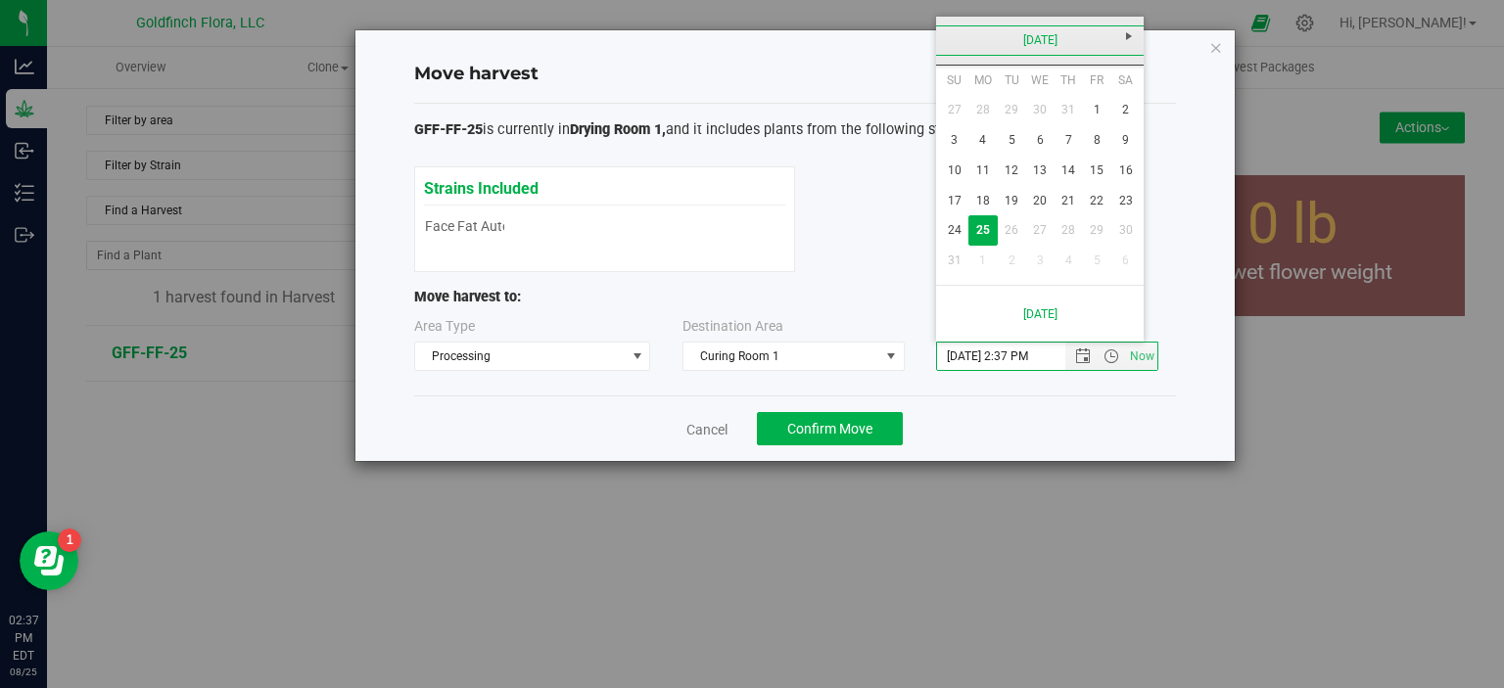
click at [1046, 37] on link "[DATE]" at bounding box center [1040, 40] width 210 height 30
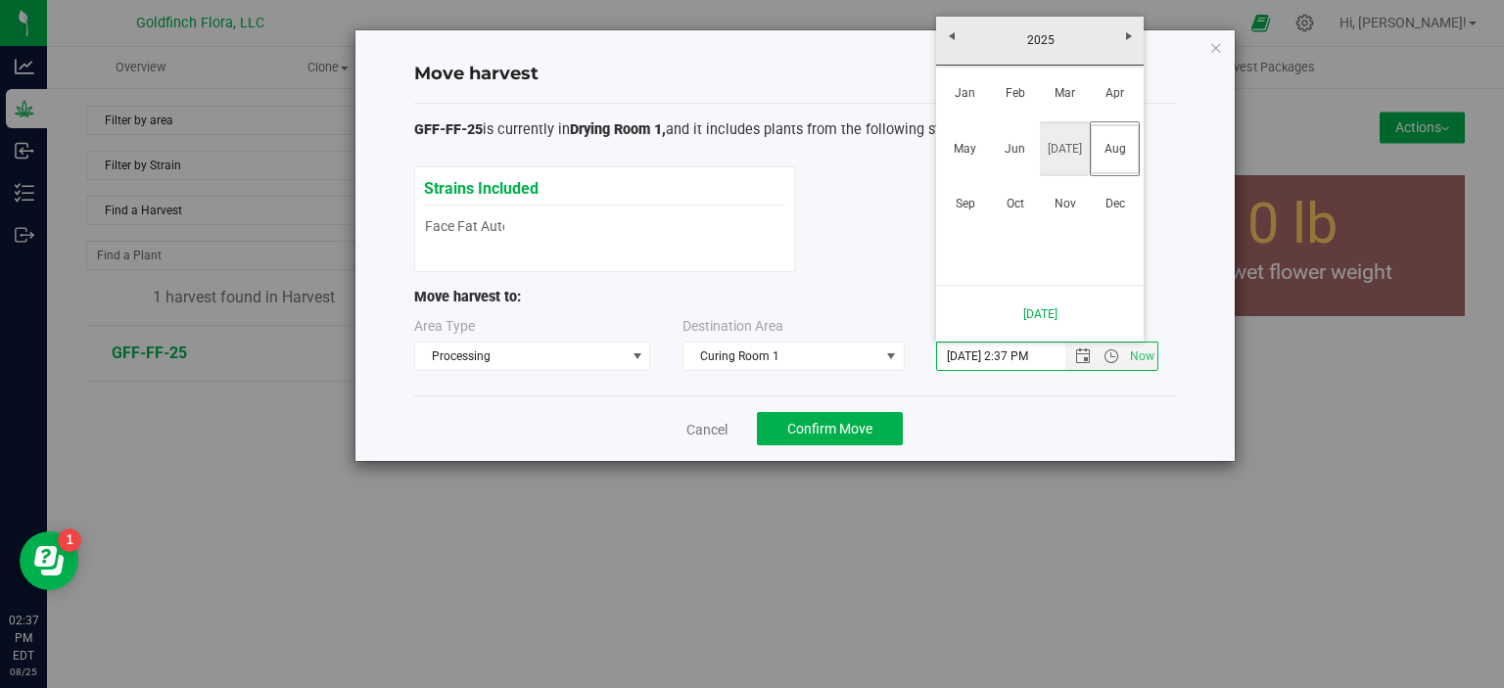
click at [1065, 144] on link "[DATE]" at bounding box center [1065, 149] width 50 height 50
click at [1069, 196] on link "24" at bounding box center [1068, 201] width 28 height 30
type input "7/24/2025 2:37 PM"
click at [833, 429] on span "Confirm Move" at bounding box center [829, 429] width 85 height 16
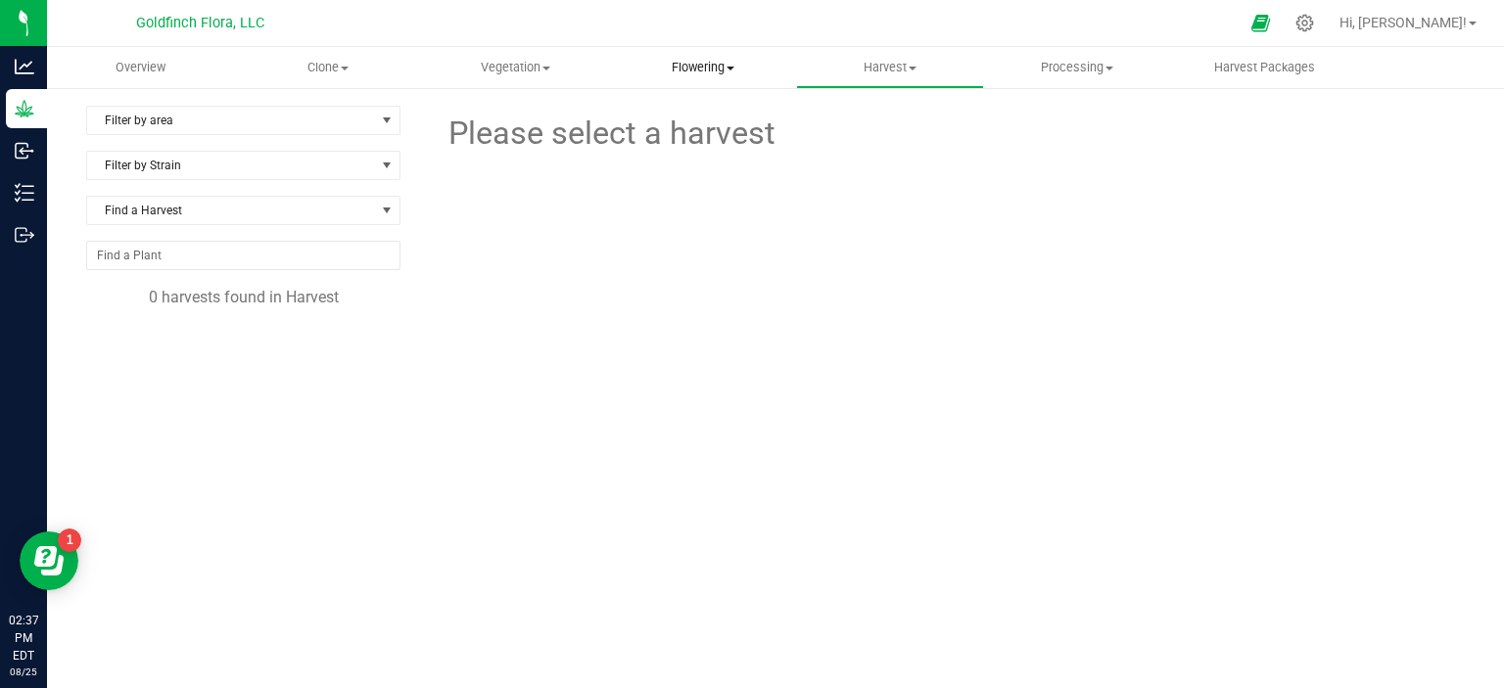
click at [721, 66] on span "Flowering" at bounding box center [702, 68] width 185 height 18
click at [674, 136] on span "Flowering groups" at bounding box center [690, 141] width 163 height 17
click at [517, 65] on span "Vegetation" at bounding box center [515, 68] width 185 height 18
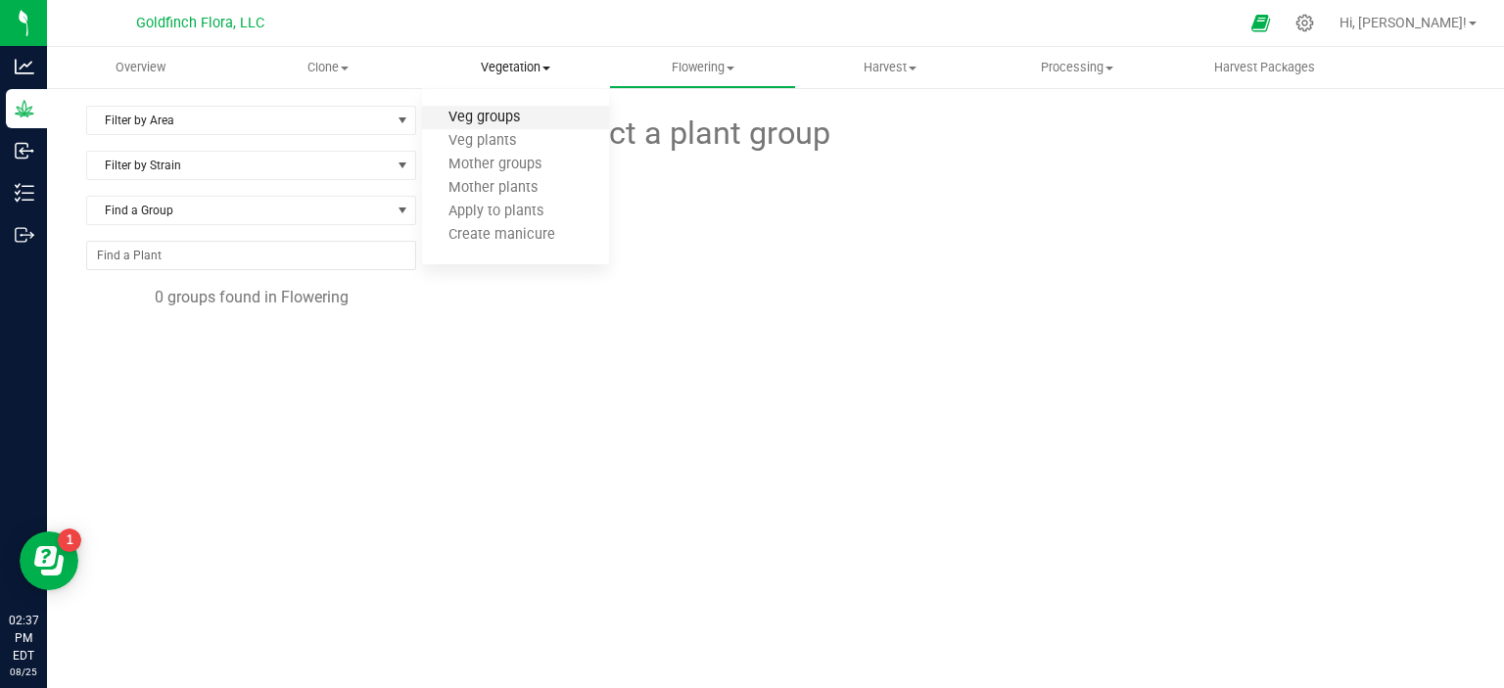
click at [493, 116] on span "Veg groups" at bounding box center [484, 118] width 124 height 17
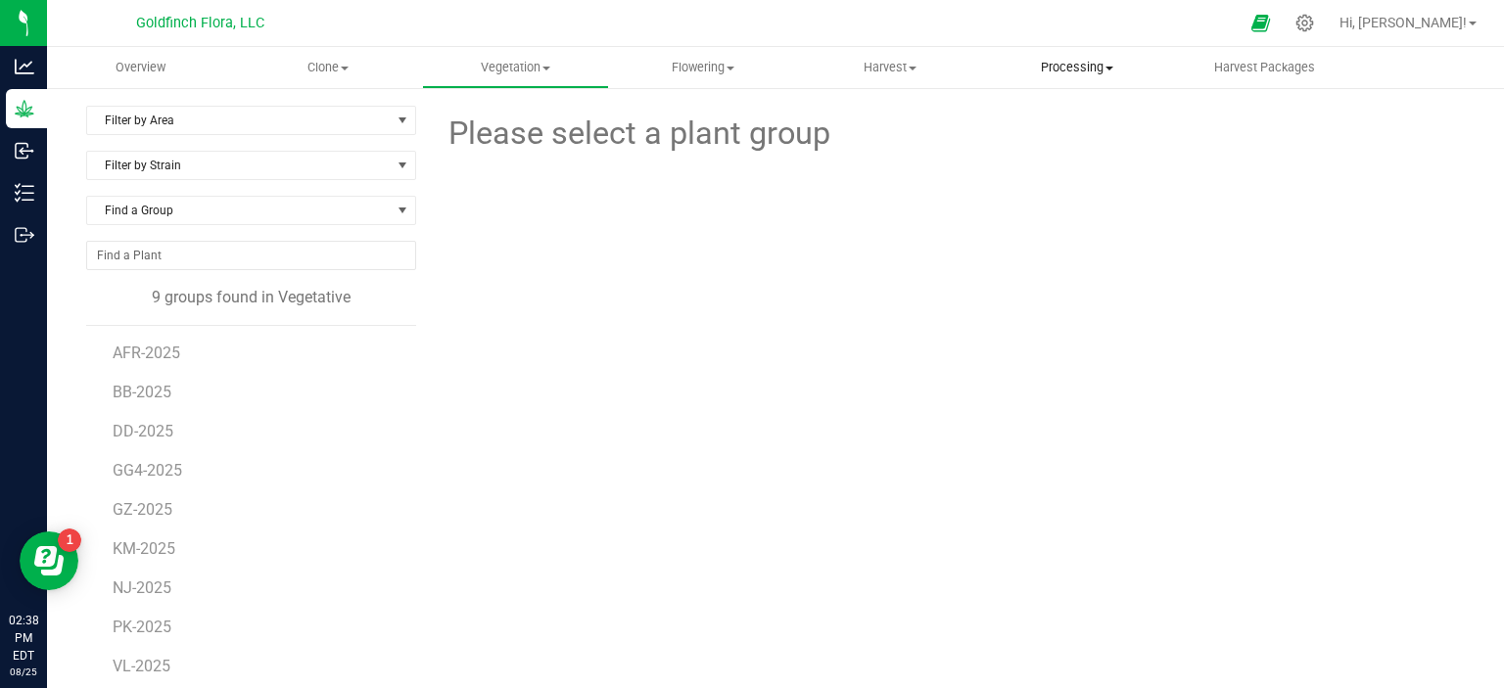
click at [1073, 71] on span "Processing" at bounding box center [1077, 68] width 185 height 18
click at [1057, 138] on span "Processing harvests" at bounding box center [1074, 141] width 181 height 17
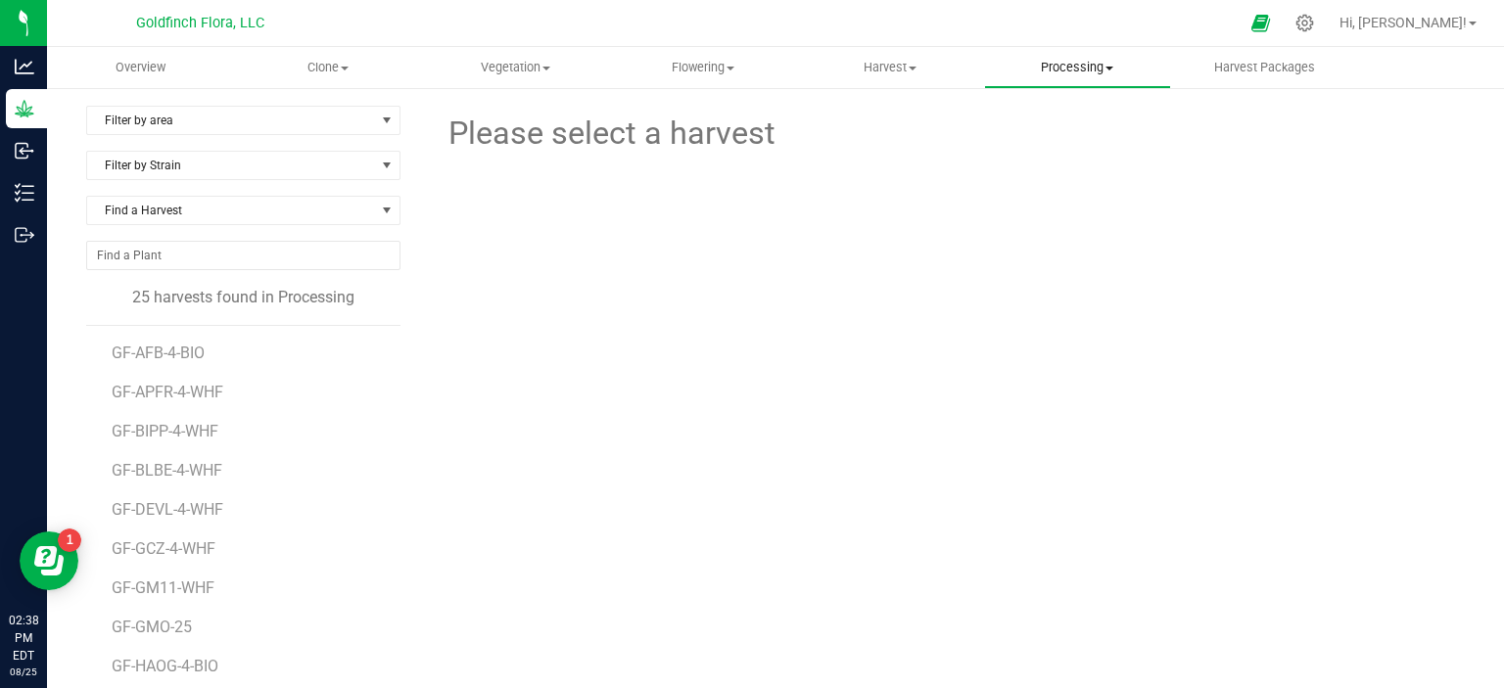
click at [1112, 65] on span "Processing" at bounding box center [1077, 68] width 185 height 18
click at [1112, 191] on span "Completed harvests" at bounding box center [1074, 188] width 180 height 17
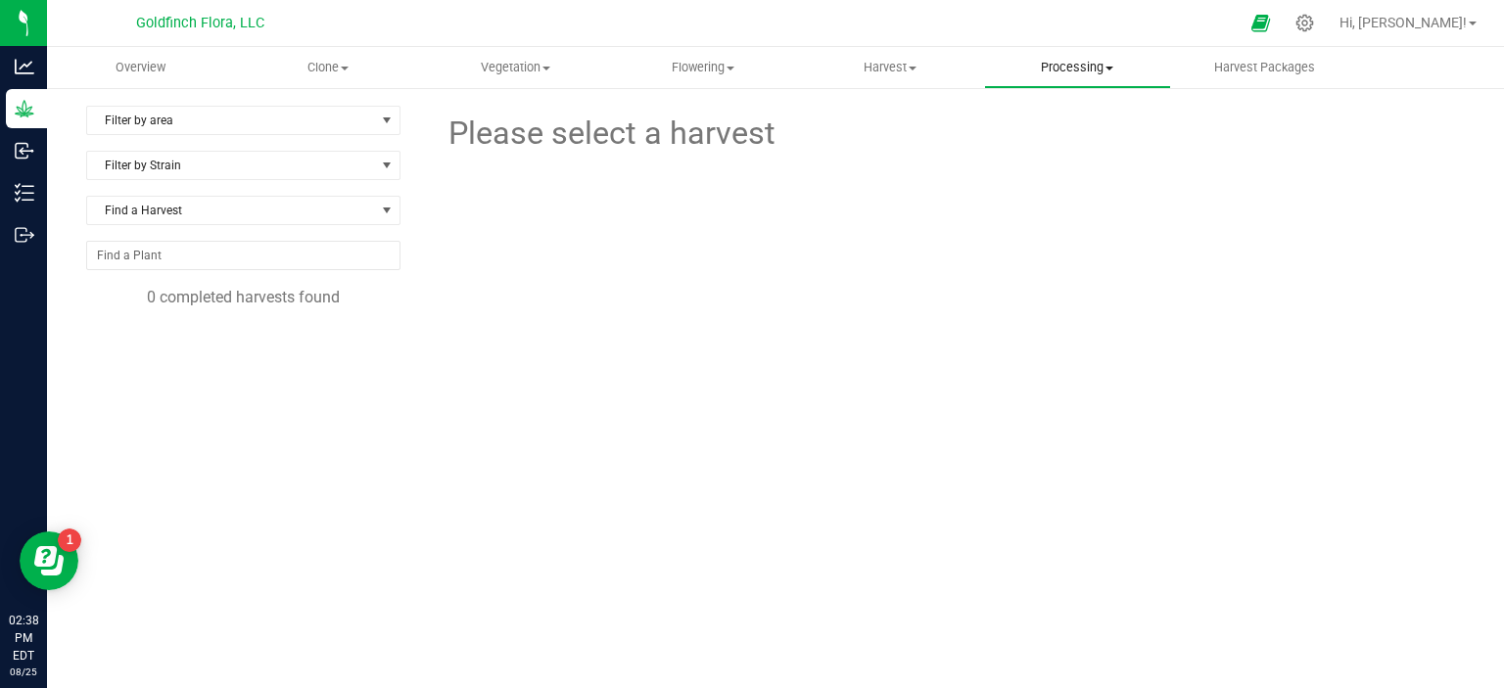
click at [1111, 63] on span "Processing" at bounding box center [1077, 68] width 185 height 18
click at [1095, 136] on span "Processing harvests" at bounding box center [1074, 141] width 181 height 17
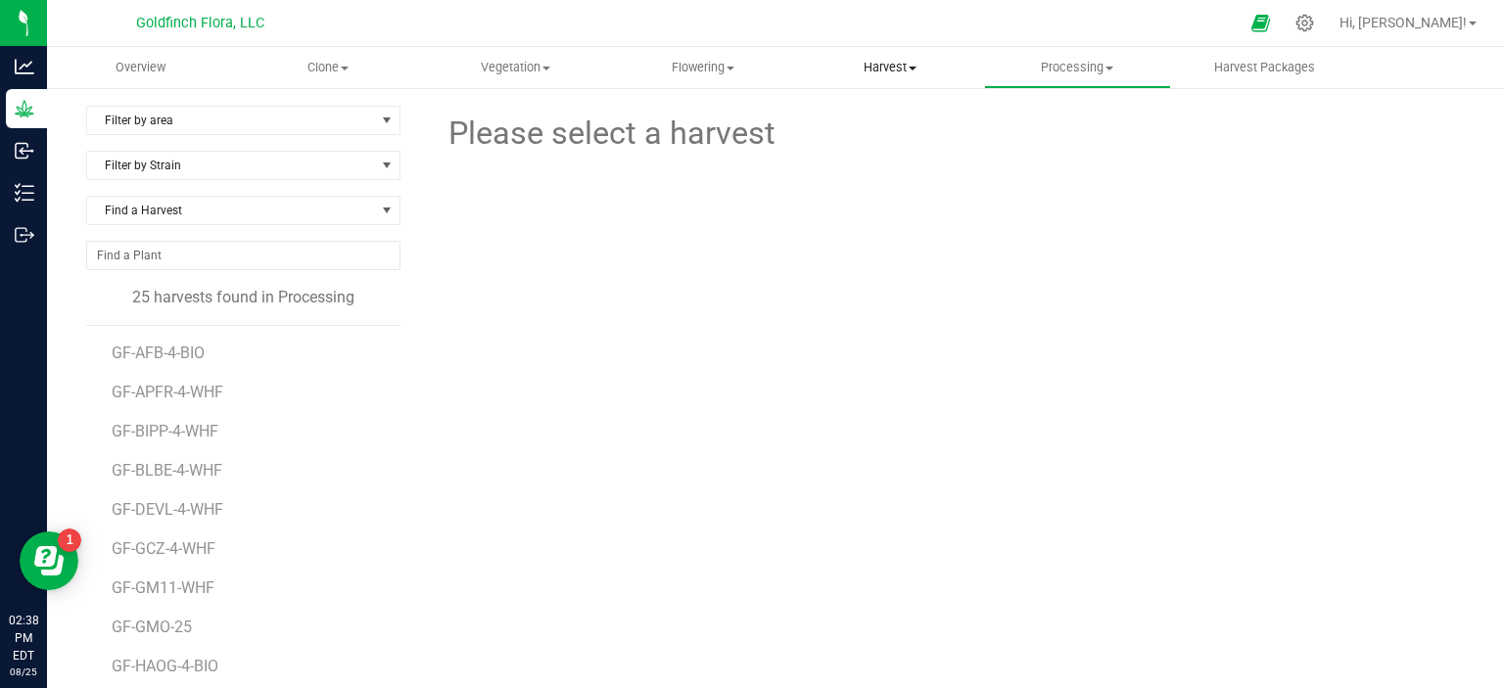
click at [913, 63] on span "Harvest" at bounding box center [889, 68] width 185 height 18
click at [862, 114] on span "Harvests" at bounding box center [850, 118] width 109 height 17
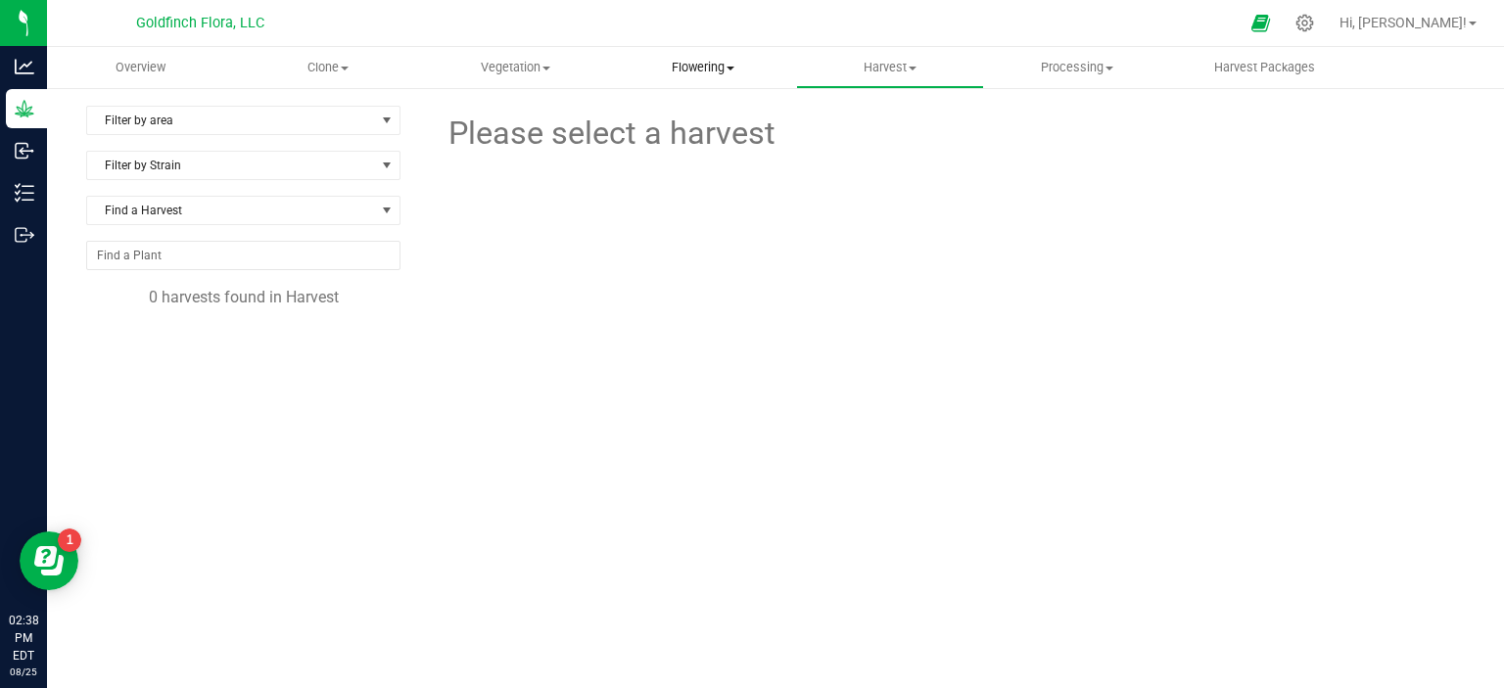
click at [706, 66] on span "Flowering" at bounding box center [702, 68] width 185 height 18
click at [693, 141] on span "Flowering groups" at bounding box center [690, 141] width 163 height 17
click at [490, 63] on span "Vegetation" at bounding box center [515, 68] width 185 height 18
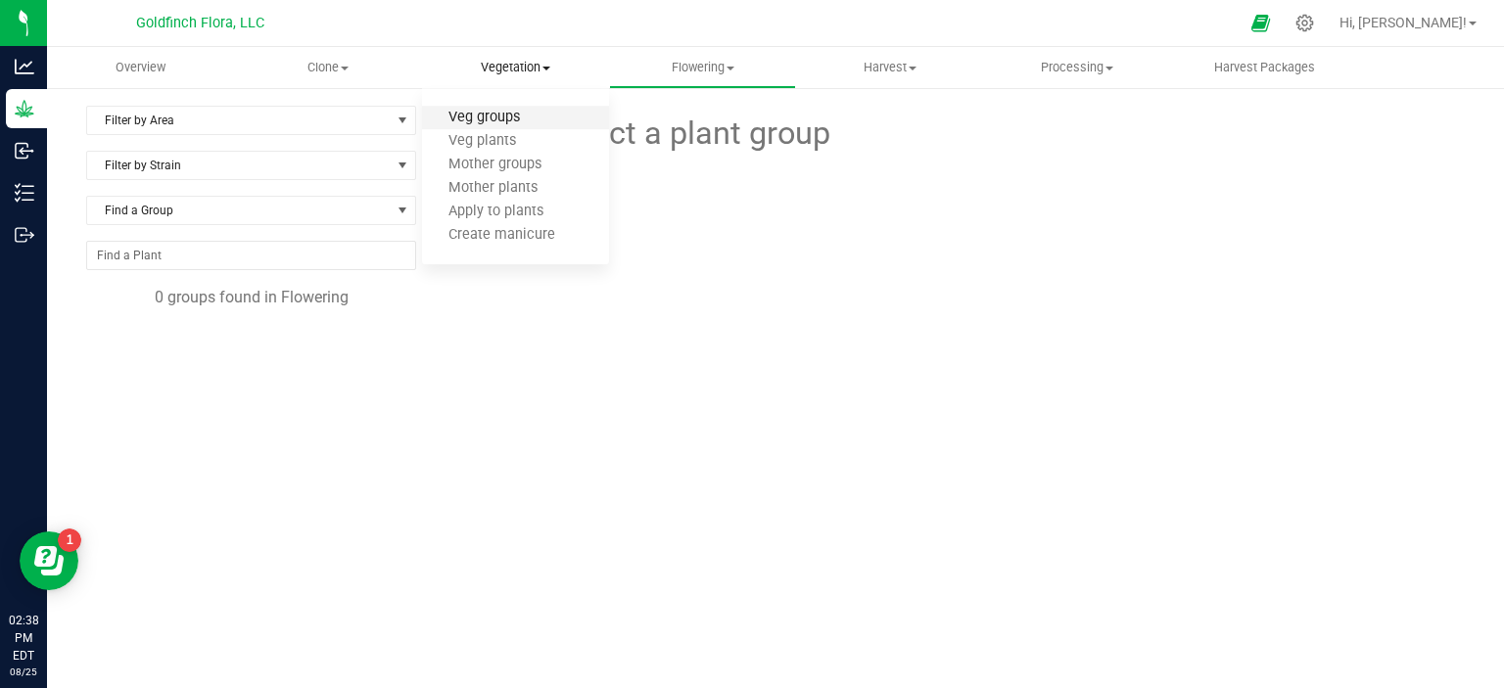
click at [495, 122] on span "Veg groups" at bounding box center [484, 118] width 124 height 17
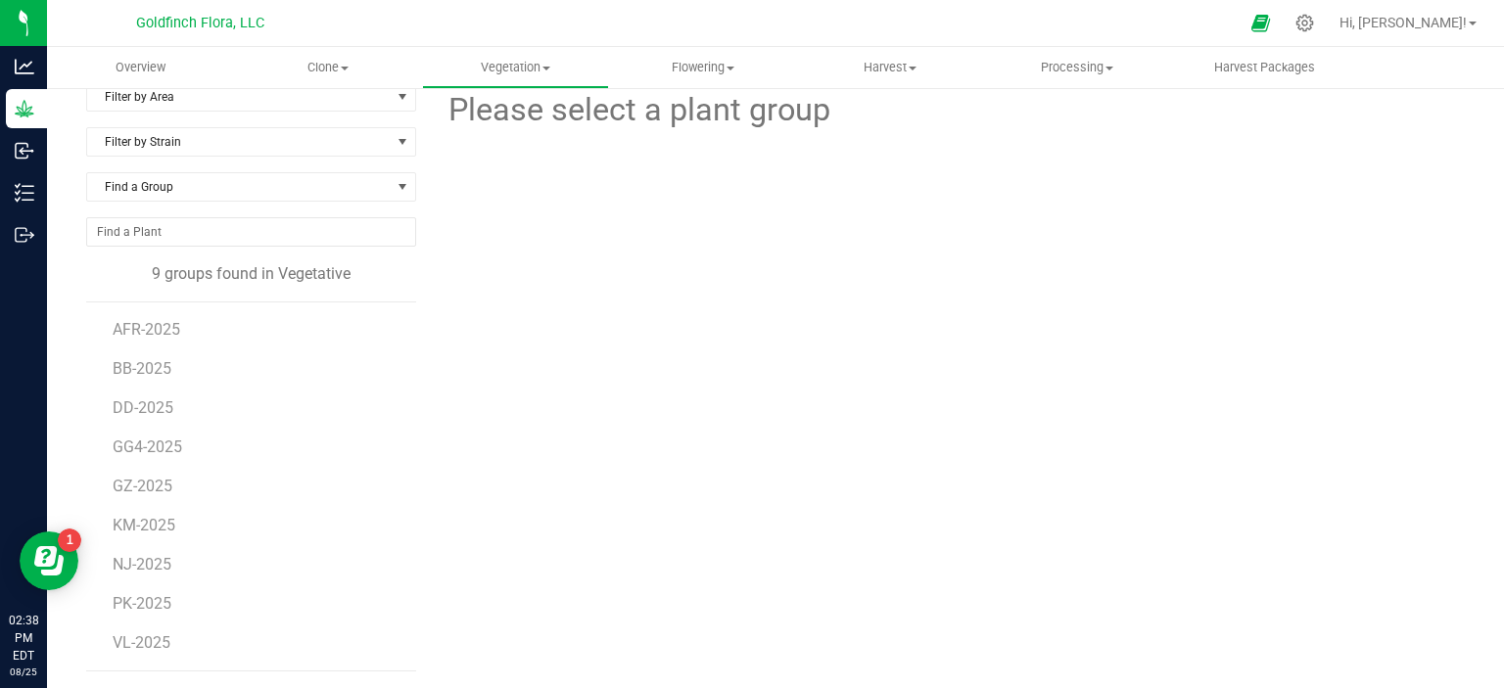
scroll to position [20, 0]
click at [316, 61] on span "Clone" at bounding box center [327, 68] width 185 height 18
click at [309, 141] on span "Cloning groups" at bounding box center [308, 141] width 148 height 17
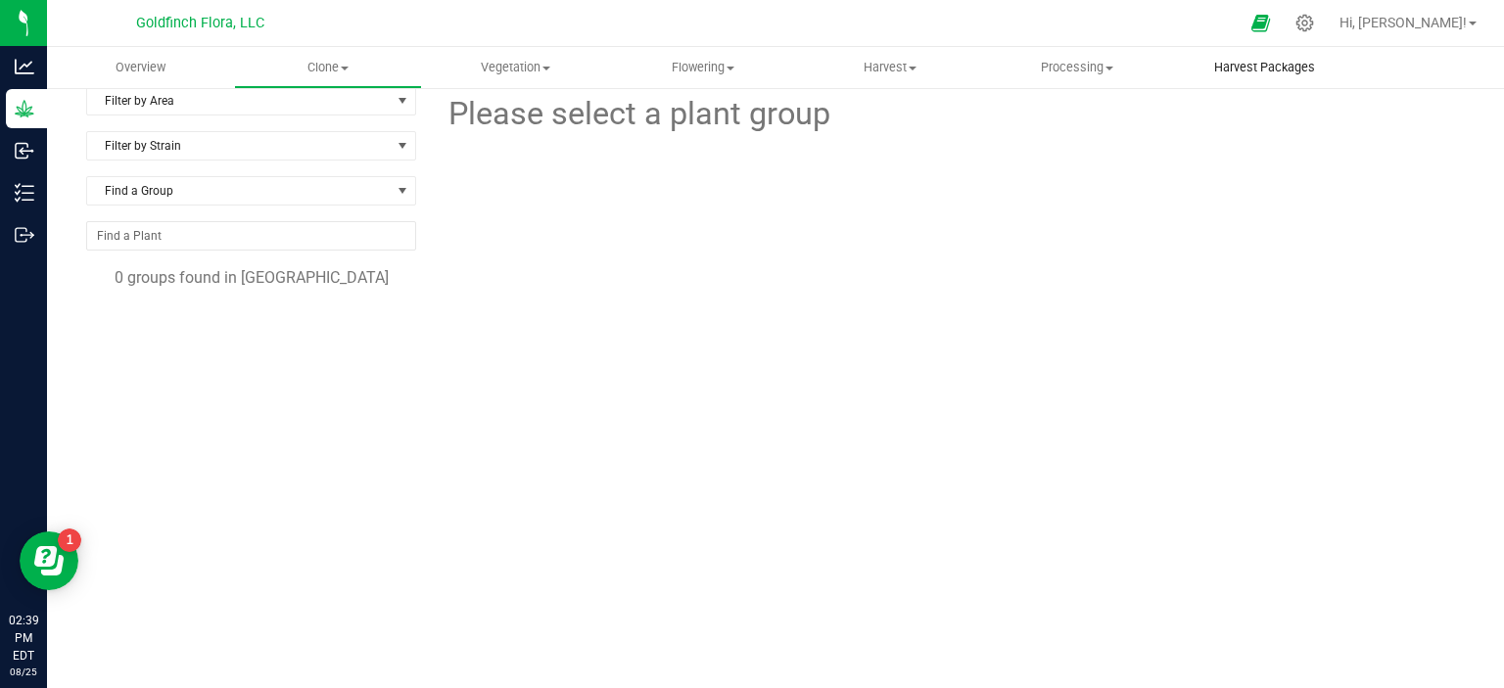
click at [1230, 65] on span "Harvest Packages" at bounding box center [1265, 68] width 154 height 18
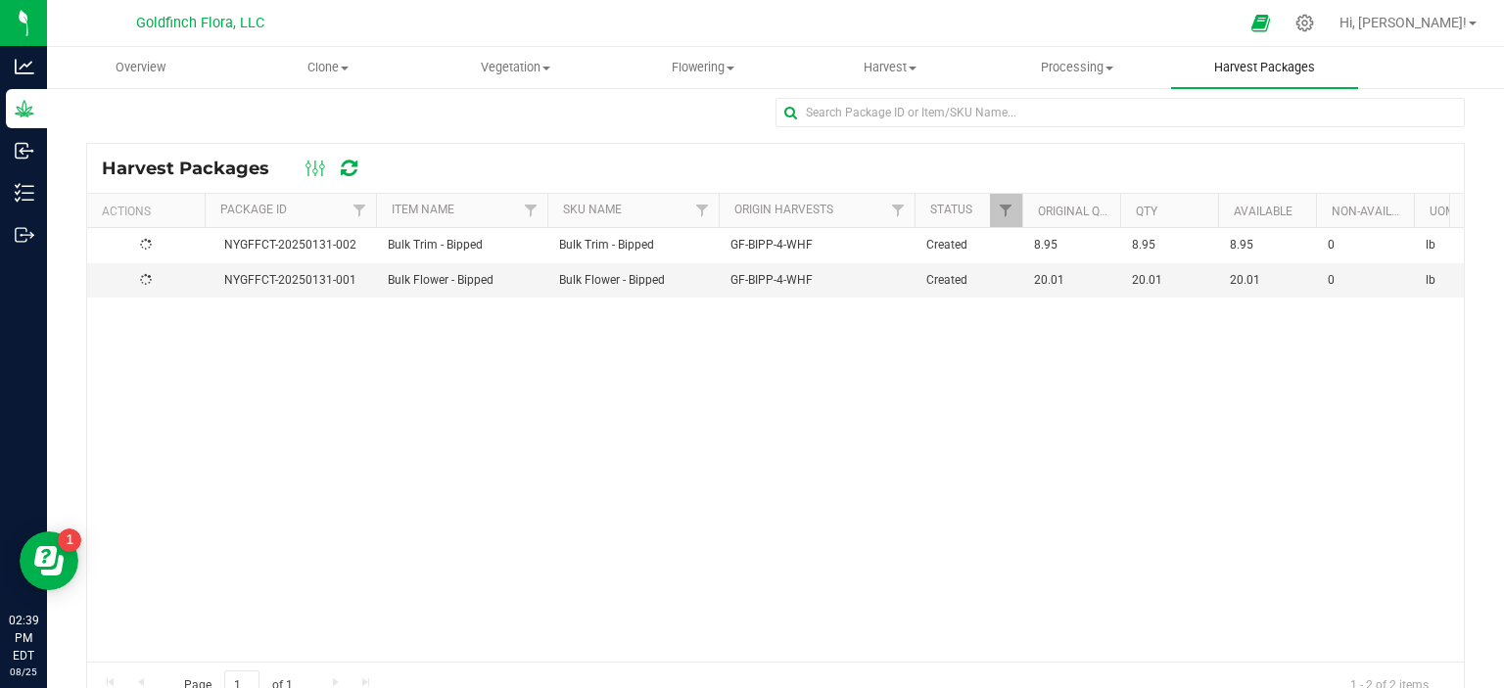
scroll to position [20, 0]
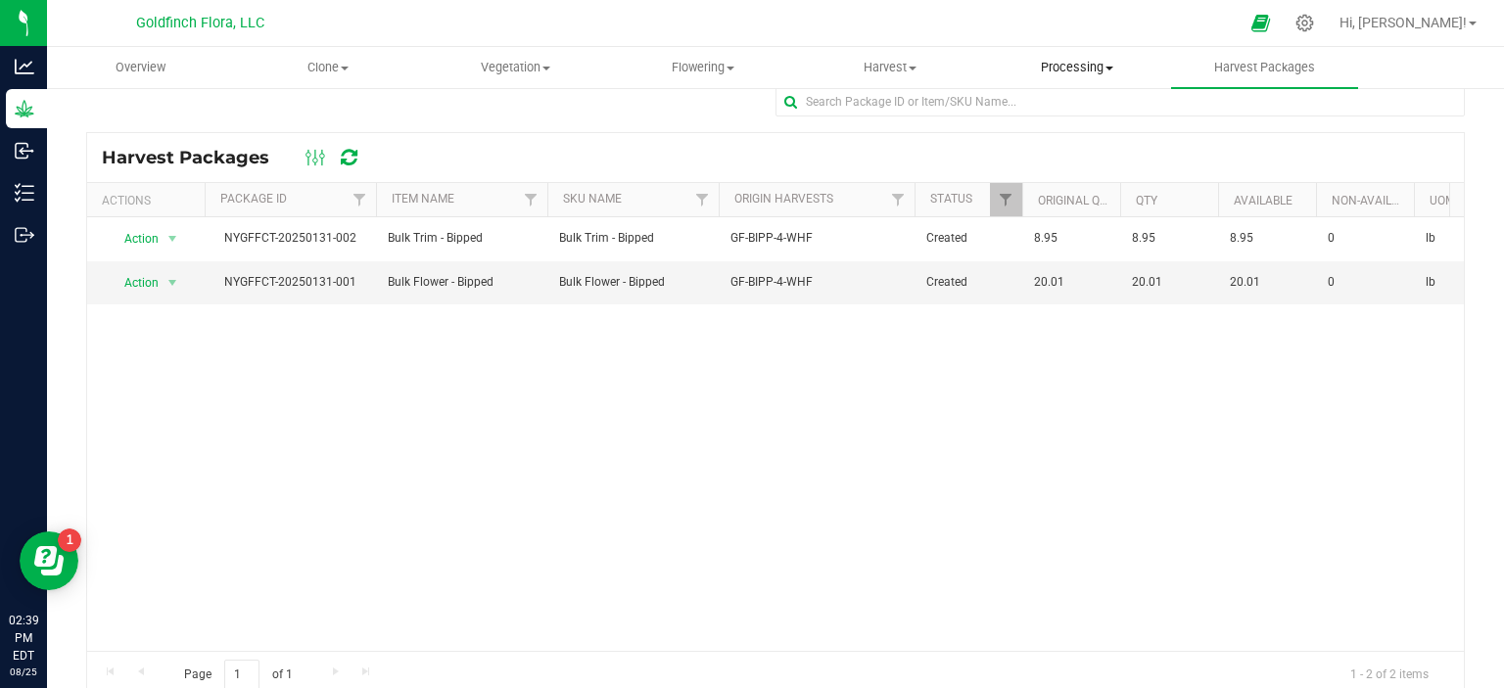
click at [1063, 67] on span "Processing" at bounding box center [1077, 68] width 185 height 18
click at [1060, 138] on span "Processing harvests" at bounding box center [1074, 141] width 181 height 17
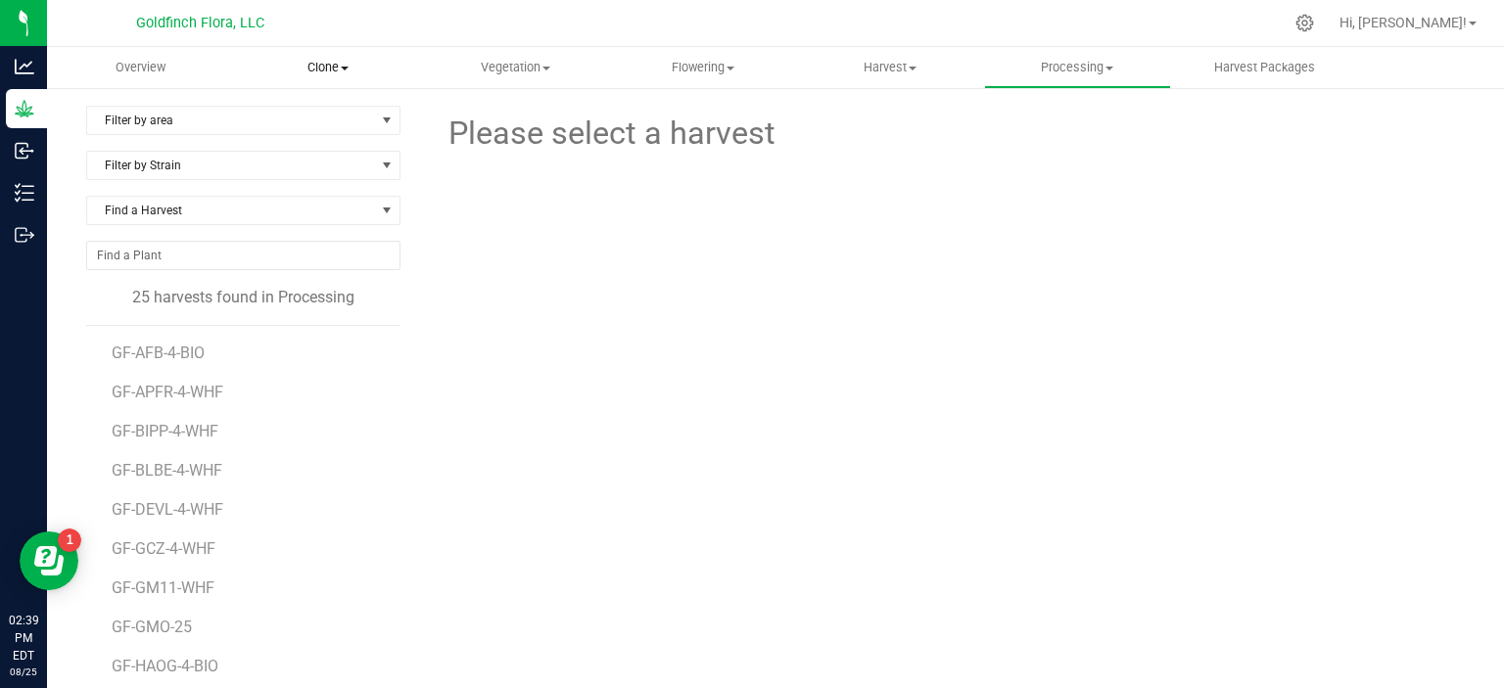
click at [325, 61] on span "Clone" at bounding box center [327, 68] width 185 height 18
click at [315, 145] on span "Cloning groups" at bounding box center [308, 141] width 148 height 17
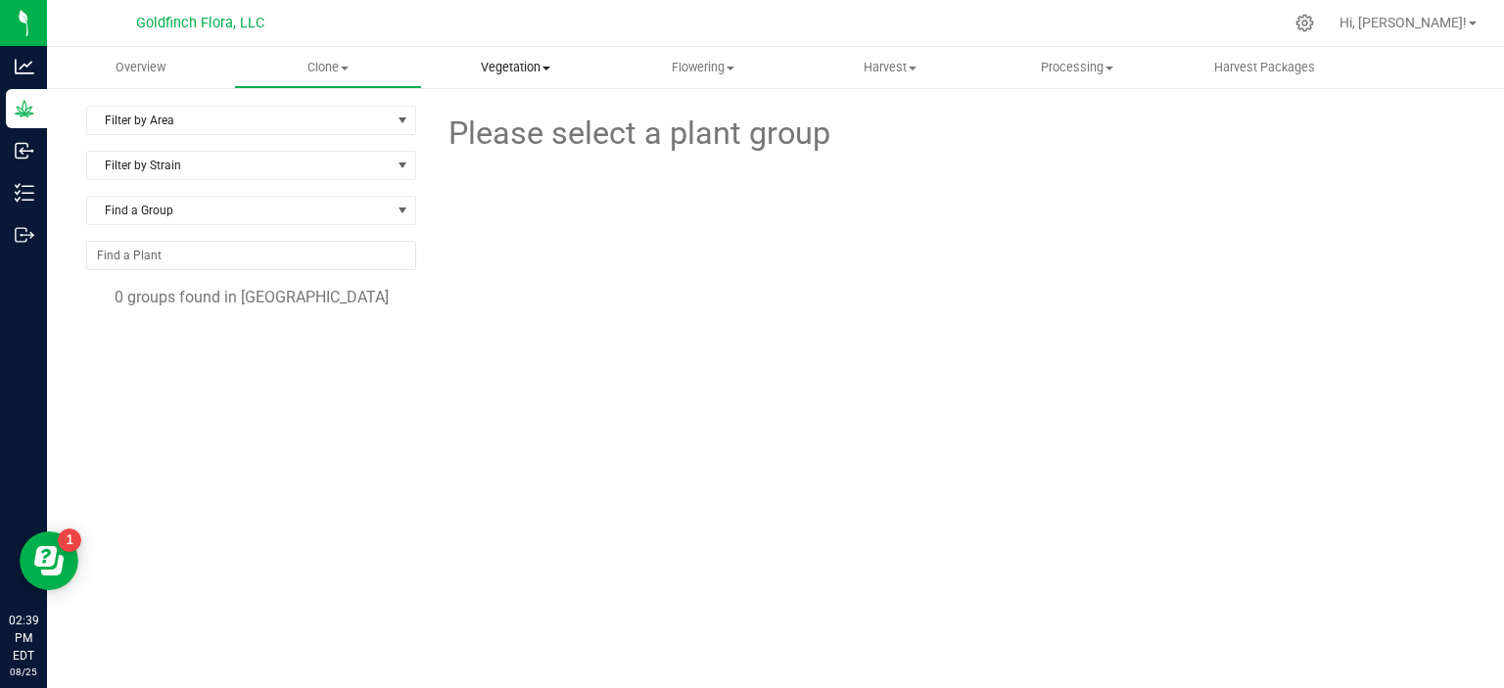
click at [511, 66] on span "Vegetation" at bounding box center [515, 68] width 185 height 18
click at [498, 120] on span "Veg groups" at bounding box center [484, 118] width 124 height 17
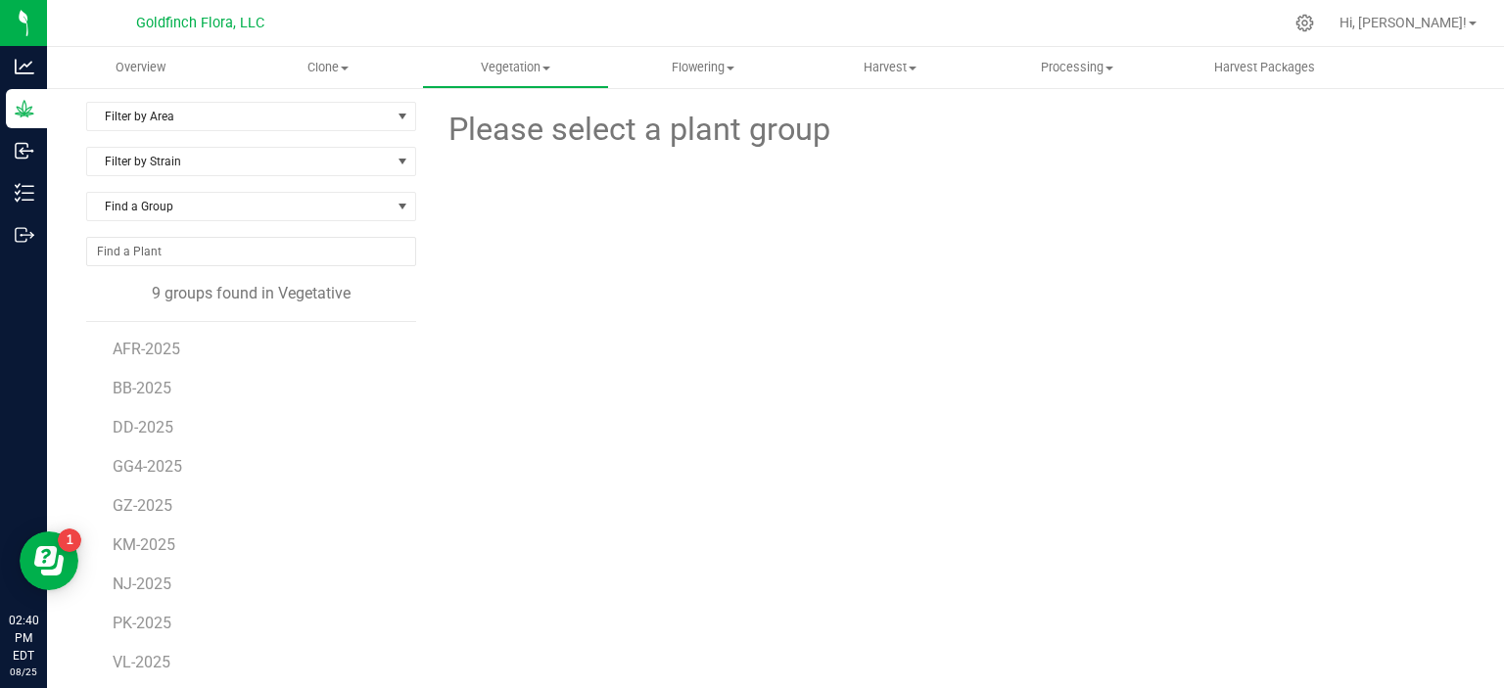
scroll to position [23, 0]
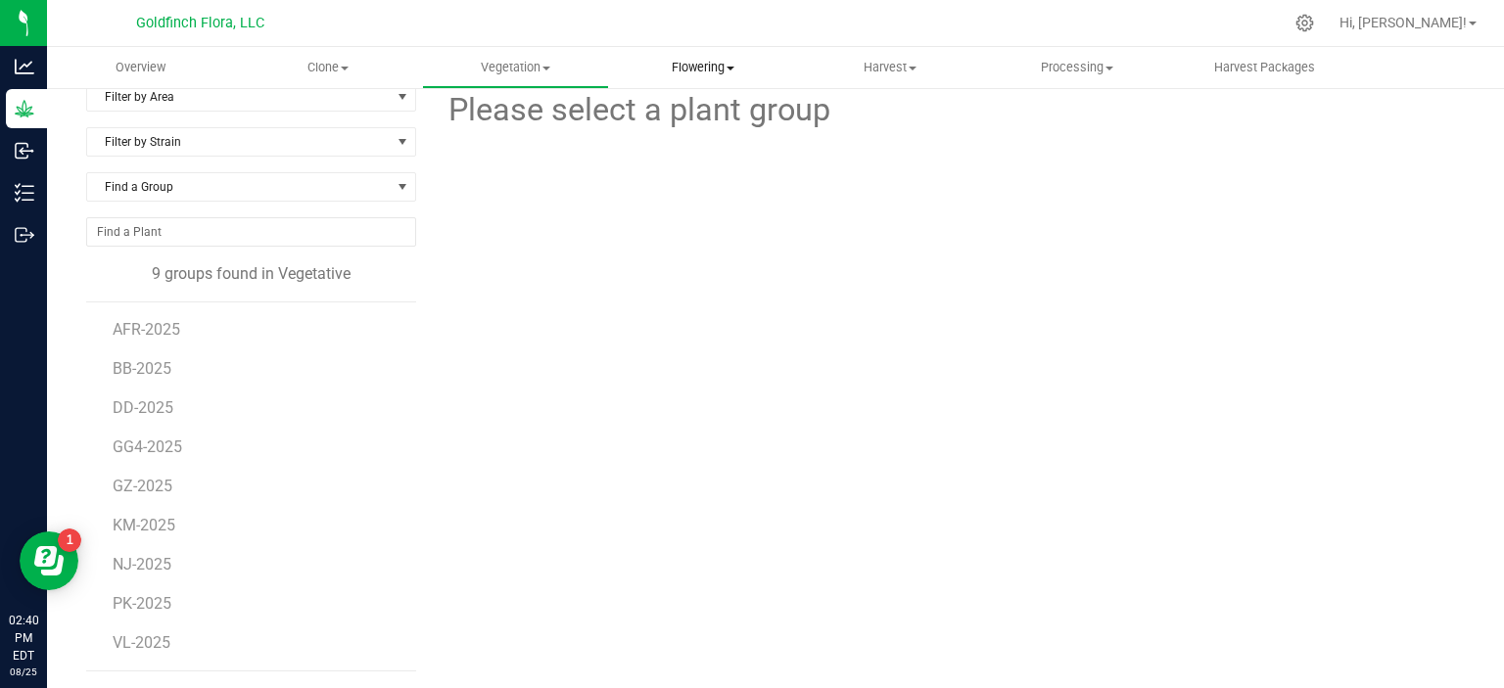
click at [709, 66] on span "Flowering" at bounding box center [702, 68] width 185 height 18
click at [693, 140] on span "Flowering groups" at bounding box center [690, 141] width 163 height 17
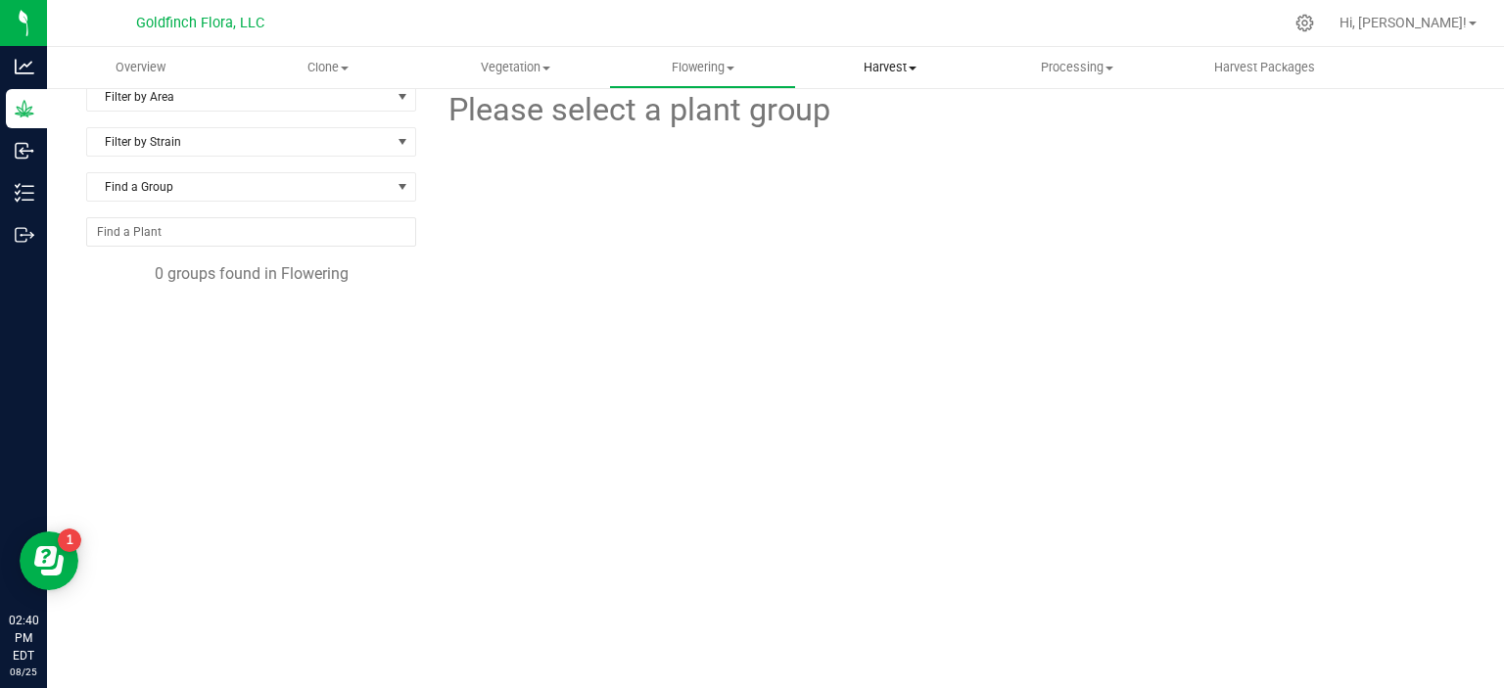
click at [889, 69] on span "Harvest" at bounding box center [889, 68] width 185 height 18
click at [854, 118] on span "Harvests" at bounding box center [850, 118] width 109 height 17
click at [1057, 67] on span "Processing" at bounding box center [1077, 68] width 185 height 18
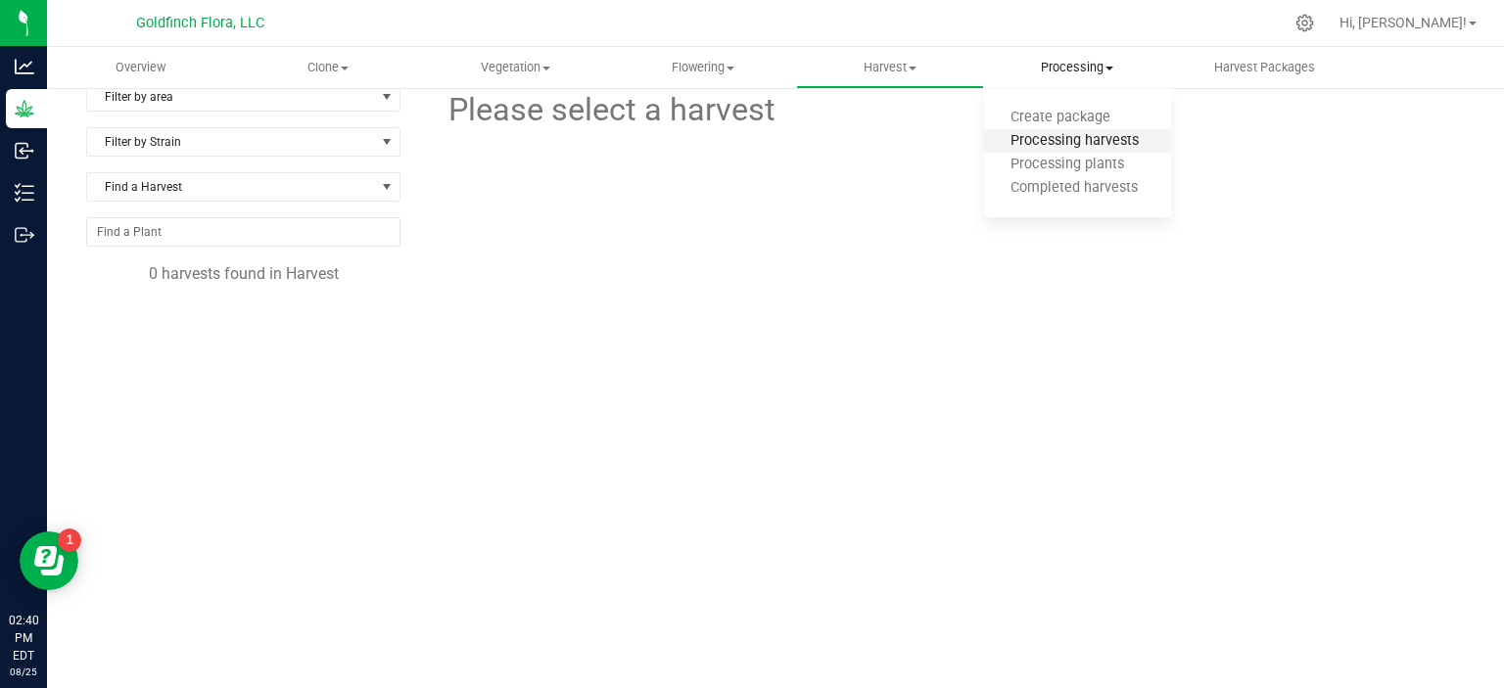
click at [1057, 143] on span "Processing harvests" at bounding box center [1074, 141] width 181 height 17
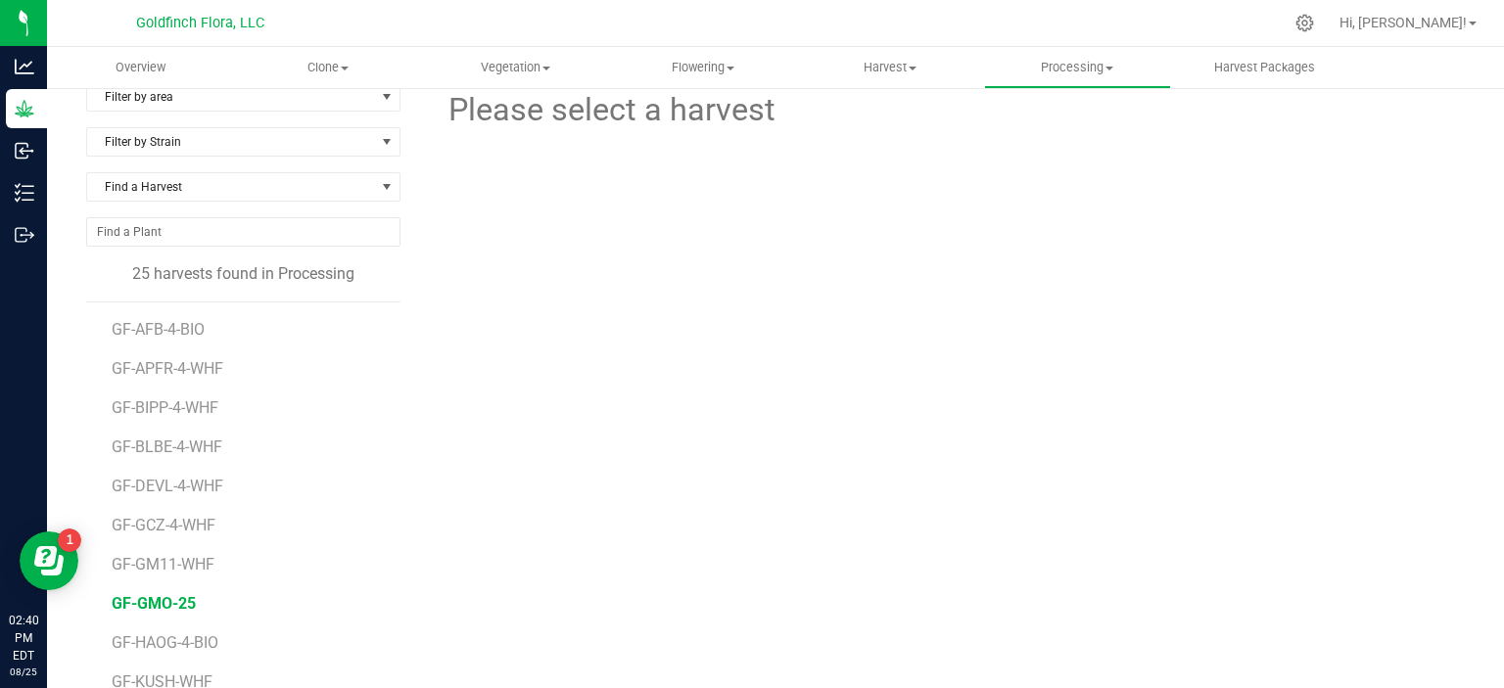
click at [155, 601] on span "GF-GMO-25" at bounding box center [154, 603] width 84 height 19
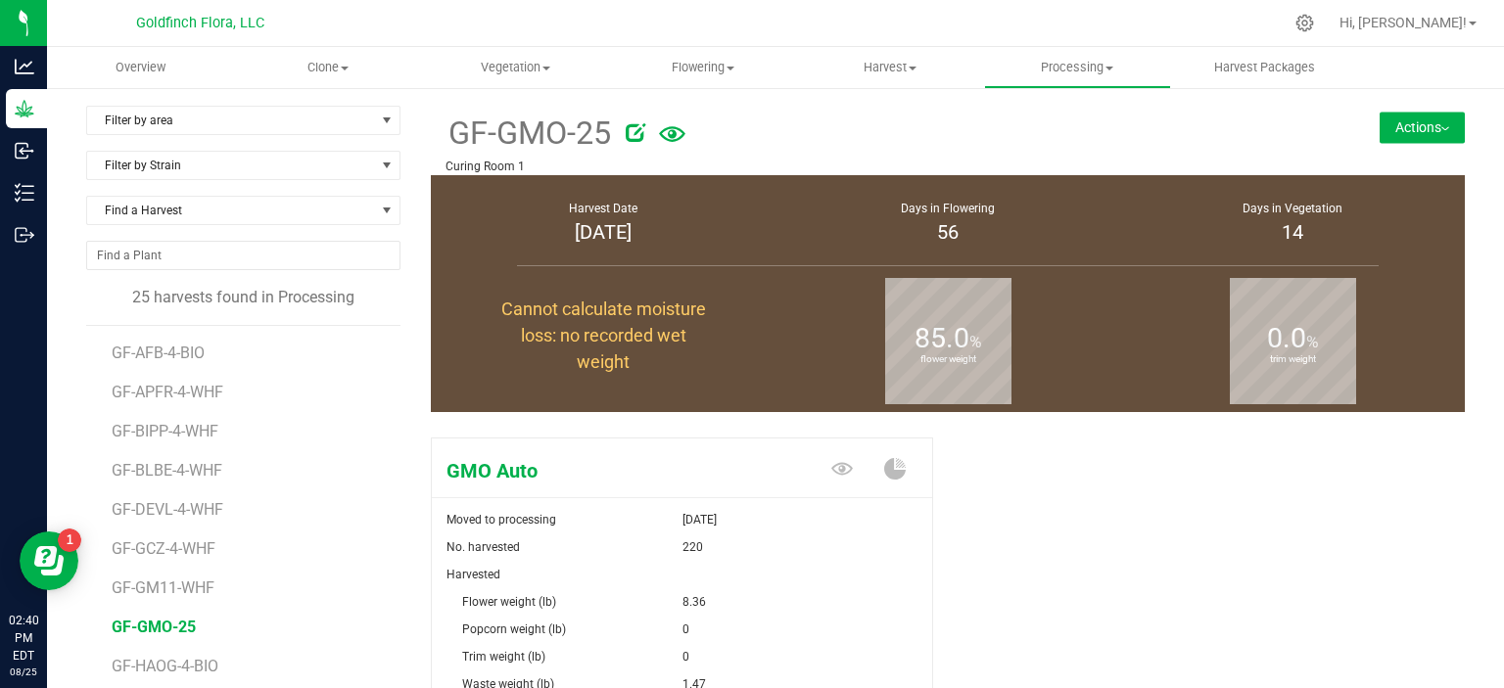
click at [1409, 128] on button "Actions" at bounding box center [1421, 127] width 85 height 31
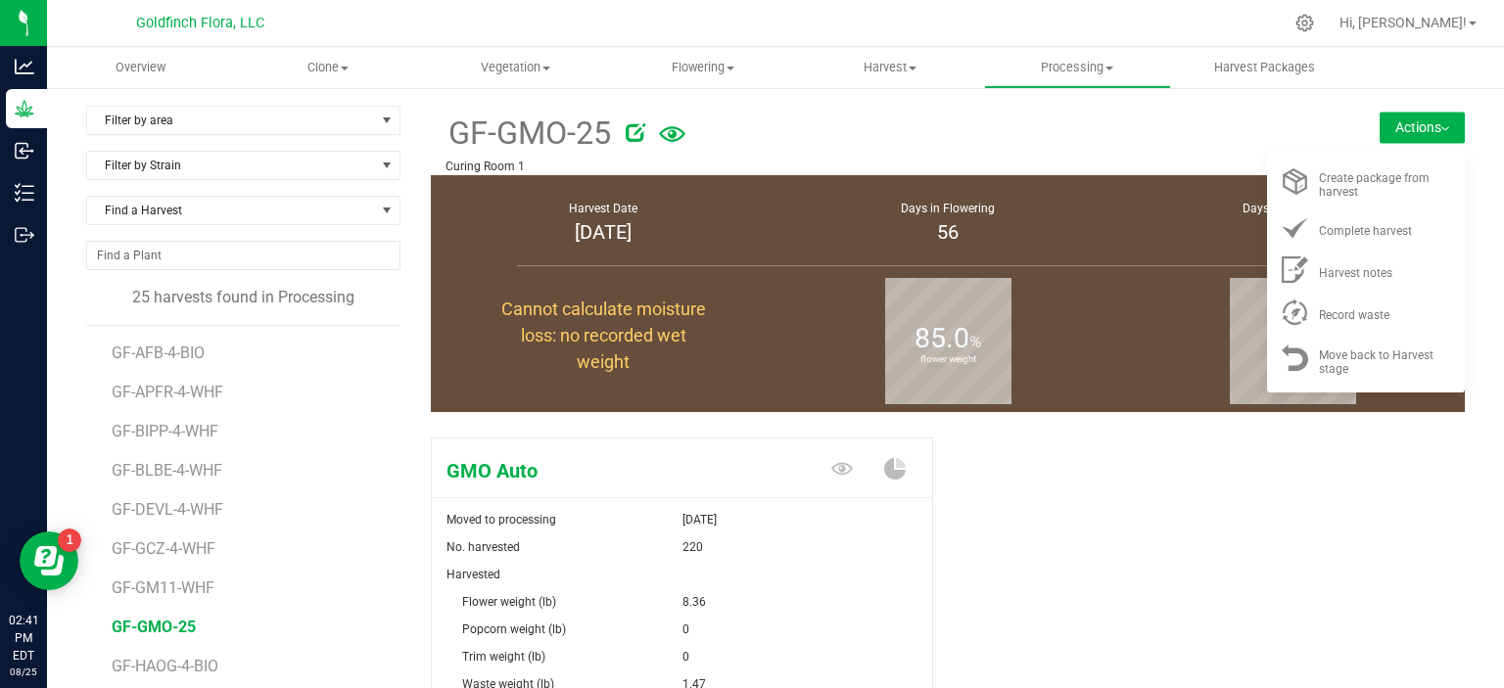
click at [1412, 133] on button "Actions" at bounding box center [1421, 127] width 85 height 31
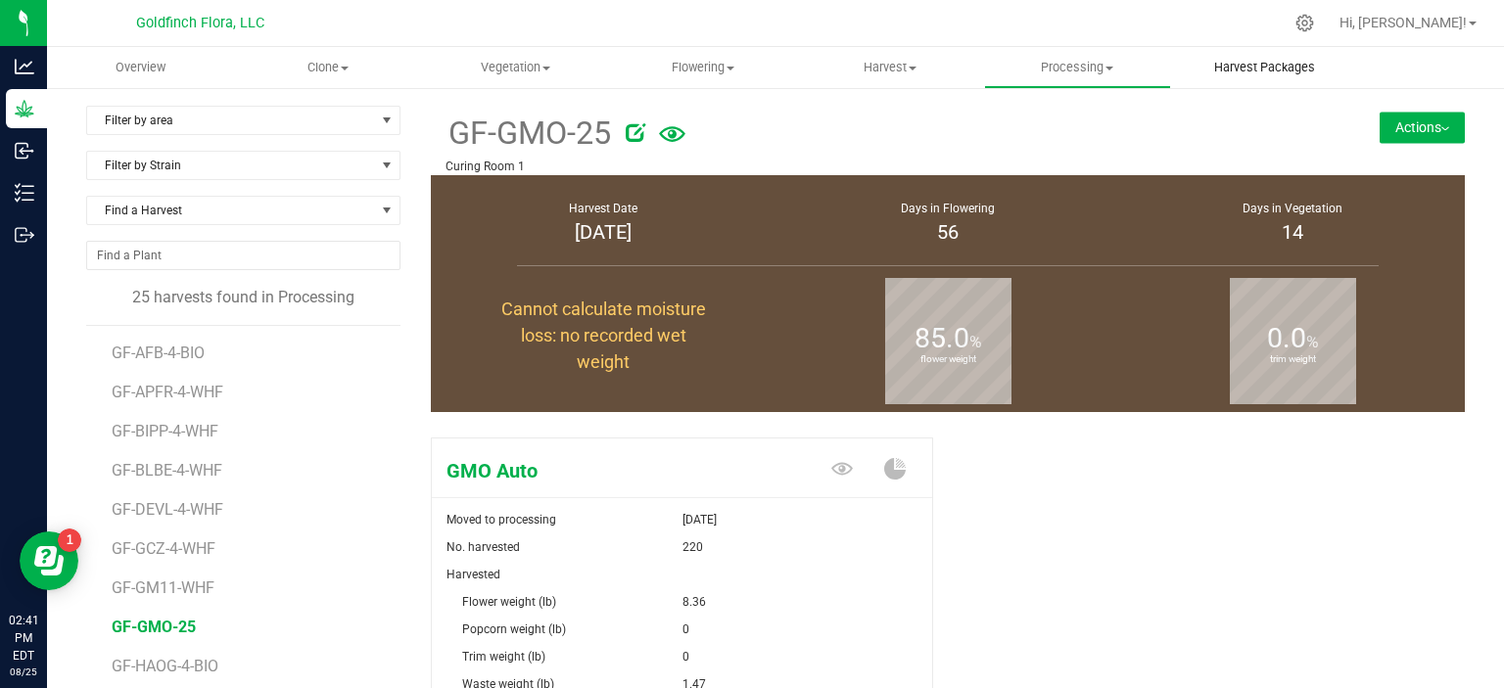
click at [1276, 69] on span "Harvest Packages" at bounding box center [1265, 68] width 154 height 18
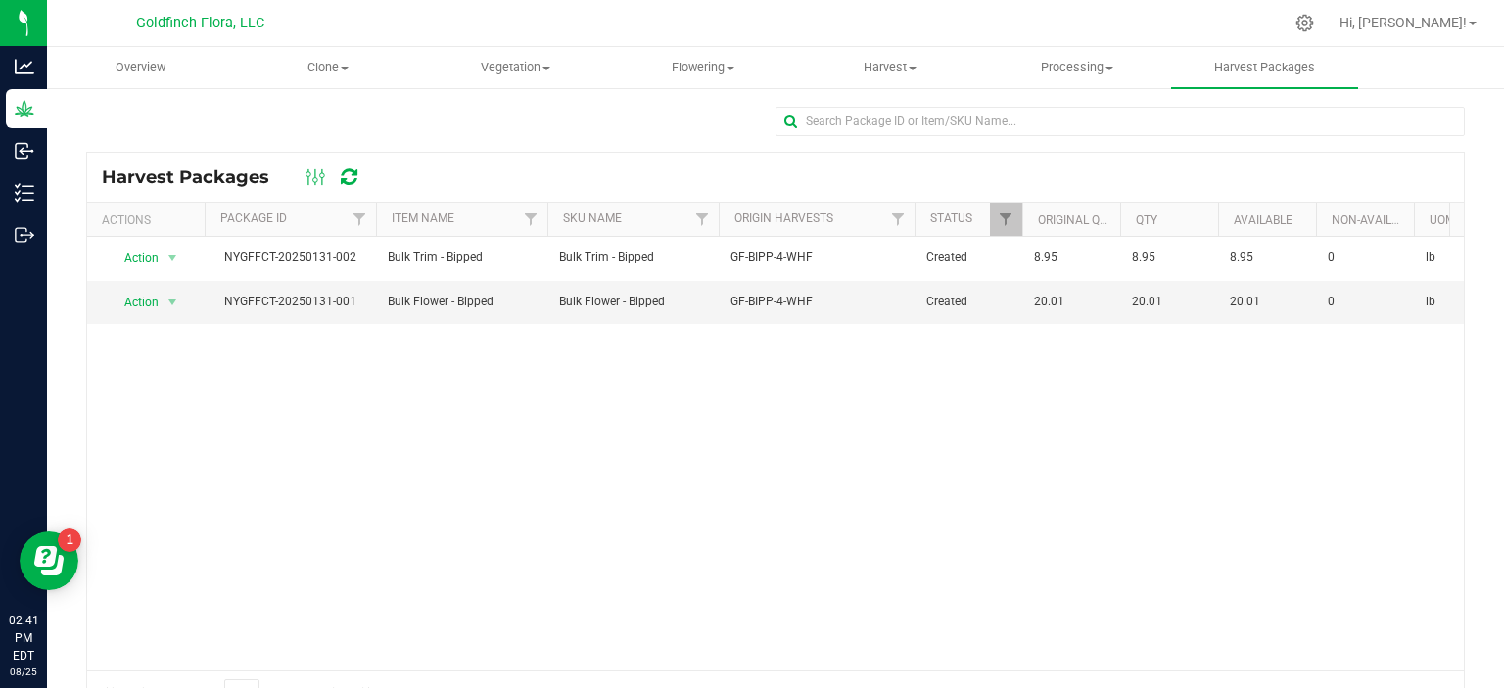
click at [345, 171] on icon at bounding box center [349, 177] width 17 height 20
click at [329, 64] on span "Clone" at bounding box center [327, 68] width 185 height 18
click at [308, 116] on span "Create plants" at bounding box center [303, 118] width 138 height 17
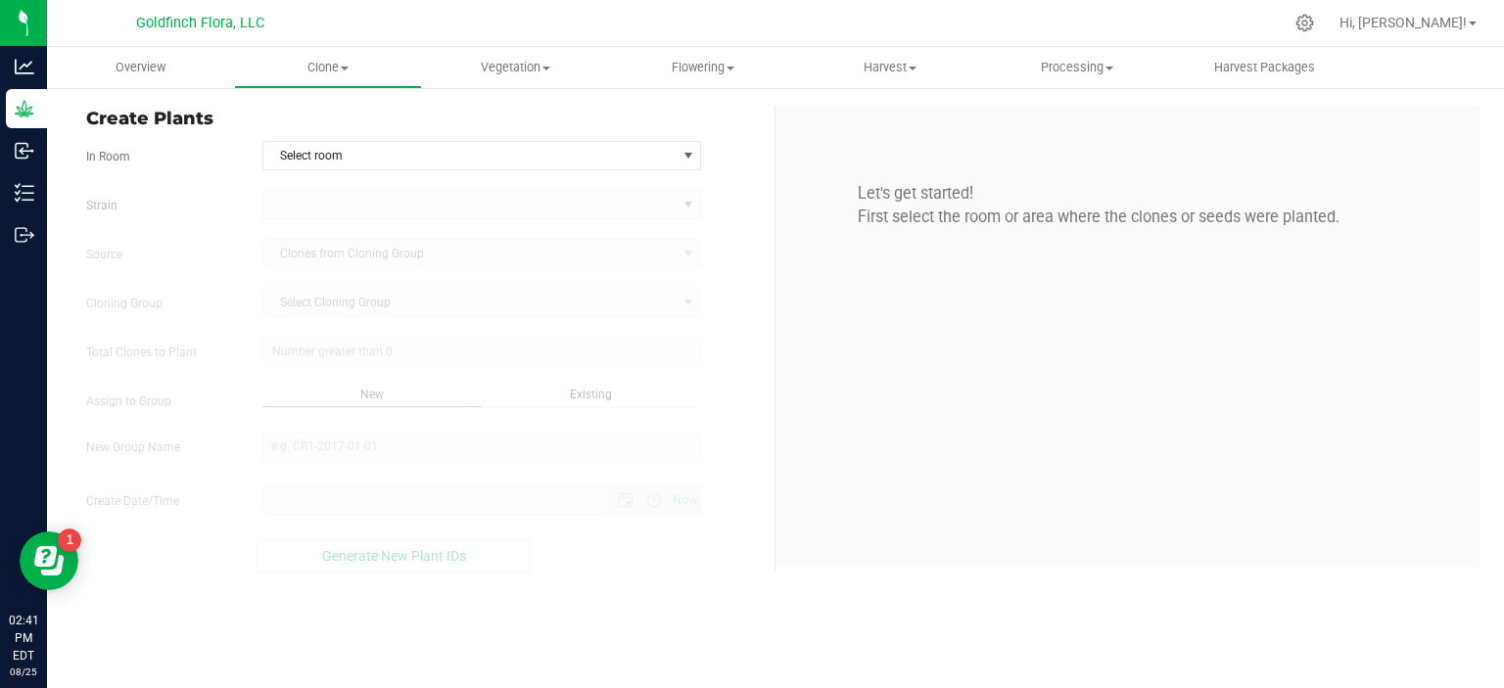
type input "[DATE] 2:41 PM"
click at [689, 159] on span "select" at bounding box center [688, 156] width 16 height 16
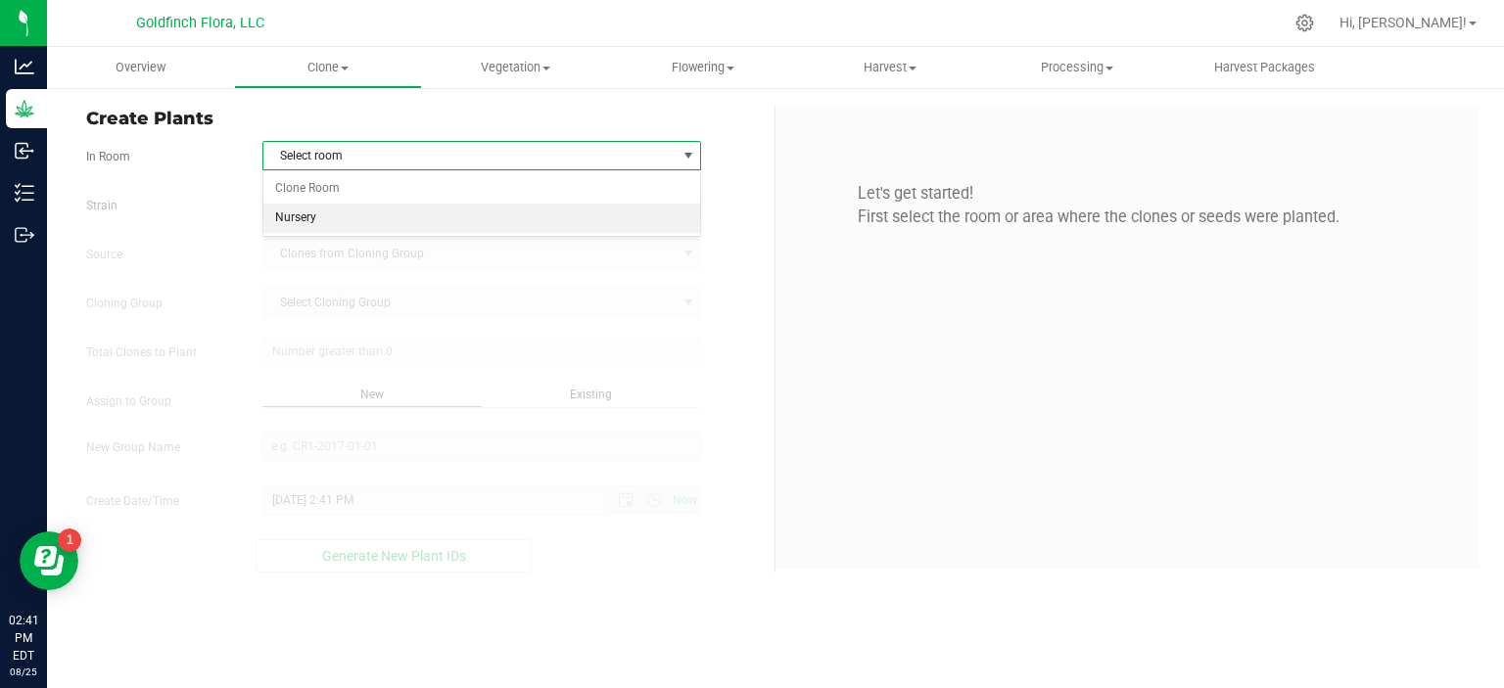
click at [485, 216] on li "Nursery" at bounding box center [482, 218] width 438 height 29
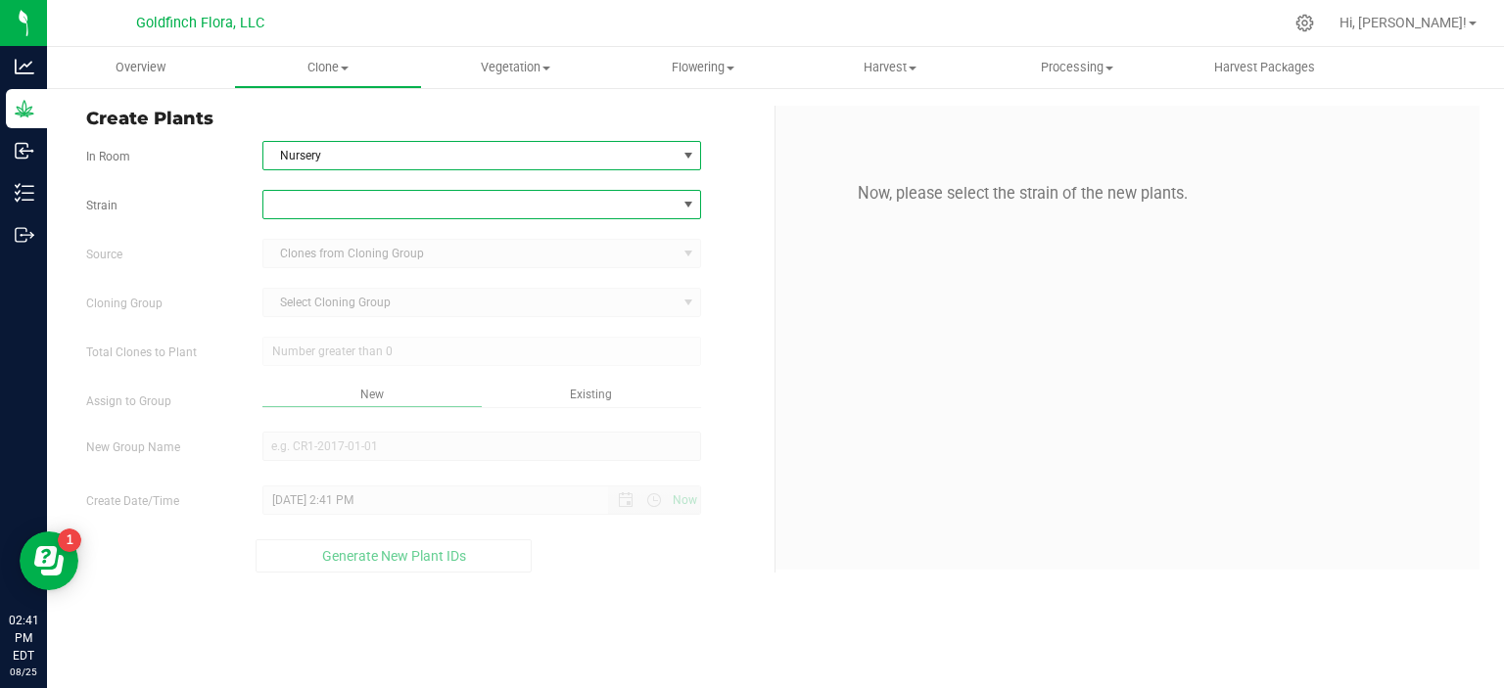
click at [689, 204] on span at bounding box center [688, 205] width 16 height 16
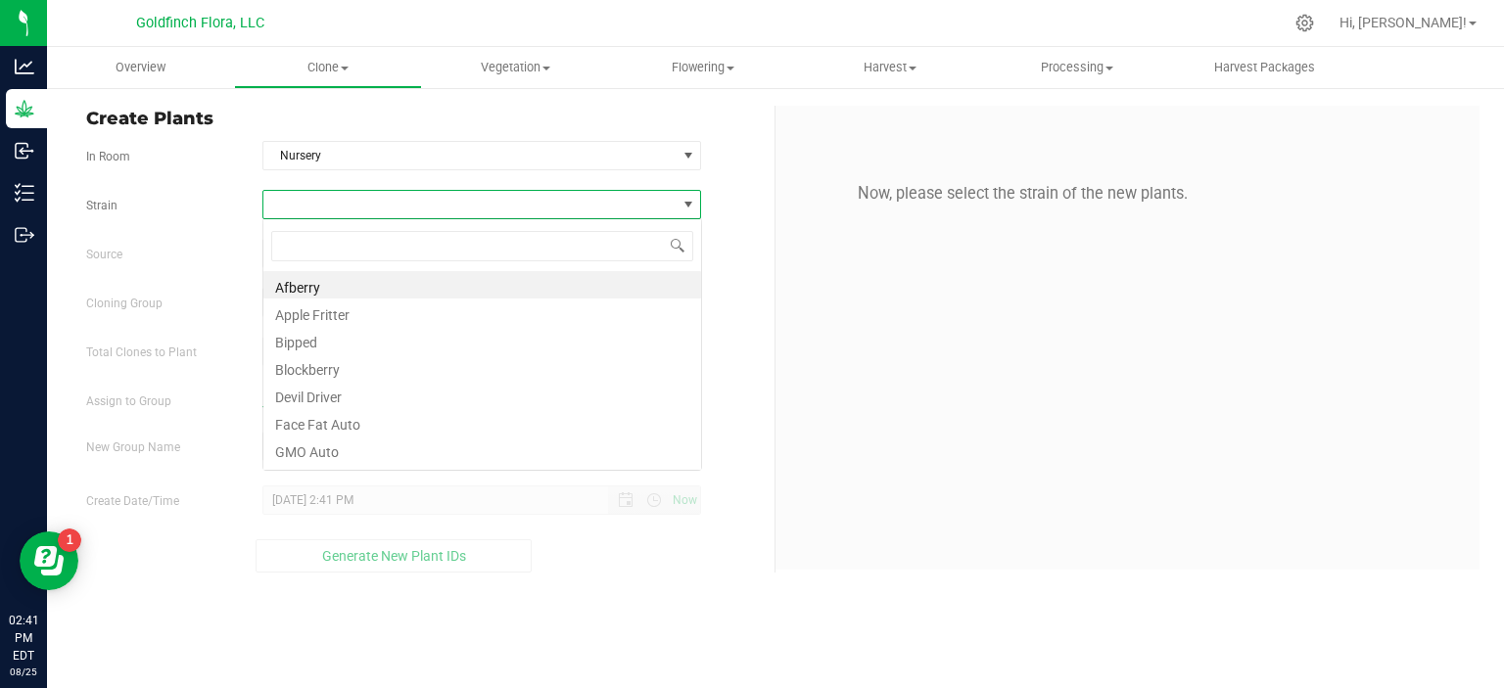
scroll to position [28, 439]
click at [1245, 347] on div "Now, please select the strain of the new plants." at bounding box center [1127, 338] width 704 height 464
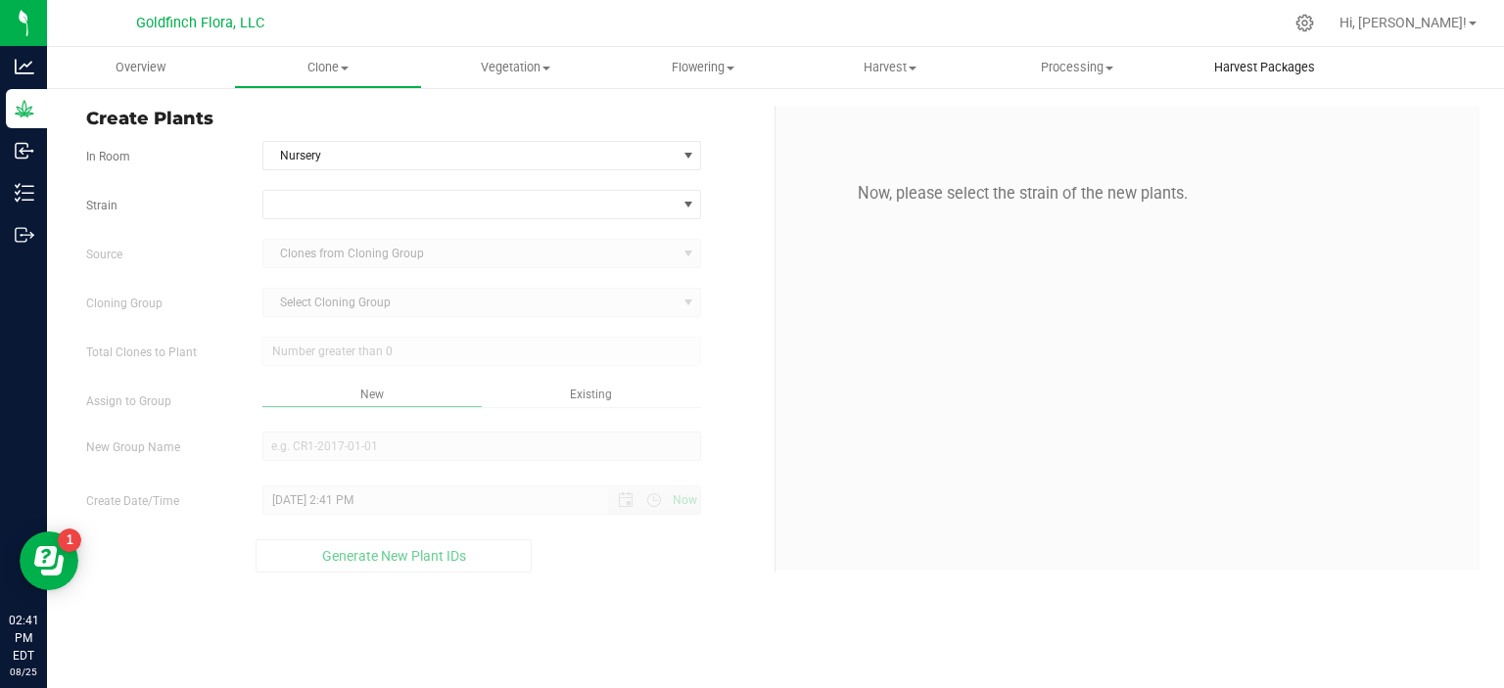
click at [1269, 64] on span "Harvest Packages" at bounding box center [1265, 68] width 154 height 18
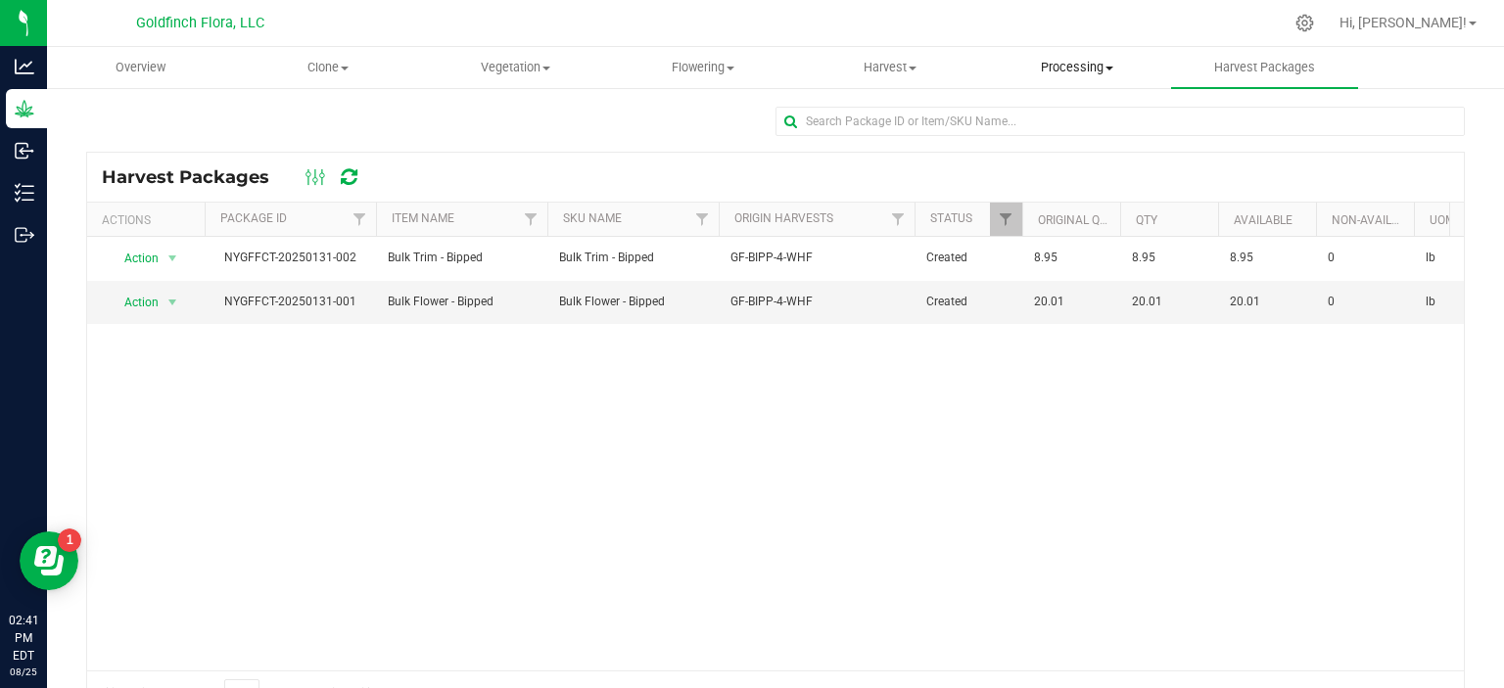
click at [1071, 67] on span "Processing" at bounding box center [1077, 68] width 185 height 18
click at [1054, 144] on span "Processing harvests" at bounding box center [1074, 141] width 181 height 17
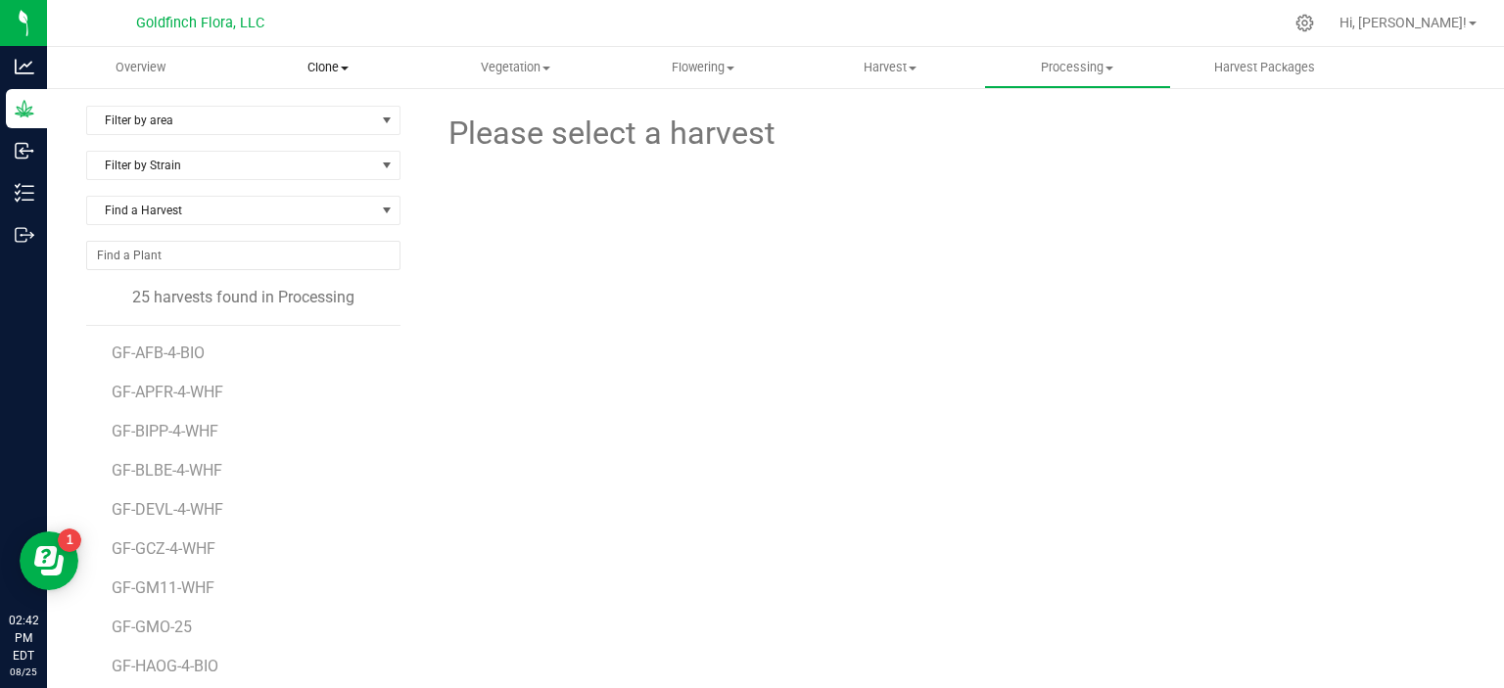
click at [312, 62] on span "Clone" at bounding box center [327, 68] width 185 height 18
click at [319, 117] on span "Create plants" at bounding box center [303, 118] width 138 height 17
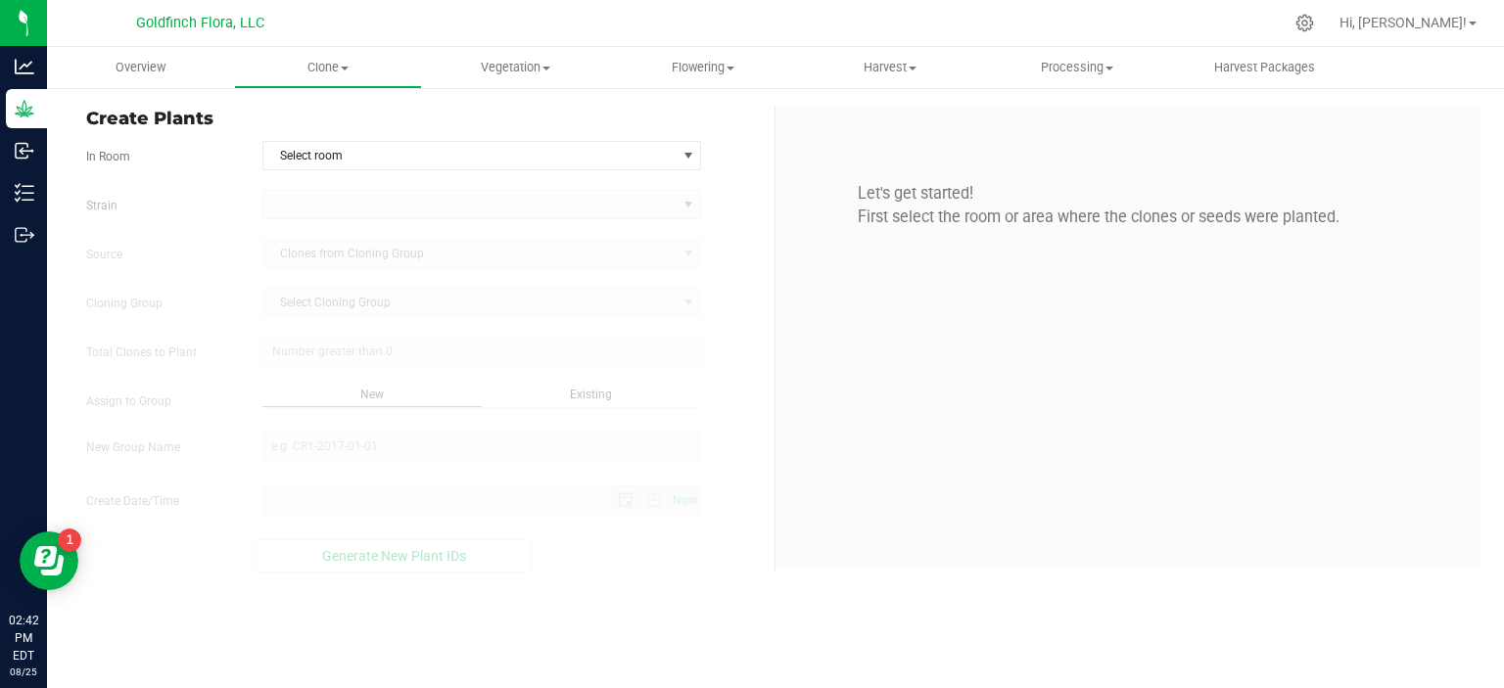
type input "[DATE] 2:42 PM"
click at [689, 156] on span "select" at bounding box center [688, 156] width 16 height 16
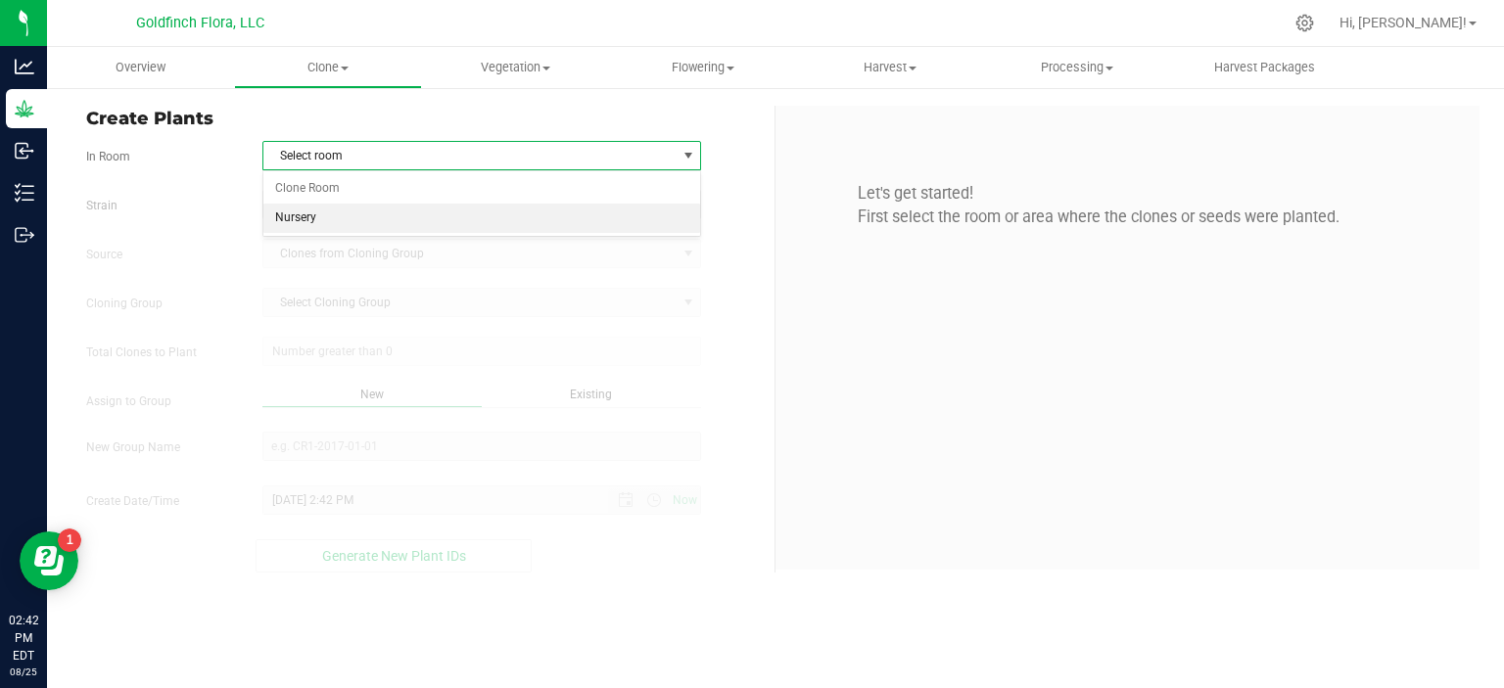
click at [339, 215] on li "Nursery" at bounding box center [482, 218] width 438 height 29
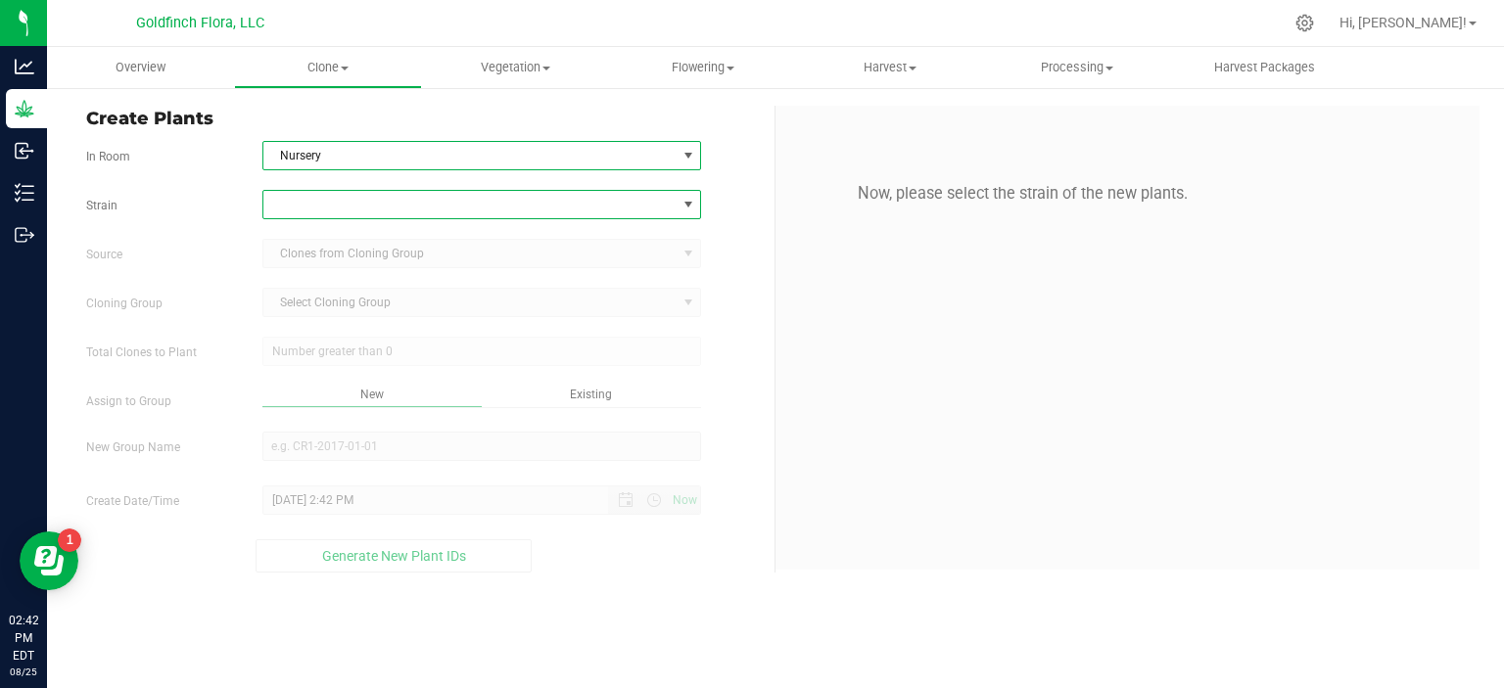
click at [689, 206] on span at bounding box center [688, 205] width 16 height 16
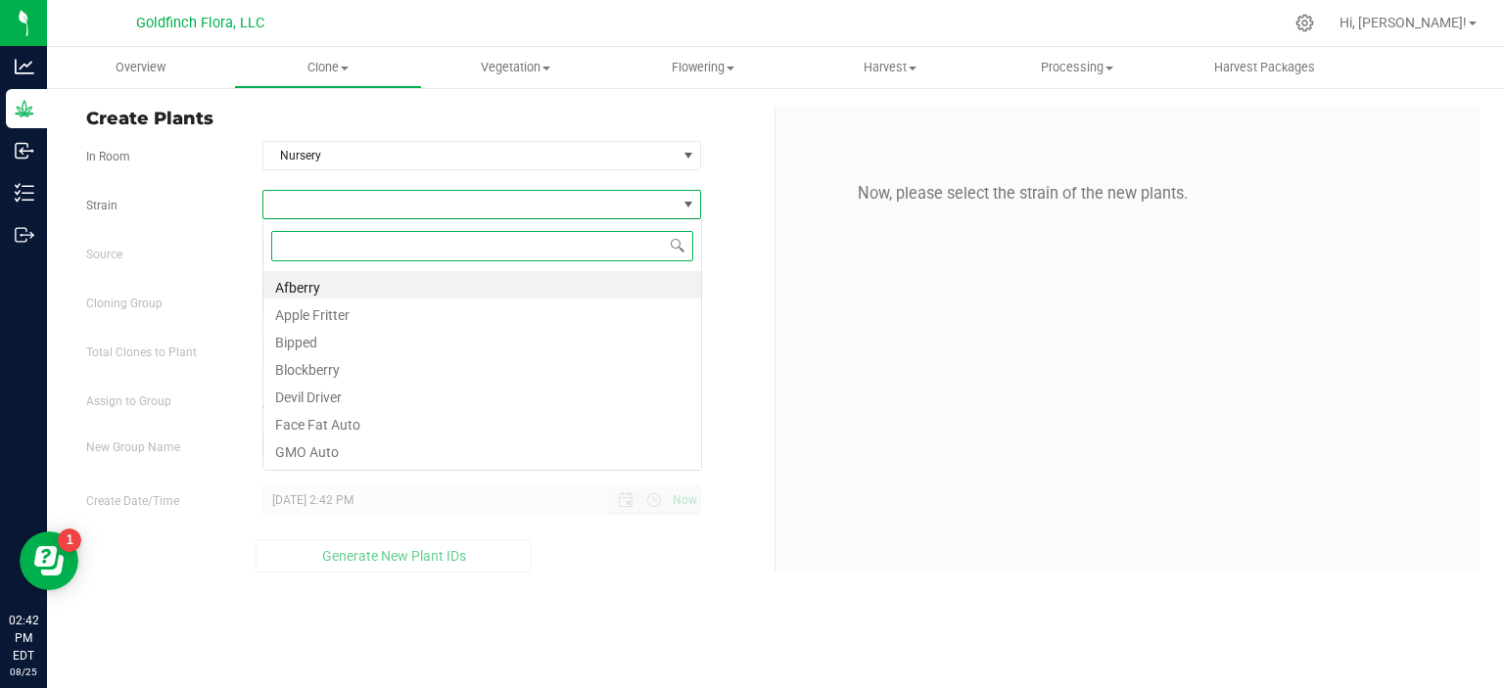
scroll to position [28, 439]
click at [352, 419] on li "Face Fat Auto" at bounding box center [482, 421] width 438 height 27
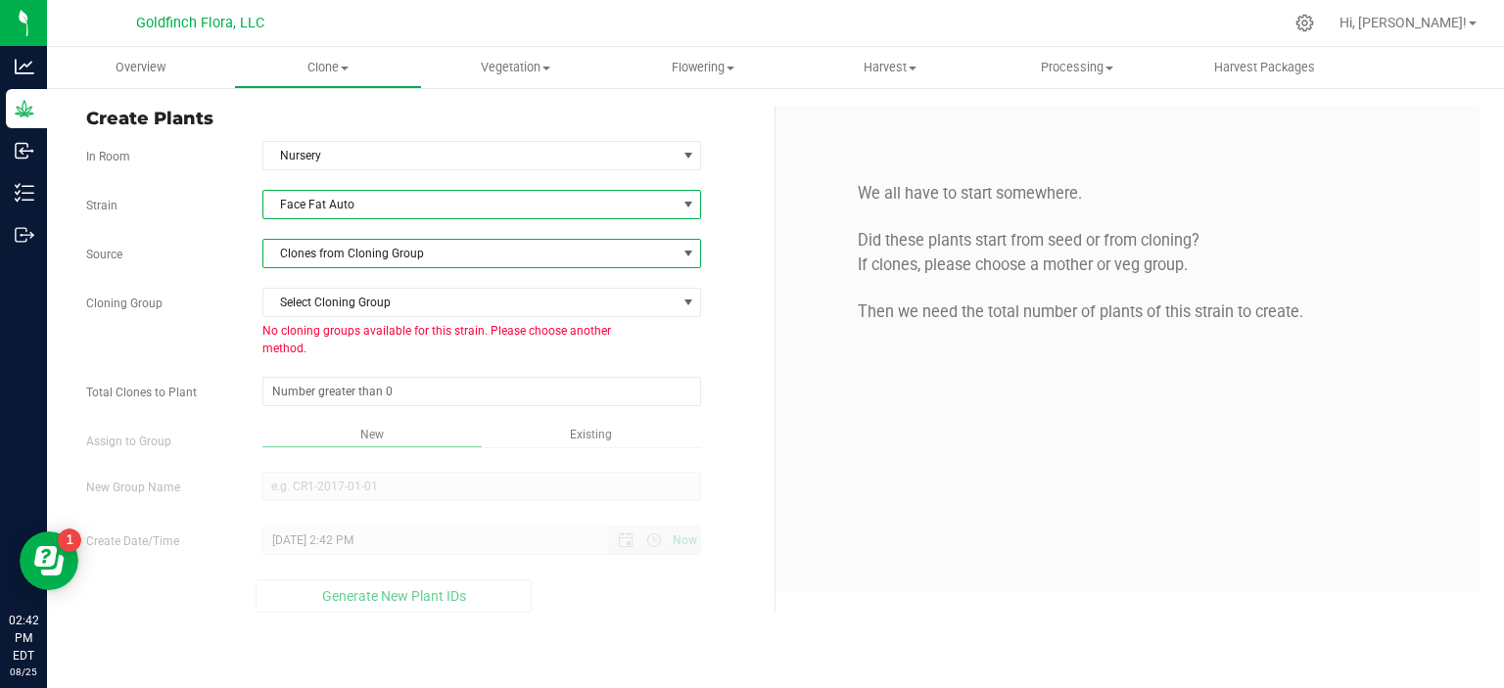
click at [686, 250] on span at bounding box center [688, 254] width 16 height 16
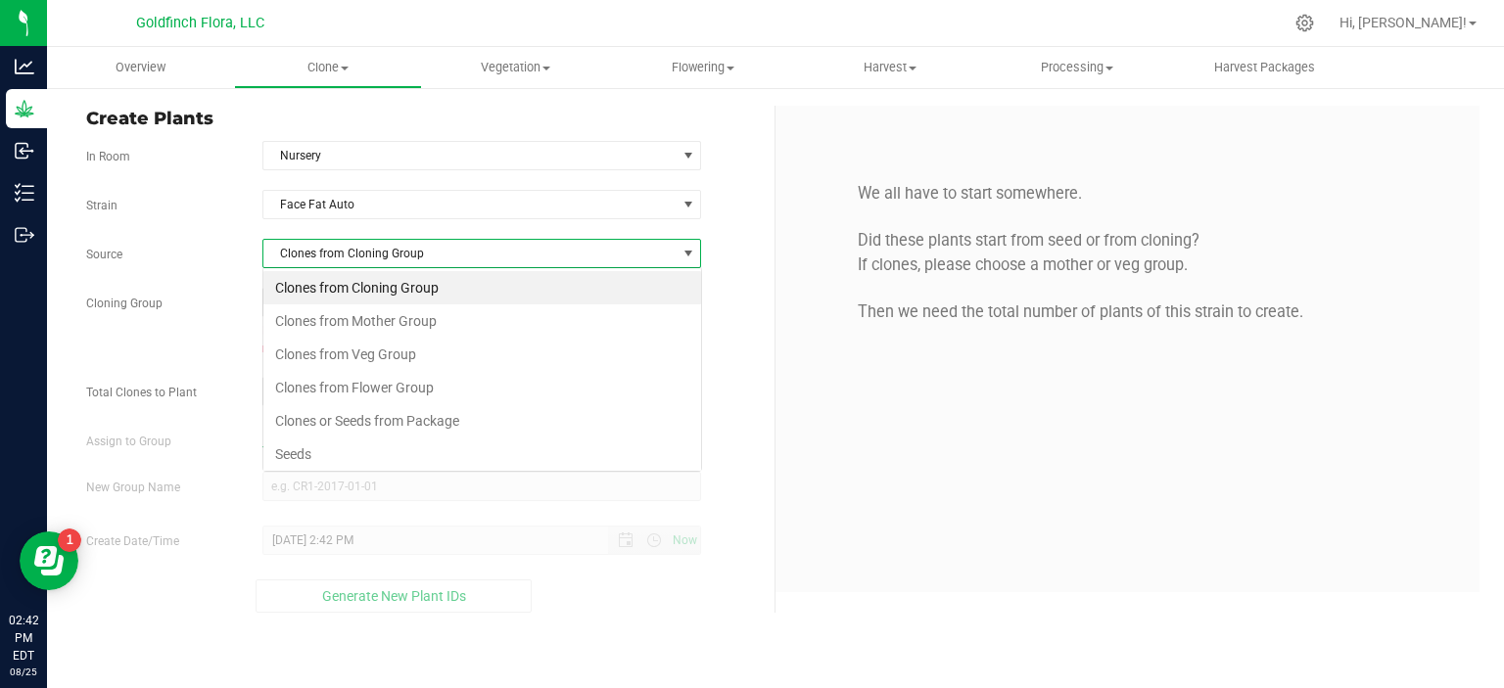
scroll to position [28, 439]
click at [419, 450] on li "Seeds" at bounding box center [482, 454] width 438 height 33
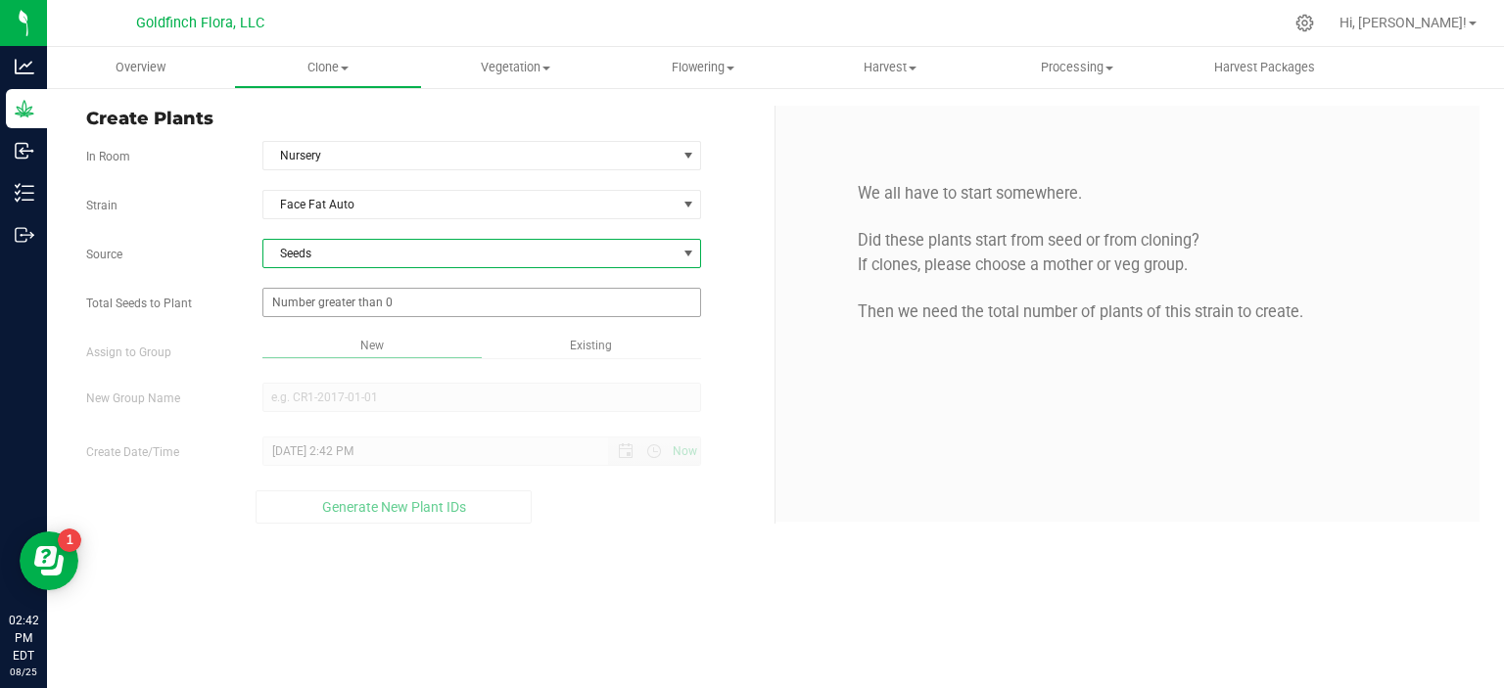
click at [547, 305] on span at bounding box center [482, 302] width 440 height 29
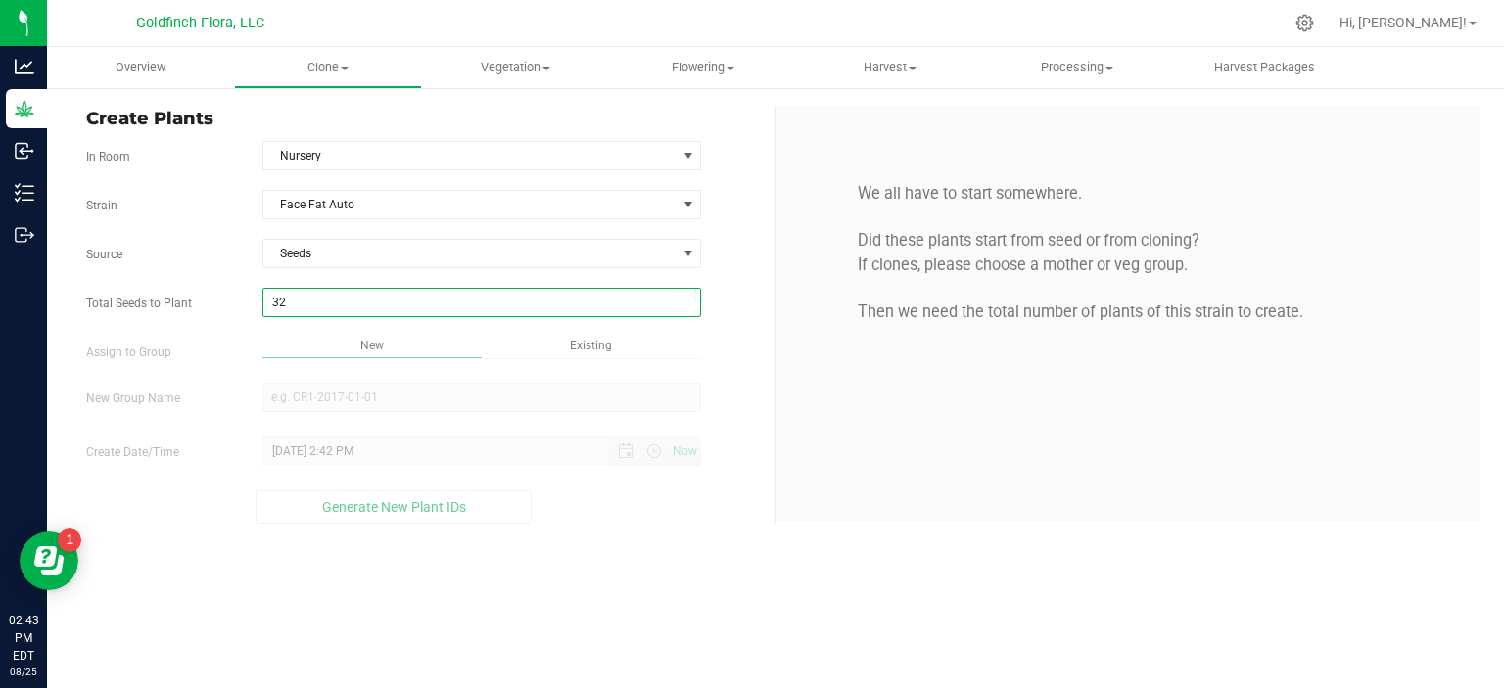
type input "325"
click at [464, 394] on div "Overview Clone Create plants Cloning groups Cloning plants Apply to plants Vege…" at bounding box center [775, 367] width 1457 height 641
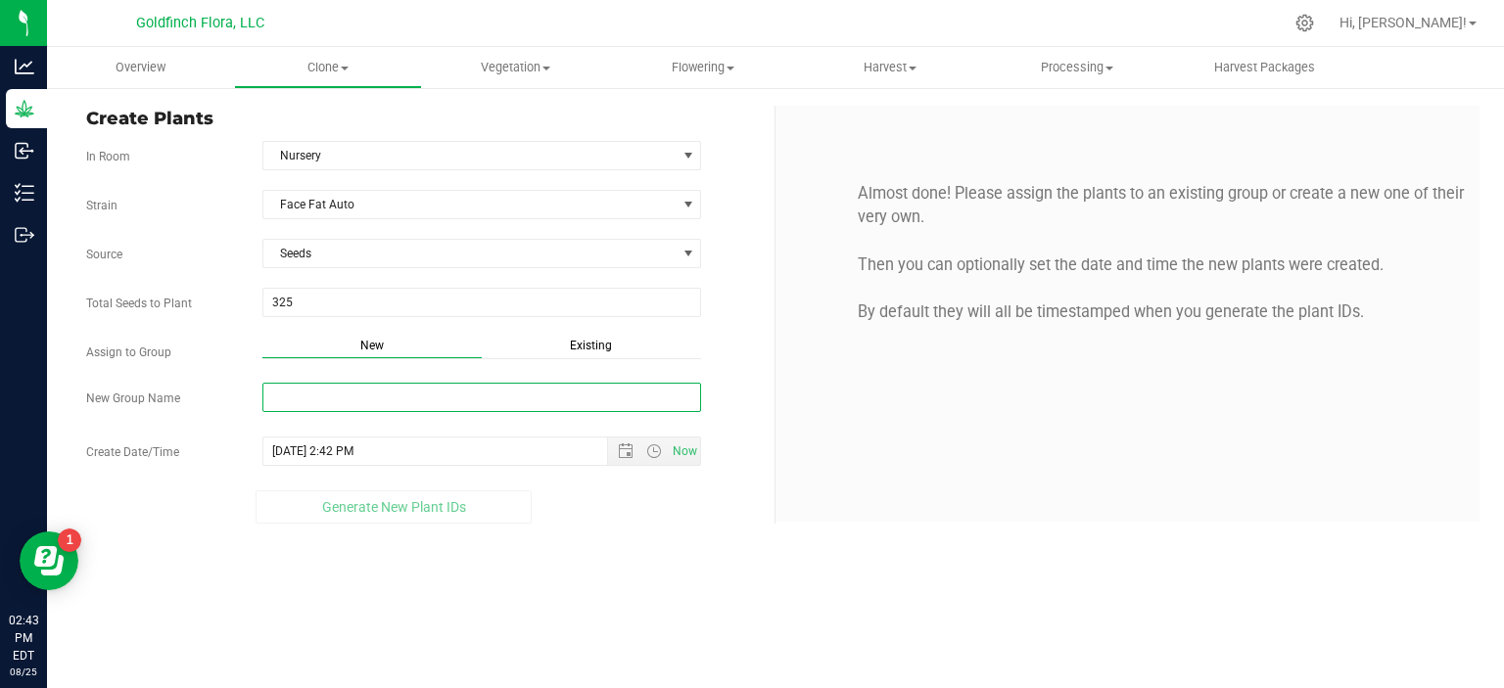
type input "g"
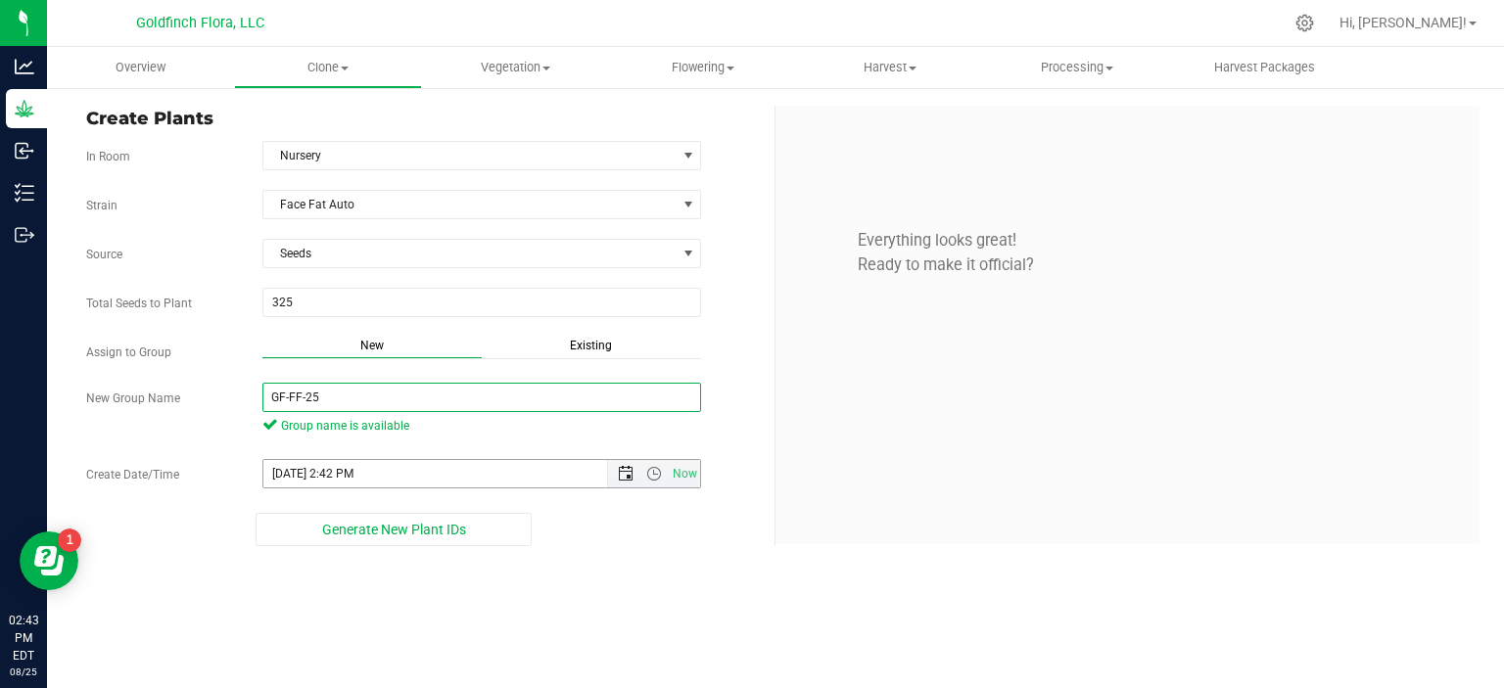
click at [625, 466] on span "Open the date view" at bounding box center [626, 474] width 16 height 16
type input "GF-FF-25"
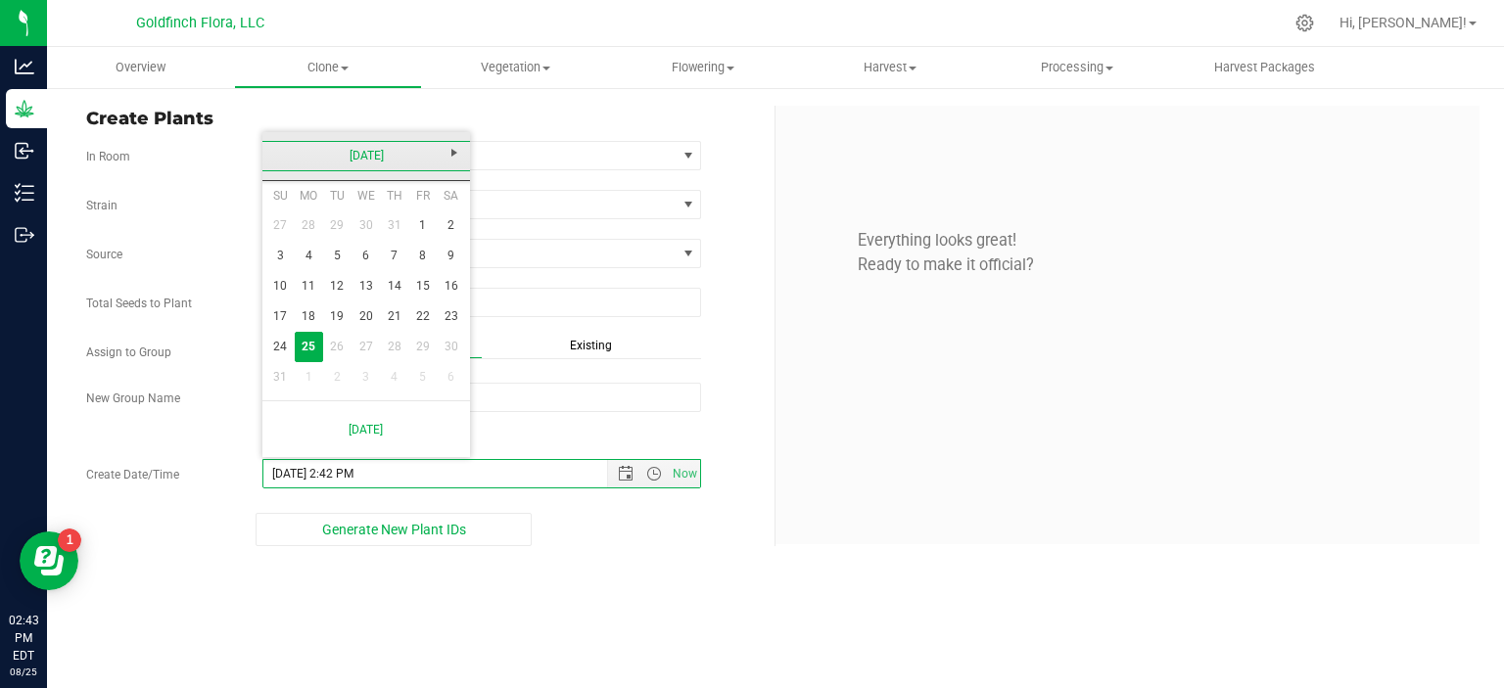
click at [377, 156] on link "[DATE]" at bounding box center [366, 156] width 210 height 30
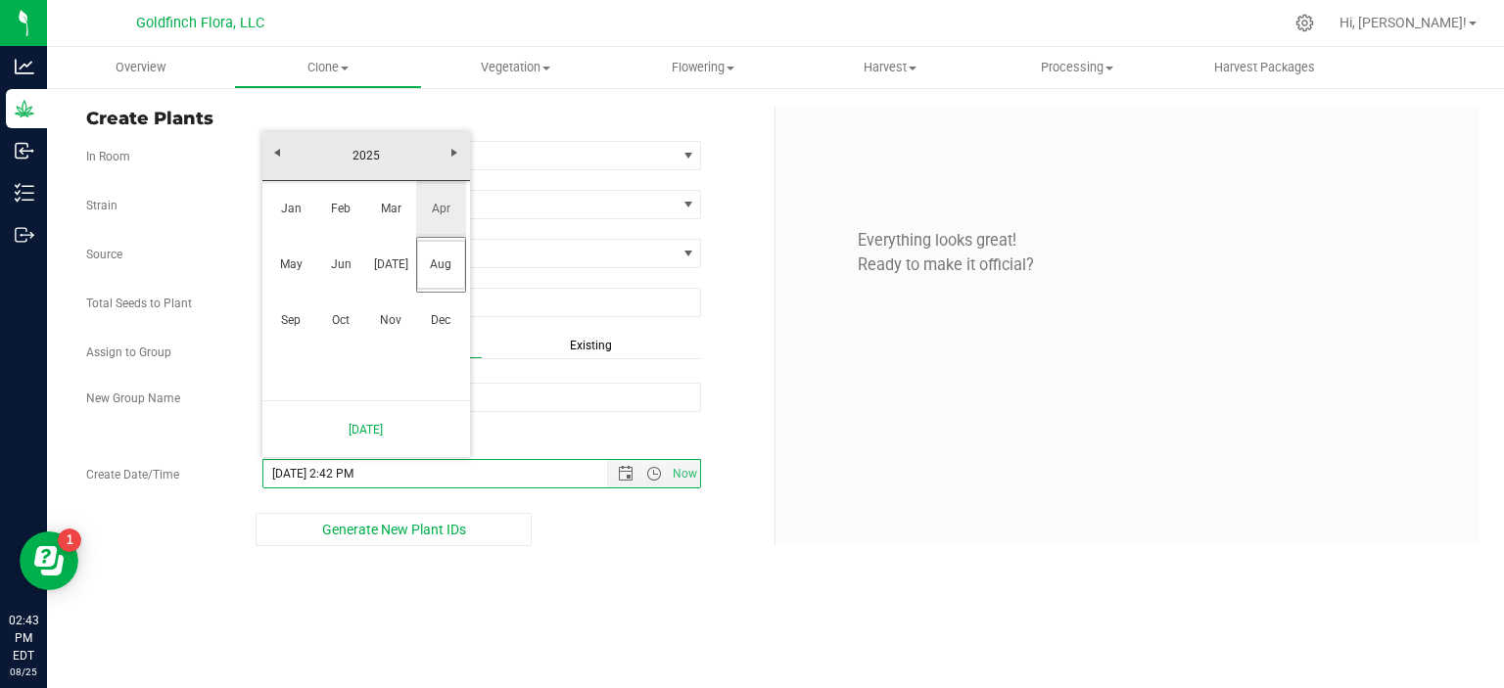
click at [447, 207] on link "Apr" at bounding box center [441, 209] width 50 height 50
click at [397, 285] on link "17" at bounding box center [394, 286] width 28 height 30
type input "[DATE] 2:42 PM"
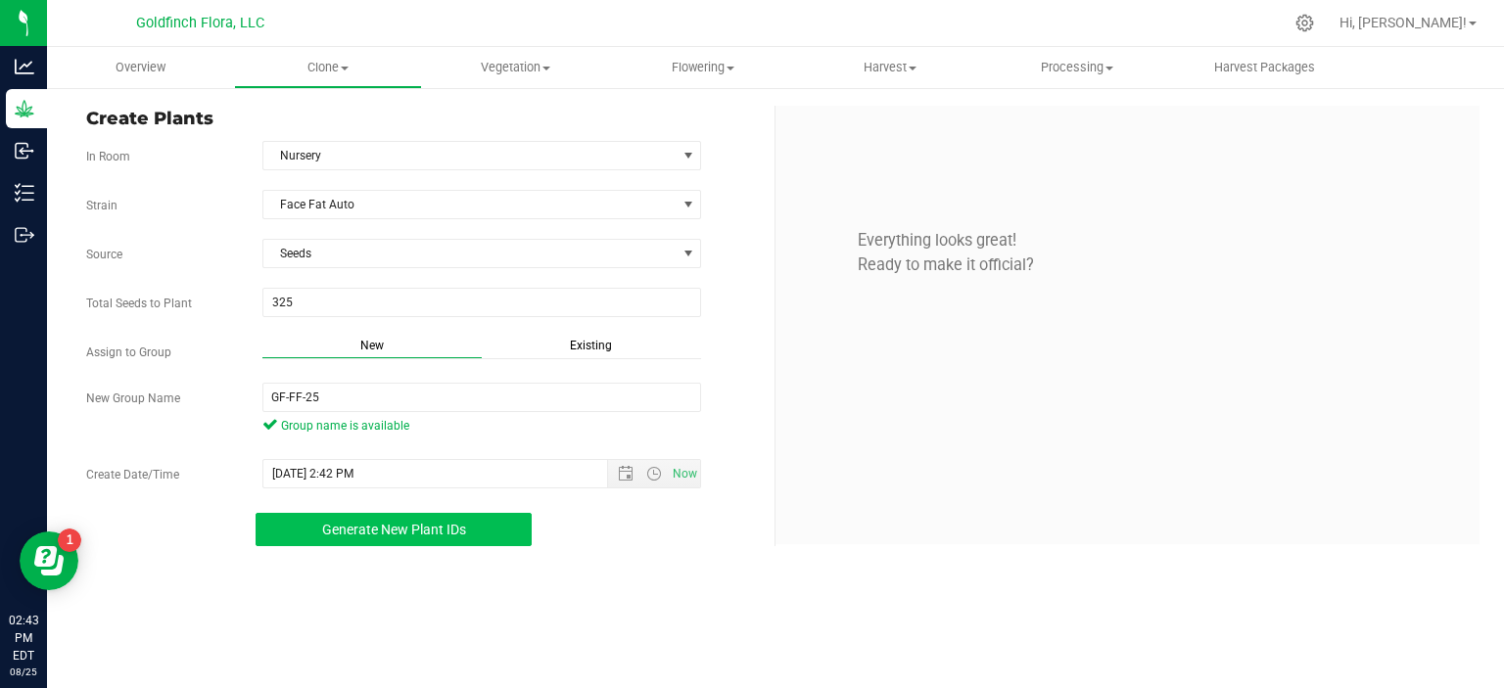
click at [438, 527] on span "Generate New Plant IDs" at bounding box center [394, 530] width 144 height 16
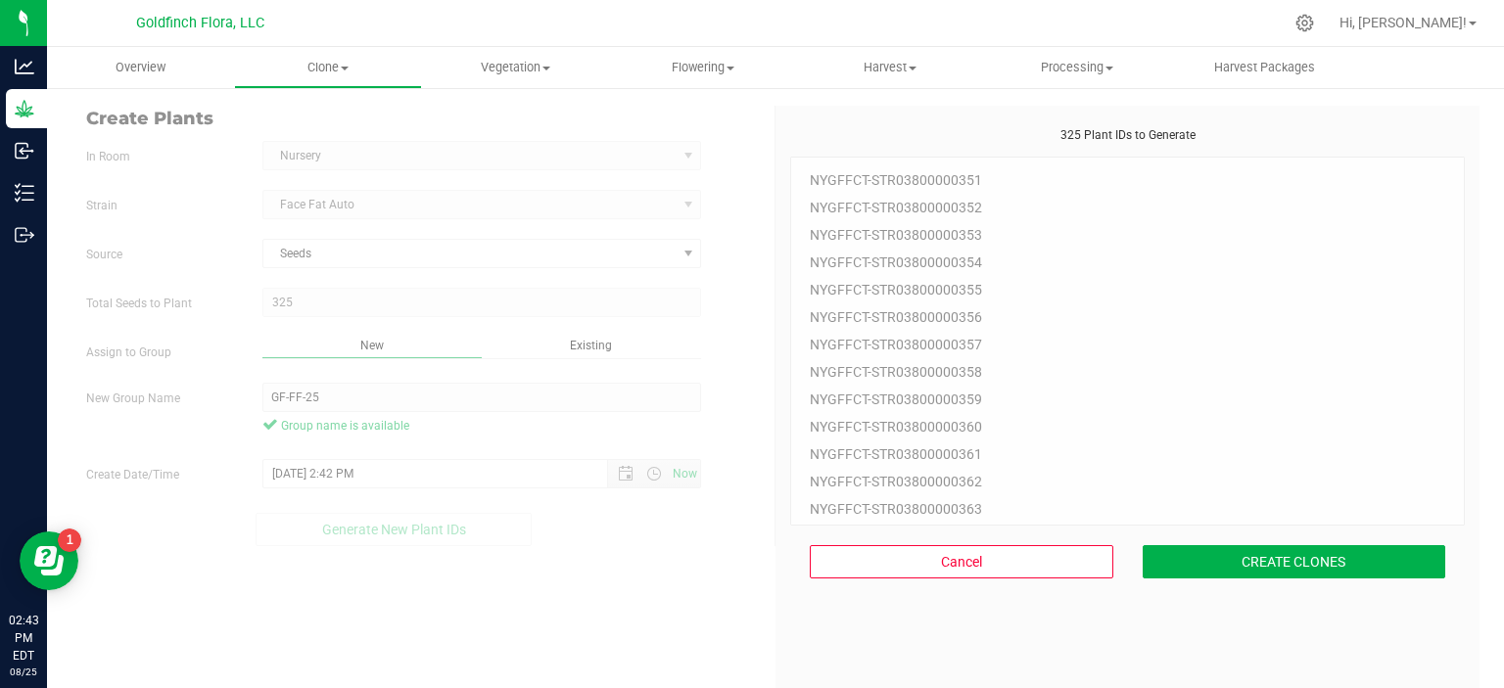
scroll to position [59, 0]
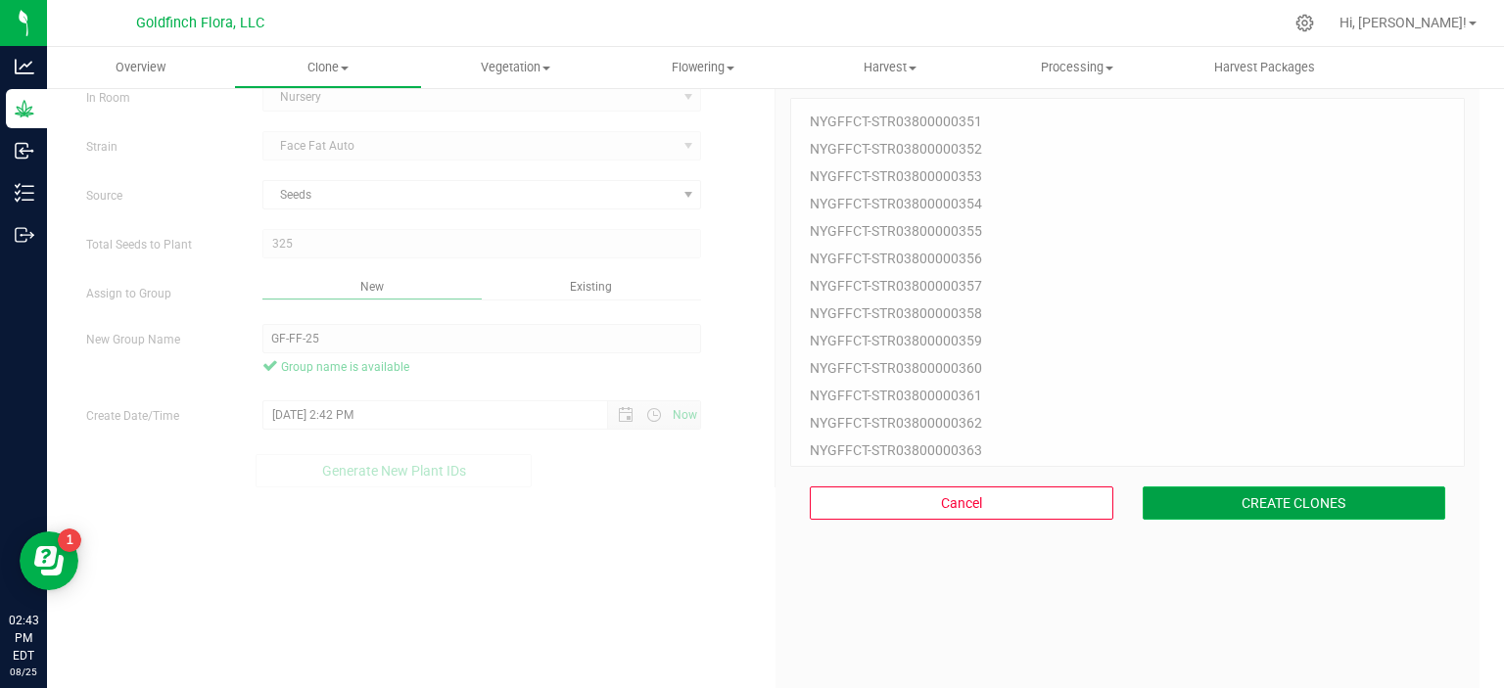
click at [1296, 499] on button "CREATE CLONES" at bounding box center [1293, 503] width 303 height 33
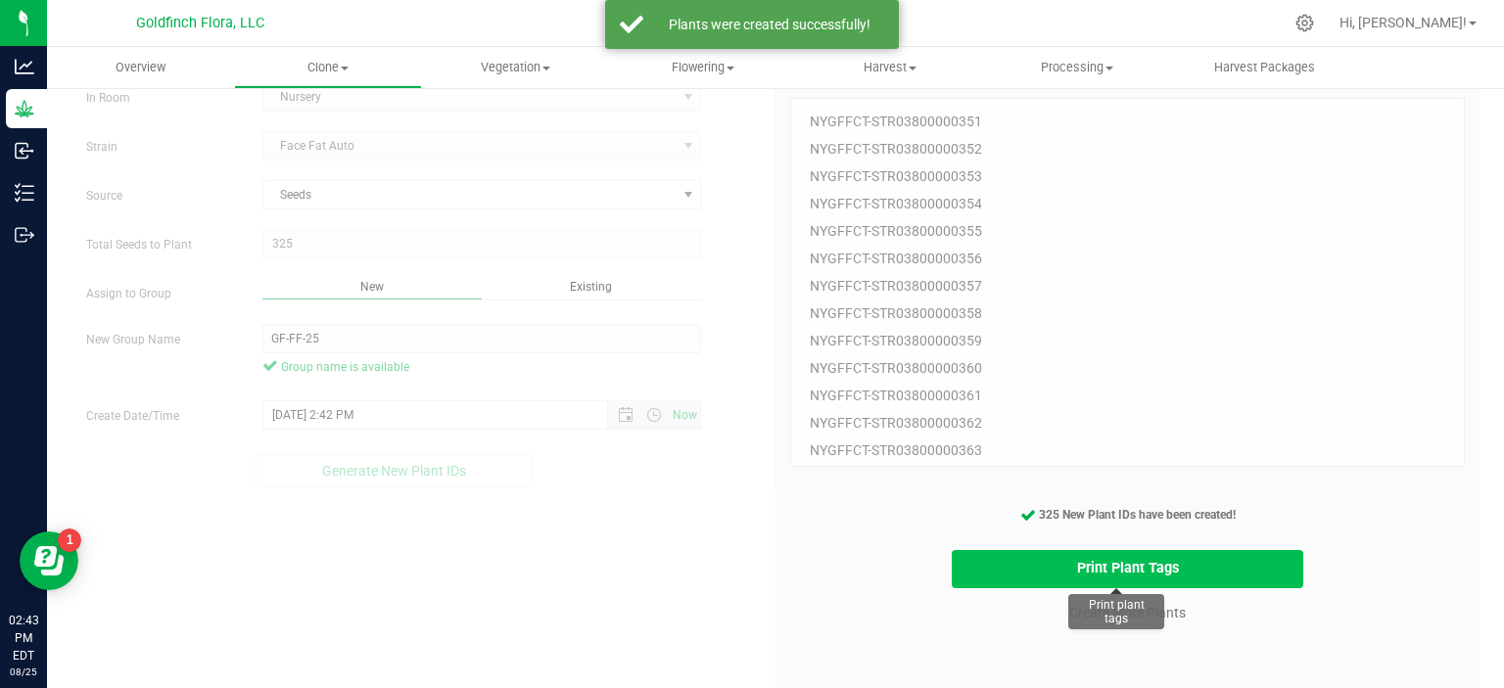
click at [1114, 566] on button "Print Plant Tags" at bounding box center [1128, 569] width 352 height 38
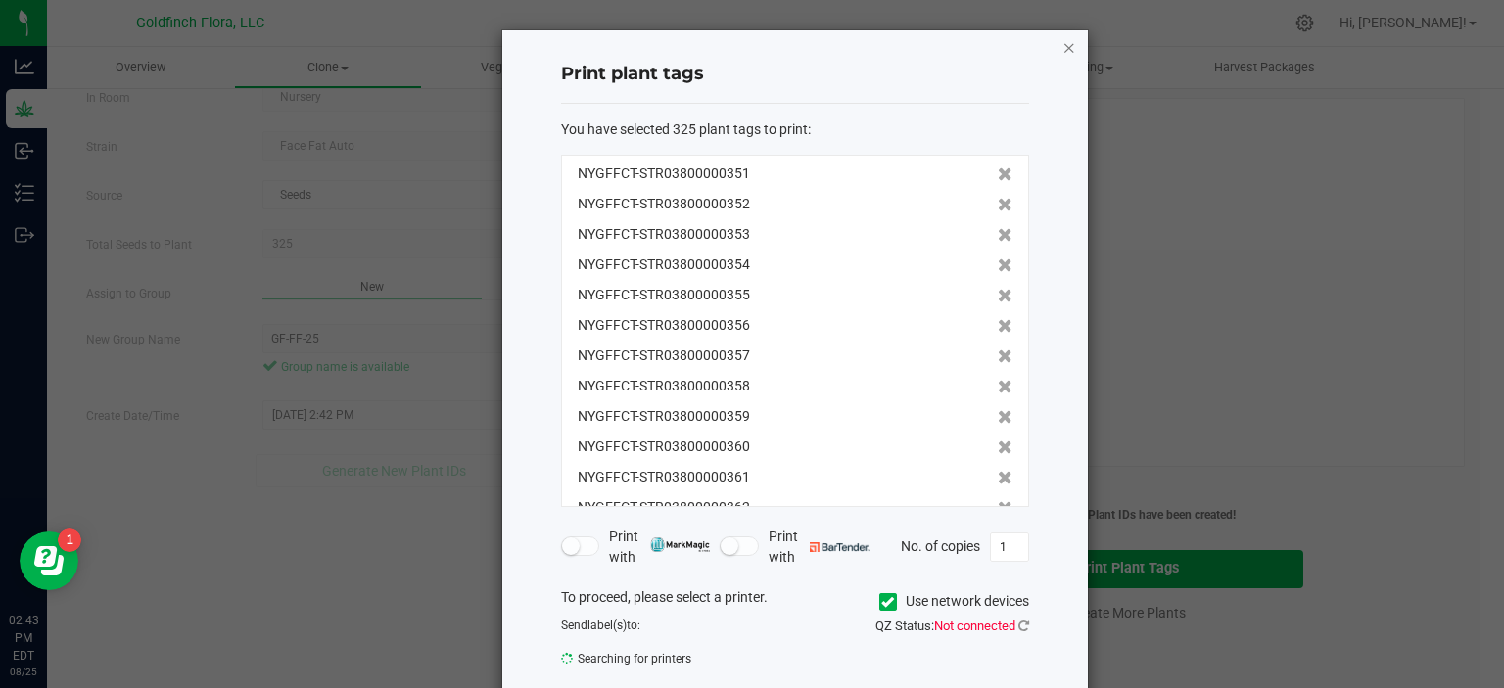
click at [1063, 52] on icon "button" at bounding box center [1069, 46] width 14 height 23
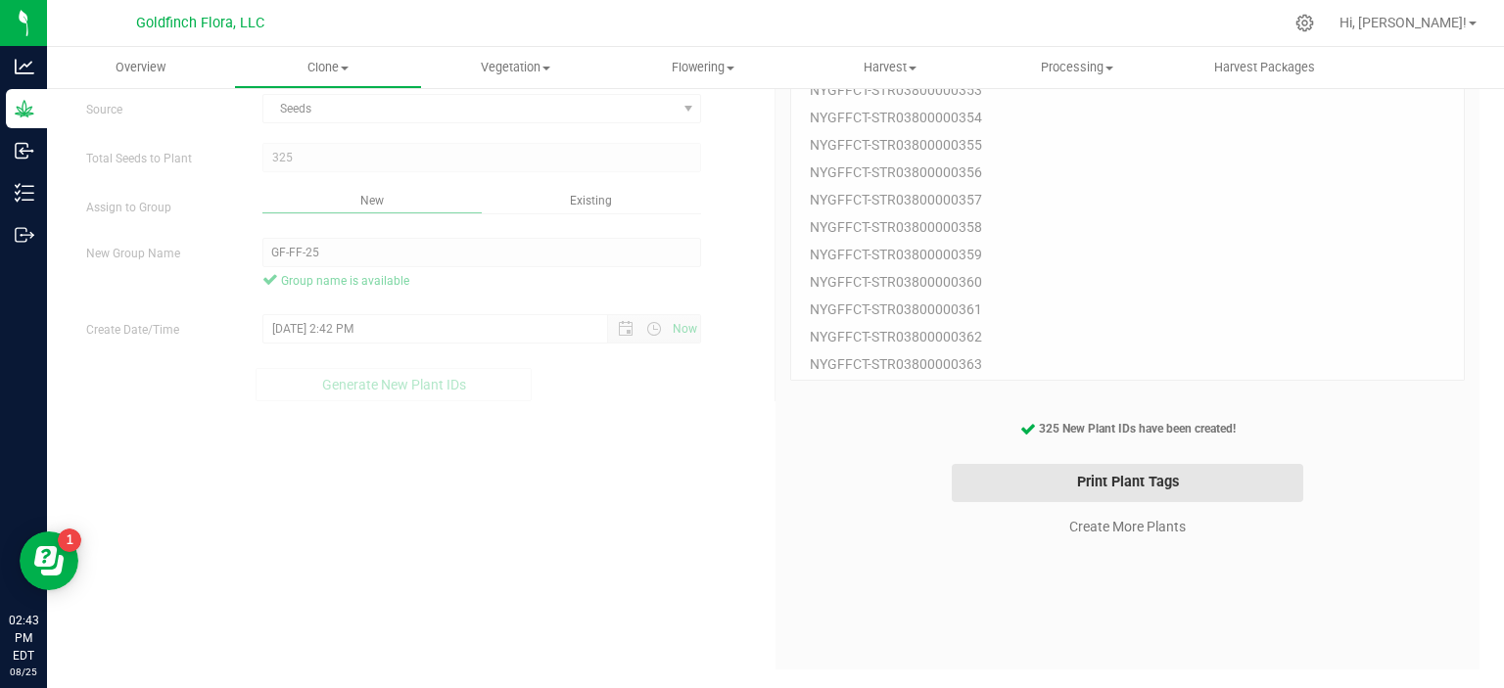
scroll to position [0, 0]
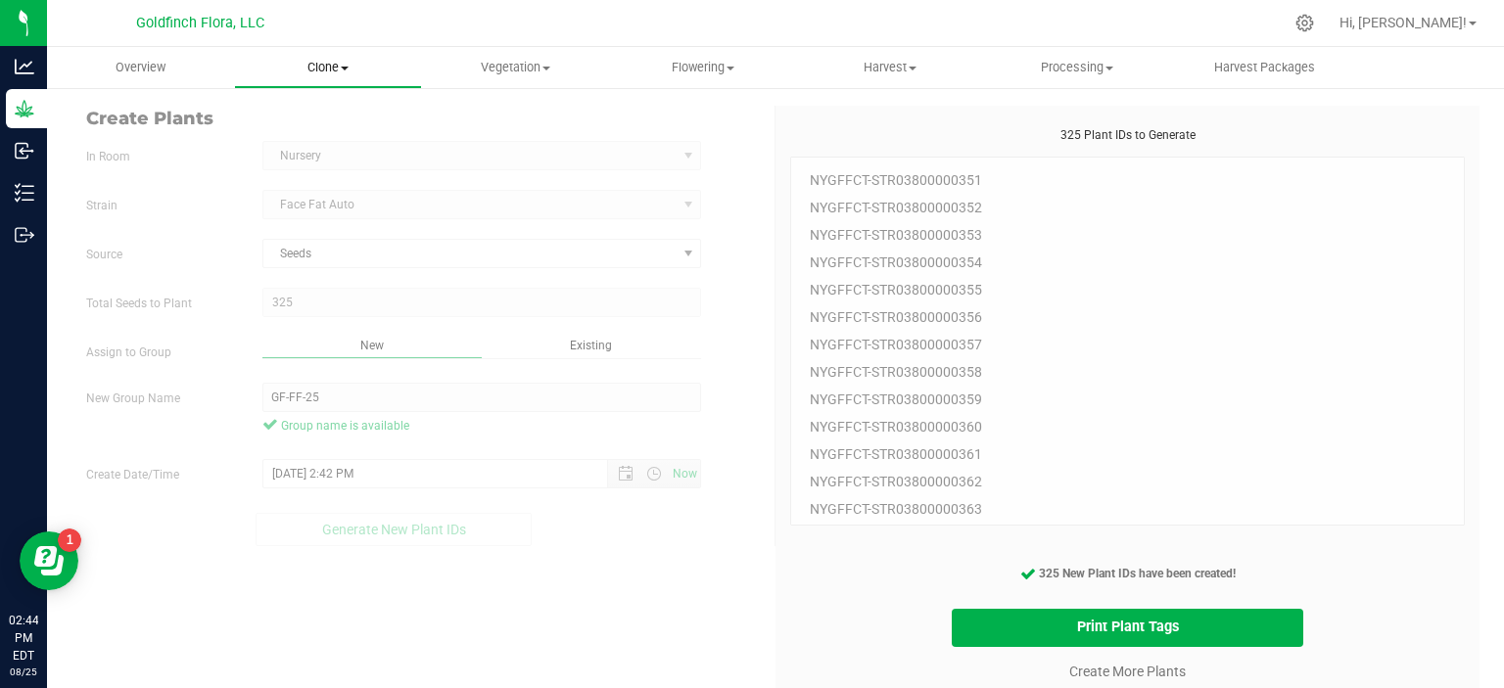
click at [350, 63] on span "Clone" at bounding box center [327, 68] width 185 height 18
click at [334, 136] on span "Cloning groups" at bounding box center [308, 141] width 148 height 17
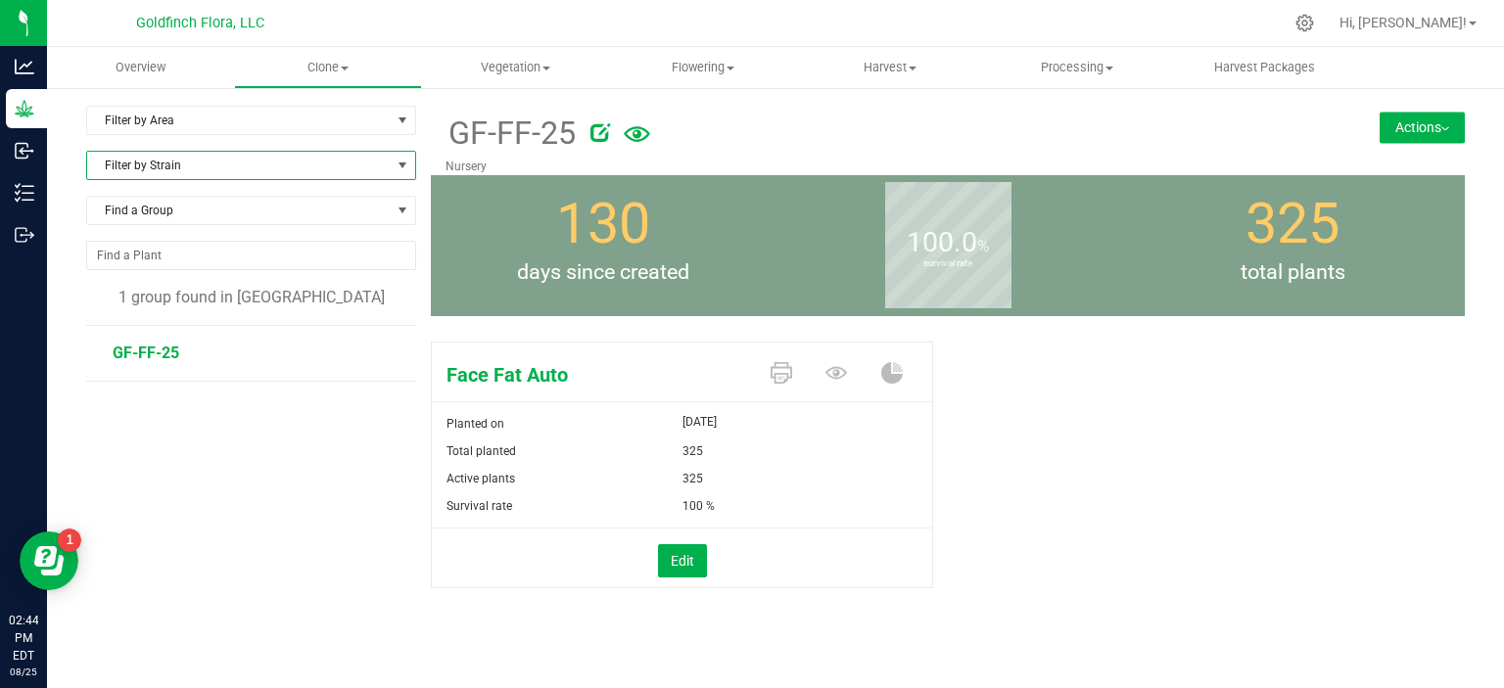
click at [397, 163] on span at bounding box center [403, 166] width 16 height 16
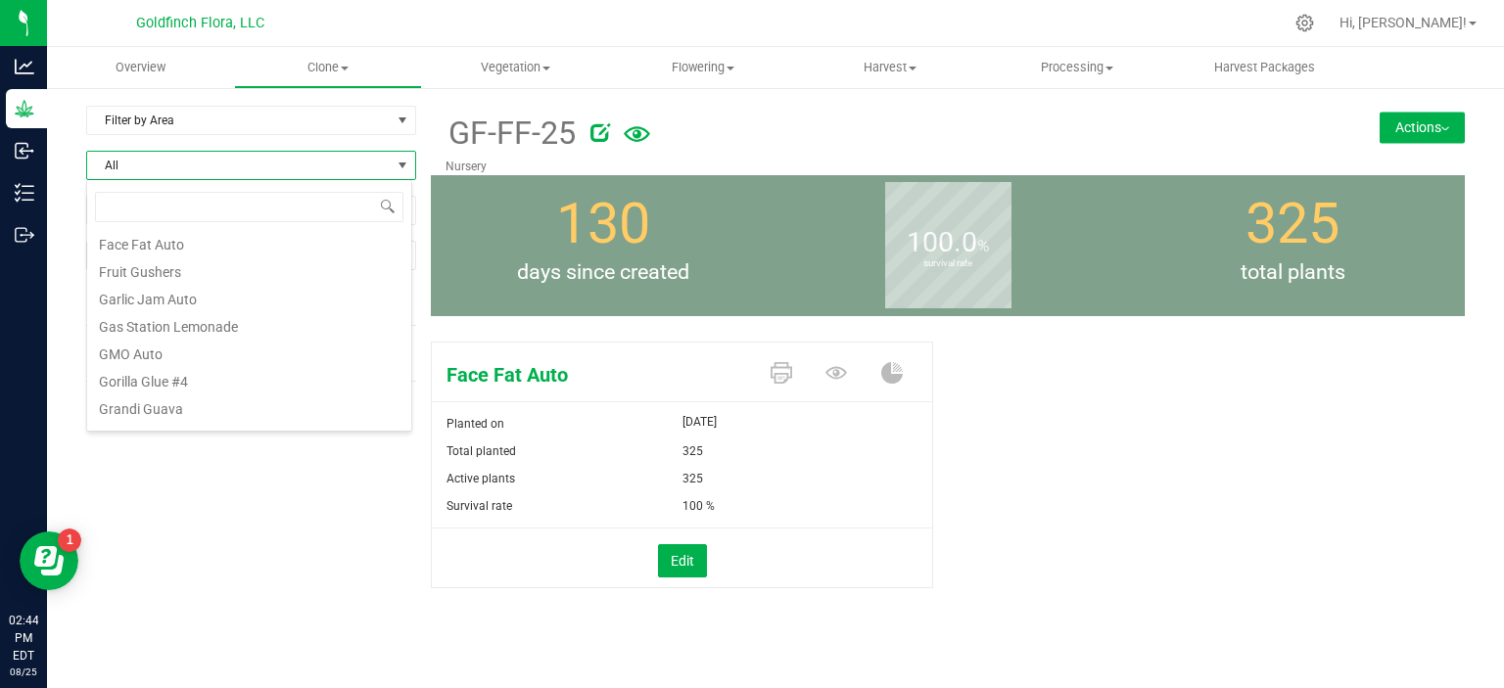
scroll to position [187, 0]
click at [167, 252] on li "Face Fat Auto" at bounding box center [249, 250] width 324 height 27
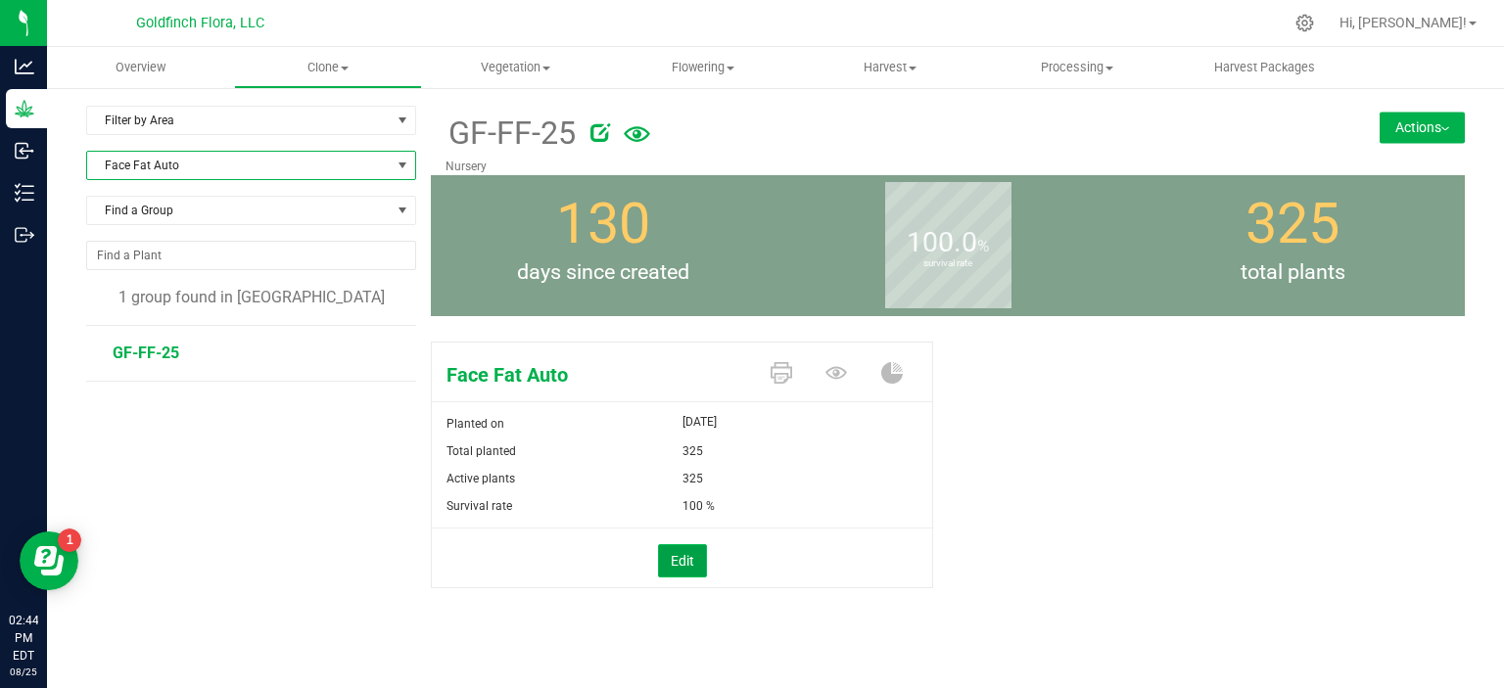
click at [670, 559] on button "Edit" at bounding box center [682, 560] width 49 height 33
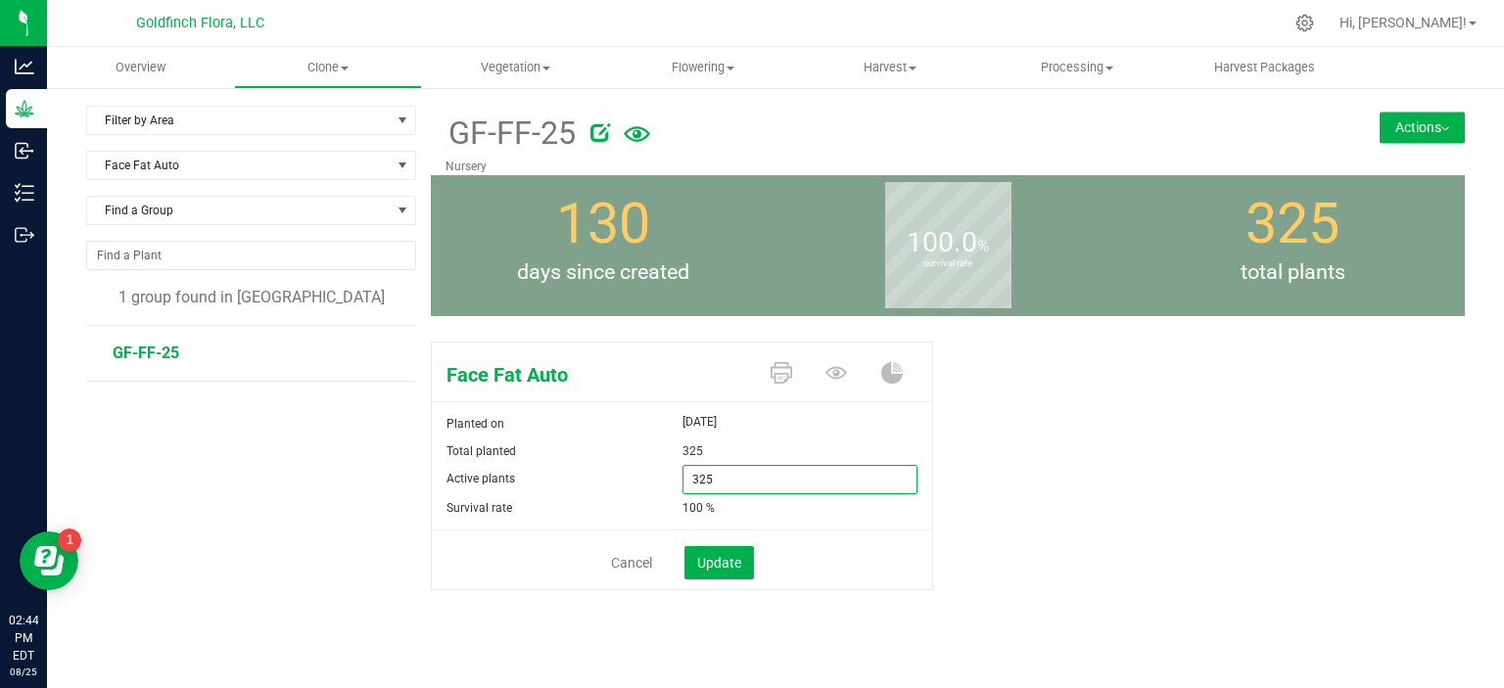
click at [707, 477] on span "325 325" at bounding box center [800, 479] width 236 height 29
type input "3"
type input "280"
click at [718, 559] on span "Update" at bounding box center [719, 563] width 44 height 16
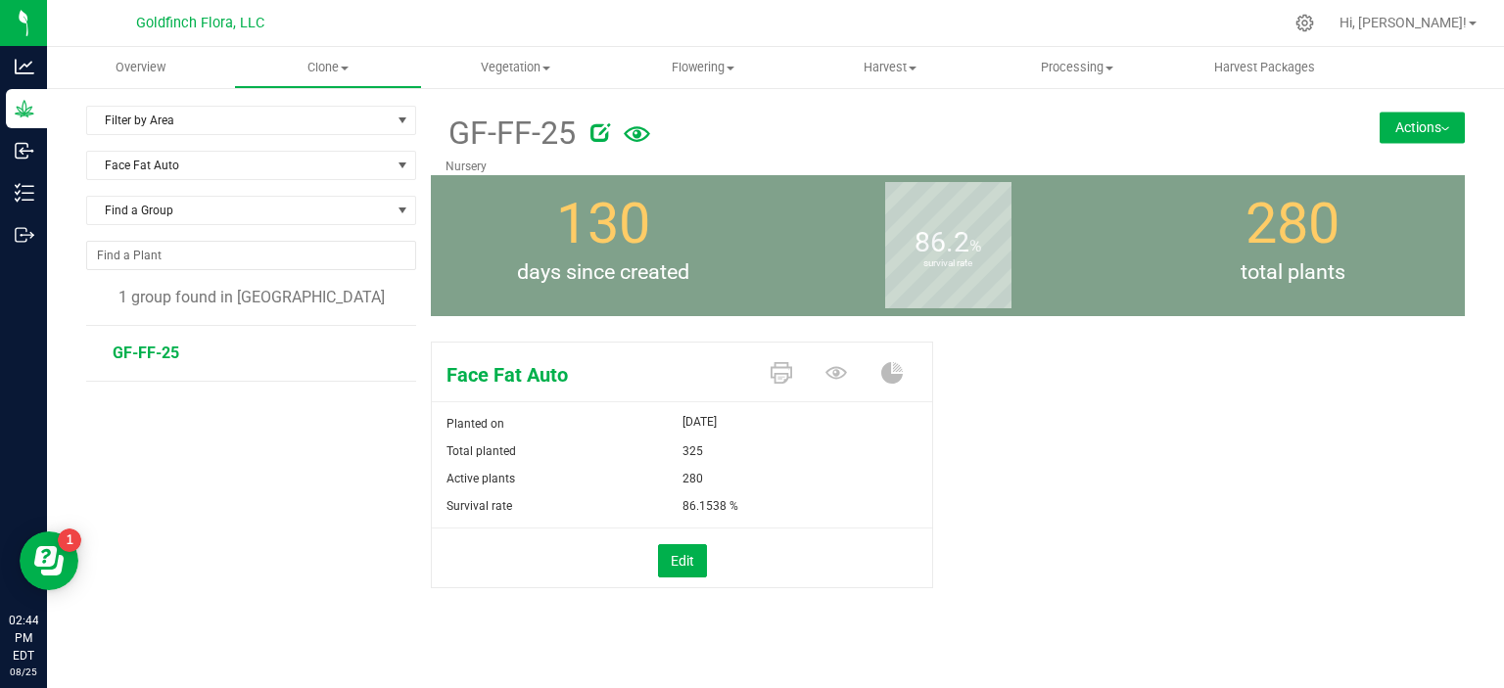
click at [1410, 119] on button "Actions" at bounding box center [1421, 127] width 85 height 31
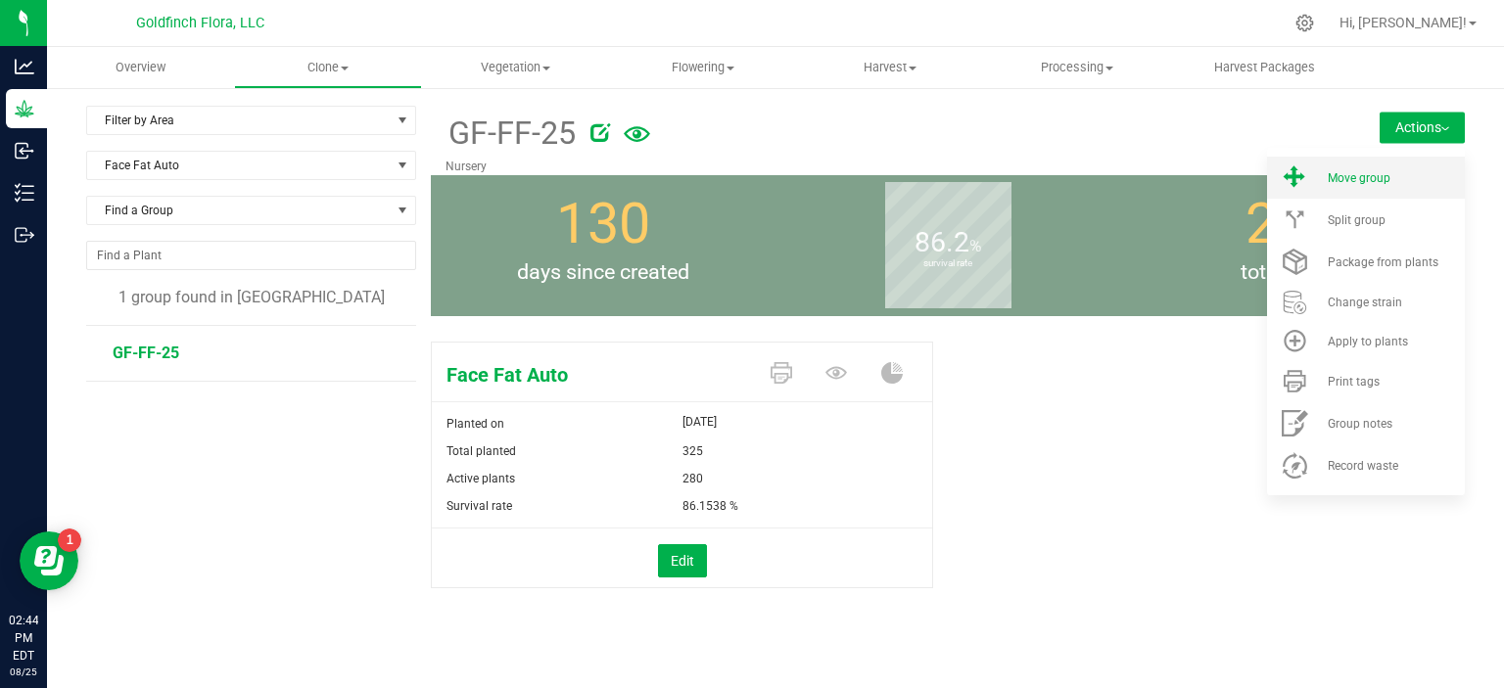
click at [1359, 177] on span "Move group" at bounding box center [1358, 178] width 63 height 14
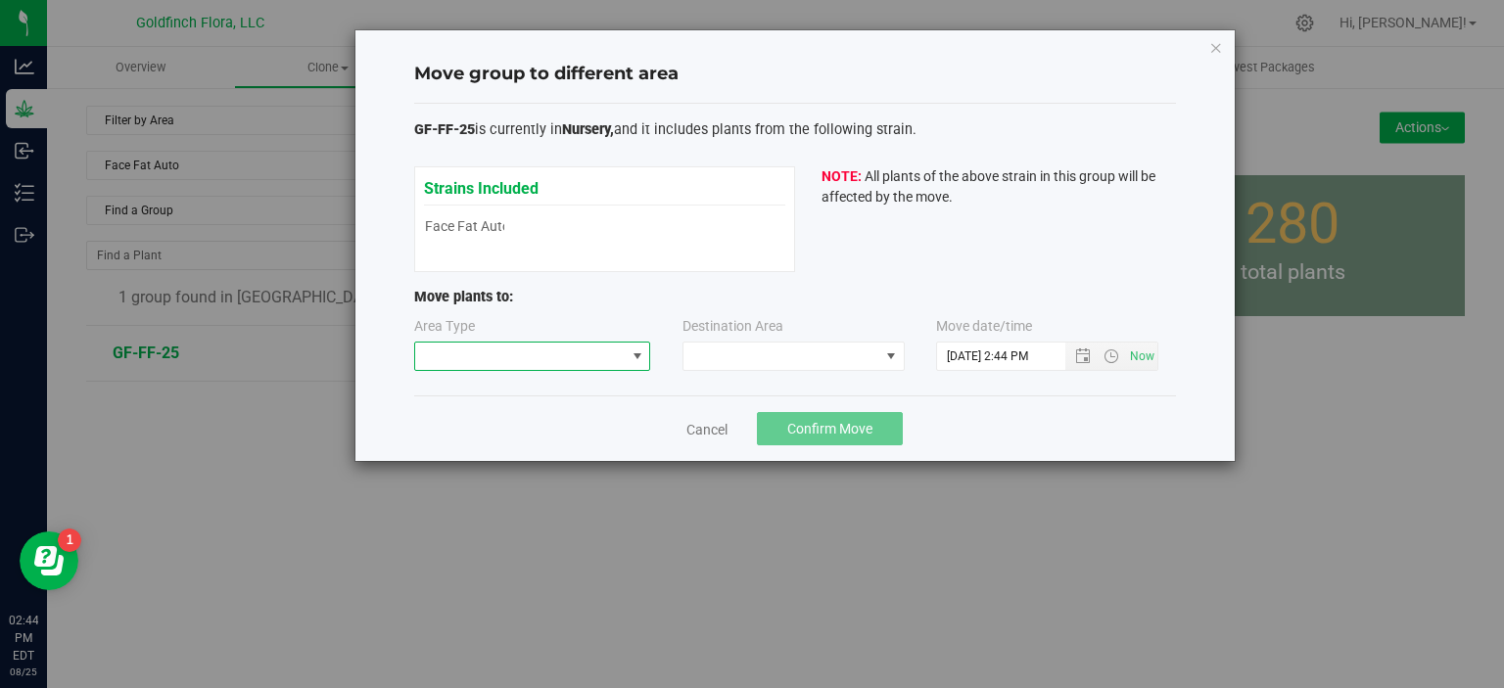
click at [636, 355] on span at bounding box center [637, 357] width 16 height 16
click at [612, 422] on li "Vegetative" at bounding box center [531, 424] width 235 height 33
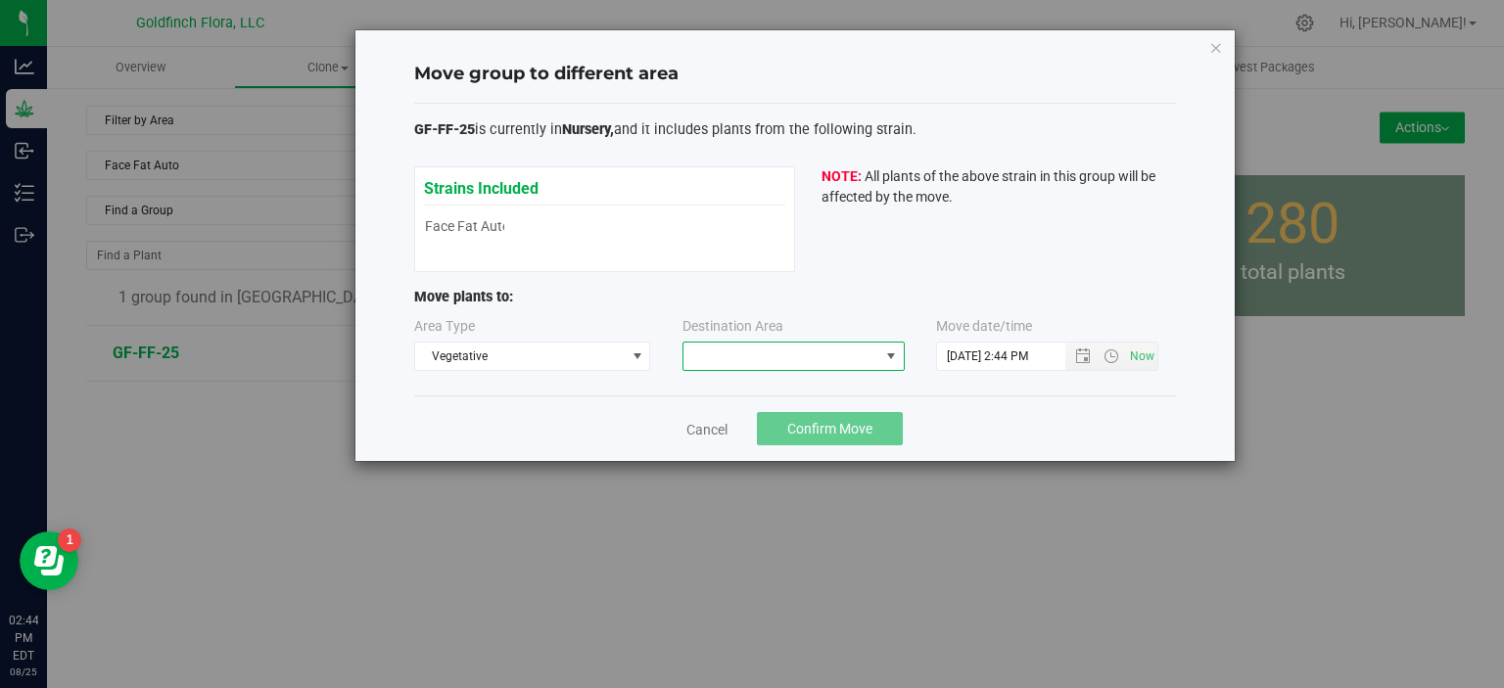
click at [896, 355] on span at bounding box center [891, 357] width 16 height 16
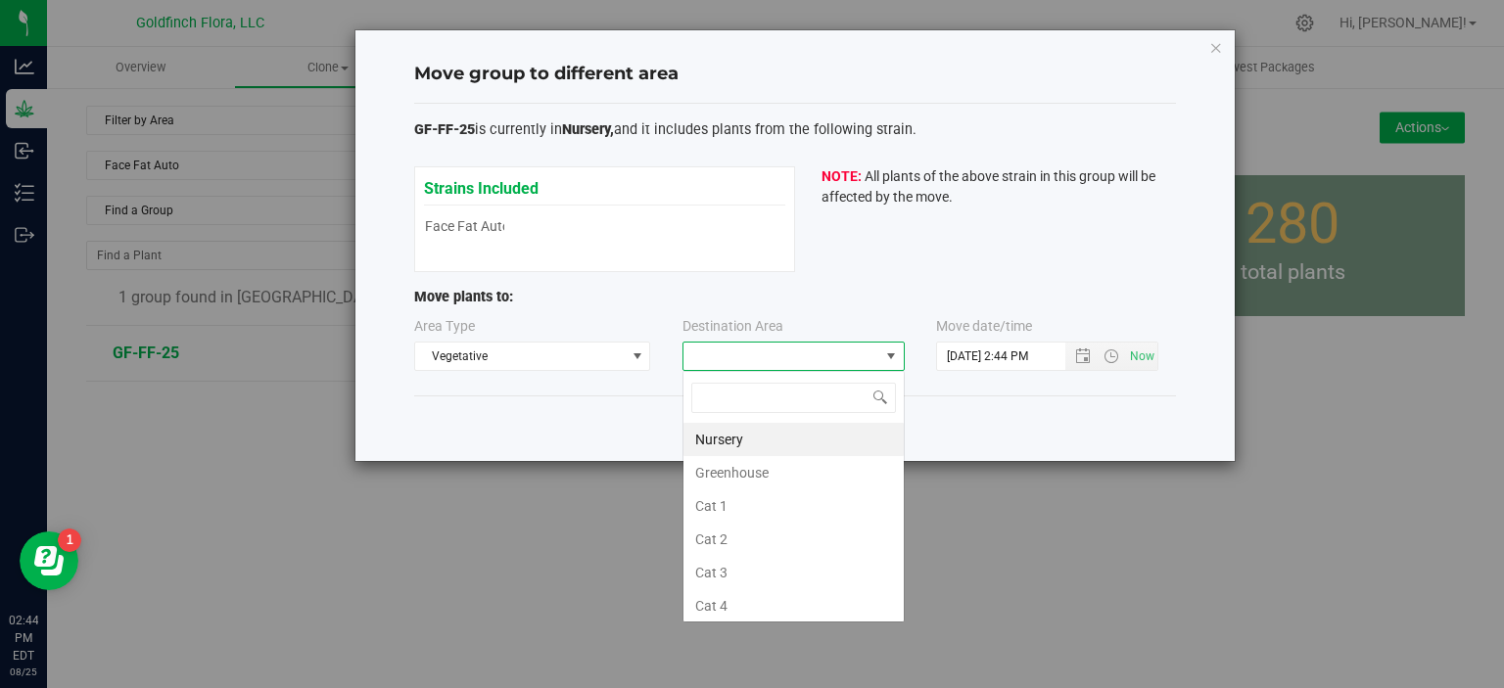
scroll to position [28, 222]
click at [768, 469] on li "Greenhouse" at bounding box center [793, 472] width 220 height 33
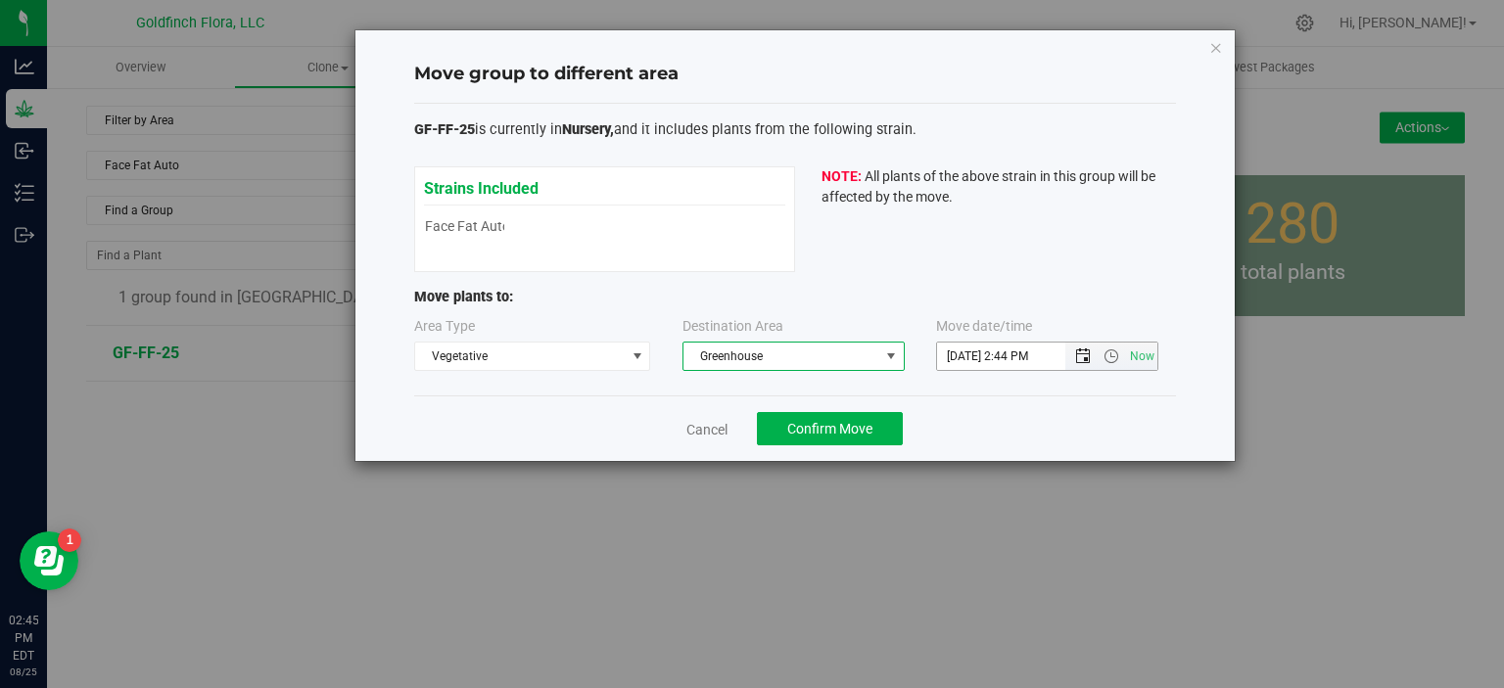
click at [1081, 354] on span "Open the date view" at bounding box center [1083, 357] width 16 height 16
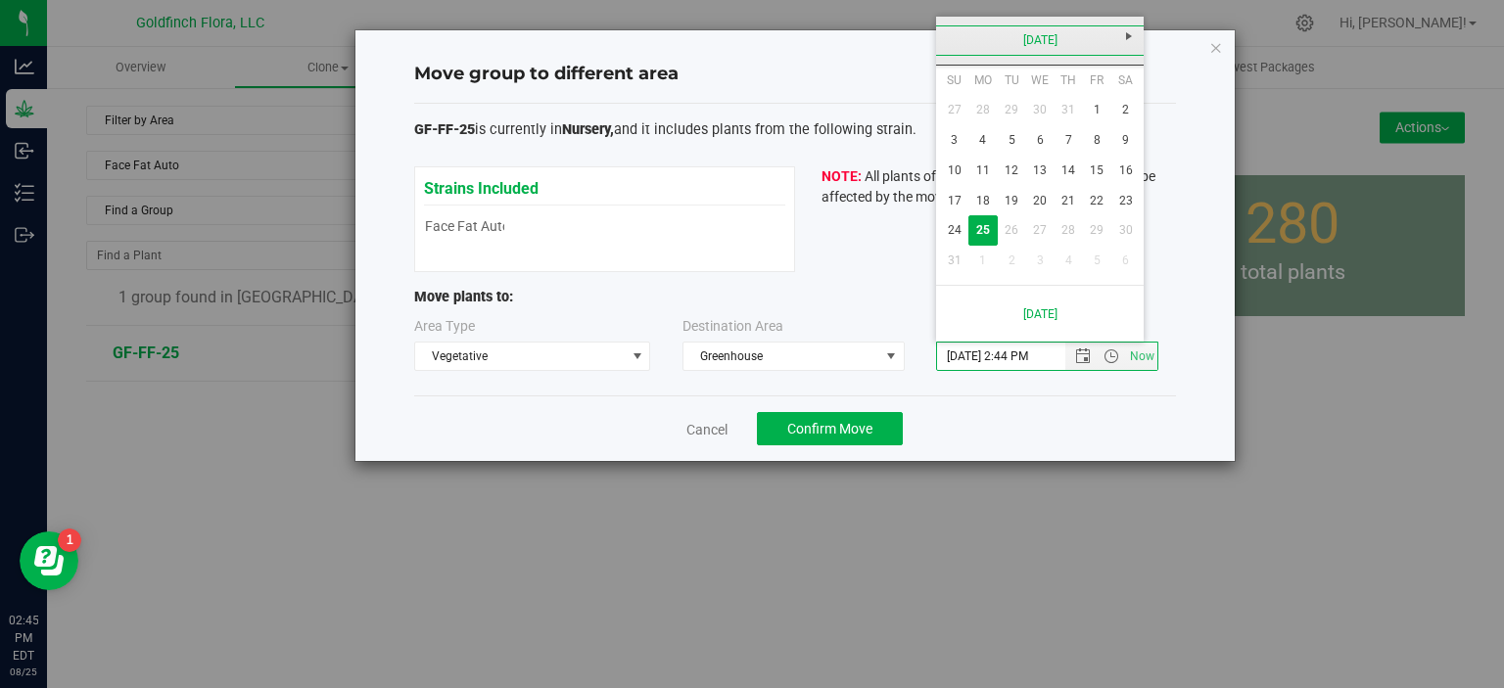
click at [1049, 38] on link "[DATE]" at bounding box center [1040, 40] width 210 height 30
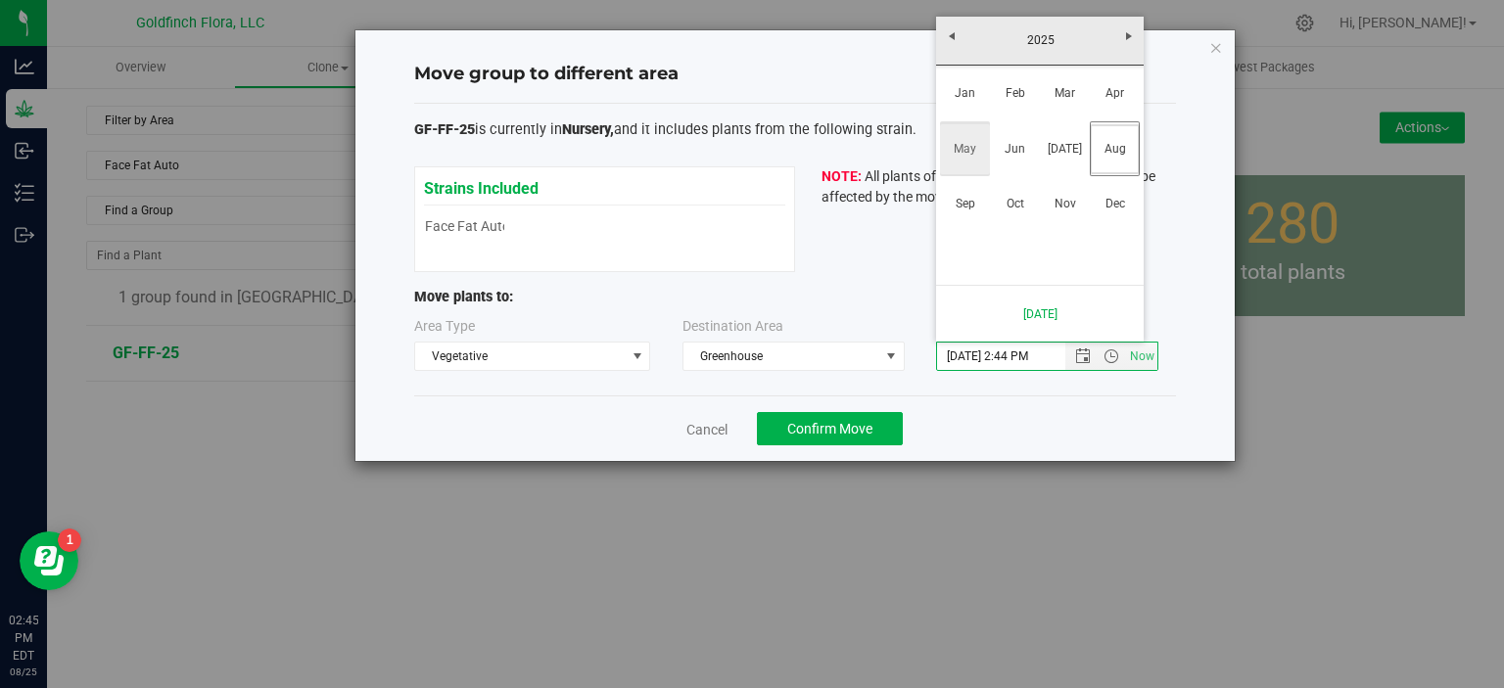
click at [963, 148] on link "May" at bounding box center [965, 149] width 50 height 50
click at [1069, 106] on link "1" at bounding box center [1068, 110] width 28 height 30
type input "[DATE] 2:44 PM"
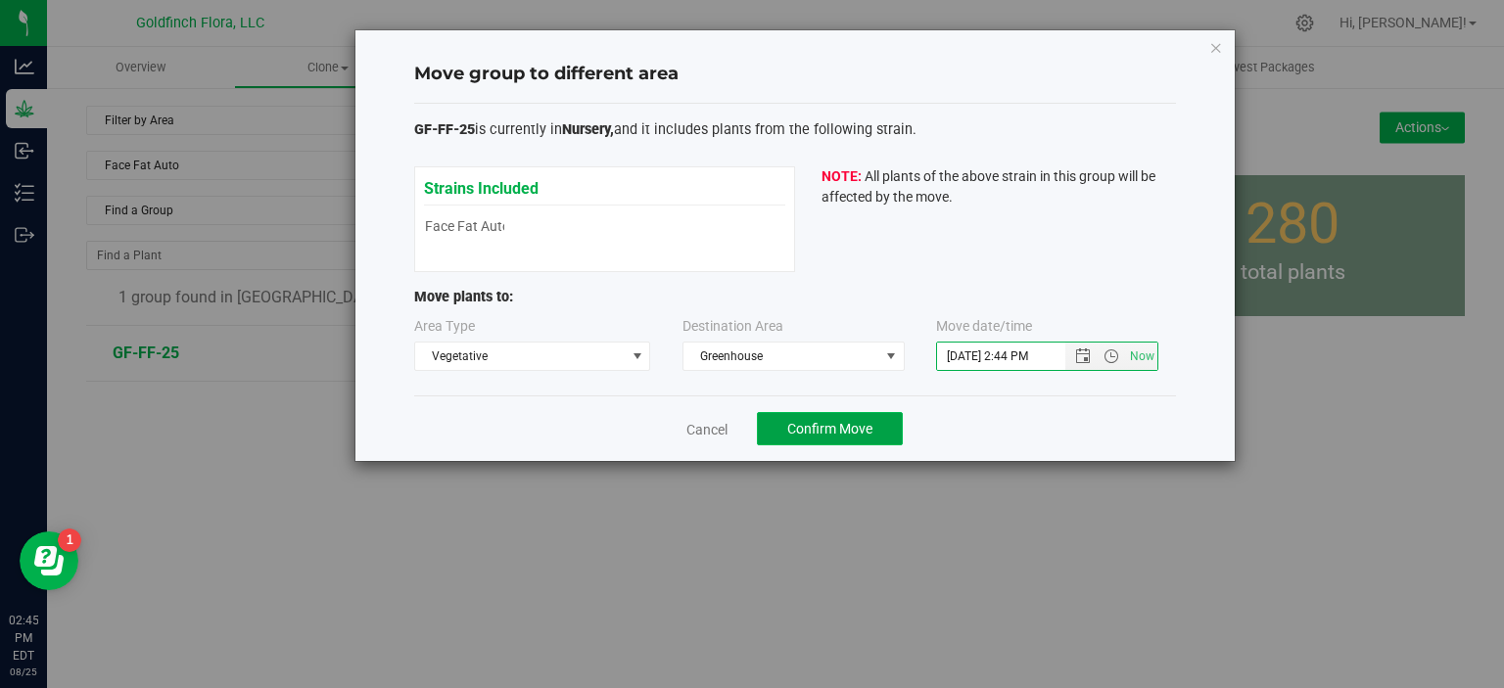
click at [846, 417] on button "Confirm Move" at bounding box center [830, 428] width 146 height 33
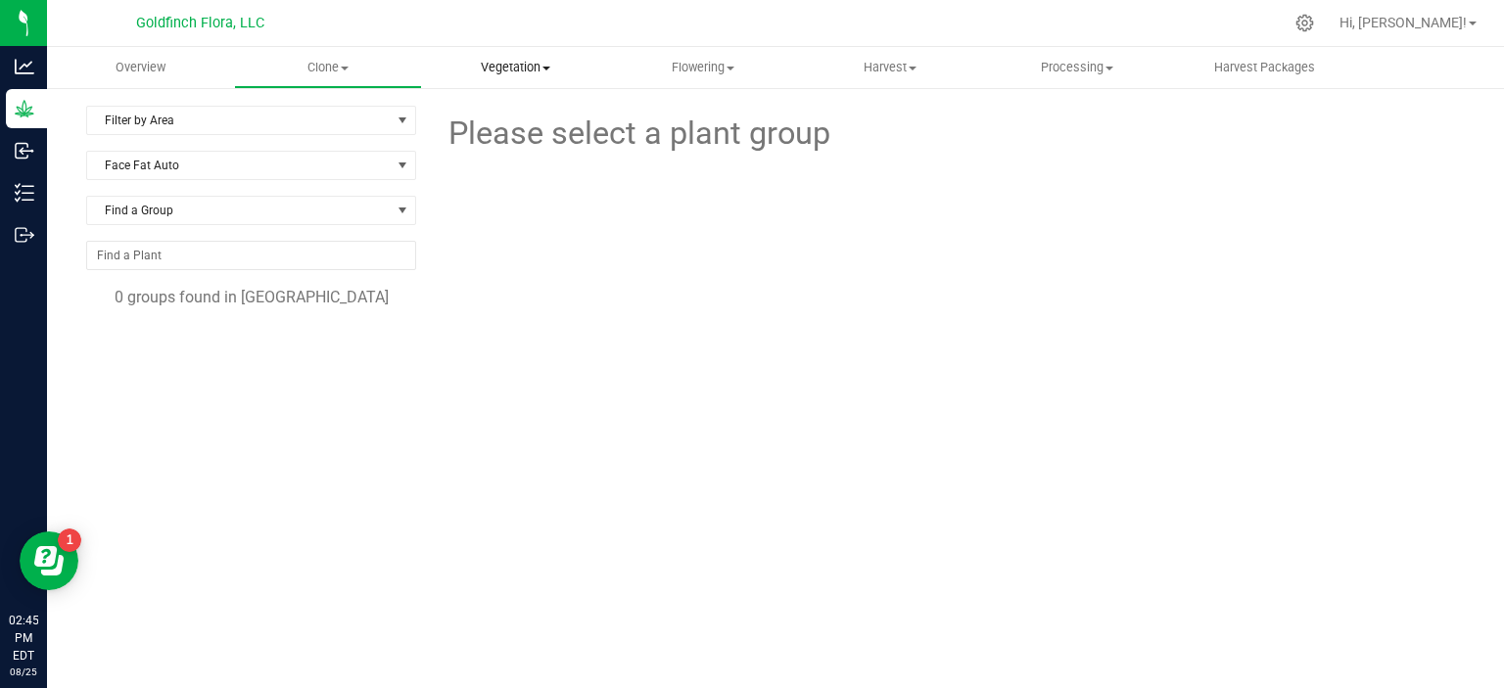
click at [509, 68] on span "Vegetation" at bounding box center [515, 68] width 185 height 18
click at [507, 120] on span "Veg groups" at bounding box center [484, 118] width 124 height 17
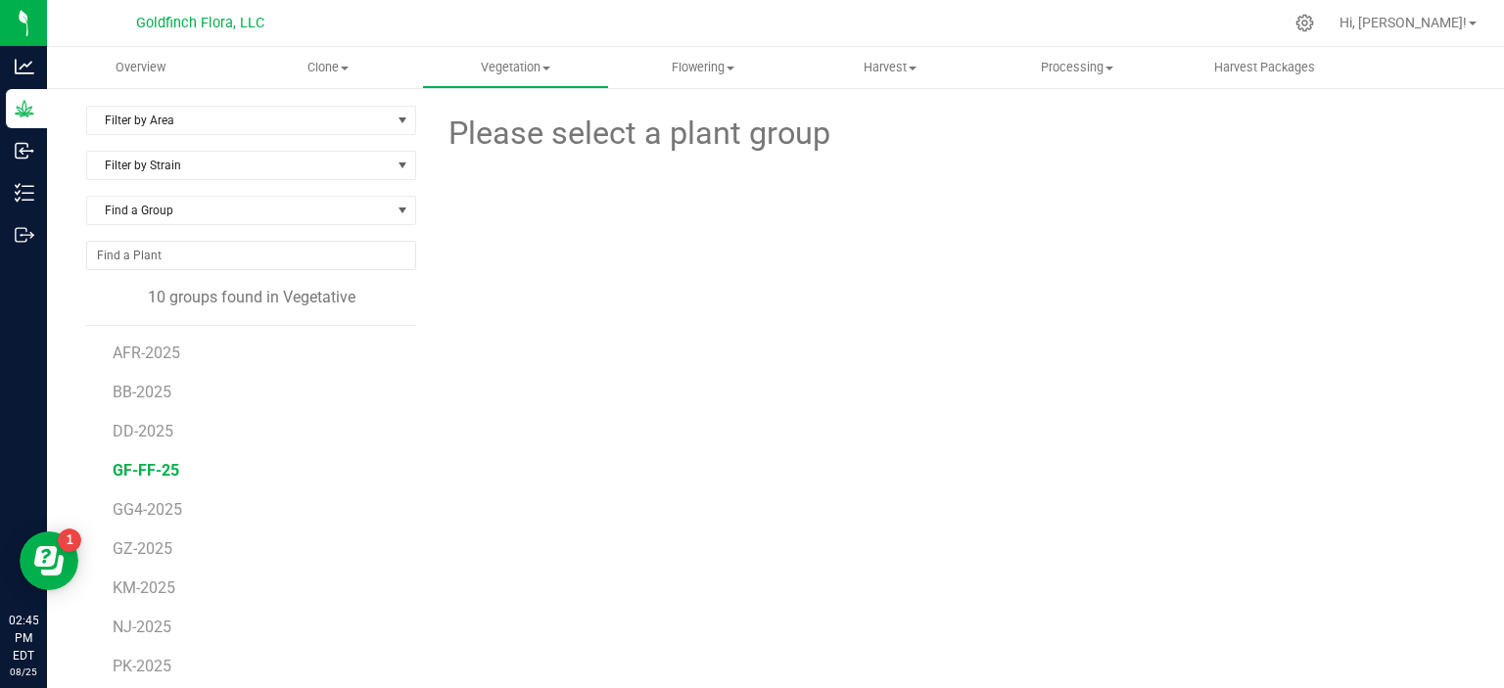
click at [155, 462] on span "GF-FF-25" at bounding box center [146, 470] width 67 height 19
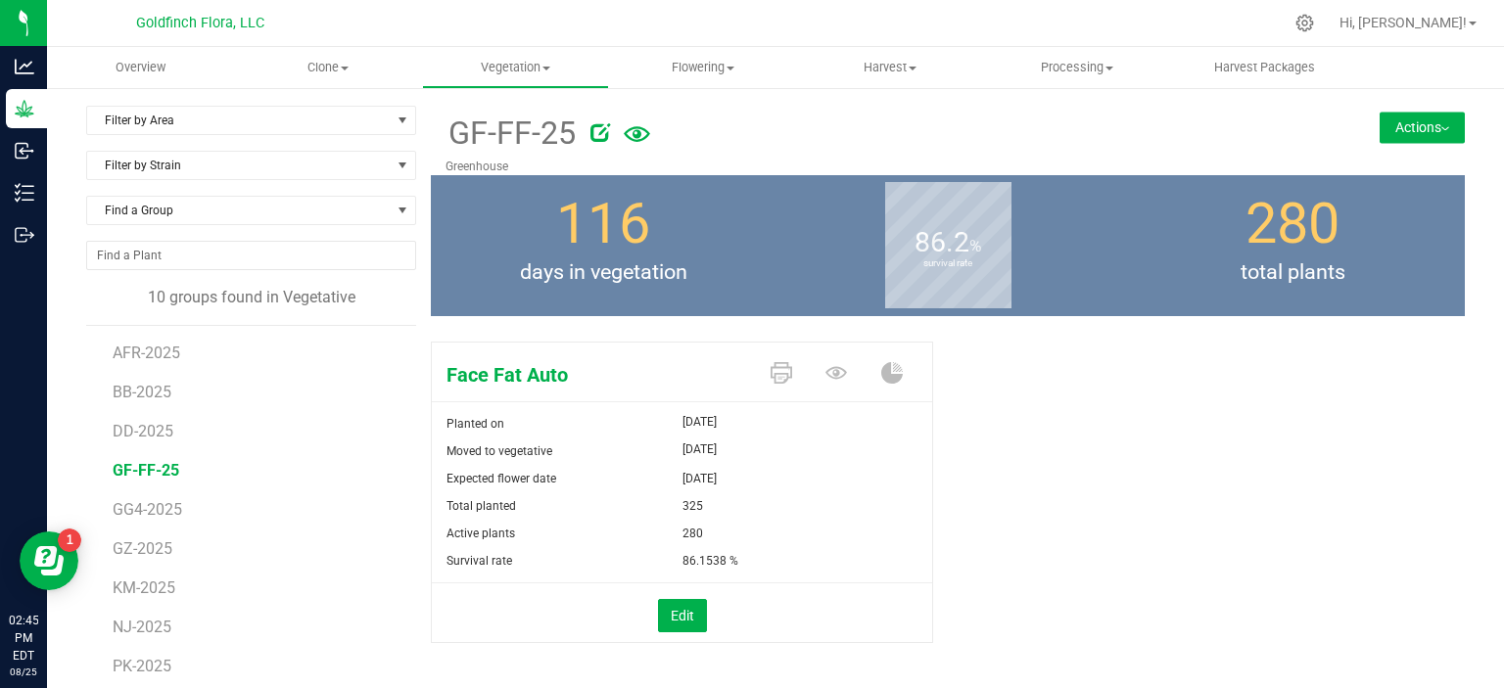
click at [1398, 124] on button "Actions" at bounding box center [1421, 127] width 85 height 31
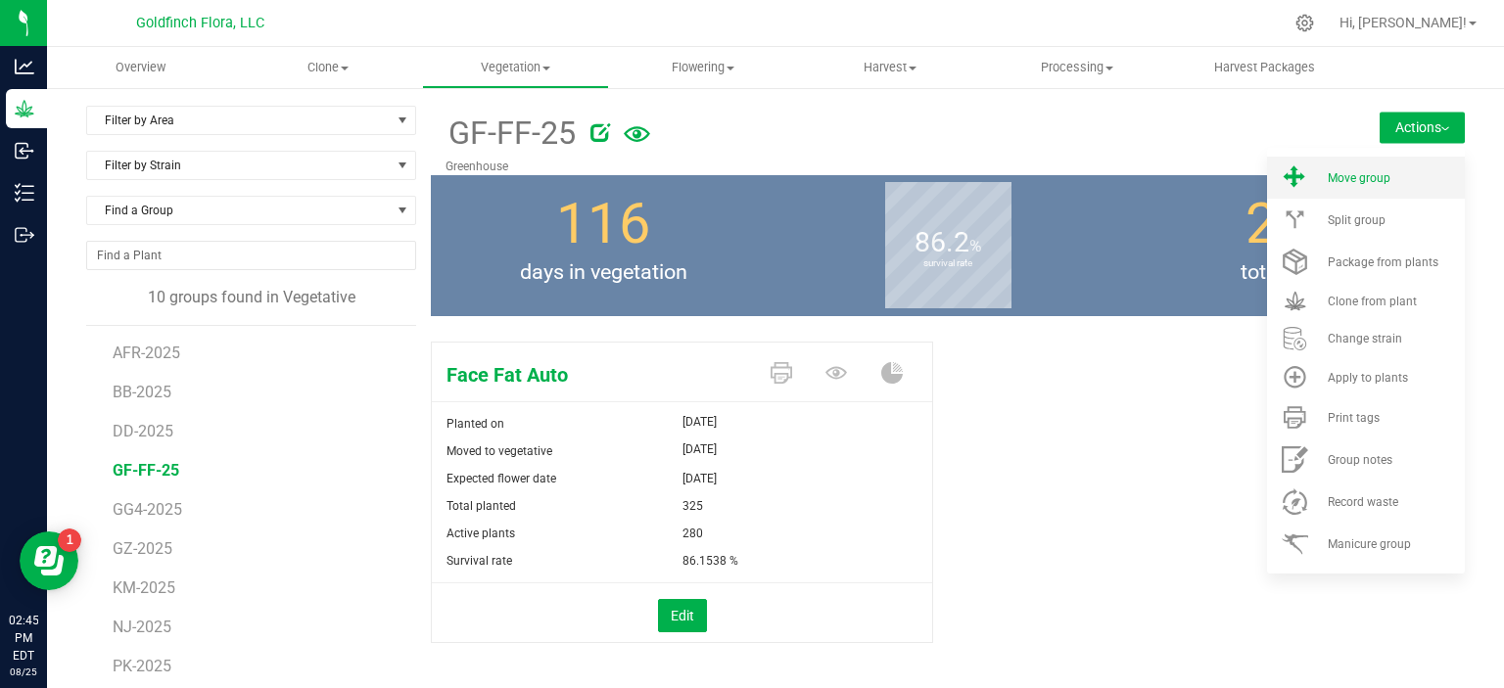
click at [1360, 173] on span "Move group" at bounding box center [1358, 178] width 63 height 14
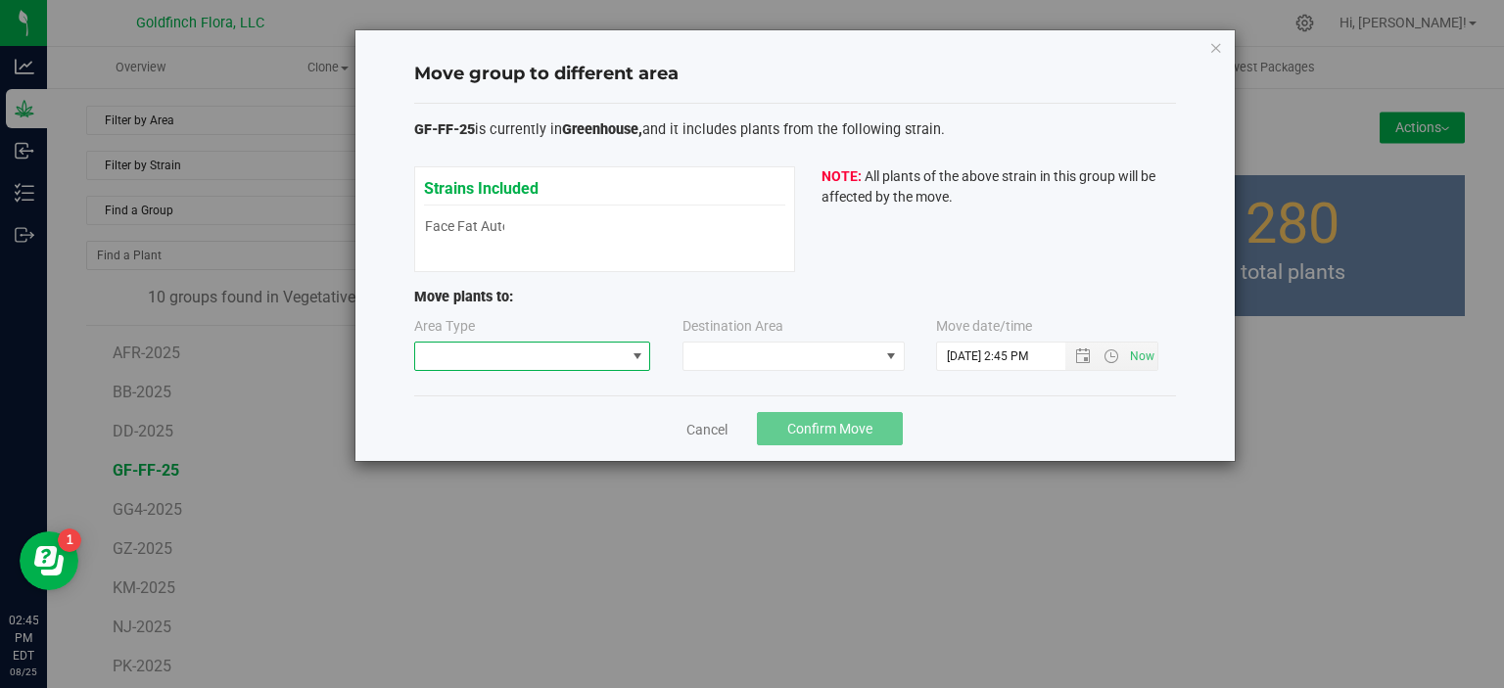
click at [641, 351] on span at bounding box center [637, 357] width 16 height 16
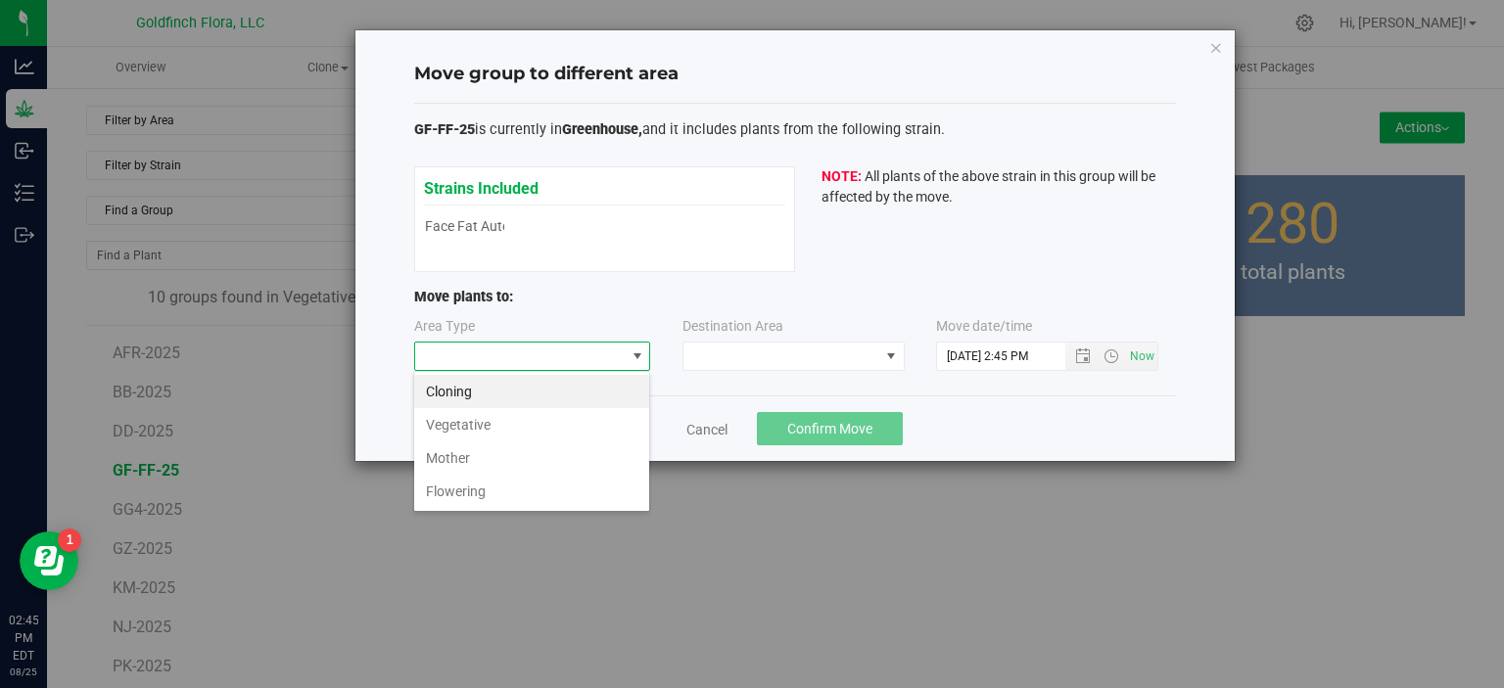
scroll to position [28, 236]
click at [568, 493] on li "Flowering" at bounding box center [531, 491] width 235 height 33
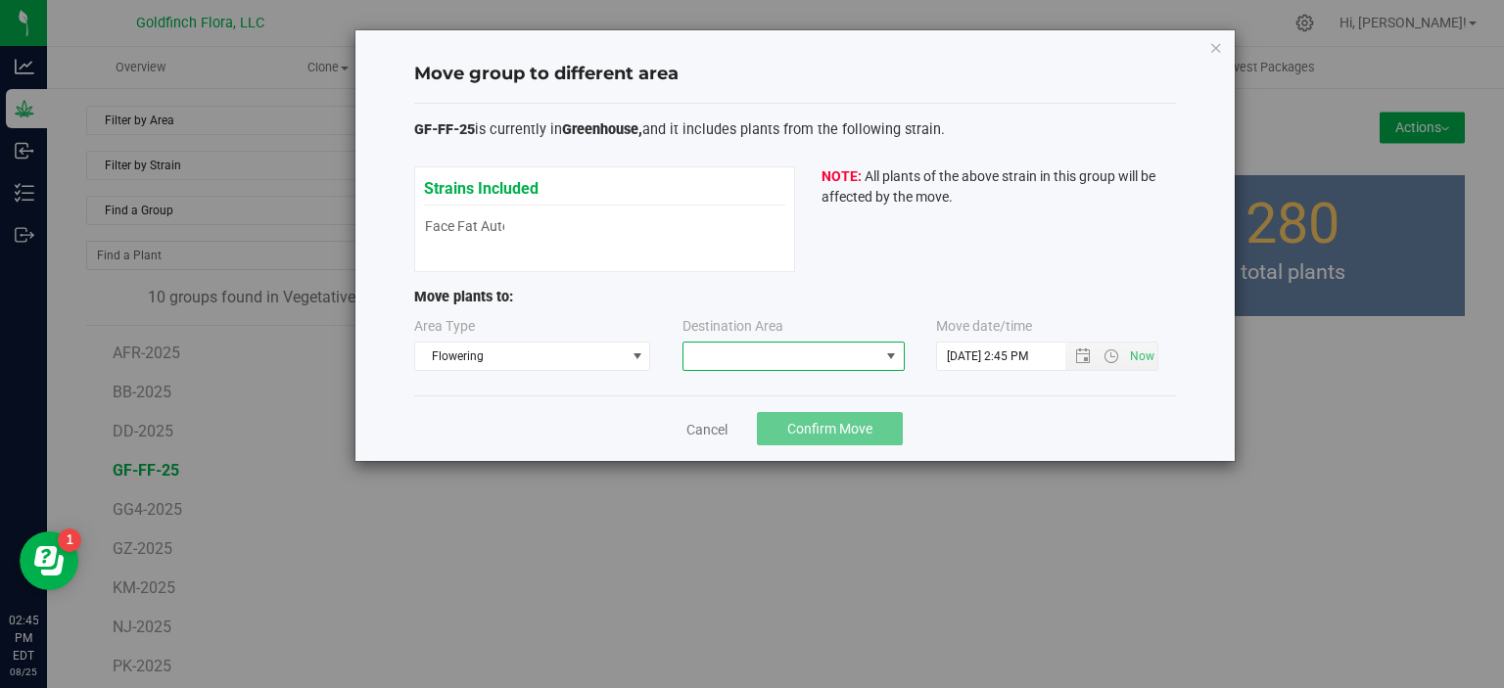
click at [886, 350] on span at bounding box center [891, 357] width 16 height 16
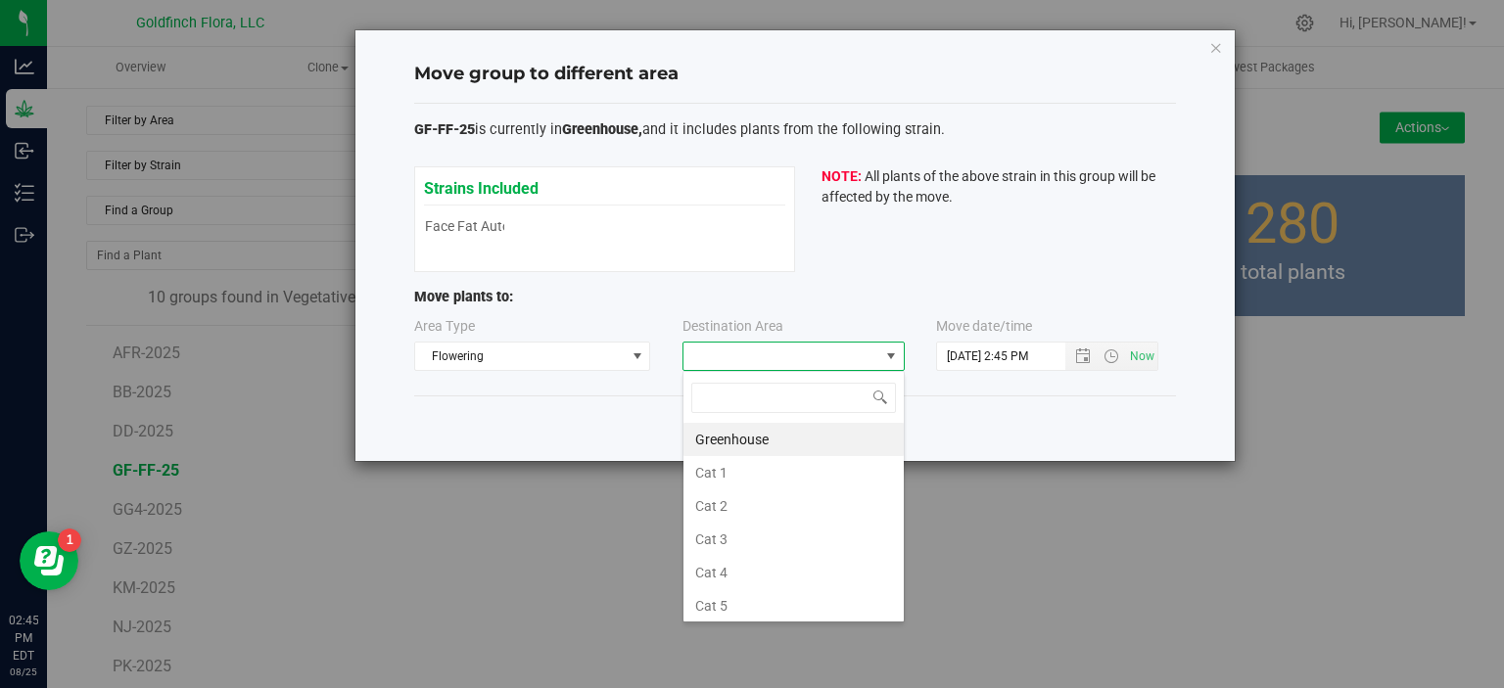
scroll to position [28, 222]
click at [815, 435] on li "Greenhouse" at bounding box center [793, 439] width 220 height 33
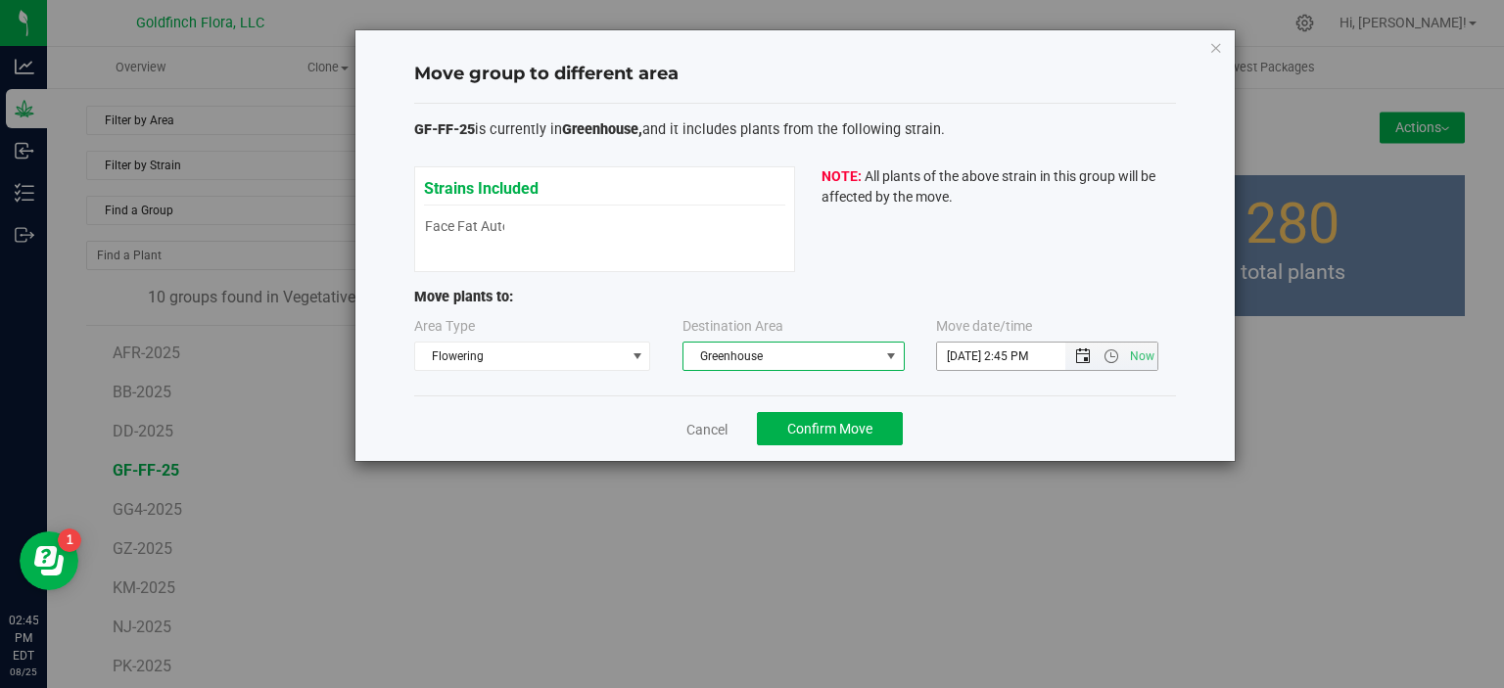
click at [1083, 354] on span "Open the date view" at bounding box center [1083, 357] width 16 height 16
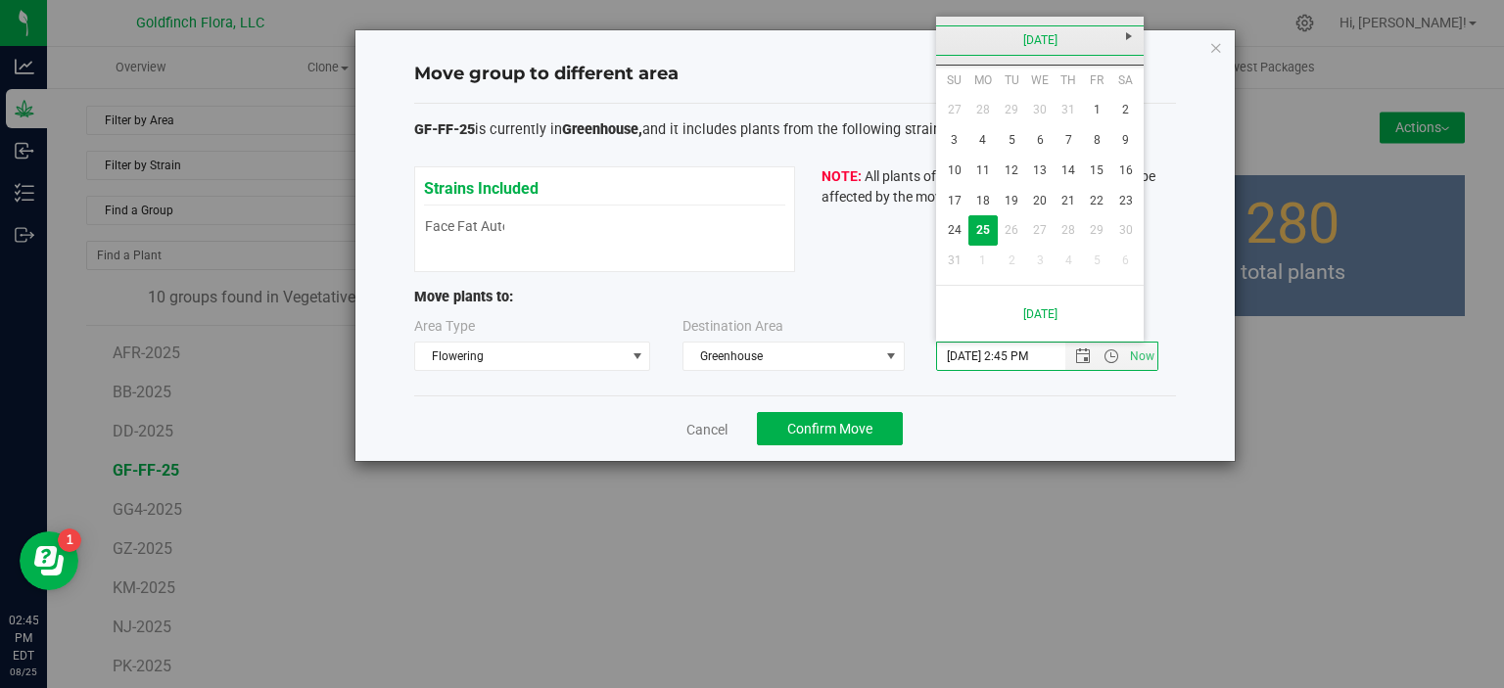
click at [1055, 36] on link "[DATE]" at bounding box center [1040, 40] width 210 height 30
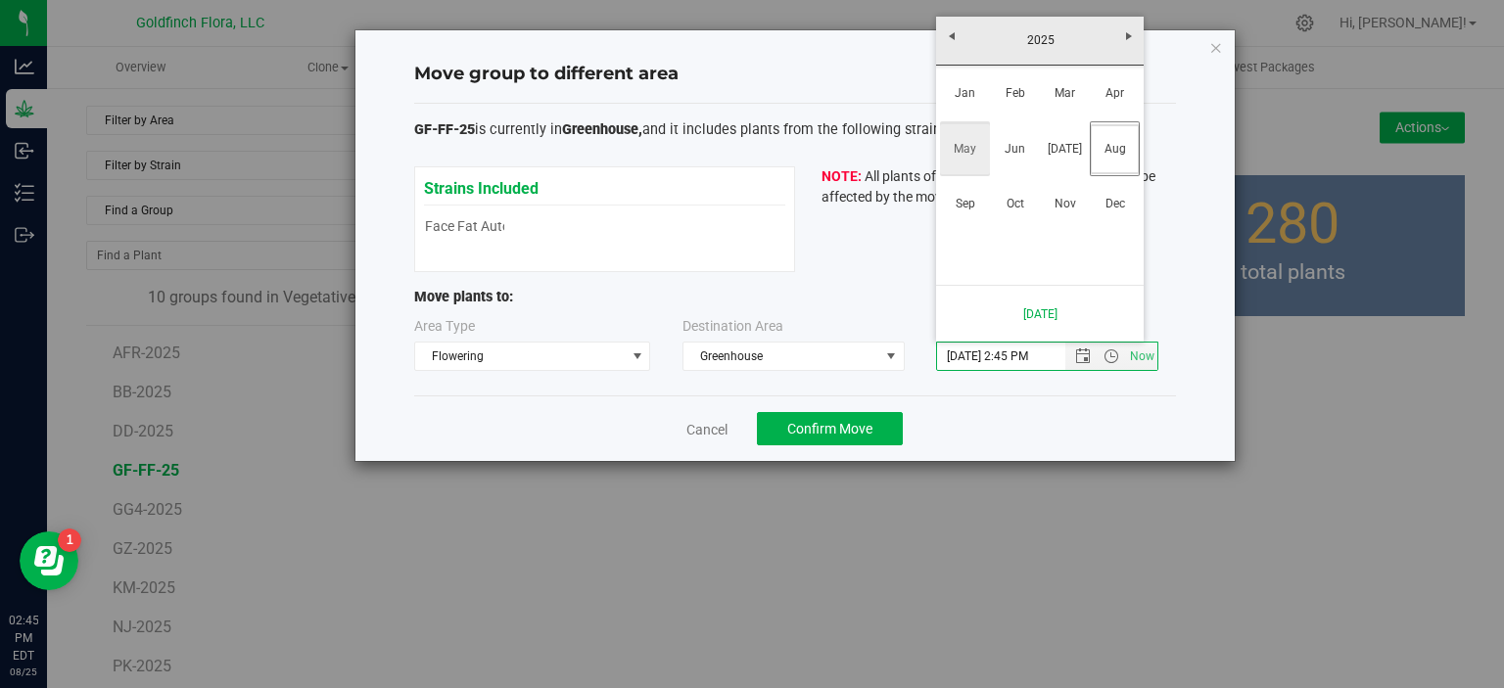
click at [970, 147] on link "May" at bounding box center [965, 149] width 50 height 50
click at [1073, 165] on link "15" at bounding box center [1068, 171] width 28 height 30
type input "[DATE] 2:45 PM"
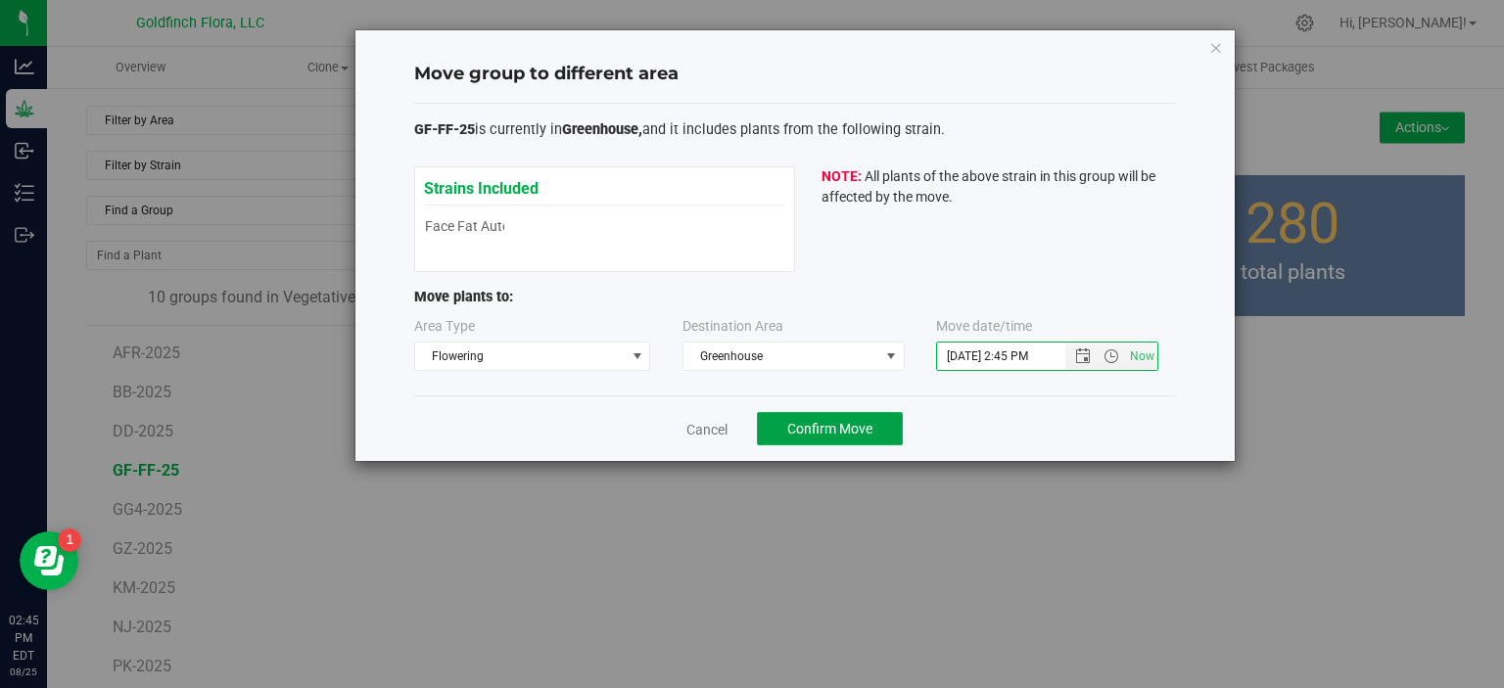
click at [851, 426] on span "Confirm Move" at bounding box center [829, 429] width 85 height 16
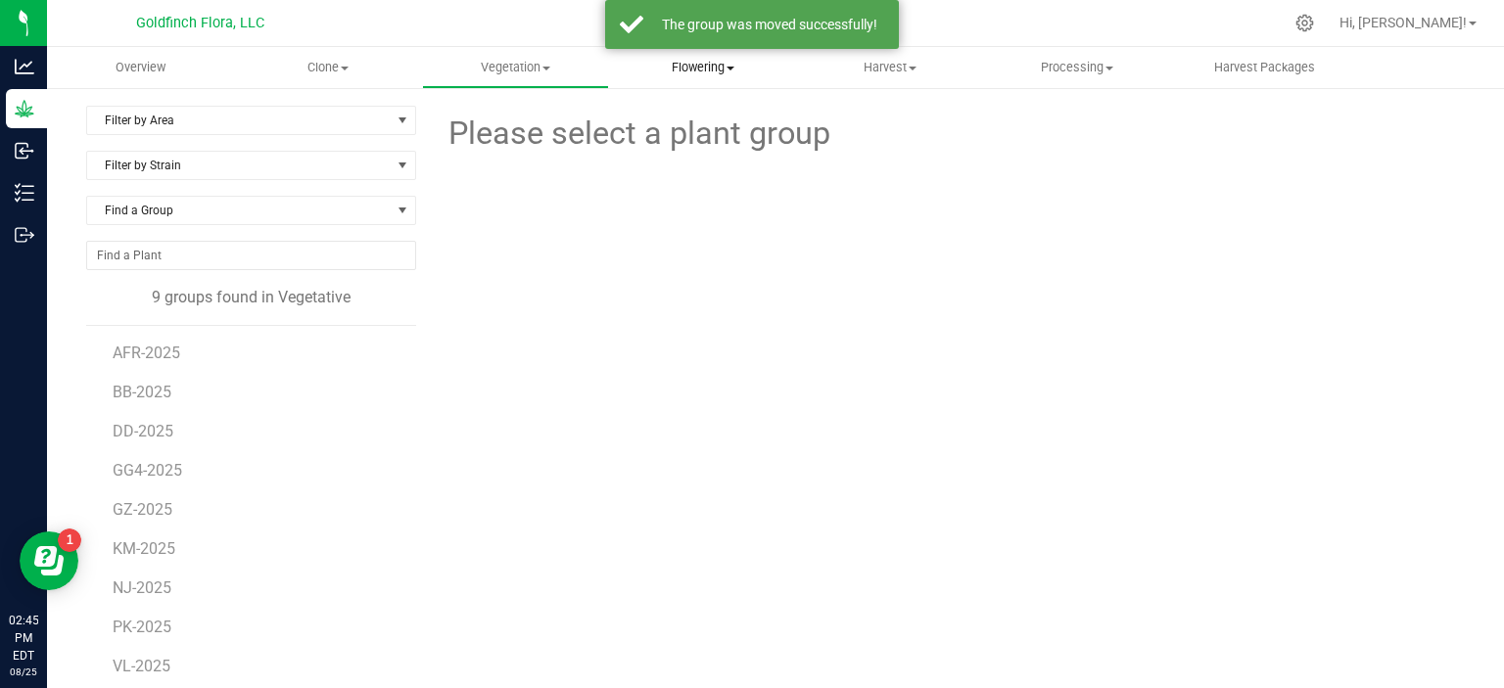
click at [696, 74] on span "Flowering" at bounding box center [702, 68] width 185 height 18
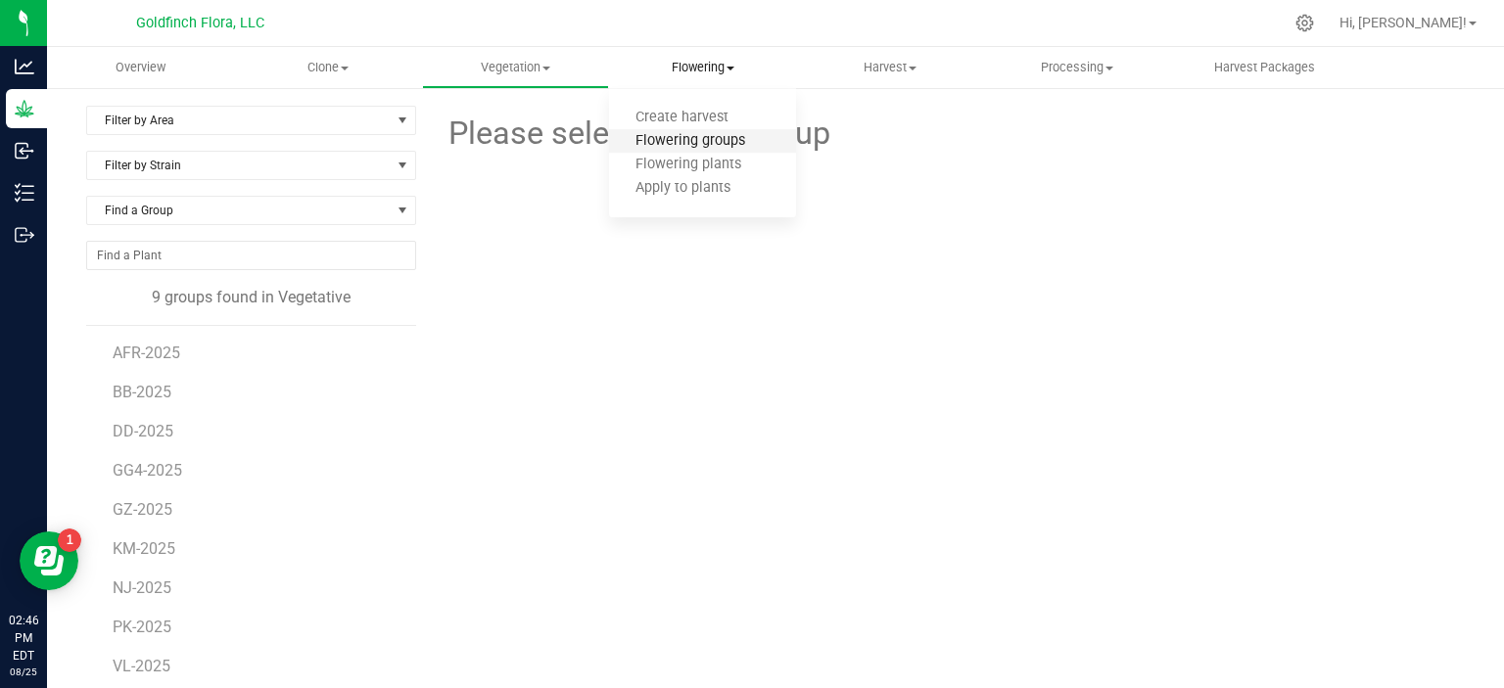
click at [693, 136] on span "Flowering groups" at bounding box center [690, 141] width 163 height 17
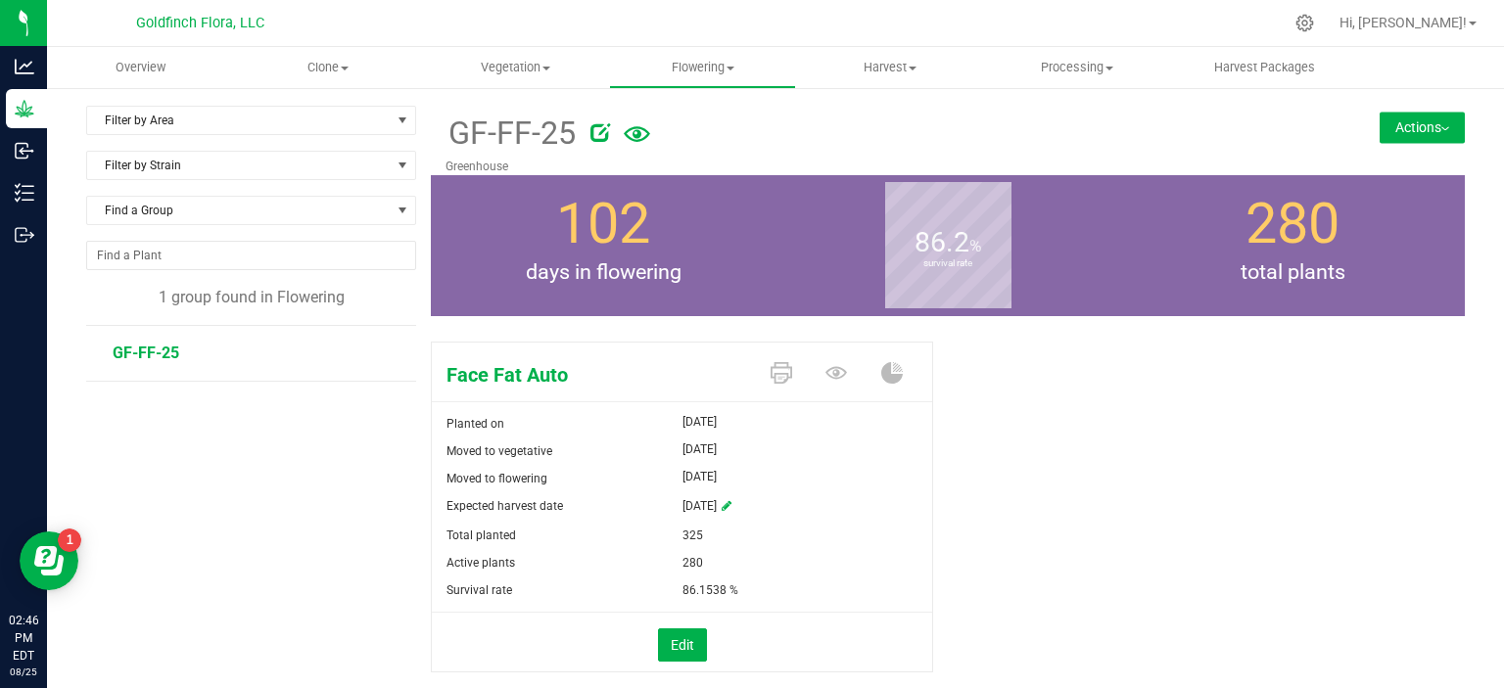
click at [1419, 126] on button "Actions" at bounding box center [1421, 127] width 85 height 31
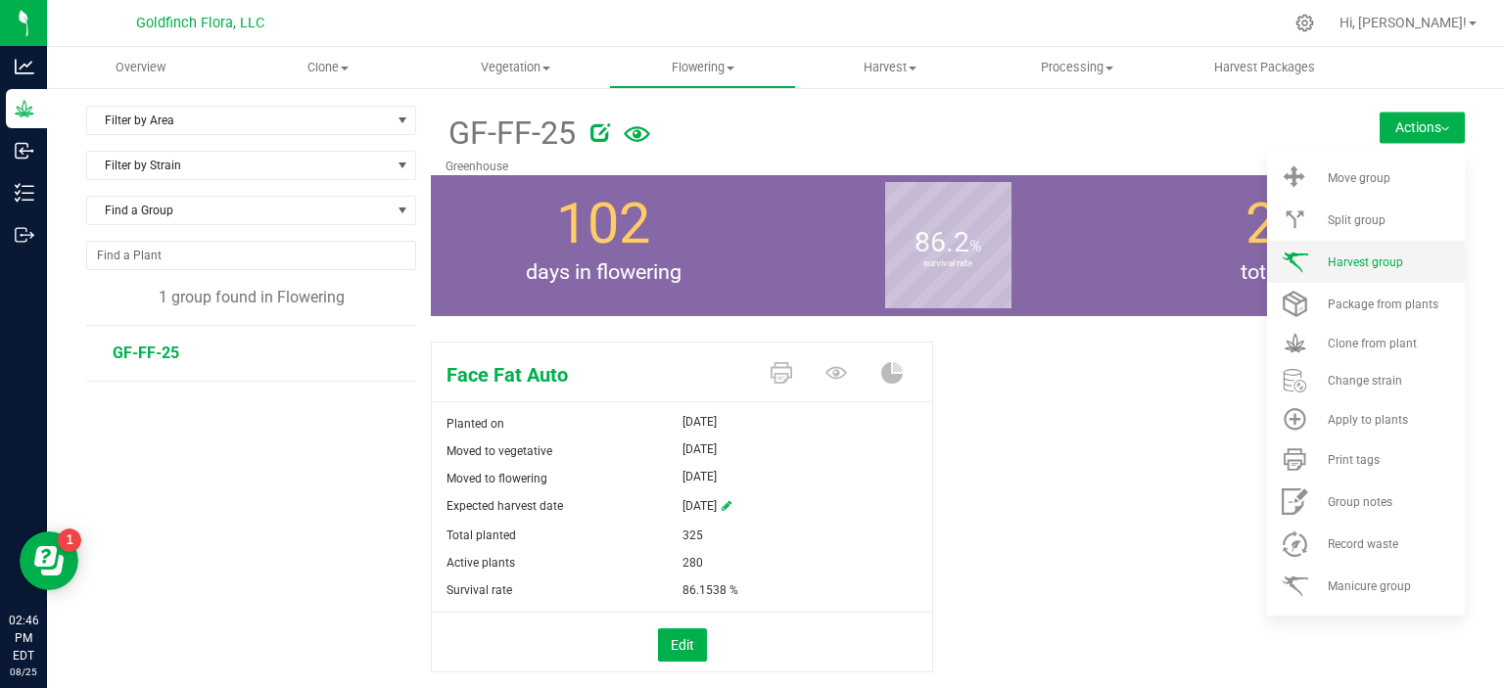
click at [1360, 256] on span "Harvest group" at bounding box center [1364, 263] width 75 height 14
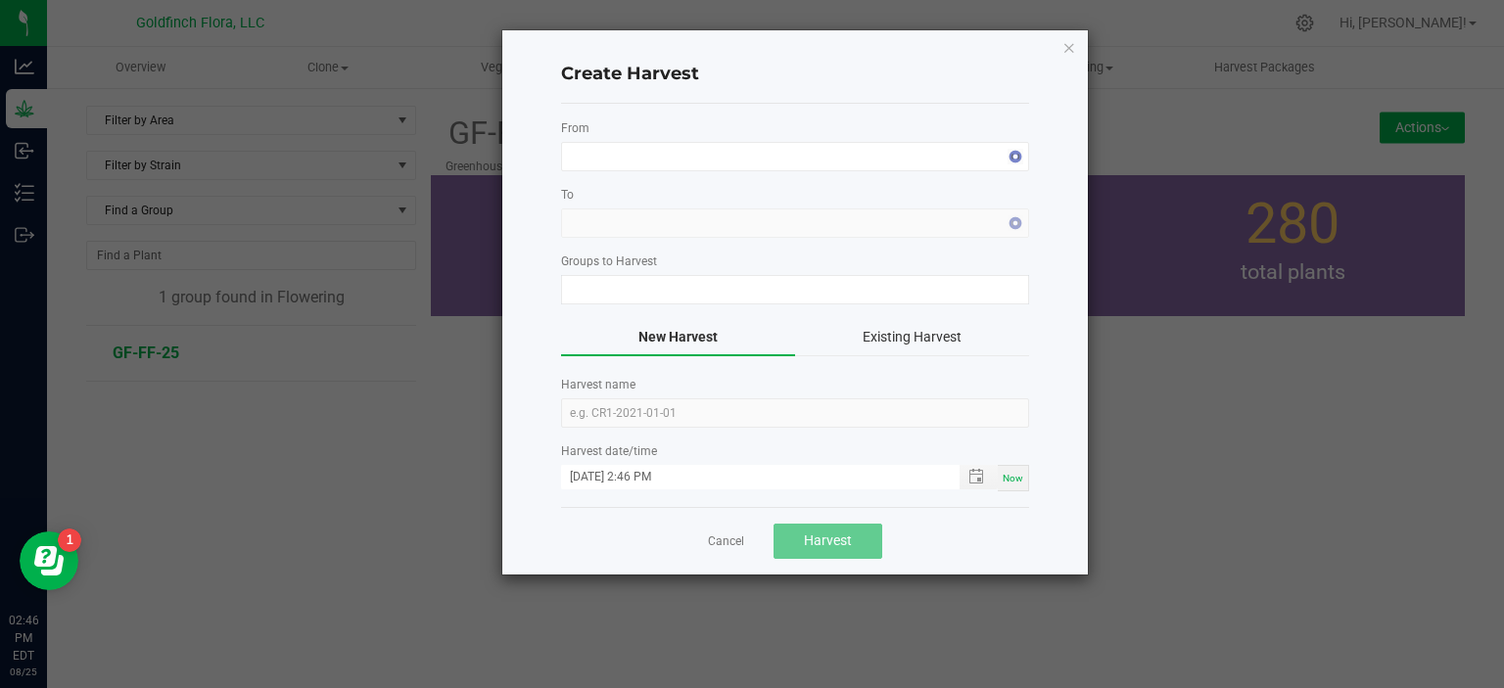
type input "GF-FF-25"
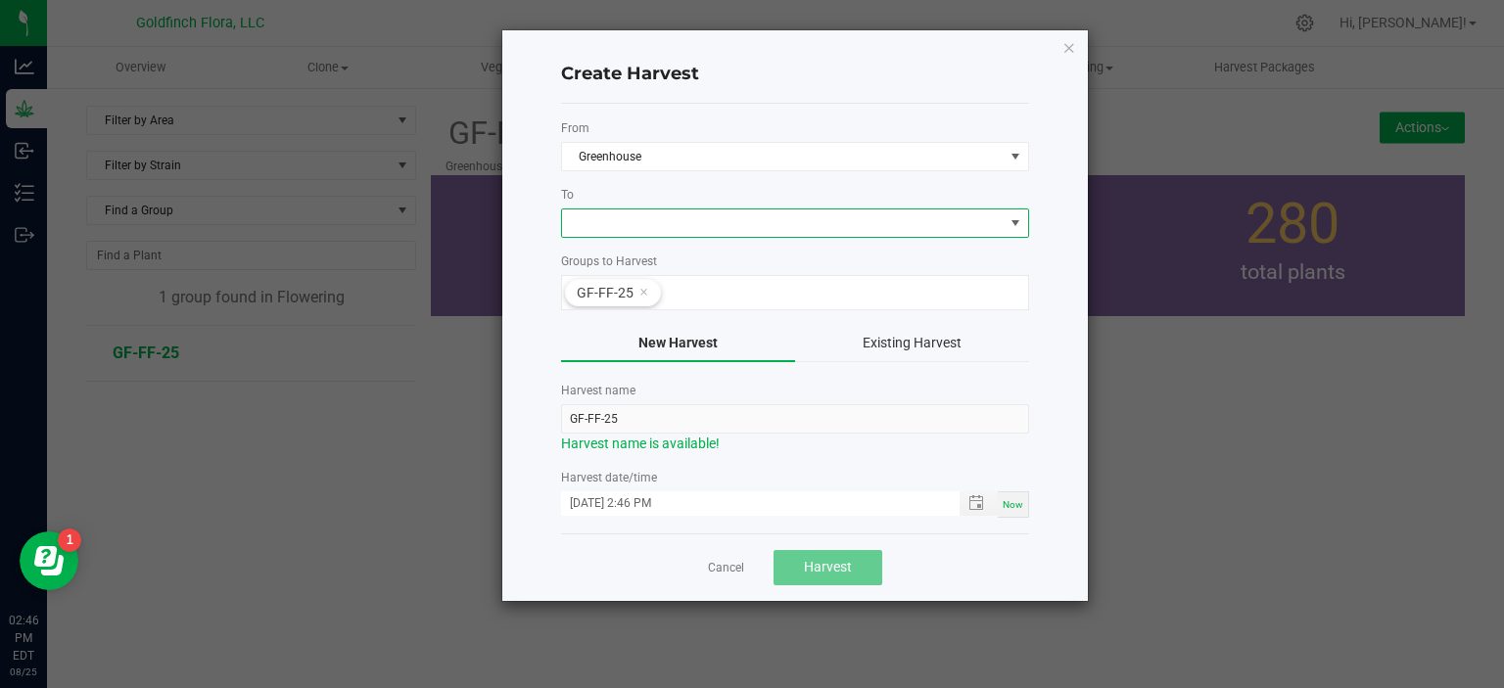
click at [1015, 221] on span at bounding box center [1015, 223] width 16 height 16
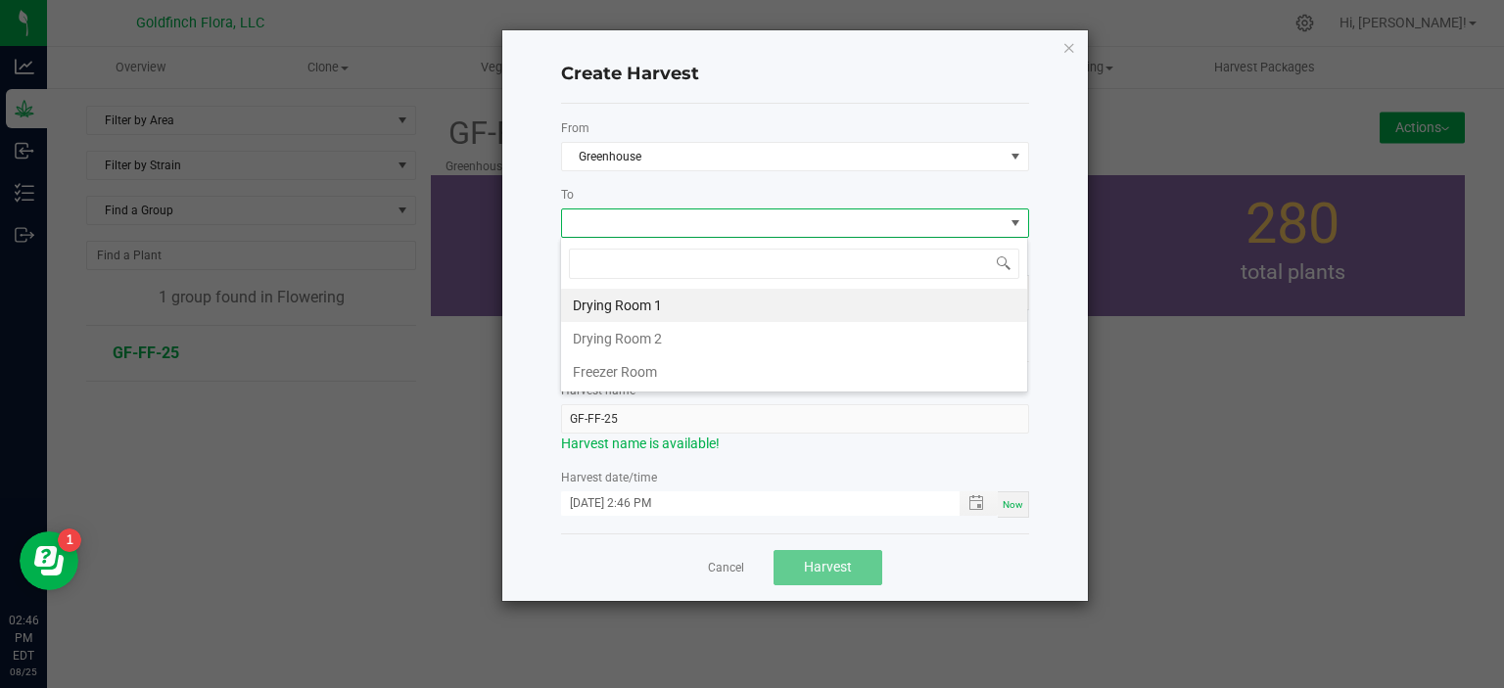
scroll to position [28, 468]
click at [774, 308] on li "Drying Room 1" at bounding box center [794, 305] width 466 height 33
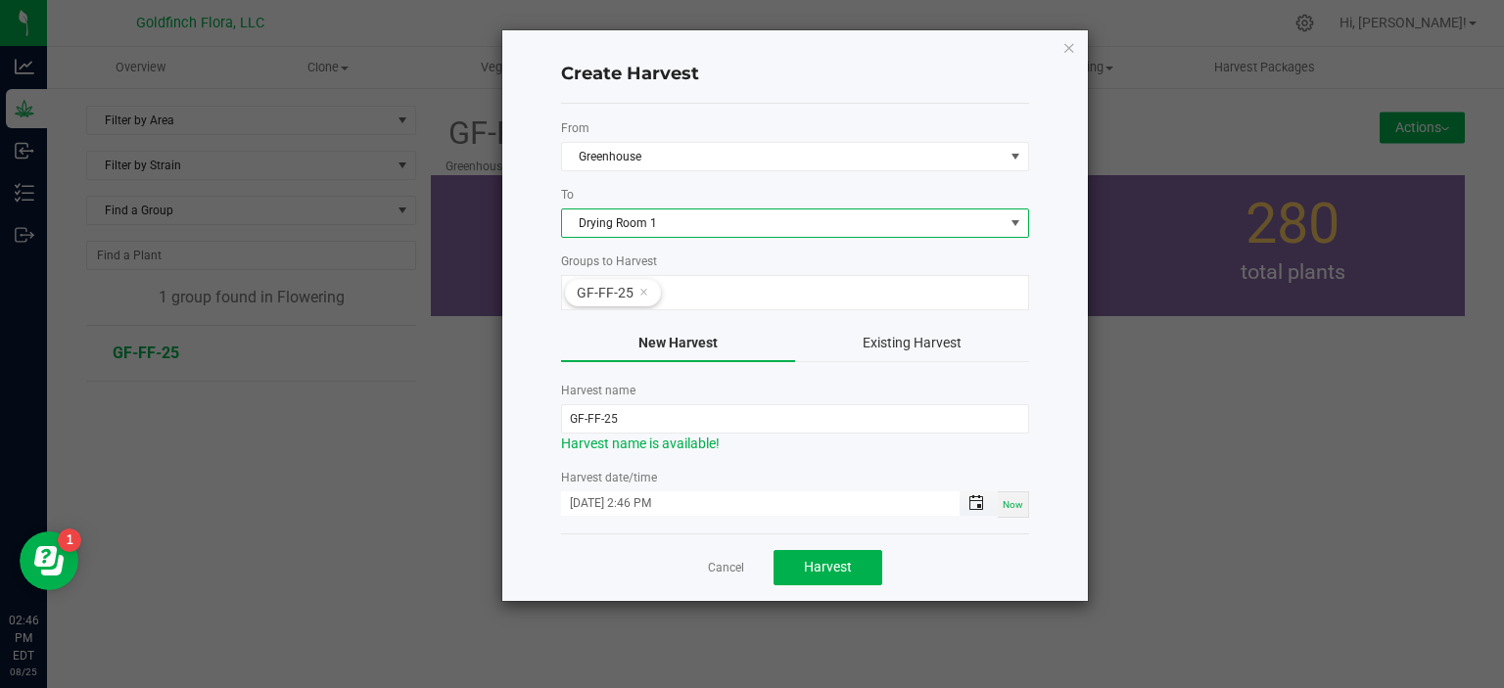
click at [977, 500] on span "Toggle popup" at bounding box center [976, 503] width 16 height 16
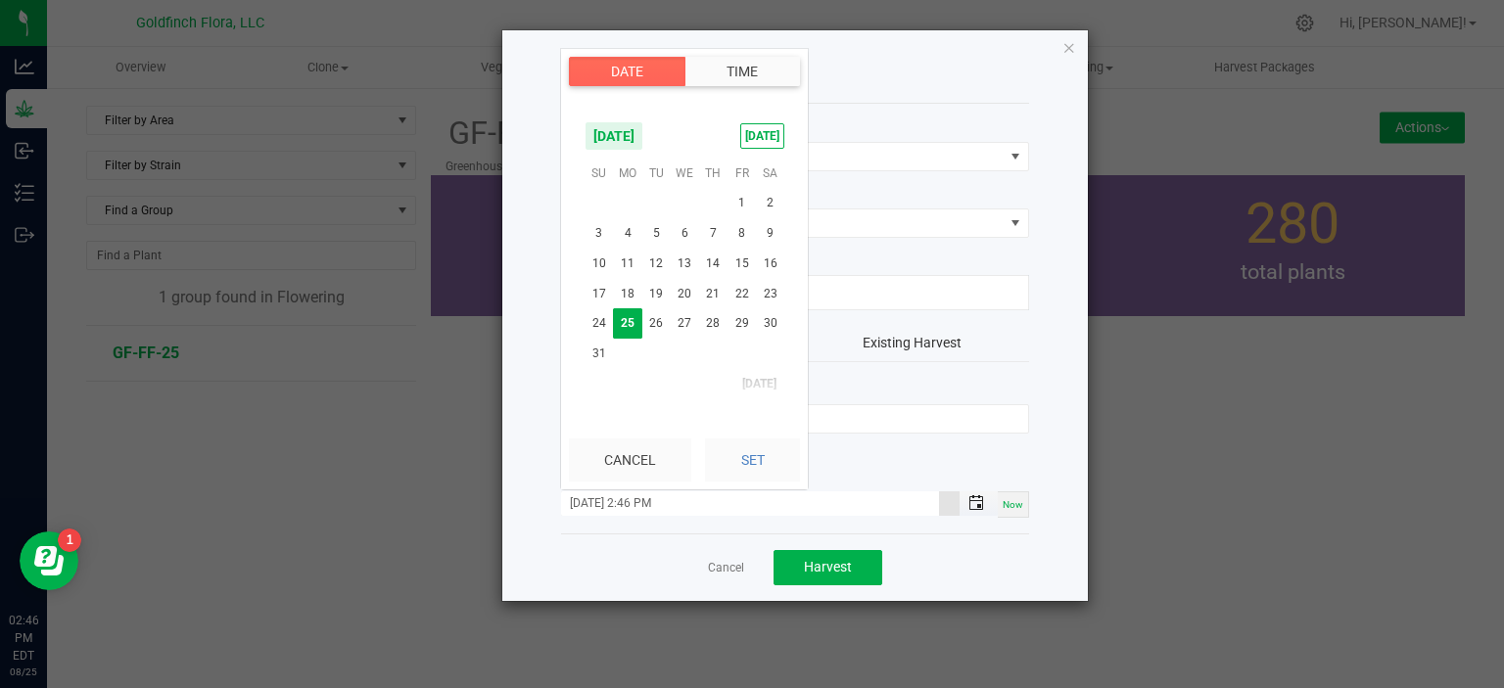
scroll to position [26, 0]
click at [638, 133] on span "[DATE]" at bounding box center [613, 135] width 59 height 29
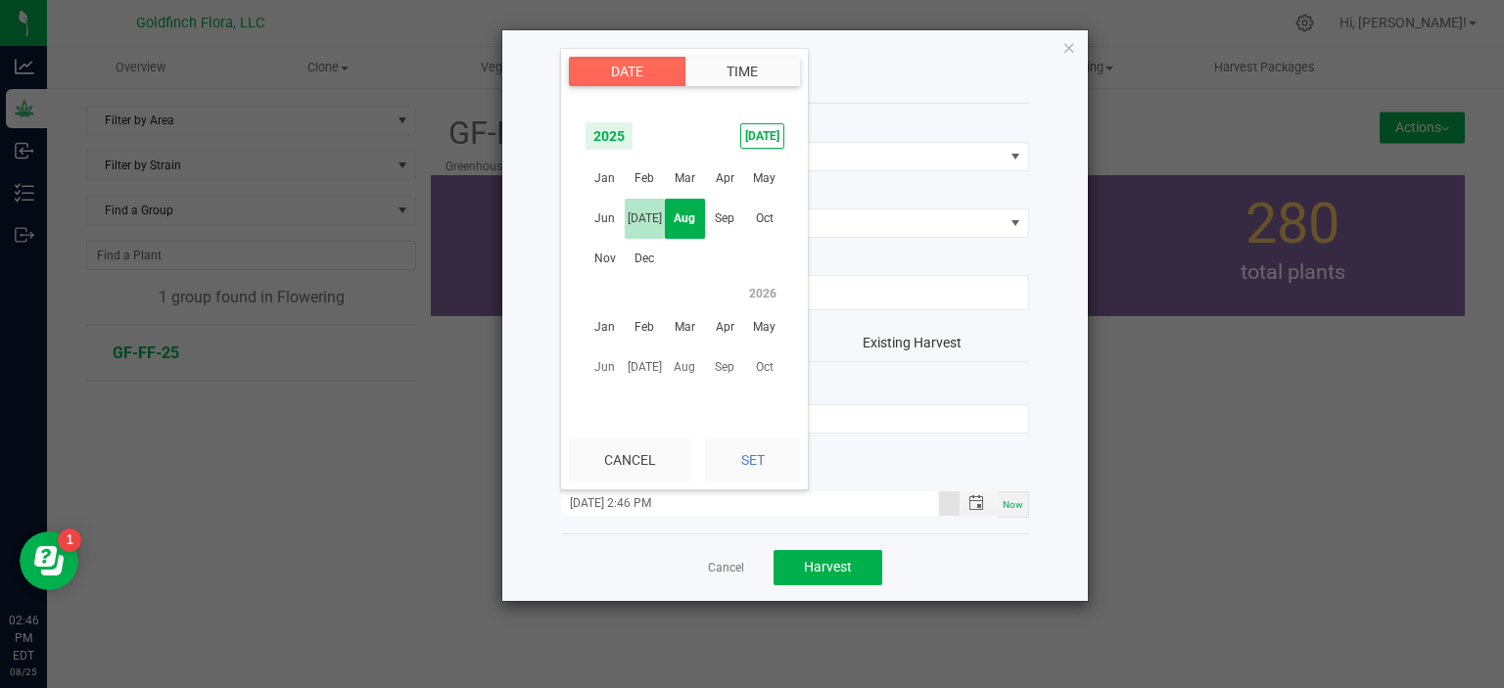
click at [650, 214] on span "[DATE]" at bounding box center [645, 219] width 40 height 40
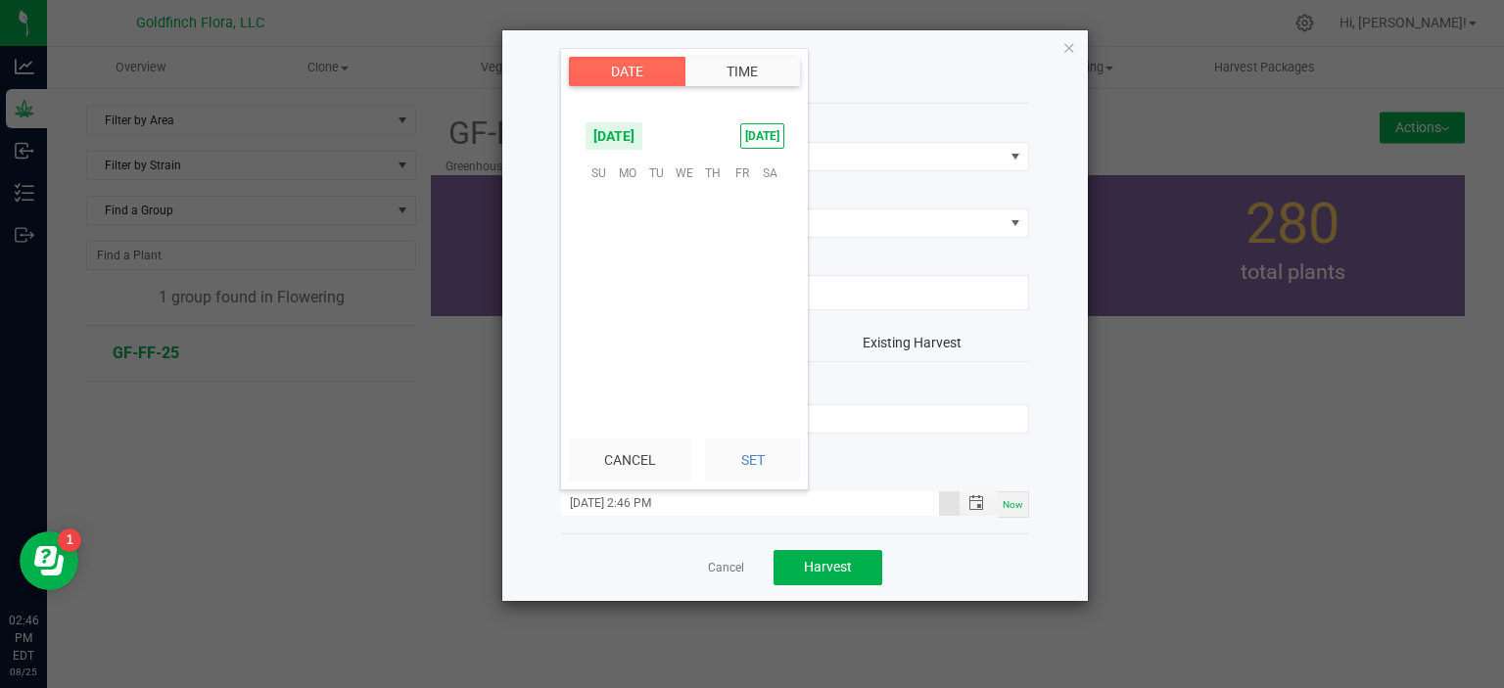
scroll to position [317130, 0]
click at [742, 230] on span "11" at bounding box center [741, 234] width 28 height 30
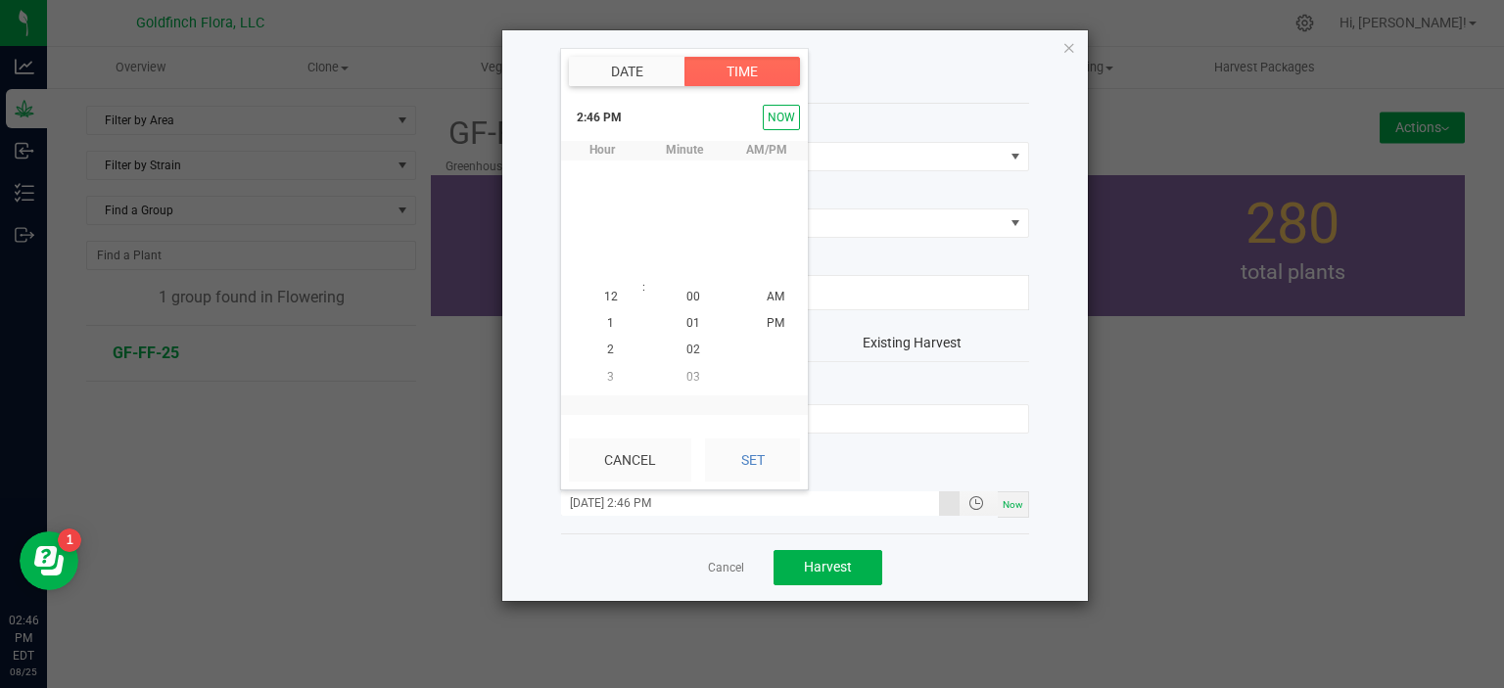
scroll to position [26, 0]
click at [755, 454] on button "Set" at bounding box center [752, 460] width 95 height 43
type input "[DATE] 2:46 PM"
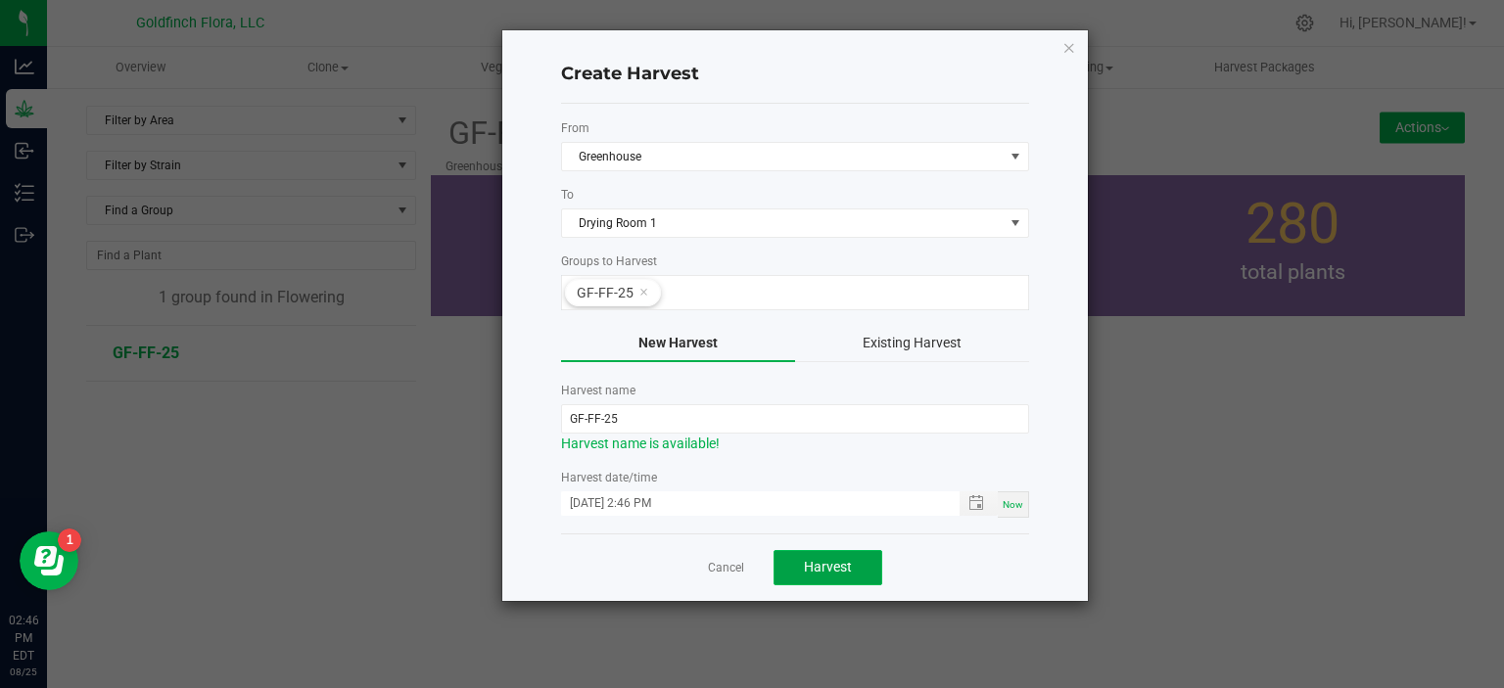
click at [820, 567] on span "Harvest" at bounding box center [828, 567] width 48 height 16
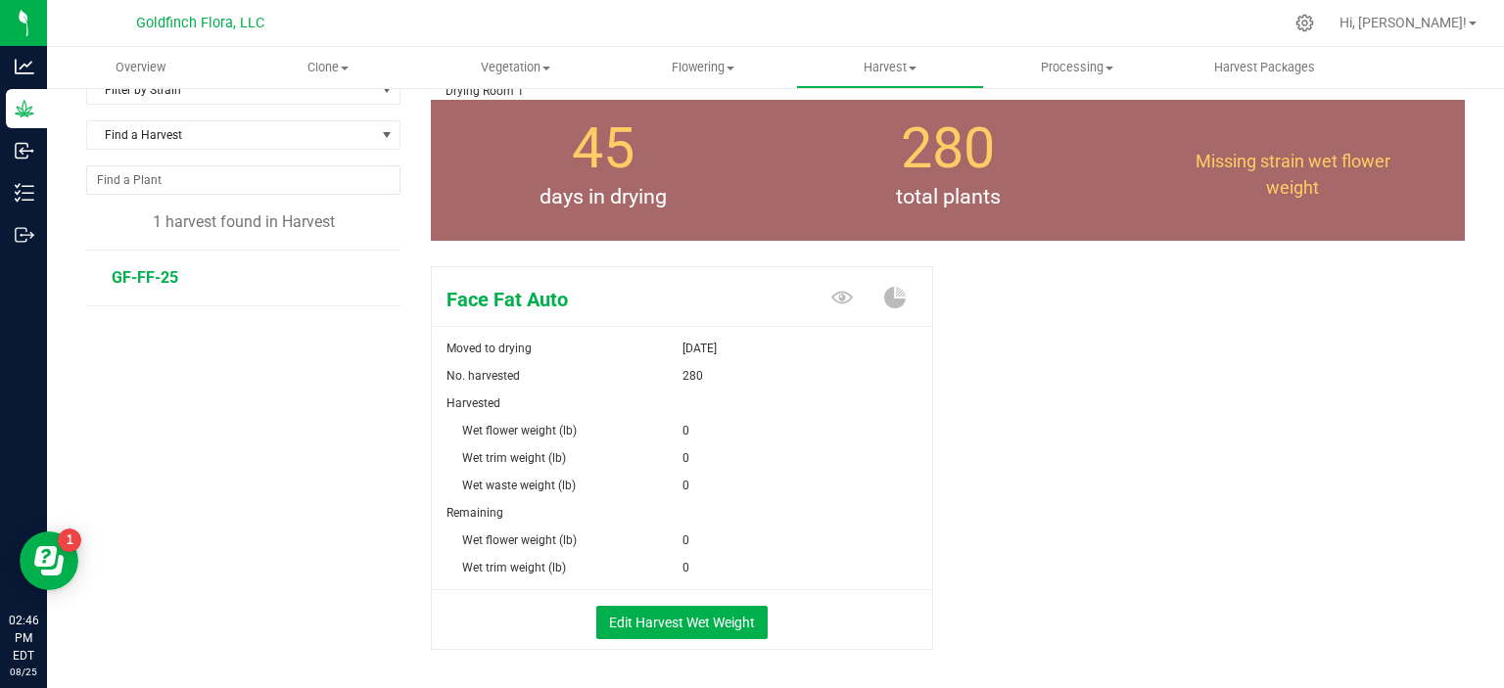
scroll to position [118, 0]
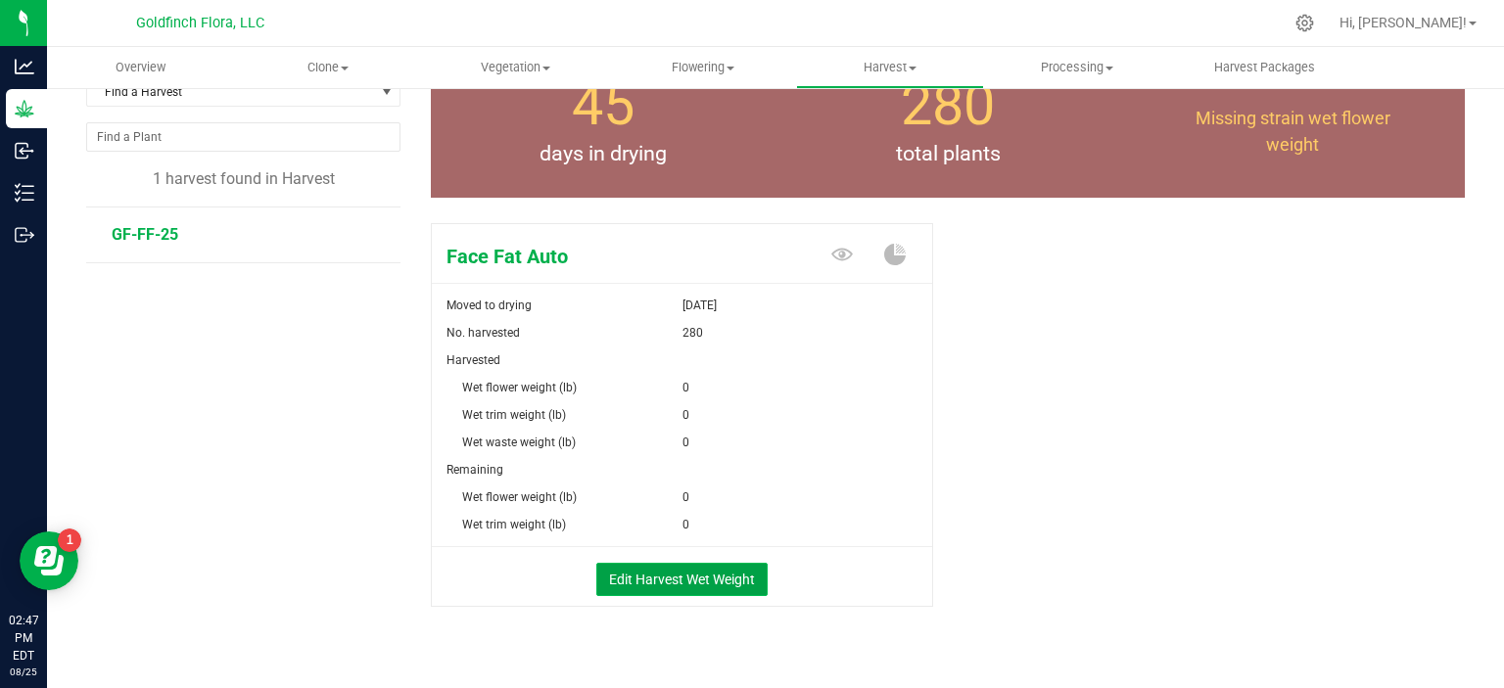
click at [702, 576] on button "Edit Harvest Wet Weight" at bounding box center [681, 579] width 171 height 33
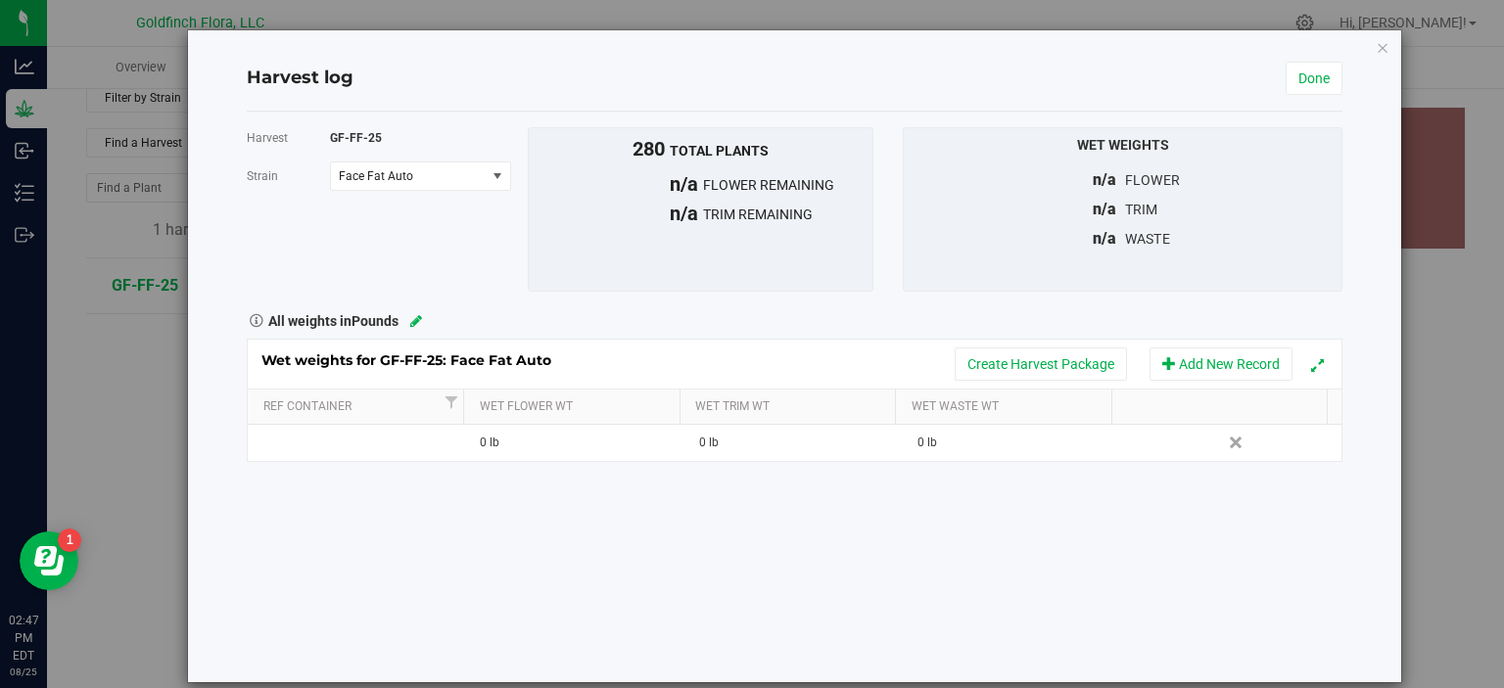
scroll to position [118, 0]
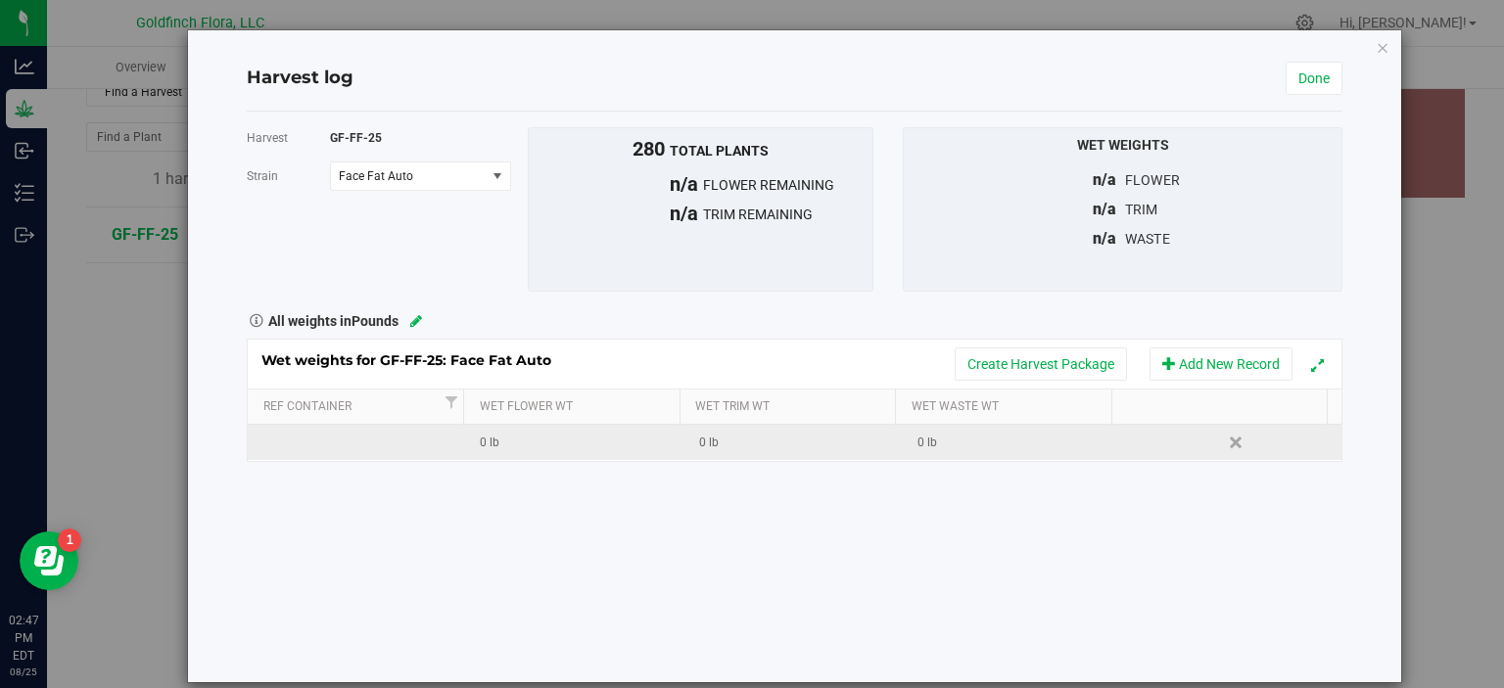
click at [486, 442] on div "0 lb" at bounding box center [582, 443] width 204 height 19
type input "75.24"
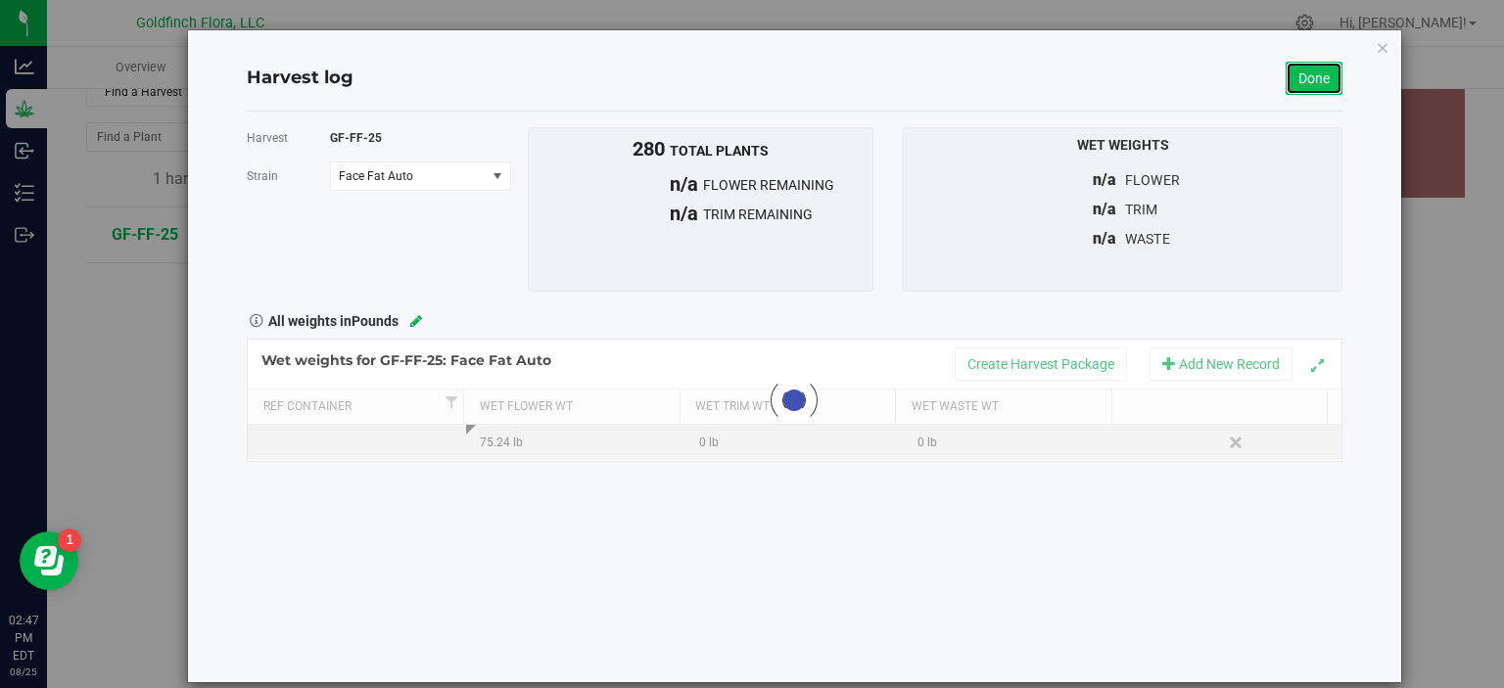
click at [1301, 73] on link "Done" at bounding box center [1313, 78] width 57 height 33
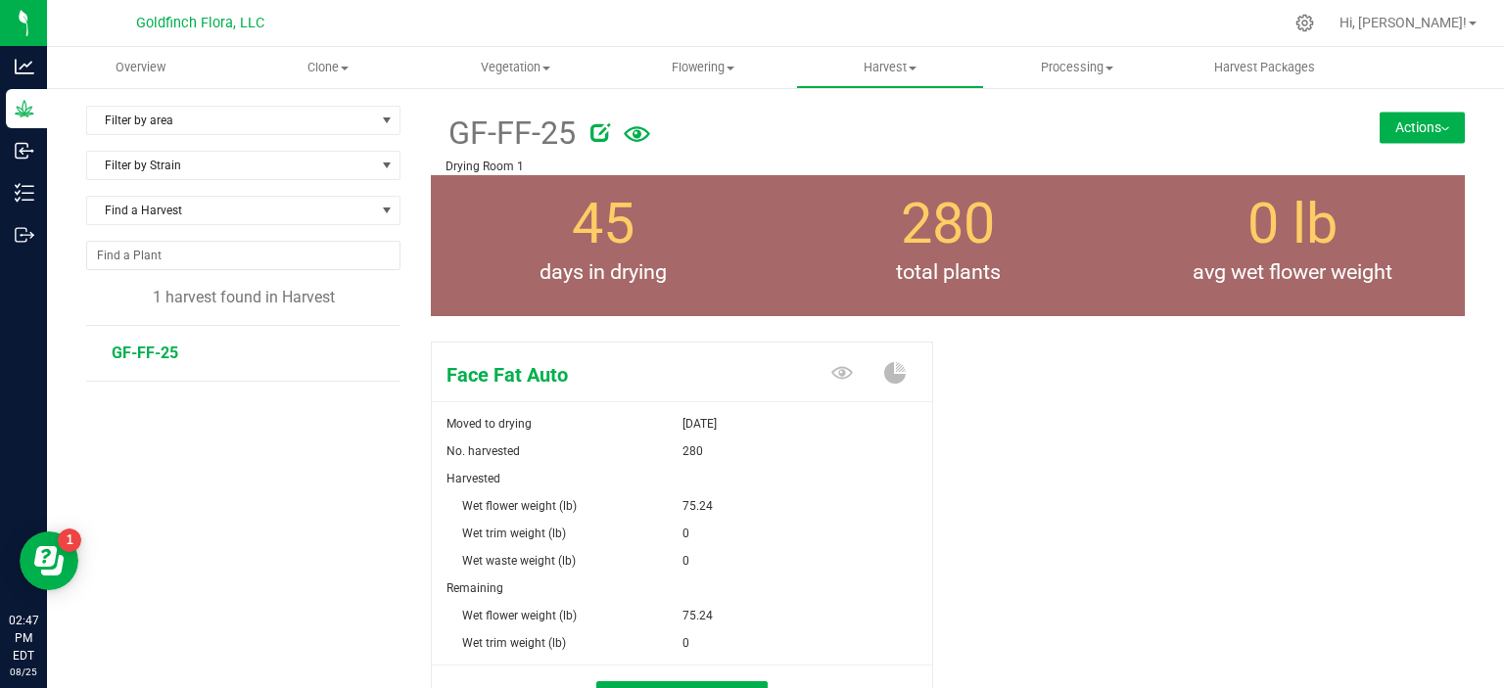
click at [1392, 119] on button "Actions" at bounding box center [1421, 127] width 85 height 31
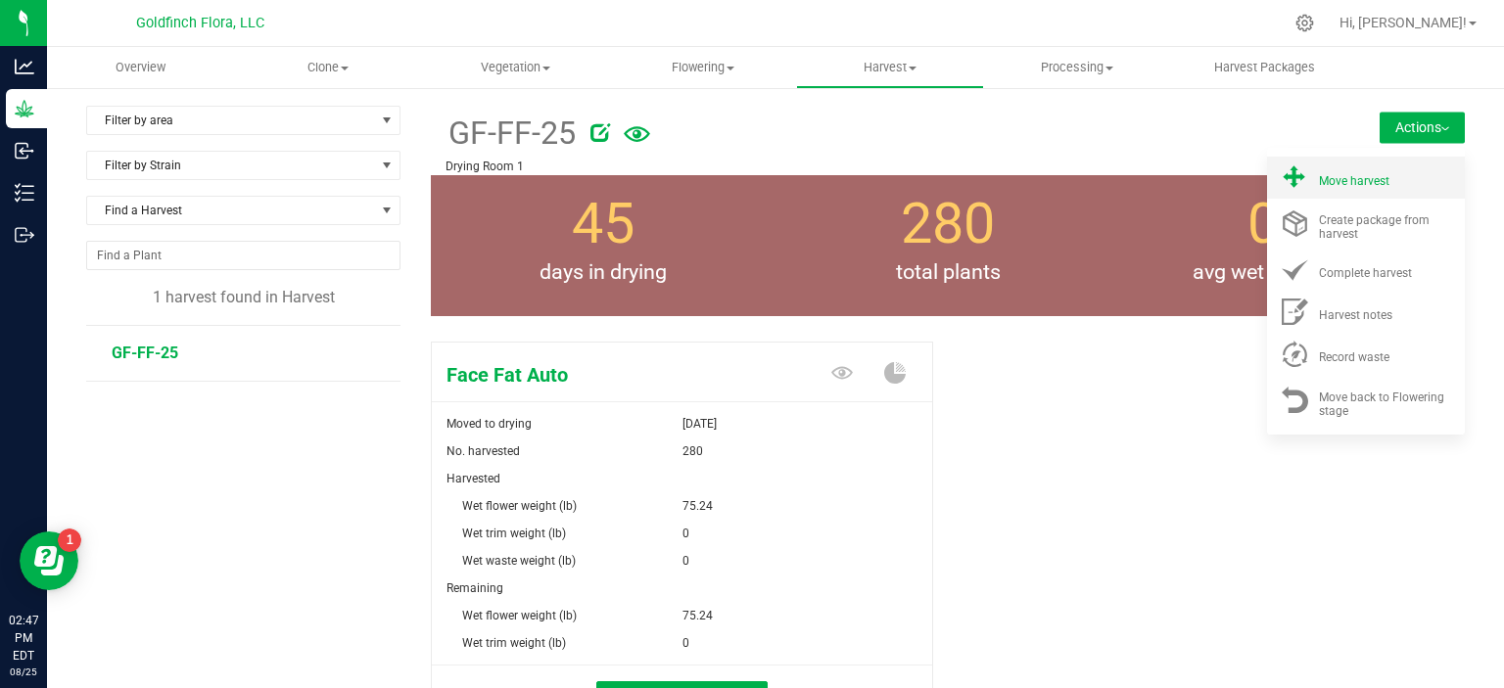
click at [1341, 182] on span "Move harvest" at bounding box center [1354, 181] width 70 height 14
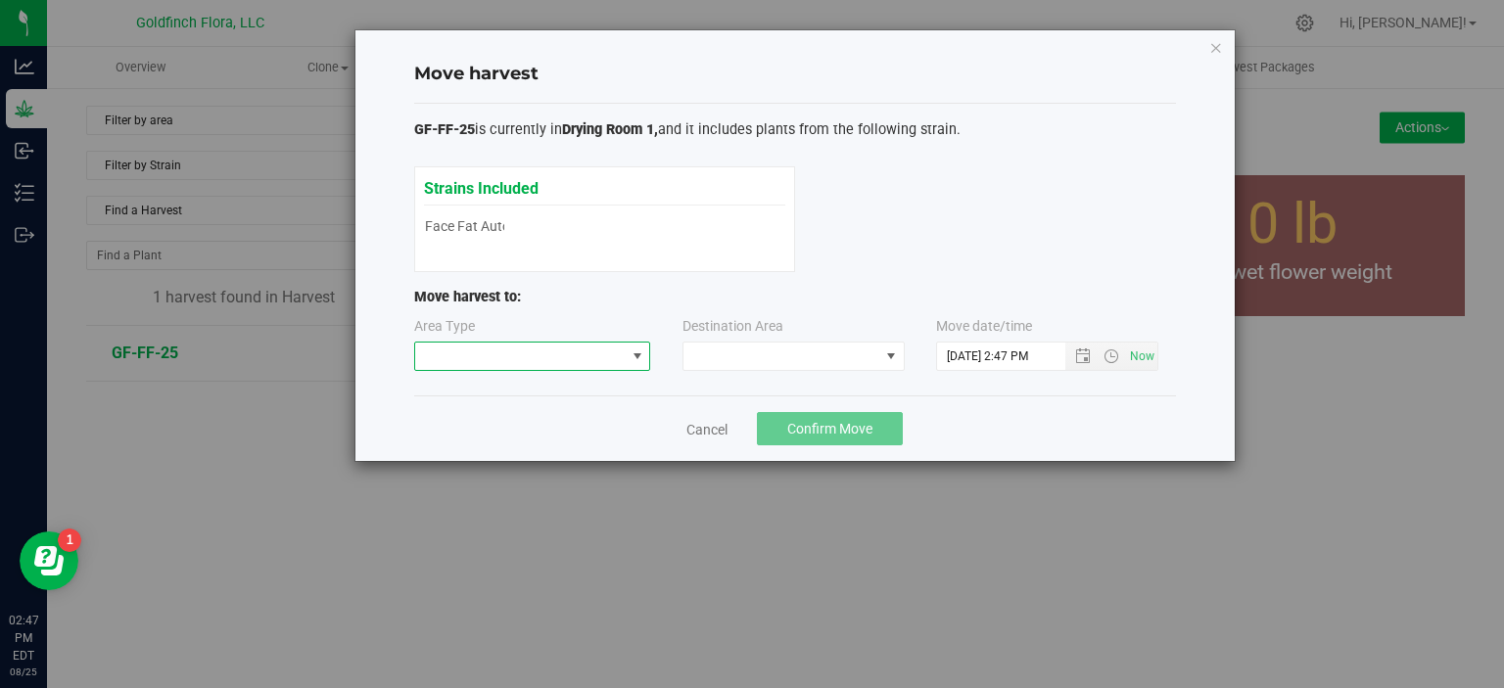
click at [637, 351] on span at bounding box center [637, 357] width 16 height 16
click at [599, 417] on li "Processing" at bounding box center [531, 424] width 235 height 33
click at [895, 352] on span at bounding box center [891, 357] width 16 height 16
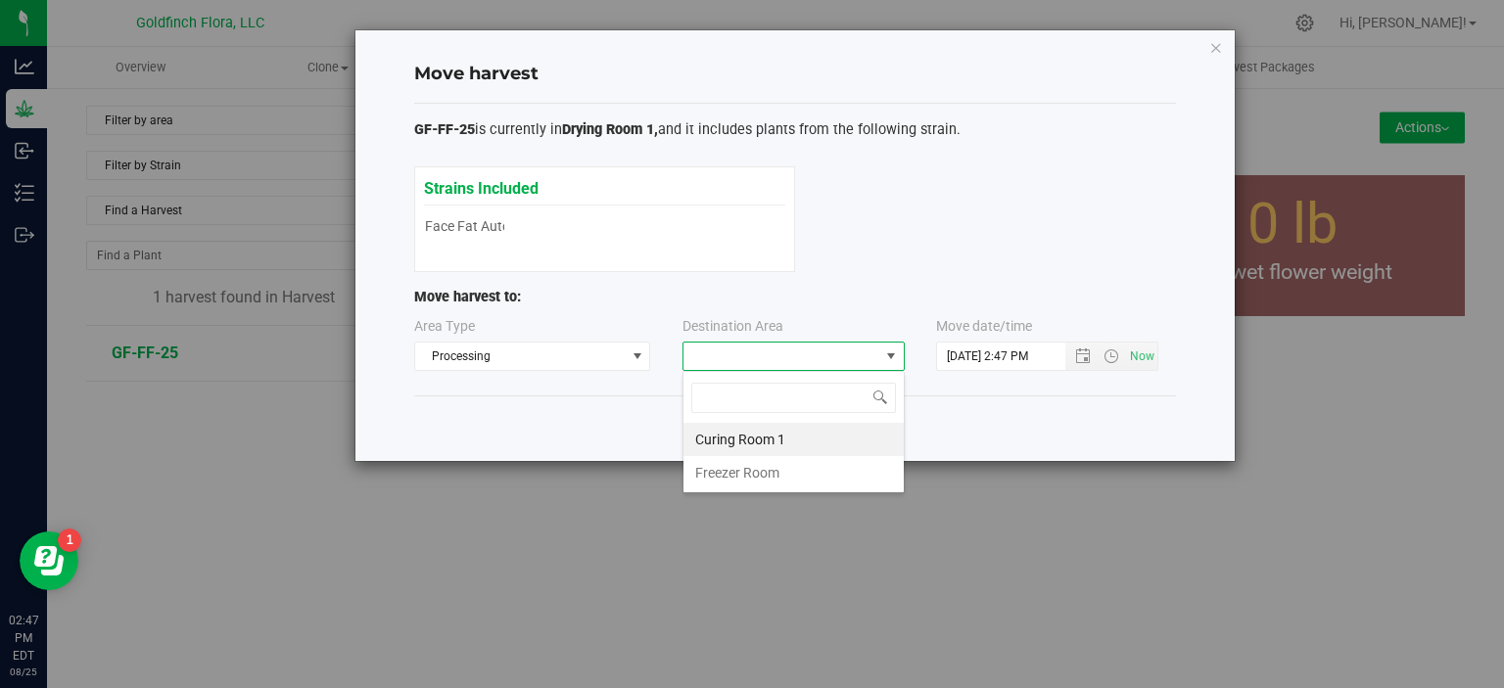
scroll to position [28, 222]
click at [764, 439] on li "Curing Room 1" at bounding box center [793, 439] width 220 height 33
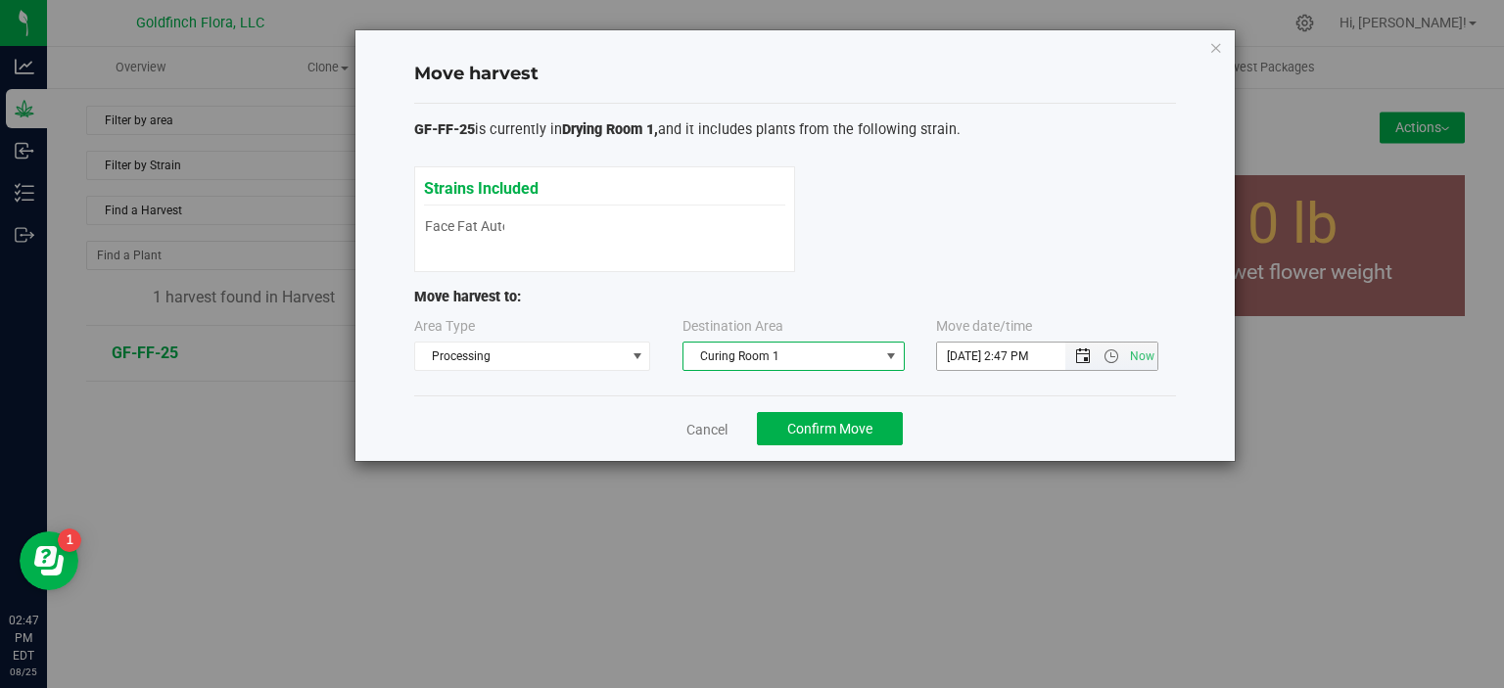
click at [1080, 359] on span "Open the date view" at bounding box center [1083, 357] width 16 height 16
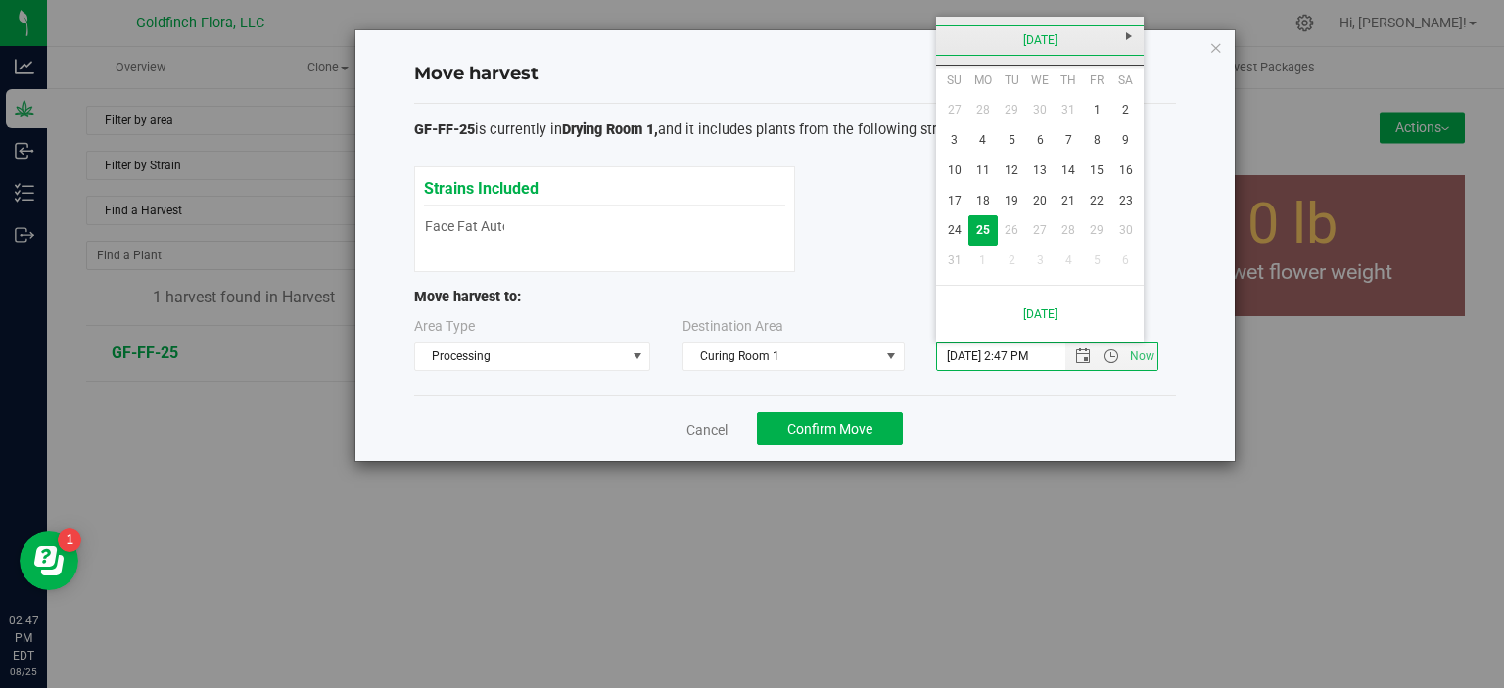
click at [1012, 34] on link "[DATE]" at bounding box center [1040, 40] width 210 height 30
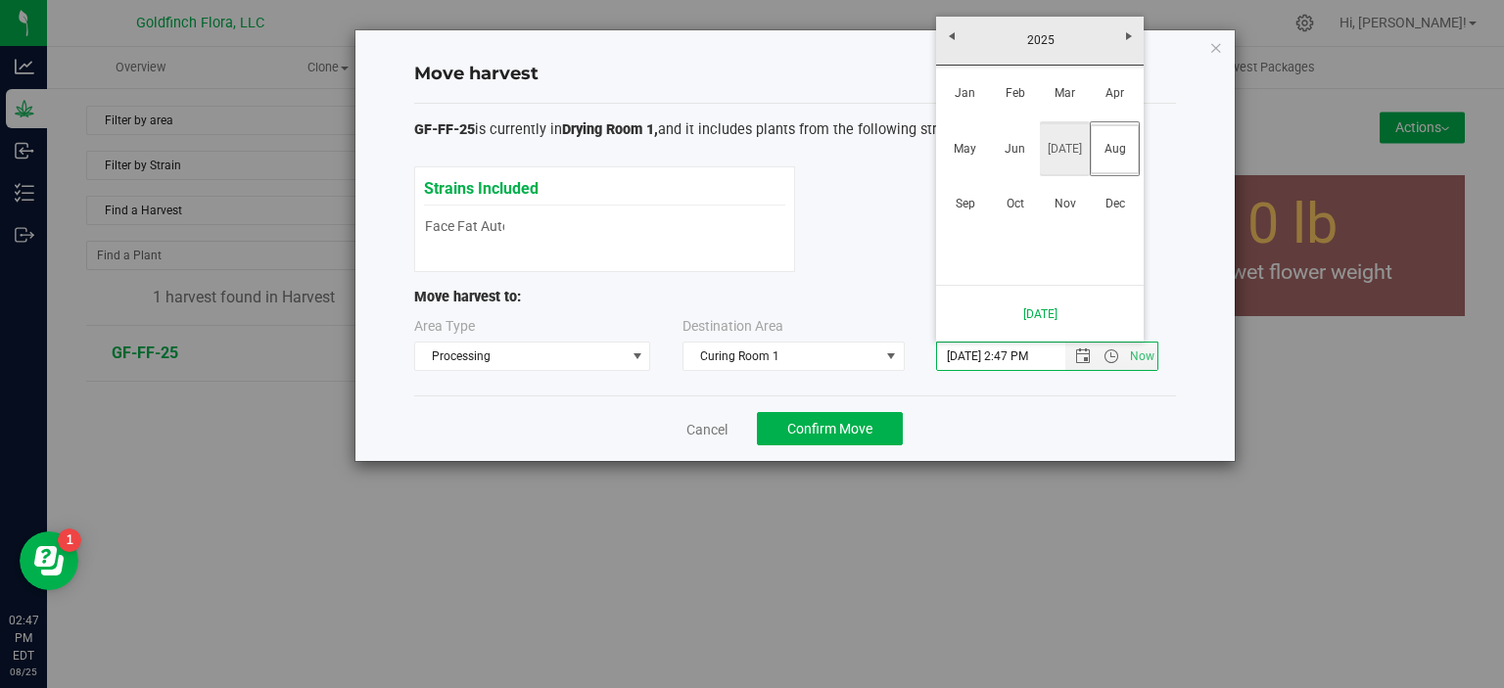
click at [1065, 142] on link "[DATE]" at bounding box center [1065, 149] width 50 height 50
click at [1070, 207] on link "24" at bounding box center [1068, 201] width 28 height 30
type input "[DATE] 2:47 PM"
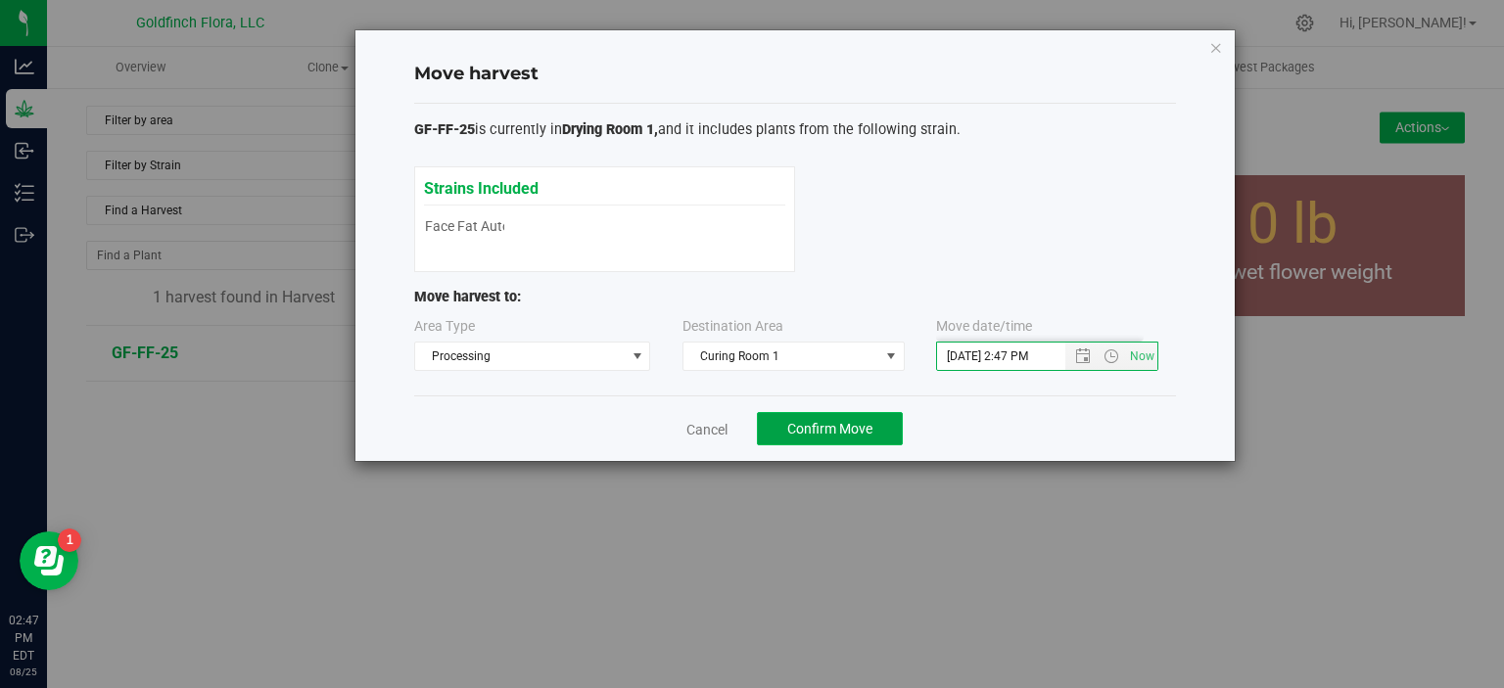
click at [815, 430] on span "Confirm Move" at bounding box center [829, 429] width 85 height 16
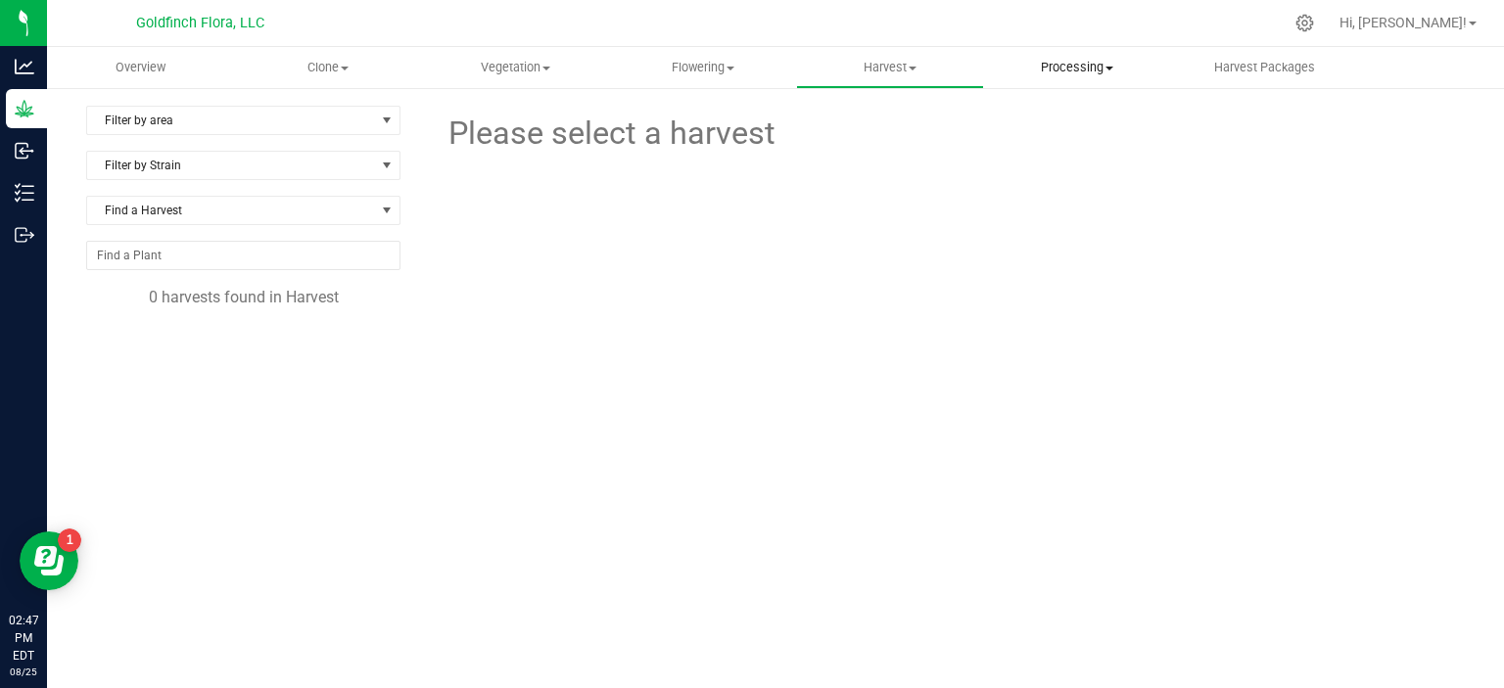
click at [1080, 65] on span "Processing" at bounding box center [1077, 68] width 185 height 18
click at [1064, 134] on span "Processing harvests" at bounding box center [1074, 141] width 181 height 17
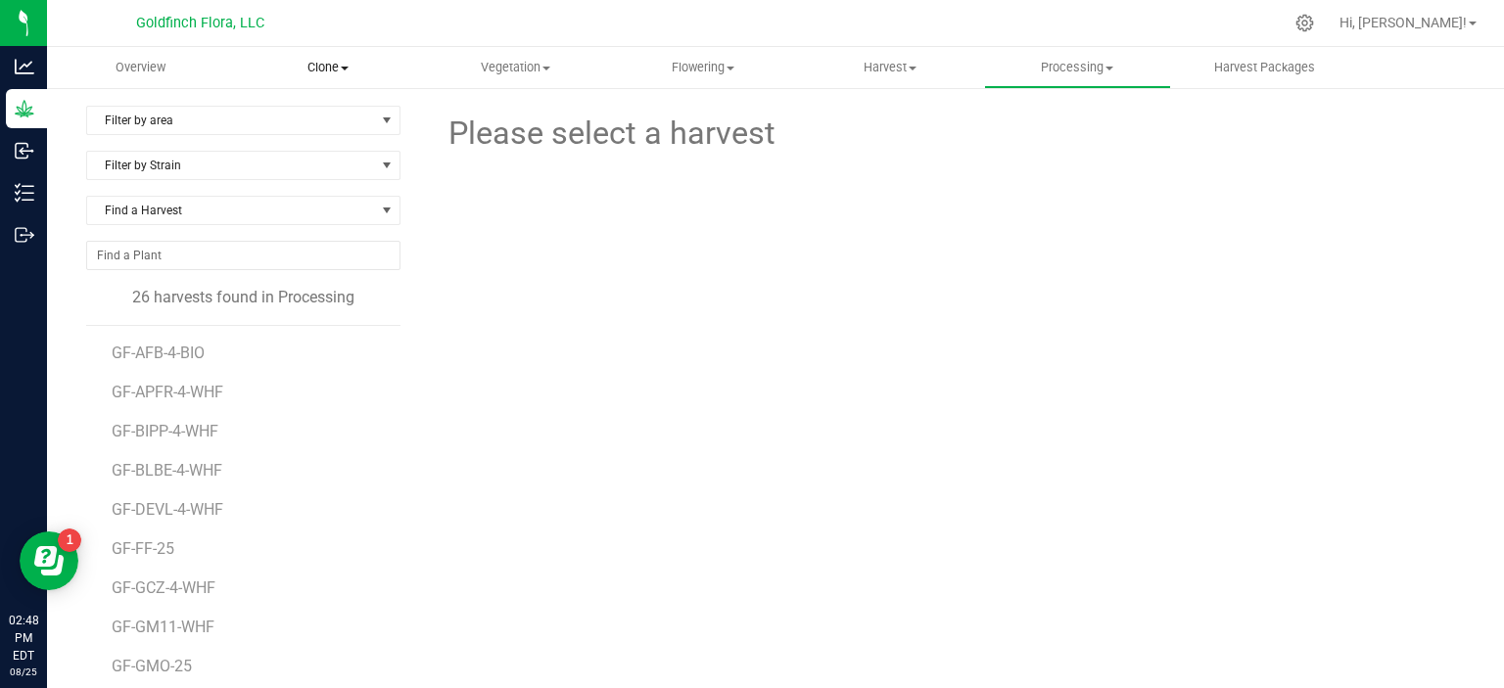
click at [321, 68] on span "Clone" at bounding box center [327, 68] width 185 height 18
click at [305, 144] on span "Cloning groups" at bounding box center [308, 141] width 148 height 17
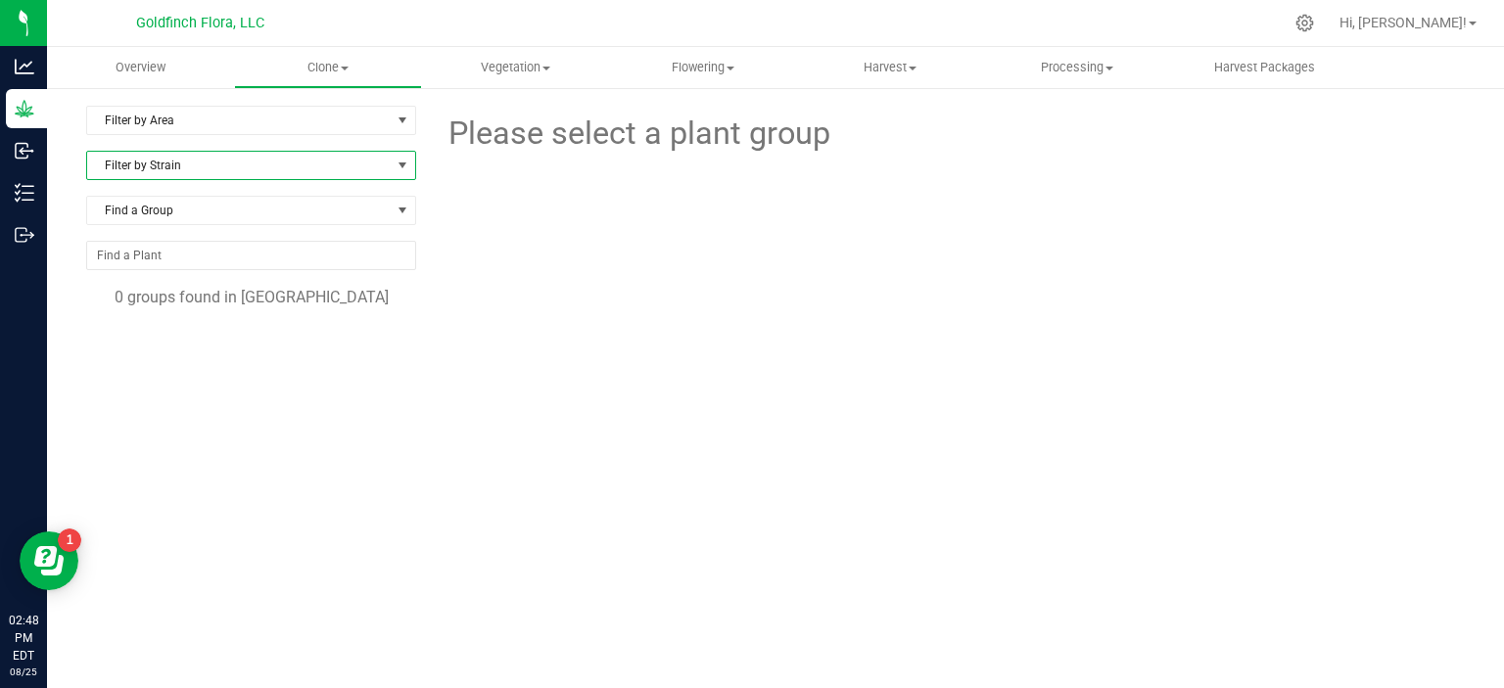
click at [398, 163] on span at bounding box center [403, 166] width 16 height 16
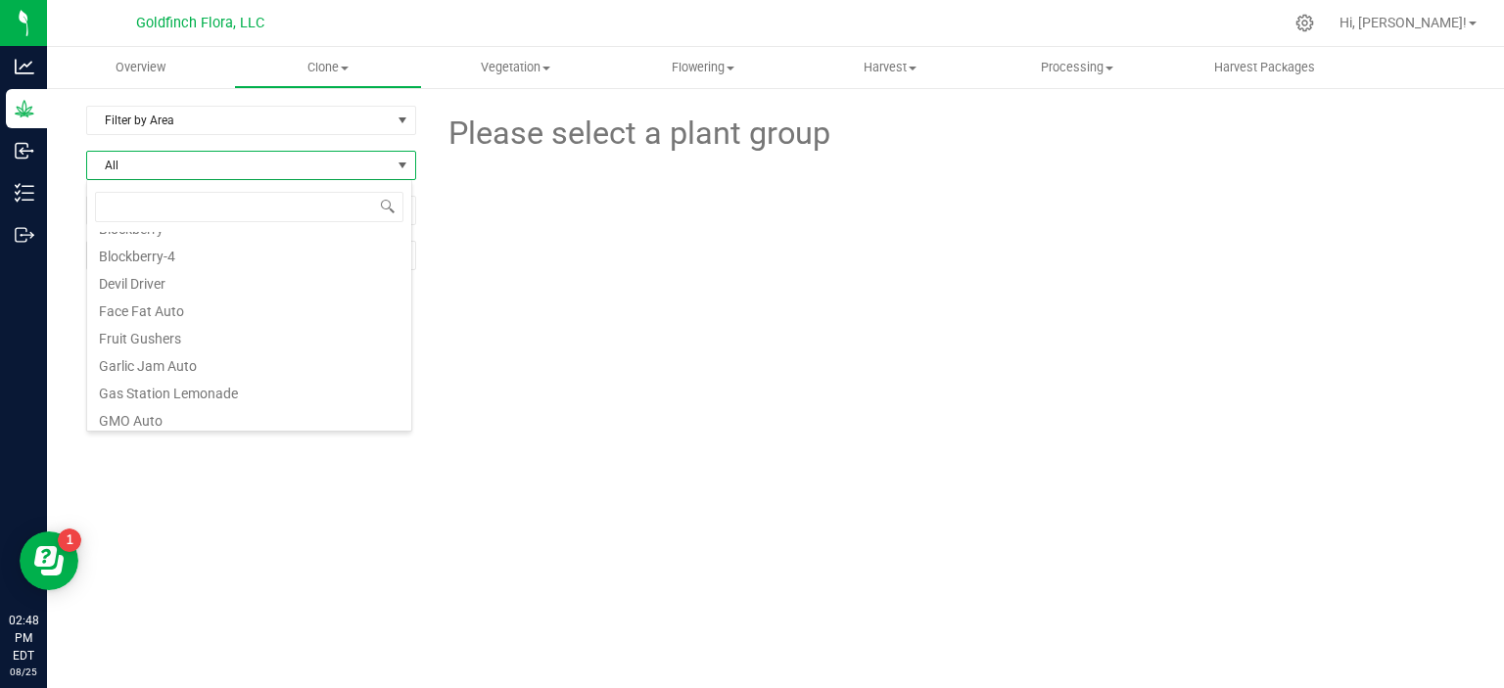
scroll to position [138, 0]
click at [176, 353] on li "Garlic Jam Auto" at bounding box center [249, 354] width 324 height 27
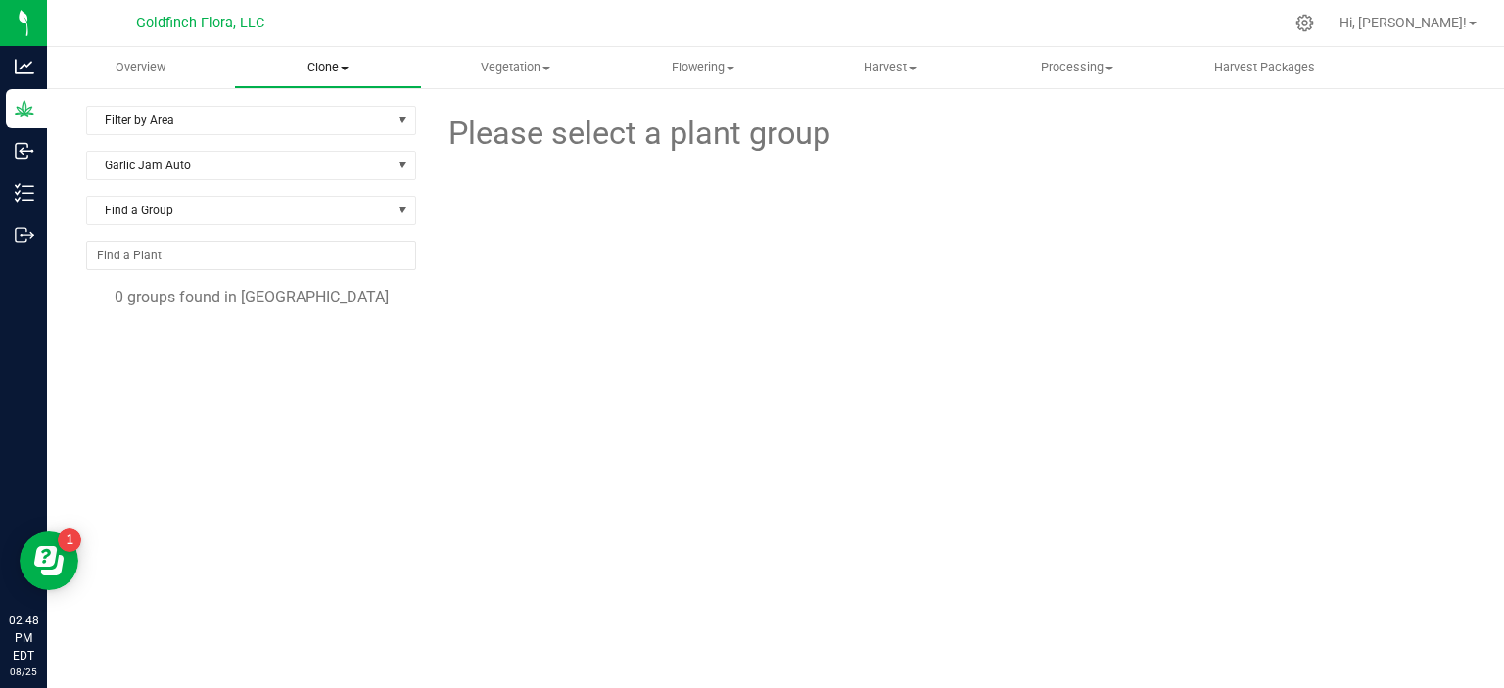
click at [329, 62] on span "Clone" at bounding box center [327, 68] width 185 height 18
click at [304, 116] on span "Create plants" at bounding box center [303, 118] width 138 height 17
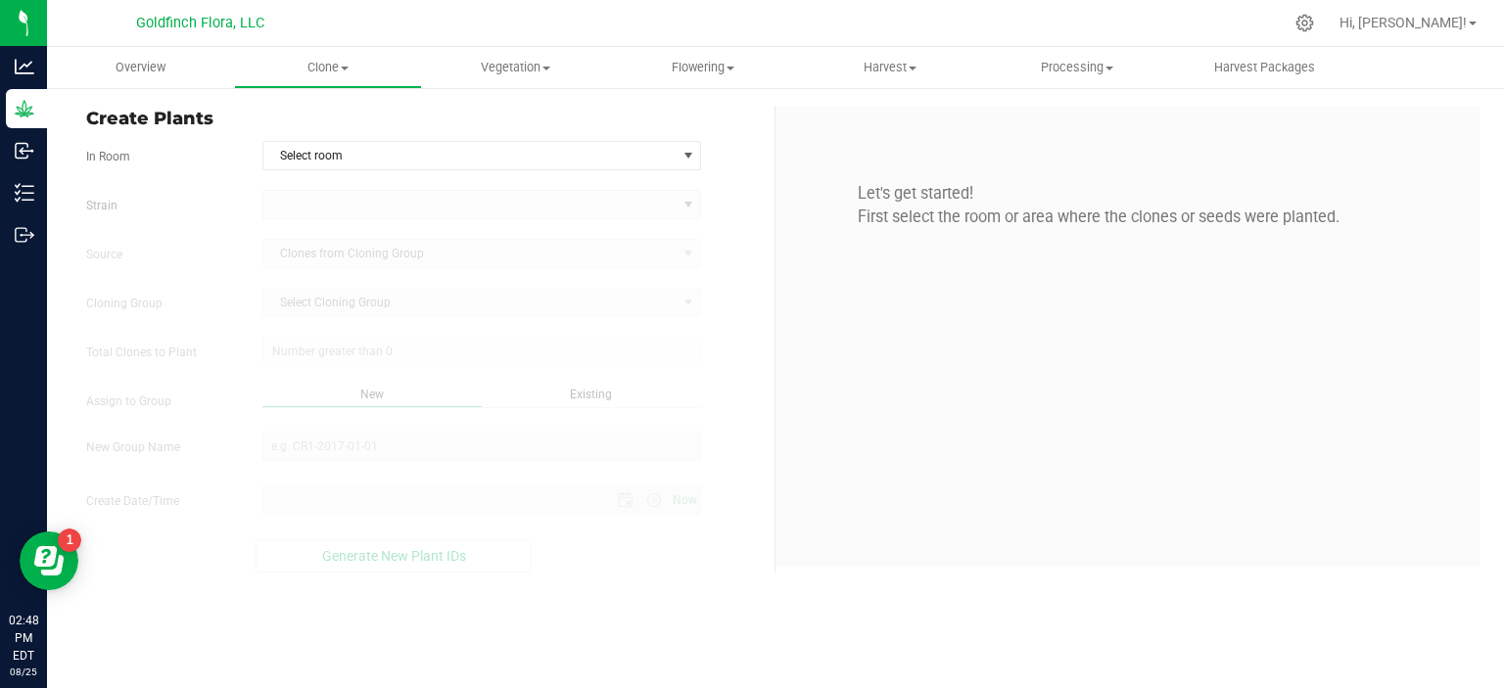
type input "[DATE] 2:48 PM"
click at [686, 156] on span "select" at bounding box center [688, 156] width 16 height 16
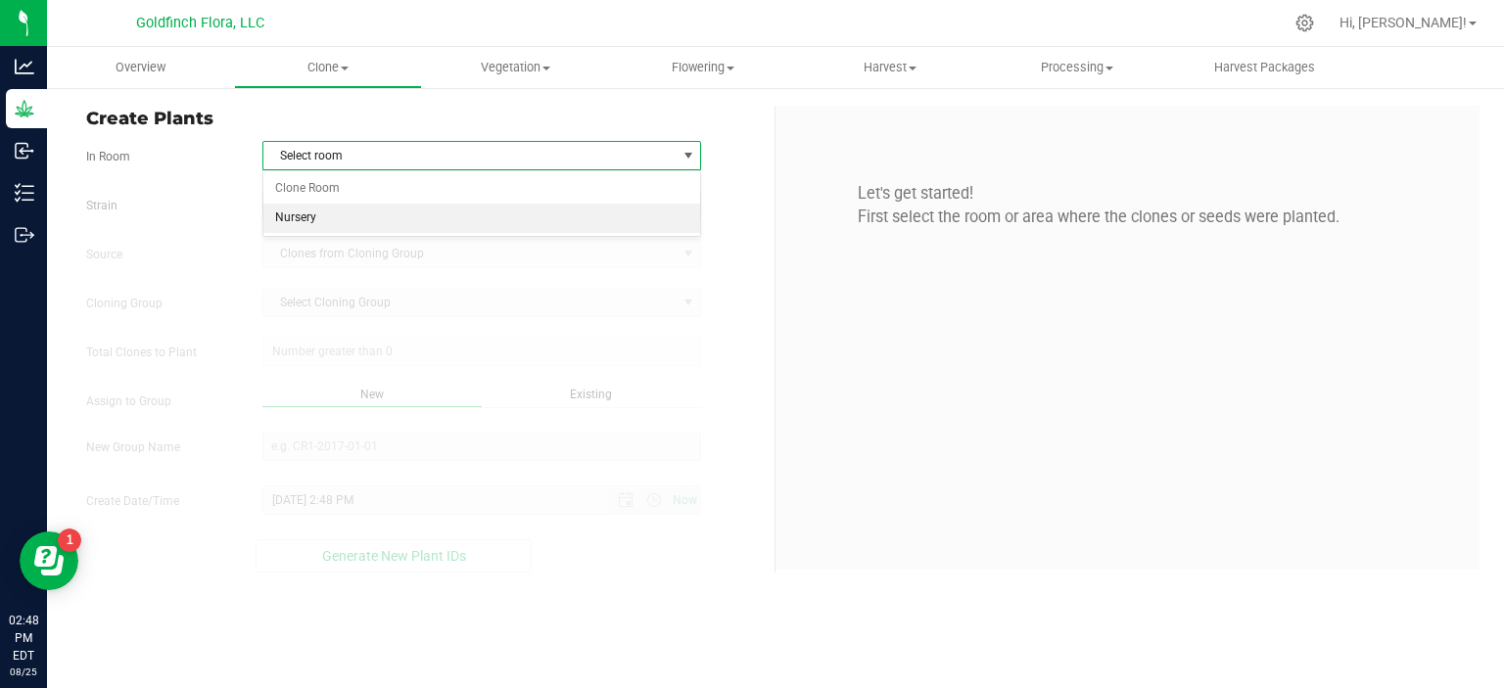
click at [344, 219] on li "Nursery" at bounding box center [482, 218] width 438 height 29
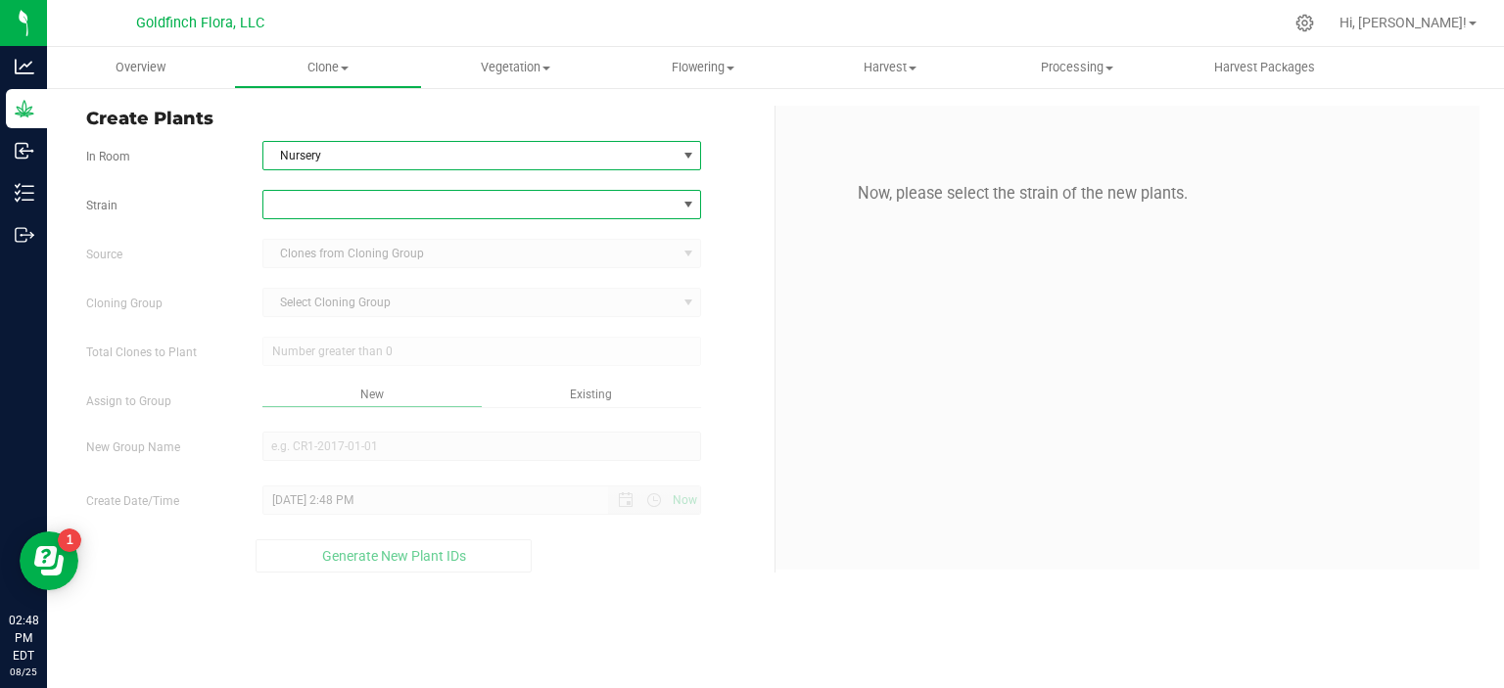
click at [681, 201] on span at bounding box center [688, 205] width 16 height 16
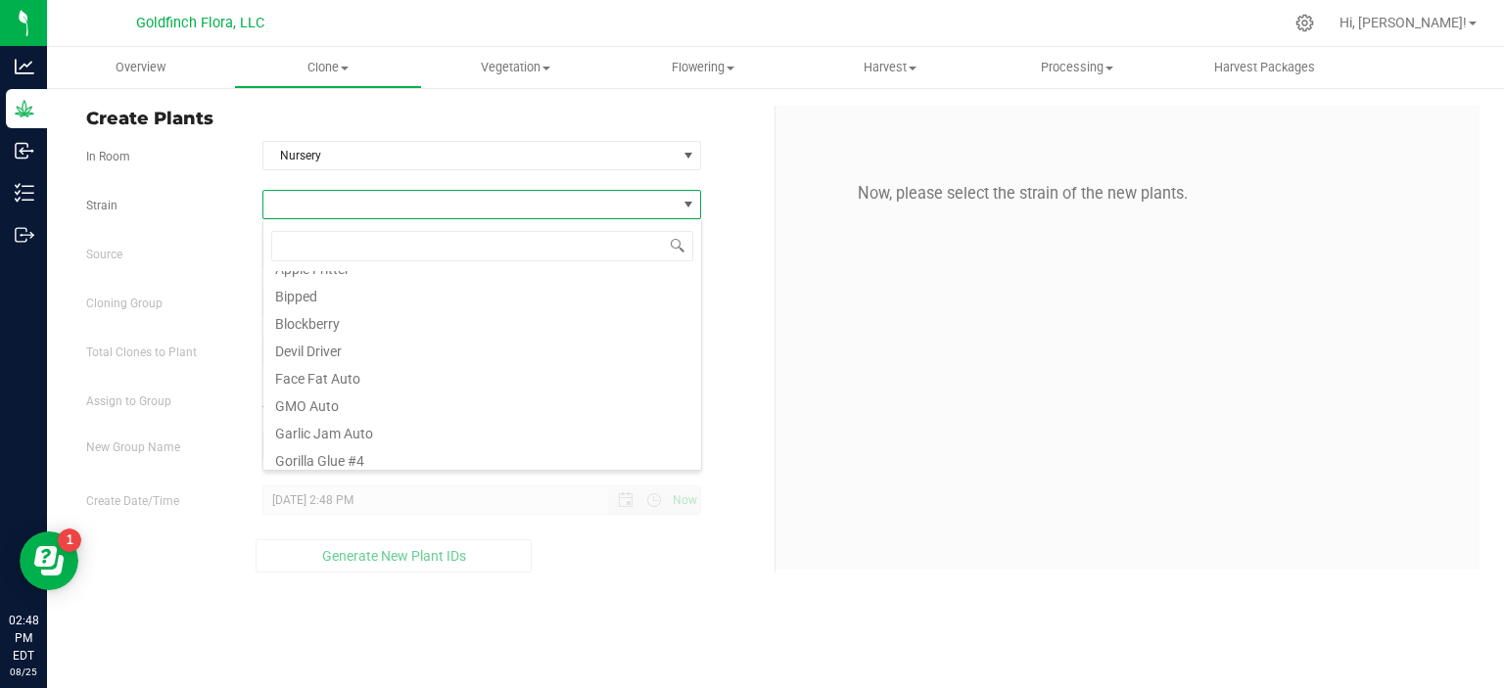
scroll to position [60, 0]
click at [327, 416] on li "Garlic Jam Auto" at bounding box center [482, 416] width 438 height 27
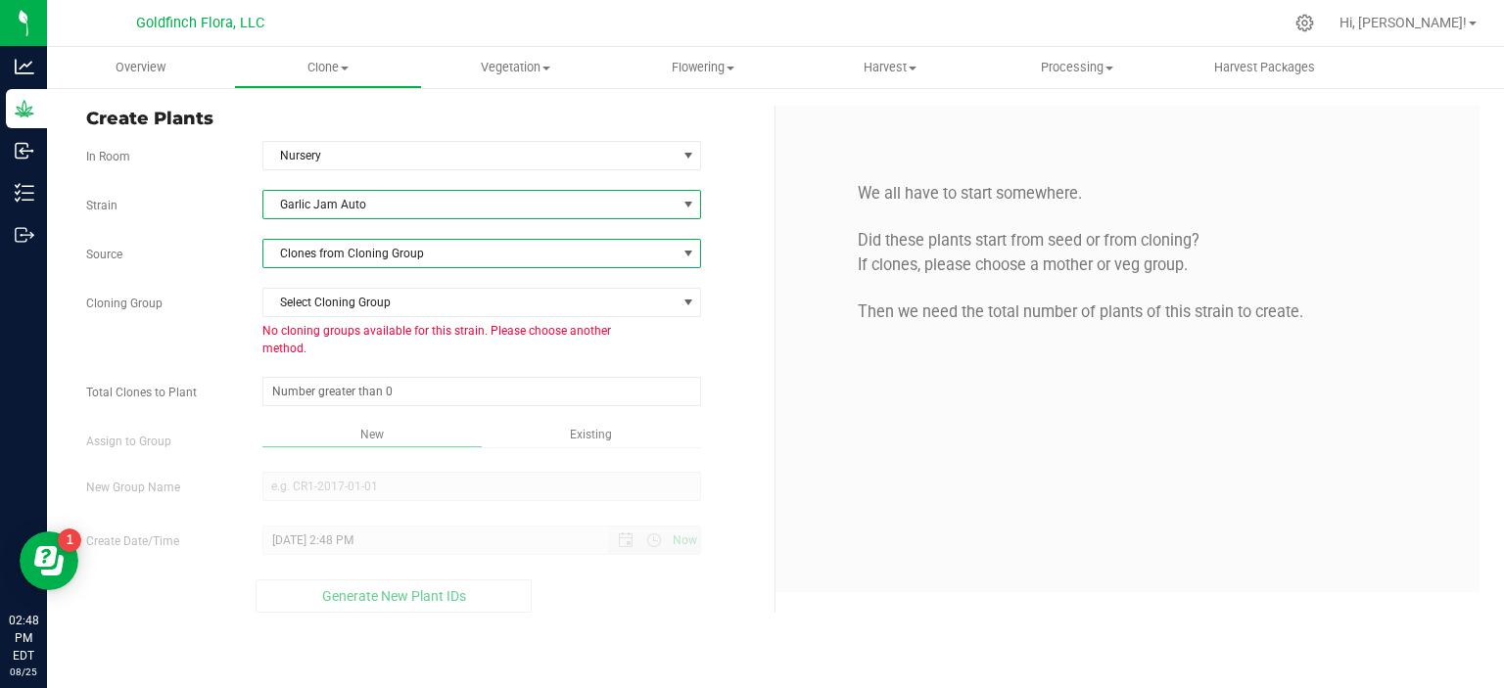
click at [687, 253] on span at bounding box center [688, 254] width 16 height 16
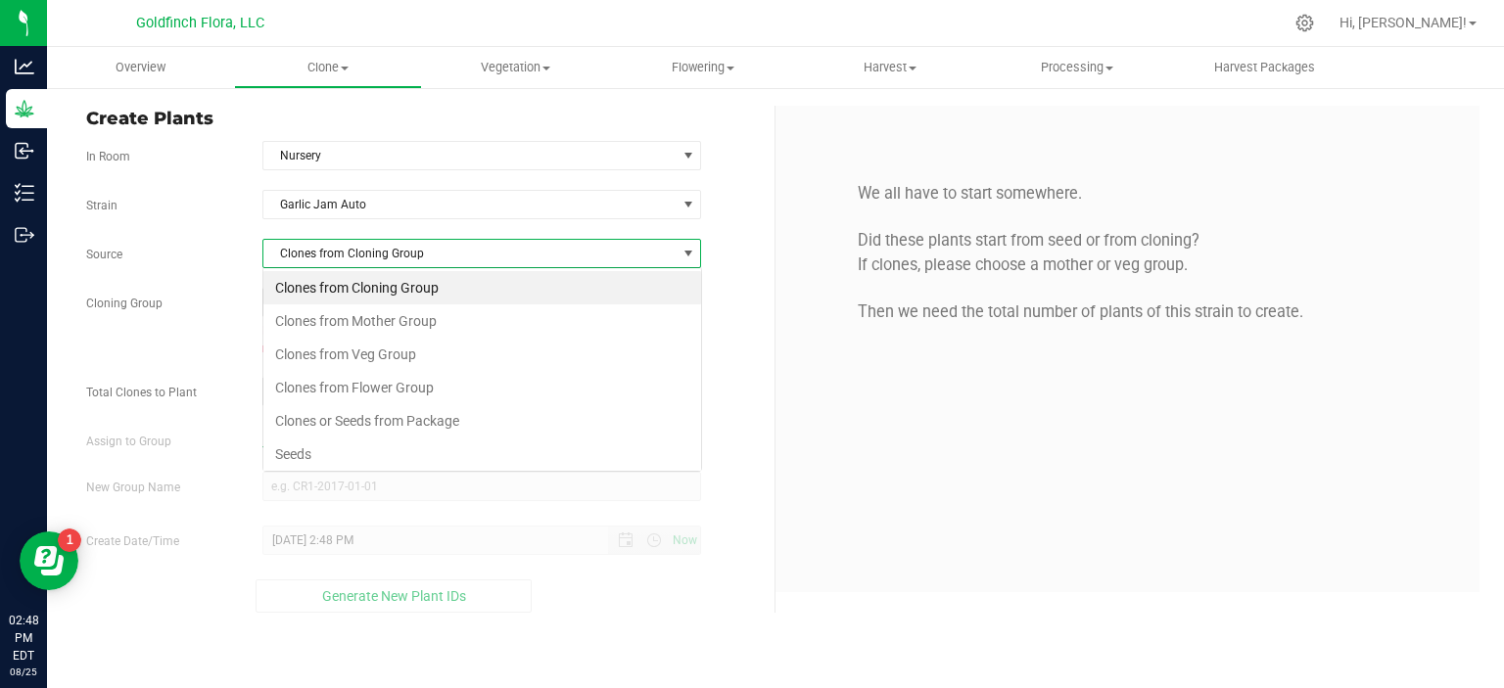
scroll to position [28, 439]
click at [380, 453] on li "Seeds" at bounding box center [482, 454] width 438 height 33
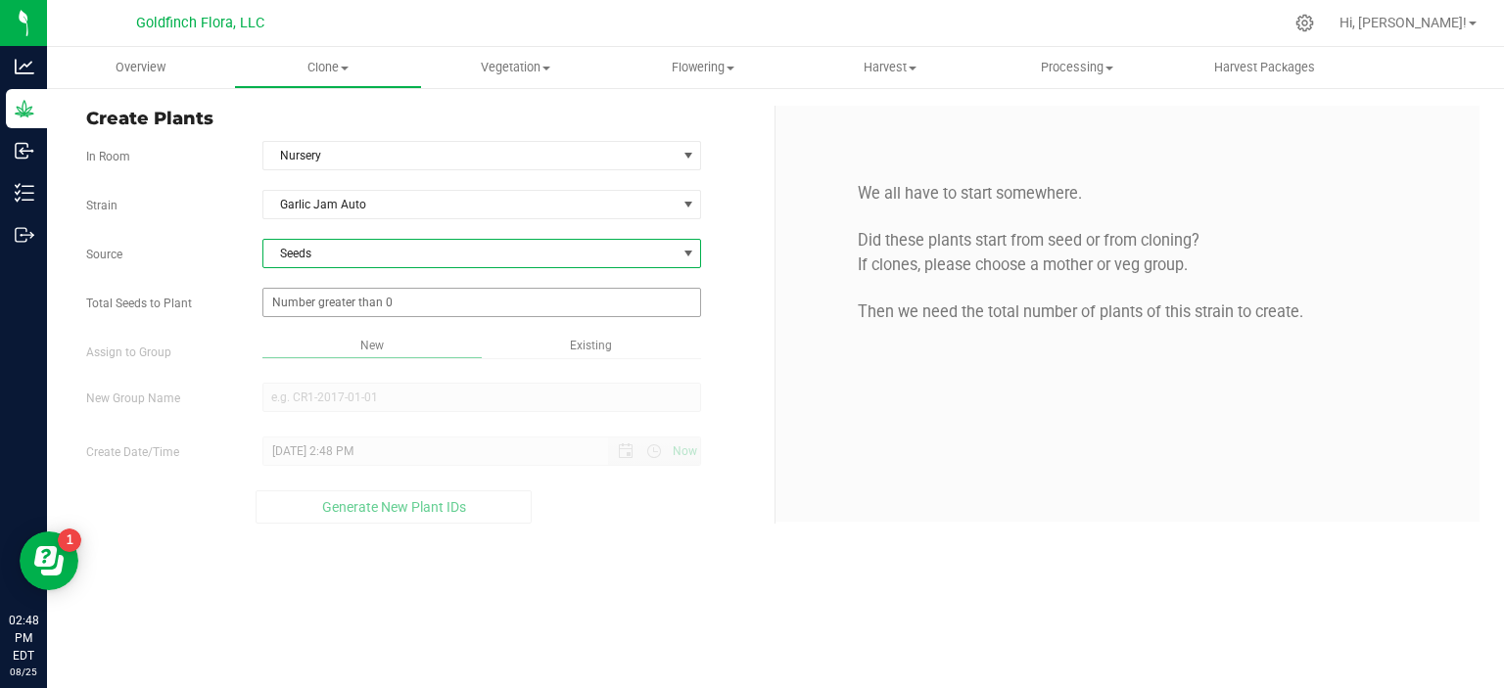
click at [623, 305] on span at bounding box center [482, 302] width 440 height 29
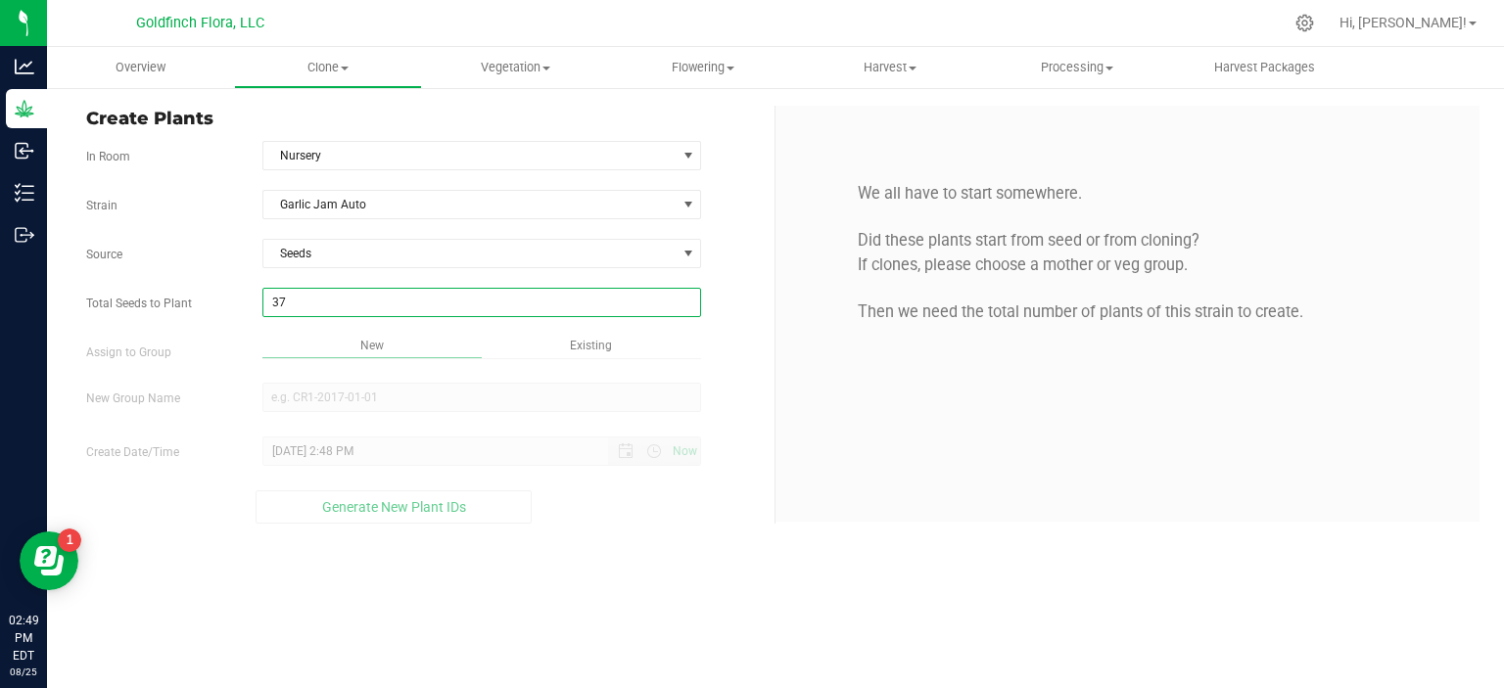
type input "375"
click at [511, 402] on div "Overview Clone Create plants Cloning groups Cloning plants Apply to plants Vege…" at bounding box center [775, 367] width 1457 height 641
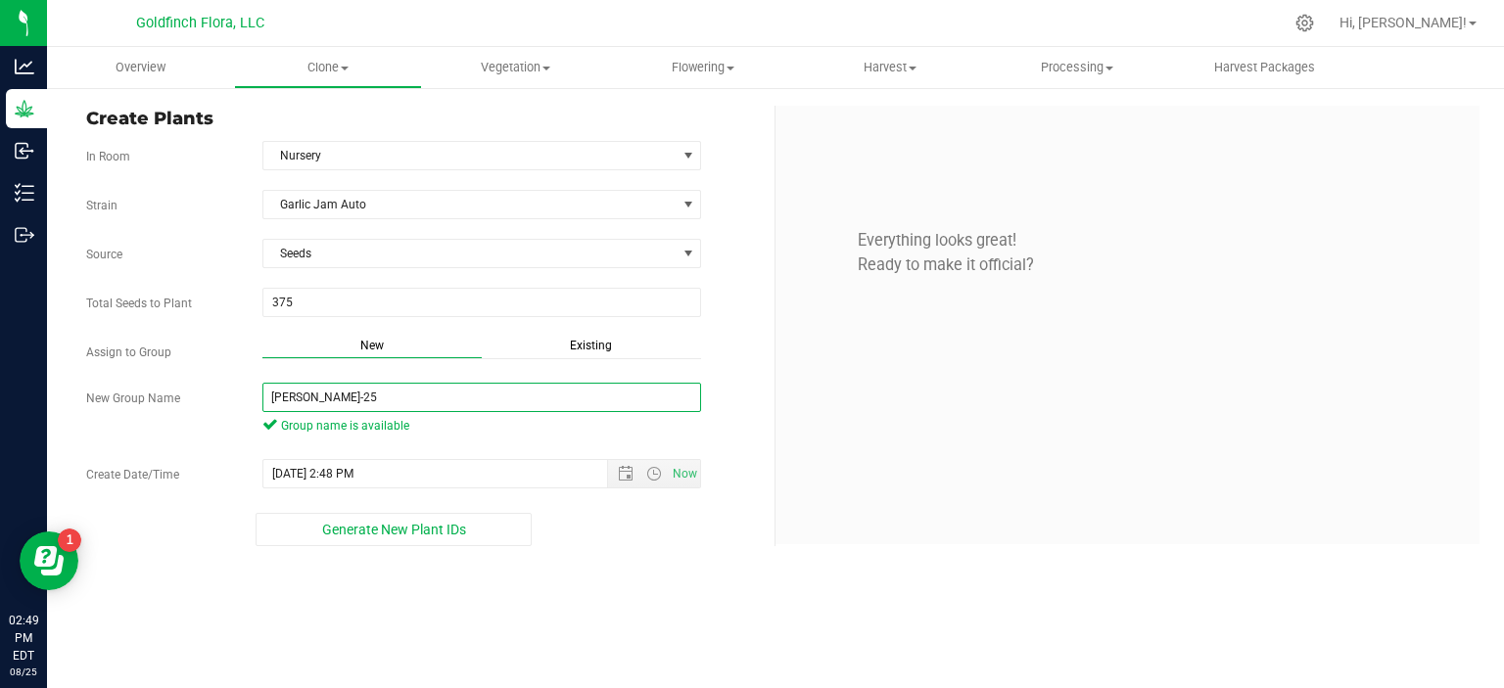
type input "[PERSON_NAME]-25"
click at [609, 590] on div "Overview Clone Create plants Cloning groups Cloning plants Apply to plants Vege…" at bounding box center [775, 367] width 1457 height 641
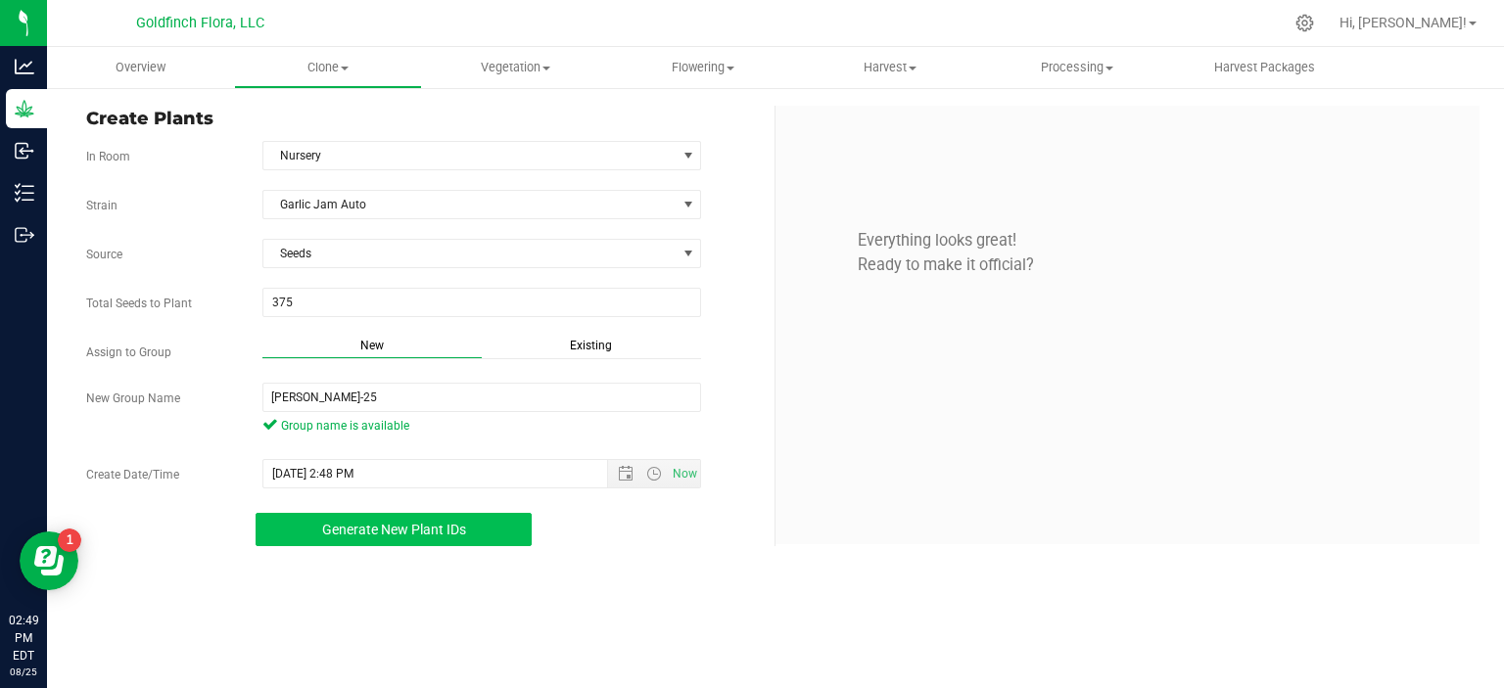
click at [452, 522] on span "Generate New Plant IDs" at bounding box center [394, 530] width 144 height 16
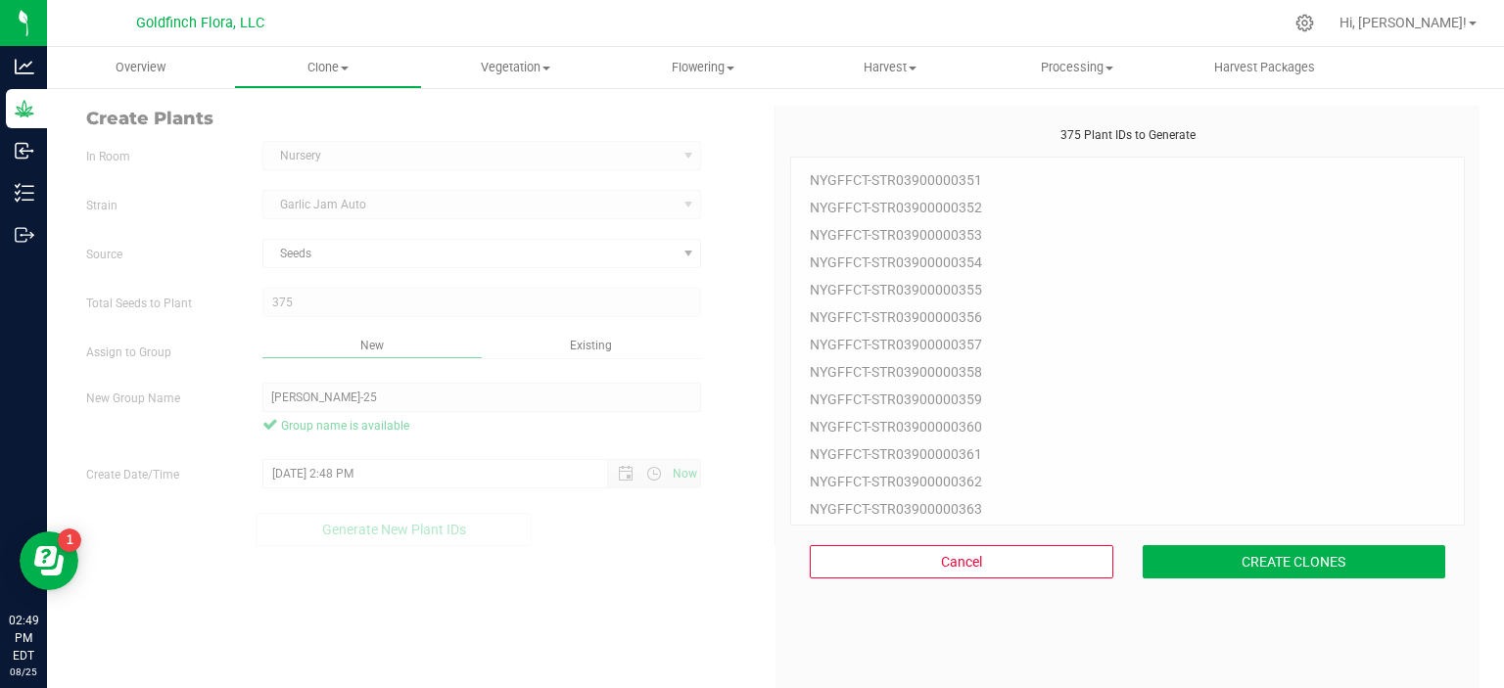
scroll to position [59, 0]
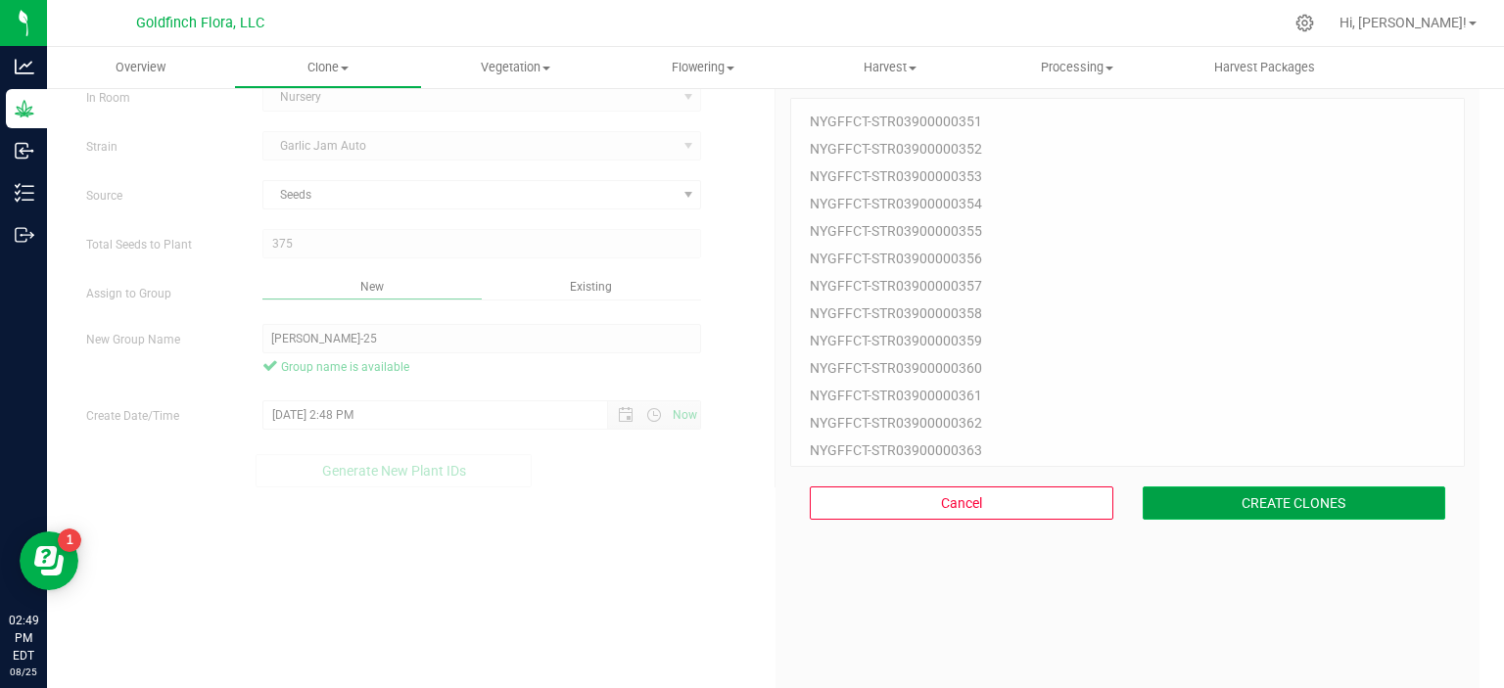
click at [1207, 503] on button "CREATE CLONES" at bounding box center [1293, 503] width 303 height 33
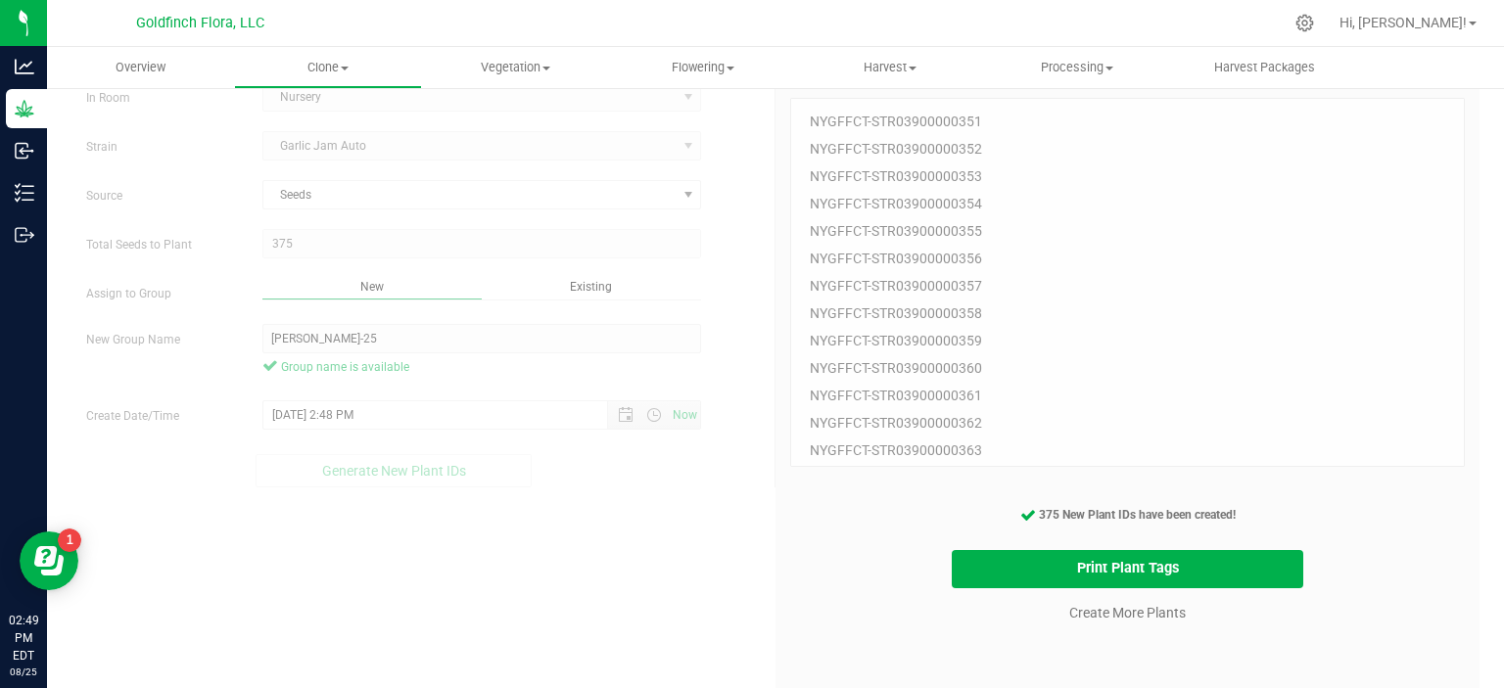
click at [803, 533] on div "375 Plant IDs to Generate NYGFFCT-STR03900000351 NYGFFCT-STR03900000352 NYGFFCT…" at bounding box center [1127, 345] width 675 height 555
click at [519, 66] on span "Vegetation" at bounding box center [515, 68] width 185 height 18
click at [486, 116] on span "Veg groups" at bounding box center [484, 118] width 124 height 17
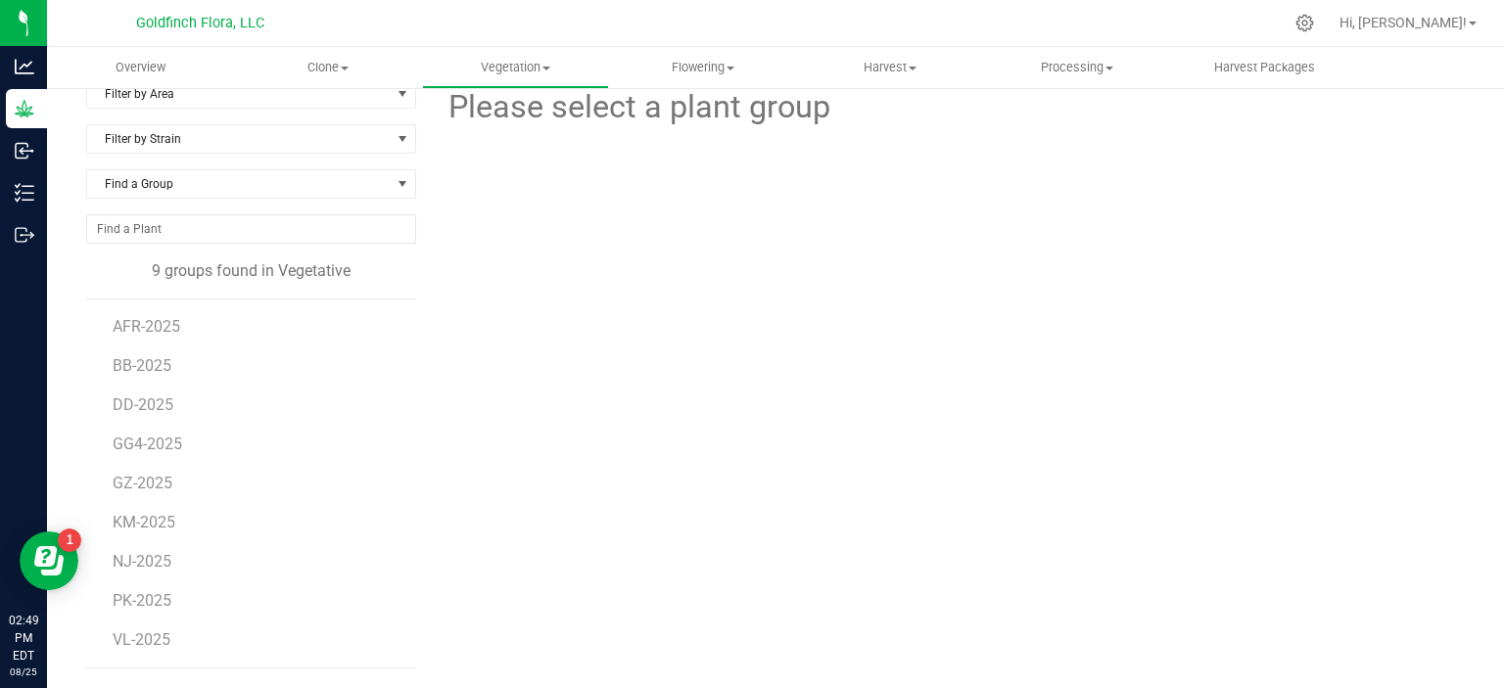
scroll to position [23, 0]
click at [323, 70] on span "Clone" at bounding box center [327, 68] width 185 height 18
click at [318, 140] on span "Cloning groups" at bounding box center [308, 141] width 148 height 17
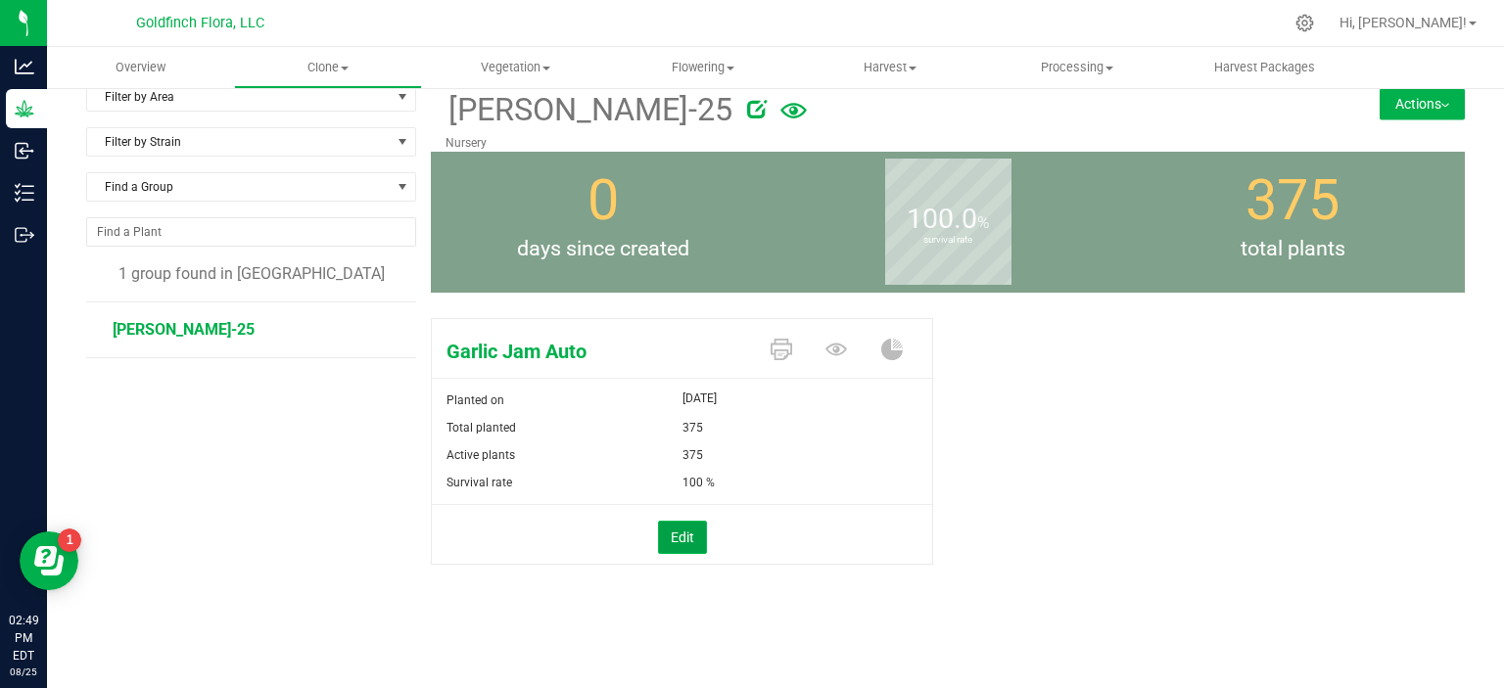
click at [681, 528] on button "Edit" at bounding box center [682, 537] width 49 height 33
drag, startPoint x: 694, startPoint y: 453, endPoint x: 683, endPoint y: 452, distance: 10.8
click at [683, 452] on span "375 375" at bounding box center [800, 456] width 236 height 29
type input "300"
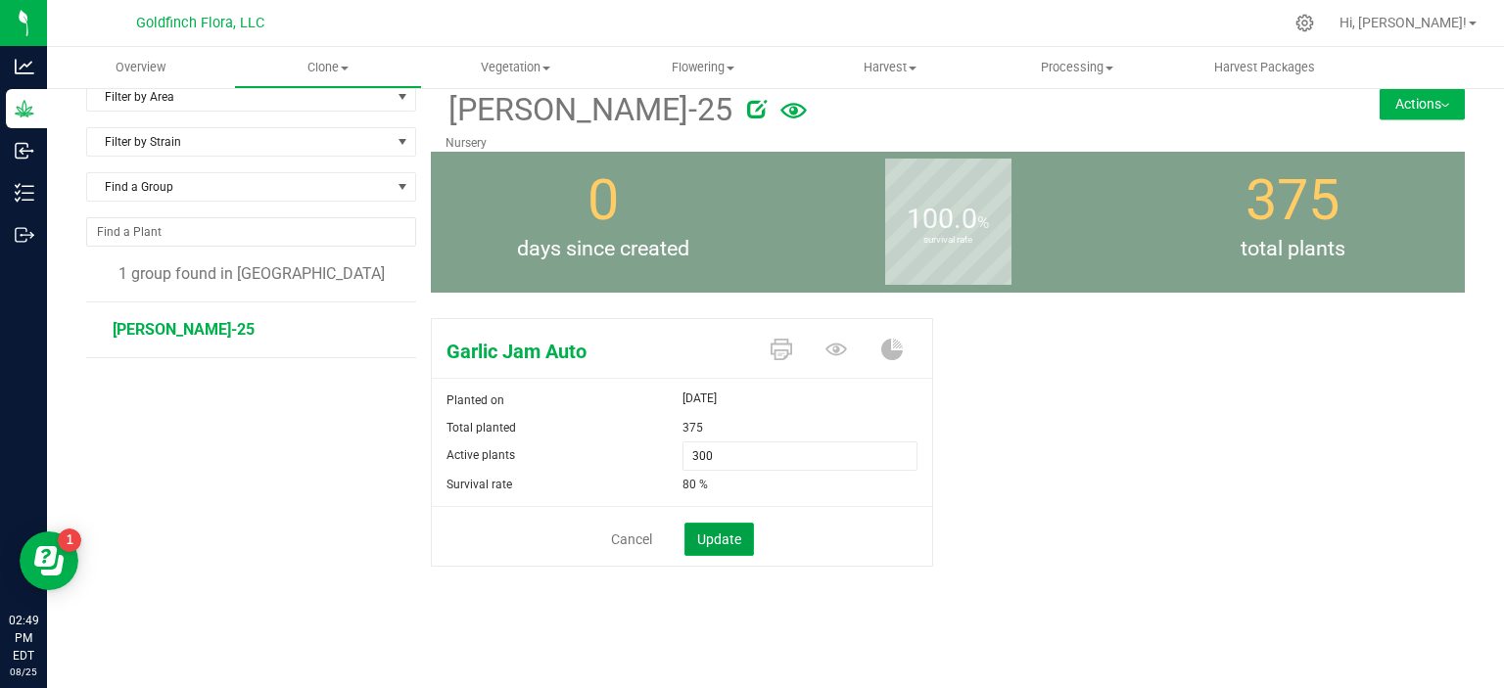
click at [719, 532] on span "Update" at bounding box center [719, 540] width 44 height 16
click at [1402, 103] on button "Actions" at bounding box center [1421, 103] width 85 height 31
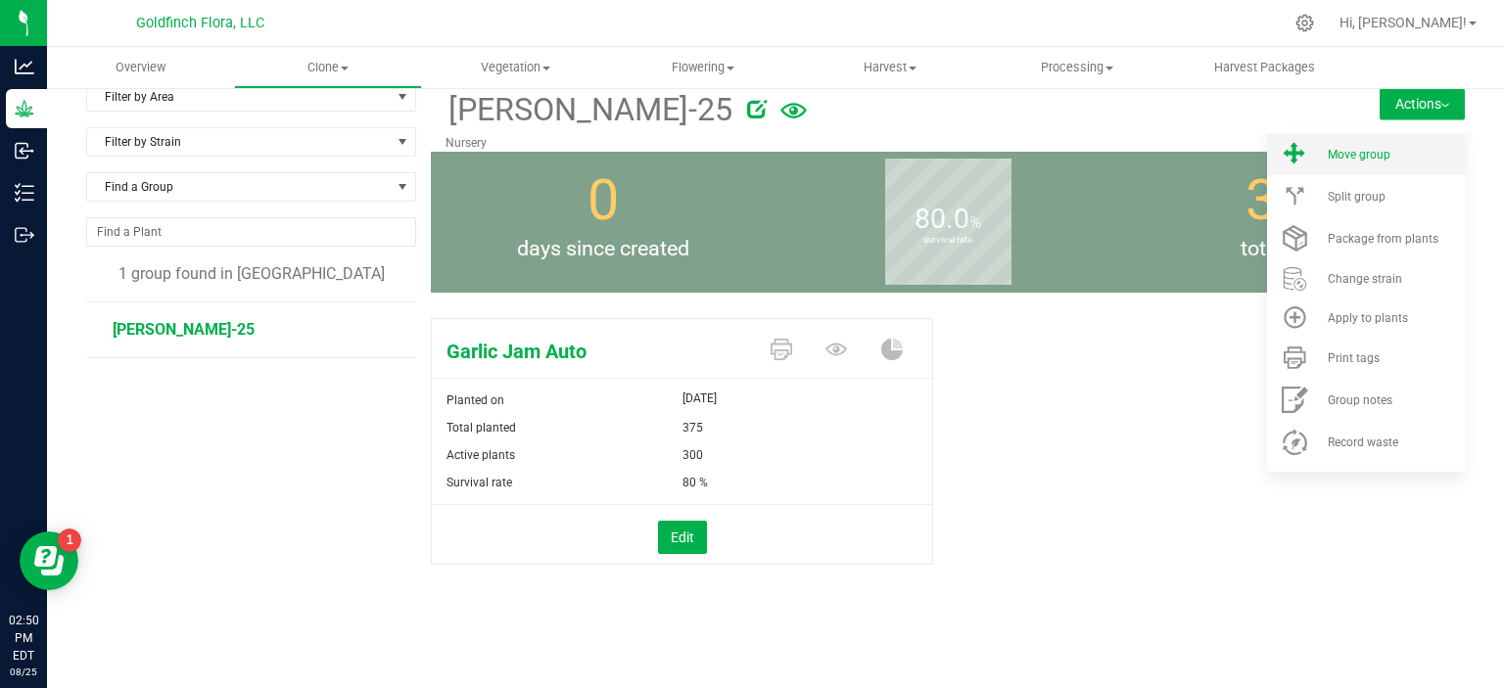
click at [1361, 148] on span "Move group" at bounding box center [1358, 155] width 63 height 14
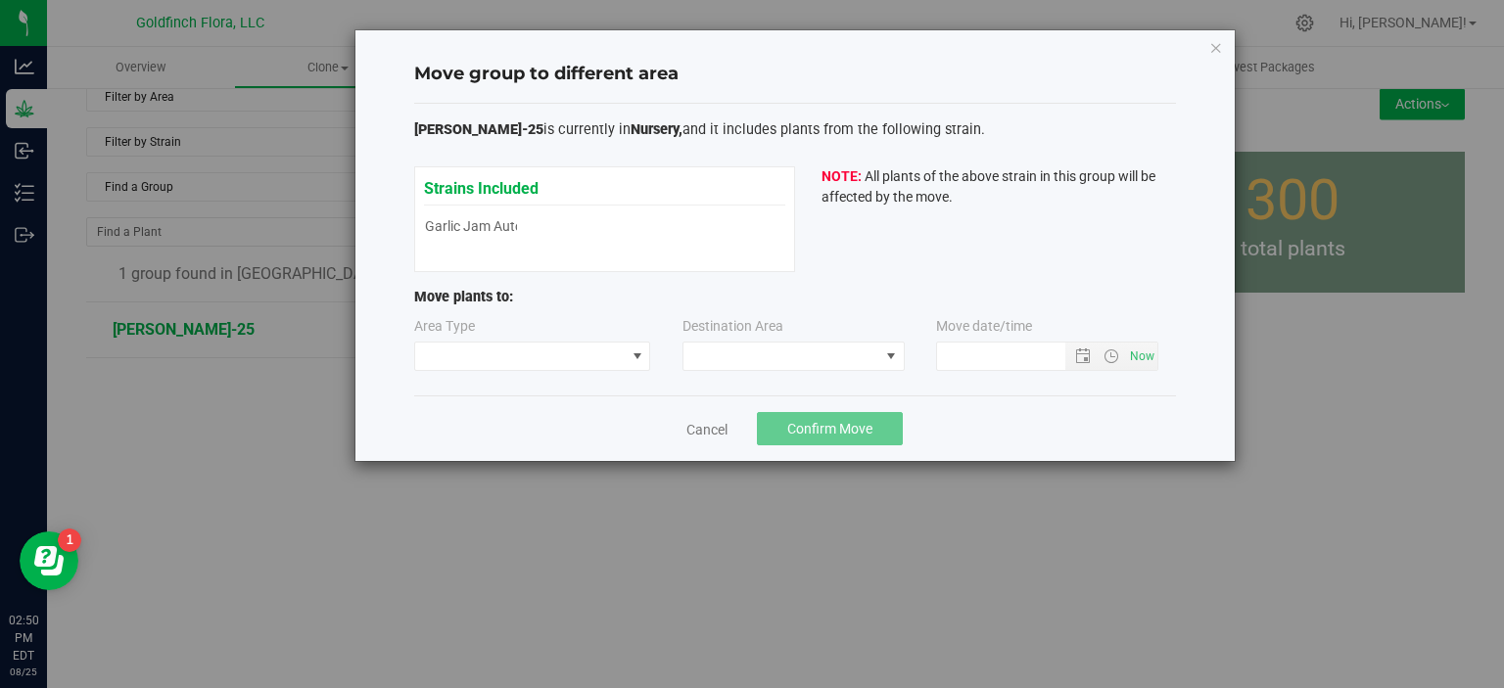
type input "[DATE] 2:50 PM"
click at [639, 351] on span at bounding box center [637, 357] width 16 height 16
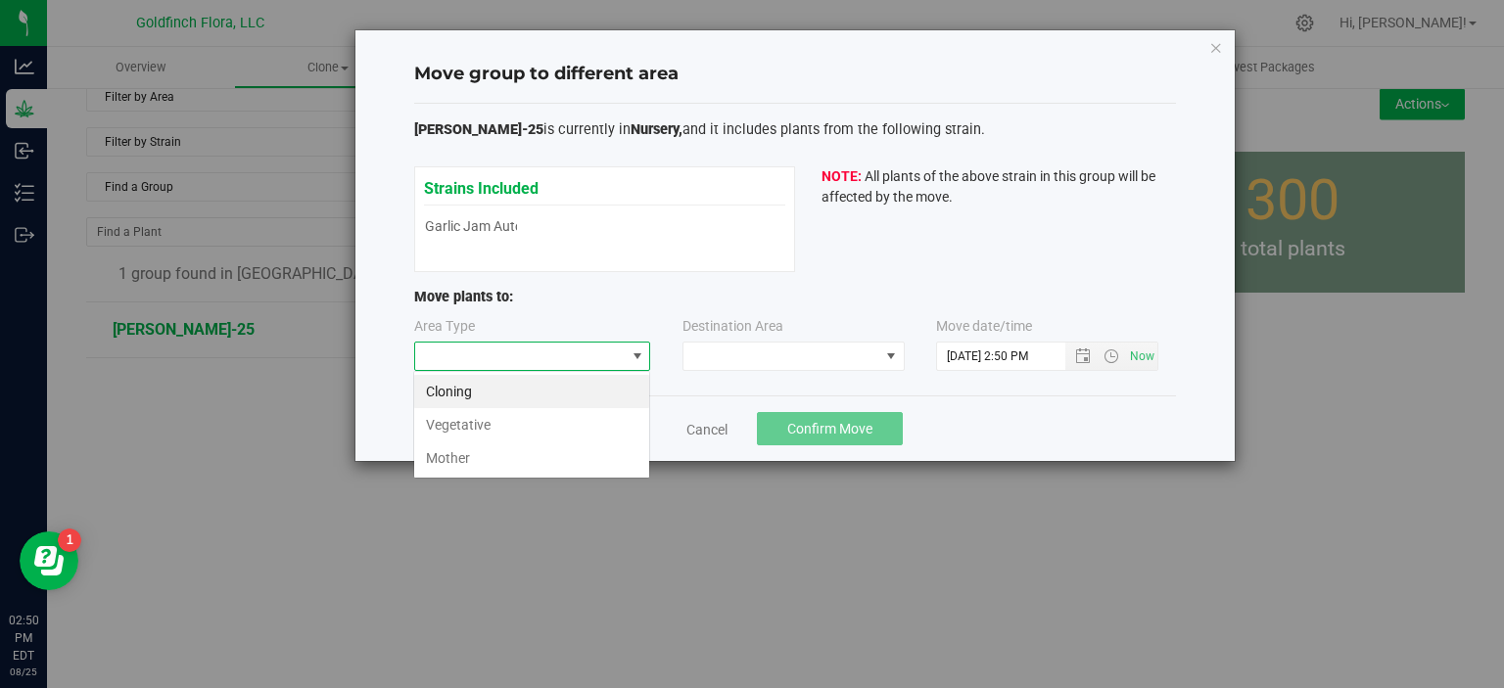
scroll to position [28, 236]
click at [564, 388] on li "Cloning" at bounding box center [531, 391] width 235 height 33
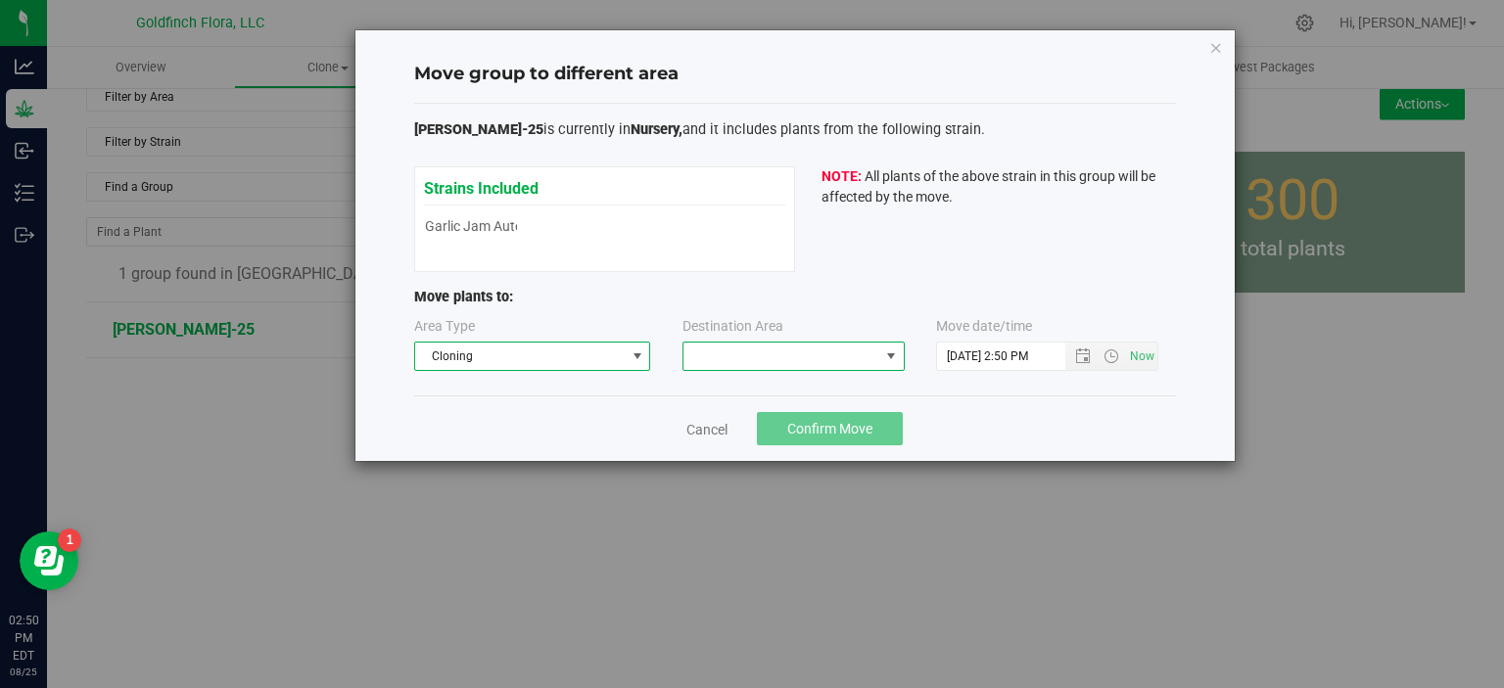
click at [894, 357] on span at bounding box center [891, 357] width 16 height 16
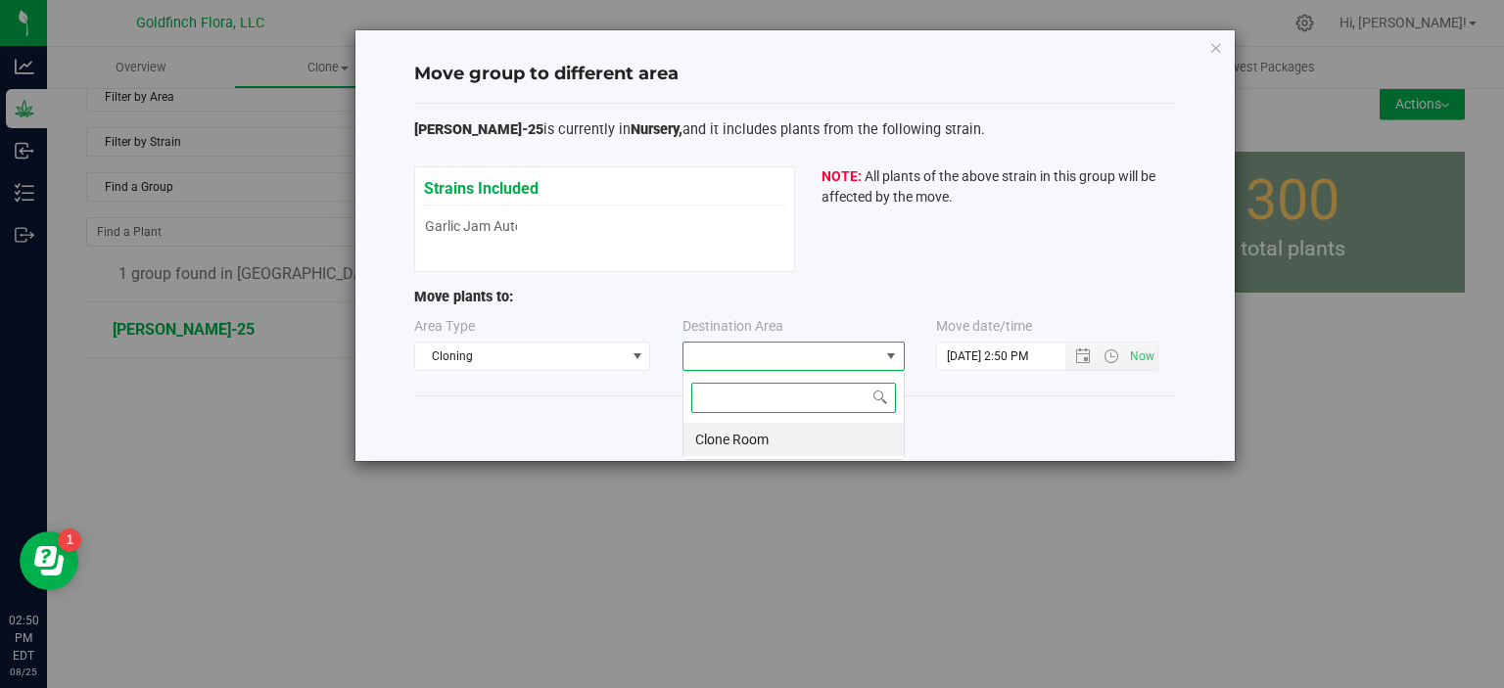
scroll to position [28, 222]
click at [760, 438] on li "Clone Room" at bounding box center [793, 439] width 220 height 33
click at [1083, 354] on span "Open the date view" at bounding box center [1083, 357] width 16 height 16
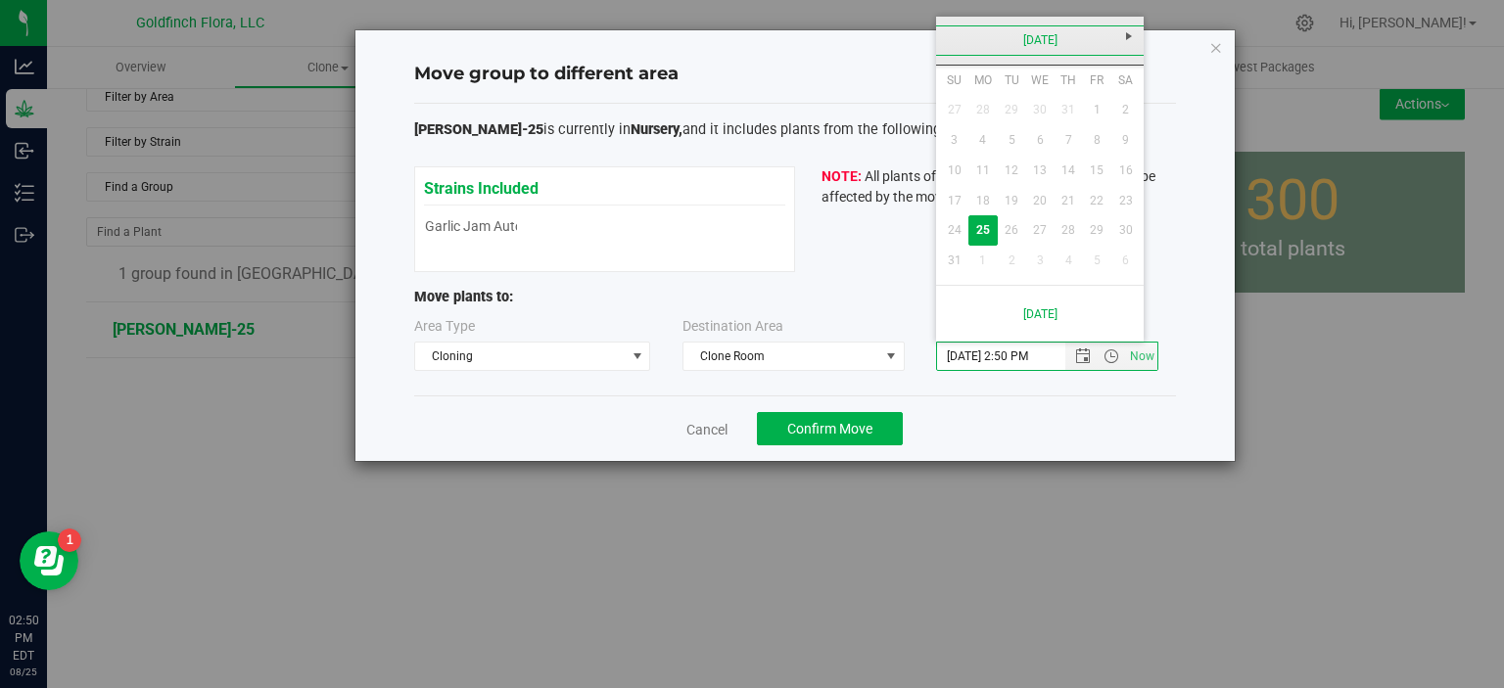
click at [1025, 31] on link "[DATE]" at bounding box center [1040, 40] width 210 height 30
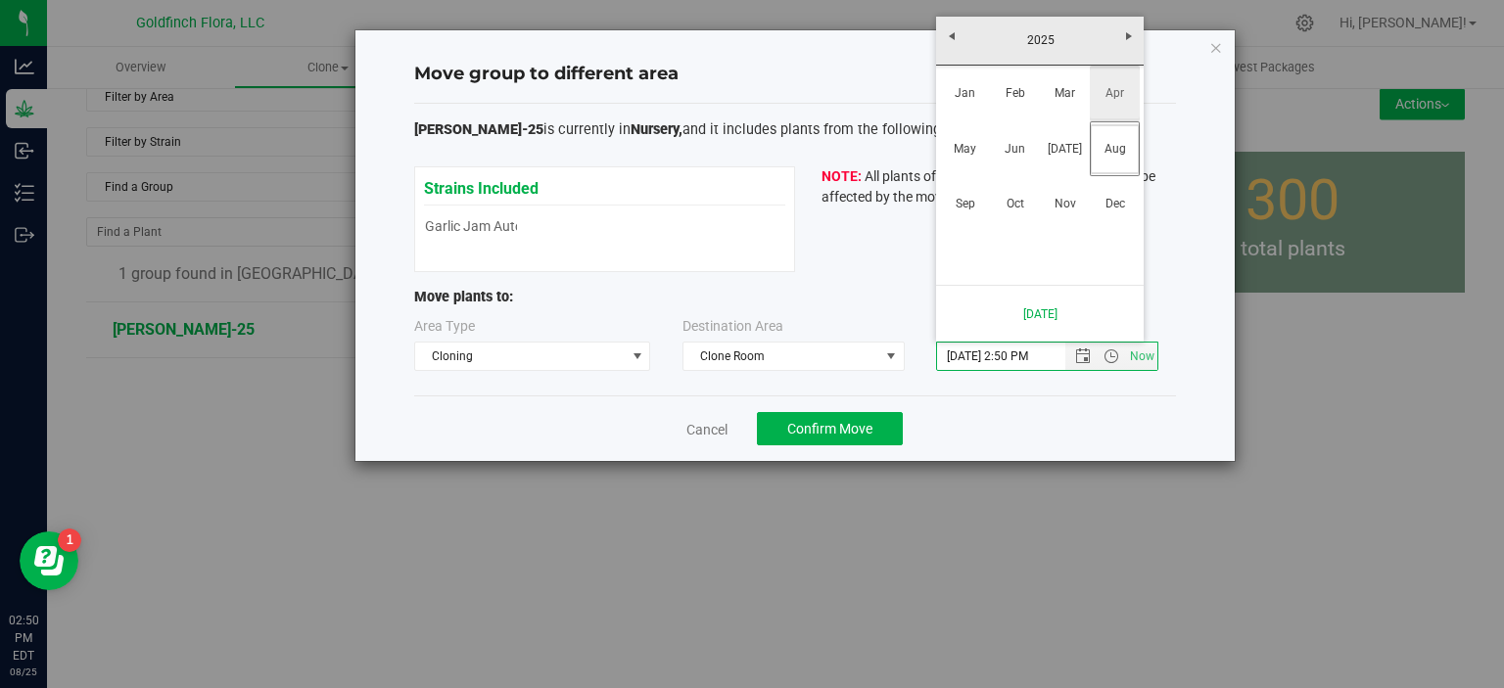
click at [1107, 94] on link "Apr" at bounding box center [1115, 94] width 50 height 50
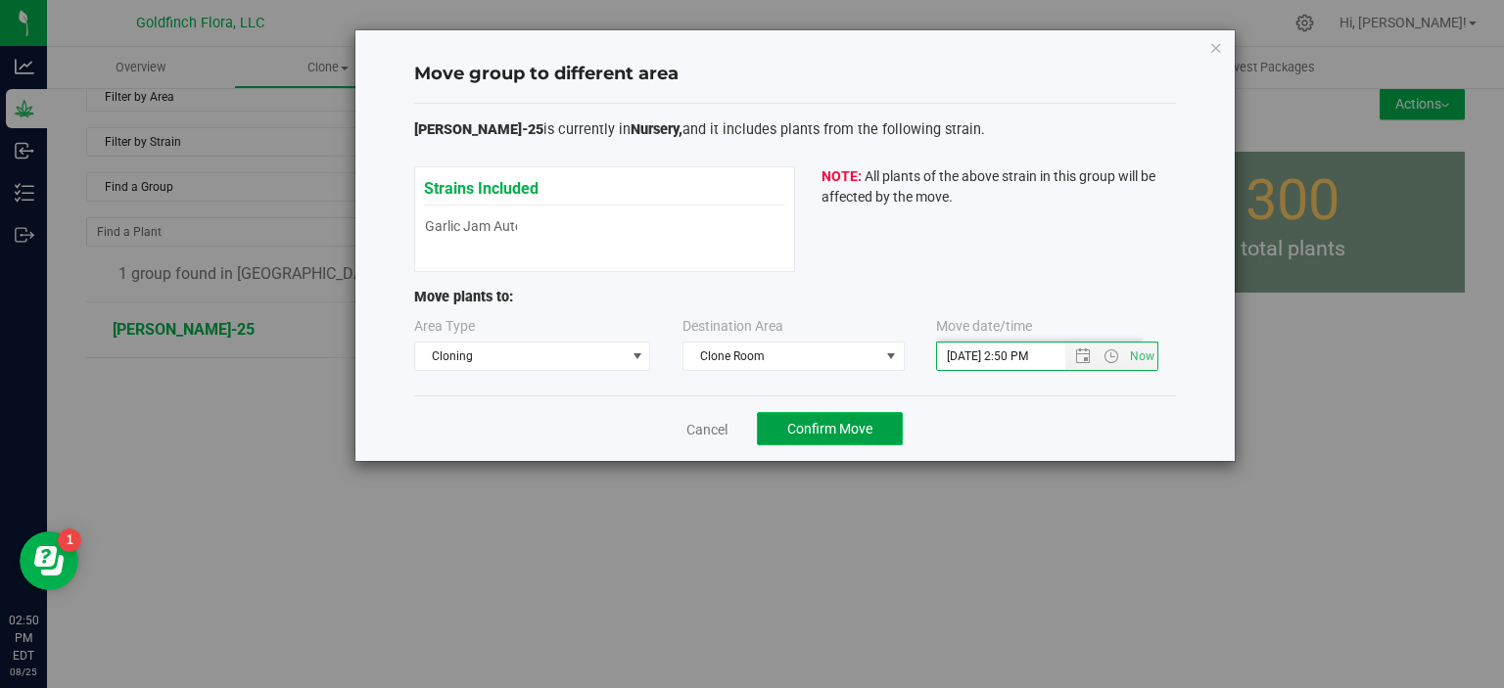
click at [855, 422] on span "Confirm Move" at bounding box center [829, 429] width 85 height 16
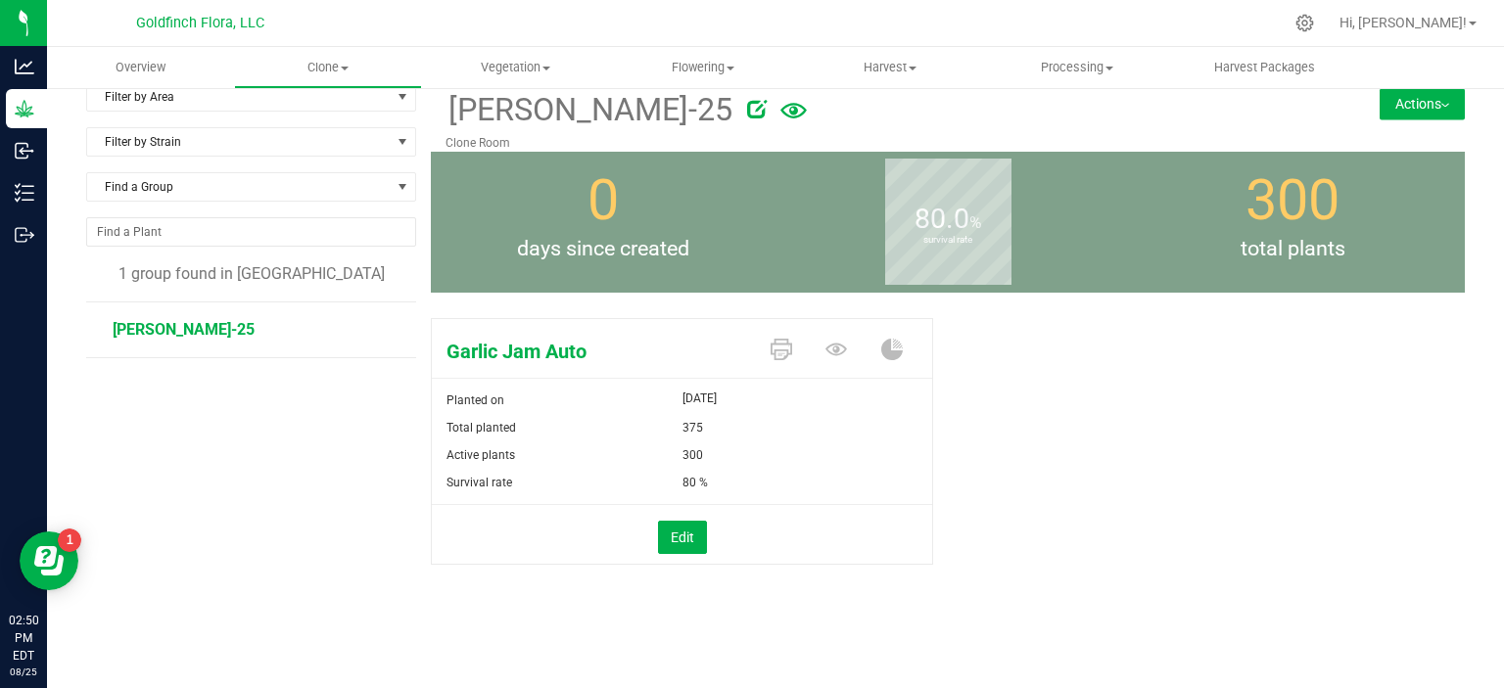
click at [1393, 101] on button "Actions" at bounding box center [1421, 103] width 85 height 31
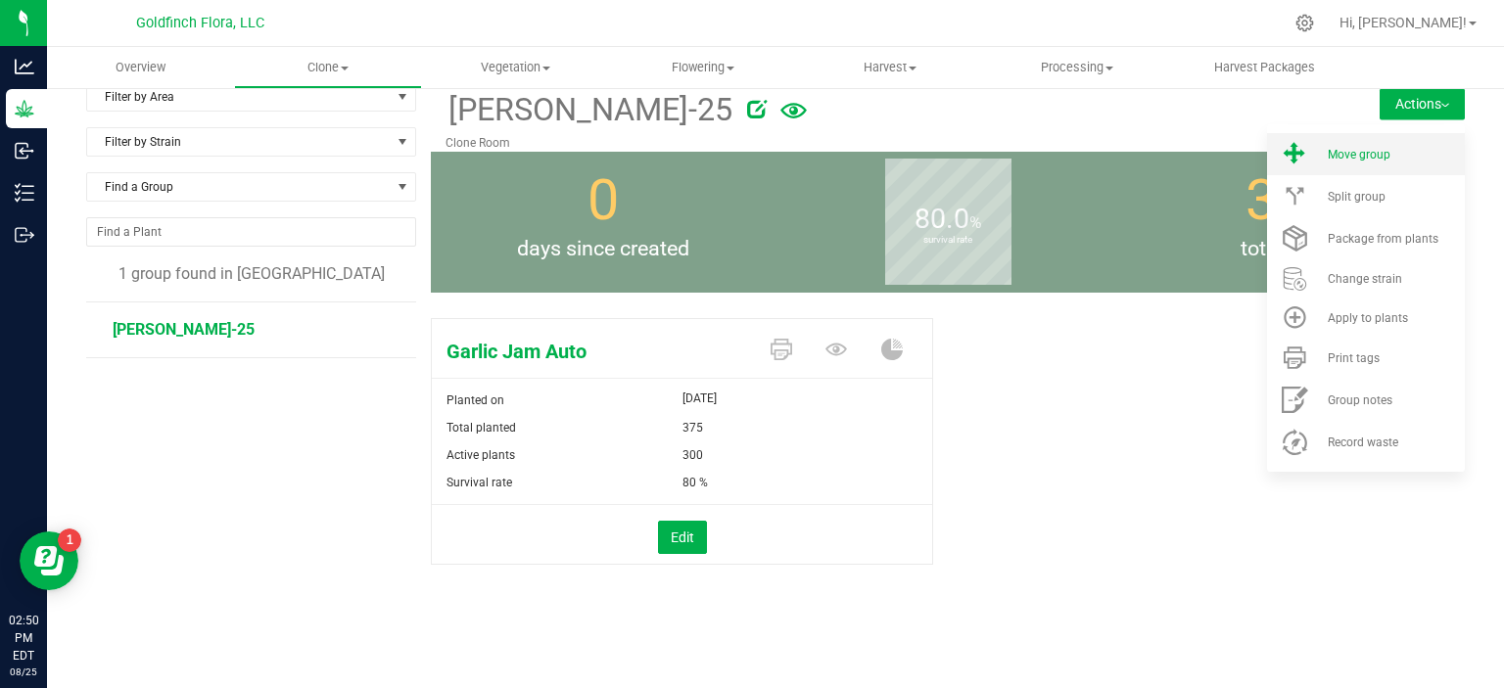
click at [1361, 148] on span "Move group" at bounding box center [1358, 155] width 63 height 14
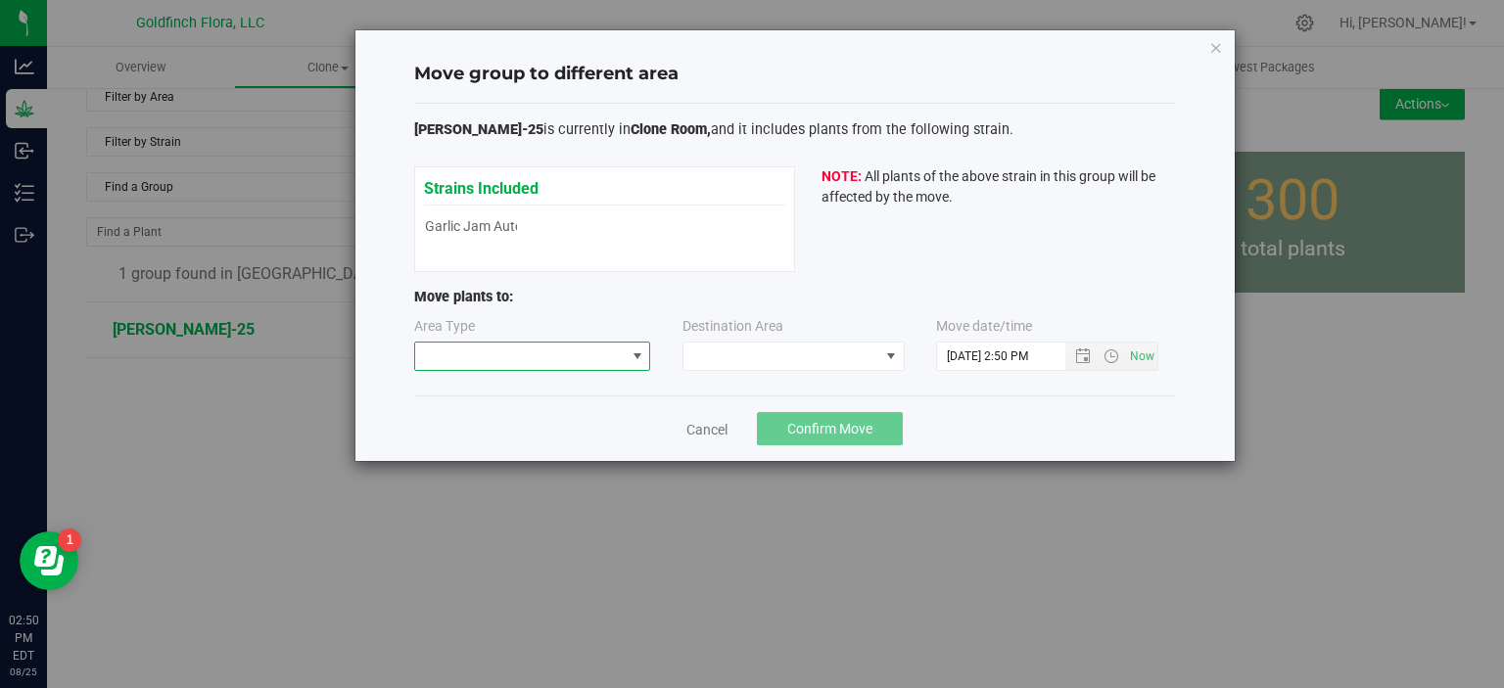
click at [636, 353] on span at bounding box center [637, 357] width 16 height 16
click at [447, 391] on li "Cloning" at bounding box center [531, 391] width 235 height 33
click at [890, 359] on span at bounding box center [891, 357] width 16 height 16
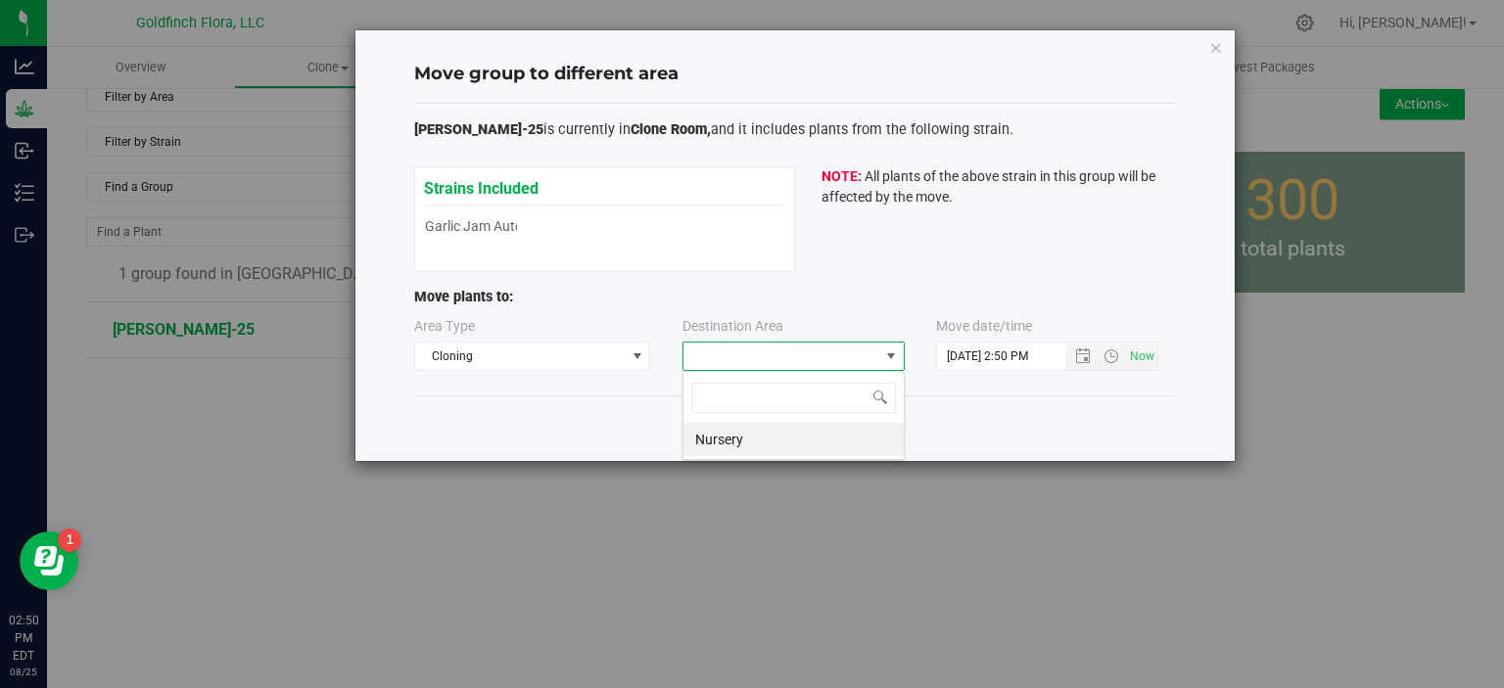
scroll to position [28, 222]
click at [712, 437] on li "Nursery" at bounding box center [793, 439] width 220 height 33
click at [1003, 353] on input "[DATE] 2:50 PM" at bounding box center [1018, 356] width 162 height 27
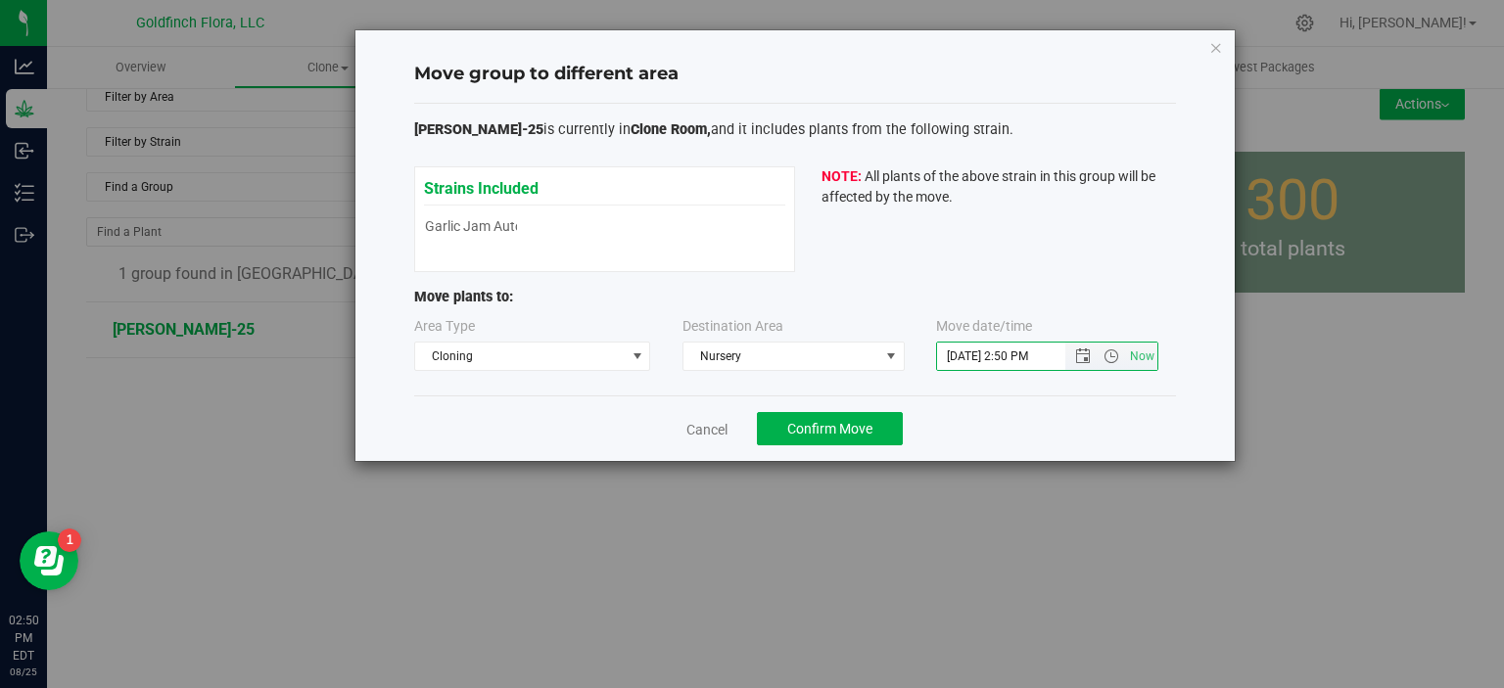
drag, startPoint x: 969, startPoint y: 354, endPoint x: 942, endPoint y: 351, distance: 27.6
click at [942, 351] on input "[DATE] 2:50 PM" at bounding box center [1018, 356] width 162 height 27
type input "[DATE] 2:50 PM"
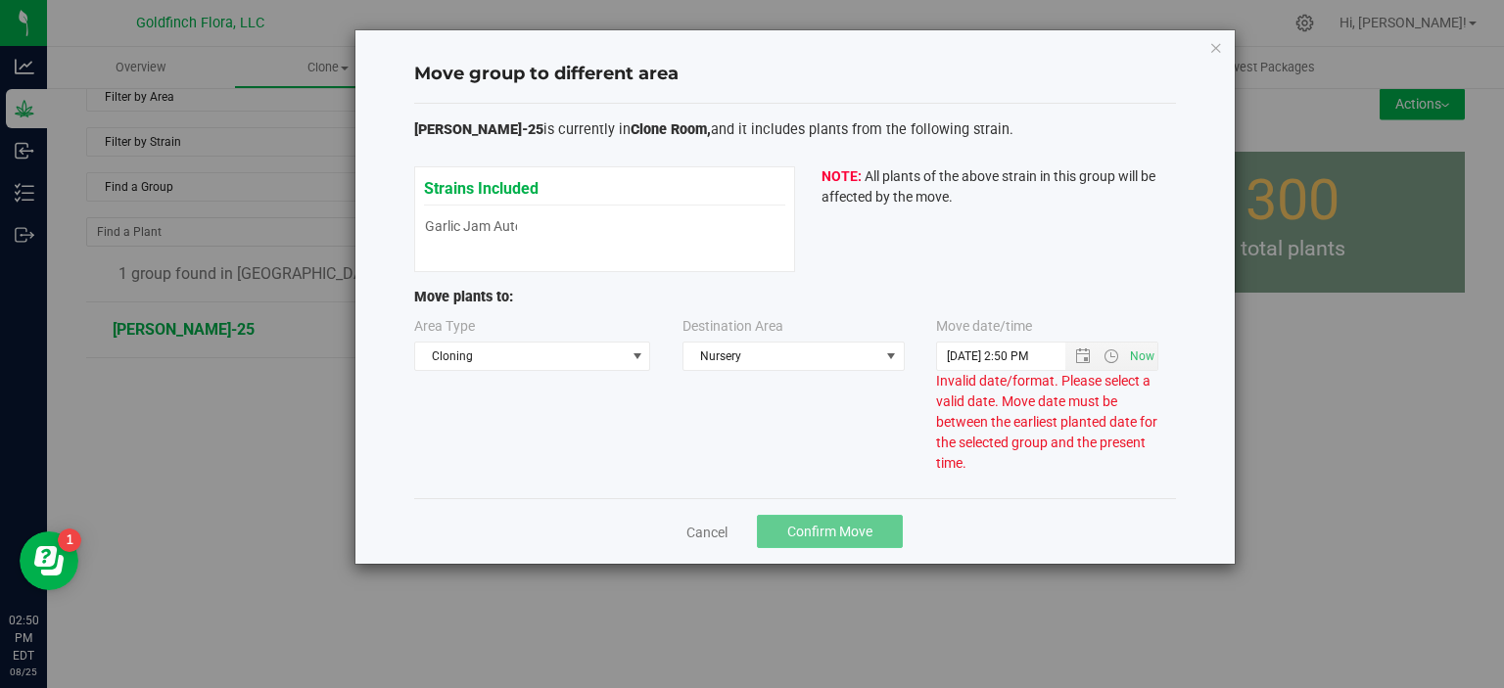
click at [861, 425] on div "Move group to different area [PERSON_NAME]-25 is currently in Clone Room, and i…" at bounding box center [794, 297] width 879 height 534
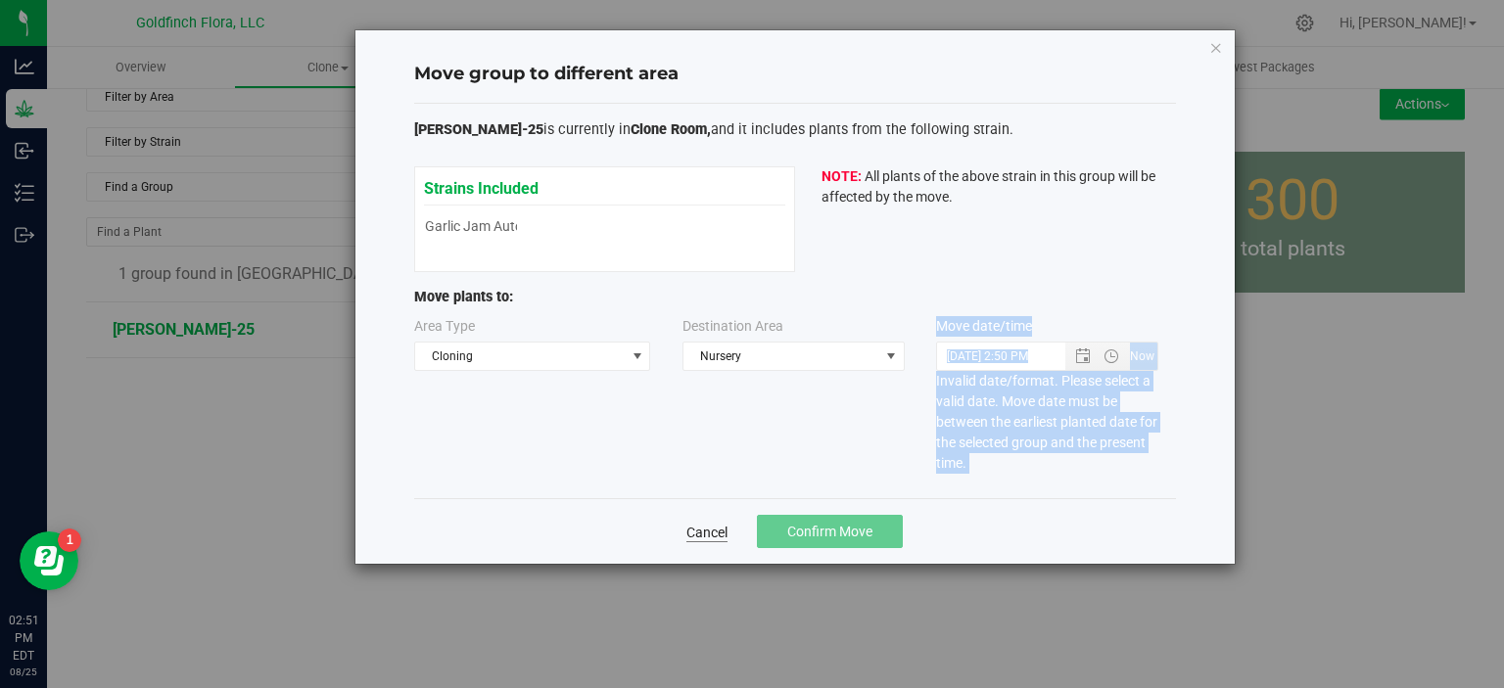
drag, startPoint x: 861, startPoint y: 425, endPoint x: 705, endPoint y: 536, distance: 191.5
click at [705, 536] on div "Move group to different area [PERSON_NAME]-25 is currently in Clone Room, and i…" at bounding box center [794, 297] width 879 height 534
click at [705, 536] on link "Cancel" at bounding box center [706, 533] width 41 height 20
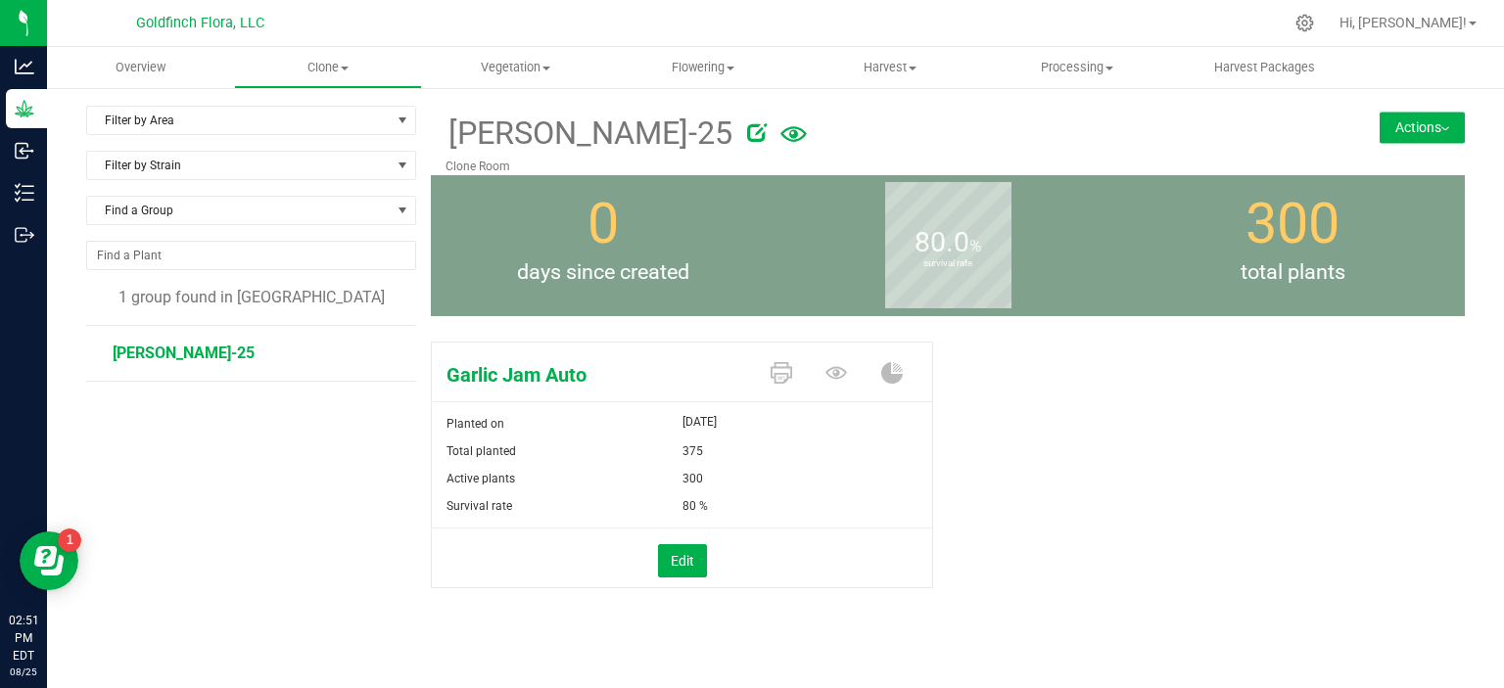
click at [144, 348] on span "[PERSON_NAME]-25" at bounding box center [184, 353] width 142 height 19
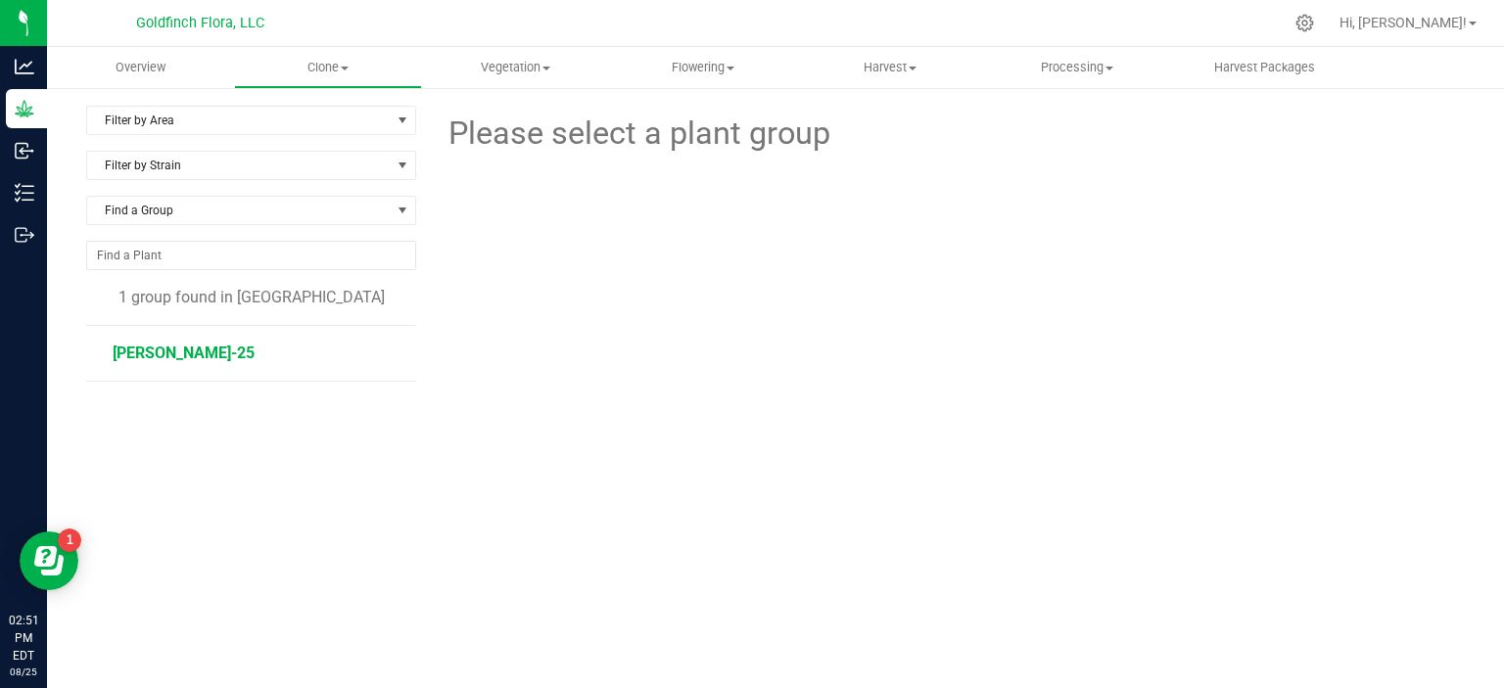
click at [144, 348] on span "[PERSON_NAME]-25" at bounding box center [184, 353] width 142 height 19
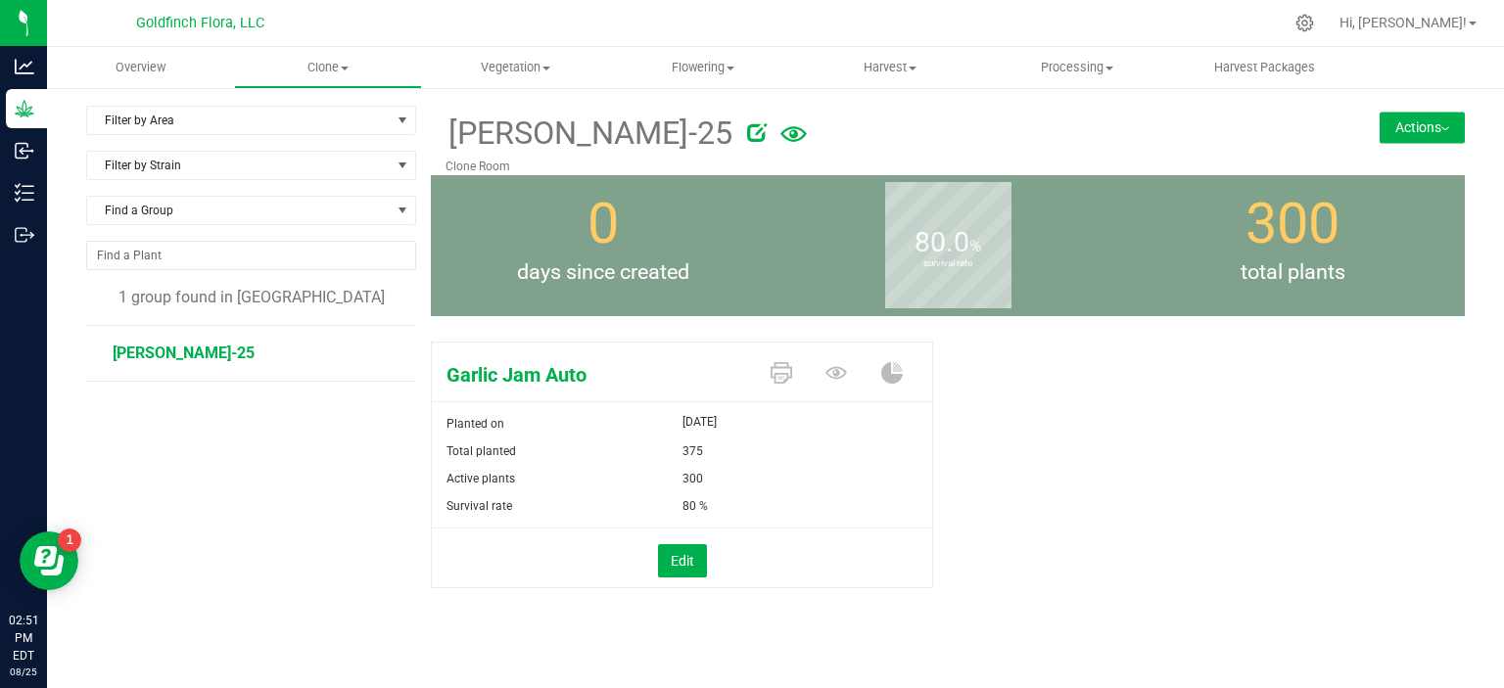
click at [1383, 120] on button "Actions" at bounding box center [1421, 127] width 85 height 31
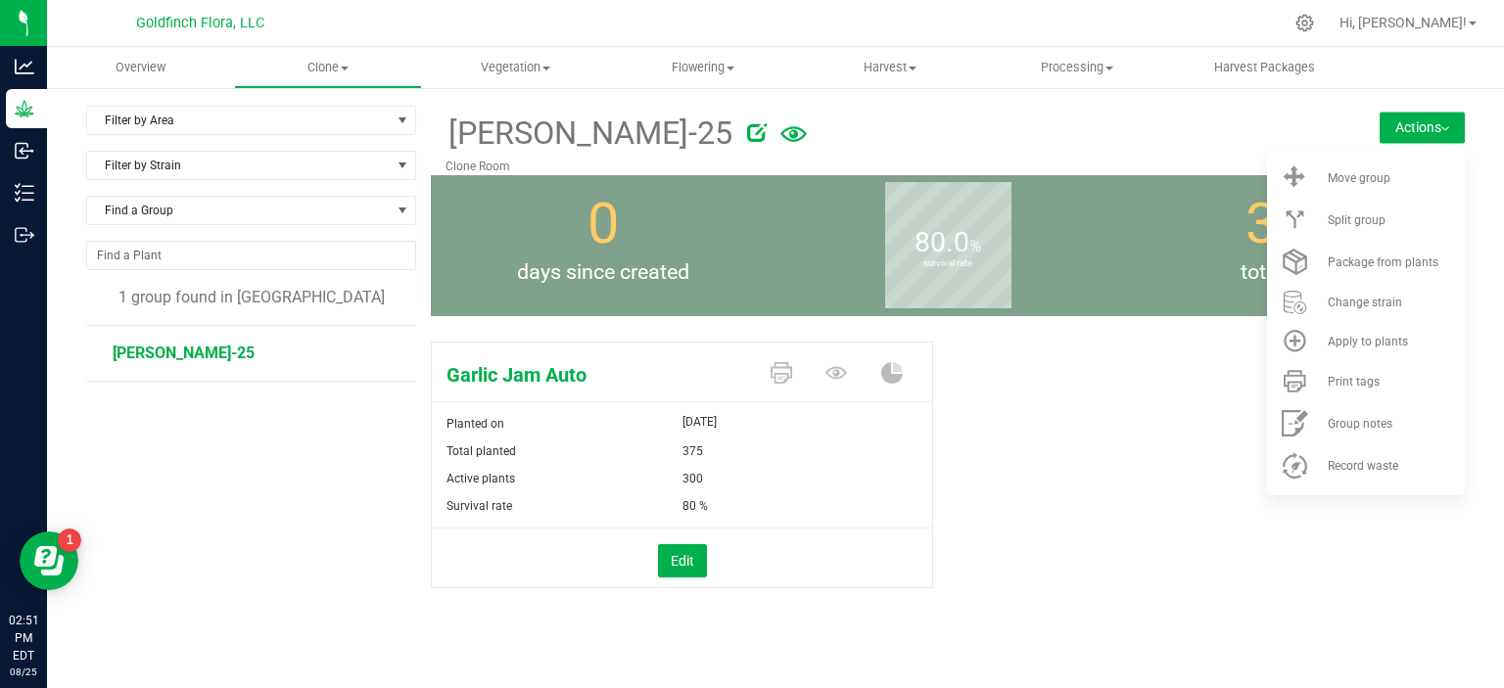
click at [990, 550] on div "Garlic Jam Auto Planted on [DATE] Total planted 375 Active plants 300 Survival …" at bounding box center [948, 485] width 1034 height 303
click at [676, 556] on button "Edit" at bounding box center [682, 560] width 49 height 33
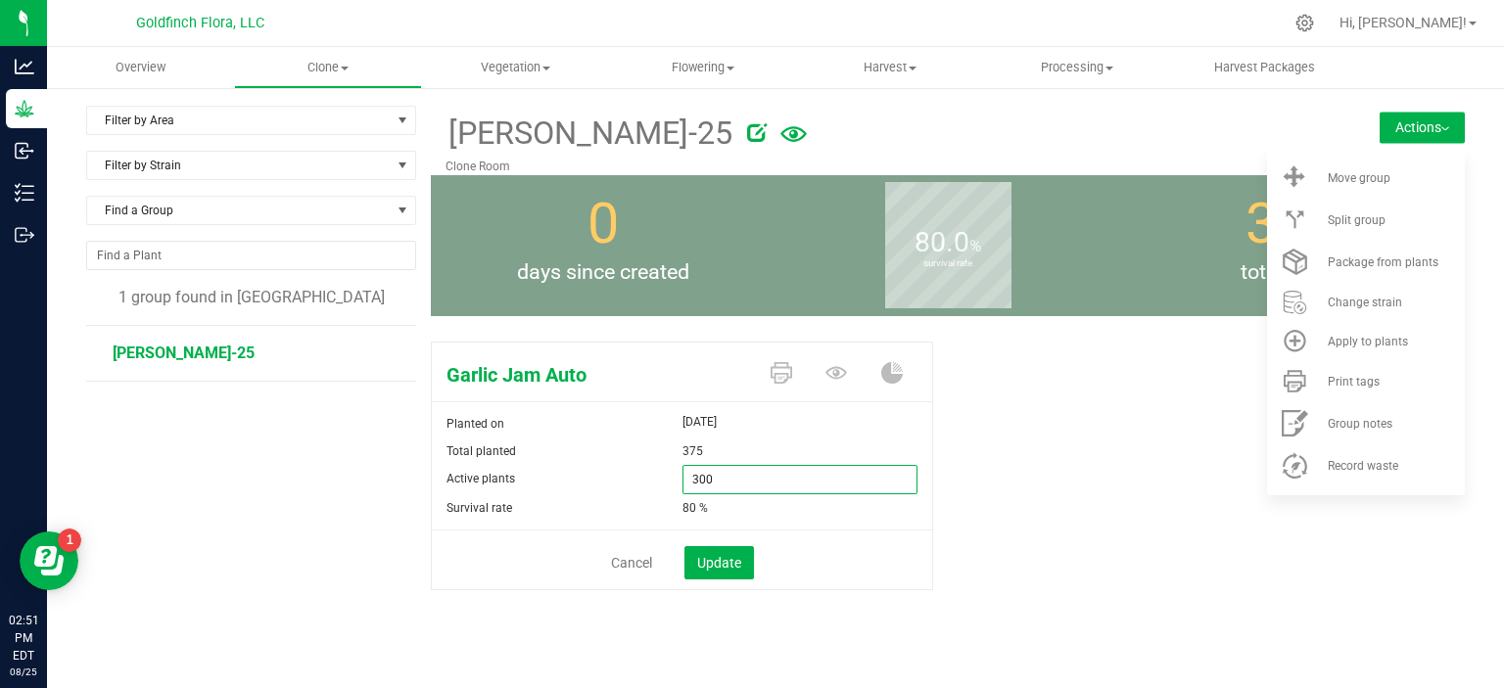
drag, startPoint x: 724, startPoint y: 479, endPoint x: 667, endPoint y: 477, distance: 57.8
click at [667, 477] on div "Active plants 300 300" at bounding box center [682, 479] width 500 height 29
type input "0"
click at [721, 559] on span "Update" at bounding box center [719, 563] width 44 height 16
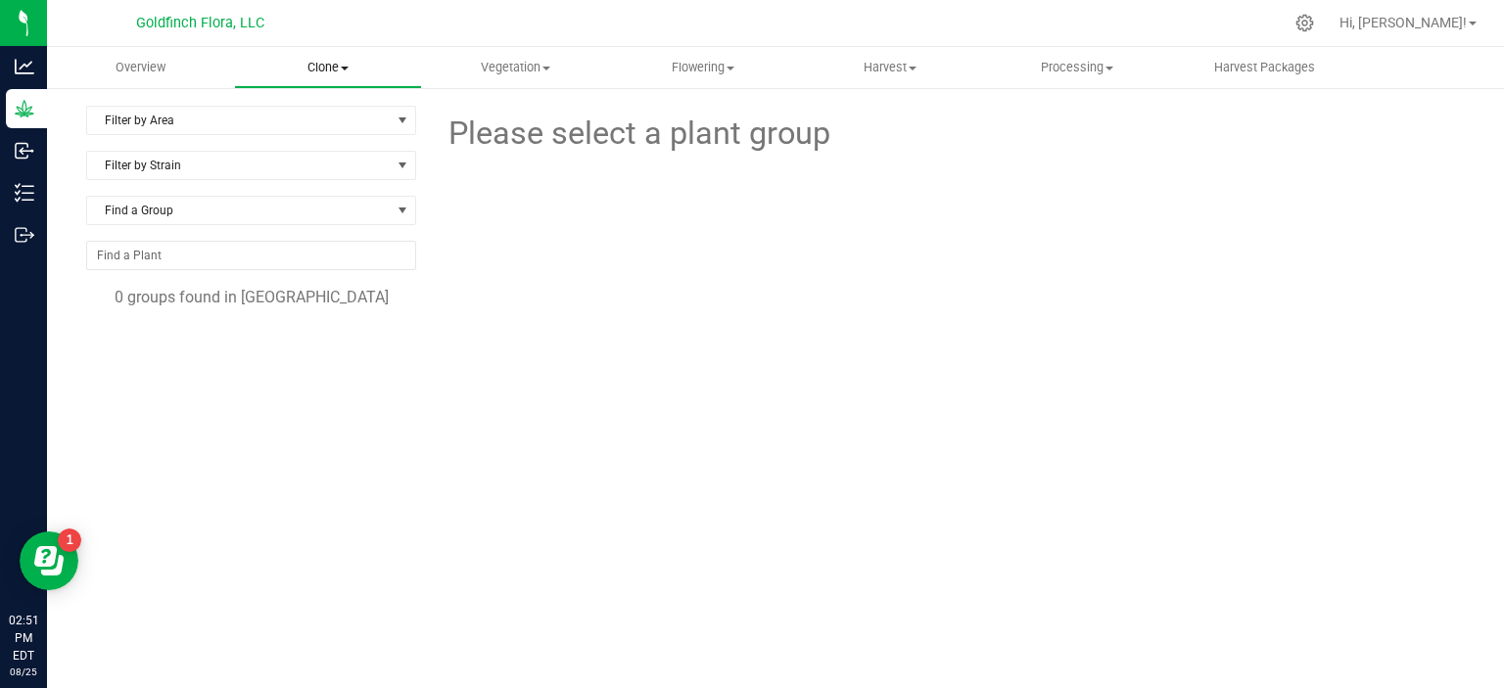
click at [321, 66] on span "Clone" at bounding box center [327, 68] width 185 height 18
click at [296, 138] on span "Cloning groups" at bounding box center [308, 141] width 148 height 17
click at [324, 58] on uib-tab-heading "Clone Create plants Cloning groups Cloning plants Apply to plants" at bounding box center [327, 67] width 185 height 39
click at [294, 118] on span "Create plants" at bounding box center [303, 118] width 138 height 17
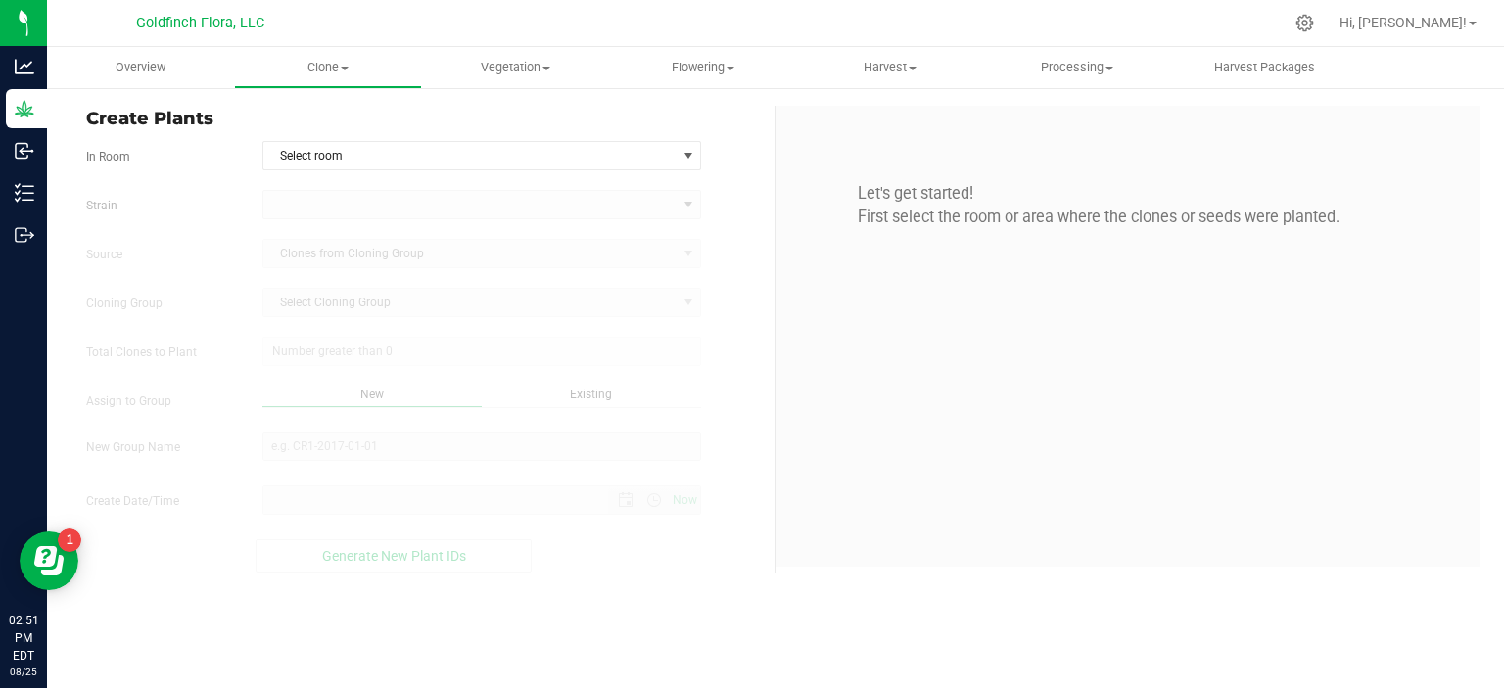
type input "[DATE] 2:51 PM"
click at [687, 154] on span "select" at bounding box center [688, 156] width 16 height 16
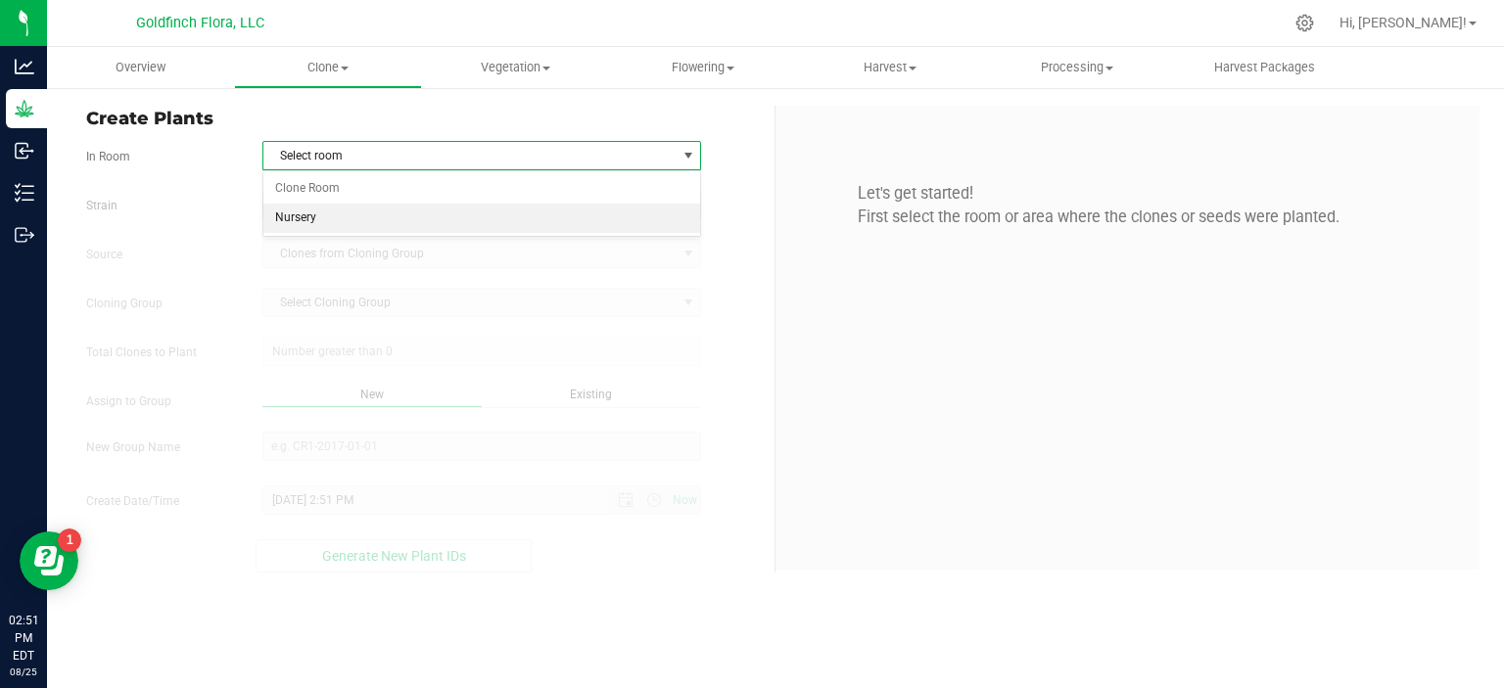
click at [320, 217] on li "Nursery" at bounding box center [482, 218] width 438 height 29
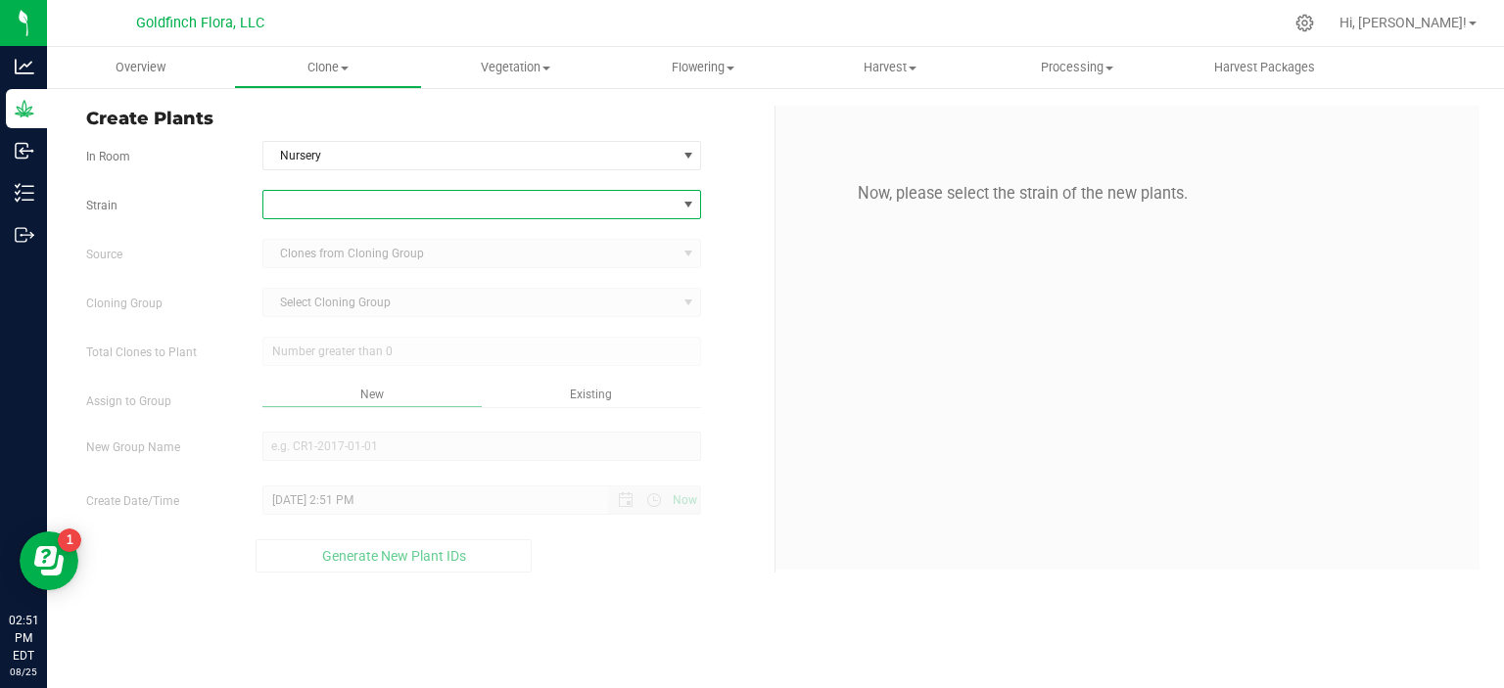
click at [580, 207] on span at bounding box center [469, 204] width 413 height 27
click at [303, 426] on li "Garlic Jam Auto" at bounding box center [482, 426] width 438 height 27
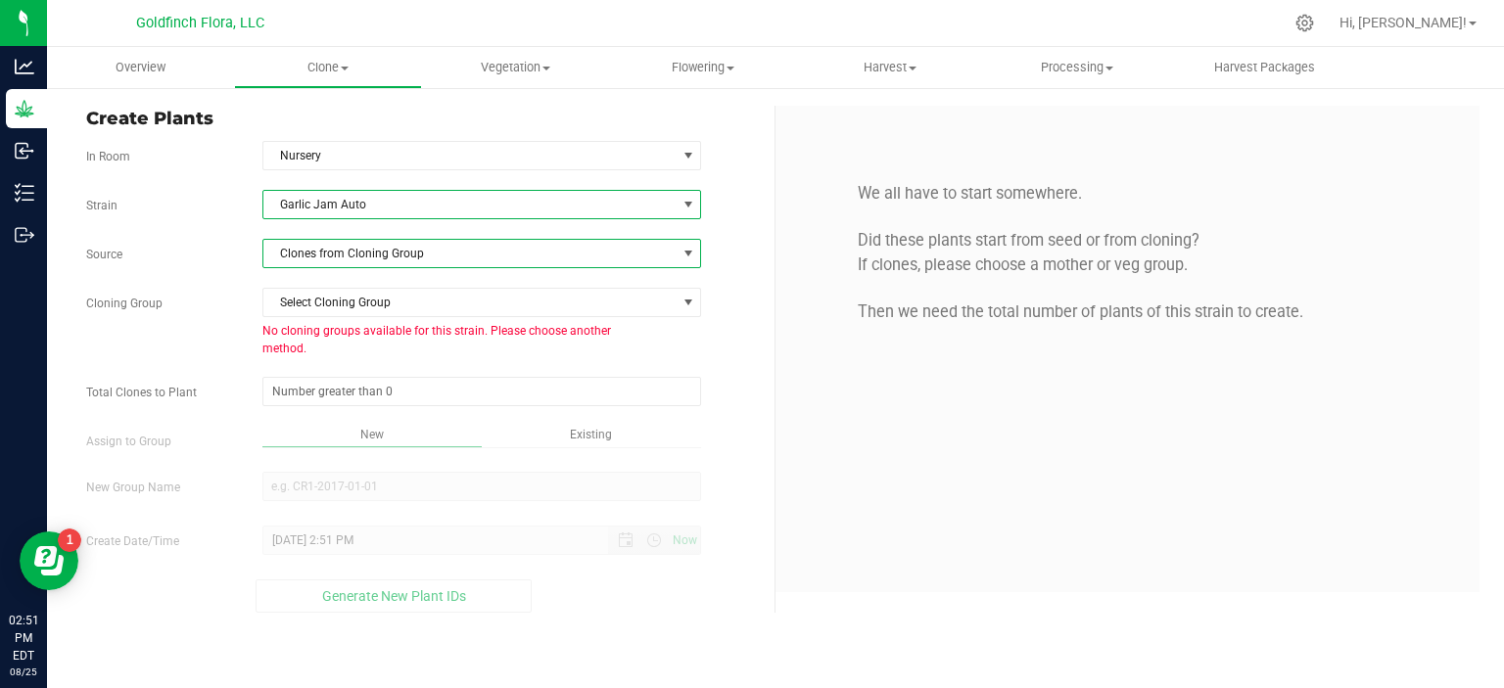
click at [689, 255] on span at bounding box center [688, 254] width 16 height 16
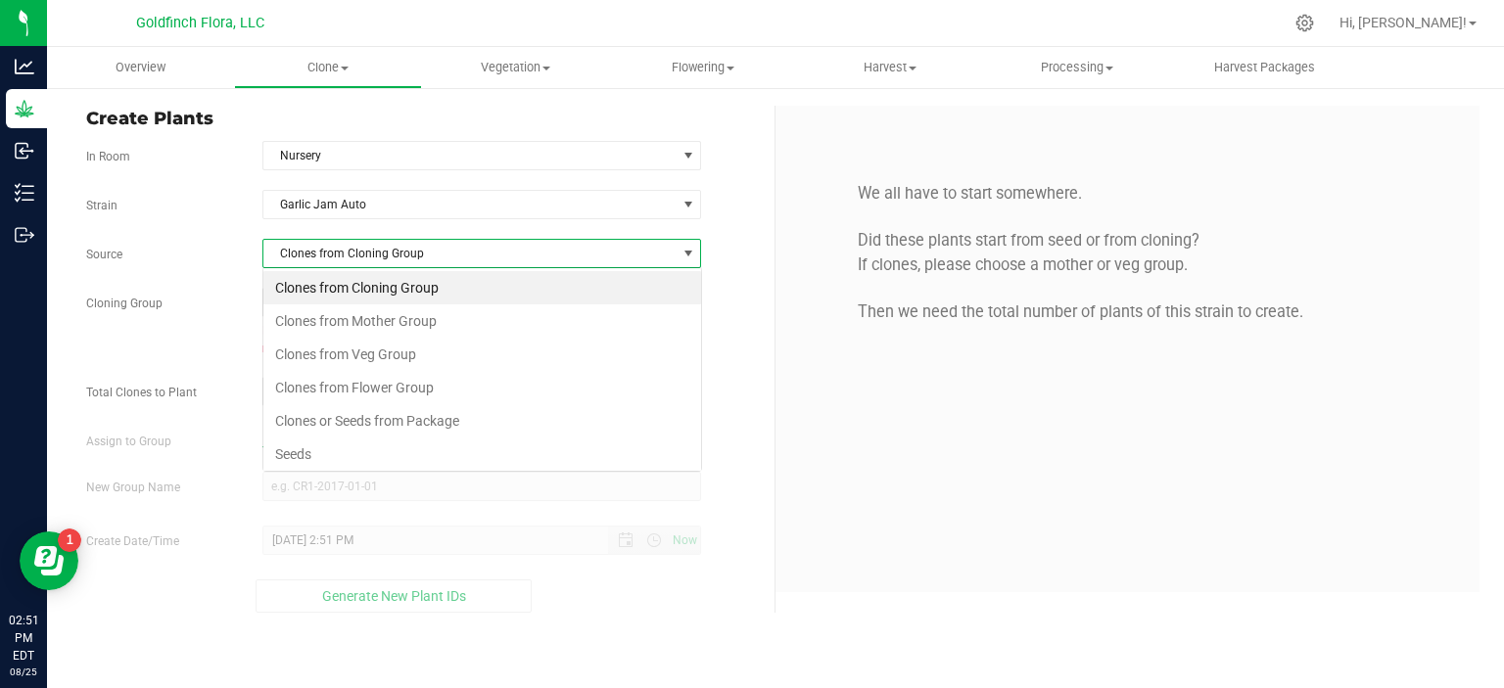
scroll to position [28, 439]
click at [313, 444] on li "Seeds" at bounding box center [482, 454] width 438 height 33
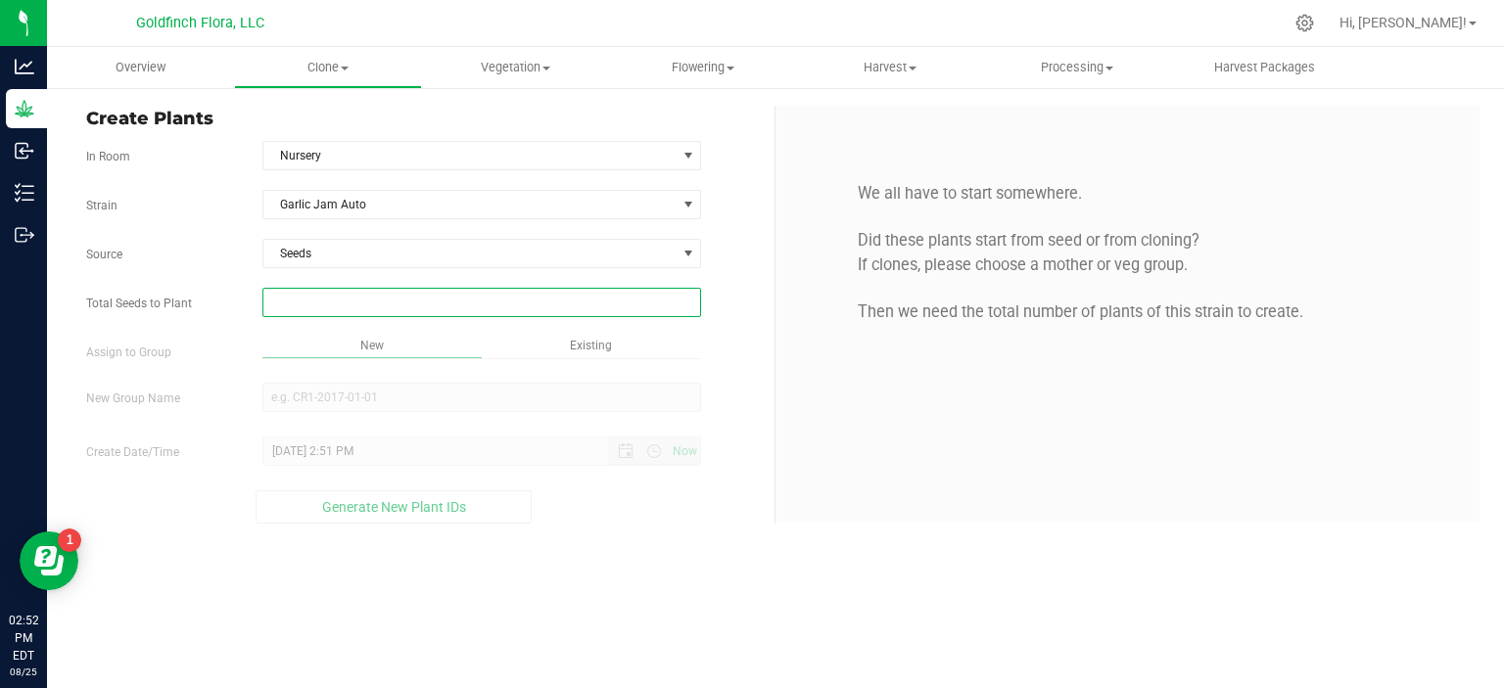
click at [419, 301] on span at bounding box center [482, 302] width 440 height 29
type input "300"
click at [396, 392] on div "Overview Clone Create plants Cloning groups Cloning plants Apply to plants Vege…" at bounding box center [775, 367] width 1457 height 641
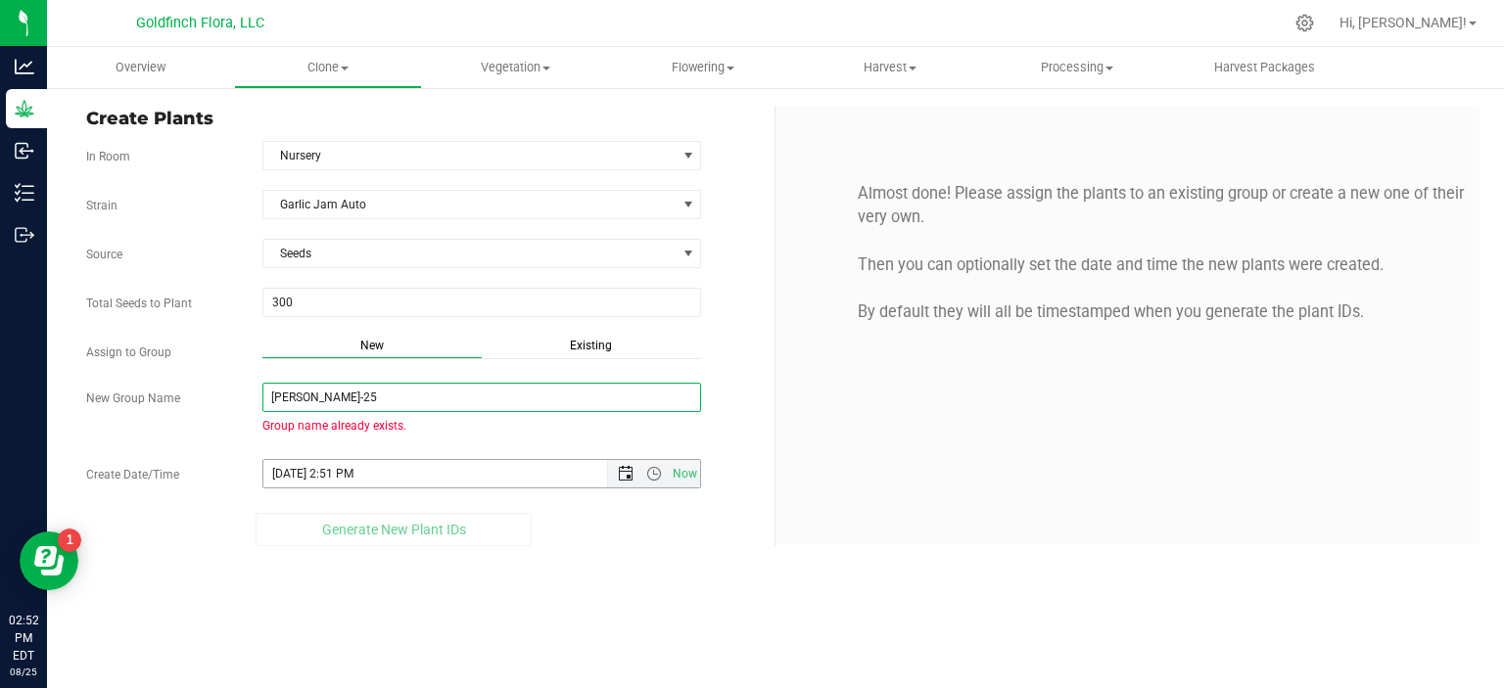
click at [628, 469] on span "Open the date view" at bounding box center [626, 474] width 16 height 16
type input "[PERSON_NAME]-25"
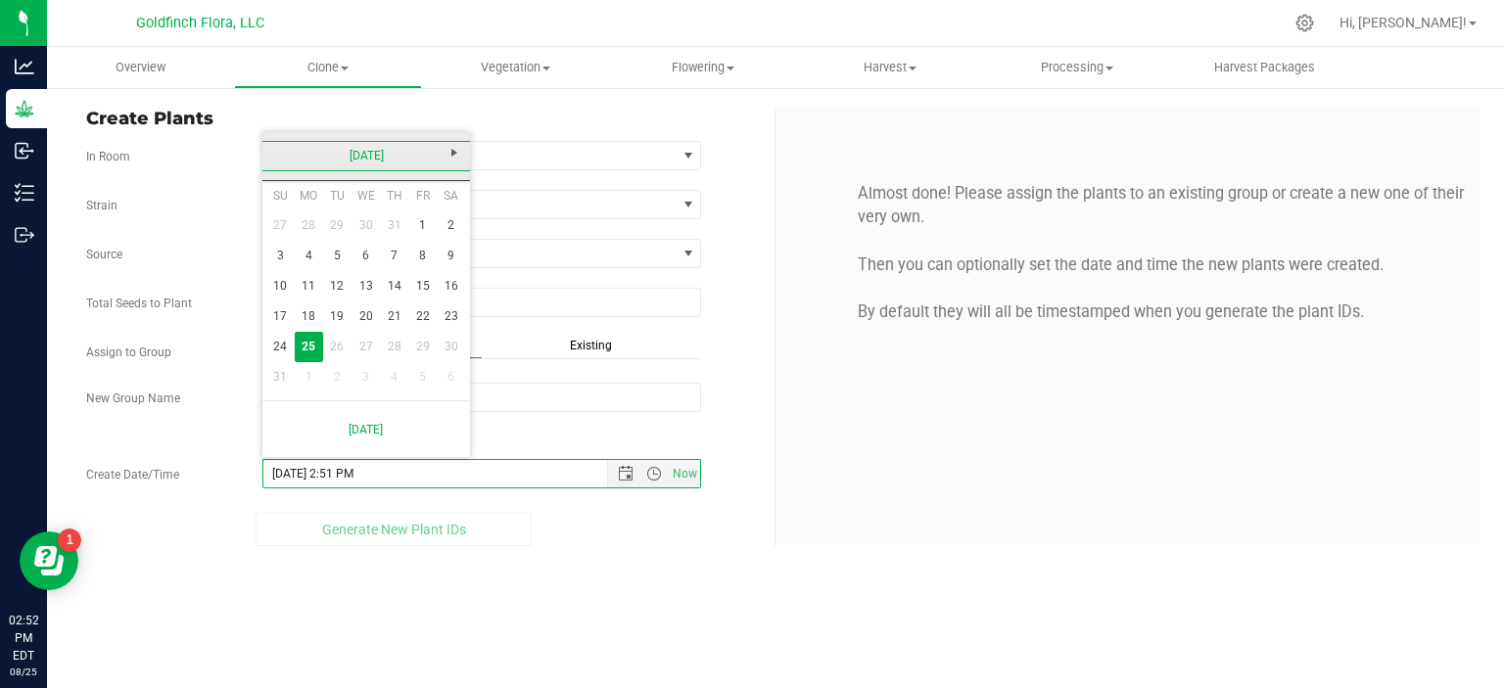
click at [337, 155] on link "[DATE]" at bounding box center [366, 156] width 210 height 30
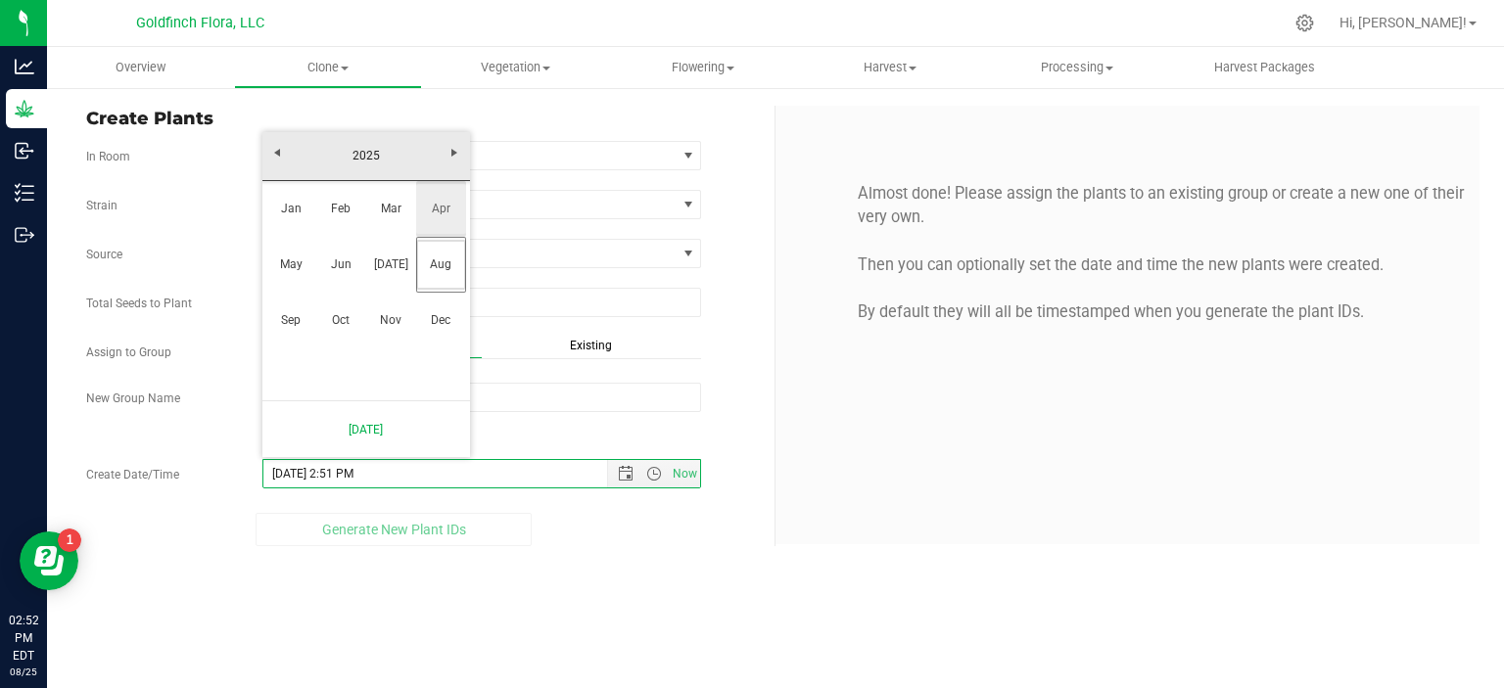
click at [450, 208] on link "Apr" at bounding box center [441, 209] width 50 height 50
click at [394, 283] on link "17" at bounding box center [394, 286] width 28 height 30
type input "[DATE] 2:51 PM"
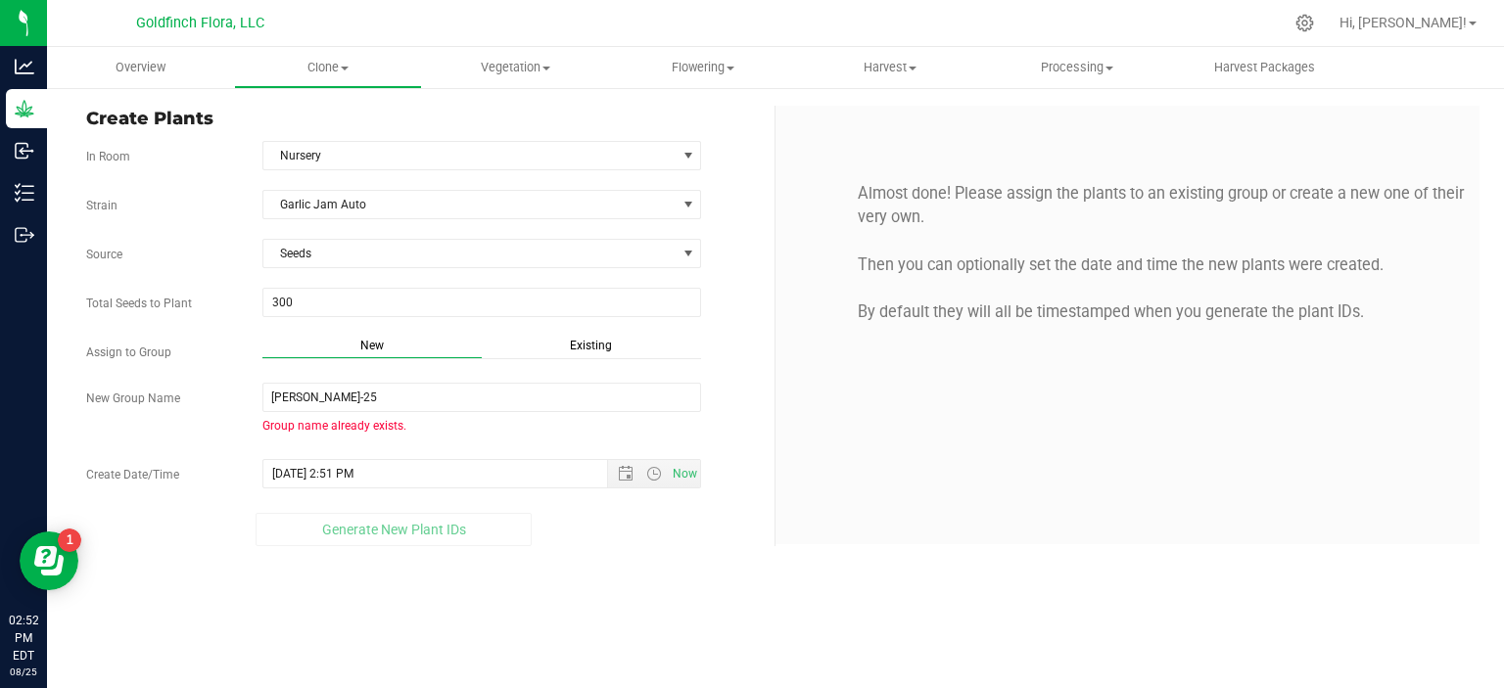
click at [417, 591] on div "Overview Clone Create plants Cloning groups Cloning plants Apply to plants Vege…" at bounding box center [775, 367] width 1457 height 641
click at [318, 388] on input "[PERSON_NAME]-25" at bounding box center [482, 397] width 440 height 29
click at [303, 395] on input "[PERSON_NAME]-25" at bounding box center [482, 397] width 440 height 29
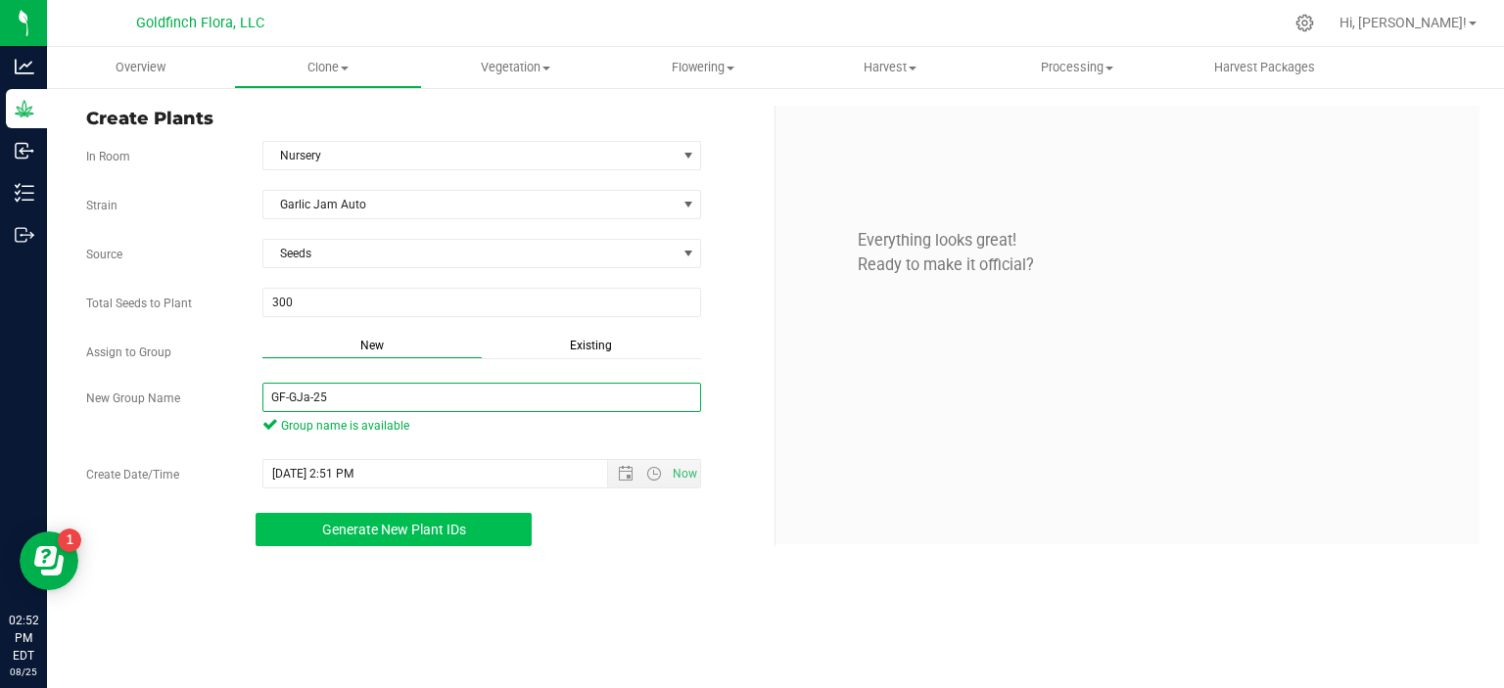
type input "GF-GJa-25"
click at [461, 522] on span "Generate New Plant IDs" at bounding box center [394, 530] width 144 height 16
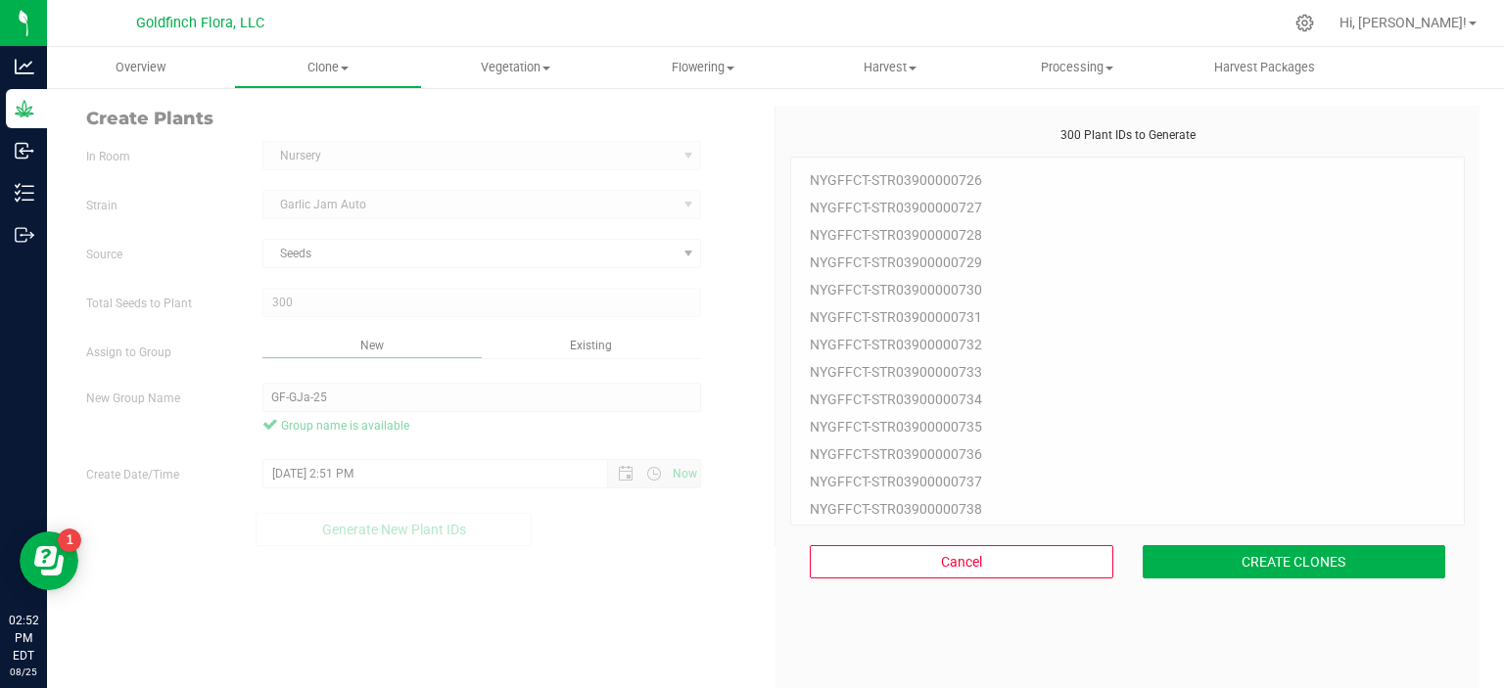
scroll to position [59, 0]
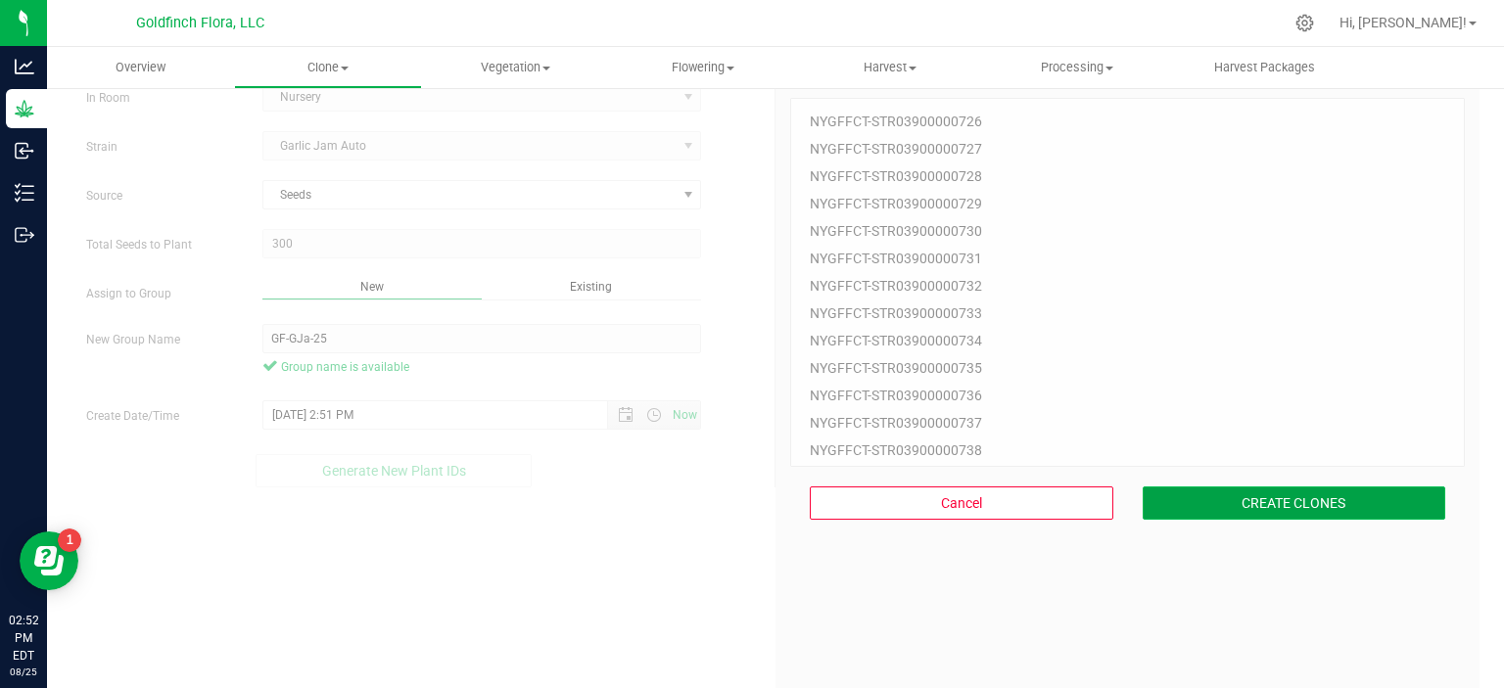
click at [1195, 500] on button "CREATE CLONES" at bounding box center [1293, 503] width 303 height 33
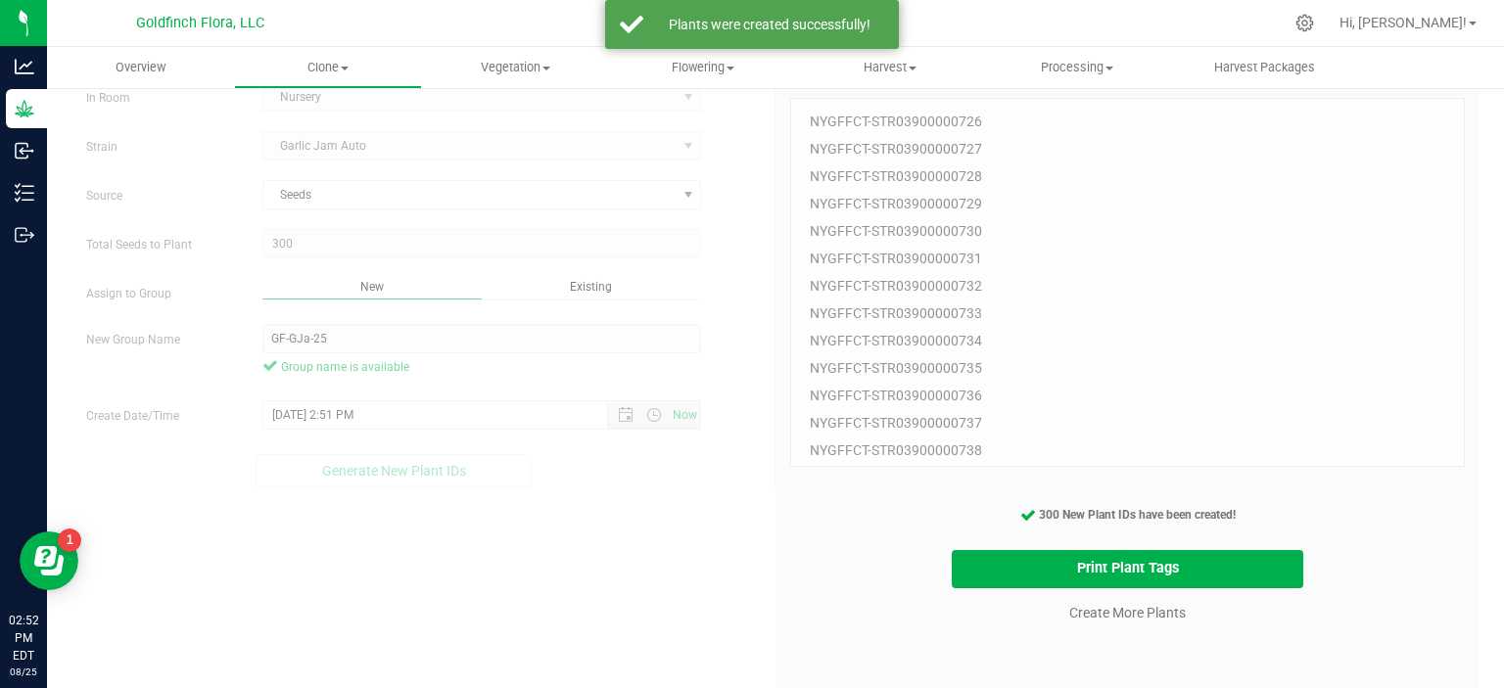
click at [717, 598] on div "Create Plants In Room Nursery Select room Clone Room Nursery [GEOGRAPHIC_DATA] …" at bounding box center [775, 401] width 1408 height 709
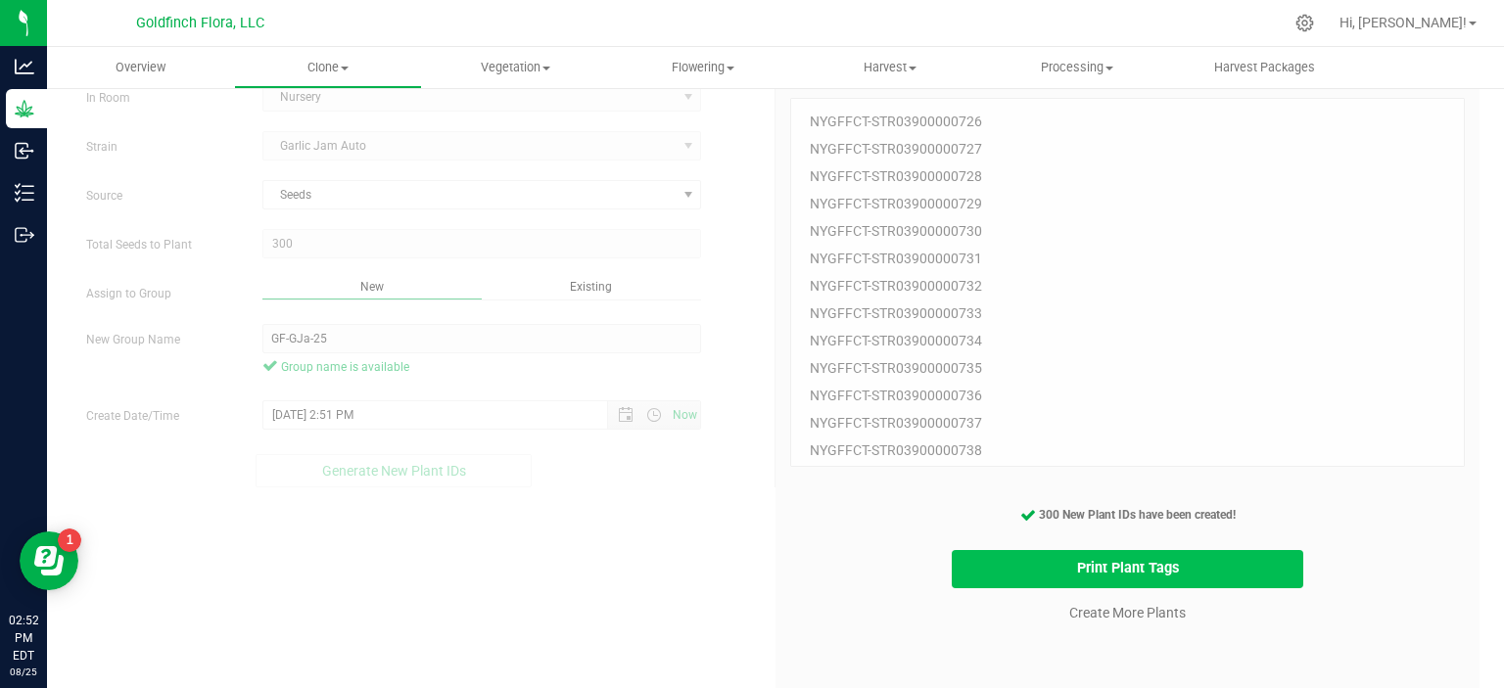
click at [1009, 562] on button "Print Plant Tags" at bounding box center [1128, 569] width 352 height 38
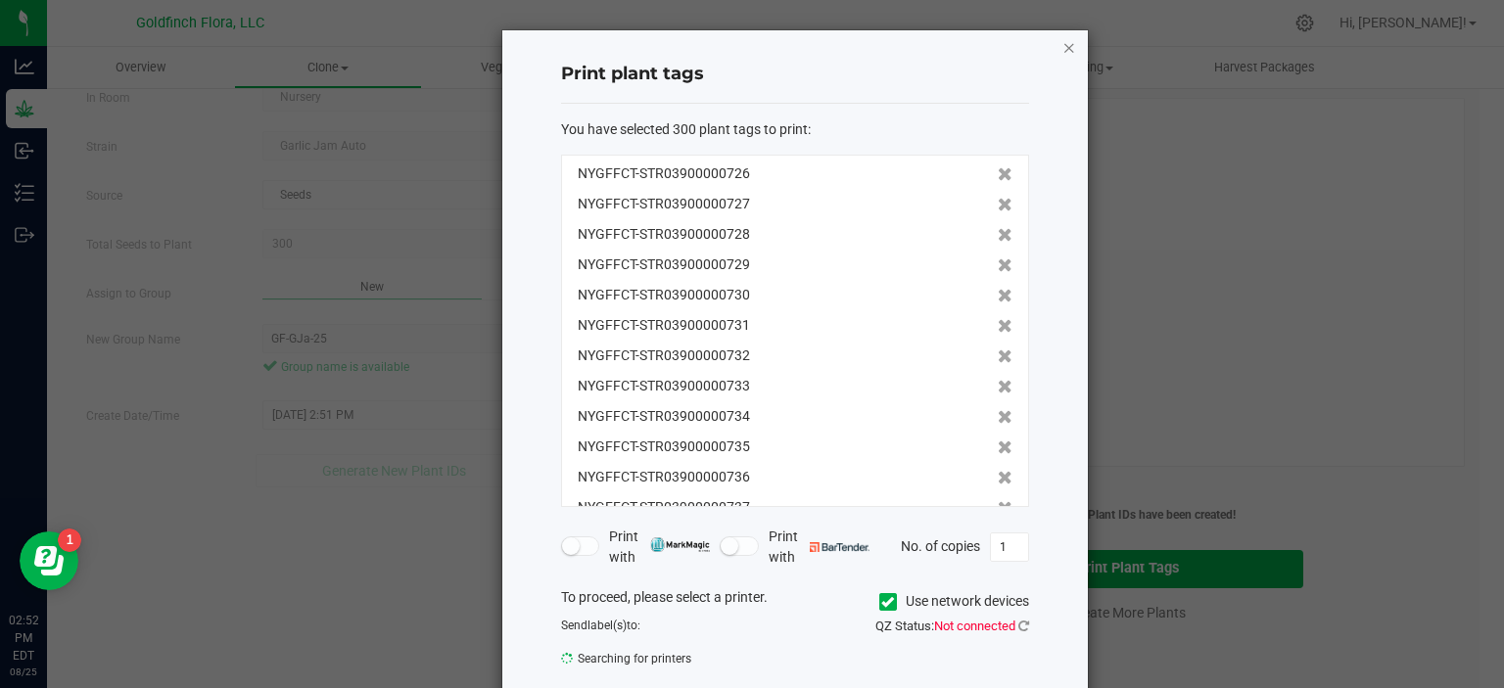
click at [1062, 45] on icon "button" at bounding box center [1069, 46] width 14 height 23
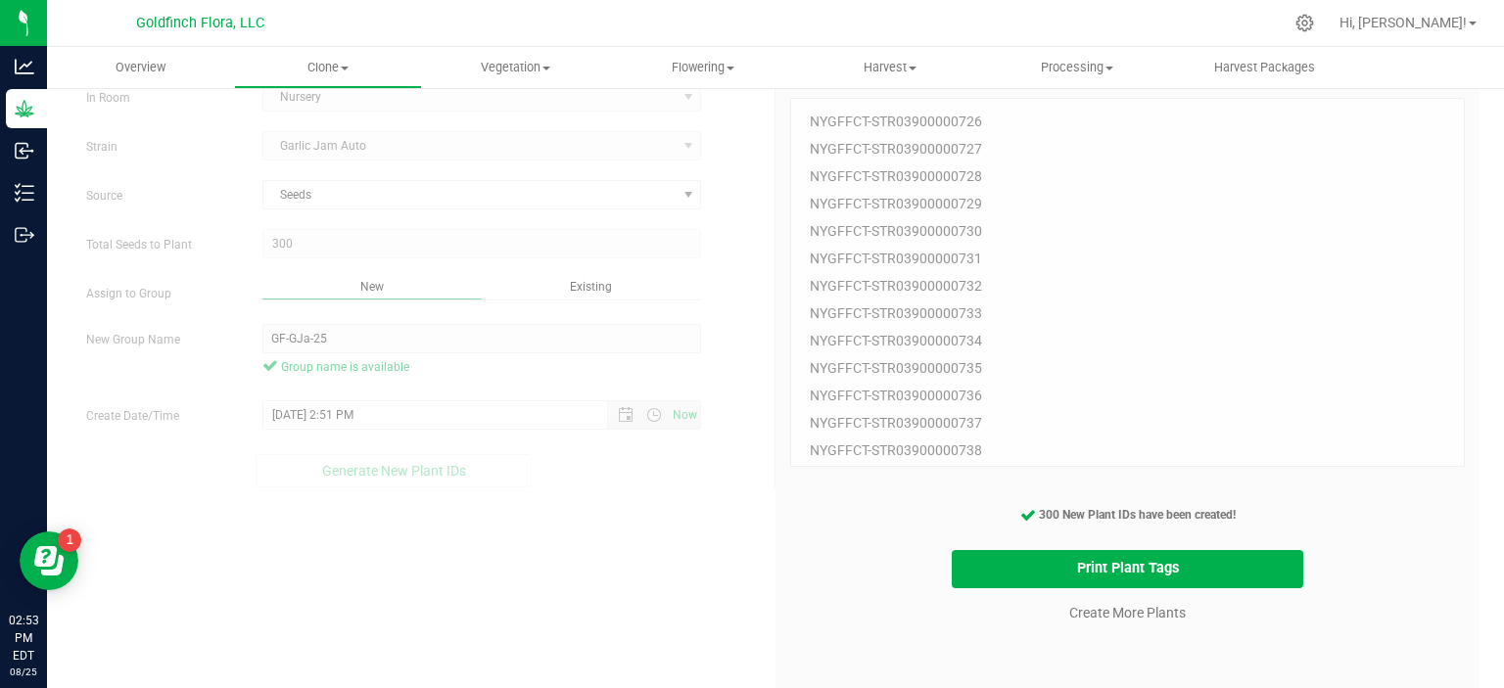
click at [623, 596] on div "Create Plants In Room Nursery Select room Clone Room Nursery [GEOGRAPHIC_DATA] …" at bounding box center [775, 401] width 1408 height 709
click at [329, 66] on span "Clone" at bounding box center [327, 68] width 185 height 18
click at [298, 140] on span "Cloning groups" at bounding box center [308, 141] width 148 height 17
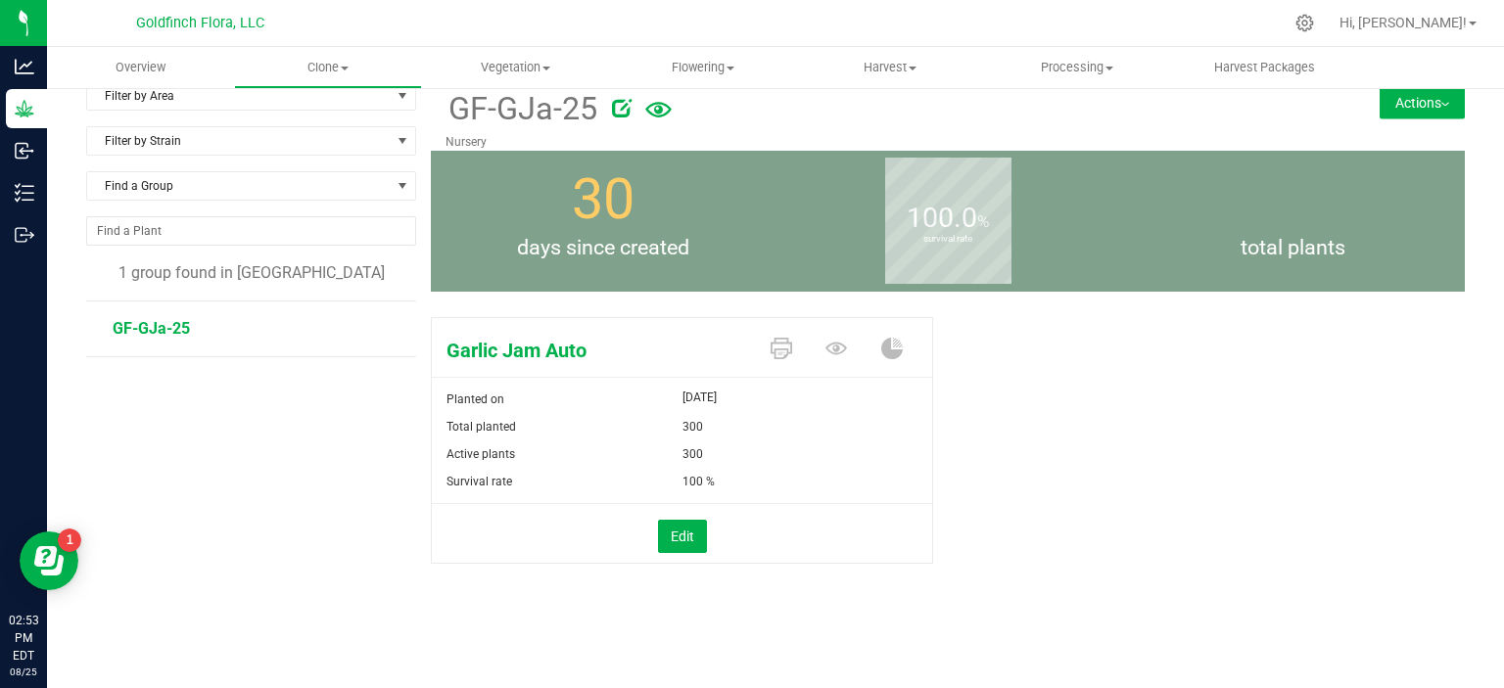
scroll to position [23, 0]
click at [673, 533] on button "Edit" at bounding box center [682, 537] width 49 height 33
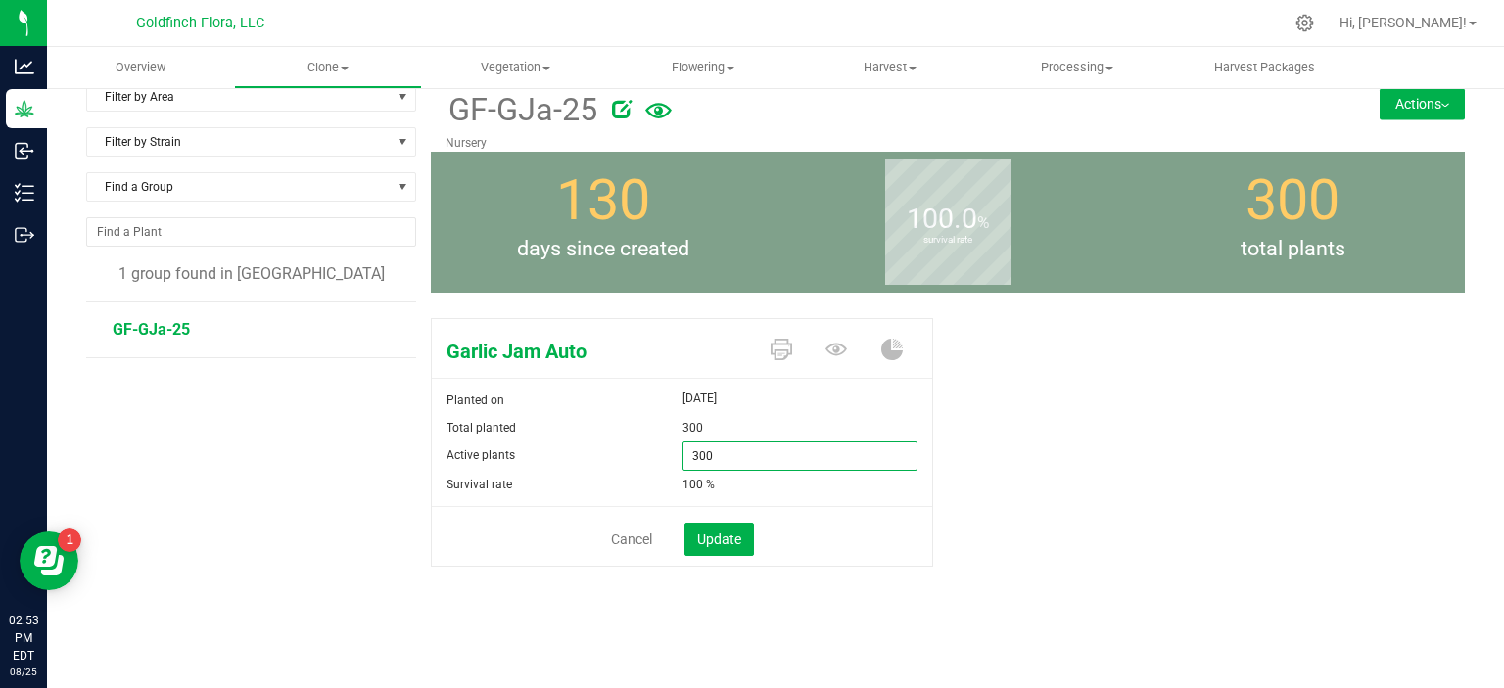
click at [710, 457] on span "300 300" at bounding box center [800, 456] width 236 height 29
type input "3"
type input "299"
click at [723, 536] on span "Update" at bounding box center [719, 540] width 44 height 16
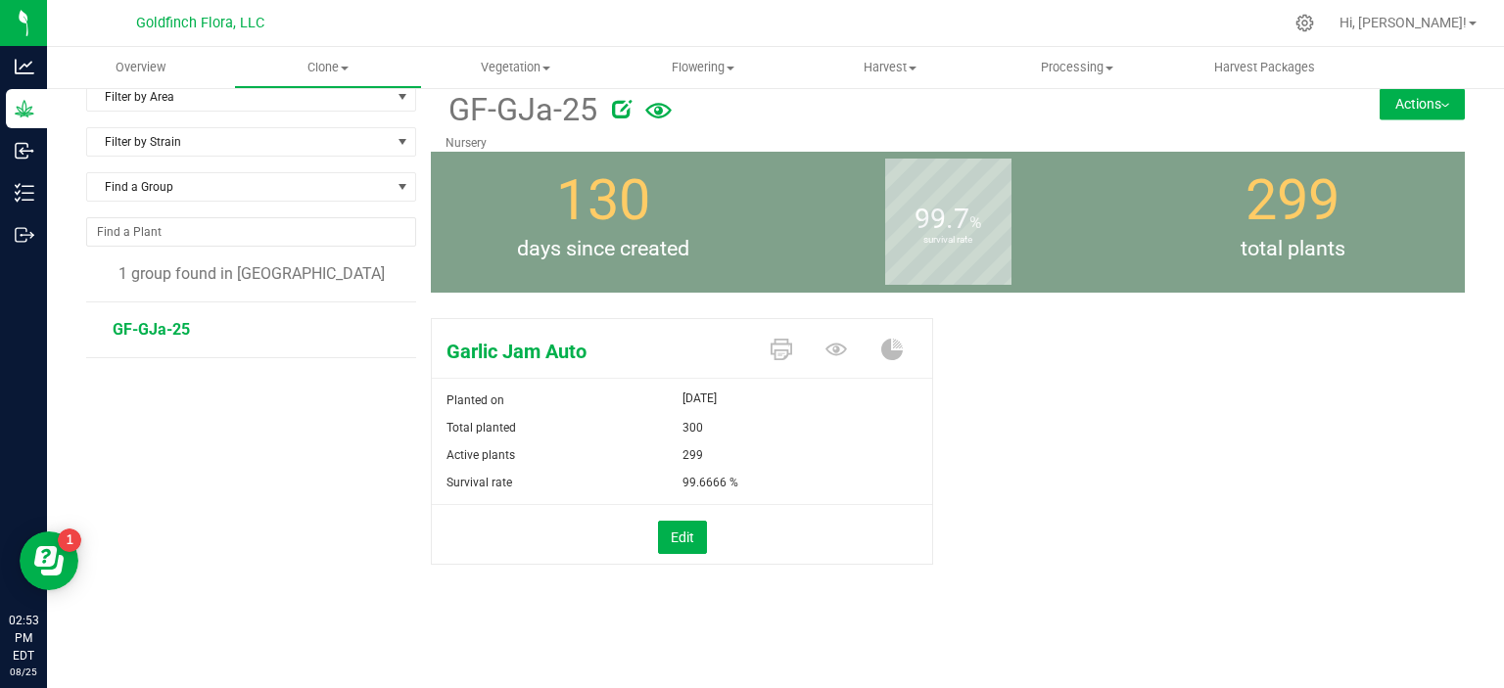
click at [1397, 101] on button "Actions" at bounding box center [1421, 103] width 85 height 31
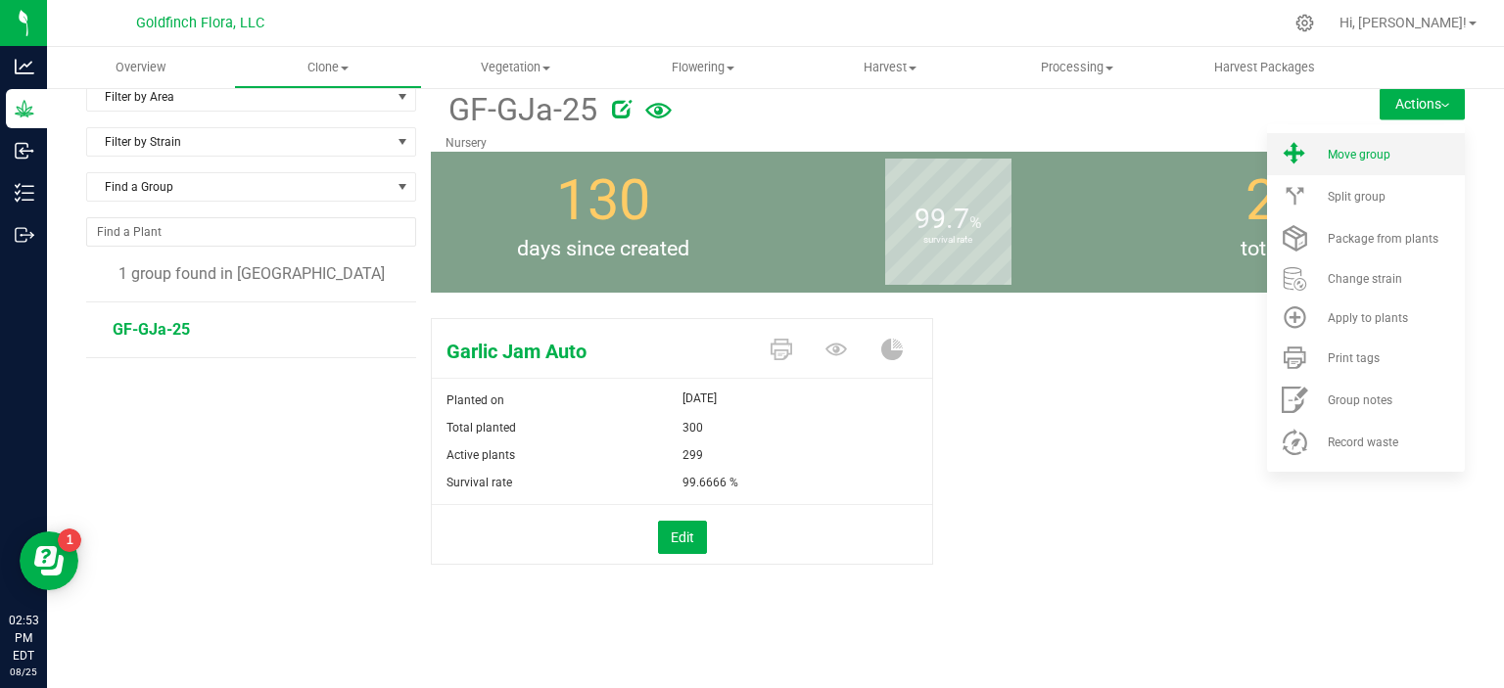
click at [1337, 152] on span "Move group" at bounding box center [1358, 155] width 63 height 14
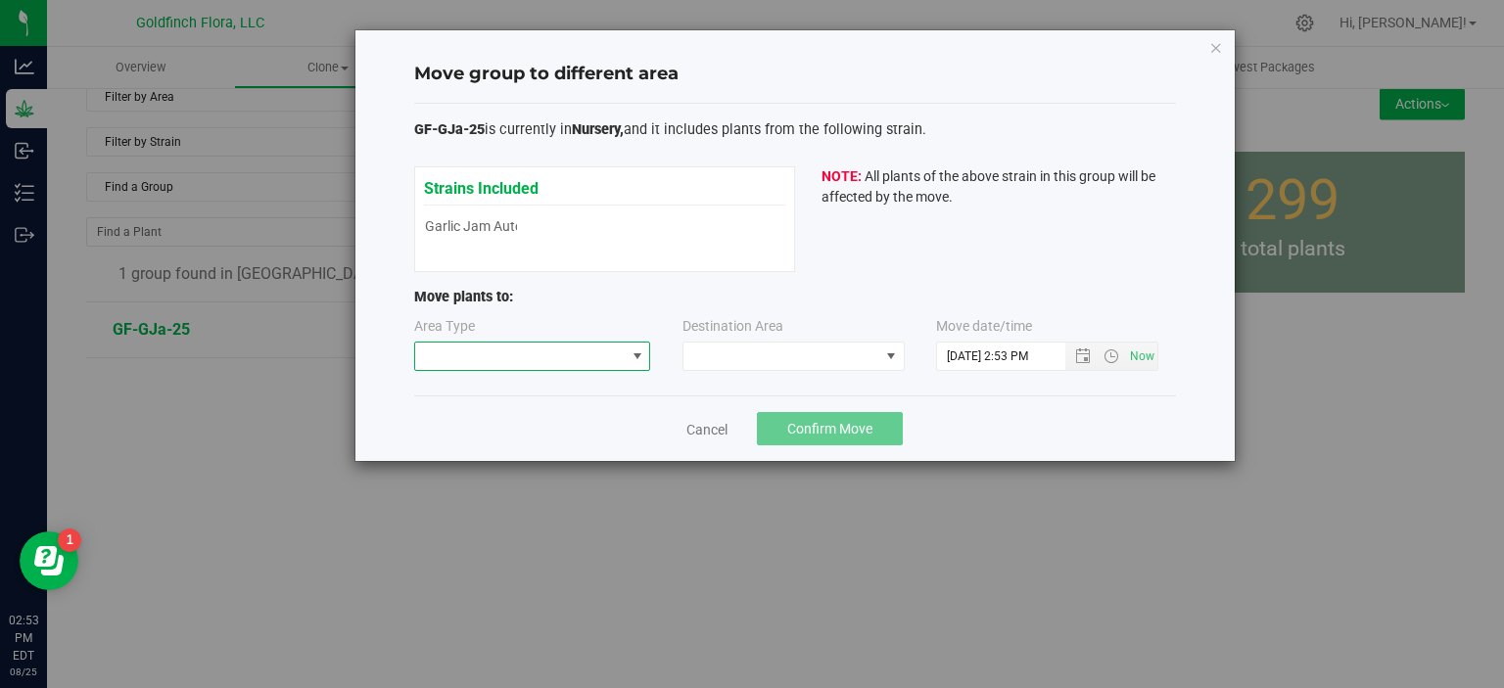
click at [638, 355] on span at bounding box center [637, 357] width 16 height 16
click at [553, 427] on li "Vegetative" at bounding box center [531, 424] width 235 height 33
click at [894, 351] on span at bounding box center [891, 357] width 16 height 16
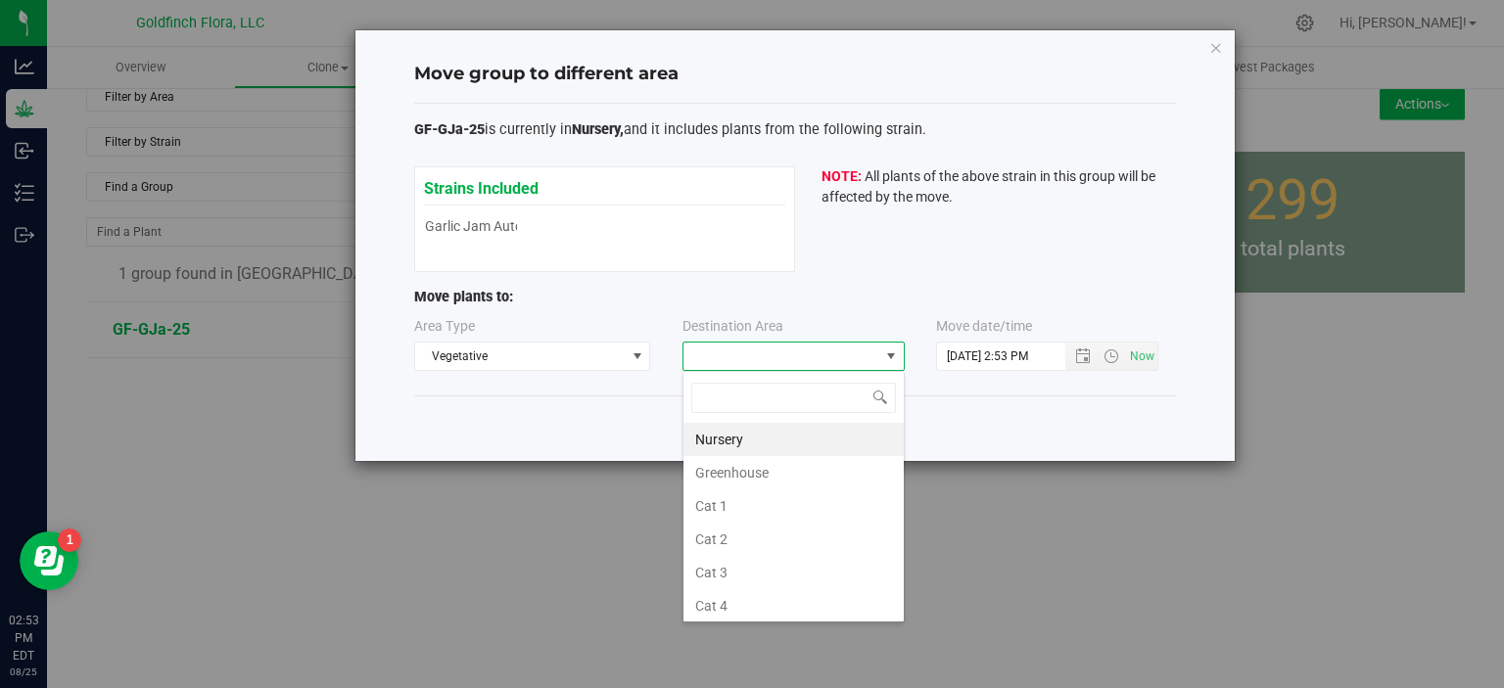
scroll to position [28, 222]
click at [763, 472] on li "Greenhouse" at bounding box center [793, 472] width 220 height 33
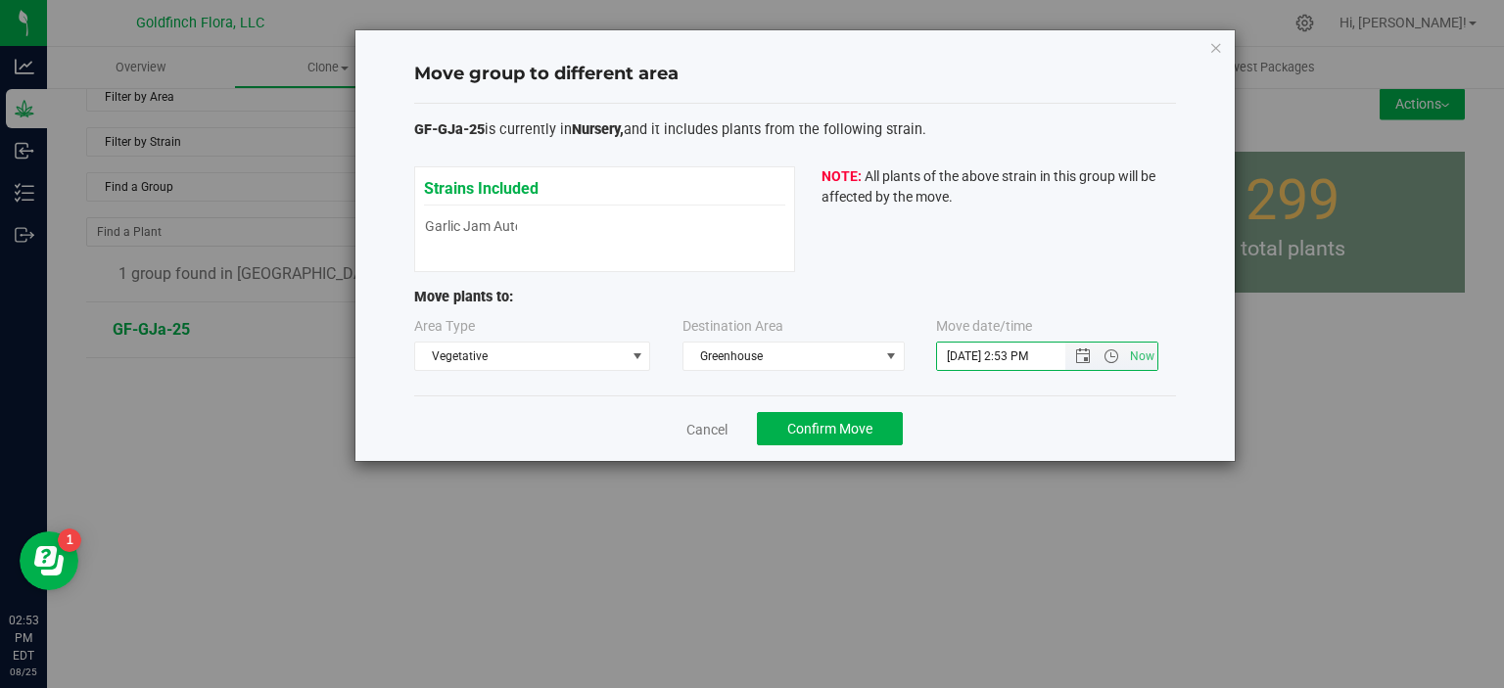
drag, startPoint x: 970, startPoint y: 359, endPoint x: 946, endPoint y: 359, distance: 24.5
click at [946, 359] on input "[DATE] 2:53 PM" at bounding box center [1018, 356] width 162 height 27
type input "[DATE] 2:53 PM"
click at [835, 426] on span "Confirm Move" at bounding box center [829, 429] width 85 height 16
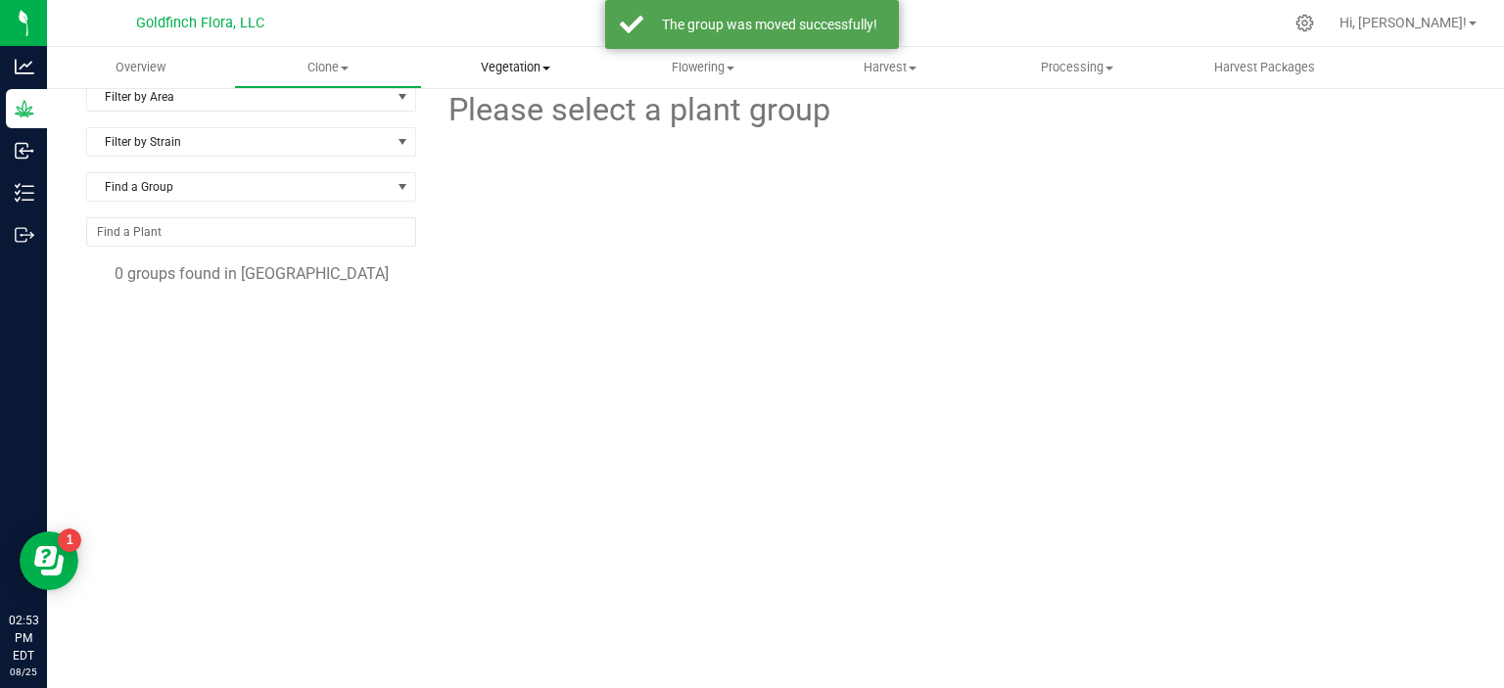
click at [491, 62] on span "Vegetation" at bounding box center [515, 68] width 185 height 18
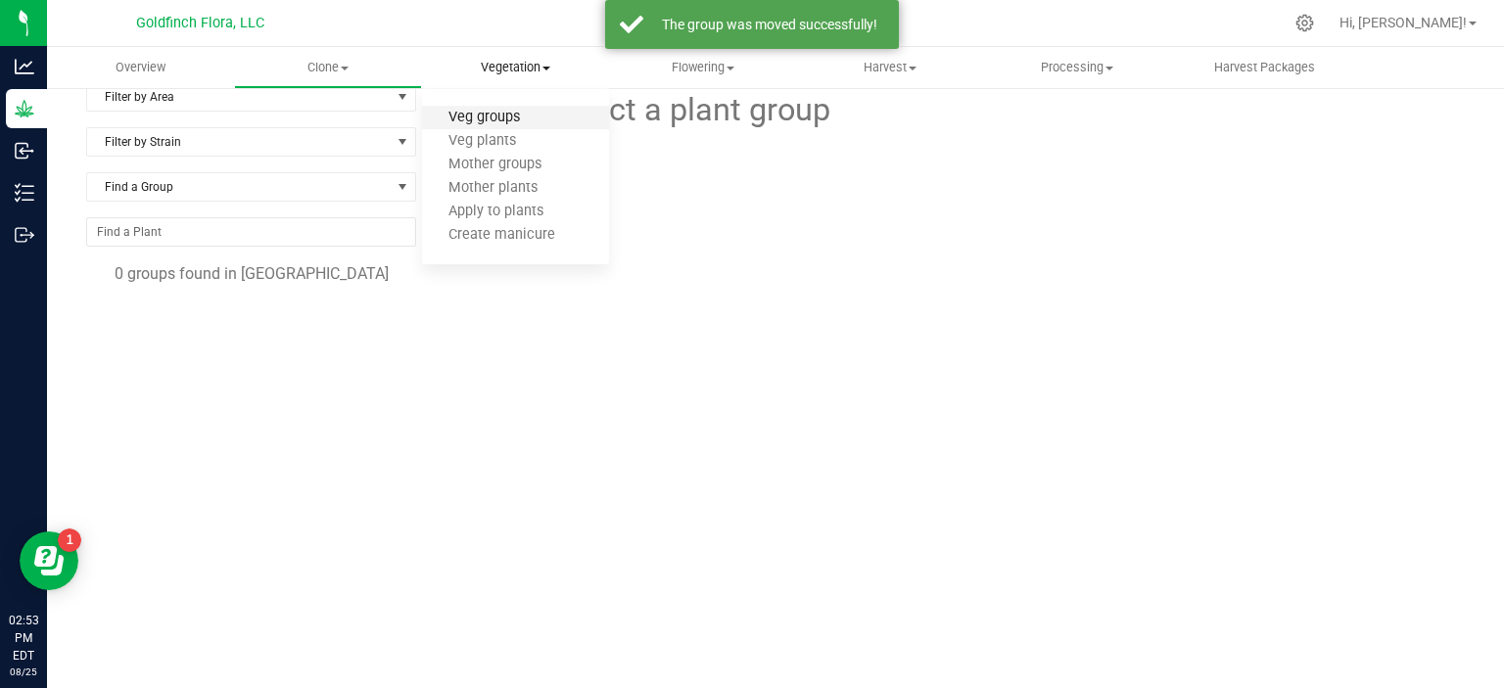
click at [458, 116] on span "Veg groups" at bounding box center [484, 118] width 124 height 17
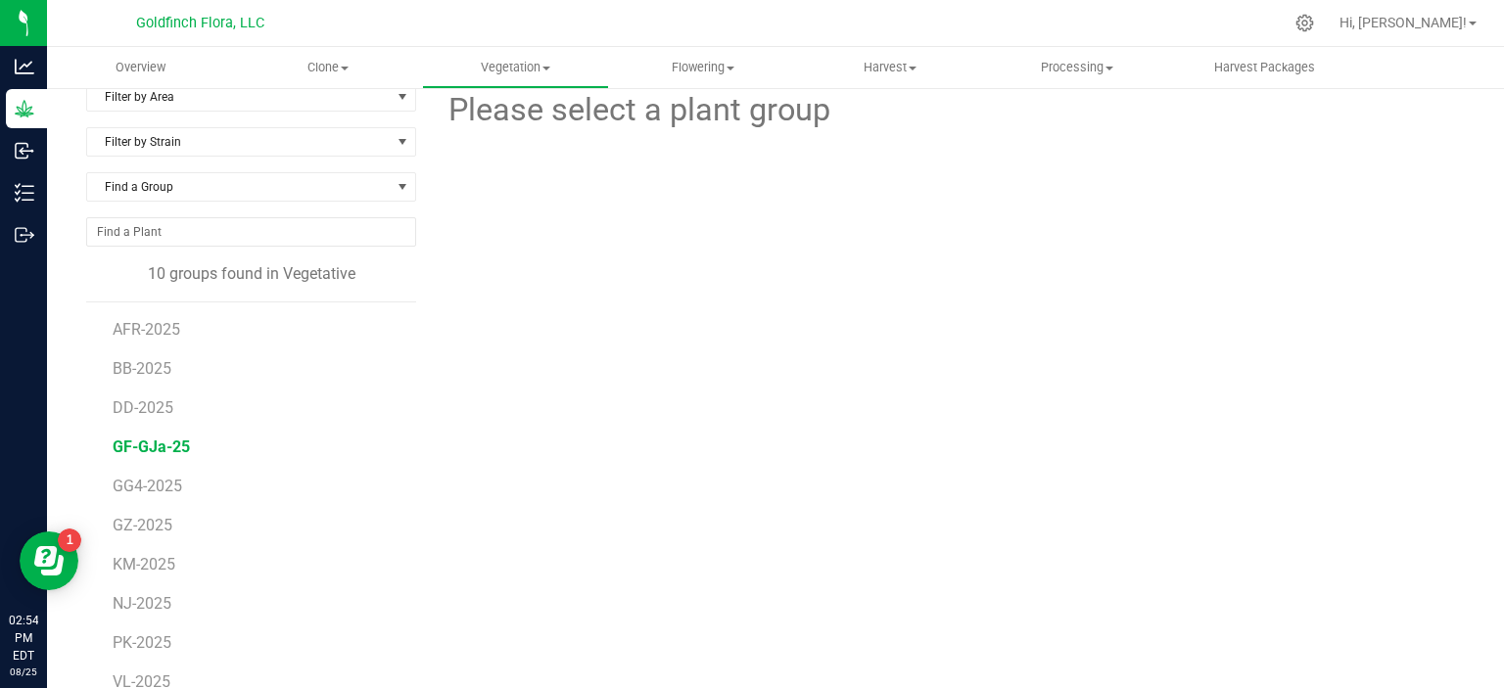
click at [145, 442] on span "GF-GJa-25" at bounding box center [151, 447] width 77 height 19
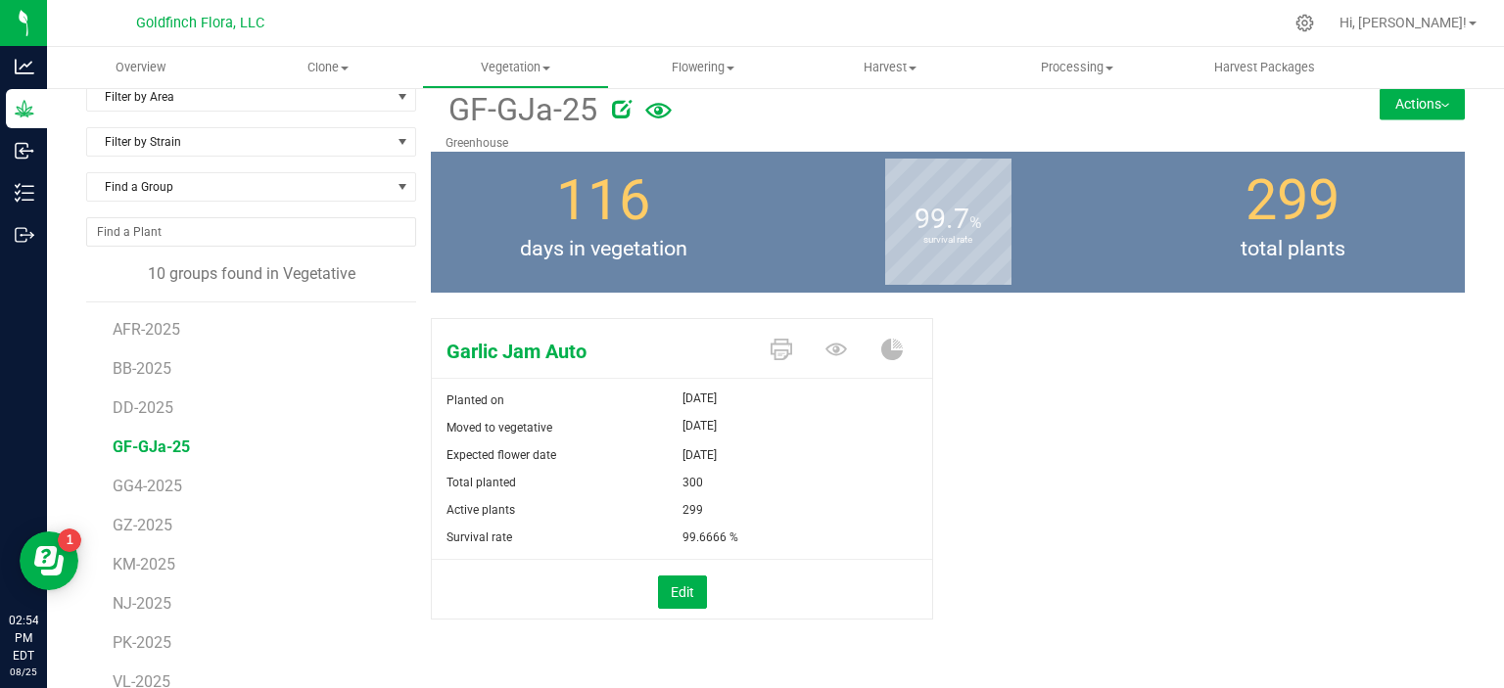
click at [1387, 107] on button "Actions" at bounding box center [1421, 103] width 85 height 31
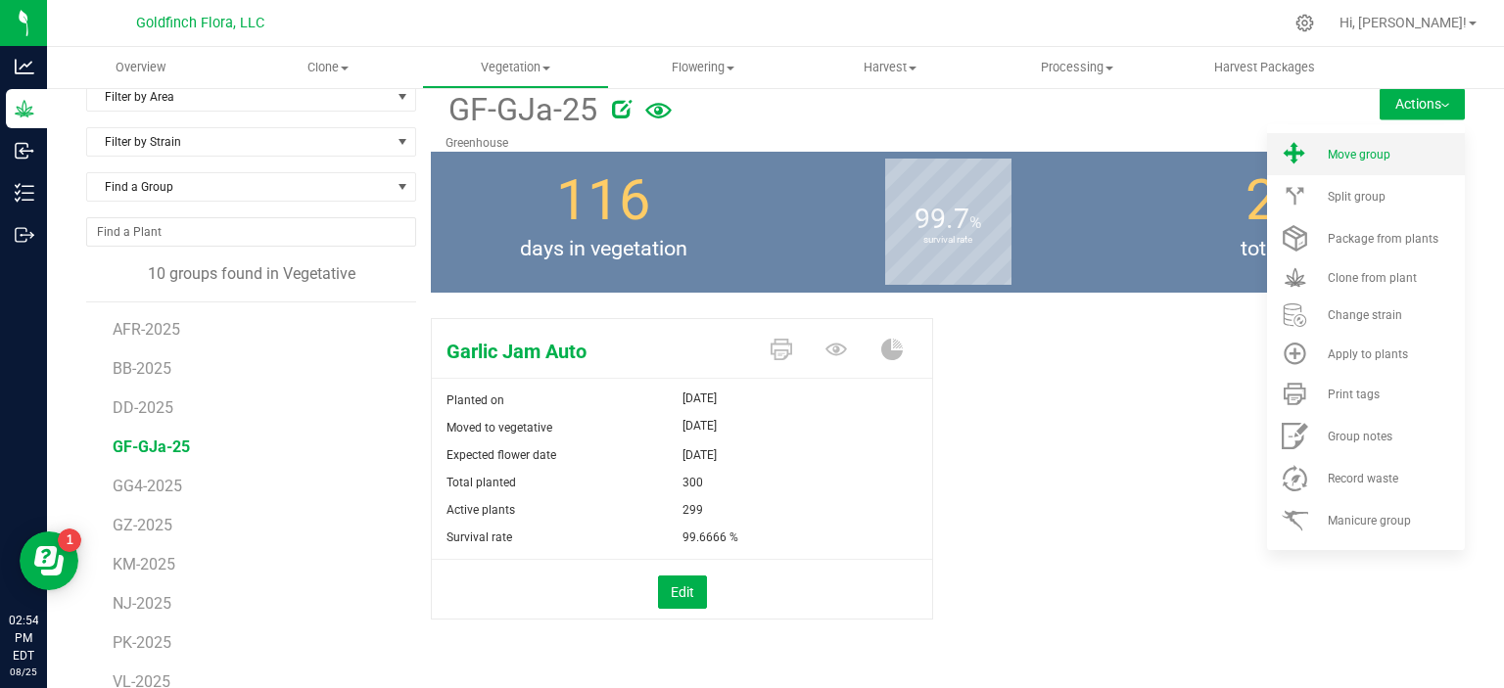
click at [1339, 158] on span "Move group" at bounding box center [1358, 155] width 63 height 14
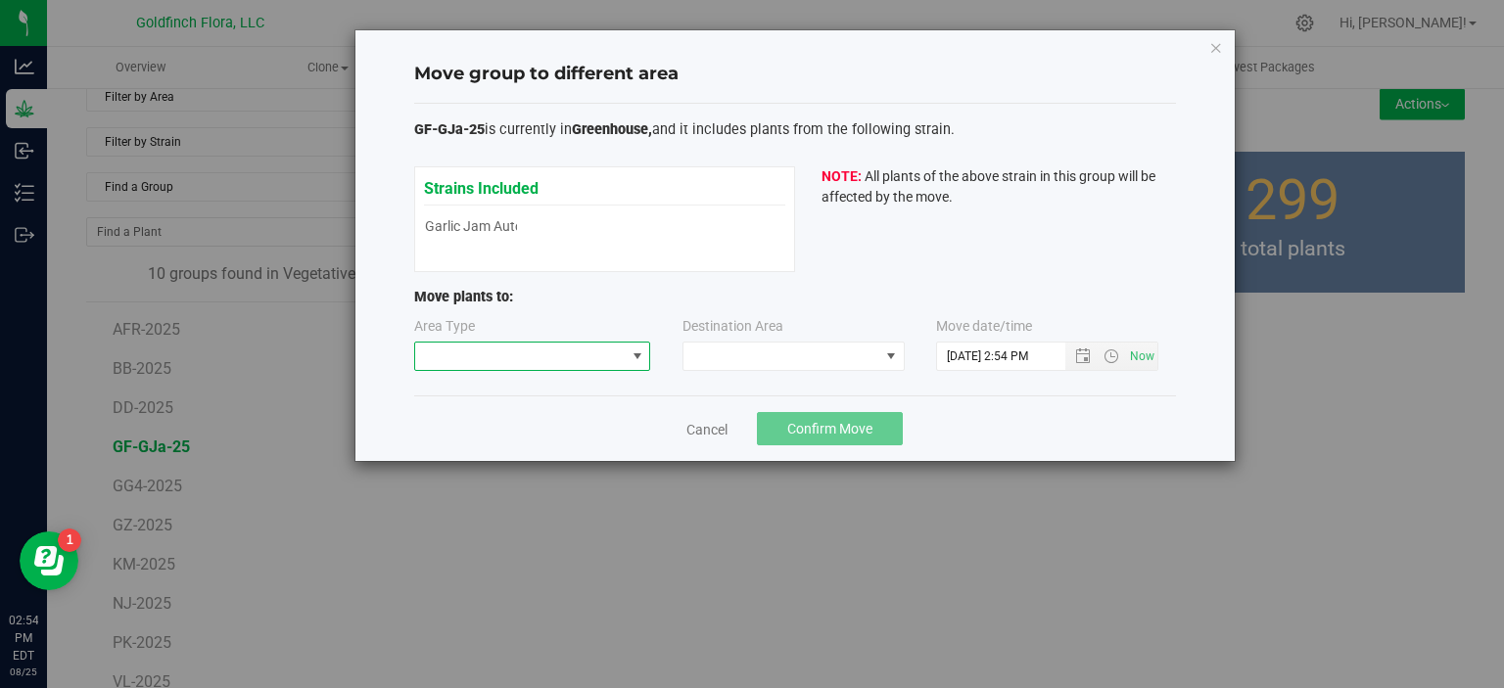
click at [639, 356] on span at bounding box center [637, 357] width 16 height 16
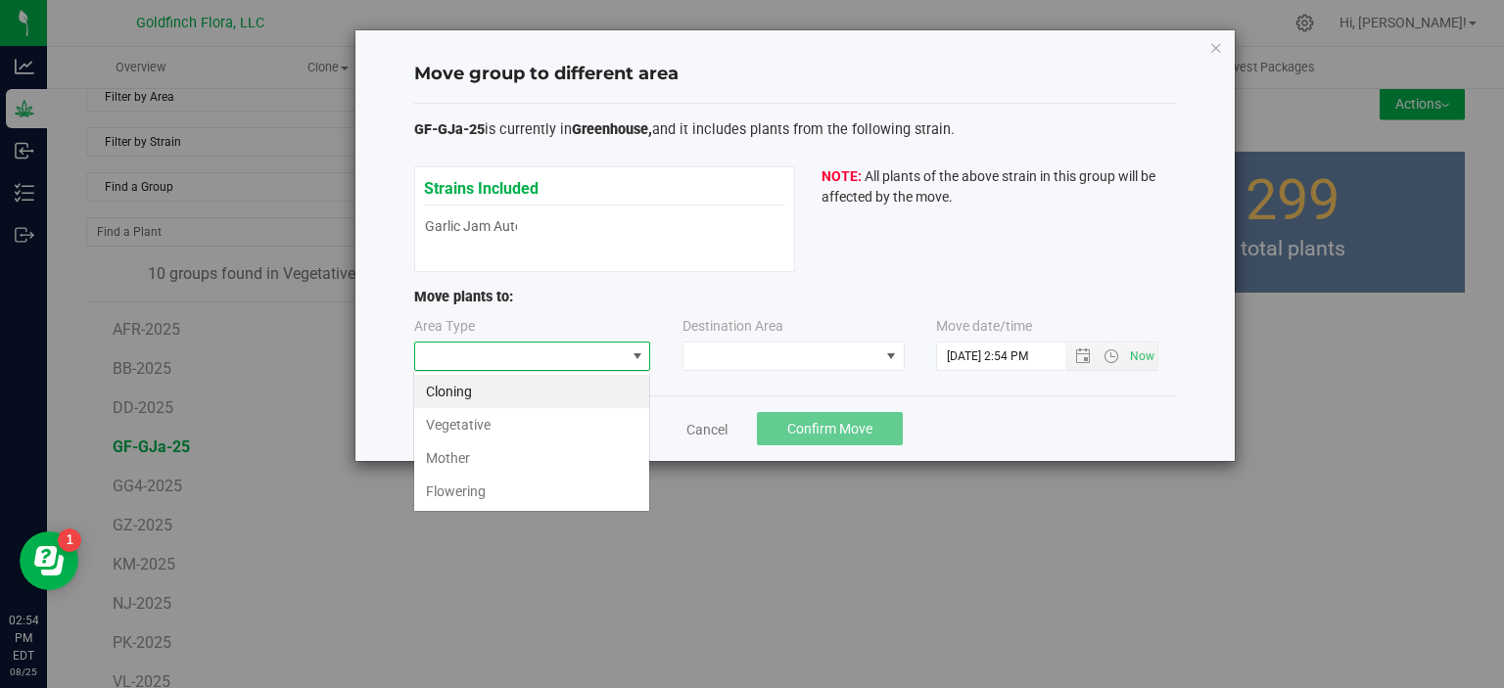
scroll to position [28, 236]
click at [566, 490] on li "Flowering" at bounding box center [531, 491] width 235 height 33
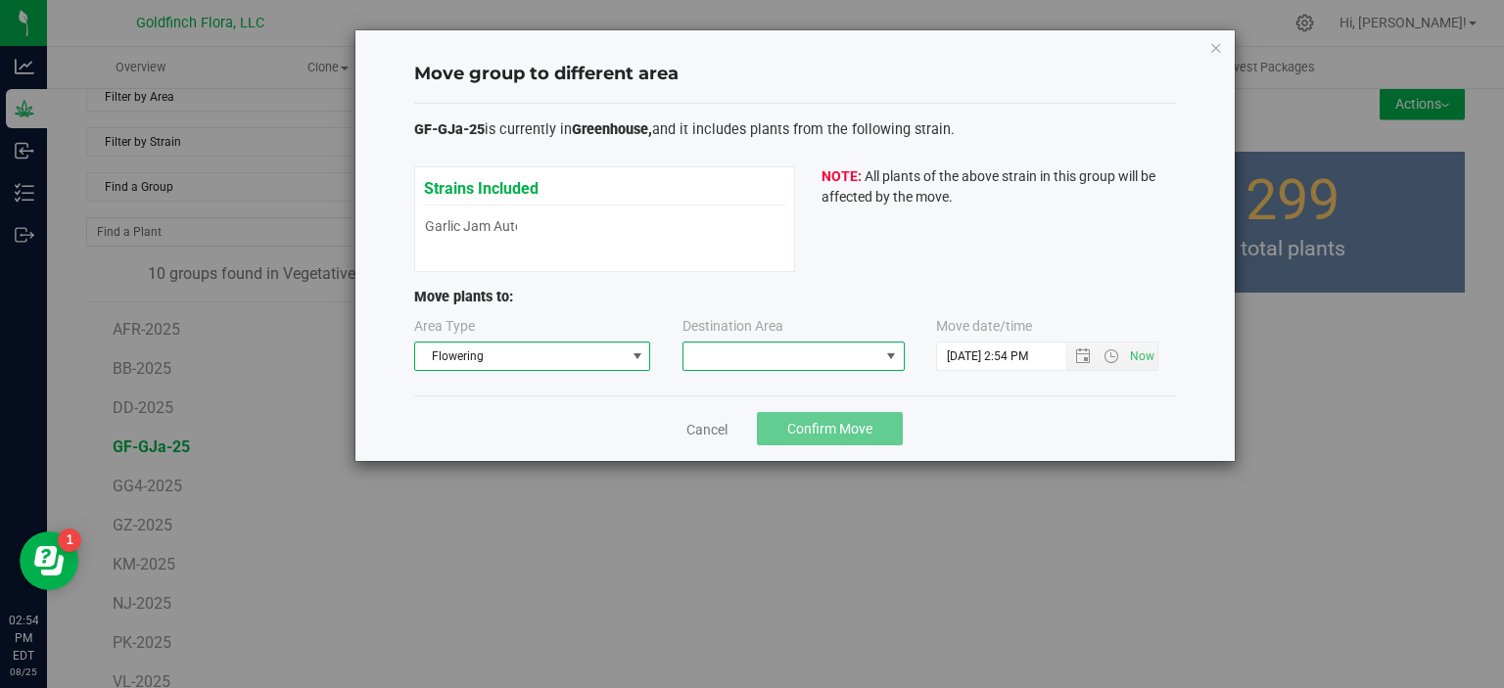
click at [890, 350] on span at bounding box center [891, 357] width 16 height 16
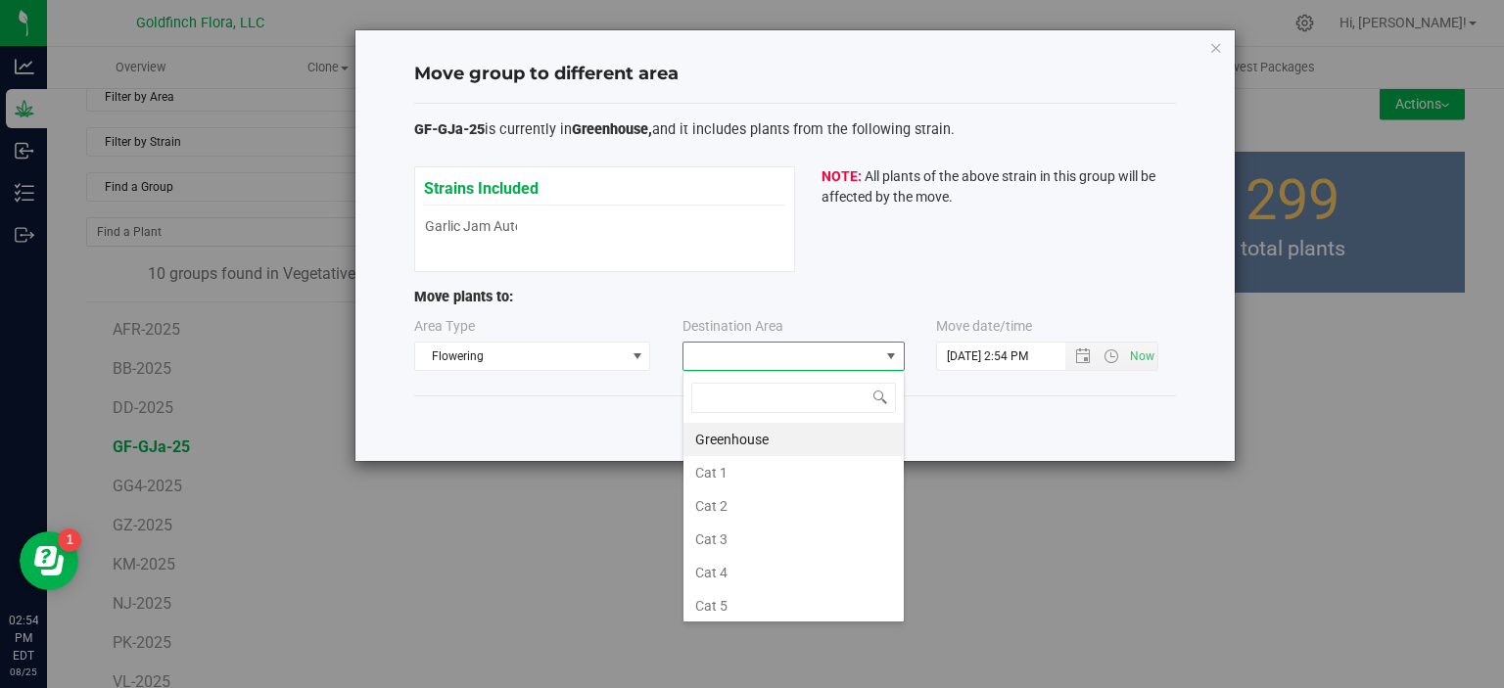
scroll to position [28, 222]
click at [749, 441] on li "Greenhouse" at bounding box center [793, 439] width 220 height 33
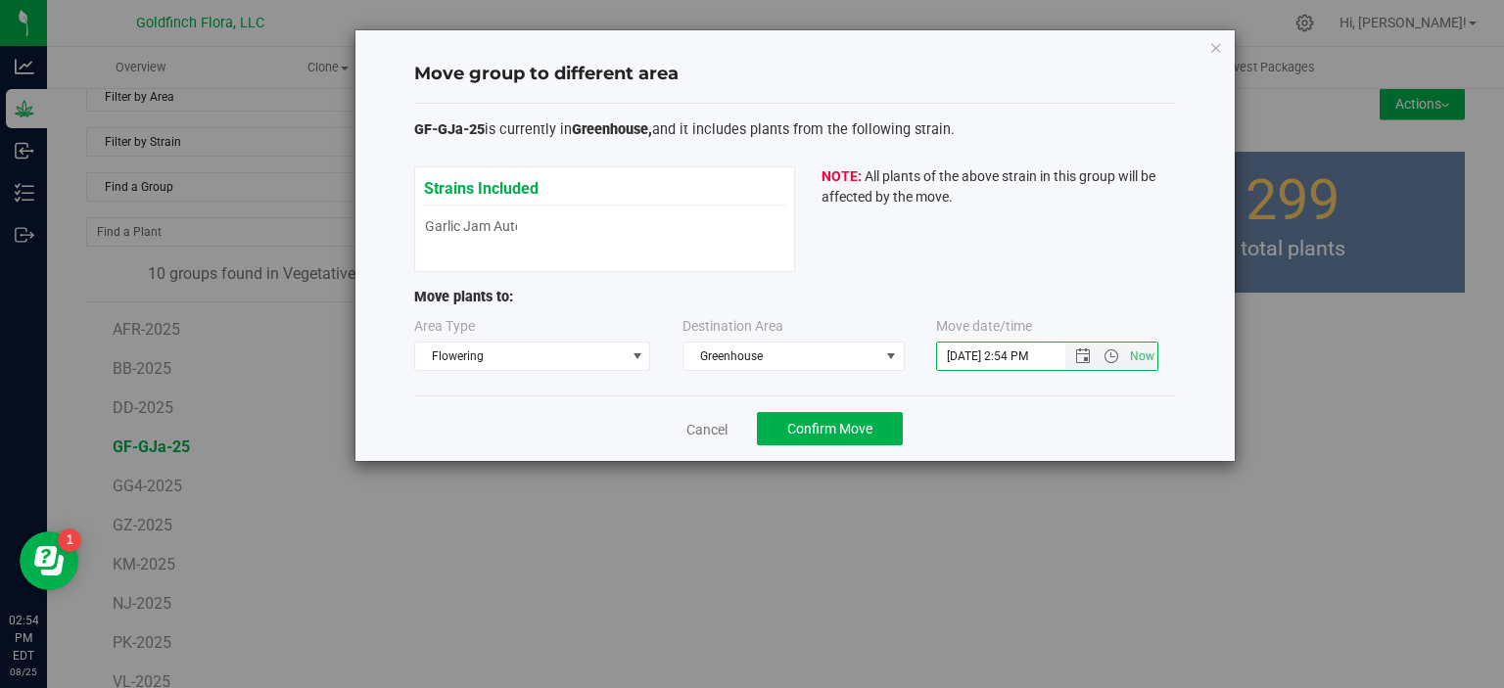
drag, startPoint x: 969, startPoint y: 351, endPoint x: 940, endPoint y: 351, distance: 29.4
click at [940, 351] on input "[DATE] 2:54 PM" at bounding box center [1018, 356] width 162 height 27
type input "[DATE] 2:54 PM"
click at [842, 424] on span "Confirm Move" at bounding box center [829, 429] width 85 height 16
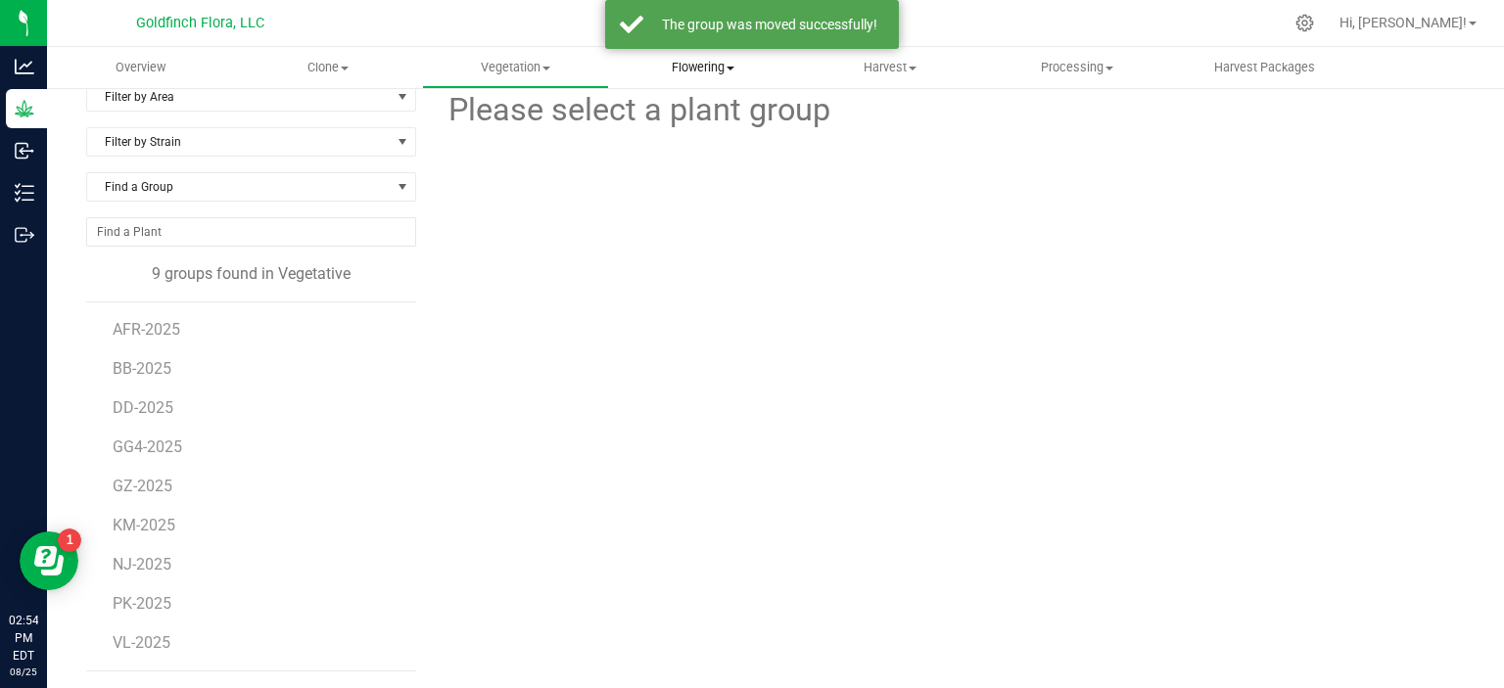
click at [691, 69] on span "Flowering" at bounding box center [702, 68] width 185 height 18
click at [666, 136] on span "Flowering groups" at bounding box center [690, 141] width 163 height 17
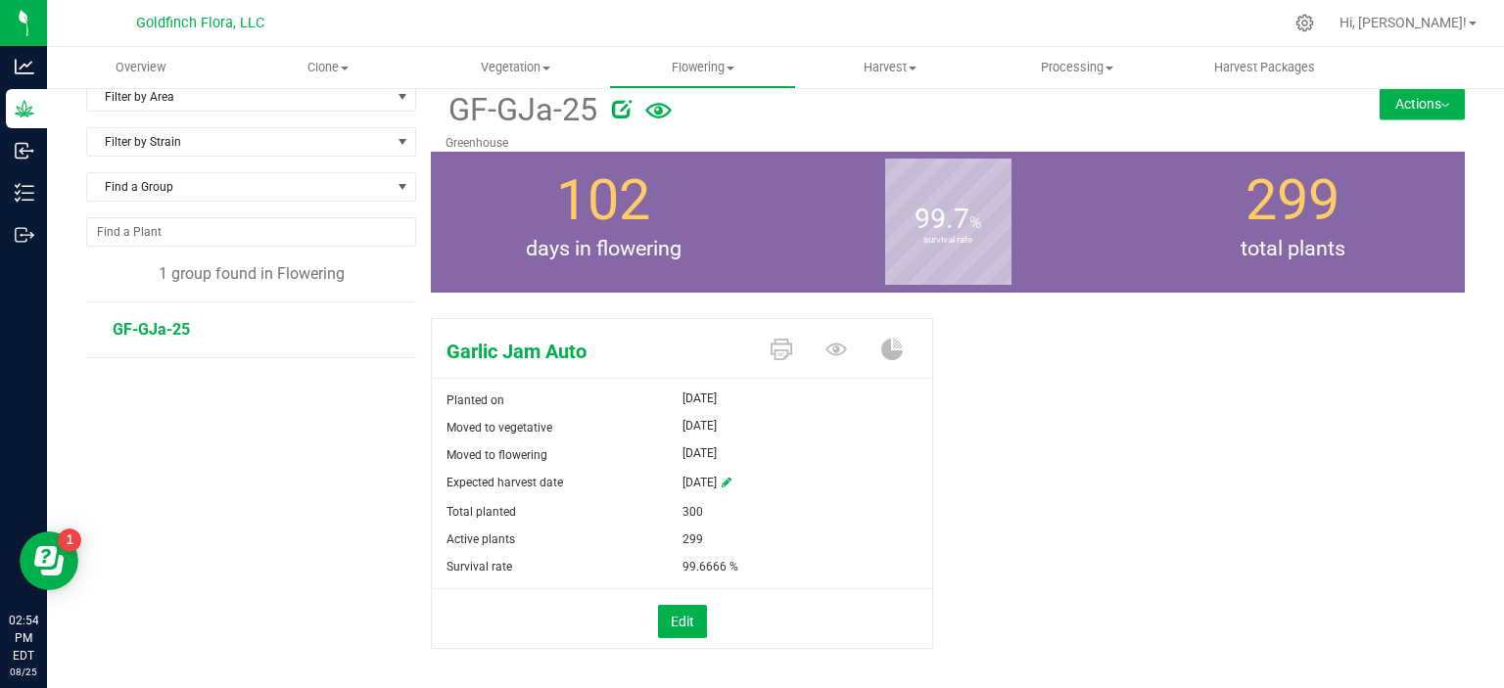
click at [1396, 101] on button "Actions" at bounding box center [1421, 103] width 85 height 31
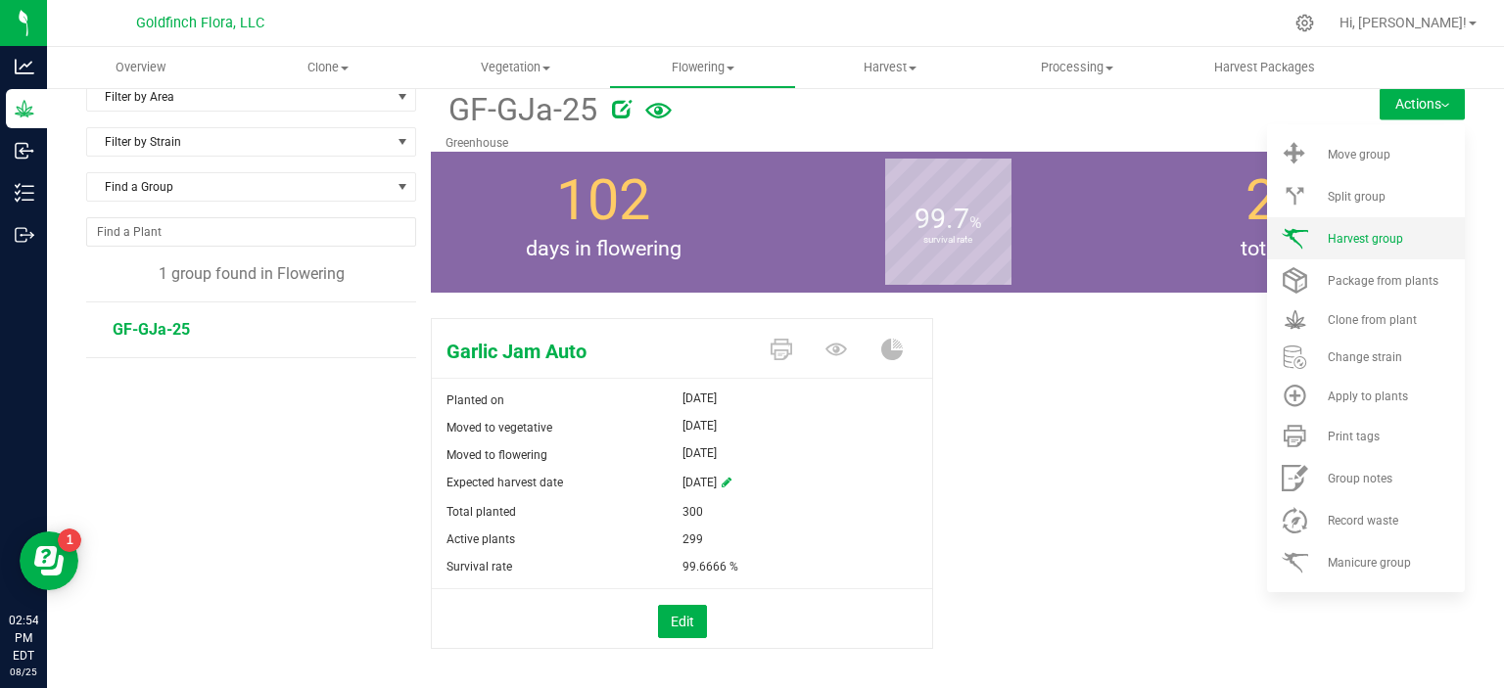
click at [1348, 232] on span "Harvest group" at bounding box center [1364, 239] width 75 height 14
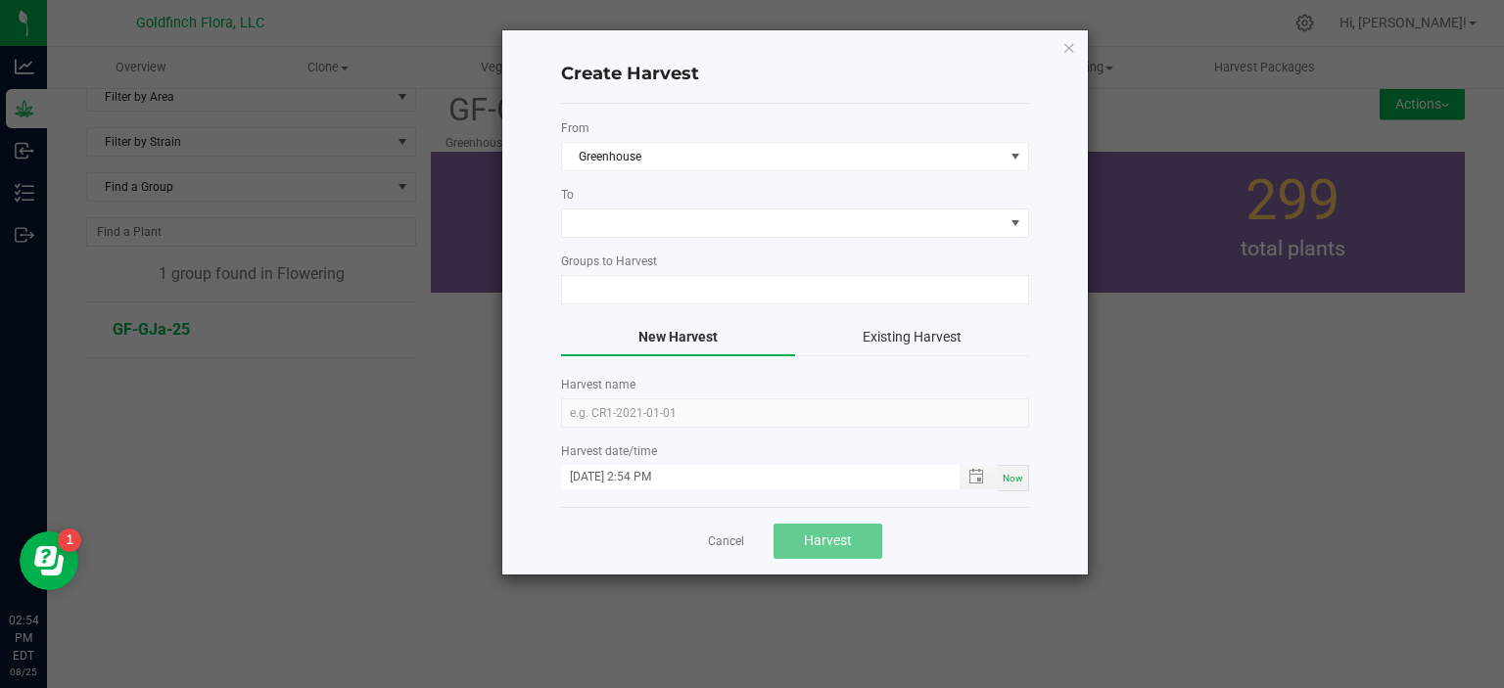
type input "GF-GJa-25"
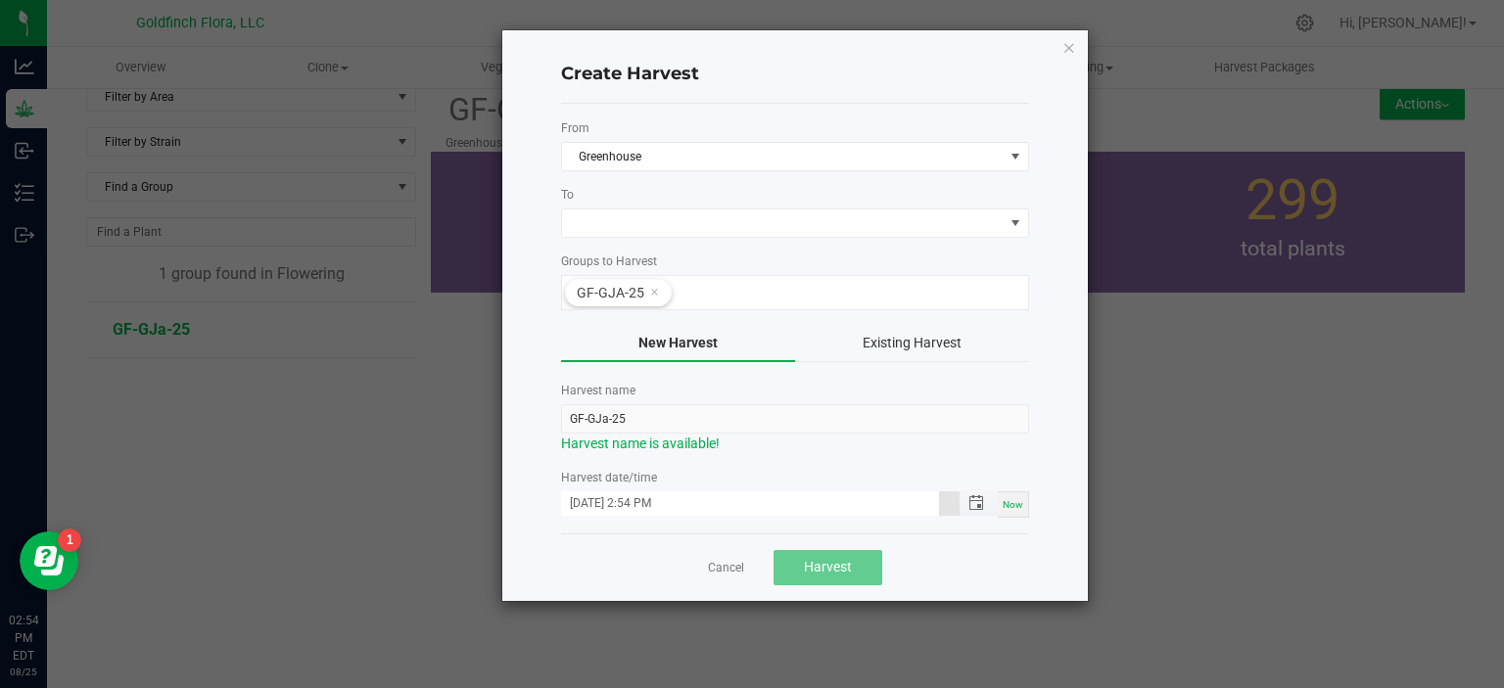
drag, startPoint x: 599, startPoint y: 500, endPoint x: 560, endPoint y: 501, distance: 39.2
click at [561, 501] on input "[DATE] 2:54 PM" at bounding box center [750, 503] width 378 height 24
drag, startPoint x: 631, startPoint y: 501, endPoint x: 542, endPoint y: 496, distance: 89.2
click at [542, 496] on div "Create Harvest From Greenhouse To Groups to Harvest GF-GJa-25 New Harvest Exist…" at bounding box center [794, 315] width 585 height 571
click at [599, 500] on input "07/25/0013 2:54 PM" at bounding box center [750, 503] width 378 height 24
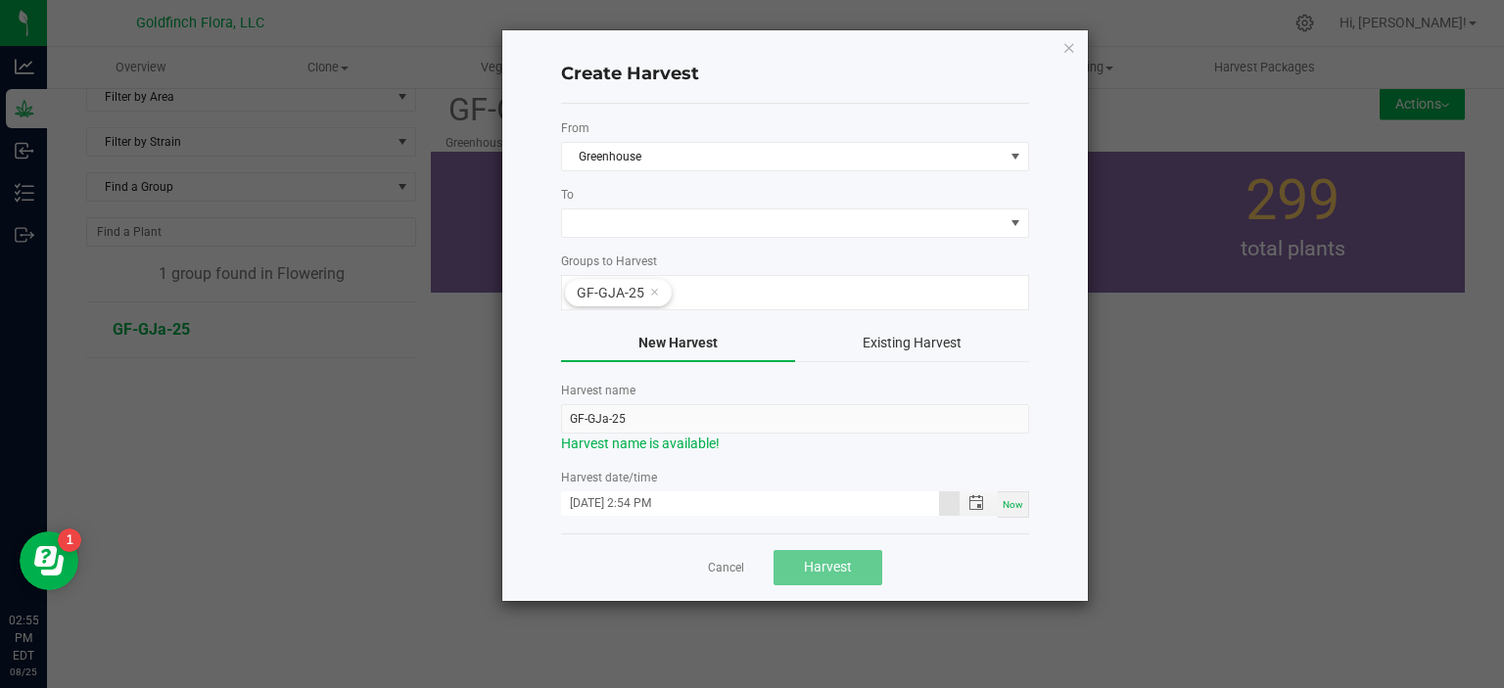
type input "[DATE] 2:54 PM"
click at [639, 570] on div "Cancel Harvest" at bounding box center [795, 568] width 468 height 68
click at [1018, 218] on span at bounding box center [1015, 223] width 16 height 16
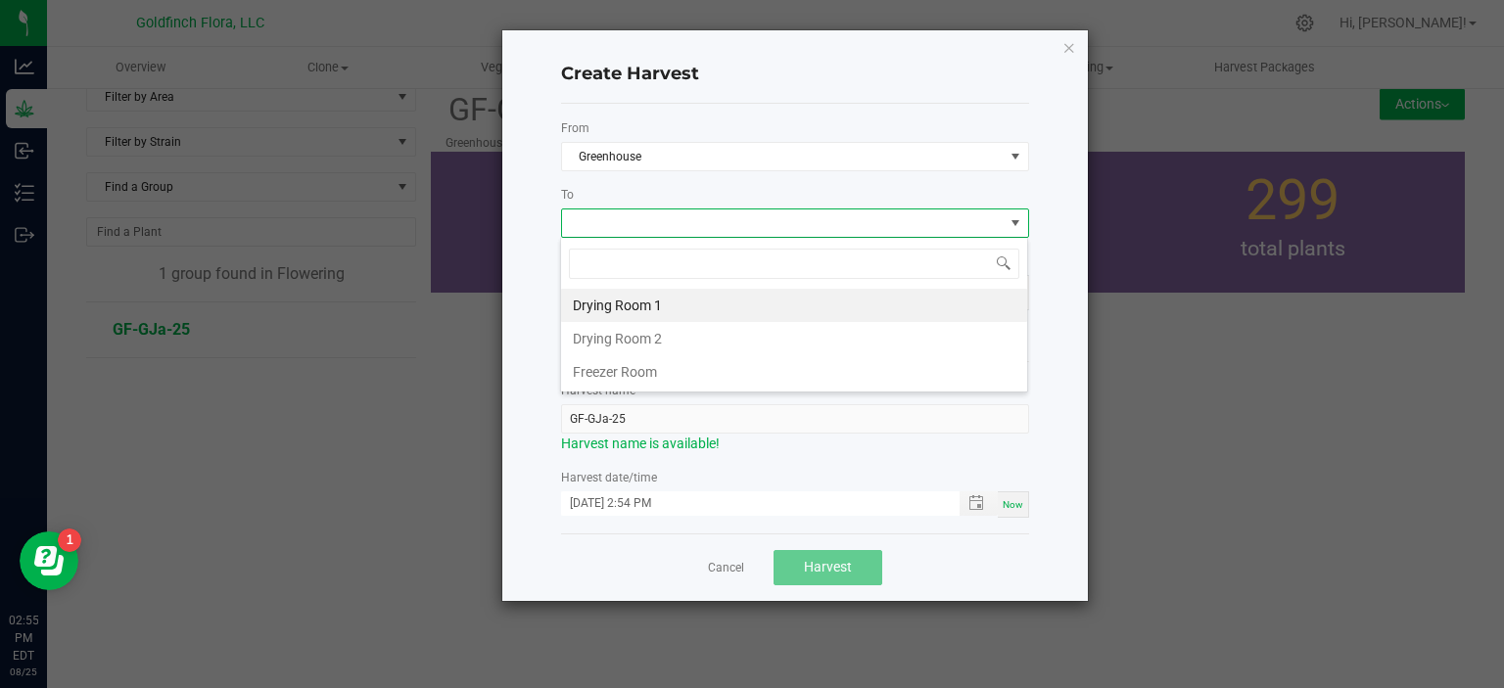
scroll to position [28, 468]
click at [654, 303] on li "Drying Room 1" at bounding box center [794, 305] width 466 height 33
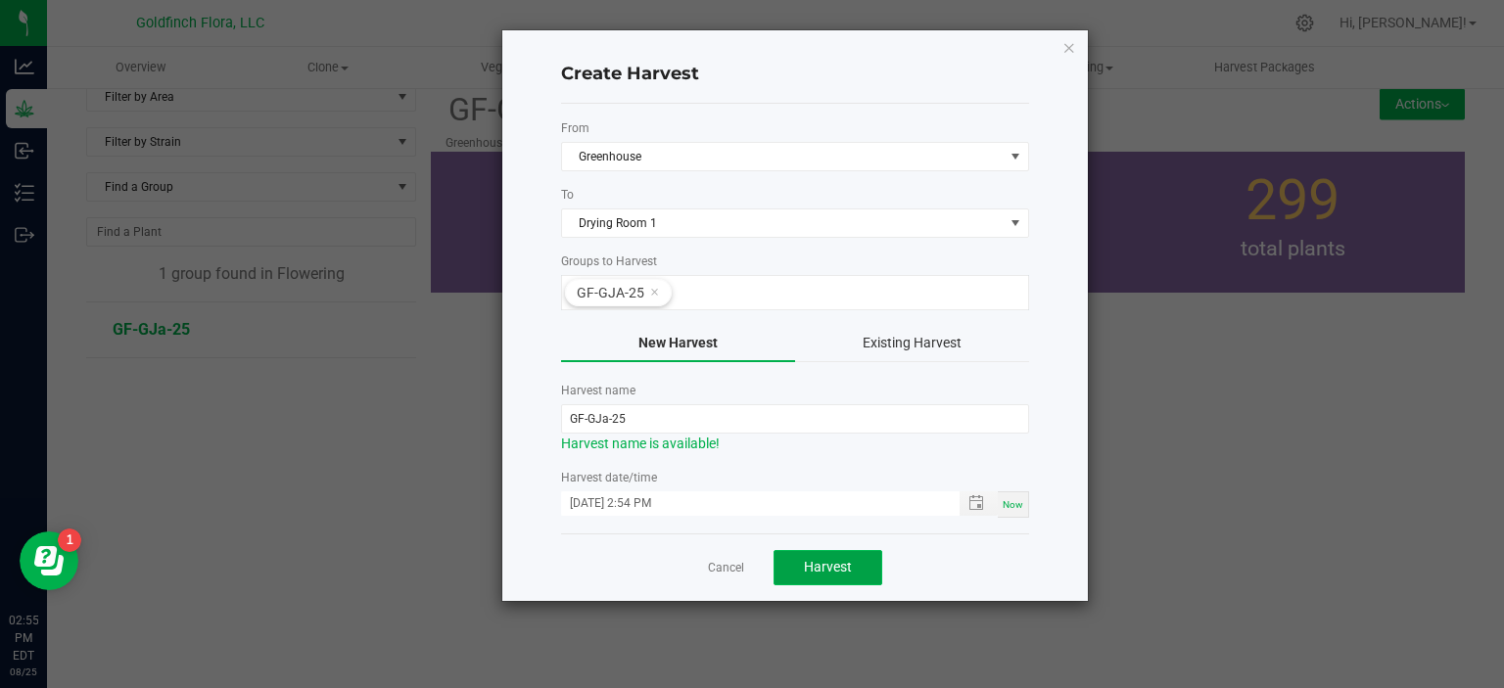
click at [811, 559] on span "Harvest" at bounding box center [828, 567] width 48 height 16
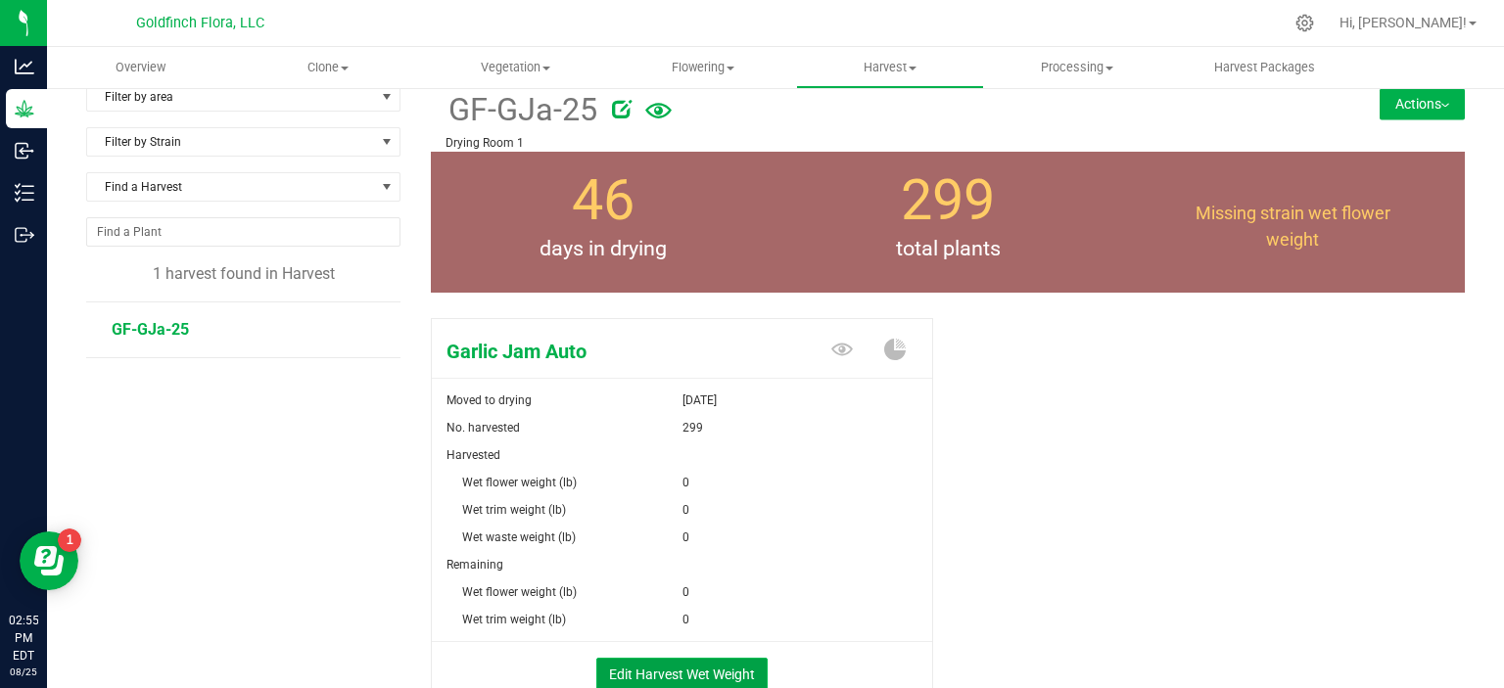
click at [697, 669] on button "Edit Harvest Wet Weight" at bounding box center [681, 674] width 171 height 33
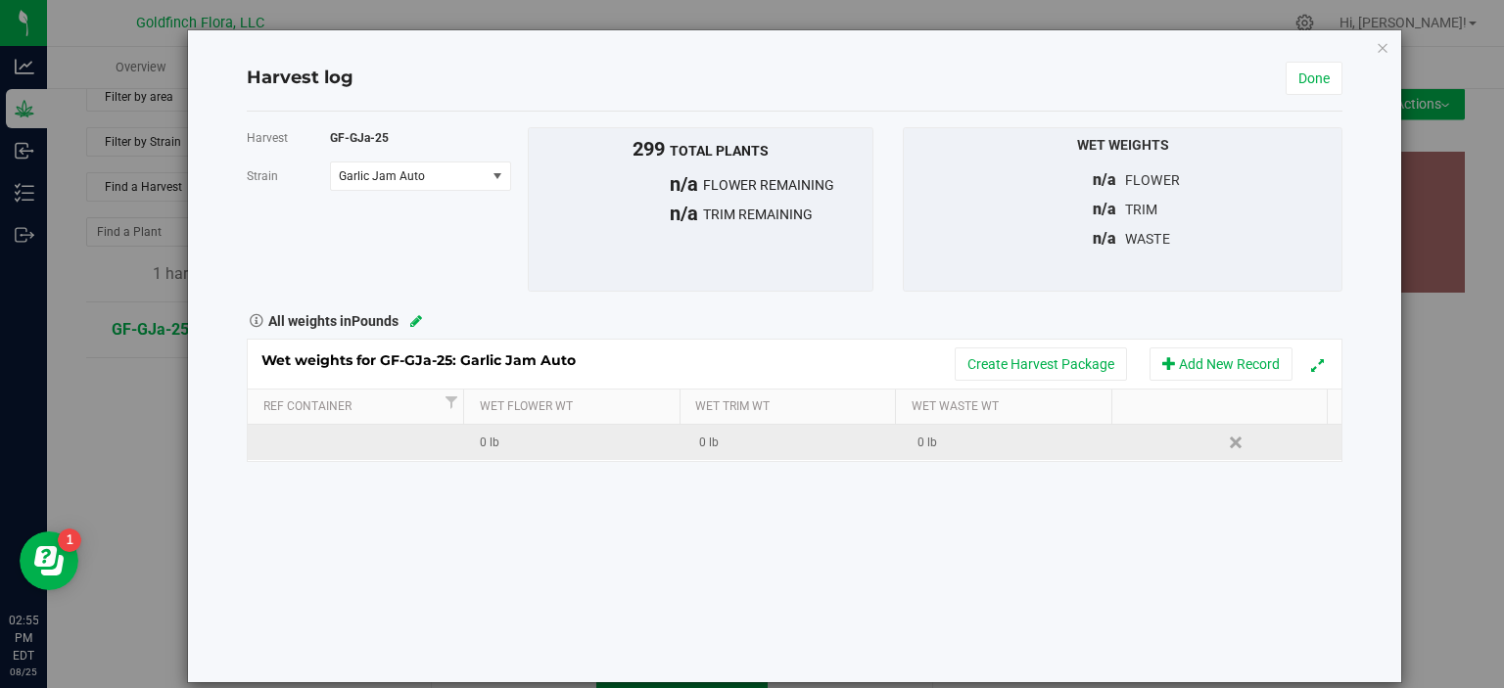
click at [480, 438] on div "0 lb" at bounding box center [582, 443] width 204 height 19
type input "124.59"
click at [1316, 82] on link "Done" at bounding box center [1313, 78] width 57 height 33
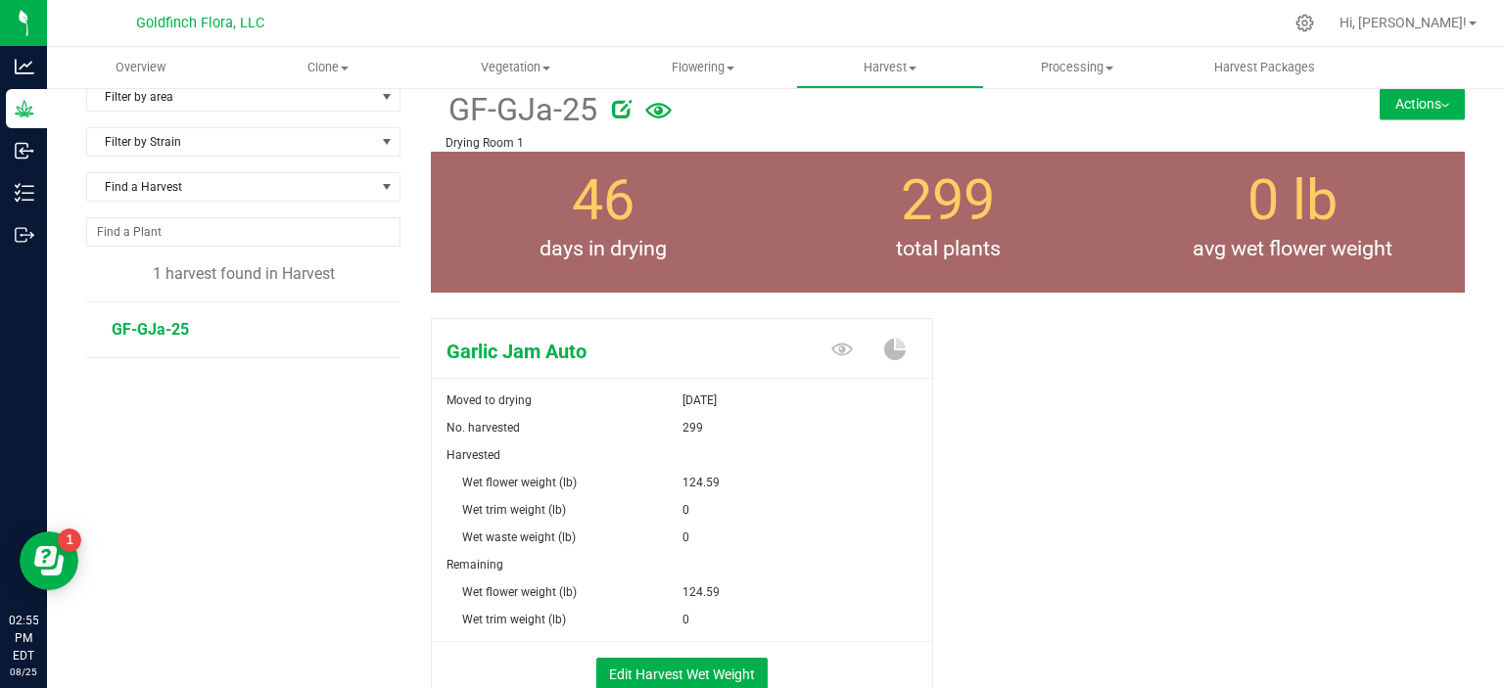
click at [1397, 104] on button "Actions" at bounding box center [1421, 103] width 85 height 31
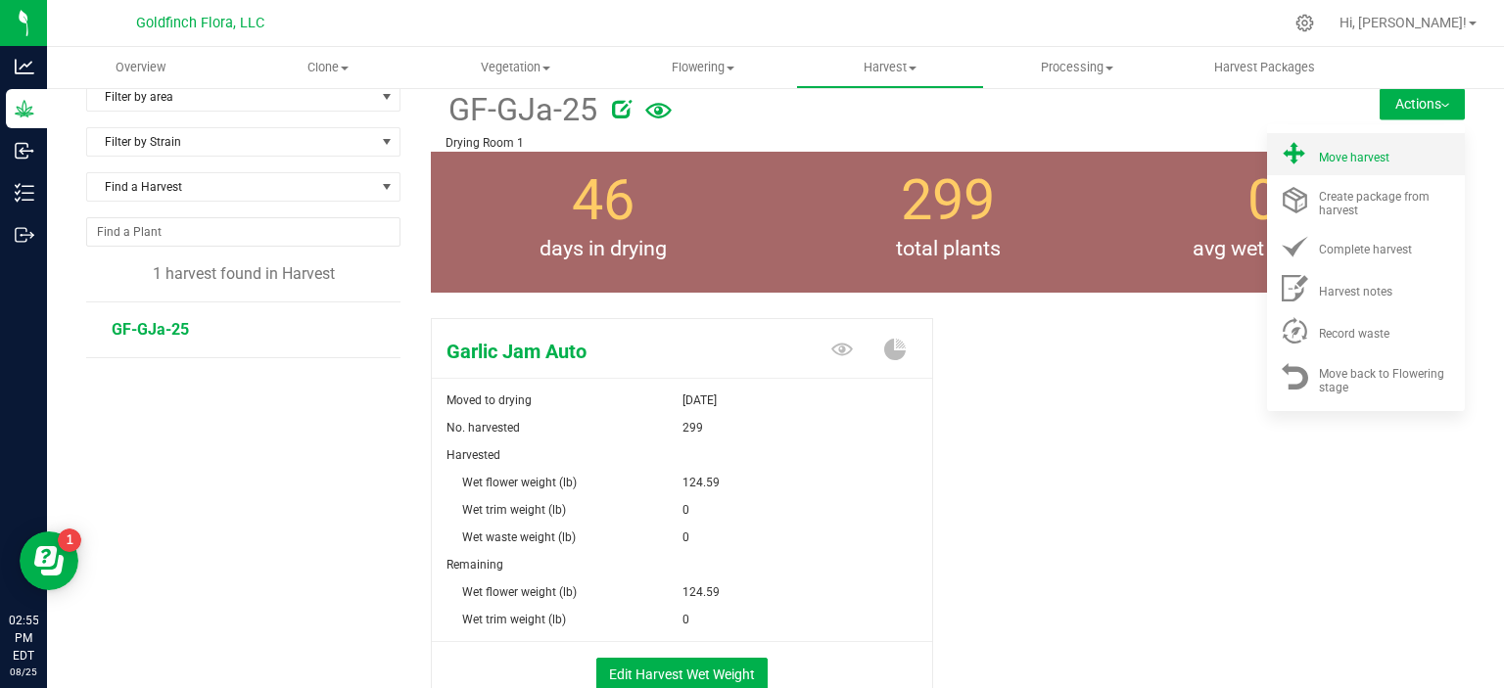
click at [1319, 154] on span "Move harvest" at bounding box center [1354, 158] width 70 height 14
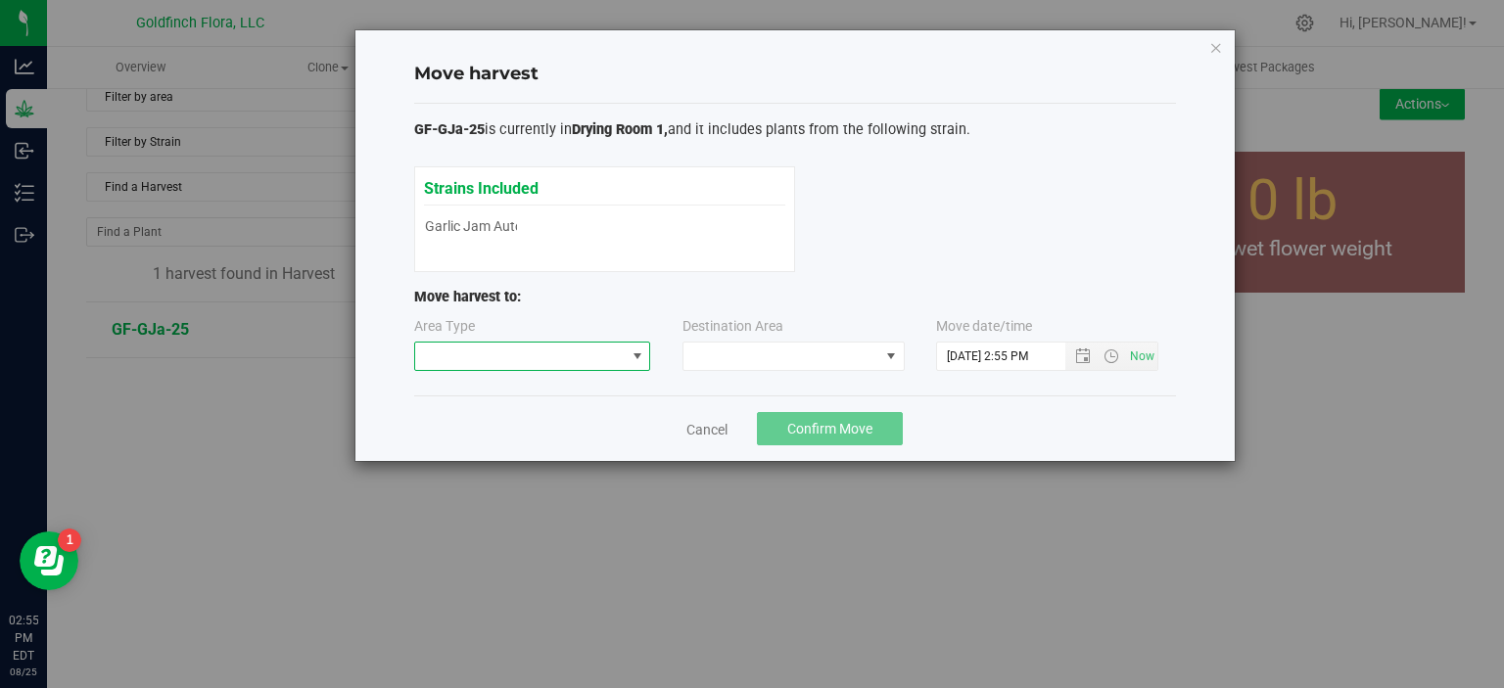
click at [638, 359] on span at bounding box center [637, 357] width 16 height 16
click at [547, 422] on li "Processing" at bounding box center [531, 424] width 235 height 33
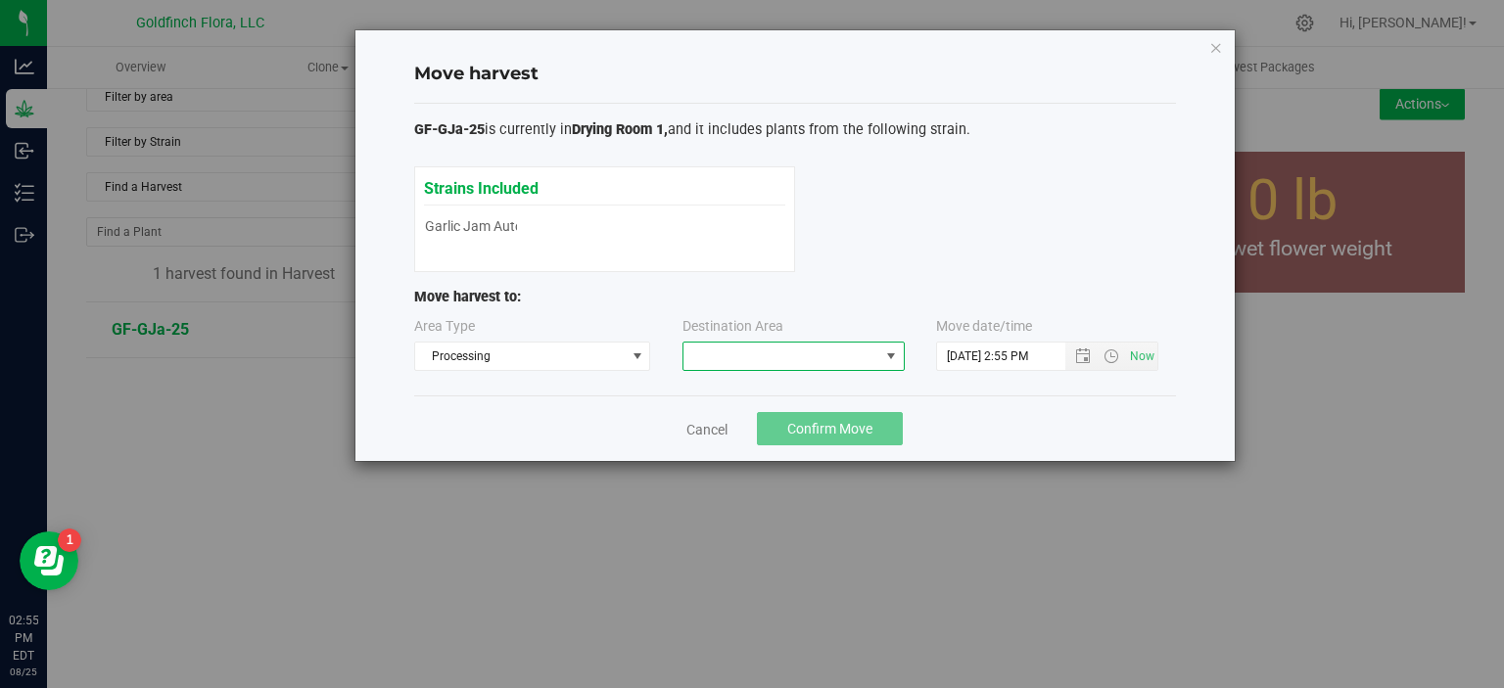
click at [893, 355] on span at bounding box center [891, 357] width 16 height 16
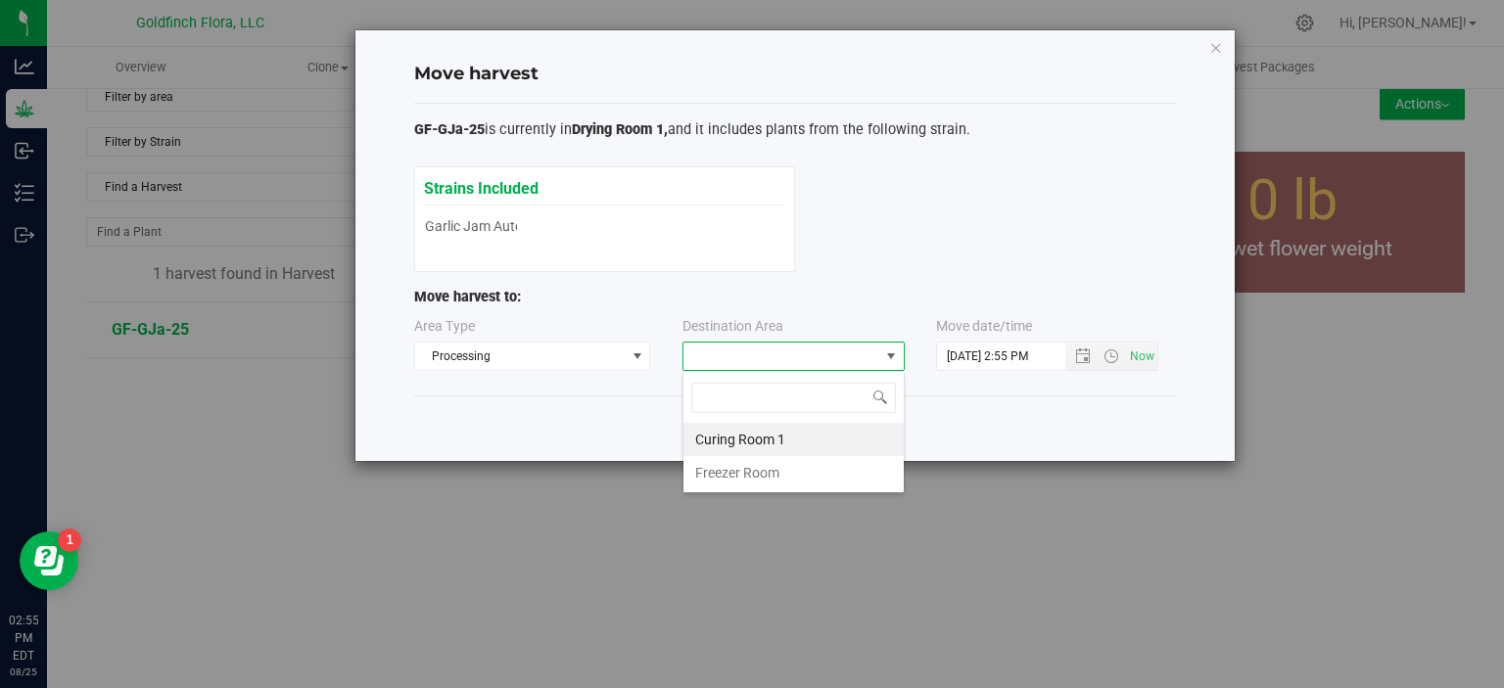
scroll to position [28, 222]
click at [778, 440] on li "Curing Room 1" at bounding box center [793, 439] width 220 height 33
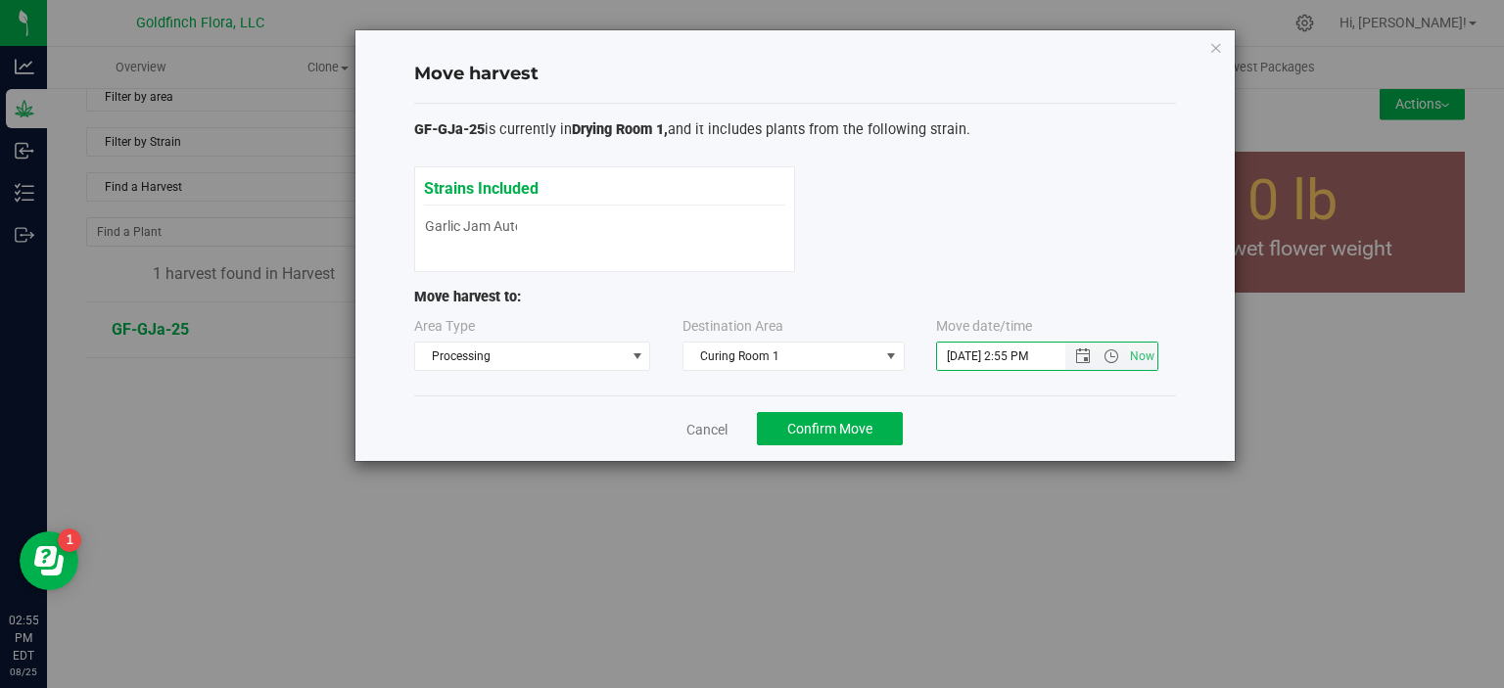
drag, startPoint x: 959, startPoint y: 349, endPoint x: 941, endPoint y: 351, distance: 18.7
click at [941, 351] on input "[DATE] 2:55 PM" at bounding box center [1018, 356] width 162 height 27
type input "[DATE] 2:55 PM"
click at [834, 423] on span "Confirm Move" at bounding box center [829, 429] width 85 height 16
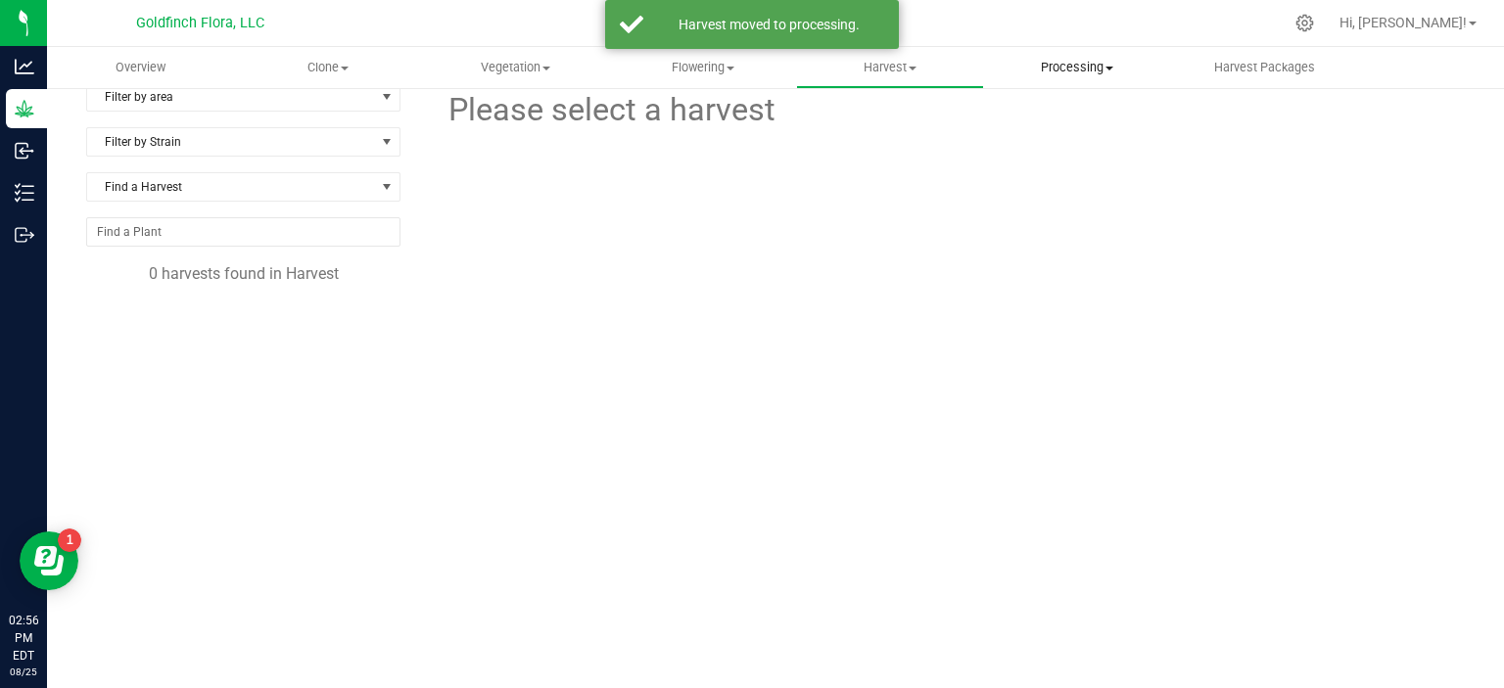
click at [1073, 70] on span "Processing" at bounding box center [1077, 68] width 185 height 18
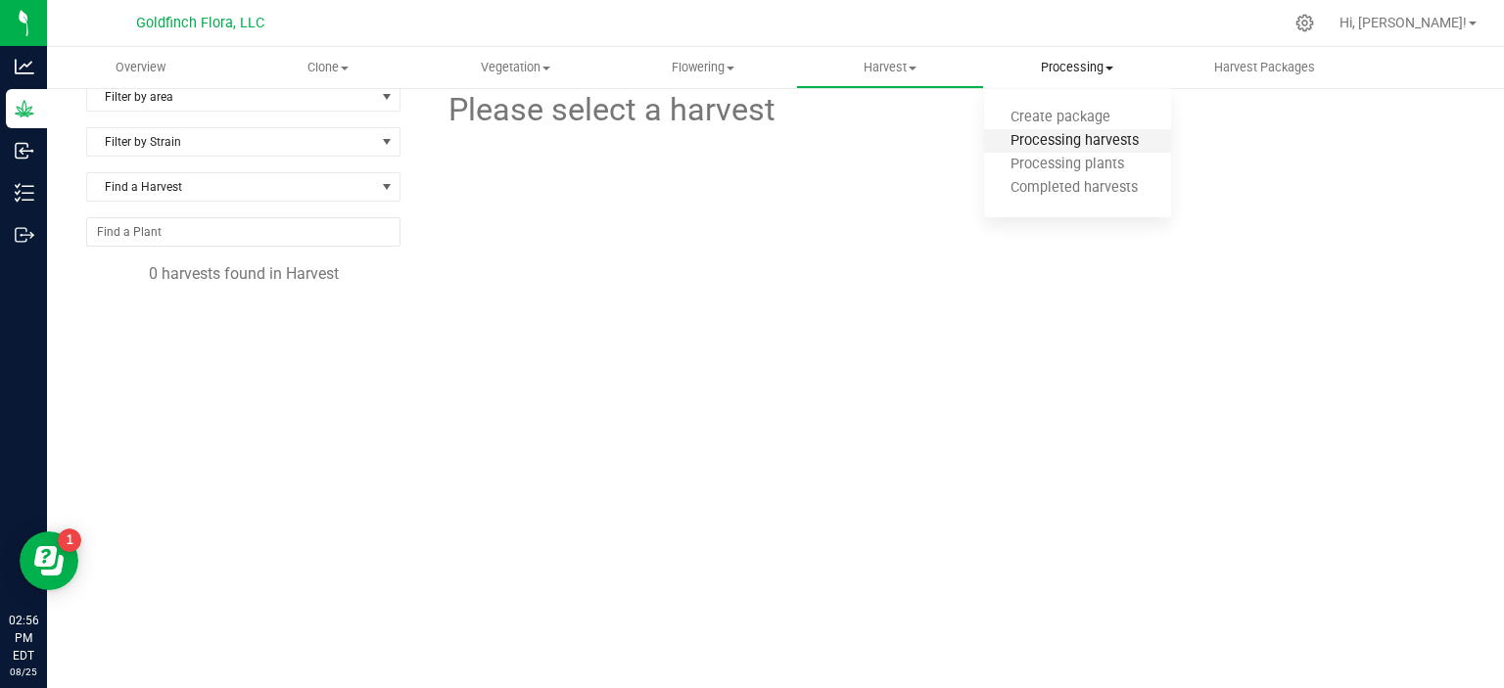
click at [1055, 134] on span "Processing harvests" at bounding box center [1074, 141] width 181 height 17
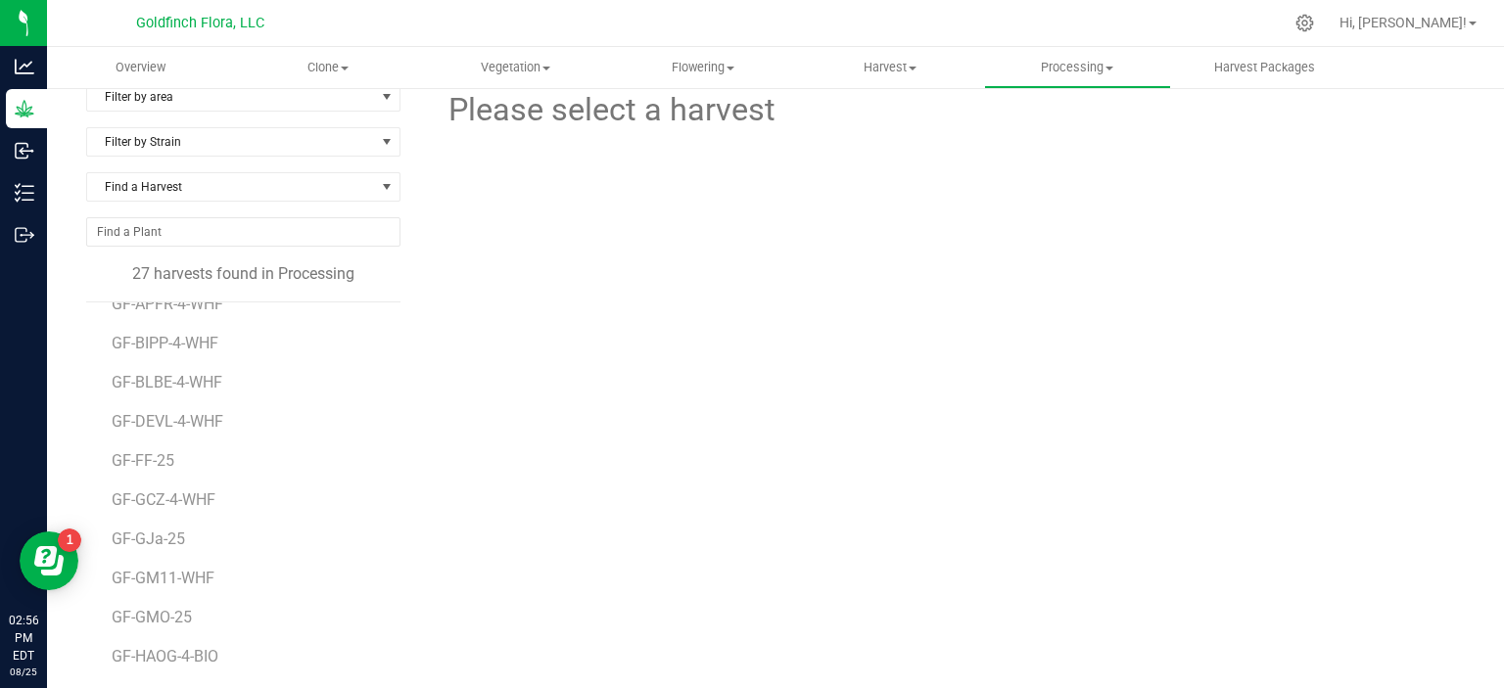
scroll to position [82, 0]
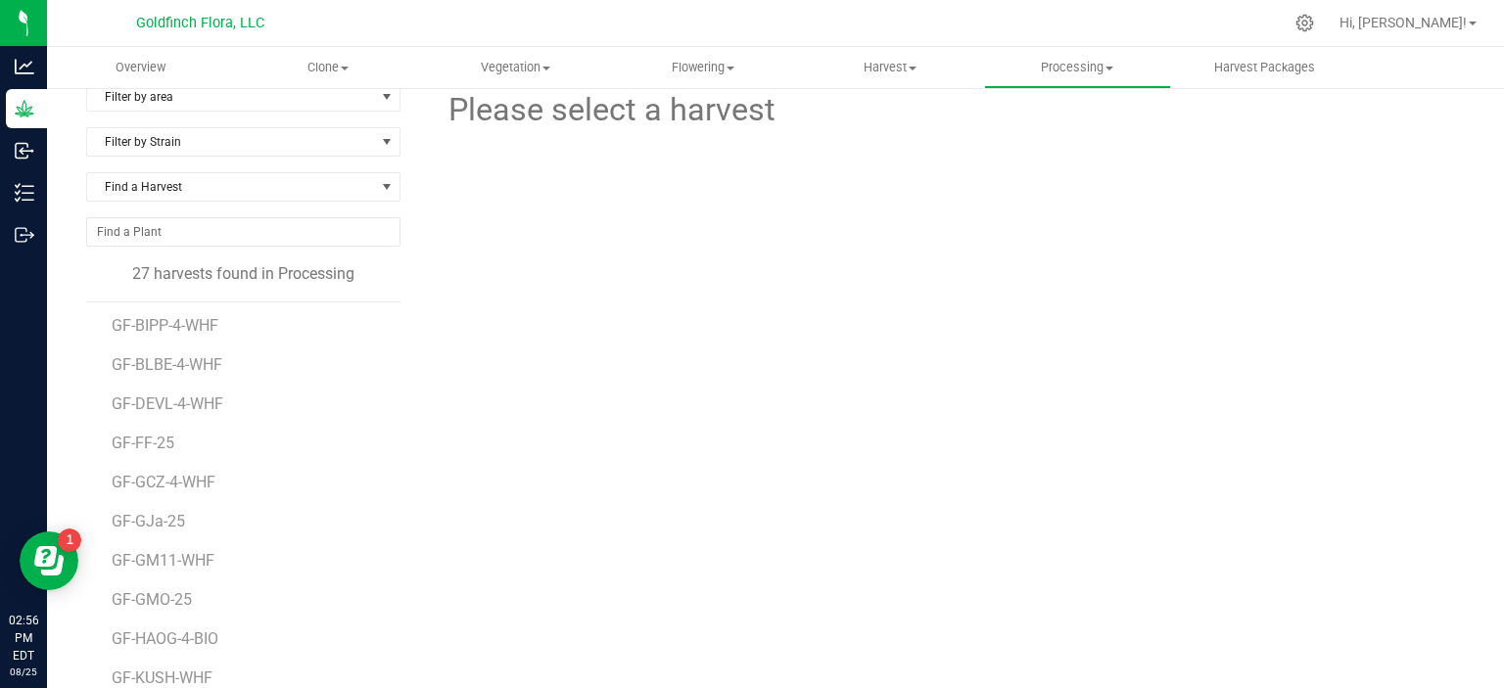
click at [148, 430] on li "GF-FF-25" at bounding box center [249, 435] width 275 height 39
click at [147, 440] on span "GF-FF-25" at bounding box center [145, 443] width 67 height 19
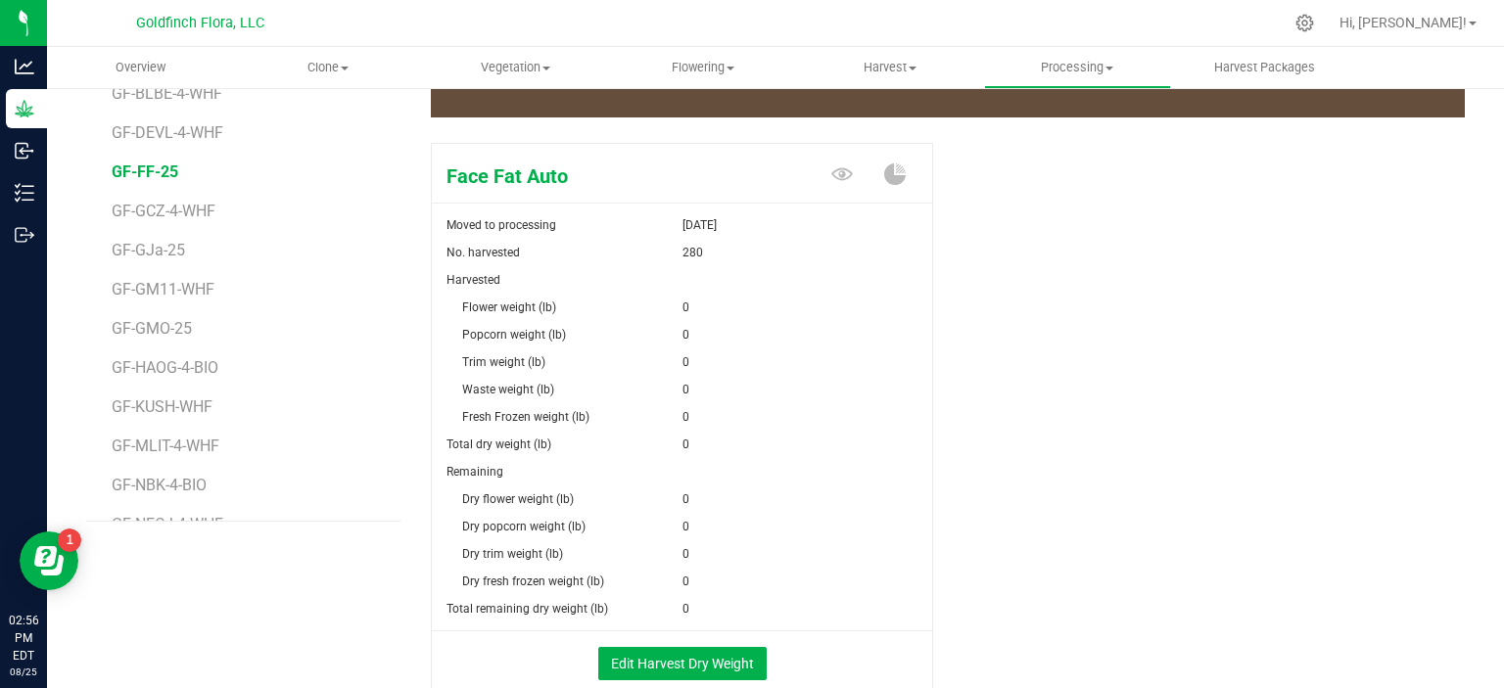
scroll to position [296, 0]
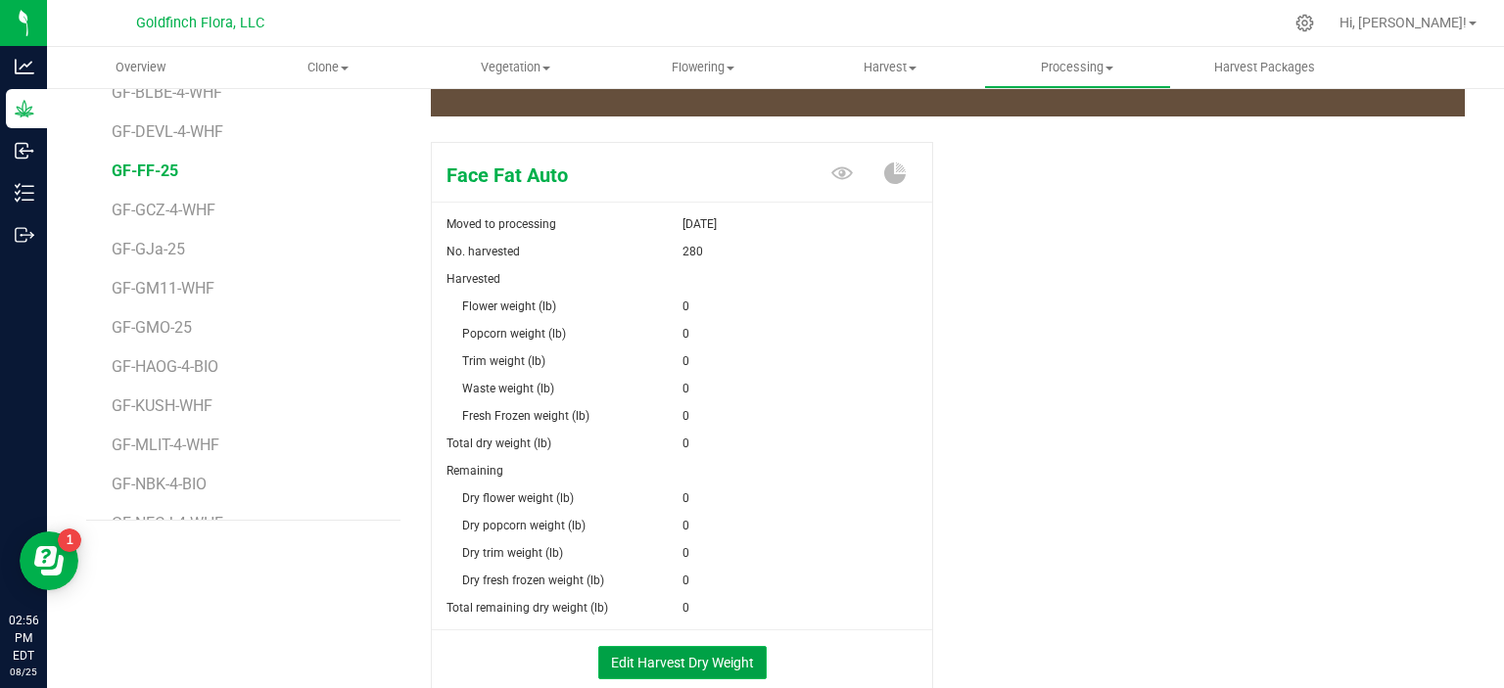
click at [705, 660] on button "Edit Harvest Dry Weight" at bounding box center [682, 662] width 168 height 33
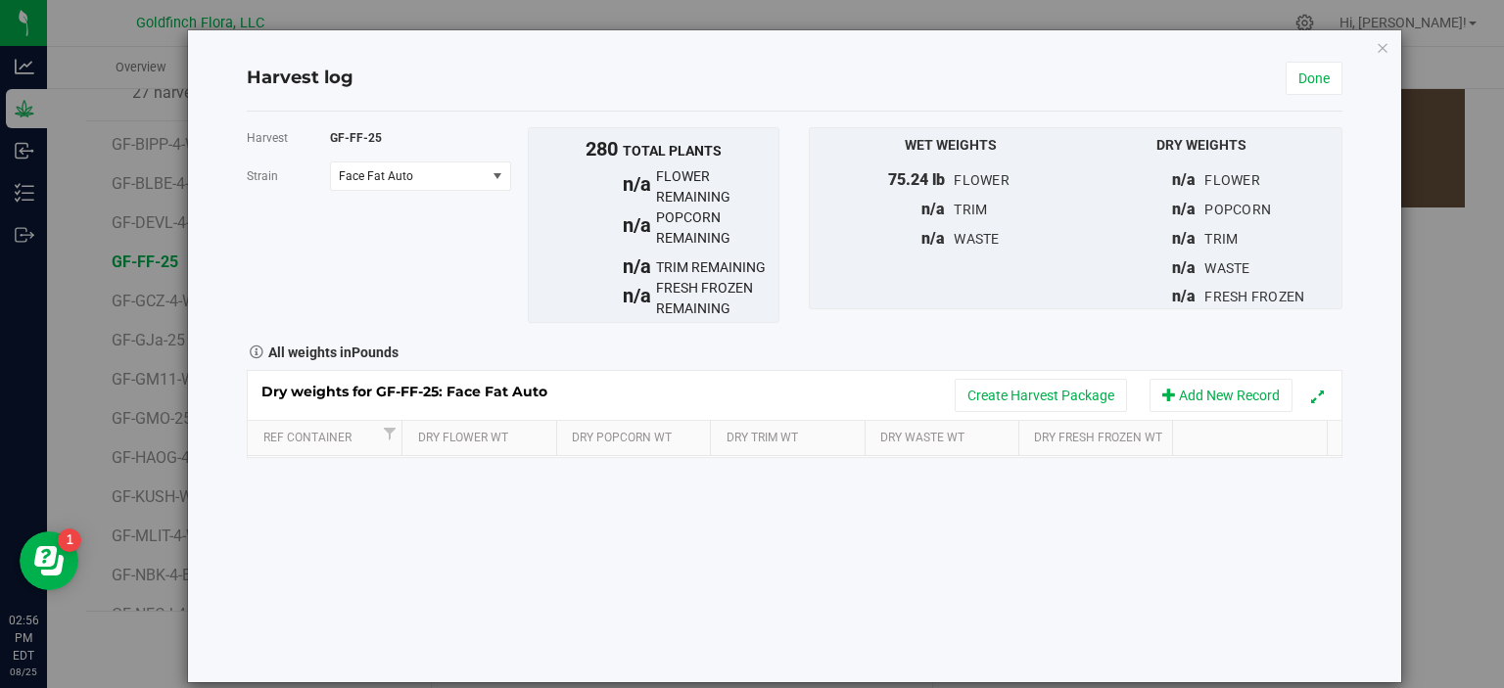
scroll to position [296, 0]
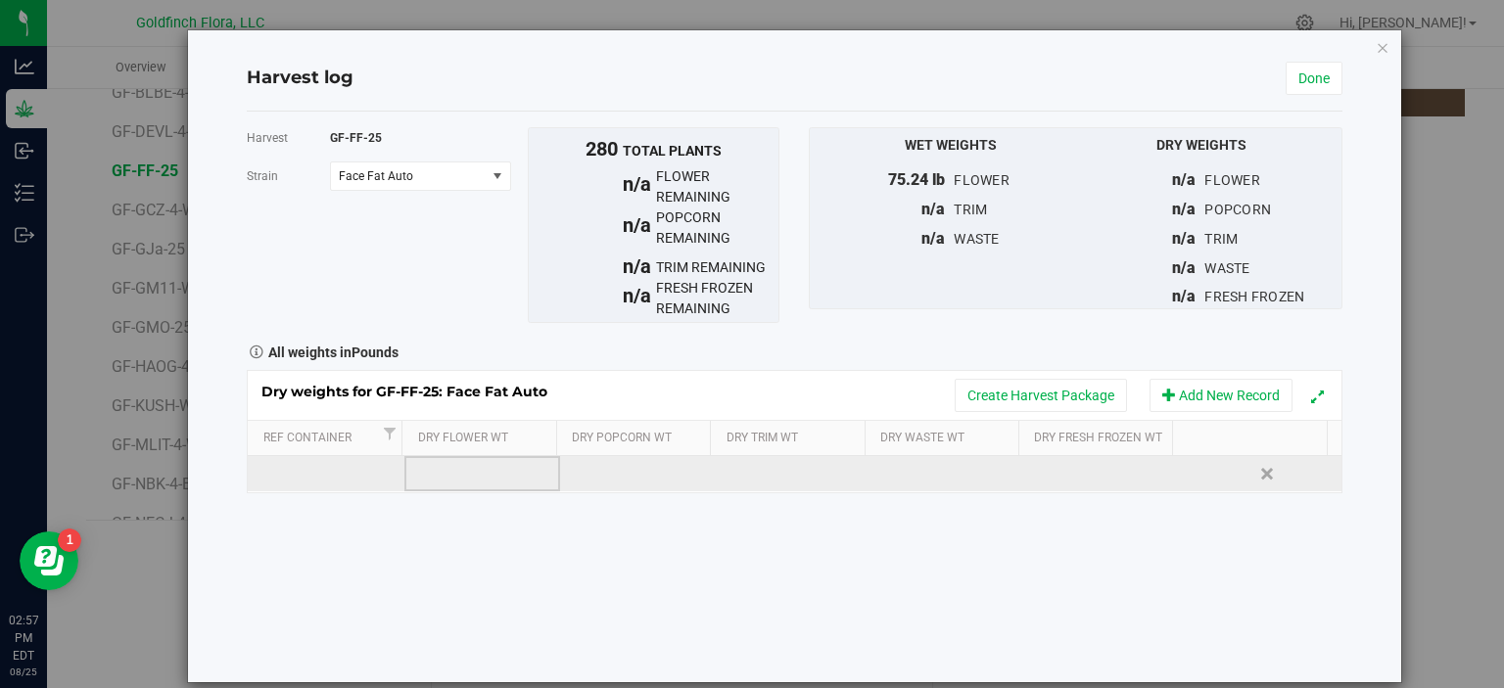
click at [458, 469] on td at bounding box center [482, 473] width 157 height 35
type input "17.52"
click at [939, 473] on div "Dry weights for GF-FF-25: Face Fat Auto Create Harvest Package Add New Record R…" at bounding box center [794, 431] width 1095 height 123
click at [924, 459] on td at bounding box center [950, 473] width 157 height 35
type input "5.72"
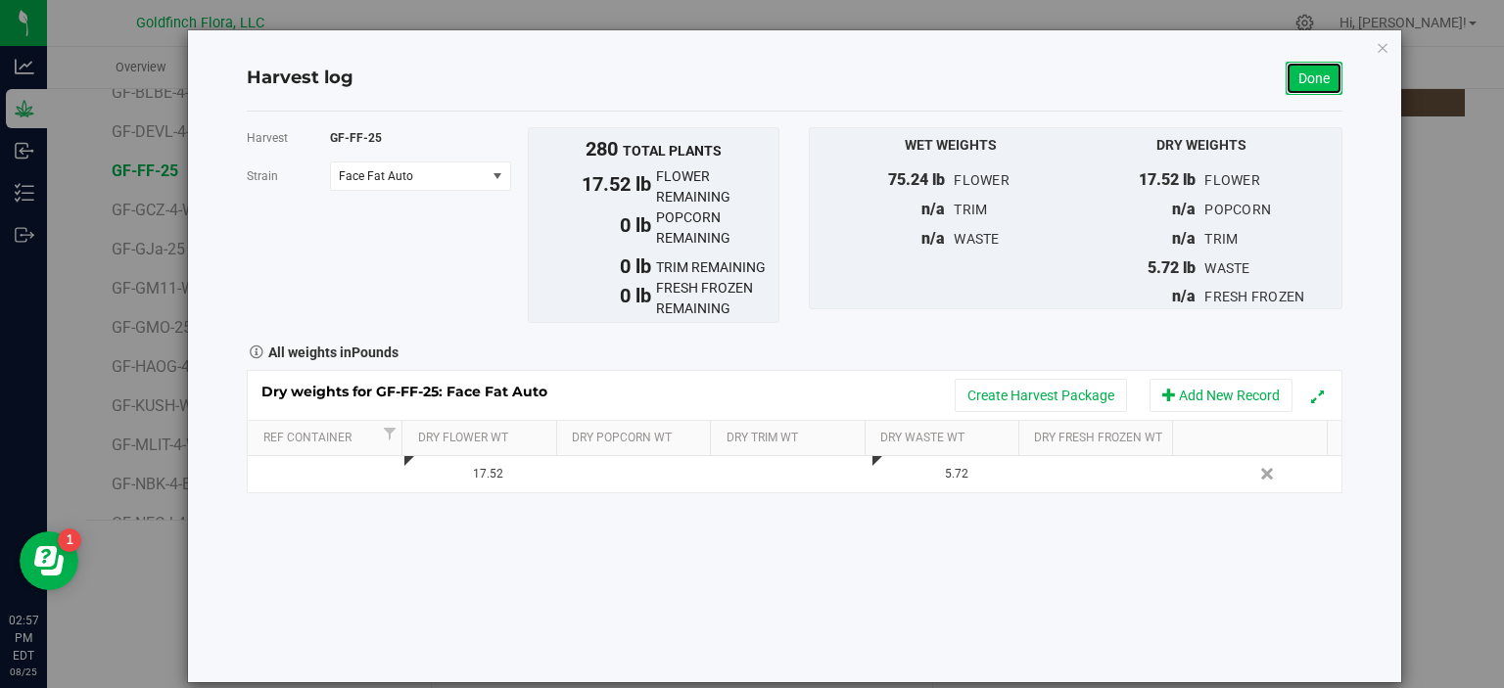
click at [1310, 71] on link "Done" at bounding box center [1313, 78] width 57 height 33
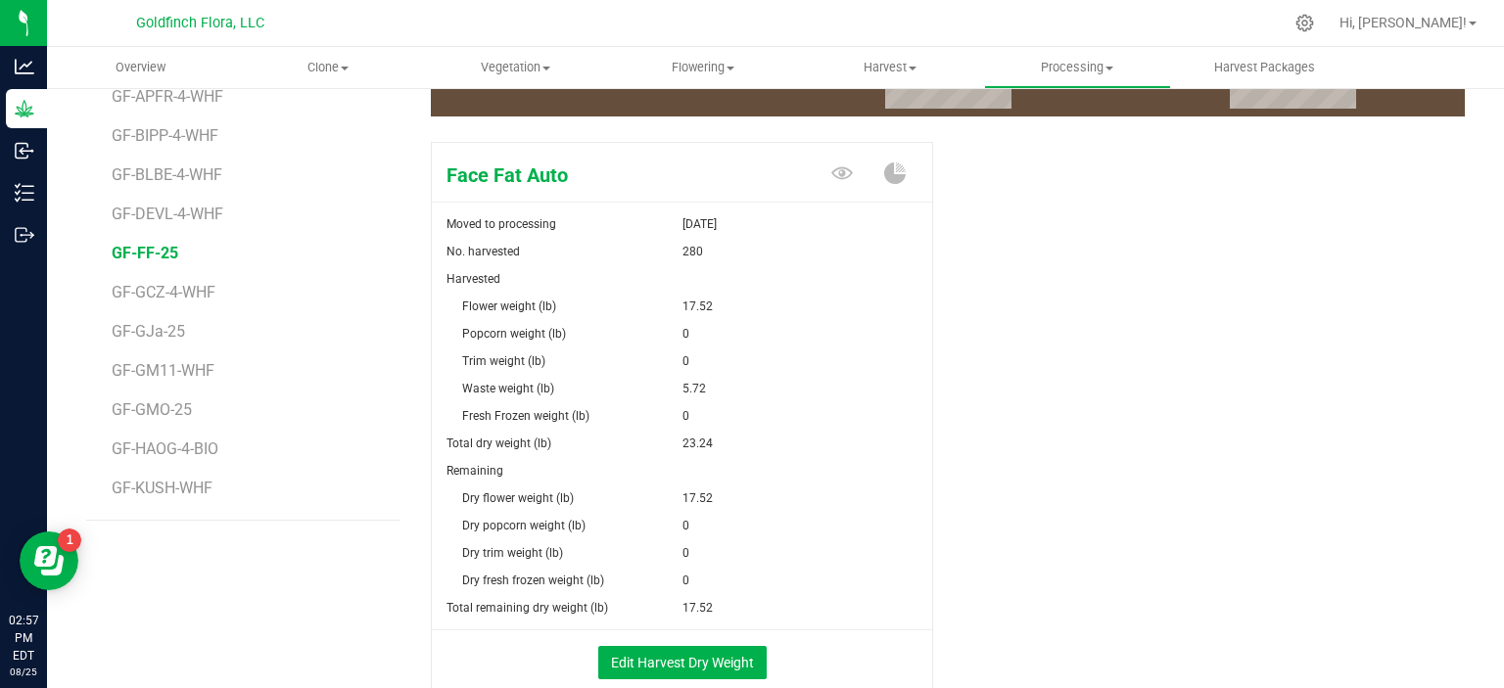
scroll to position [296, 0]
click at [312, 600] on div "Filter by area Filter by area All Curing Room 1 Freezer Room Filter by Strain F…" at bounding box center [258, 274] width 345 height 929
click at [161, 326] on span "GF-GJa-25" at bounding box center [150, 331] width 77 height 19
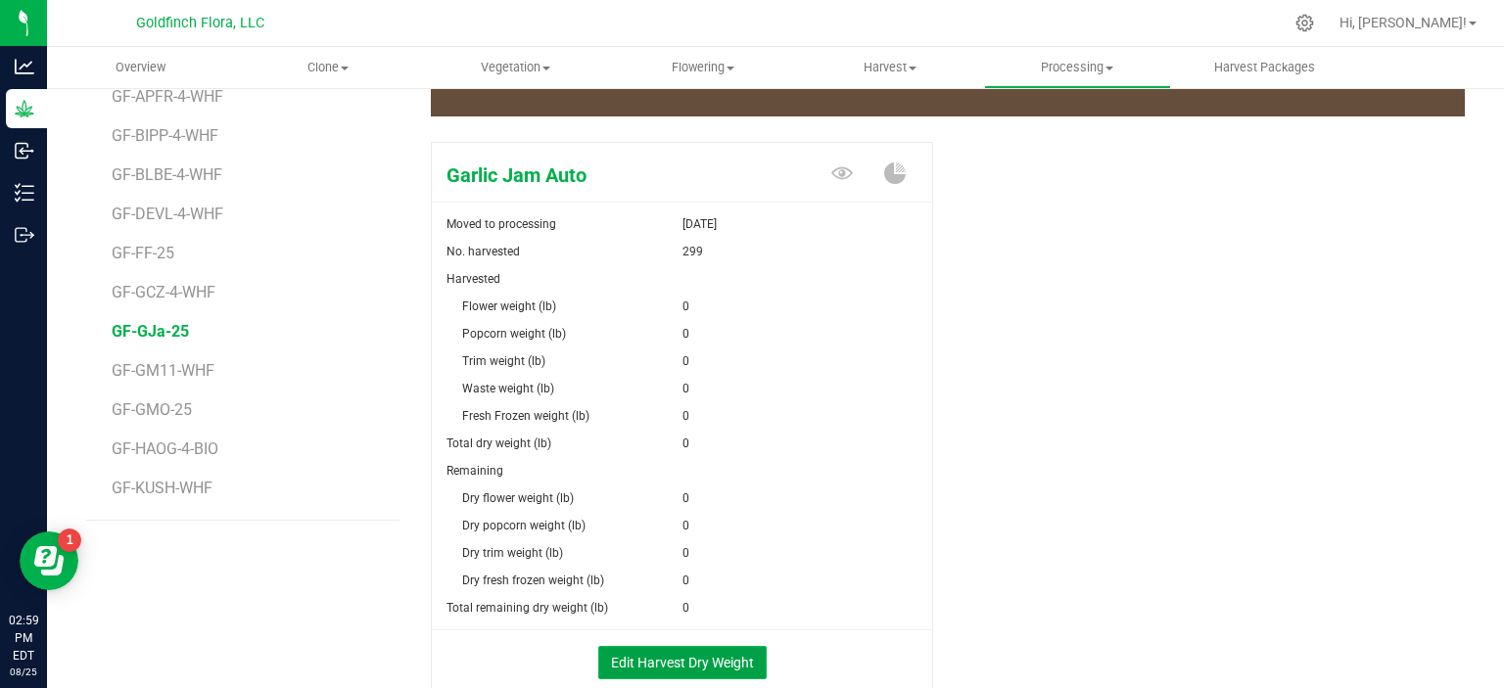
click at [714, 659] on button "Edit Harvest Dry Weight" at bounding box center [682, 662] width 168 height 33
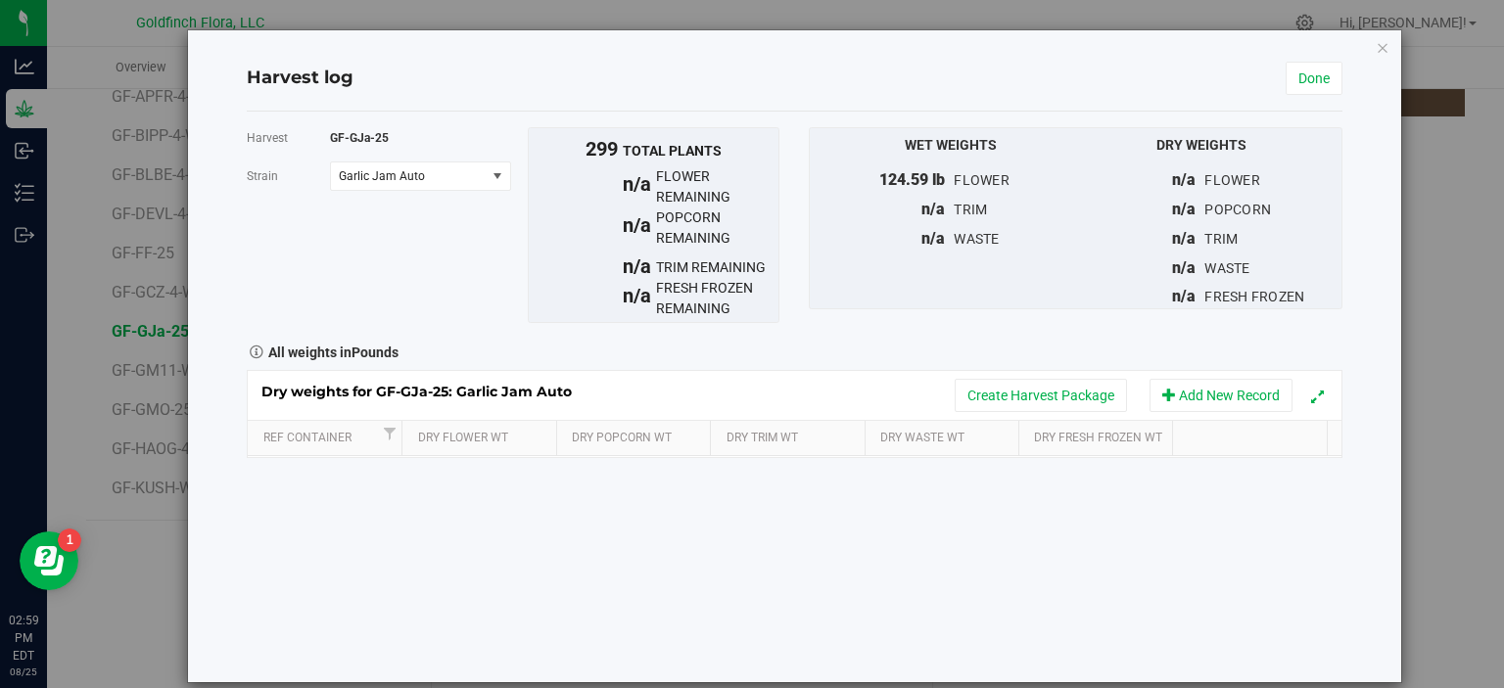
scroll to position [296, 0]
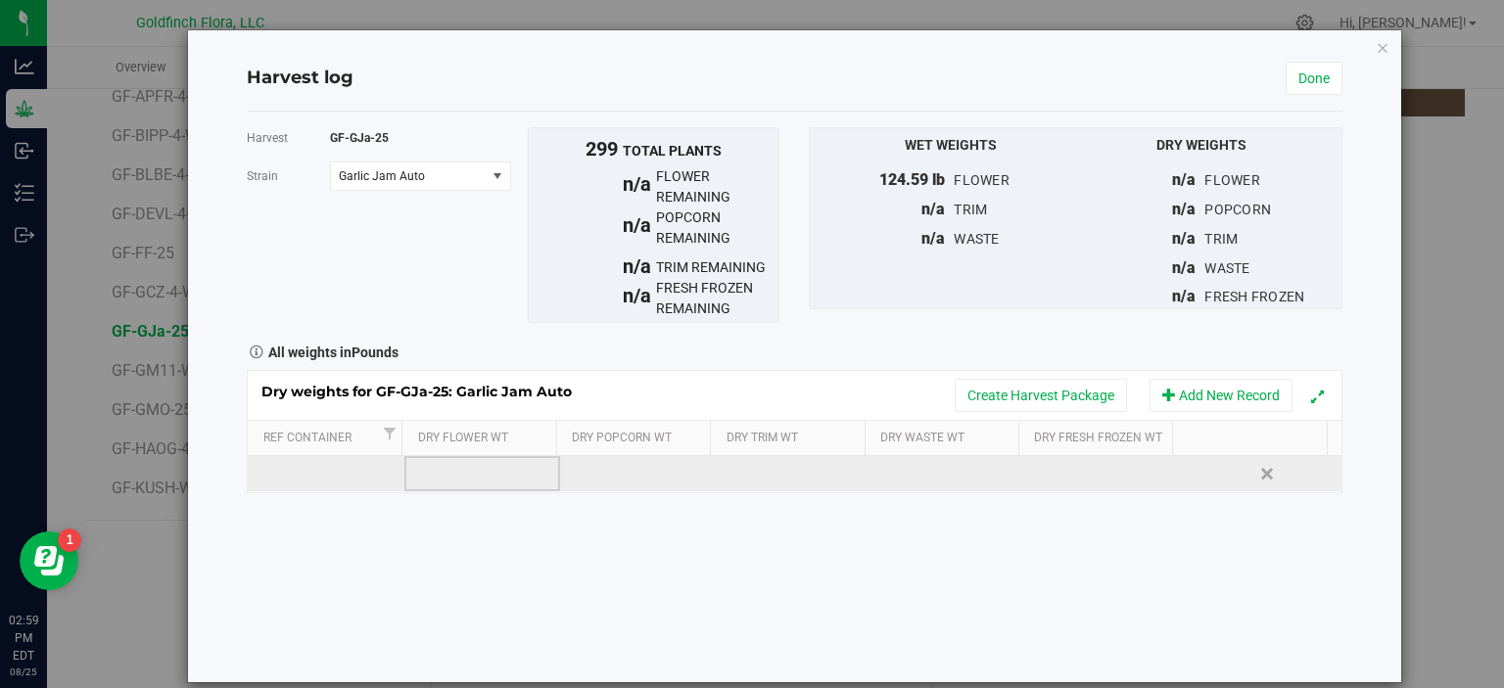
click at [509, 461] on td at bounding box center [482, 473] width 157 height 35
type input "31.64"
click at [951, 465] on div "Dry weights for GF-GJa-25: Garlic Jam Auto Create Harvest Package Add New Recor…" at bounding box center [794, 431] width 1095 height 123
click at [946, 472] on td at bounding box center [950, 473] width 157 height 35
type input "5.96"
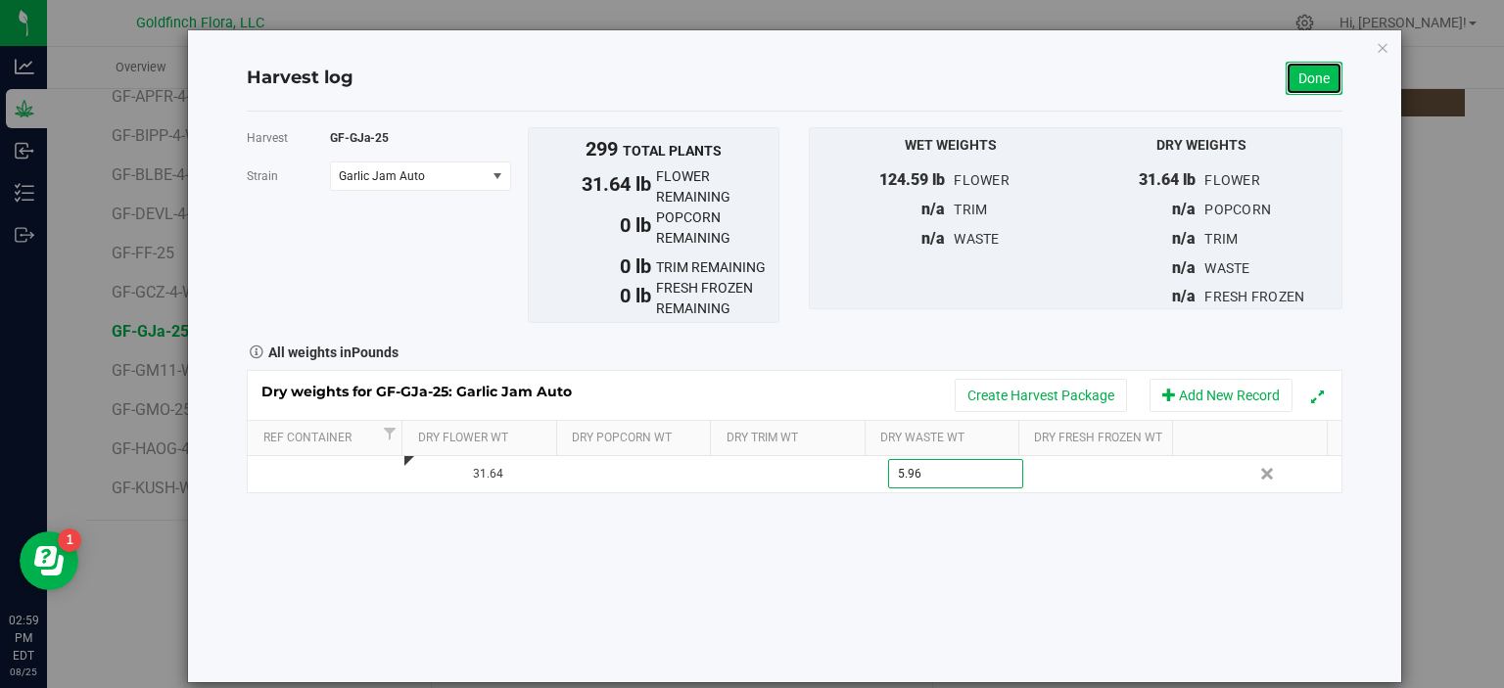
click at [1300, 77] on link "Done" at bounding box center [1313, 78] width 57 height 33
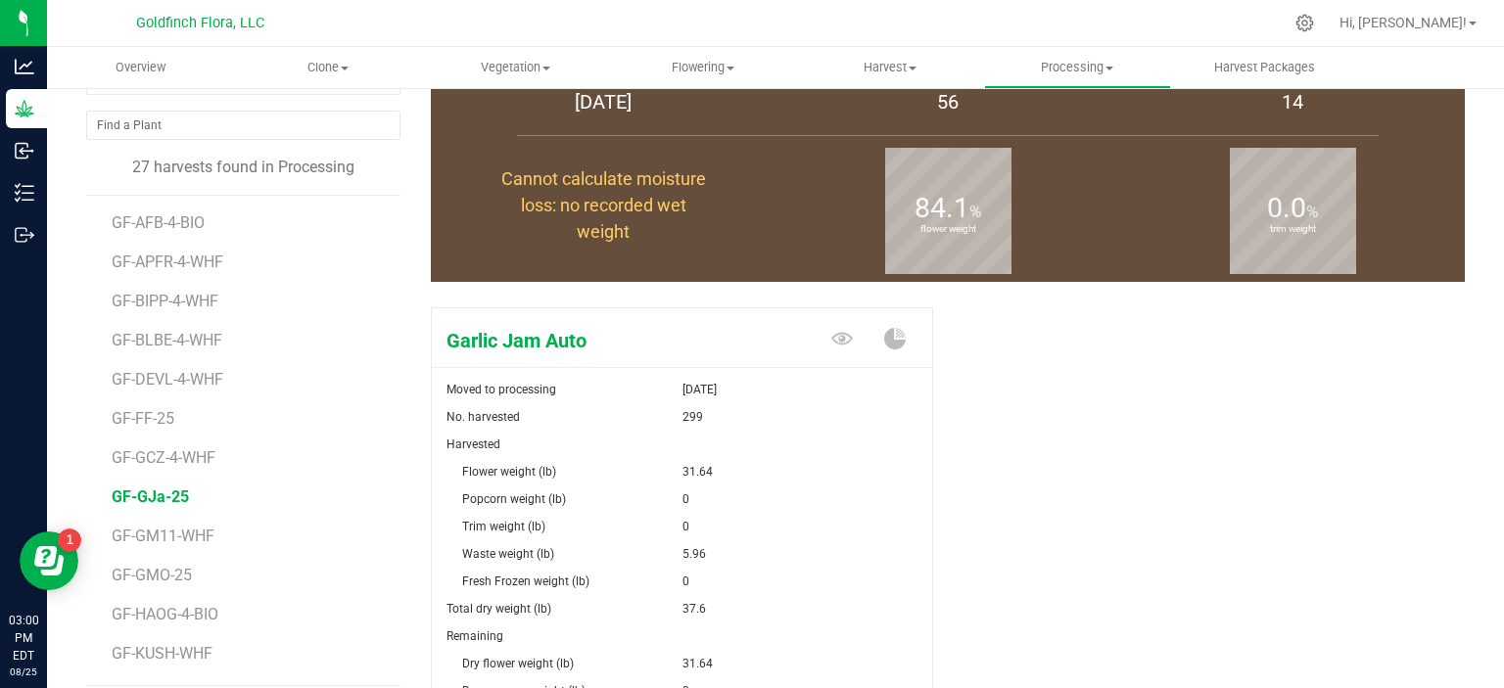
scroll to position [211, 0]
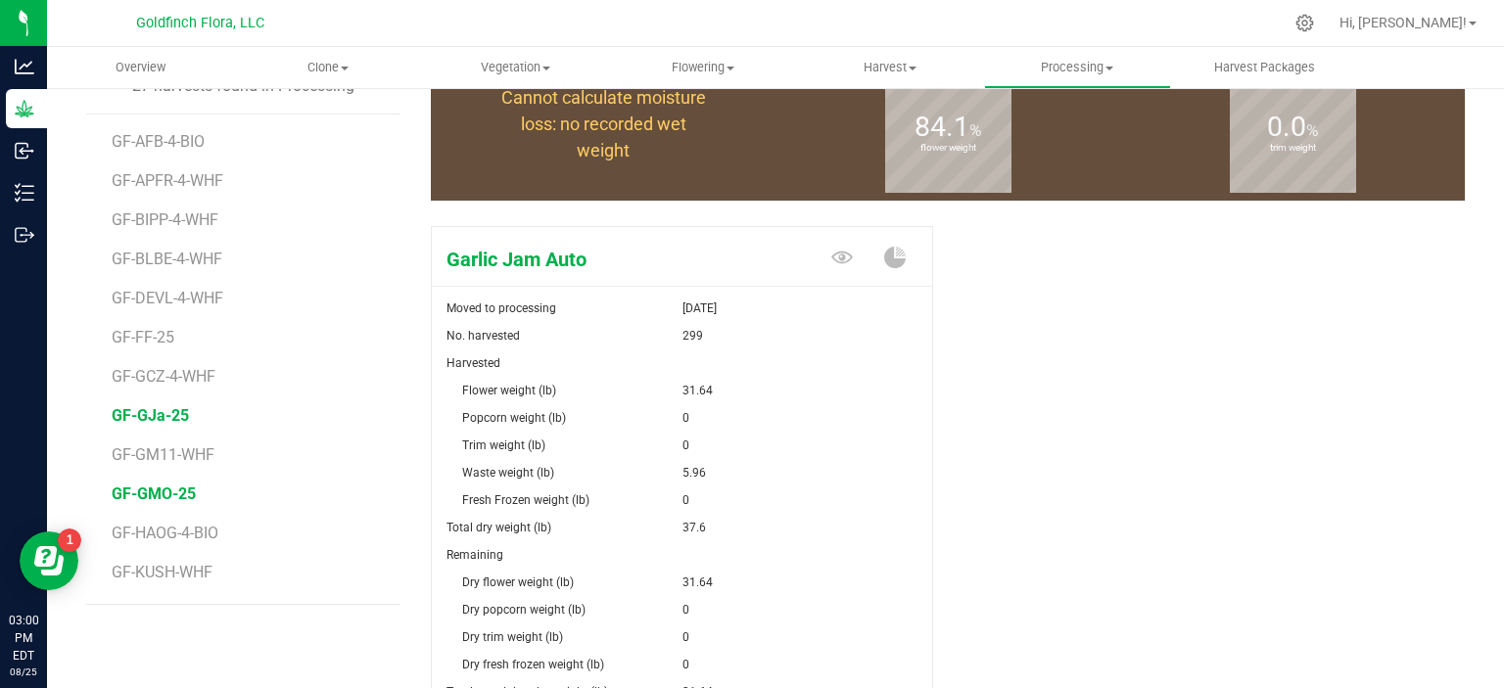
click at [158, 490] on span "GF-GMO-25" at bounding box center [154, 494] width 84 height 19
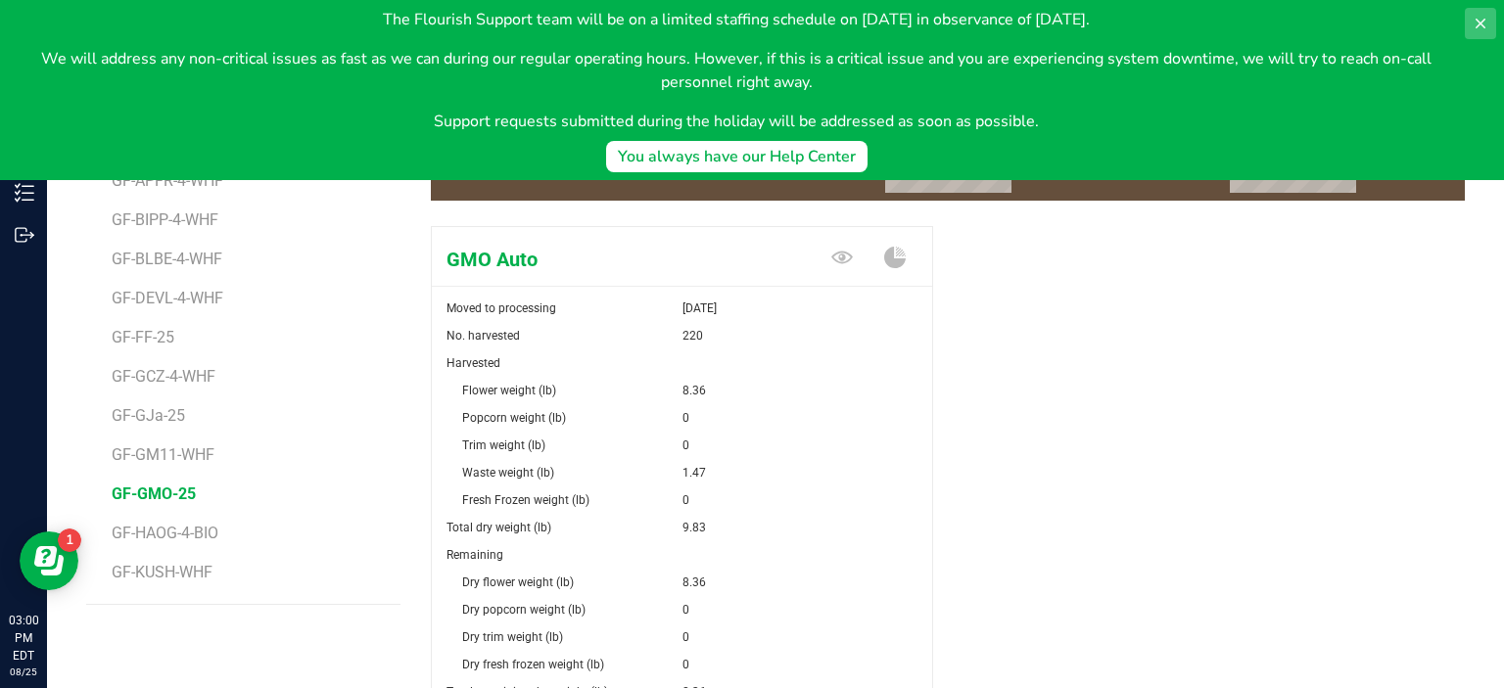
click at [1485, 17] on icon at bounding box center [1480, 24] width 16 height 16
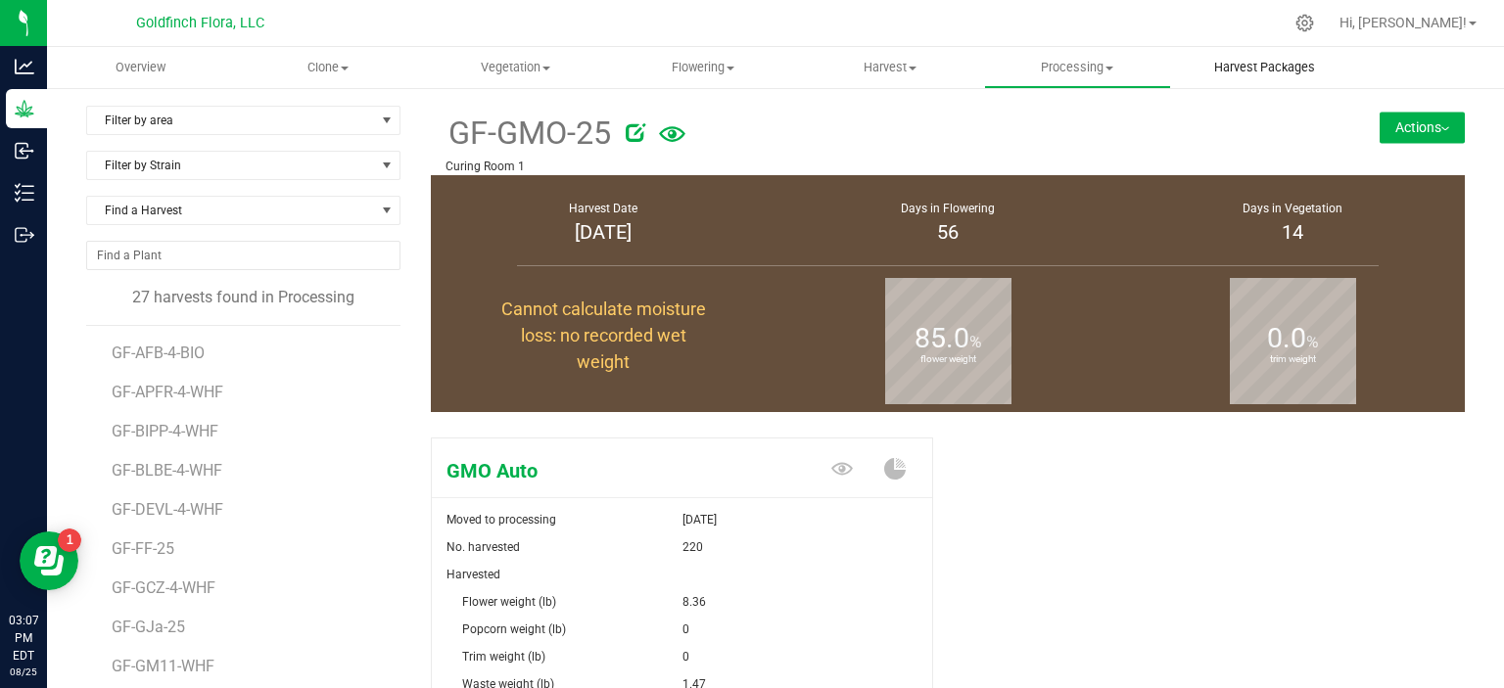
click at [1296, 64] on span "Harvest Packages" at bounding box center [1265, 68] width 154 height 18
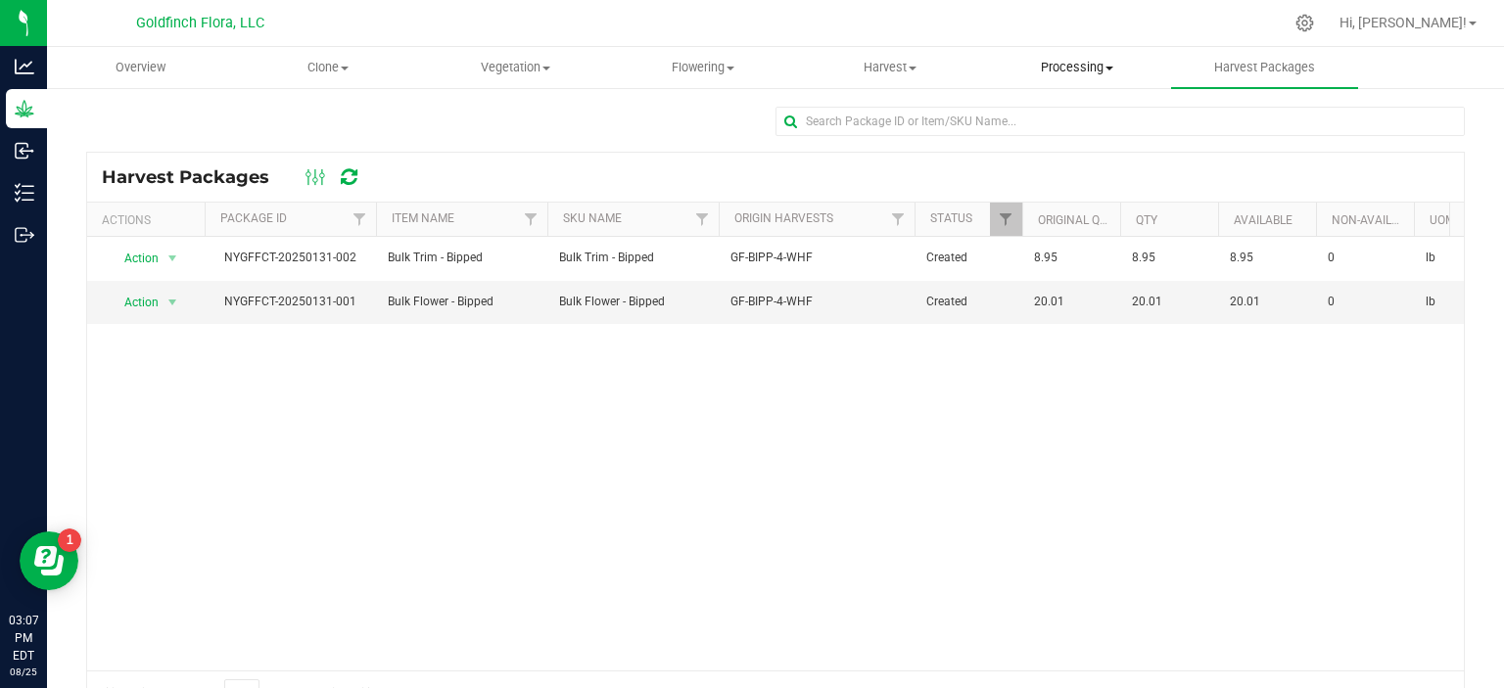
click at [1112, 67] on span at bounding box center [1109, 69] width 8 height 4
click at [1094, 187] on span "Completed harvests" at bounding box center [1074, 188] width 180 height 17
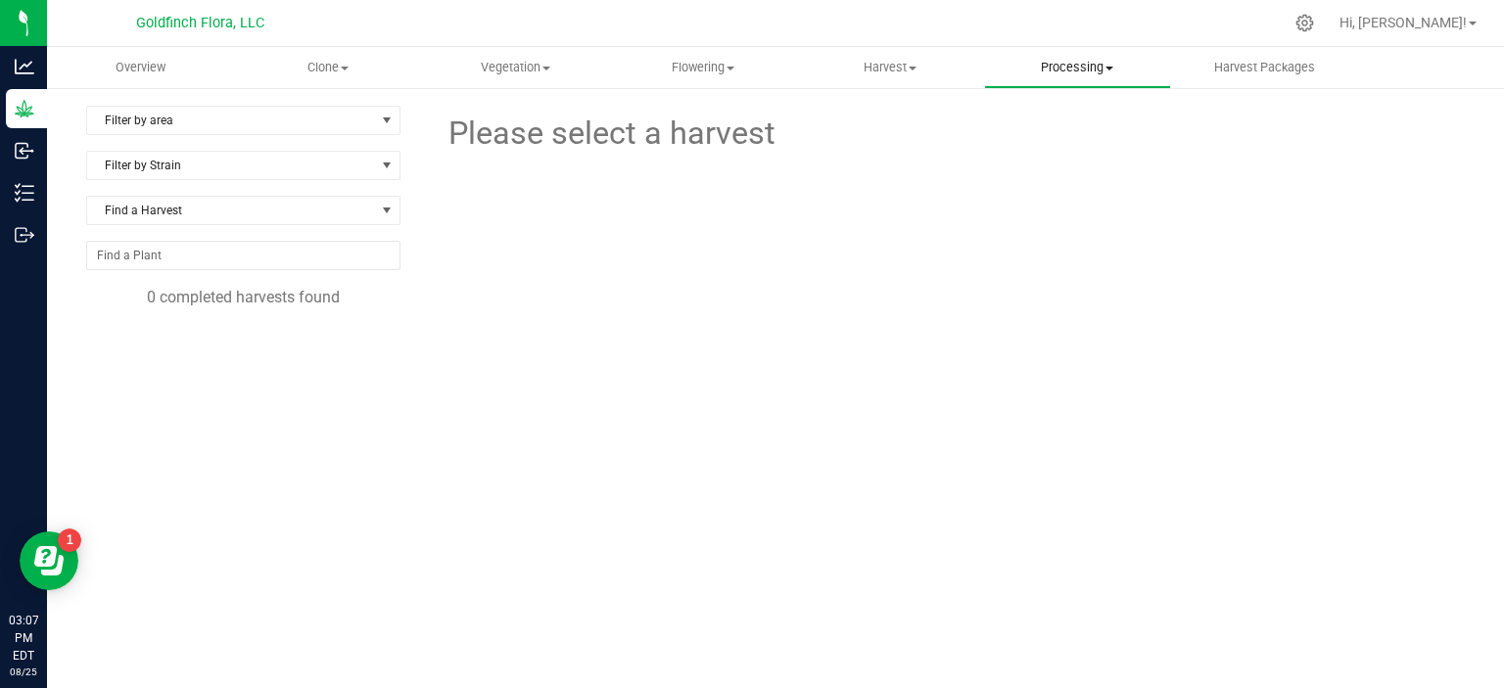
click at [1112, 61] on span "Processing" at bounding box center [1077, 68] width 185 height 18
click at [1073, 163] on span "Processing plants" at bounding box center [1067, 165] width 166 height 17
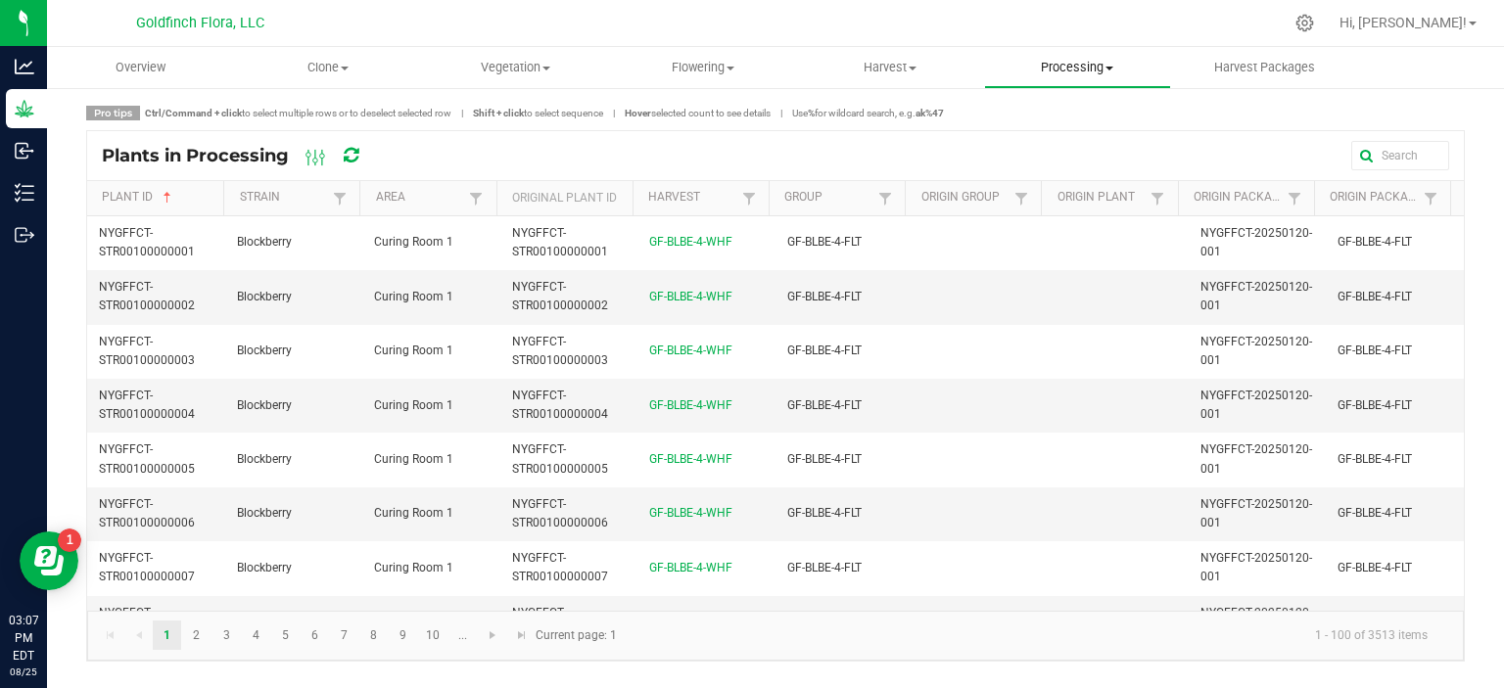
click at [1111, 64] on span "Processing" at bounding box center [1077, 68] width 185 height 18
click at [1080, 142] on span "Processing harvests" at bounding box center [1074, 141] width 181 height 17
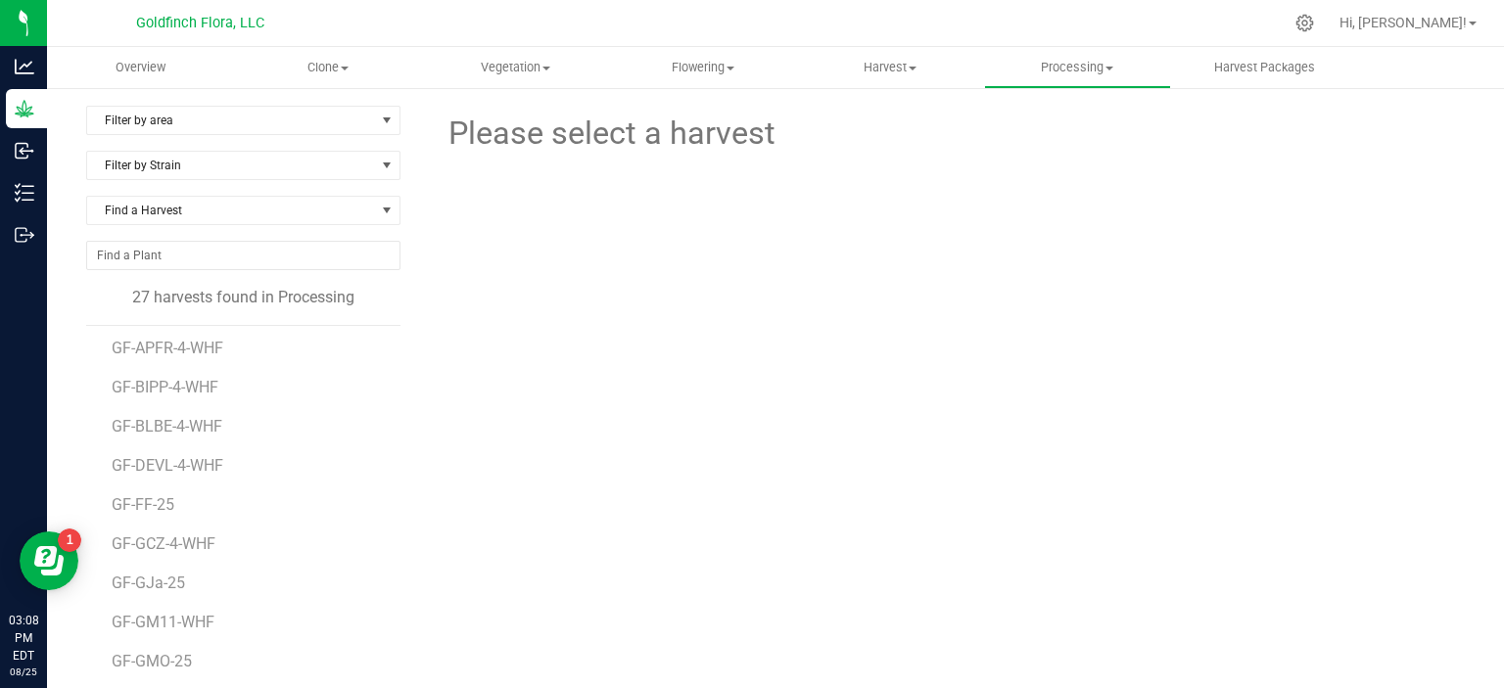
scroll to position [48, 0]
